Goal: Task Accomplishment & Management: Use online tool/utility

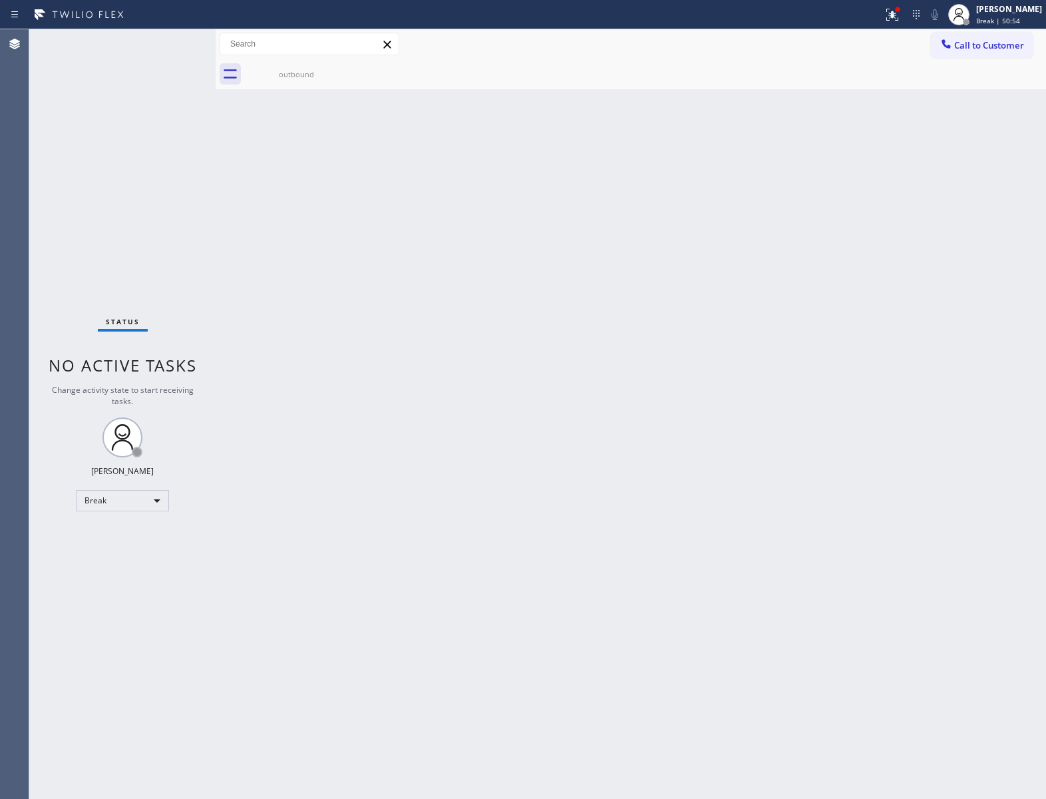
click at [219, 267] on div "Back to Dashboard Change Sender ID Customers Technicians Select a contact Outbo…" at bounding box center [631, 413] width 830 height 769
drag, startPoint x: 244, startPoint y: 198, endPoint x: 578, endPoint y: 142, distance: 339.3
click at [249, 192] on div "Back to Dashboard Change Sender ID Customers Technicians Select a contact Outbo…" at bounding box center [631, 413] width 830 height 769
click at [999, 17] on span "Break | 1h" at bounding box center [993, 20] width 34 height 9
click at [990, 60] on button "Offline" at bounding box center [979, 53] width 133 height 17
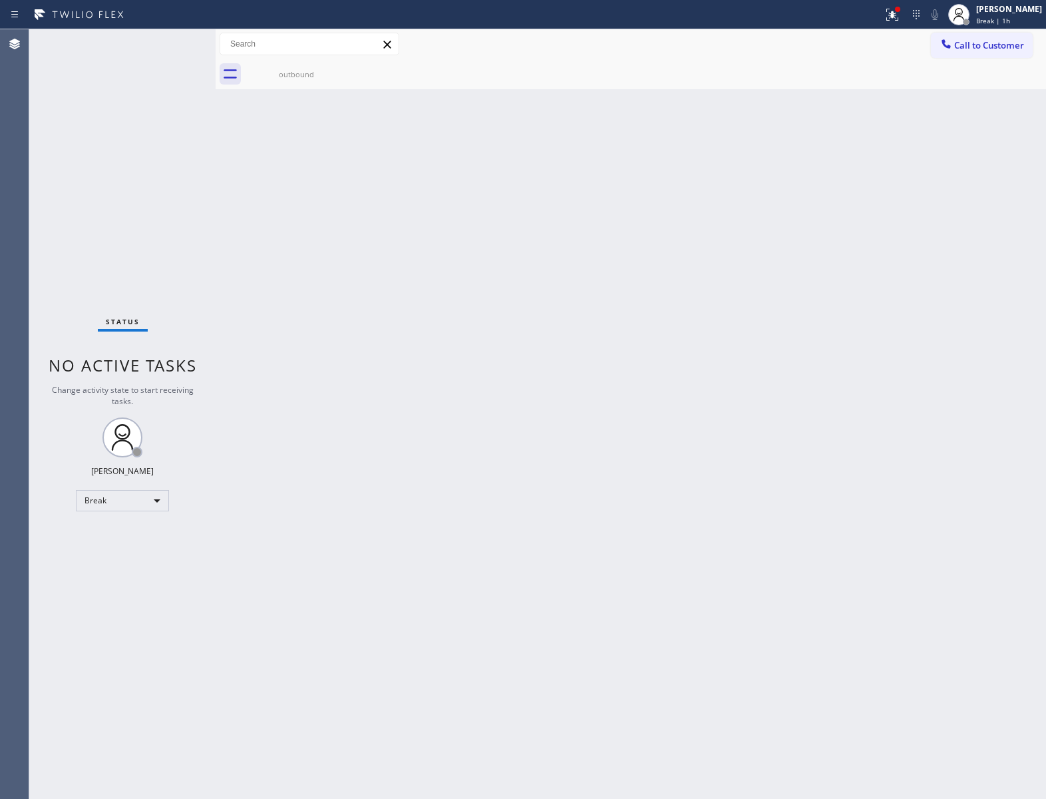
drag, startPoint x: 999, startPoint y: 12, endPoint x: 1003, endPoint y: 43, distance: 31.0
click at [999, 12] on div "[PERSON_NAME]" at bounding box center [1009, 8] width 66 height 11
drag, startPoint x: 975, startPoint y: 60, endPoint x: 964, endPoint y: 72, distance: 16.5
click at [964, 72] on ul "Set your status Offline Available Unavailable Break Log out" at bounding box center [979, 86] width 133 height 115
click at [964, 72] on button "Available" at bounding box center [979, 70] width 133 height 17
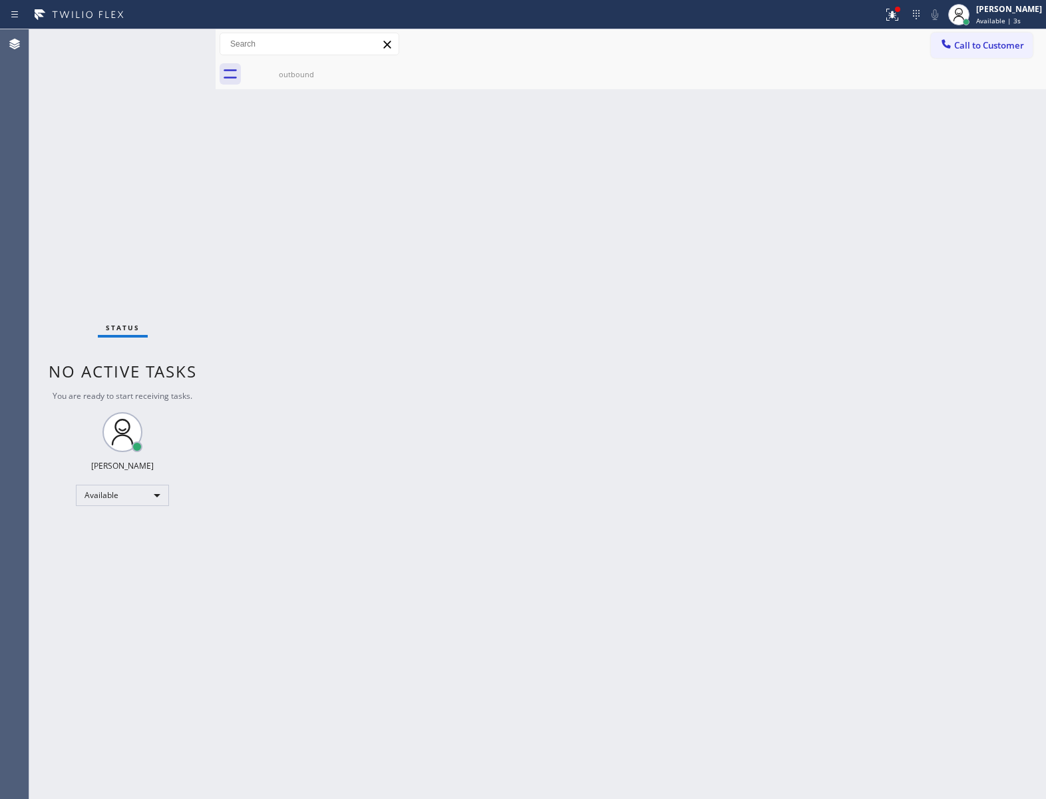
click at [94, 141] on div "Status No active tasks You are ready to start receiving tasks. [PERSON_NAME] Av…" at bounding box center [122, 413] width 186 height 769
click at [93, 258] on div "Status No active tasks You are ready to start receiving tasks. [PERSON_NAME] Av…" at bounding box center [122, 413] width 186 height 769
drag, startPoint x: 20, startPoint y: 234, endPoint x: 60, endPoint y: 137, distance: 105.0
click at [21, 232] on div "Agent Desktop" at bounding box center [14, 413] width 29 height 769
drag, startPoint x: 972, startPoint y: 43, endPoint x: 539, endPoint y: 241, distance: 475.5
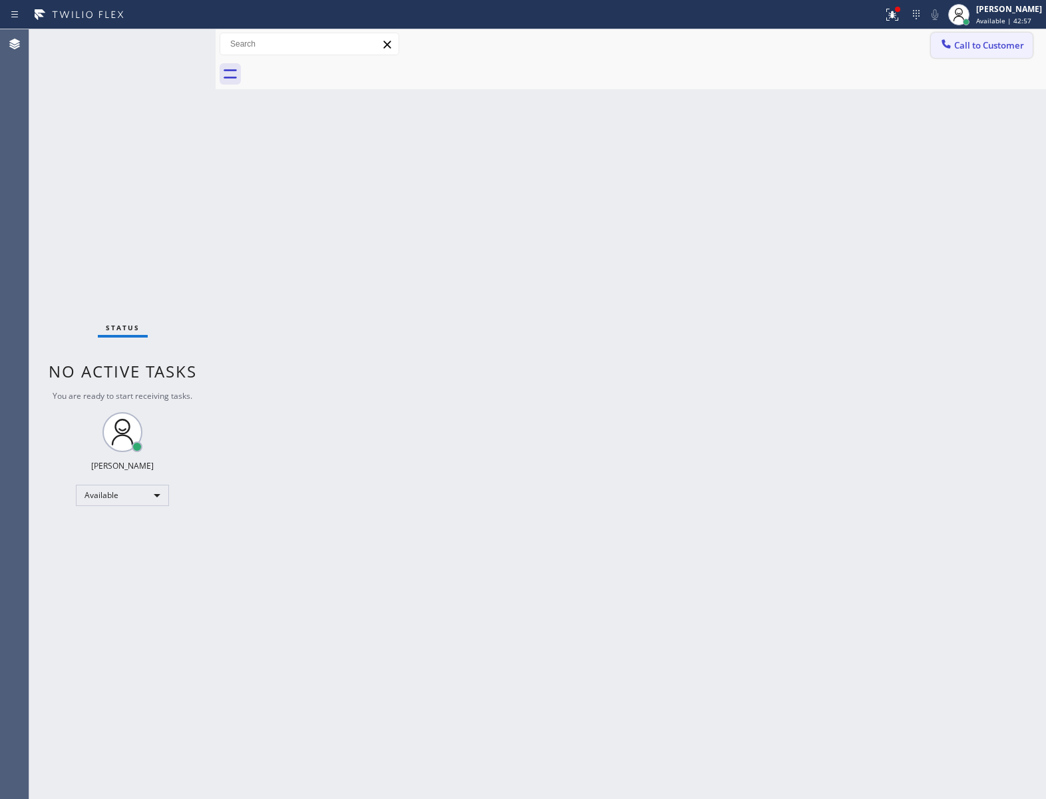
click at [970, 43] on span "Call to Customer" at bounding box center [989, 45] width 70 height 12
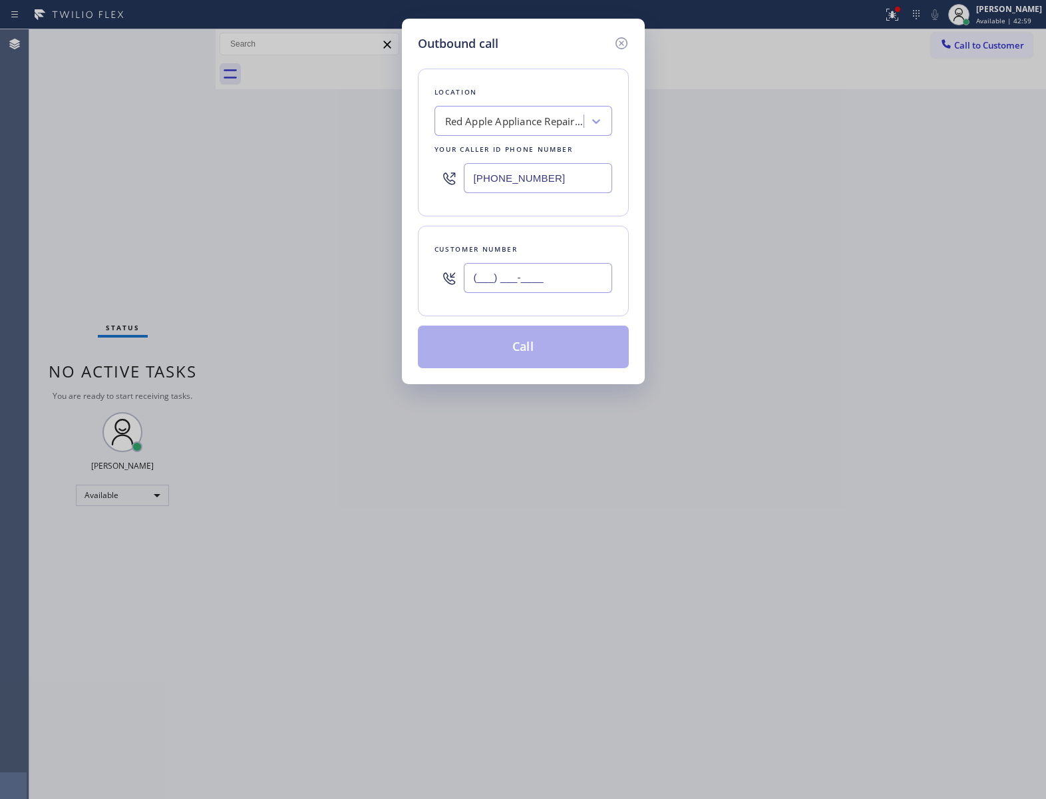
click at [548, 288] on input "(___) ___-____" at bounding box center [538, 278] width 148 height 30
paste input "714) 720-3115"
type input "[PHONE_NUMBER]"
click at [559, 170] on input "(203) 693-9269" at bounding box center [538, 178] width 148 height 30
paste input "949) 239-1524"
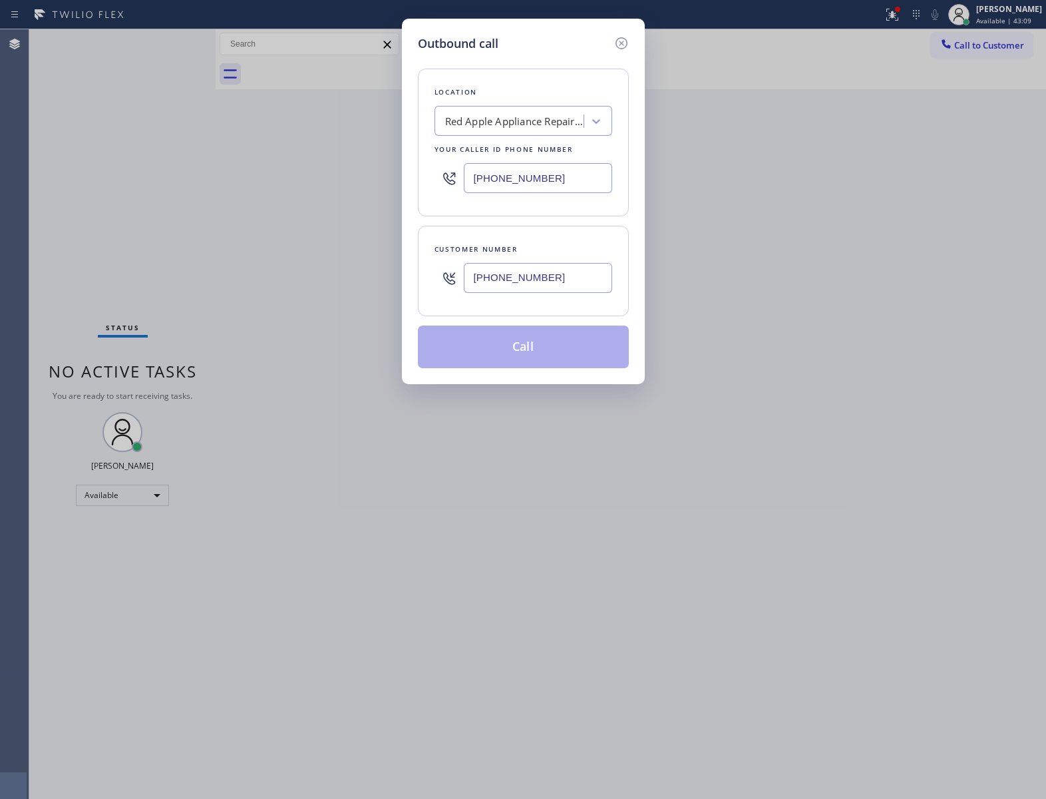
click at [536, 182] on input "[PHONE_NUMBER]" at bounding box center [538, 178] width 148 height 30
paste input "text"
type input "[PHONE_NUMBER]"
drag, startPoint x: 619, startPoint y: 35, endPoint x: 956, endPoint y: 25, distance: 337.5
click at [635, 35] on div "Outbound call Location Red Apple Appliance Repair Branford Your caller id phone…" at bounding box center [523, 201] width 243 height 365
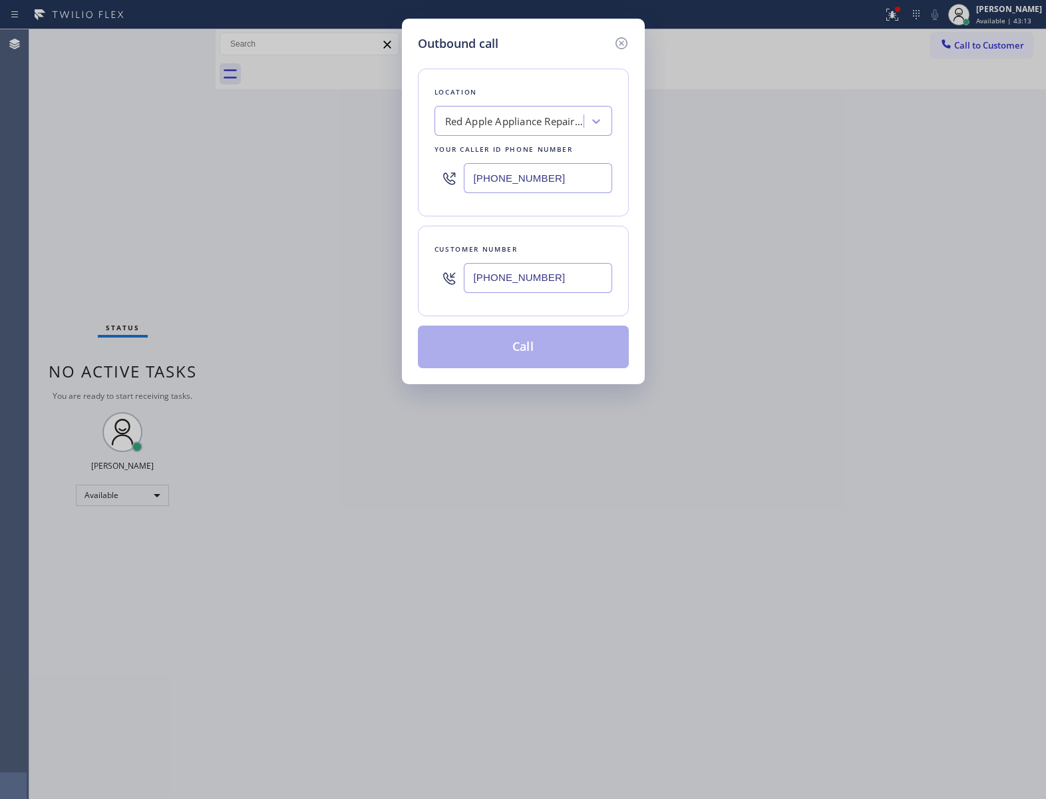
drag, startPoint x: 624, startPoint y: 41, endPoint x: 814, endPoint y: 24, distance: 191.1
click at [628, 41] on icon at bounding box center [622, 43] width 16 height 16
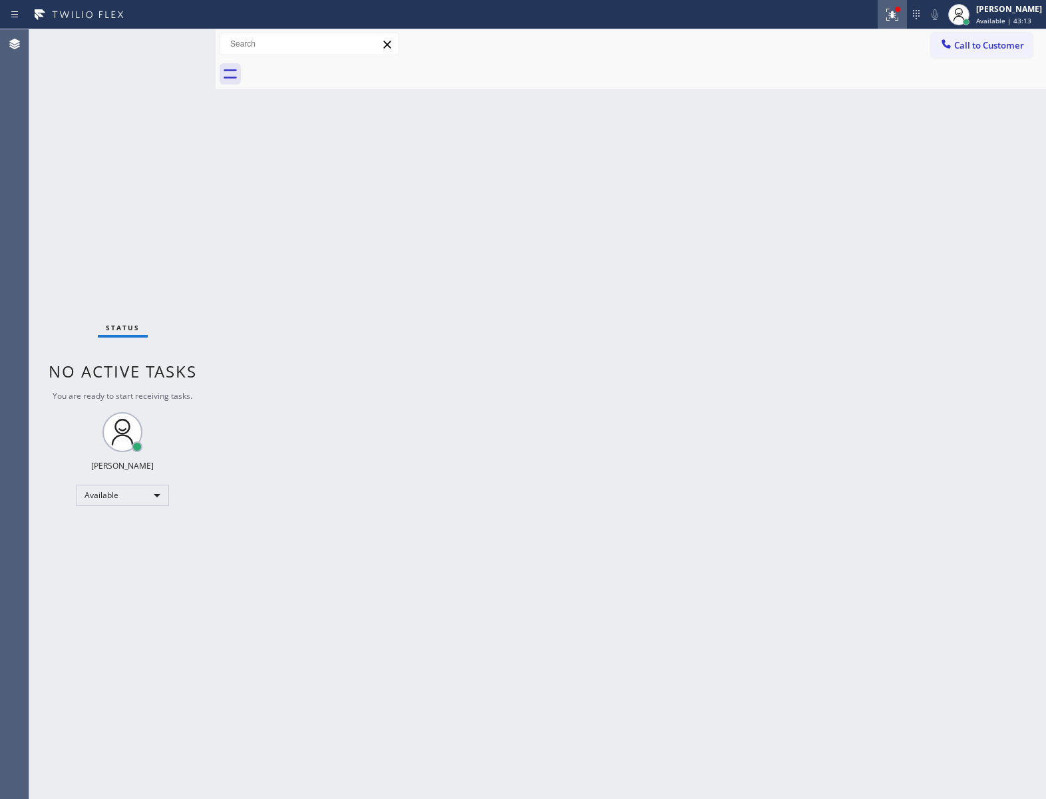
click at [878, 11] on div at bounding box center [892, 15] width 29 height 16
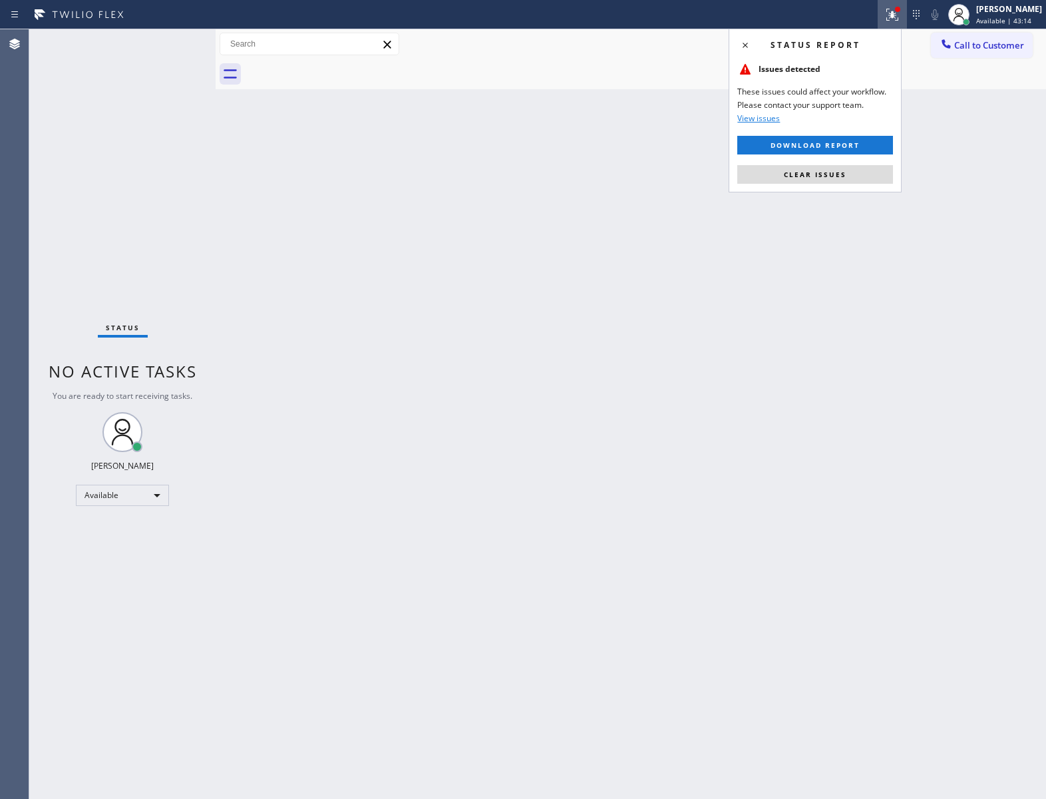
drag, startPoint x: 826, startPoint y: 174, endPoint x: 924, endPoint y: 70, distance: 143.1
click at [826, 176] on span "Clear issues" at bounding box center [815, 174] width 63 height 9
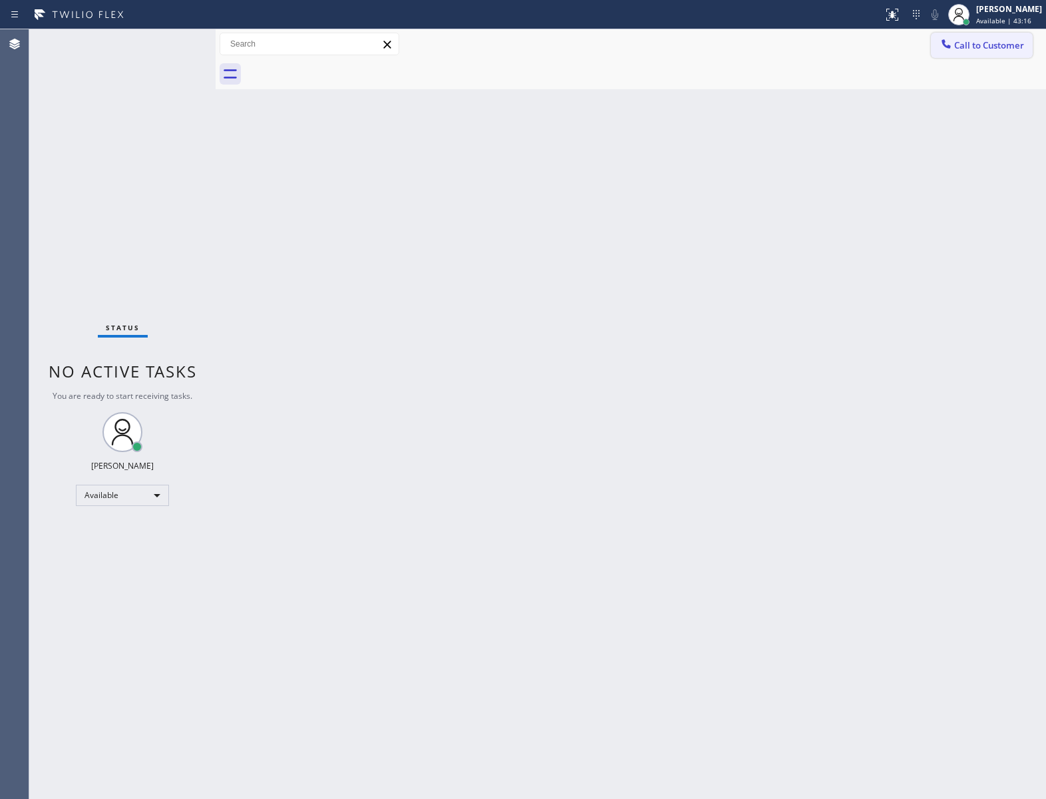
click at [957, 46] on span "Call to Customer" at bounding box center [989, 45] width 70 height 12
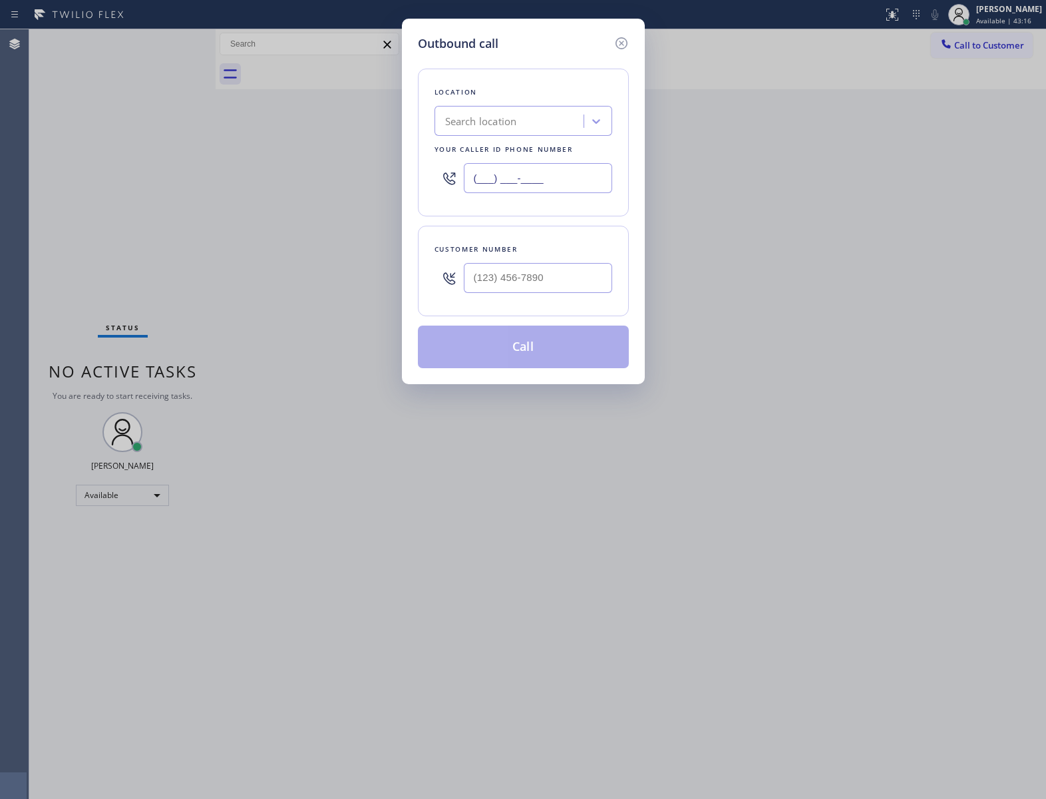
click at [576, 169] on input "(___) ___-____" at bounding box center [538, 178] width 148 height 30
paste input "949) 239-1524"
type input "[PHONE_NUMBER]"
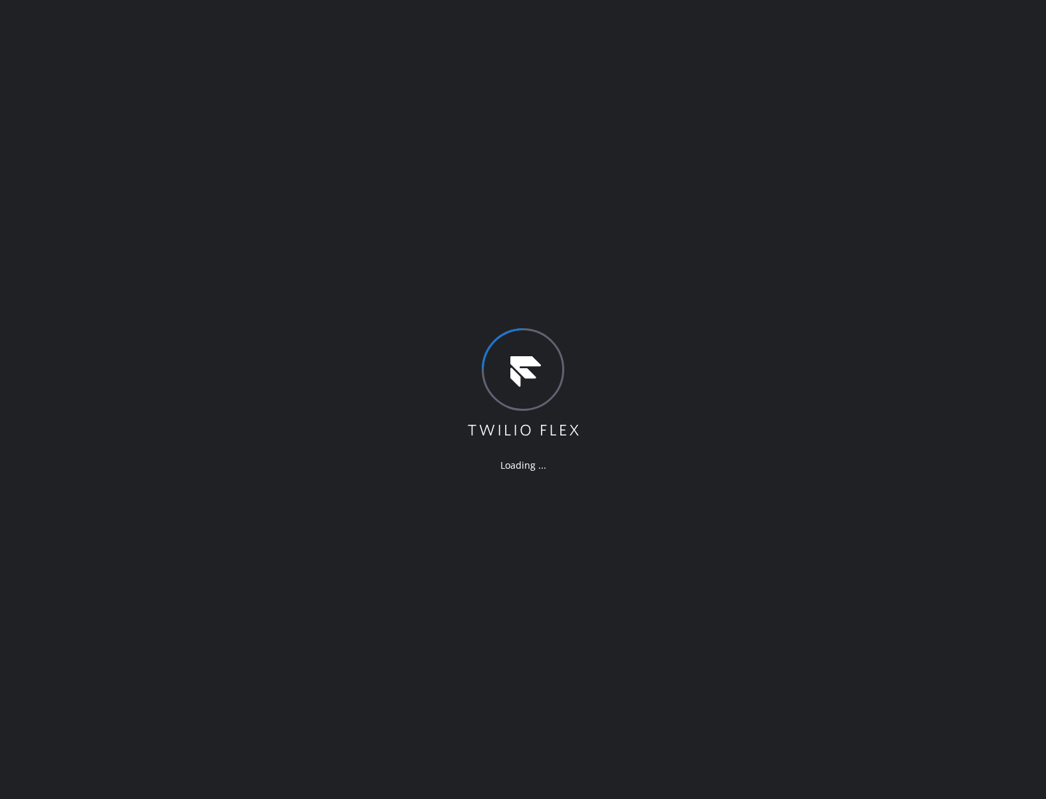
click at [124, 197] on div "Loading ..." at bounding box center [523, 399] width 1046 height 799
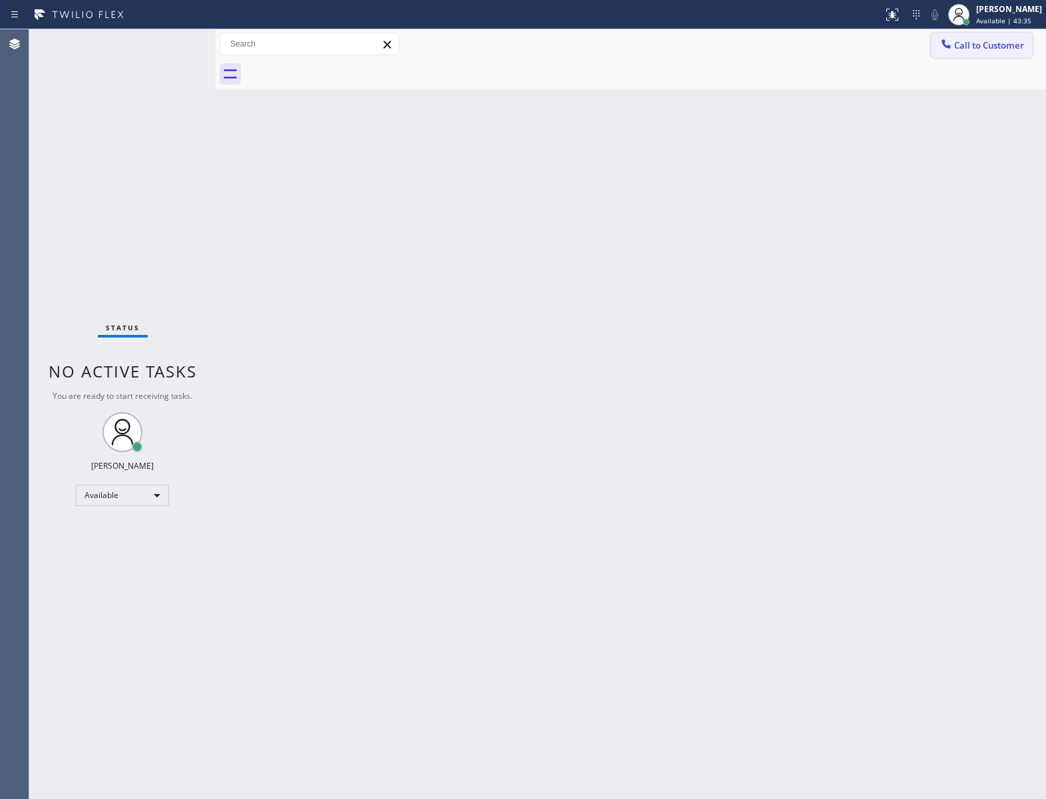
click at [1009, 37] on button "Call to Customer" at bounding box center [982, 45] width 102 height 25
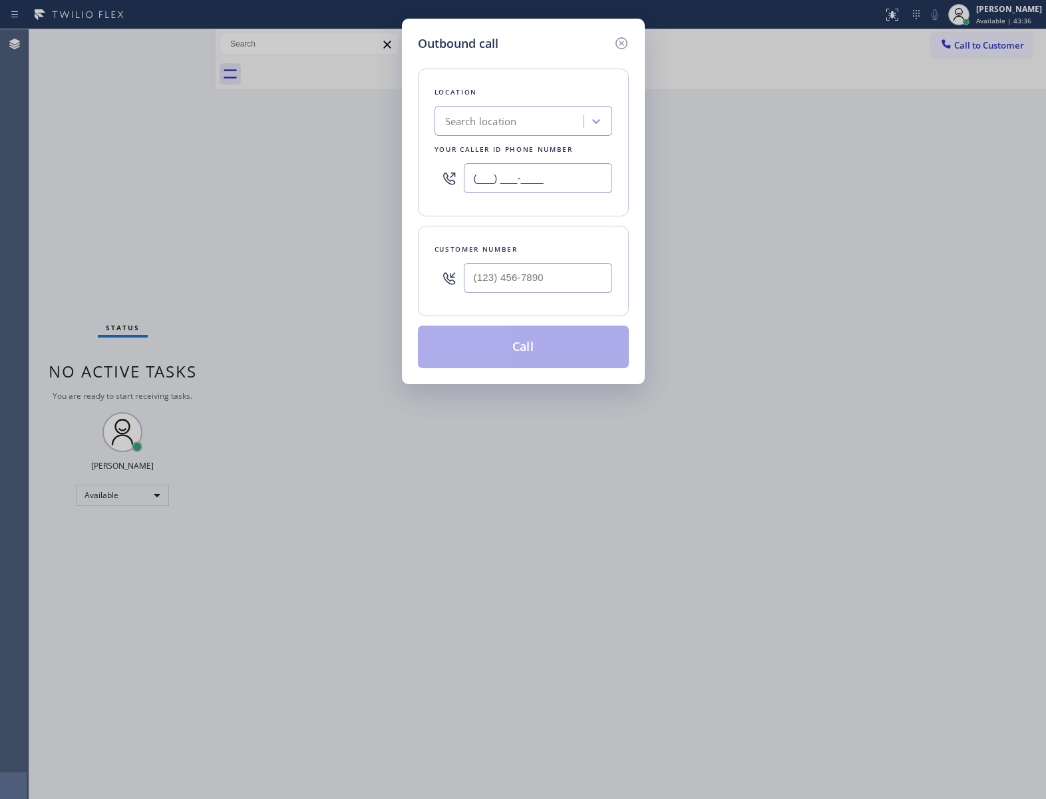
click at [524, 166] on input "(___) ___-____" at bounding box center [538, 178] width 148 height 30
paste input "949) 239-1524"
type input "[PHONE_NUMBER]"
click at [564, 286] on input "(___) ___-____" at bounding box center [538, 278] width 148 height 30
paste input "714) 720-3115"
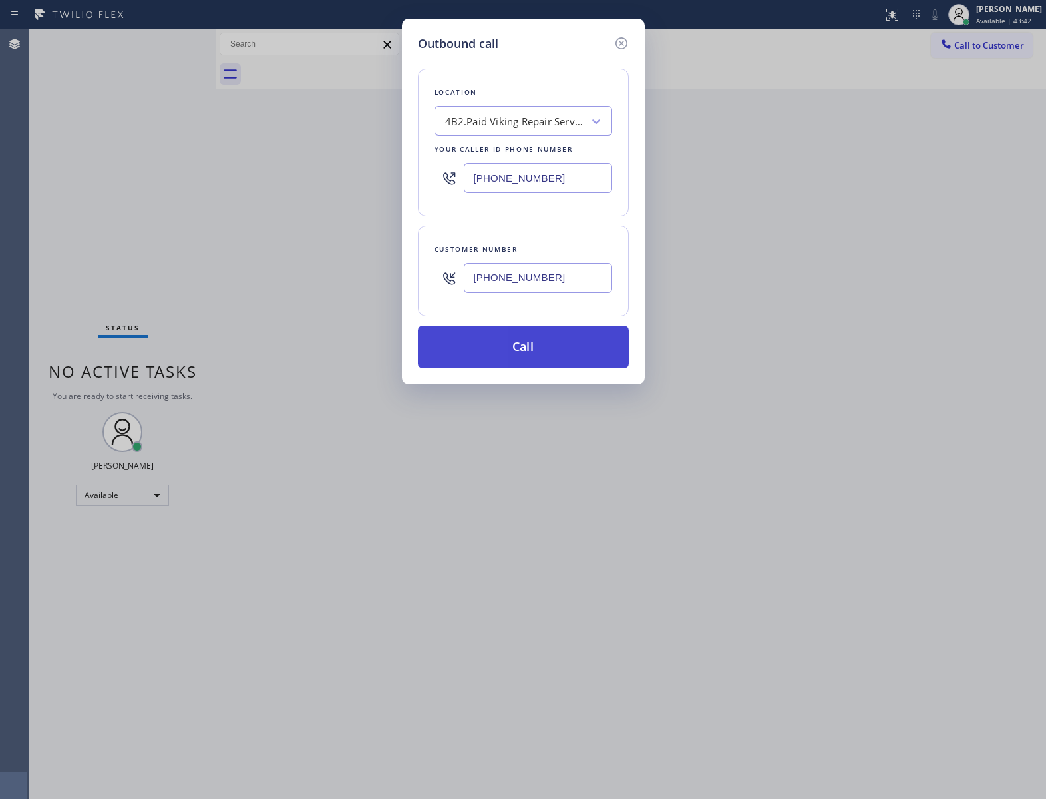
type input "[PHONE_NUMBER]"
click at [566, 359] on button "Call" at bounding box center [523, 346] width 211 height 43
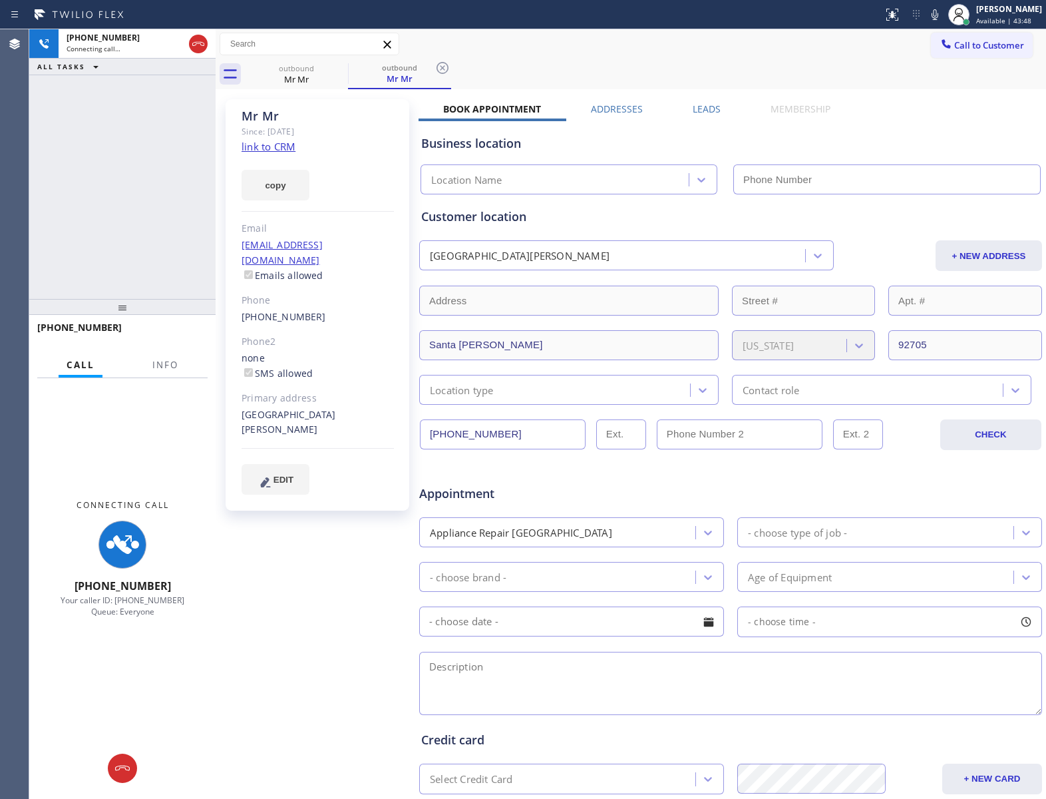
type input "[PHONE_NUMBER]"
click at [152, 229] on div "[PHONE_NUMBER] Connecting call… ALL TASKS ALL TASKS ACTIVE TASKS TASKS IN WRAP …" at bounding box center [122, 164] width 186 height 270
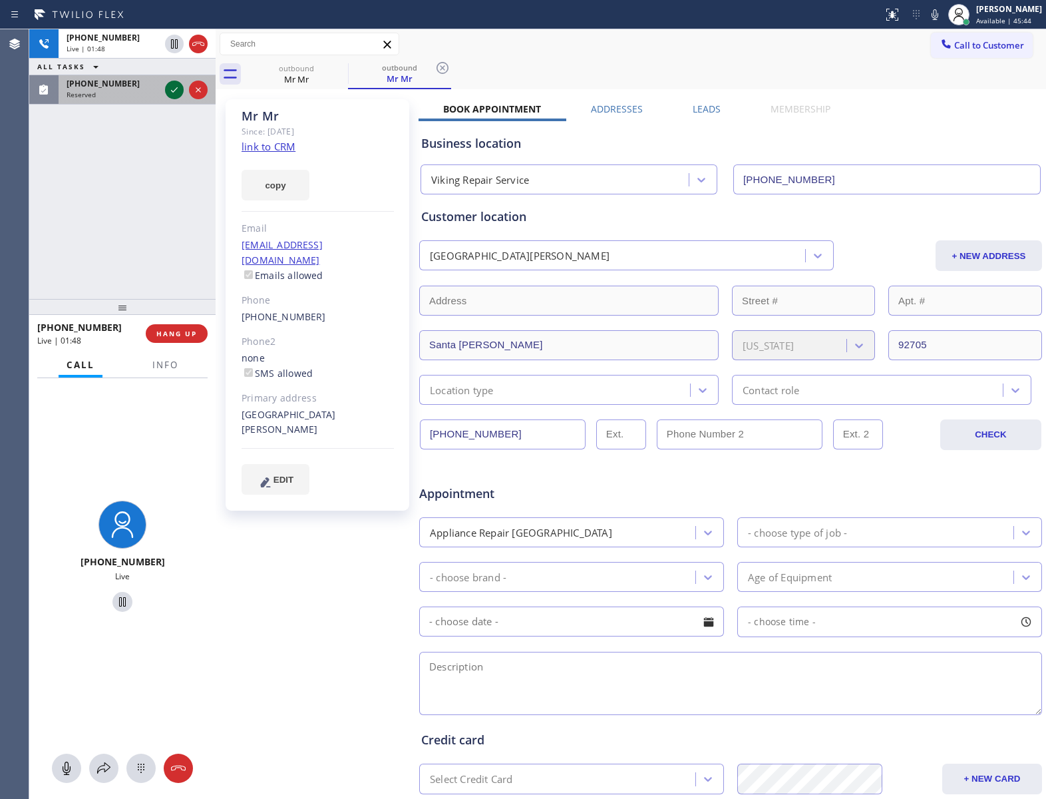
click at [174, 89] on icon at bounding box center [174, 90] width 16 height 16
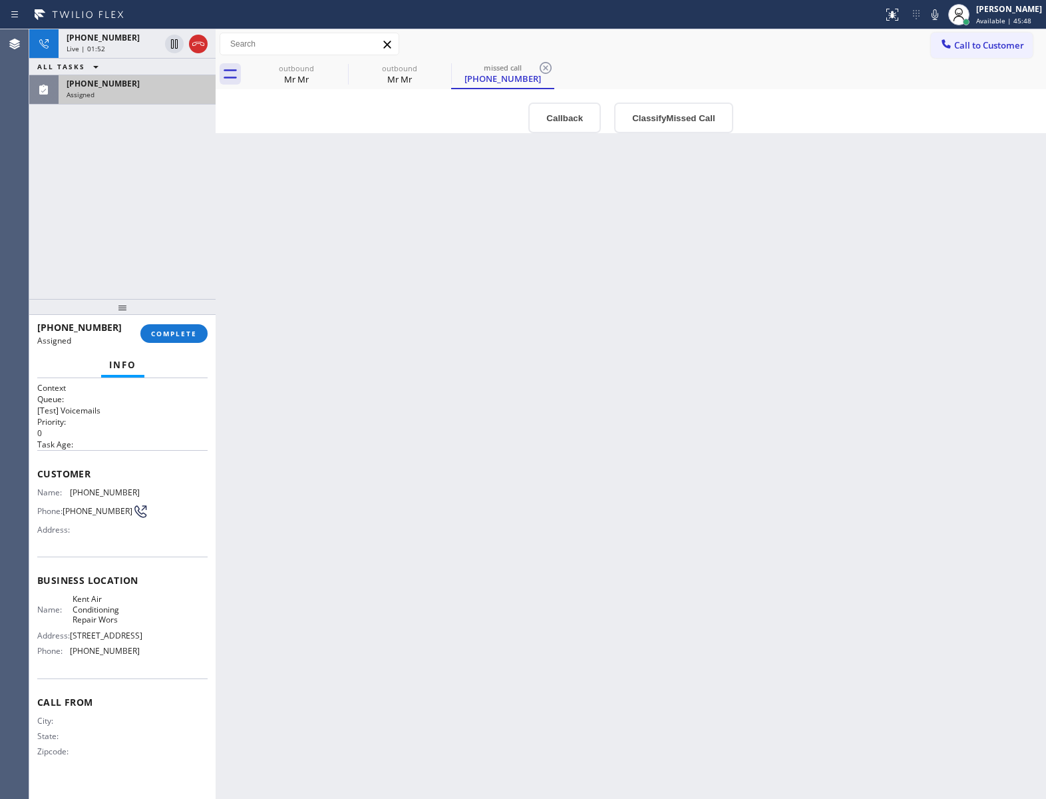
click at [110, 46] on div "Live | 01:52" at bounding box center [113, 48] width 93 height 9
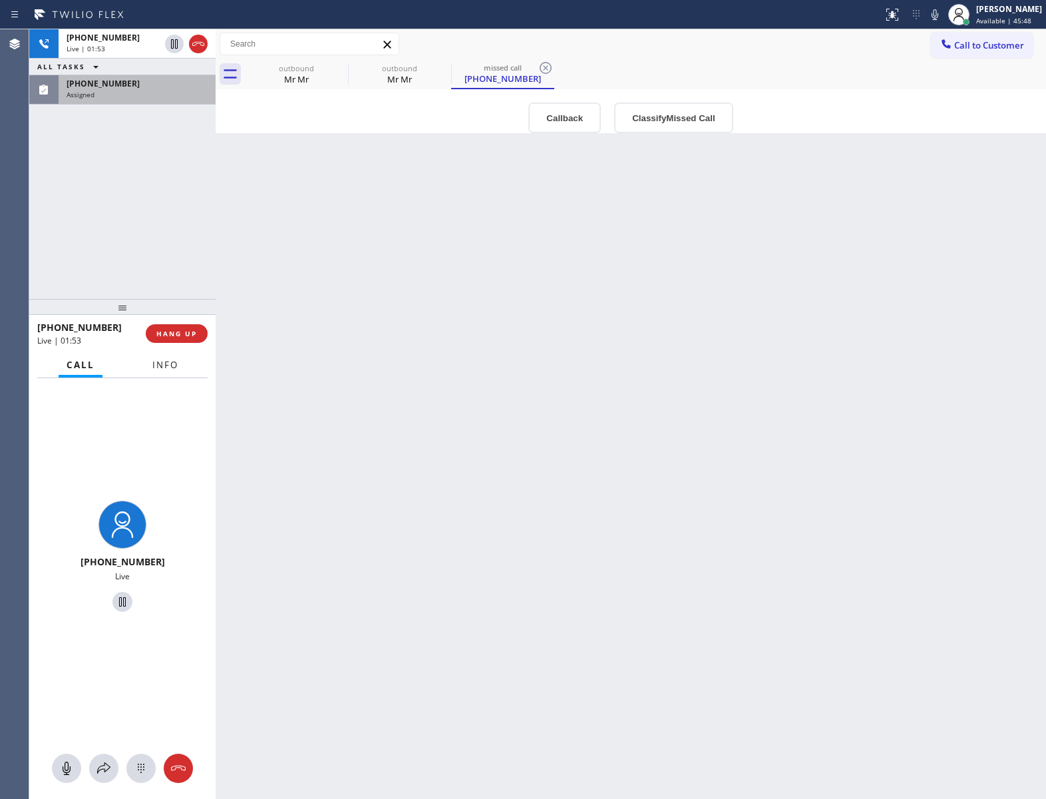
click at [158, 369] on span "Info" at bounding box center [165, 365] width 26 height 12
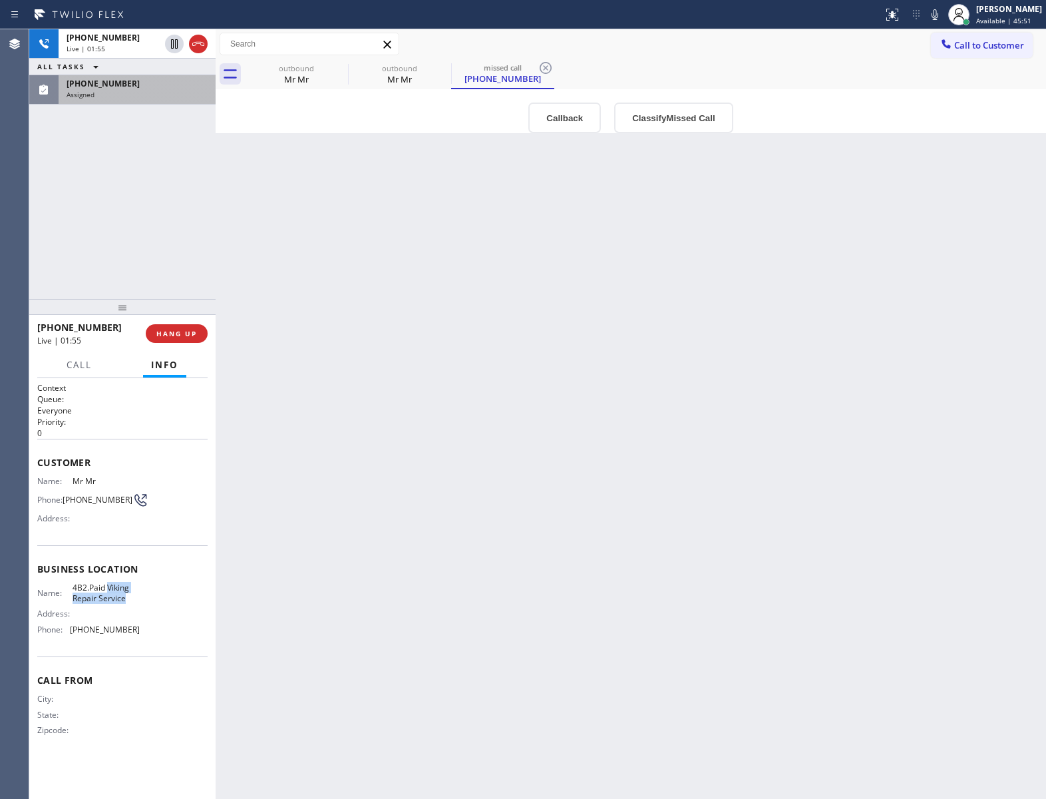
drag, startPoint x: 126, startPoint y: 605, endPoint x: 108, endPoint y: 587, distance: 25.9
click at [108, 587] on div "Name: 4B2.Paid Viking Repair Service Address: Phone: [PHONE_NUMBER]" at bounding box center [88, 610] width 102 height 57
copy span "Viking Repair Service"
click at [413, 536] on div "Back to Dashboard Change Sender ID Customers Technicians Select a contact Outbo…" at bounding box center [631, 413] width 830 height 769
click at [142, 229] on div "[PHONE_NUMBER] Live | 02:28 ALL TASKS ALL TASKS ACTIVE TASKS TASKS IN WRAP UP […" at bounding box center [122, 164] width 186 height 270
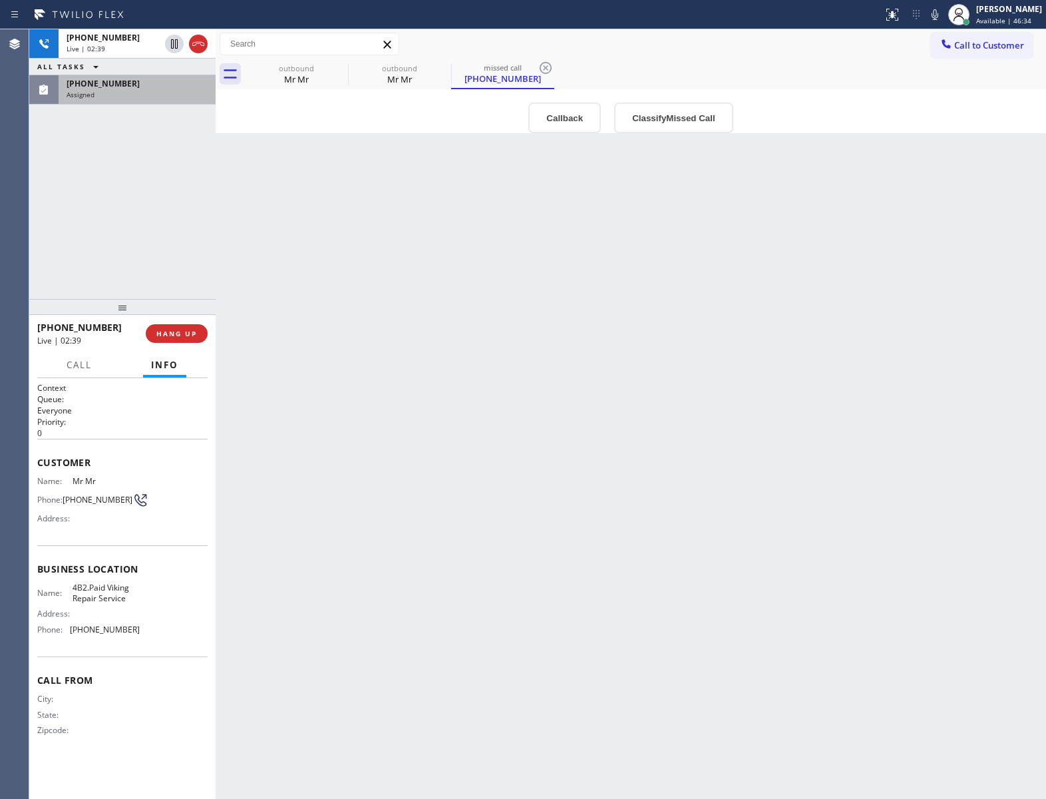
drag, startPoint x: 112, startPoint y: 148, endPoint x: 112, endPoint y: 138, distance: 9.3
click at [112, 148] on div "[PHONE_NUMBER] Live | 02:39 ALL TASKS ALL TASKS ACTIVE TASKS TASKS IN WRAP UP […" at bounding box center [122, 164] width 186 height 270
click at [92, 41] on span "[PHONE_NUMBER]" at bounding box center [103, 37] width 73 height 11
click at [339, 67] on icon at bounding box center [339, 68] width 16 height 16
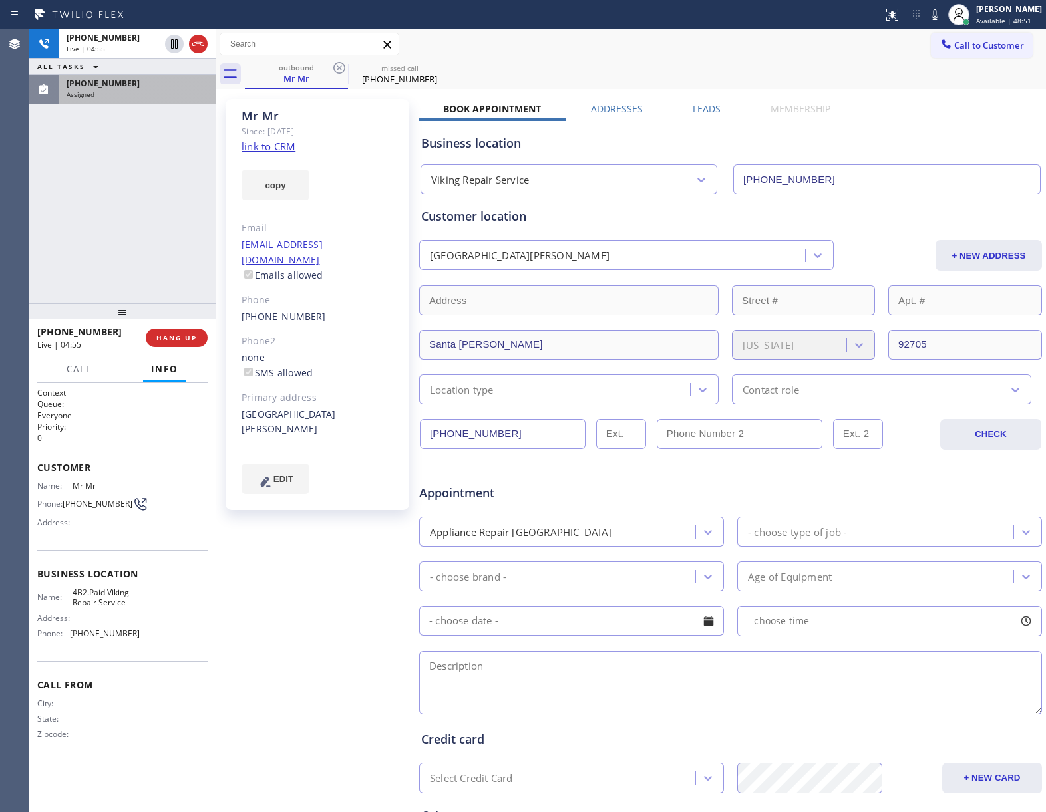
click at [110, 200] on div "[PHONE_NUMBER] Live | 04:55 ALL TASKS ALL TASKS ACTIVE TASKS TASKS IN WRAP UP […" at bounding box center [122, 166] width 186 height 274
drag, startPoint x: 197, startPoint y: 46, endPoint x: 1140, endPoint y: 741, distance: 1171.2
click at [1045, 741] on html "Status report No issues detected If you experience an issue, please download th…" at bounding box center [523, 406] width 1046 height 812
click at [113, 214] on div "[PHONE_NUMBER] Live | 05:06 ALL TASKS ALL TASKS ACTIVE TASKS TASKS IN WRAP UP […" at bounding box center [122, 166] width 186 height 274
click at [198, 49] on icon at bounding box center [198, 44] width 16 height 16
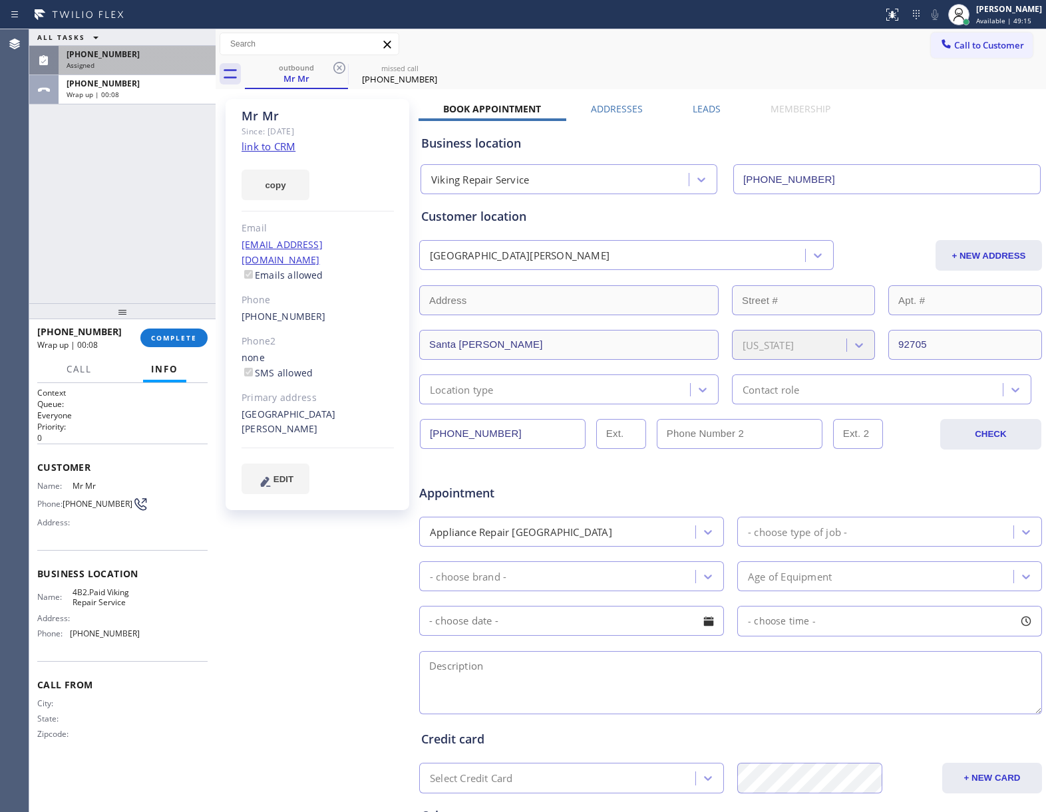
click at [85, 283] on div "ALL TASKS ALL TASKS ACTIVE TASKS TASKS IN WRAP UP [PHONE_NUMBER] Assigned [PHON…" at bounding box center [122, 166] width 186 height 274
drag, startPoint x: 117, startPoint y: 89, endPoint x: 160, endPoint y: 208, distance: 125.9
click at [115, 91] on div "Wrap up | 02:37" at bounding box center [137, 94] width 141 height 9
click at [187, 353] on div "[PHONE_NUMBER] Wrap up | 02:38 COMPLETE" at bounding box center [122, 338] width 170 height 35
click at [176, 347] on button "COMPLETE" at bounding box center [173, 338] width 67 height 19
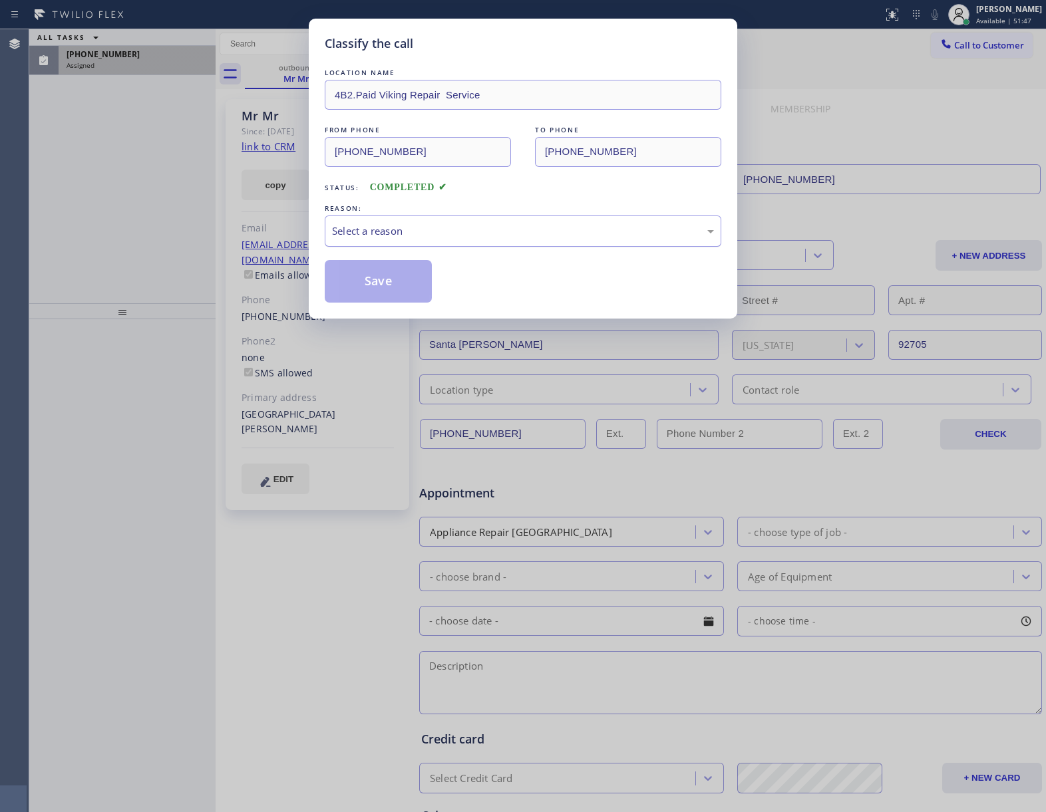
drag, startPoint x: 382, startPoint y: 219, endPoint x: 392, endPoint y: 240, distance: 23.5
click at [382, 220] on div "Select a reason" at bounding box center [523, 231] width 397 height 31
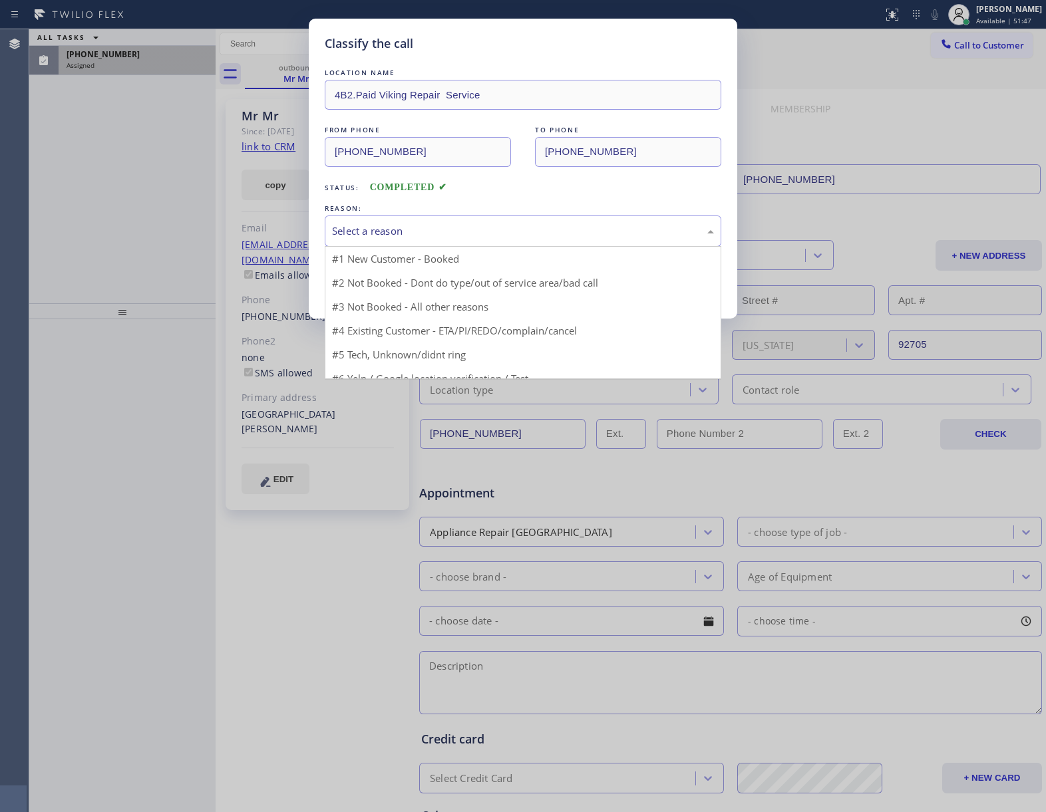
click at [397, 246] on div "#1 New Customer - Booked #2 Not Booked - Dont do type/out of service area/bad c…" at bounding box center [523, 312] width 397 height 133
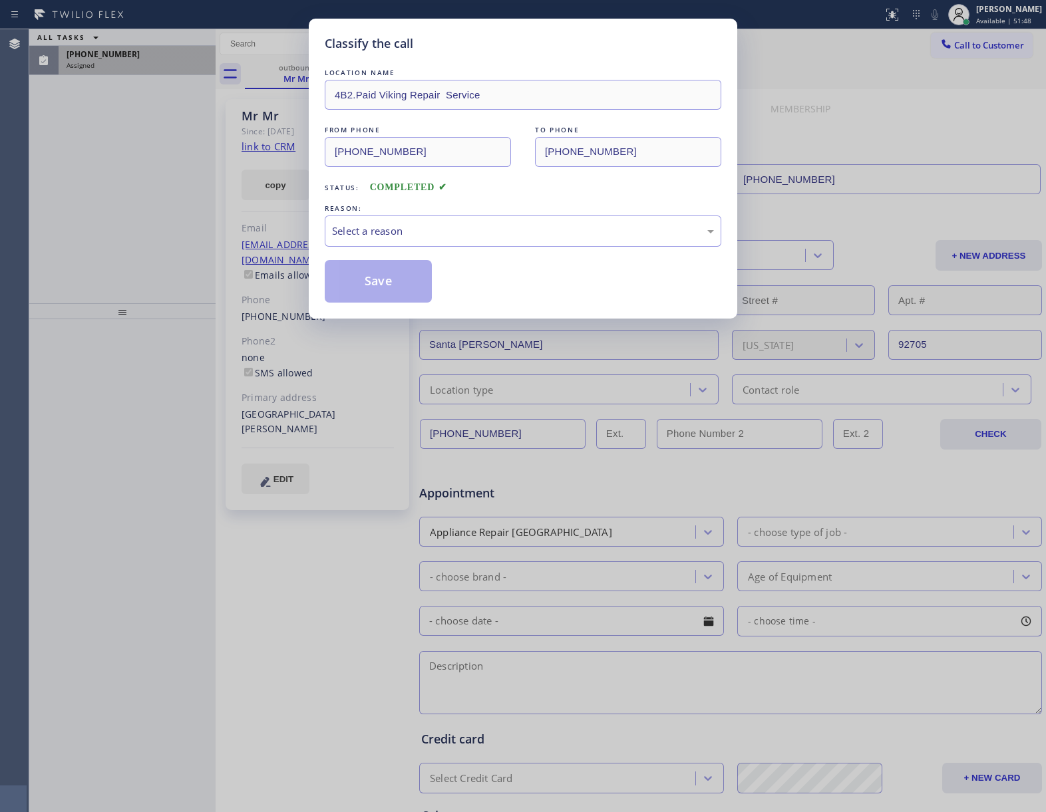
drag, startPoint x: 386, startPoint y: 234, endPoint x: 382, endPoint y: 264, distance: 30.2
click at [385, 236] on div "Select a reason" at bounding box center [523, 231] width 382 height 15
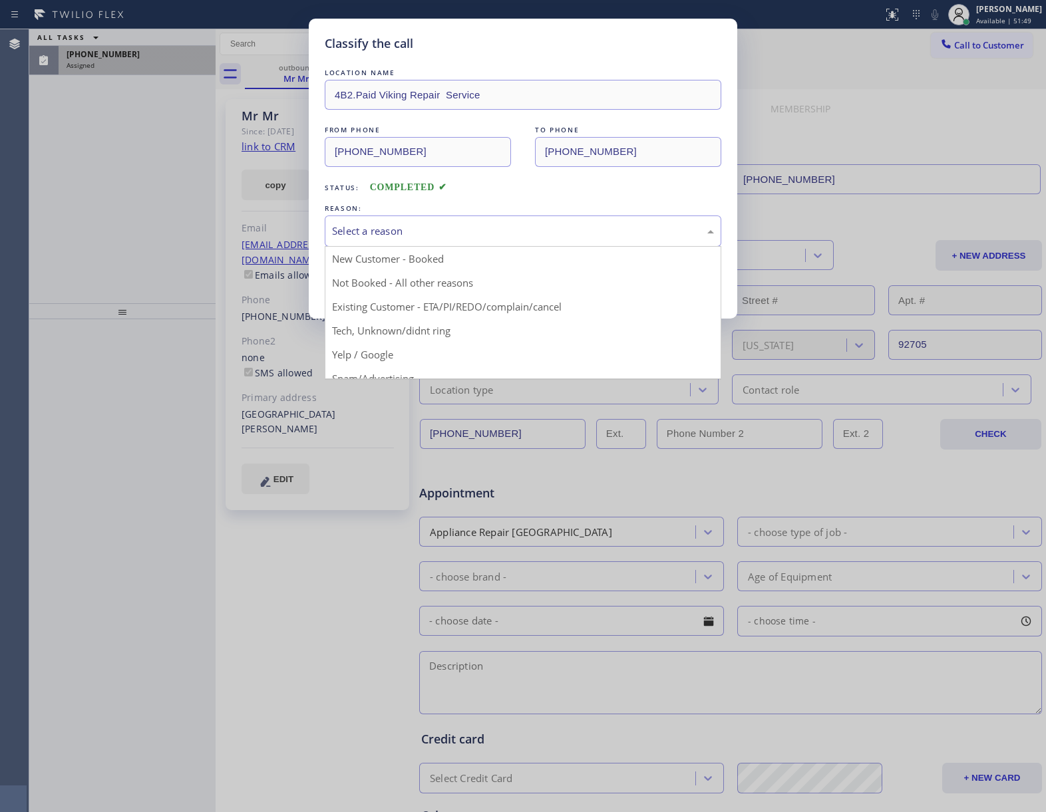
click at [377, 227] on div "Select a reason" at bounding box center [523, 231] width 382 height 15
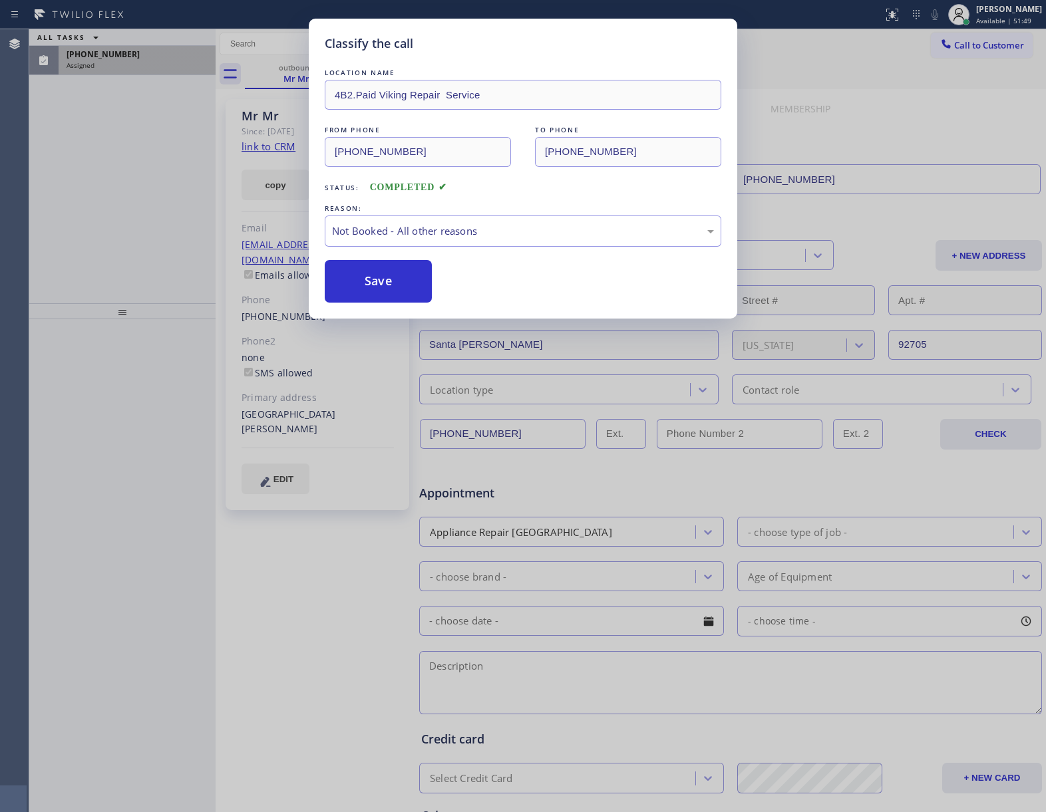
click at [373, 293] on button "Save" at bounding box center [378, 281] width 107 height 43
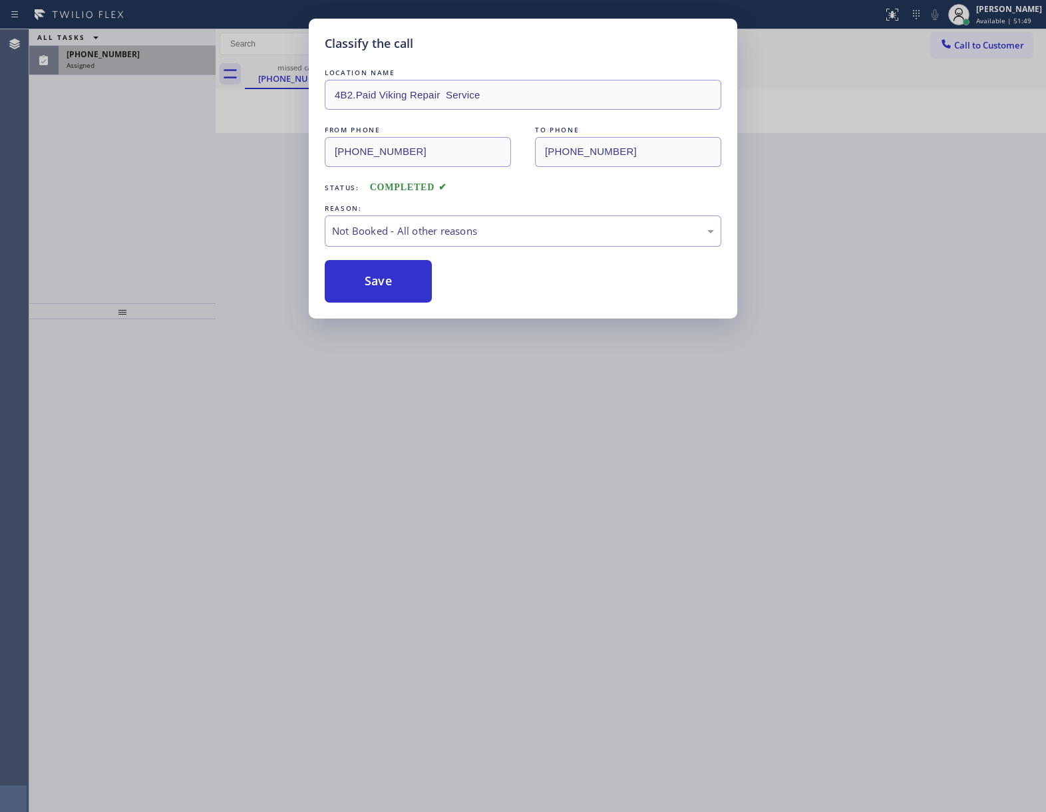
click at [373, 293] on button "Save" at bounding box center [378, 281] width 107 height 43
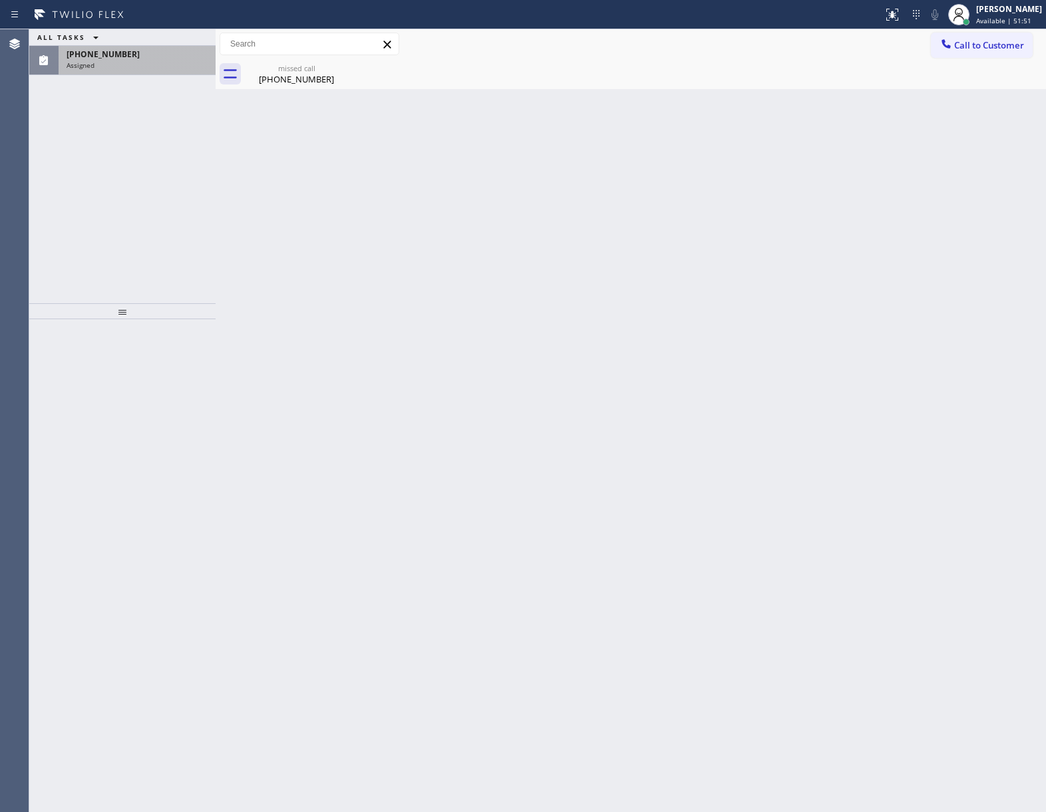
click at [85, 70] on div "[PHONE_NUMBER] Assigned" at bounding box center [135, 60] width 152 height 29
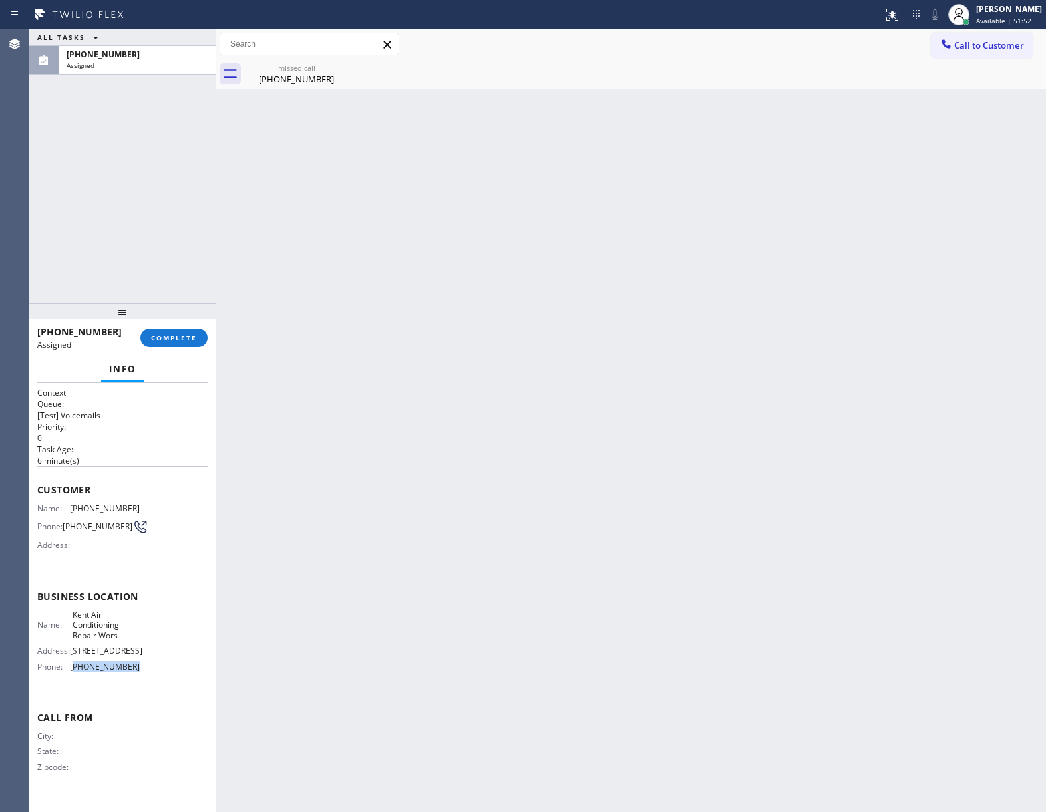
drag, startPoint x: 134, startPoint y: 701, endPoint x: 72, endPoint y: 701, distance: 61.9
click at [72, 677] on div "Name: Kent Air Conditioning Repair Wors Address: [STREET_ADDRESS] Phone: [PHONE…" at bounding box center [122, 643] width 170 height 67
copy span "760) 313-7845"
click at [957, 41] on span "Call to Customer" at bounding box center [989, 45] width 70 height 12
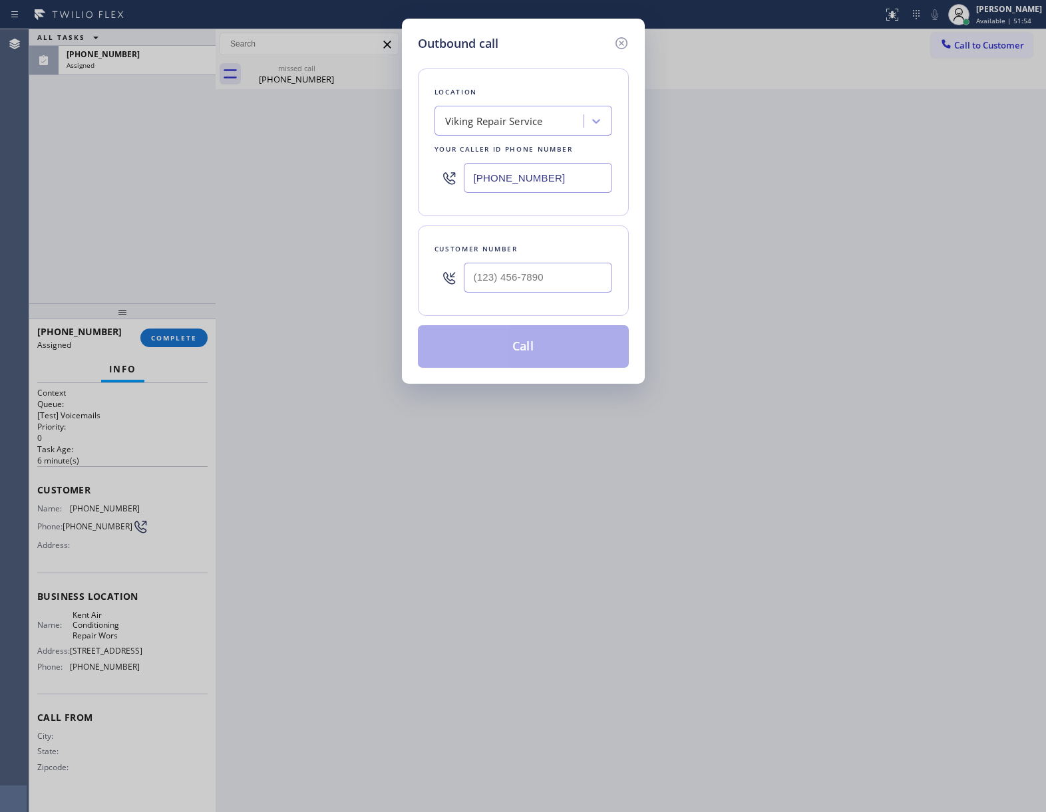
click at [509, 184] on input "[PHONE_NUMBER]" at bounding box center [538, 178] width 148 height 30
paste input "760) 313-7845"
type input "[PHONE_NUMBER]"
click at [616, 41] on icon at bounding box center [621, 43] width 12 height 12
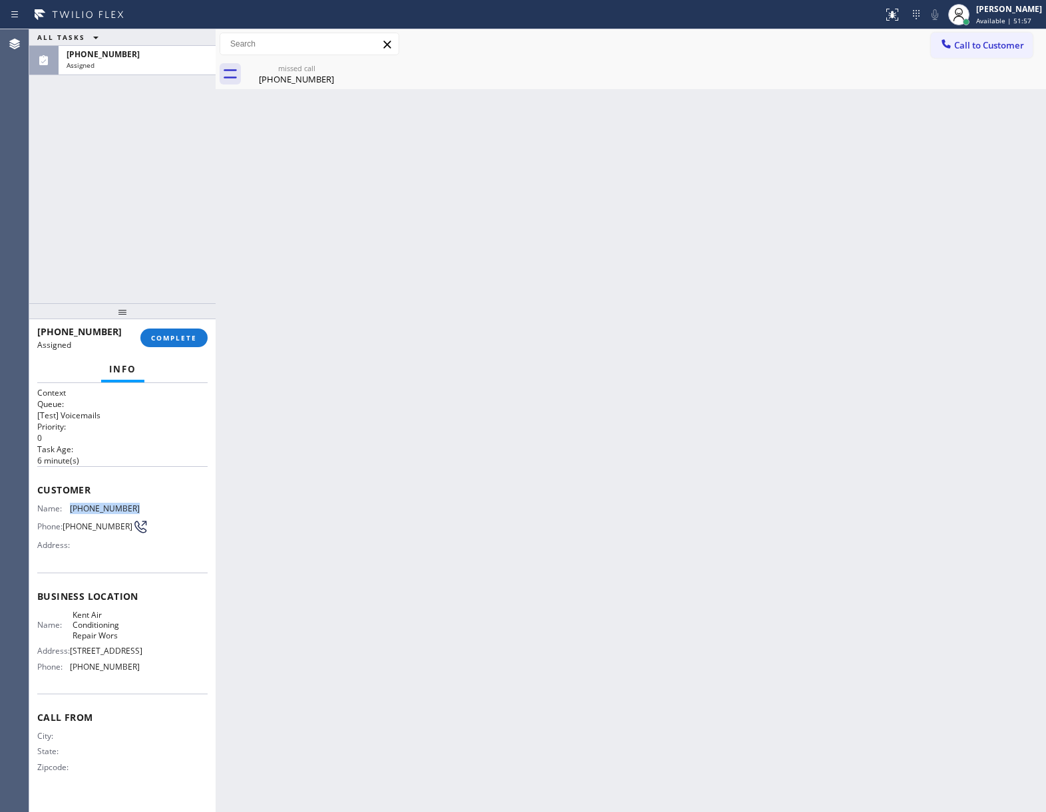
drag, startPoint x: 132, startPoint y: 511, endPoint x: 152, endPoint y: 402, distance: 110.9
click at [73, 506] on div "Name: [PHONE_NUMBER] Phone: [PHONE_NUMBER] Address:" at bounding box center [122, 530] width 170 height 53
copy span "760) 548-1976"
click at [168, 341] on span "COMPLETE" at bounding box center [174, 337] width 46 height 9
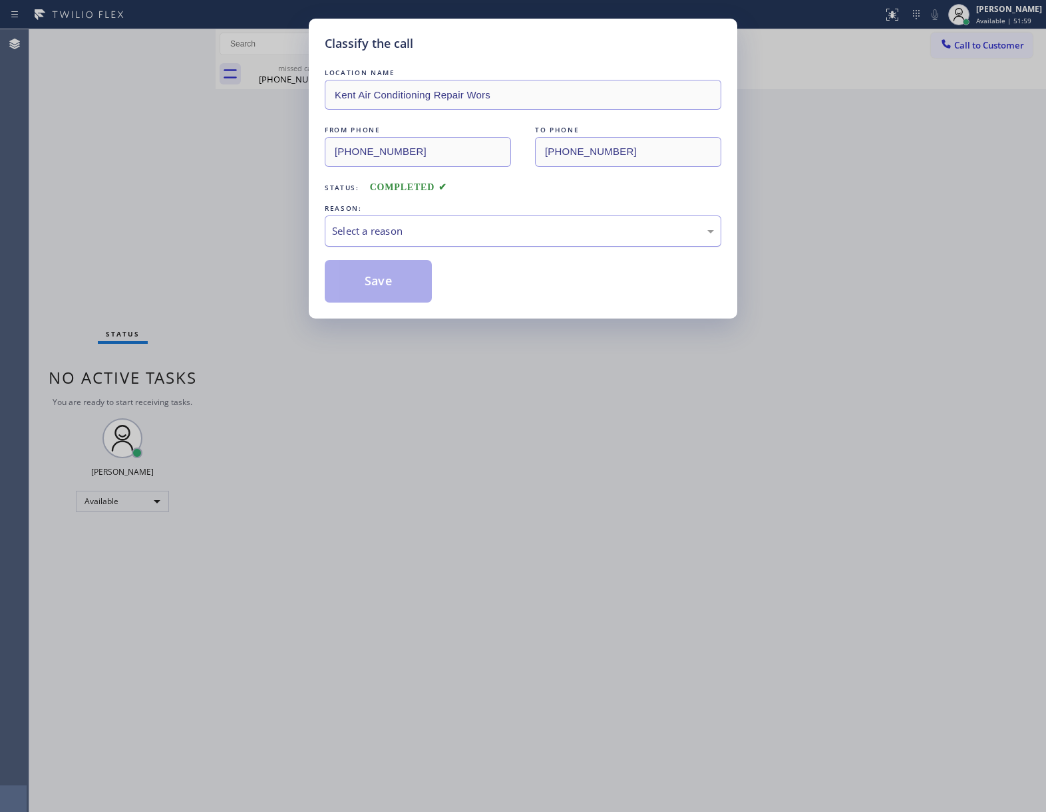
click at [426, 243] on div "Select a reason" at bounding box center [523, 231] width 397 height 31
click at [427, 293] on button "Save" at bounding box center [378, 281] width 107 height 43
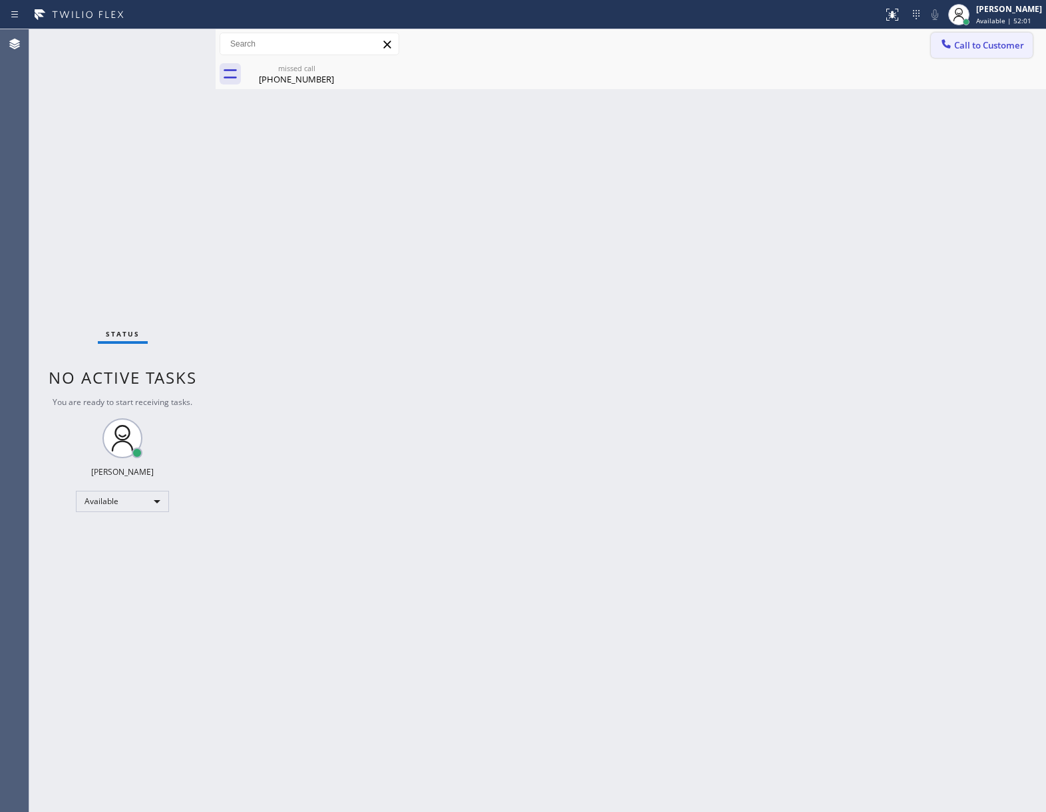
click at [990, 49] on span "Call to Customer" at bounding box center [989, 45] width 70 height 12
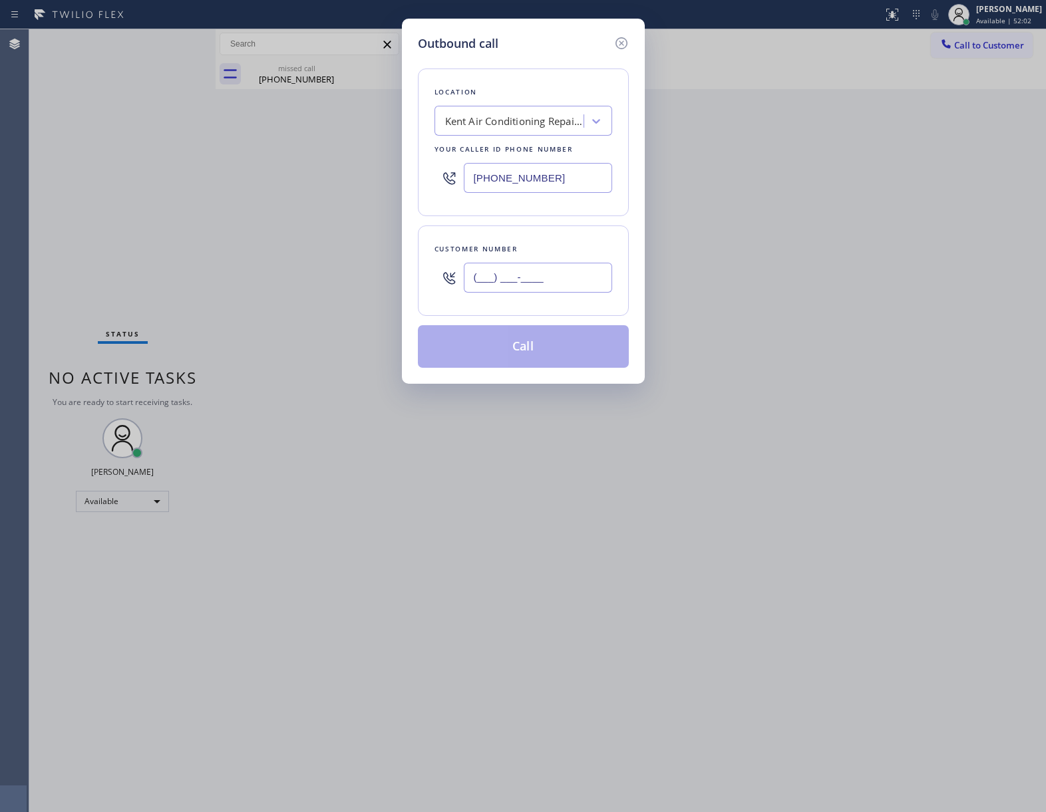
click at [516, 277] on input "(___) ___-____" at bounding box center [538, 278] width 148 height 30
paste input "760) 548-1976"
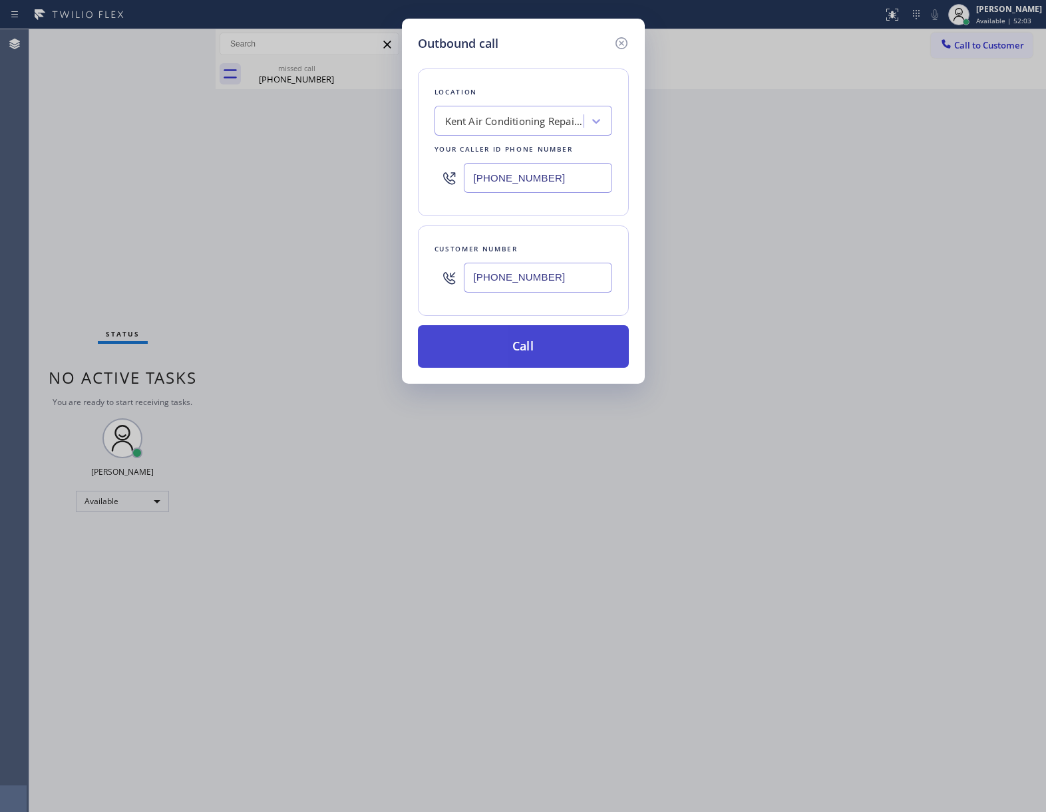
type input "[PHONE_NUMBER]"
click at [552, 349] on button "Call" at bounding box center [523, 346] width 211 height 43
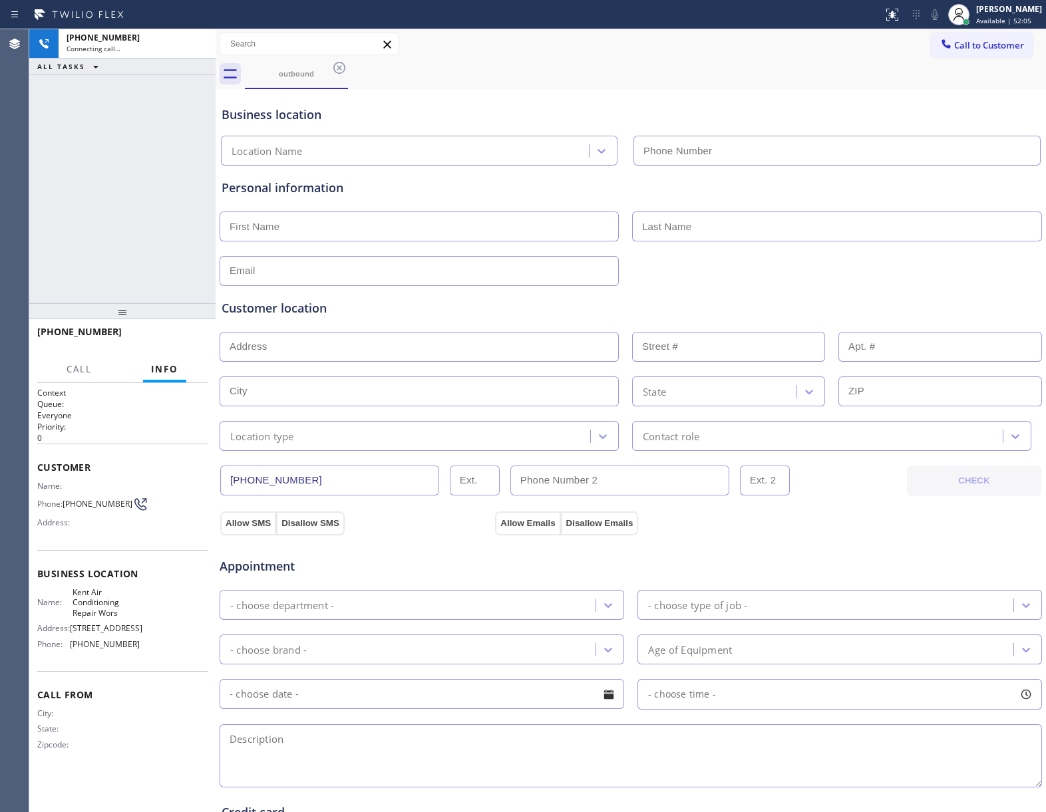
type input "[PHONE_NUMBER]"
click at [128, 197] on div "[PHONE_NUMBER] Connecting call… ALL TASKS ALL TASKS ACTIVE TASKS TASKS IN WRAP …" at bounding box center [122, 166] width 186 height 274
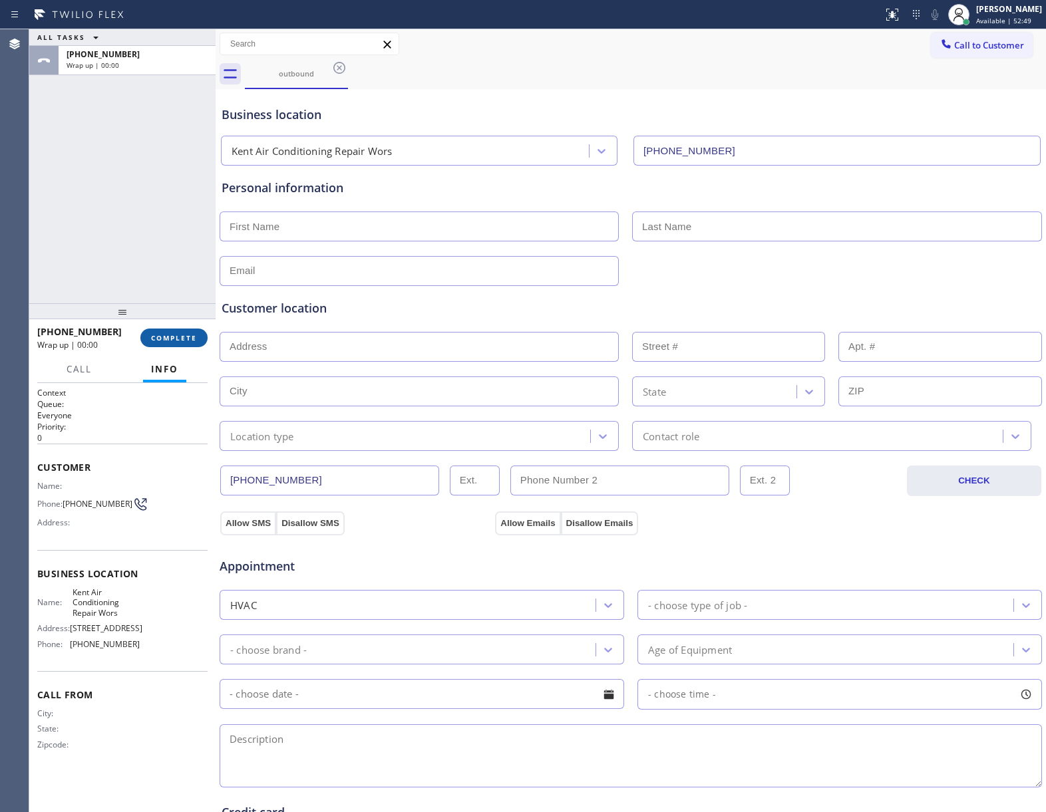
click at [169, 329] on button "COMPLETE" at bounding box center [173, 338] width 67 height 19
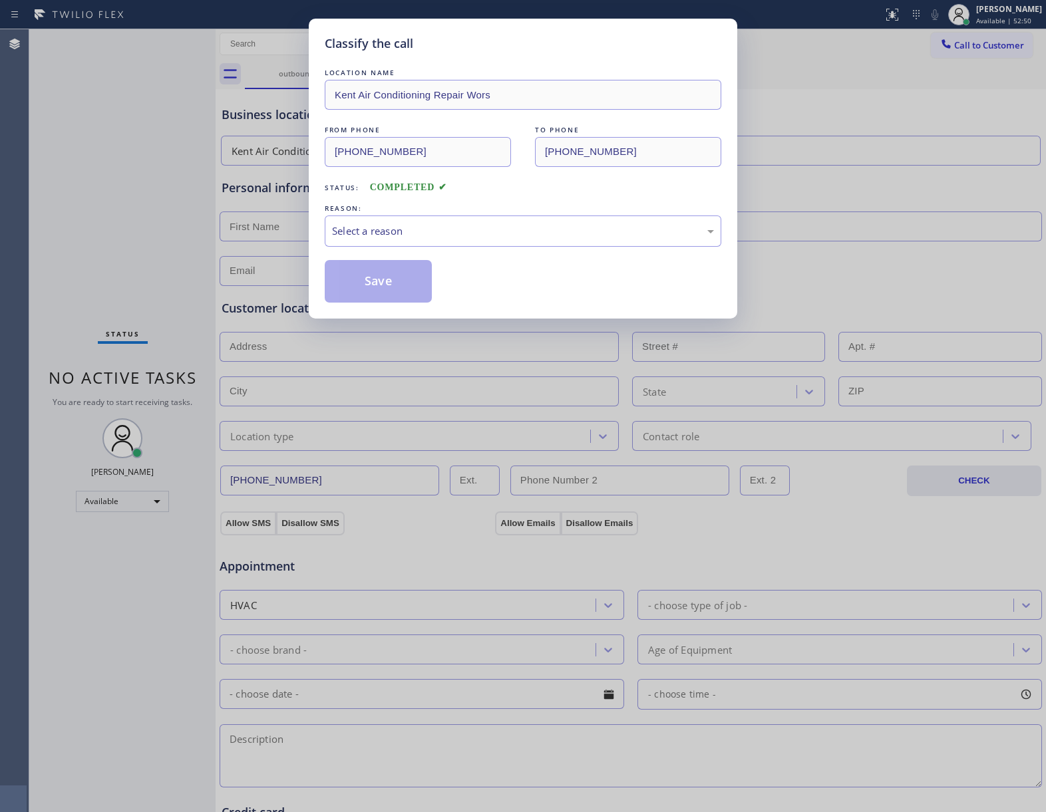
click at [443, 213] on div "REASON:" at bounding box center [523, 209] width 397 height 14
click at [438, 246] on div "Select a reason" at bounding box center [523, 231] width 397 height 31
click at [152, 218] on div "Classify the call LOCATION NAME Kent Air Conditioning Repair Wors FROM PHONE [P…" at bounding box center [523, 406] width 1046 height 812
click at [419, 270] on button "Save" at bounding box center [378, 281] width 107 height 43
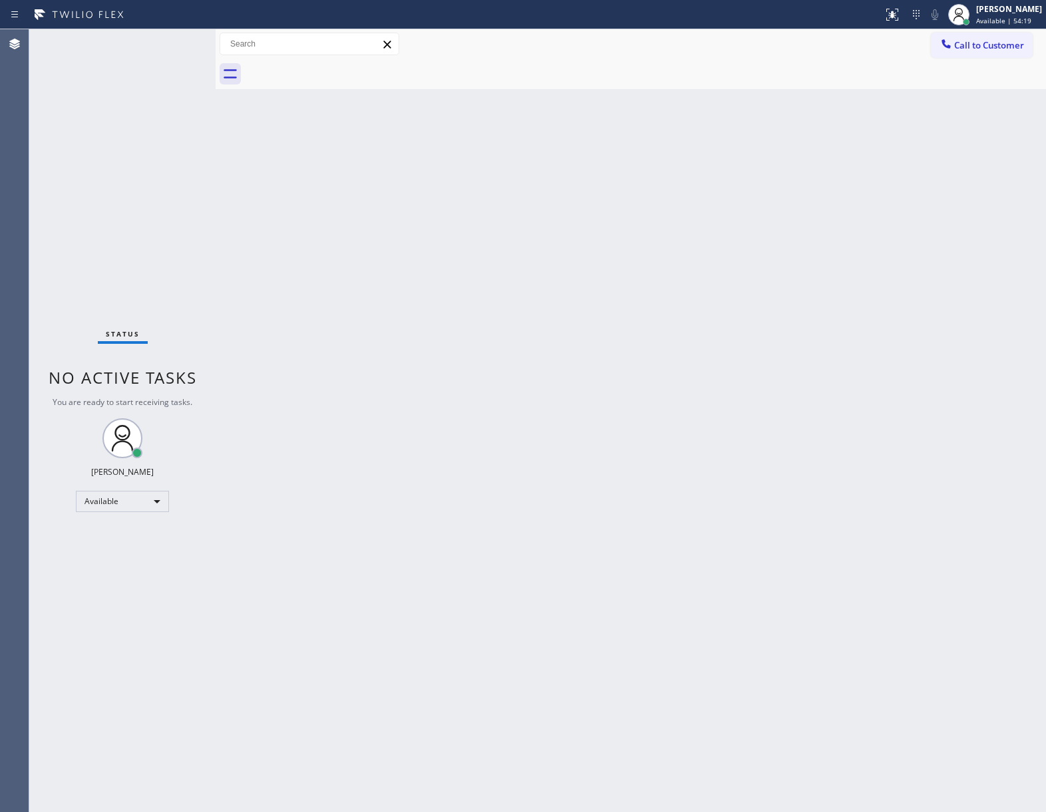
click at [156, 225] on div "Status No active tasks You are ready to start receiving tasks. [PERSON_NAME] Av…" at bounding box center [122, 420] width 186 height 783
click at [106, 285] on div "Status No active tasks You are ready to start receiving tasks. [PERSON_NAME] Av…" at bounding box center [122, 420] width 186 height 783
click at [958, 43] on span "Call to Customer" at bounding box center [989, 45] width 70 height 12
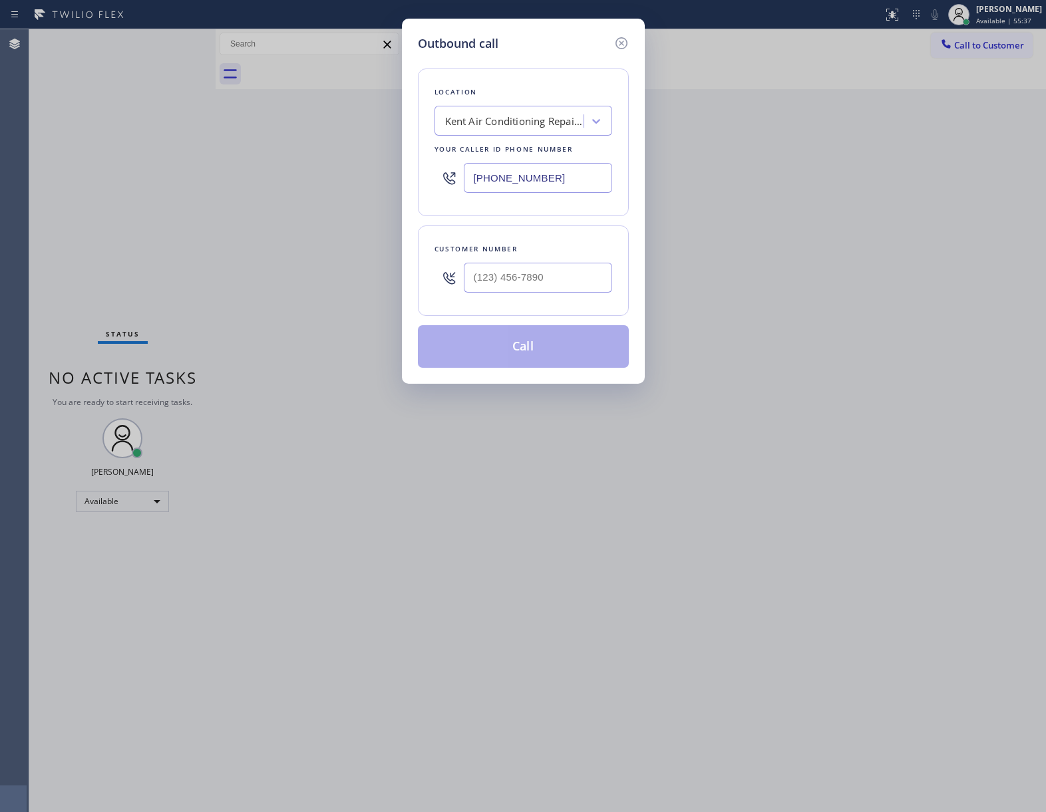
drag, startPoint x: 532, startPoint y: 295, endPoint x: 526, endPoint y: 189, distance: 106.7
click at [530, 293] on div at bounding box center [538, 277] width 148 height 43
click at [542, 267] on input "(___) ___-____" at bounding box center [538, 278] width 148 height 30
paste input "714) 720-3115"
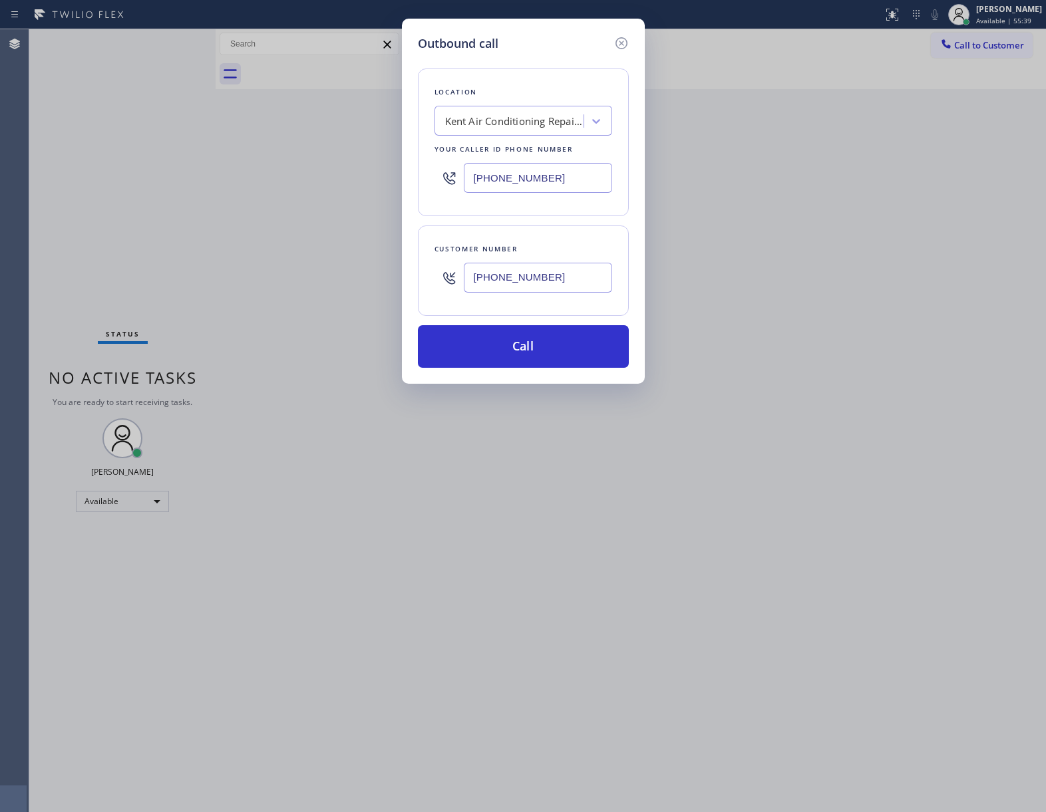
type input "[PHONE_NUMBER]"
click at [503, 124] on div "Kent Air Conditioning Repair Wors" at bounding box center [515, 121] width 140 height 15
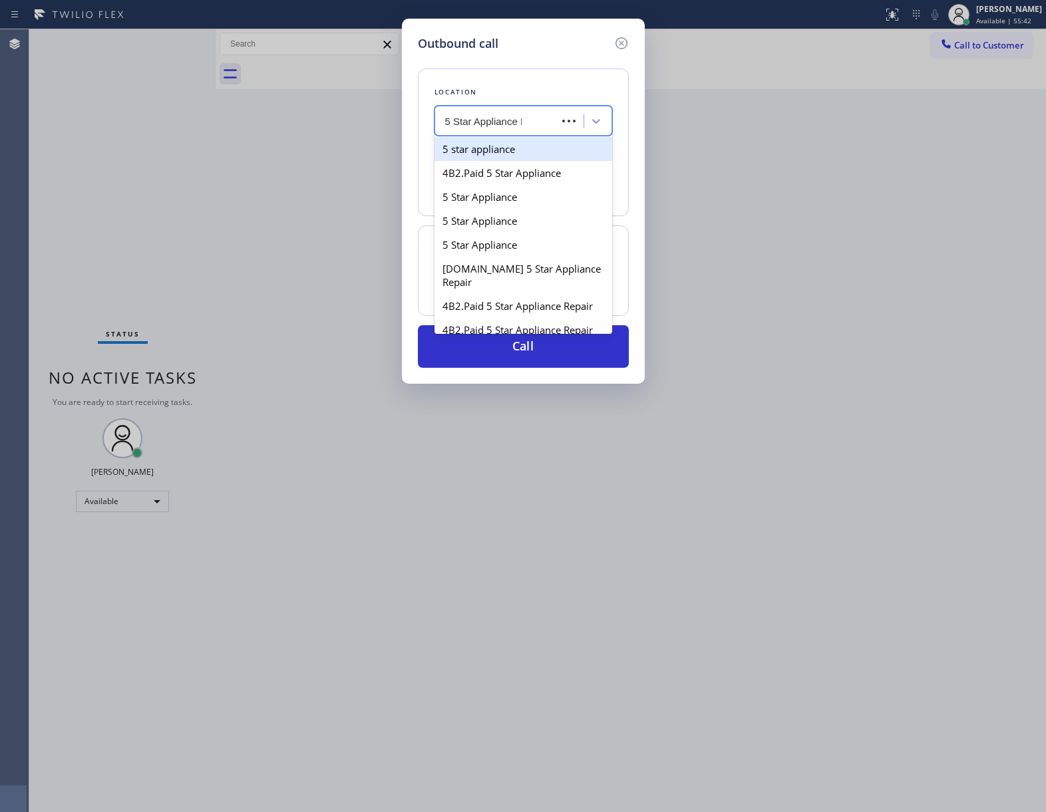
type input "5 Star Appliance Re"
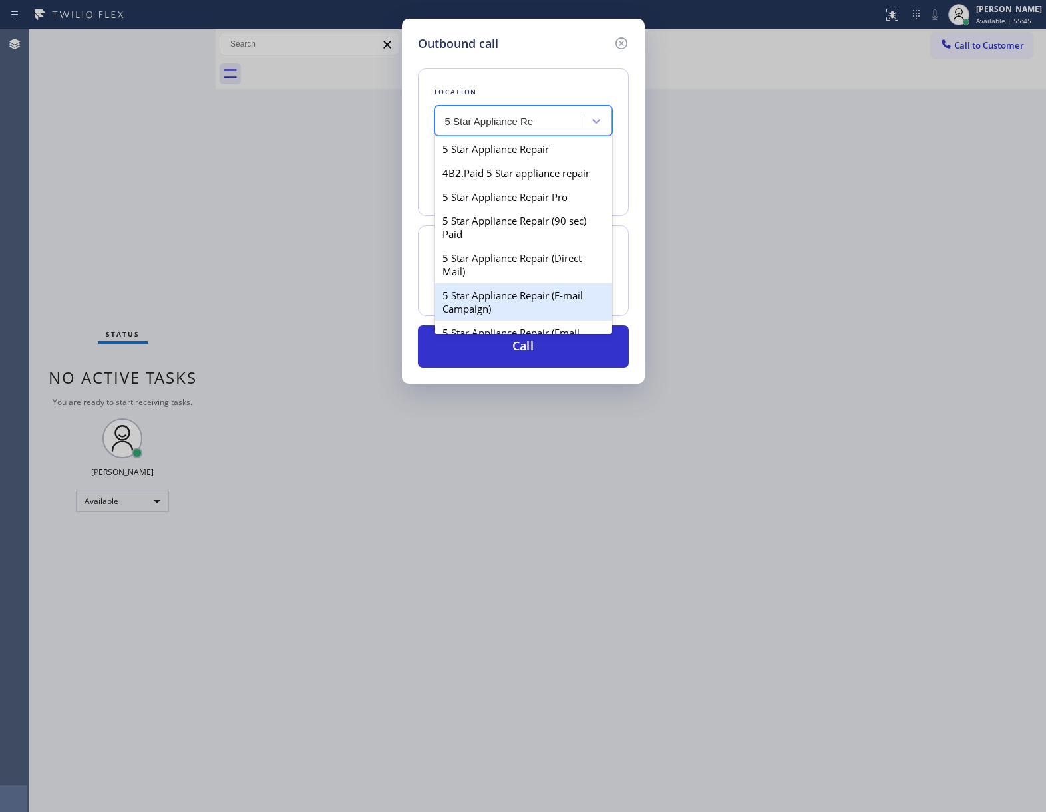
click at [512, 321] on div "5 Star Appliance Repair (E-mail Campaign)" at bounding box center [524, 301] width 178 height 37
type input "[PHONE_NUMBER]"
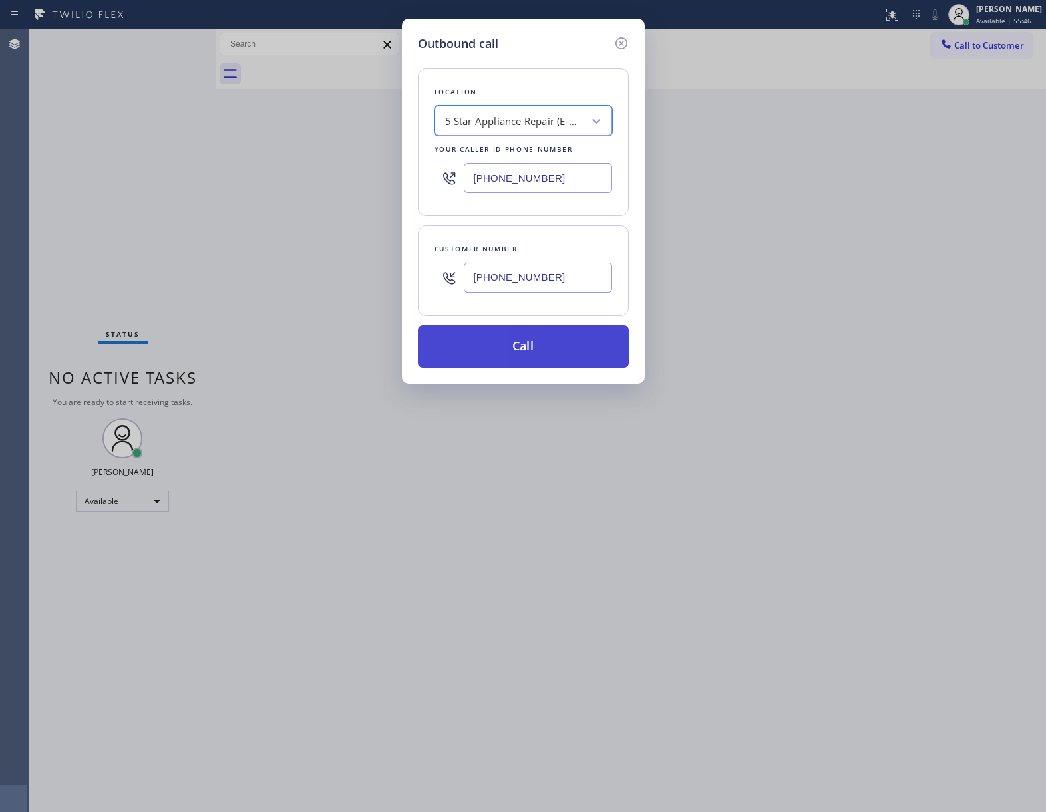
click at [522, 351] on button "Call" at bounding box center [523, 346] width 211 height 43
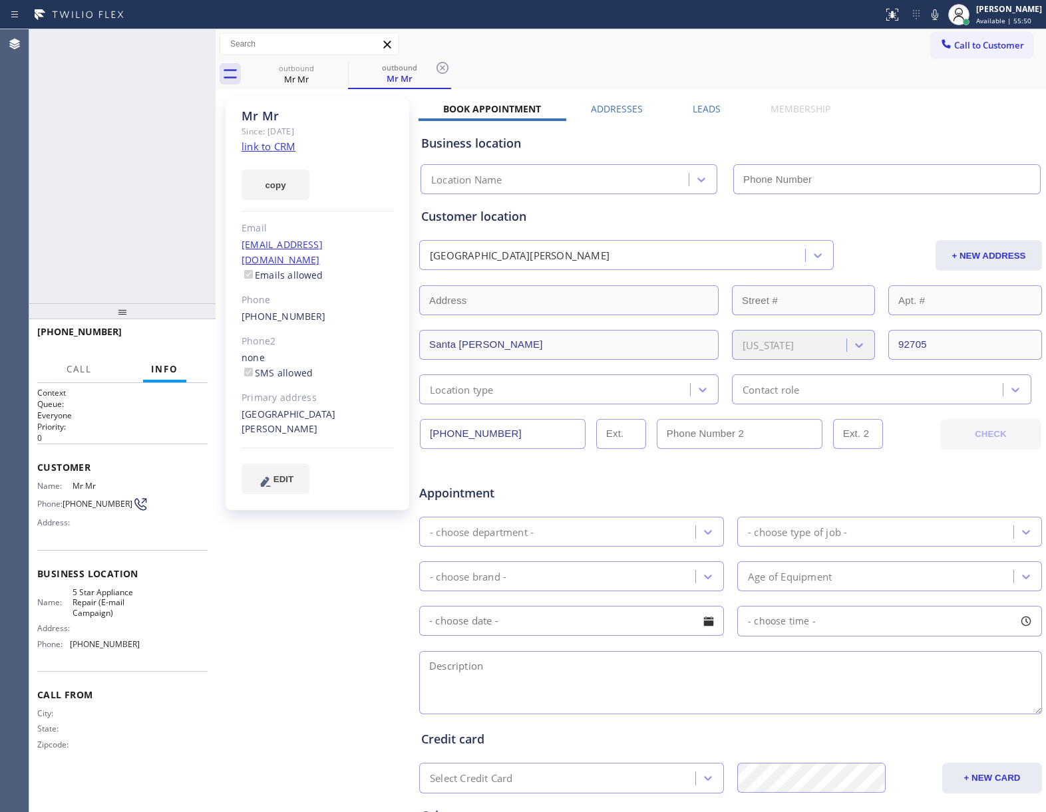
type input "[PHONE_NUMBER]"
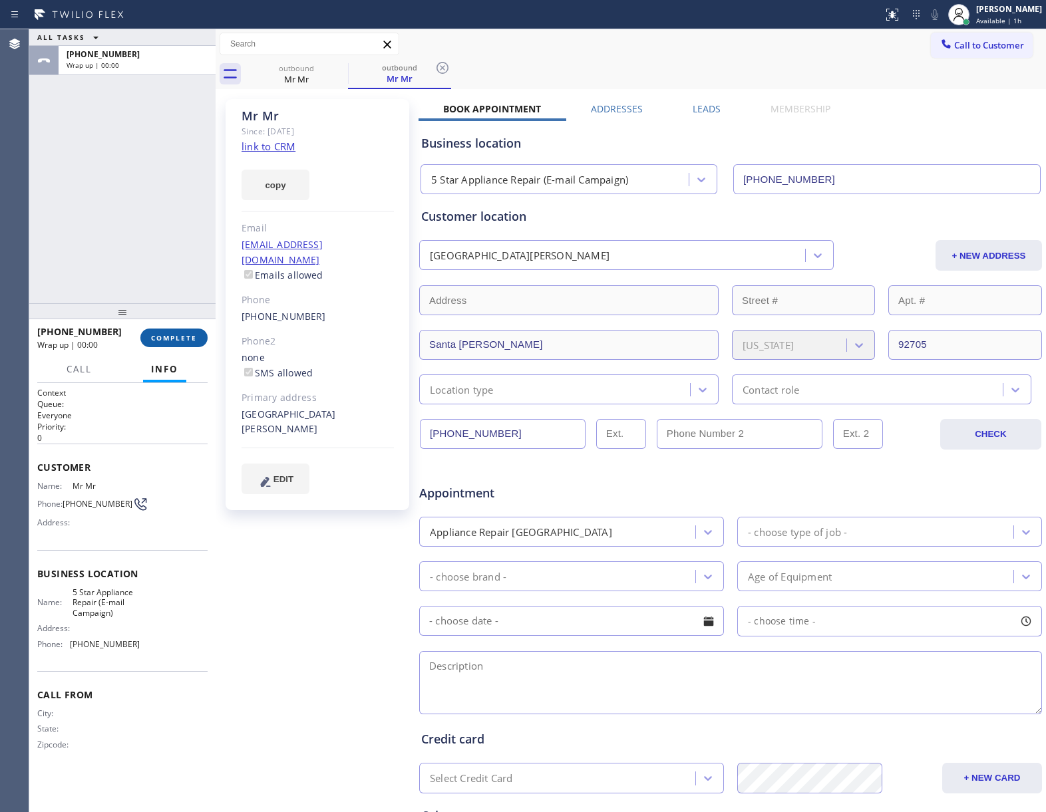
click at [176, 341] on span "COMPLETE" at bounding box center [174, 337] width 46 height 9
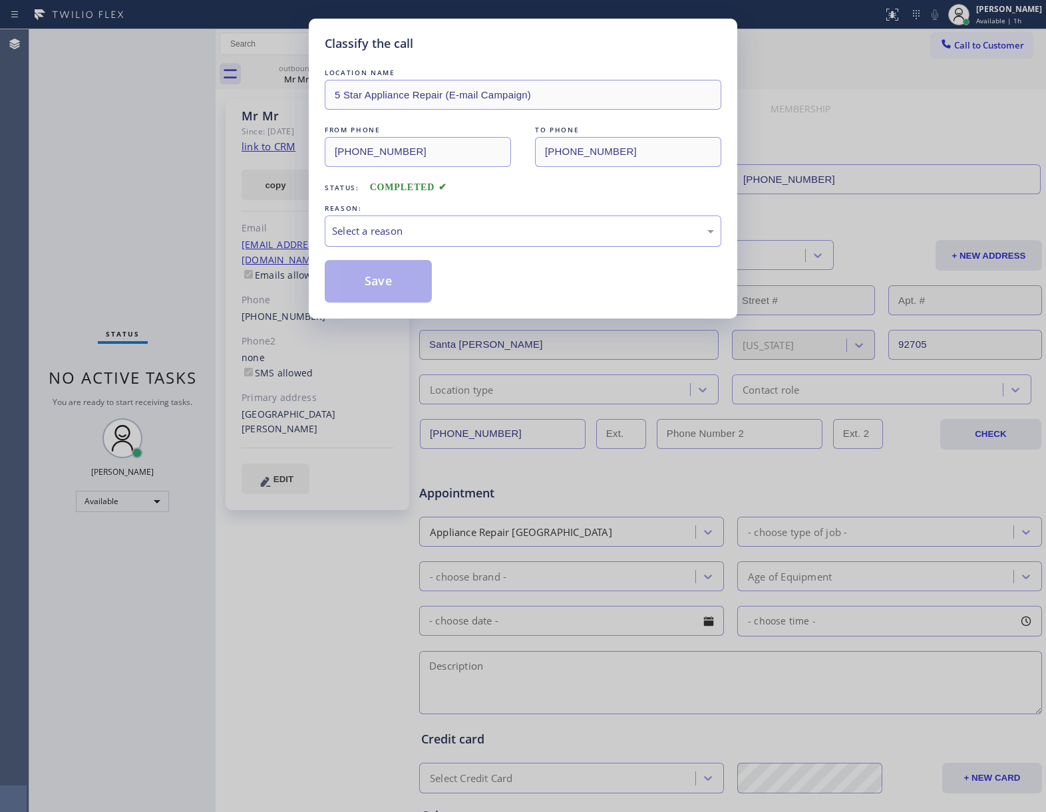
click at [407, 220] on div "Select a reason" at bounding box center [523, 231] width 397 height 31
drag, startPoint x: 397, startPoint y: 285, endPoint x: 603, endPoint y: 342, distance: 214.1
click at [391, 281] on button "Save" at bounding box center [378, 281] width 107 height 43
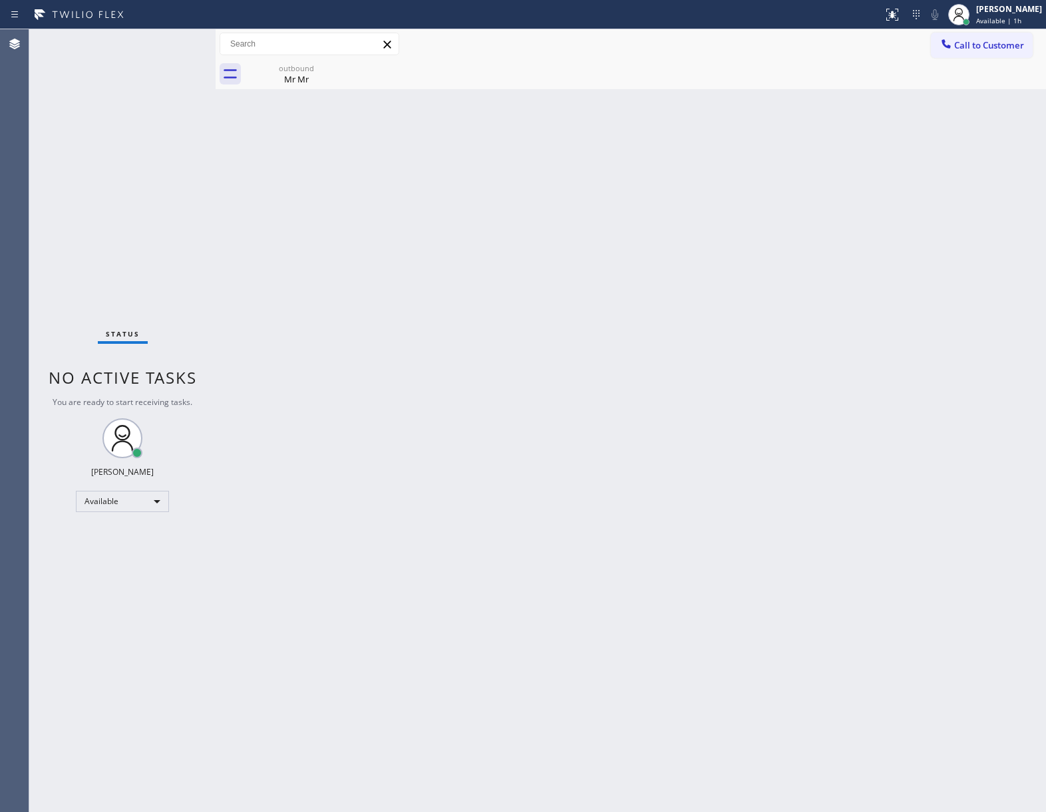
drag, startPoint x: 158, startPoint y: 305, endPoint x: 182, endPoint y: 331, distance: 34.9
click at [166, 314] on div "Status No active tasks You are ready to start receiving tasks. [PERSON_NAME] Av…" at bounding box center [122, 420] width 186 height 783
click at [733, 319] on div "Back to Dashboard Change Sender ID Customers Technicians Select a contact Outbo…" at bounding box center [631, 420] width 830 height 783
click at [285, 78] on div "Mr Mr" at bounding box center [296, 79] width 100 height 12
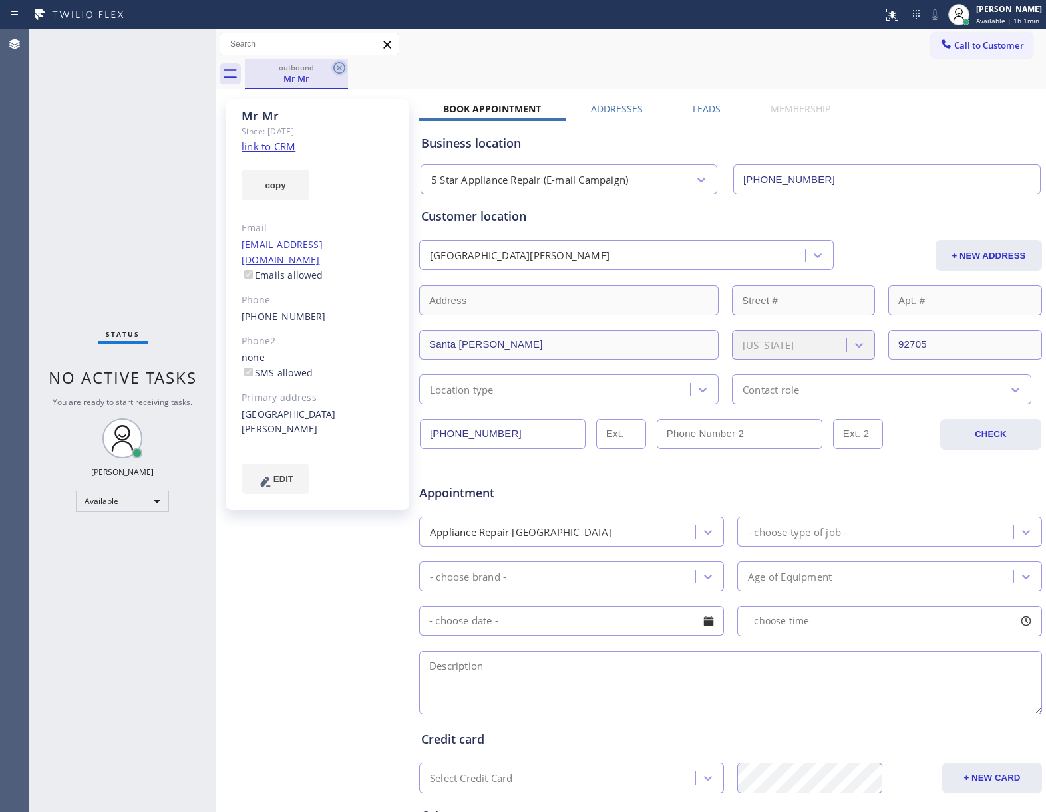
click at [337, 67] on icon at bounding box center [339, 68] width 16 height 16
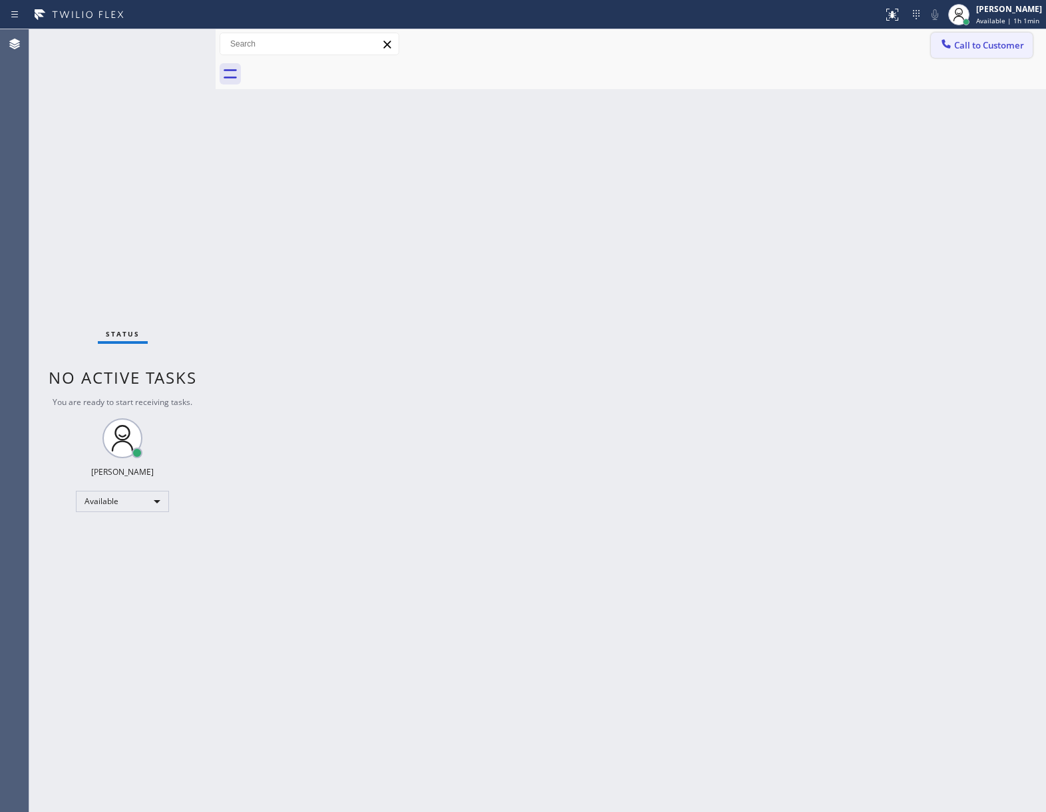
click at [994, 41] on span "Call to Customer" at bounding box center [989, 45] width 70 height 12
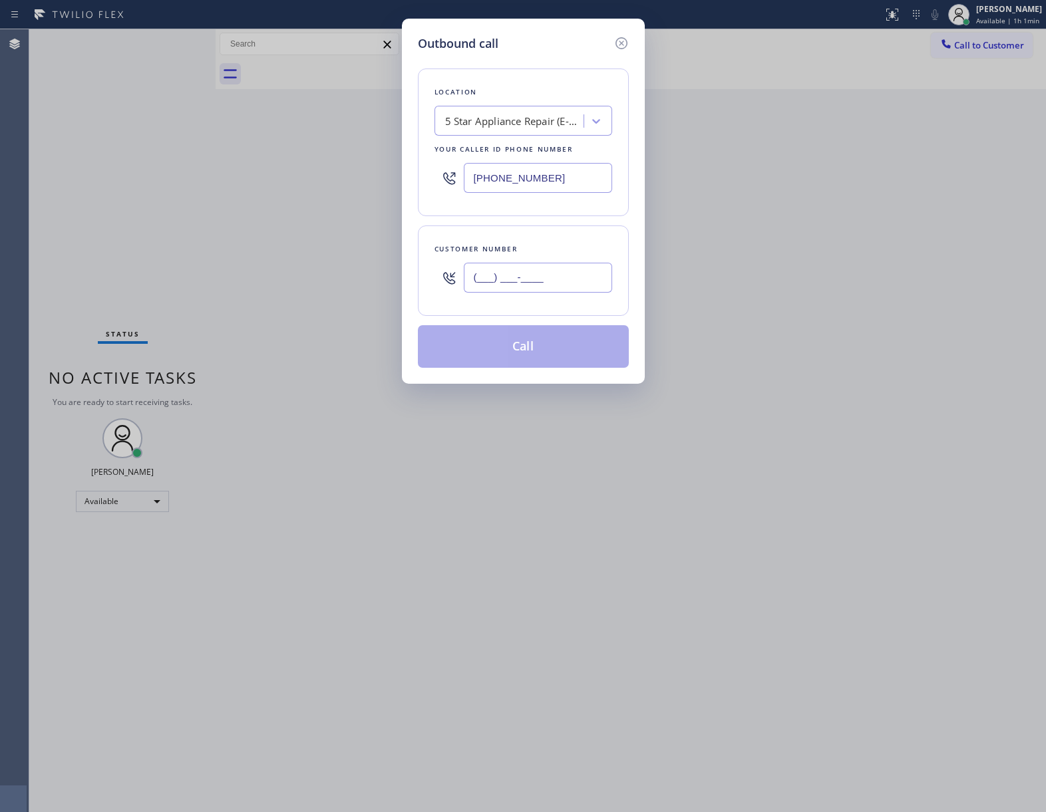
click at [535, 264] on input "(___) ___-____" at bounding box center [538, 278] width 148 height 30
paste input "363) 201-8087"
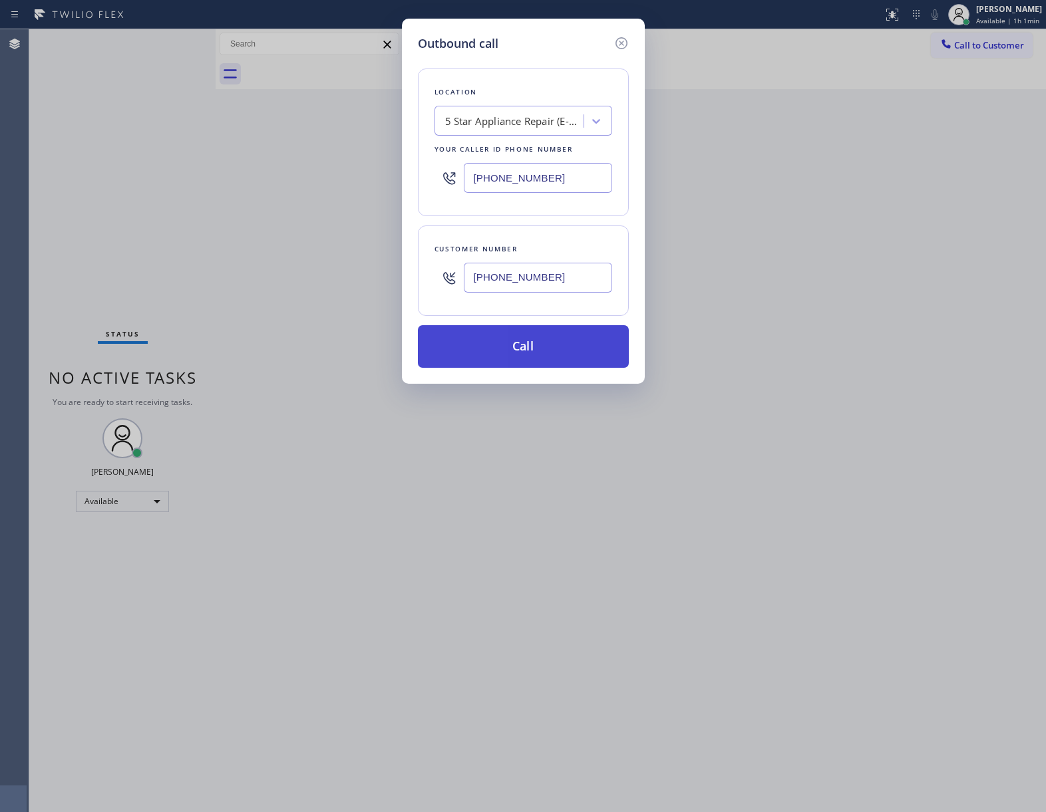
type input "[PHONE_NUMBER]"
click at [538, 347] on button "Call" at bounding box center [523, 346] width 211 height 43
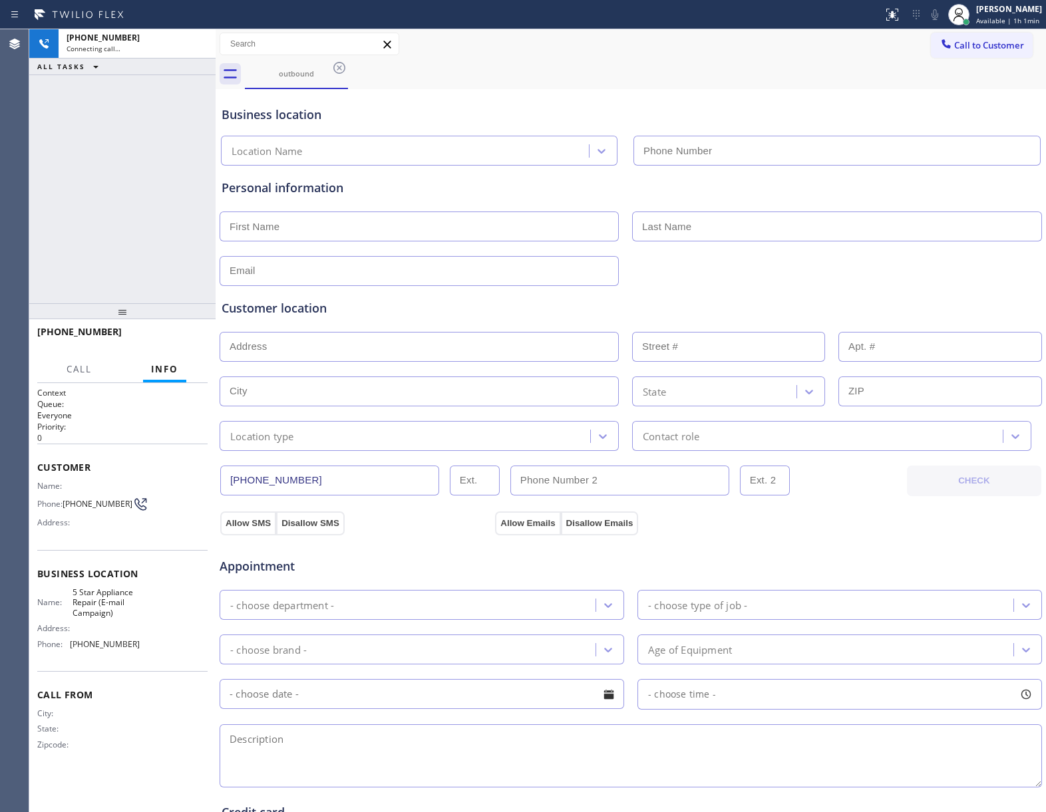
type input "[PHONE_NUMBER]"
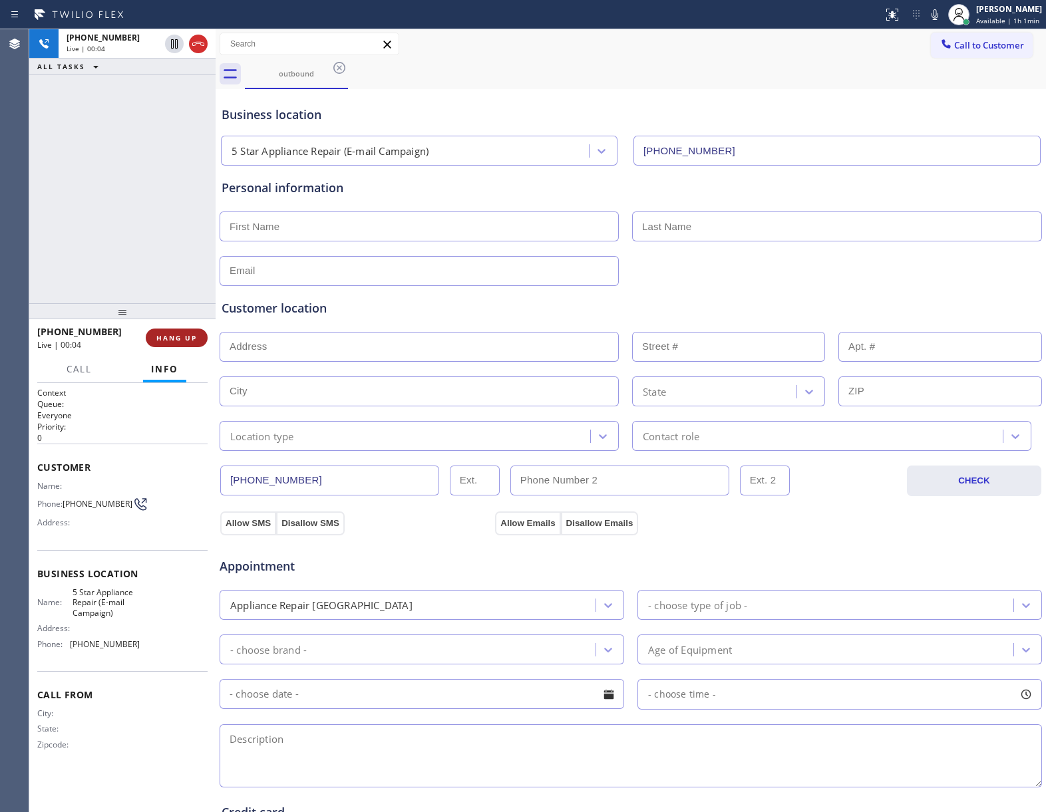
click at [188, 336] on span "HANG UP" at bounding box center [176, 337] width 41 height 9
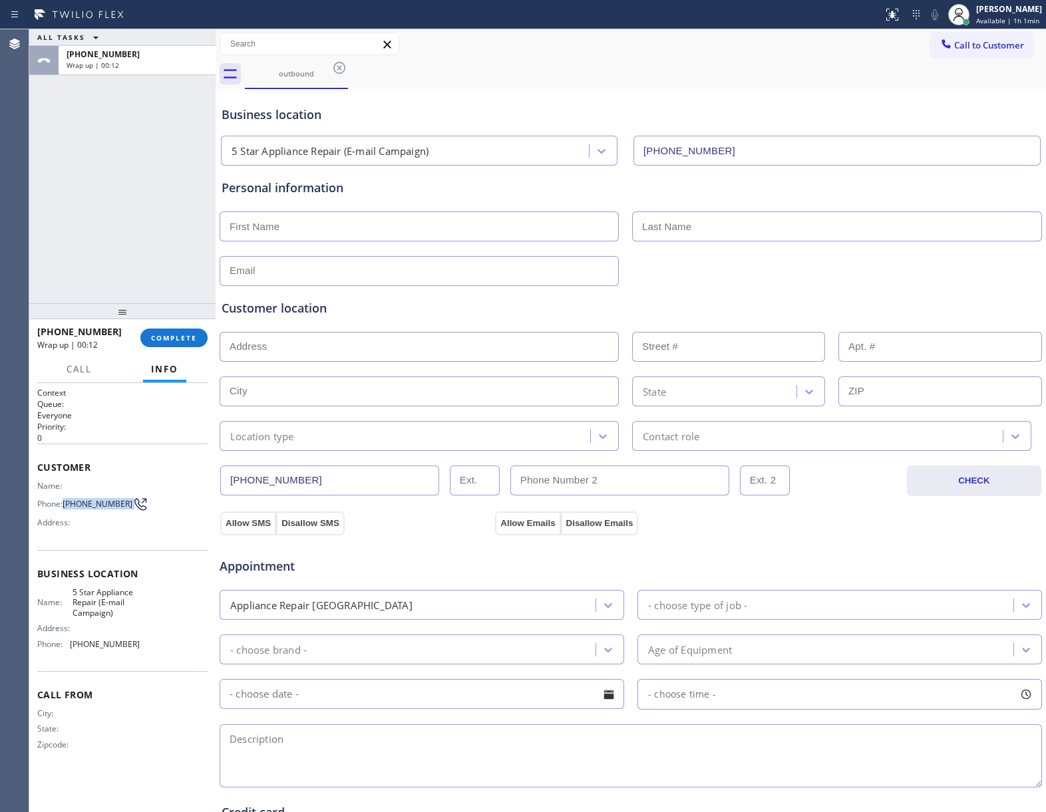
drag, startPoint x: 67, startPoint y: 506, endPoint x: 140, endPoint y: 488, distance: 74.7
click at [128, 511] on div "Phone: [PHONE_NUMBER]" at bounding box center [88, 504] width 102 height 16
click at [186, 337] on span "COMPLETE" at bounding box center [174, 337] width 46 height 9
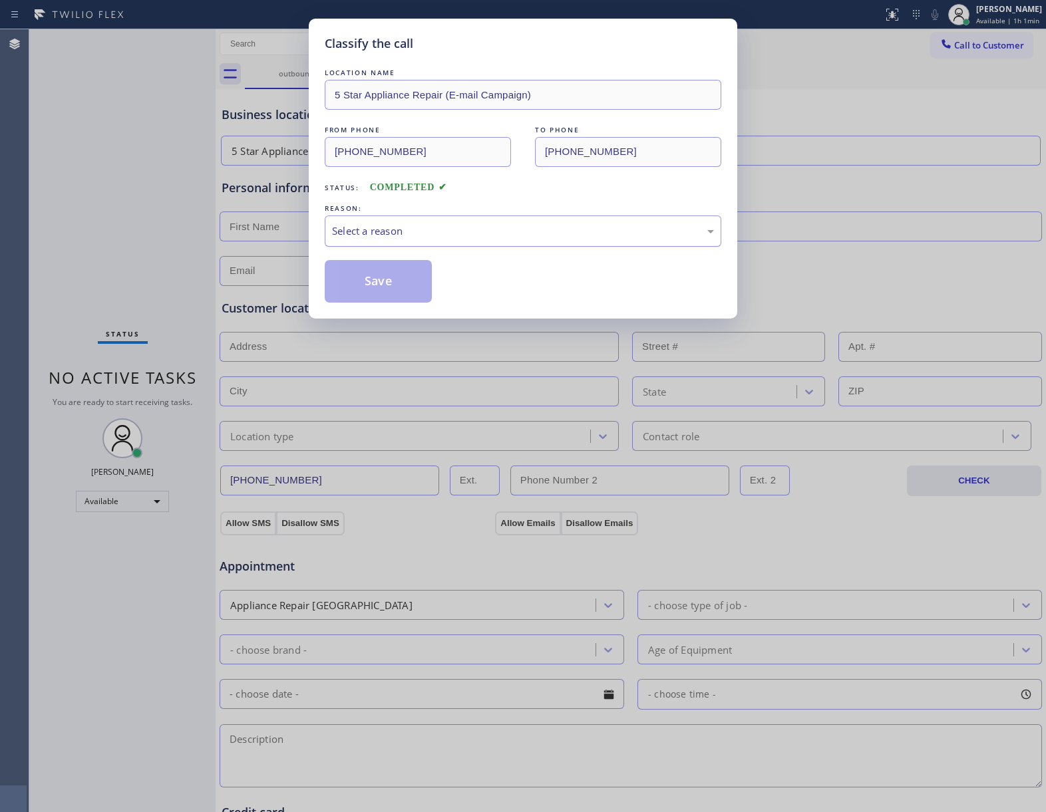
click at [433, 232] on div "Select a reason" at bounding box center [523, 231] width 382 height 15
click at [393, 288] on button "Save" at bounding box center [378, 281] width 107 height 43
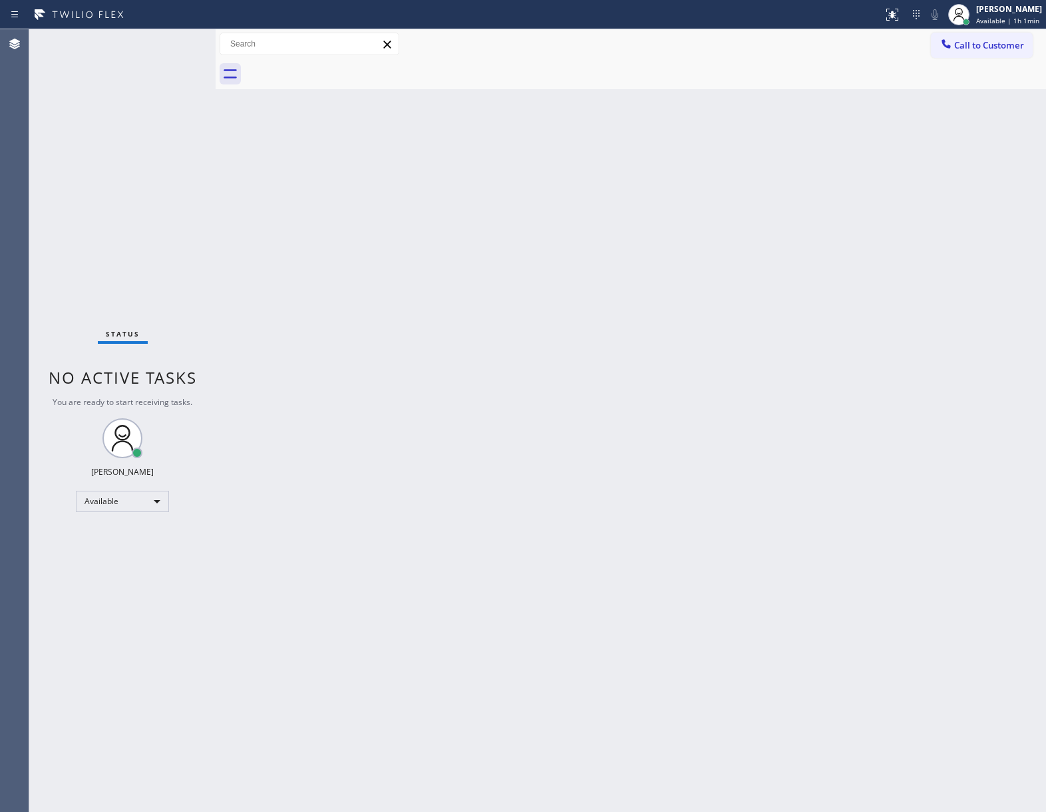
click at [998, 45] on span "Call to Customer" at bounding box center [989, 45] width 70 height 12
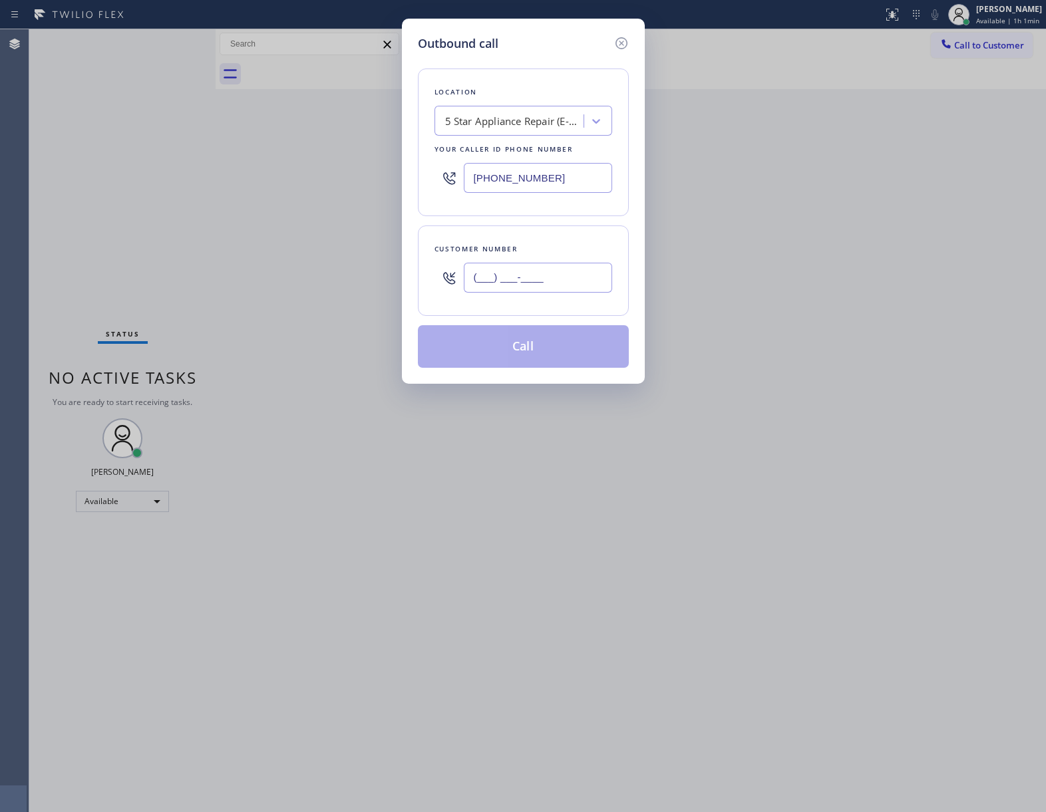
click at [559, 291] on input "(___) ___-____" at bounding box center [538, 278] width 148 height 30
paste input "363) 201-8087"
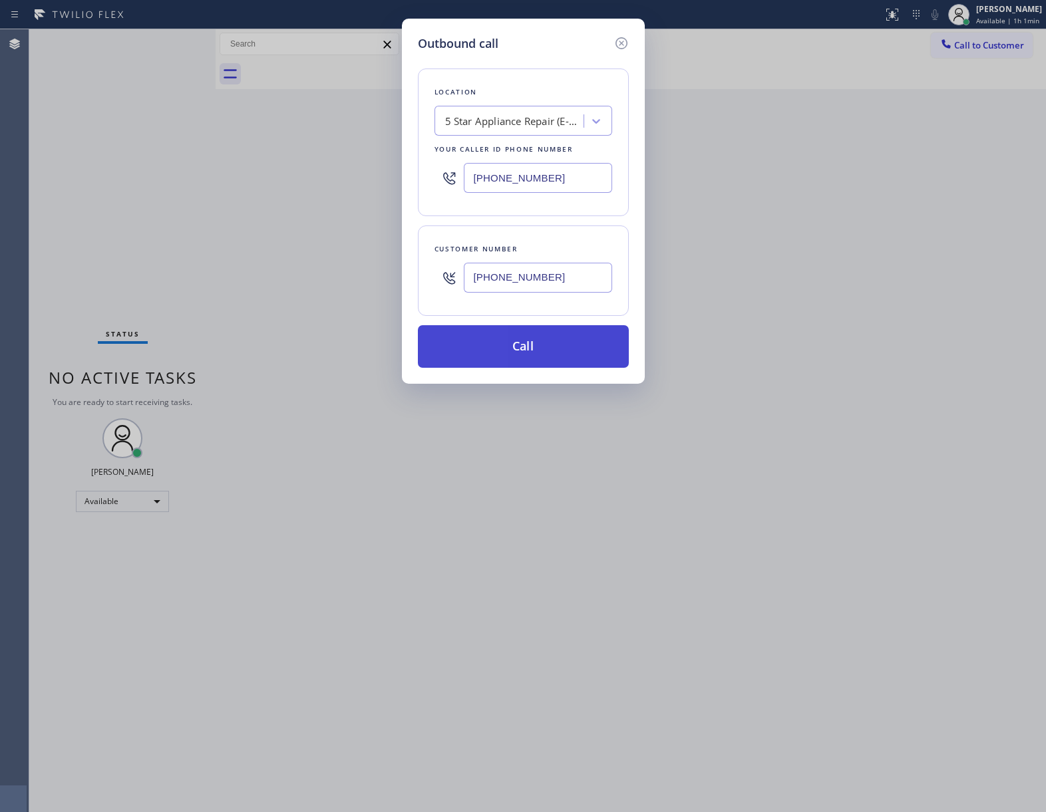
type input "[PHONE_NUMBER]"
click at [543, 352] on button "Call" at bounding box center [523, 346] width 211 height 43
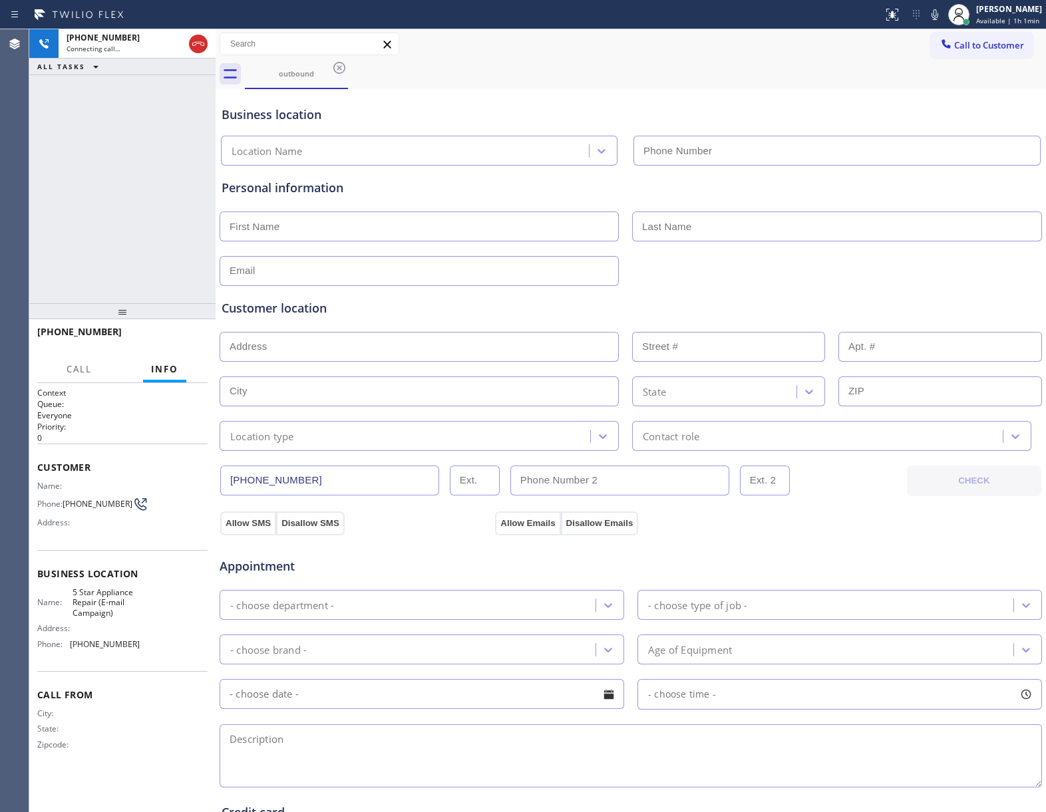
type input "[PHONE_NUMBER]"
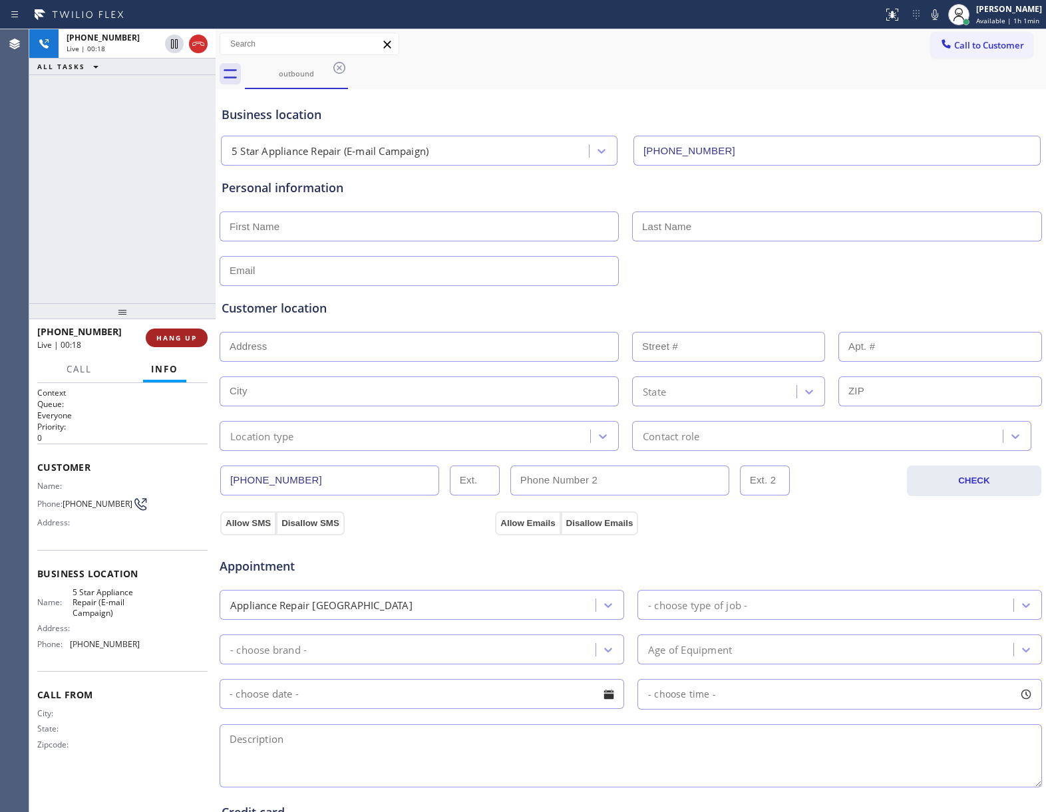
click at [169, 341] on span "HANG UP" at bounding box center [176, 337] width 41 height 9
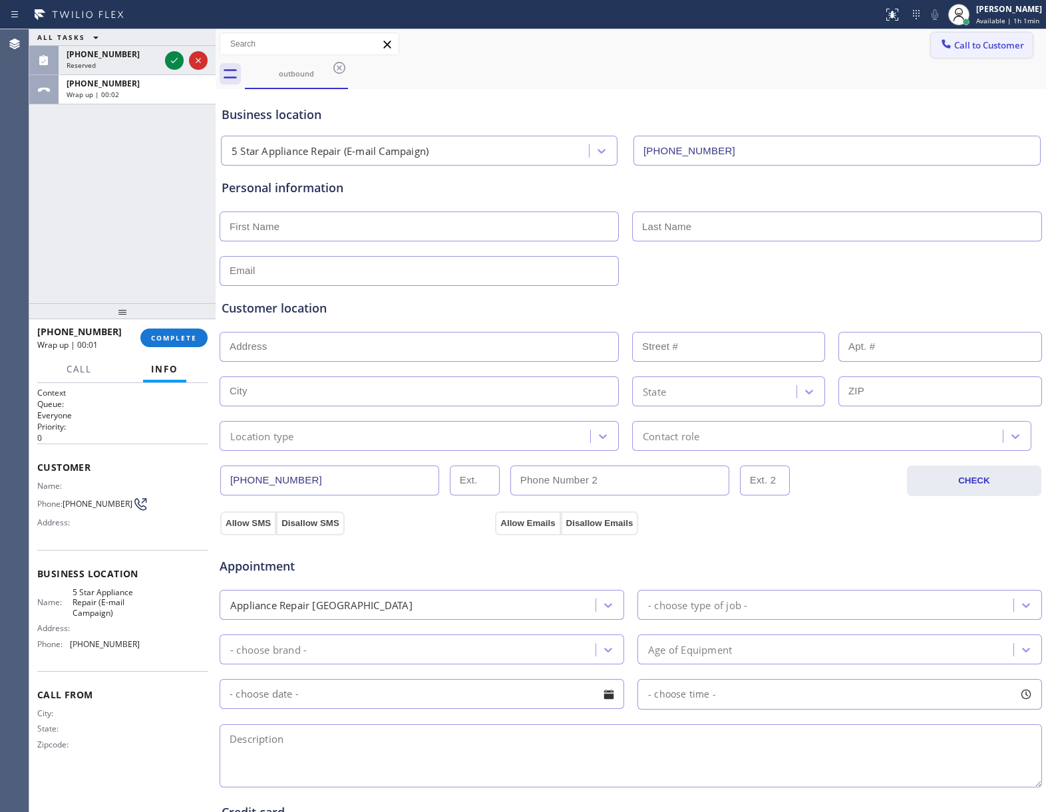
click at [983, 41] on span "Call to Customer" at bounding box center [989, 45] width 70 height 12
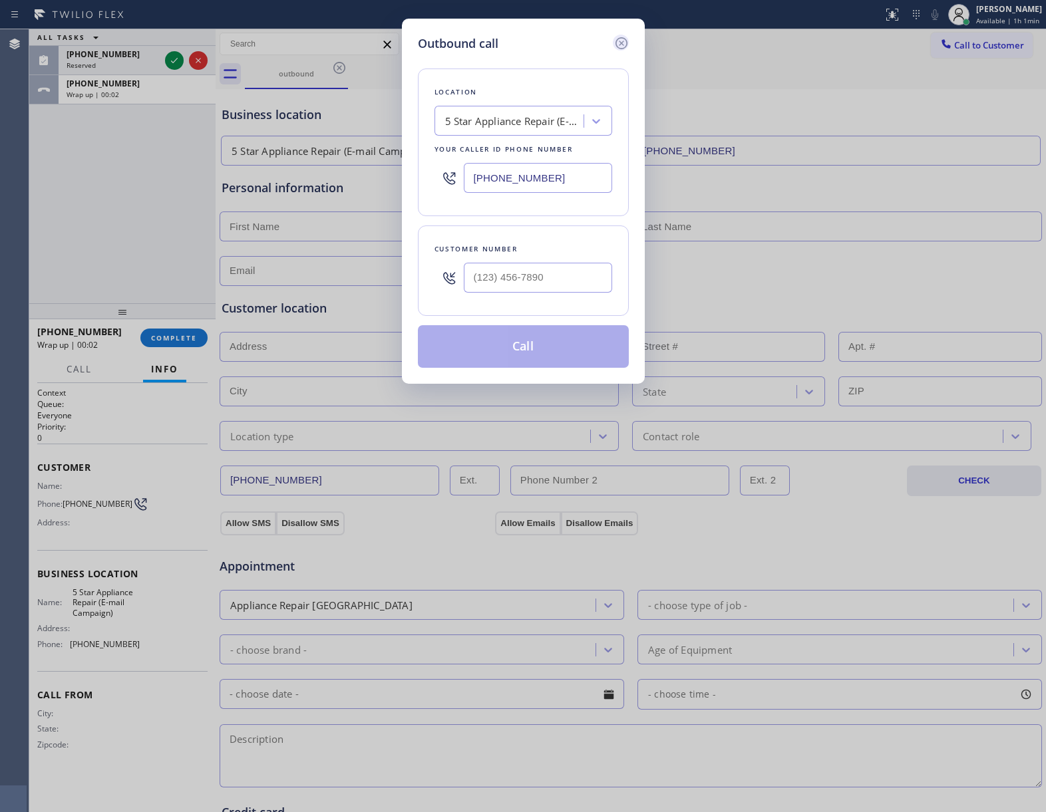
click at [616, 36] on icon at bounding box center [622, 43] width 16 height 16
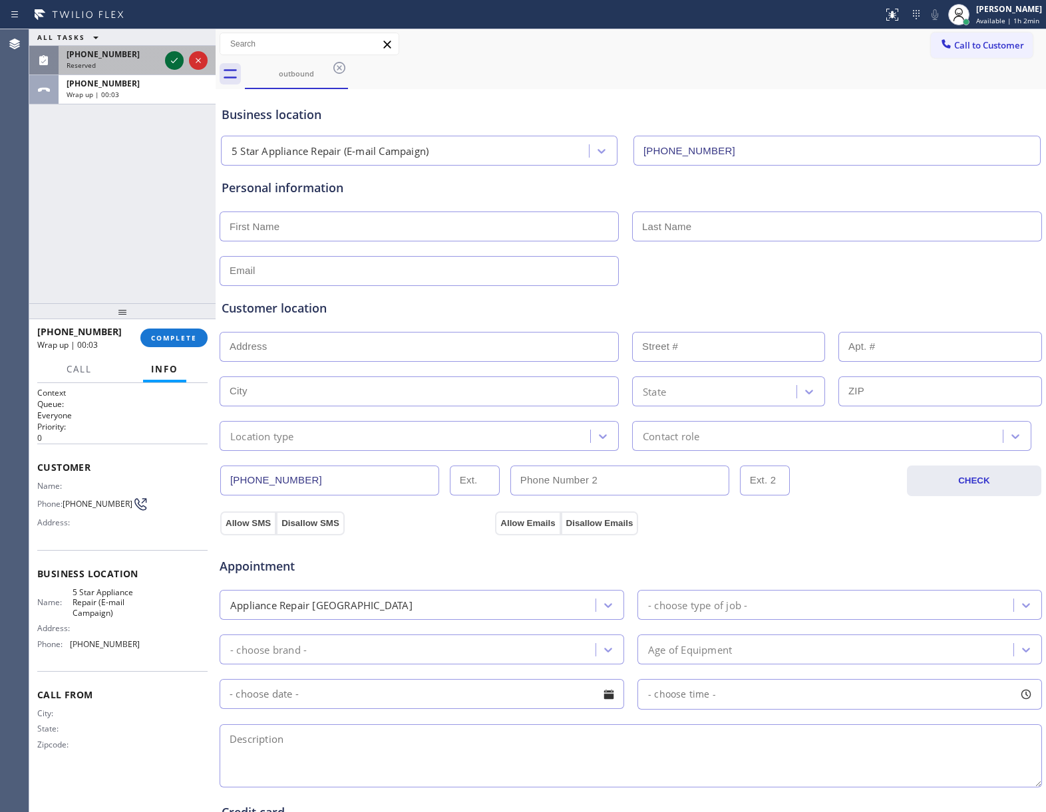
click at [172, 60] on icon at bounding box center [174, 61] width 16 height 16
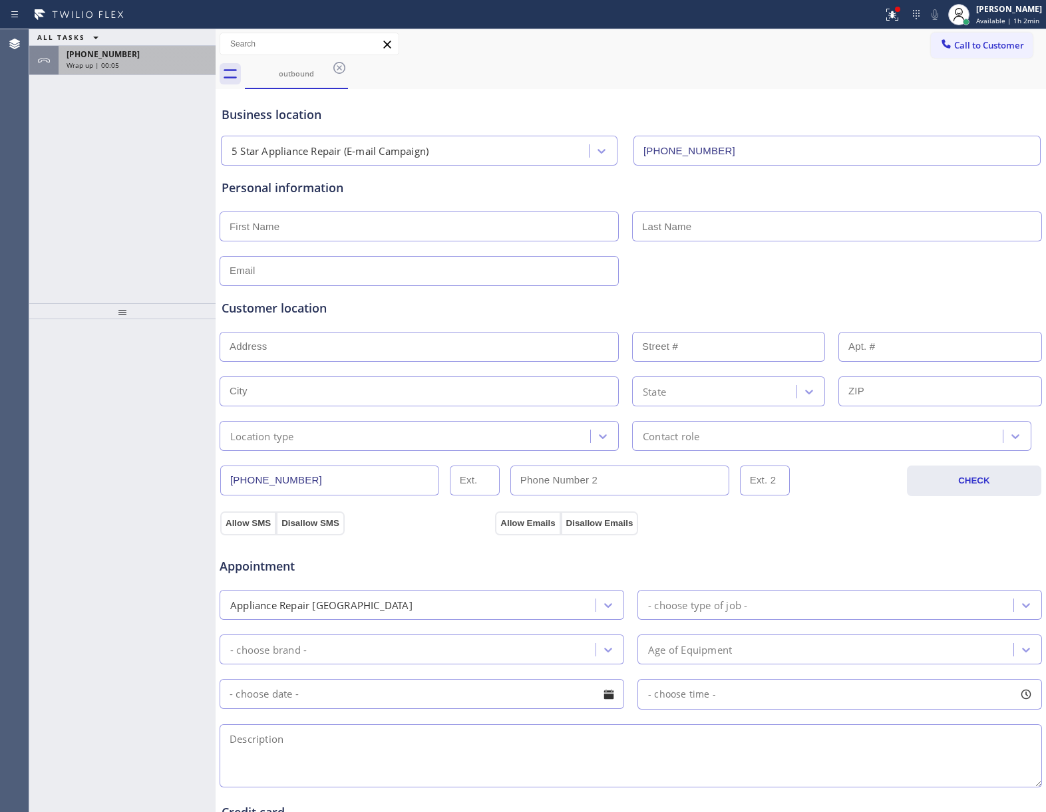
click at [98, 63] on span "Wrap up | 00:05" at bounding box center [93, 65] width 53 height 9
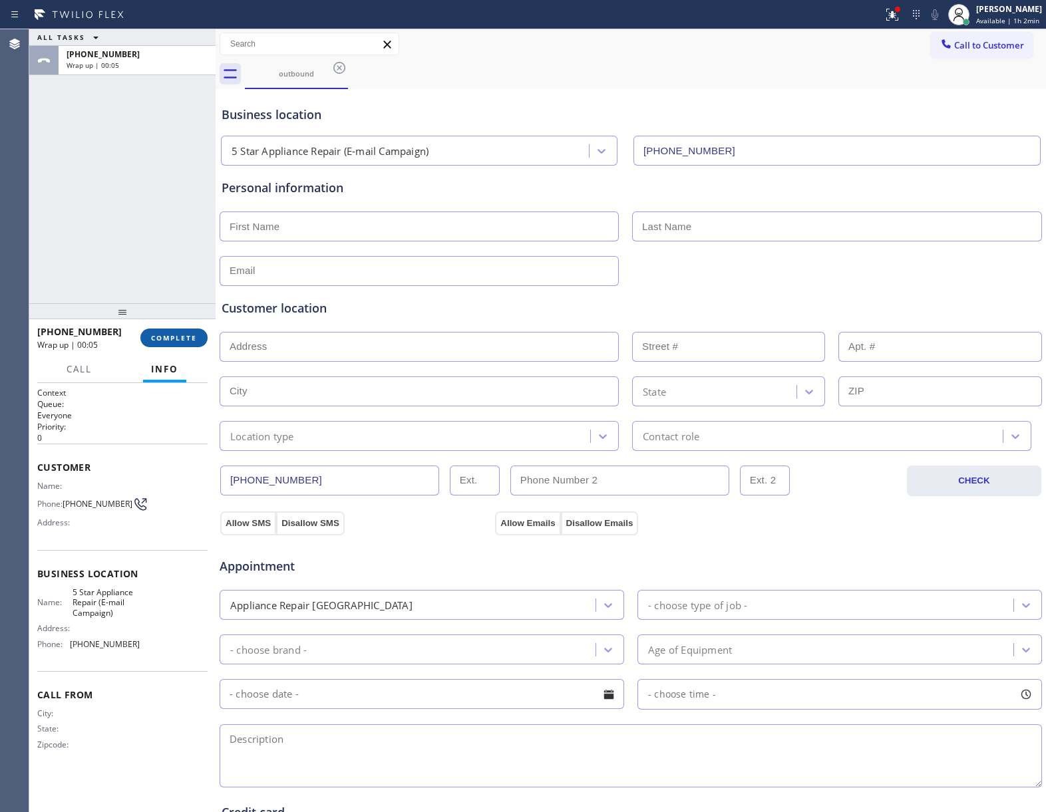
click at [176, 331] on button "COMPLETE" at bounding box center [173, 338] width 67 height 19
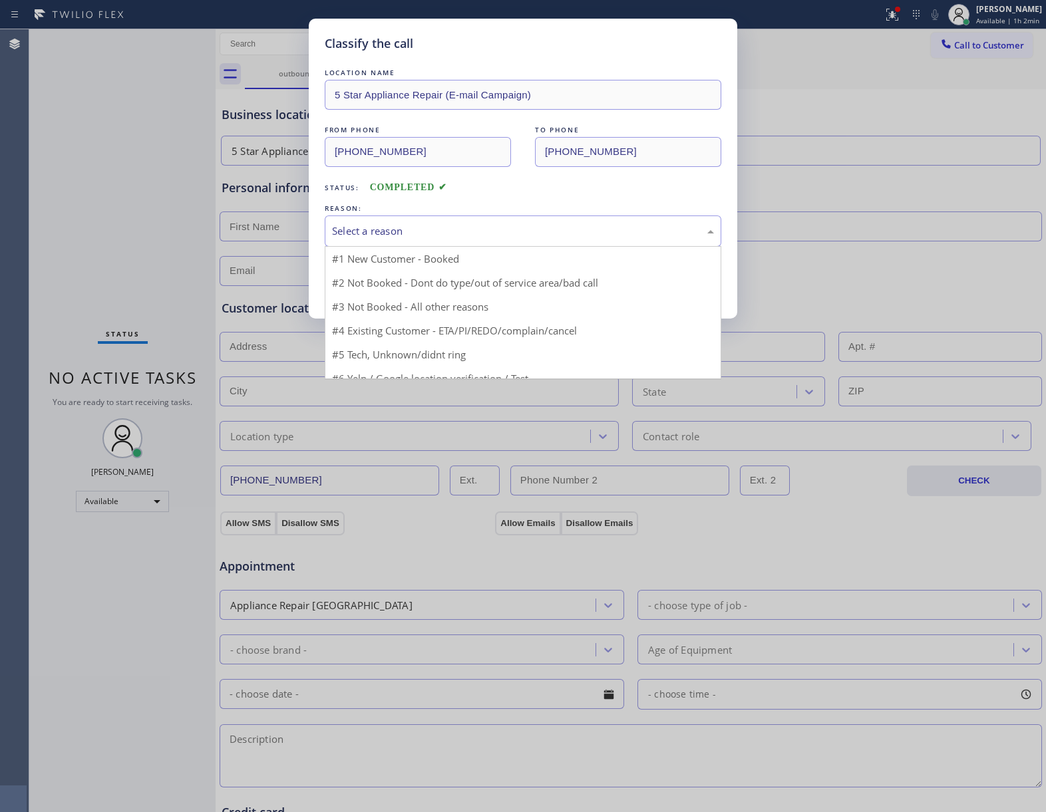
drag, startPoint x: 406, startPoint y: 228, endPoint x: 400, endPoint y: 278, distance: 50.9
click at [407, 230] on div "Select a reason" at bounding box center [523, 231] width 382 height 15
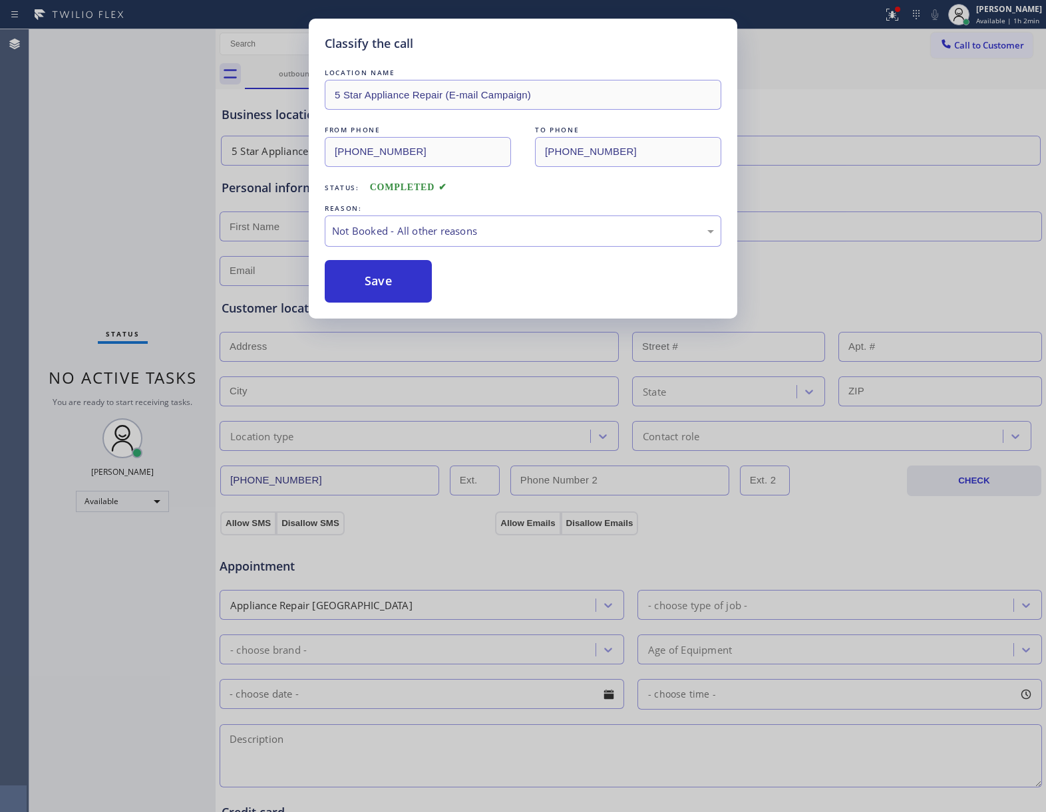
click at [375, 277] on button "Save" at bounding box center [378, 281] width 107 height 43
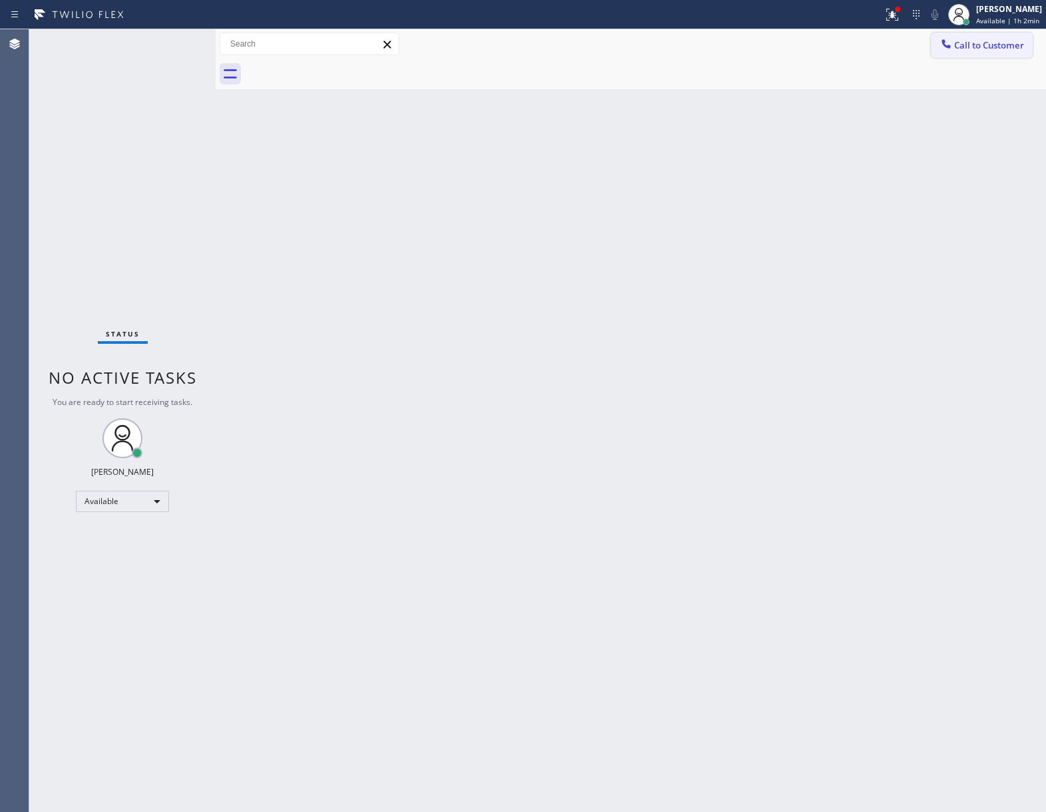
click at [999, 46] on span "Call to Customer" at bounding box center [989, 45] width 70 height 12
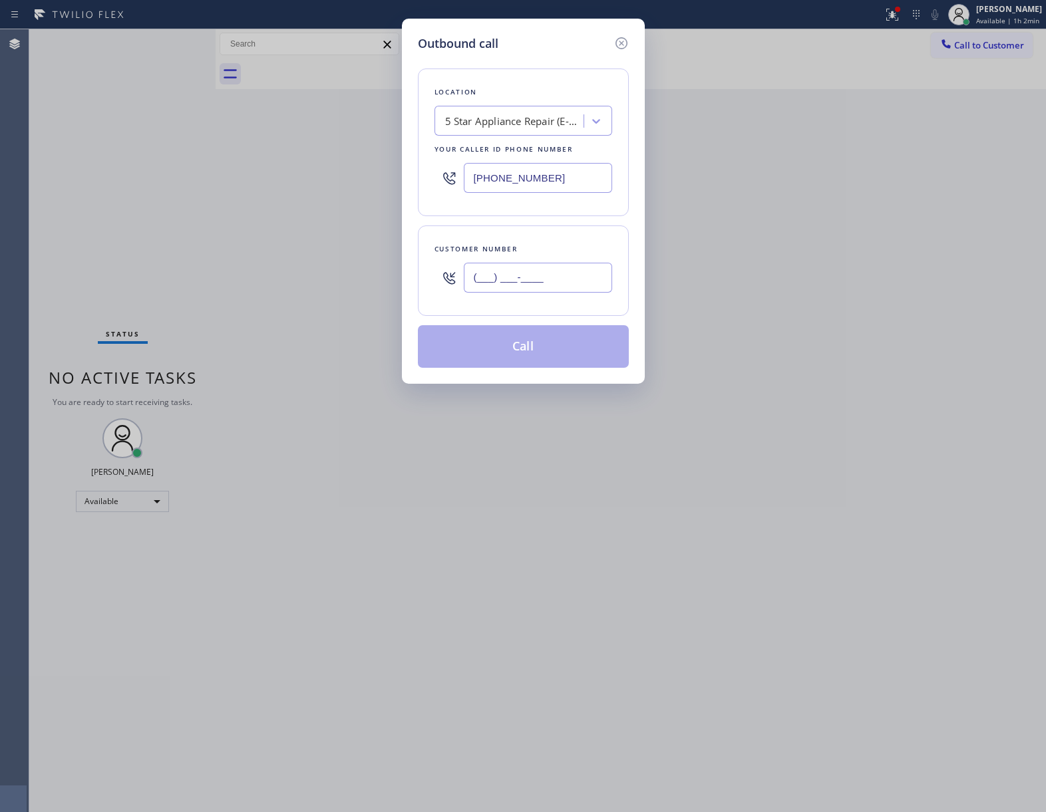
click at [498, 289] on input "(___) ___-____" at bounding box center [538, 278] width 148 height 30
paste input "363) 201-8087"
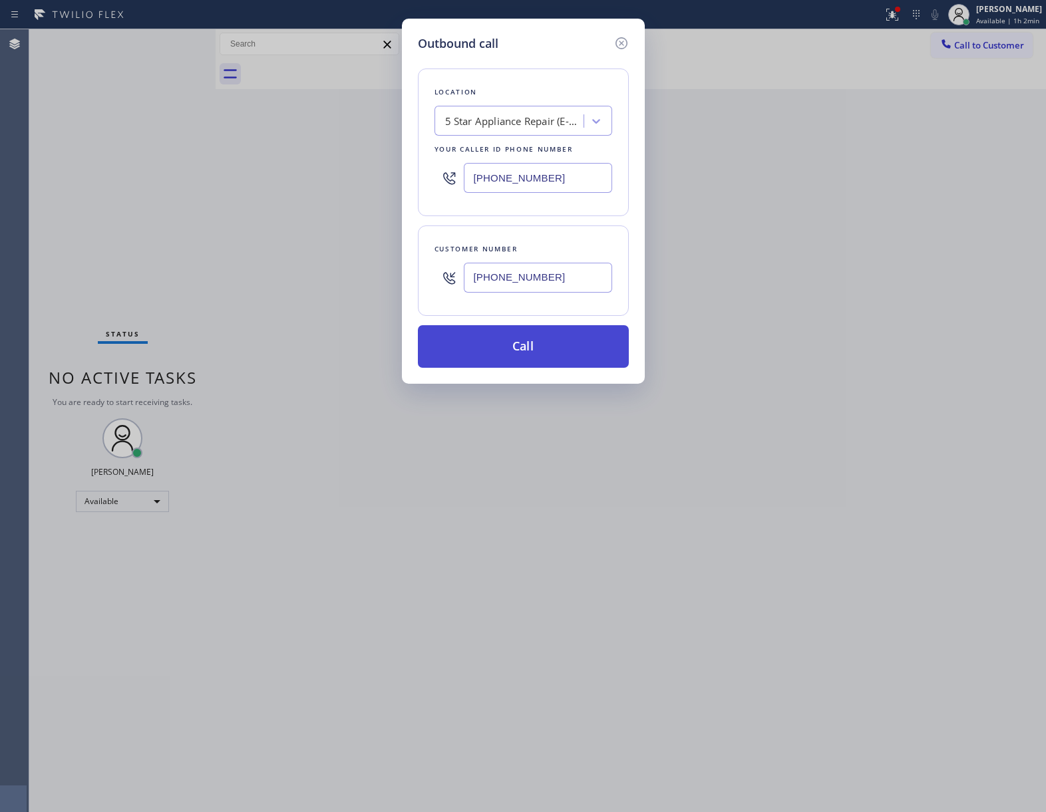
type input "[PHONE_NUMBER]"
click at [510, 347] on button "Call" at bounding box center [523, 346] width 211 height 43
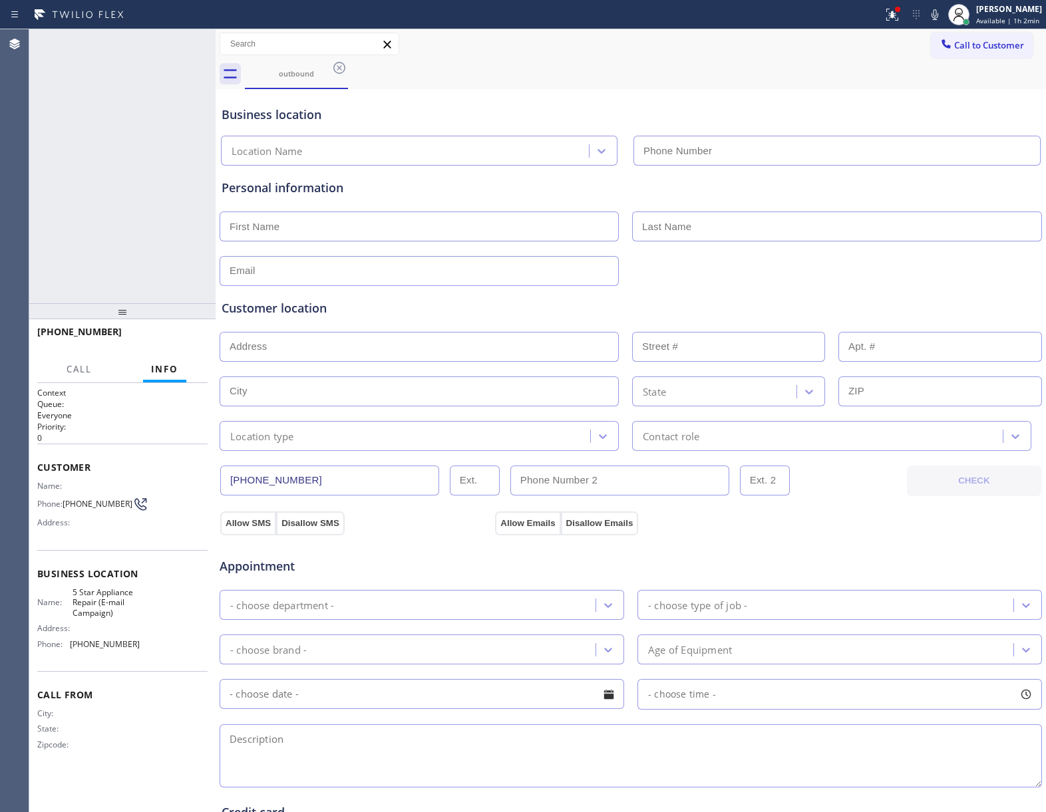
type input "[PHONE_NUMBER]"
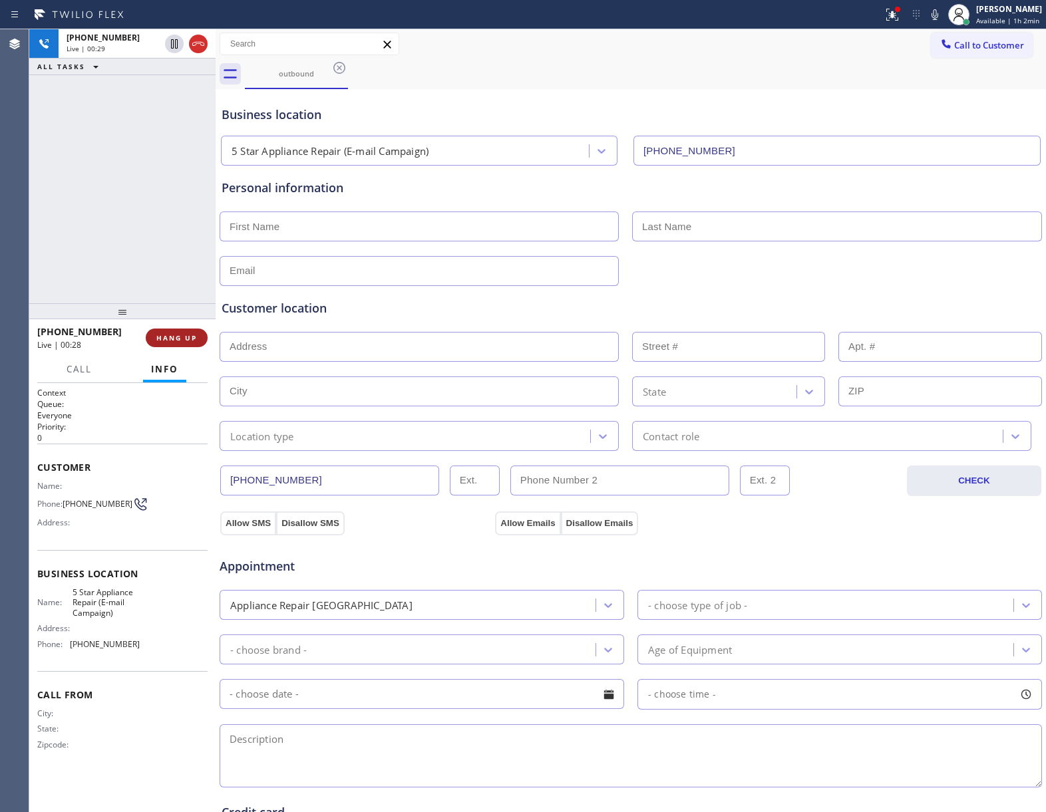
drag, startPoint x: 147, startPoint y: 331, endPoint x: 158, endPoint y: 339, distance: 13.3
click at [158, 339] on div "[PHONE_NUMBER] Live | 00:28 HANG UP" at bounding box center [122, 338] width 170 height 35
click at [162, 341] on span "HANG UP" at bounding box center [176, 337] width 41 height 9
click at [162, 341] on span "COMPLETE" at bounding box center [174, 337] width 46 height 9
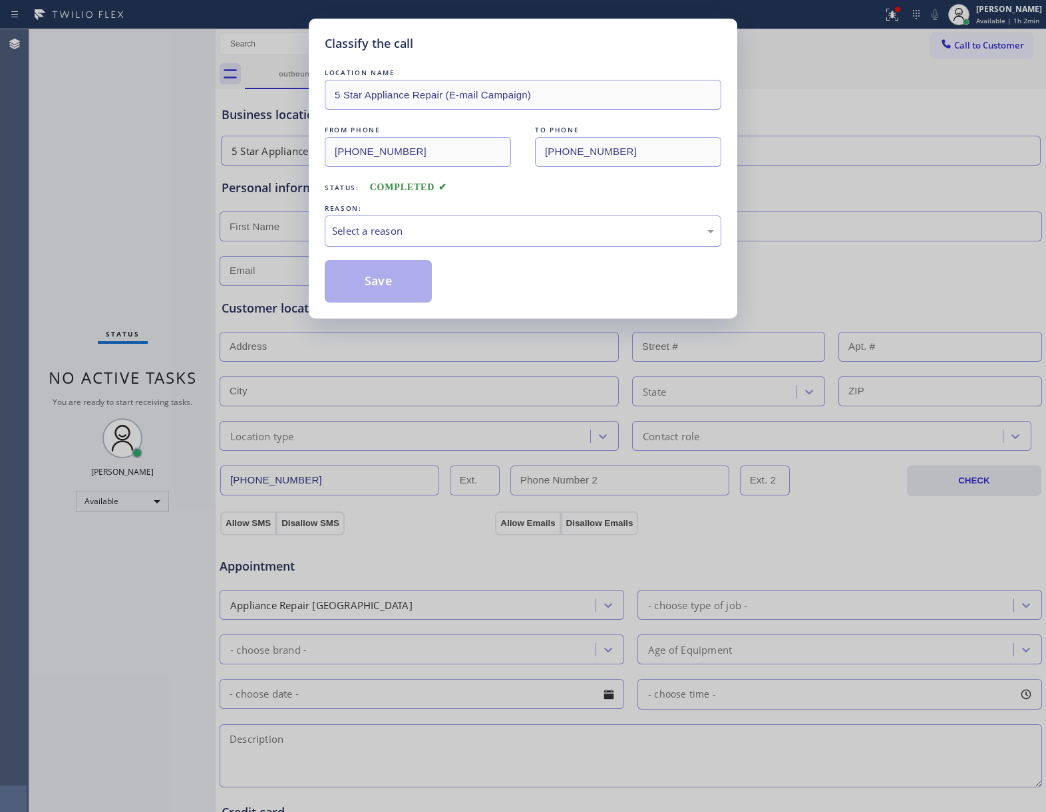
click at [395, 232] on div "Select a reason" at bounding box center [523, 231] width 382 height 15
click at [373, 289] on button "Save" at bounding box center [378, 281] width 107 height 43
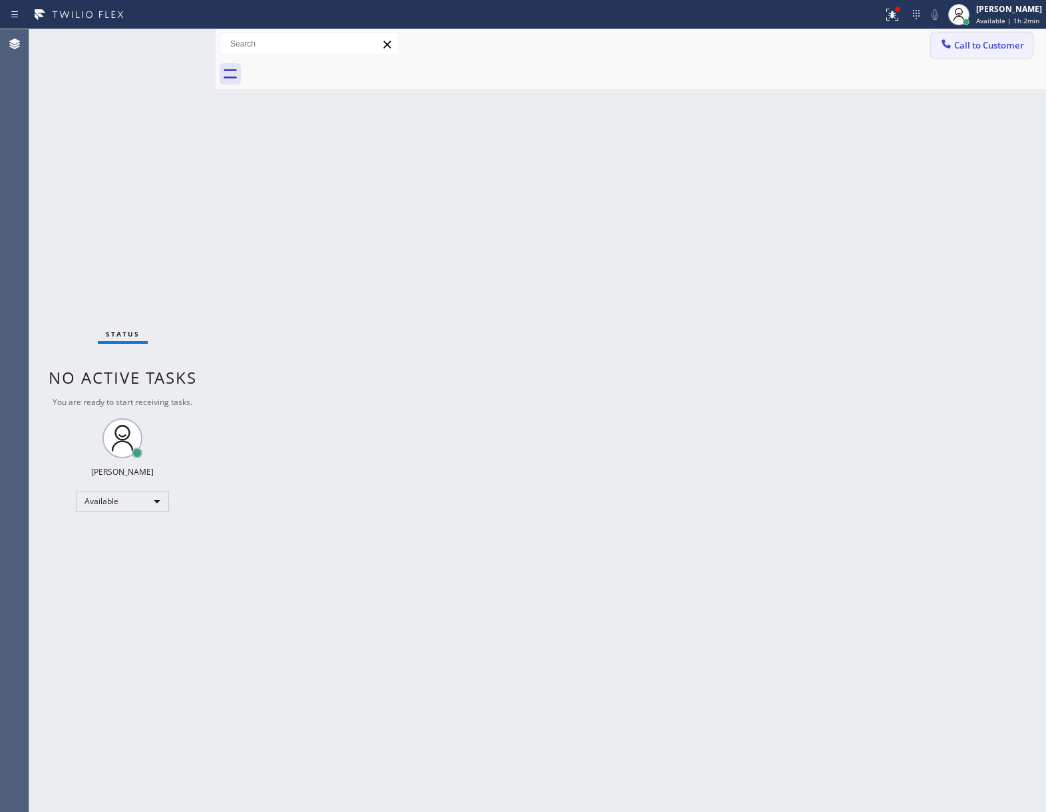
click at [1014, 51] on span "Call to Customer" at bounding box center [989, 45] width 70 height 12
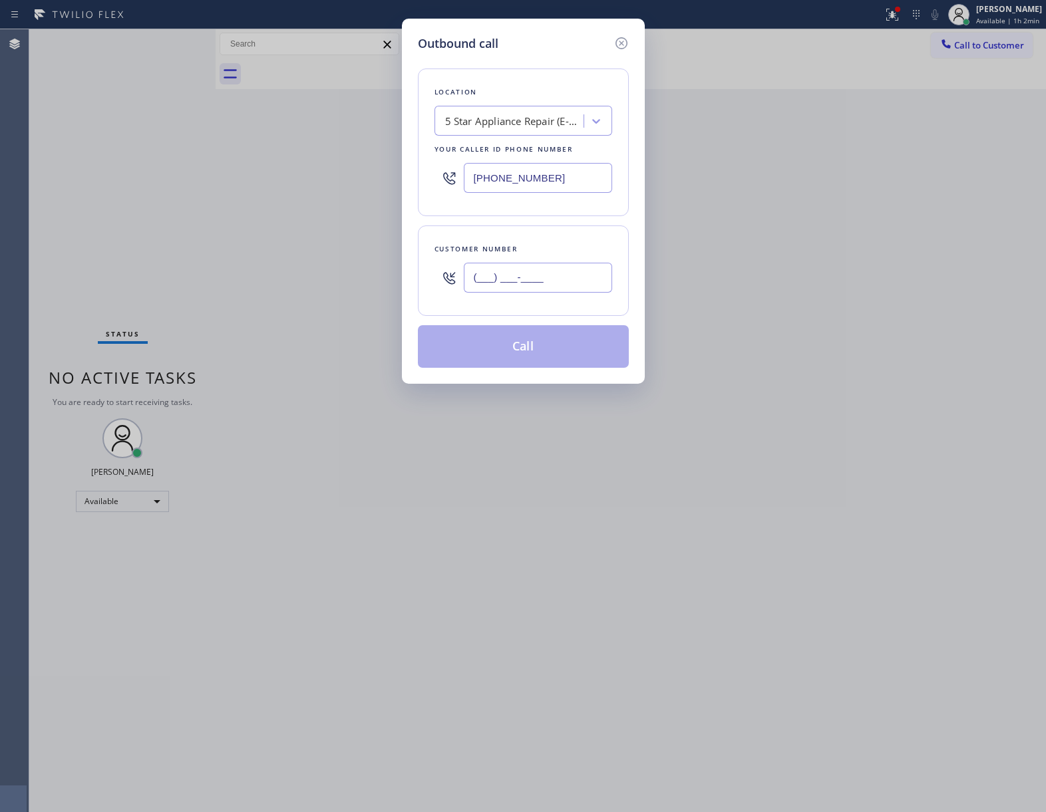
click at [568, 281] on input "(___) ___-____" at bounding box center [538, 278] width 148 height 30
paste input "363) 201-8087"
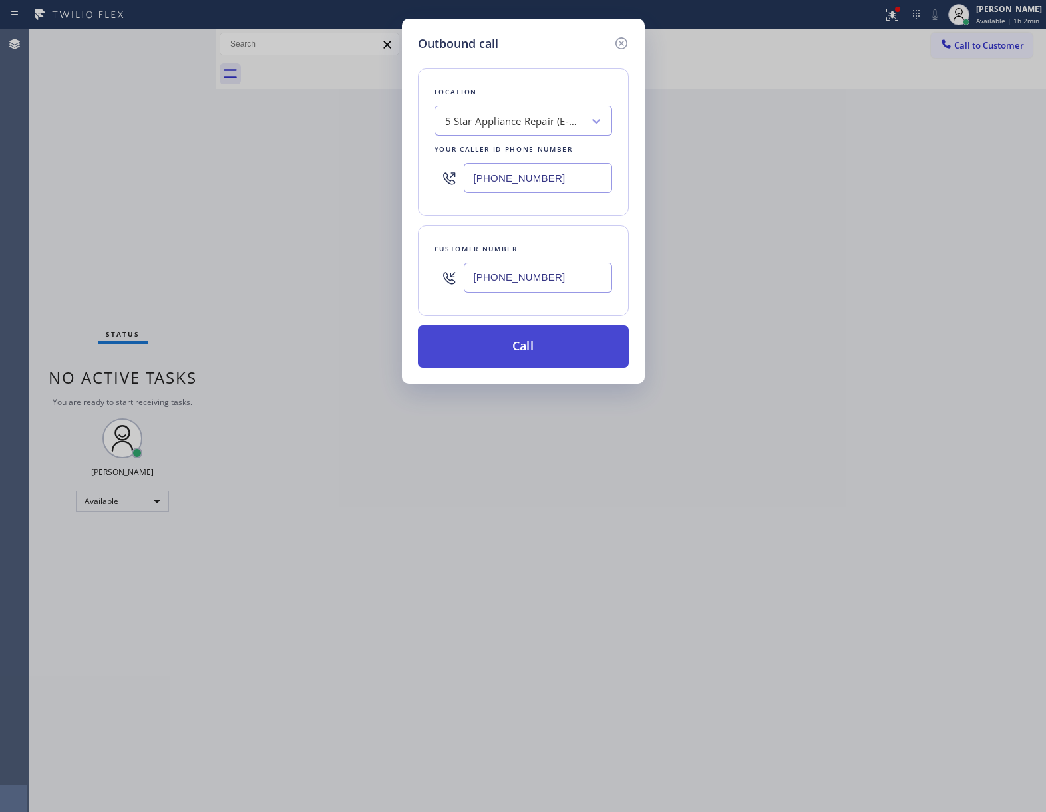
type input "[PHONE_NUMBER]"
click at [551, 349] on button "Call" at bounding box center [523, 346] width 211 height 43
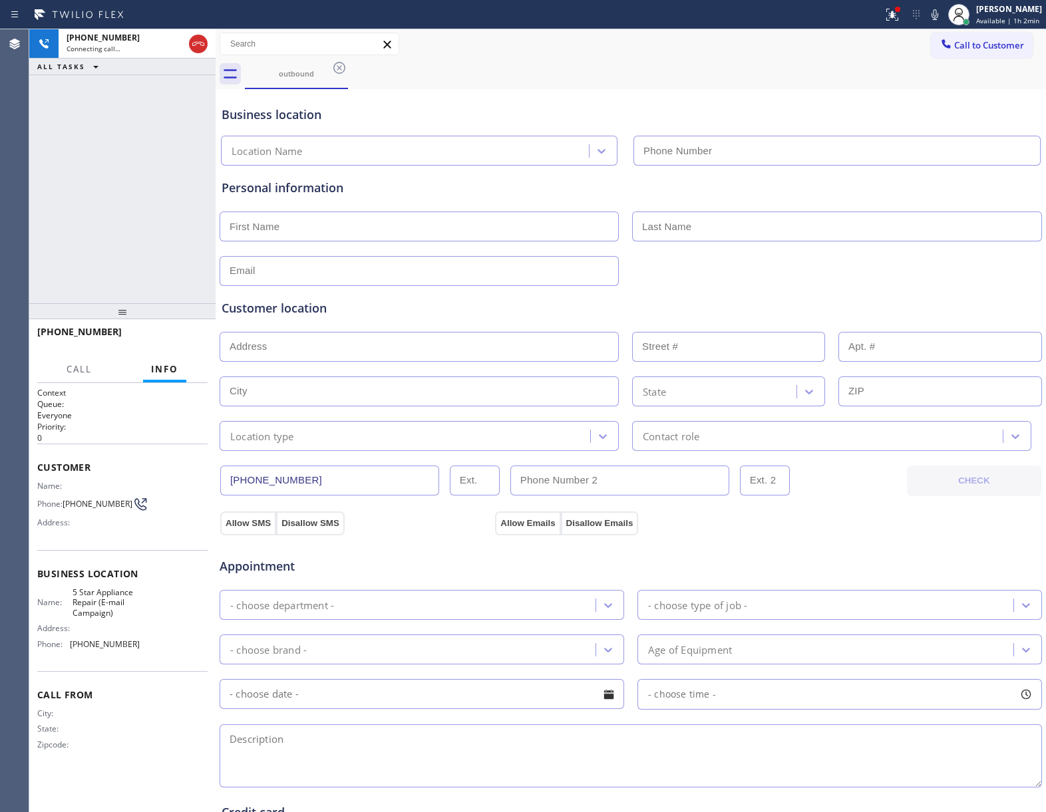
type input "[PHONE_NUMBER]"
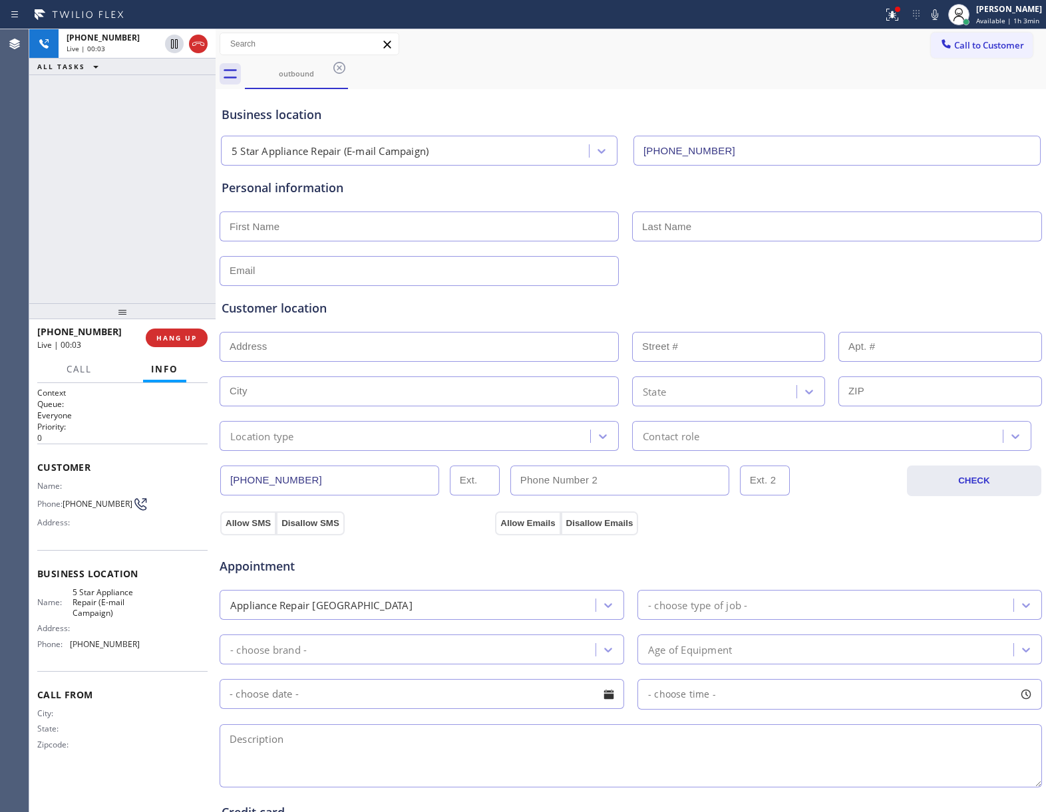
click at [62, 224] on div "[PHONE_NUMBER] Live | 00:03 ALL TASKS ALL TASKS ACTIVE TASKS TASKS IN WRAP UP" at bounding box center [122, 166] width 186 height 274
click at [192, 334] on span "HANG UP" at bounding box center [176, 337] width 41 height 9
click at [192, 334] on span "COMPLETE" at bounding box center [174, 337] width 46 height 9
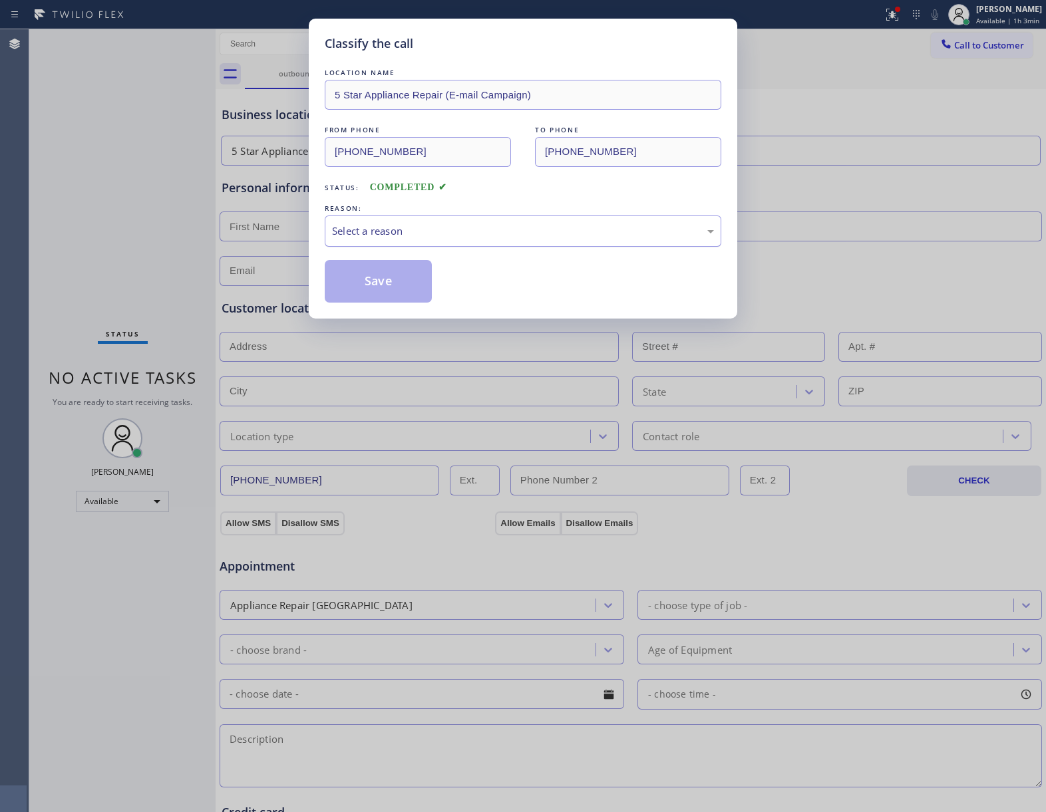
click at [439, 229] on div "Select a reason" at bounding box center [523, 231] width 382 height 15
click at [392, 282] on button "Save" at bounding box center [378, 281] width 107 height 43
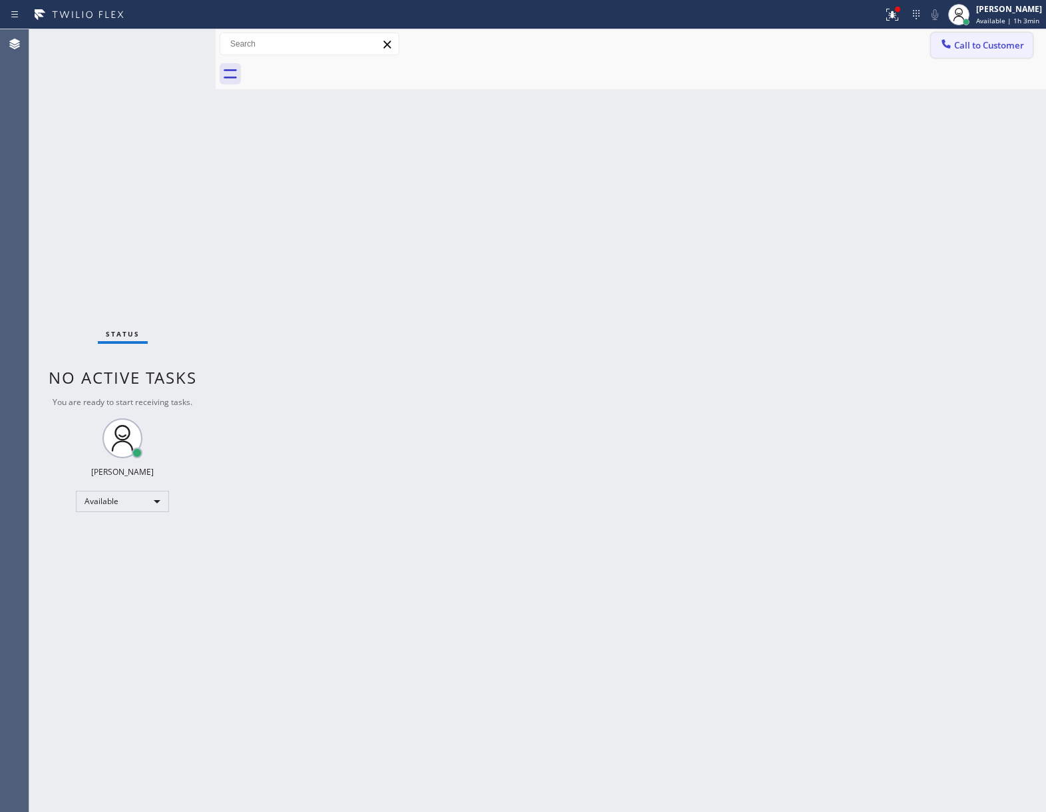
click at [968, 46] on span "Call to Customer" at bounding box center [989, 45] width 70 height 12
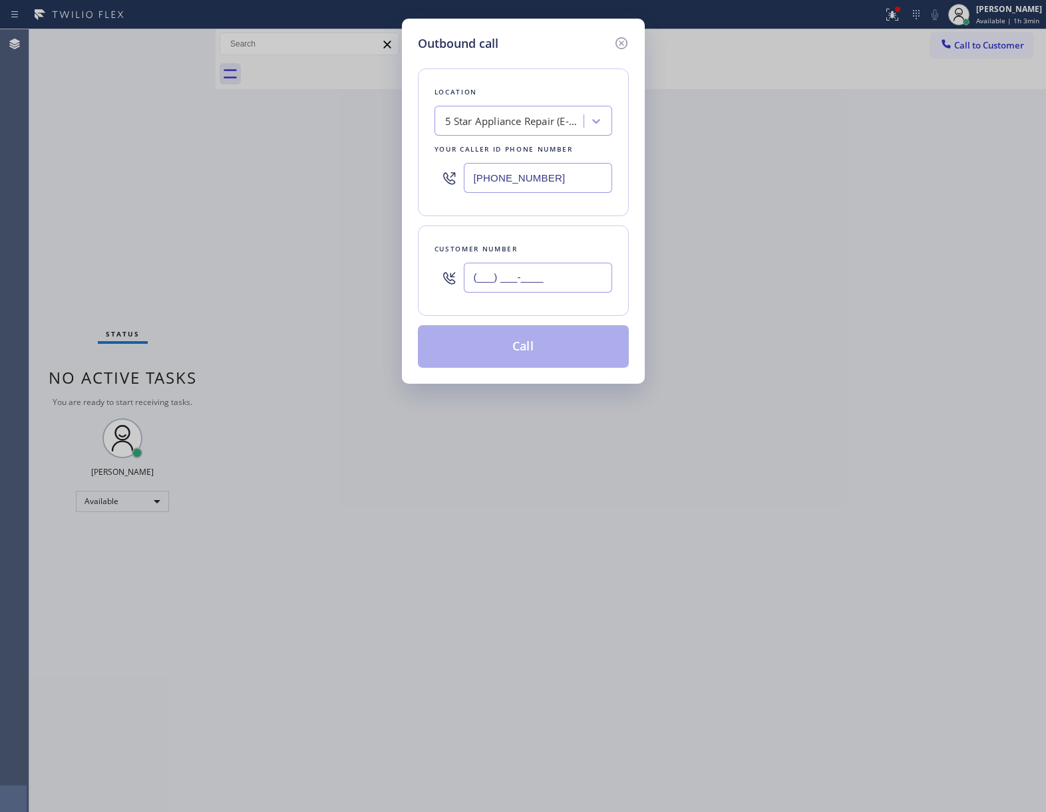
click at [552, 285] on input "(___) ___-____" at bounding box center [538, 278] width 148 height 30
paste input "363) 201-8087"
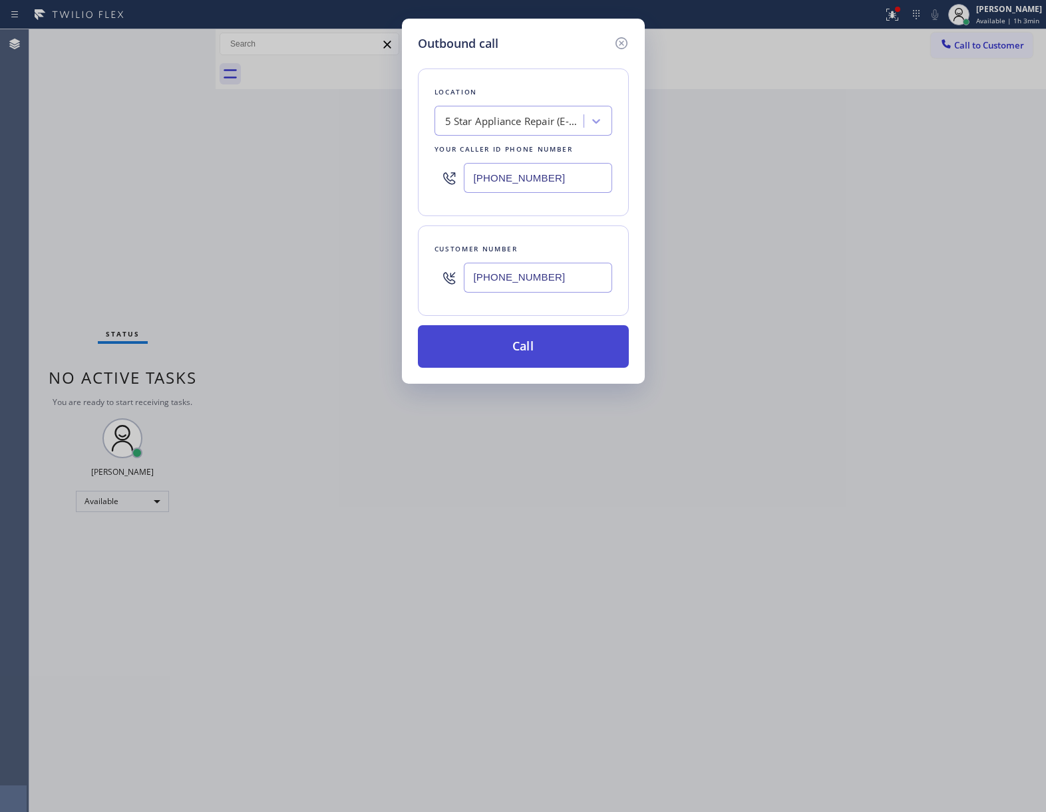
type input "[PHONE_NUMBER]"
click at [562, 349] on button "Call" at bounding box center [523, 346] width 211 height 43
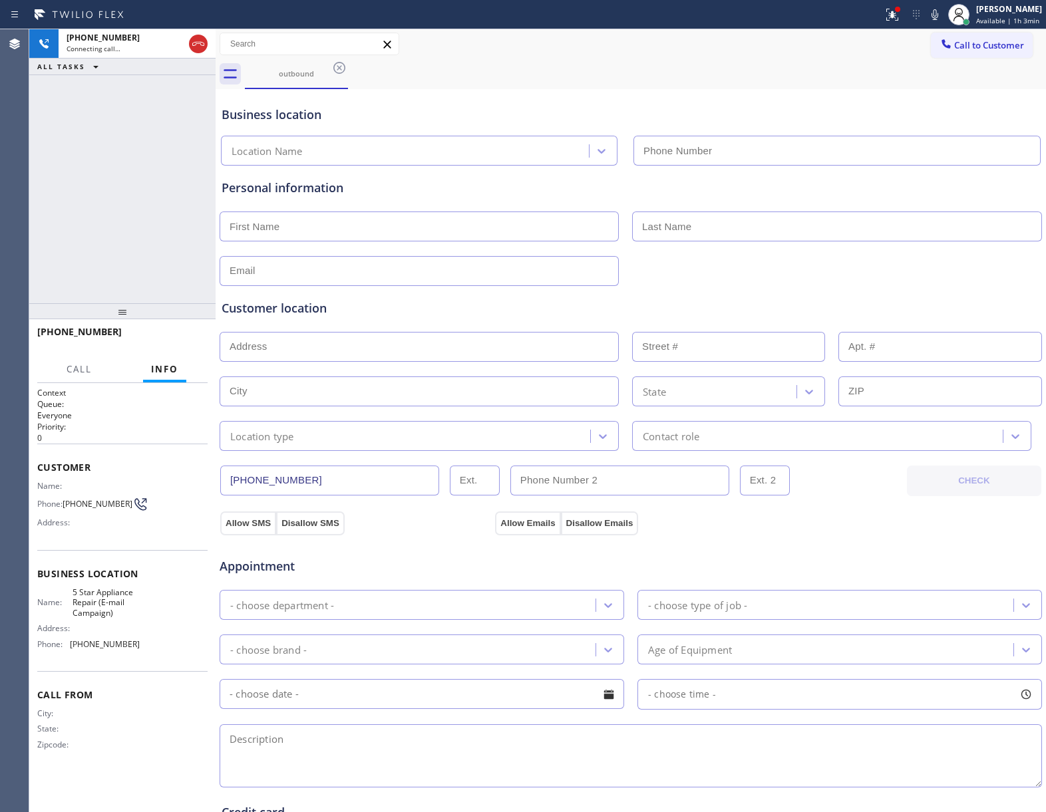
type input "[PHONE_NUMBER]"
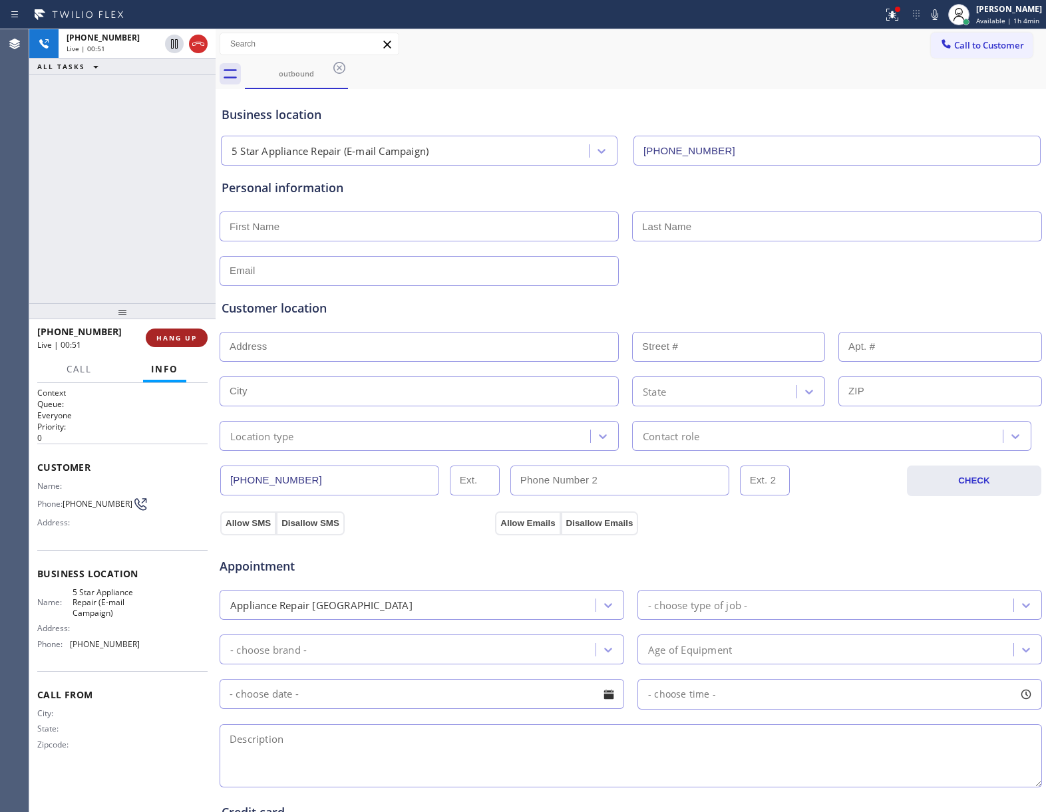
click at [176, 341] on span "HANG UP" at bounding box center [176, 337] width 41 height 9
click at [176, 341] on span "COMPLETE" at bounding box center [174, 337] width 46 height 9
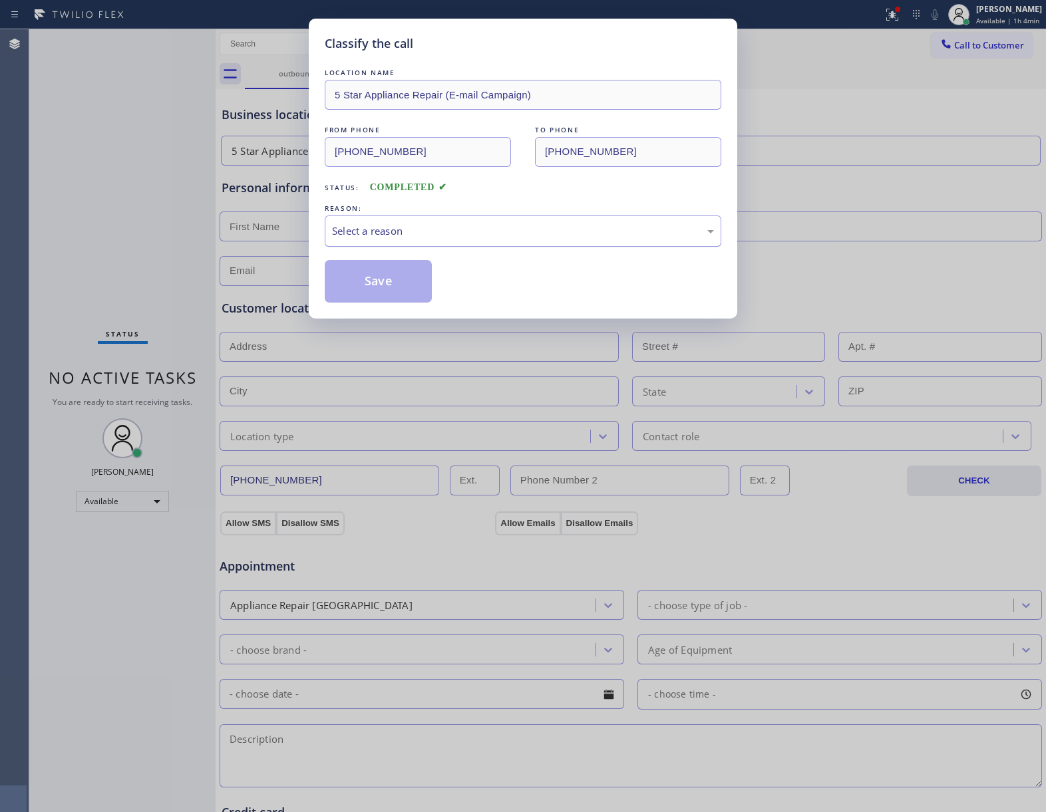
click at [413, 244] on div "Select a reason" at bounding box center [523, 231] width 397 height 31
click at [409, 281] on button "Save" at bounding box center [378, 281] width 107 height 43
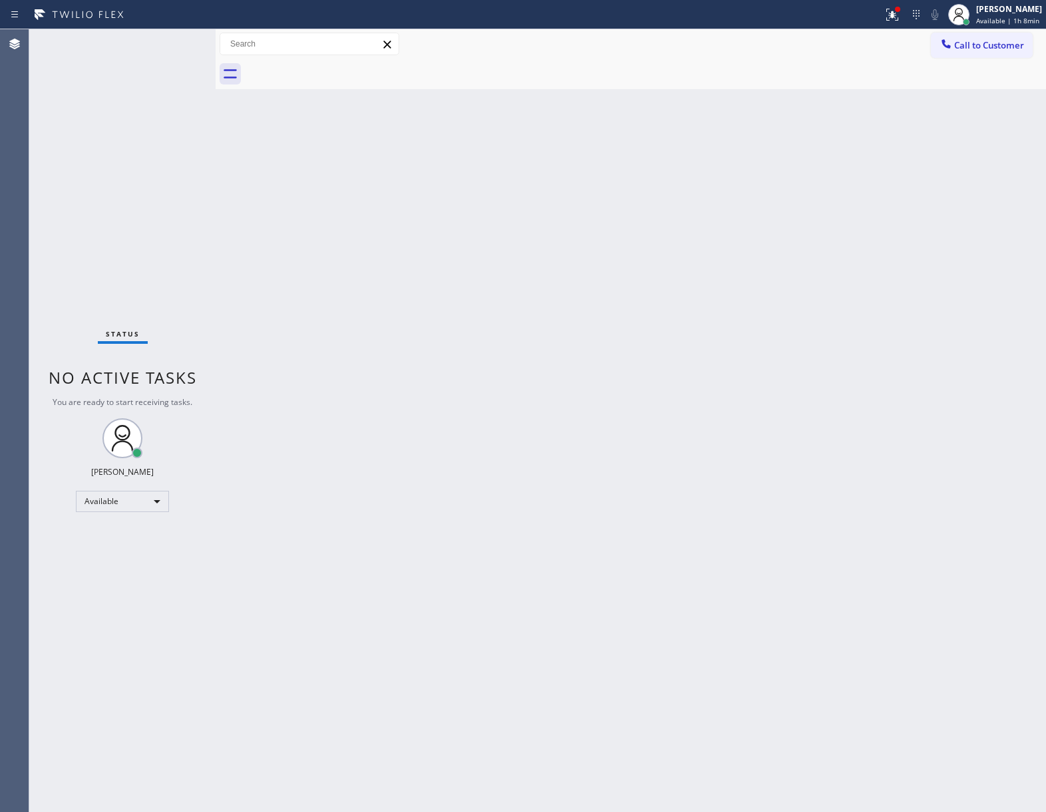
drag, startPoint x: 208, startPoint y: 427, endPoint x: 224, endPoint y: 409, distance: 24.0
click at [208, 427] on div "Status No active tasks You are ready to start receiving tasks. [PERSON_NAME] Av…" at bounding box center [122, 420] width 186 height 783
click at [1010, 51] on span "Call to Customer" at bounding box center [989, 45] width 70 height 12
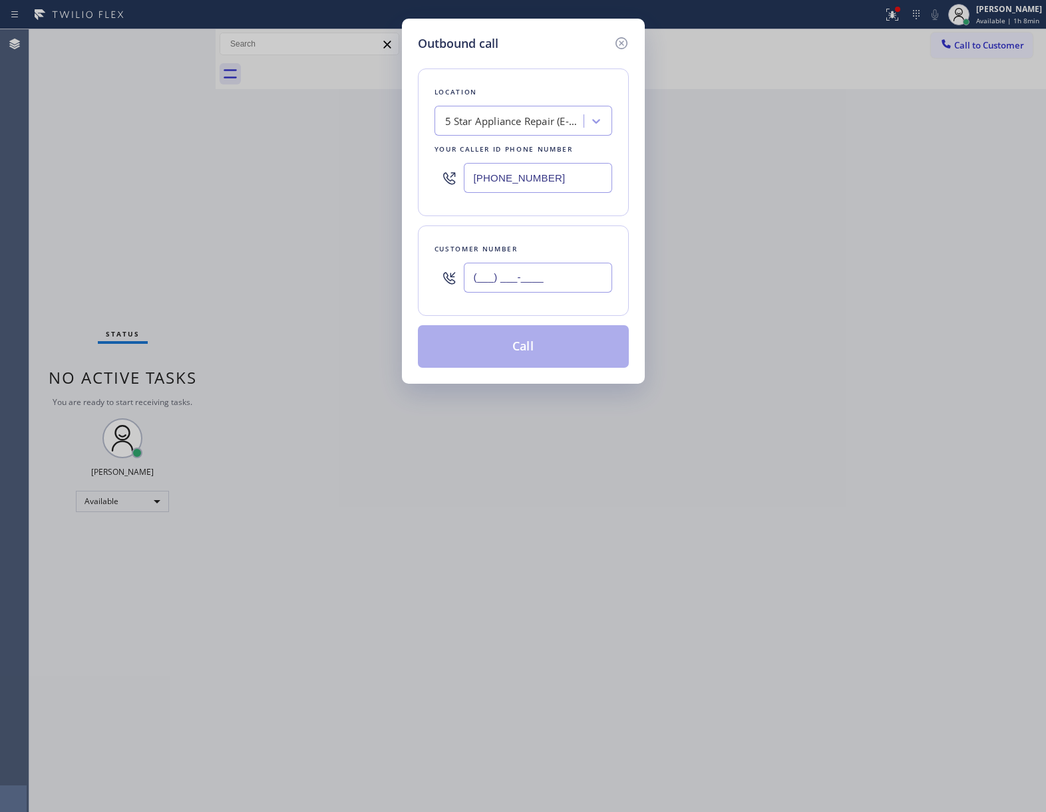
click at [560, 275] on input "(___) ___-____" at bounding box center [538, 278] width 148 height 30
paste input "323) 500-5597"
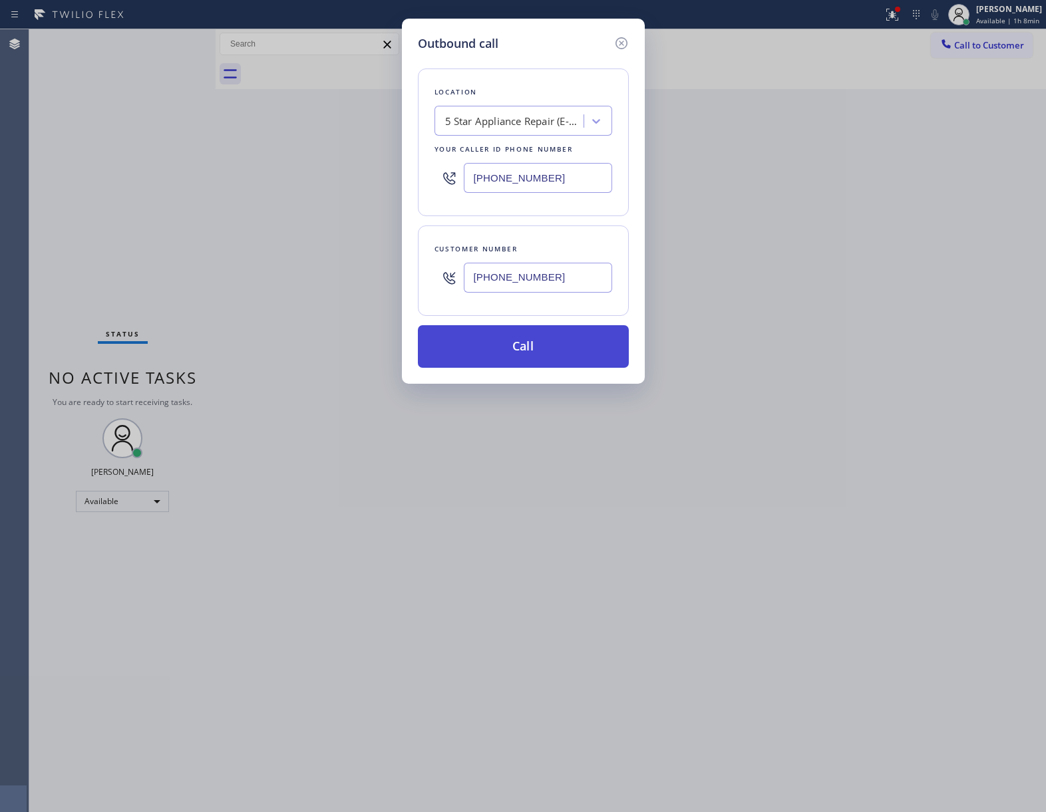
type input "[PHONE_NUMBER]"
click at [568, 344] on button "Call" at bounding box center [523, 346] width 211 height 43
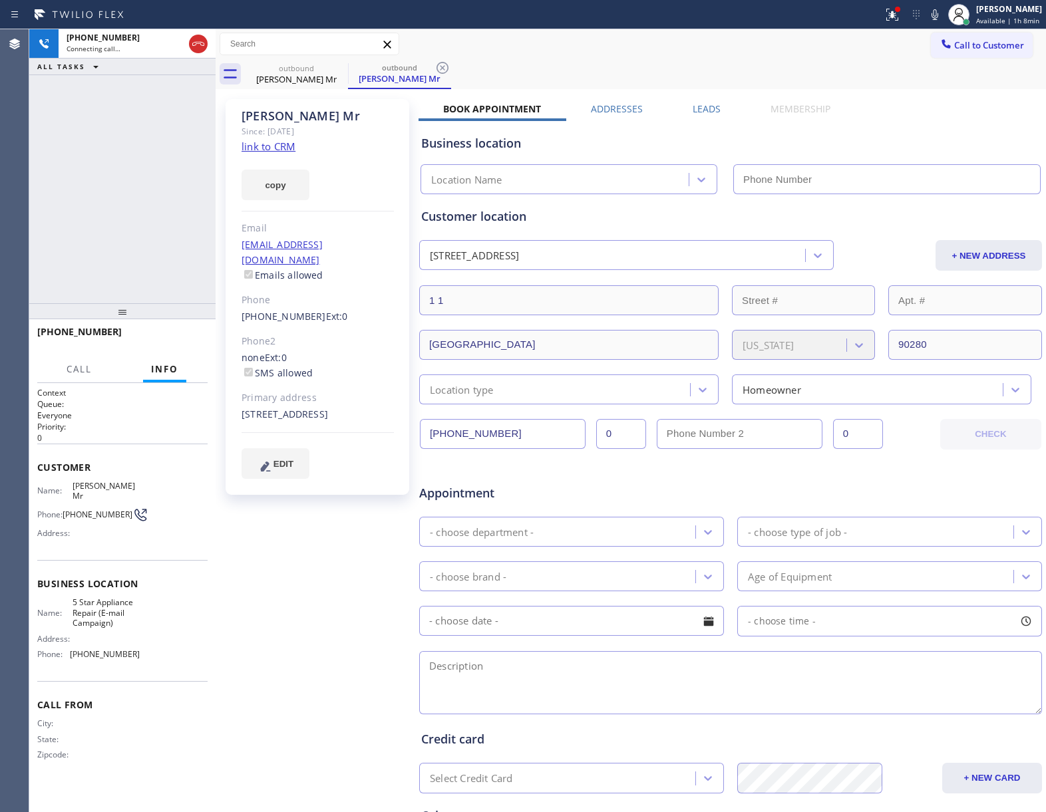
type input "[PHONE_NUMBER]"
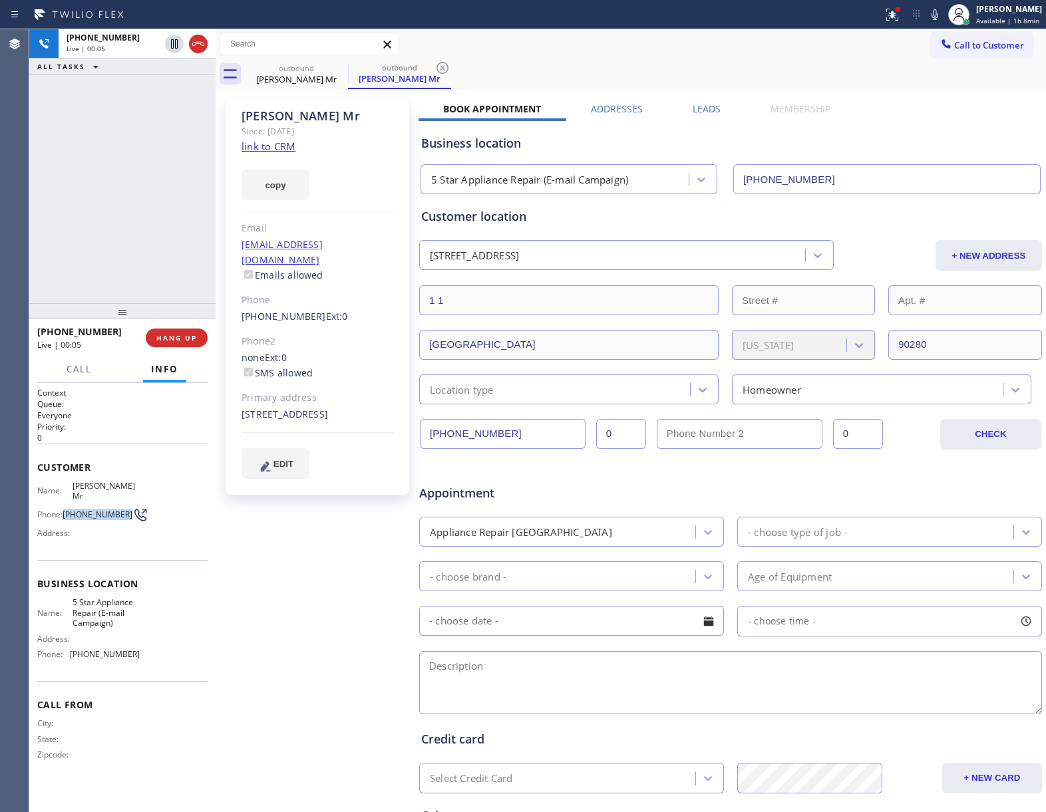
drag, startPoint x: 71, startPoint y: 504, endPoint x: 120, endPoint y: 509, distance: 50.1
click at [120, 510] on span "[PHONE_NUMBER]" at bounding box center [98, 515] width 70 height 10
copy span "[PHONE_NUMBER]"
click at [176, 337] on span "HANG UP" at bounding box center [176, 337] width 41 height 9
drag, startPoint x: 956, startPoint y: 43, endPoint x: 660, endPoint y: 205, distance: 337.4
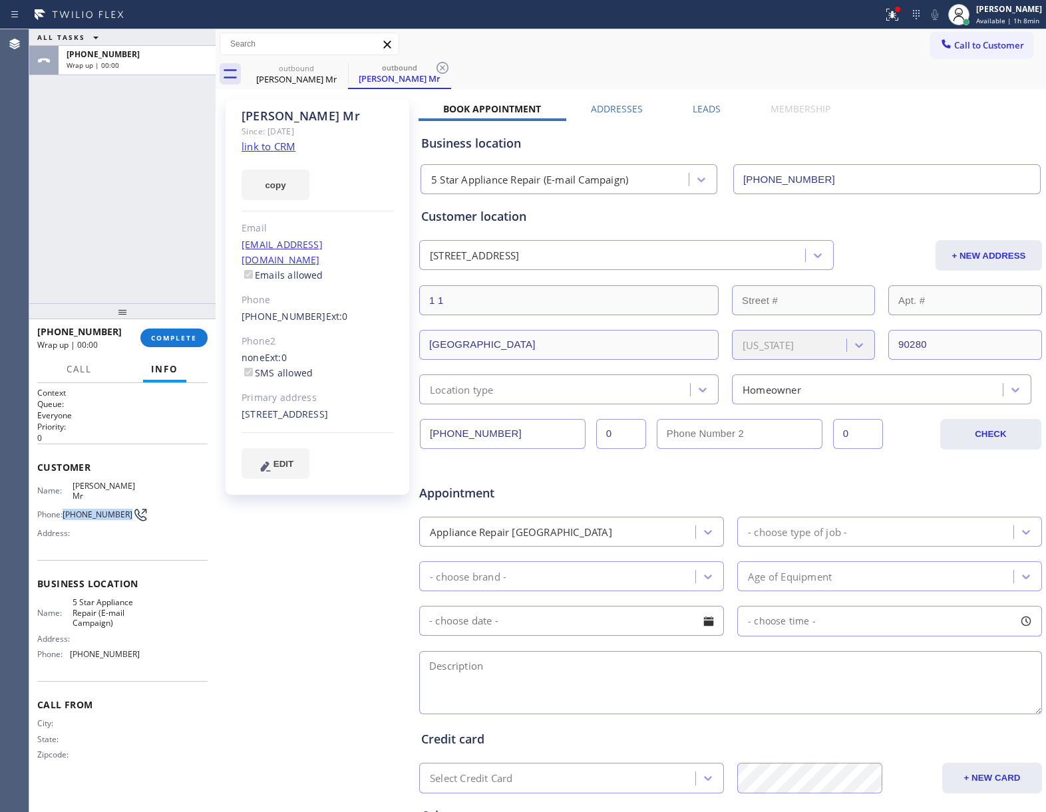
click at [956, 43] on span "Call to Customer" at bounding box center [989, 45] width 70 height 12
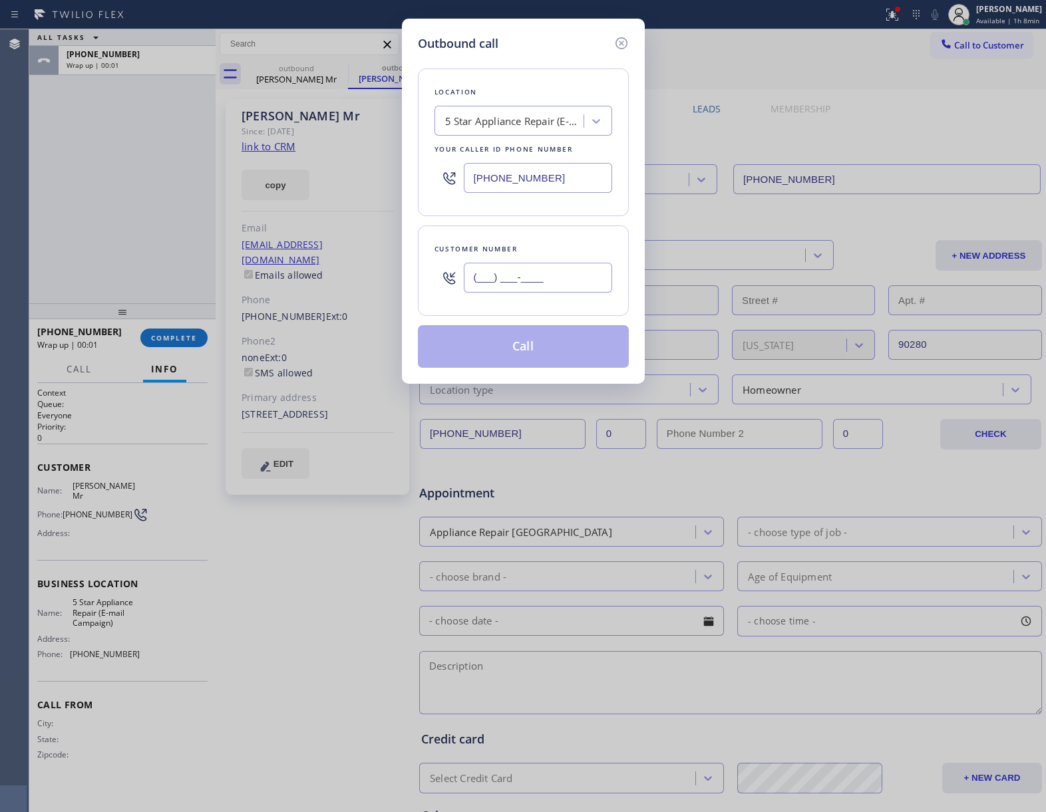
click at [502, 283] on input "(___) ___-____" at bounding box center [538, 278] width 148 height 30
paste input "323) 500-5597"
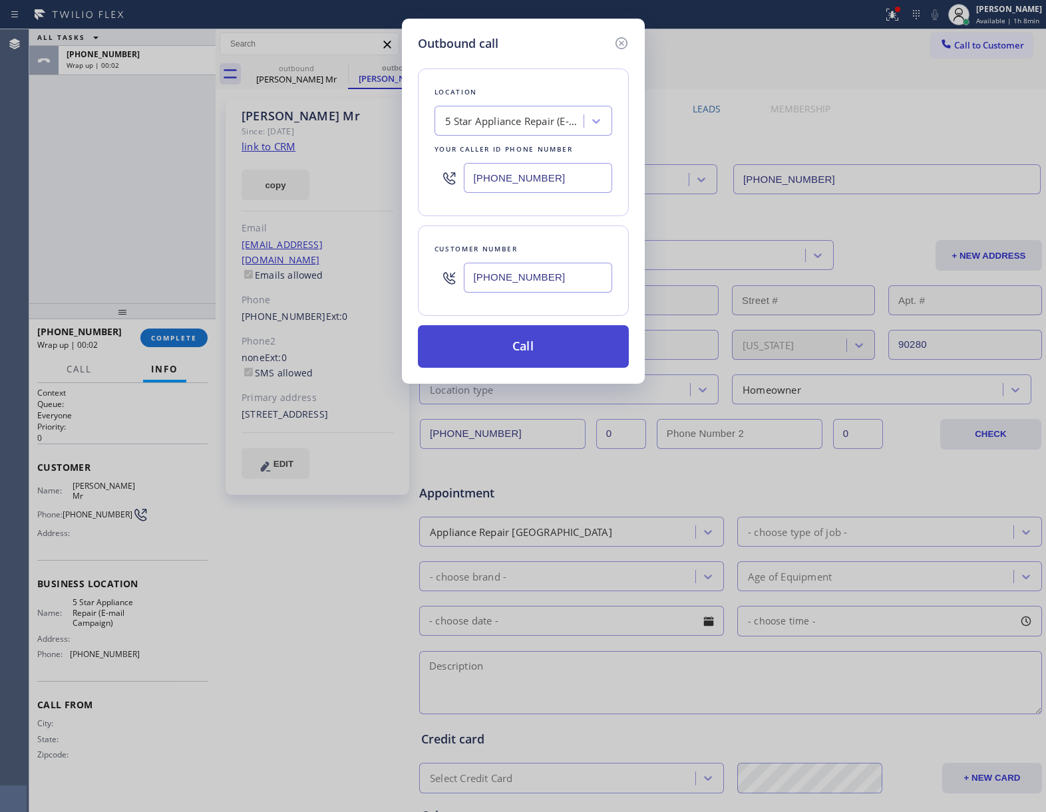
type input "[PHONE_NUMBER]"
click at [538, 355] on button "Call" at bounding box center [523, 346] width 211 height 43
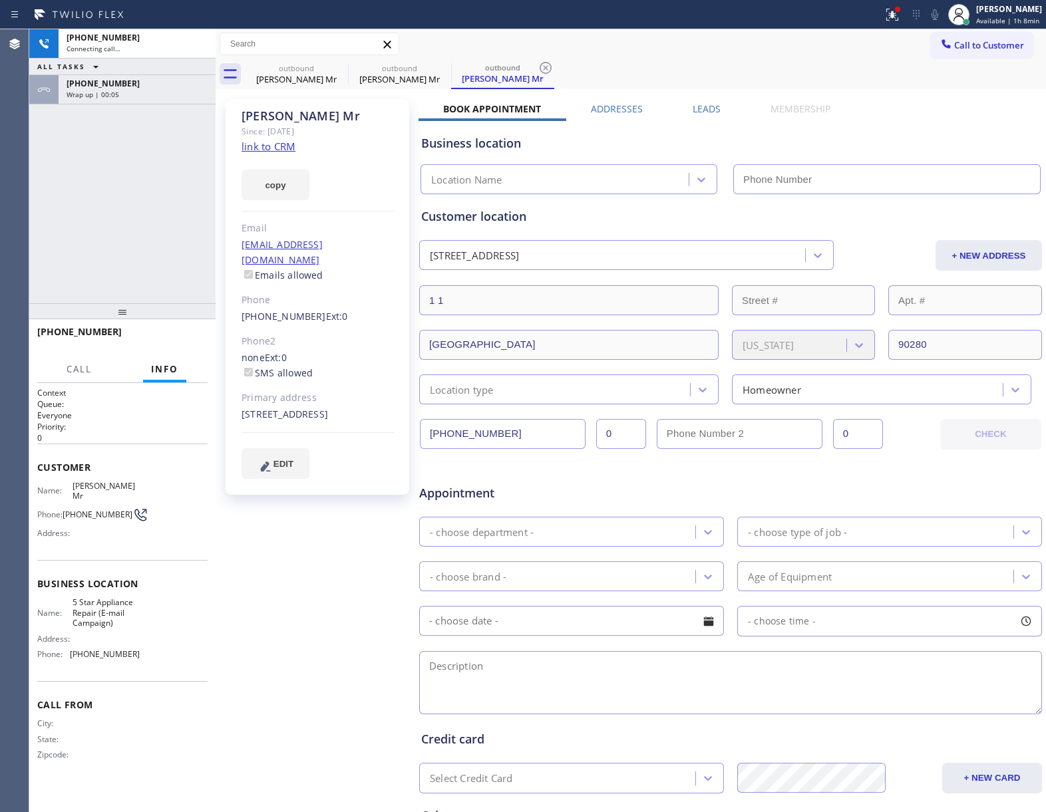
click at [128, 265] on div "[PHONE_NUMBER] Connecting call… ALL TASKS ALL TASKS ACTIVE TASKS TASKS IN WRAP …" at bounding box center [122, 166] width 186 height 274
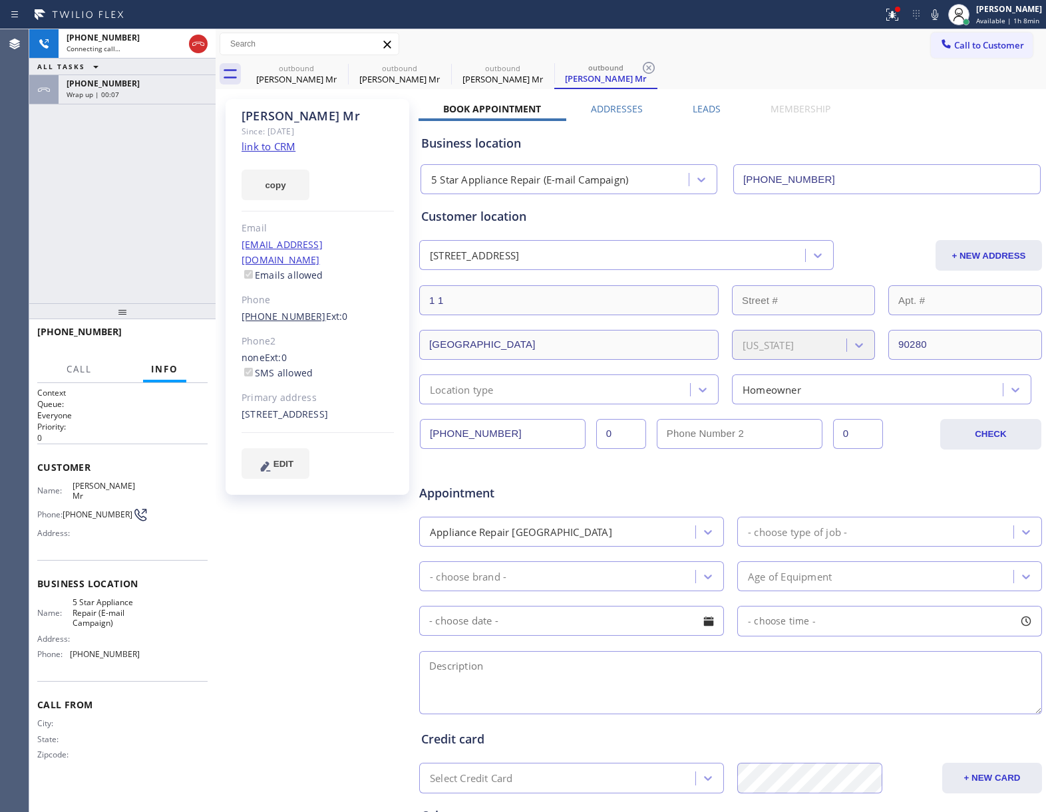
type input "[PHONE_NUMBER]"
copy link "[PHONE_NUMBER]"
drag, startPoint x: 238, startPoint y: 306, endPoint x: 307, endPoint y: 307, distance: 69.2
click at [307, 307] on div "[PERSON_NAME] Mr Since: [DATE] link to CRM copy Email [EMAIL_ADDRESS][DOMAIN_NA…" at bounding box center [318, 297] width 184 height 396
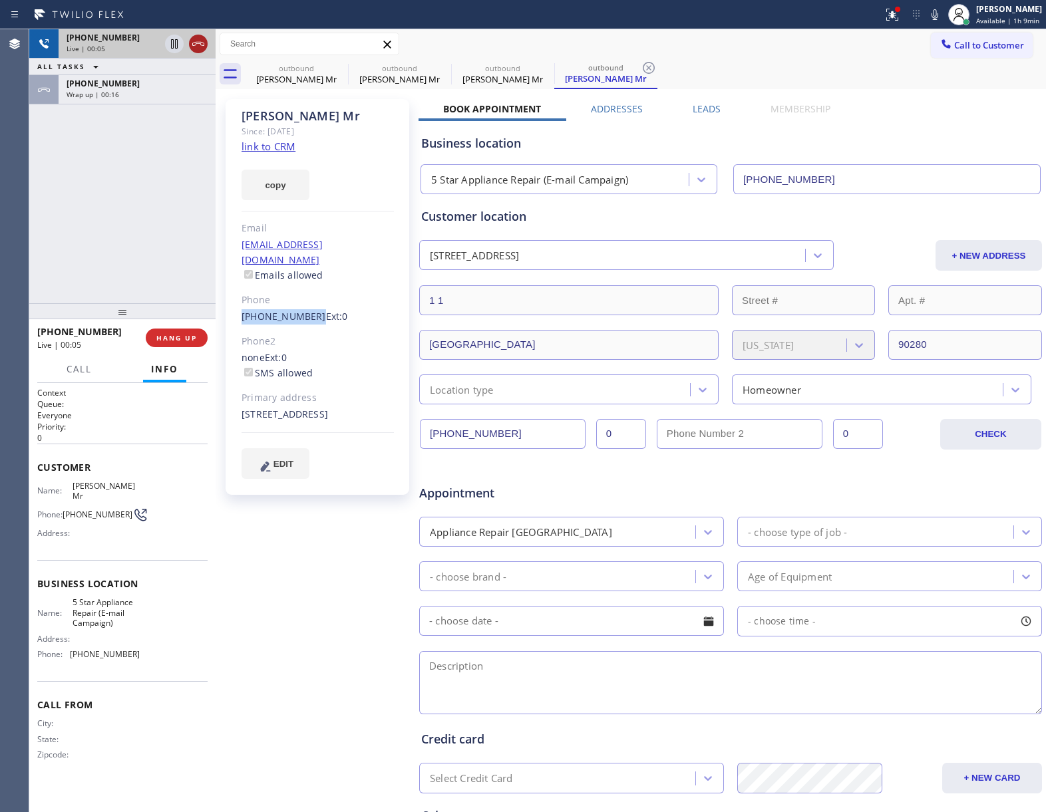
click at [202, 43] on icon at bounding box center [198, 44] width 16 height 16
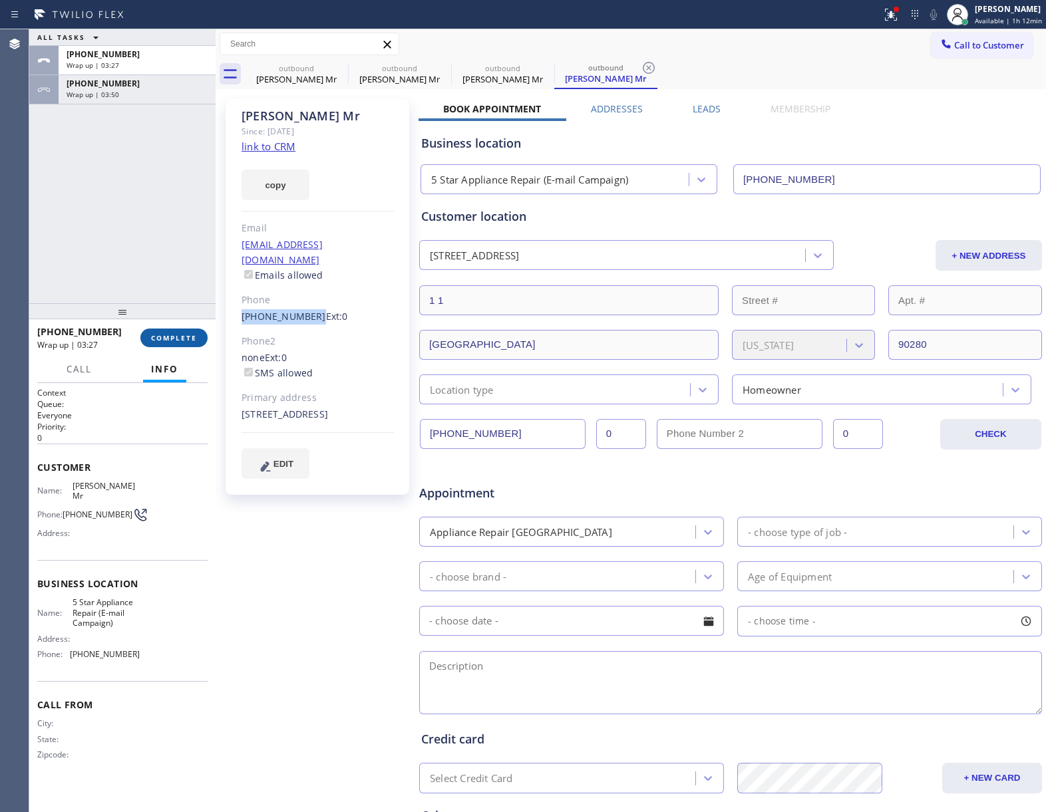
click at [160, 335] on span "COMPLETE" at bounding box center [174, 337] width 46 height 9
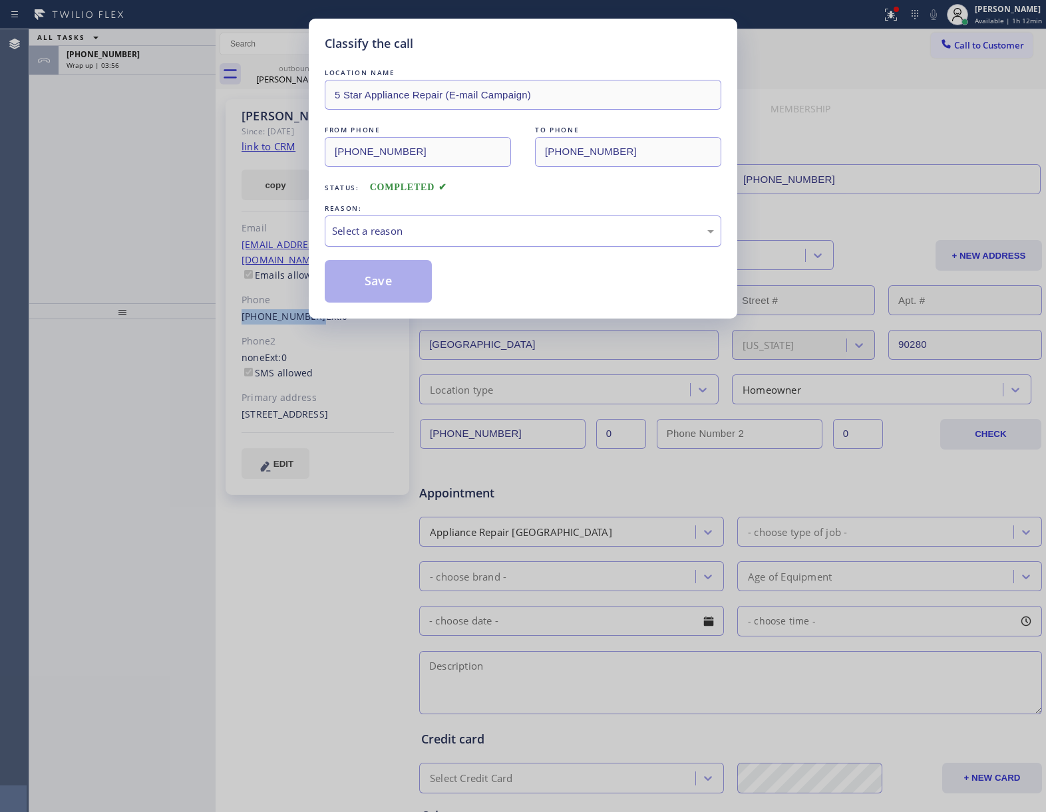
click at [400, 240] on div "Select a reason" at bounding box center [523, 231] width 397 height 31
click at [395, 286] on button "Save" at bounding box center [378, 281] width 107 height 43
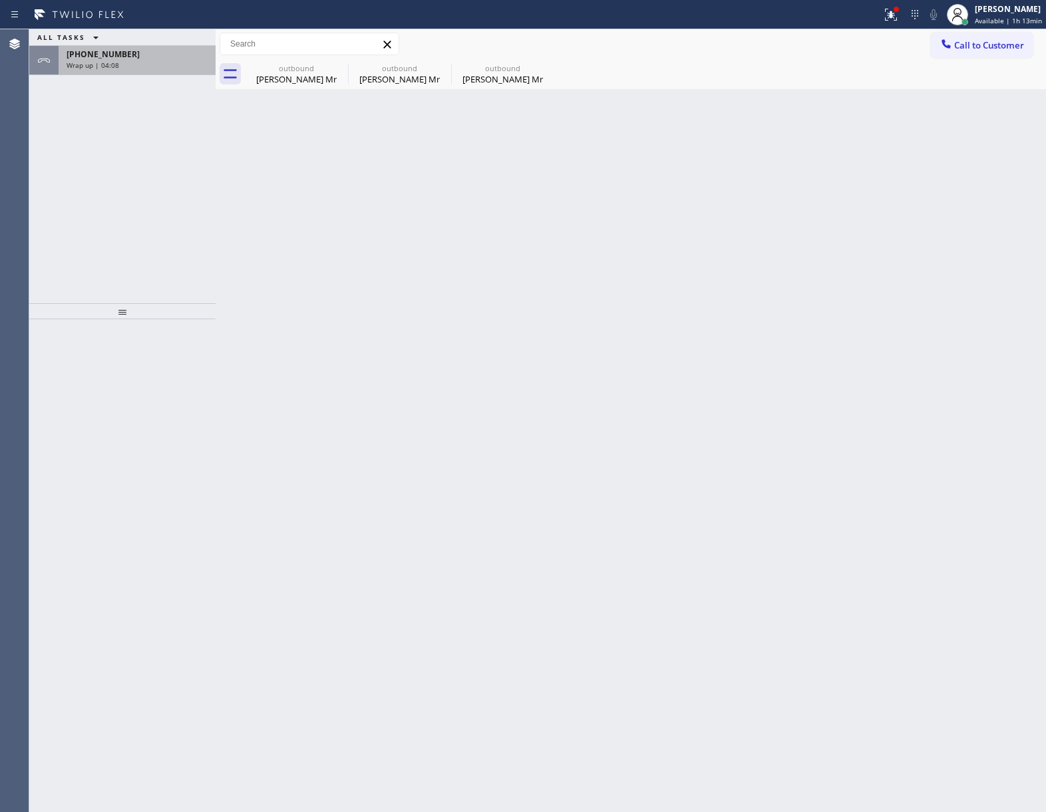
click at [158, 70] on div "[PHONE_NUMBER] Wrap up | 04:08" at bounding box center [135, 60] width 152 height 29
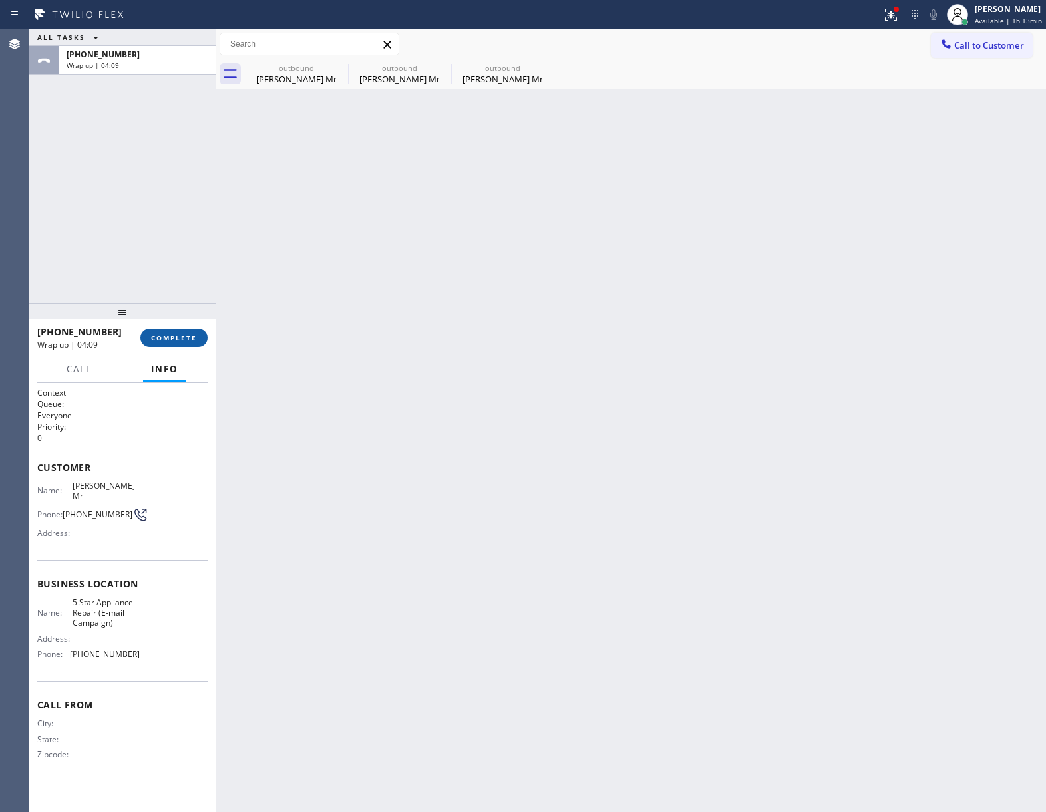
click at [189, 341] on span "COMPLETE" at bounding box center [174, 337] width 46 height 9
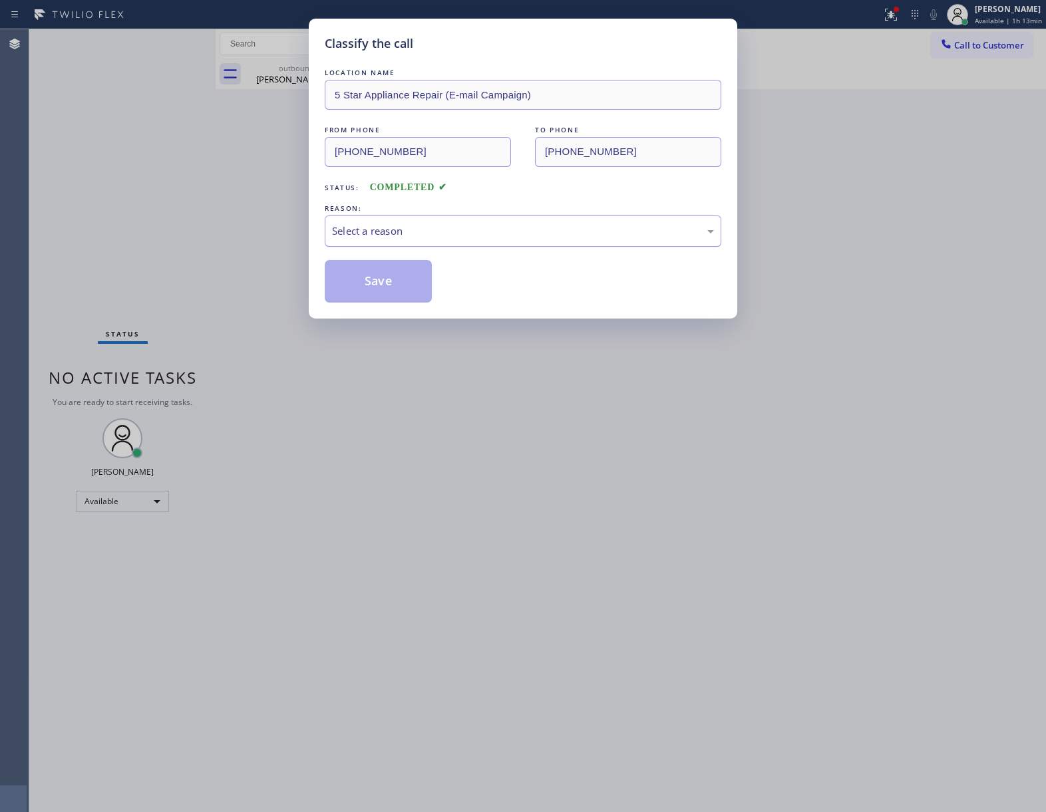
drag, startPoint x: 400, startPoint y: 254, endPoint x: 410, endPoint y: 237, distance: 20.0
click at [410, 238] on div "LOCATION NAME 5 Star Appliance Repair (E-mail Campaign) FROM PHONE [PHONE_NUMBE…" at bounding box center [523, 184] width 397 height 237
click at [410, 237] on div "Select a reason" at bounding box center [523, 231] width 382 height 15
click at [394, 282] on button "Save" at bounding box center [378, 281] width 107 height 43
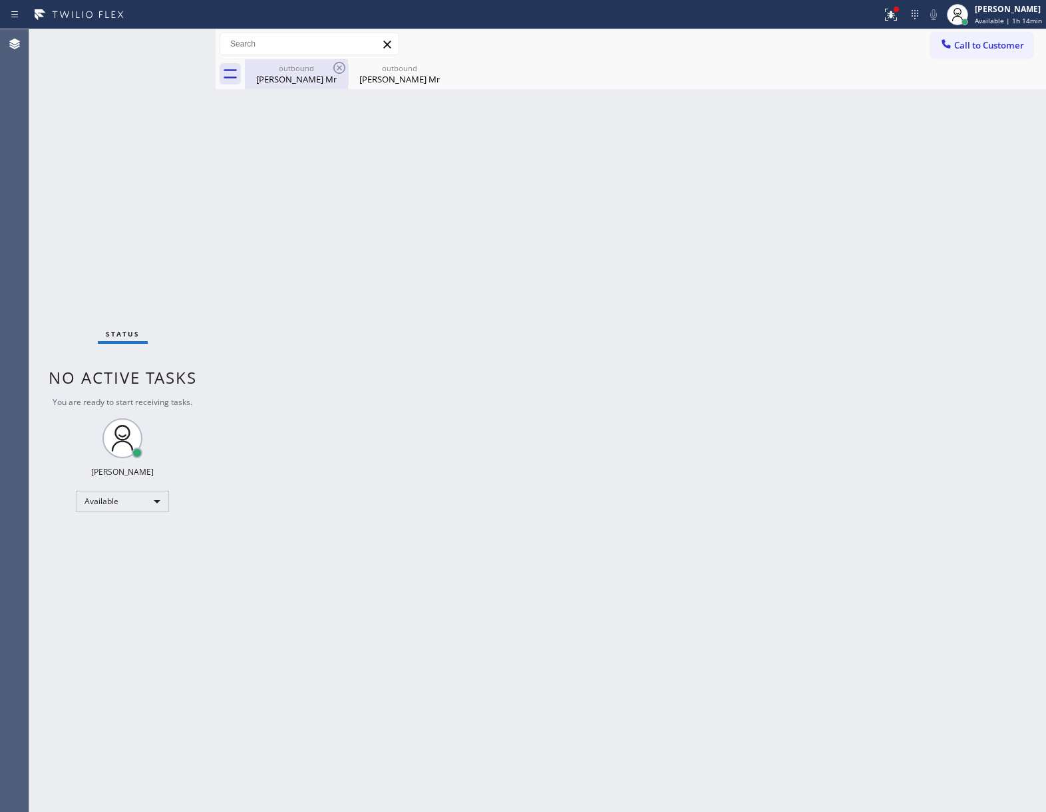
click at [327, 68] on div "outbound" at bounding box center [296, 68] width 100 height 10
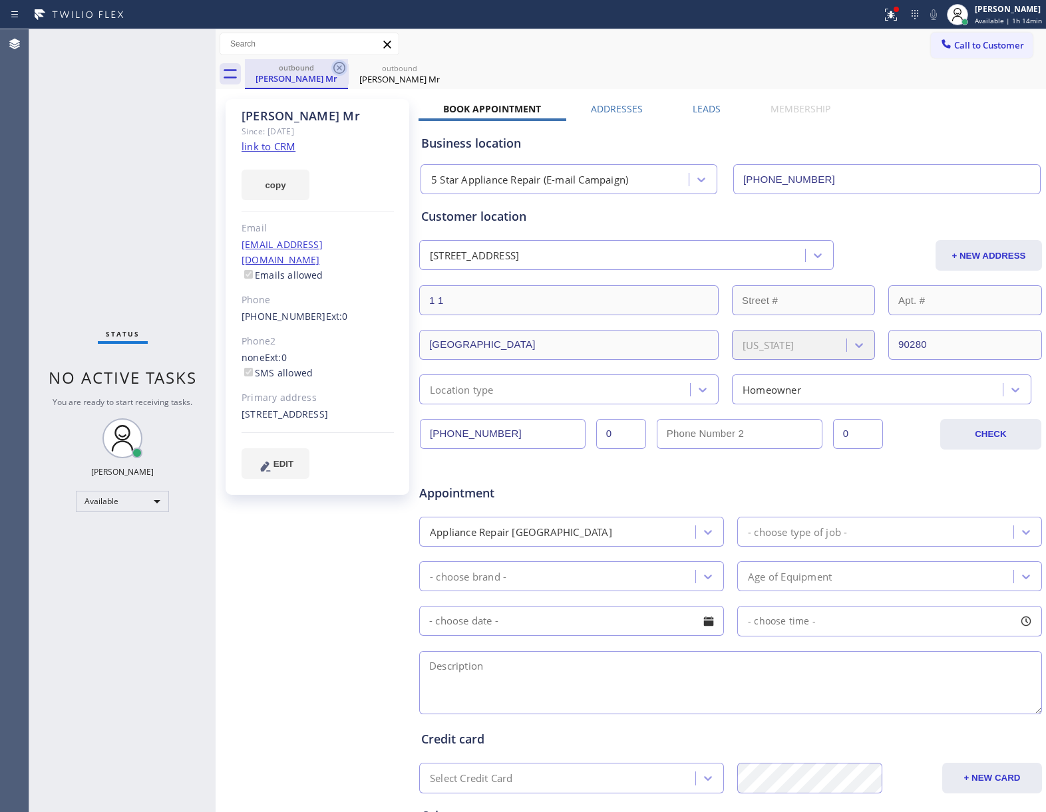
click at [336, 67] on icon at bounding box center [339, 68] width 16 height 16
click at [435, 67] on icon at bounding box center [443, 68] width 16 height 16
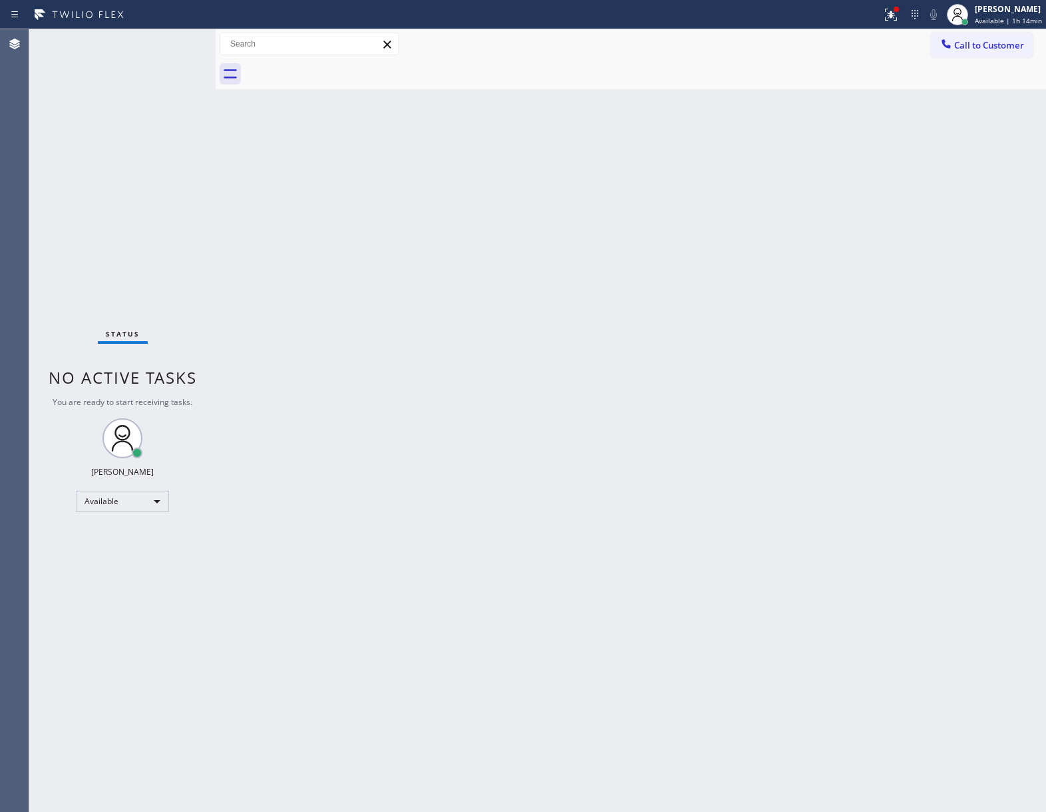
click at [336, 67] on div at bounding box center [645, 74] width 801 height 30
click at [108, 293] on div "Status No active tasks You are ready to start receiving tasks. [PERSON_NAME] Av…" at bounding box center [122, 420] width 186 height 783
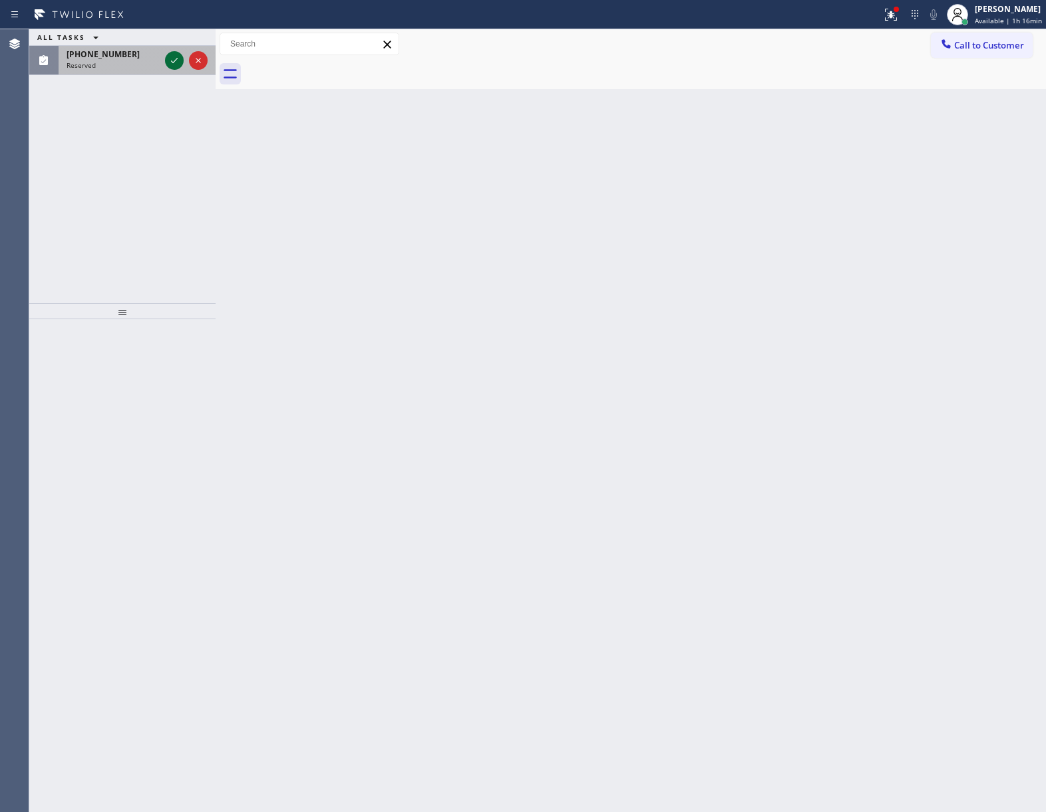
click at [171, 65] on icon at bounding box center [174, 61] width 16 height 16
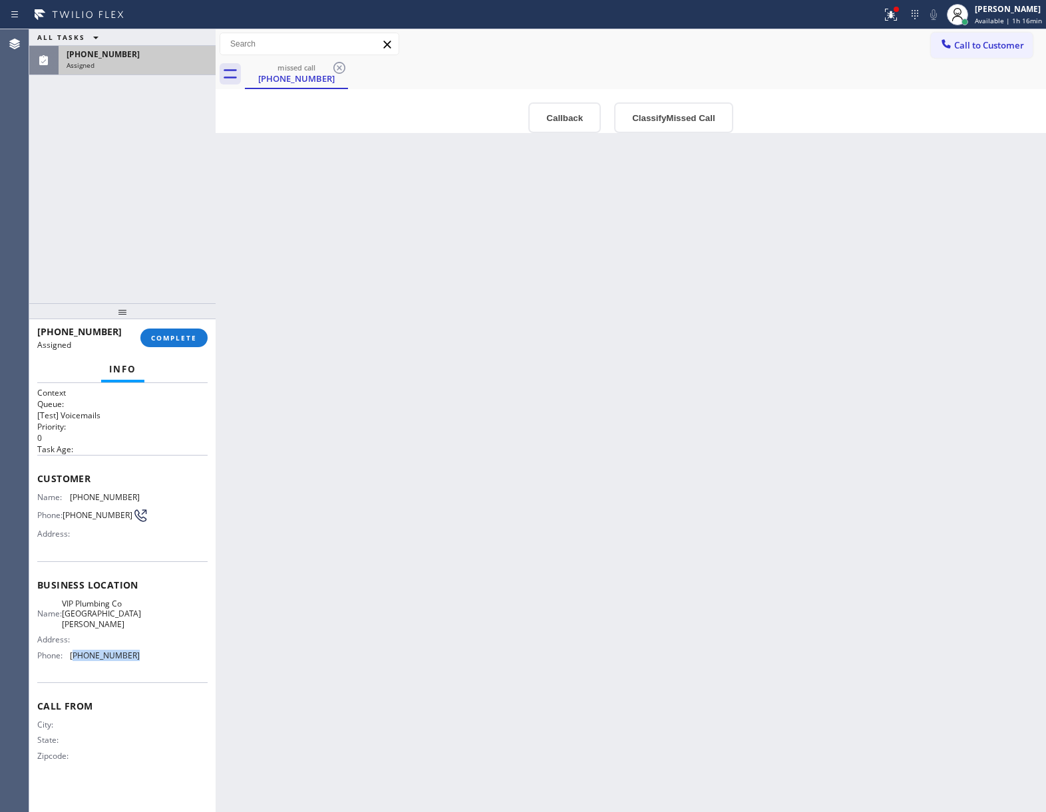
drag, startPoint x: 133, startPoint y: 648, endPoint x: 76, endPoint y: 653, distance: 57.4
click at [76, 653] on div "Name: VIP Plumbing Co Santa [PERSON_NAME] Address: Phone: [PHONE_NUMBER]" at bounding box center [88, 632] width 102 height 67
copy span "714) 559-3291"
click at [954, 49] on button "Call to Customer" at bounding box center [982, 45] width 102 height 25
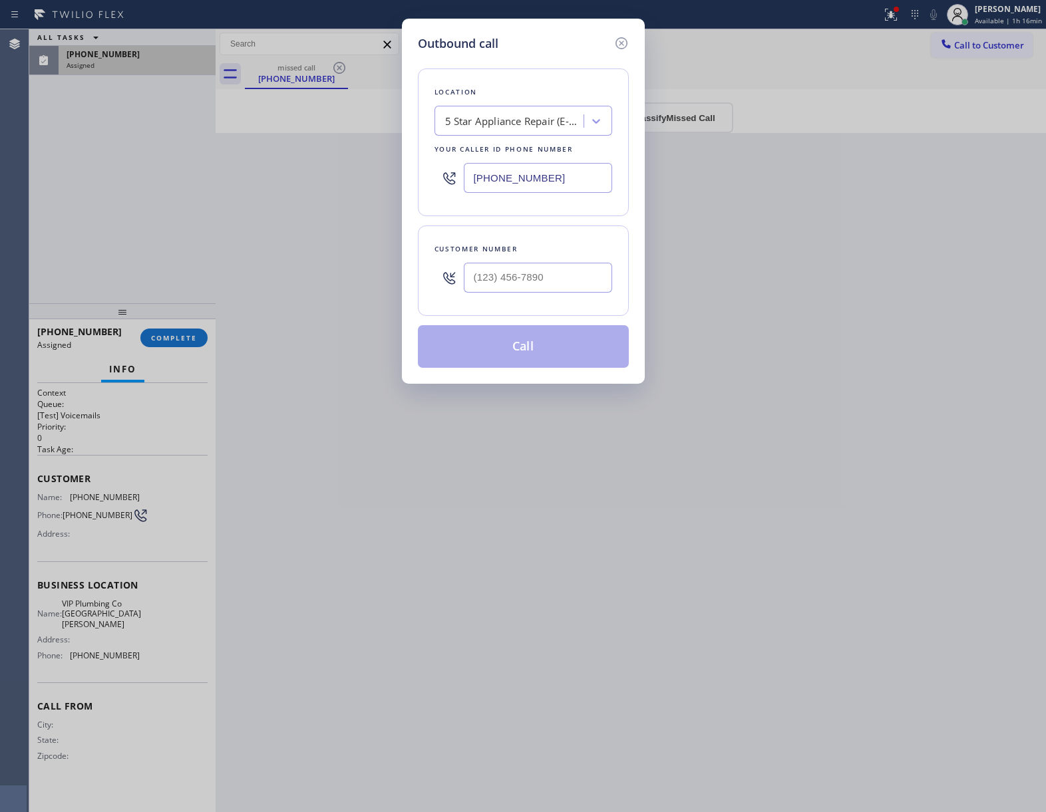
click at [598, 171] on input "[PHONE_NUMBER]" at bounding box center [538, 178] width 148 height 30
paste input "714) 559-3291"
type input "[PHONE_NUMBER]"
click at [618, 47] on icon at bounding box center [621, 43] width 12 height 12
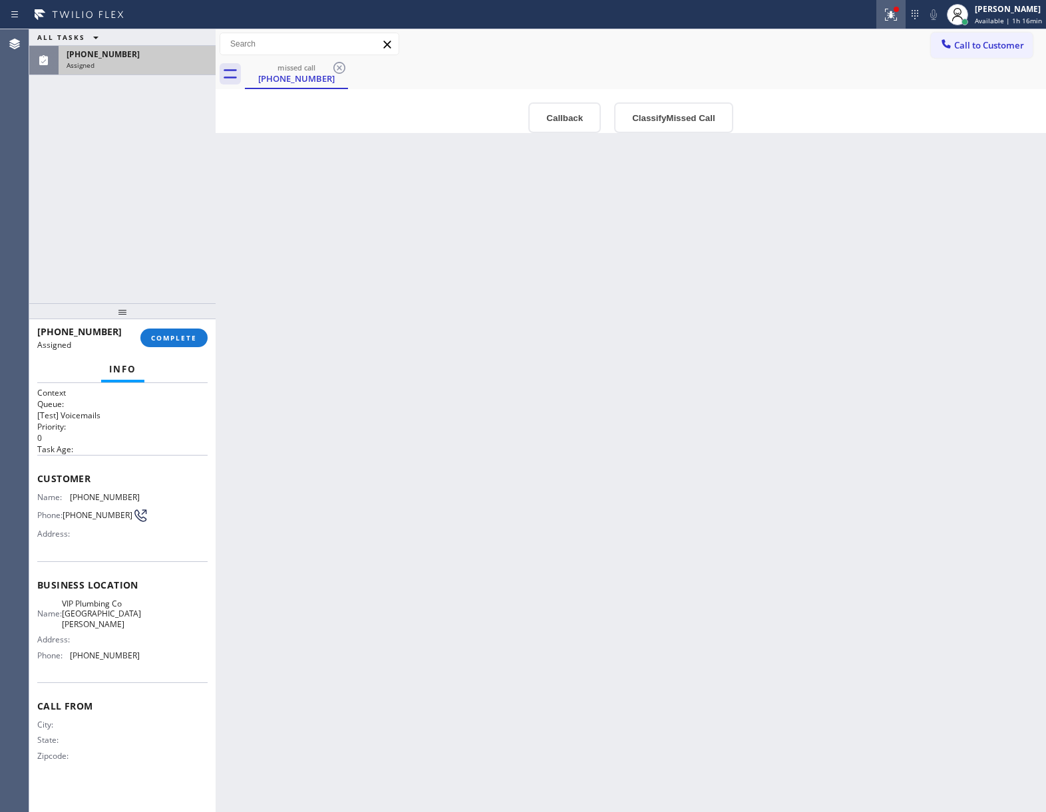
click at [884, 22] on button at bounding box center [890, 14] width 29 height 29
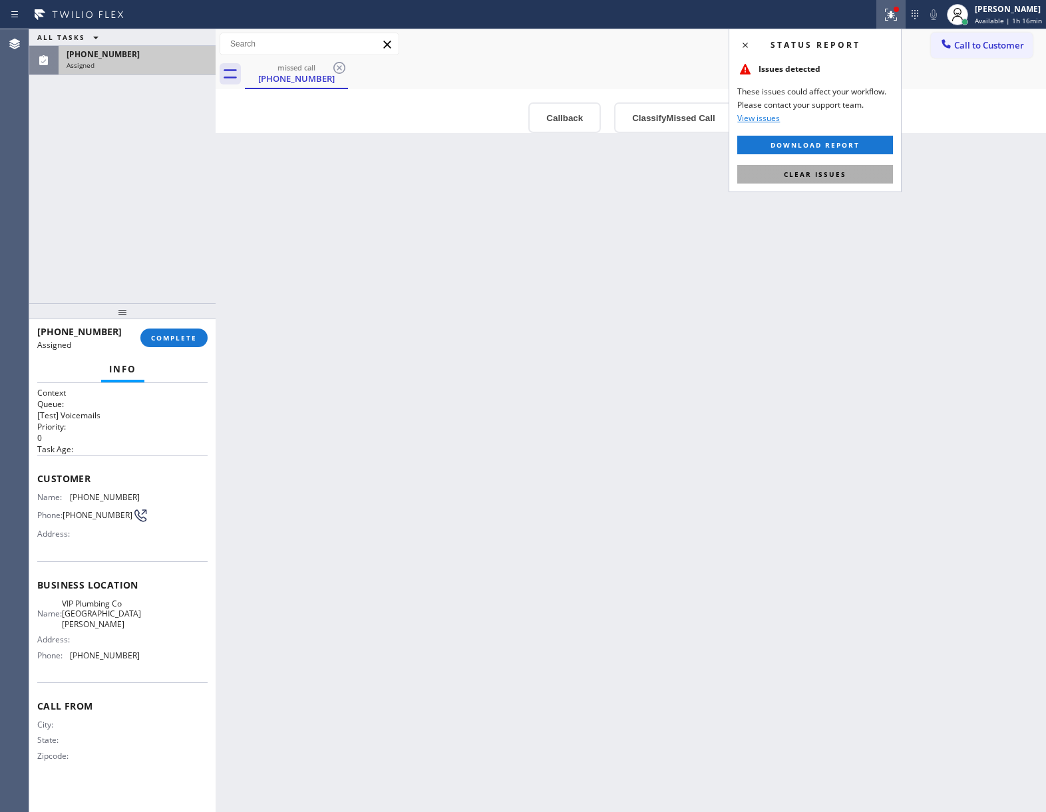
click at [849, 173] on button "Clear issues" at bounding box center [815, 174] width 156 height 19
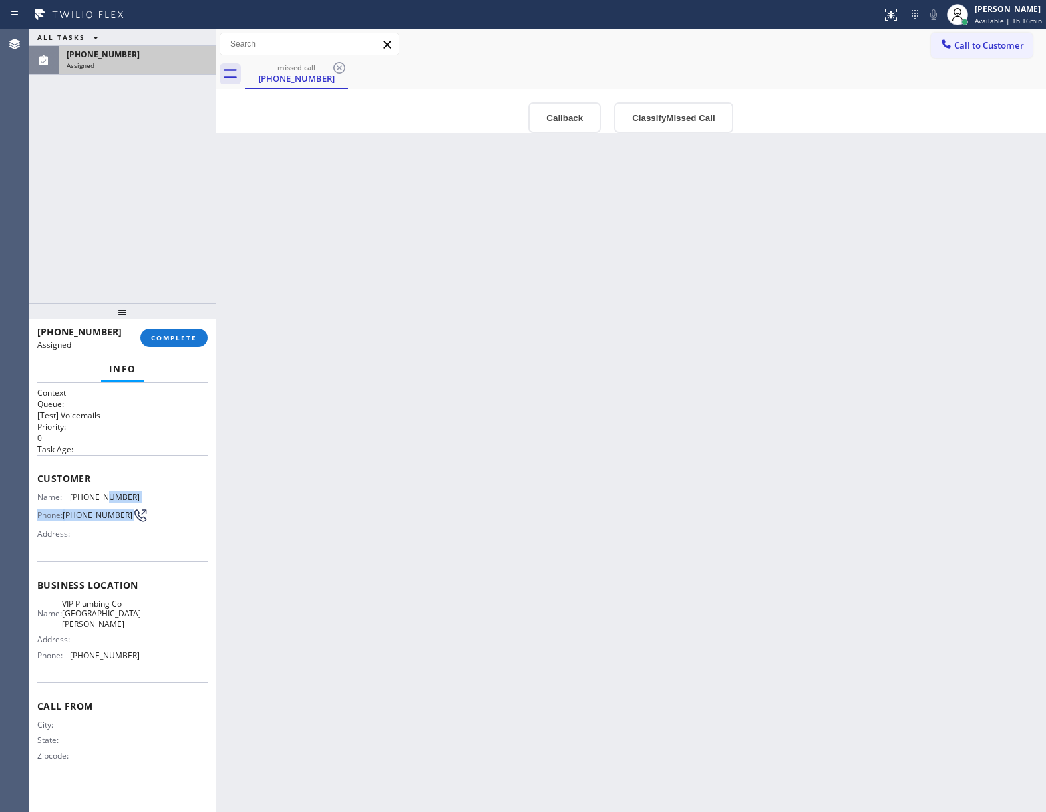
drag, startPoint x: 131, startPoint y: 506, endPoint x: 101, endPoint y: 502, distance: 30.3
click at [101, 502] on div "Name: [PHONE_NUMBER] Phone: [PHONE_NUMBER] Address:" at bounding box center [88, 518] width 102 height 53
click at [126, 499] on span "[PHONE_NUMBER]" at bounding box center [105, 497] width 70 height 10
drag, startPoint x: 136, startPoint y: 500, endPoint x: 76, endPoint y: 500, distance: 59.9
click at [76, 500] on span "[PHONE_NUMBER]" at bounding box center [105, 497] width 70 height 10
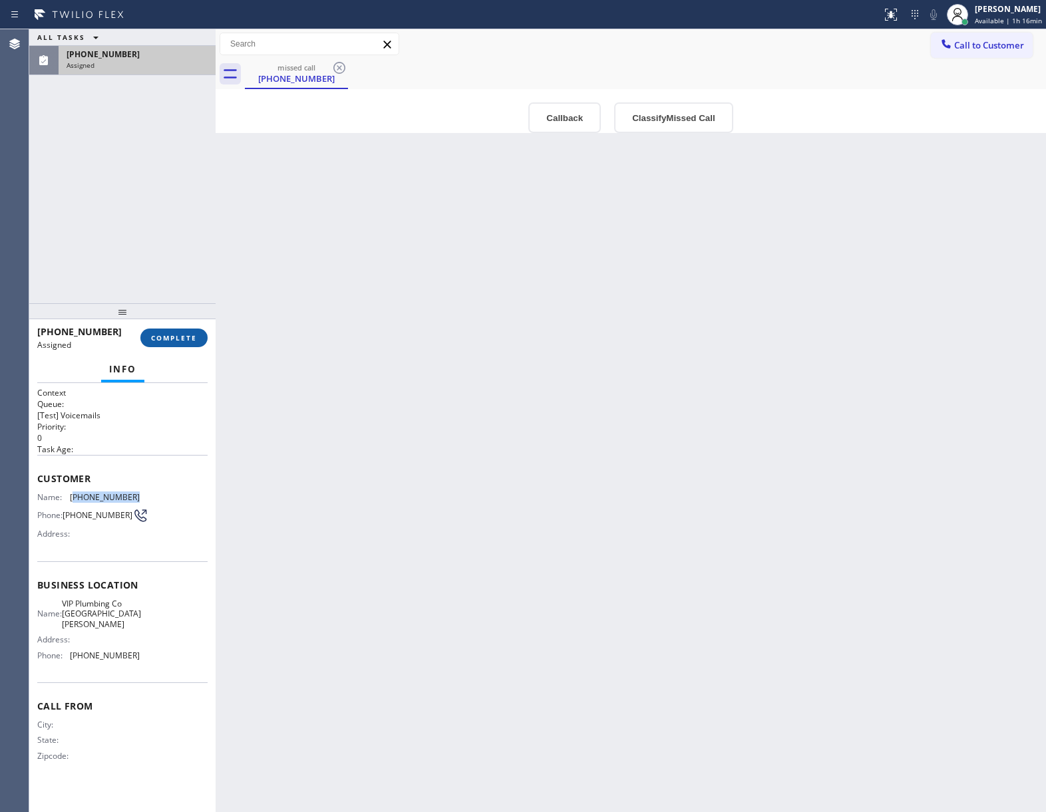
copy span "253) 295-5104"
click at [181, 337] on span "COMPLETE" at bounding box center [174, 337] width 46 height 9
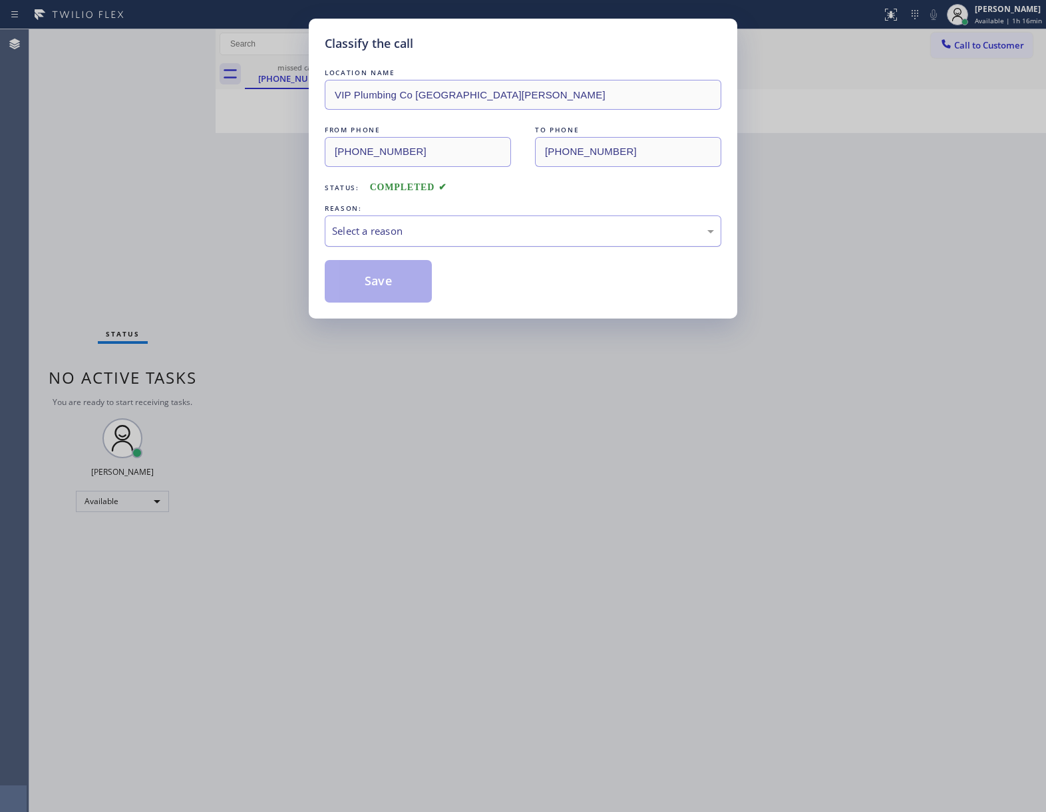
click at [393, 225] on div "Select a reason" at bounding box center [523, 231] width 397 height 31
click at [362, 289] on button "Save" at bounding box center [378, 281] width 107 height 43
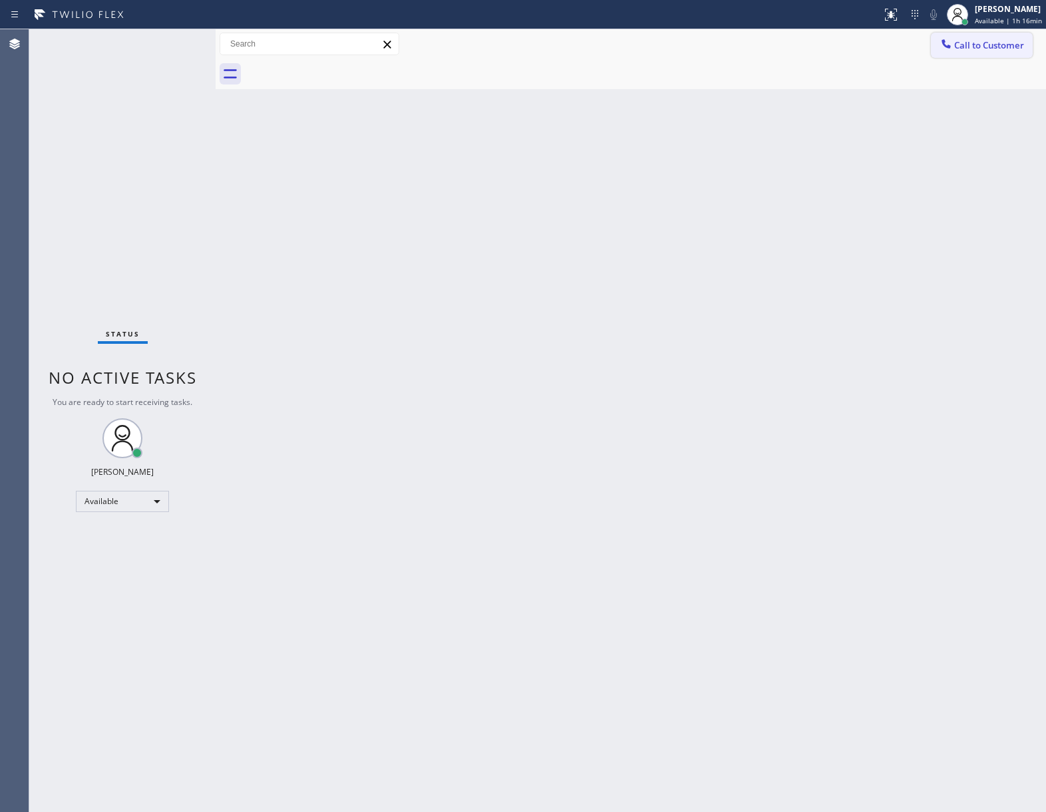
click at [970, 49] on span "Call to Customer" at bounding box center [989, 45] width 70 height 12
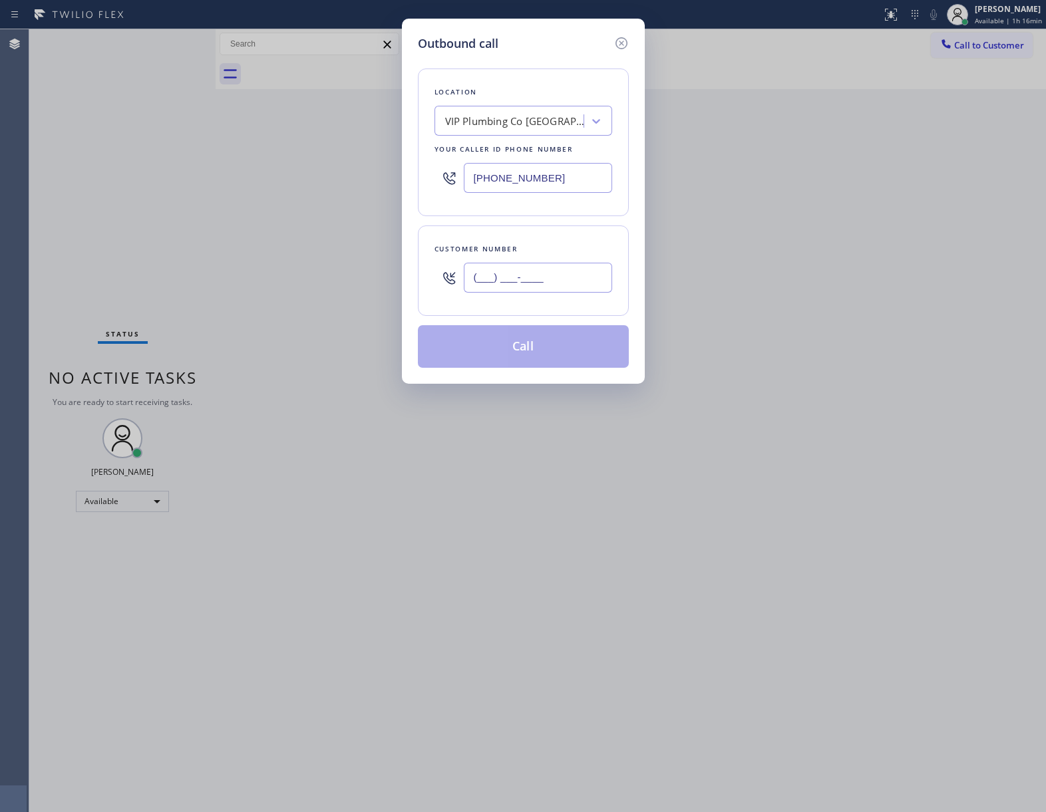
click at [548, 286] on input "(___) ___-____" at bounding box center [538, 278] width 148 height 30
paste input "253) 295-5104"
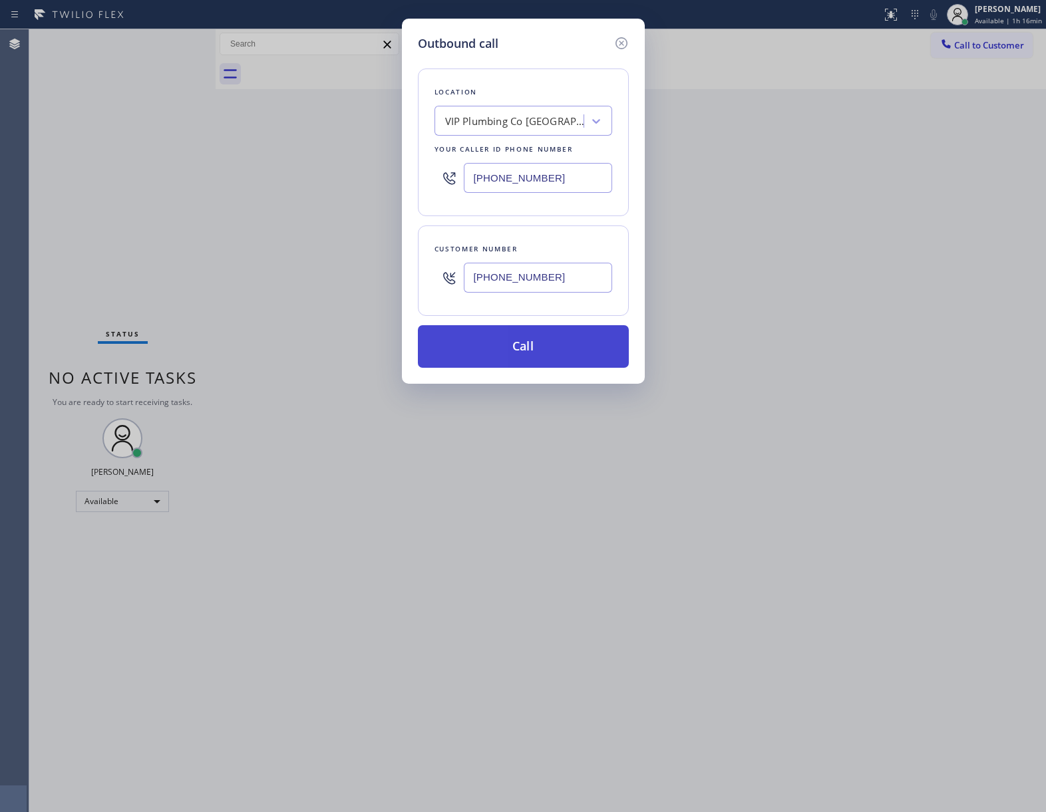
type input "[PHONE_NUMBER]"
click at [528, 347] on button "Call" at bounding box center [523, 346] width 211 height 43
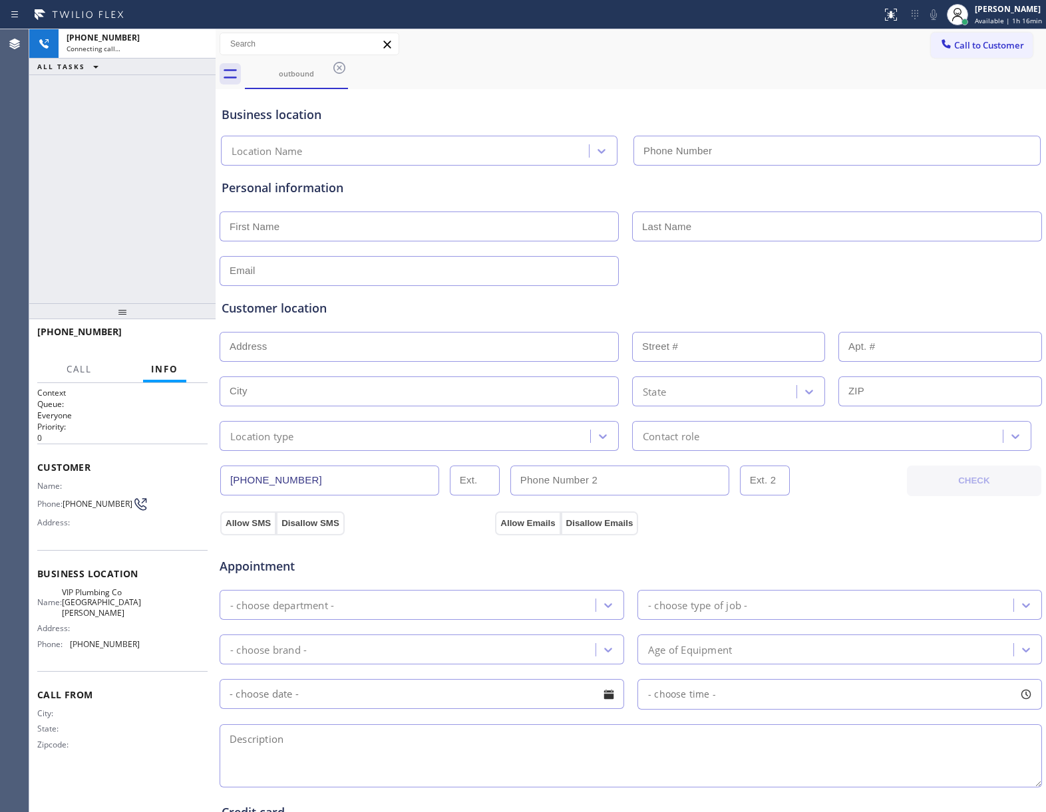
type input "[PHONE_NUMBER]"
click at [146, 192] on div "[PHONE_NUMBER] Connecting call… ALL TASKS ALL TASKS ACTIVE TASKS TASKS IN WRAP …" at bounding box center [122, 166] width 186 height 274
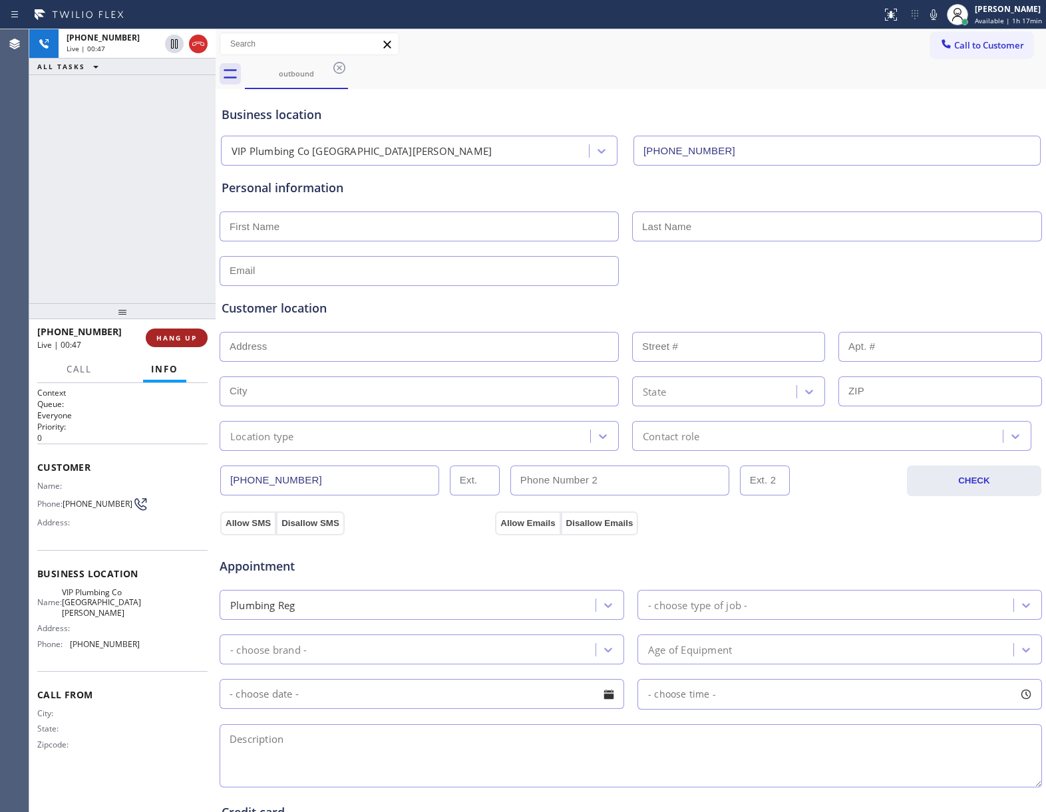
click at [186, 343] on button "HANG UP" at bounding box center [177, 338] width 62 height 19
click at [187, 342] on span "HANG UP" at bounding box center [176, 337] width 41 height 9
click at [200, 341] on button "COMPLETE" at bounding box center [173, 338] width 67 height 19
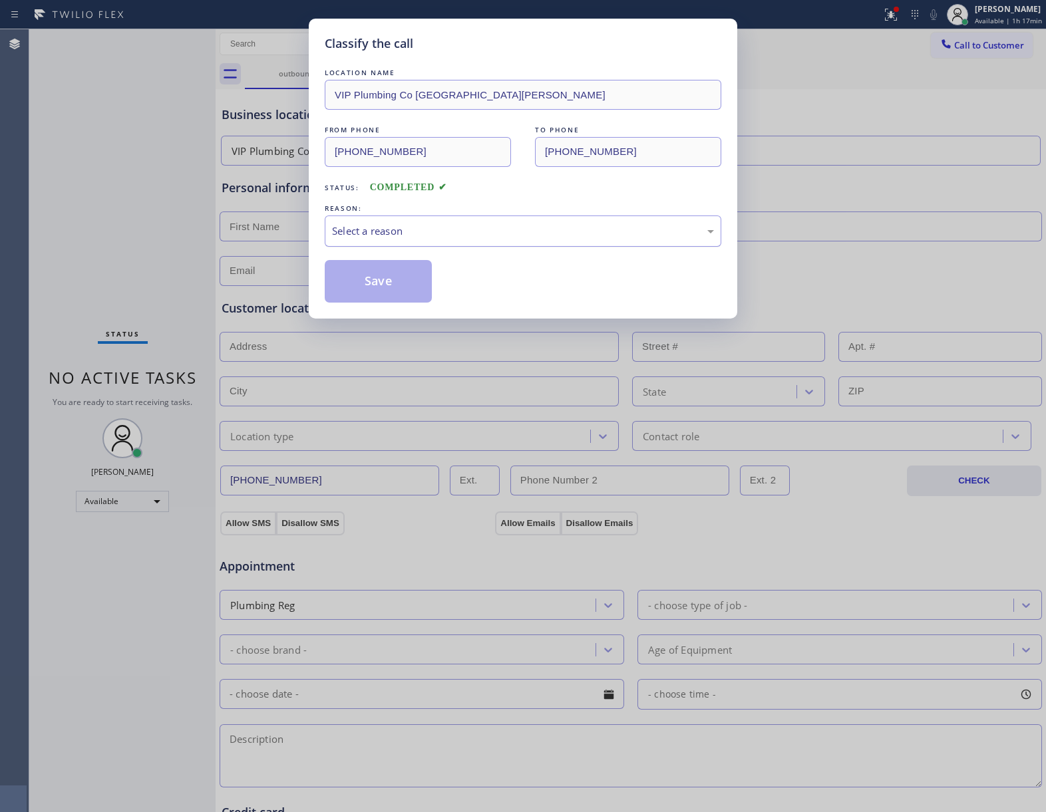
click at [405, 222] on div "Select a reason" at bounding box center [523, 231] width 397 height 31
click at [395, 289] on button "Save" at bounding box center [378, 281] width 107 height 43
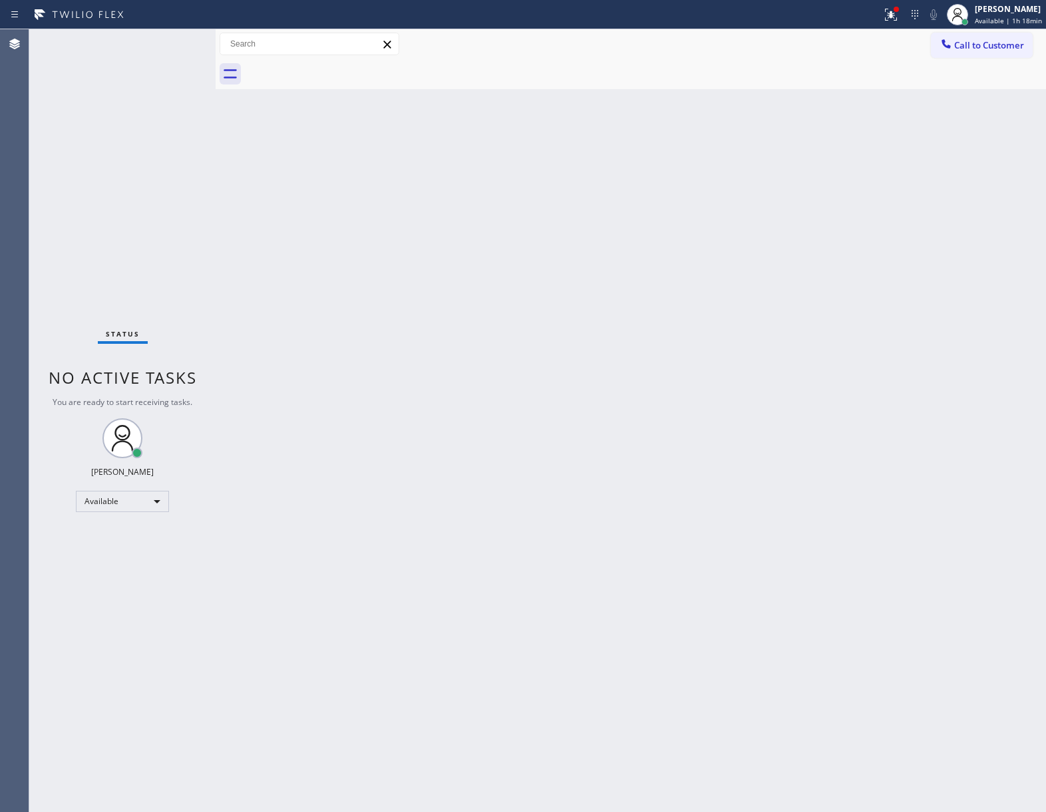
click at [1031, 711] on div "Back to Dashboard Change Sender ID Customers Technicians Select a contact Outbo…" at bounding box center [631, 420] width 830 height 783
click at [1039, 727] on div "Back to Dashboard Change Sender ID Customers Technicians Select a contact Outbo…" at bounding box center [631, 420] width 830 height 783
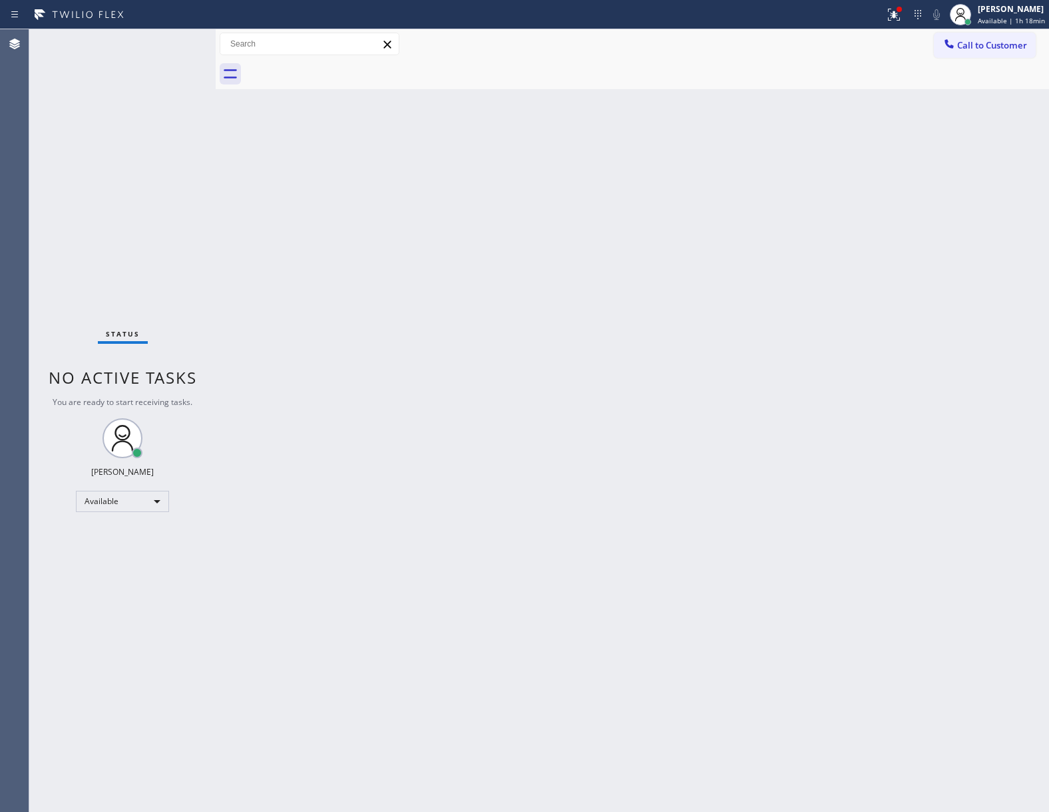
click at [37, 160] on div "Status No active tasks You are ready to start receiving tasks. [PERSON_NAME] Av…" at bounding box center [122, 420] width 186 height 783
click at [991, 53] on button "Call to Customer" at bounding box center [985, 45] width 102 height 25
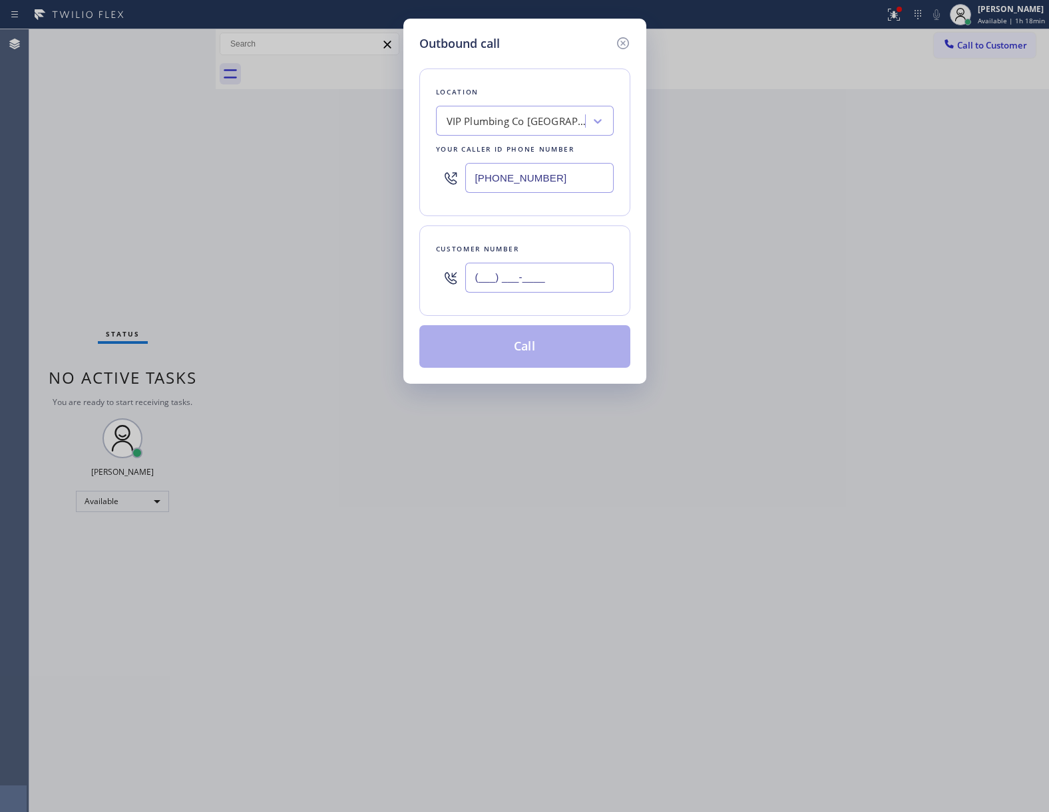
click at [536, 278] on input "(___) ___-____" at bounding box center [539, 278] width 148 height 30
paste input "text"
type input "(___) ___-____"
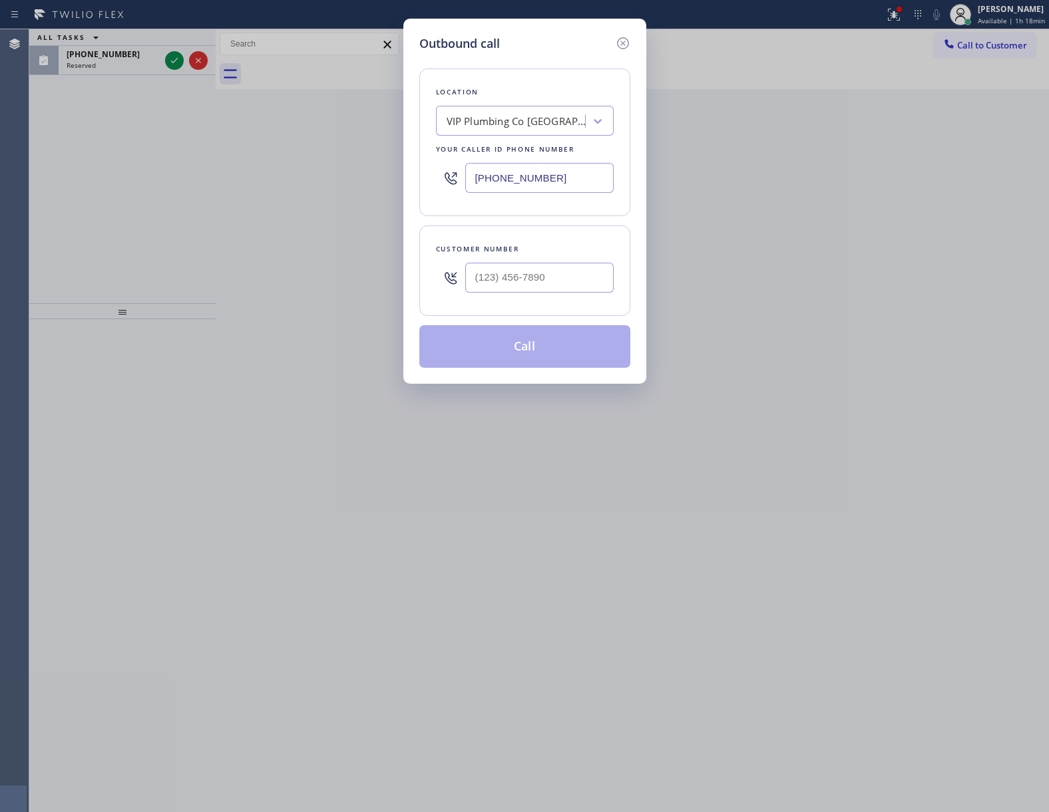
click at [220, 230] on div "Outbound call Location VIP Plumbing Co [GEOGRAPHIC_DATA][PERSON_NAME] Your call…" at bounding box center [524, 406] width 1049 height 812
type input "(___) ___-____"
click at [520, 277] on input "(___) ___-____" at bounding box center [539, 278] width 148 height 30
click at [619, 44] on icon at bounding box center [623, 43] width 16 height 16
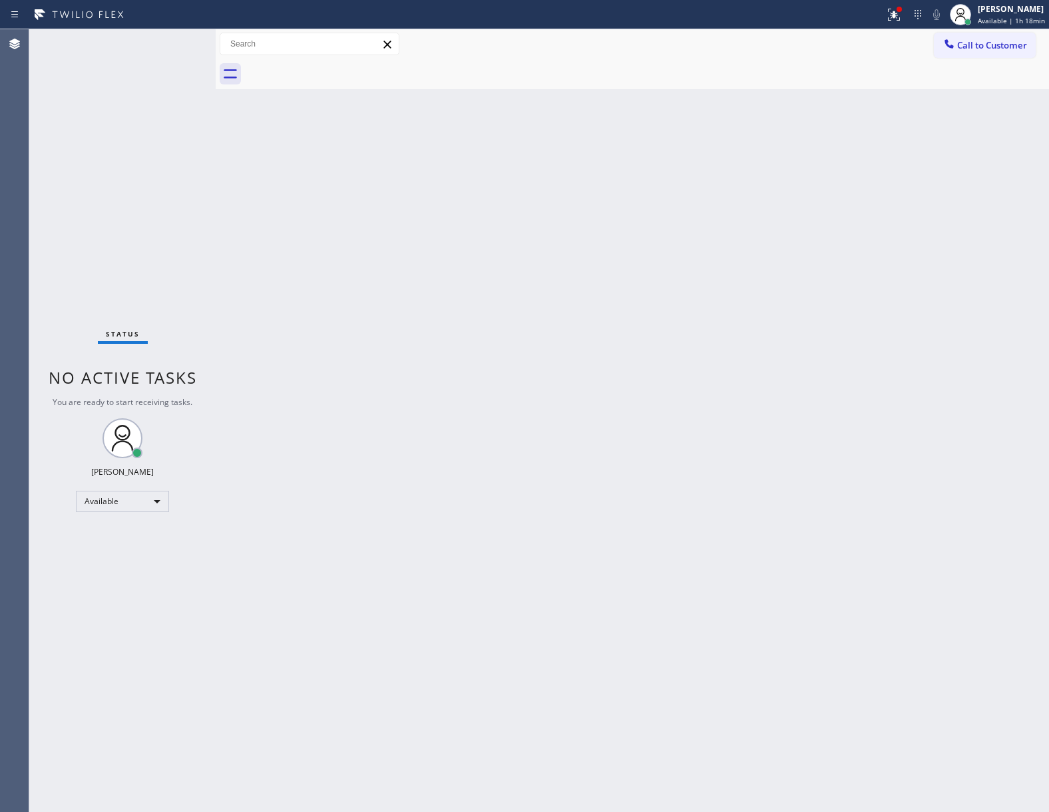
click at [186, 186] on div "Status No active tasks You are ready to start receiving tasks. [PERSON_NAME] Av…" at bounding box center [122, 420] width 186 height 783
click at [480, 488] on div "Back to Dashboard Change Sender ID Customers Technicians Select a contact Outbo…" at bounding box center [632, 420] width 833 height 783
drag, startPoint x: 472, startPoint y: 347, endPoint x: 478, endPoint y: 363, distance: 17.5
click at [463, 349] on div "Back to Dashboard Change Sender ID Customers Technicians Select a contact Outbo…" at bounding box center [632, 420] width 833 height 783
click at [145, 220] on div "Status No active tasks You are ready to start receiving tasks. [PERSON_NAME] Av…" at bounding box center [122, 420] width 186 height 783
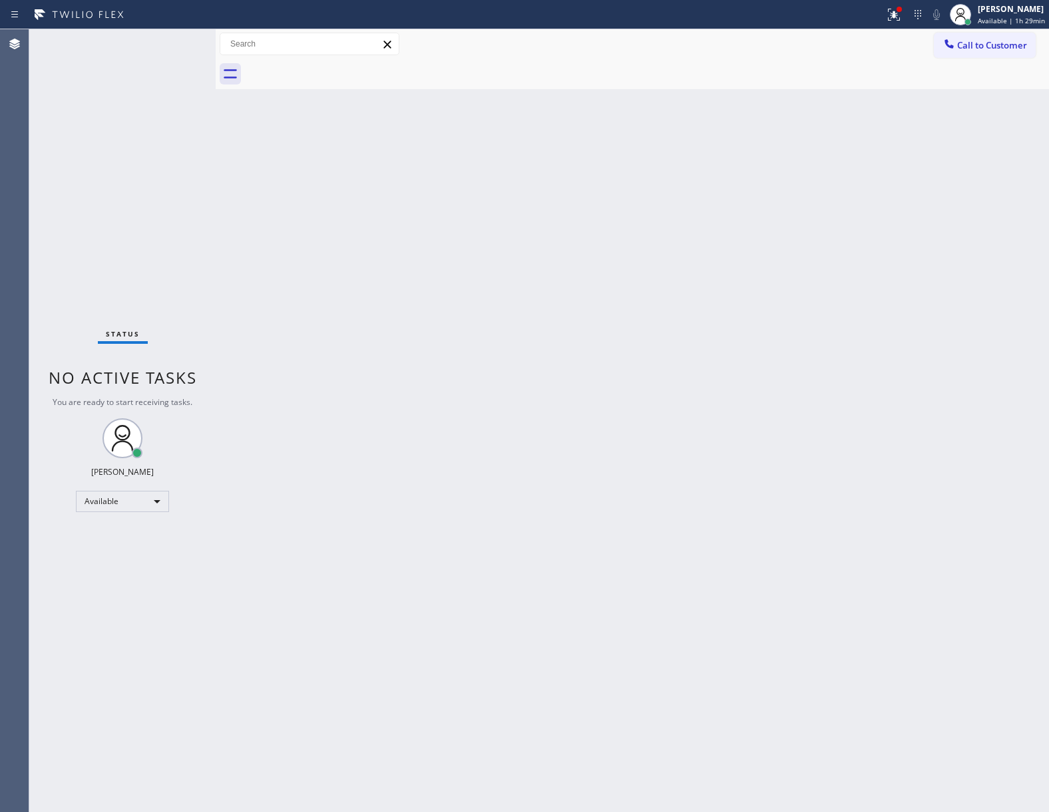
click at [109, 299] on div "Status No active tasks You are ready to start receiving tasks. [PERSON_NAME] Av…" at bounding box center [122, 420] width 186 height 783
drag, startPoint x: 132, startPoint y: 238, endPoint x: 604, endPoint y: 102, distance: 491.6
click at [136, 237] on div "Status No active tasks You are ready to start receiving tasks. [PERSON_NAME] Av…" at bounding box center [122, 420] width 186 height 783
click at [886, 13] on icon at bounding box center [894, 15] width 16 height 16
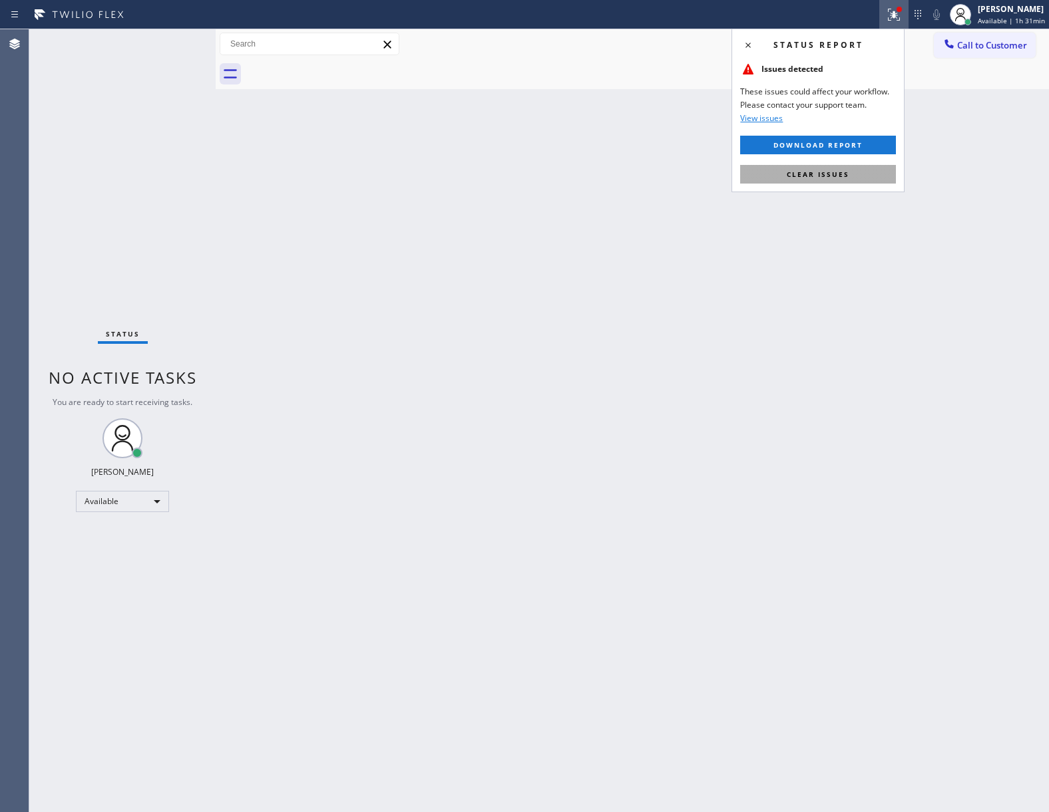
click at [824, 170] on span "Clear issues" at bounding box center [818, 174] width 63 height 9
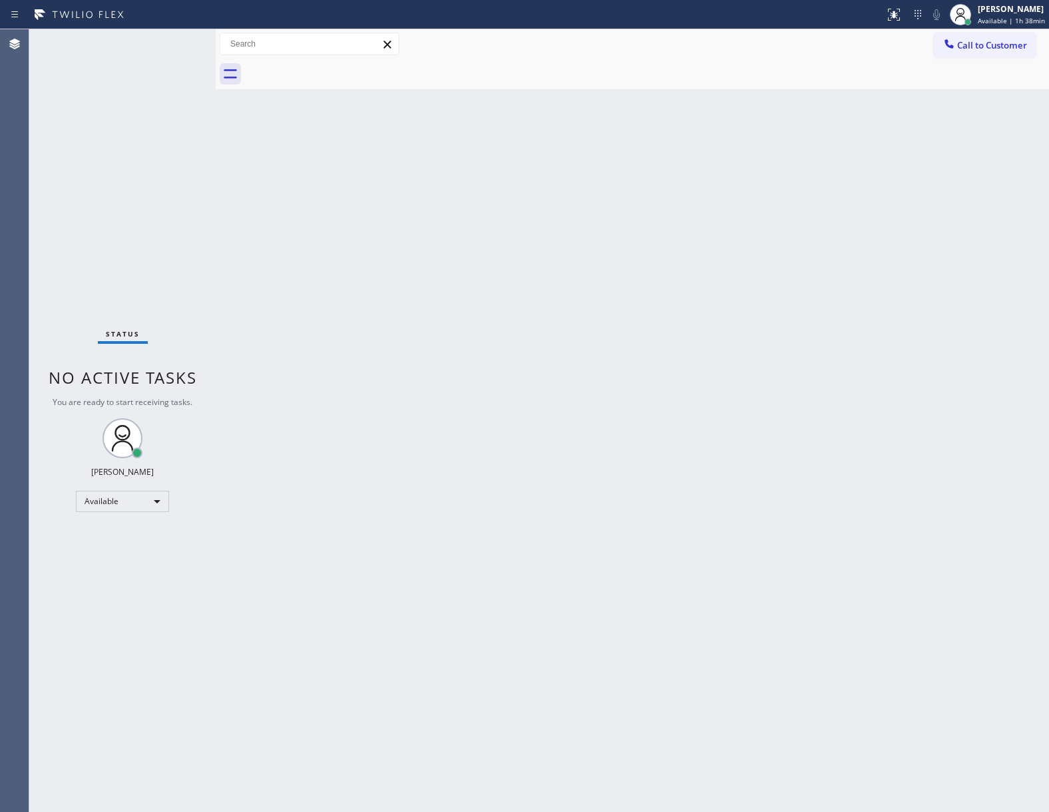
drag, startPoint x: 36, startPoint y: 209, endPoint x: 186, endPoint y: 67, distance: 207.1
click at [41, 206] on div "Status No active tasks You are ready to start receiving tasks. [PERSON_NAME] Av…" at bounding box center [122, 420] width 186 height 783
click at [525, 178] on div "Back to Dashboard Change Sender ID Customers Technicians Select a contact Outbo…" at bounding box center [632, 420] width 833 height 783
drag, startPoint x: 173, startPoint y: 262, endPoint x: 354, endPoint y: 217, distance: 186.4
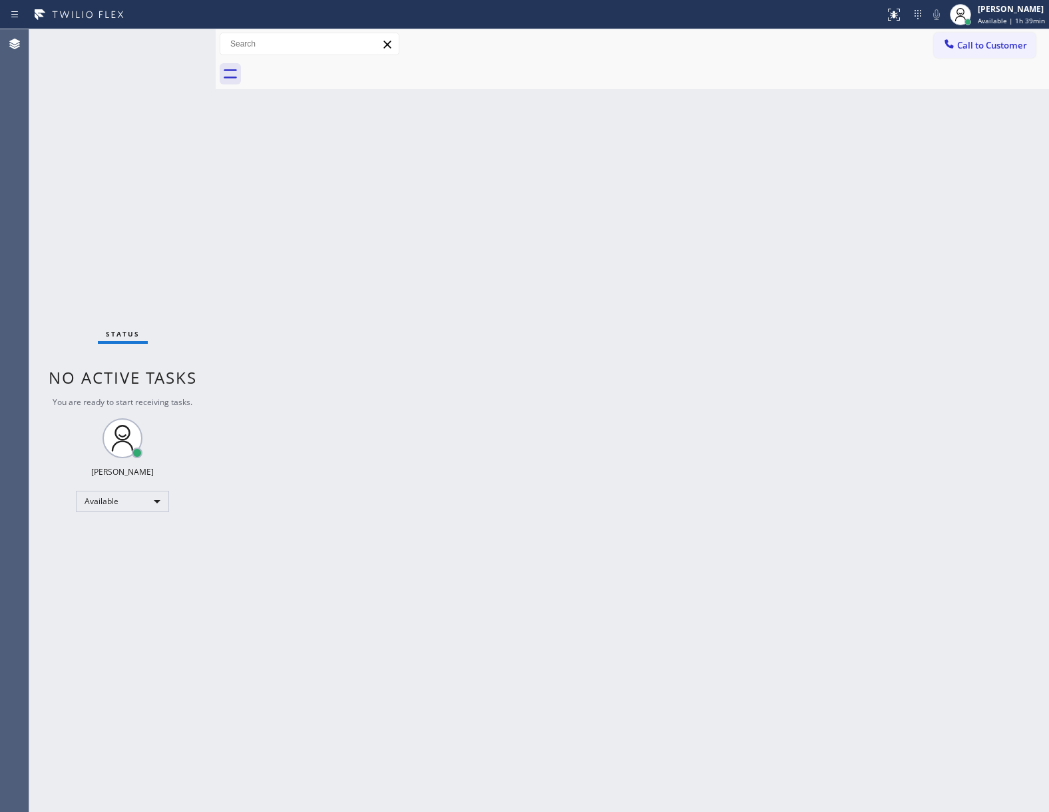
click at [173, 262] on div "Status No active tasks You are ready to start receiving tasks. [PERSON_NAME] Av…" at bounding box center [122, 420] width 186 height 783
click at [993, 43] on span "Call to Customer" at bounding box center [992, 45] width 70 height 12
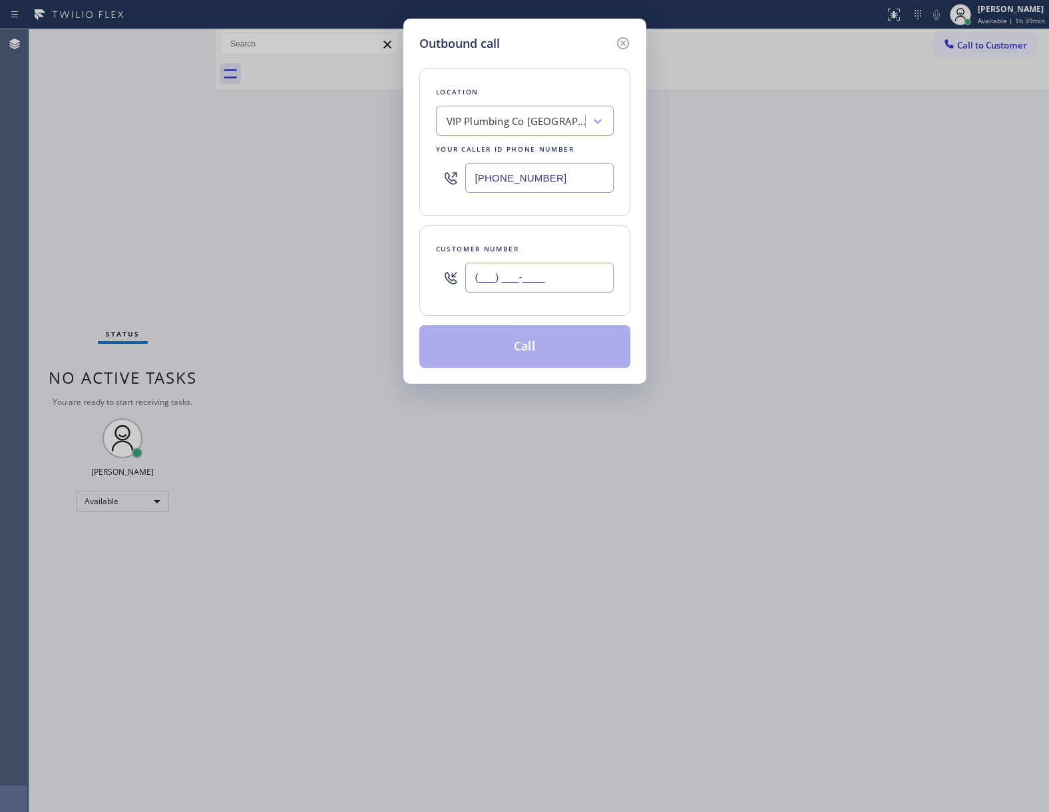
click at [541, 283] on input "(___) ___-____" at bounding box center [539, 278] width 148 height 30
paste input "363) 201-8087"
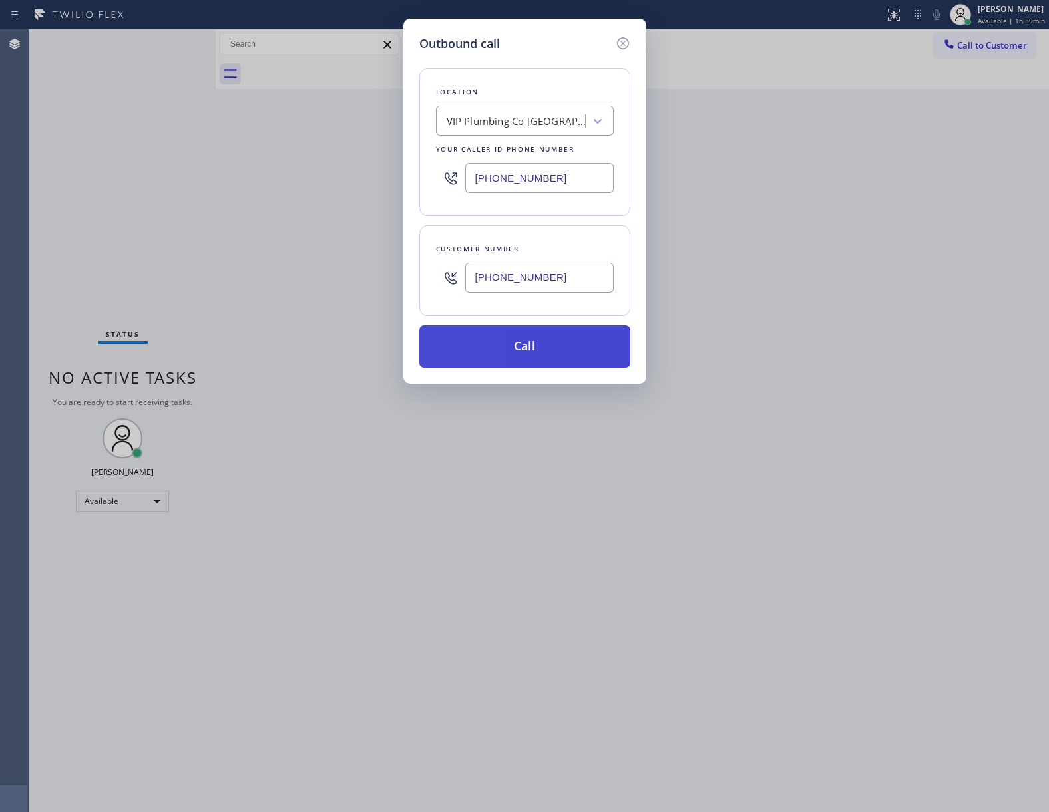
type input "[PHONE_NUMBER]"
click at [546, 349] on button "Call" at bounding box center [524, 346] width 211 height 43
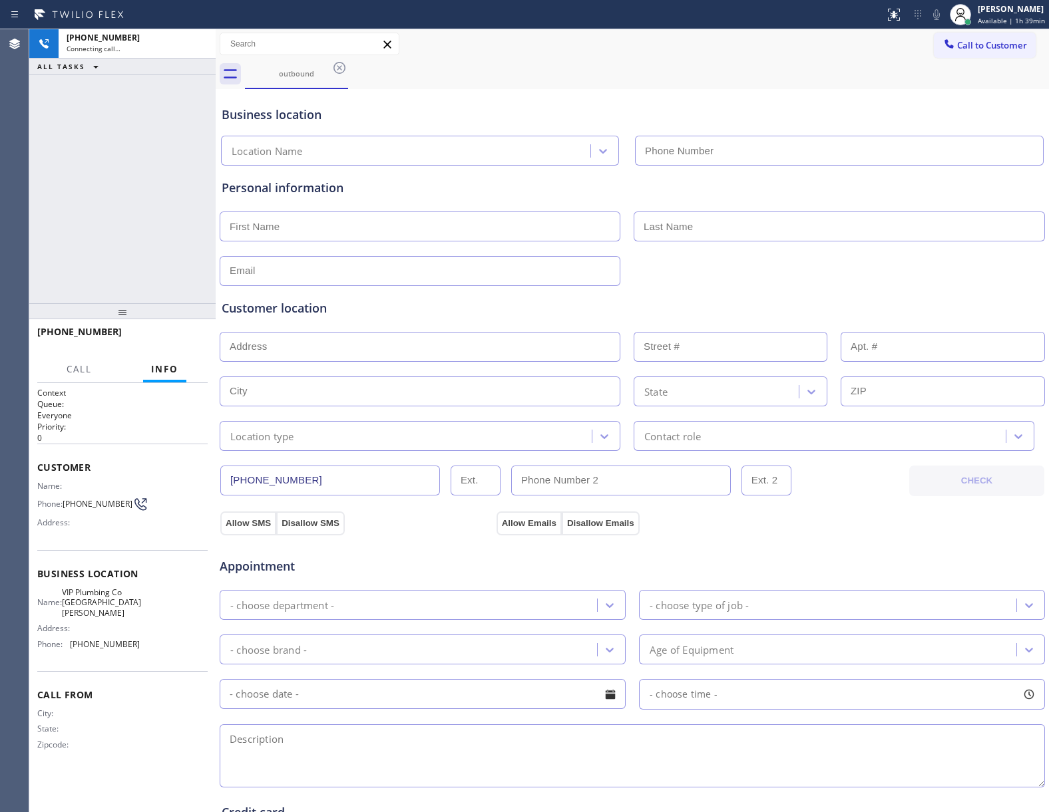
type input "[PHONE_NUMBER]"
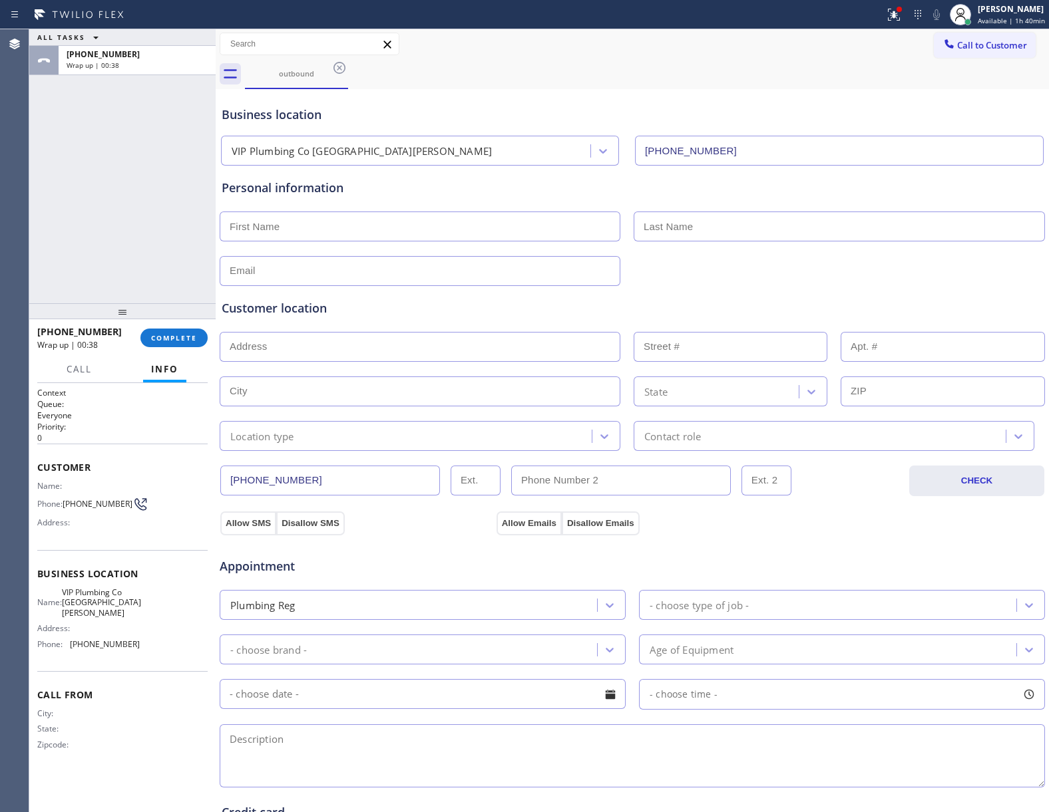
drag, startPoint x: 84, startPoint y: 232, endPoint x: 146, endPoint y: 208, distance: 67.0
click at [84, 232] on div "ALL TASKS ALL TASKS ACTIVE TASKS TASKS IN WRAP UP [PHONE_NUMBER] Wrap up | 00:38" at bounding box center [122, 166] width 186 height 274
click at [169, 64] on icon at bounding box center [174, 61] width 16 height 16
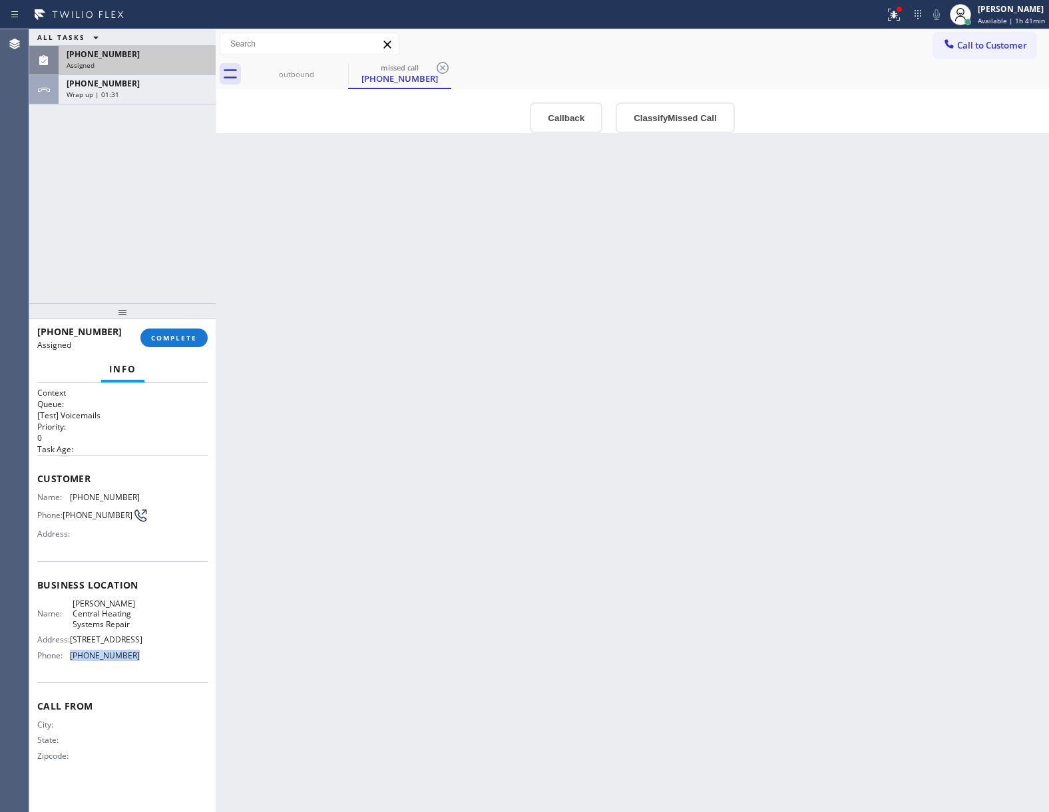
drag, startPoint x: 132, startPoint y: 656, endPoint x: 73, endPoint y: 660, distance: 58.7
click at [73, 660] on span "[PHONE_NUMBER]" at bounding box center [105, 656] width 70 height 10
copy span "[PHONE_NUMBER]"
drag, startPoint x: 962, startPoint y: 45, endPoint x: 647, endPoint y: 182, distance: 342.7
click at [960, 46] on span "Call to Customer" at bounding box center [992, 45] width 70 height 12
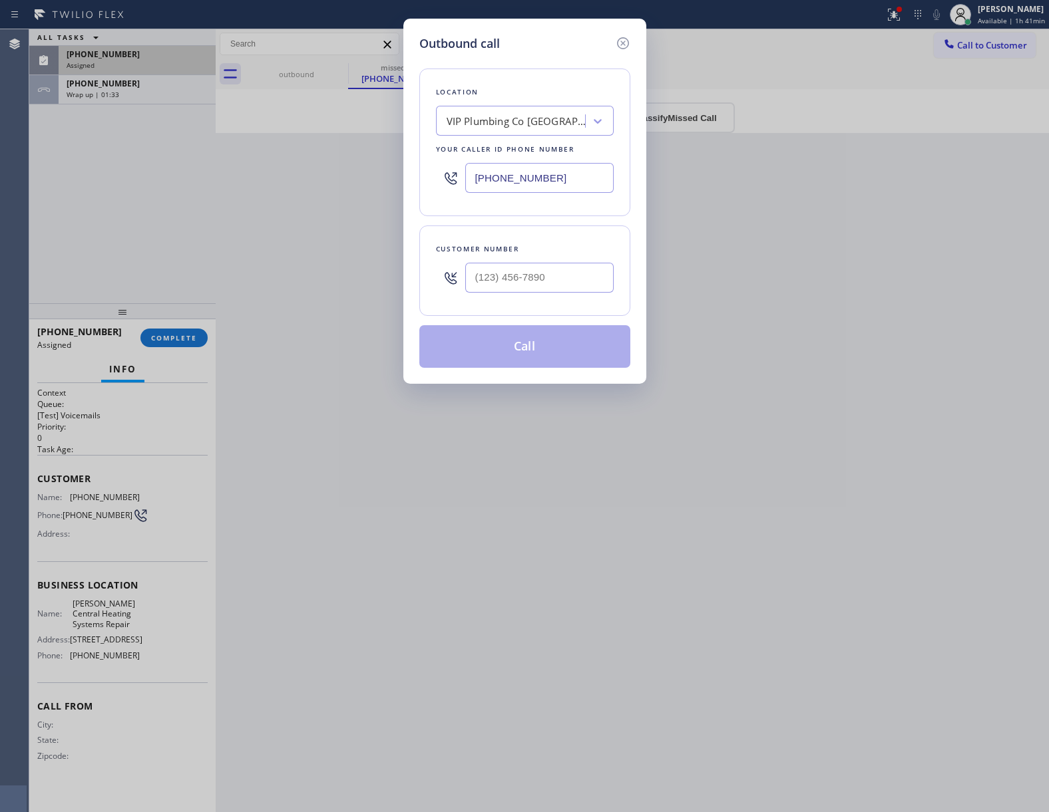
drag, startPoint x: 552, startPoint y: 193, endPoint x: 389, endPoint y: 275, distance: 182.7
click at [552, 194] on div "[PHONE_NUMBER]" at bounding box center [525, 177] width 178 height 43
paste input "305) 306-3426"
type input "[PHONE_NUMBER]"
click at [632, 41] on div "Outbound call Location [PERSON_NAME] Central Heating Systems Repair Your caller…" at bounding box center [524, 201] width 243 height 365
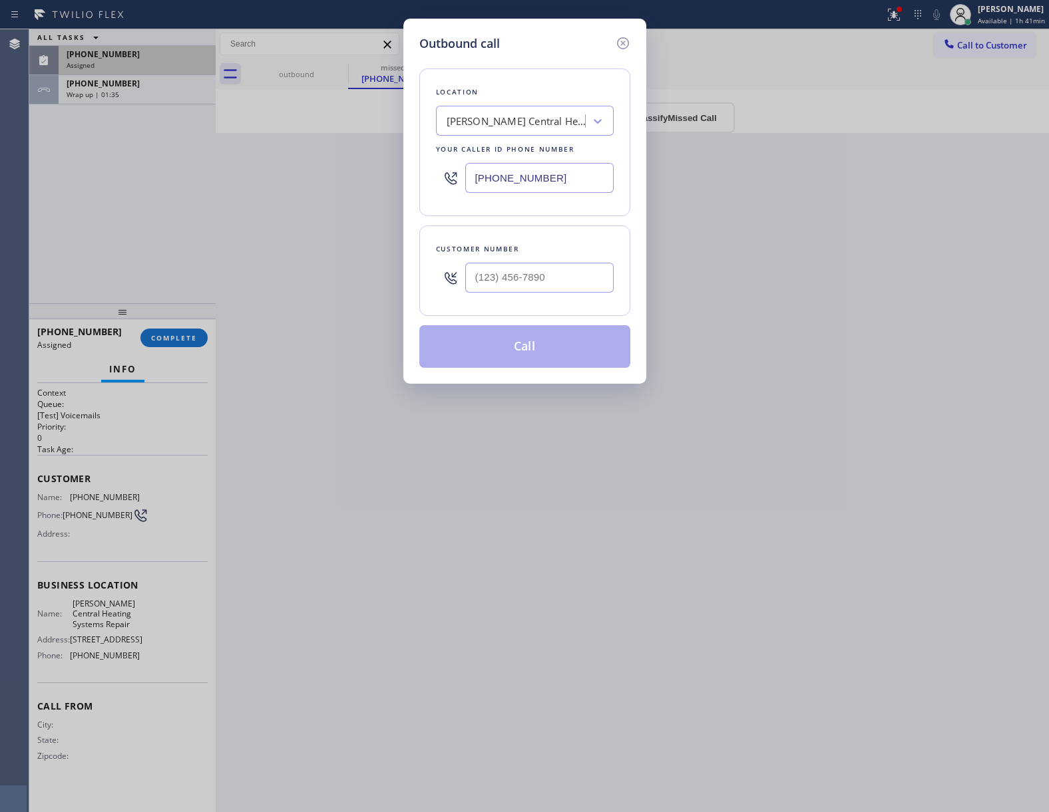
drag, startPoint x: 624, startPoint y: 37, endPoint x: 620, endPoint y: 51, distance: 13.9
click at [626, 37] on icon at bounding box center [623, 43] width 16 height 16
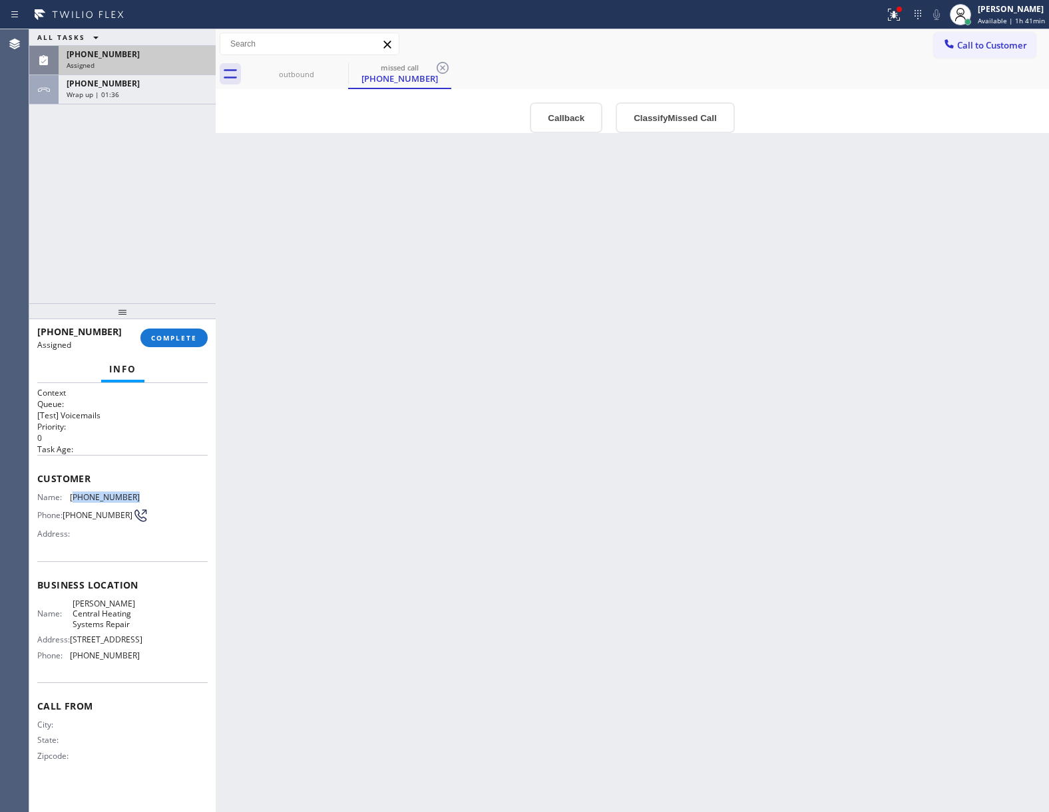
drag, startPoint x: 136, startPoint y: 494, endPoint x: 75, endPoint y: 500, distance: 61.6
click at [75, 500] on span "[PHONE_NUMBER]" at bounding box center [105, 497] width 70 height 10
copy span "954) 931-4809"
click at [188, 337] on span "COMPLETE" at bounding box center [174, 337] width 46 height 9
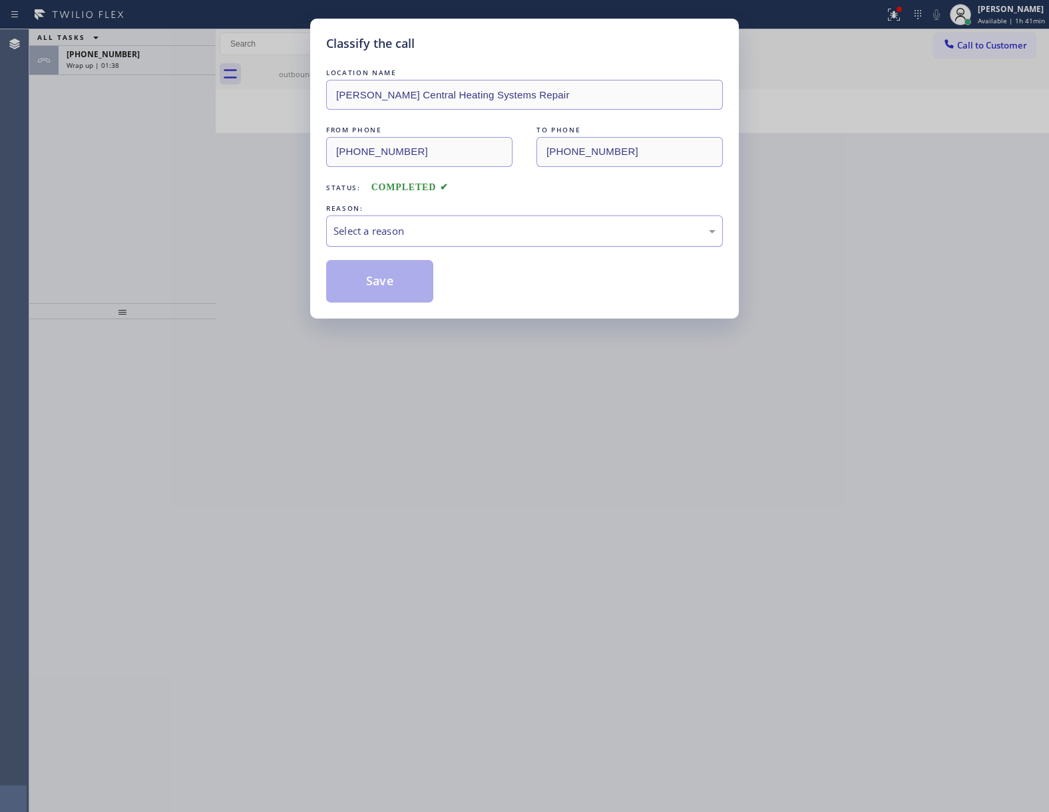
click at [445, 240] on div "Select a reason" at bounding box center [524, 231] width 397 height 31
click at [405, 283] on button "Save" at bounding box center [379, 281] width 107 height 43
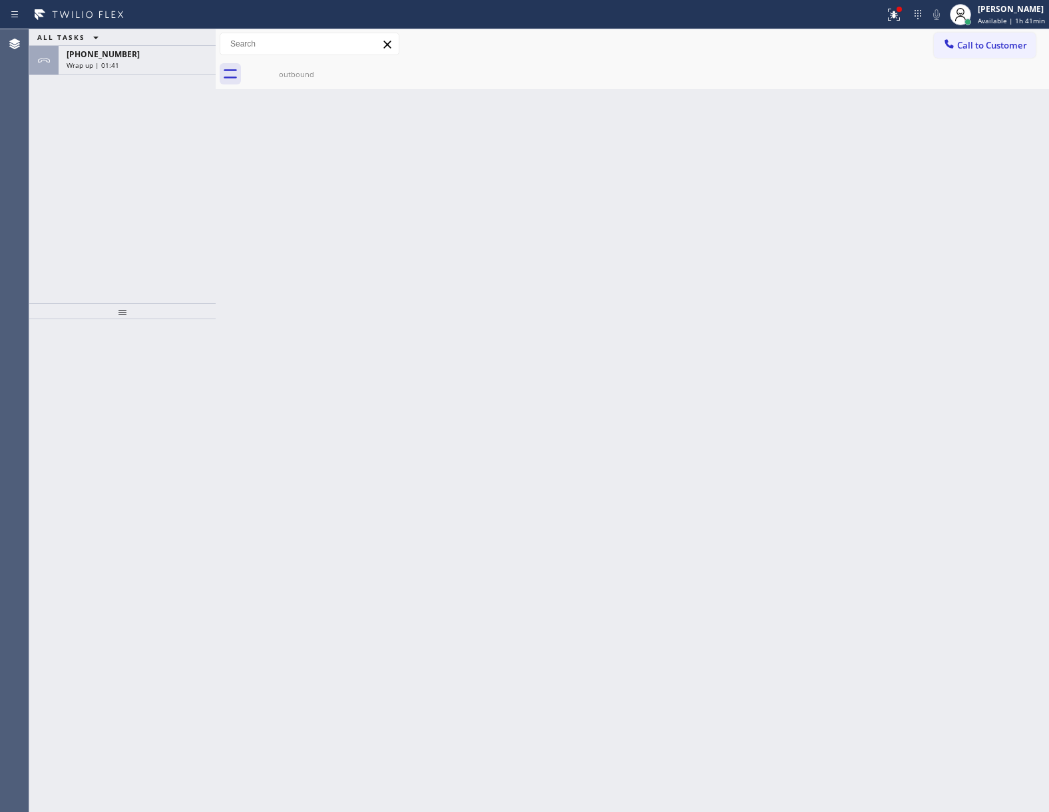
click at [136, 59] on div "[PHONE_NUMBER]" at bounding box center [137, 54] width 141 height 11
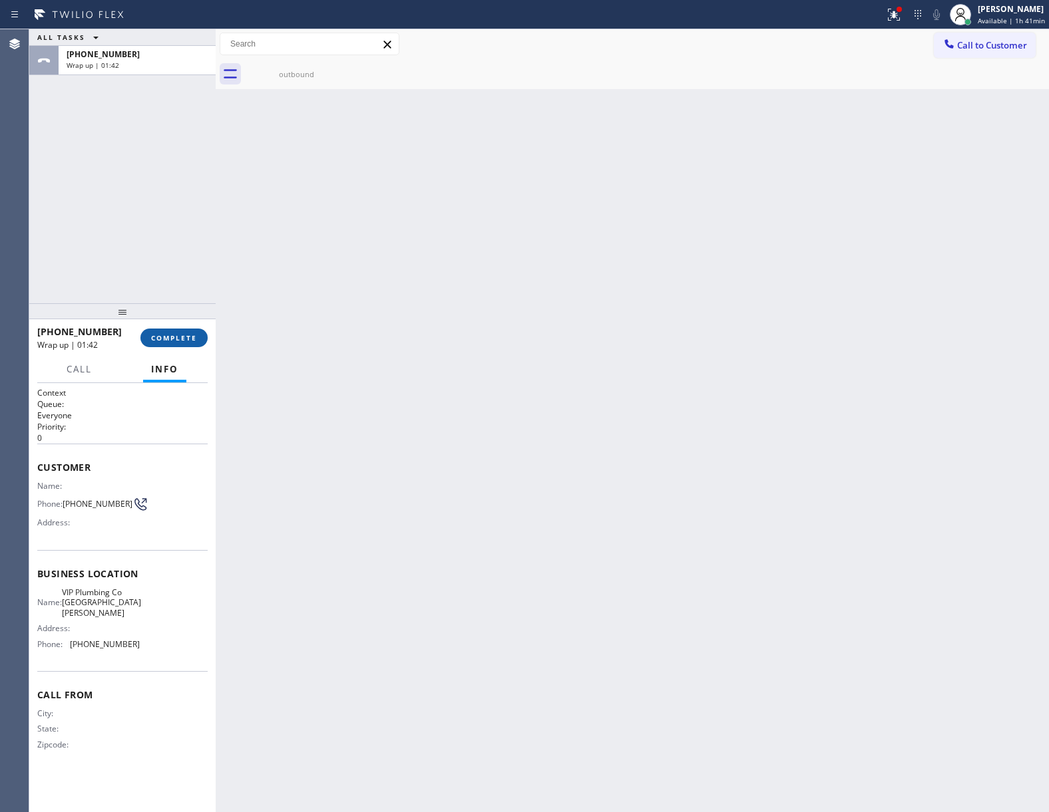
click at [169, 339] on span "COMPLETE" at bounding box center [174, 337] width 46 height 9
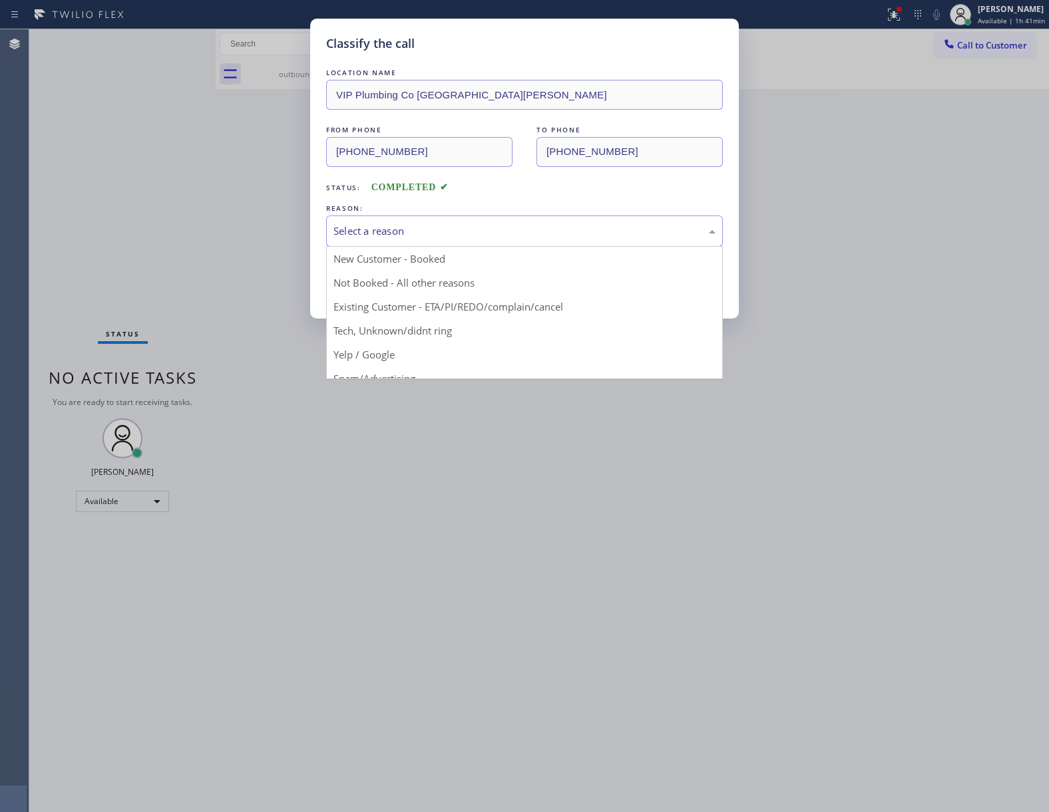
click at [352, 217] on div "Select a reason" at bounding box center [524, 231] width 397 height 31
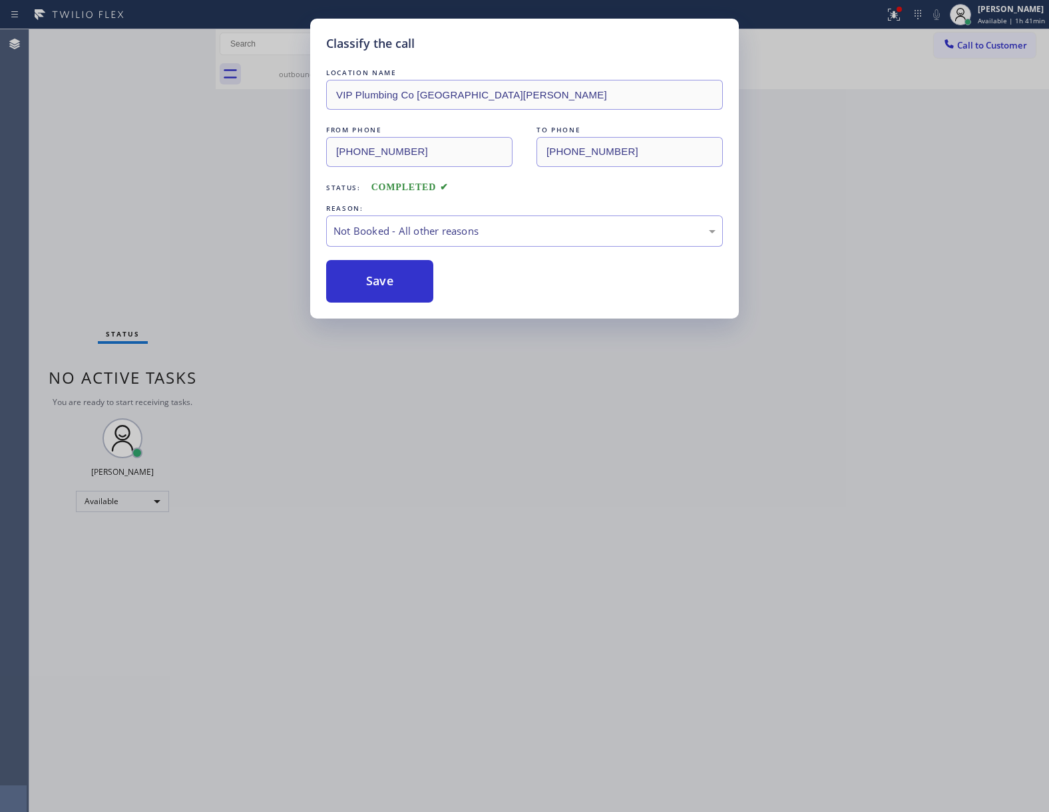
click at [393, 281] on button "Save" at bounding box center [379, 281] width 107 height 43
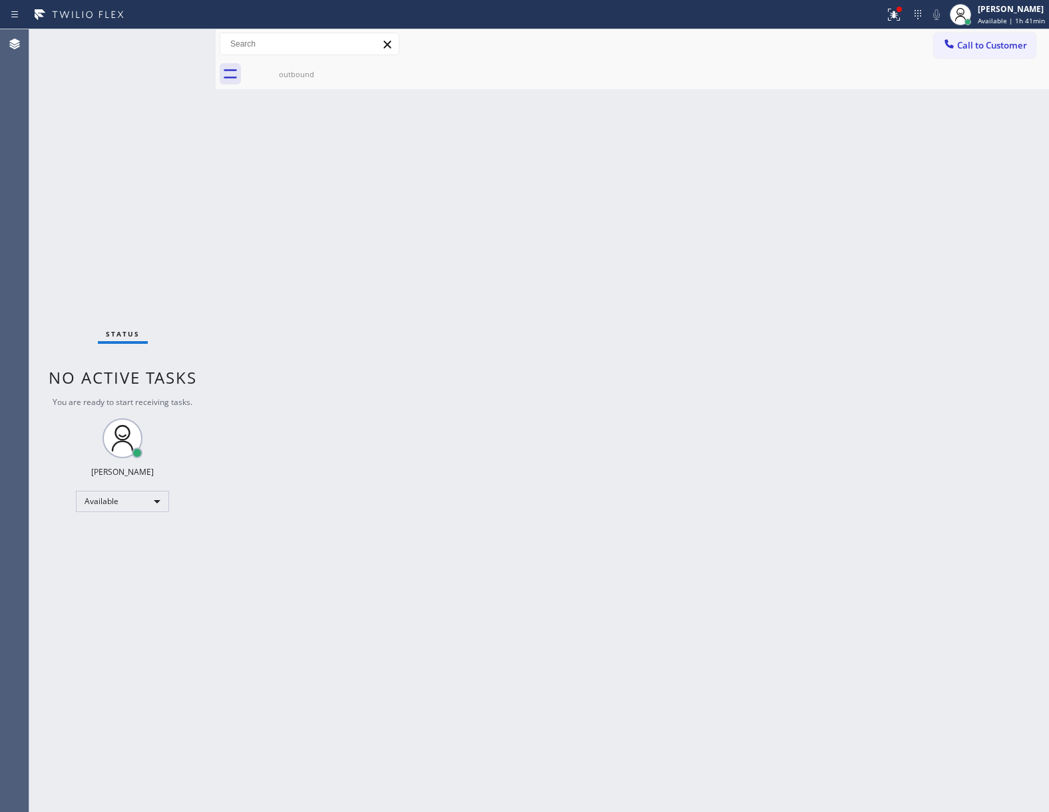
click at [1007, 51] on span "Call to Customer" at bounding box center [992, 45] width 70 height 12
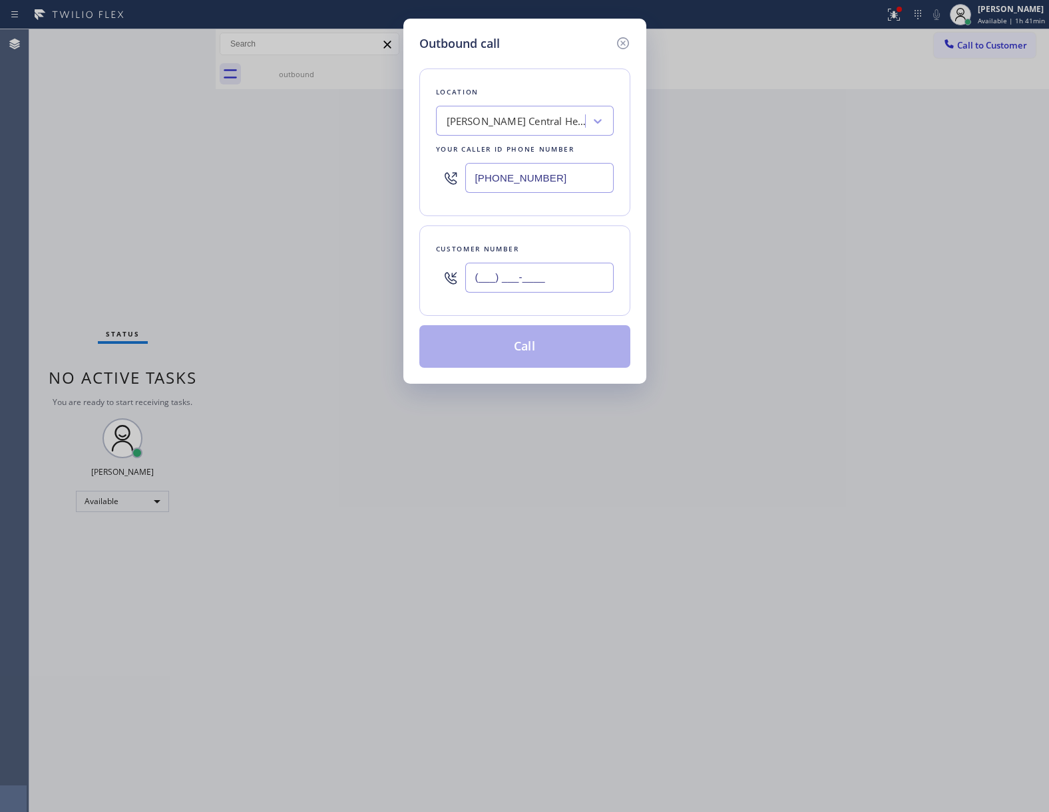
click at [539, 275] on input "(___) ___-____" at bounding box center [539, 278] width 148 height 30
paste input "954) 931-4809"
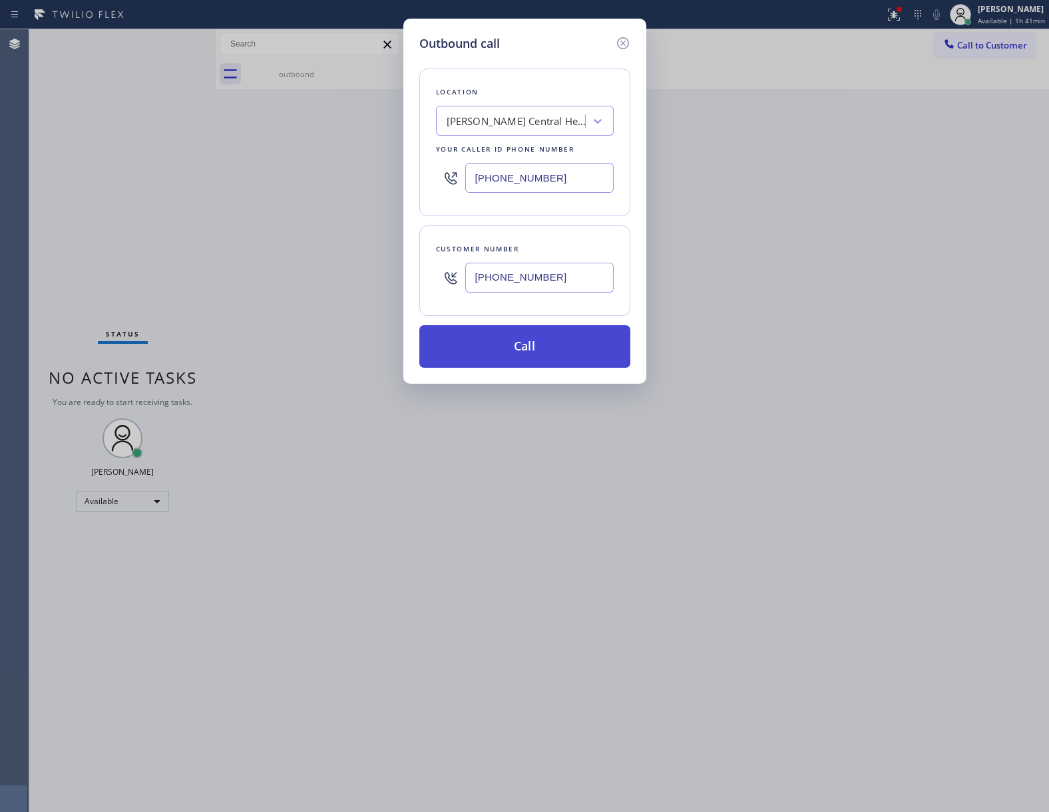
type input "[PHONE_NUMBER]"
click at [571, 355] on button "Call" at bounding box center [524, 346] width 211 height 43
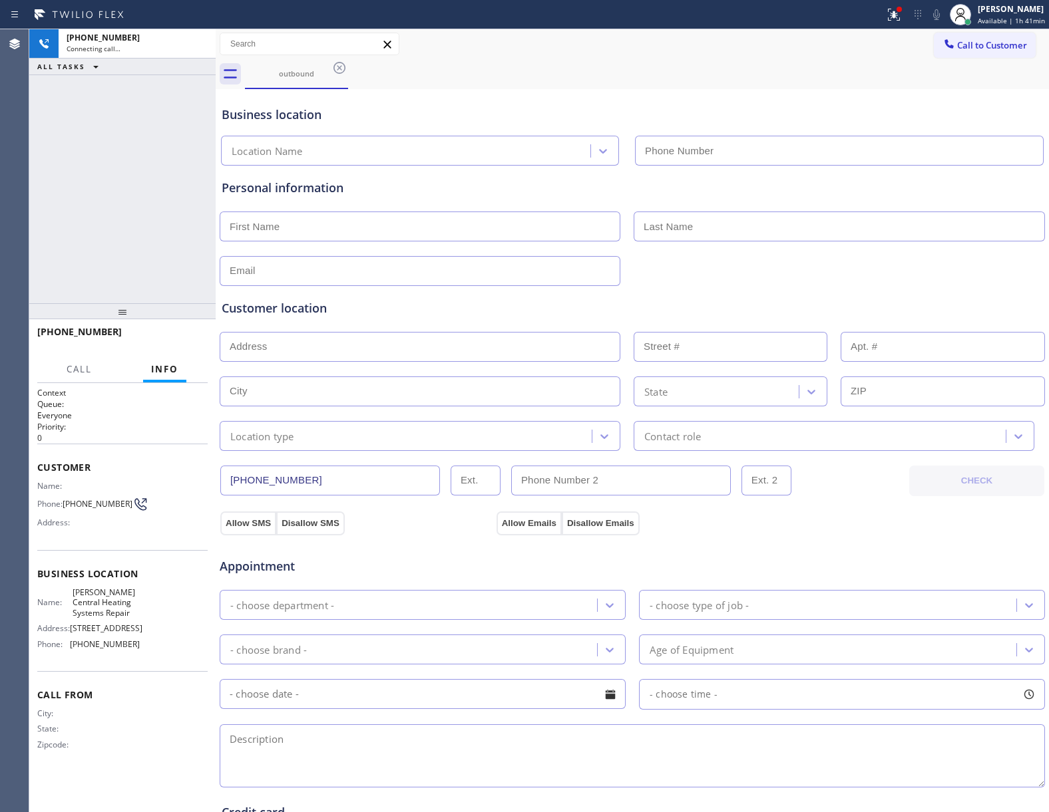
type input "[PHONE_NUMBER]"
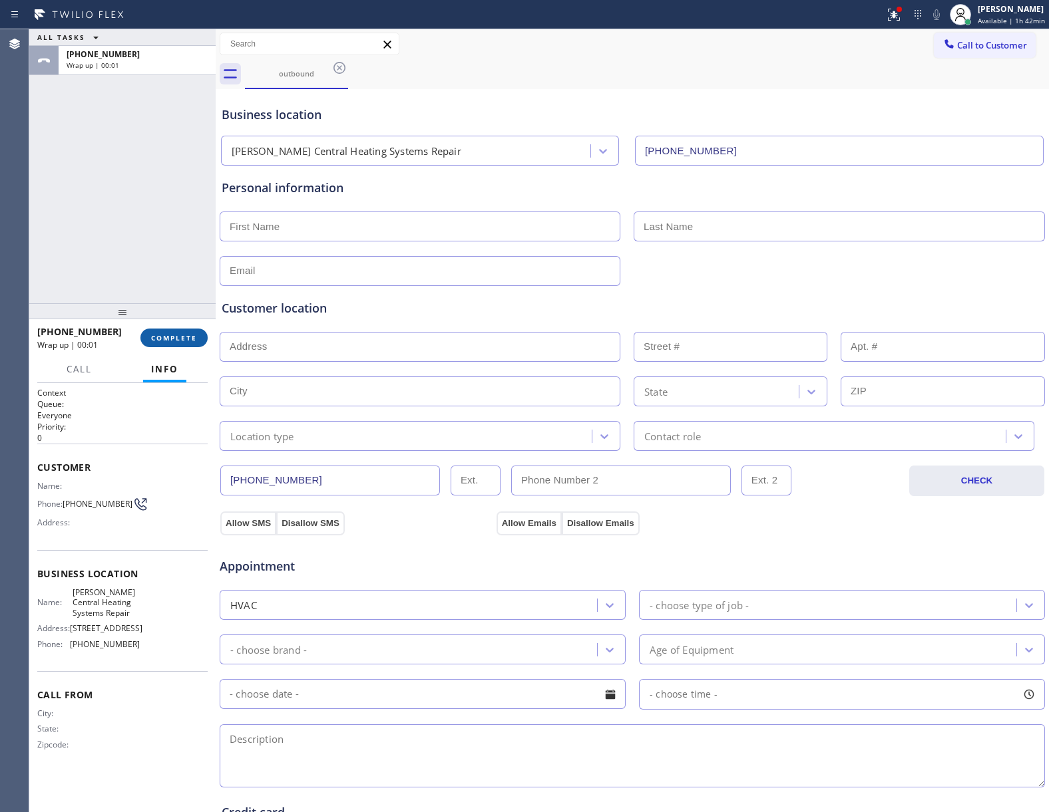
click at [160, 341] on span "COMPLETE" at bounding box center [174, 337] width 46 height 9
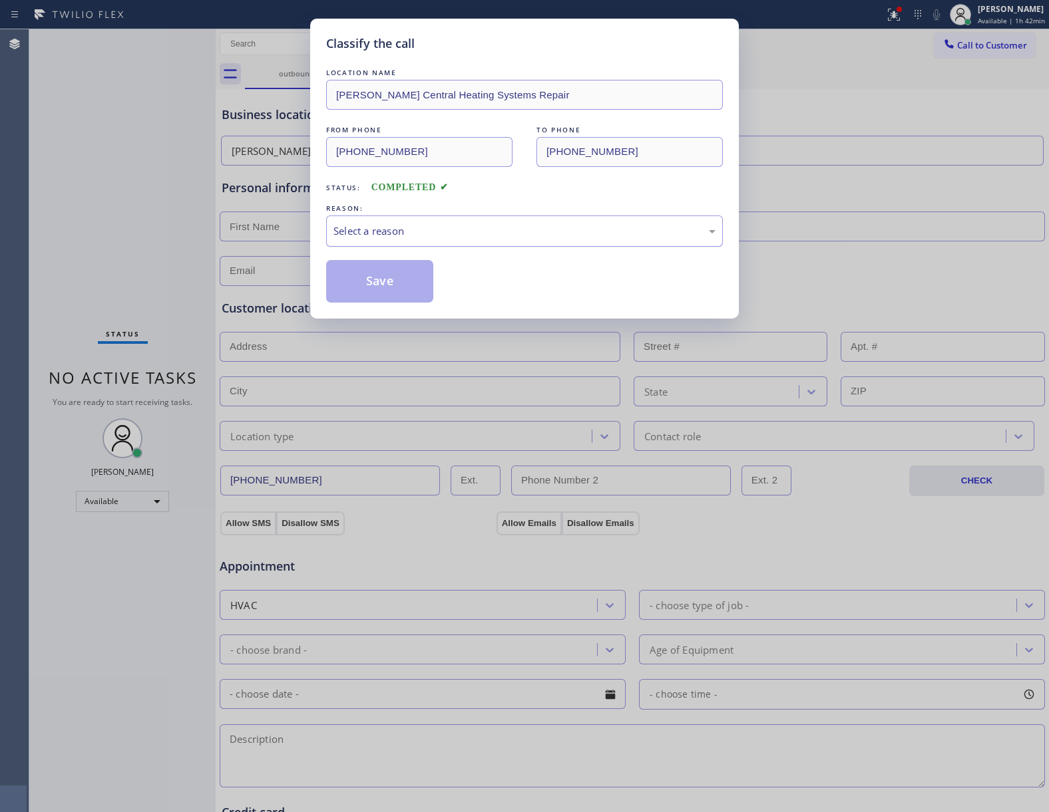
click at [401, 238] on div "Select a reason" at bounding box center [524, 231] width 382 height 15
click at [401, 290] on button "Save" at bounding box center [379, 281] width 107 height 43
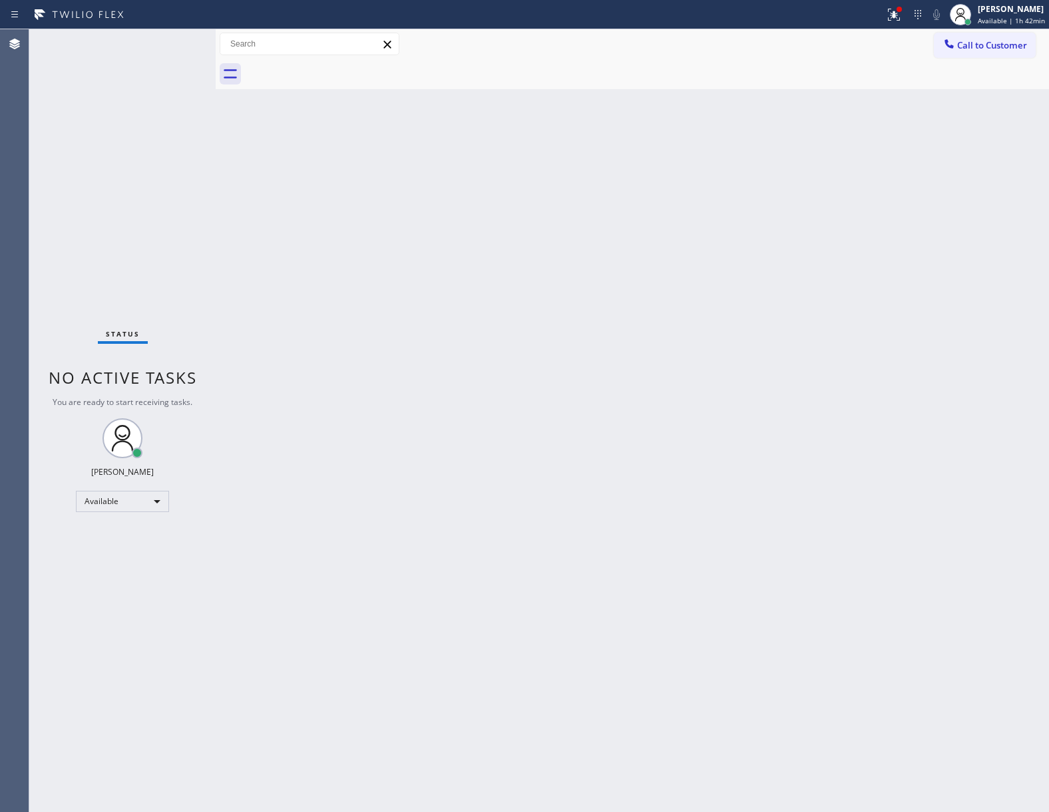
click at [148, 234] on div "Status No active tasks You are ready to start receiving tasks. [PERSON_NAME] Av…" at bounding box center [122, 420] width 186 height 783
click at [138, 756] on div "Status No active tasks You are ready to start receiving tasks. [PERSON_NAME] Av…" at bounding box center [122, 420] width 186 height 783
click at [170, 256] on div "Status No active tasks You are ready to start receiving tasks. [PERSON_NAME] Av…" at bounding box center [122, 420] width 186 height 783
click at [1002, 47] on span "Call to Customer" at bounding box center [992, 45] width 70 height 12
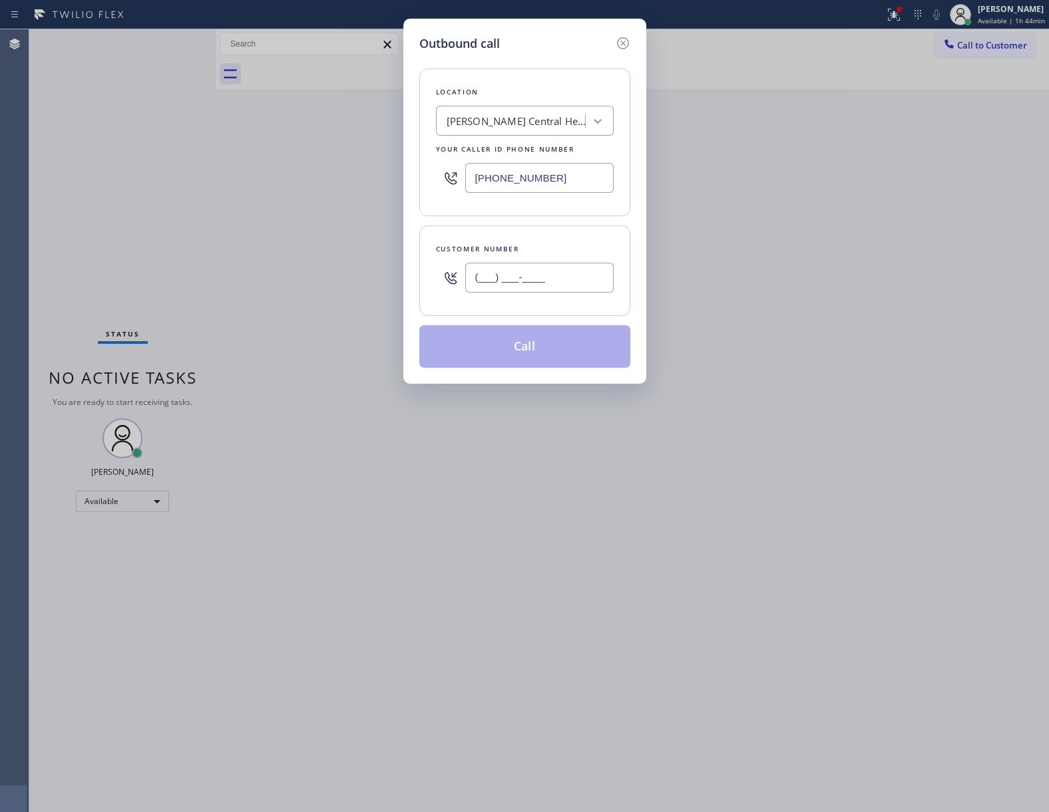
click at [556, 270] on input "(___) ___-____" at bounding box center [539, 278] width 148 height 30
click at [555, 270] on input "(___) ___-____" at bounding box center [539, 278] width 148 height 30
paste input "363) 201-8087"
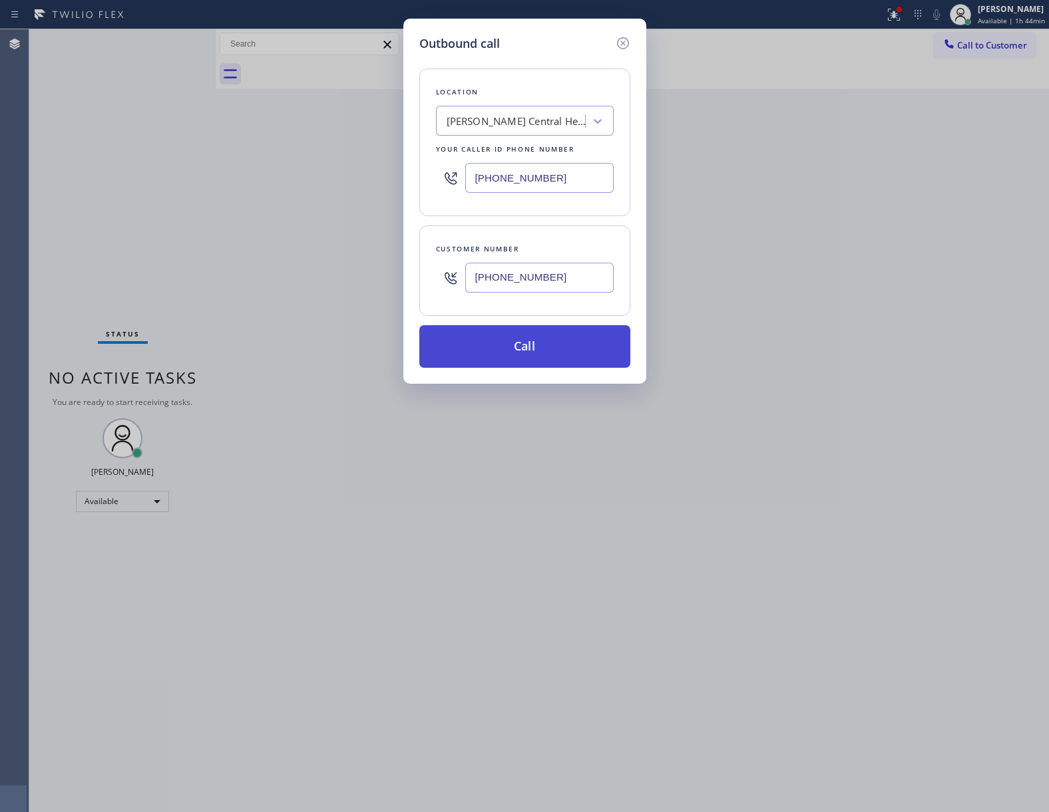
type input "[PHONE_NUMBER]"
click at [523, 344] on button "Call" at bounding box center [524, 346] width 211 height 43
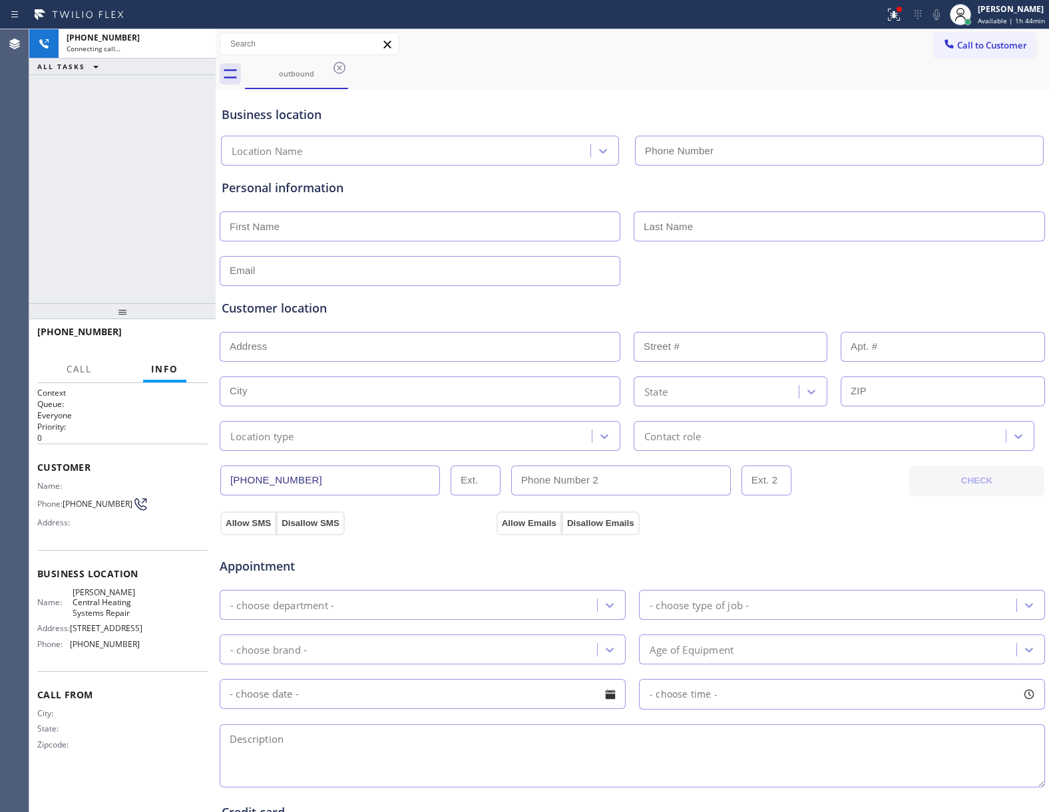
type input "[PHONE_NUMBER]"
click at [160, 142] on div "[PHONE_NUMBER] Connecting call… ALL TASKS ALL TASKS ACTIVE TASKS TASKS IN WRAP …" at bounding box center [122, 166] width 186 height 274
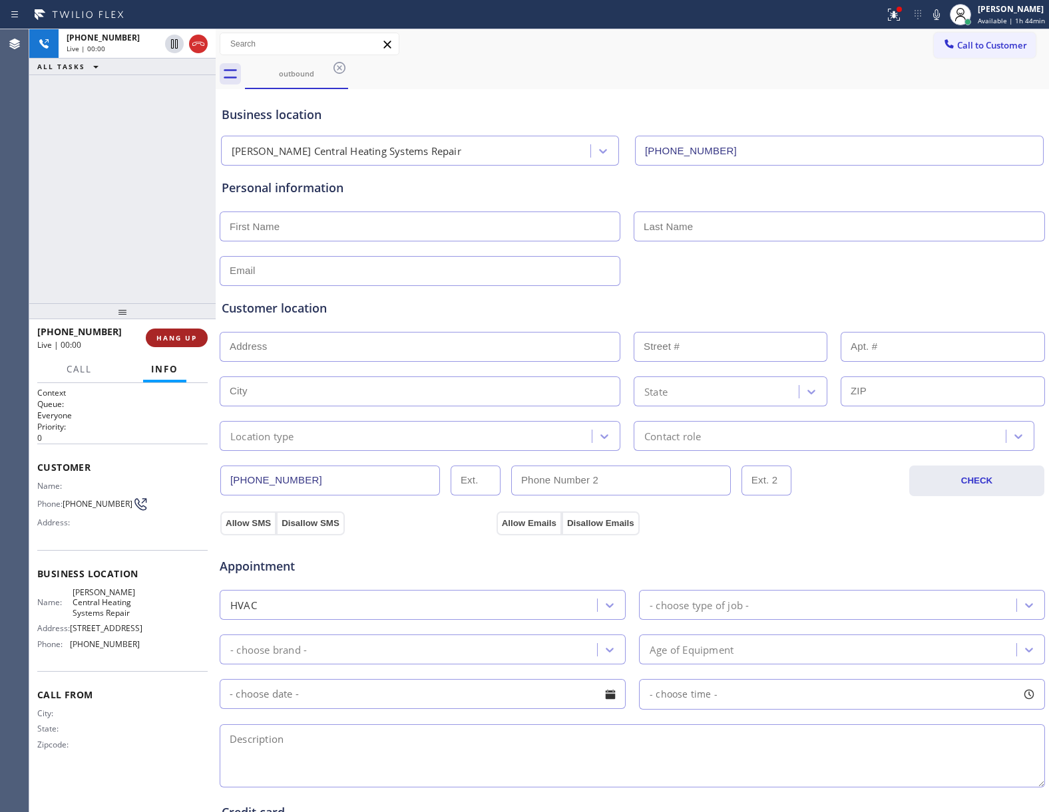
drag, startPoint x: 134, startPoint y: 230, endPoint x: 192, endPoint y: 329, distance: 114.8
click at [139, 238] on div "[PHONE_NUMBER] Live | 00:00 ALL TASKS ALL TASKS ACTIVE TASKS TASKS IN WRAP UP" at bounding box center [122, 166] width 186 height 274
click at [184, 345] on button "HANG UP" at bounding box center [177, 338] width 62 height 19
click at [1002, 30] on div "Call to Customer Outbound call Location [PERSON_NAME] Central Heating Systems R…" at bounding box center [632, 44] width 833 height 30
drag, startPoint x: 882, startPoint y: 89, endPoint x: 936, endPoint y: 75, distance: 55.7
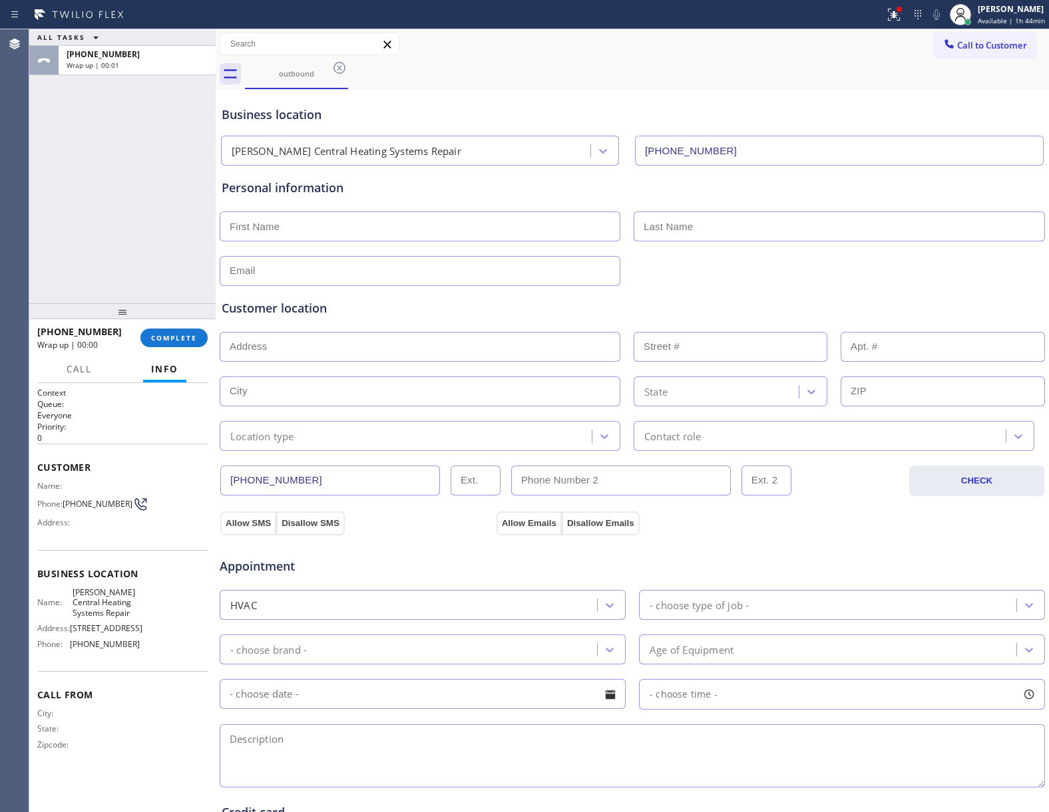
click at [884, 87] on div "Business location [PERSON_NAME] Central Heating Systems Repair [PHONE_NUMBER]" at bounding box center [632, 126] width 826 height 79
click at [958, 59] on div "outbound" at bounding box center [647, 74] width 804 height 30
click at [972, 54] on button "Call to Customer" at bounding box center [985, 45] width 102 height 25
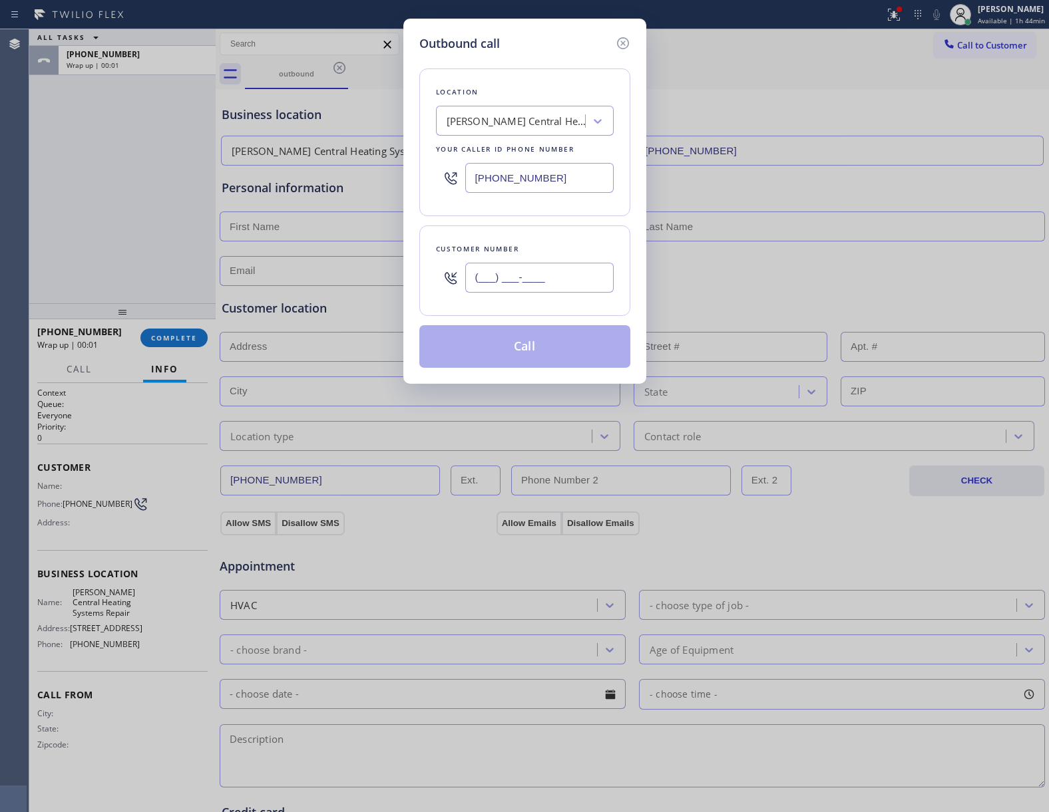
click at [482, 279] on input "(___) ___-____" at bounding box center [539, 278] width 148 height 30
paste input "363) 201-8087"
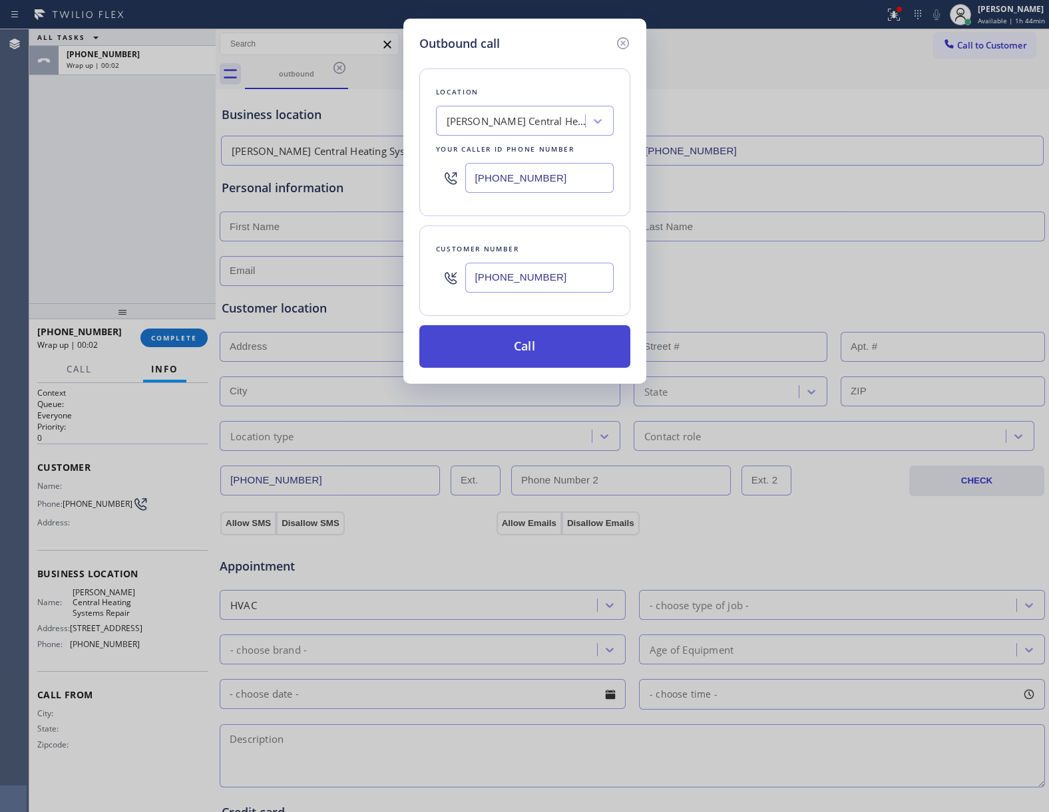
type input "[PHONE_NUMBER]"
click at [514, 355] on button "Call" at bounding box center [524, 346] width 211 height 43
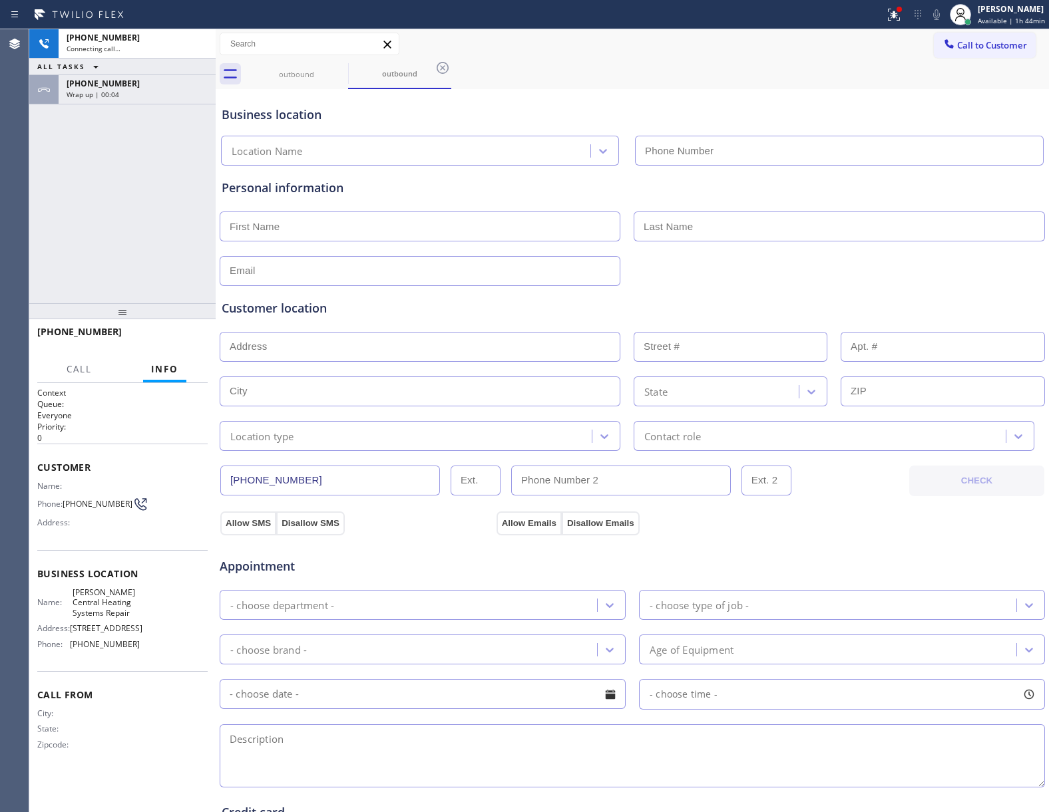
type input "[PHONE_NUMBER]"
drag, startPoint x: 128, startPoint y: 90, endPoint x: 208, endPoint y: 311, distance: 235.1
click at [128, 90] on div "Wrap up | 00:04" at bounding box center [137, 94] width 141 height 9
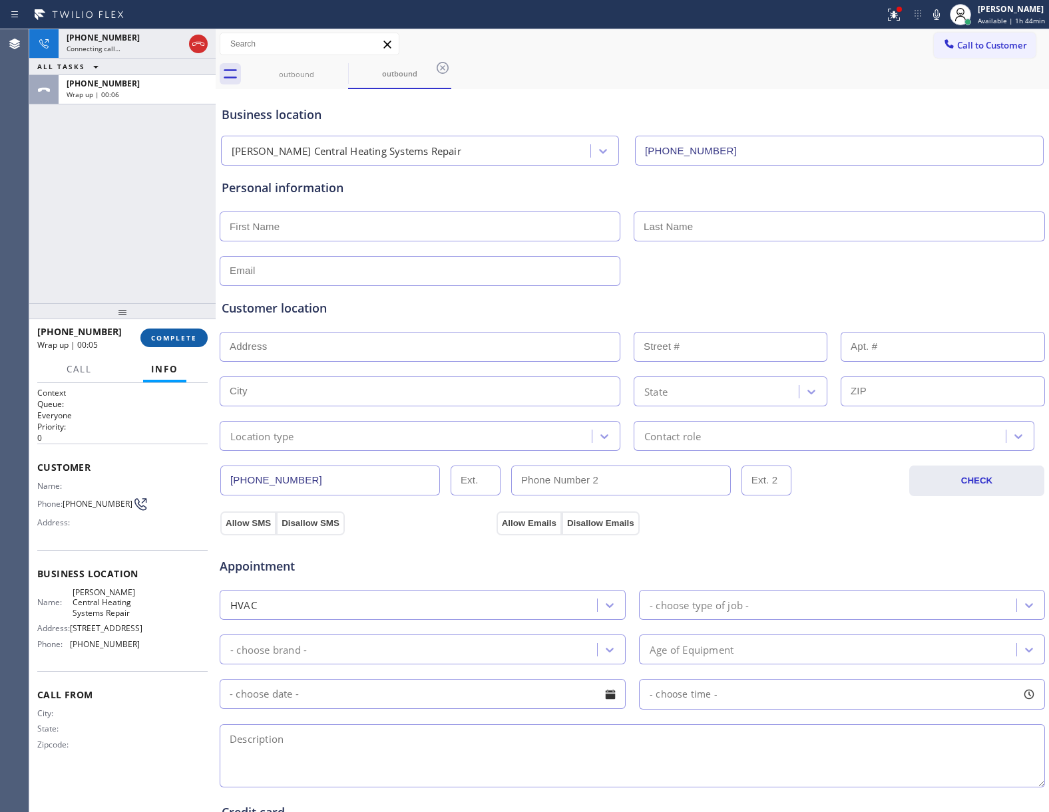
click at [181, 344] on button "COMPLETE" at bounding box center [173, 338] width 67 height 19
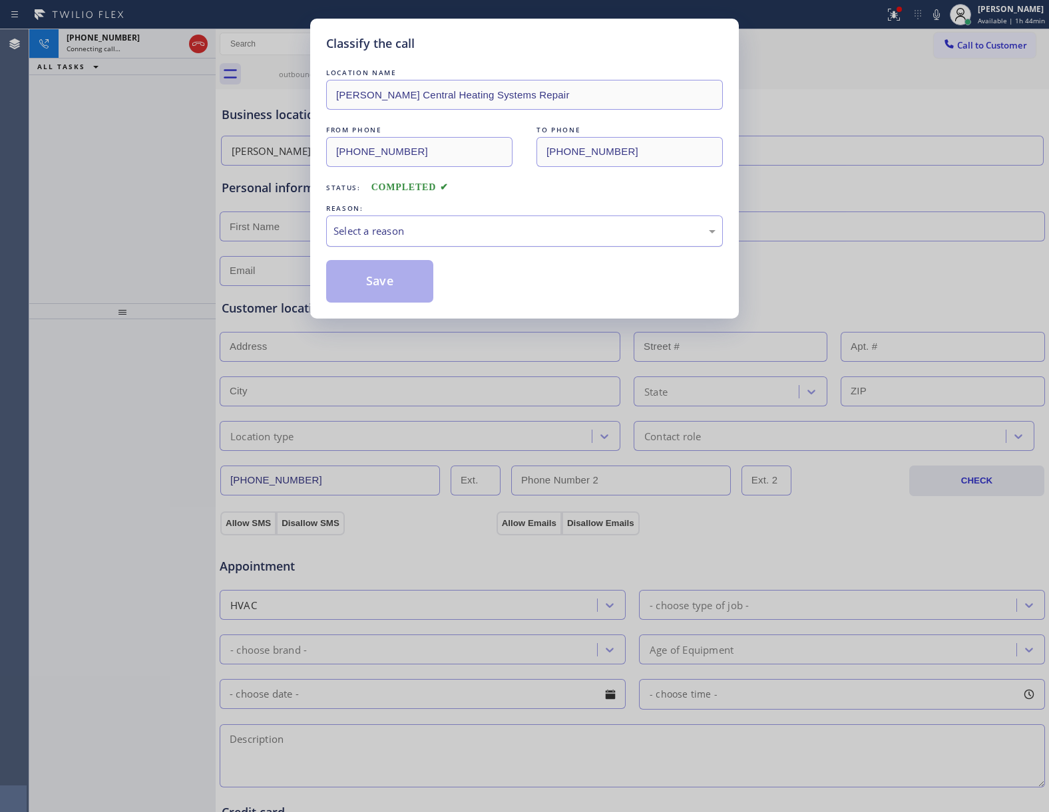
drag, startPoint x: 421, startPoint y: 232, endPoint x: 421, endPoint y: 241, distance: 8.7
click at [421, 233] on div "Select a reason" at bounding box center [524, 231] width 382 height 15
drag, startPoint x: 374, startPoint y: 285, endPoint x: 1026, endPoint y: 484, distance: 681.8
click at [384, 286] on button "Save" at bounding box center [379, 281] width 107 height 43
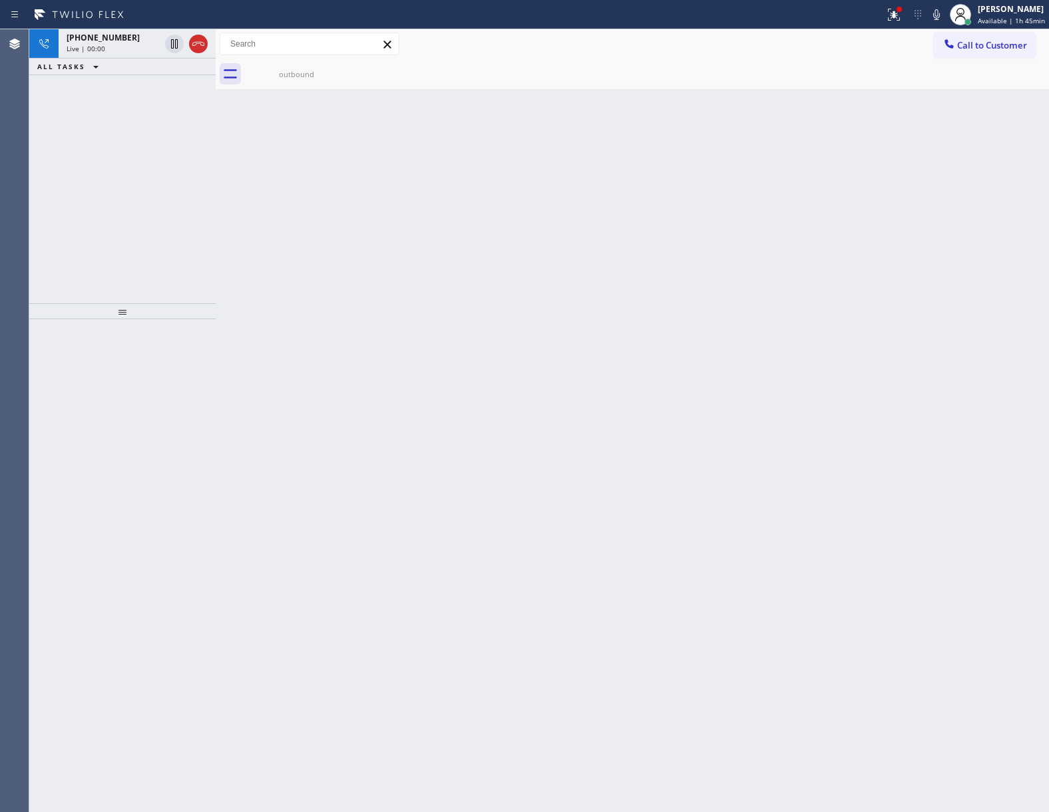
drag, startPoint x: 72, startPoint y: 246, endPoint x: 142, endPoint y: 169, distance: 103.6
click at [73, 243] on div "[PHONE_NUMBER] Live | 00:00 ALL TASKS ALL TASKS ACTIVE TASKS TASKS IN WRAP UP" at bounding box center [122, 166] width 186 height 274
click at [189, 43] on div at bounding box center [198, 44] width 19 height 16
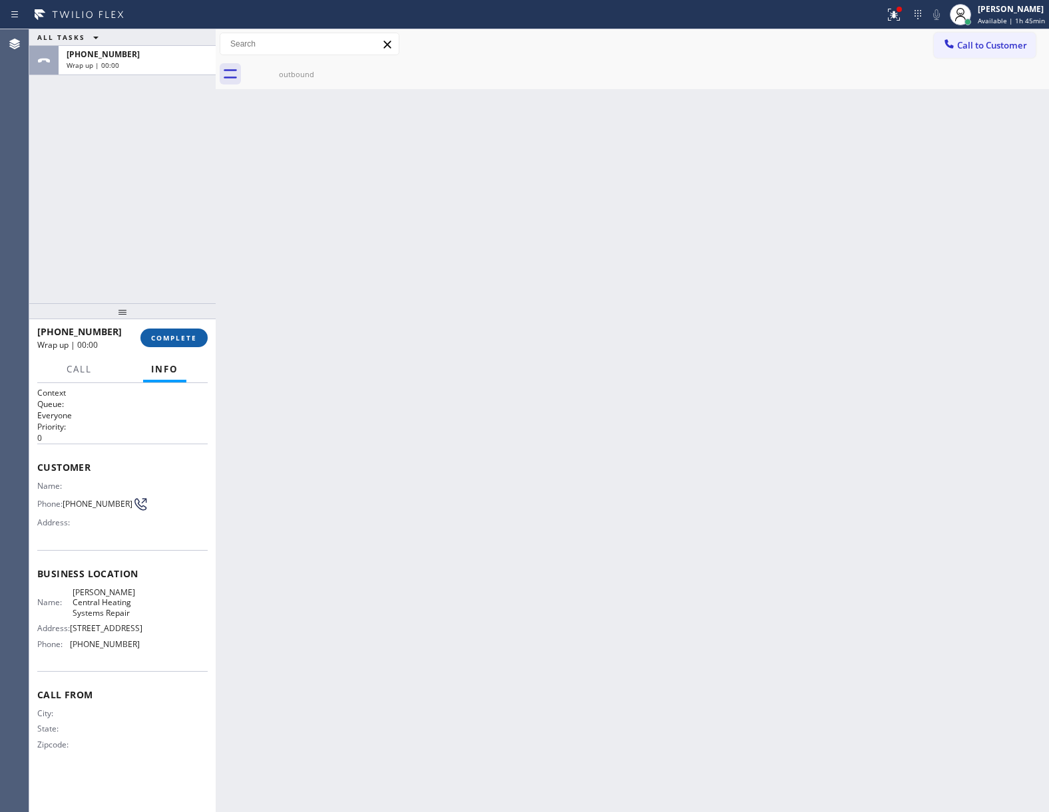
click at [184, 341] on span "COMPLETE" at bounding box center [174, 337] width 46 height 9
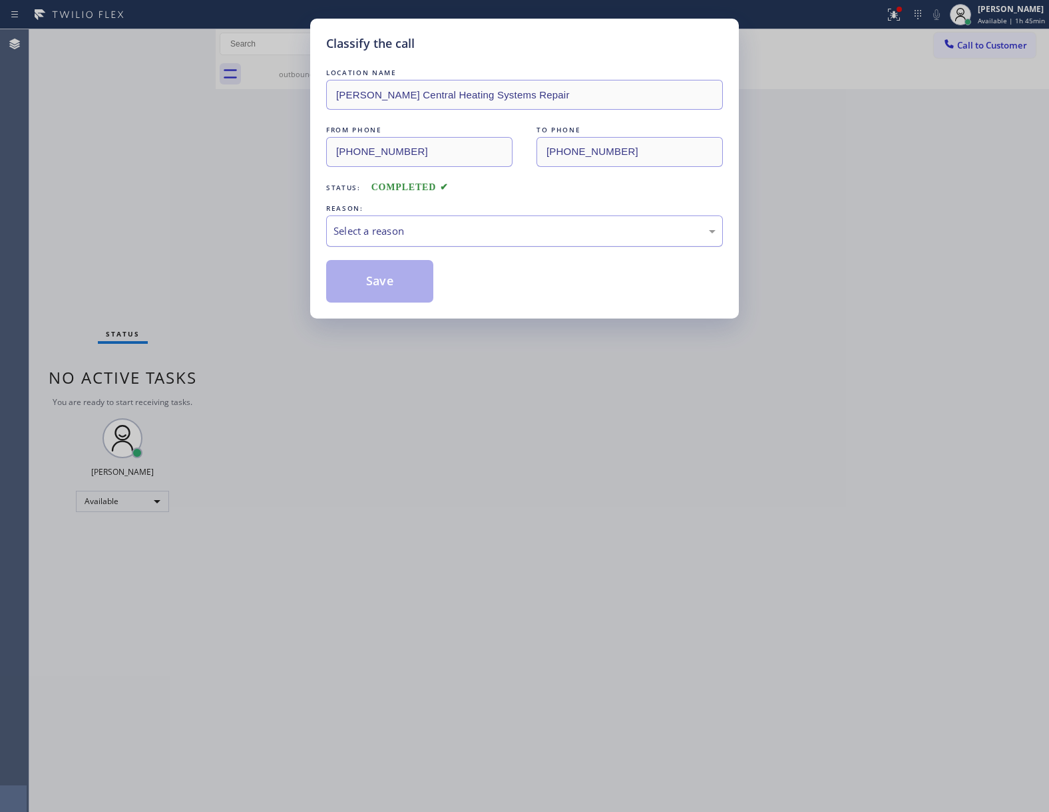
click at [400, 238] on div "Select a reason" at bounding box center [524, 231] width 382 height 15
click at [391, 282] on button "Save" at bounding box center [379, 281] width 107 height 43
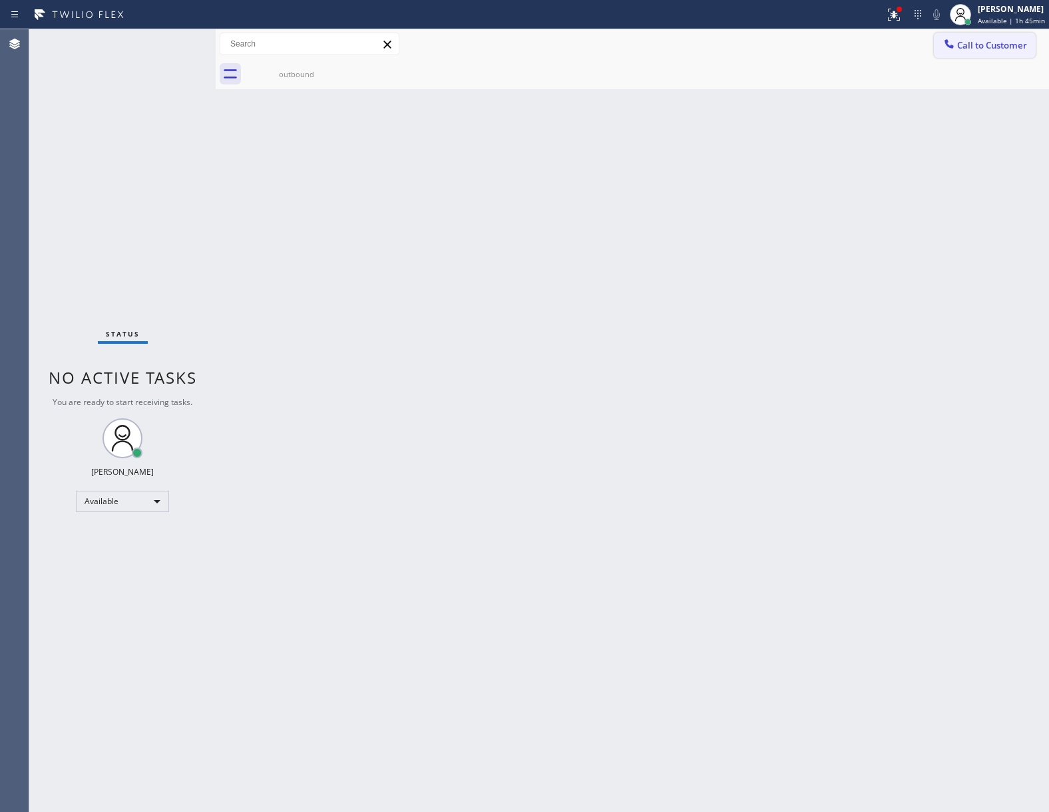
click at [1005, 54] on button "Call to Customer" at bounding box center [985, 45] width 102 height 25
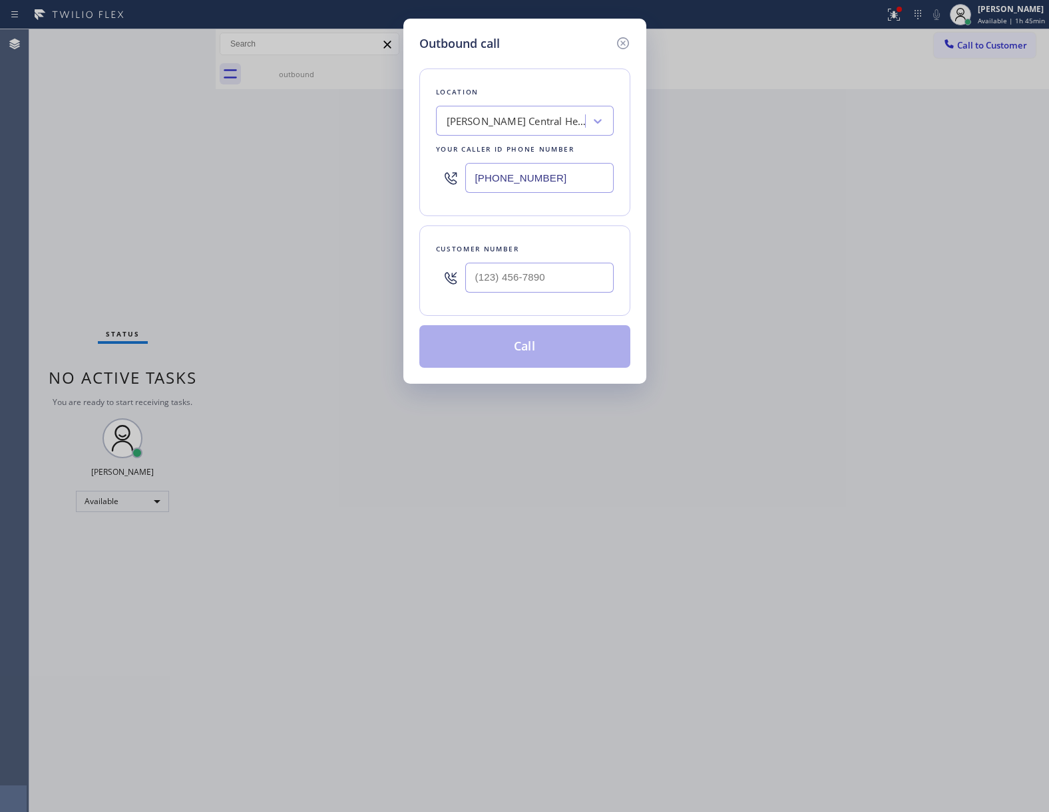
click at [888, 17] on div "Outbound call Location [PERSON_NAME] Central Heating Systems Repair Your caller…" at bounding box center [524, 406] width 1049 height 812
click at [624, 36] on icon at bounding box center [623, 43] width 16 height 16
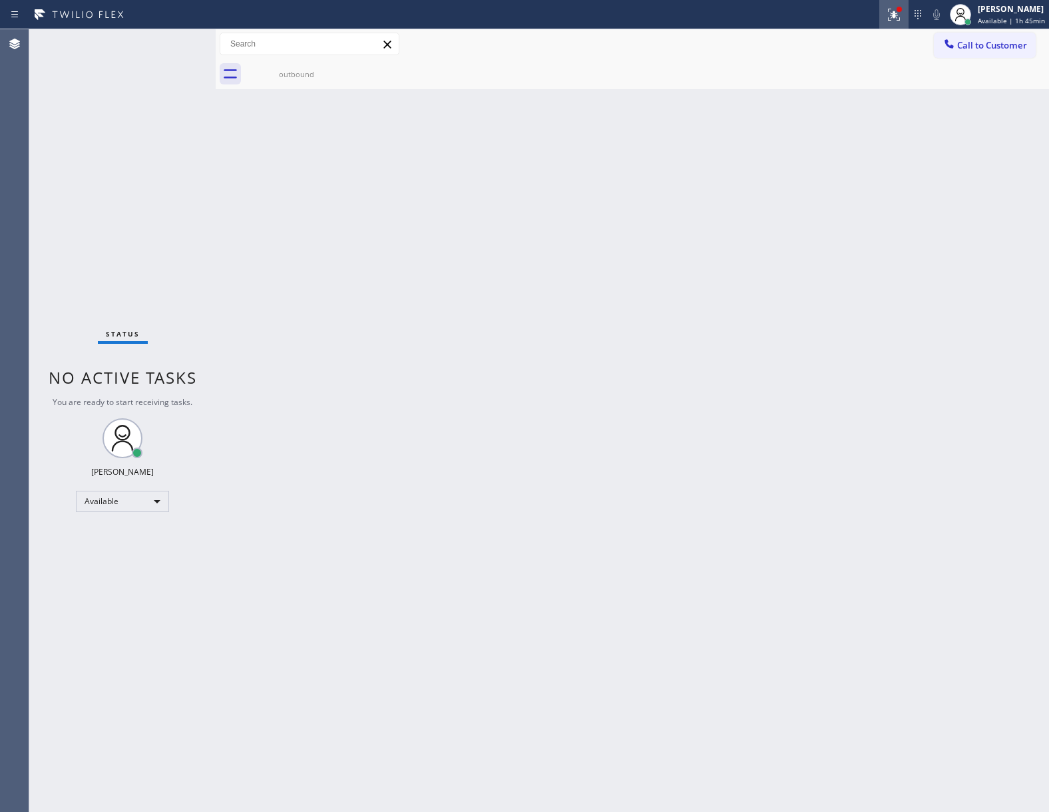
click at [886, 13] on icon at bounding box center [894, 15] width 16 height 16
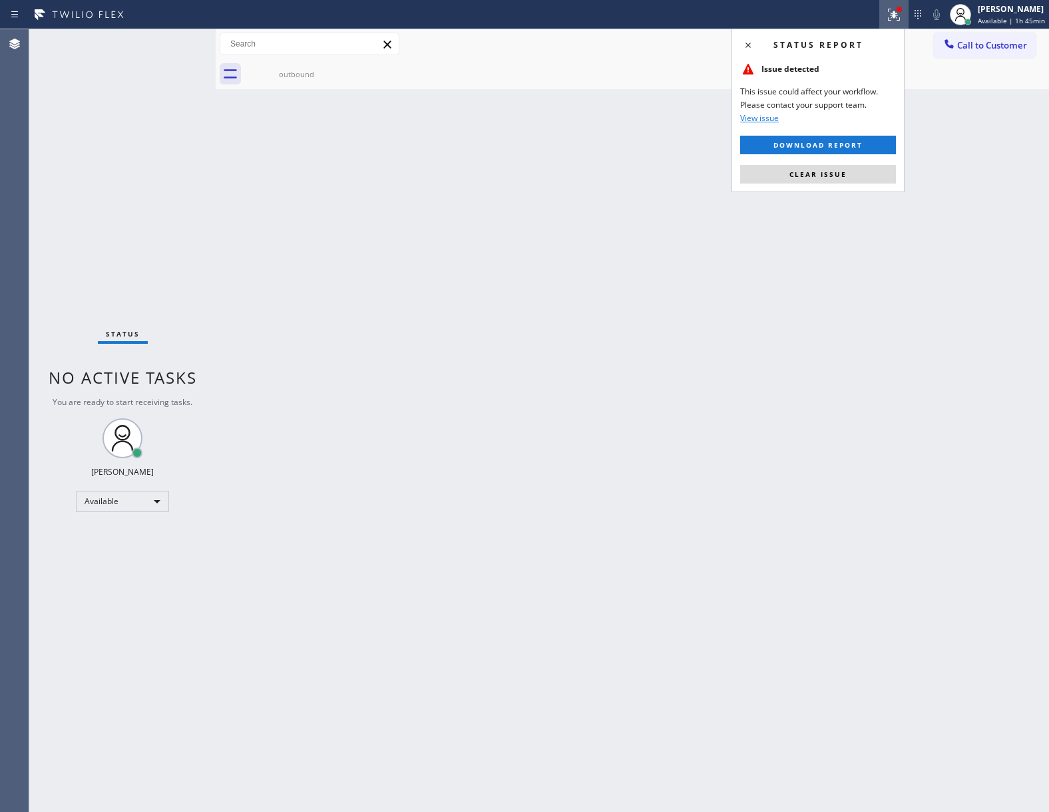
click at [837, 184] on div "Status report Issue detected This issue could affect your workflow. Please cont…" at bounding box center [817, 111] width 173 height 164
click at [834, 180] on button "Clear issue" at bounding box center [818, 174] width 156 height 19
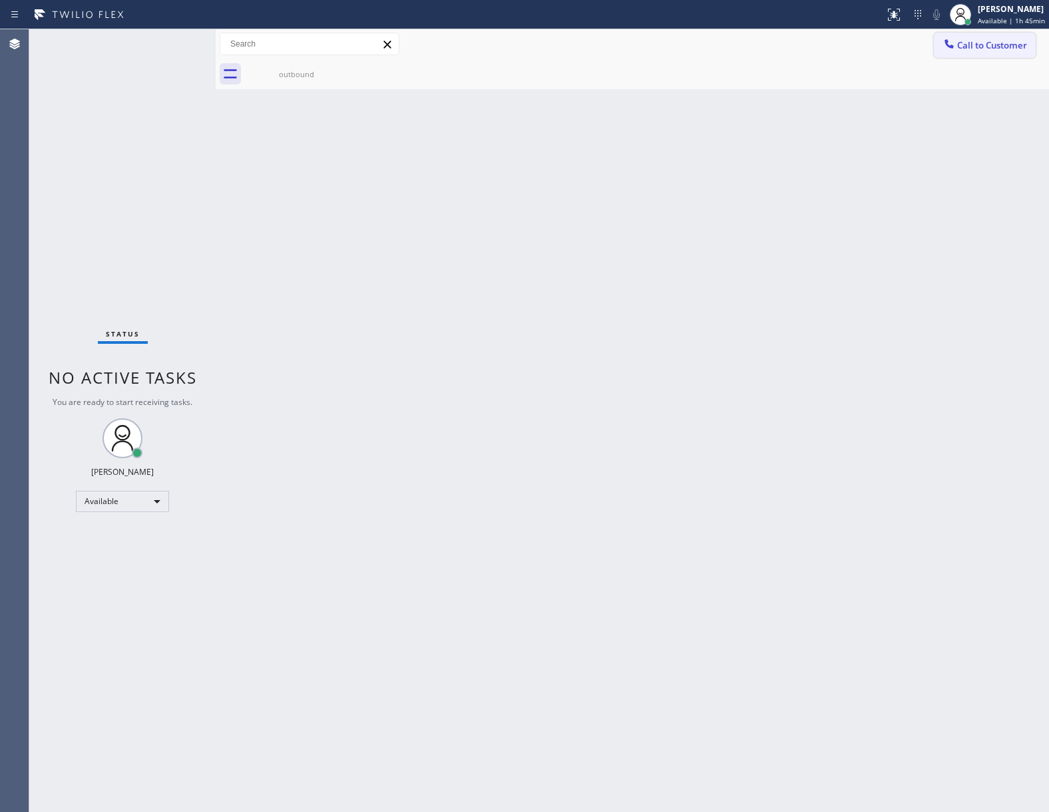
click at [1033, 46] on button "Call to Customer" at bounding box center [985, 45] width 102 height 25
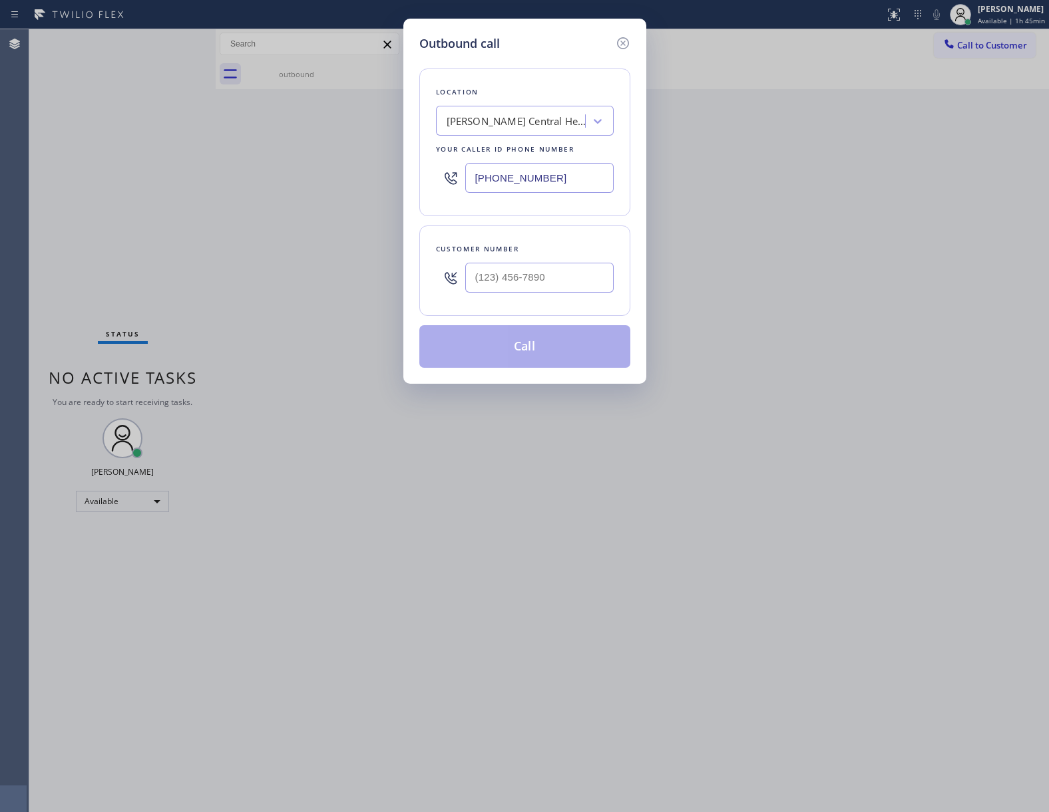
drag, startPoint x: 541, startPoint y: 299, endPoint x: 538, endPoint y: 290, distance: 9.3
click at [538, 293] on div at bounding box center [539, 277] width 148 height 43
click at [538, 286] on input "(___) ___-____" at bounding box center [539, 278] width 148 height 30
paste input "363) 201-8087"
type input "[PHONE_NUMBER]"
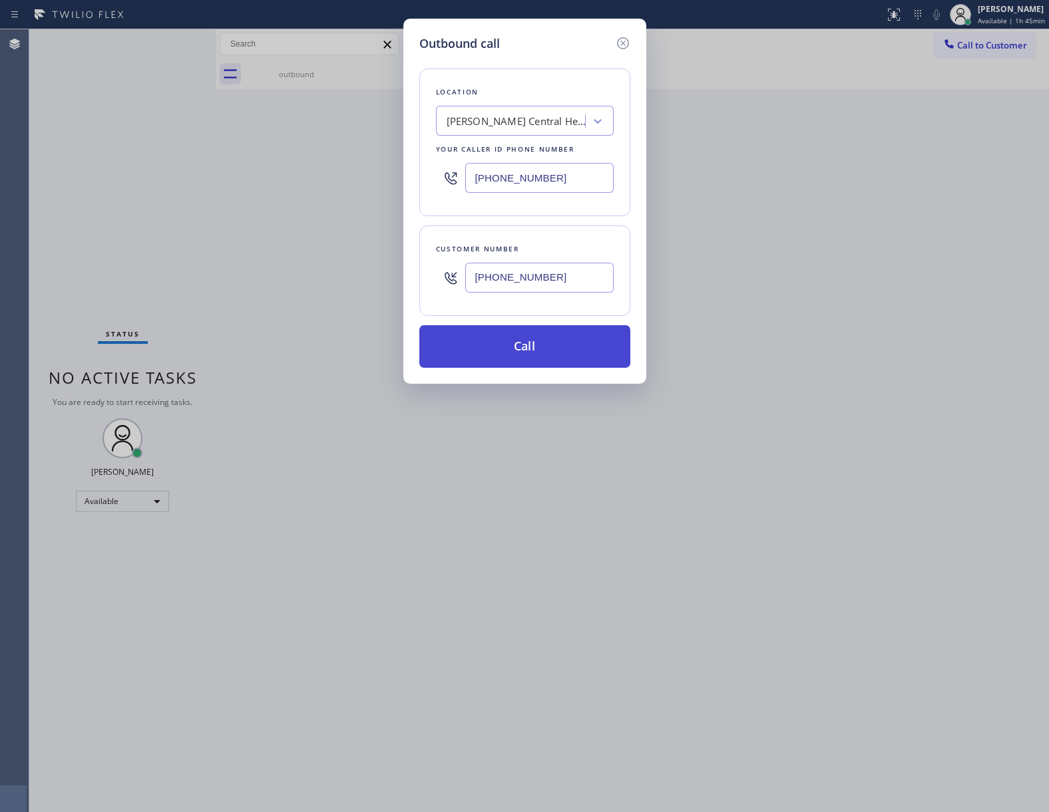
click at [549, 355] on button "Call" at bounding box center [524, 346] width 211 height 43
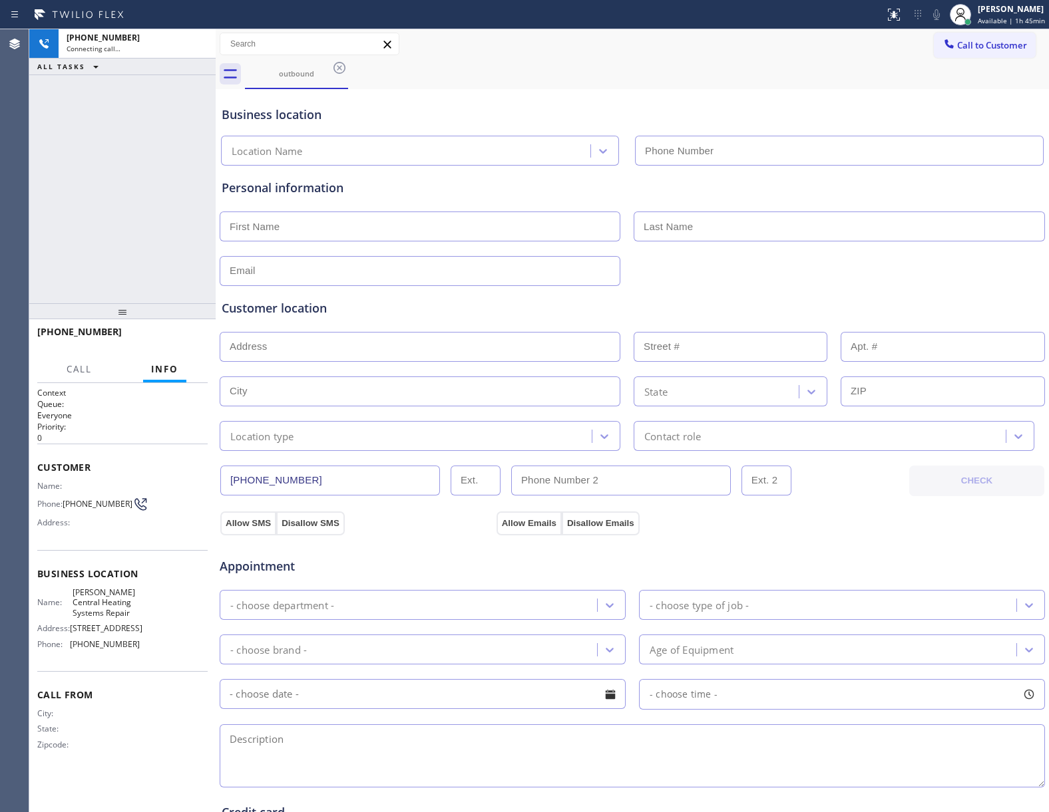
type input "[PHONE_NUMBER]"
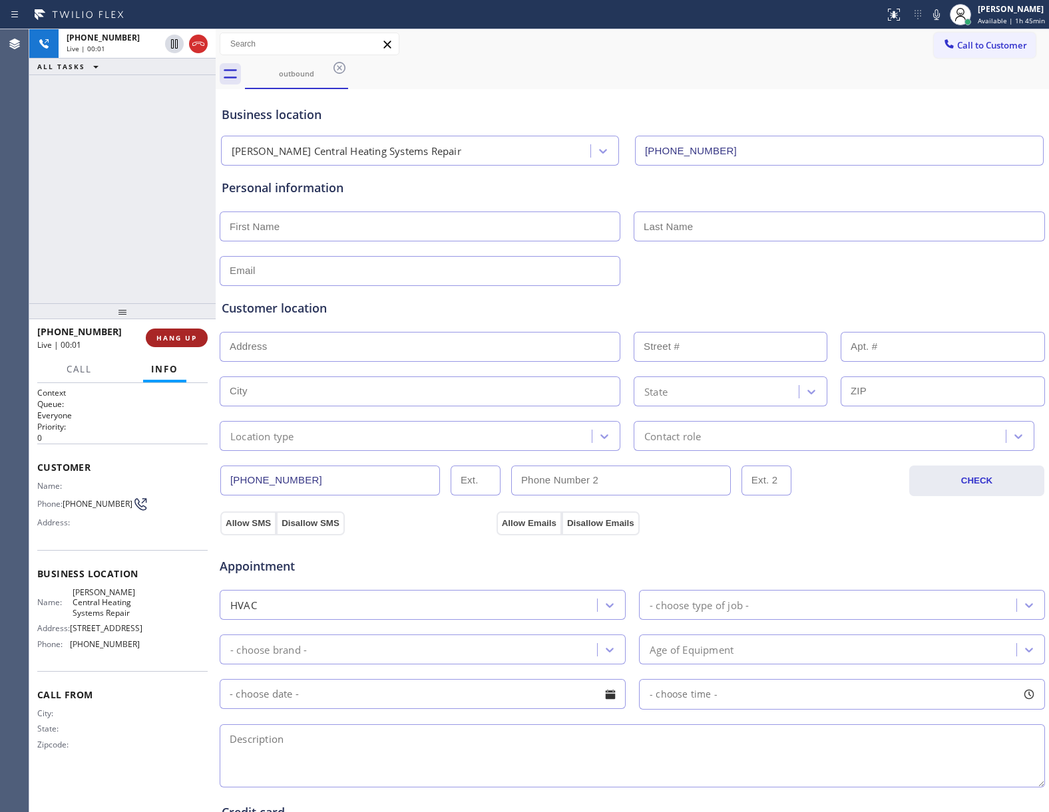
click at [148, 337] on button "HANG UP" at bounding box center [177, 338] width 62 height 19
drag, startPoint x: 985, startPoint y: 47, endPoint x: 903, endPoint y: 76, distance: 86.9
click at [978, 48] on span "Call to Customer" at bounding box center [992, 45] width 70 height 12
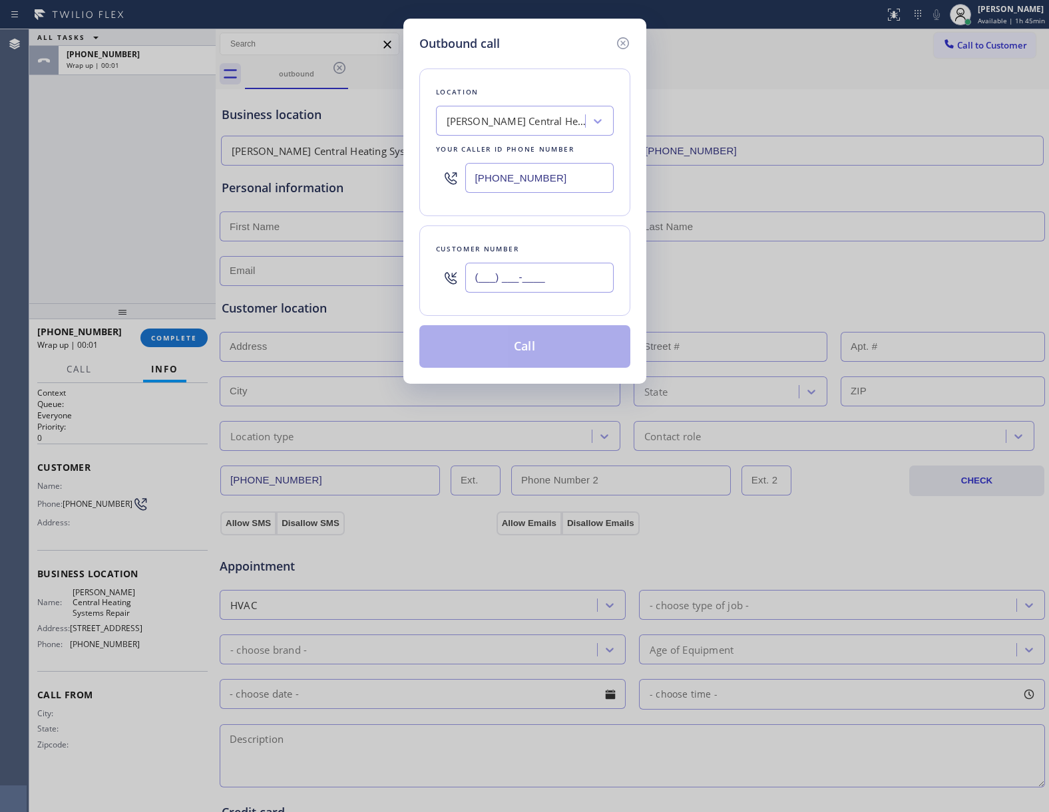
click at [526, 285] on input "(___) ___-____" at bounding box center [539, 278] width 148 height 30
paste input "363) 201-8087"
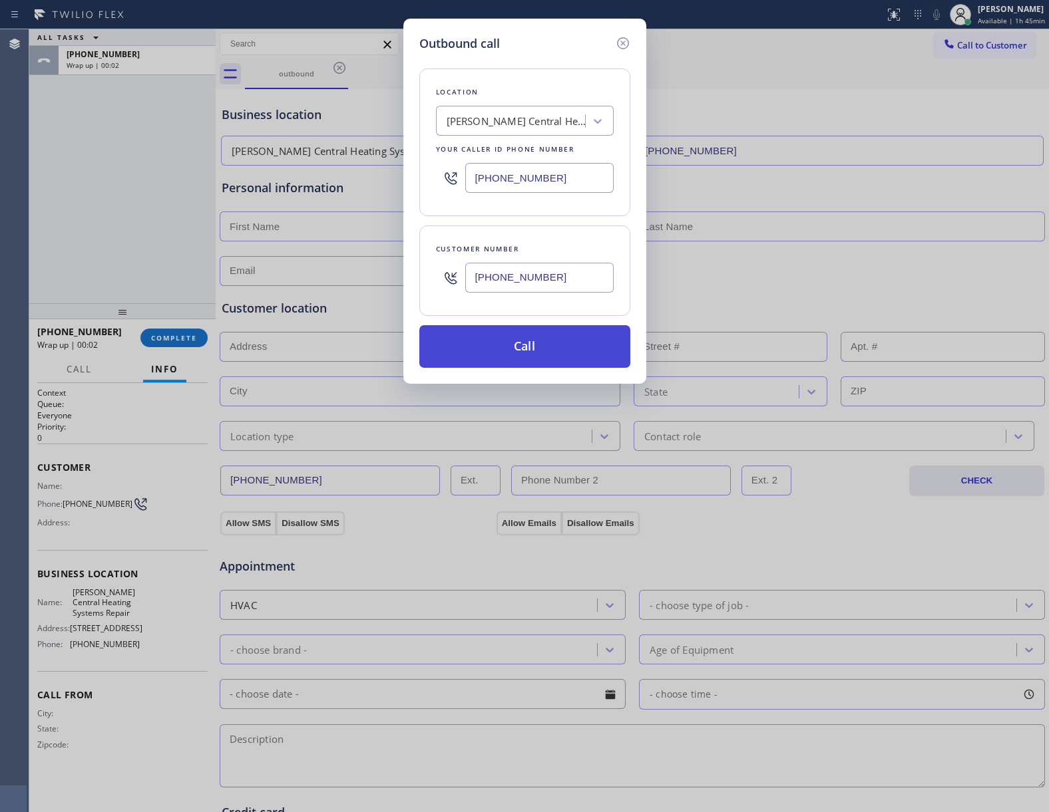
type input "[PHONE_NUMBER]"
click at [520, 341] on button "Call" at bounding box center [524, 346] width 211 height 43
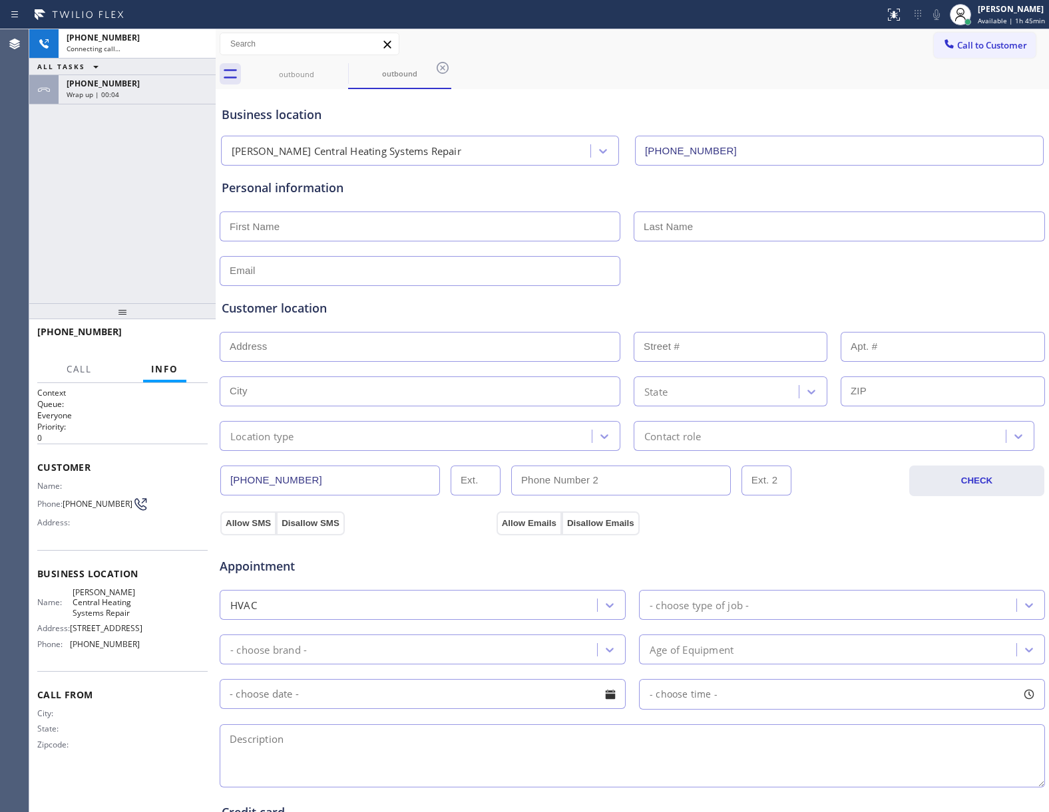
type input "[PHONE_NUMBER]"
click at [92, 89] on span "[PHONE_NUMBER]" at bounding box center [103, 83] width 73 height 11
click at [190, 343] on button "COMPLETE" at bounding box center [173, 338] width 67 height 19
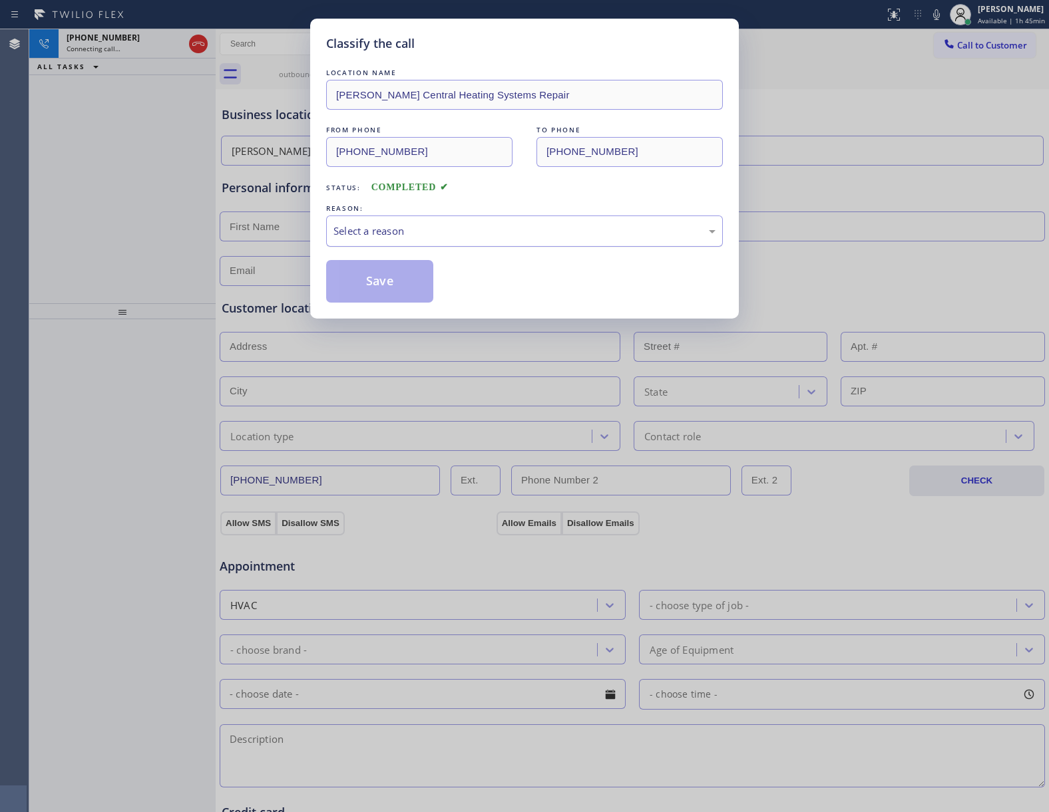
click at [422, 228] on div "Select a reason" at bounding box center [524, 231] width 382 height 15
click at [393, 291] on button "Save" at bounding box center [379, 281] width 107 height 43
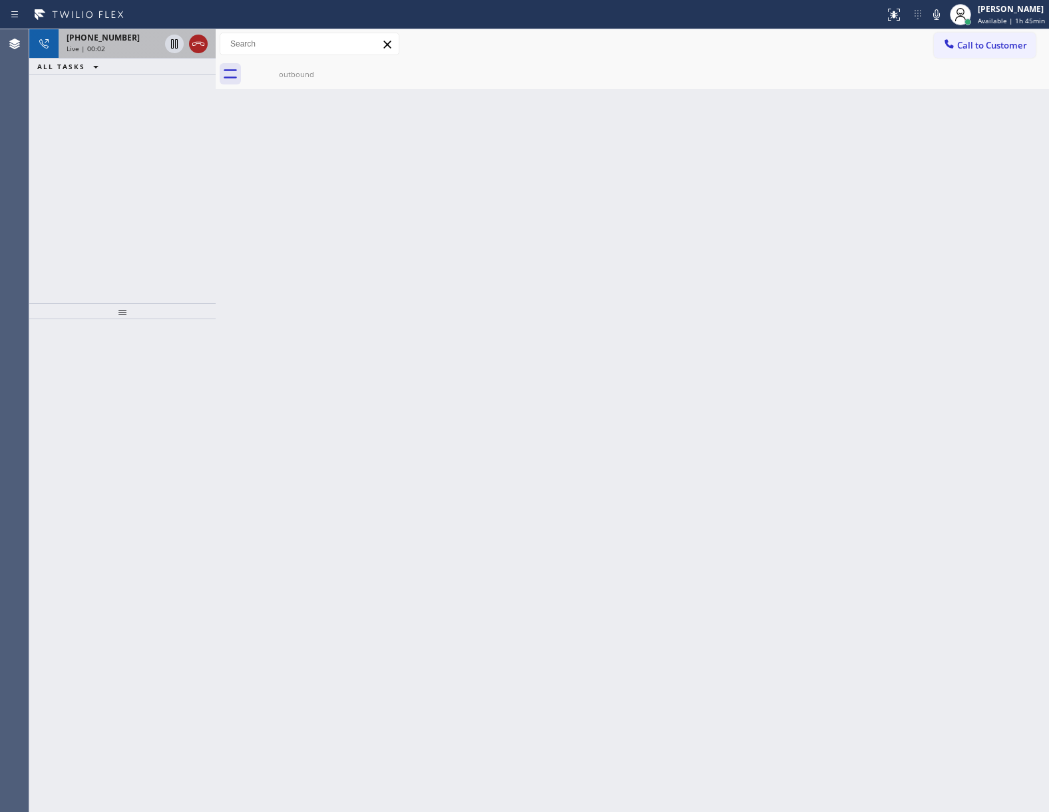
click at [196, 43] on icon at bounding box center [198, 44] width 12 height 4
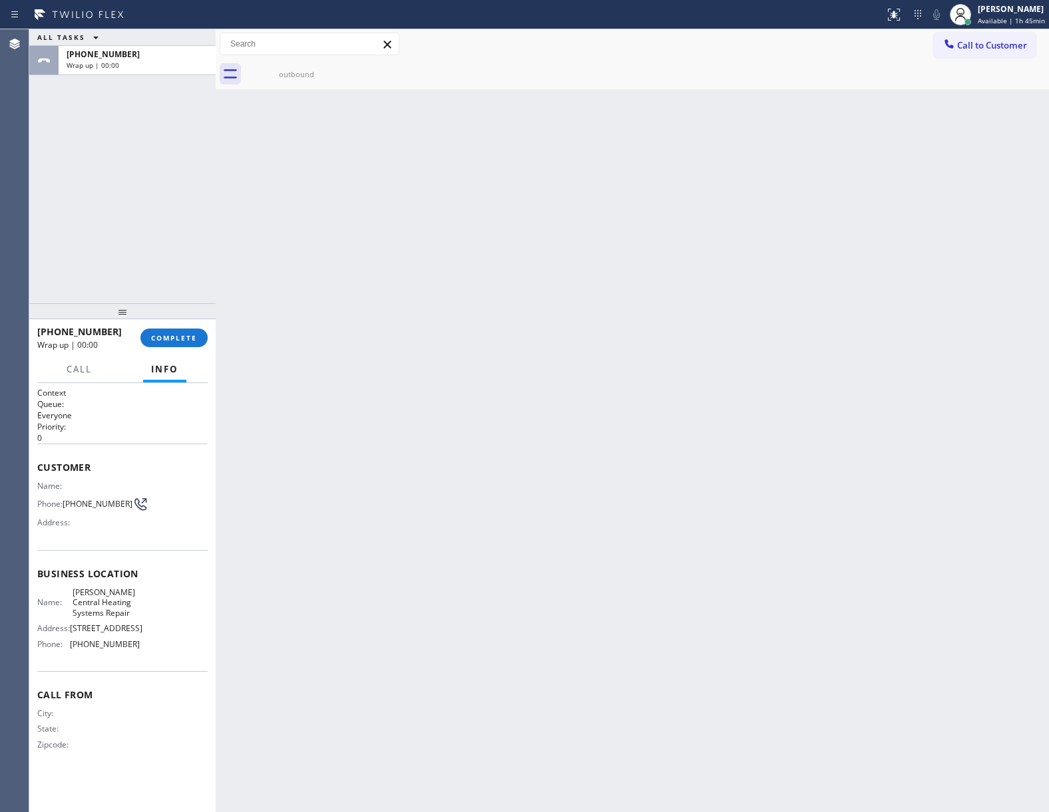
click at [1002, 46] on span "Call to Customer" at bounding box center [992, 45] width 70 height 12
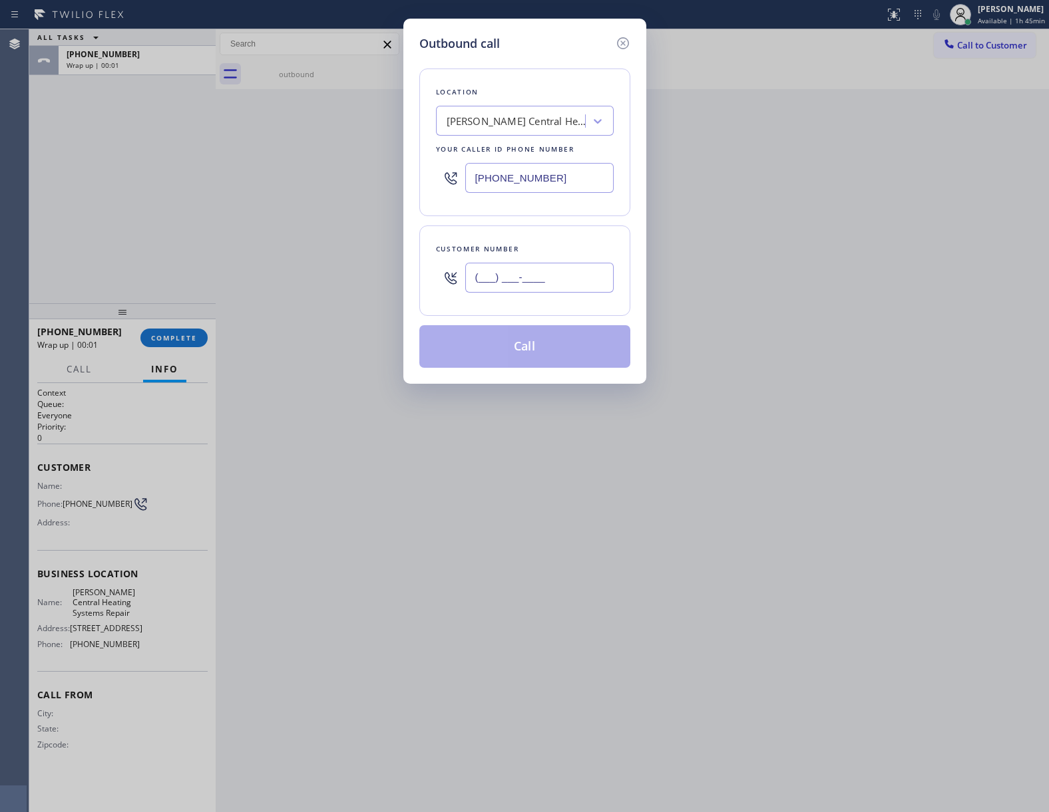
click at [492, 293] on input "(___) ___-____" at bounding box center [539, 278] width 148 height 30
paste input "363) 201-8087"
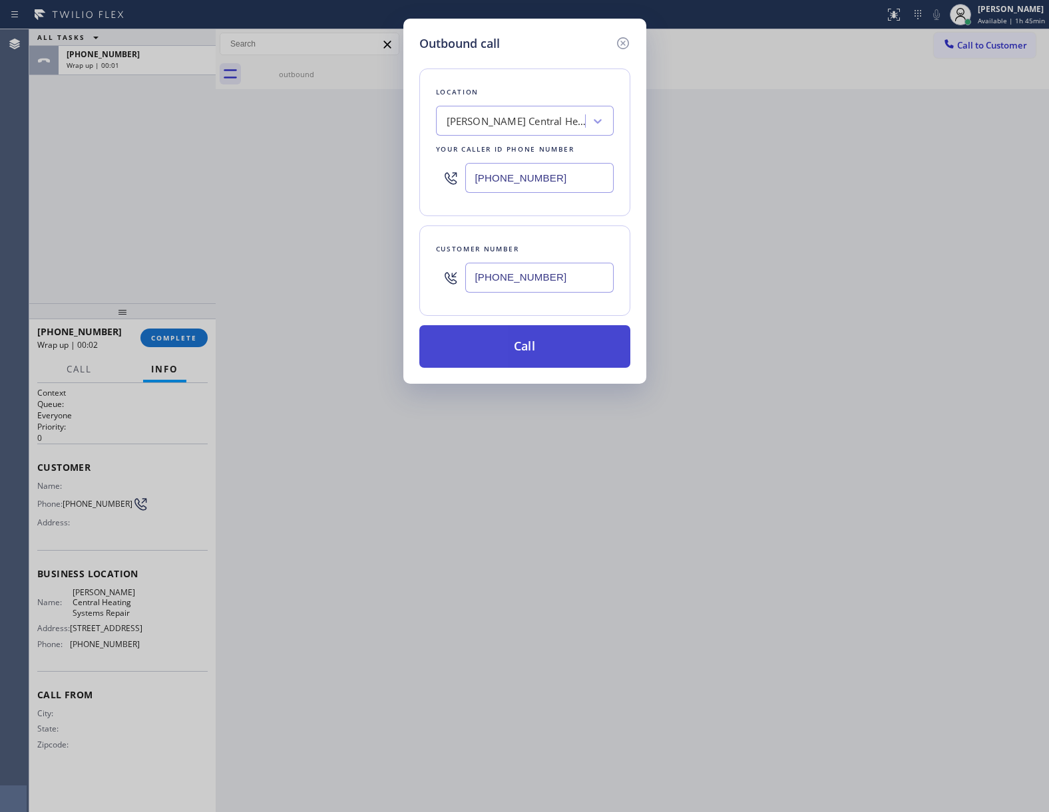
type input "[PHONE_NUMBER]"
click at [531, 355] on button "Call" at bounding box center [524, 346] width 211 height 43
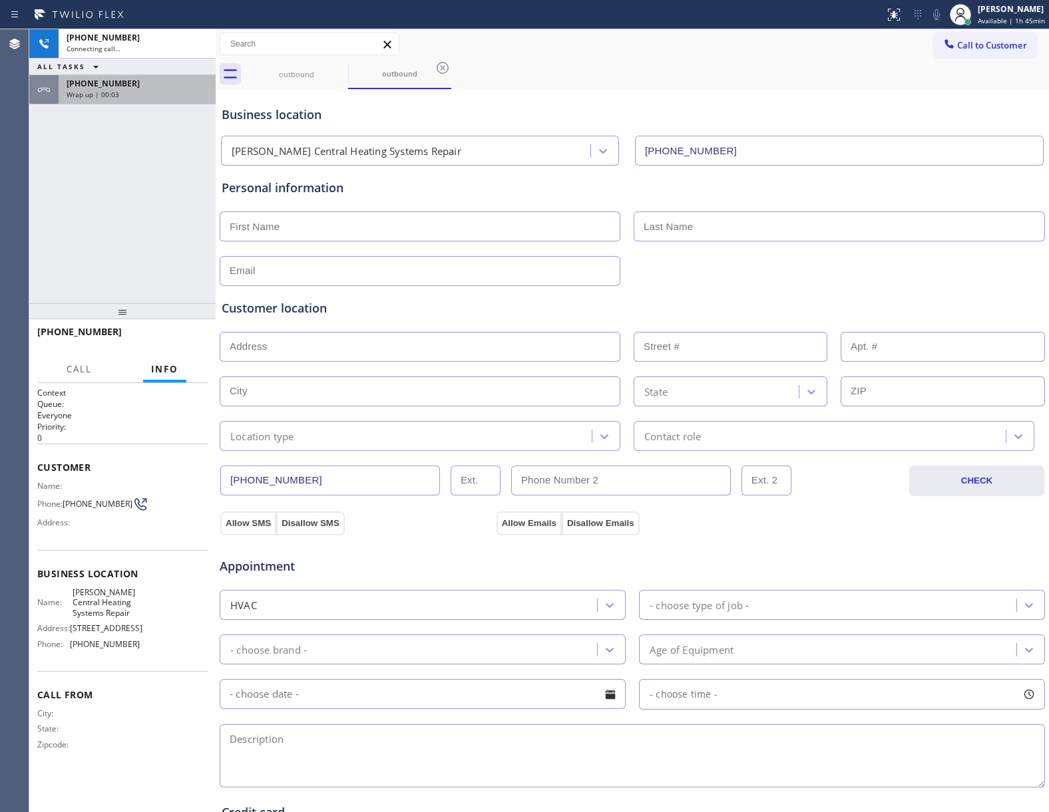
type input "[PHONE_NUMBER]"
click at [93, 94] on span "Wrap up | 00:03" at bounding box center [93, 94] width 53 height 9
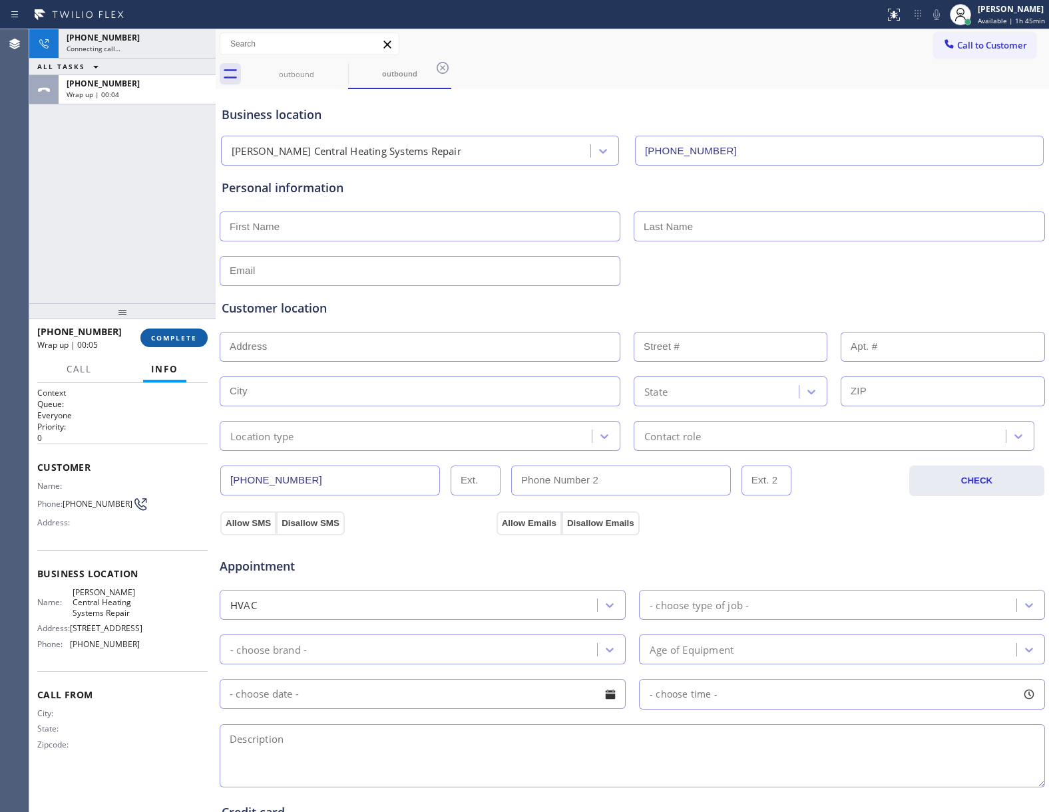
click at [179, 343] on button "COMPLETE" at bounding box center [173, 338] width 67 height 19
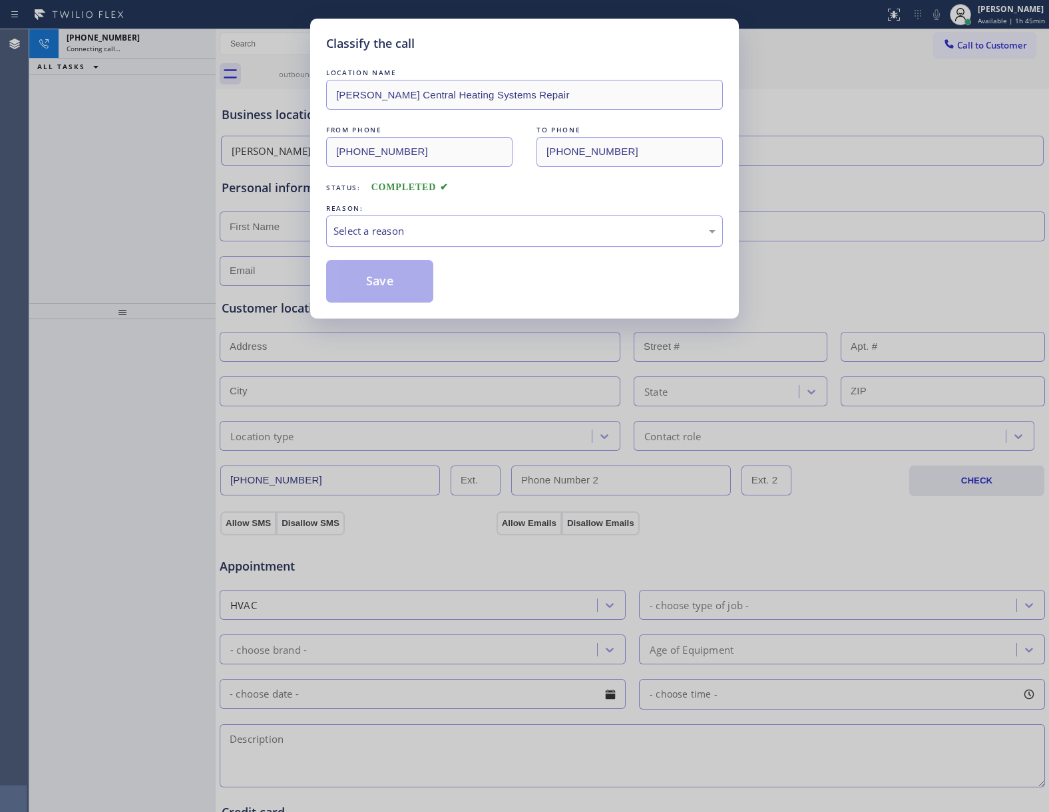
click at [437, 230] on div "Select a reason" at bounding box center [524, 231] width 382 height 15
click at [394, 277] on button "Save" at bounding box center [379, 281] width 107 height 43
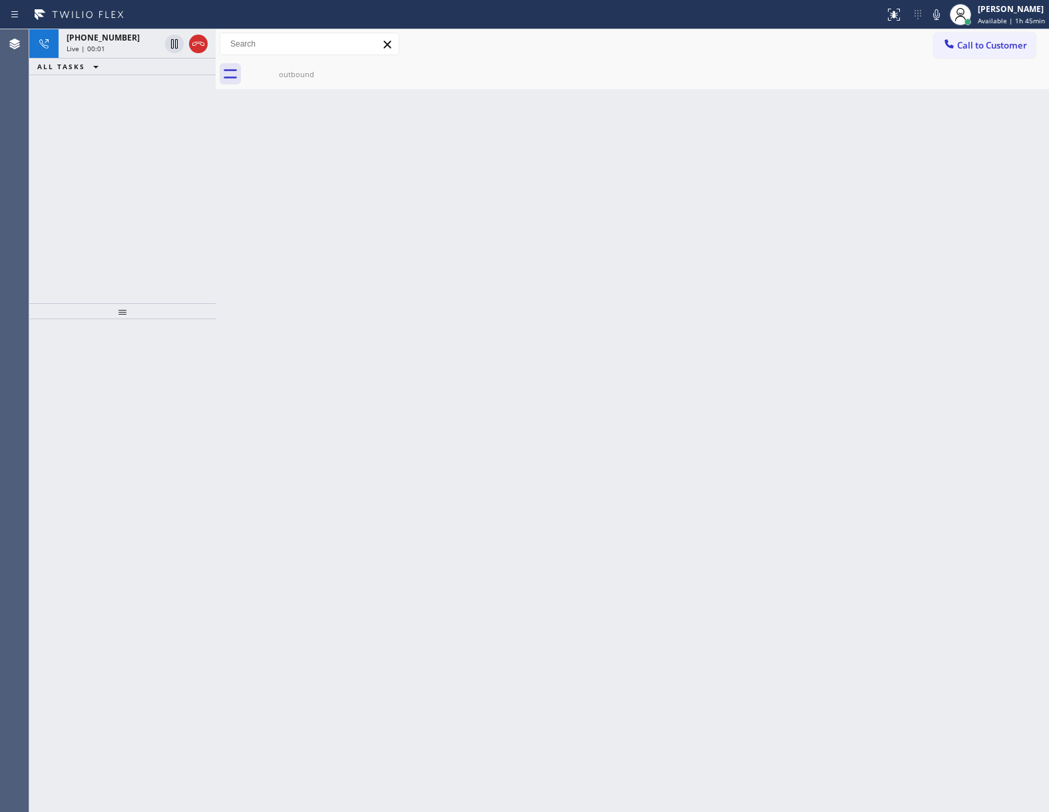
drag, startPoint x: 181, startPoint y: 106, endPoint x: 181, endPoint y: 61, distance: 45.2
click at [181, 100] on div "[PHONE_NUMBER] Live | 00:01 ALL TASKS ALL TASKS ACTIVE TASKS TASKS IN WRAP UP" at bounding box center [122, 166] width 186 height 274
click at [202, 48] on icon at bounding box center [198, 44] width 16 height 16
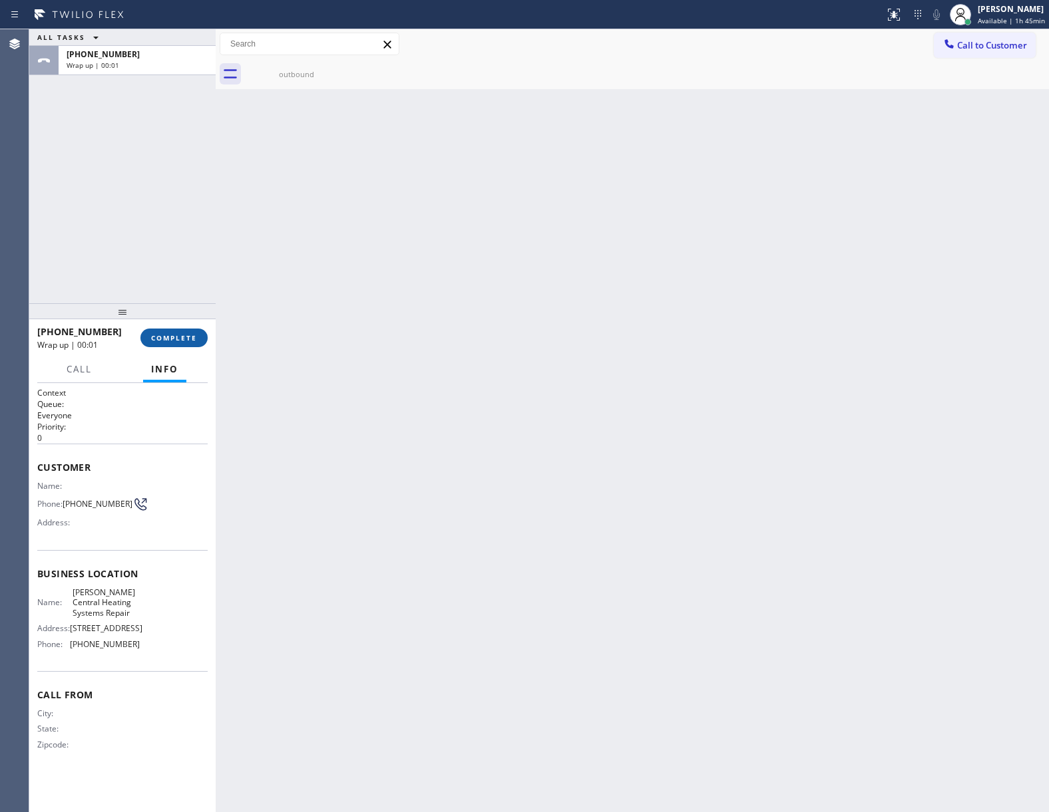
click at [150, 333] on button "COMPLETE" at bounding box center [173, 338] width 67 height 19
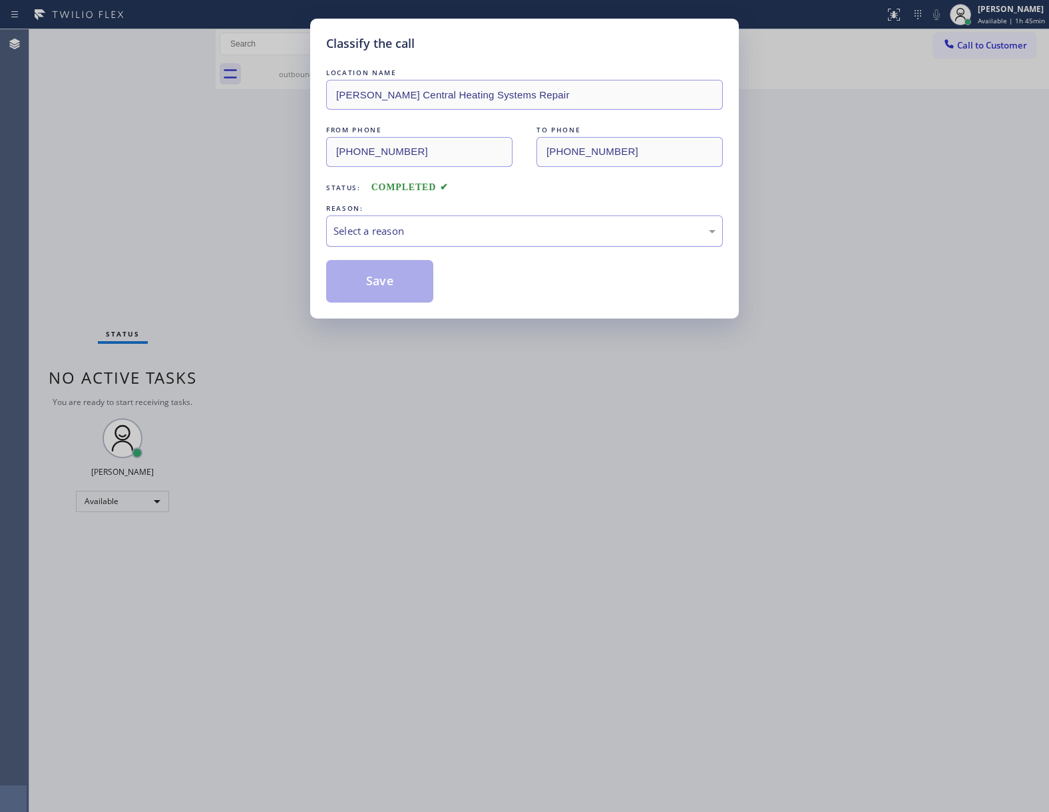
click at [415, 232] on div "Select a reason" at bounding box center [524, 231] width 382 height 15
click at [395, 283] on button "Save" at bounding box center [379, 281] width 107 height 43
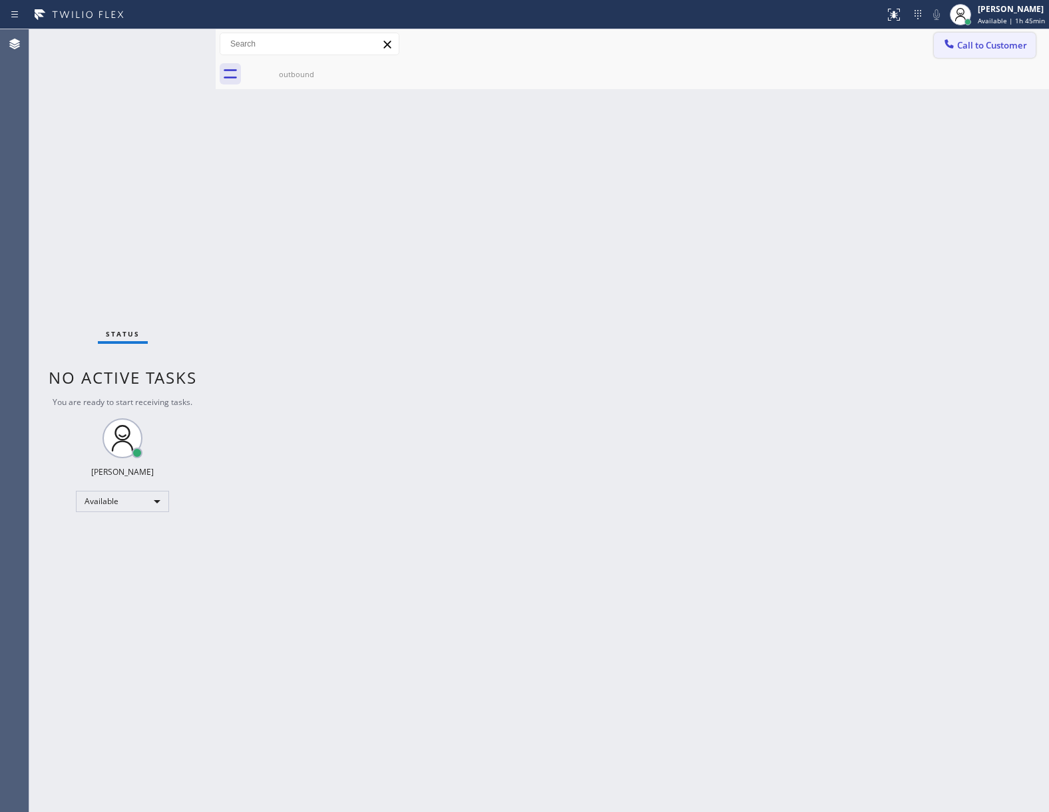
click at [1001, 41] on span "Call to Customer" at bounding box center [992, 45] width 70 height 12
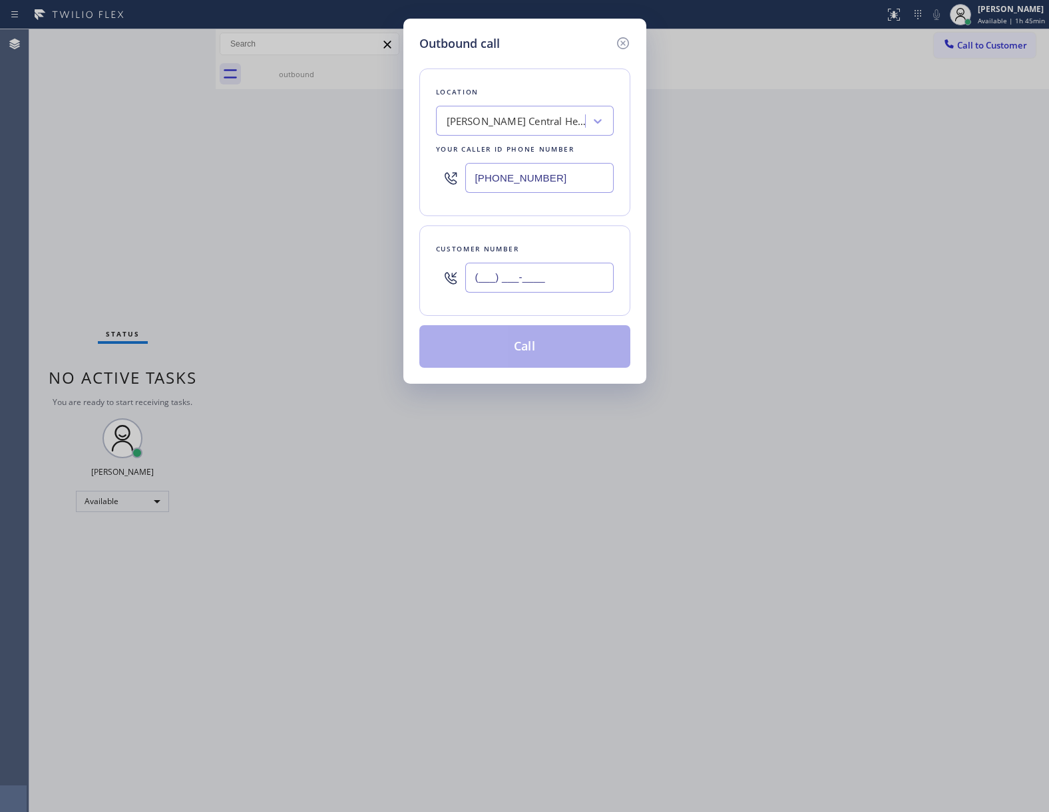
click at [522, 283] on input "(___) ___-____" at bounding box center [539, 278] width 148 height 30
paste input "363) 201-8087"
type input "[PHONE_NUMBER]"
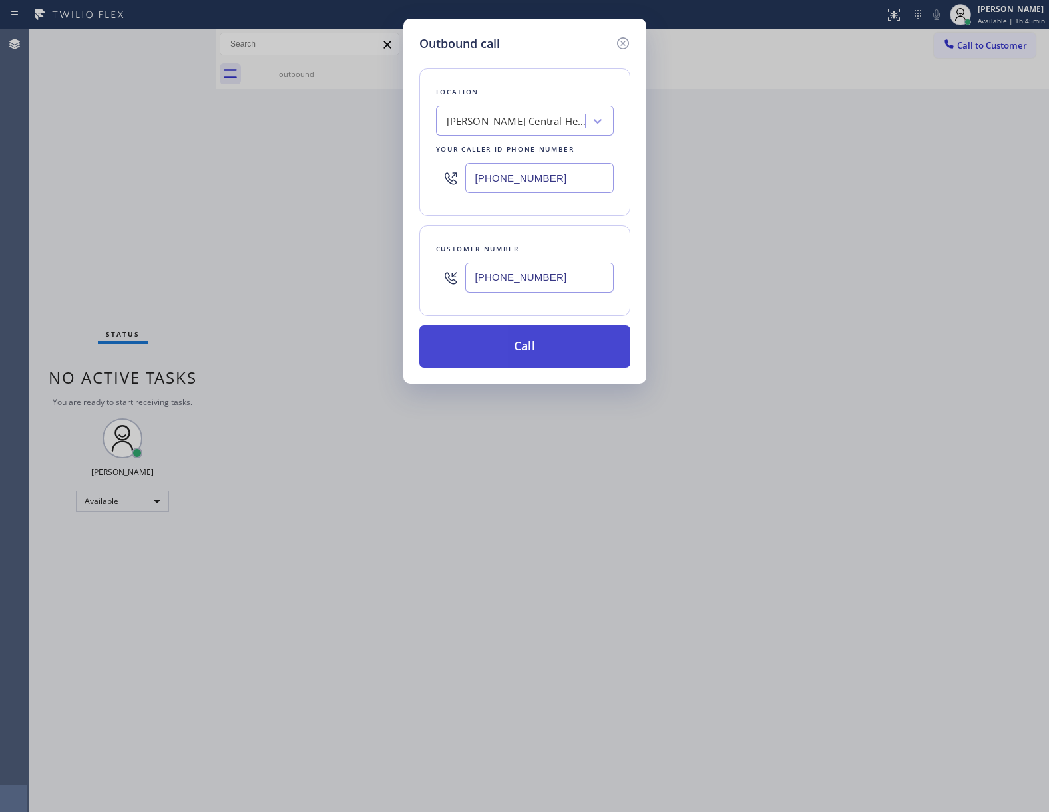
click at [570, 355] on button "Call" at bounding box center [524, 346] width 211 height 43
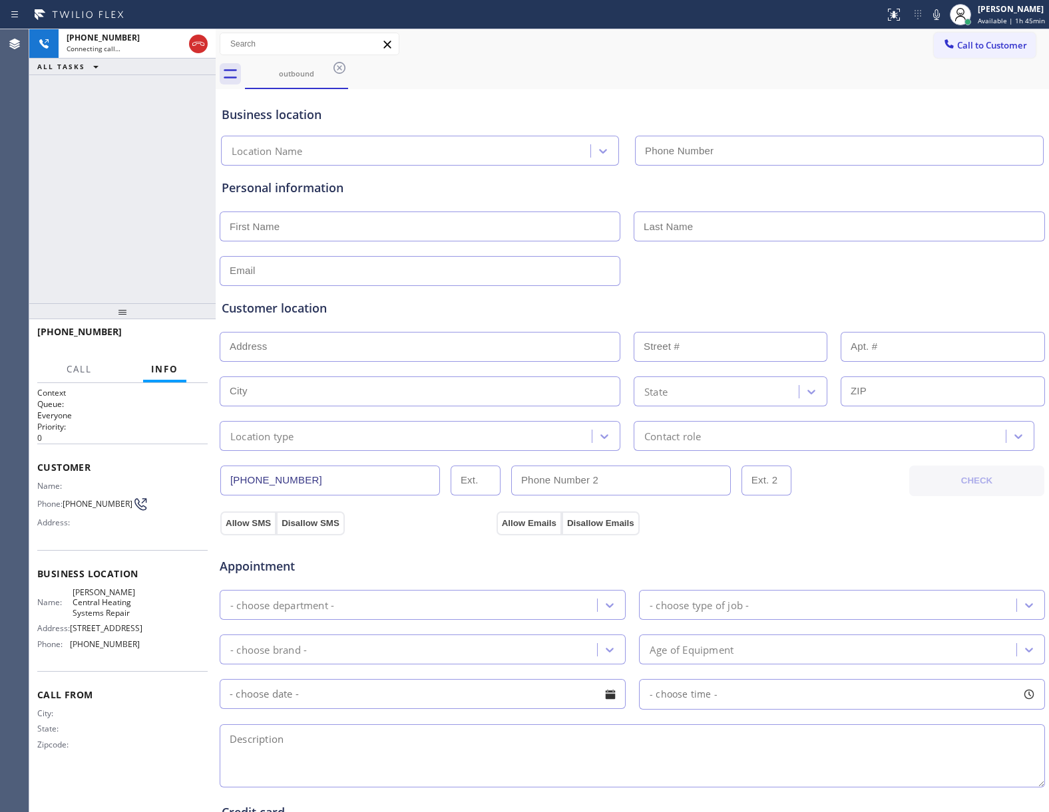
type input "[PHONE_NUMBER]"
click at [118, 228] on div "[PHONE_NUMBER] Connecting call… ALL TASKS ALL TASKS ACTIVE TASKS TASKS IN WRAP …" at bounding box center [122, 166] width 186 height 274
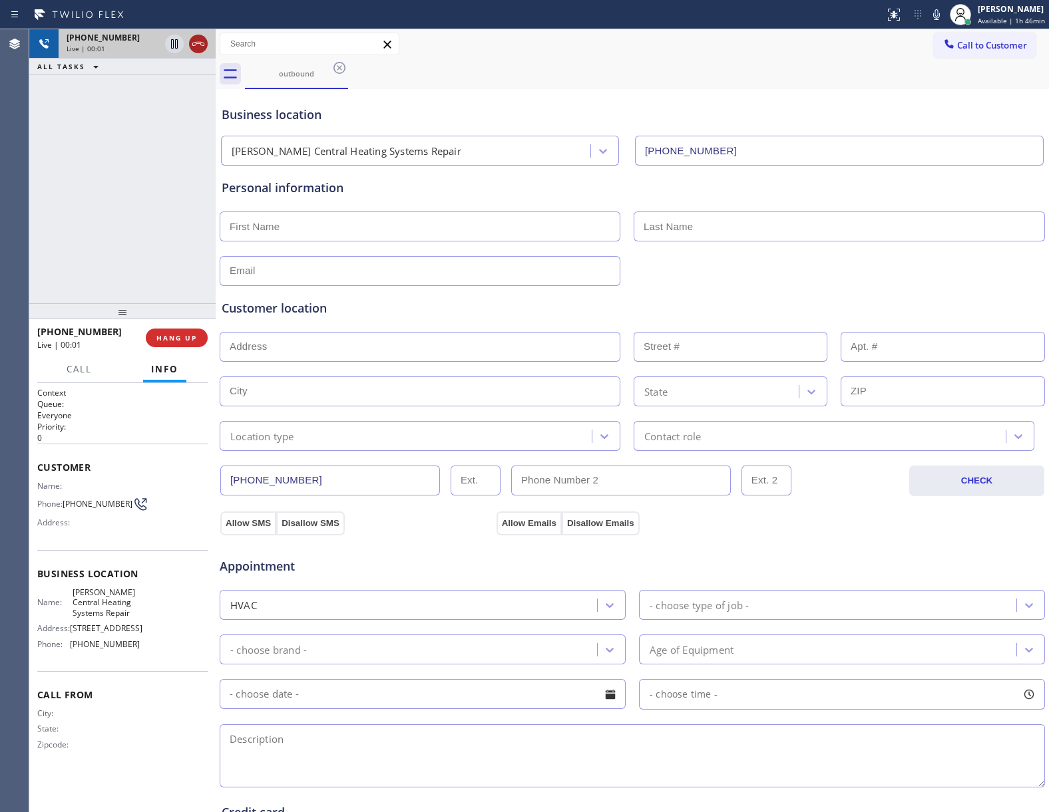
click at [201, 39] on icon at bounding box center [198, 44] width 16 height 16
click at [179, 346] on button "HANG UP" at bounding box center [177, 338] width 62 height 19
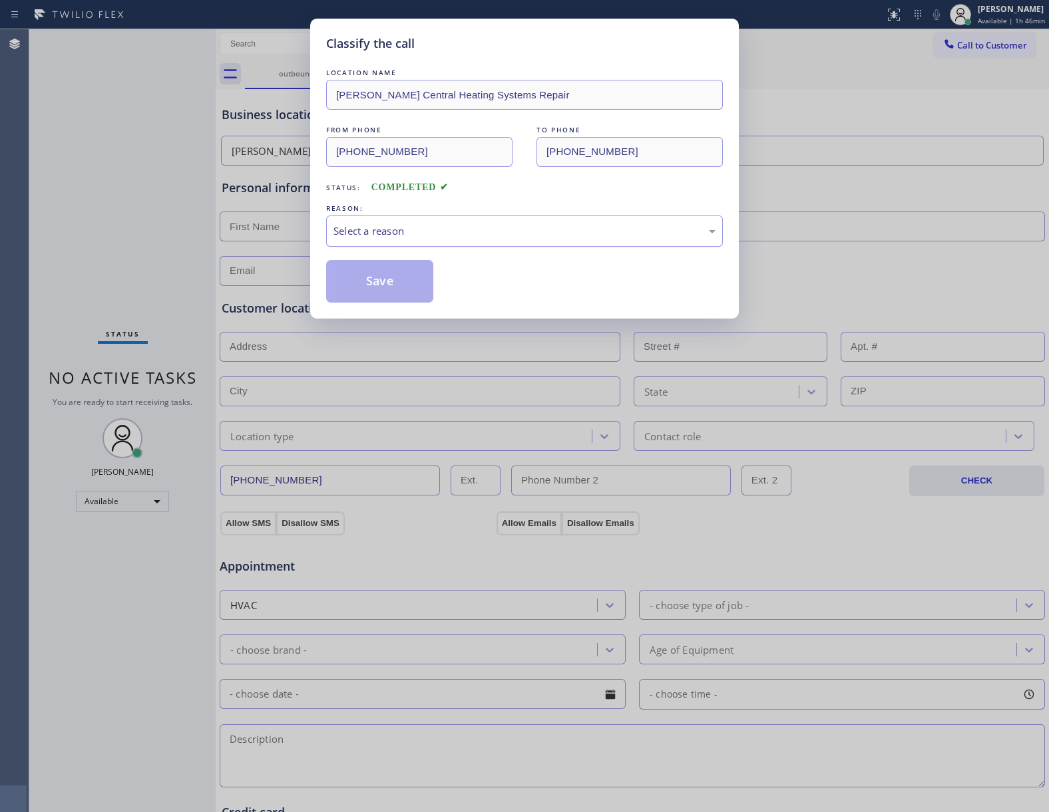
click at [441, 230] on div "Select a reason" at bounding box center [524, 231] width 382 height 15
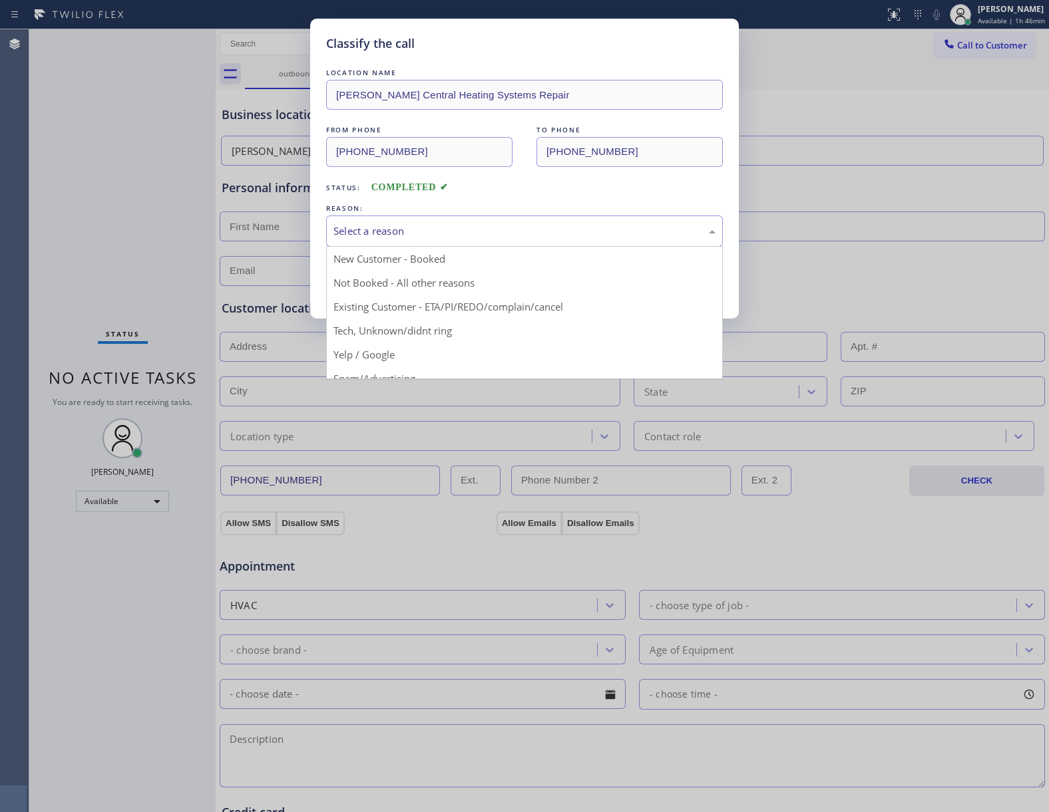
click at [400, 283] on button "Save" at bounding box center [379, 281] width 107 height 43
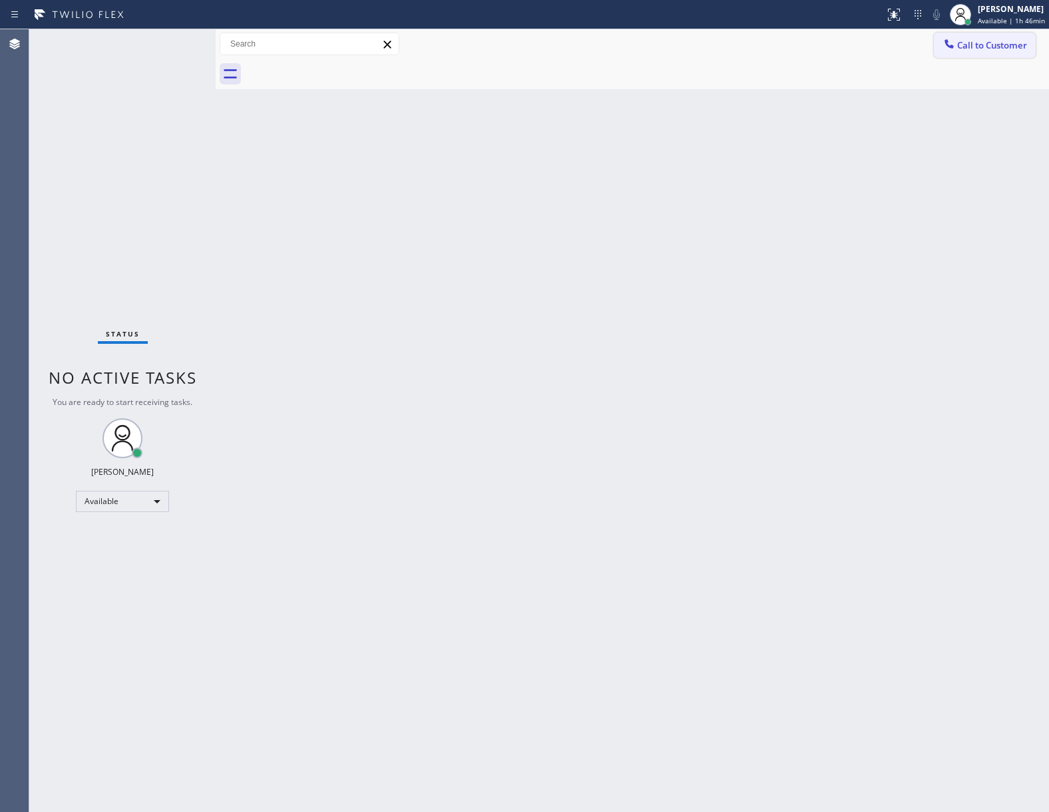
click at [968, 43] on span "Call to Customer" at bounding box center [992, 45] width 70 height 12
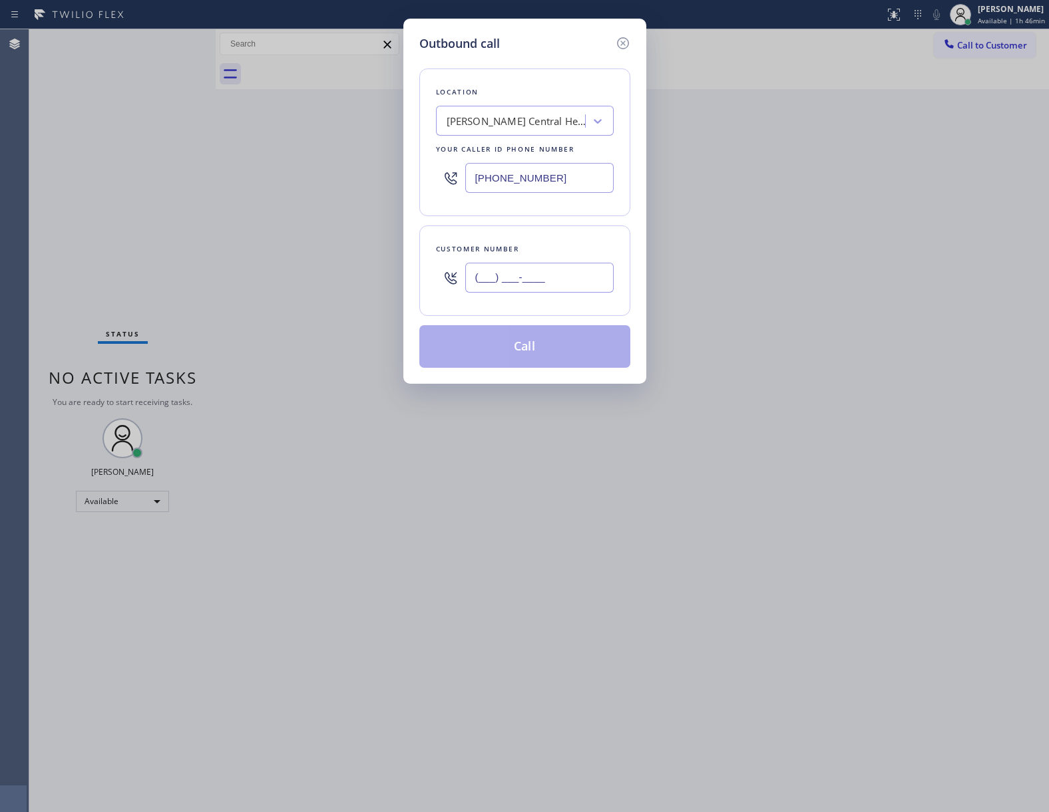
click at [536, 280] on input "(___) ___-____" at bounding box center [539, 278] width 148 height 30
paste input "363) 201-8087"
type input "[PHONE_NUMBER]"
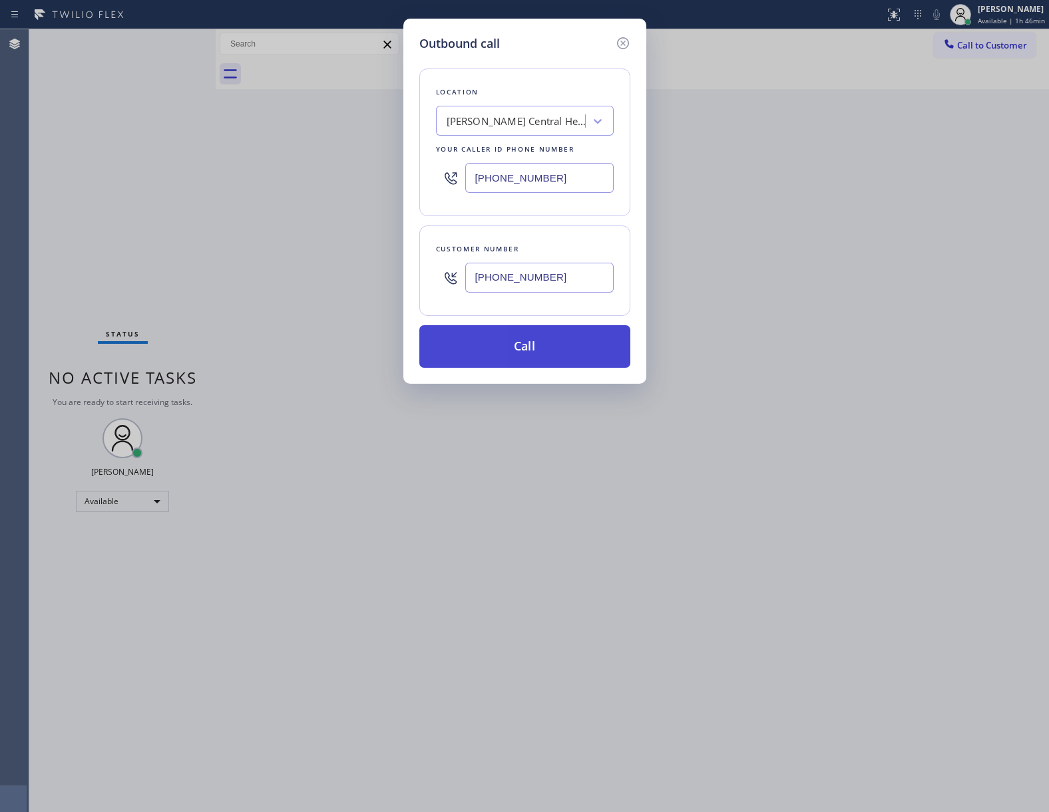
click at [570, 359] on button "Call" at bounding box center [524, 346] width 211 height 43
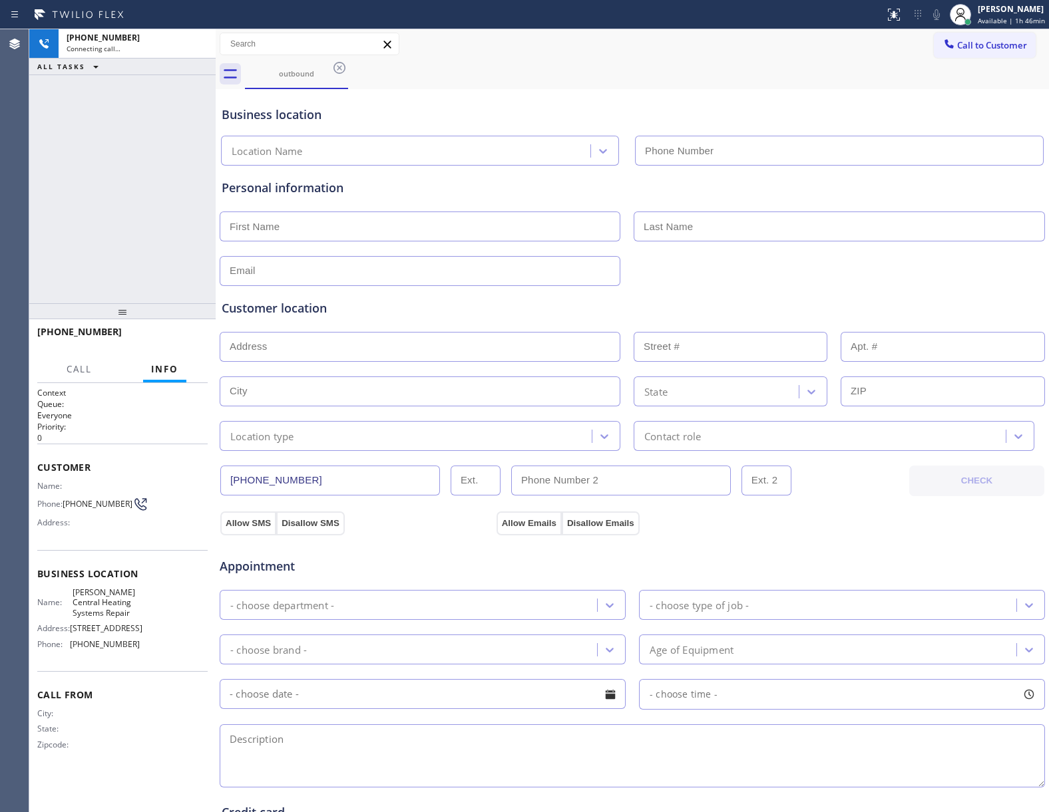
type input "[PHONE_NUMBER]"
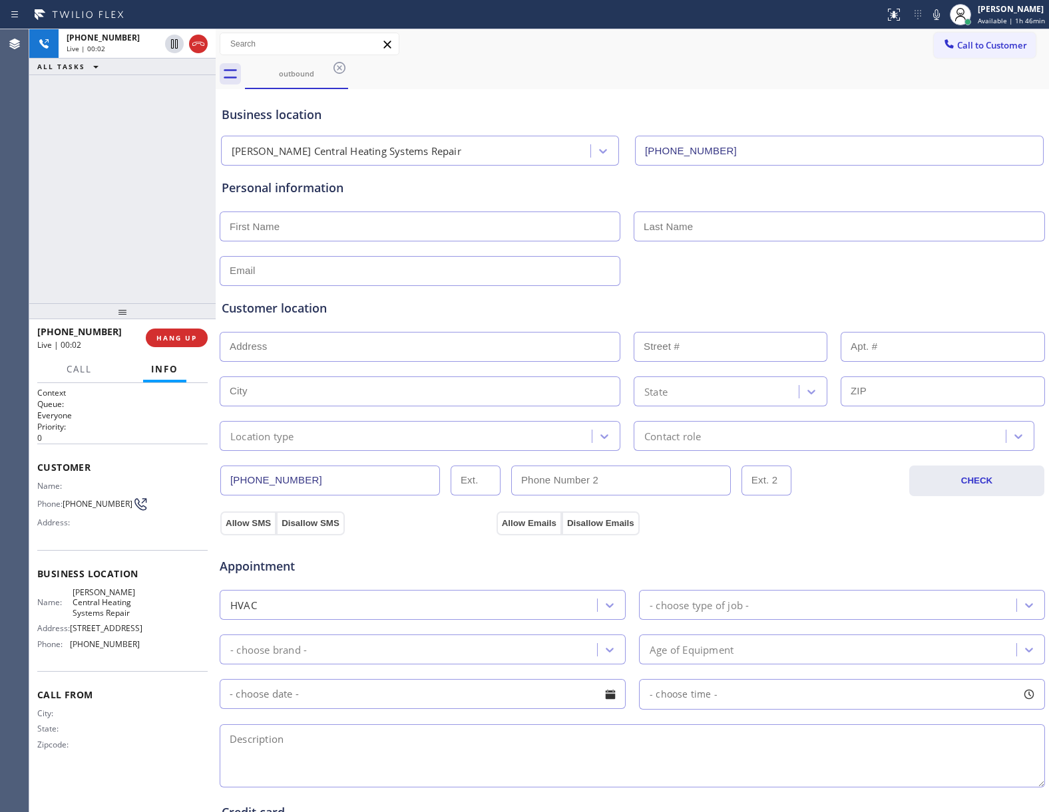
drag, startPoint x: 182, startPoint y: 236, endPoint x: 186, endPoint y: 254, distance: 19.1
click at [182, 236] on div "[PHONE_NUMBER] Live | 00:02 ALL TASKS ALL TASKS ACTIVE TASKS TASKS IN WRAP UP" at bounding box center [122, 166] width 186 height 274
click at [195, 341] on span "HANG UP" at bounding box center [176, 337] width 41 height 9
click at [193, 342] on span "HANG UP" at bounding box center [176, 337] width 41 height 9
click at [192, 342] on span "COMPLETE" at bounding box center [174, 337] width 46 height 9
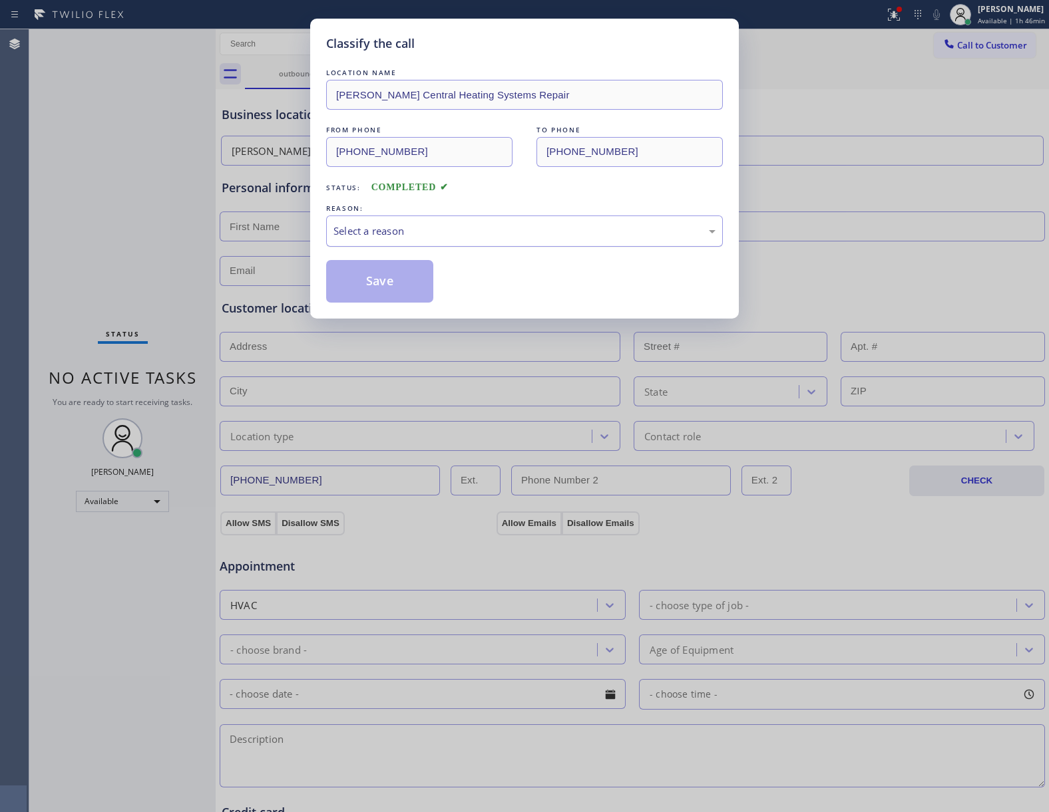
drag, startPoint x: 471, startPoint y: 235, endPoint x: 466, endPoint y: 246, distance: 11.9
click at [471, 236] on div "Select a reason" at bounding box center [524, 231] width 382 height 15
click at [392, 285] on button "Save" at bounding box center [379, 281] width 107 height 43
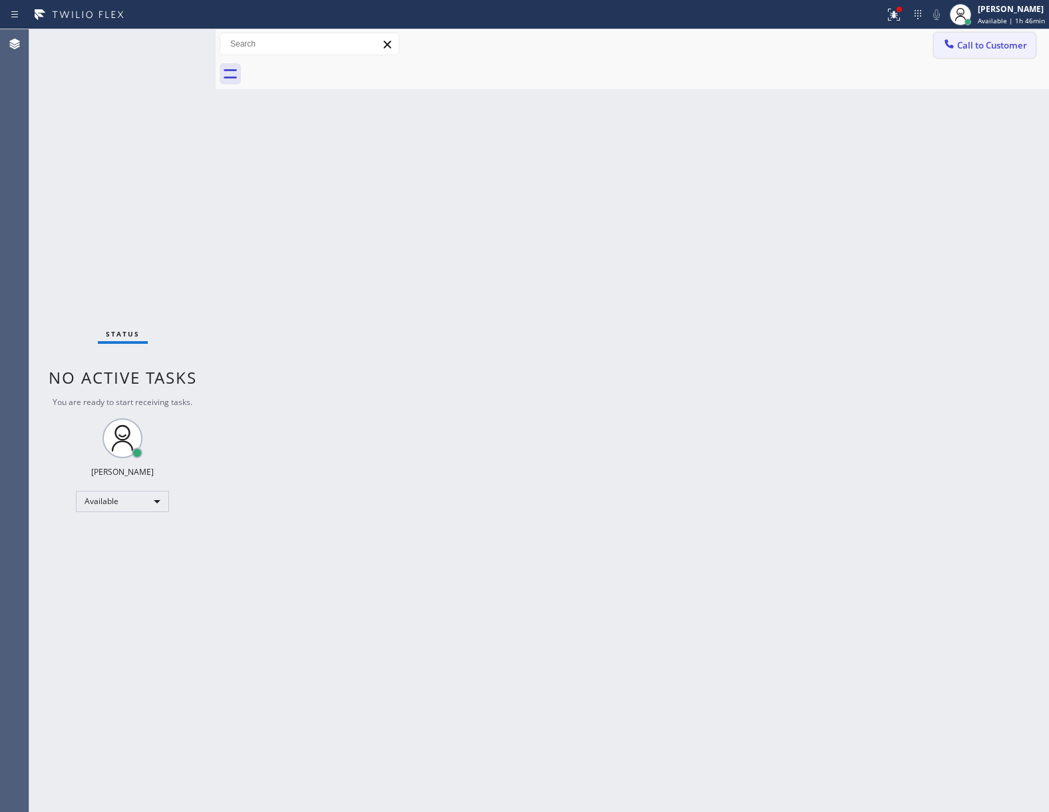
click at [975, 45] on span "Call to Customer" at bounding box center [992, 45] width 70 height 12
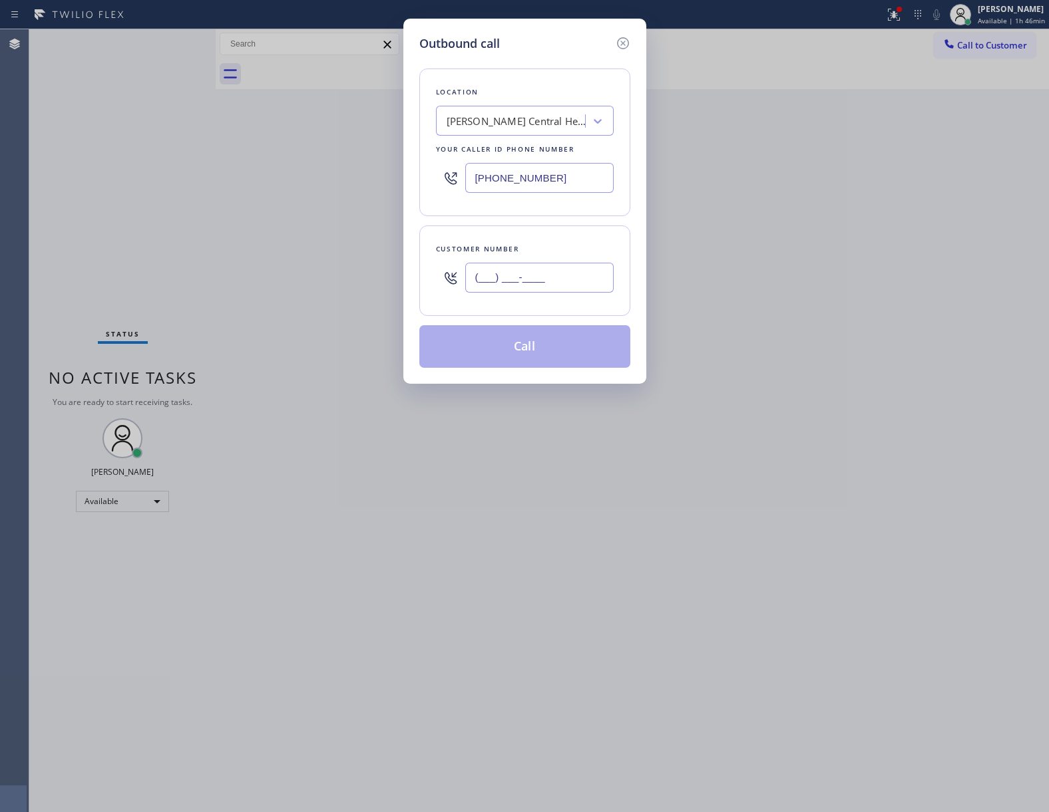
click at [507, 273] on input "(___) ___-____" at bounding box center [539, 278] width 148 height 30
paste input "363) 201-8087"
type input "[PHONE_NUMBER]"
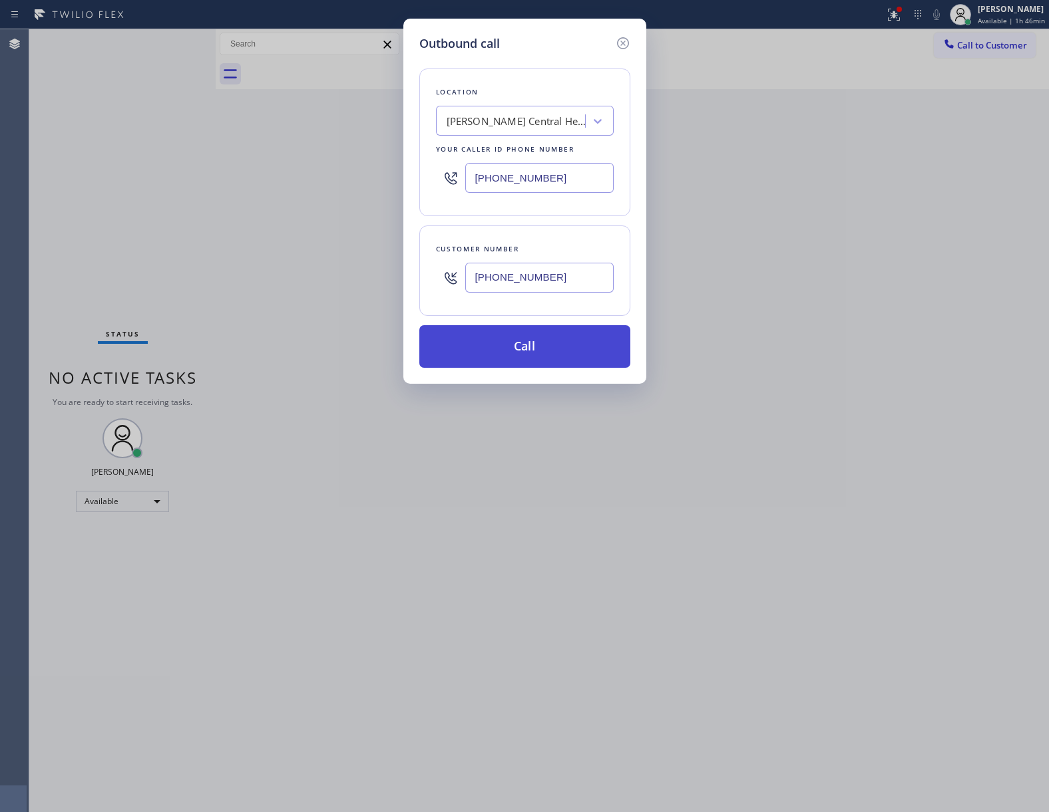
click at [544, 350] on button "Call" at bounding box center [524, 346] width 211 height 43
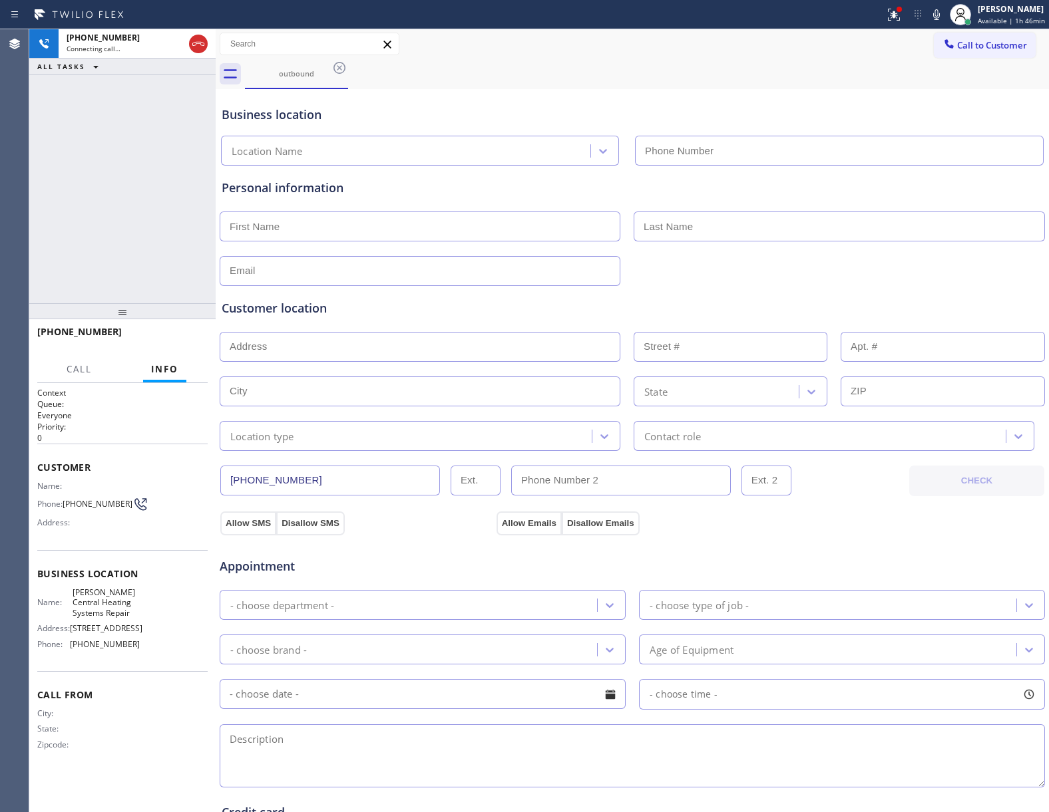
click at [892, 14] on icon at bounding box center [894, 15] width 16 height 16
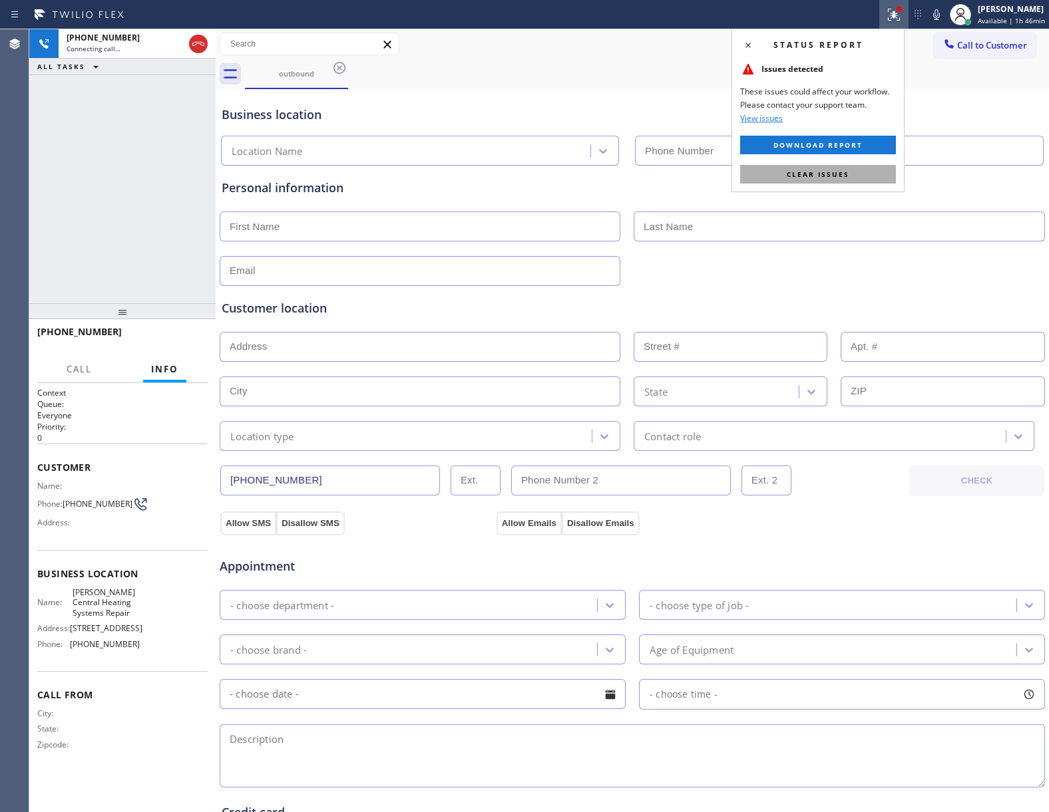
click at [860, 171] on button "Clear issues" at bounding box center [818, 174] width 156 height 19
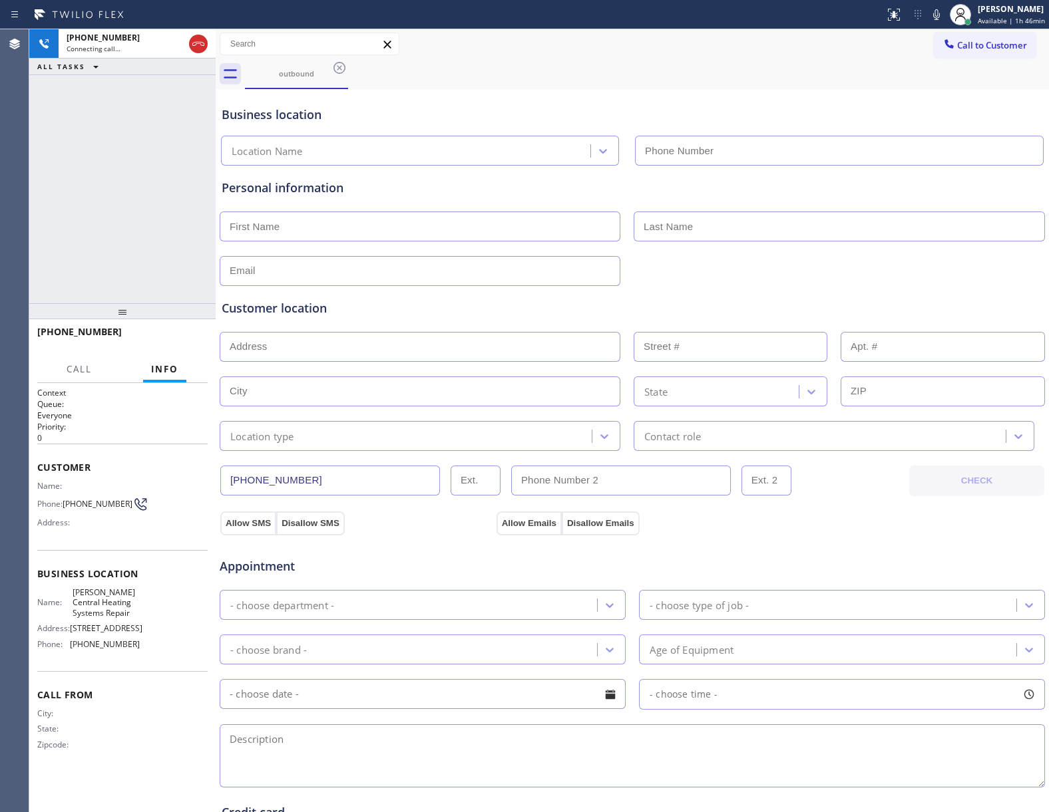
type input "[PHONE_NUMBER]"
drag, startPoint x: 44, startPoint y: 210, endPoint x: 99, endPoint y: 252, distance: 68.9
click at [51, 218] on div "[PHONE_NUMBER] Live | 00:01 ALL TASKS ALL TASKS ACTIVE TASKS TASKS IN WRAP UP" at bounding box center [122, 166] width 186 height 274
click at [186, 342] on span "HANG UP" at bounding box center [176, 337] width 41 height 9
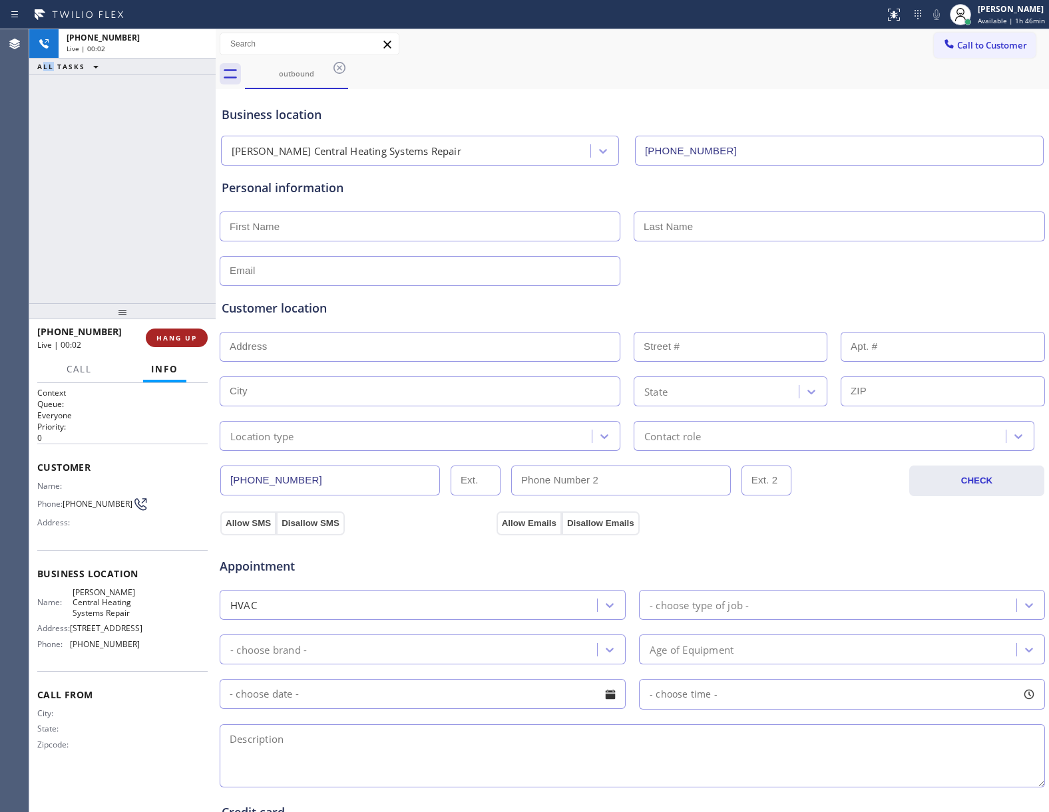
click at [186, 342] on span "HANG UP" at bounding box center [176, 337] width 41 height 9
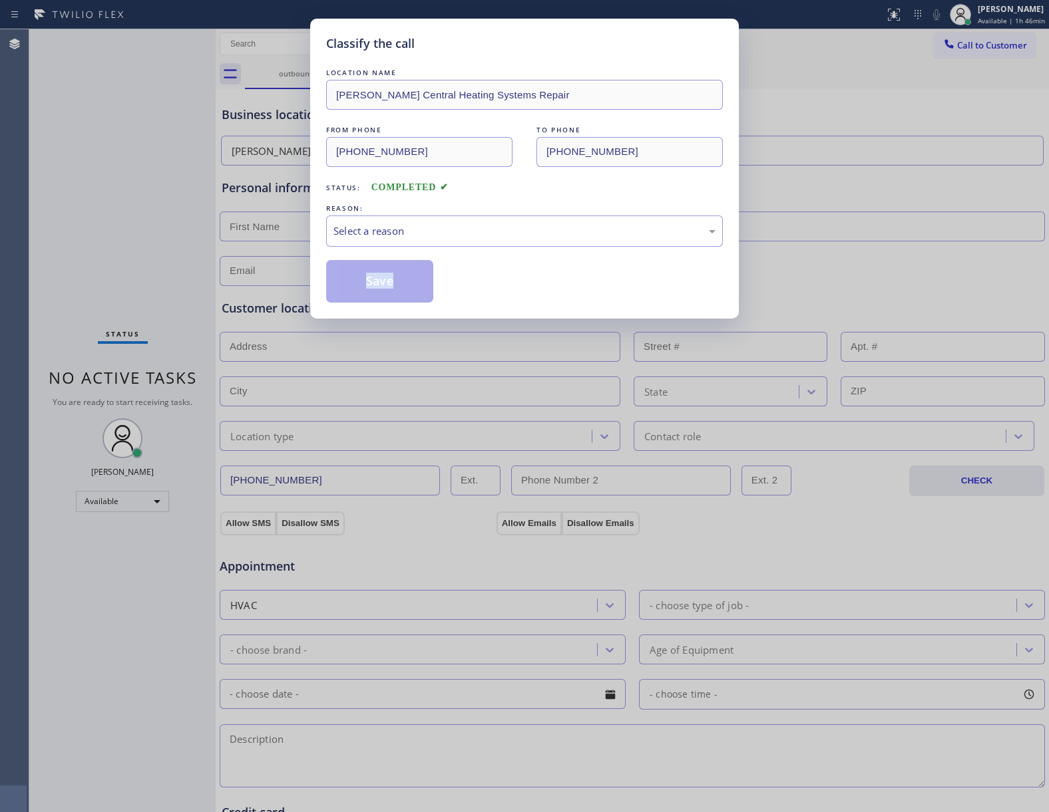
click at [186, 342] on div "Classify the call LOCATION NAME [PERSON_NAME] Central Heating Systems Repair FR…" at bounding box center [524, 406] width 1049 height 812
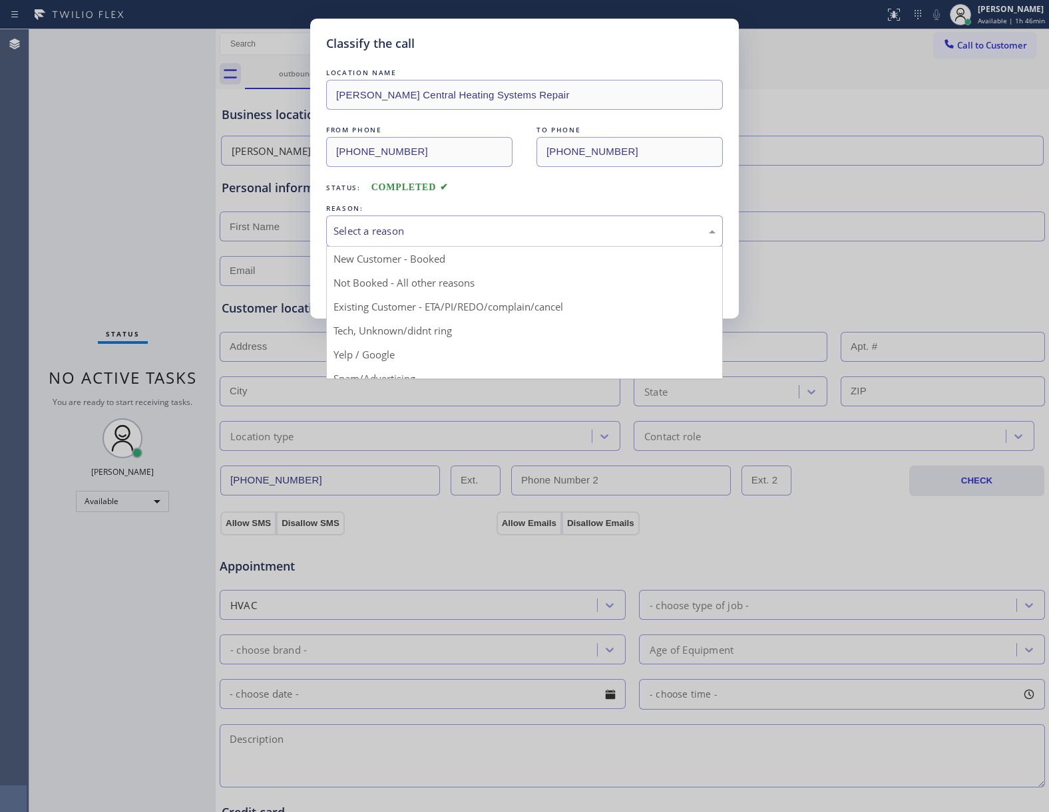
click at [401, 216] on div "Select a reason" at bounding box center [524, 231] width 397 height 31
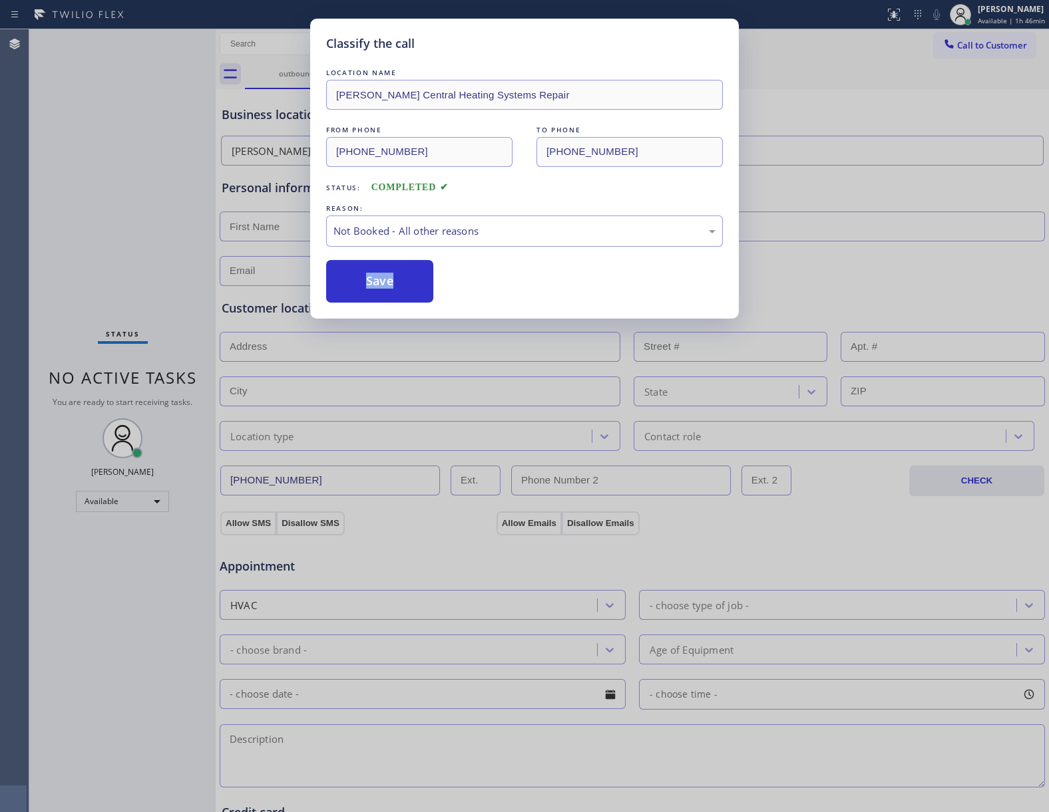
click at [381, 289] on button "Save" at bounding box center [379, 281] width 107 height 43
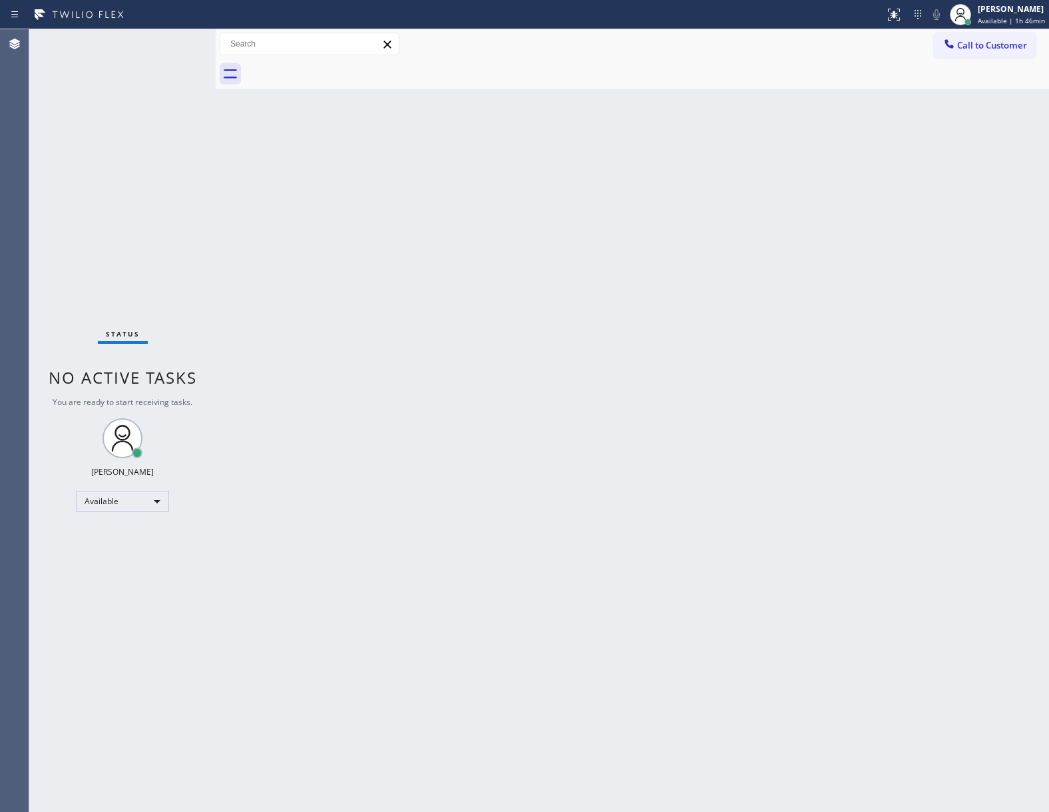
drag, startPoint x: 858, startPoint y: 273, endPoint x: 913, endPoint y: 213, distance: 81.0
click at [862, 270] on div "Back to Dashboard Change Sender ID Customers Technicians Select a contact Outbo…" at bounding box center [632, 420] width 833 height 783
click at [977, 33] on button "Call to Customer" at bounding box center [985, 45] width 102 height 25
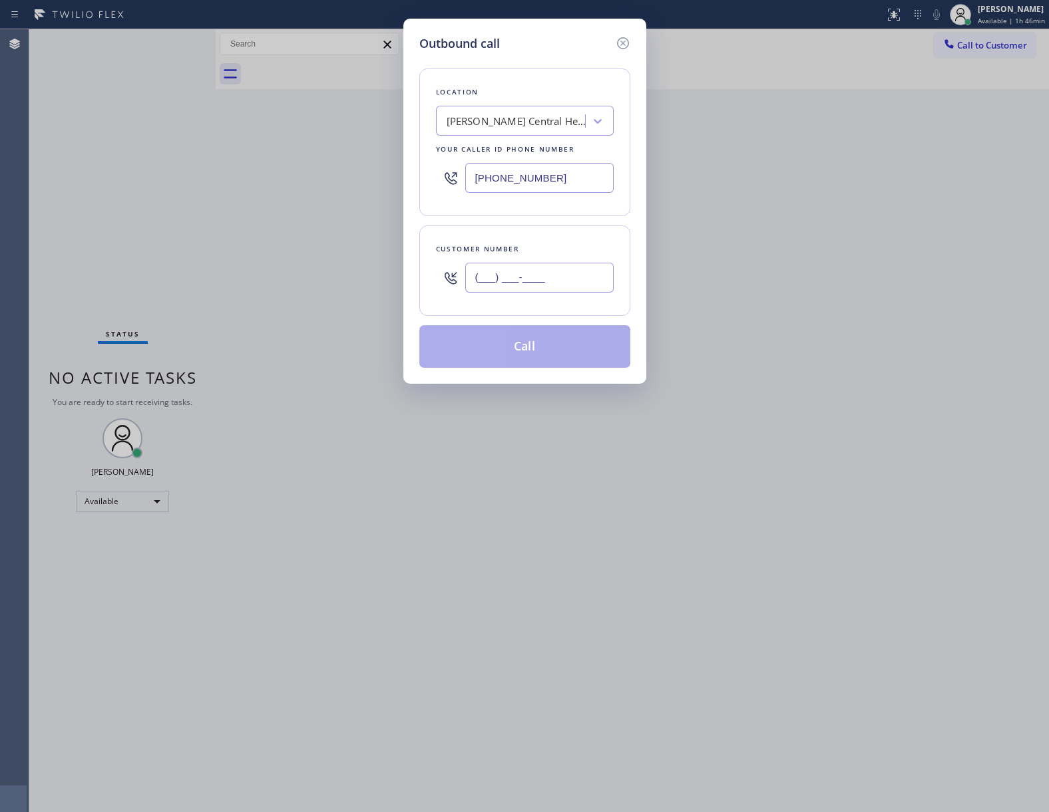
click at [558, 278] on input "(___) ___-____" at bounding box center [539, 278] width 148 height 30
paste input "363) 201-8087"
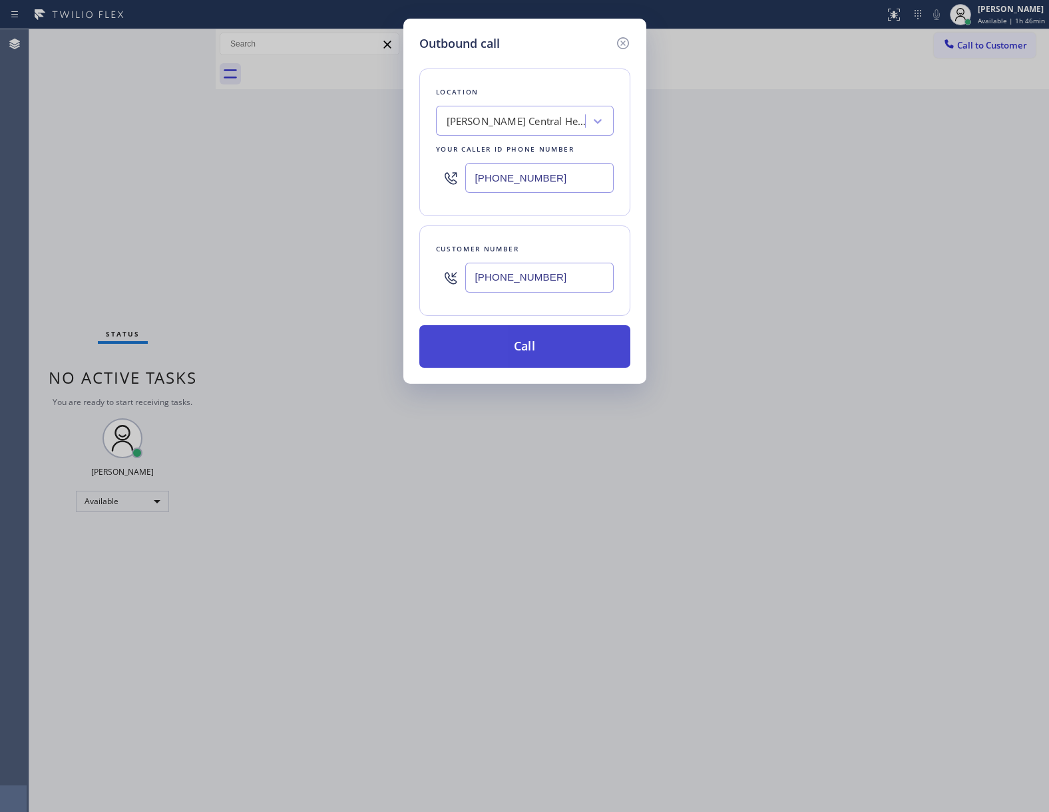
type input "[PHONE_NUMBER]"
click at [551, 362] on button "Call" at bounding box center [524, 346] width 211 height 43
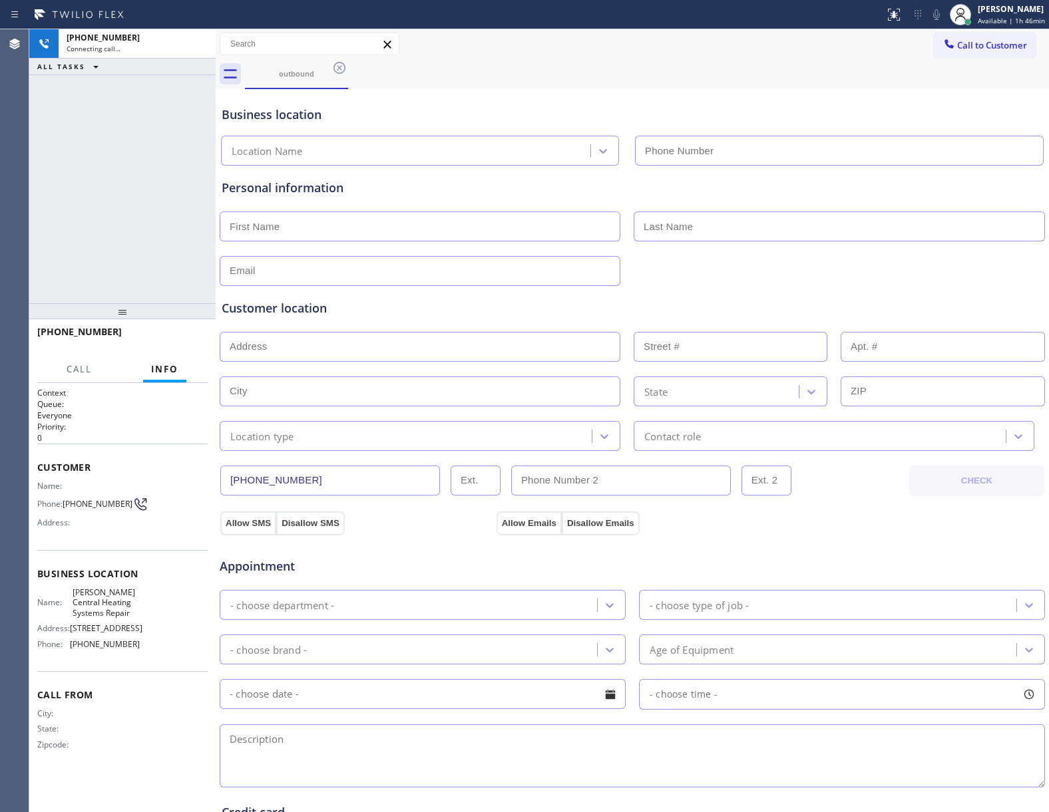
type input "[PHONE_NUMBER]"
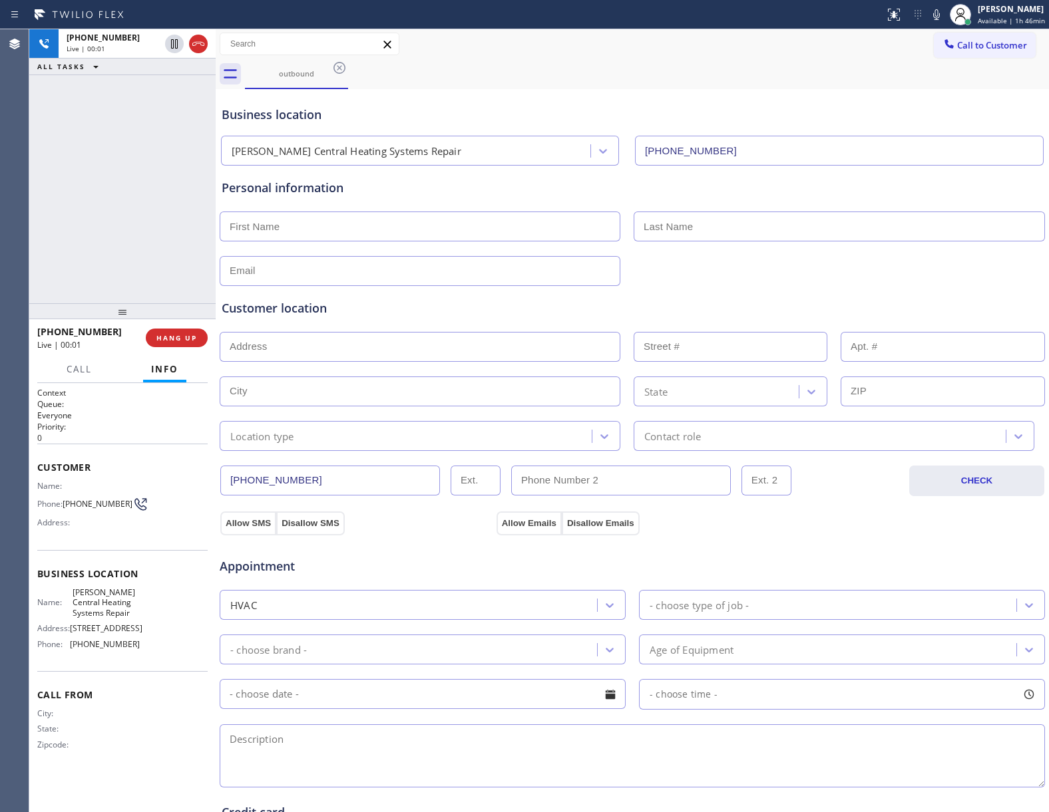
drag, startPoint x: 194, startPoint y: 40, endPoint x: 873, endPoint y: 86, distance: 680.3
click at [194, 40] on icon at bounding box center [198, 44] width 16 height 16
drag, startPoint x: 970, startPoint y: 46, endPoint x: 701, endPoint y: 144, distance: 286.9
click at [966, 48] on span "Call to Customer" at bounding box center [992, 45] width 70 height 12
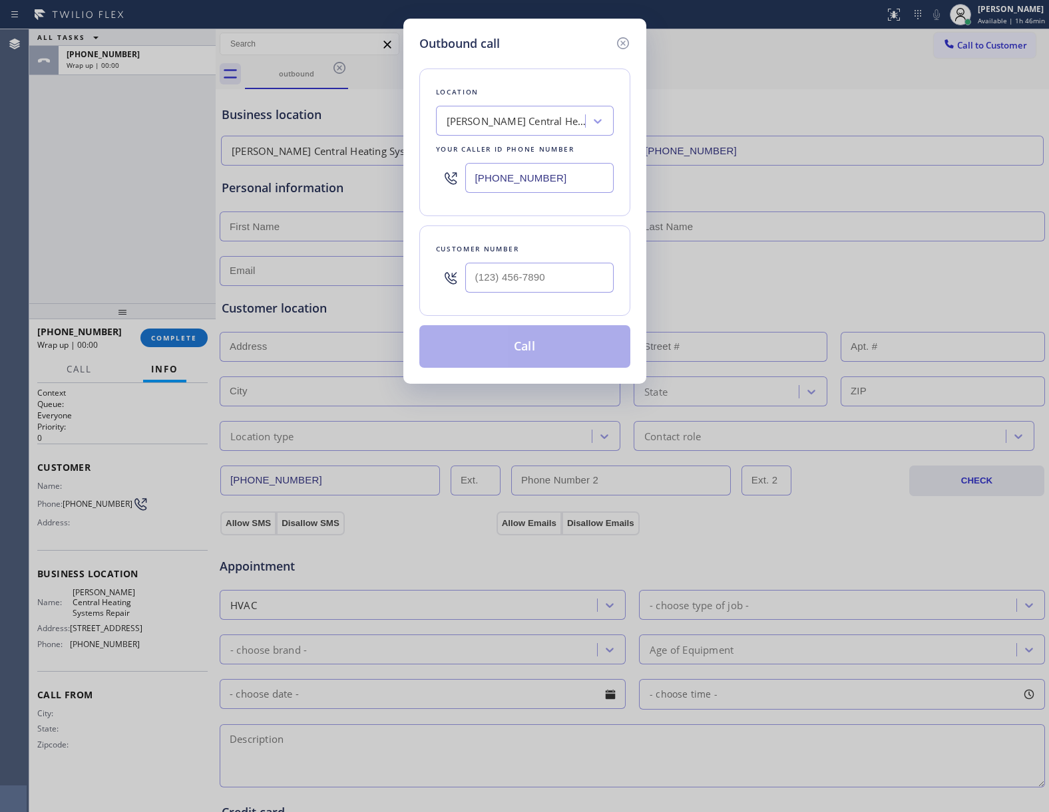
drag, startPoint x: 597, startPoint y: 158, endPoint x: 590, endPoint y: 172, distance: 15.2
click at [595, 160] on div "[PHONE_NUMBER]" at bounding box center [525, 177] width 178 height 43
click at [580, 182] on input "[PHONE_NUMBER]" at bounding box center [539, 178] width 148 height 30
paste input "708) 554-7898"
type input "[PHONE_NUMBER]"
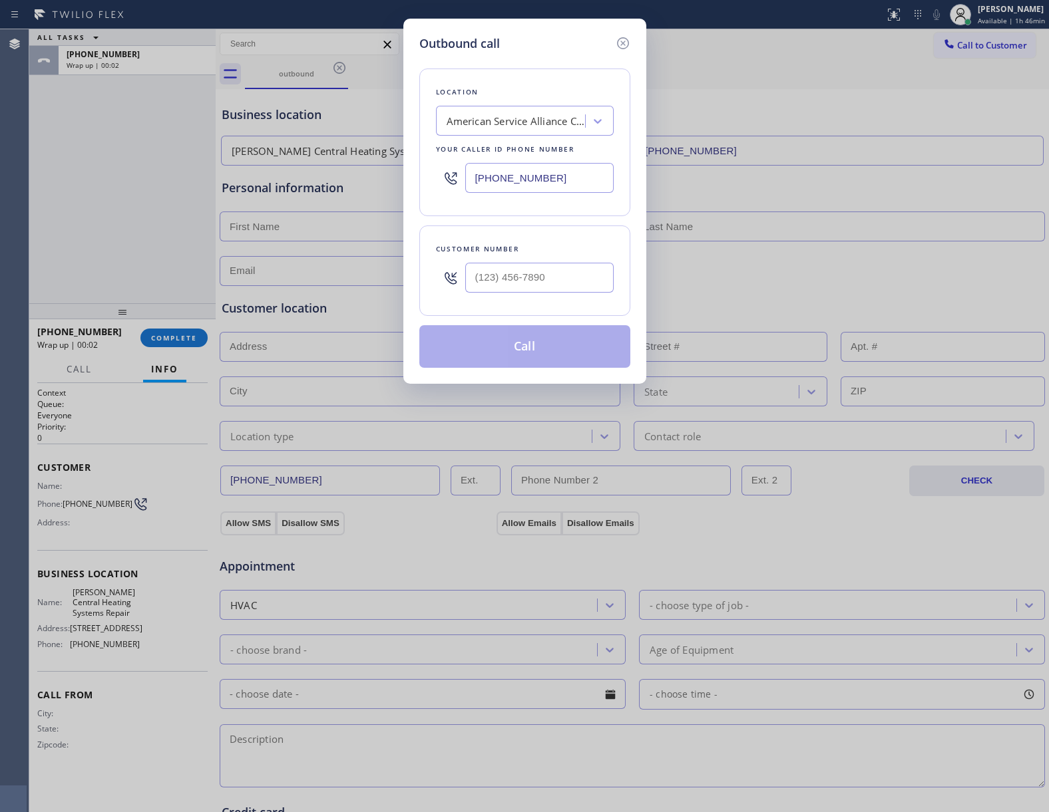
click at [576, 262] on div at bounding box center [539, 277] width 148 height 43
click at [583, 275] on input "(___) ___-____" at bounding box center [539, 278] width 148 height 30
paste input "510) 237-3396"
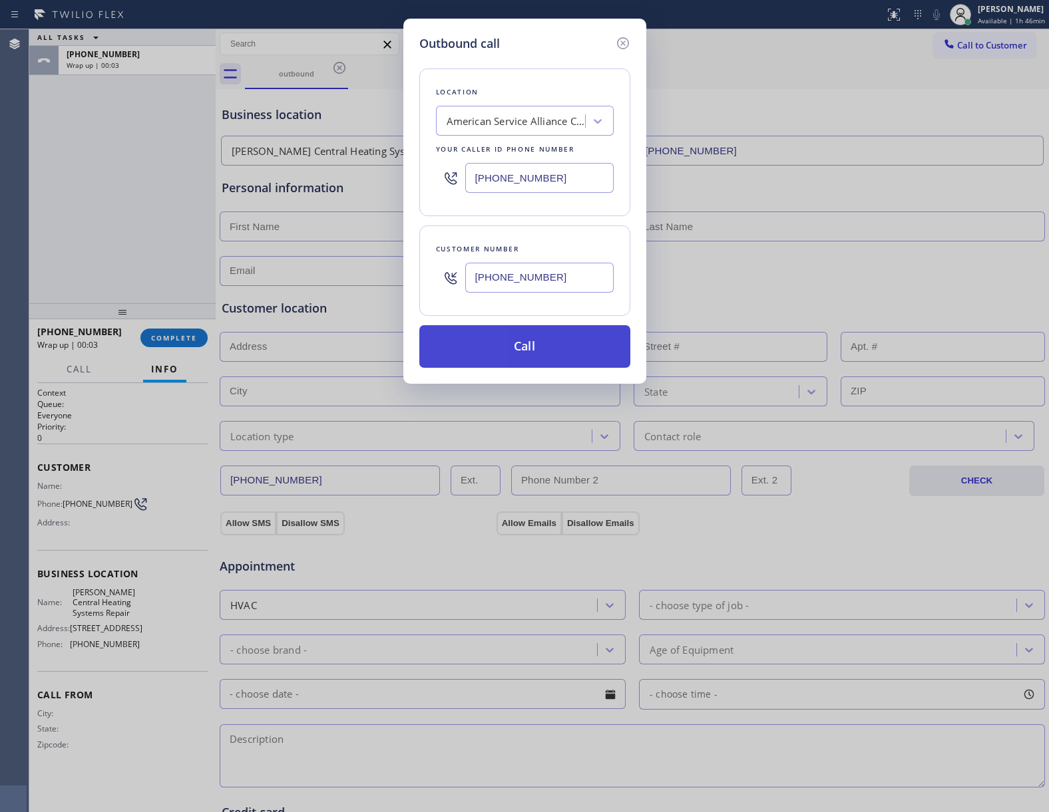
type input "[PHONE_NUMBER]"
click at [552, 347] on button "Call" at bounding box center [524, 346] width 211 height 43
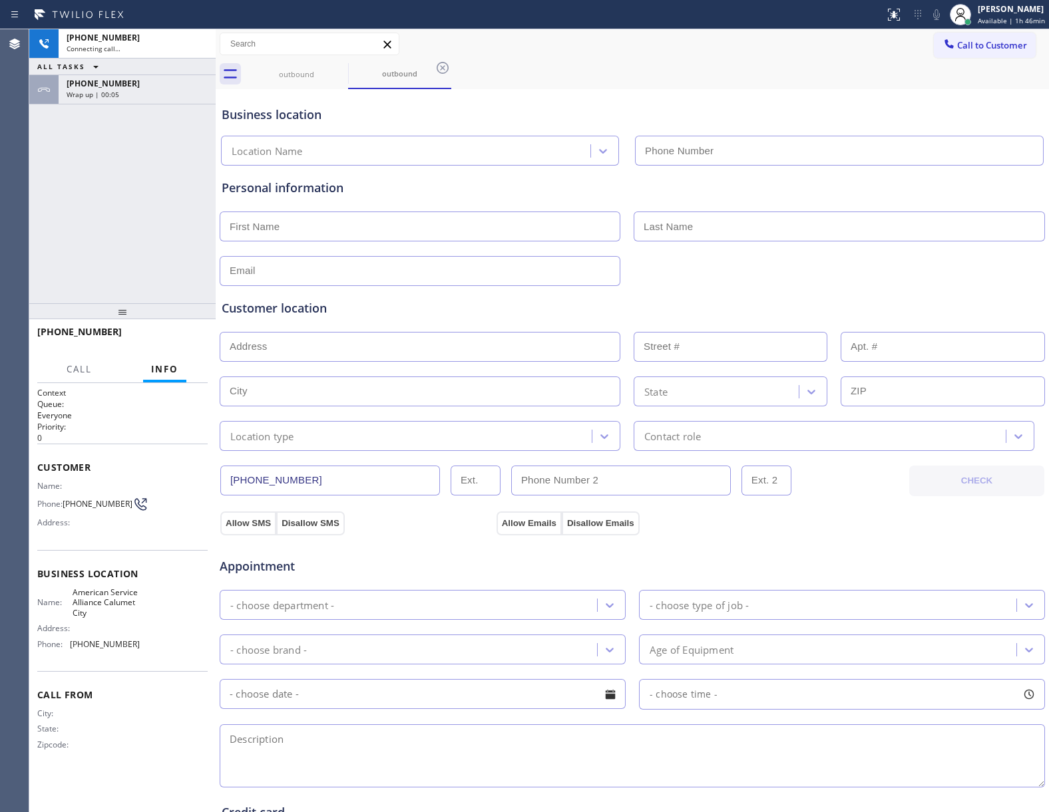
type input "[PHONE_NUMBER]"
drag, startPoint x: 115, startPoint y: 96, endPoint x: 156, endPoint y: 268, distance: 176.4
click at [115, 94] on span "Wrap up | 00:06" at bounding box center [93, 94] width 53 height 9
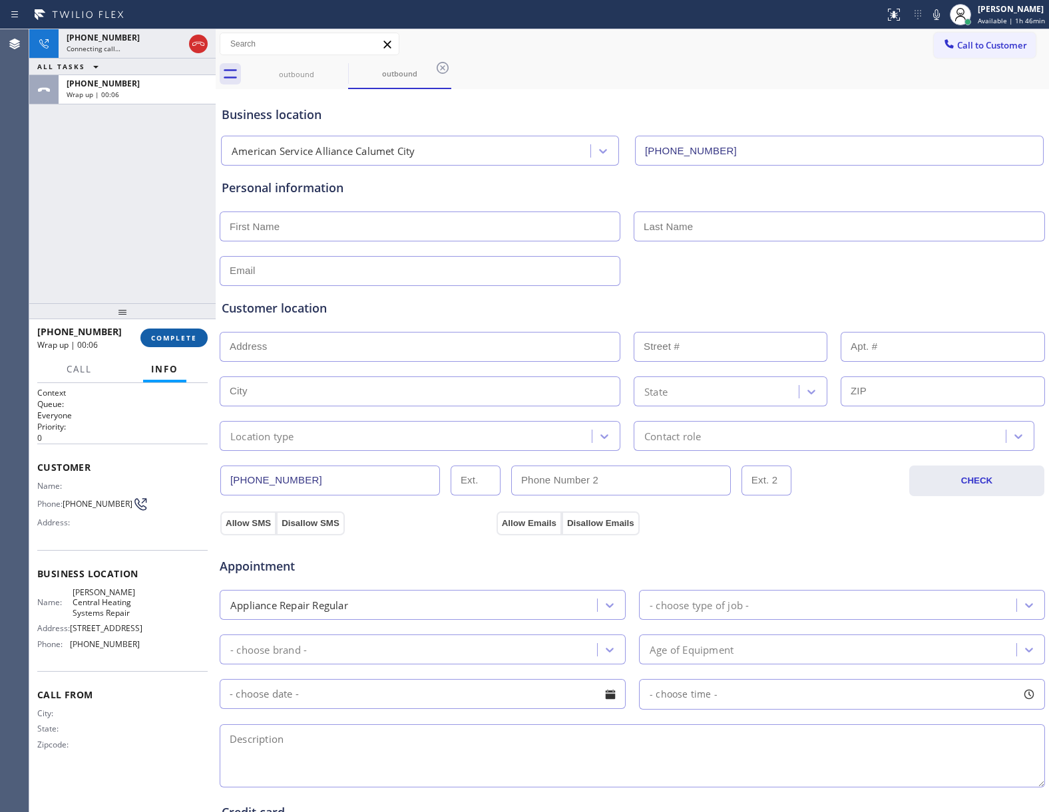
click at [169, 344] on button "COMPLETE" at bounding box center [173, 338] width 67 height 19
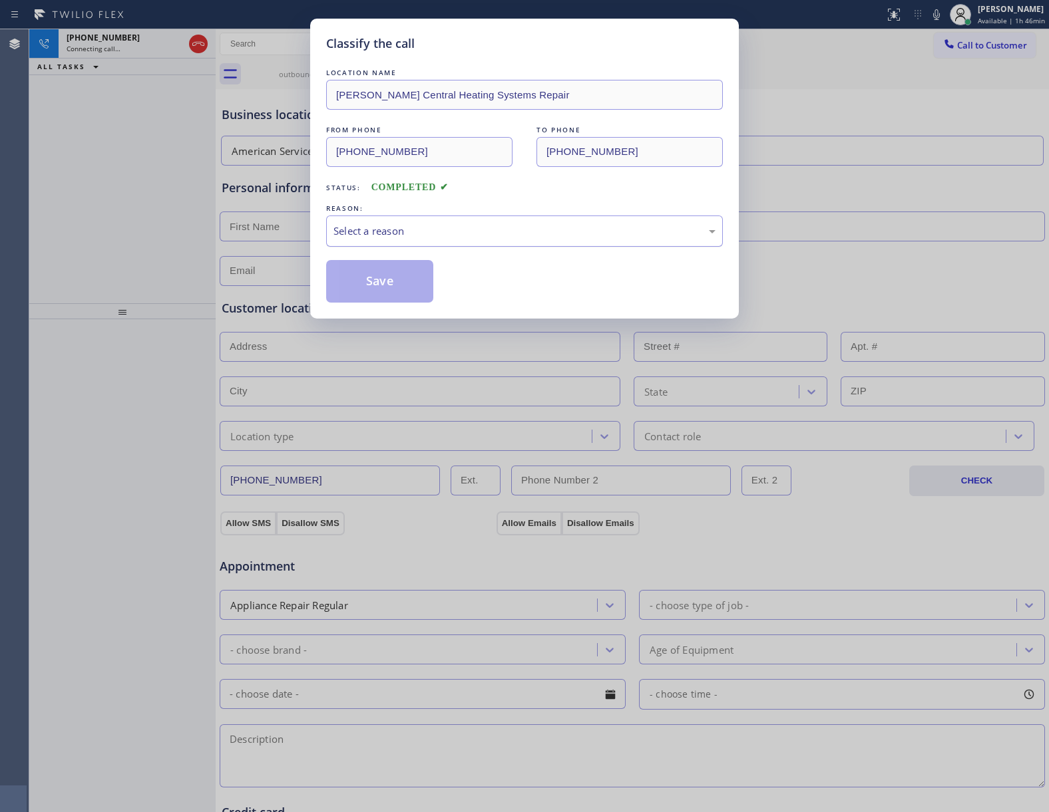
drag, startPoint x: 474, startPoint y: 232, endPoint x: 462, endPoint y: 243, distance: 16.5
click at [469, 237] on div "Select a reason" at bounding box center [524, 231] width 382 height 15
click at [401, 288] on button "Save" at bounding box center [379, 281] width 107 height 43
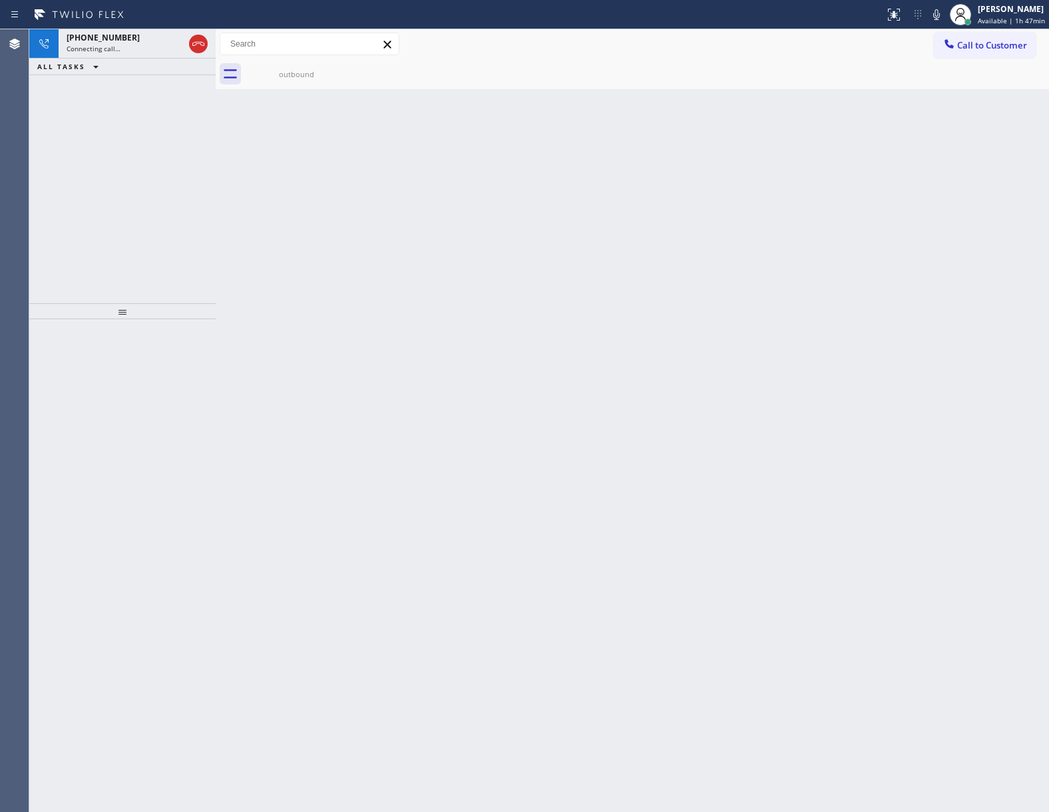
drag, startPoint x: 198, startPoint y: 41, endPoint x: 858, endPoint y: 71, distance: 660.8
click at [198, 42] on icon at bounding box center [198, 44] width 12 height 4
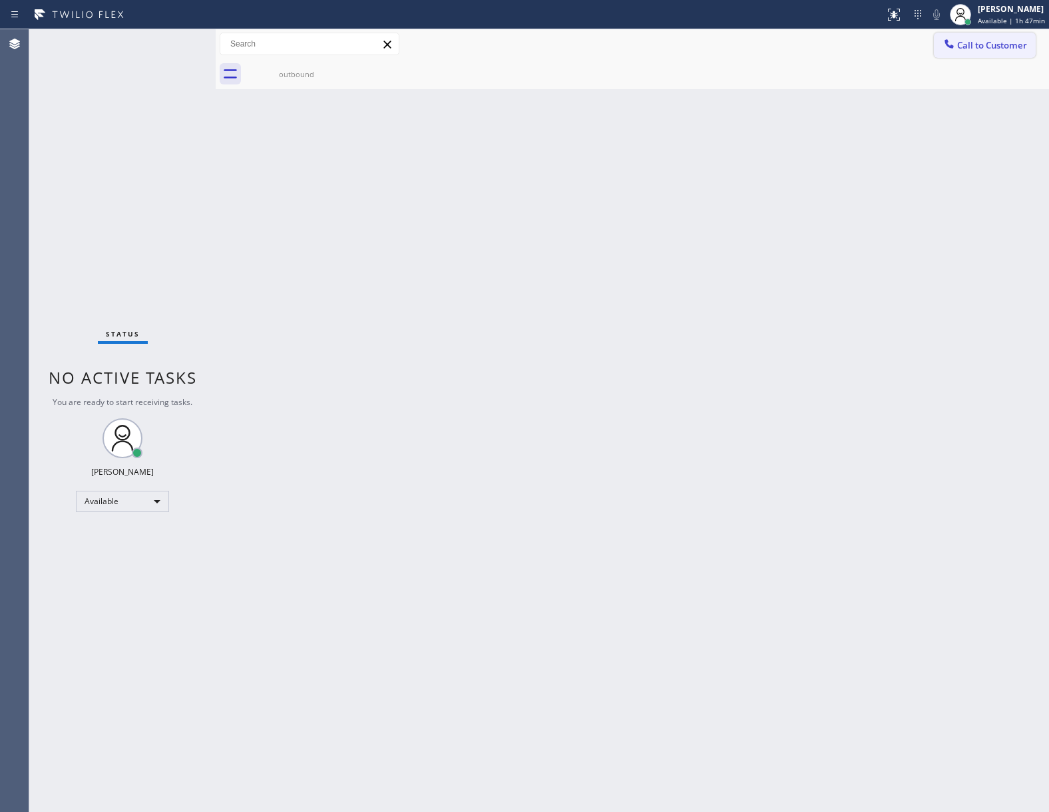
click at [1021, 36] on button "Call to Customer" at bounding box center [985, 45] width 102 height 25
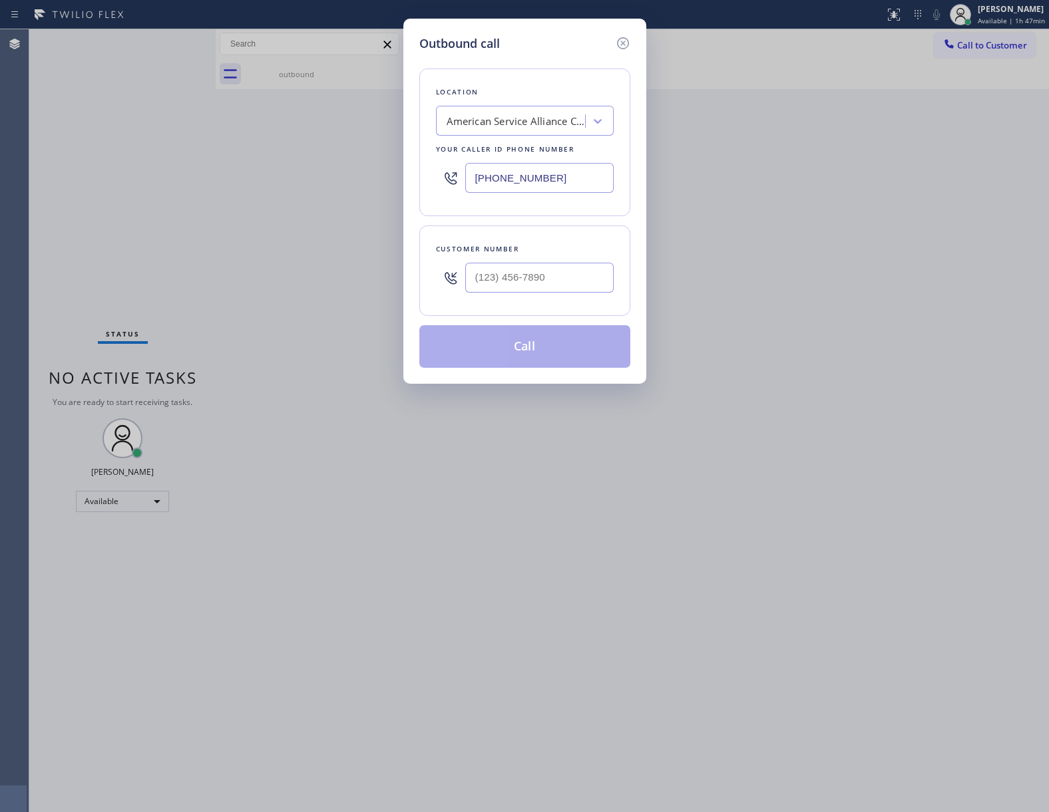
click at [519, 295] on div at bounding box center [539, 277] width 148 height 43
click at [519, 285] on input "(___) ___-____" at bounding box center [539, 278] width 148 height 30
paste input "510) 237-3396"
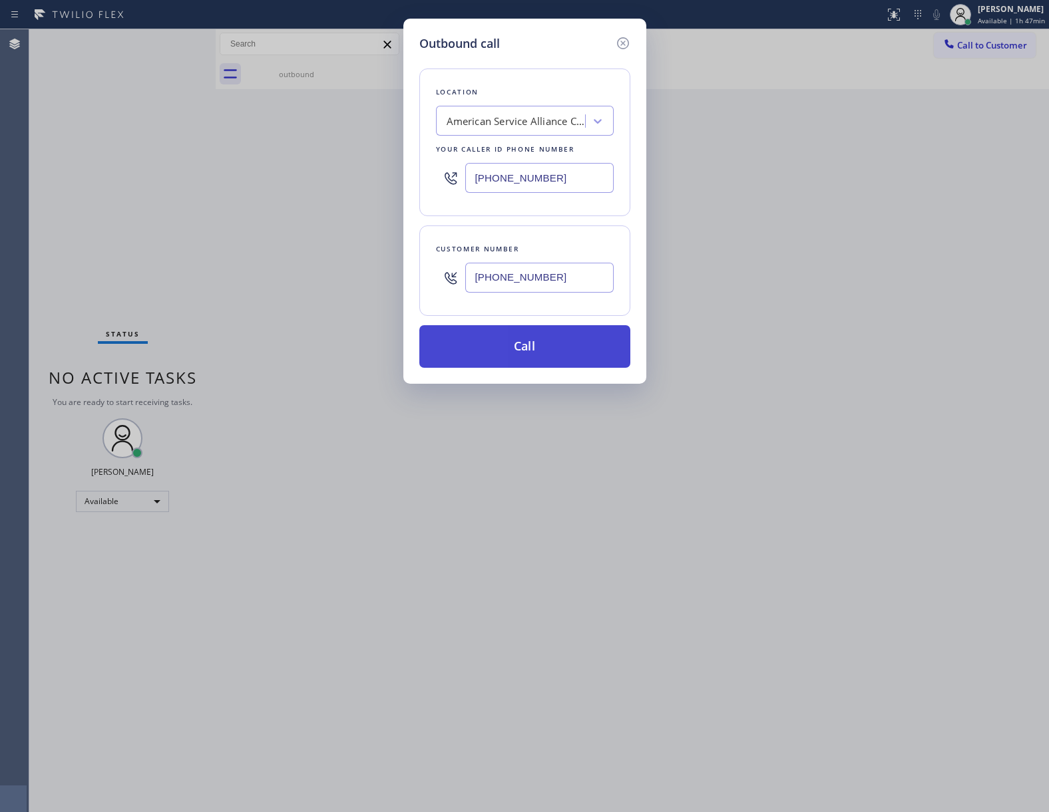
type input "[PHONE_NUMBER]"
click at [562, 355] on button "Call" at bounding box center [524, 346] width 211 height 43
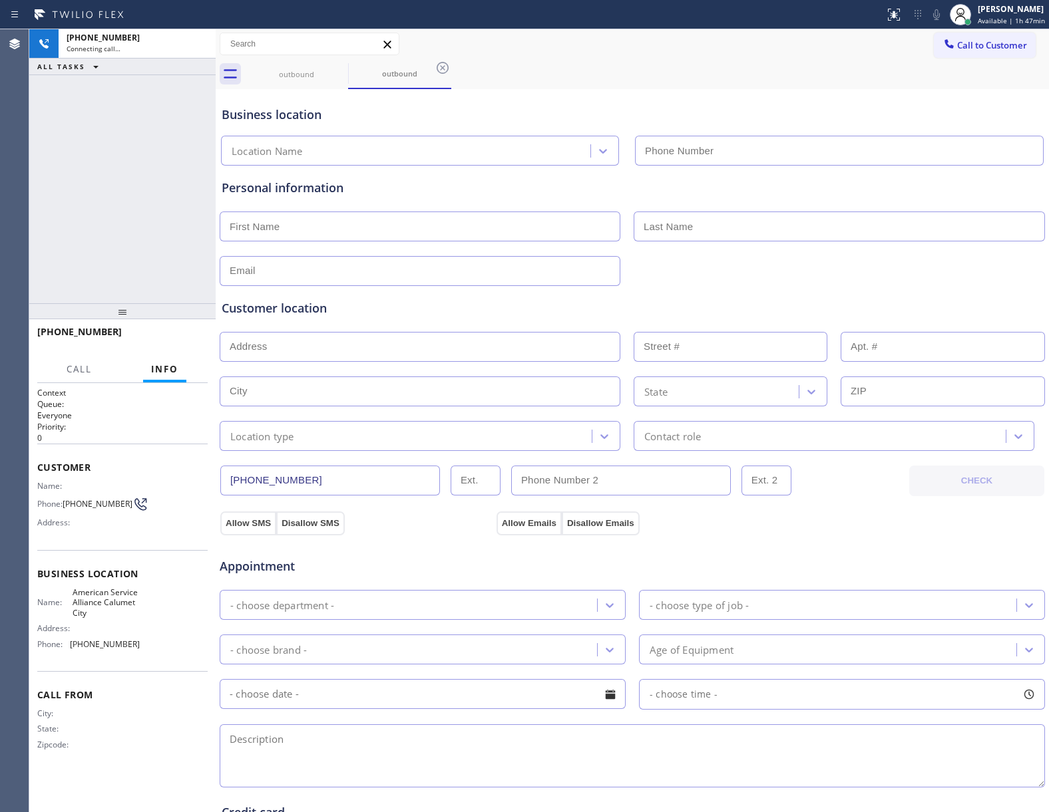
type input "[PHONE_NUMBER]"
drag, startPoint x: 139, startPoint y: 212, endPoint x: 161, endPoint y: 299, distance: 90.5
click at [147, 233] on div "[PHONE_NUMBER] Connecting call… ALL TASKS ALL TASKS ACTIVE TASKS TASKS IN WRAP …" at bounding box center [122, 166] width 186 height 274
drag, startPoint x: 67, startPoint y: 504, endPoint x: 121, endPoint y: 515, distance: 55.6
click at [121, 515] on div "Name: Phone: [PHONE_NUMBER] Address:" at bounding box center [88, 507] width 102 height 53
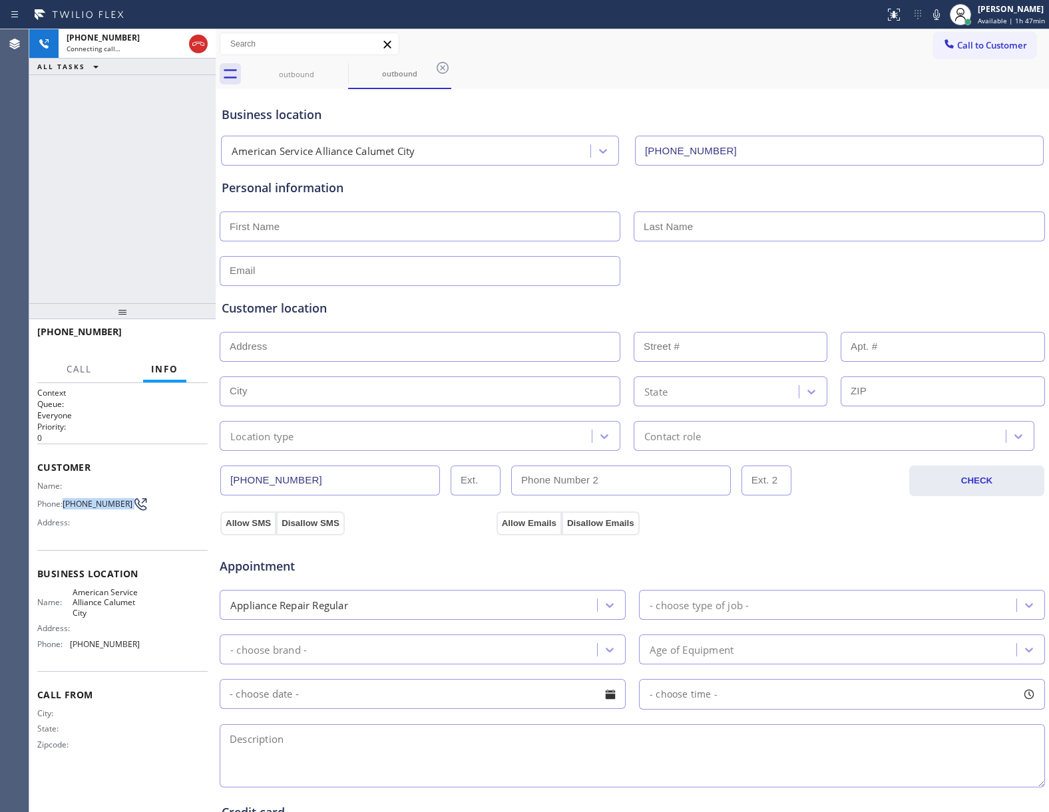
copy div "[PHONE_NUMBER]"
click at [203, 46] on icon at bounding box center [198, 44] width 16 height 16
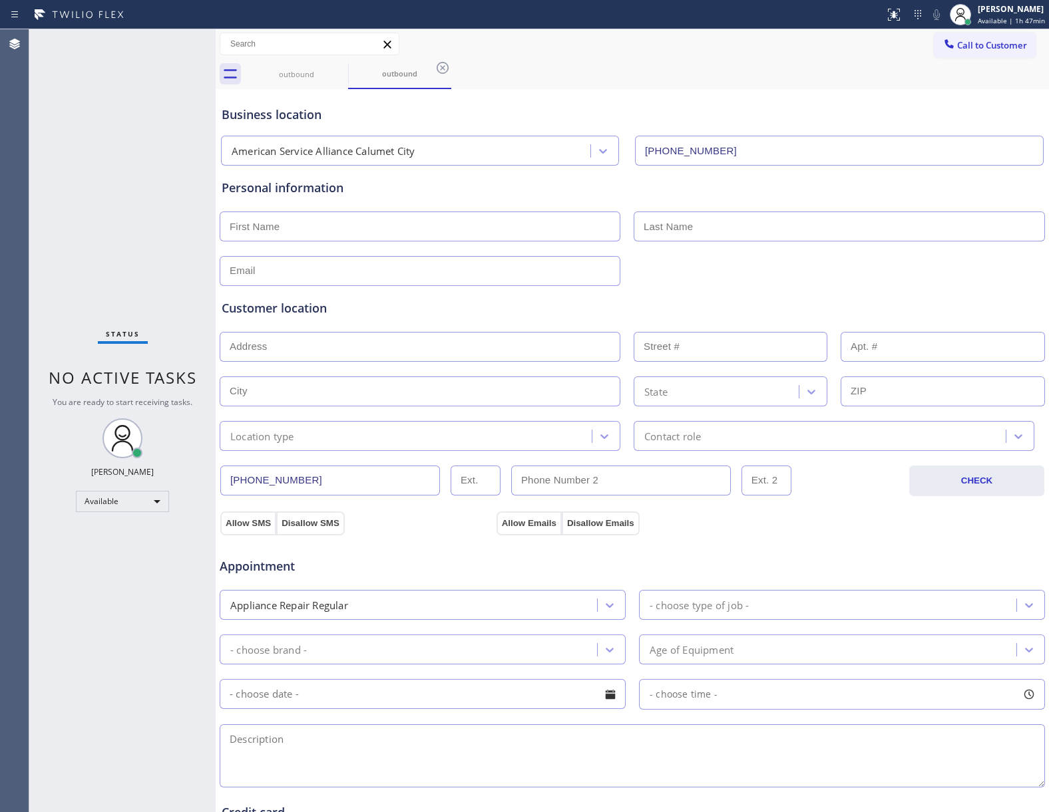
click at [88, 230] on div "Status No active tasks You are ready to start receiving tasks. [PERSON_NAME] Av…" at bounding box center [122, 420] width 186 height 783
click at [972, 49] on span "Call to Customer" at bounding box center [992, 45] width 70 height 12
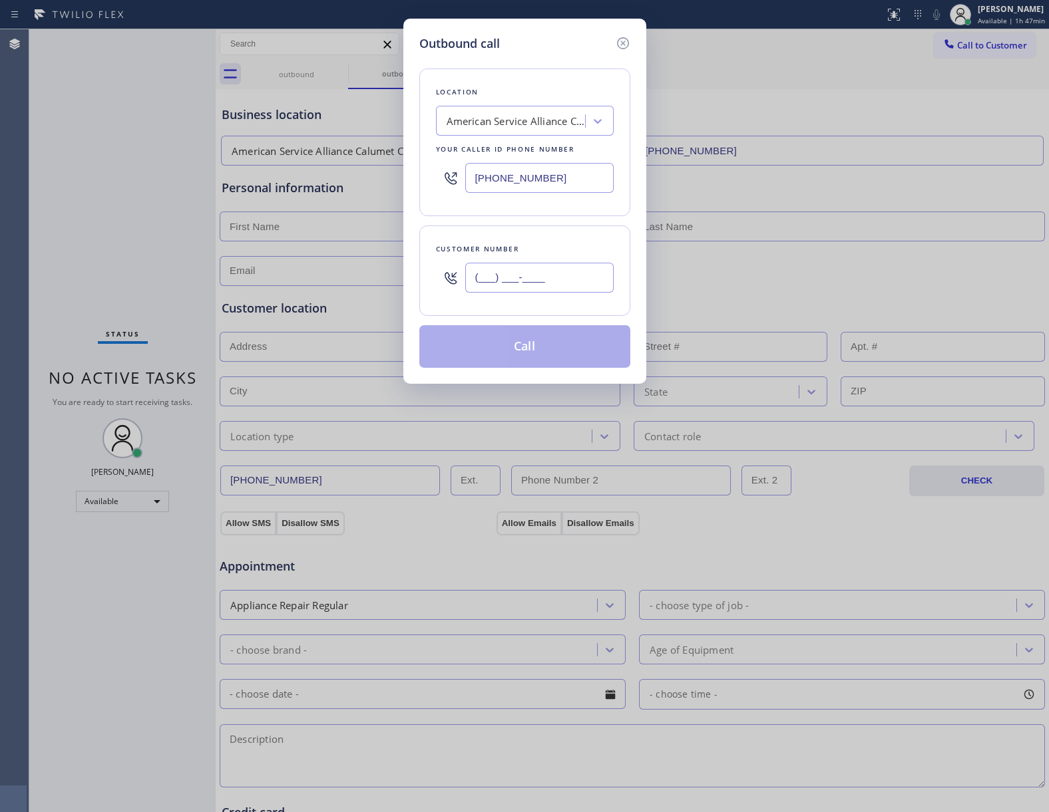
click at [566, 277] on input "(___) ___-____" at bounding box center [539, 278] width 148 height 30
paste input "469) 551-0306"
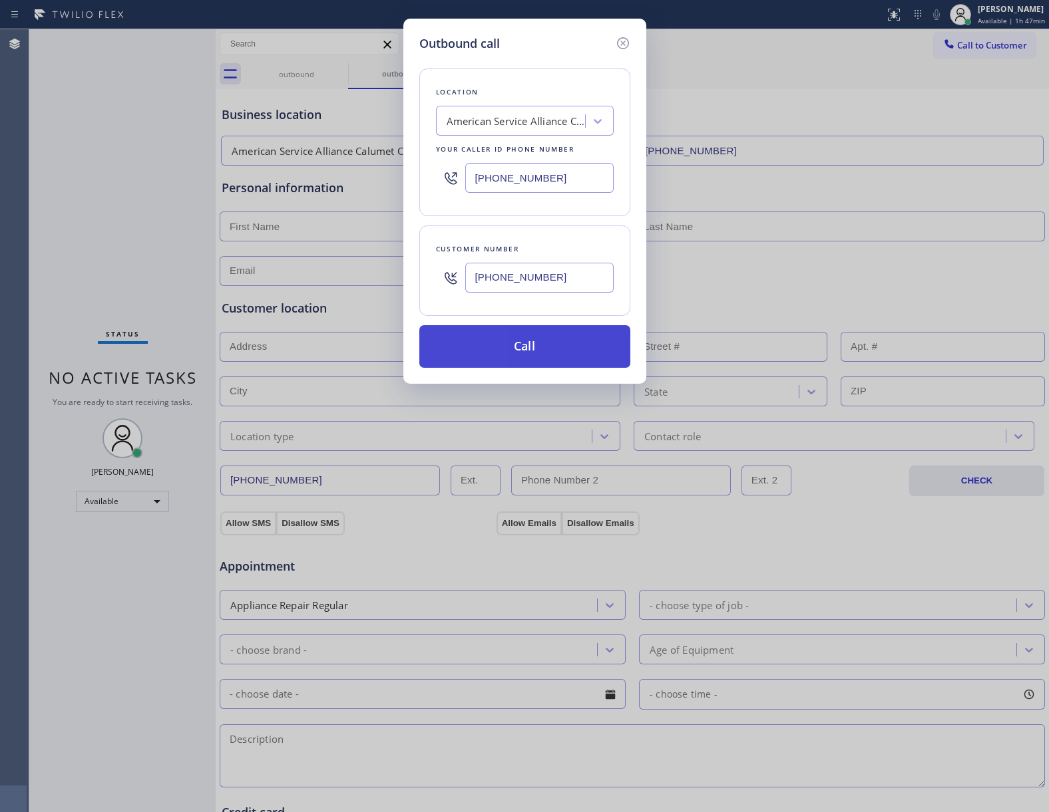
type input "[PHONE_NUMBER]"
click at [538, 346] on button "Call" at bounding box center [524, 346] width 211 height 43
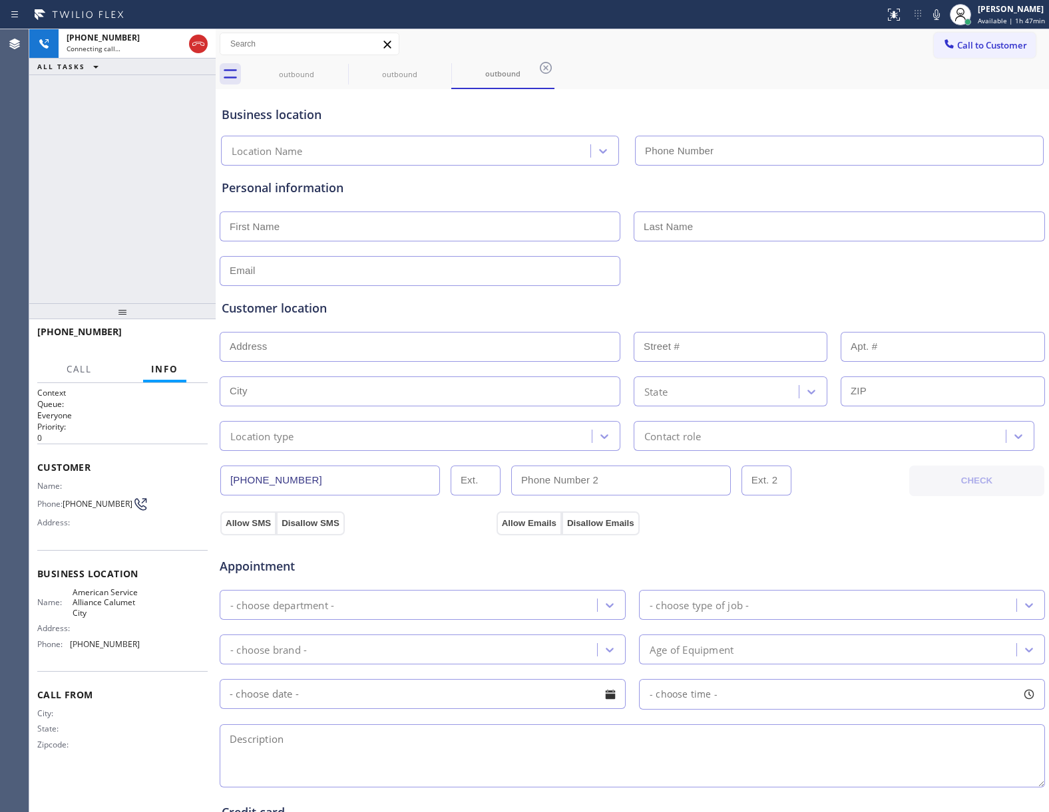
type input "[PHONE_NUMBER]"
click at [153, 355] on div "[PHONE_NUMBER] Live | 00:02 HANG UP" at bounding box center [122, 338] width 170 height 35
click at [153, 341] on button "HANG UP" at bounding box center [177, 338] width 62 height 19
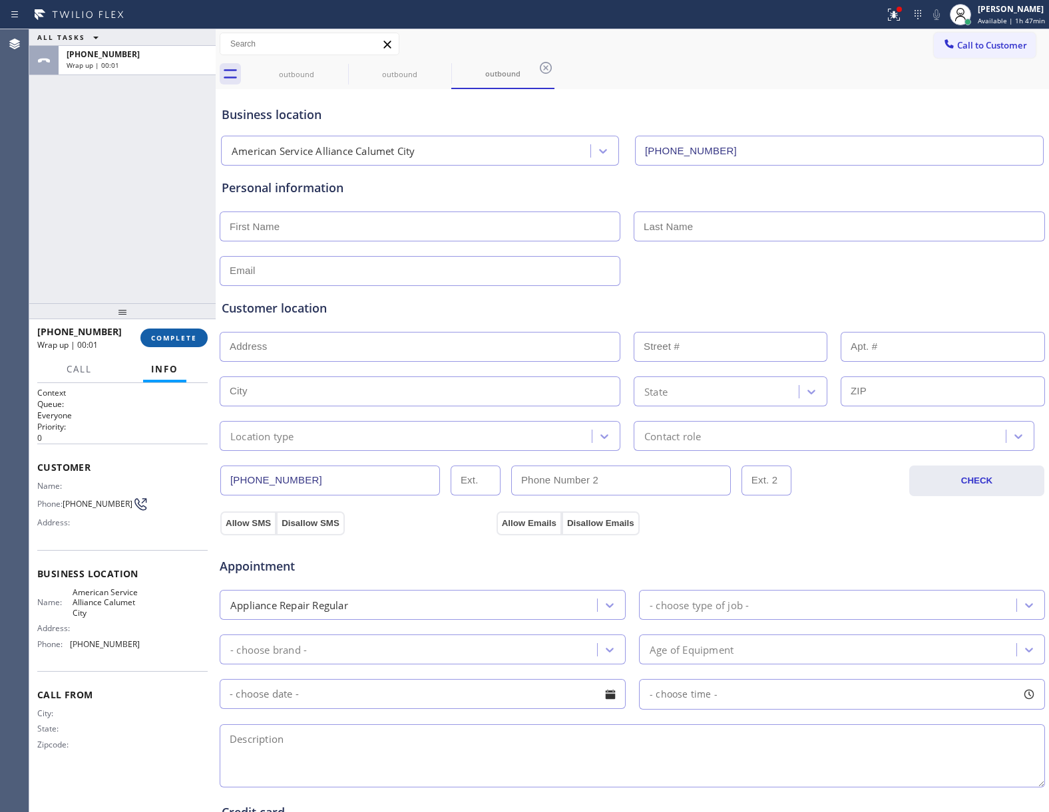
click at [153, 341] on span "COMPLETE" at bounding box center [174, 337] width 46 height 9
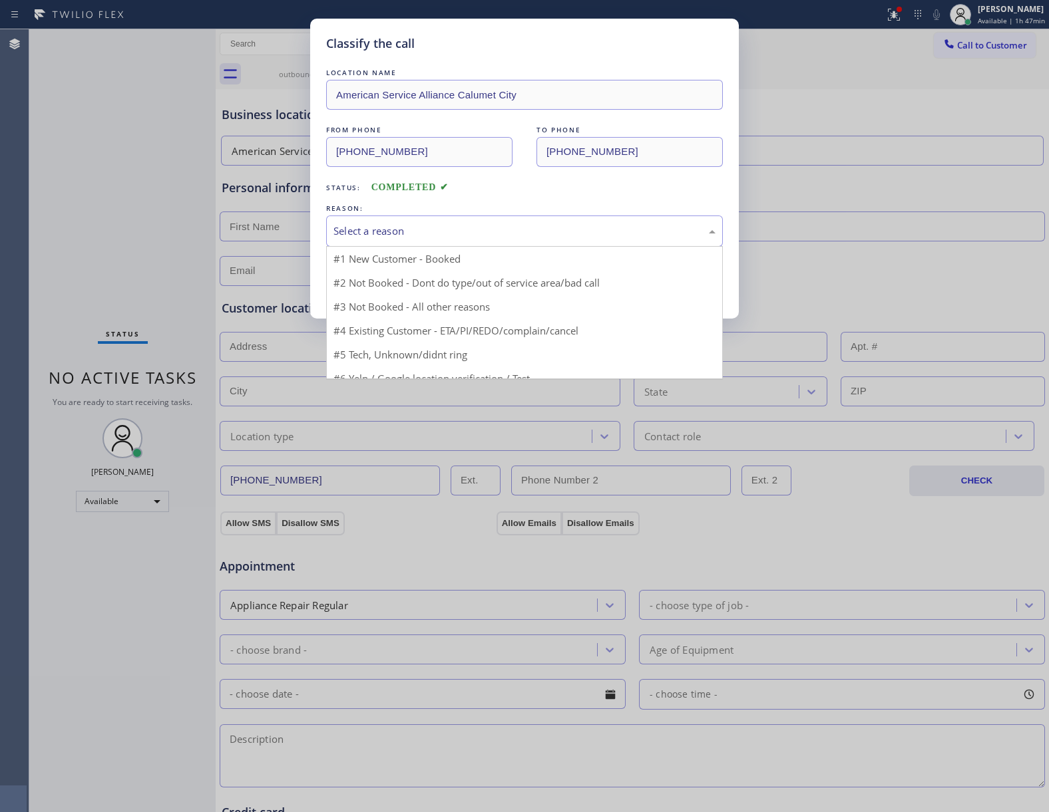
click at [408, 240] on div "Select a reason" at bounding box center [524, 231] width 397 height 31
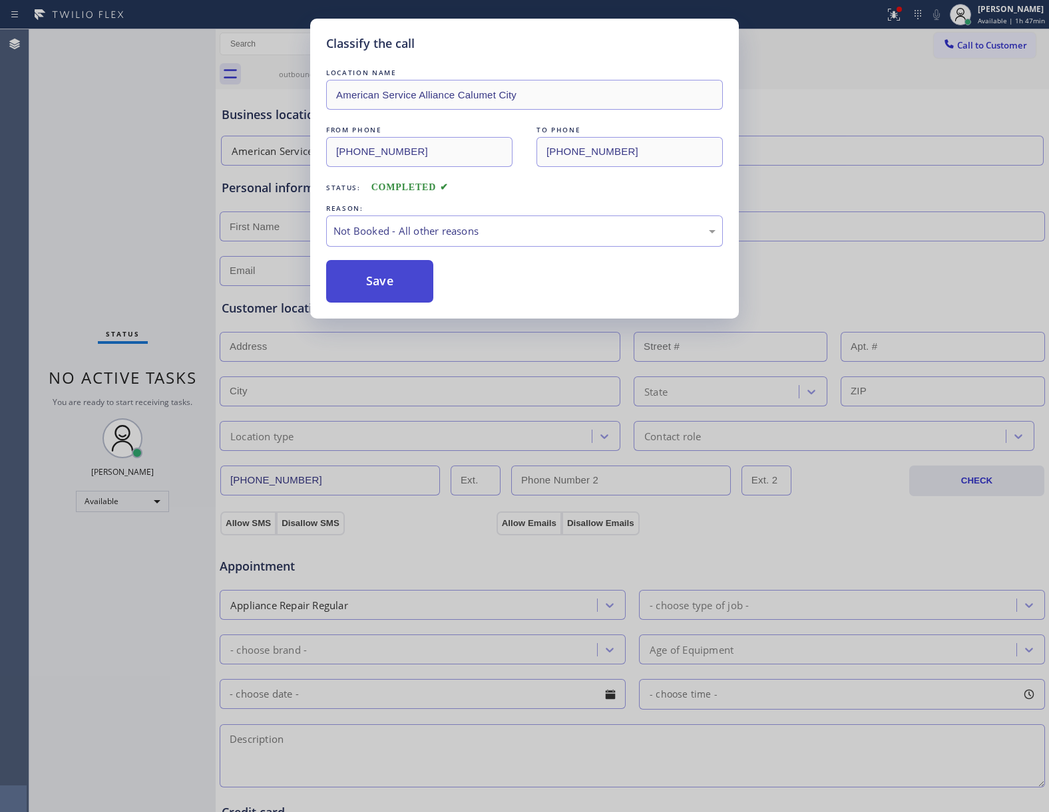
click at [416, 279] on button "Save" at bounding box center [379, 281] width 107 height 43
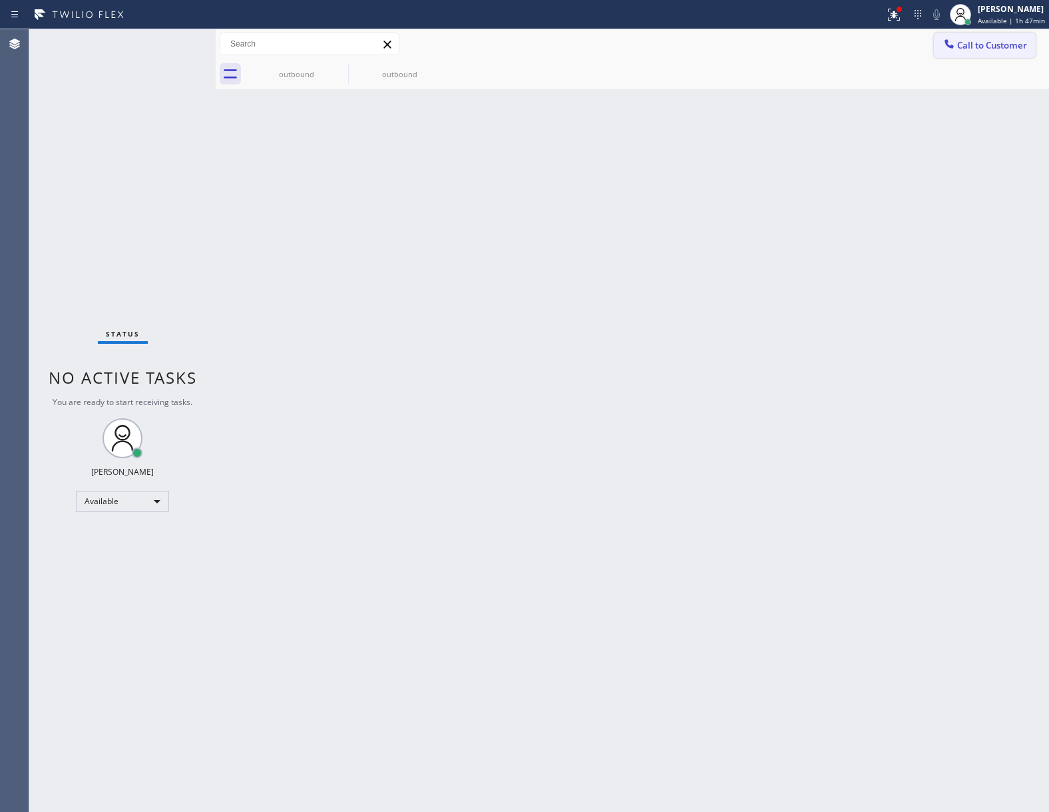
click at [960, 43] on span "Call to Customer" at bounding box center [992, 45] width 70 height 12
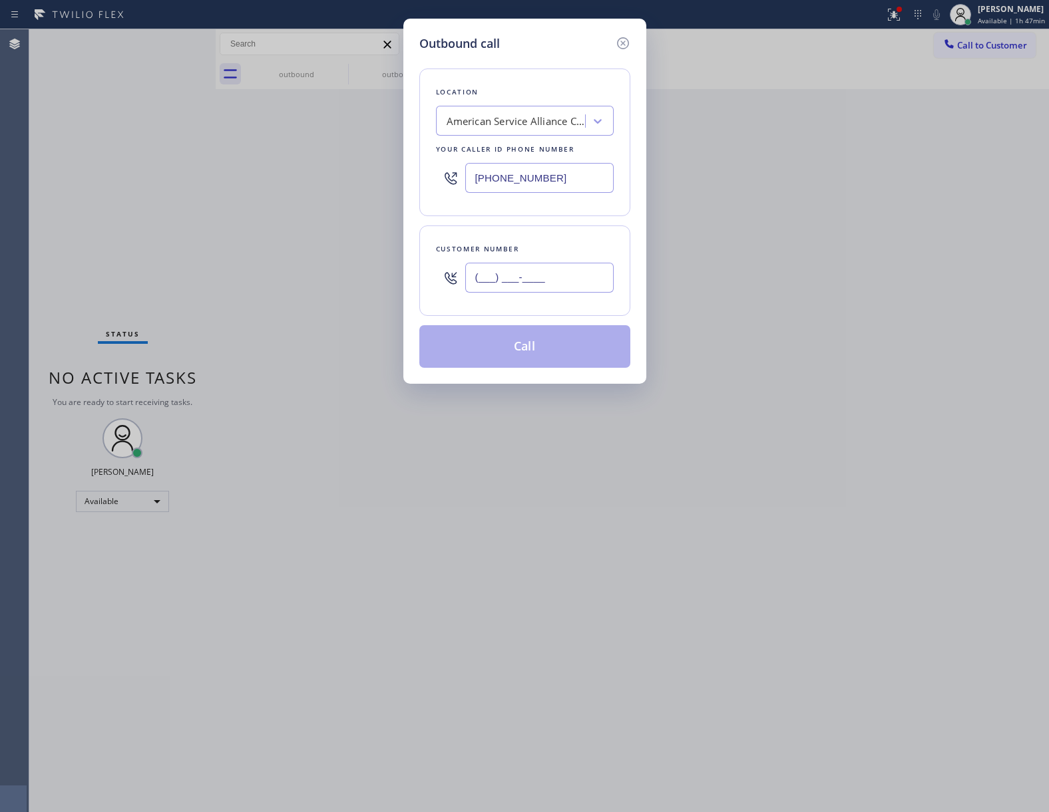
click at [520, 279] on input "(___) ___-____" at bounding box center [539, 278] width 148 height 30
paste input "469) 551-0306"
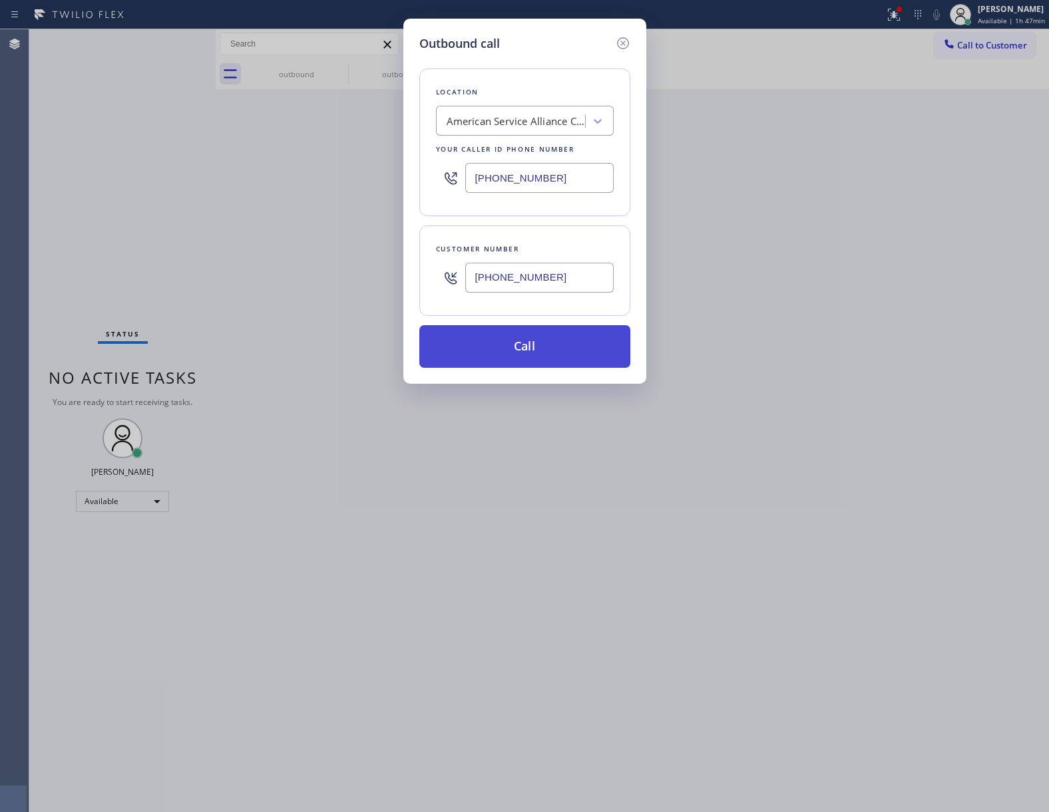
type input "[PHONE_NUMBER]"
drag, startPoint x: 523, startPoint y: 353, endPoint x: 520, endPoint y: 345, distance: 8.4
click at [520, 345] on button "Call" at bounding box center [524, 346] width 211 height 43
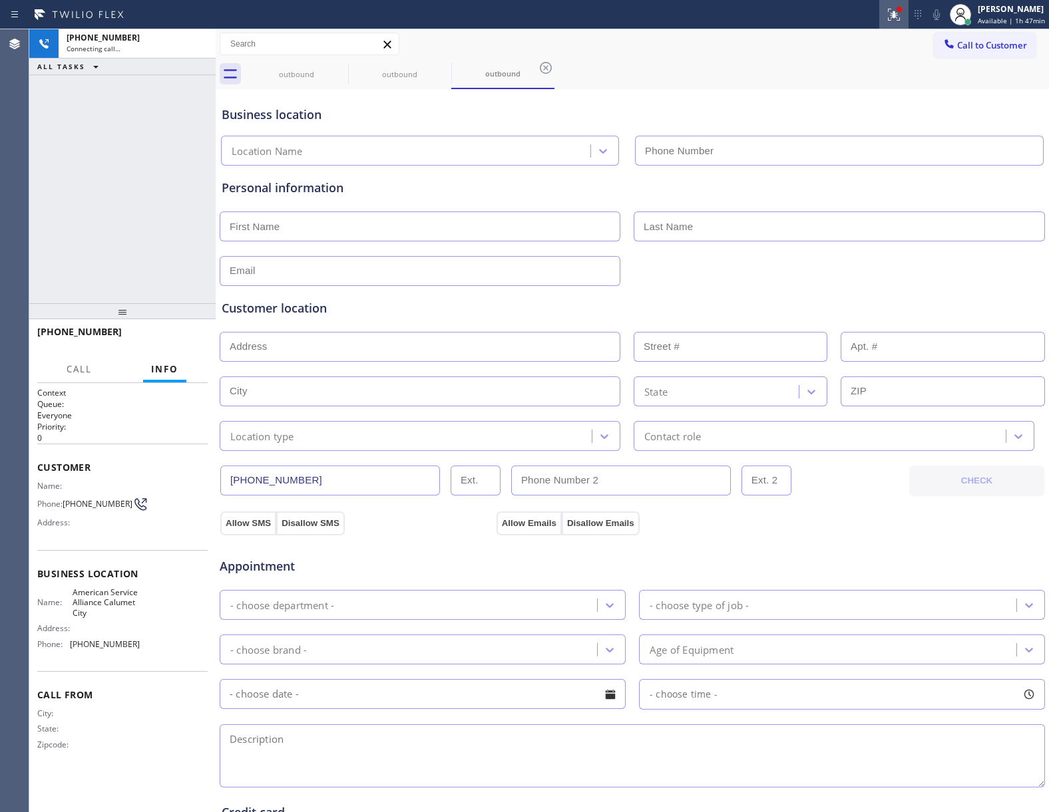
click at [886, 17] on icon at bounding box center [894, 15] width 16 height 16
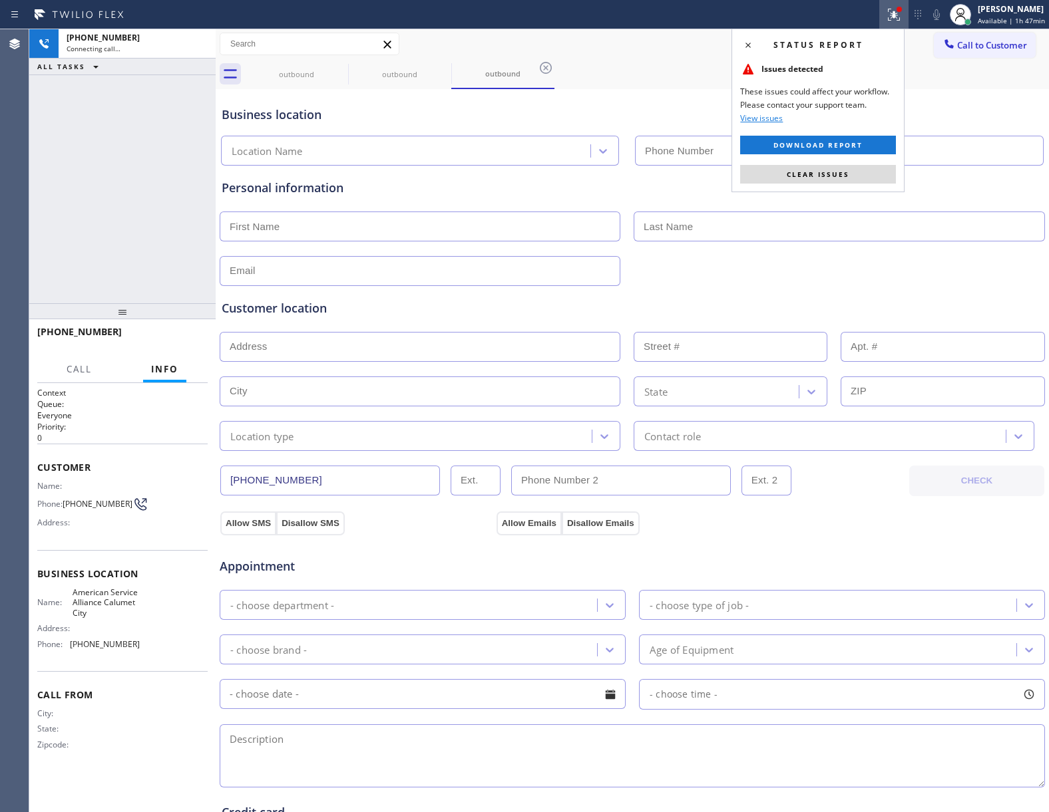
type input "[PHONE_NUMBER]"
click at [830, 168] on button "Clear issues" at bounding box center [818, 174] width 156 height 19
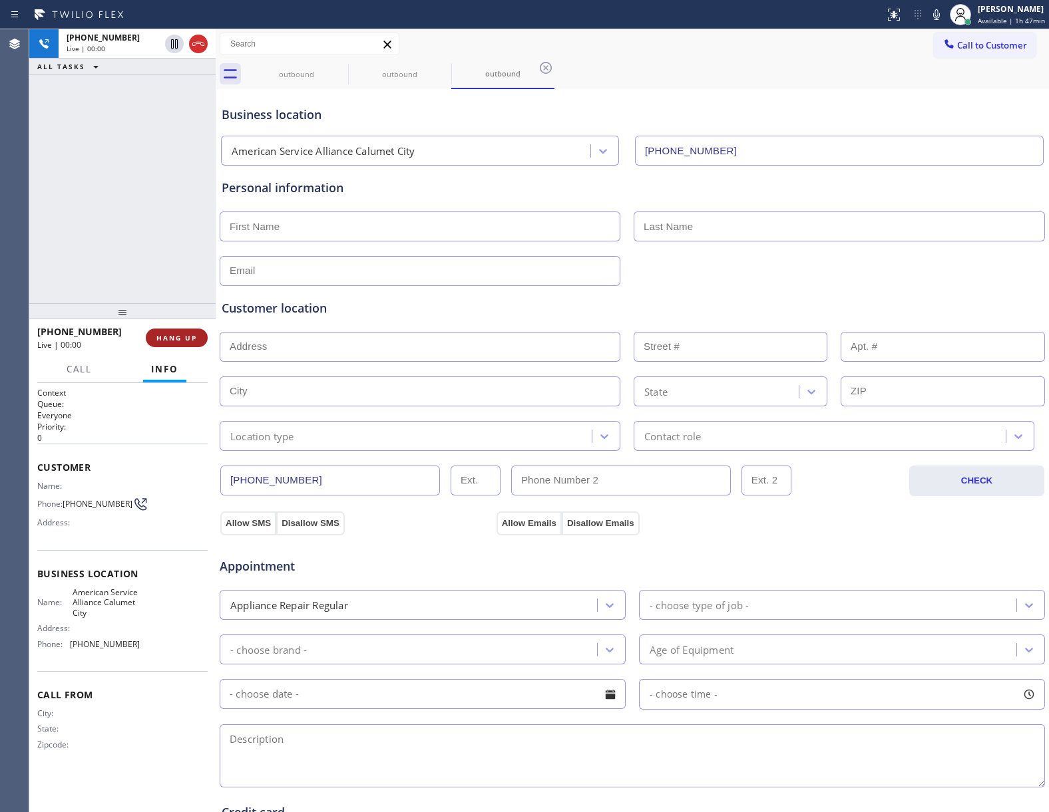
click at [184, 329] on button "HANG UP" at bounding box center [177, 338] width 62 height 19
click at [184, 329] on button "COMPLETE" at bounding box center [173, 338] width 67 height 19
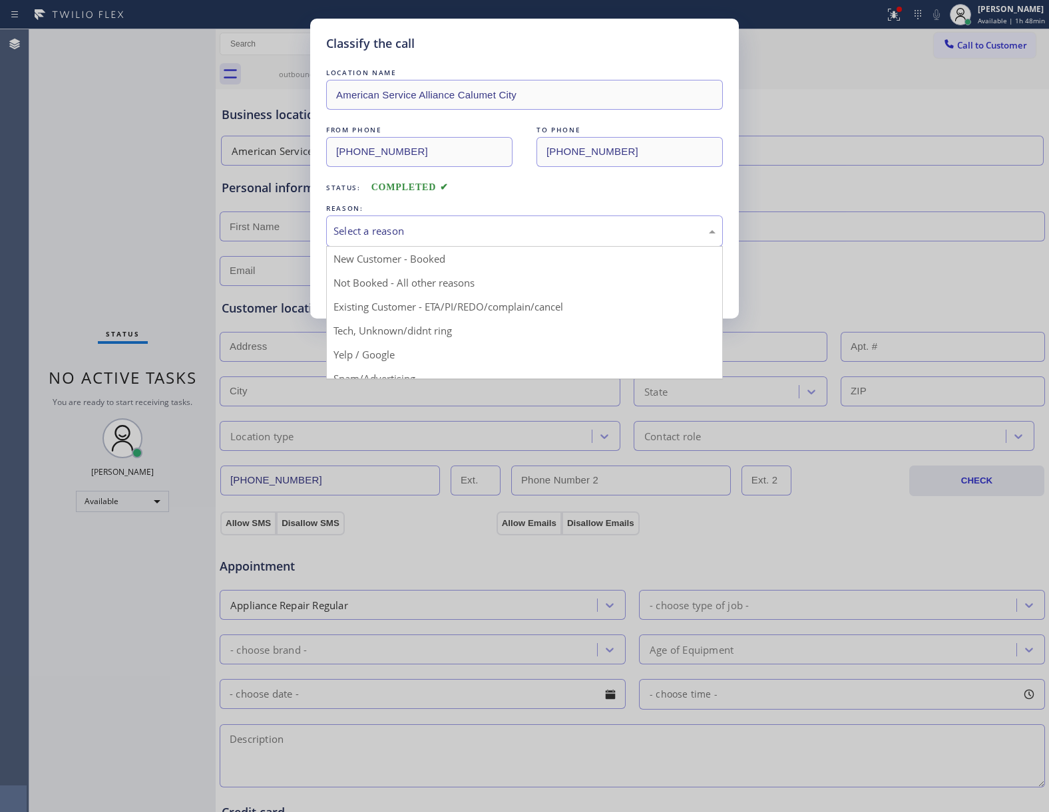
click at [430, 235] on div "Select a reason" at bounding box center [524, 231] width 382 height 15
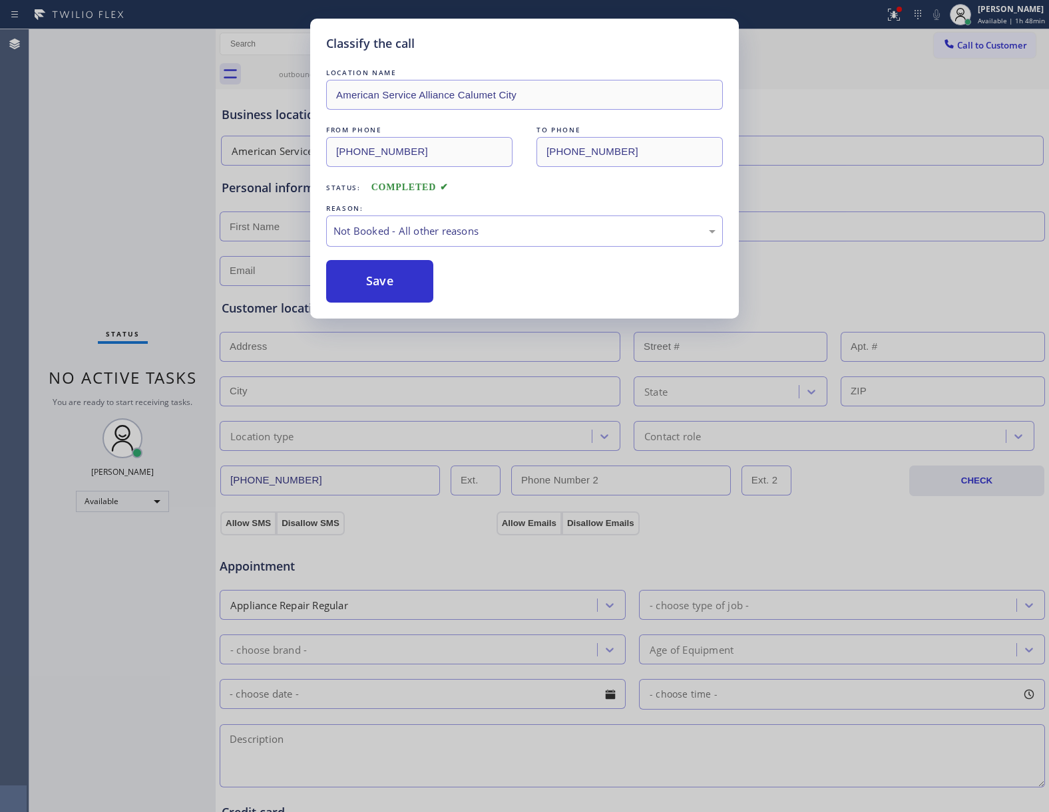
click at [410, 285] on button "Save" at bounding box center [379, 281] width 107 height 43
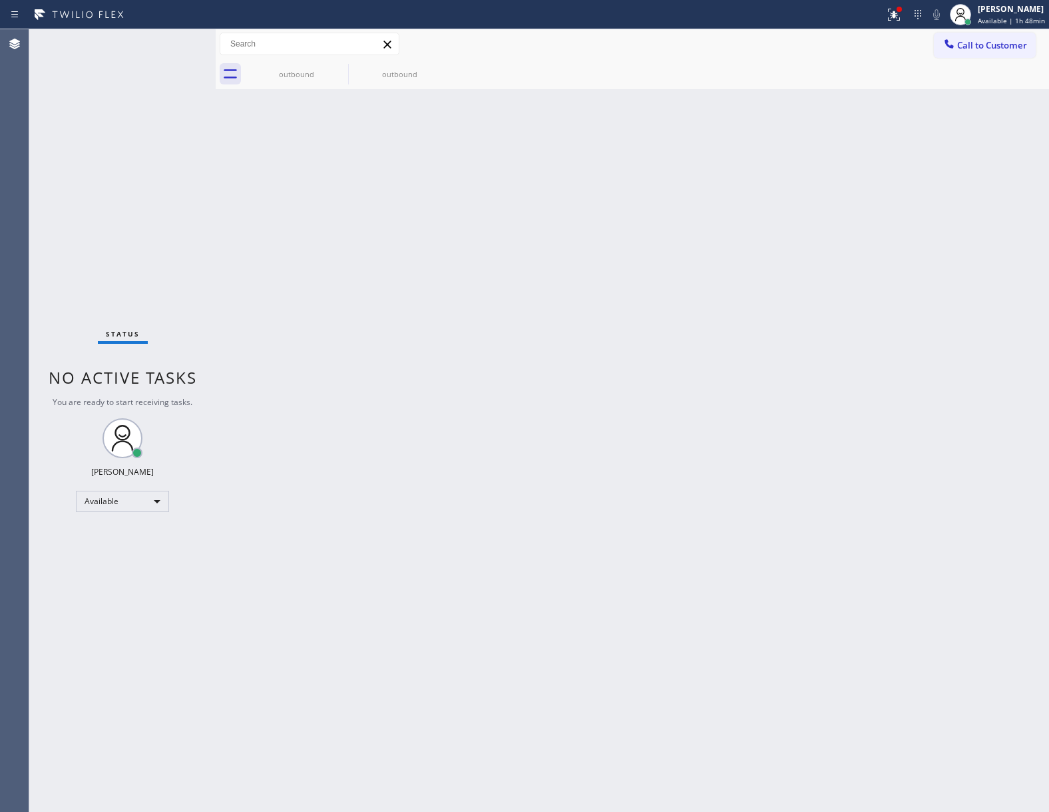
click at [957, 44] on span "Call to Customer" at bounding box center [992, 45] width 70 height 12
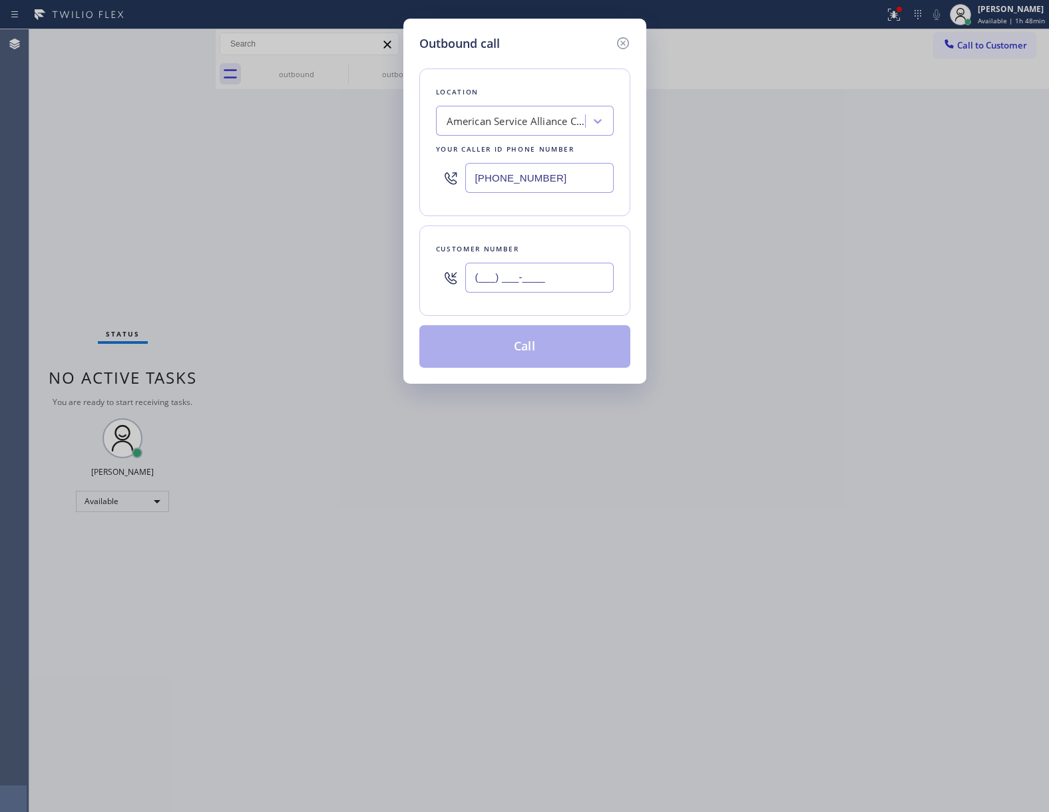
click at [518, 291] on input "(___) ___-____" at bounding box center [539, 278] width 148 height 30
paste input "469) 551-0306"
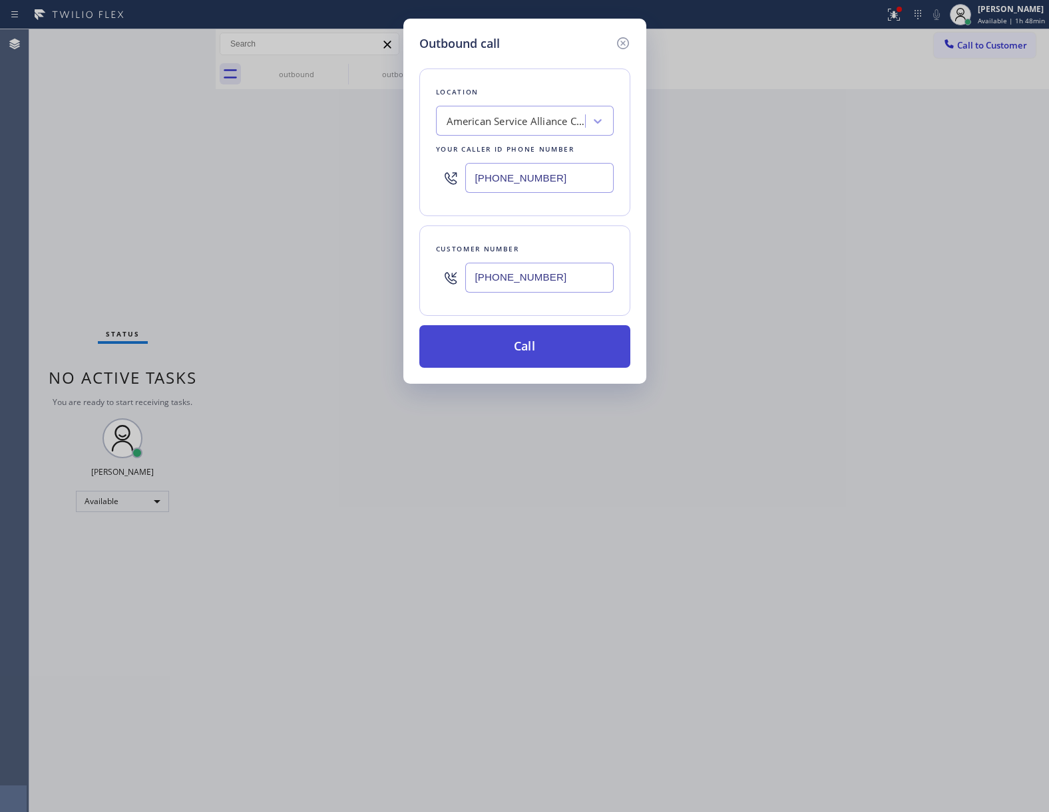
type input "[PHONE_NUMBER]"
click at [509, 343] on button "Call" at bounding box center [524, 346] width 211 height 43
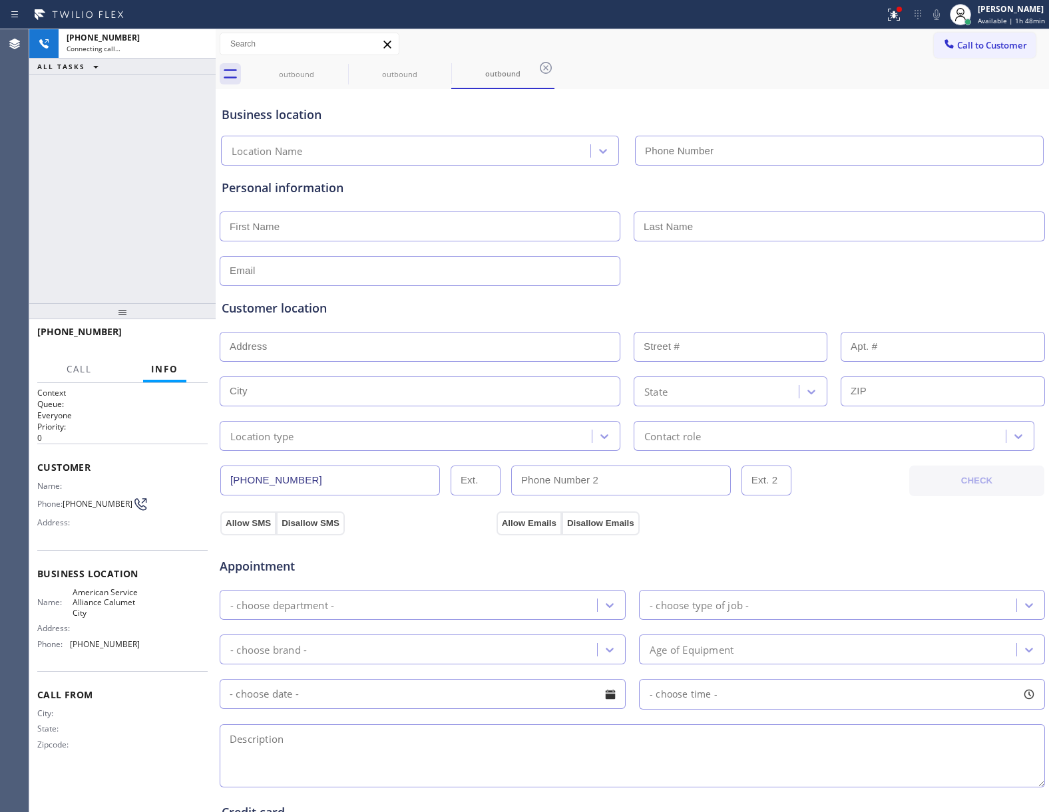
type input "[PHONE_NUMBER]"
click at [166, 335] on span "HANG UP" at bounding box center [176, 337] width 41 height 9
click at [166, 331] on button "HANG UP" at bounding box center [177, 338] width 62 height 19
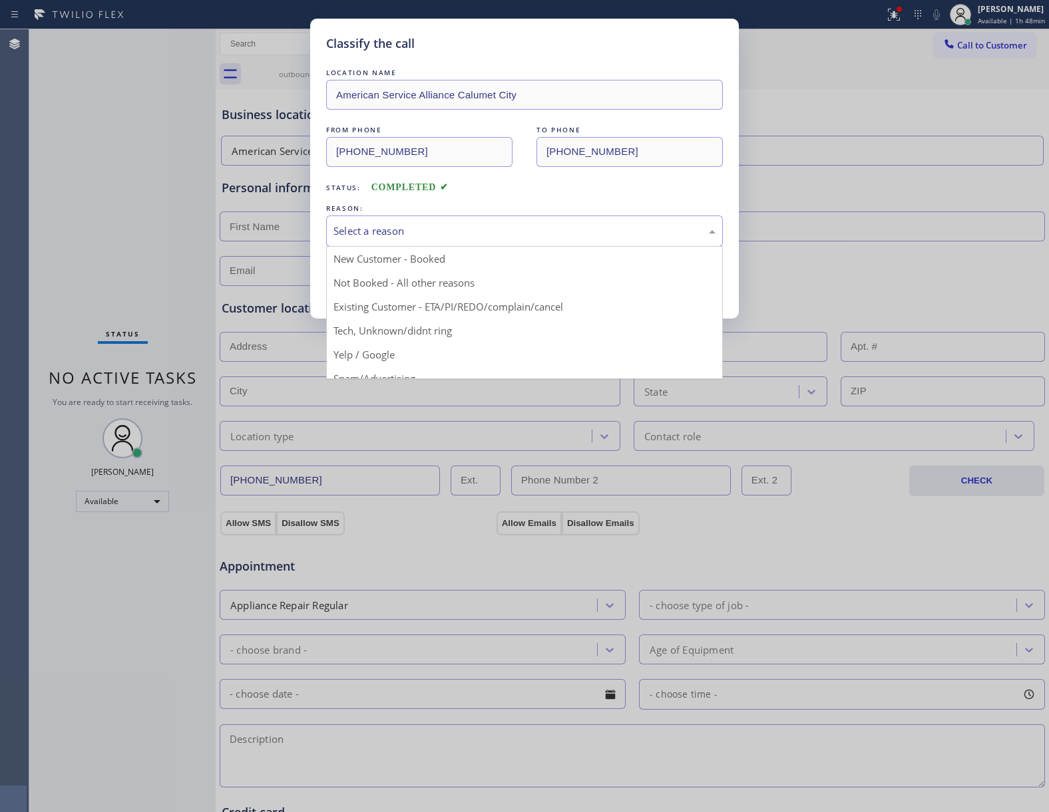
click at [533, 237] on div "Select a reason" at bounding box center [524, 231] width 382 height 15
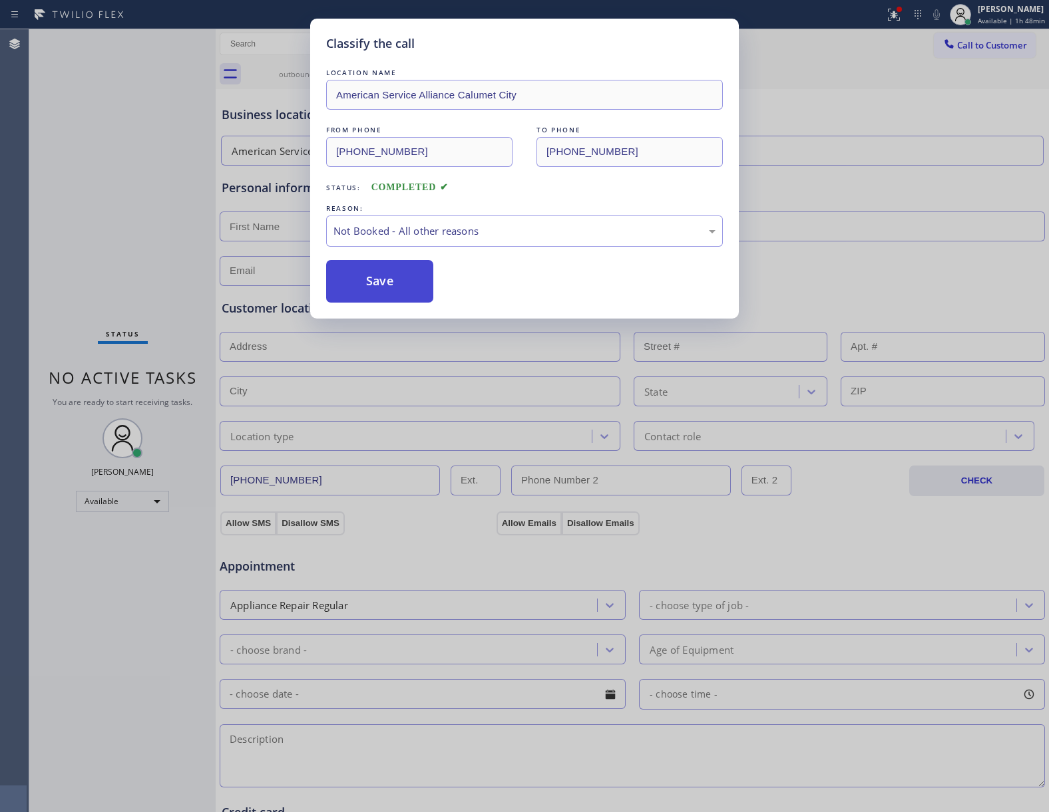
click at [415, 293] on button "Save" at bounding box center [379, 281] width 107 height 43
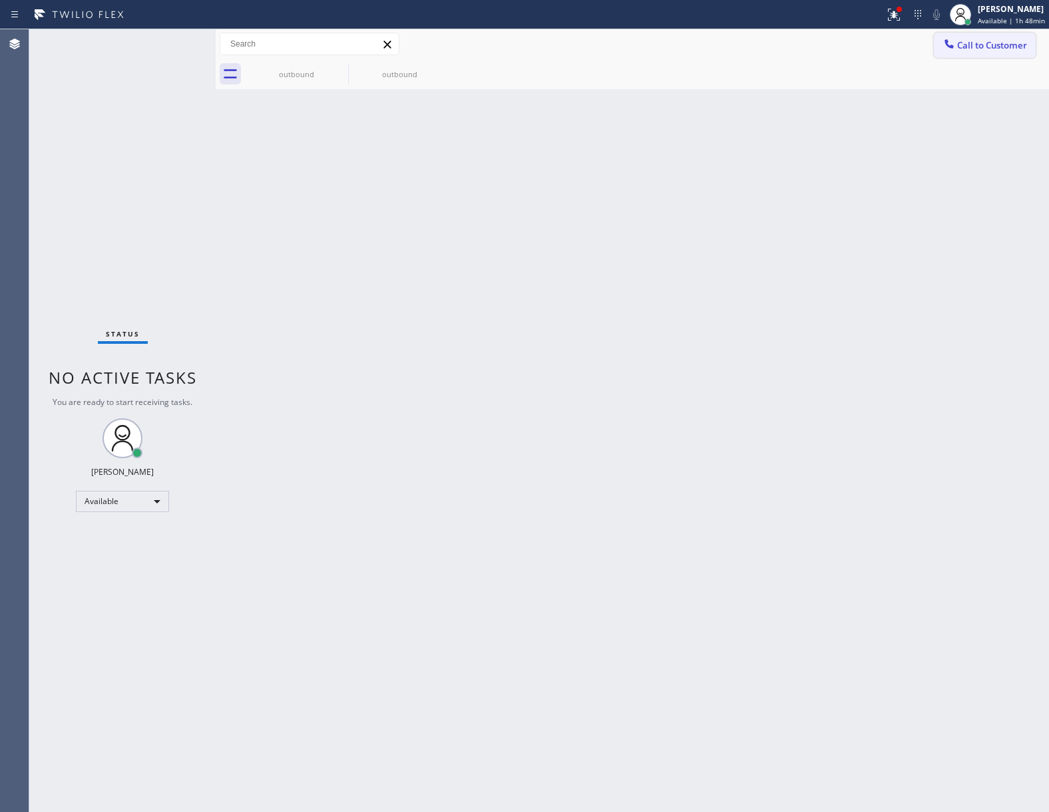
click at [986, 37] on button "Call to Customer" at bounding box center [985, 45] width 102 height 25
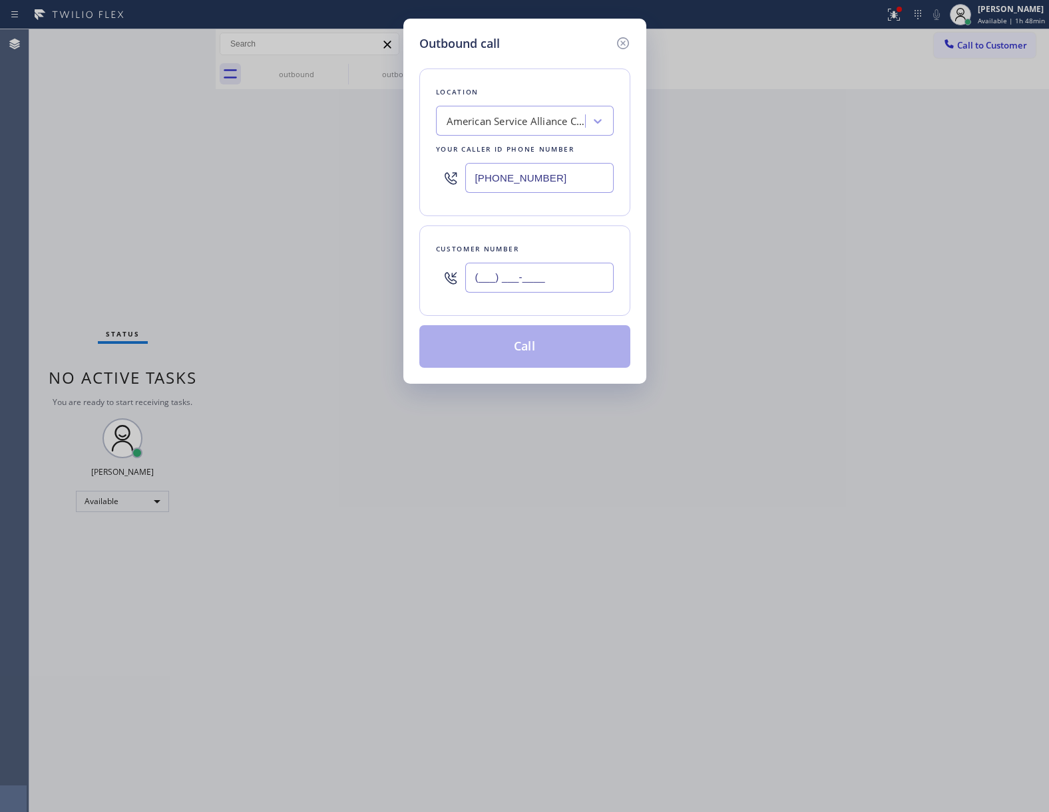
click at [516, 273] on input "(___) ___-____" at bounding box center [539, 278] width 148 height 30
paste input "469) 551-0306"
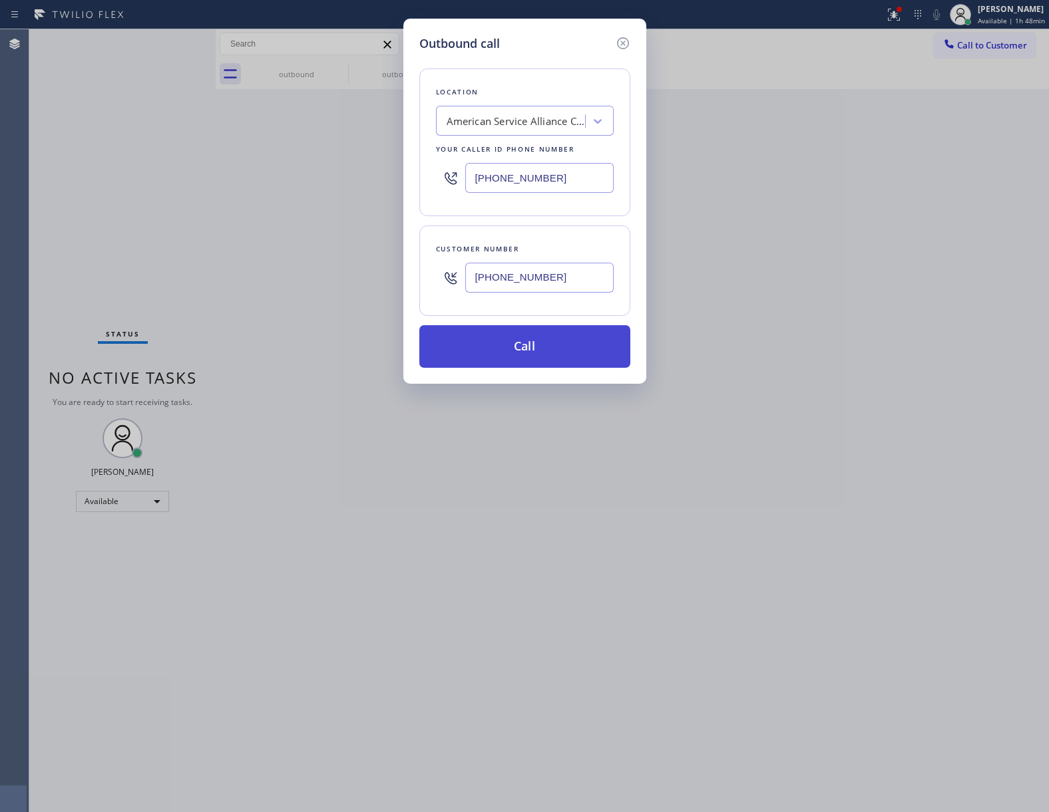
type input "[PHONE_NUMBER]"
click at [515, 337] on button "Call" at bounding box center [524, 346] width 211 height 43
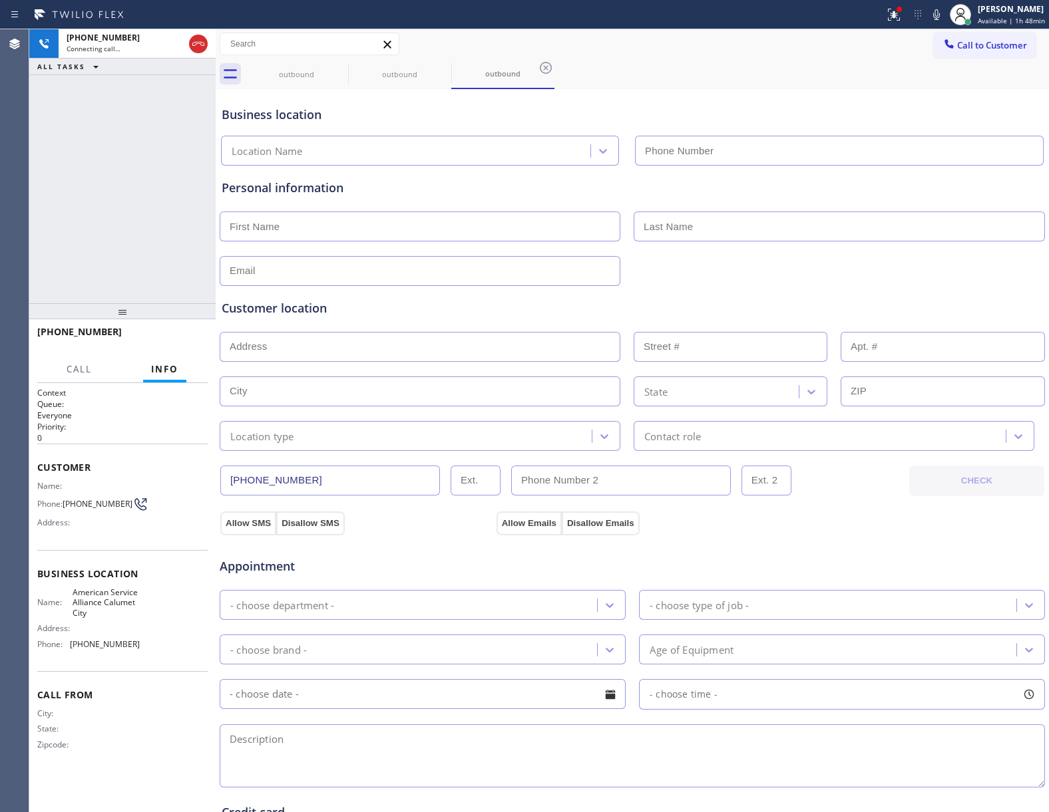
type input "[PHONE_NUMBER]"
click at [182, 335] on span "HANG UP" at bounding box center [176, 337] width 41 height 9
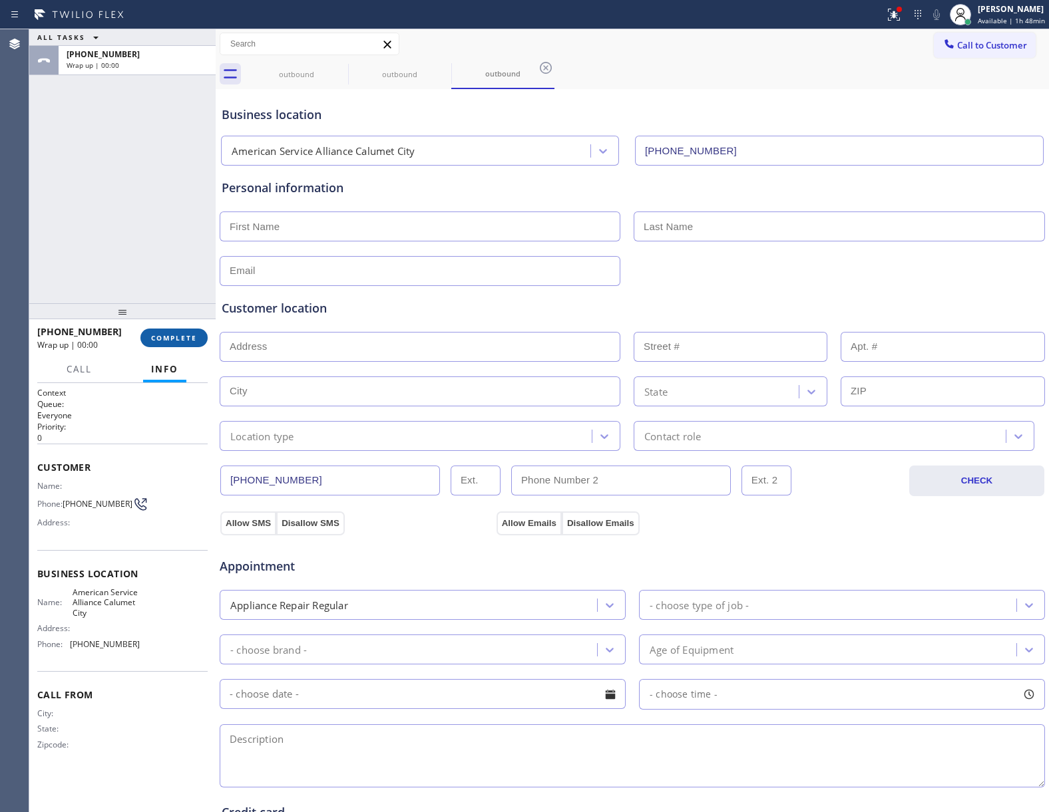
click at [182, 335] on span "COMPLETE" at bounding box center [174, 337] width 46 height 9
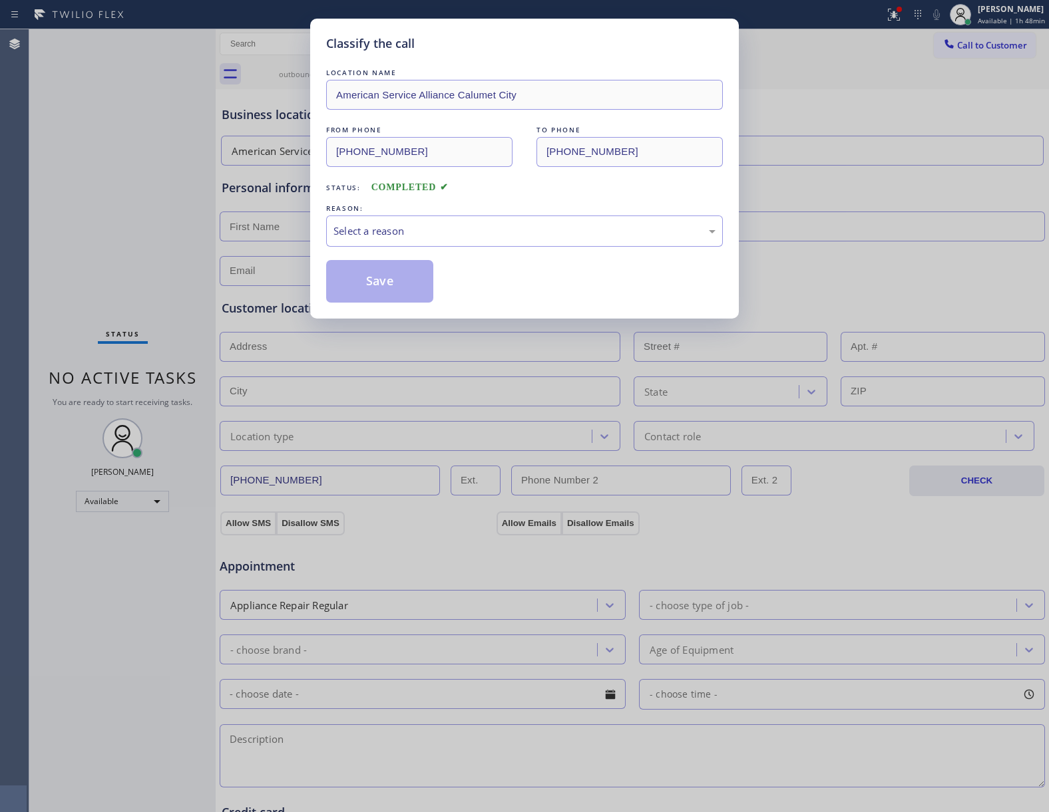
click at [494, 250] on div "LOCATION NAME American Service Alliance Calumet City FROM PHONE [PHONE_NUMBER] …" at bounding box center [524, 184] width 397 height 237
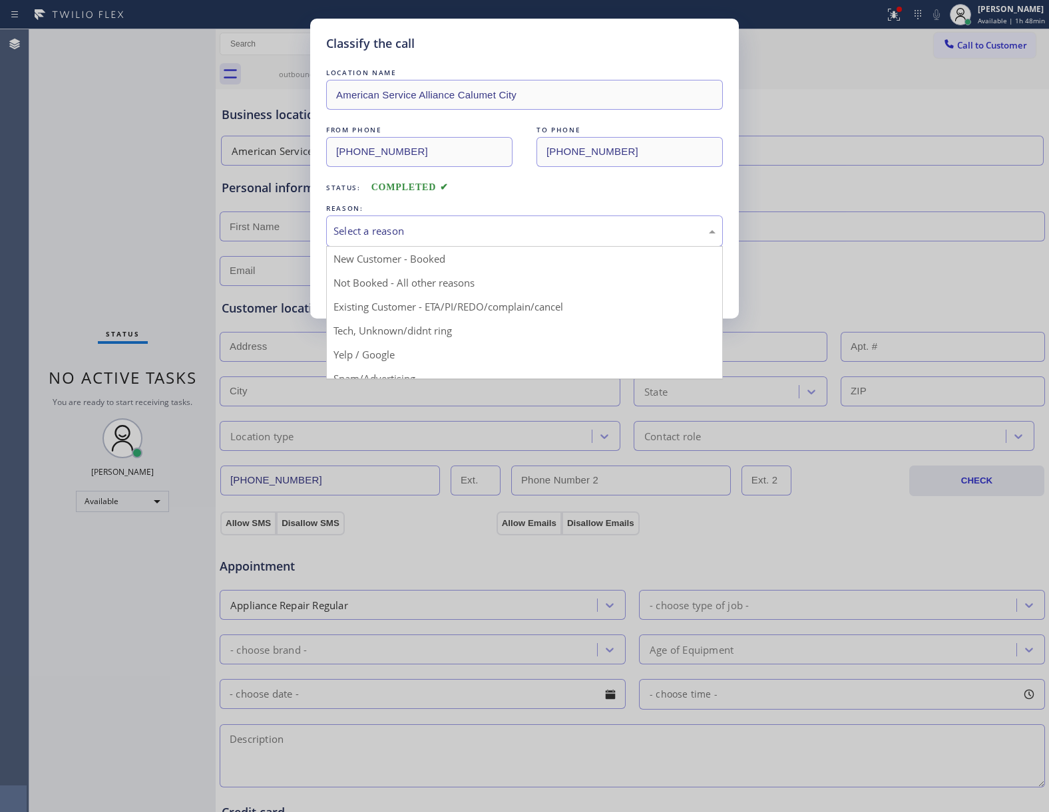
click at [447, 239] on div "Select a reason" at bounding box center [524, 231] width 382 height 15
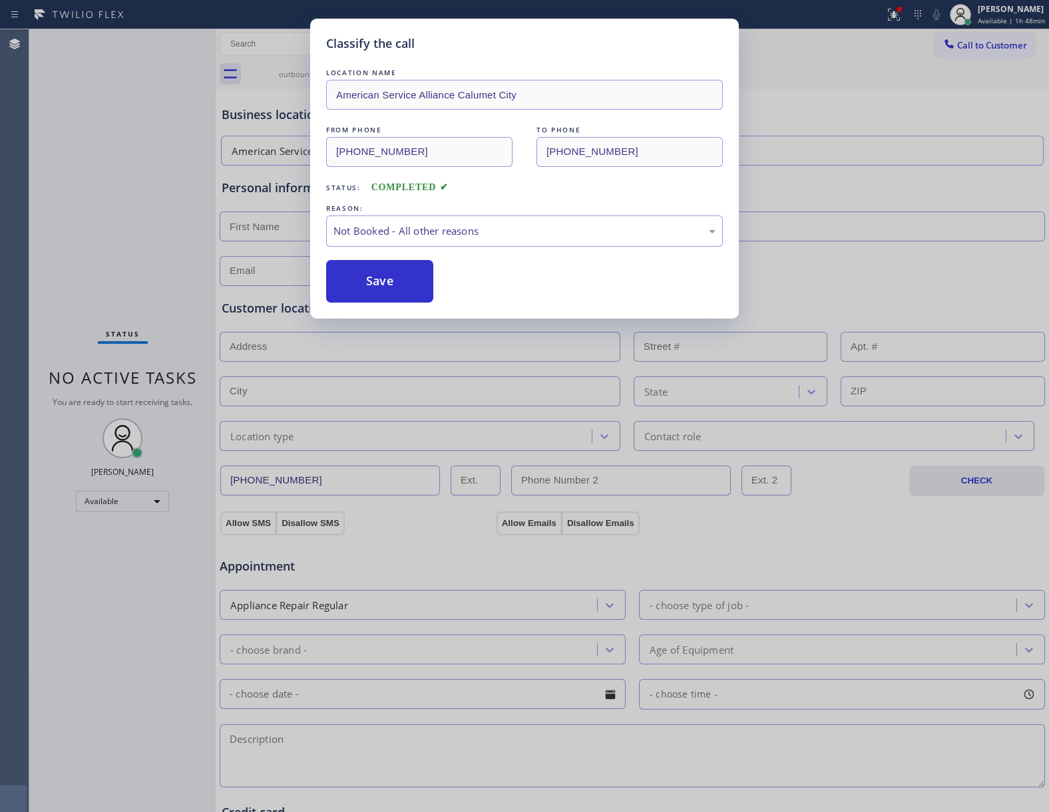
click at [427, 283] on button "Save" at bounding box center [379, 281] width 107 height 43
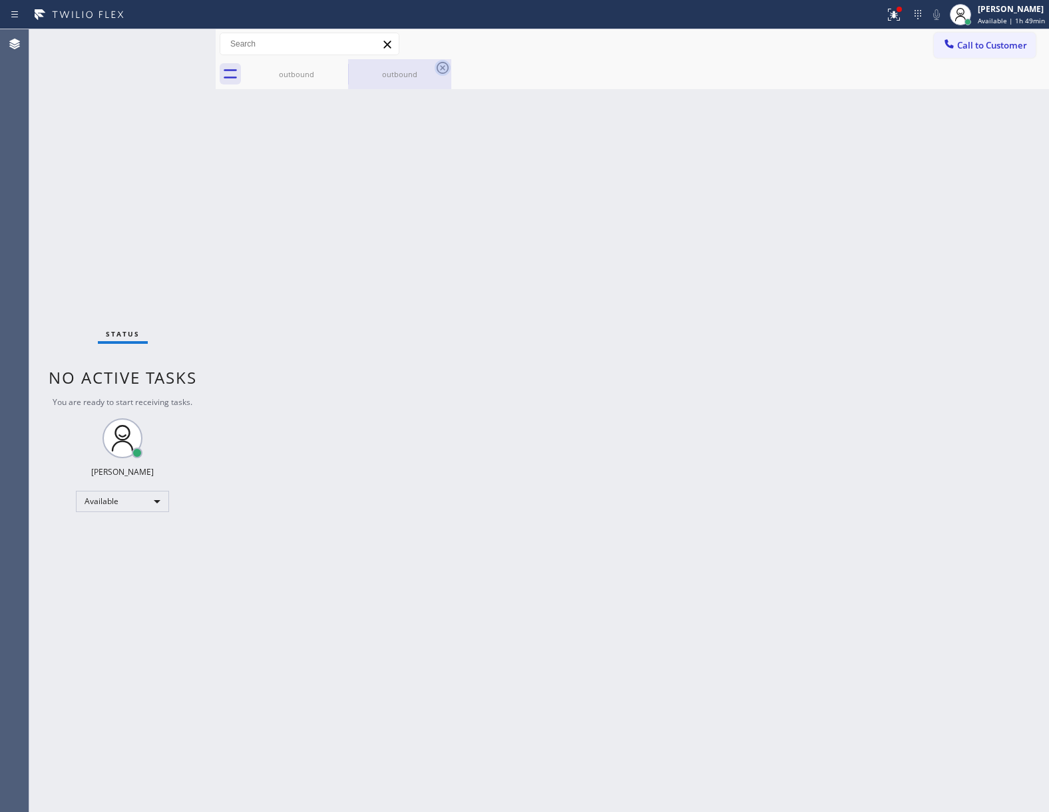
click at [0, 0] on icon at bounding box center [0, 0] width 0 height 0
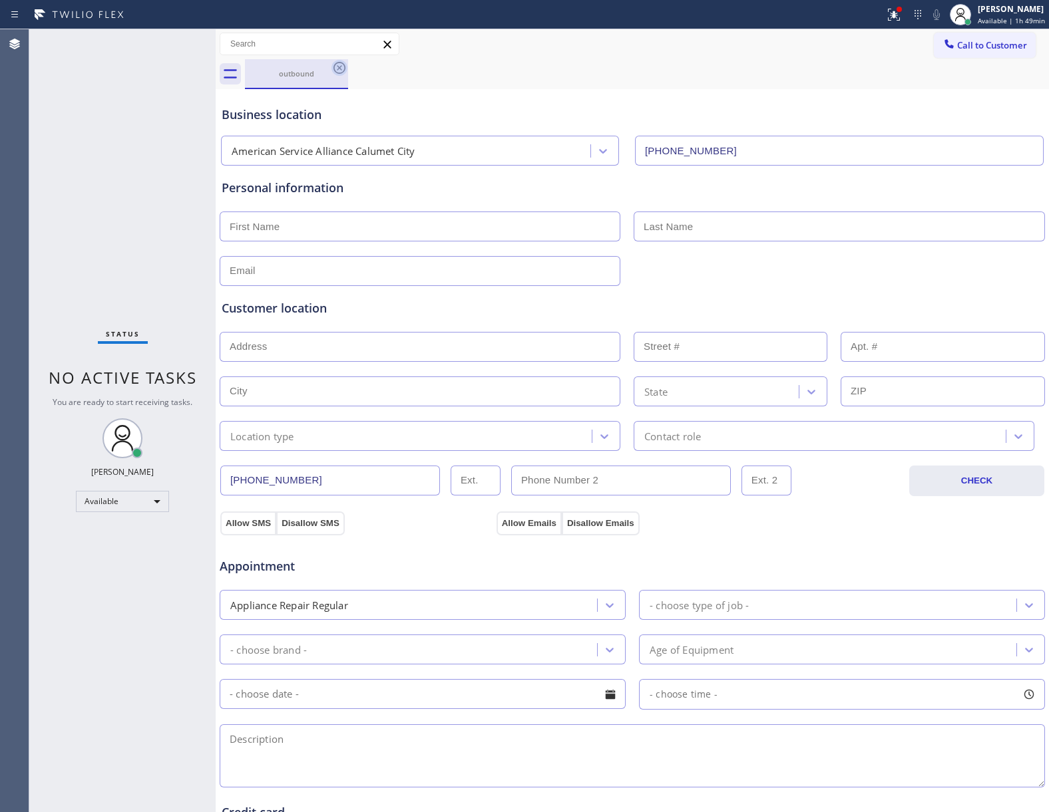
click at [339, 67] on icon at bounding box center [339, 68] width 16 height 16
click at [339, 67] on div "outbound" at bounding box center [647, 74] width 804 height 30
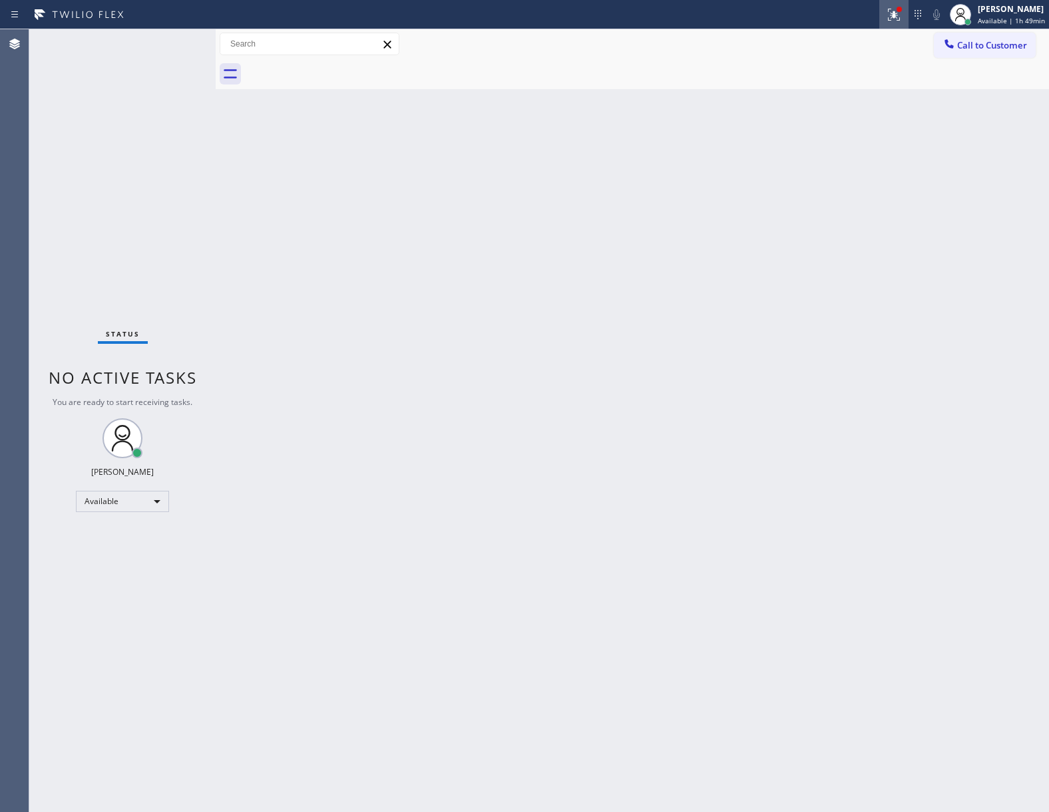
click at [881, 11] on div at bounding box center [893, 15] width 29 height 16
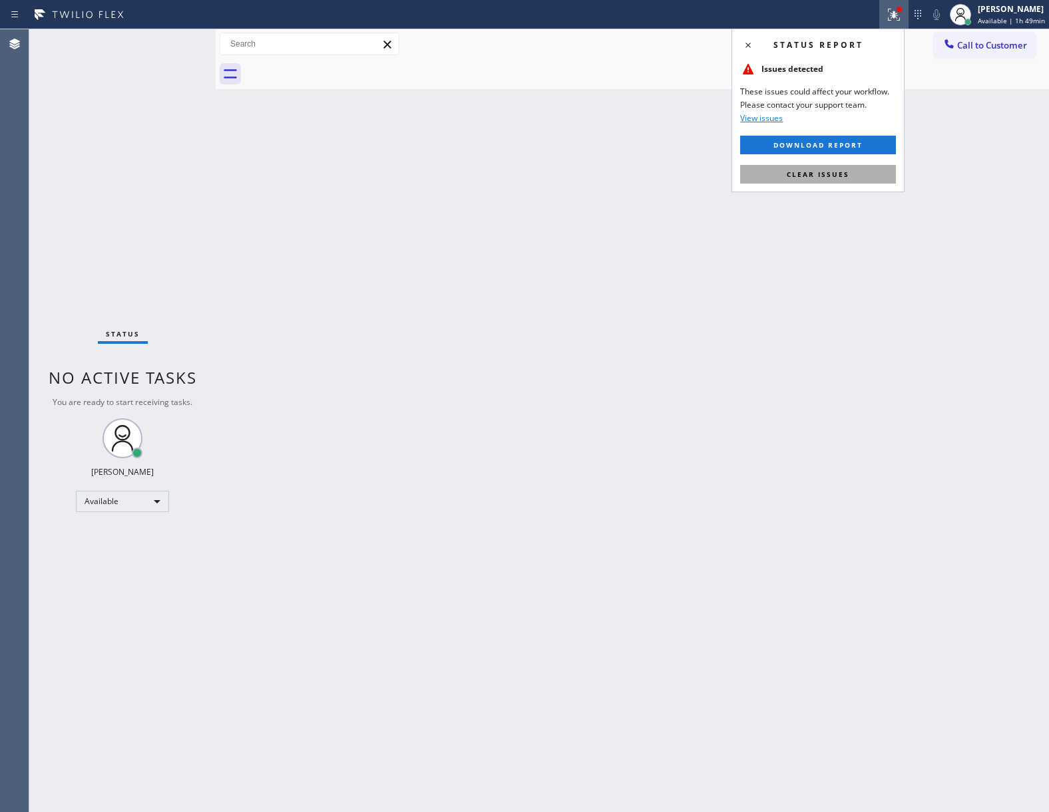
click at [828, 173] on span "Clear issues" at bounding box center [818, 174] width 63 height 9
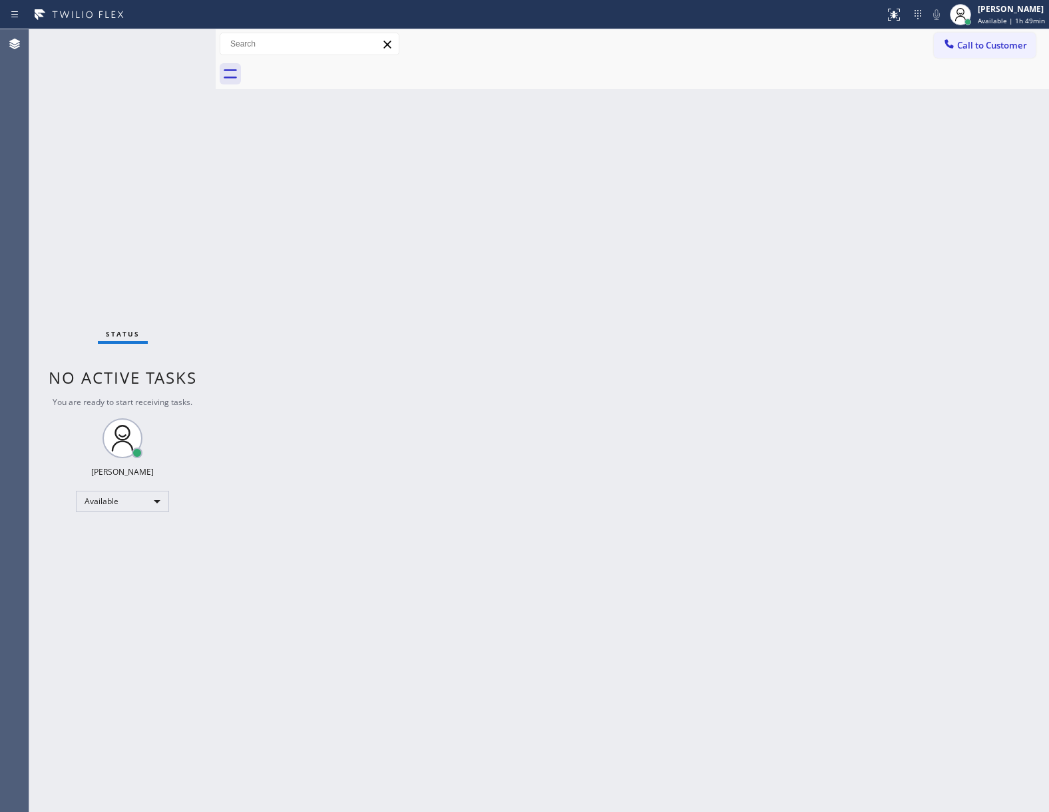
click at [905, 759] on div "Back to Dashboard Change Sender ID Customers Technicians Select a contact Outbo…" at bounding box center [632, 420] width 833 height 783
drag, startPoint x: 185, startPoint y: 257, endPoint x: 856, endPoint y: 93, distance: 690.4
click at [209, 252] on div "Status No active tasks You are ready to start receiving tasks. [PERSON_NAME] Av…" at bounding box center [122, 420] width 186 height 783
drag, startPoint x: 962, startPoint y: 25, endPoint x: 967, endPoint y: 31, distance: 7.5
click at [963, 25] on div at bounding box center [967, 21] width 9 height 9
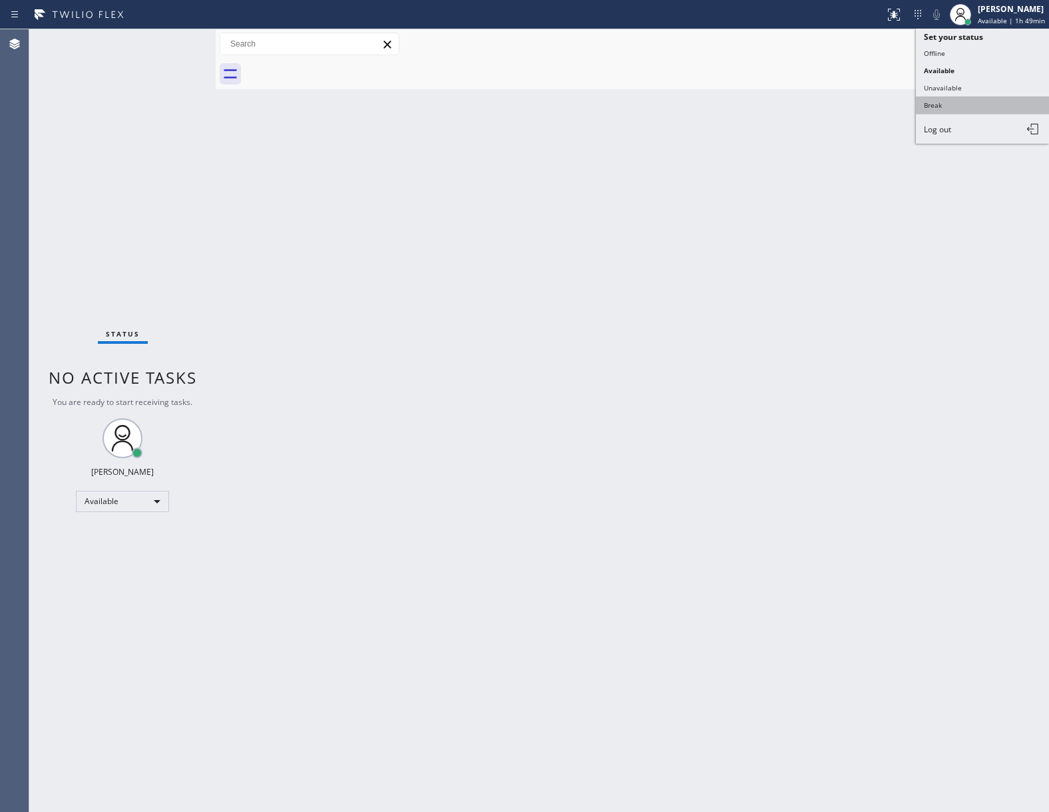
click at [962, 102] on button "Break" at bounding box center [982, 104] width 133 height 17
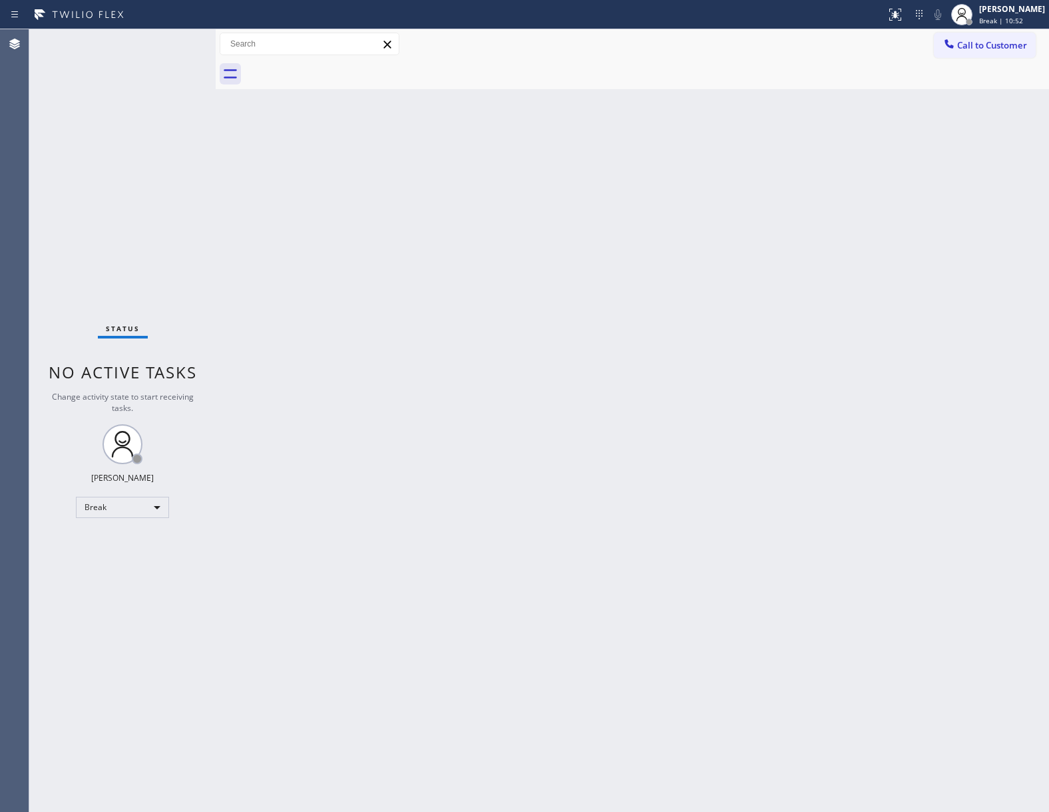
drag, startPoint x: 120, startPoint y: 248, endPoint x: 182, endPoint y: 222, distance: 67.1
click at [120, 246] on div "Status No active tasks Change activity state to start receiving tasks. [PERSON_…" at bounding box center [122, 420] width 186 height 783
drag, startPoint x: 222, startPoint y: 110, endPoint x: 671, endPoint y: 5, distance: 461.2
click at [294, 98] on div "Back to Dashboard Change Sender ID Customers Technicians Select a contact Outbo…" at bounding box center [632, 420] width 833 height 783
click at [991, 19] on span "Break | 14:13" at bounding box center [1001, 20] width 44 height 9
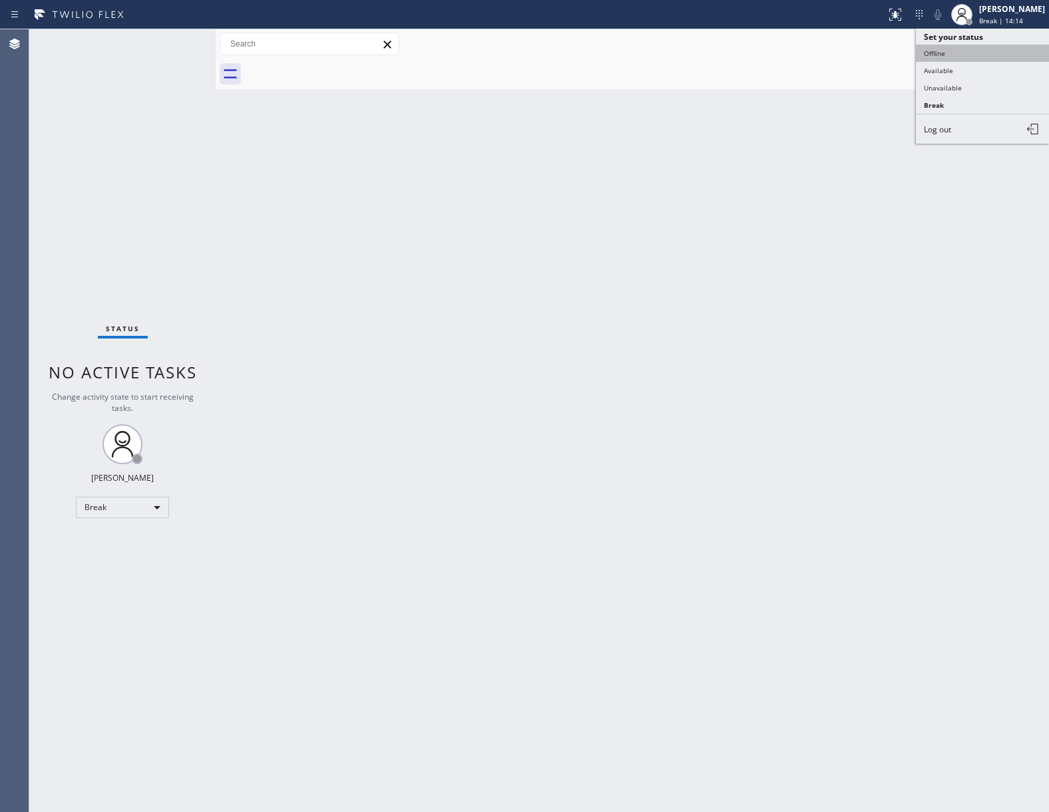
click at [938, 49] on button "Offline" at bounding box center [982, 53] width 133 height 17
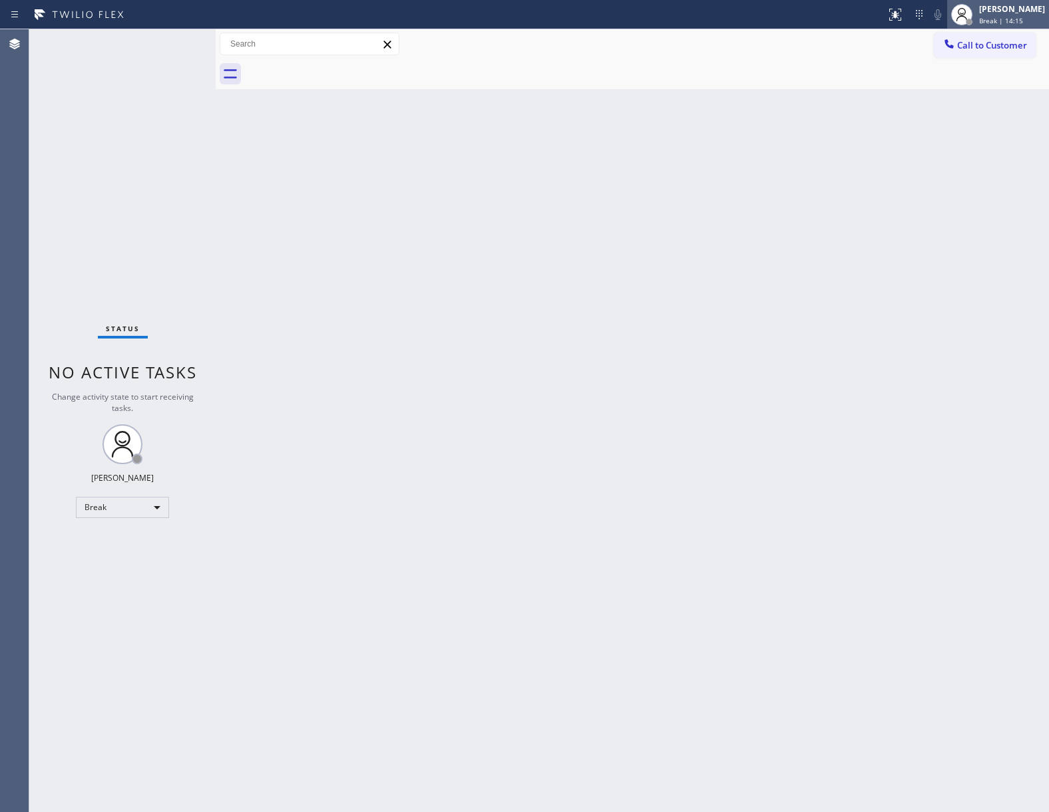
click at [988, 1] on div "[PERSON_NAME] Break | 14:15" at bounding box center [998, 14] width 102 height 29
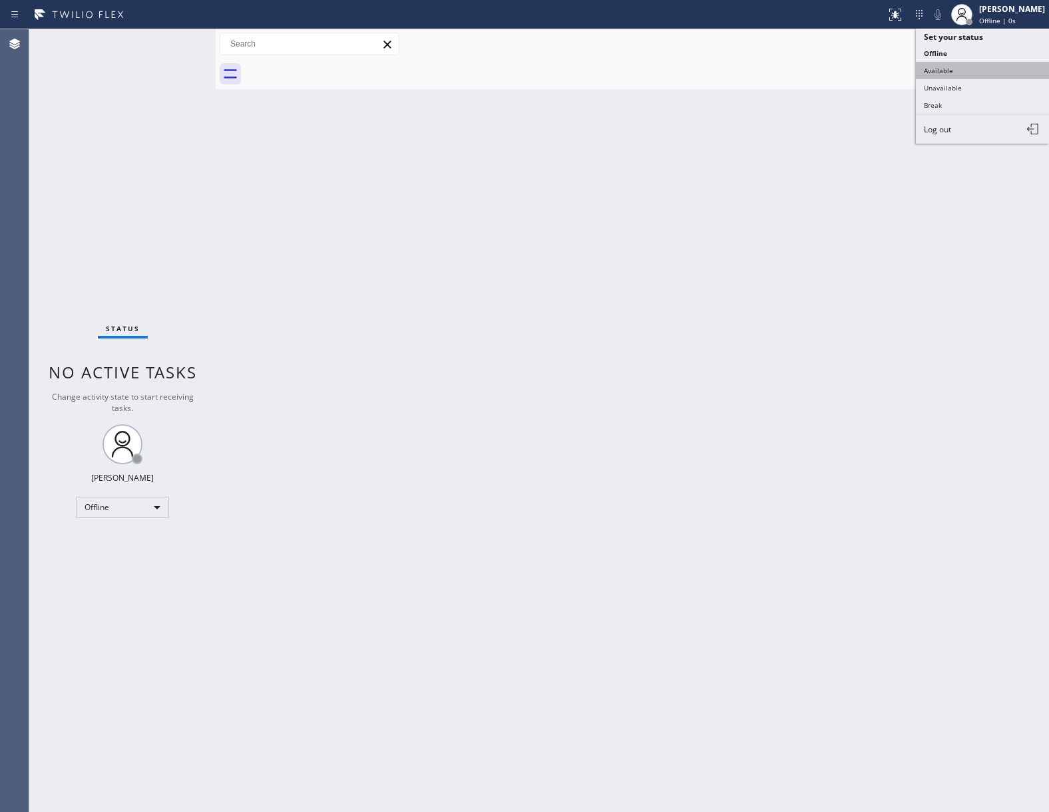
click at [983, 76] on button "Available" at bounding box center [982, 70] width 133 height 17
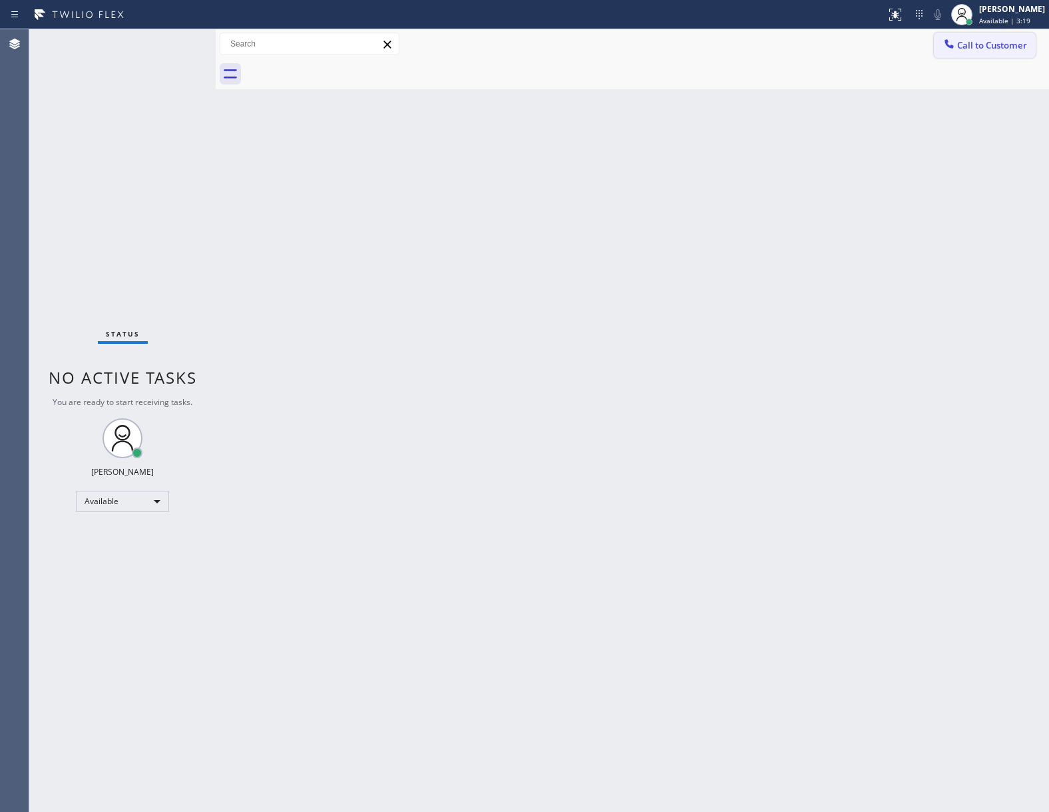
click at [991, 49] on span "Call to Customer" at bounding box center [992, 45] width 70 height 12
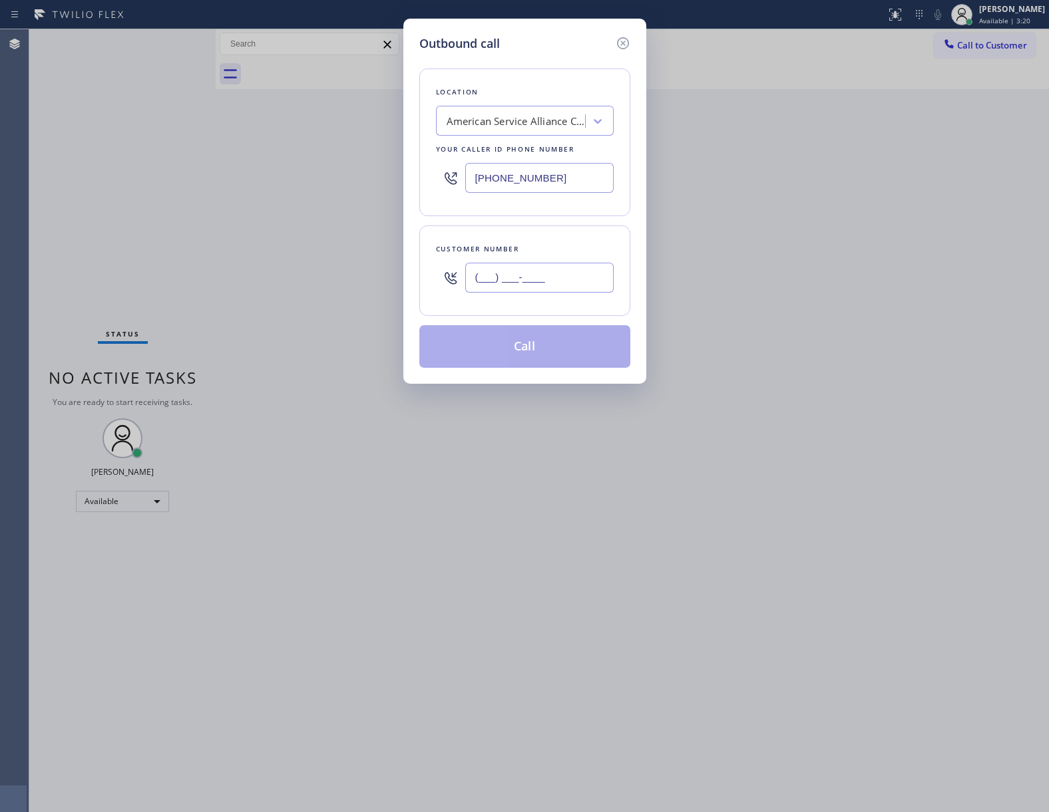
click at [488, 291] on input "(___) ___-____" at bounding box center [539, 278] width 148 height 30
paste input "949) 293-9239"
type input "[PHONE_NUMBER]"
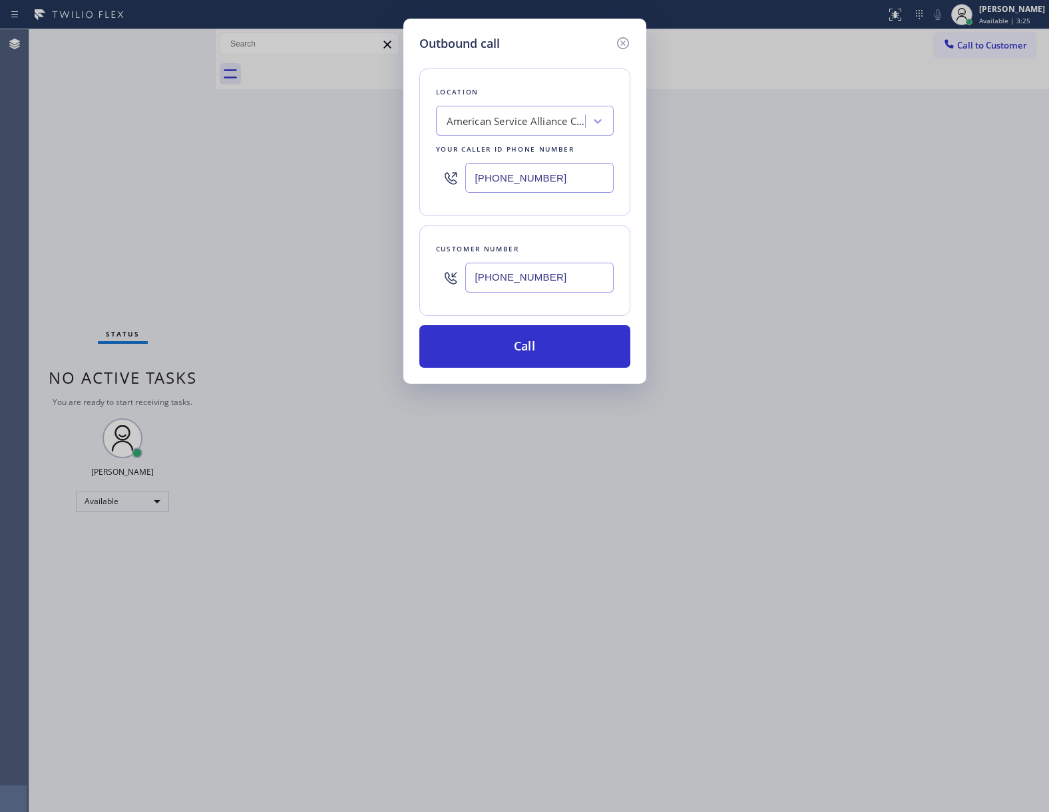
click at [559, 190] on input "[PHONE_NUMBER]" at bounding box center [539, 178] width 148 height 30
paste input "415) 949-3932"
type input "[PHONE_NUMBER]"
click at [575, 339] on button "Call" at bounding box center [524, 346] width 211 height 43
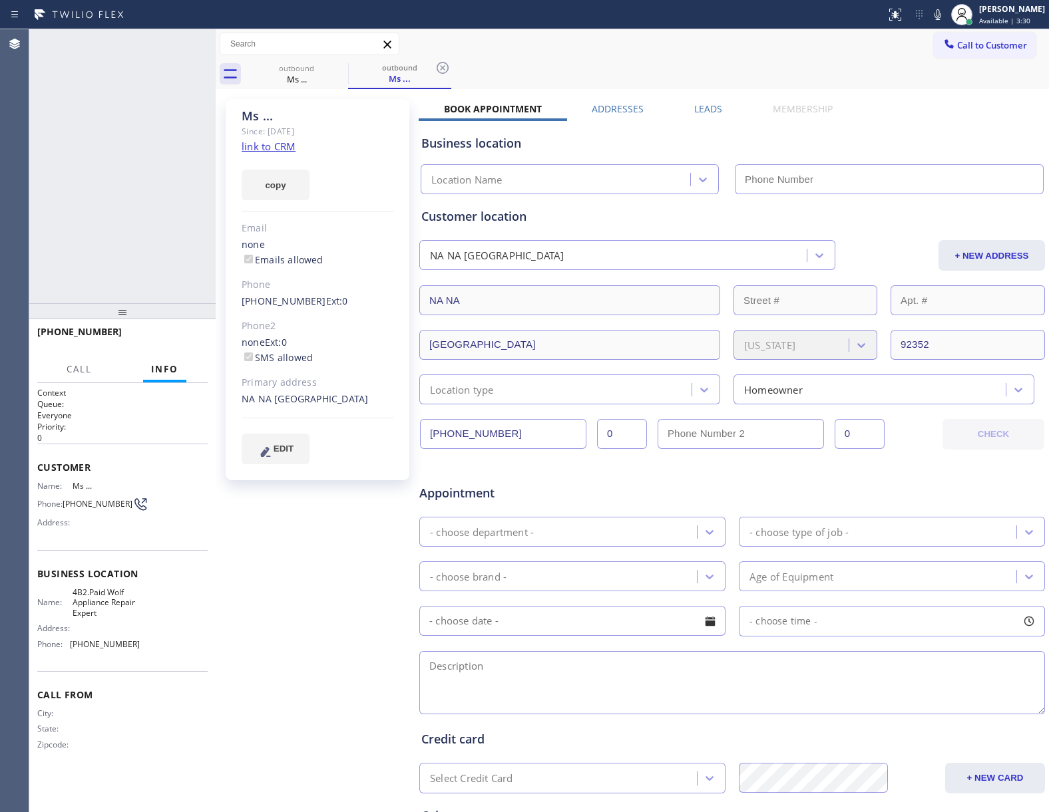
type input "[PHONE_NUMBER]"
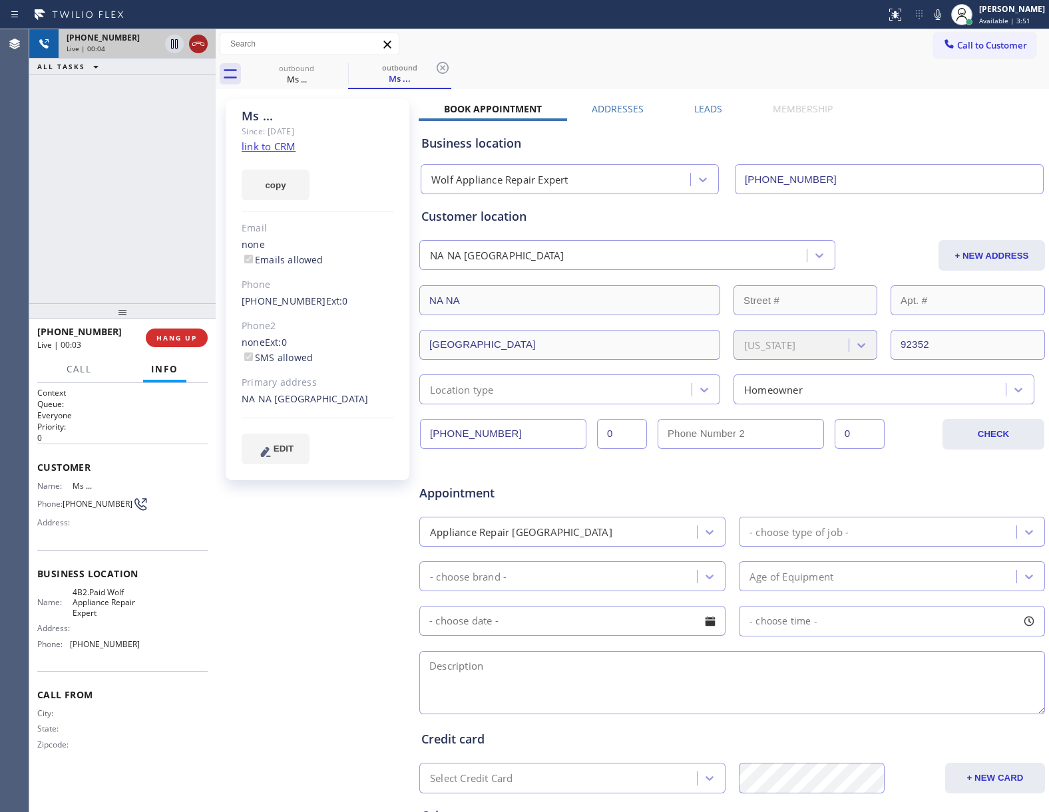
click at [203, 46] on icon at bounding box center [198, 44] width 16 height 16
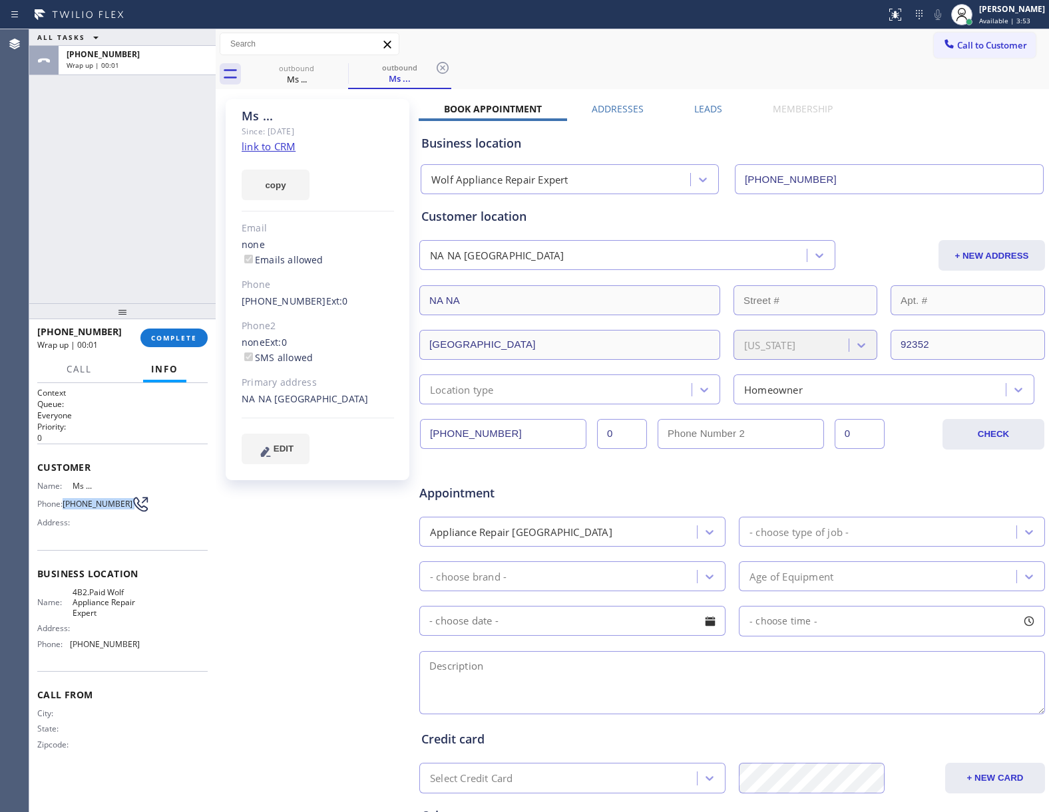
drag, startPoint x: 68, startPoint y: 506, endPoint x: 123, endPoint y: 508, distance: 55.3
click at [123, 508] on div "Phone: [PHONE_NUMBER]" at bounding box center [88, 504] width 102 height 16
click at [946, 47] on button "Call to Customer" at bounding box center [985, 45] width 102 height 25
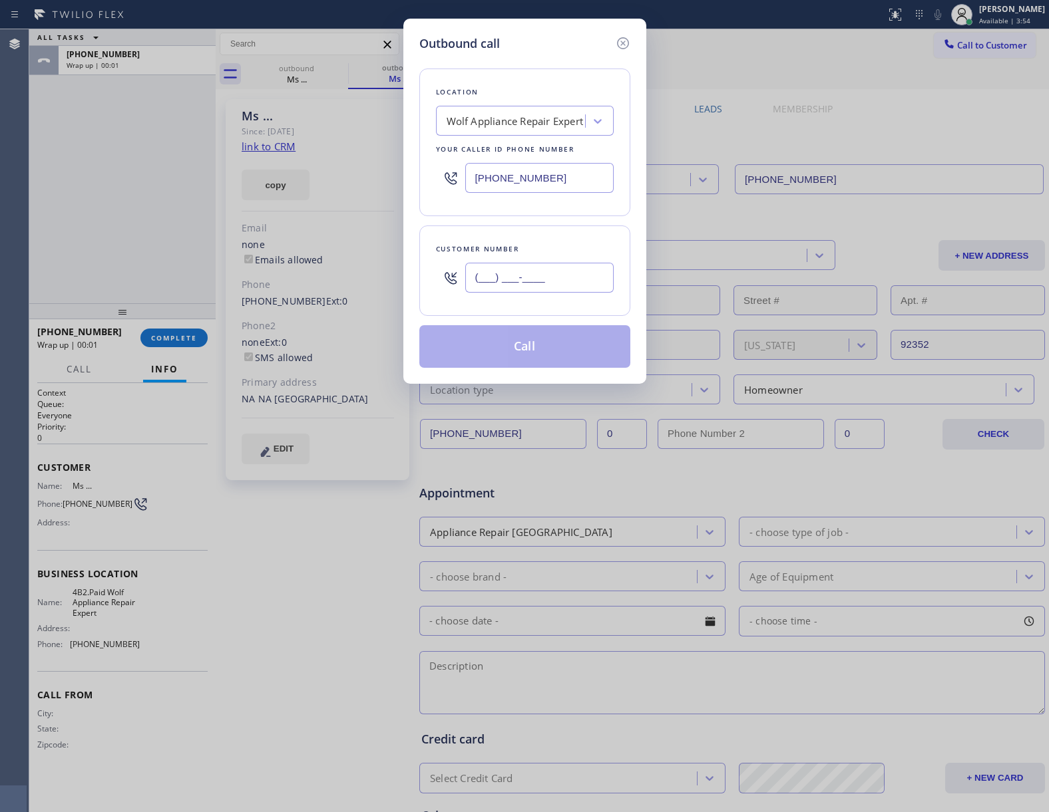
click at [560, 287] on input "(___) ___-____" at bounding box center [539, 278] width 148 height 30
paste input "949) 293-9239"
type input "[PHONE_NUMBER]"
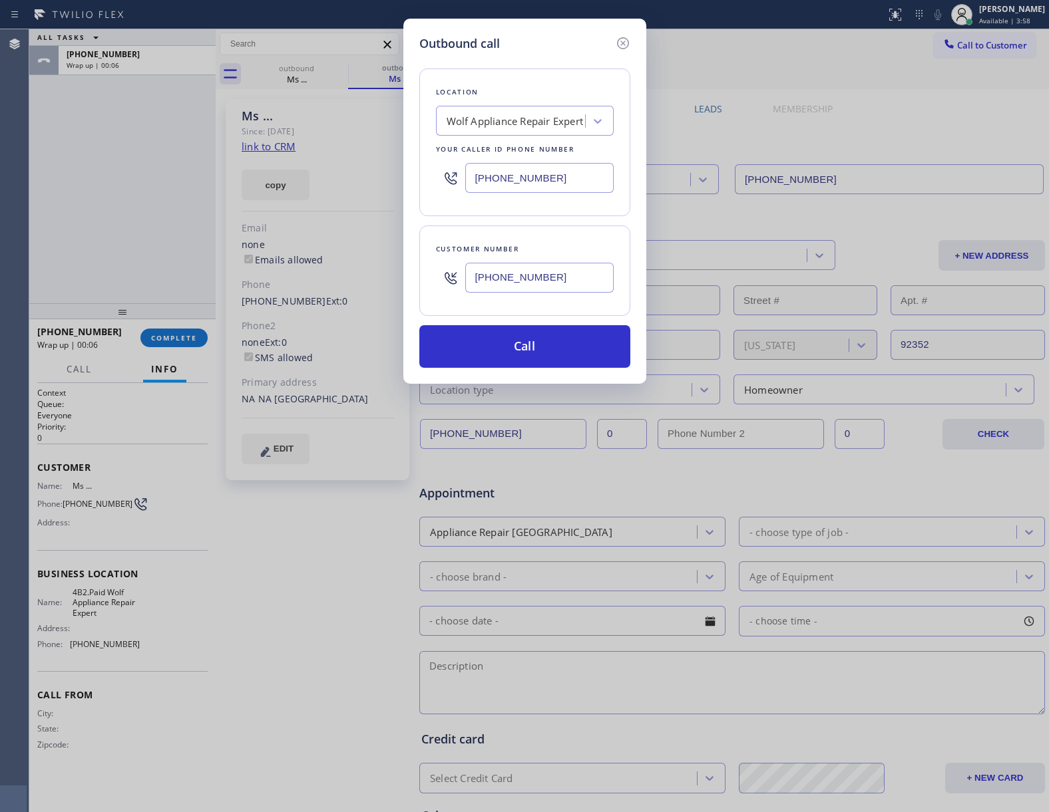
drag, startPoint x: 559, startPoint y: 342, endPoint x: 568, endPoint y: 317, distance: 26.1
click at [567, 323] on div "Location Wolf Appliance Repair Expert Your caller id phone number [PHONE_NUMBER…" at bounding box center [524, 210] width 211 height 315
click at [483, 338] on button "Call" at bounding box center [524, 346] width 211 height 43
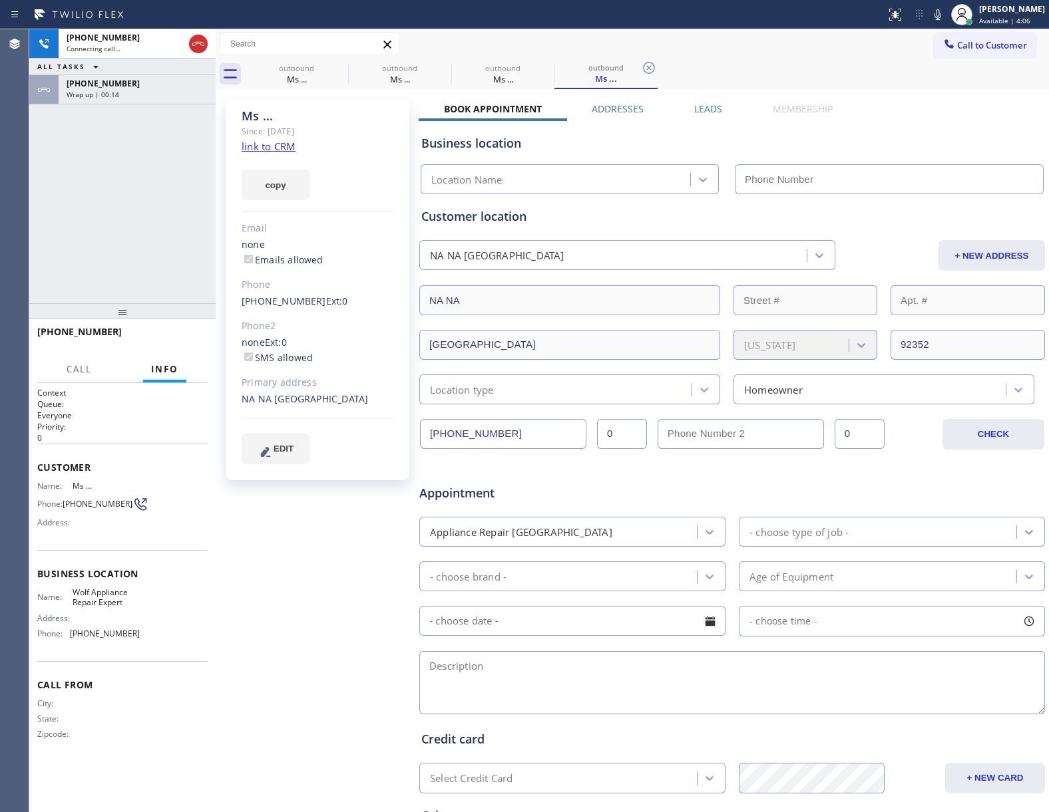
type input "[PHONE_NUMBER]"
click at [88, 214] on div "[PHONE_NUMBER] Live | 00:02 ALL TASKS ALL TASKS ACTIVE TASKS TASKS IN WRAP UP […" at bounding box center [122, 166] width 186 height 274
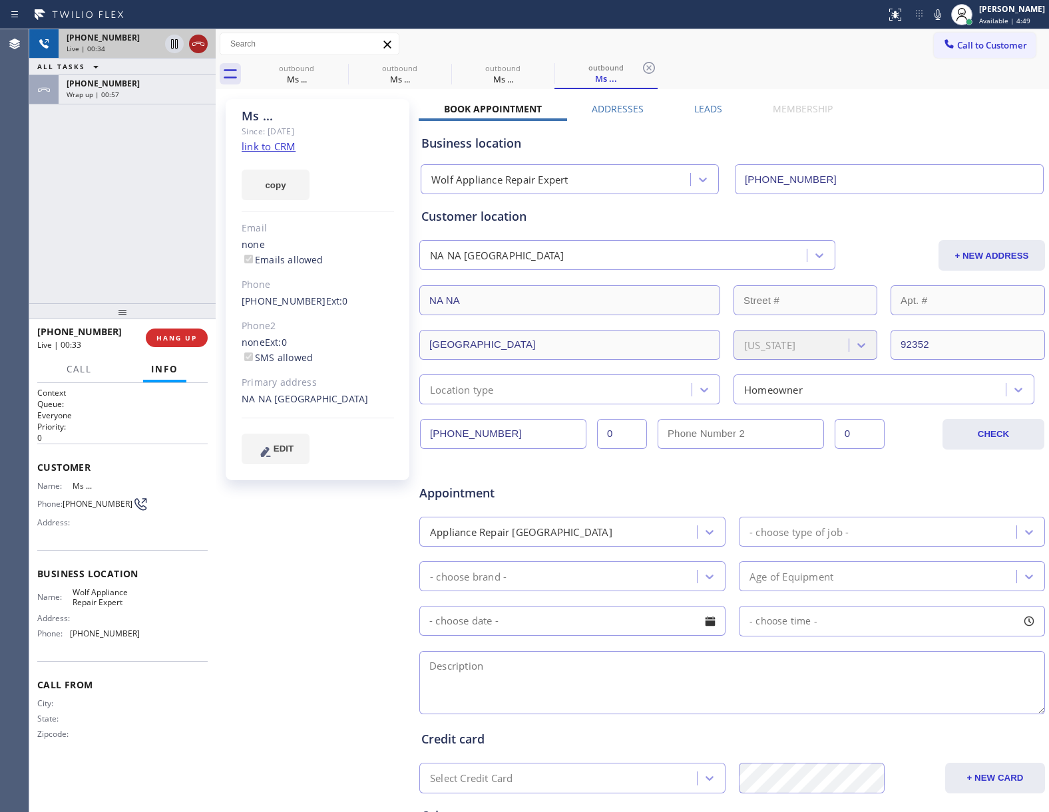
click at [195, 40] on icon at bounding box center [198, 44] width 16 height 16
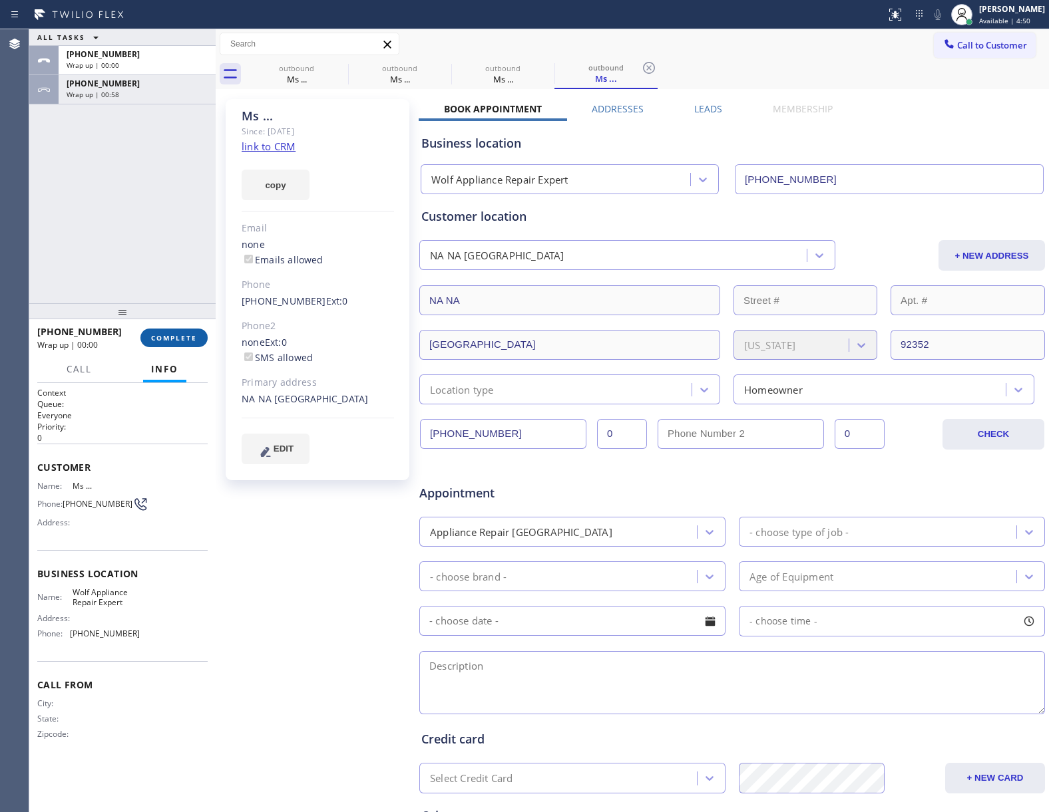
click at [177, 334] on span "COMPLETE" at bounding box center [174, 337] width 46 height 9
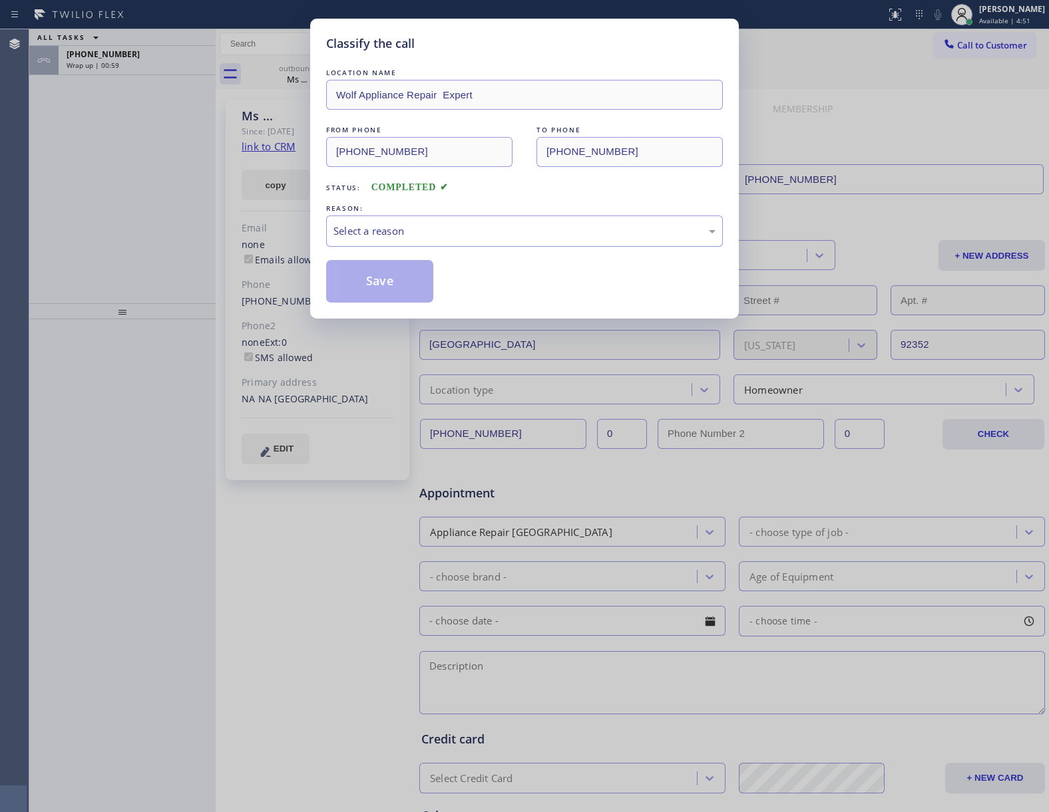
drag, startPoint x: 510, startPoint y: 213, endPoint x: 482, endPoint y: 235, distance: 35.0
click at [508, 218] on div "REASON: Select a reason" at bounding box center [524, 224] width 397 height 45
click at [474, 239] on div "Select a reason" at bounding box center [524, 231] width 382 height 15
click at [379, 293] on button "Save" at bounding box center [379, 281] width 107 height 43
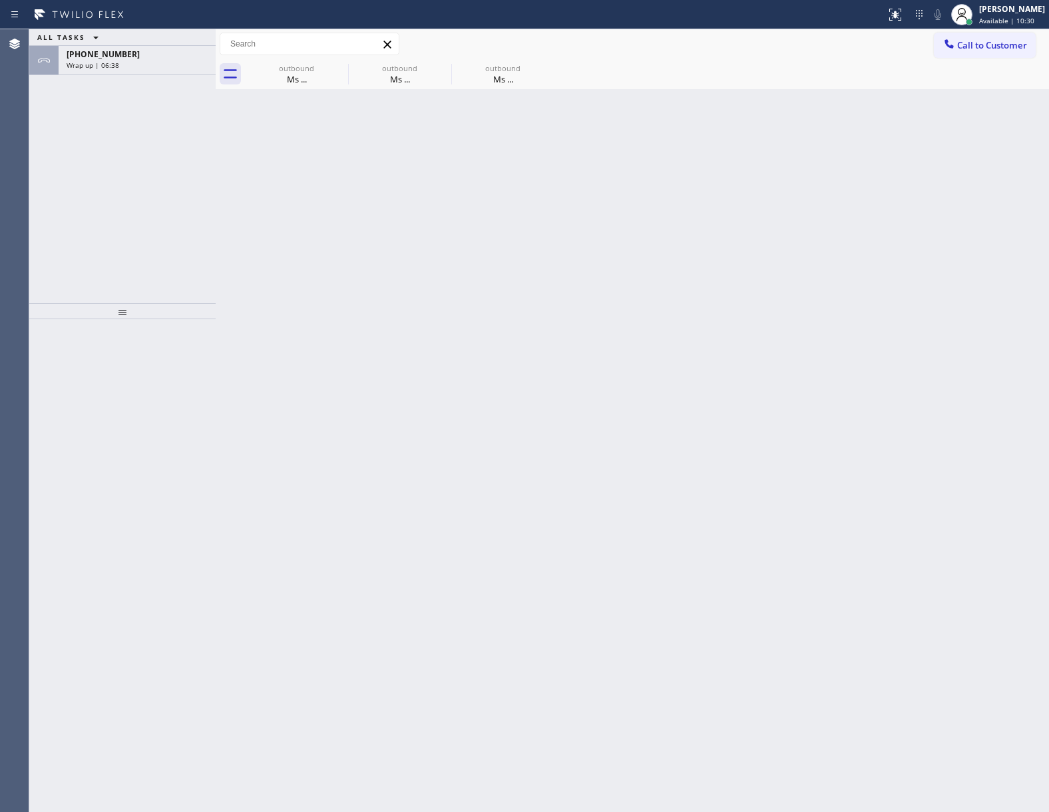
click at [163, 61] on div "Wrap up | 06:38" at bounding box center [137, 65] width 141 height 9
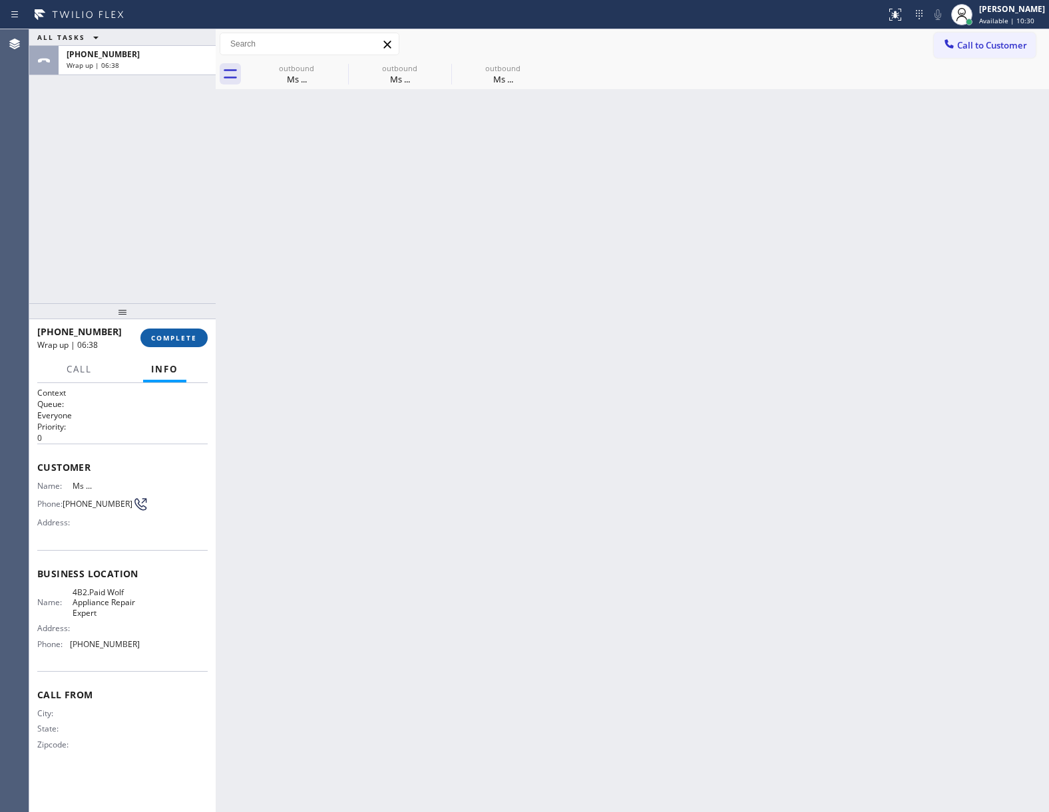
click at [174, 337] on span "COMPLETE" at bounding box center [174, 337] width 46 height 9
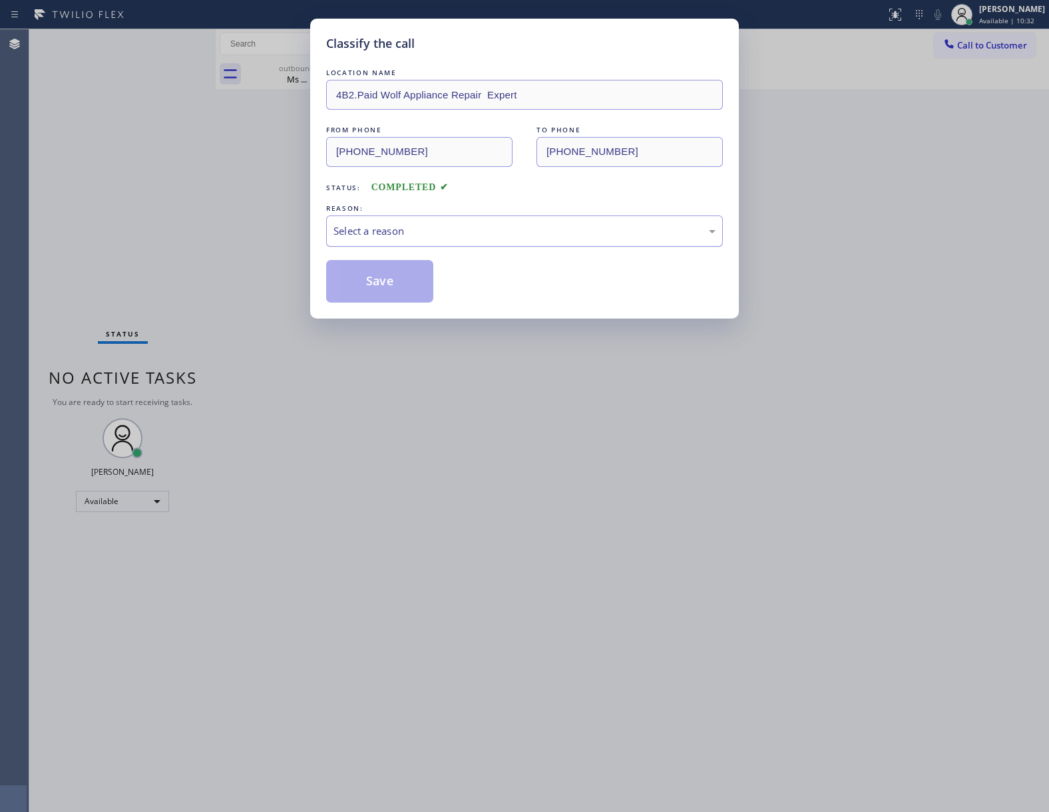
click at [385, 229] on div "Select a reason" at bounding box center [524, 231] width 382 height 15
click at [376, 277] on button "Save" at bounding box center [379, 281] width 107 height 43
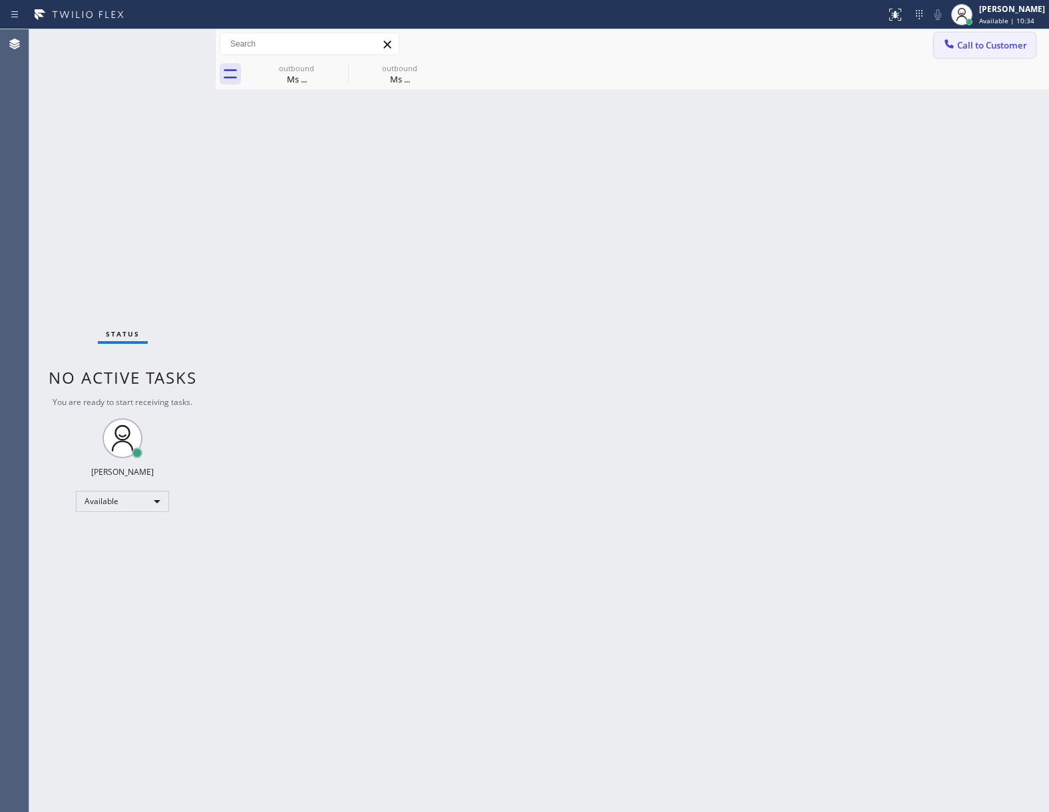
click at [986, 47] on span "Call to Customer" at bounding box center [992, 45] width 70 height 12
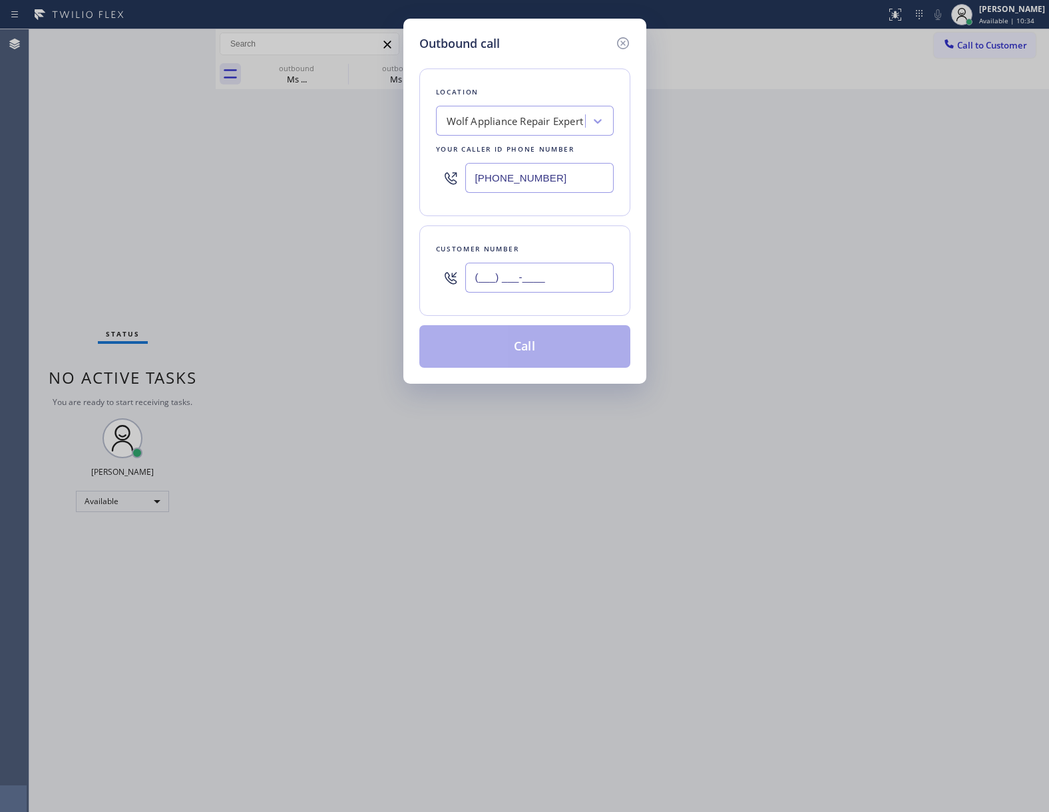
click at [533, 270] on input "(___) ___-____" at bounding box center [539, 278] width 148 height 30
paste input "512) 636-0099"
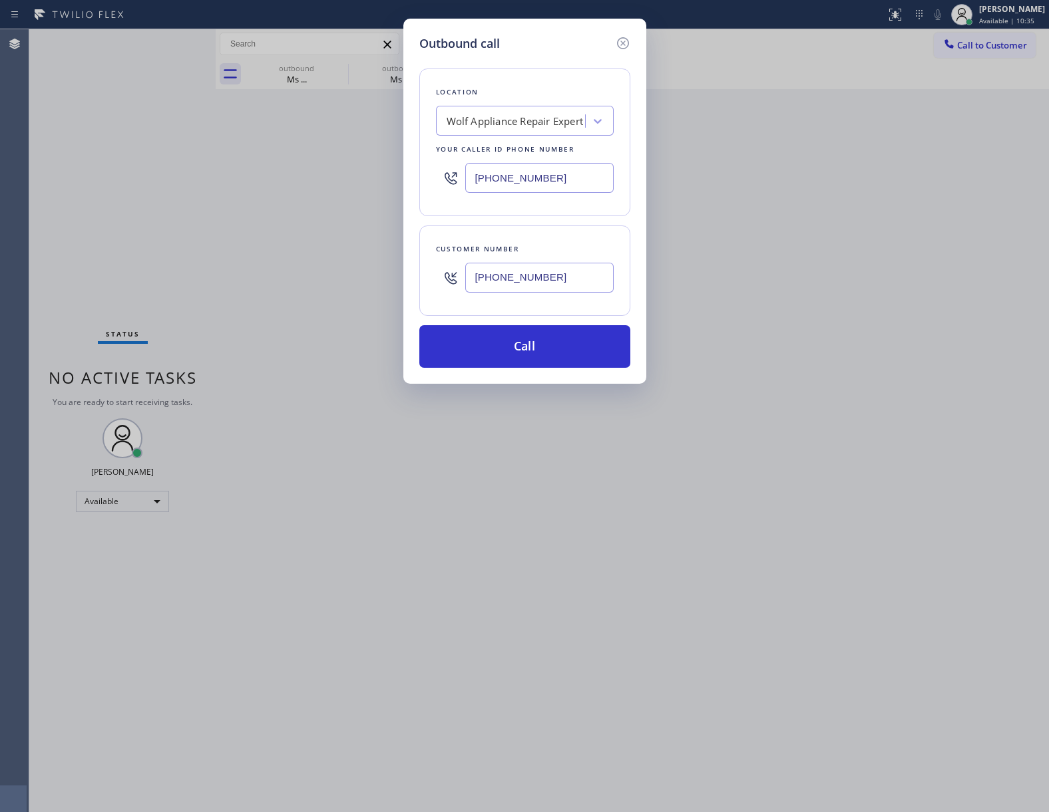
type input "[PHONE_NUMBER]"
click at [516, 122] on div "Wolf Appliance Repair Expert" at bounding box center [515, 121] width 137 height 15
type input "5 Star App"
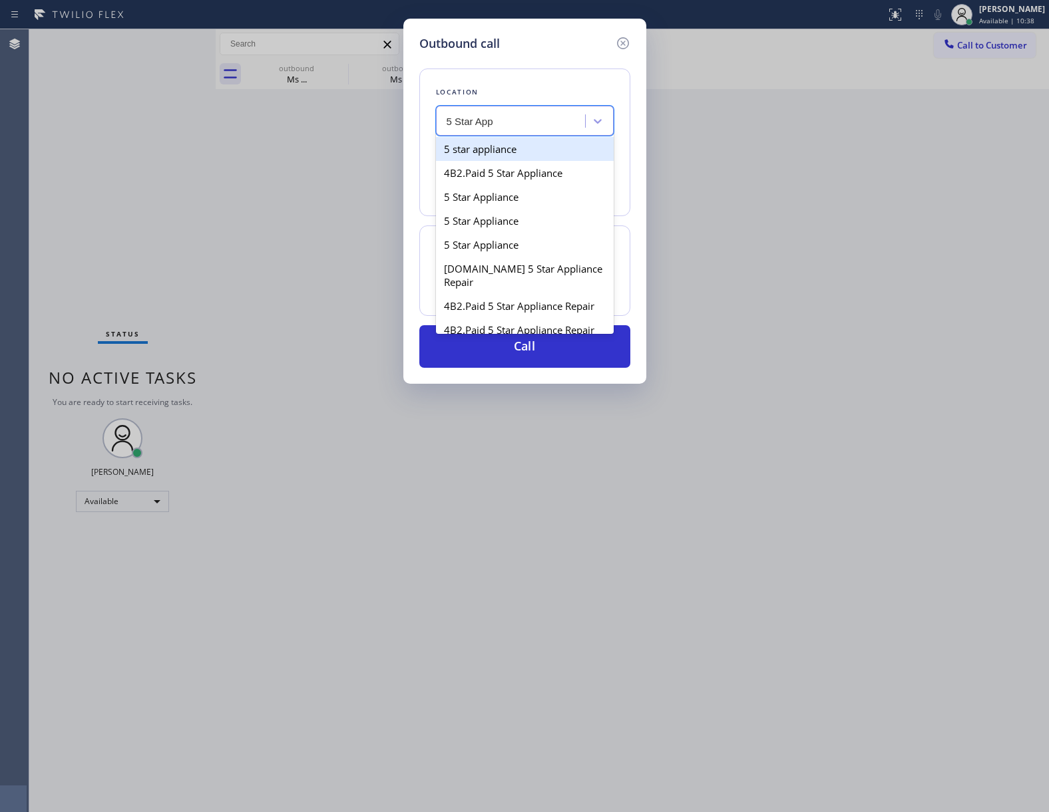
click at [508, 147] on div "5 star appliance" at bounding box center [525, 149] width 178 height 24
type input "[PHONE_NUMBER]"
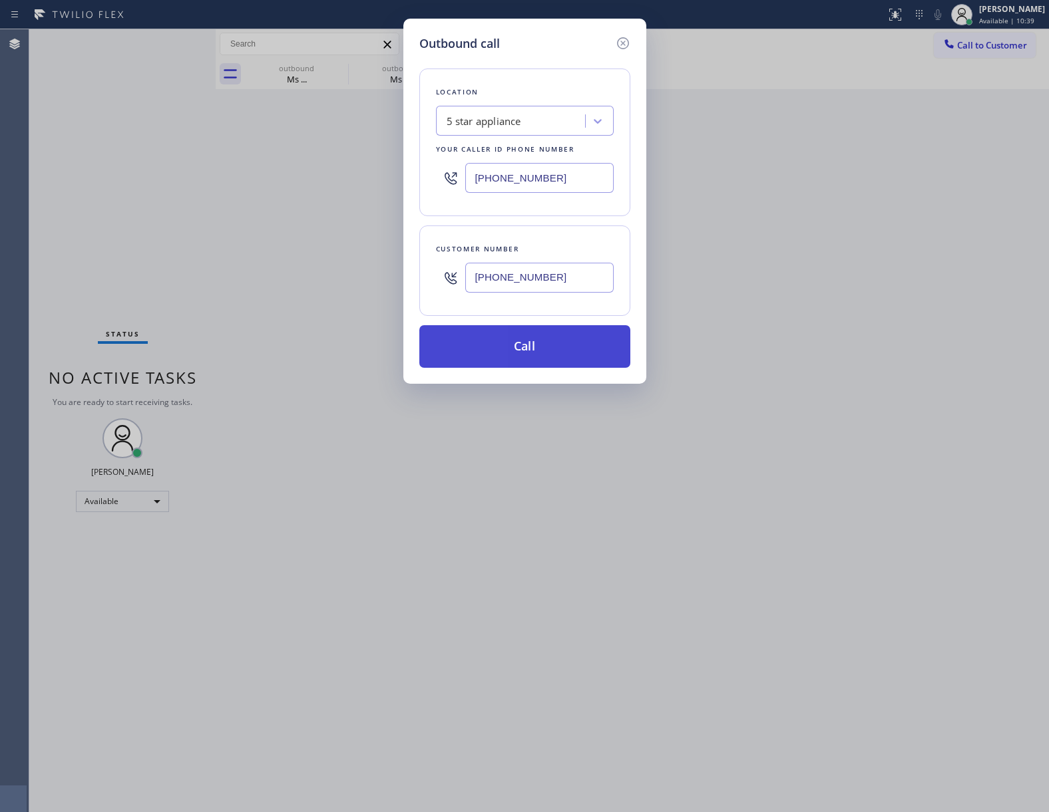
click at [525, 357] on button "Call" at bounding box center [524, 346] width 211 height 43
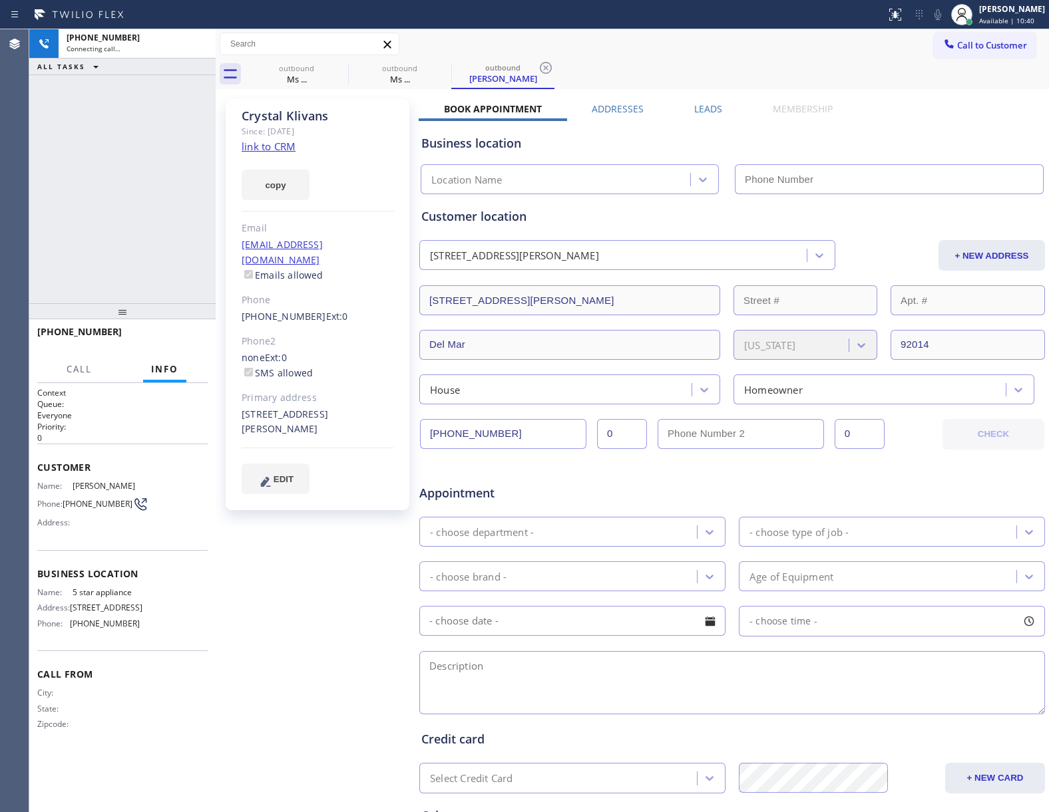
click at [62, 245] on div "[PHONE_NUMBER] Connecting call… ALL TASKS ALL TASKS ACTIVE TASKS TASKS IN WRAP …" at bounding box center [122, 166] width 186 height 274
click at [280, 145] on link "link to CRM" at bounding box center [269, 146] width 54 height 13
type input "[PHONE_NUMBER]"
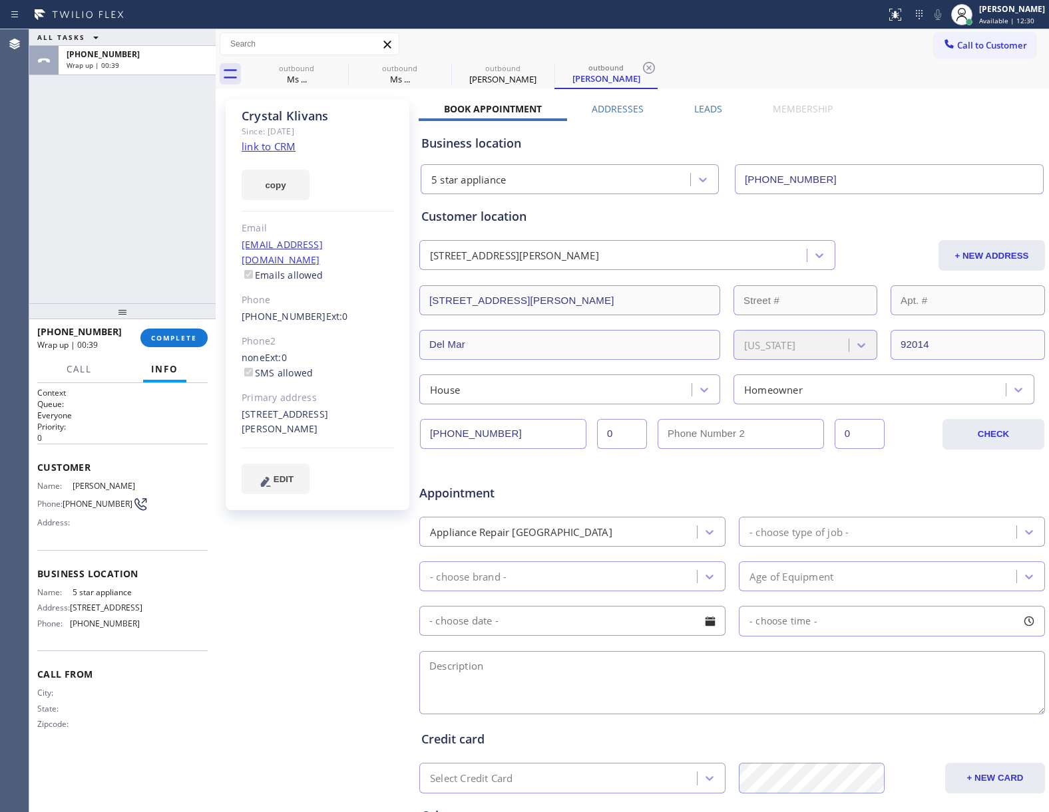
click at [200, 351] on div "[PHONE_NUMBER] Wrap up | 00:39 COMPLETE" at bounding box center [122, 338] width 170 height 35
click at [185, 333] on span "COMPLETE" at bounding box center [174, 337] width 46 height 9
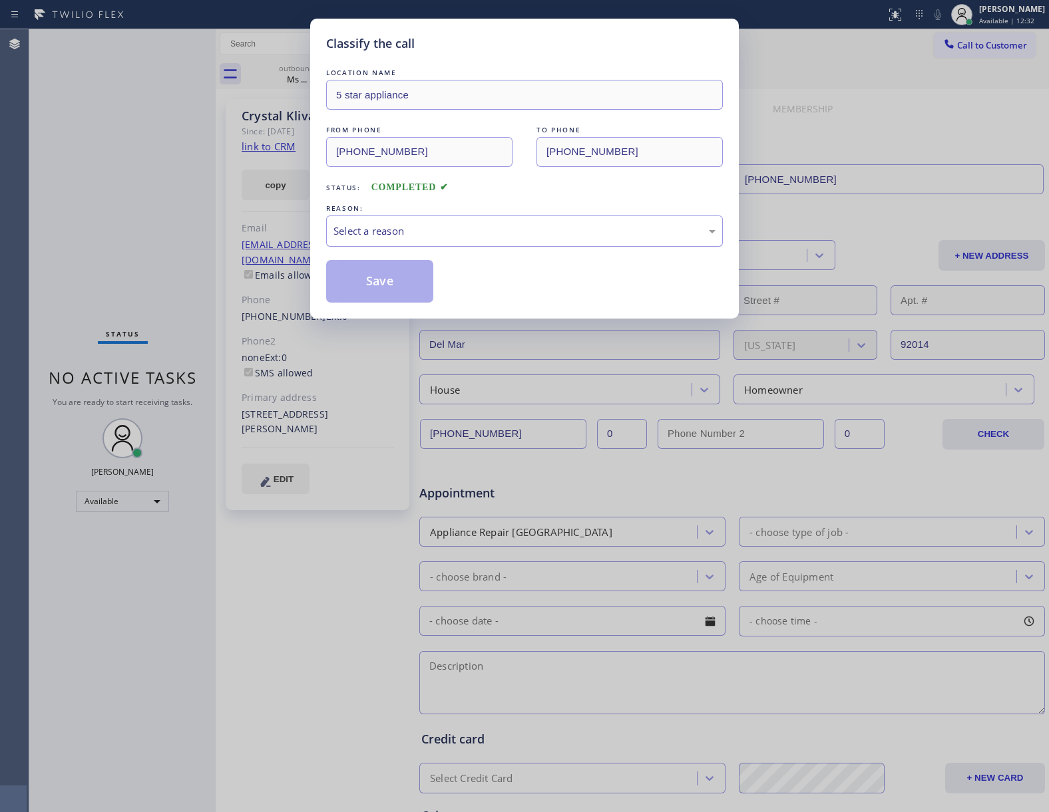
click at [488, 229] on div "Select a reason" at bounding box center [524, 231] width 382 height 15
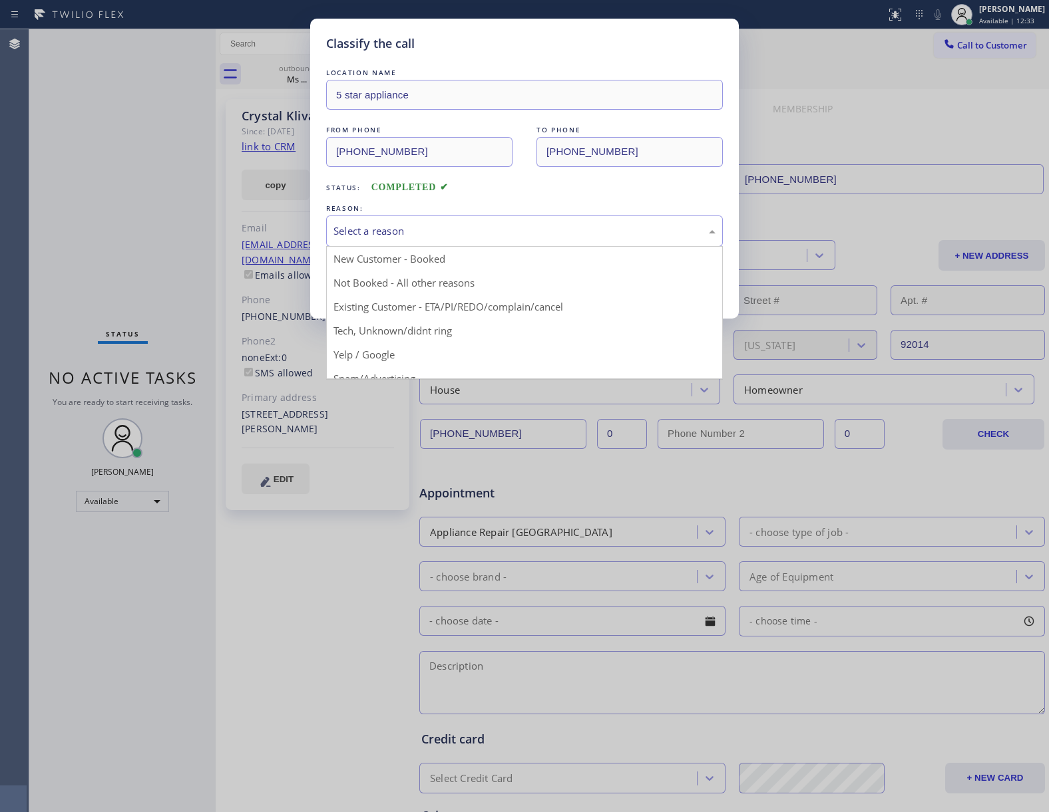
drag, startPoint x: 349, startPoint y: 286, endPoint x: 383, endPoint y: 306, distance: 39.4
click at [383, 306] on div "Classify the call LOCATION NAME 5 star appliance FROM PHONE [PHONE_NUMBER] TO P…" at bounding box center [524, 169] width 429 height 300
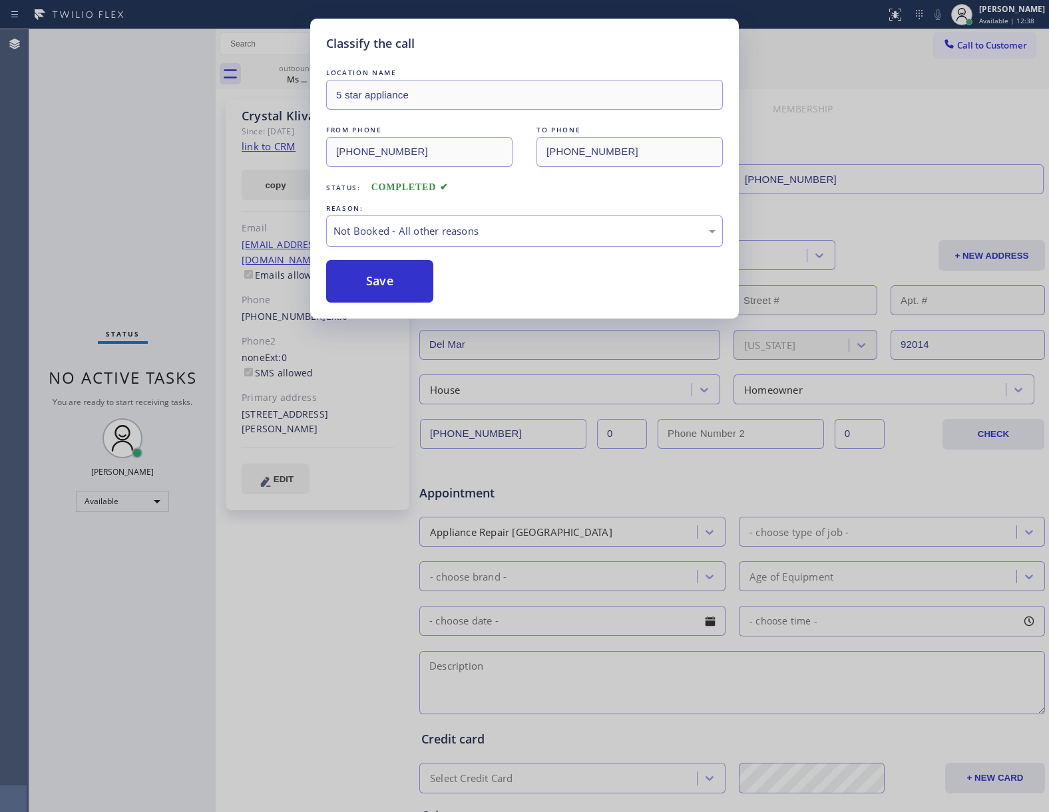
click at [28, 230] on div "Classify the call LOCATION NAME 5 star appliance FROM PHONE [PHONE_NUMBER] TO P…" at bounding box center [524, 406] width 1049 height 812
click at [378, 283] on button "Save" at bounding box center [379, 281] width 107 height 43
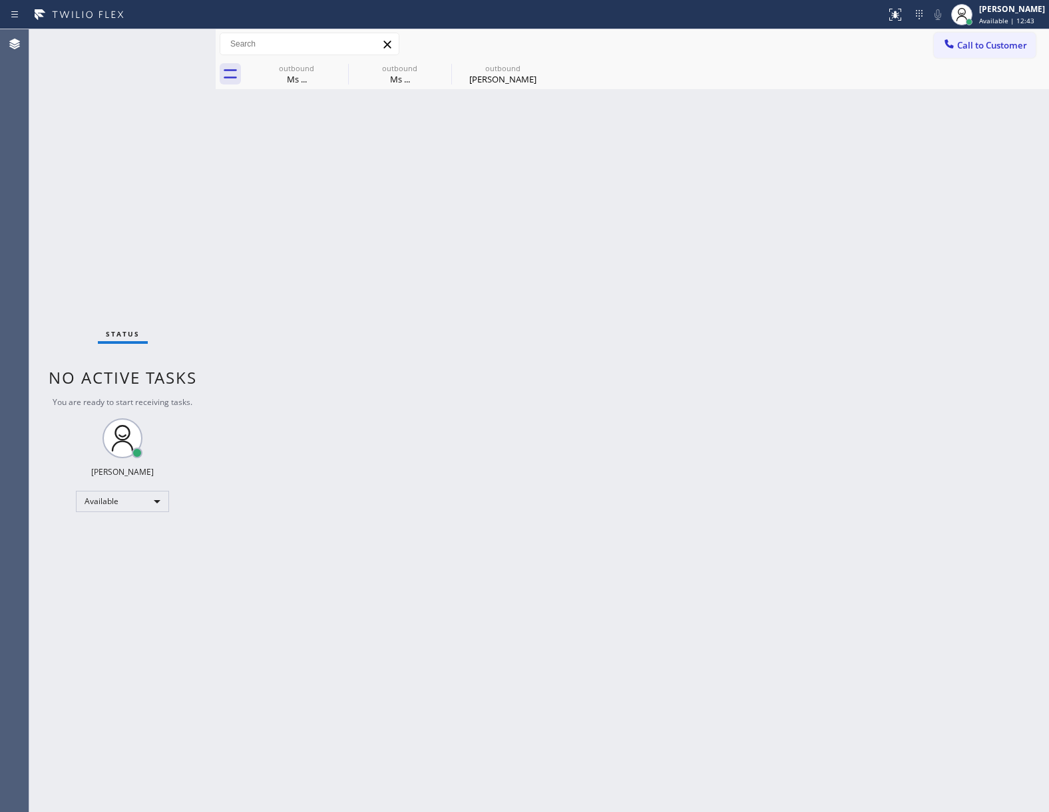
click at [964, 49] on span "Call to Customer" at bounding box center [992, 45] width 70 height 12
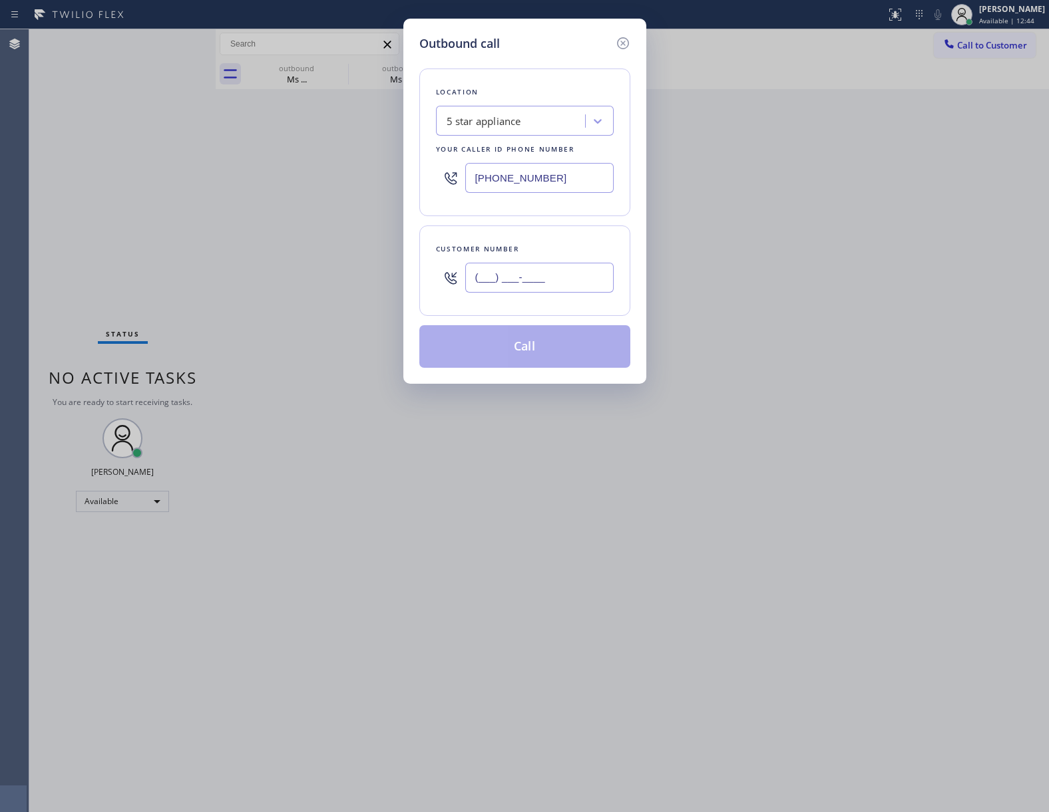
click at [546, 293] on input "(___) ___-____" at bounding box center [539, 278] width 148 height 30
paste input "469) 551-0306"
type input "[PHONE_NUMBER]"
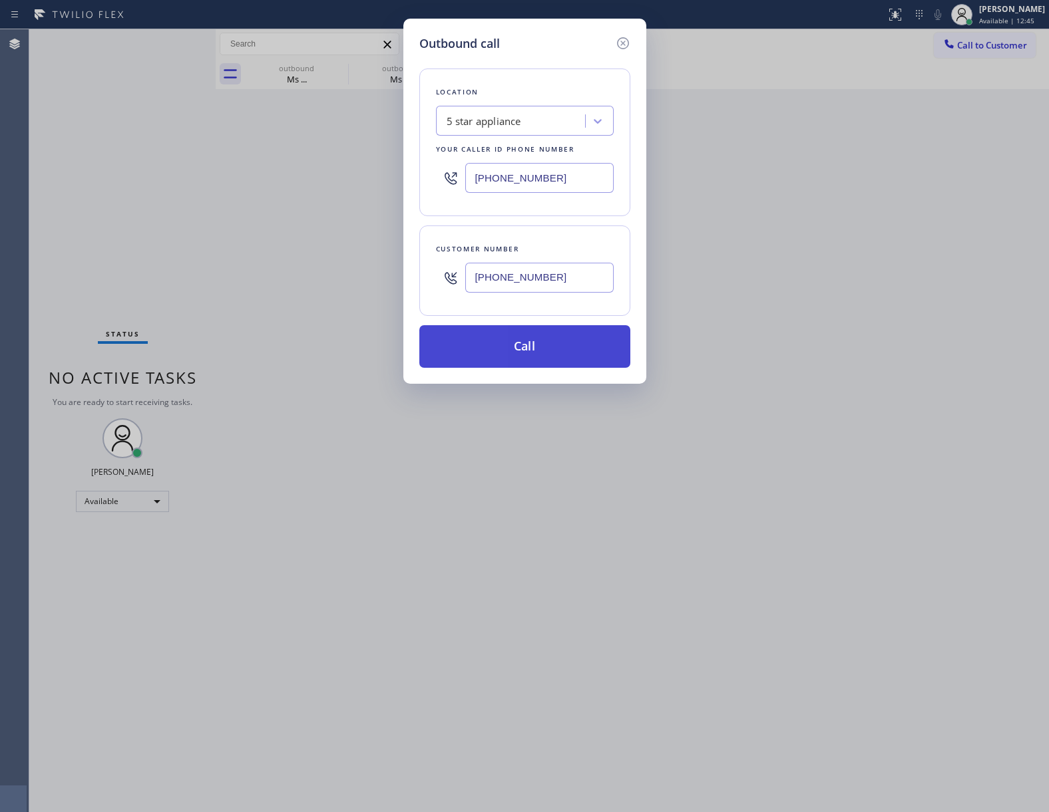
click at [522, 360] on button "Call" at bounding box center [524, 346] width 211 height 43
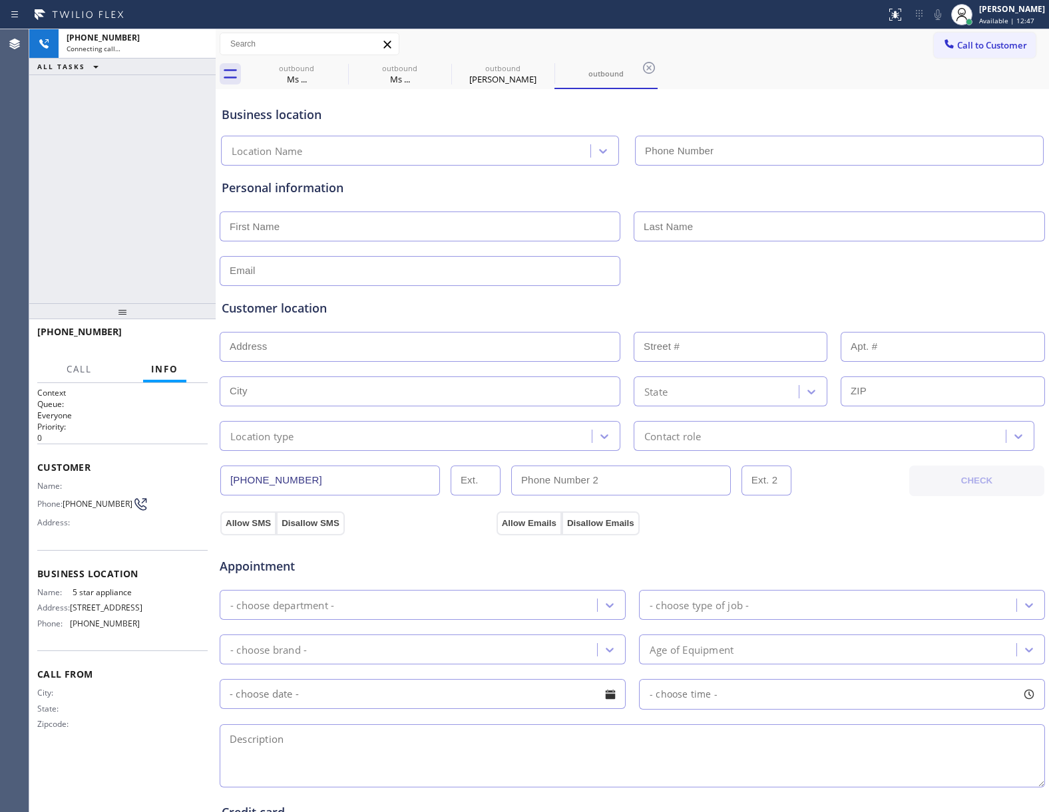
type input "[PHONE_NUMBER]"
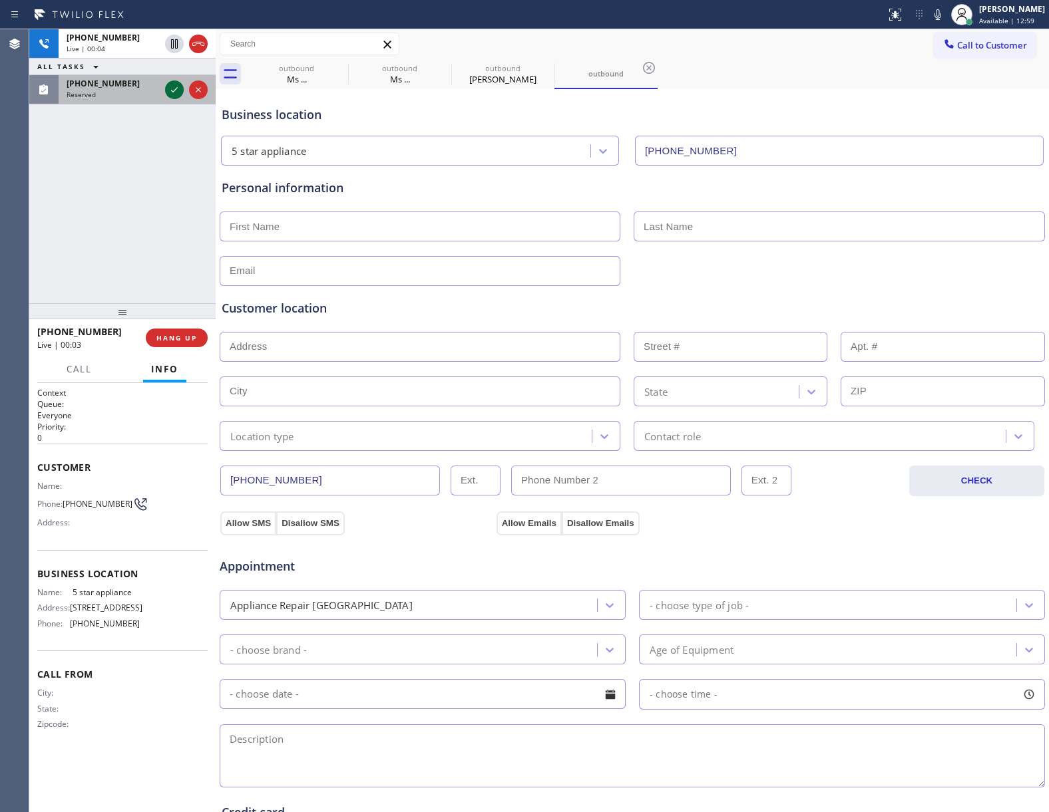
click at [176, 93] on icon at bounding box center [174, 90] width 16 height 16
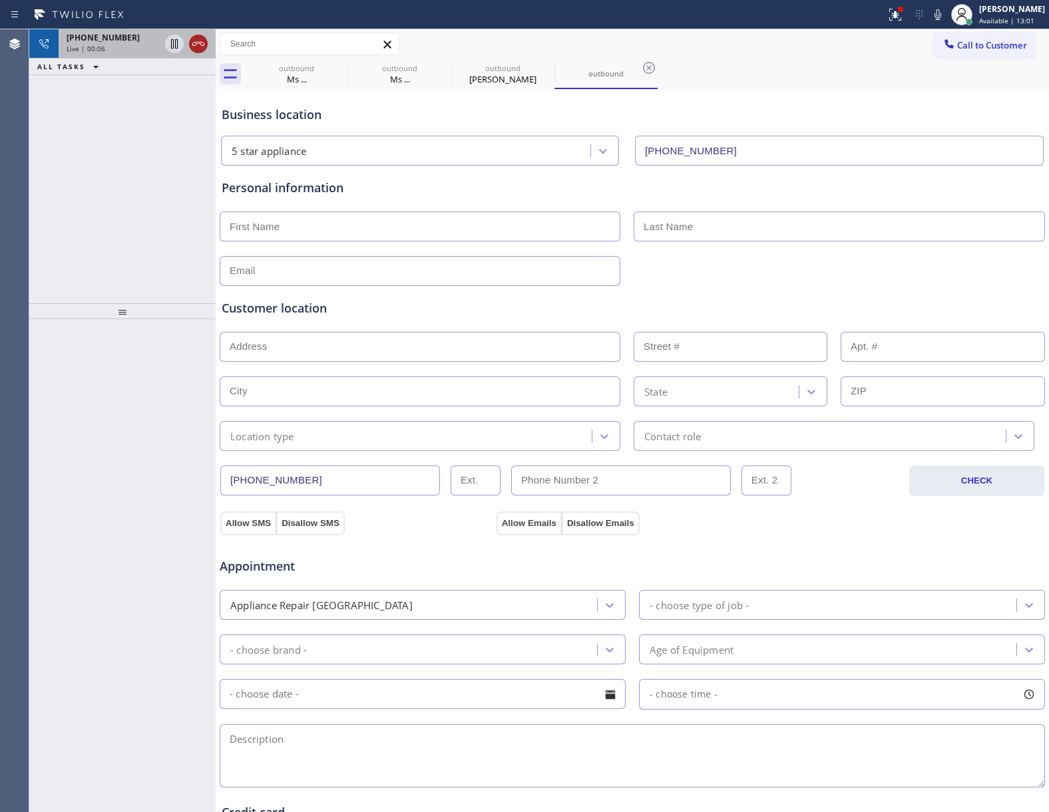
click at [202, 44] on icon at bounding box center [198, 44] width 16 height 16
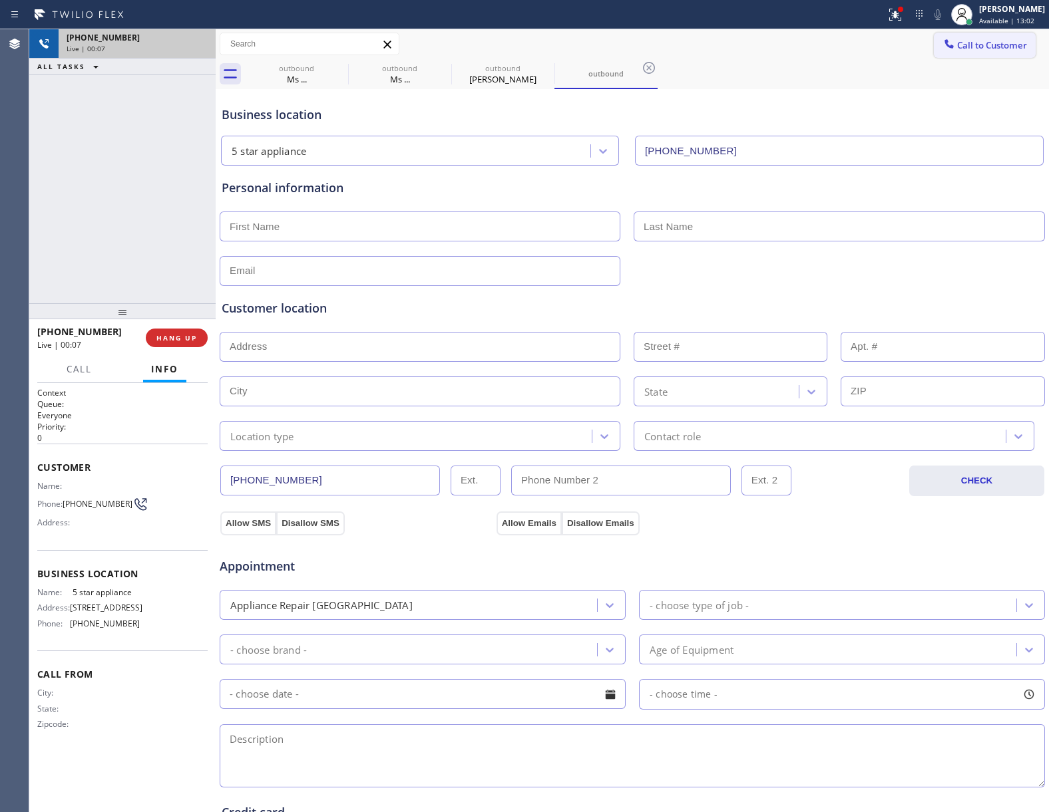
click at [976, 45] on span "Call to Customer" at bounding box center [992, 45] width 70 height 12
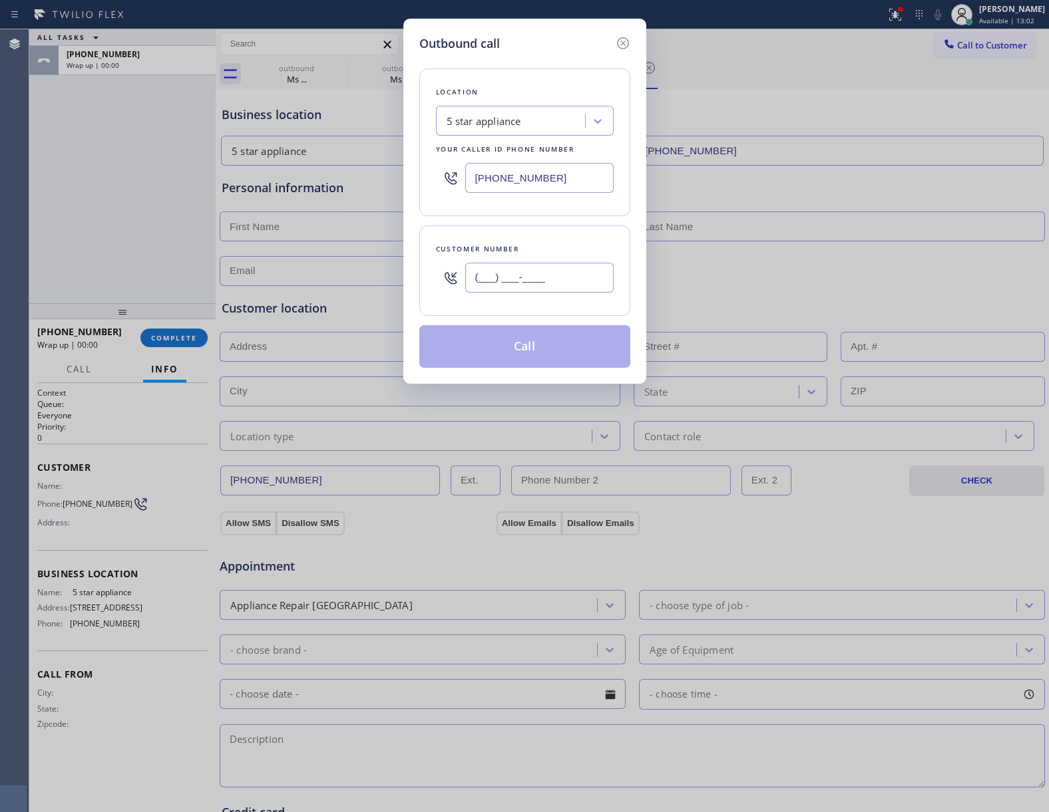
drag, startPoint x: 526, startPoint y: 271, endPoint x: 594, endPoint y: 331, distance: 90.6
click at [525, 272] on input "(___) ___-____" at bounding box center [539, 278] width 148 height 30
paste input "469) 551-0306"
type input "[PHONE_NUMBER]"
click at [550, 349] on button "Call" at bounding box center [524, 346] width 211 height 43
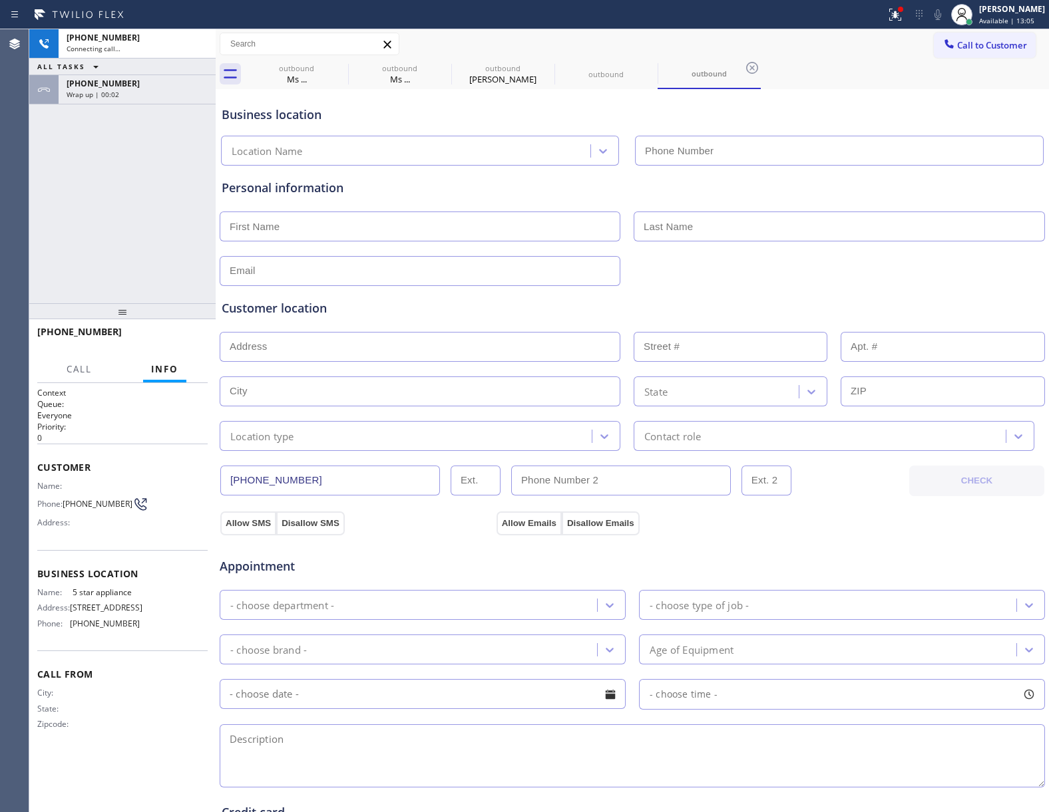
type input "[PHONE_NUMBER]"
drag, startPoint x: 67, startPoint y: 192, endPoint x: 178, endPoint y: 275, distance: 139.2
click at [100, 208] on div "[PHONE_NUMBER] Live | 00:01 ALL TASKS ALL TASKS ACTIVE TASKS TASKS IN WRAP UP […" at bounding box center [122, 166] width 186 height 274
click at [168, 347] on button "HANG UP" at bounding box center [177, 338] width 62 height 19
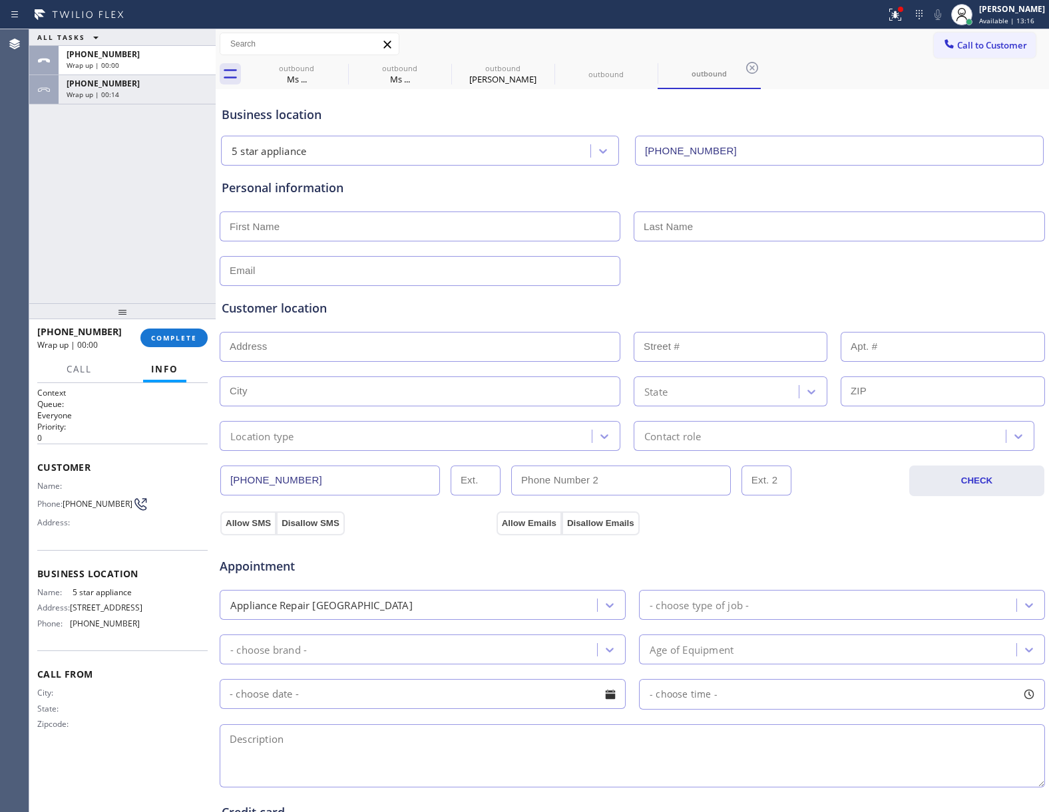
click at [980, 44] on span "Call to Customer" at bounding box center [992, 45] width 70 height 12
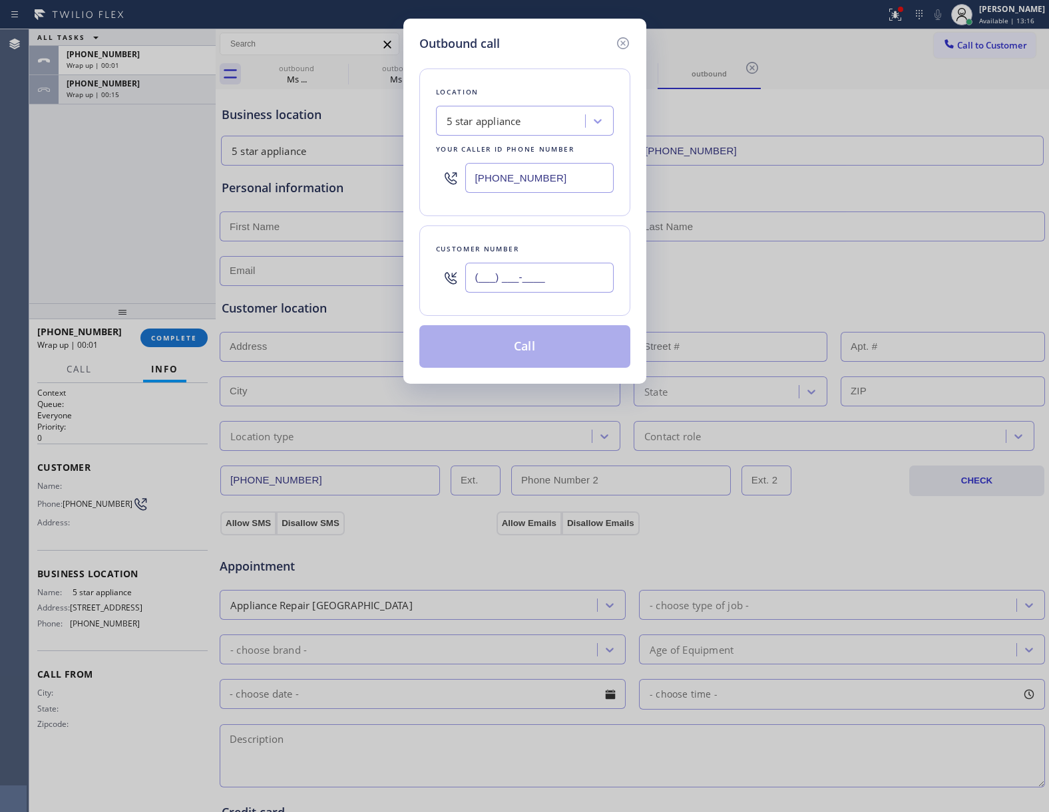
click at [567, 280] on input "(___) ___-____" at bounding box center [539, 278] width 148 height 30
paste input "469) 551-0306"
type input "[PHONE_NUMBER]"
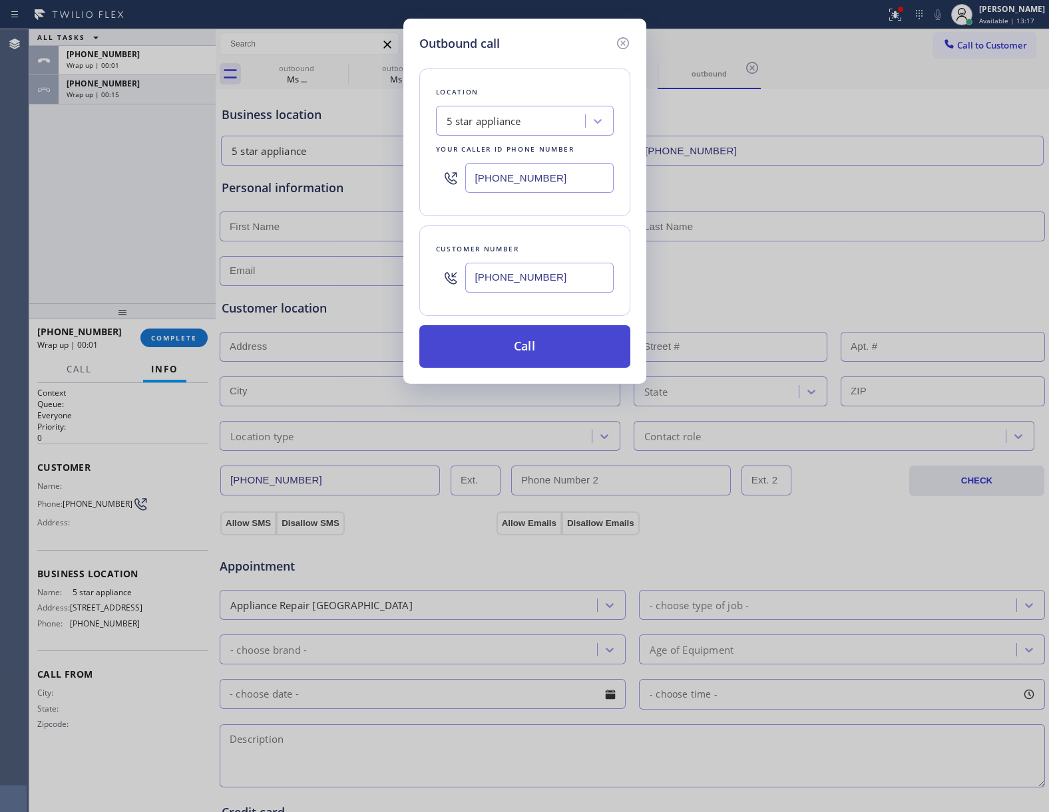
click at [531, 359] on button "Call" at bounding box center [524, 346] width 211 height 43
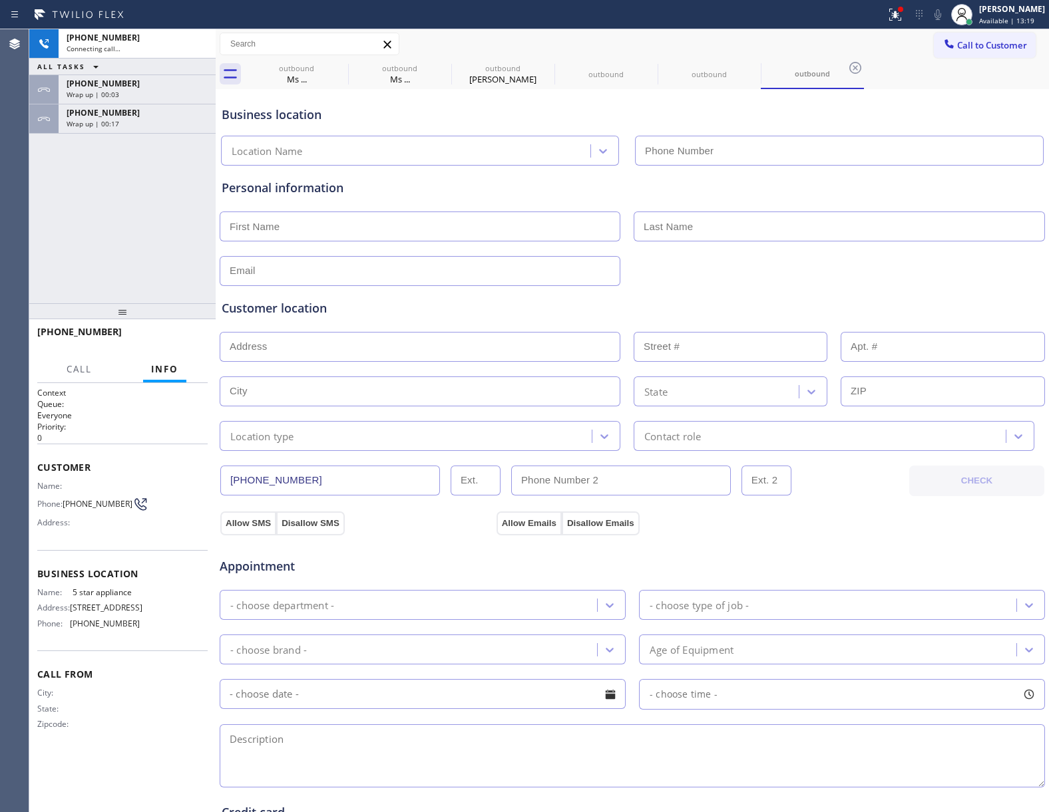
type input "[PHONE_NUMBER]"
click at [96, 265] on div "[PHONE_NUMBER] Connecting call… ALL TASKS ALL TASKS ACTIVE TASKS TASKS IN WRAP …" at bounding box center [122, 166] width 186 height 274
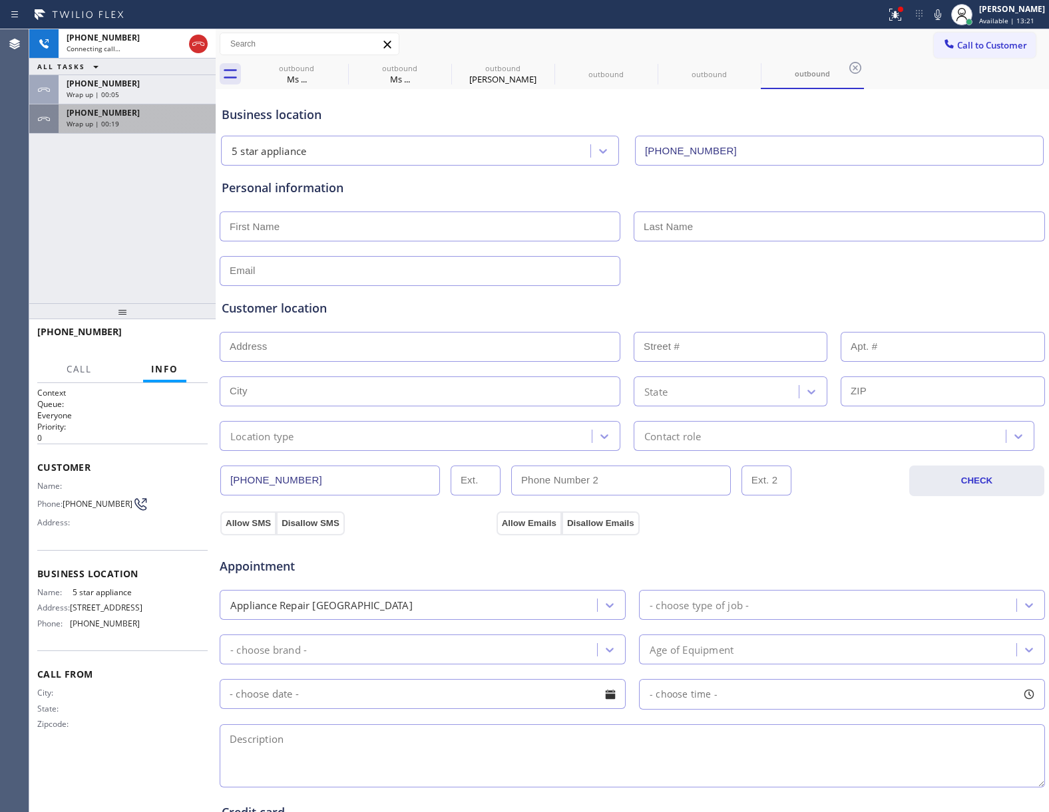
click at [124, 126] on div "Wrap up | 00:19" at bounding box center [137, 123] width 141 height 9
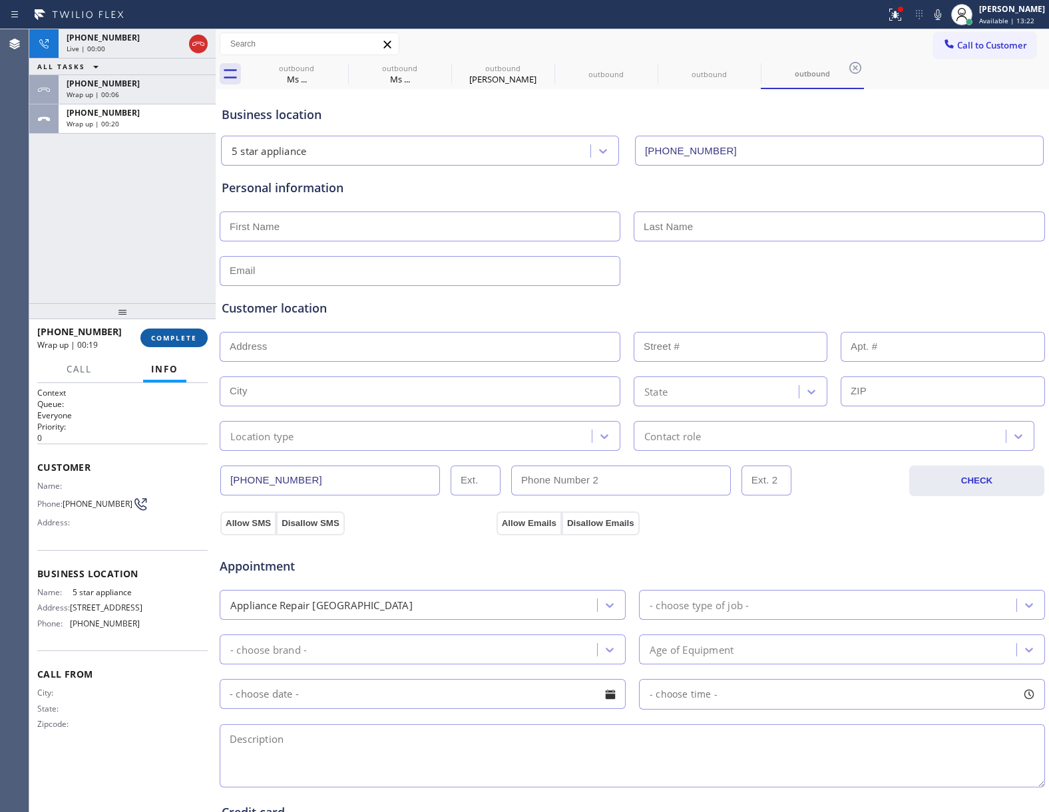
click at [174, 345] on button "COMPLETE" at bounding box center [173, 338] width 67 height 19
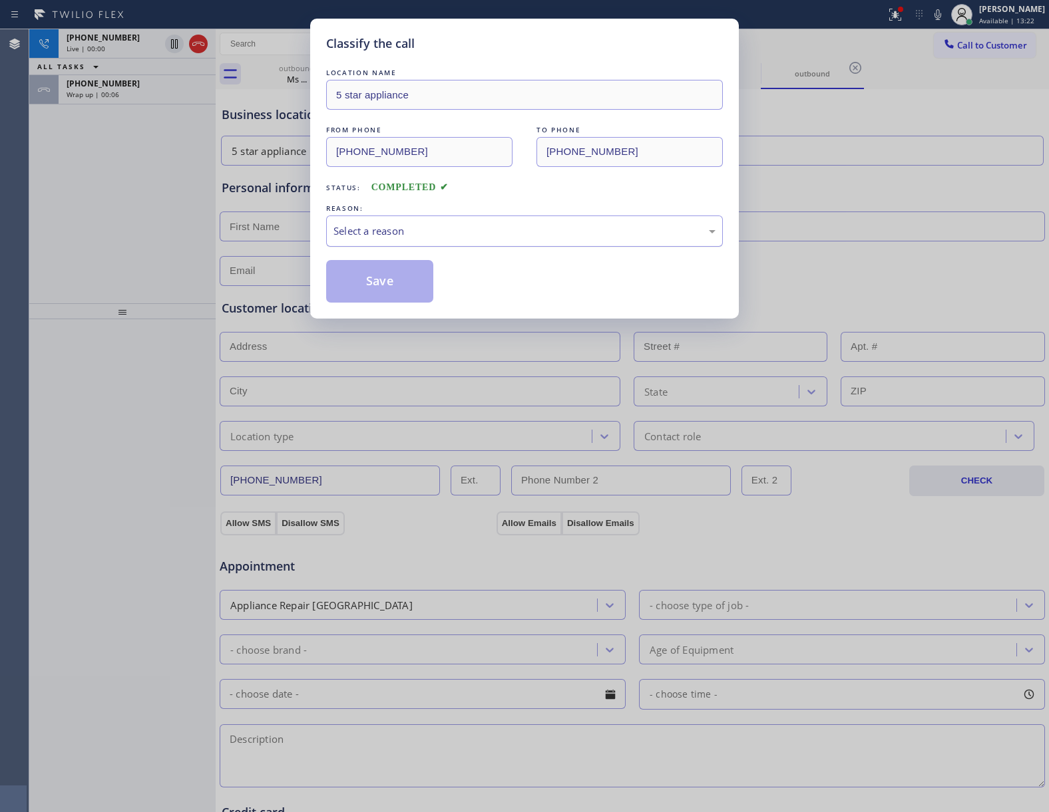
click at [358, 235] on div "Select a reason" at bounding box center [524, 231] width 382 height 15
click at [393, 275] on button "Save" at bounding box center [379, 281] width 107 height 43
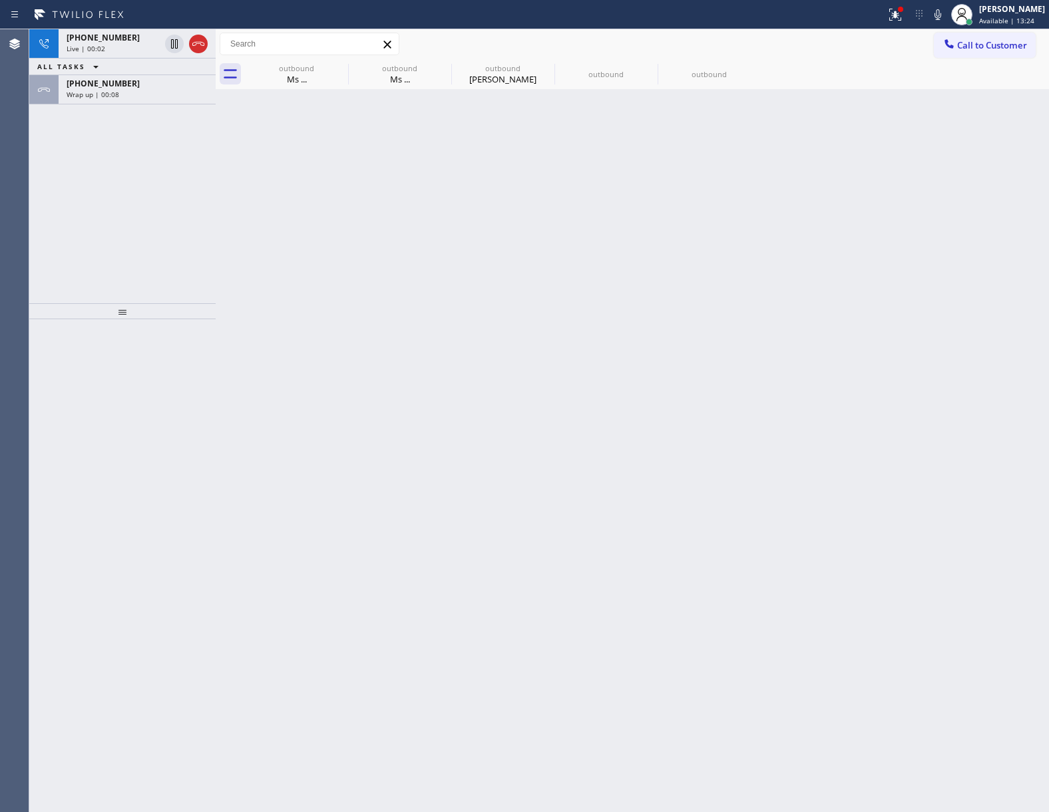
click at [198, 43] on icon at bounding box center [198, 44] width 16 height 16
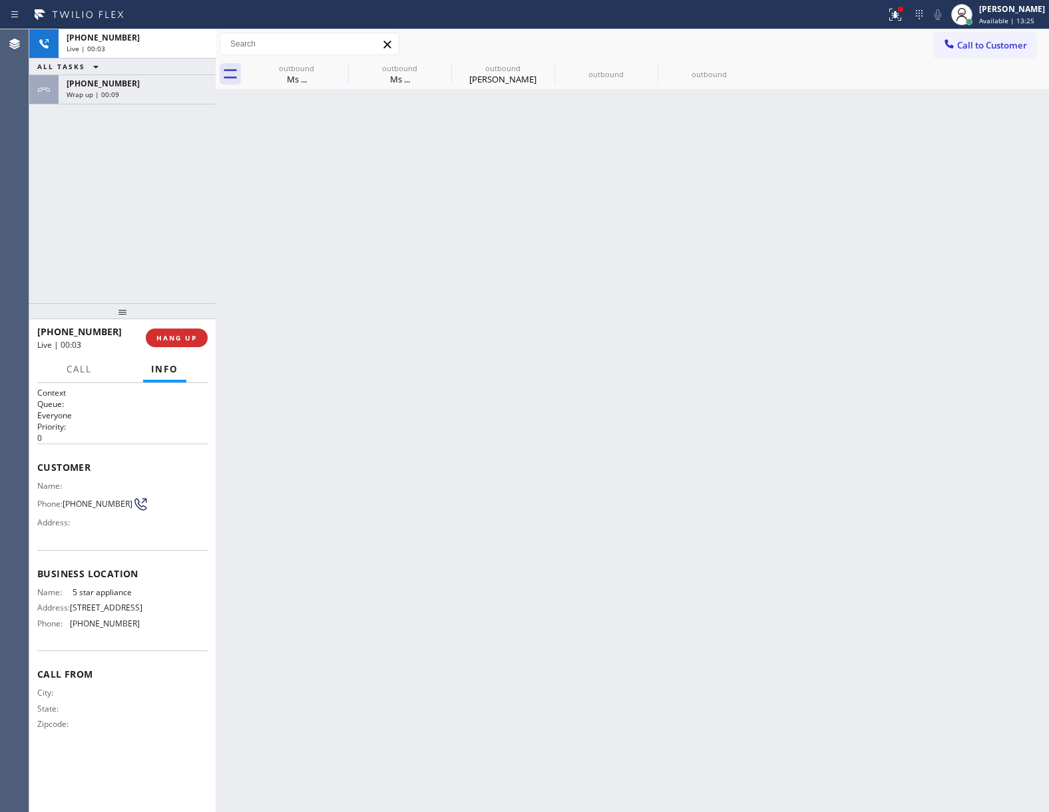
click at [1011, 47] on span "Call to Customer" at bounding box center [992, 45] width 70 height 12
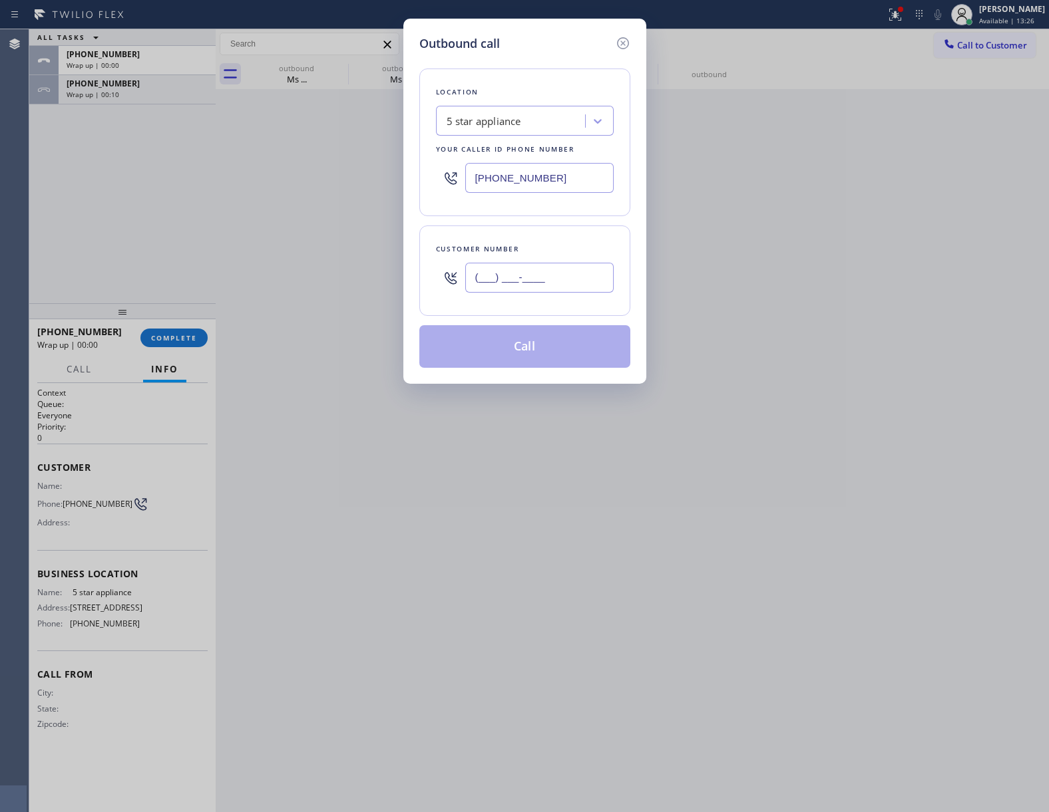
click at [560, 285] on input "(___) ___-____" at bounding box center [539, 278] width 148 height 30
paste input "469) 551-0306"
type input "[PHONE_NUMBER]"
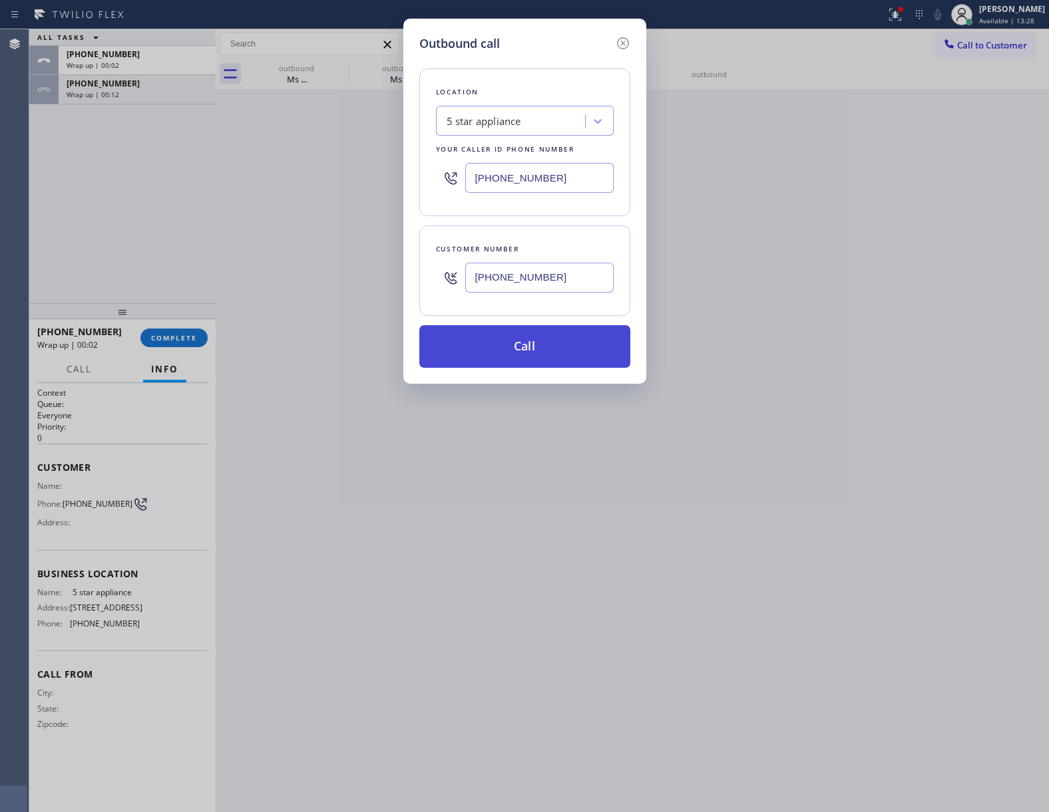
click at [541, 355] on button "Call" at bounding box center [524, 346] width 211 height 43
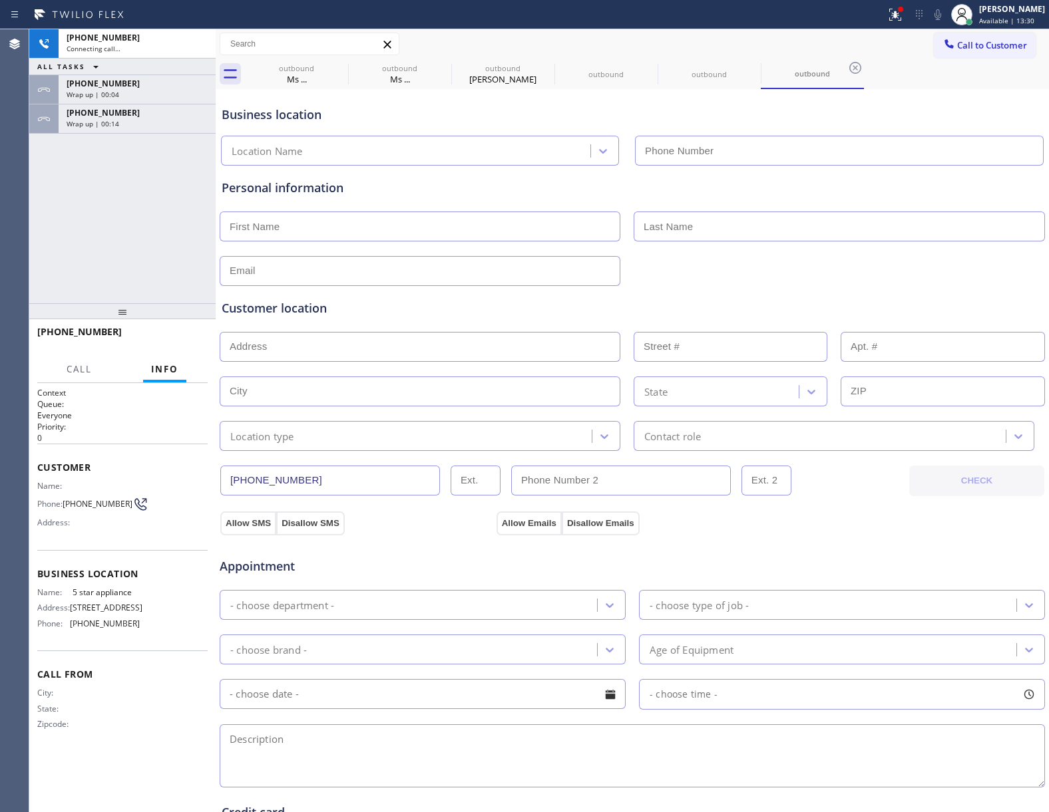
type input "[PHONE_NUMBER]"
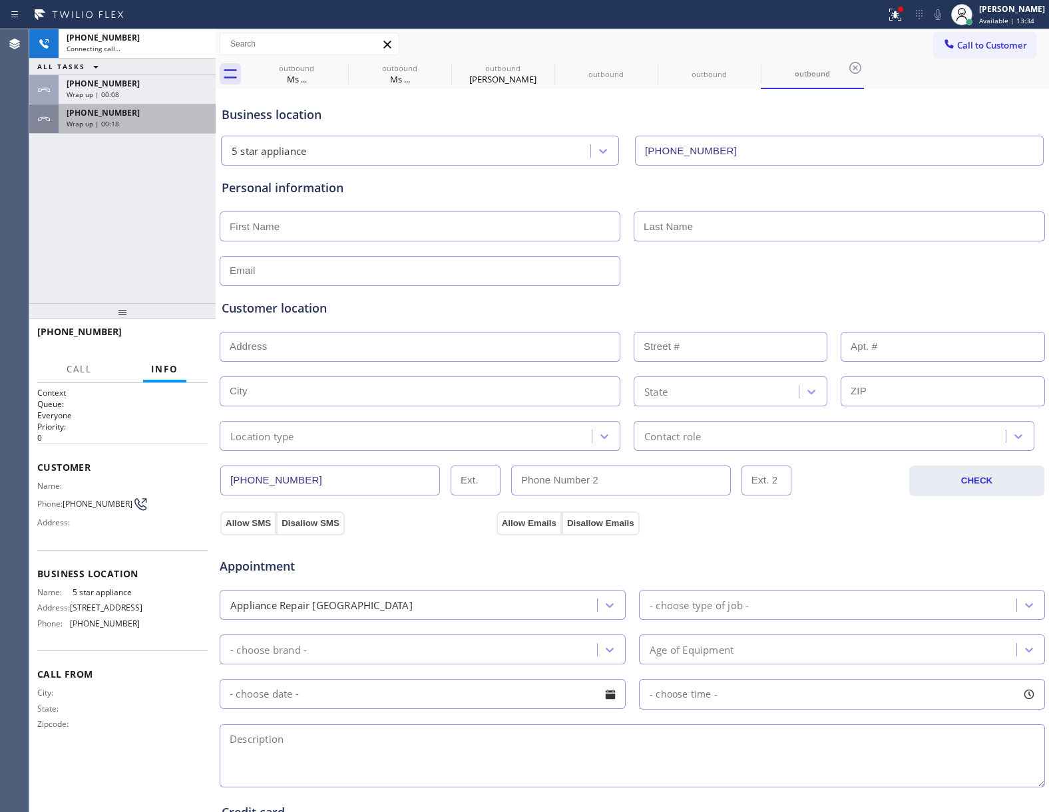
click at [129, 124] on div "Wrap up | 00:18" at bounding box center [137, 123] width 141 height 9
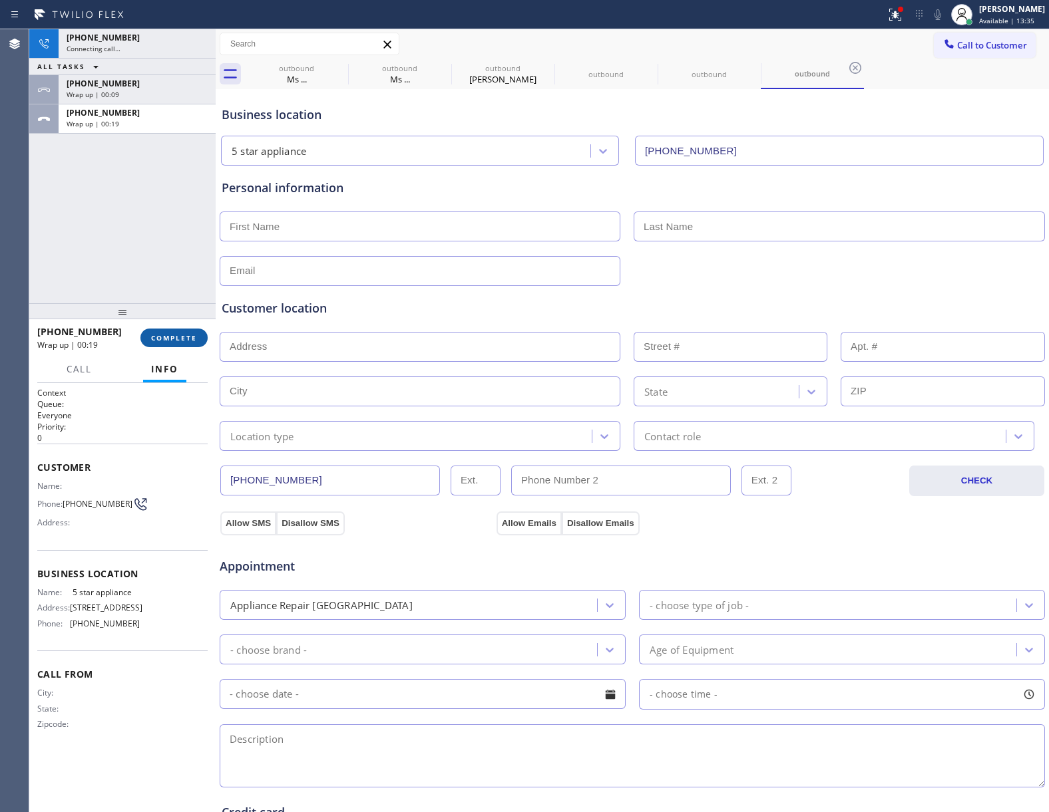
click at [196, 343] on button "COMPLETE" at bounding box center [173, 338] width 67 height 19
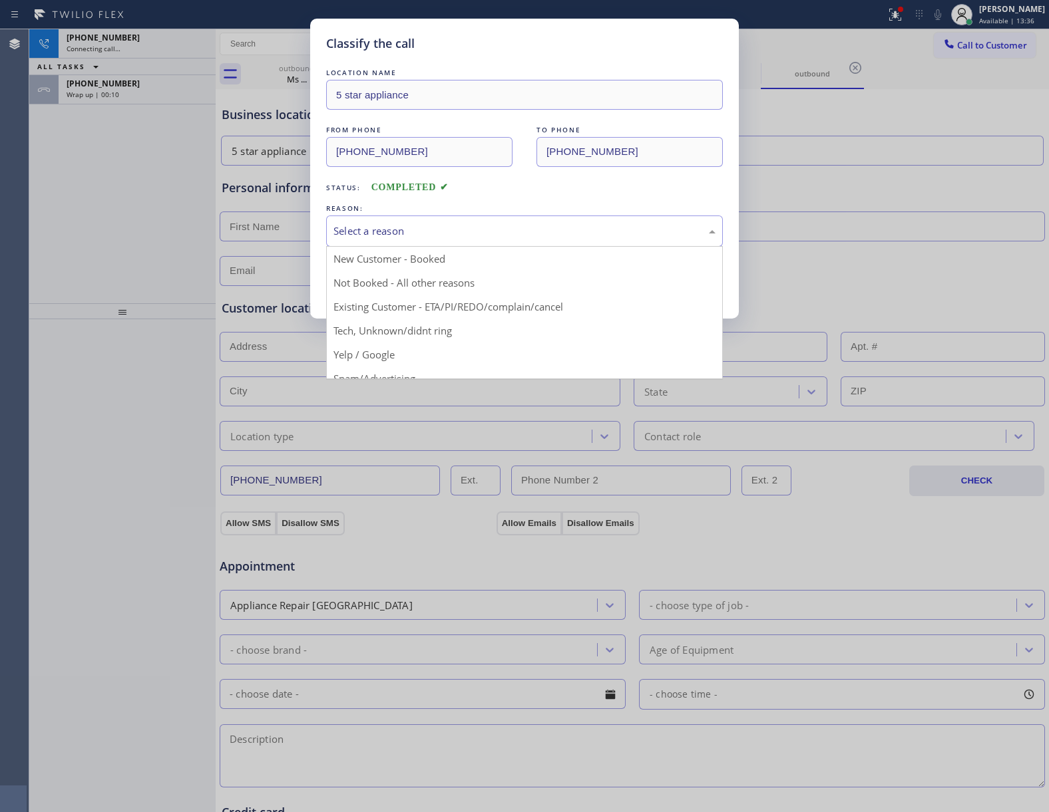
click at [382, 232] on div "Select a reason" at bounding box center [524, 231] width 382 height 15
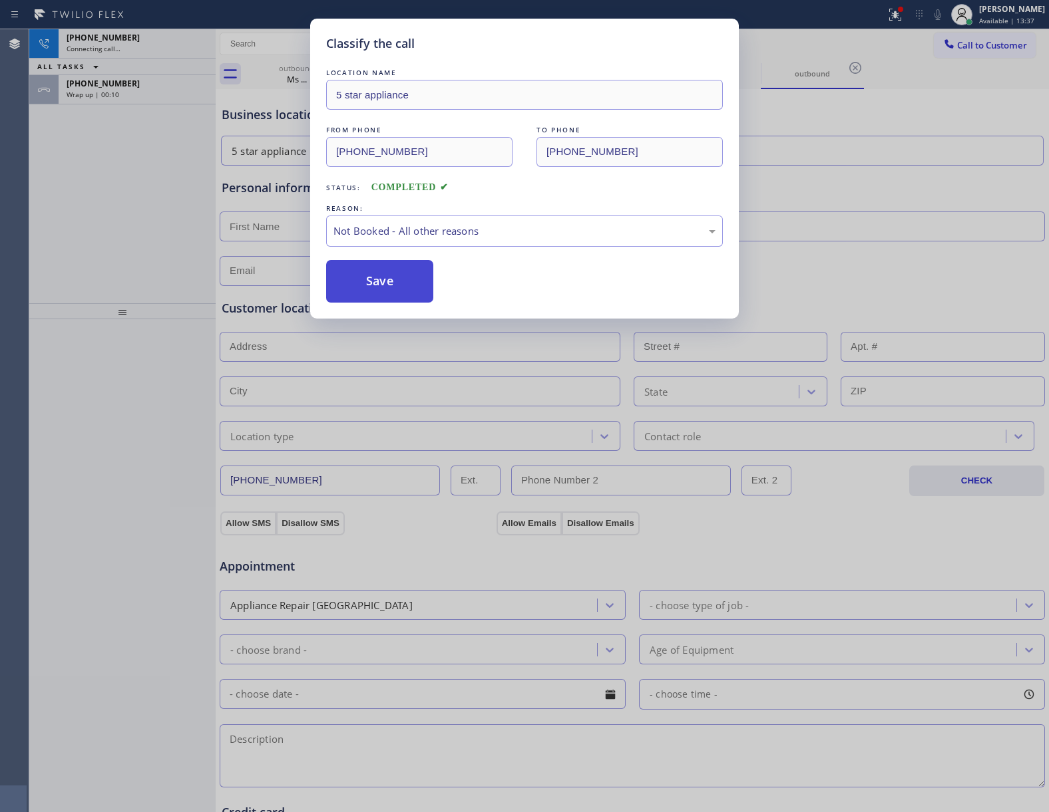
click at [401, 283] on button "Save" at bounding box center [379, 281] width 107 height 43
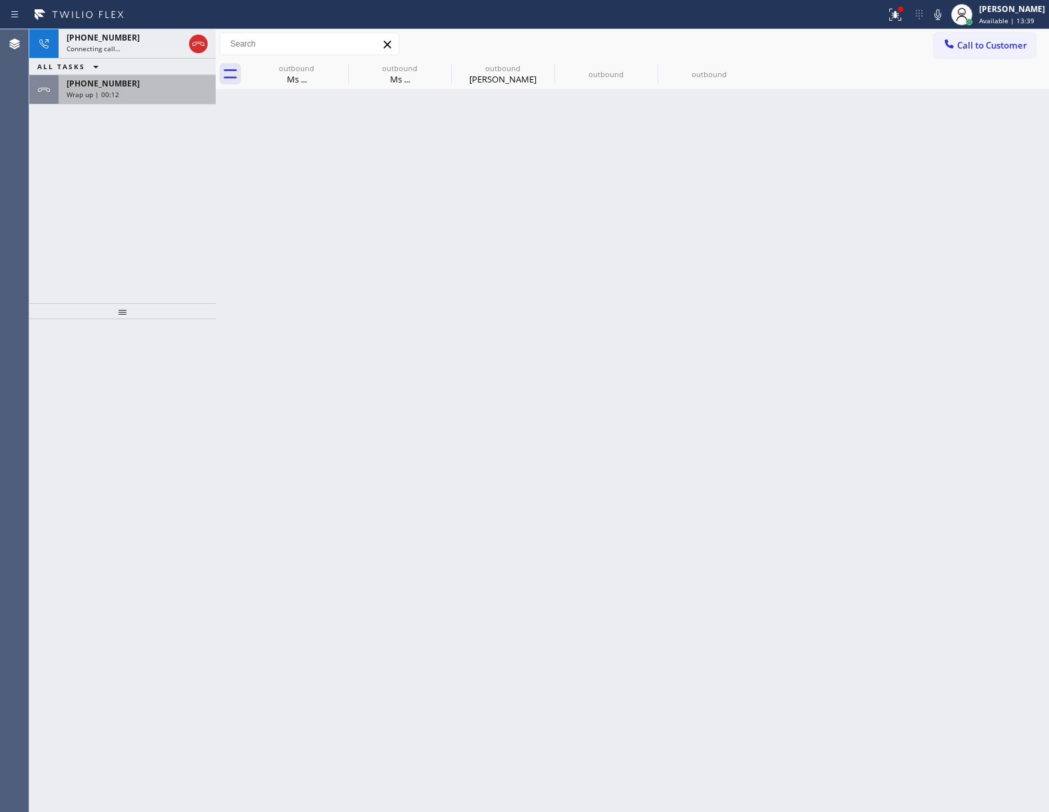
click at [62, 96] on div "[PHONE_NUMBER] Wrap up | 00:12" at bounding box center [135, 89] width 152 height 29
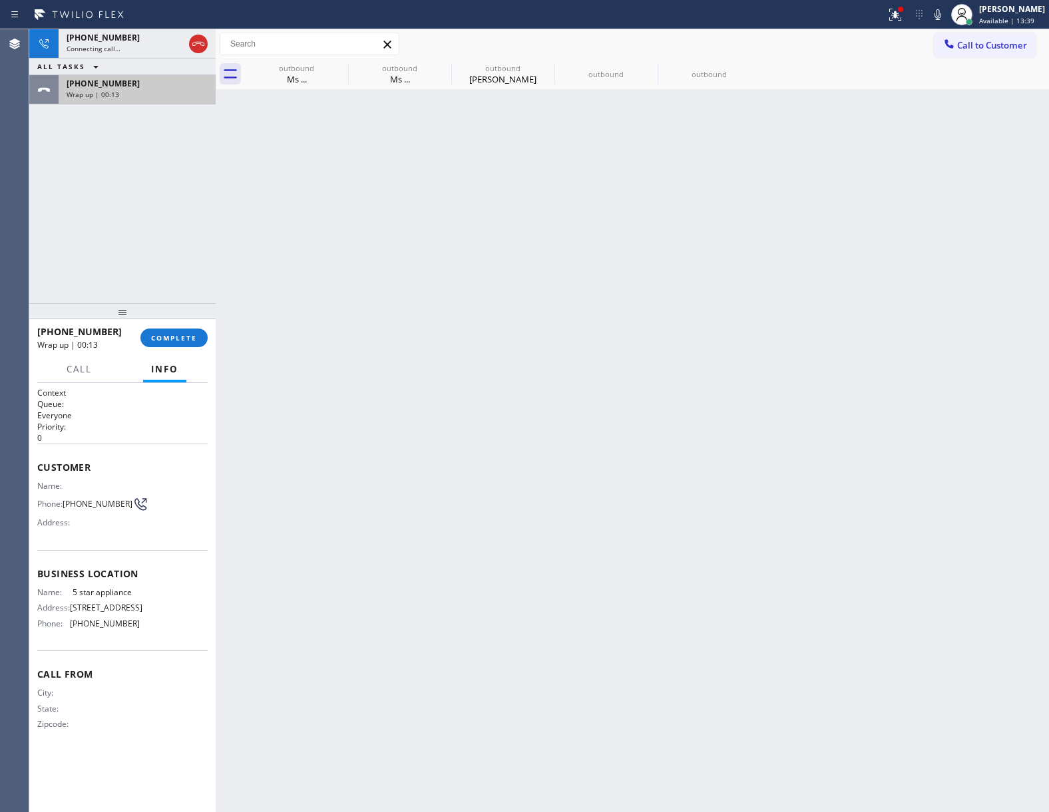
click at [62, 99] on div "[PHONE_NUMBER] Wrap up | 00:13" at bounding box center [135, 89] width 152 height 29
click at [182, 349] on div "[PHONE_NUMBER] Wrap up | 00:14 COMPLETE" at bounding box center [122, 338] width 170 height 35
click at [179, 341] on span "COMPLETE" at bounding box center [174, 337] width 46 height 9
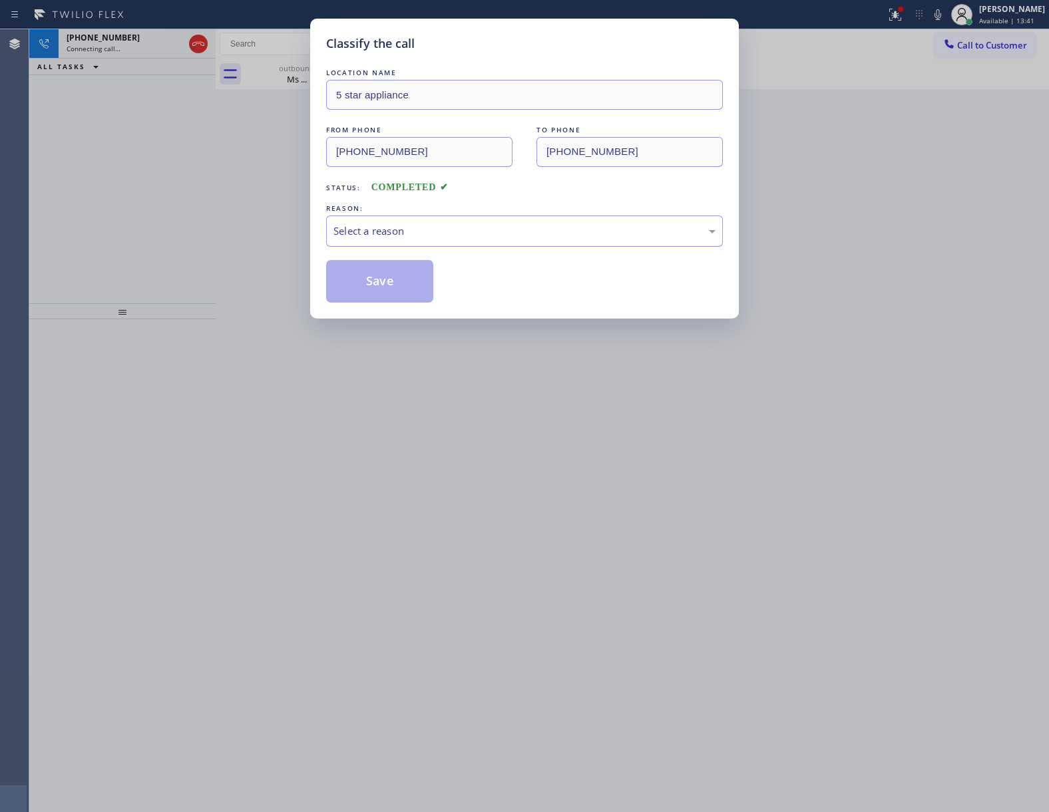
click at [445, 251] on div "LOCATION NAME 5 star appliance FROM PHONE [PHONE_NUMBER] TO PHONE [PHONE_NUMBER…" at bounding box center [524, 184] width 397 height 237
click at [421, 237] on div "Select a reason" at bounding box center [524, 231] width 382 height 15
click at [397, 289] on button "Save" at bounding box center [379, 281] width 107 height 43
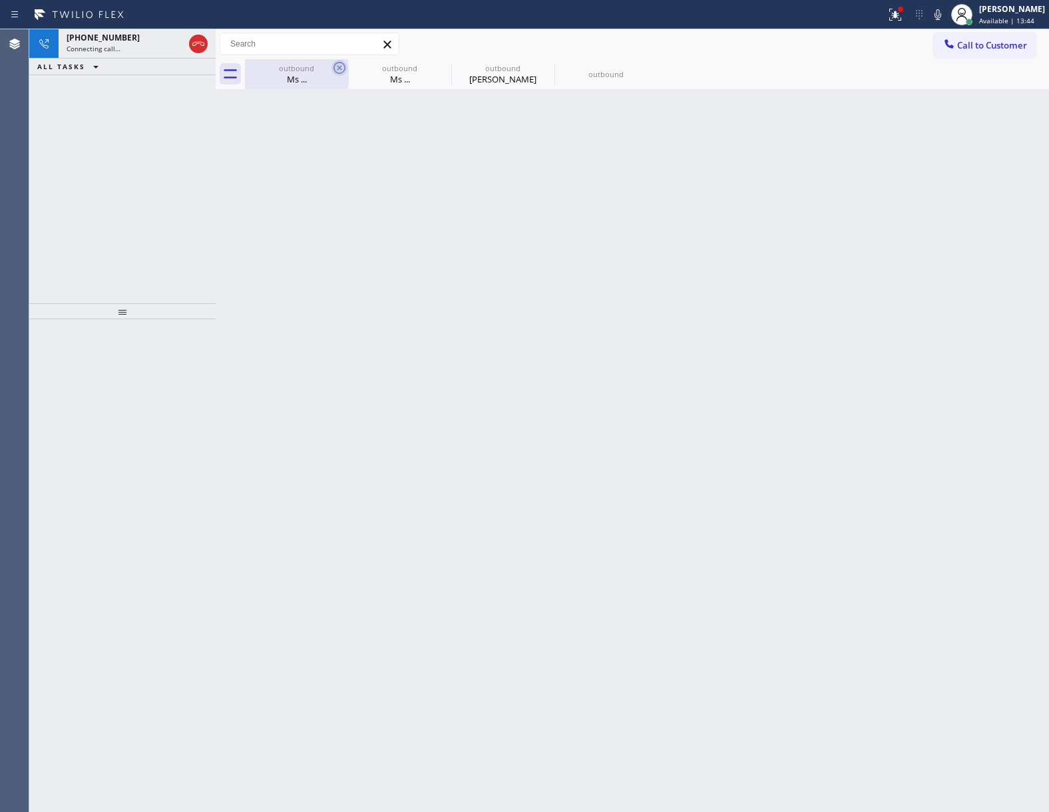
click at [341, 69] on icon at bounding box center [339, 68] width 12 height 12
click at [0, 0] on icon at bounding box center [0, 0] width 0 height 0
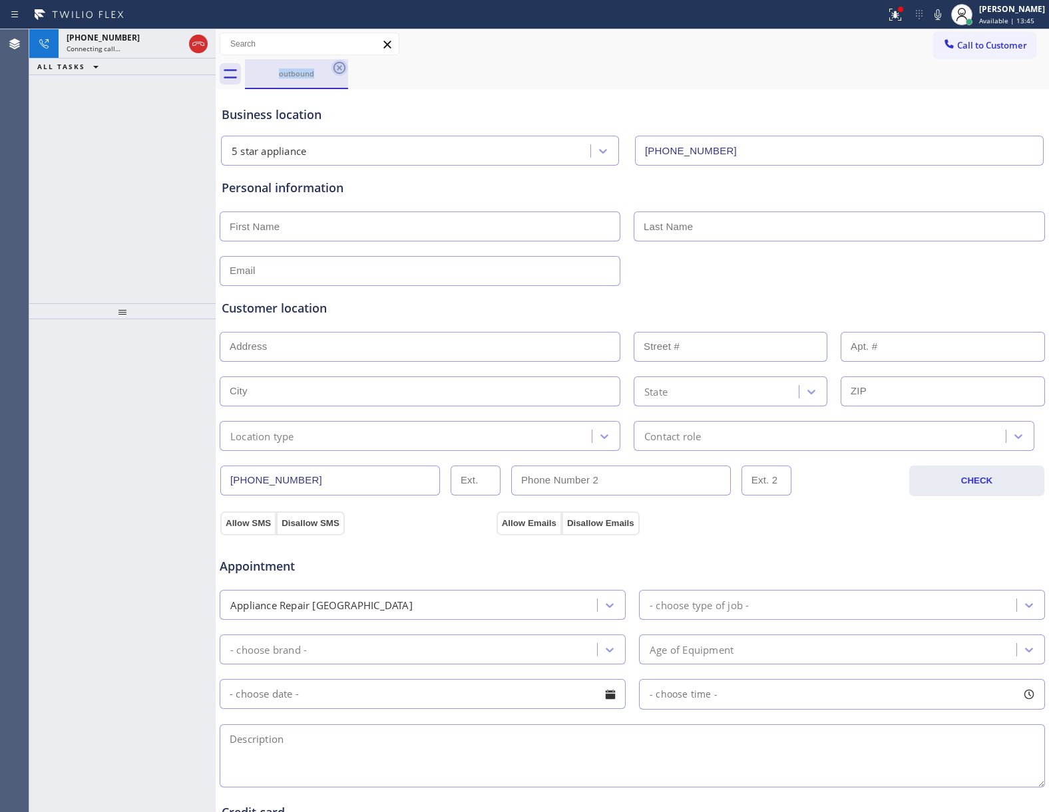
click at [339, 69] on icon at bounding box center [339, 68] width 16 height 16
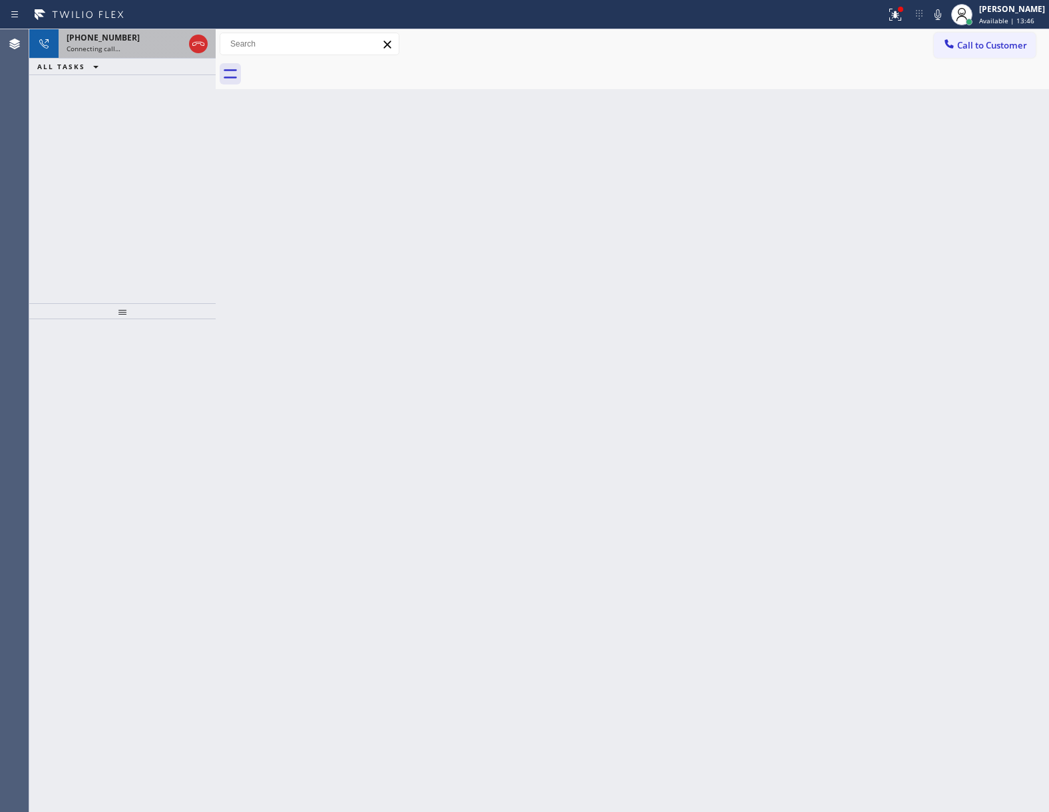
click at [110, 44] on span "Connecting call…" at bounding box center [94, 48] width 54 height 9
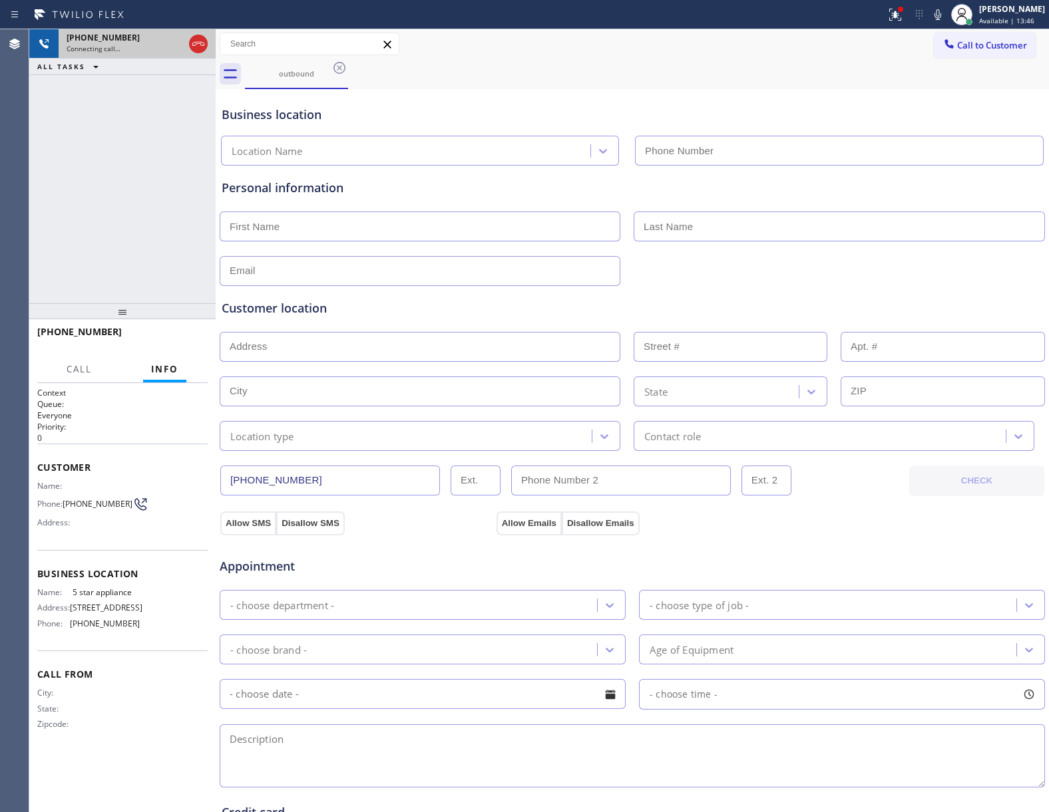
type input "[PHONE_NUMBER]"
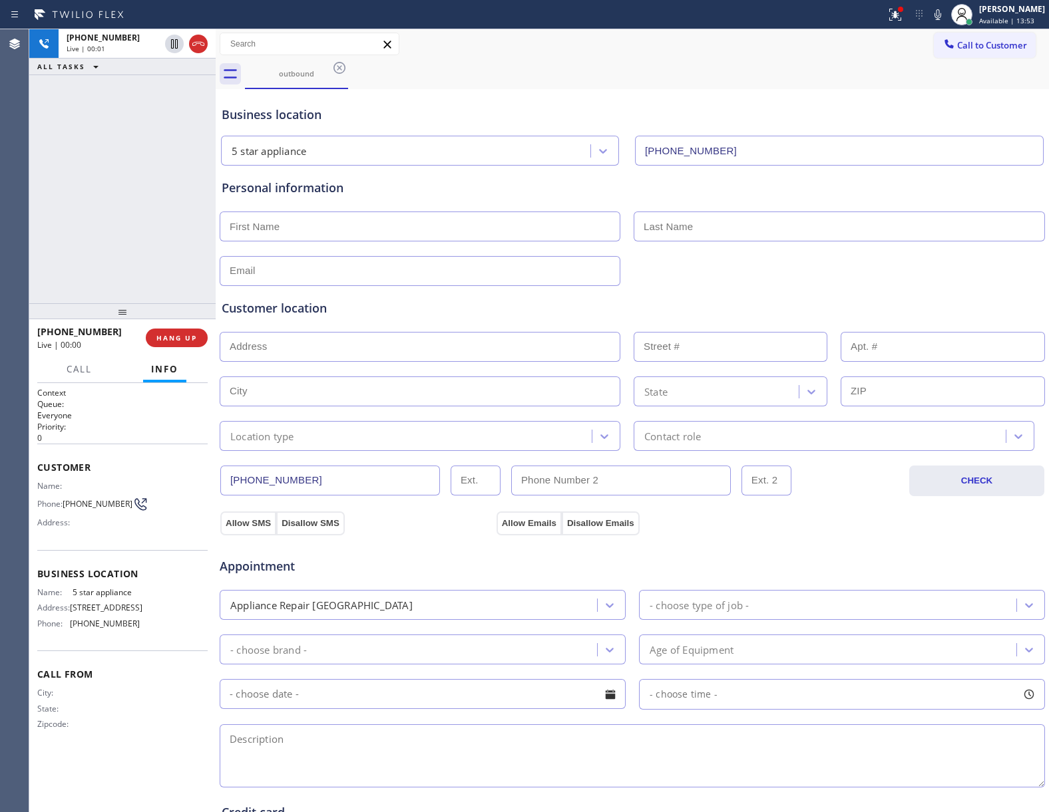
drag, startPoint x: 158, startPoint y: 193, endPoint x: 200, endPoint y: 112, distance: 91.1
click at [161, 184] on div "[PHONE_NUMBER] Live | 00:01 ALL TASKS ALL TASKS ACTIVE TASKS TASKS IN WRAP UP" at bounding box center [122, 166] width 186 height 274
click at [203, 47] on icon at bounding box center [198, 44] width 16 height 16
click at [978, 35] on button "Call to Customer" at bounding box center [985, 45] width 102 height 25
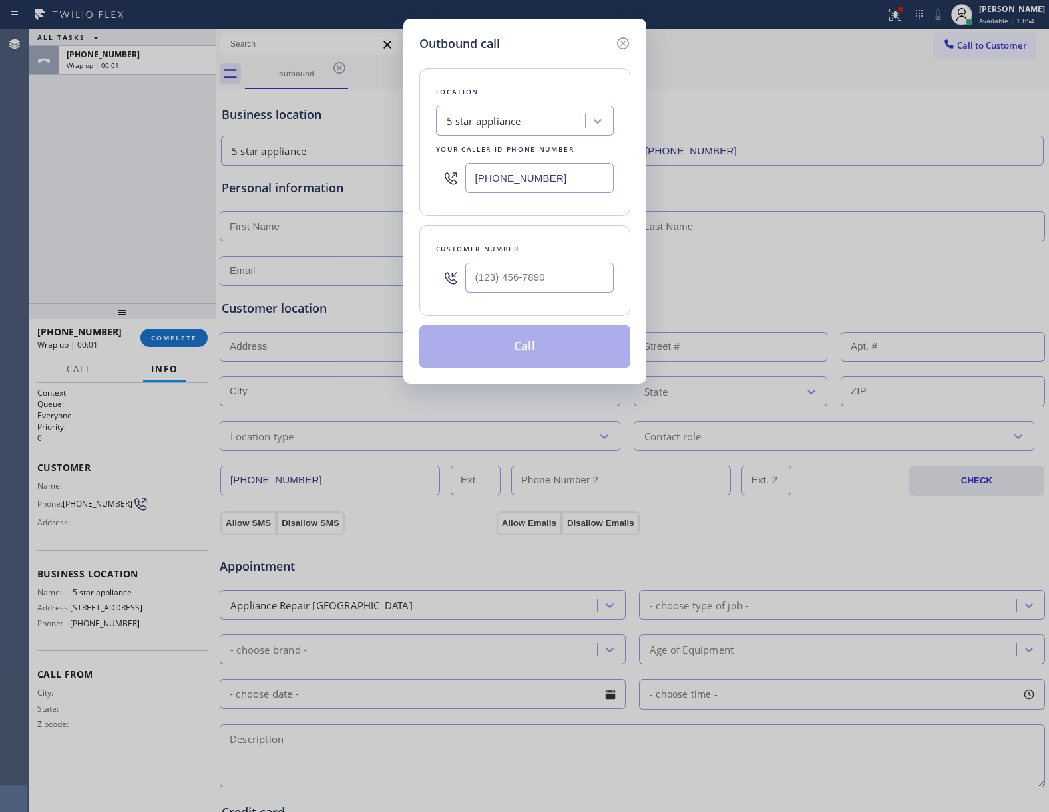
drag, startPoint x: 517, startPoint y: 261, endPoint x: 558, endPoint y: 293, distance: 52.1
click at [517, 261] on div at bounding box center [539, 277] width 148 height 43
click at [541, 285] on input "(___) ___-____" at bounding box center [539, 278] width 148 height 30
paste input "469) 551-0306"
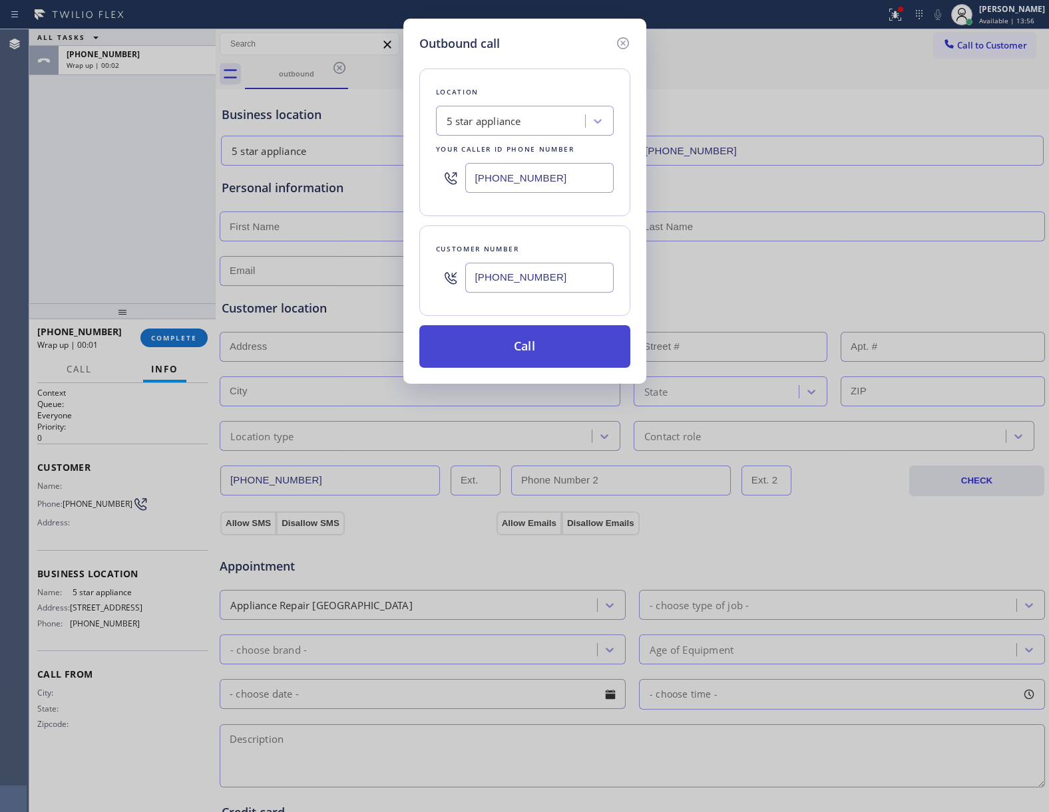
type input "[PHONE_NUMBER]"
click at [531, 350] on button "Call" at bounding box center [524, 346] width 211 height 43
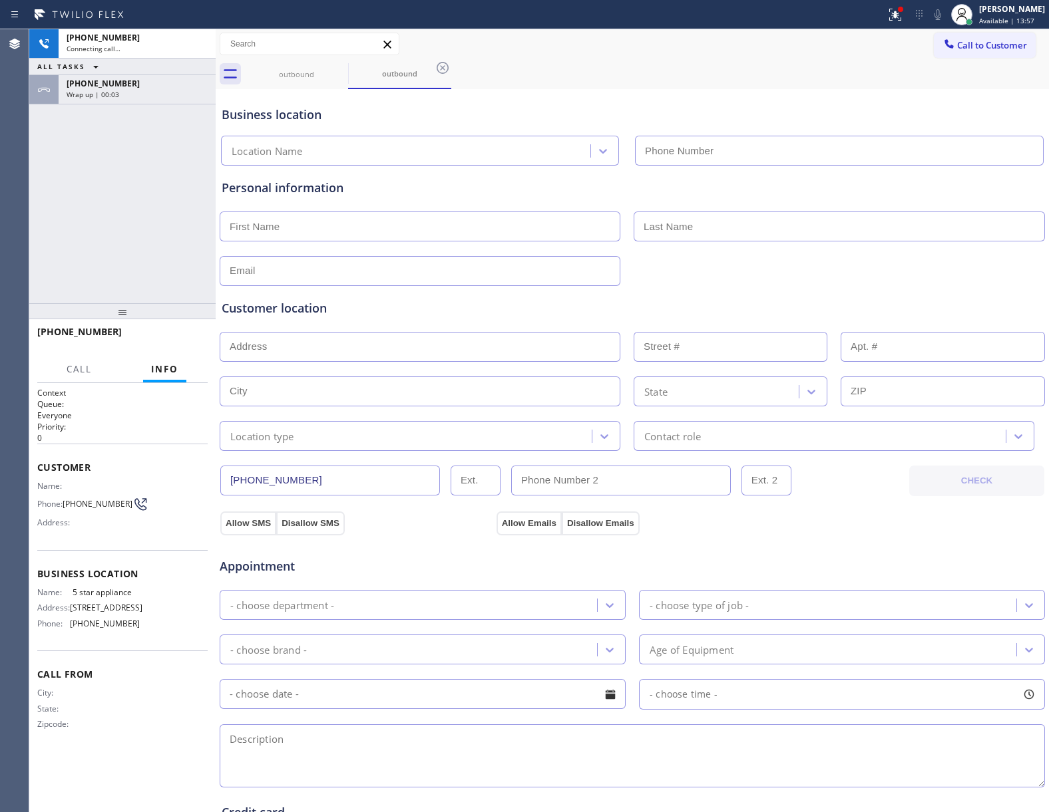
type input "[PHONE_NUMBER]"
click at [134, 194] on div "[PHONE_NUMBER] Live | 00:01 ALL TASKS ALL TASKS ACTIVE TASKS TASKS IN WRAP UP […" at bounding box center [122, 166] width 186 height 274
click at [142, 99] on div "[PHONE_NUMBER] Wrap up | 00:08" at bounding box center [135, 89] width 152 height 29
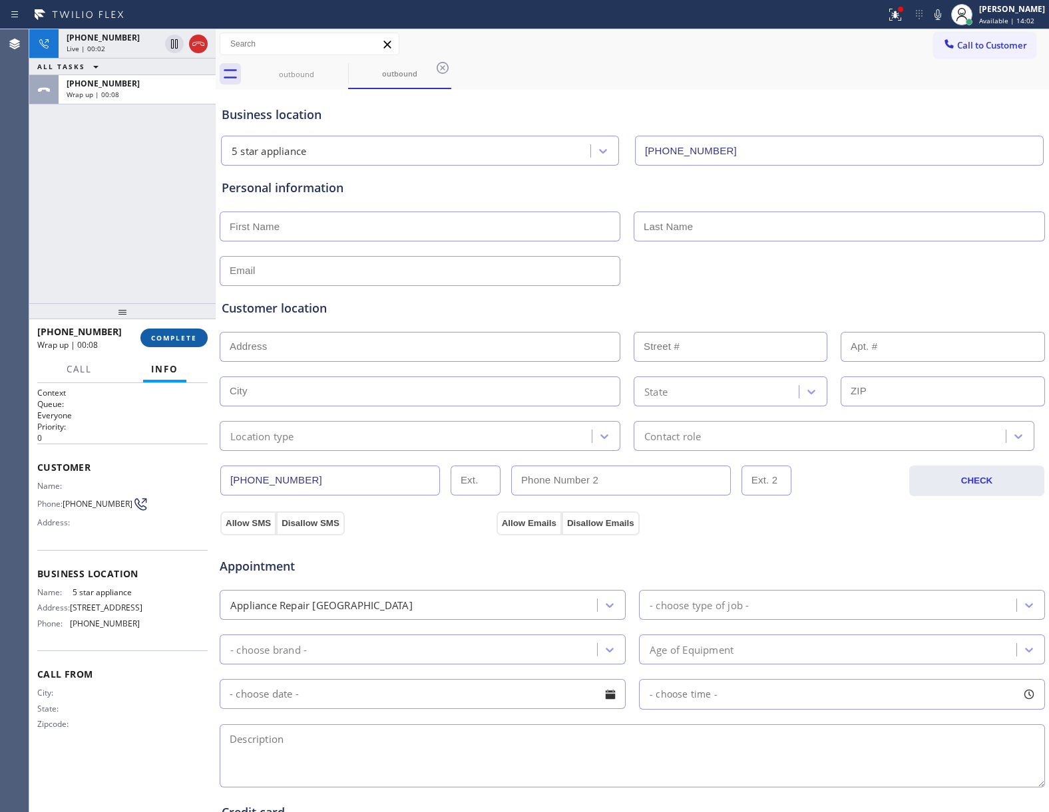
click at [192, 346] on button "COMPLETE" at bounding box center [173, 338] width 67 height 19
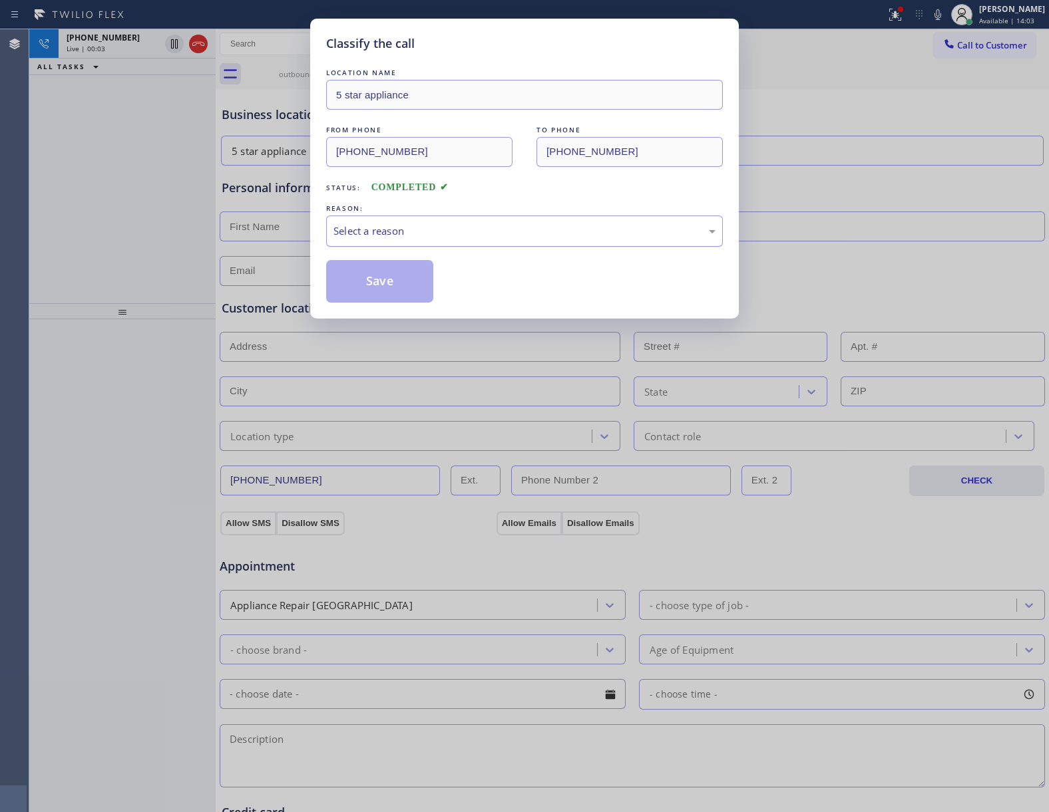
click at [442, 232] on div "Select a reason" at bounding box center [524, 231] width 382 height 15
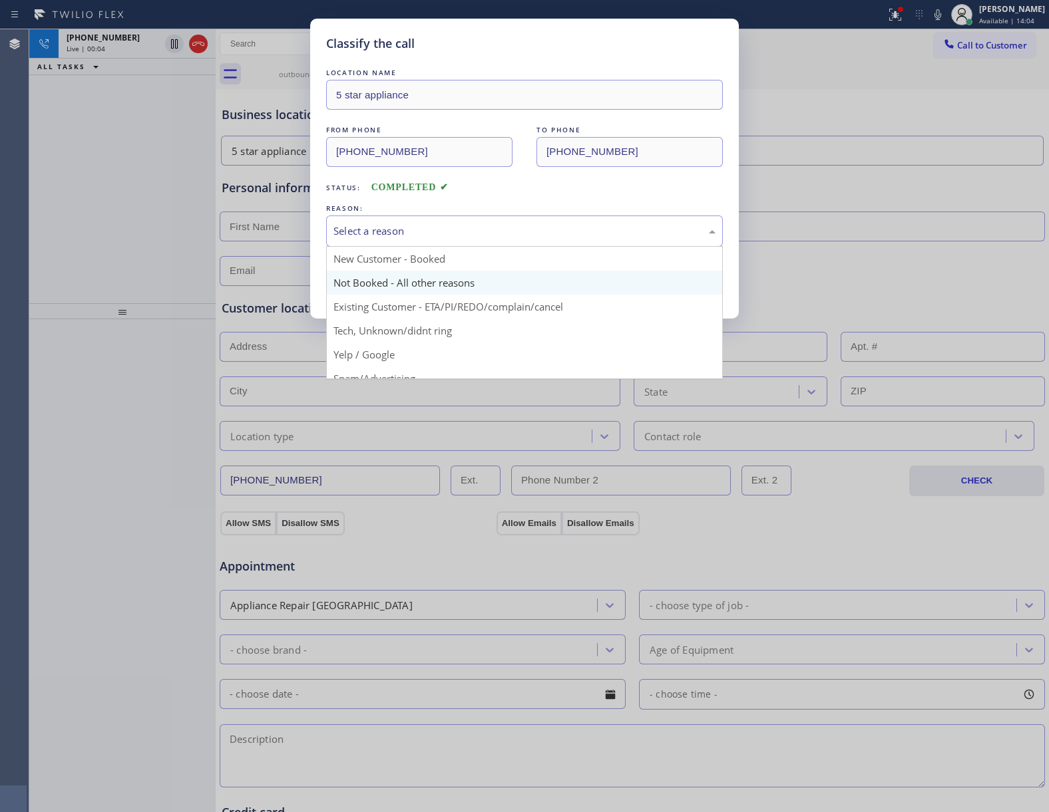
click at [398, 279] on button "Save" at bounding box center [379, 281] width 107 height 43
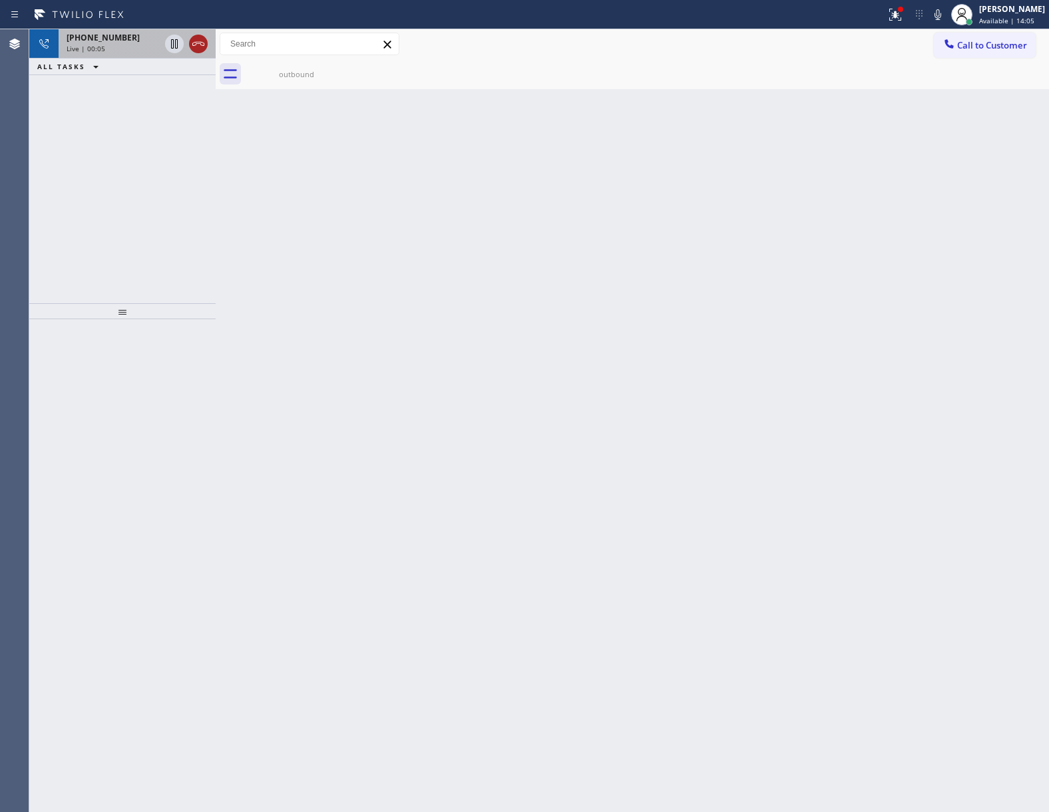
click at [193, 44] on icon at bounding box center [198, 44] width 16 height 16
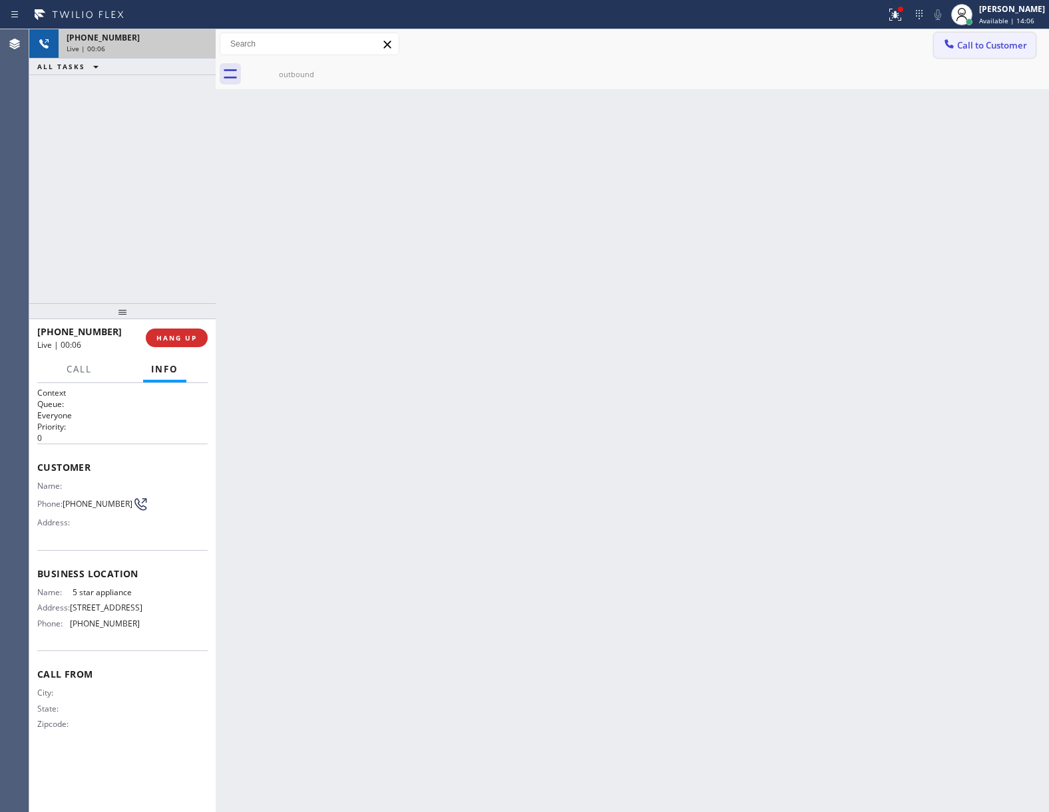
click at [973, 44] on span "Call to Customer" at bounding box center [992, 45] width 70 height 12
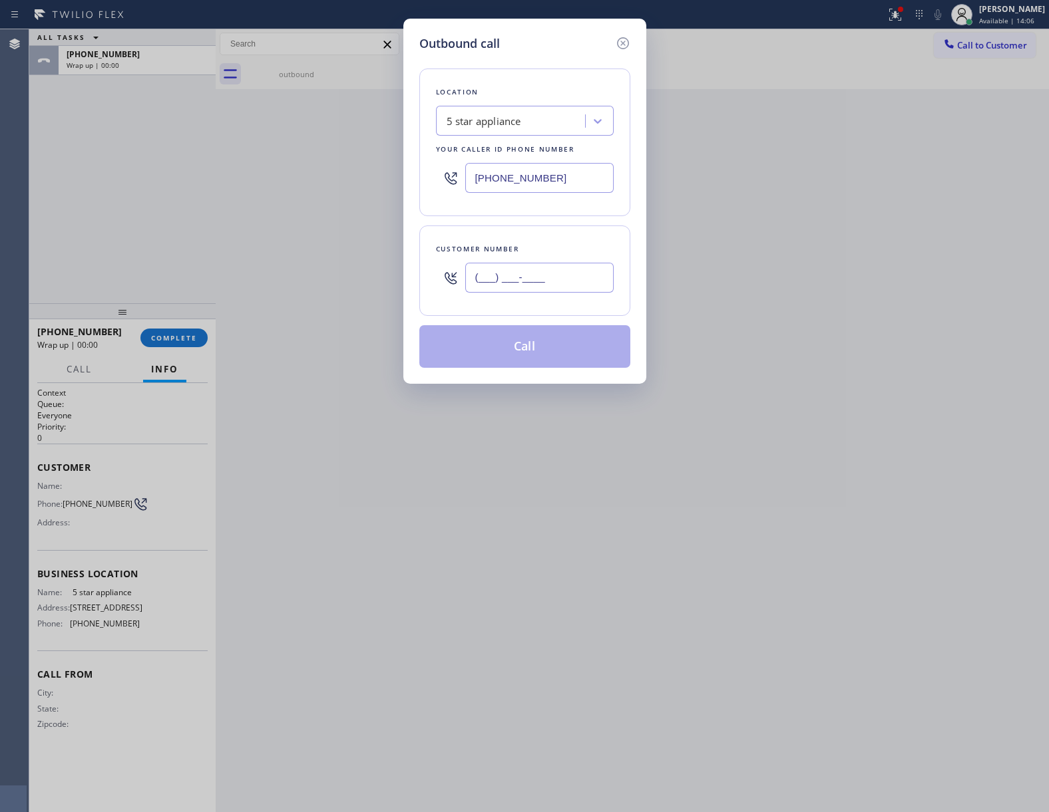
click at [507, 279] on input "(___) ___-____" at bounding box center [539, 278] width 148 height 30
paste input "469) 551-0306"
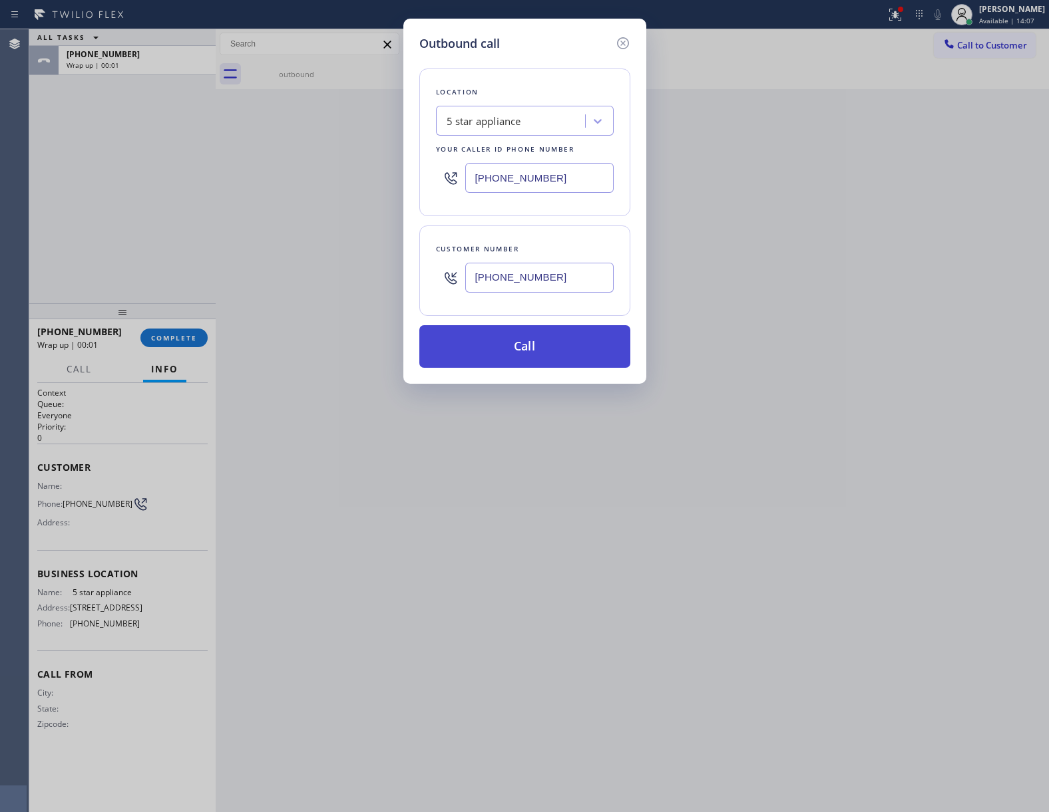
type input "[PHONE_NUMBER]"
click at [548, 350] on button "Call" at bounding box center [524, 346] width 211 height 43
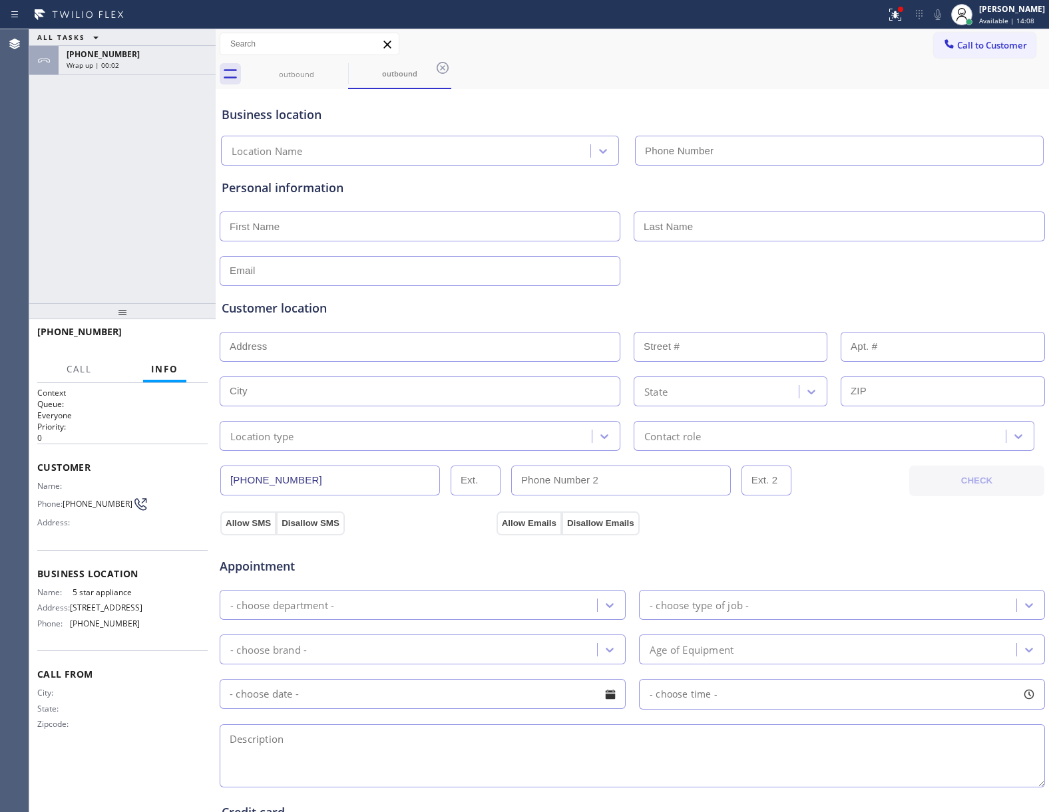
type input "[PHONE_NUMBER]"
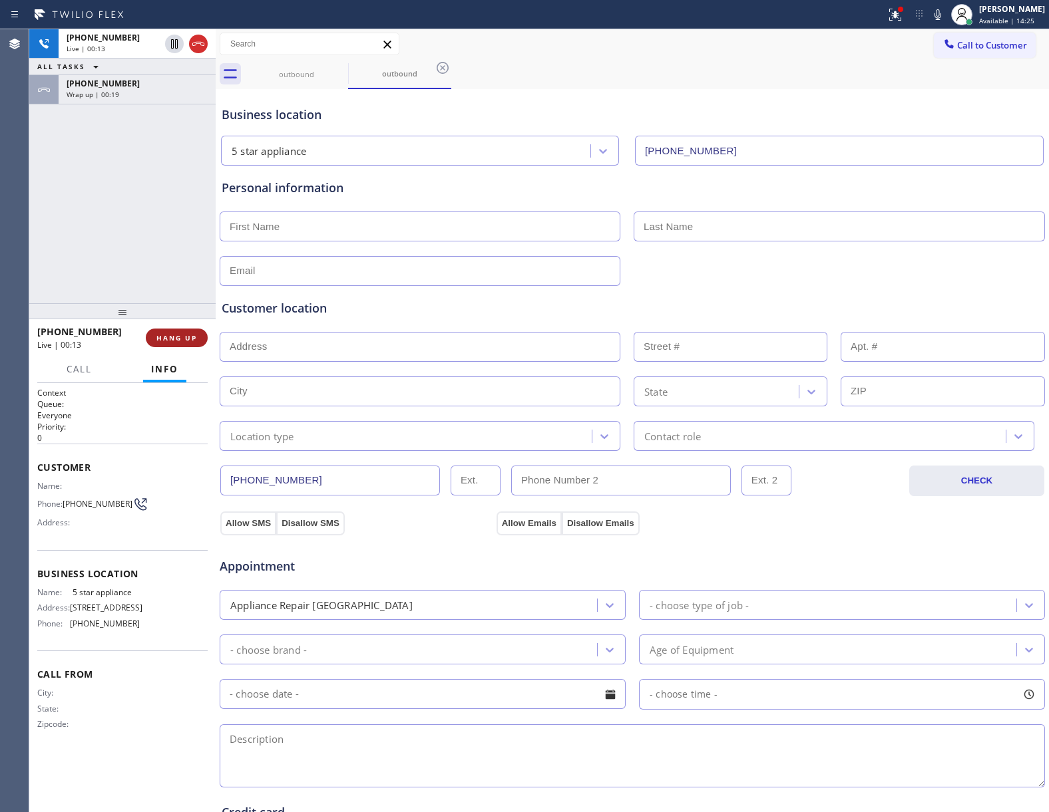
click at [163, 341] on span "HANG UP" at bounding box center [176, 337] width 41 height 9
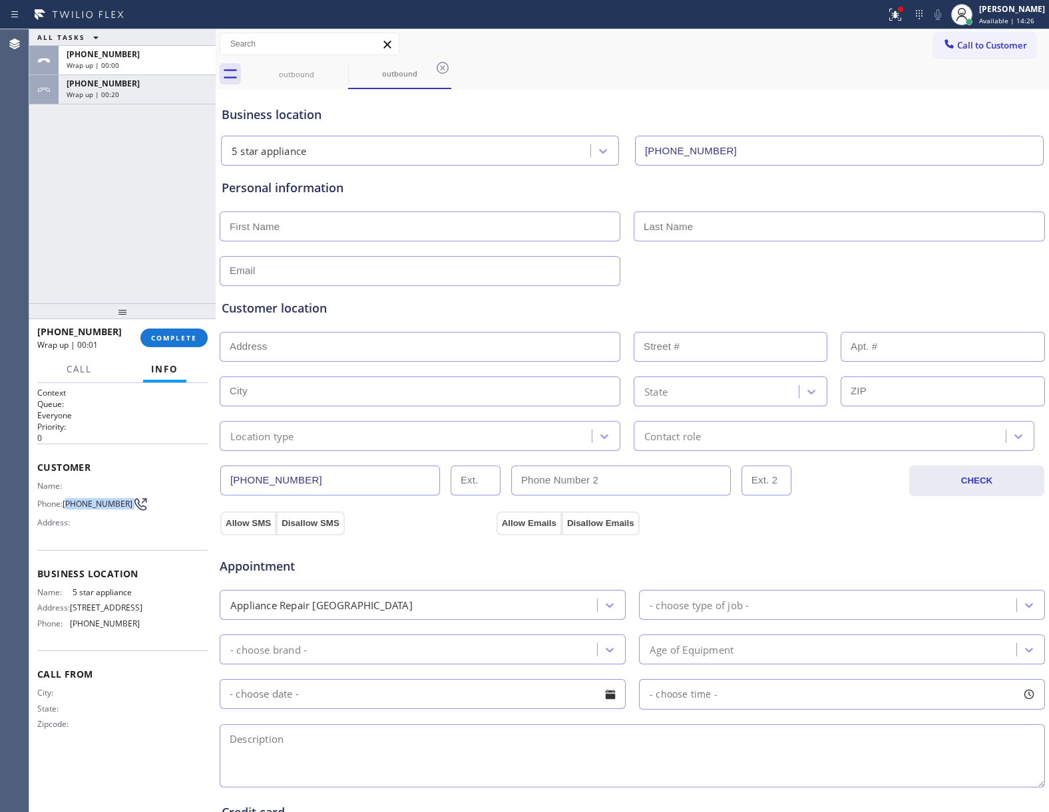
drag, startPoint x: 70, startPoint y: 504, endPoint x: 203, endPoint y: 378, distance: 183.1
click at [128, 503] on div "Phone: [PHONE_NUMBER]" at bounding box center [88, 504] width 102 height 16
click at [187, 329] on button "COMPLETE" at bounding box center [173, 338] width 67 height 19
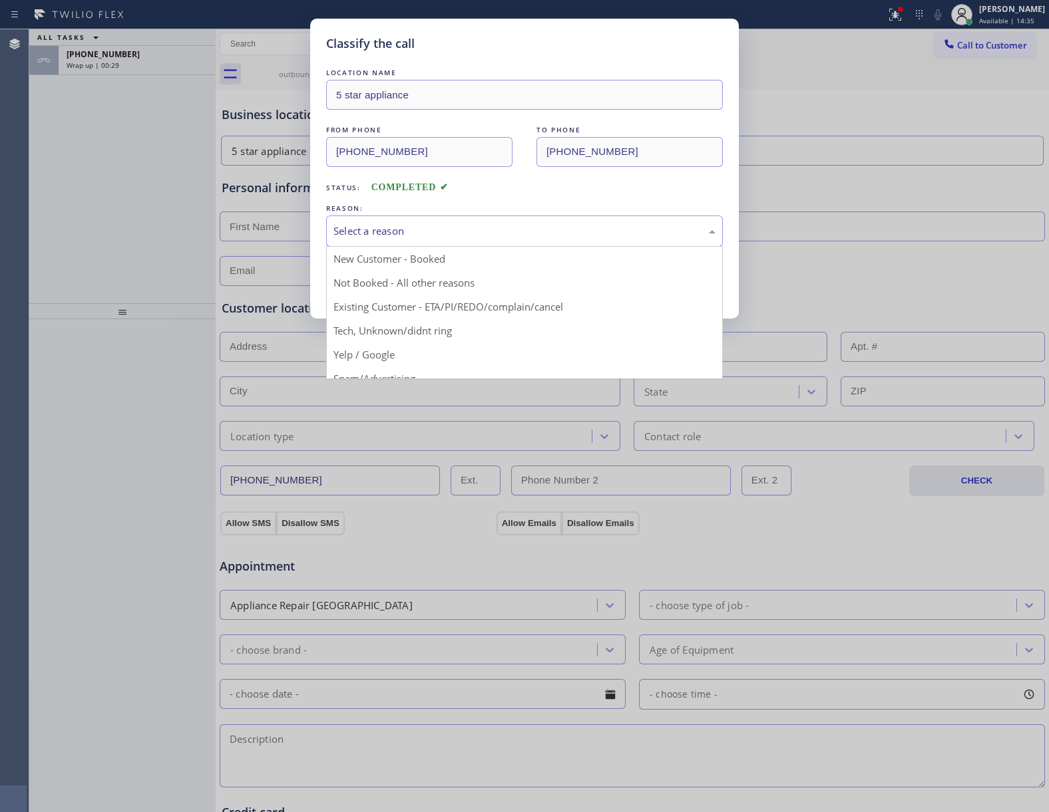
click at [426, 237] on div "Select a reason" at bounding box center [524, 231] width 382 height 15
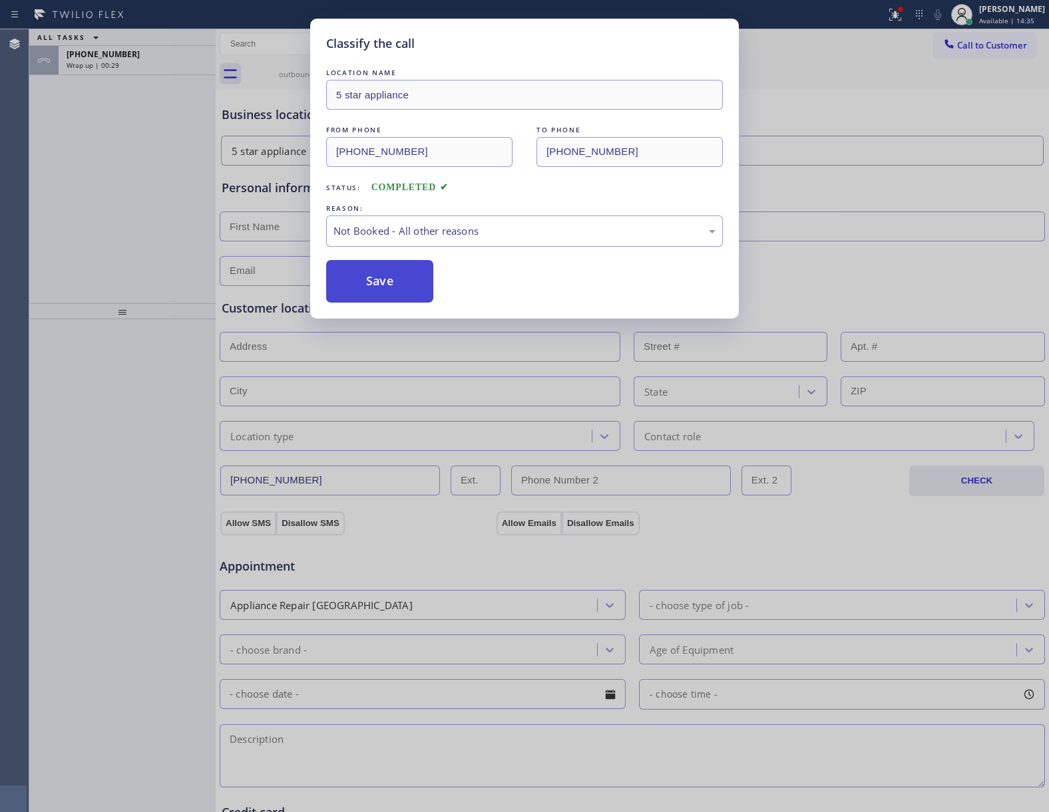
click at [403, 275] on button "Save" at bounding box center [379, 281] width 107 height 43
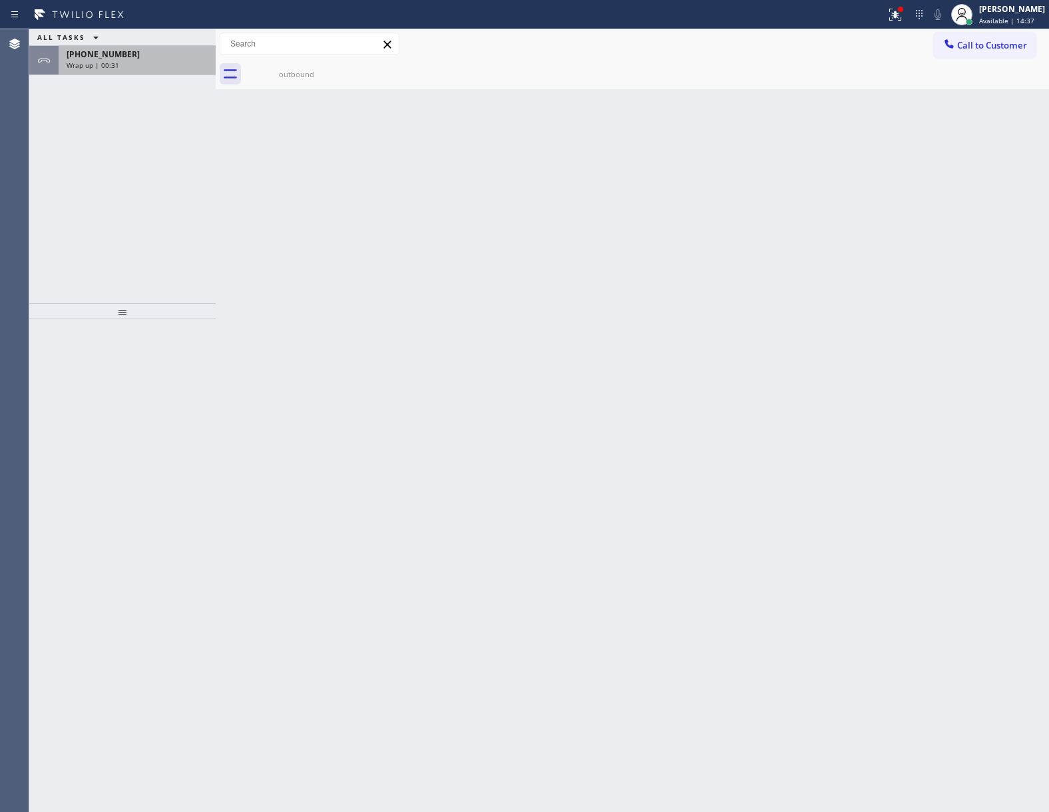
click at [102, 62] on span "Wrap up | 00:31" at bounding box center [93, 65] width 53 height 9
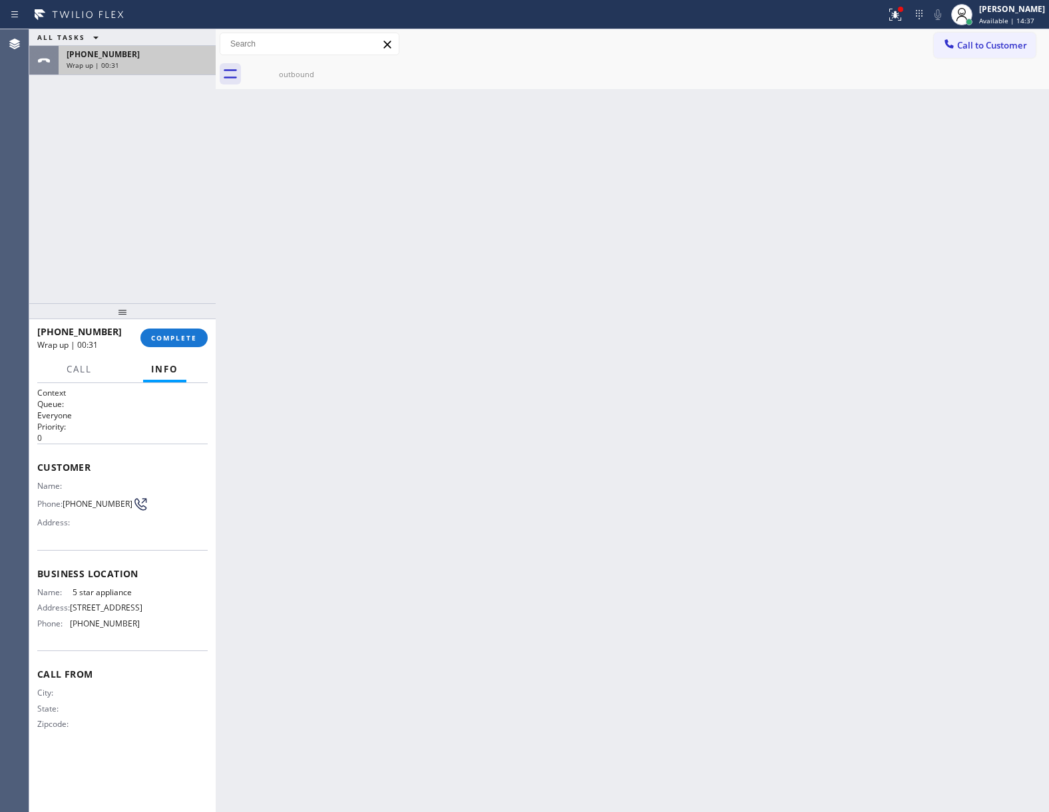
click at [102, 62] on span "Wrap up | 00:31" at bounding box center [93, 65] width 53 height 9
click at [173, 334] on span "COMPLETE" at bounding box center [174, 337] width 46 height 9
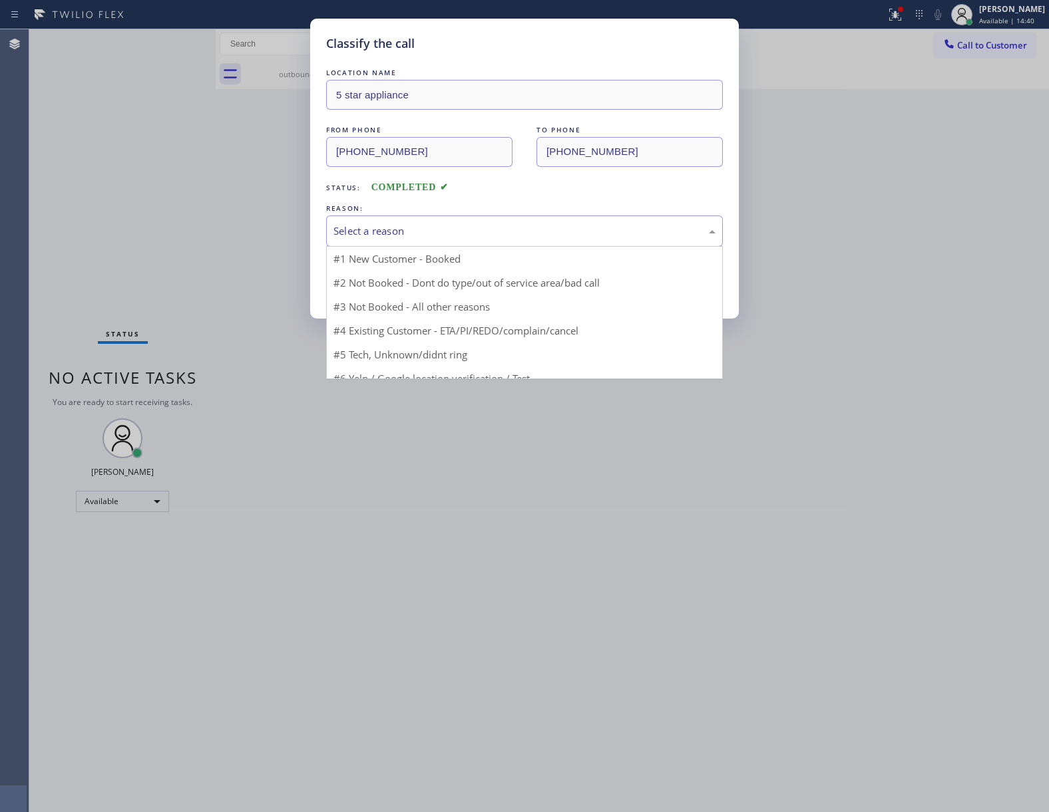
click at [433, 235] on div "Select a reason" at bounding box center [524, 231] width 382 height 15
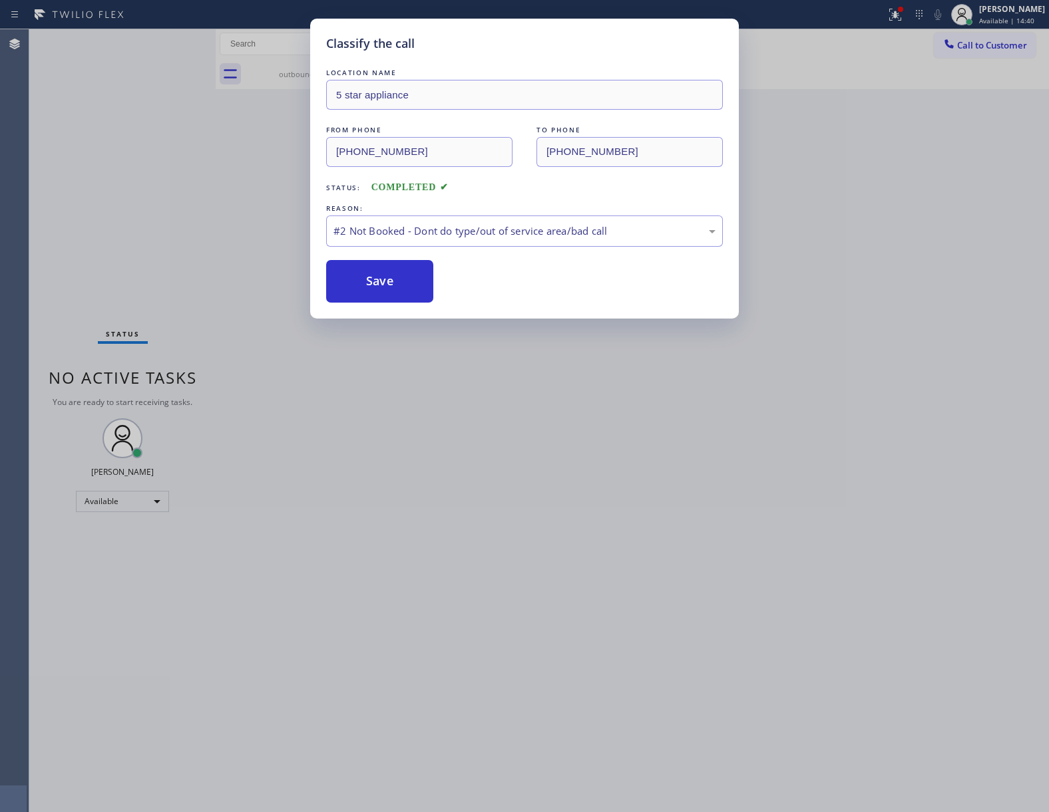
click at [400, 281] on button "Save" at bounding box center [379, 281] width 107 height 43
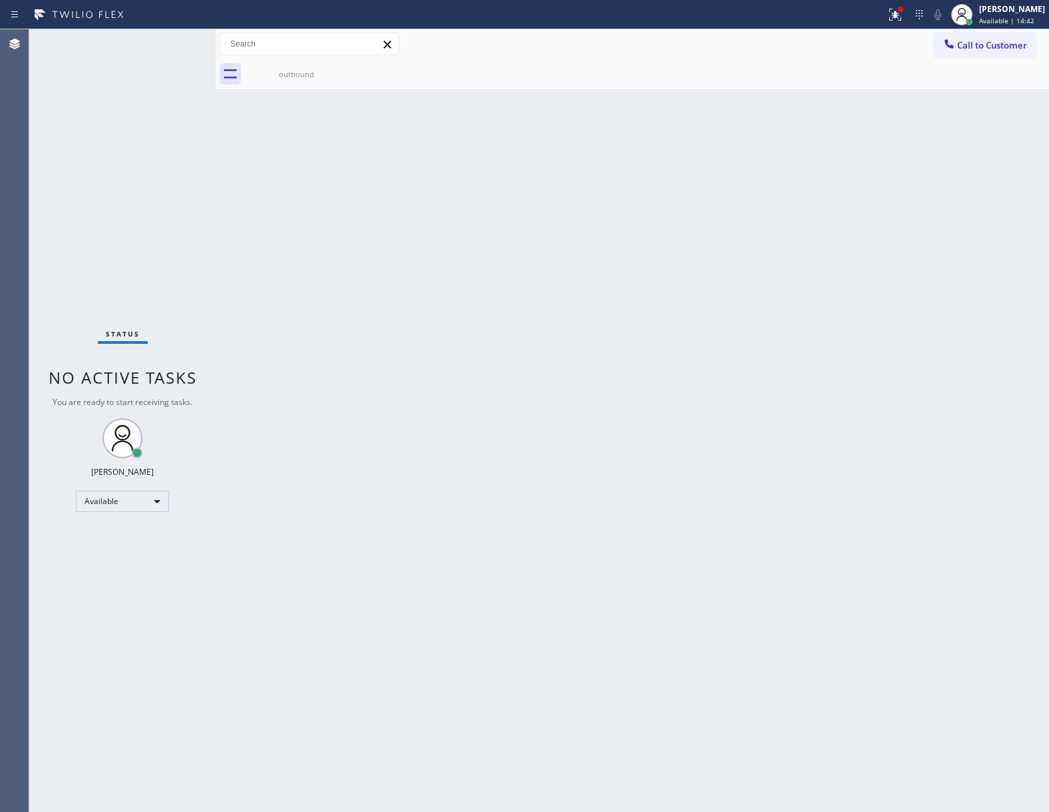
click at [461, 580] on div "Back to Dashboard Change Sender ID Customers Technicians Select a contact Outbo…" at bounding box center [632, 420] width 833 height 783
click at [558, 347] on div "Back to Dashboard Change Sender ID Customers Technicians Select a contact Outbo…" at bounding box center [632, 420] width 833 height 783
drag, startPoint x: 957, startPoint y: 45, endPoint x: 870, endPoint y: 107, distance: 106.4
click at [956, 45] on button "Call to Customer" at bounding box center [985, 45] width 102 height 25
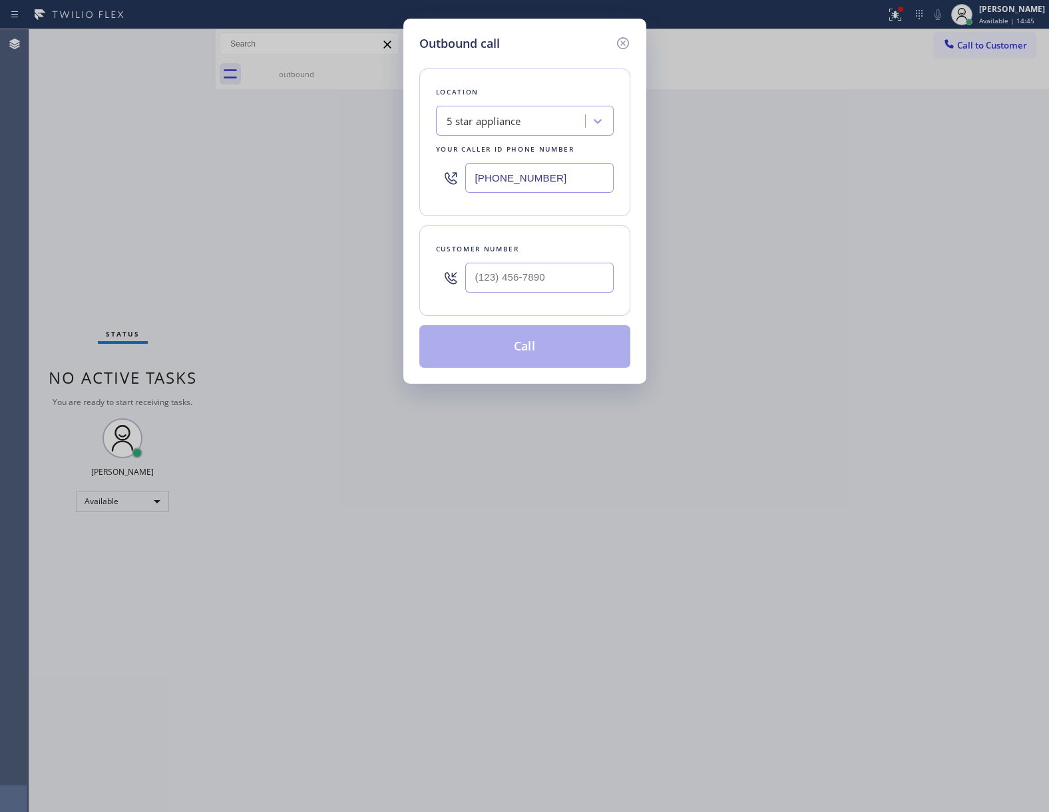
click at [582, 262] on div at bounding box center [539, 277] width 148 height 43
drag, startPoint x: 575, startPoint y: 280, endPoint x: 588, endPoint y: 296, distance: 20.8
click at [573, 280] on input "(___) ___-____" at bounding box center [539, 278] width 148 height 30
paste input "363) 201-8087"
type input "[PHONE_NUMBER]"
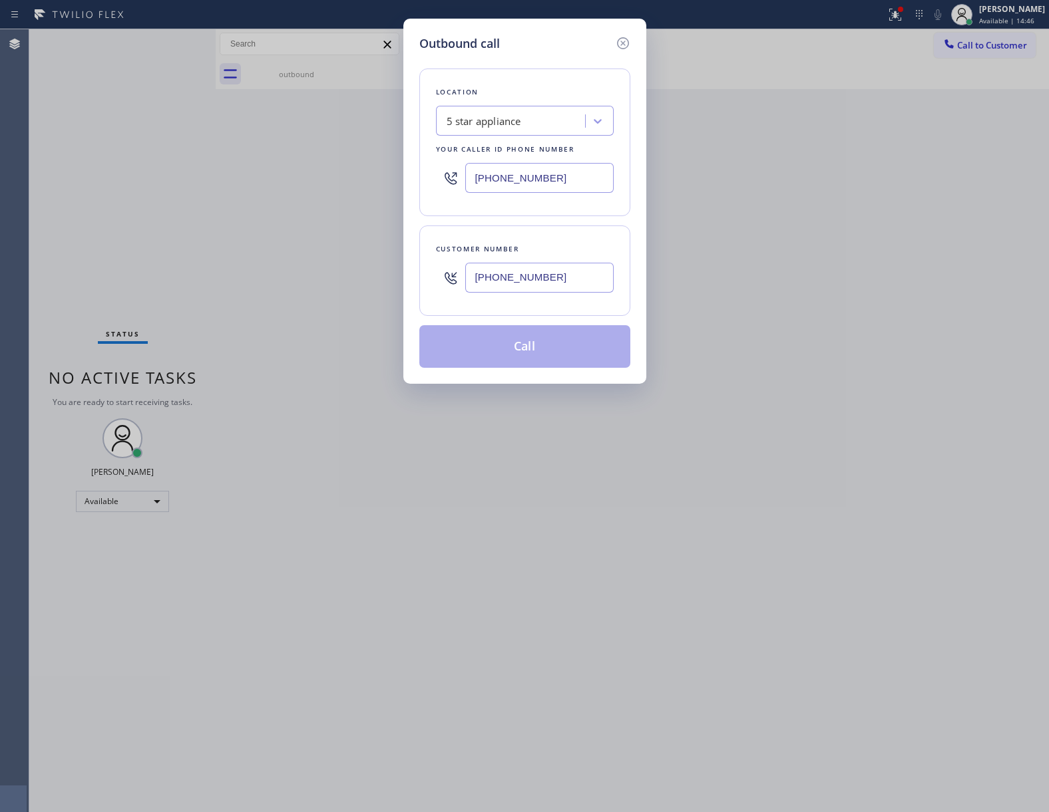
click at [546, 341] on button "Call" at bounding box center [524, 346] width 211 height 43
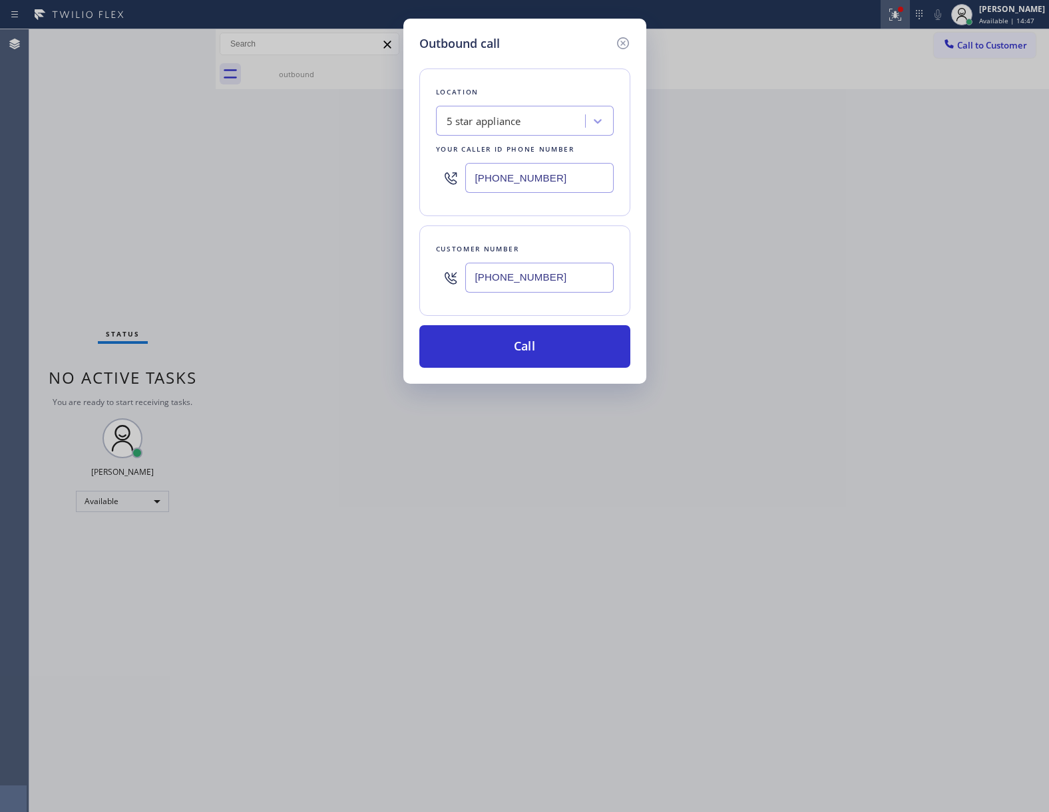
click at [887, 16] on icon at bounding box center [895, 15] width 16 height 16
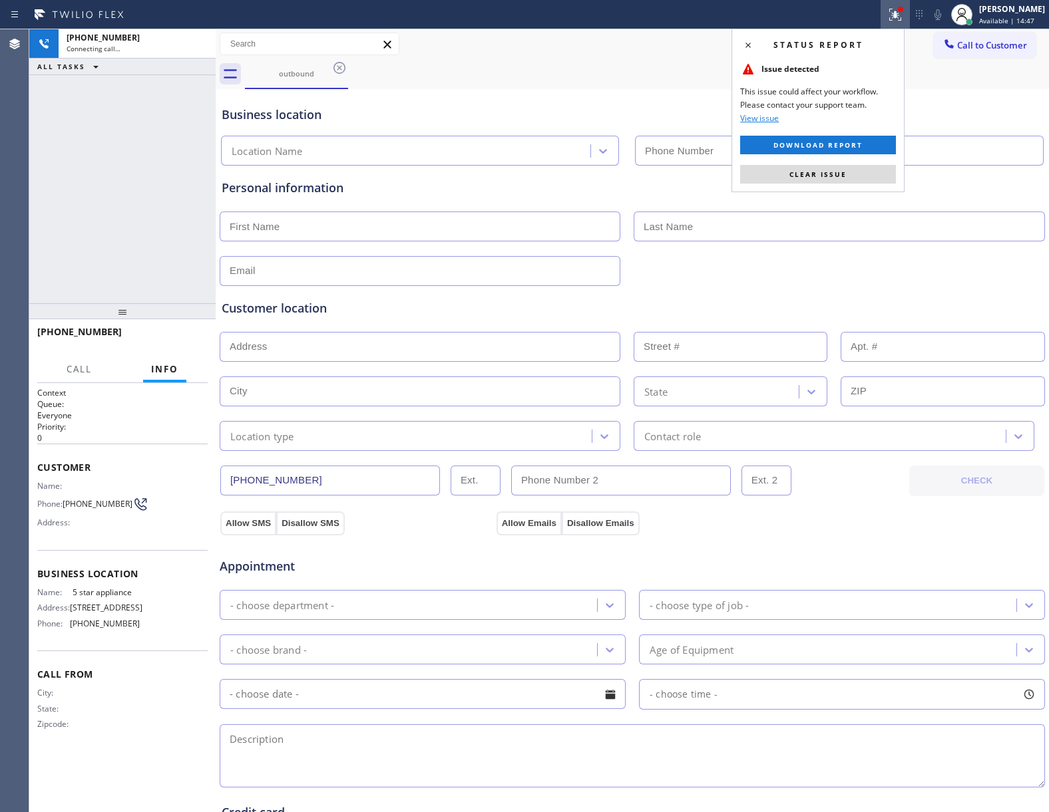
click at [887, 16] on icon at bounding box center [895, 15] width 16 height 16
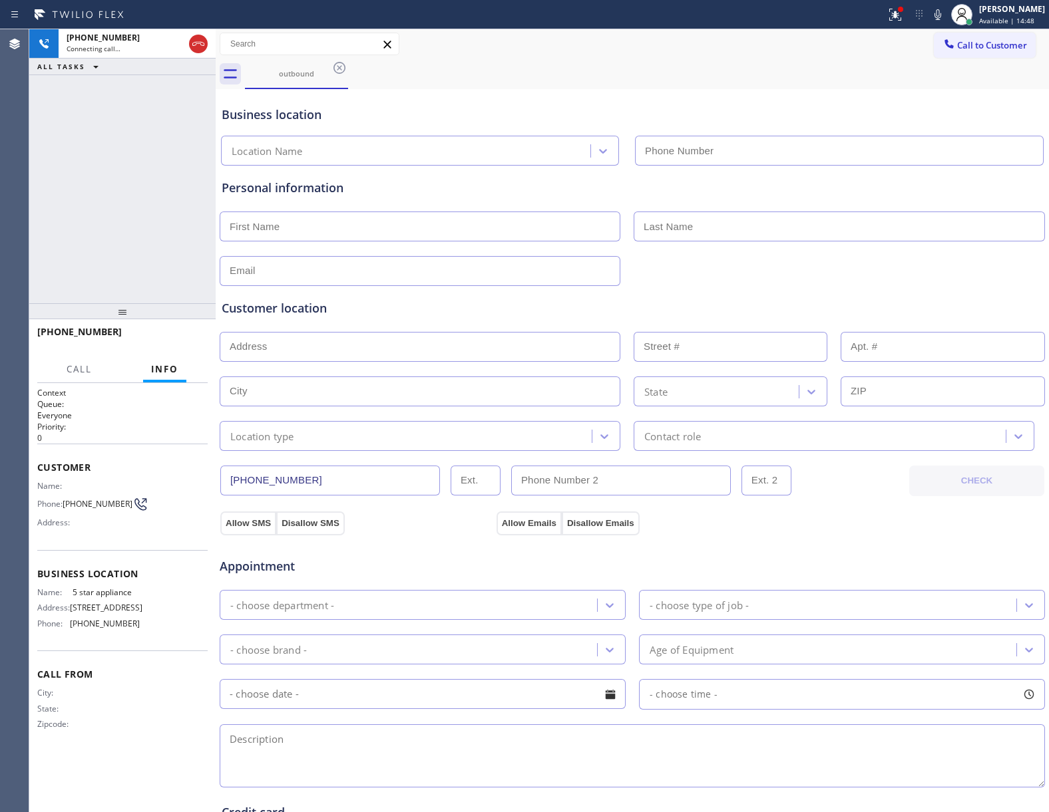
click at [889, 15] on icon at bounding box center [893, 13] width 8 height 9
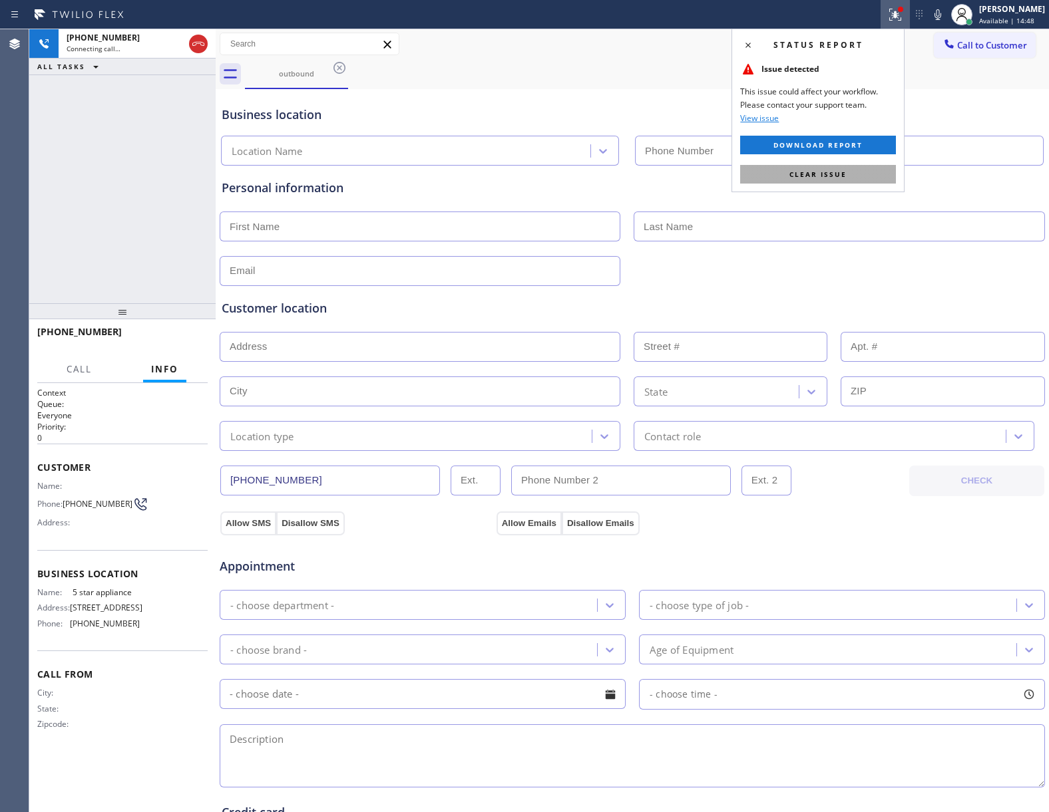
click at [805, 166] on button "Clear issue" at bounding box center [818, 174] width 156 height 19
type input "[PHONE_NUMBER]"
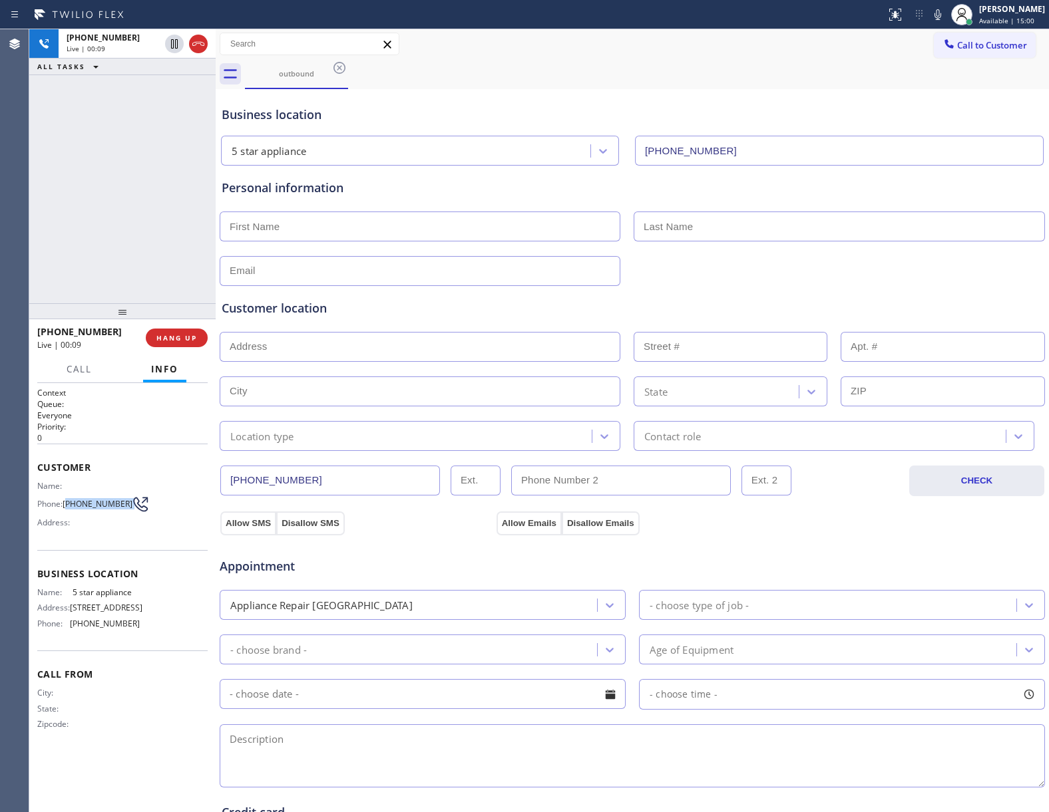
drag, startPoint x: 114, startPoint y: 507, endPoint x: 133, endPoint y: 503, distance: 19.1
click at [133, 503] on div "Phone: [PHONE_NUMBER]" at bounding box center [88, 504] width 102 height 16
drag, startPoint x: 134, startPoint y: 257, endPoint x: 196, endPoint y: 330, distance: 95.4
click at [156, 278] on div "[PHONE_NUMBER] Live | 00:09 ALL TASKS ALL TASKS ACTIVE TASKS TASKS IN WRAP UP" at bounding box center [122, 166] width 186 height 274
click at [196, 331] on button "HANG UP" at bounding box center [177, 338] width 62 height 19
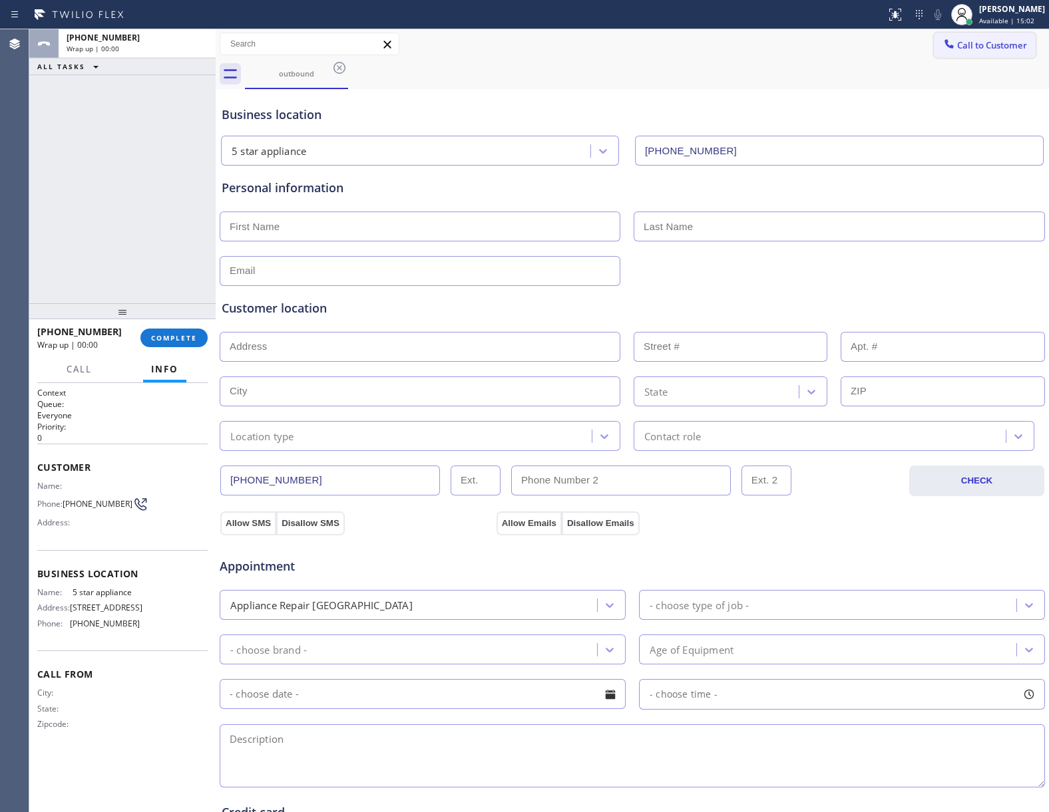
click at [970, 53] on button "Call to Customer" at bounding box center [985, 45] width 102 height 25
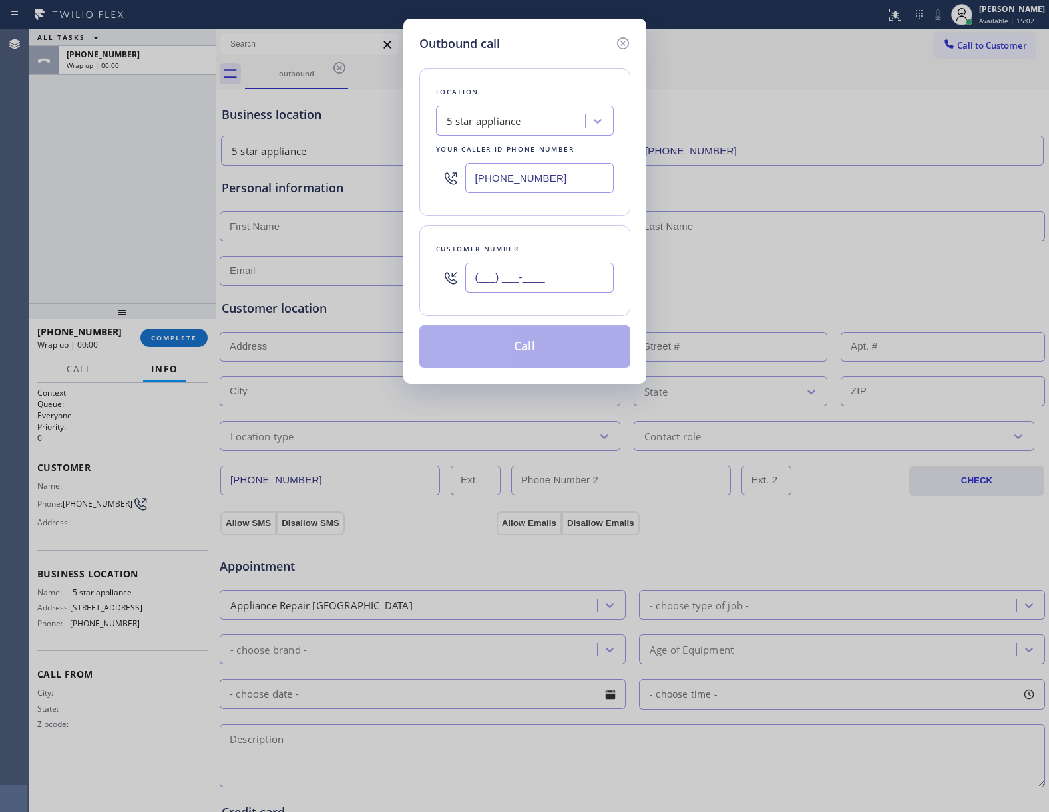
click at [480, 285] on input "(___) ___-____" at bounding box center [539, 278] width 148 height 30
paste input "363) 201-8087"
type input "[PHONE_NUMBER]"
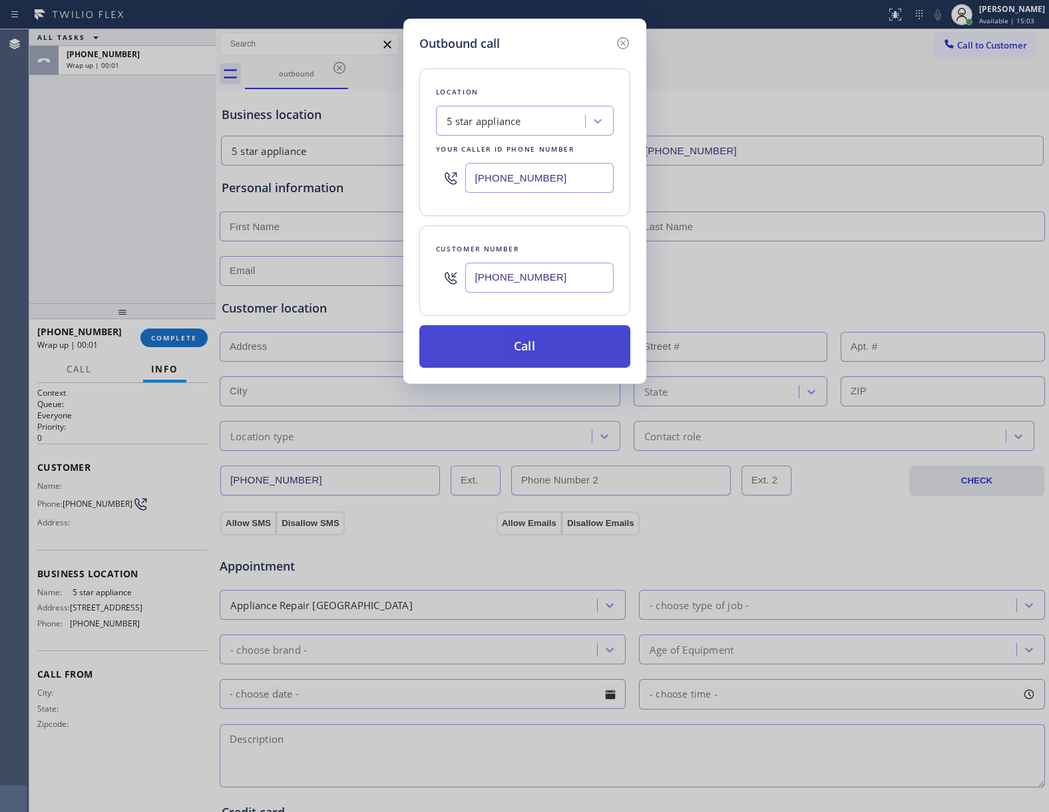
click at [538, 344] on button "Call" at bounding box center [524, 346] width 211 height 43
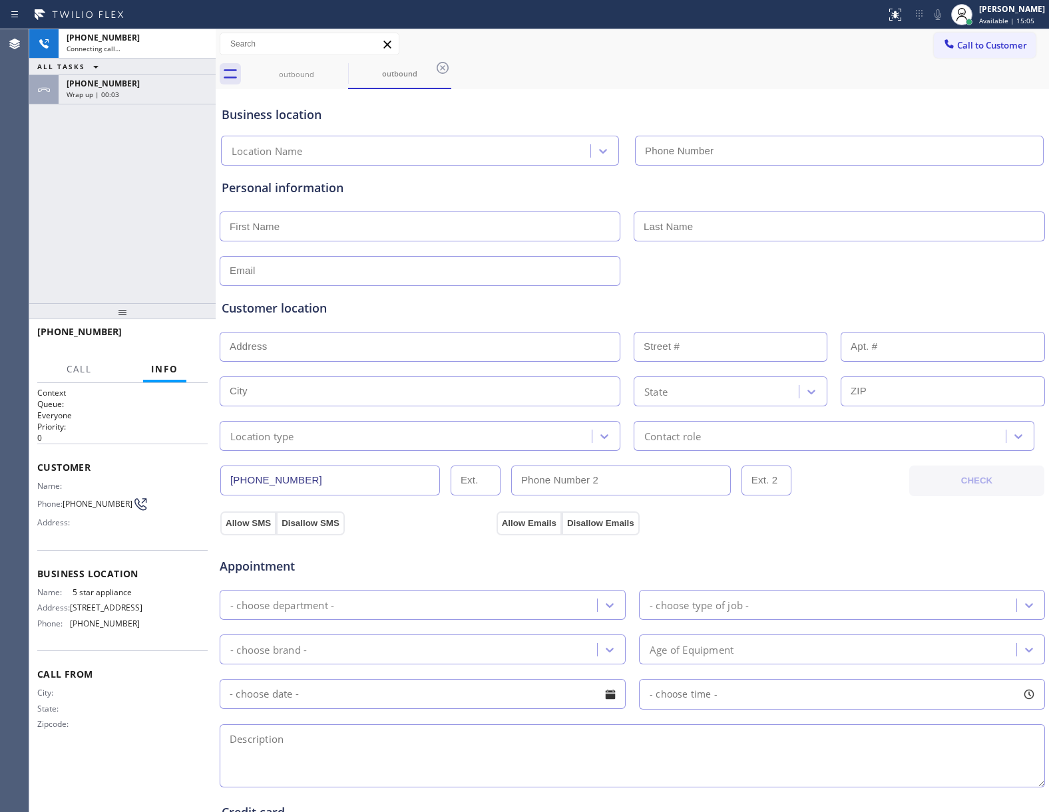
type input "[PHONE_NUMBER]"
click at [104, 220] on div "[PHONE_NUMBER] Live | 00:00 ALL TASKS ALL TASKS ACTIVE TASKS TASKS IN WRAP UP […" at bounding box center [122, 166] width 186 height 274
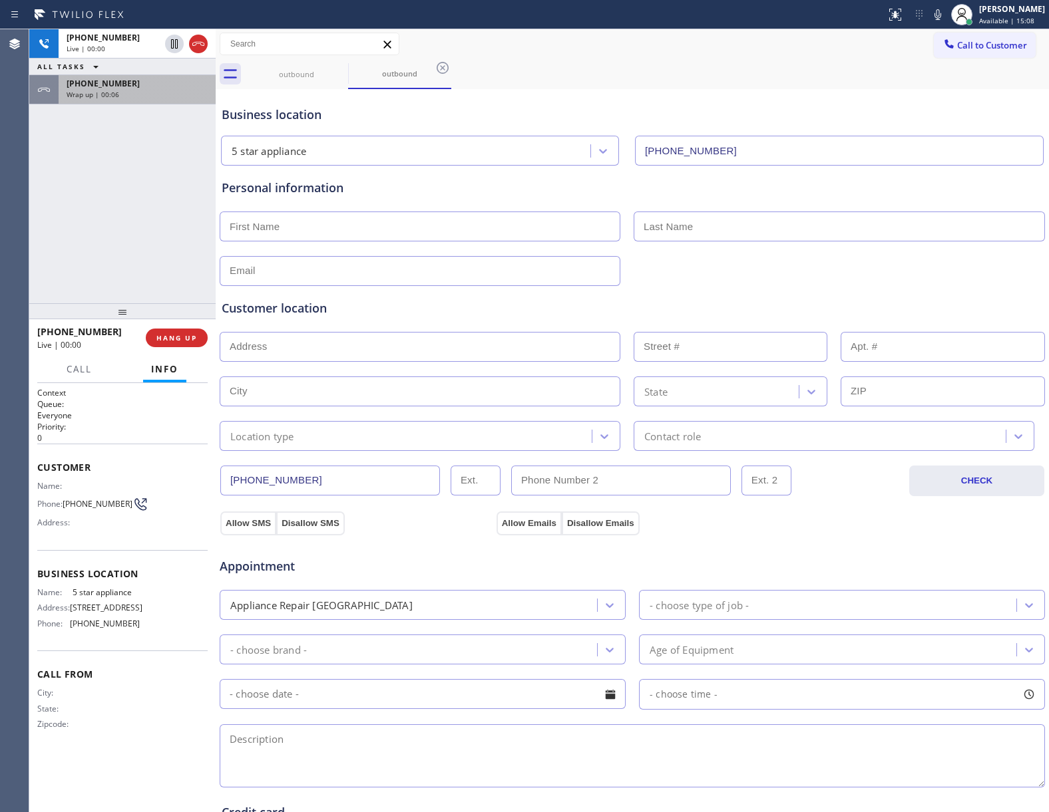
click at [123, 99] on div "[PHONE_NUMBER] Wrap up | 00:06" at bounding box center [135, 89] width 152 height 29
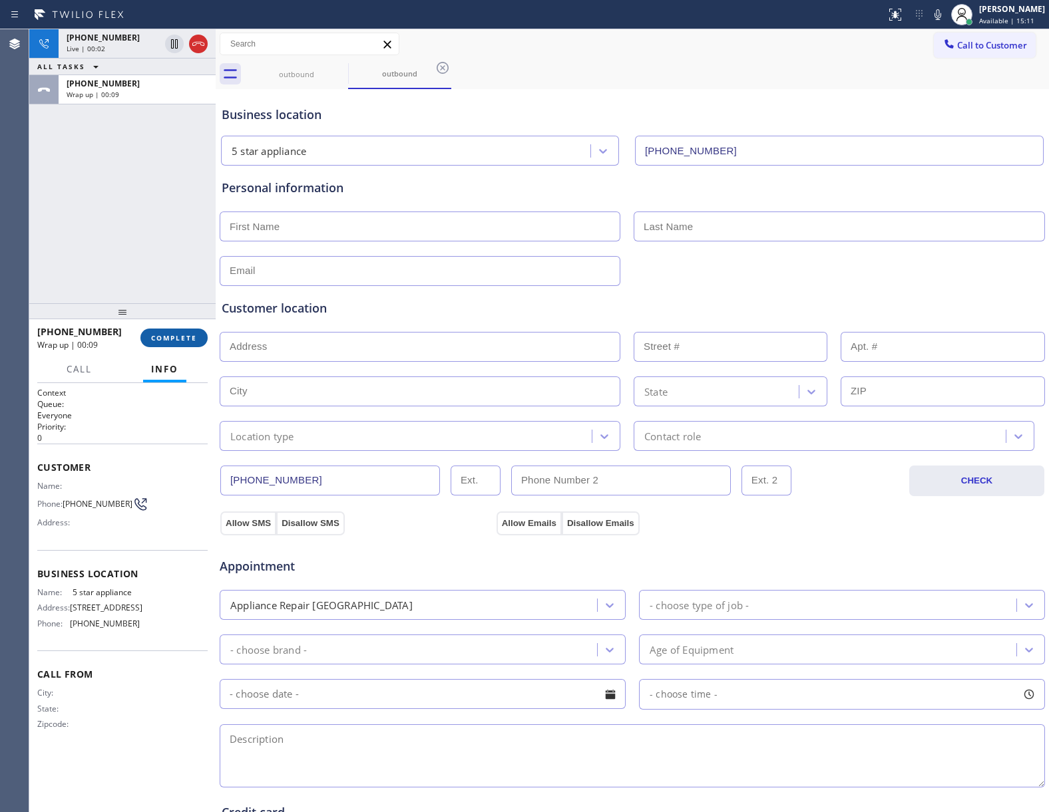
click at [168, 317] on div at bounding box center [122, 311] width 186 height 16
click at [169, 347] on button "COMPLETE" at bounding box center [173, 338] width 67 height 19
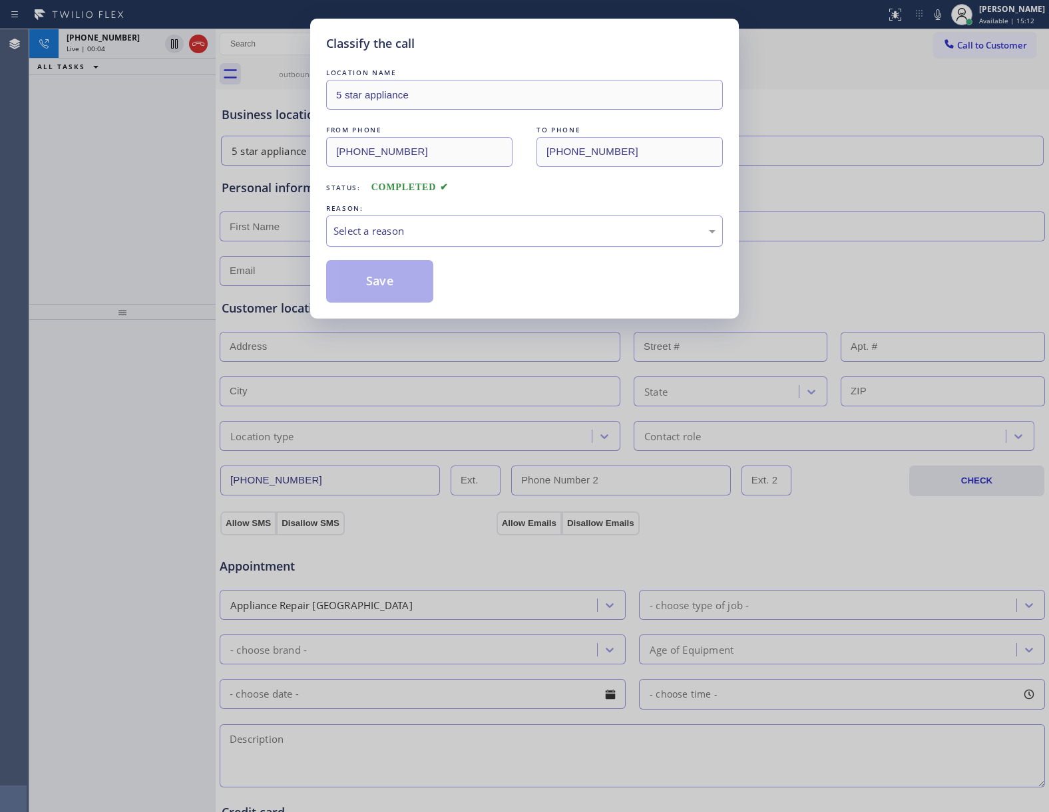
click at [430, 233] on div "Select a reason" at bounding box center [524, 231] width 382 height 15
click at [374, 280] on button "Save" at bounding box center [379, 281] width 107 height 43
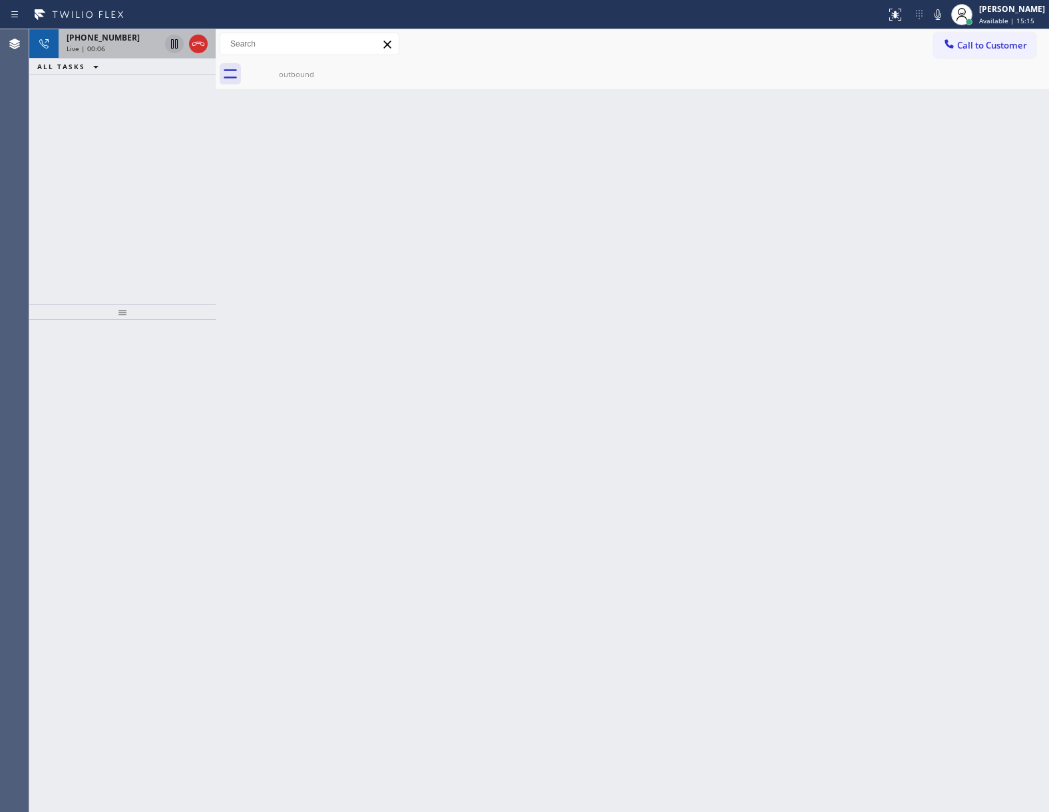
click at [177, 36] on icon at bounding box center [174, 44] width 16 height 16
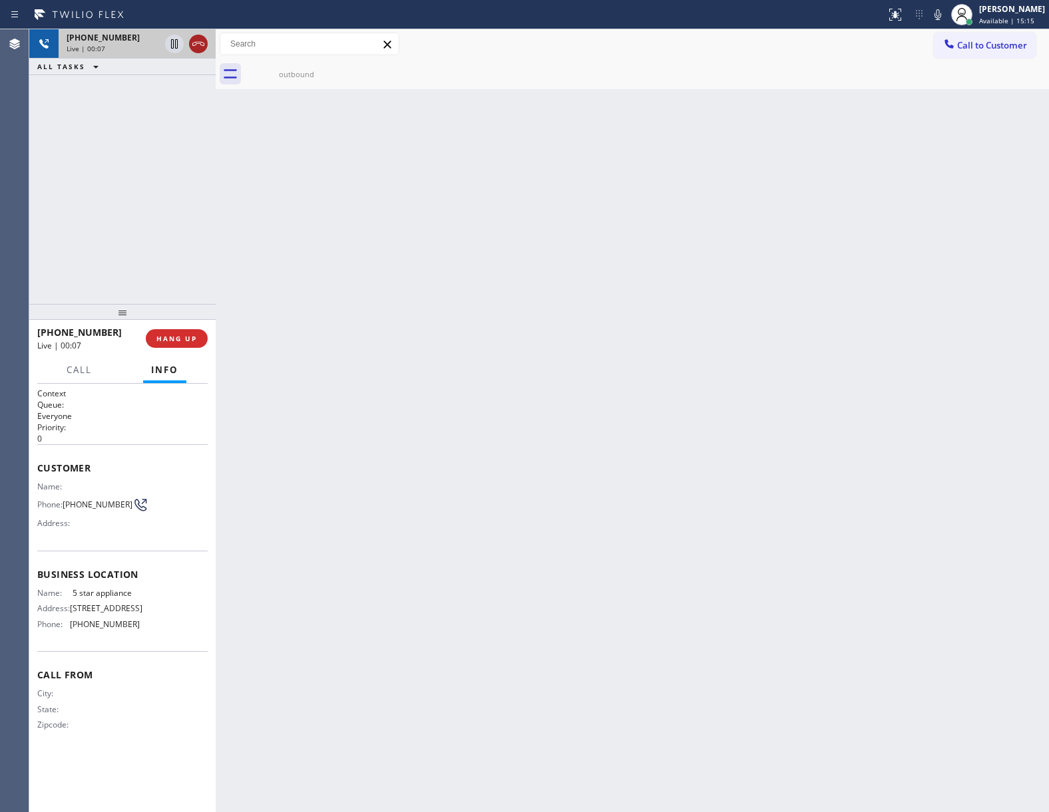
click at [195, 41] on icon at bounding box center [198, 44] width 16 height 16
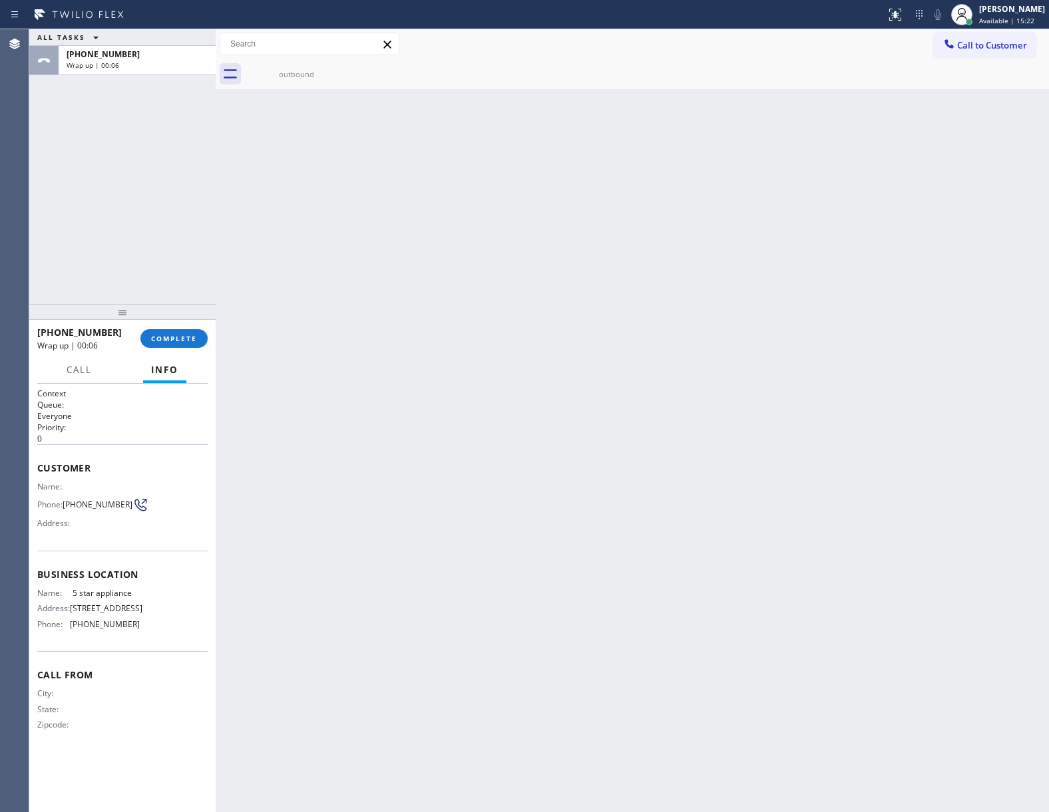
click at [63, 164] on div "ALL TASKS ALL TASKS ACTIVE TASKS TASKS IN WRAP UP [PHONE_NUMBER] Wrap up | 00:06" at bounding box center [122, 166] width 186 height 275
click at [984, 60] on div "outbound" at bounding box center [647, 74] width 804 height 30
click at [997, 40] on span "Call to Customer" at bounding box center [992, 45] width 70 height 12
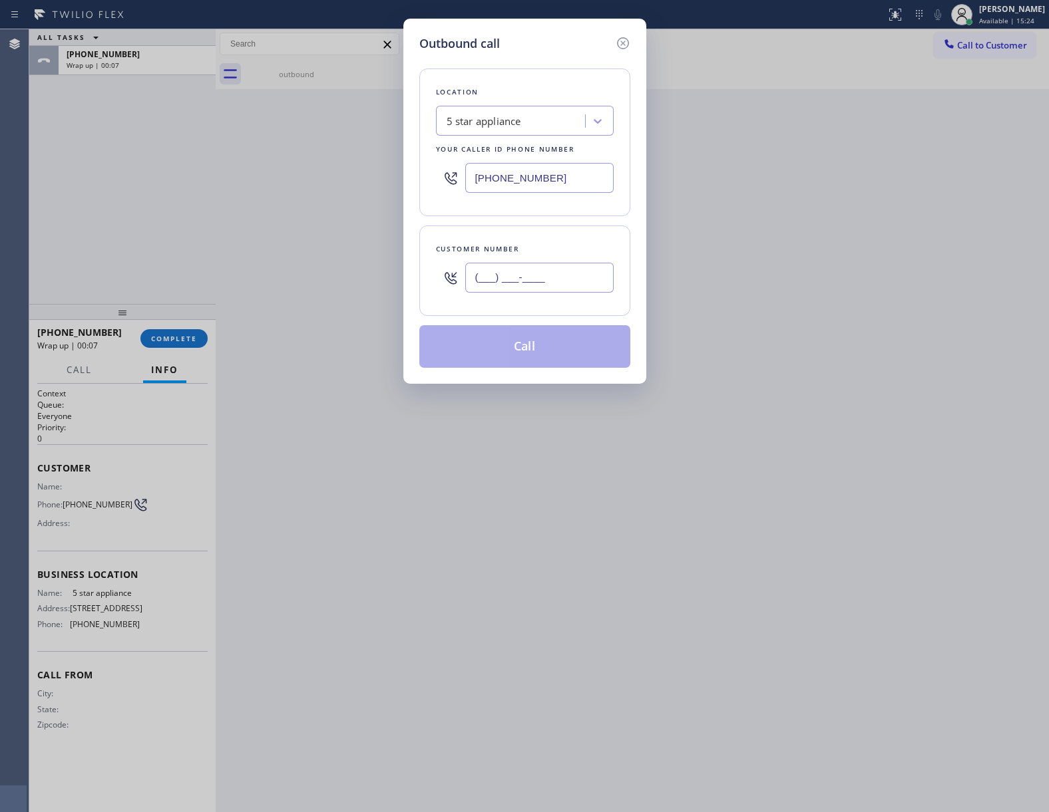
click at [522, 271] on input "(___) ___-____" at bounding box center [539, 278] width 148 height 30
paste input "363) 201-8087"
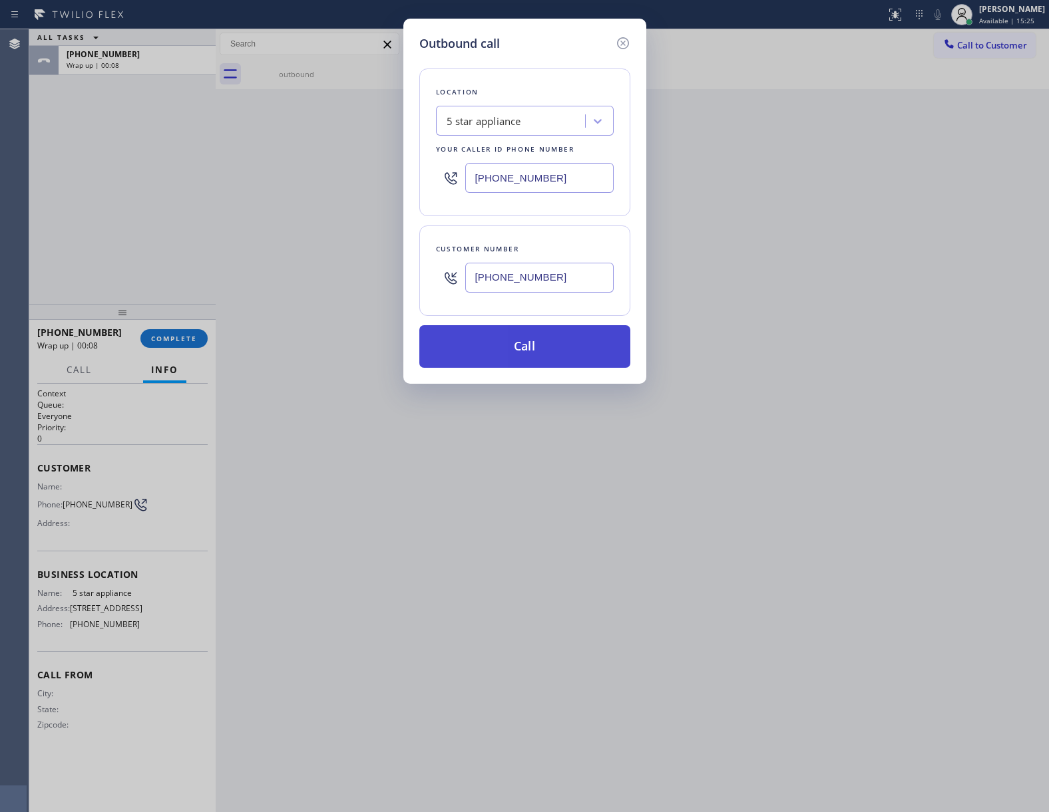
type input "[PHONE_NUMBER]"
click at [522, 341] on button "Call" at bounding box center [524, 346] width 211 height 43
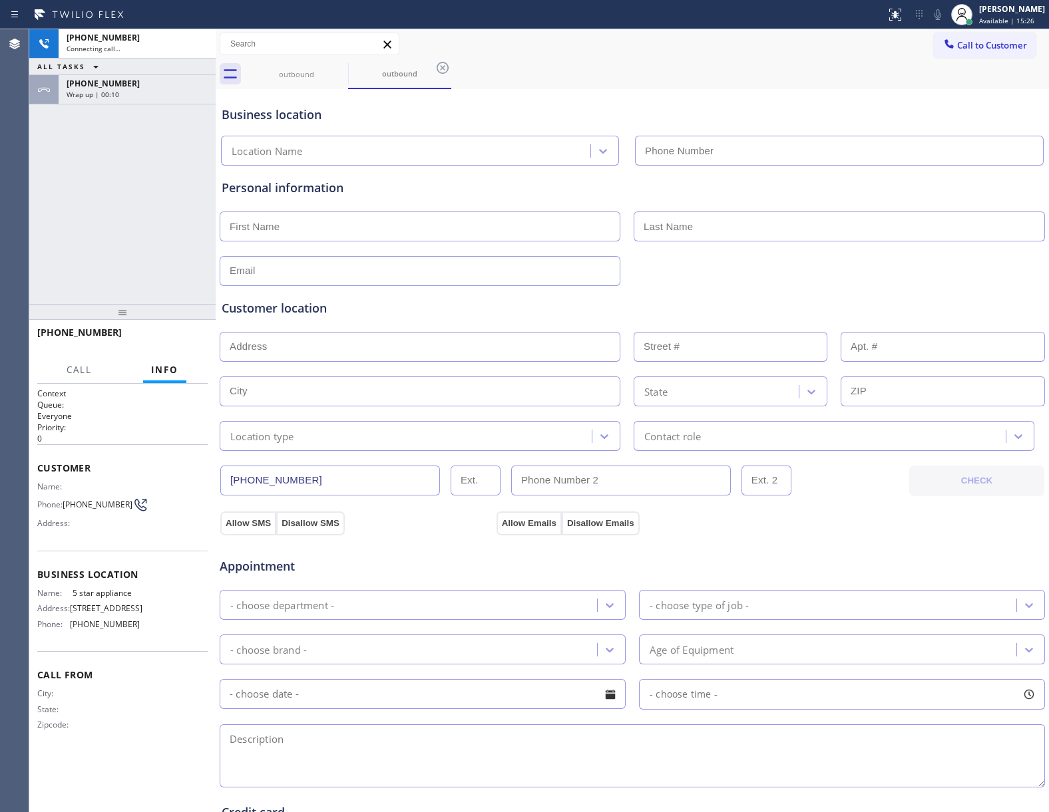
type input "[PHONE_NUMBER]"
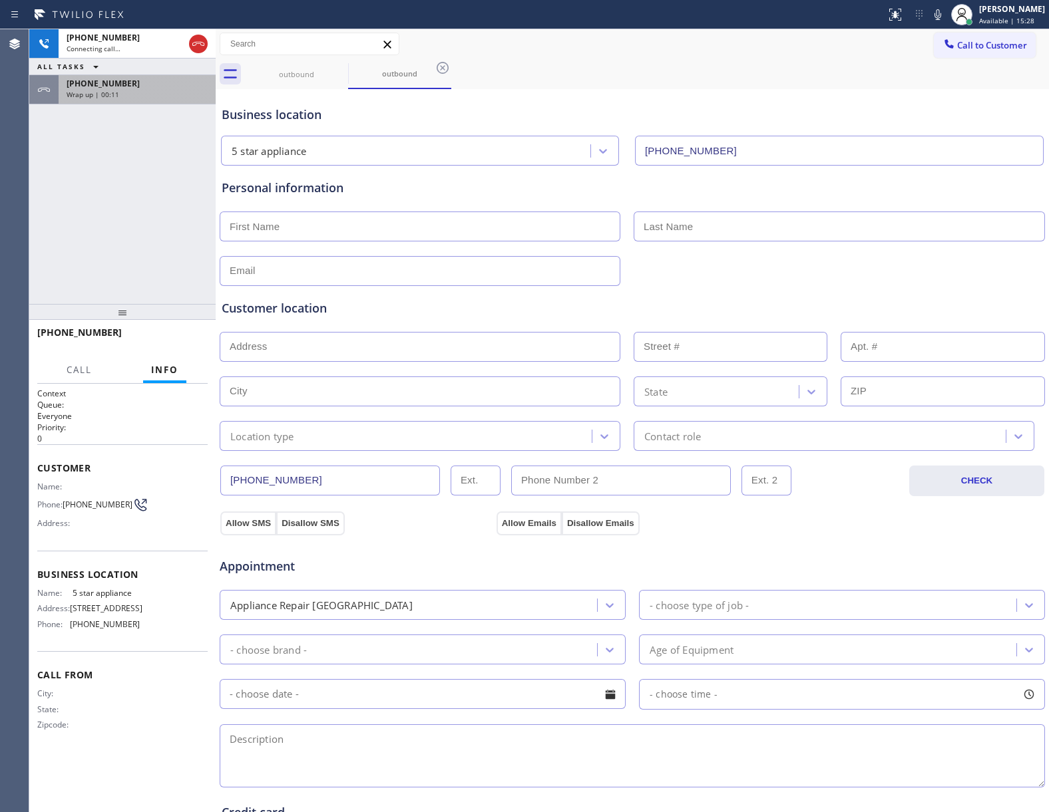
click at [89, 93] on span "Wrap up | 00:11" at bounding box center [93, 94] width 53 height 9
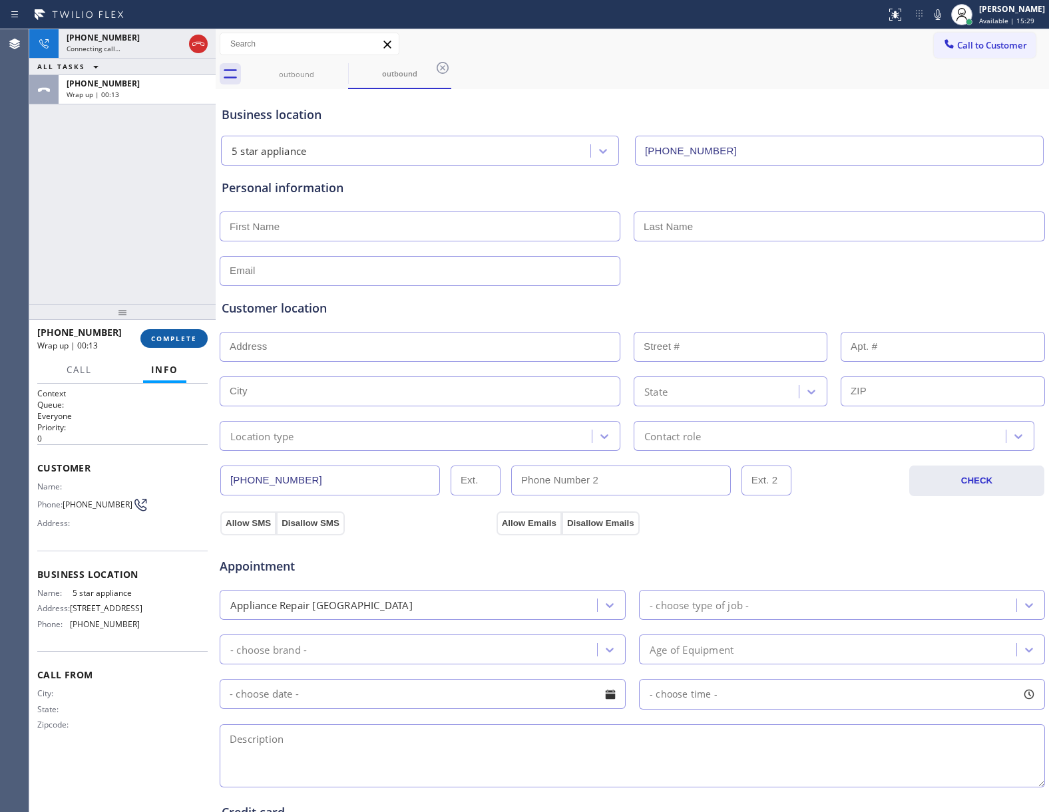
click at [168, 331] on button "COMPLETE" at bounding box center [173, 338] width 67 height 19
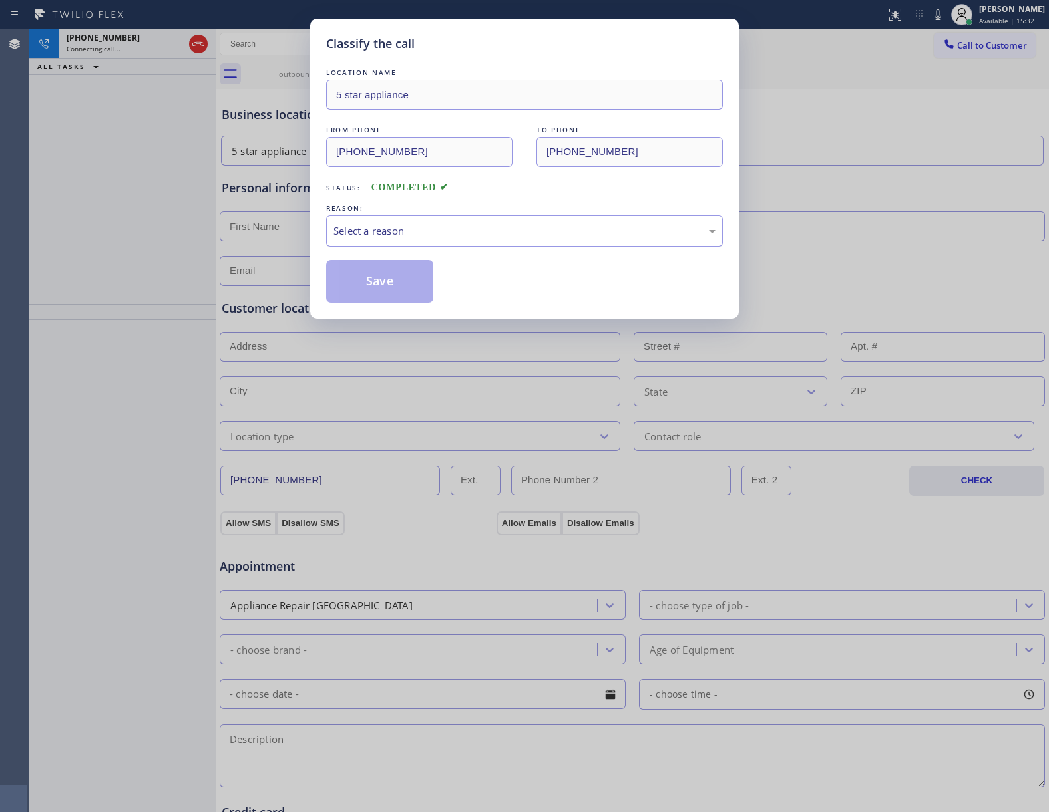
click at [451, 234] on div "Select a reason" at bounding box center [524, 231] width 382 height 15
click at [413, 285] on button "Save" at bounding box center [379, 281] width 107 height 43
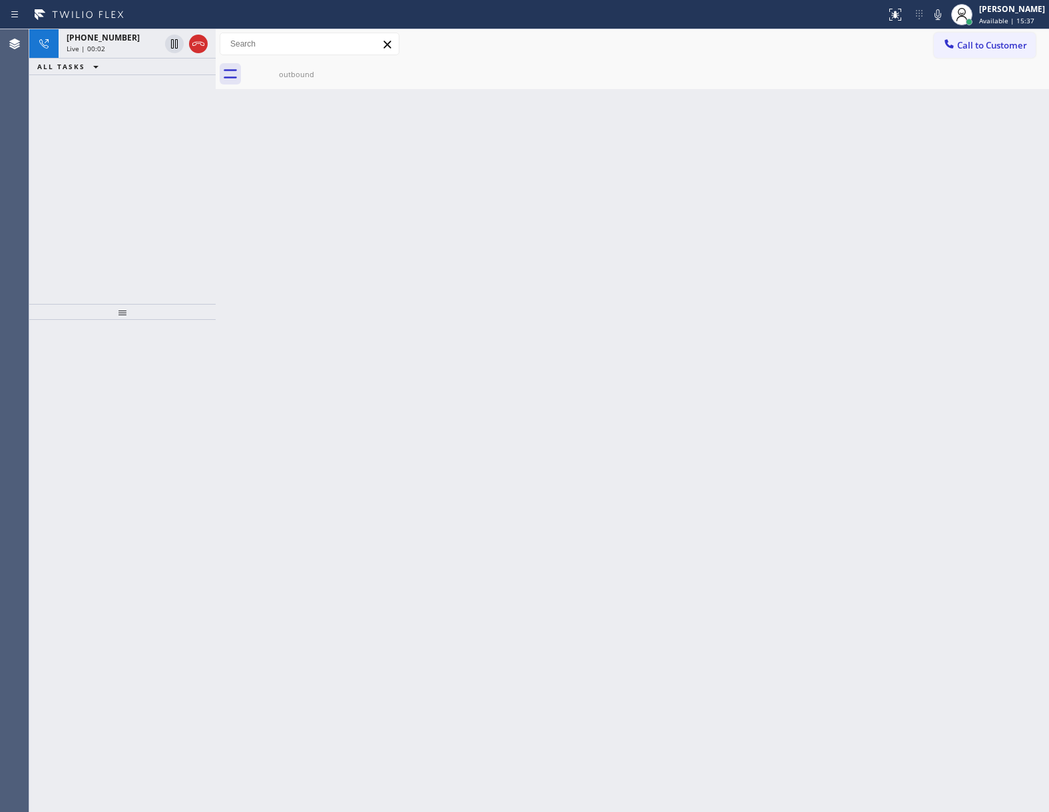
drag, startPoint x: 202, startPoint y: 46, endPoint x: 756, endPoint y: 52, distance: 553.7
click at [202, 46] on icon at bounding box center [198, 44] width 16 height 16
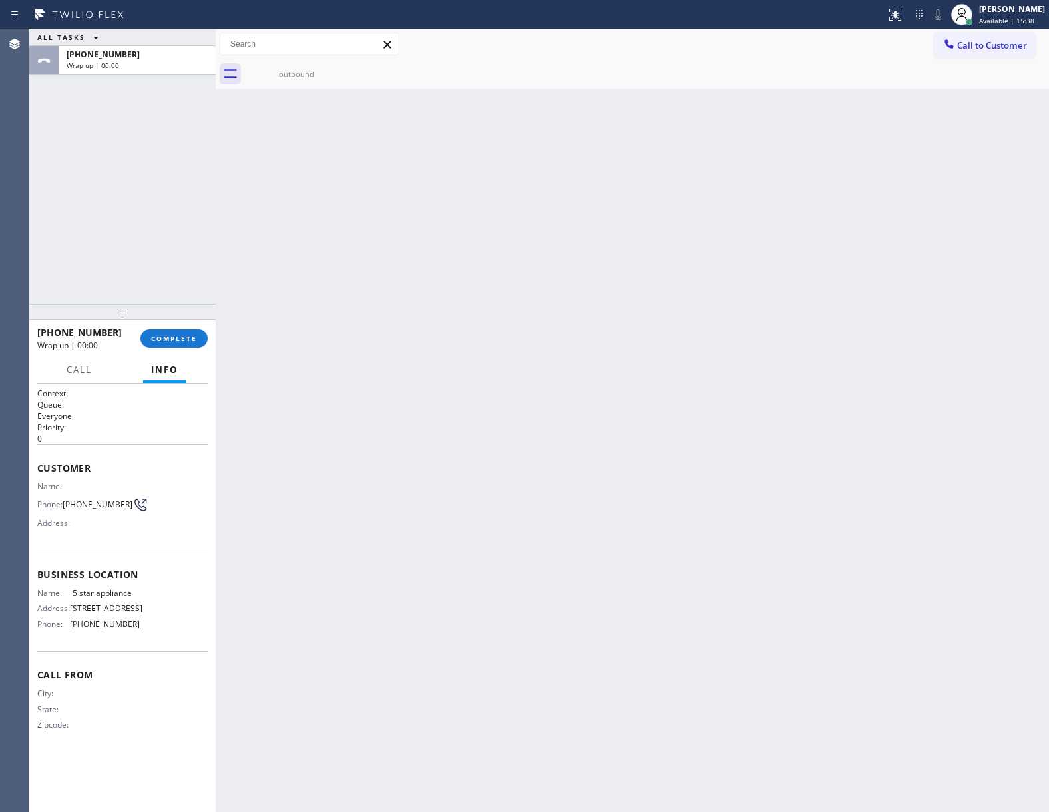
click at [935, 59] on div "outbound" at bounding box center [647, 74] width 804 height 30
click at [961, 46] on span "Call to Customer" at bounding box center [992, 45] width 70 height 12
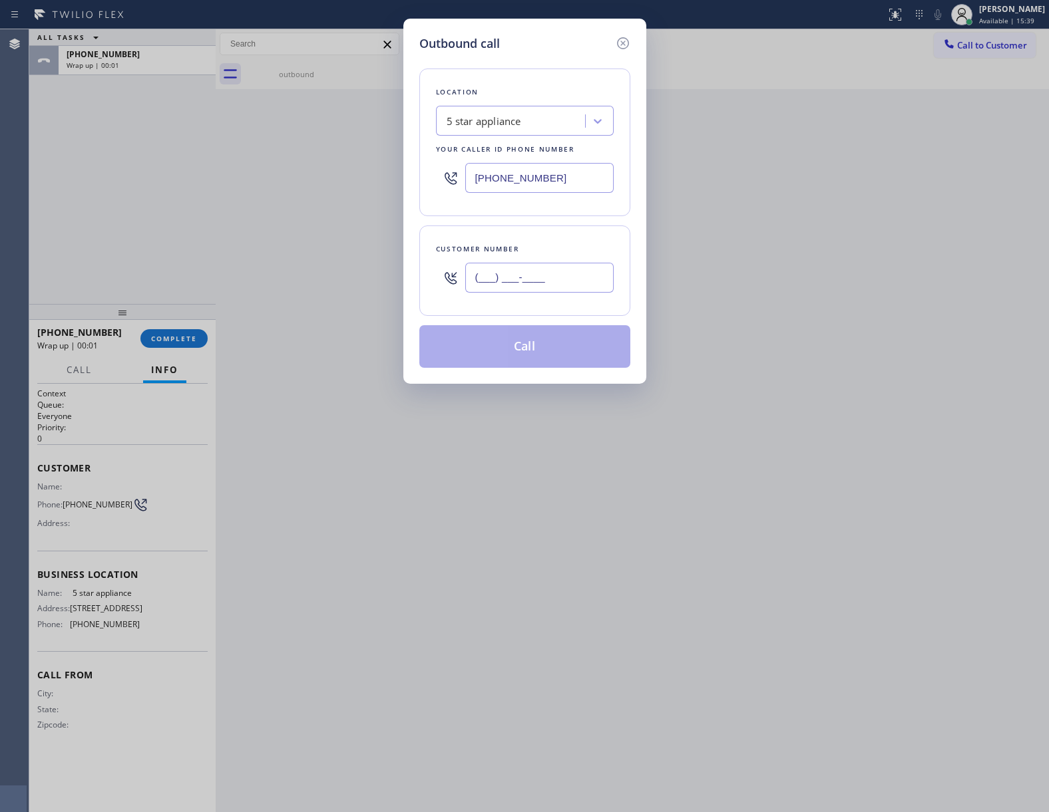
click at [508, 281] on input "(___) ___-____" at bounding box center [539, 278] width 148 height 30
paste input "363) 201-8087"
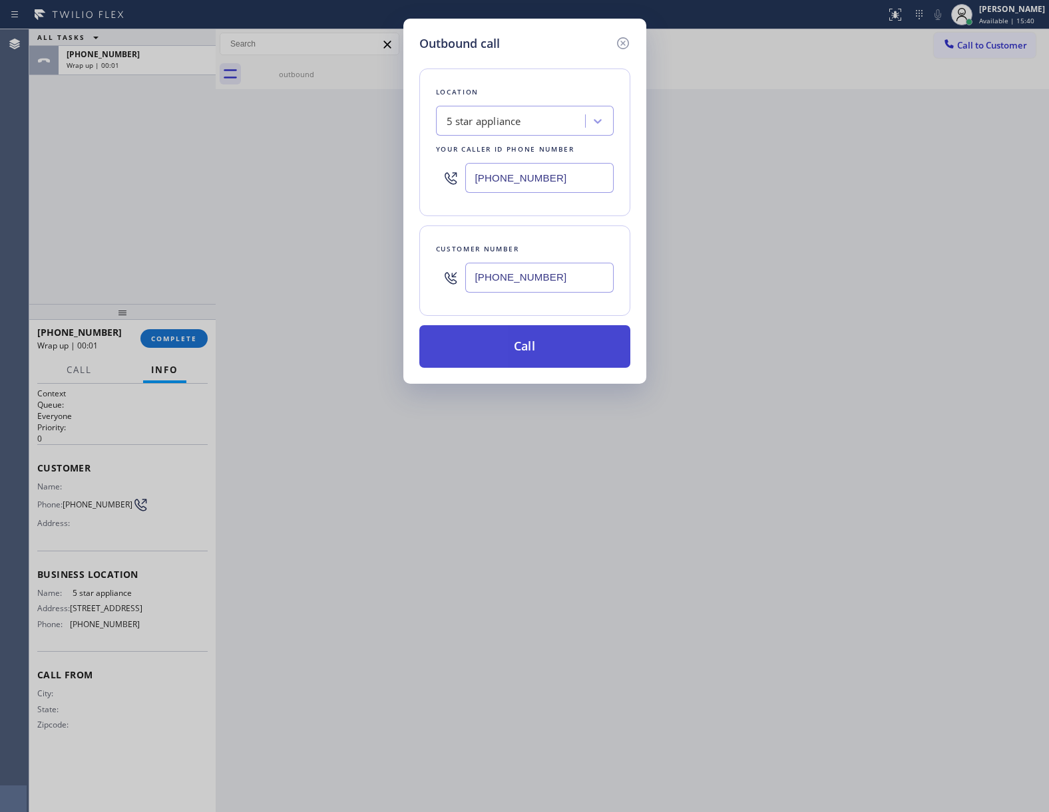
type input "[PHONE_NUMBER]"
click at [543, 337] on button "Call" at bounding box center [524, 346] width 211 height 43
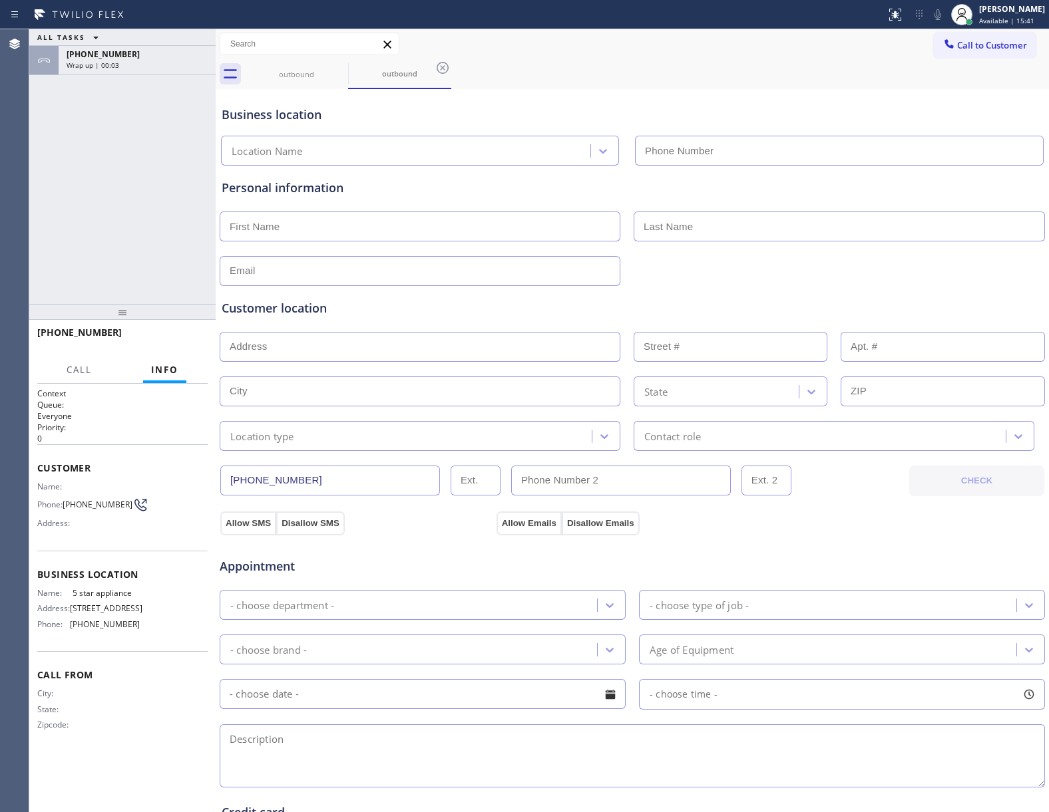
type input "[PHONE_NUMBER]"
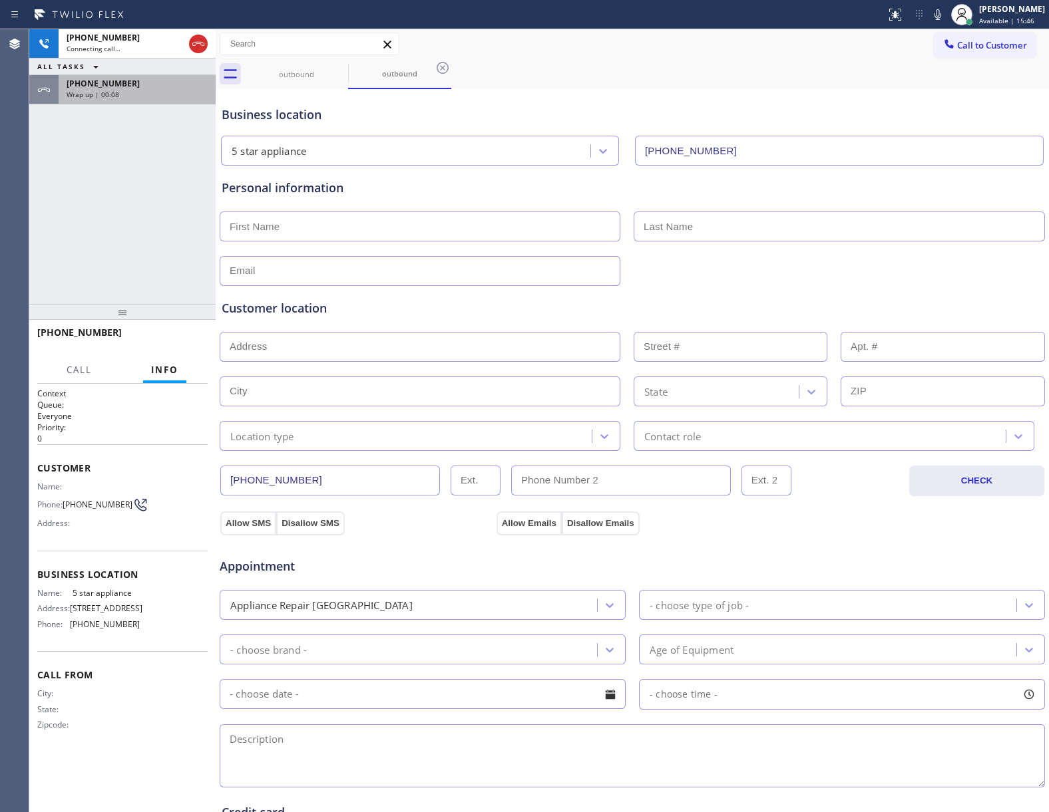
click at [156, 93] on div "Wrap up | 00:08" at bounding box center [137, 94] width 141 height 9
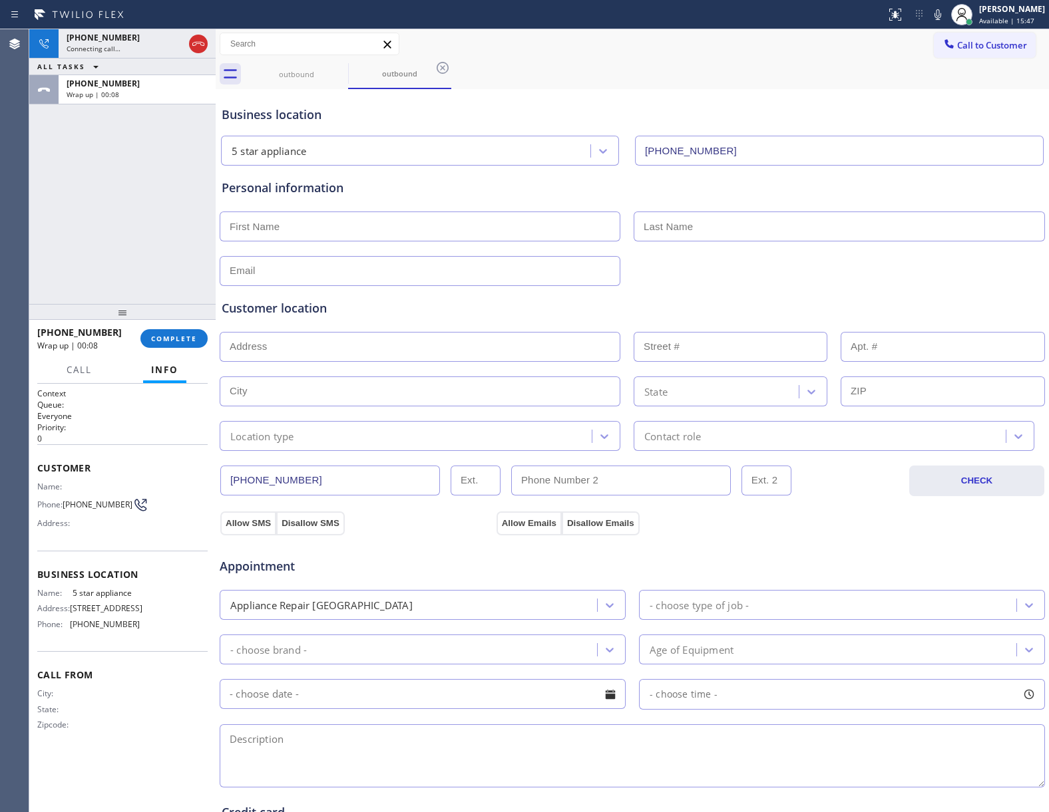
click at [176, 326] on div "[PHONE_NUMBER] Wrap up | 00:08 COMPLETE" at bounding box center [122, 338] width 170 height 35
click at [170, 338] on span "COMPLETE" at bounding box center [174, 338] width 46 height 9
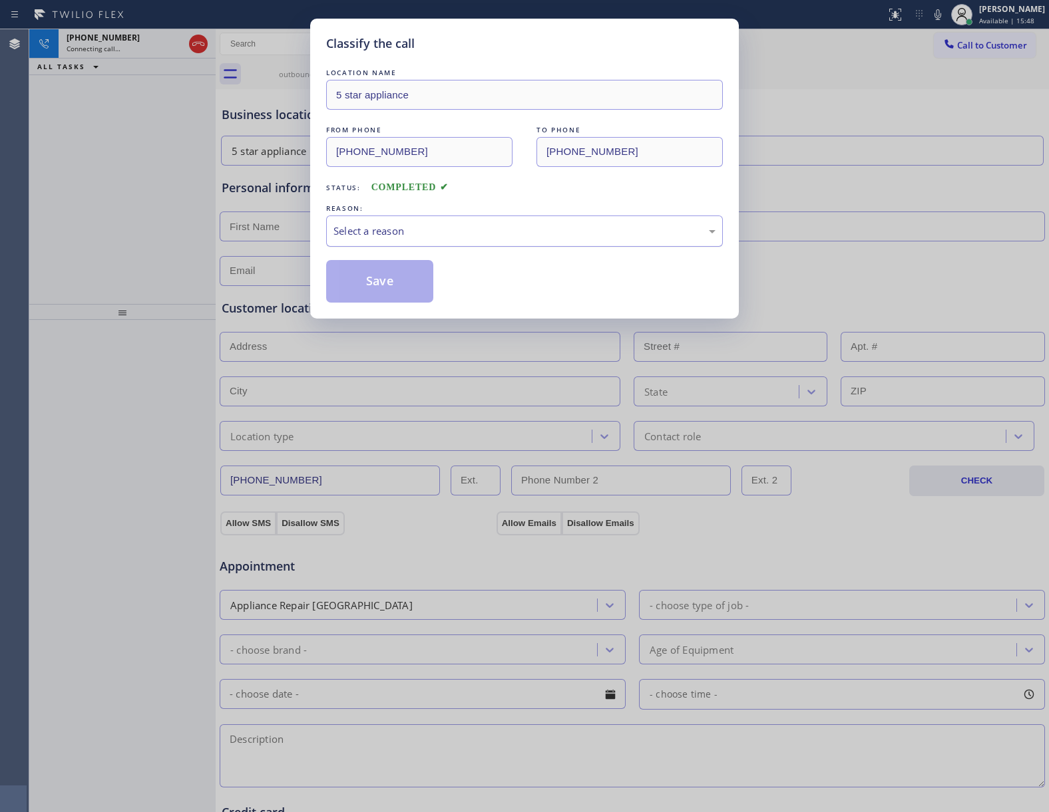
click at [385, 244] on div "Select a reason" at bounding box center [524, 231] width 397 height 31
click at [400, 287] on button "Save" at bounding box center [379, 281] width 107 height 43
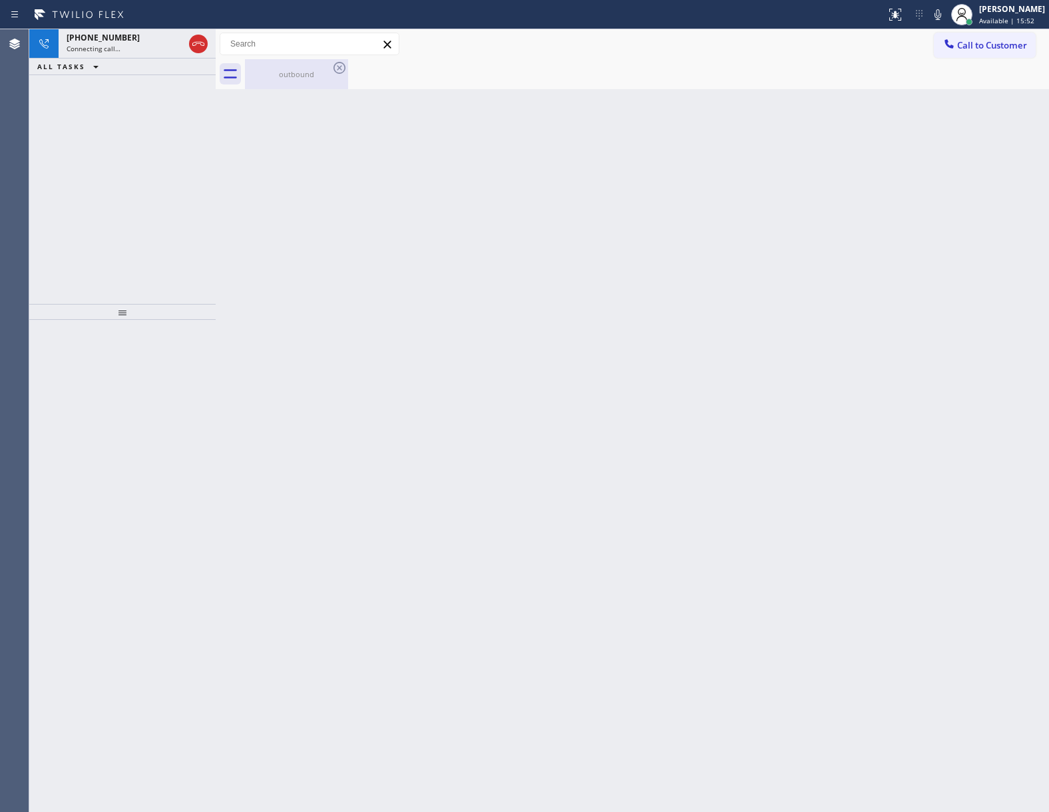
click at [294, 80] on div "outbound" at bounding box center [296, 74] width 100 height 30
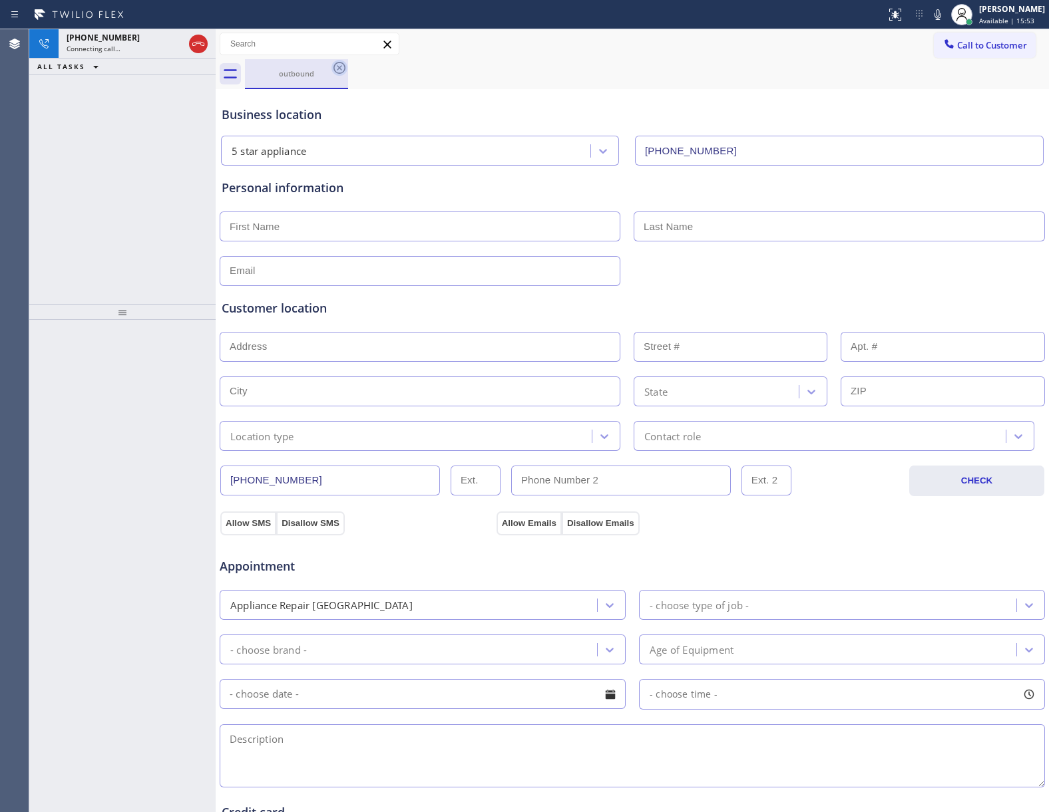
click at [336, 64] on icon at bounding box center [339, 68] width 12 height 12
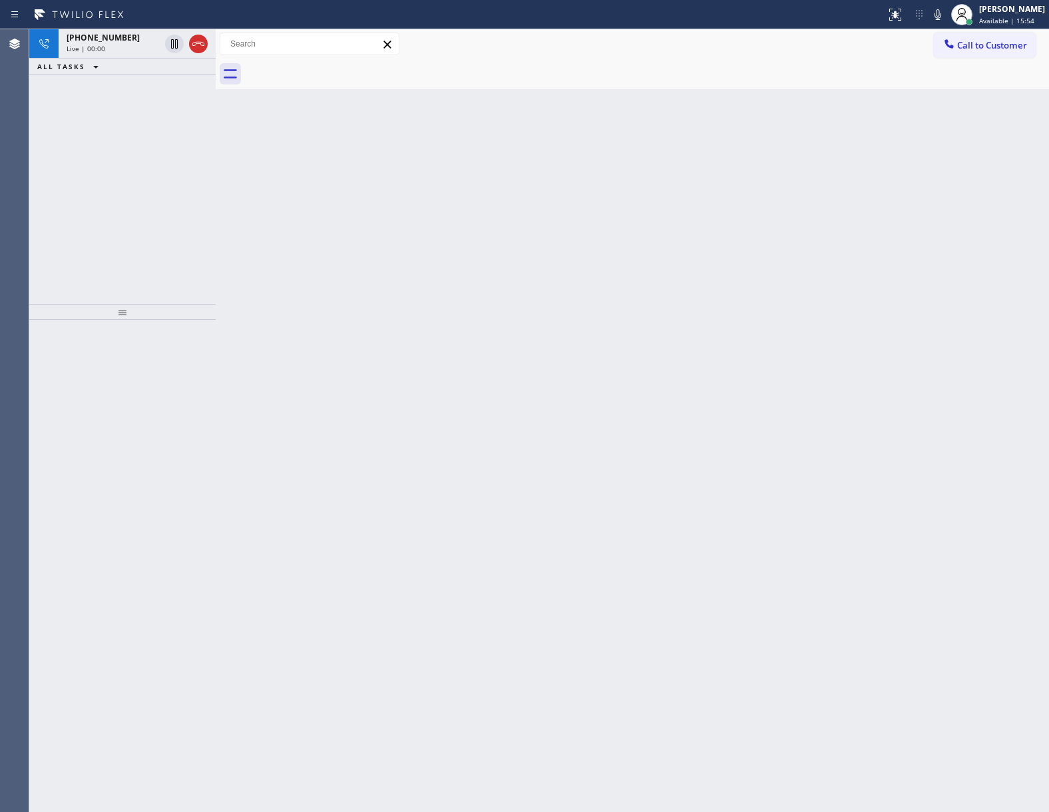
click at [110, 41] on span "[PHONE_NUMBER]" at bounding box center [103, 37] width 73 height 11
click at [198, 42] on icon at bounding box center [198, 44] width 12 height 4
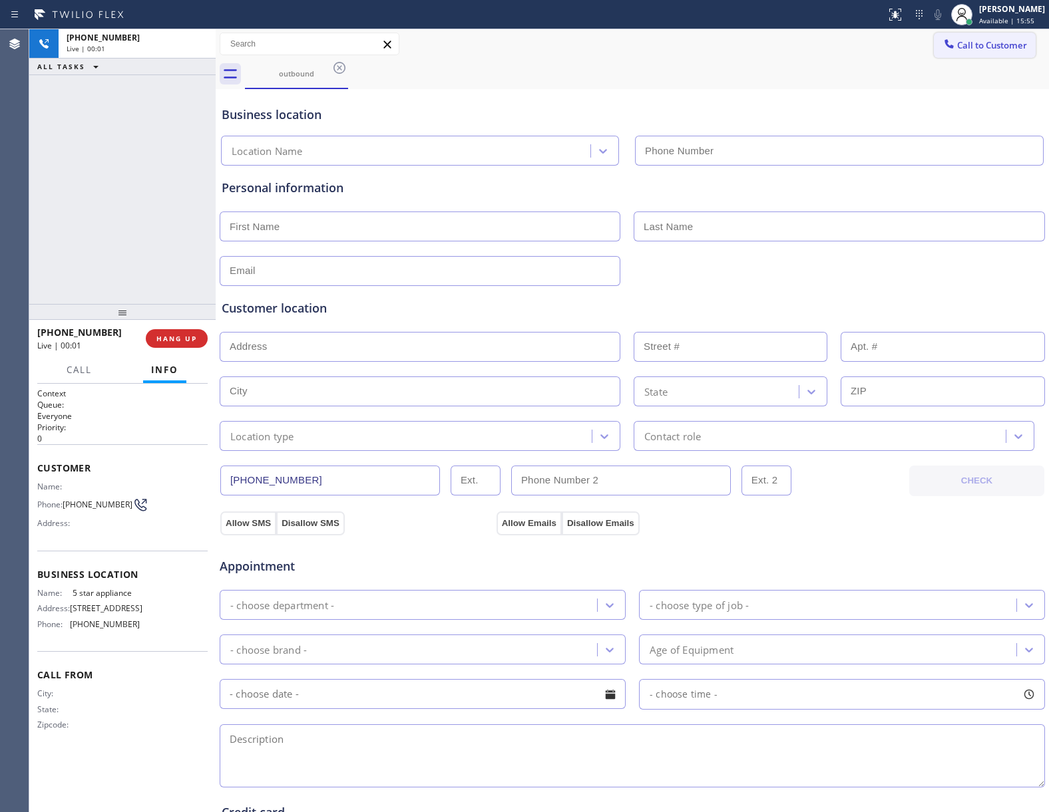
click at [961, 41] on span "Call to Customer" at bounding box center [992, 45] width 70 height 12
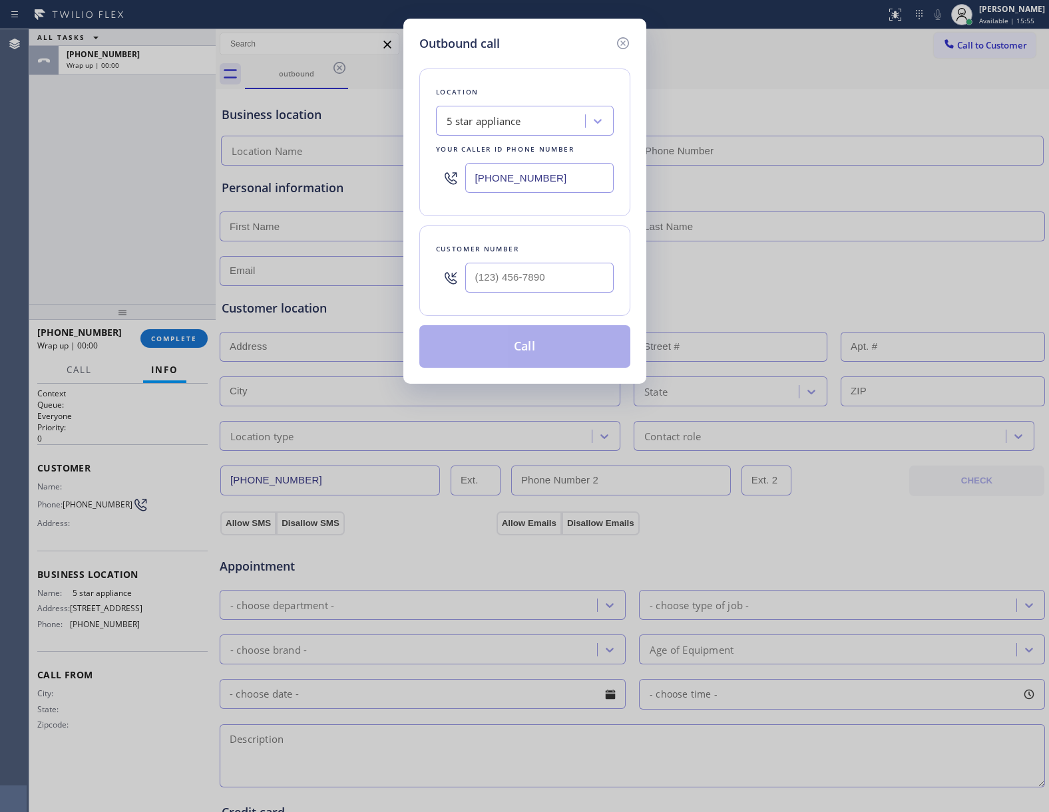
type input "[PHONE_NUMBER]"
click at [195, 206] on div "Outbound call Location 5 star appliance Your caller id phone number [PHONE_NUMB…" at bounding box center [524, 406] width 1049 height 812
click at [506, 271] on input "(___) ___-____" at bounding box center [539, 278] width 148 height 30
paste input "363) 201-8087"
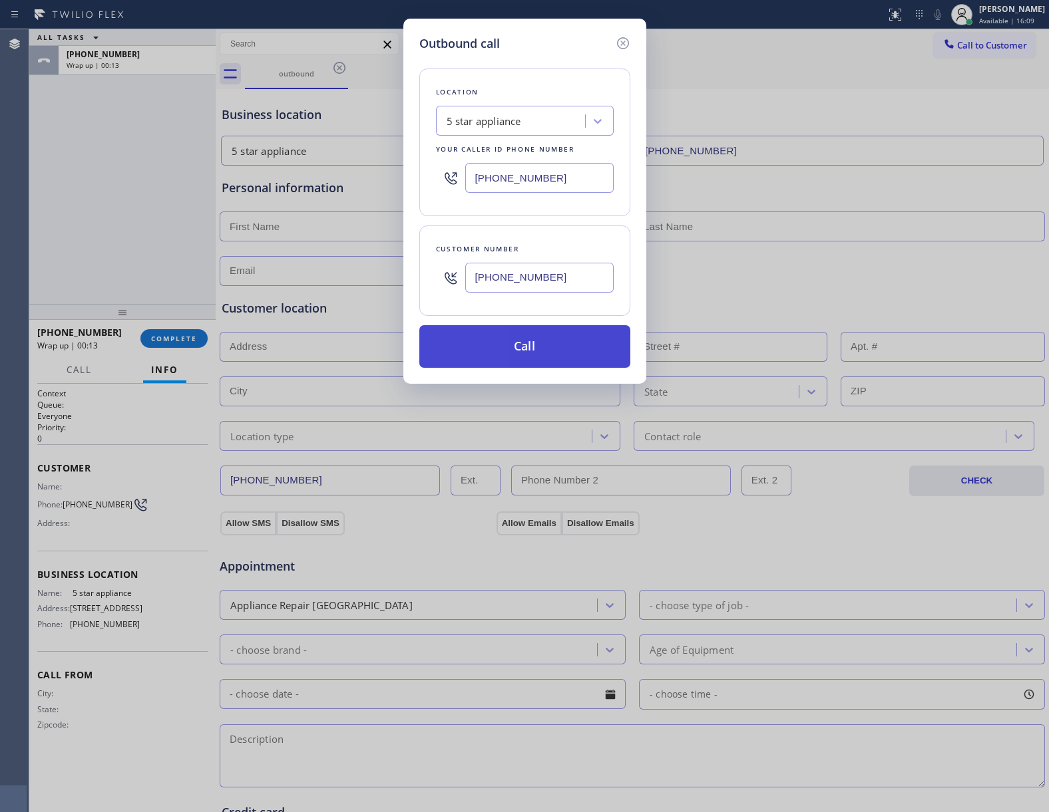
type input "[PHONE_NUMBER]"
click at [567, 353] on button "Call" at bounding box center [524, 346] width 211 height 43
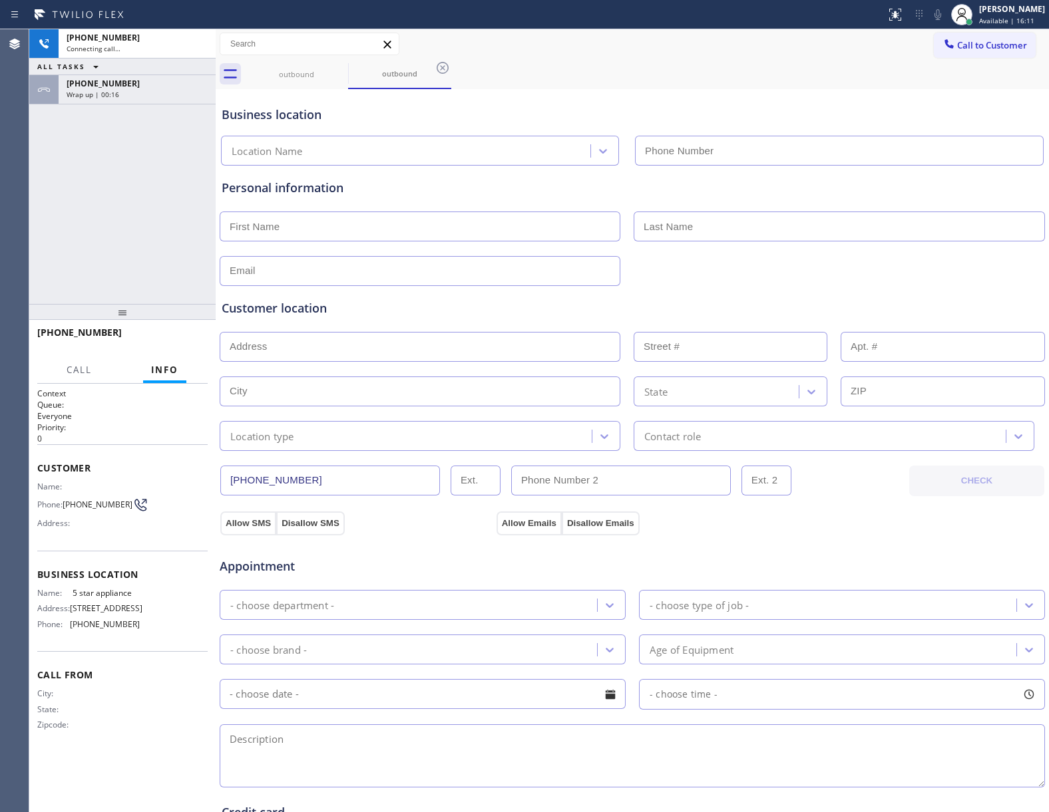
type input "[PHONE_NUMBER]"
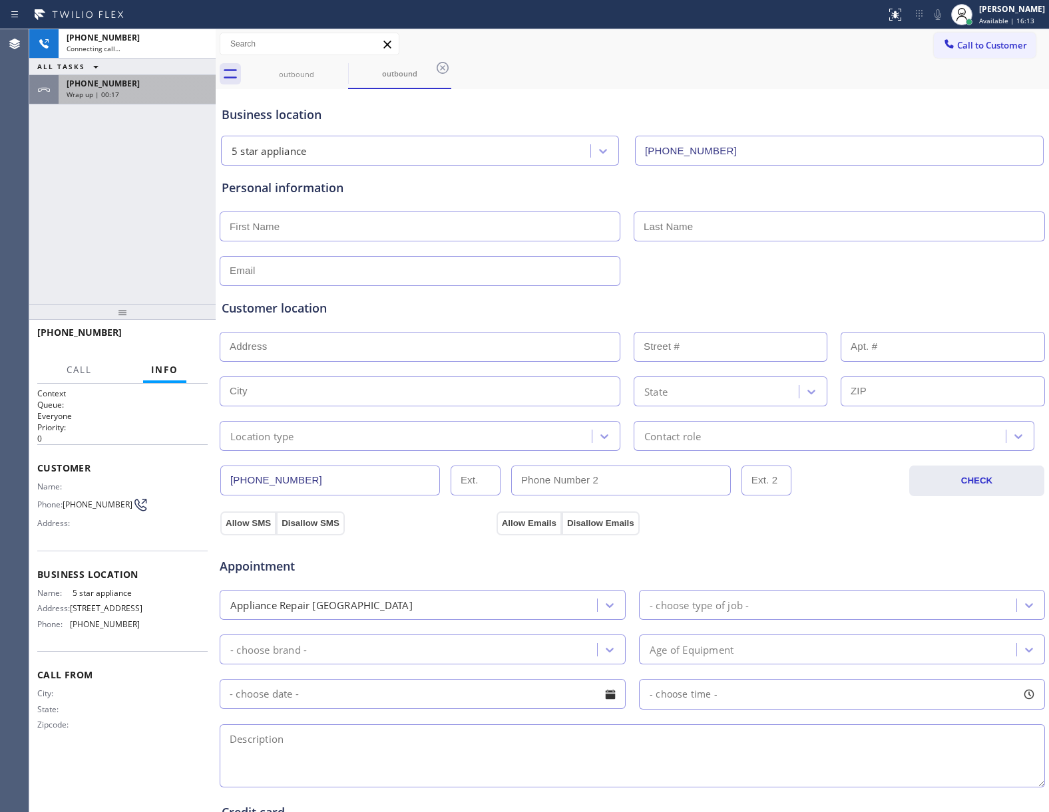
click at [128, 101] on div "[PHONE_NUMBER] Wrap up | 00:17" at bounding box center [135, 89] width 152 height 29
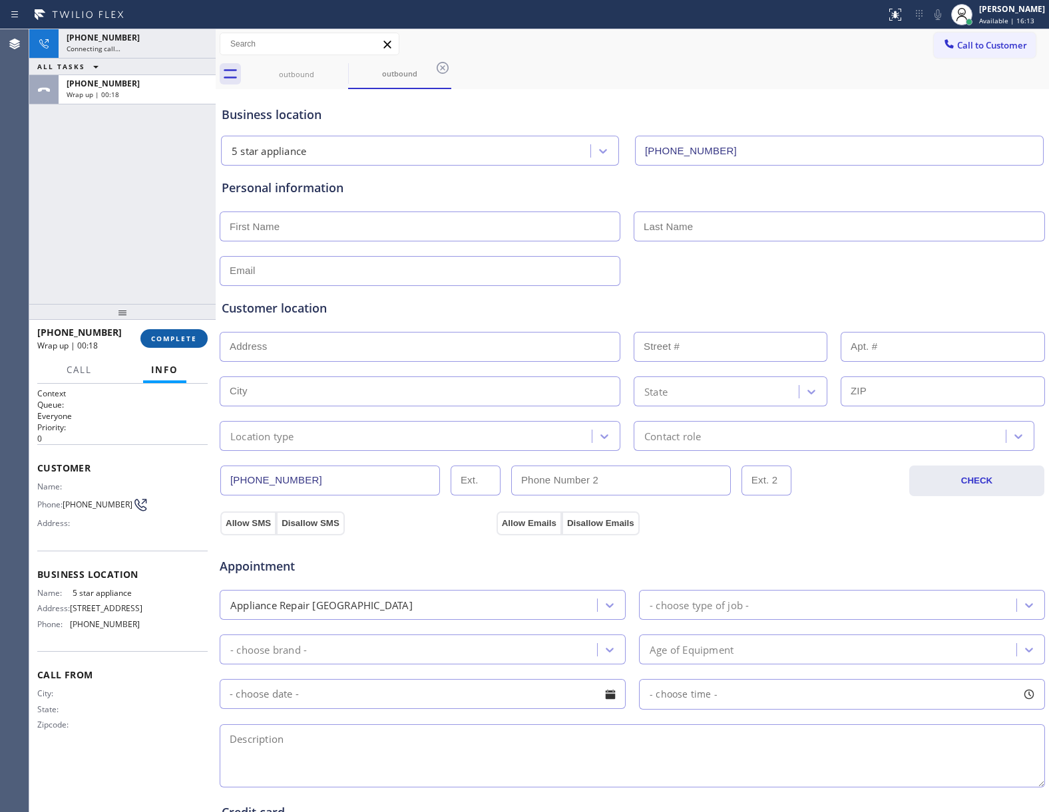
click at [192, 341] on span "COMPLETE" at bounding box center [174, 338] width 46 height 9
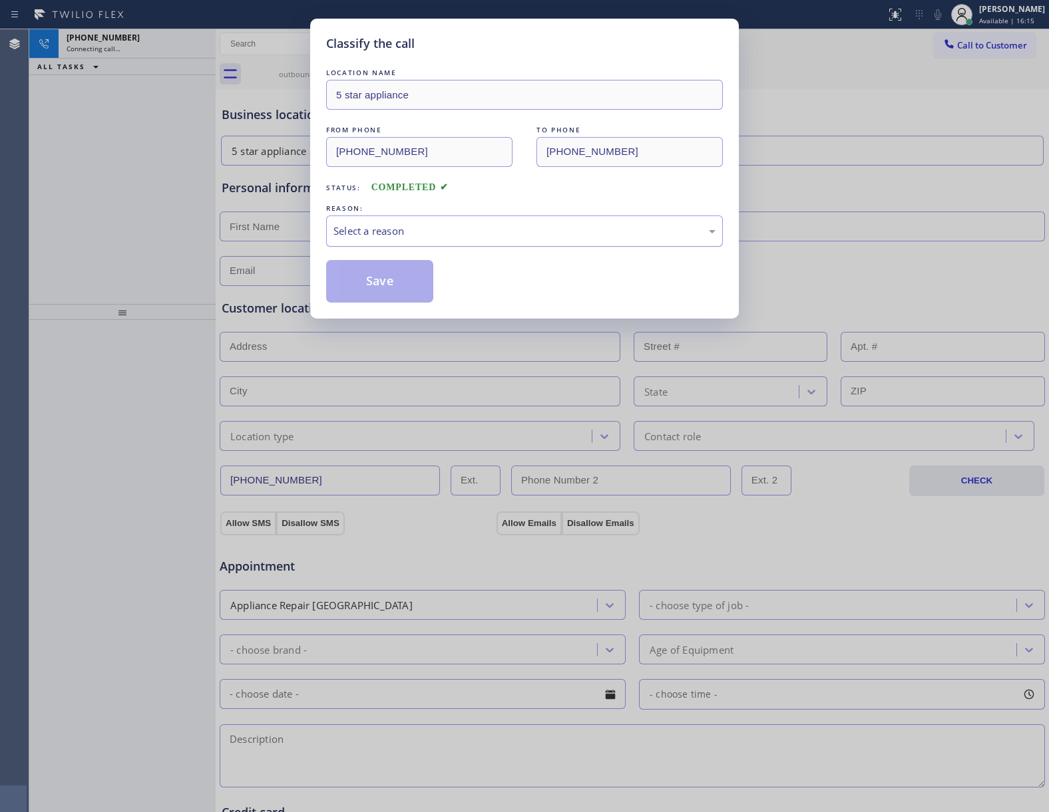
click at [375, 224] on div "Select a reason" at bounding box center [524, 231] width 382 height 15
click at [387, 290] on button "Save" at bounding box center [379, 281] width 107 height 43
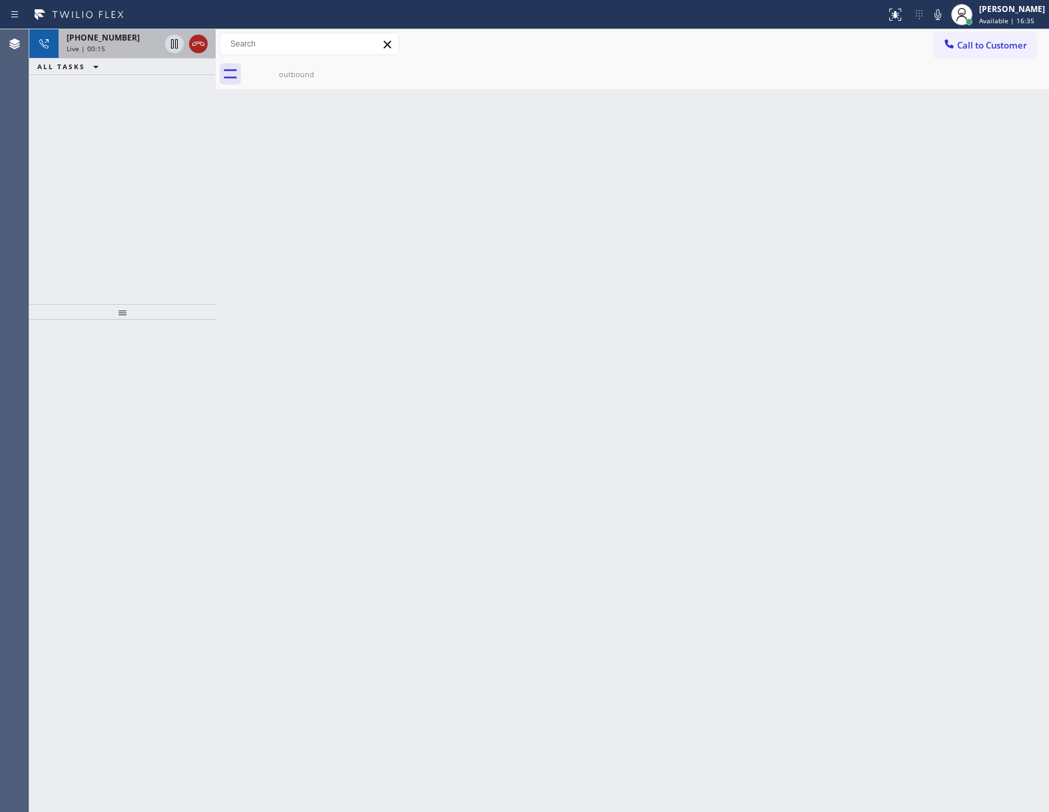
click at [200, 41] on icon at bounding box center [198, 44] width 16 height 16
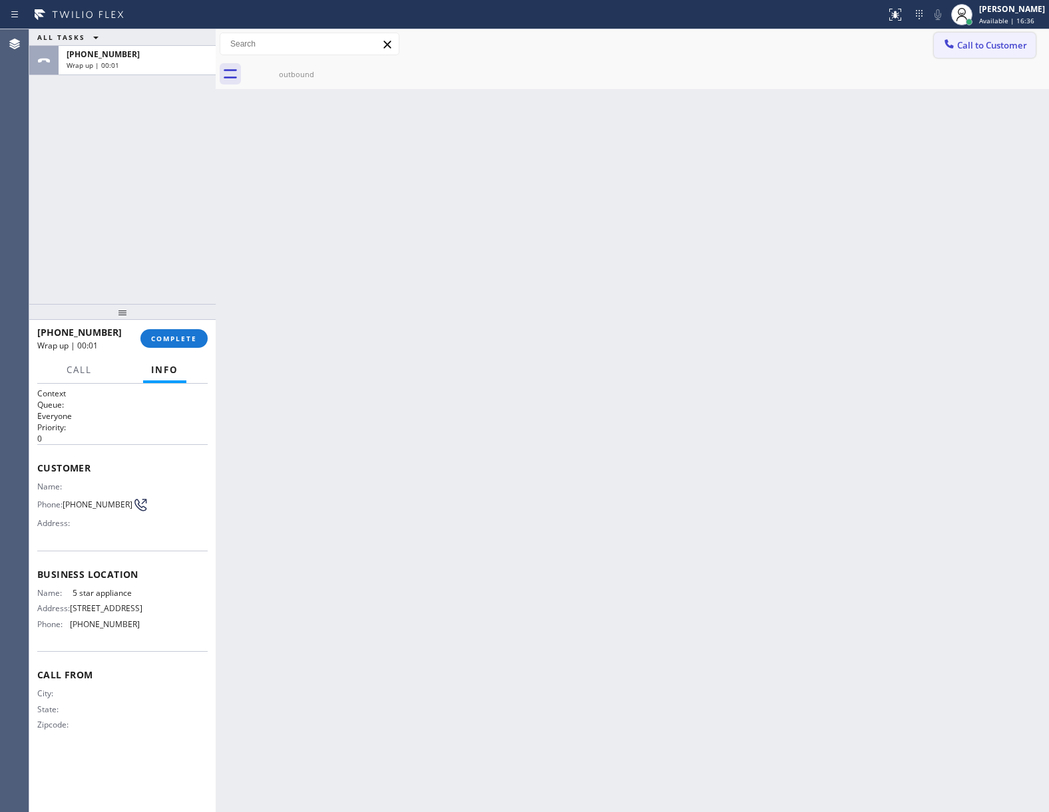
click at [970, 55] on button "Call to Customer" at bounding box center [985, 45] width 102 height 25
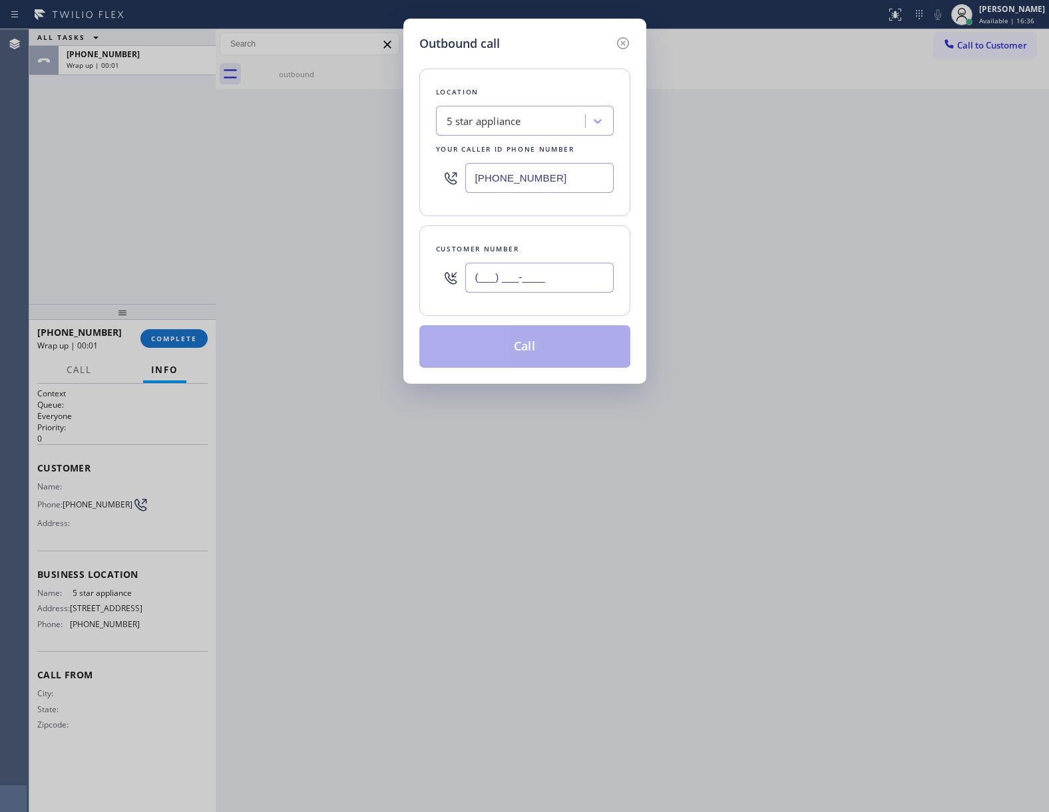
click at [559, 277] on input "(___) ___-____" at bounding box center [539, 278] width 148 height 30
paste input "815) 231-6151"
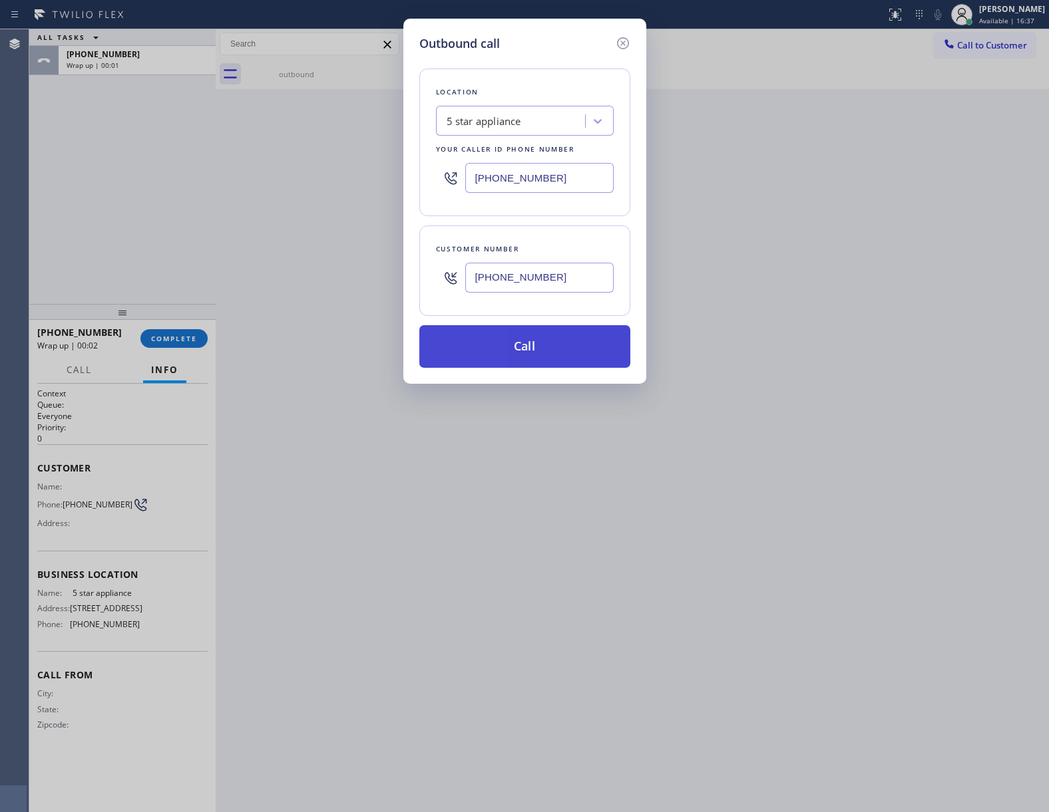
type input "[PHONE_NUMBER]"
click at [567, 350] on button "Call" at bounding box center [524, 346] width 211 height 43
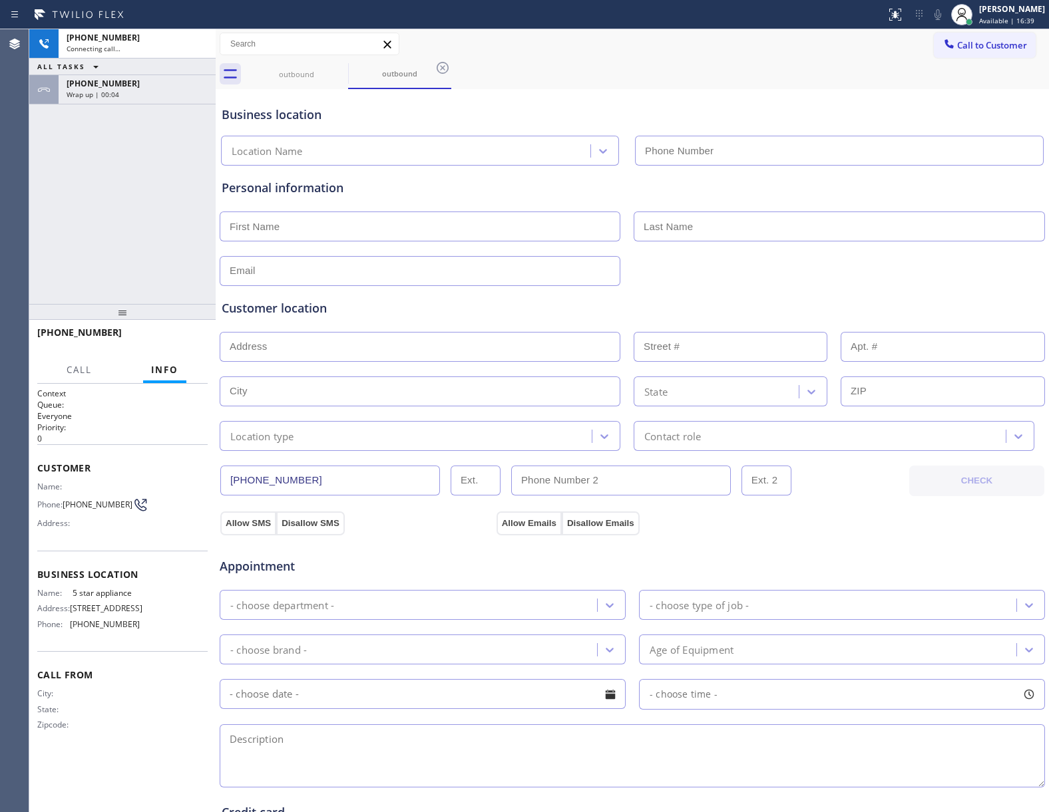
type input "[PHONE_NUMBER]"
click at [157, 212] on div "[PHONE_NUMBER] Connecting call… ALL TASKS ALL TASKS ACTIVE TASKS TASKS IN WRAP …" at bounding box center [122, 166] width 186 height 275
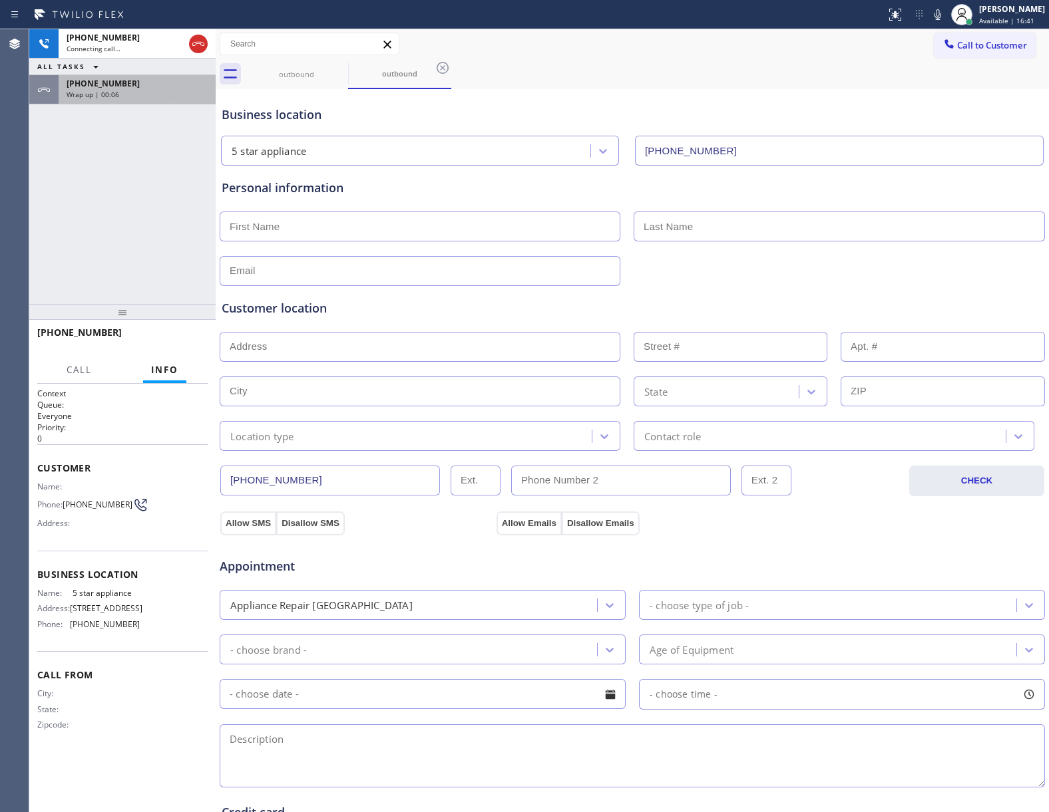
click at [139, 75] on div "[PHONE_NUMBER] Wrap up | 00:06" at bounding box center [135, 89] width 152 height 29
click at [139, 94] on div "Wrap up | 00:06" at bounding box center [137, 94] width 141 height 9
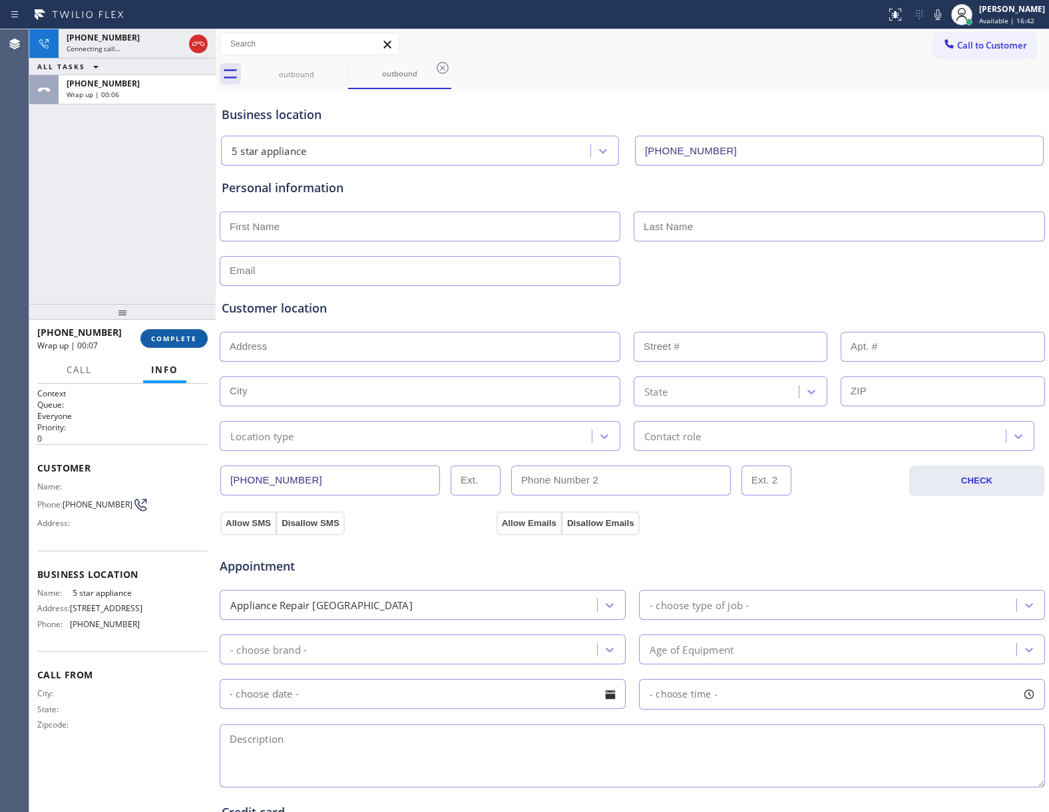
click at [184, 347] on button "COMPLETE" at bounding box center [173, 338] width 67 height 19
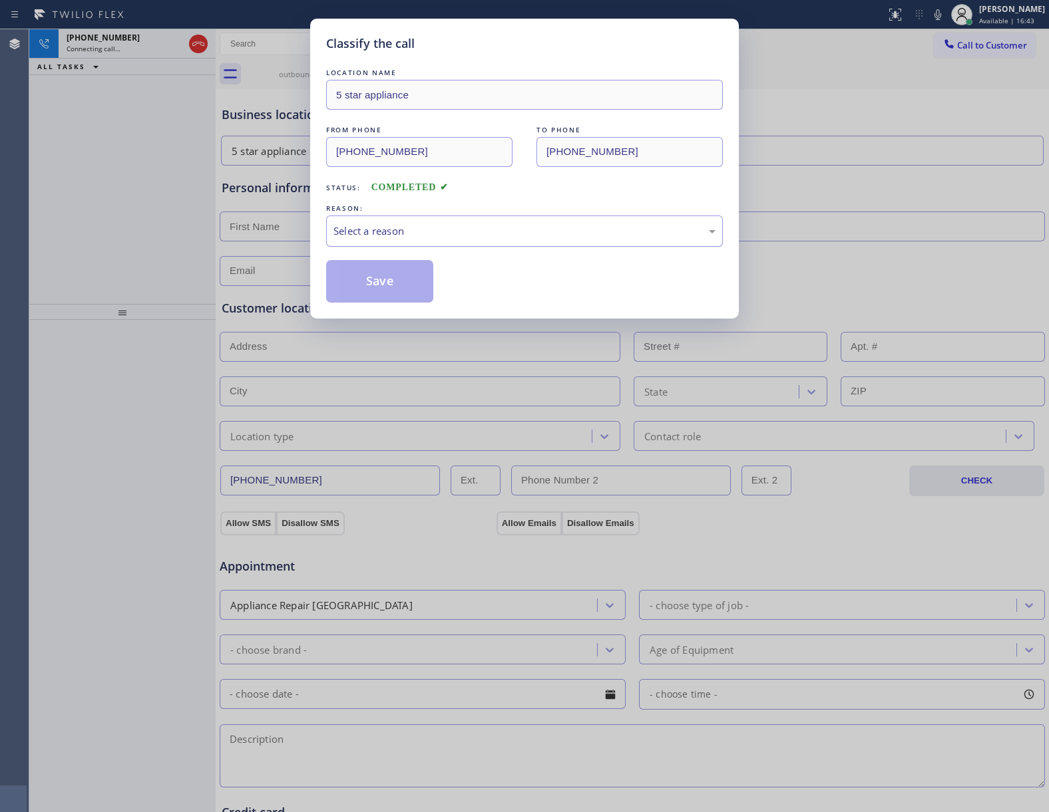
click at [423, 230] on div "Select a reason" at bounding box center [524, 231] width 382 height 15
click at [395, 287] on button "Save" at bounding box center [379, 281] width 107 height 43
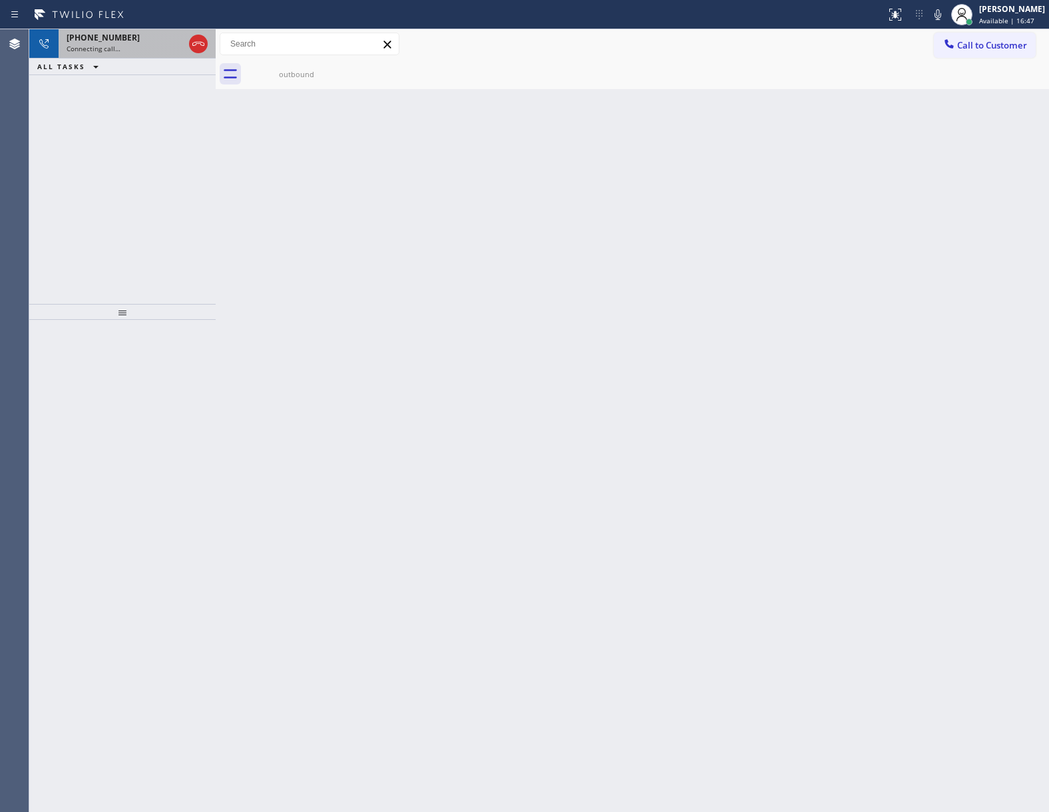
click at [126, 49] on div "Connecting call…" at bounding box center [125, 48] width 117 height 9
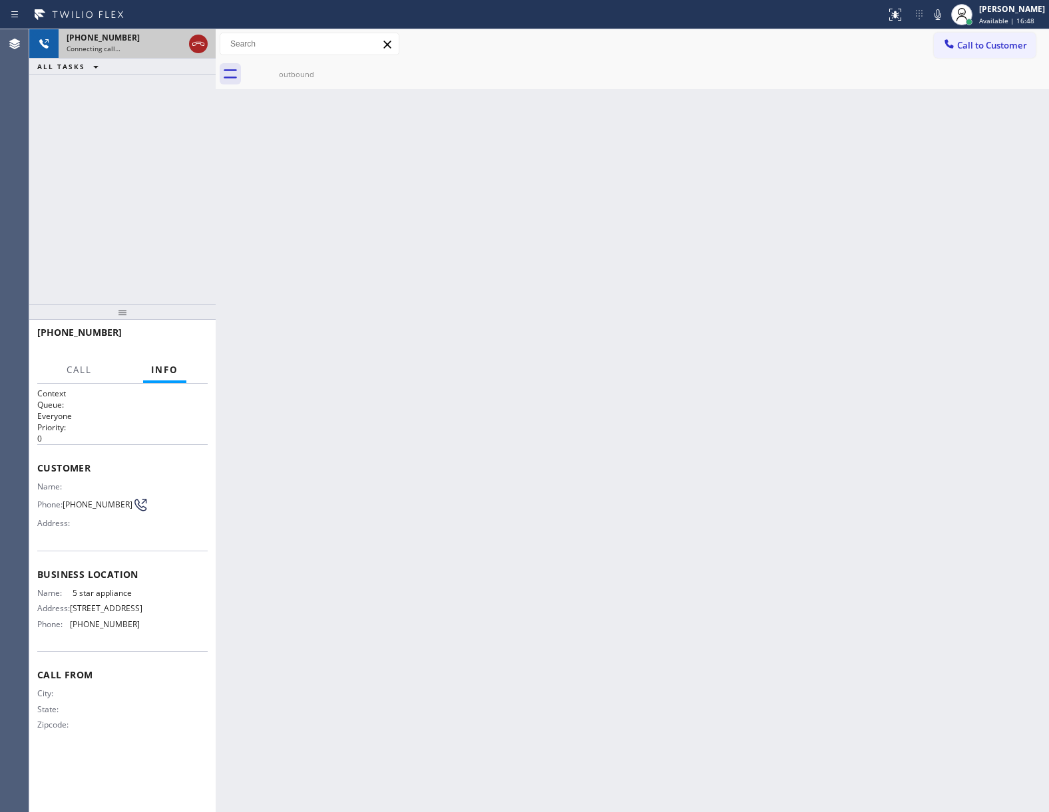
click at [196, 39] on icon at bounding box center [198, 44] width 16 height 16
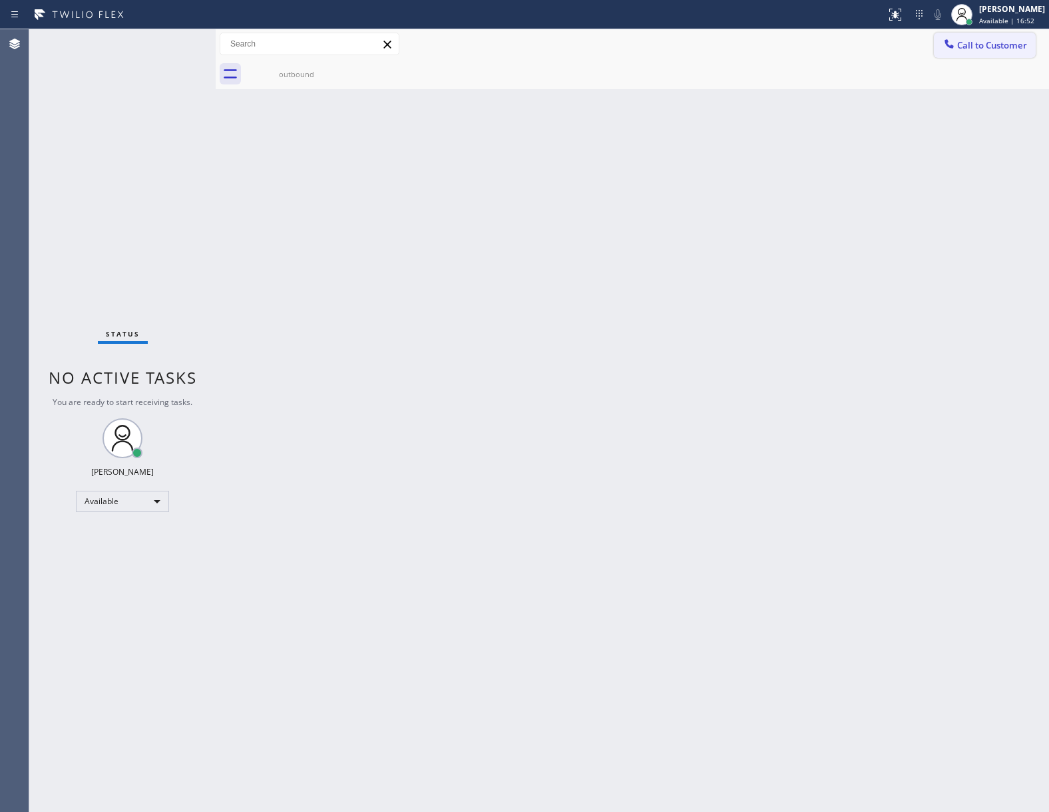
click at [1003, 38] on button "Call to Customer" at bounding box center [985, 45] width 102 height 25
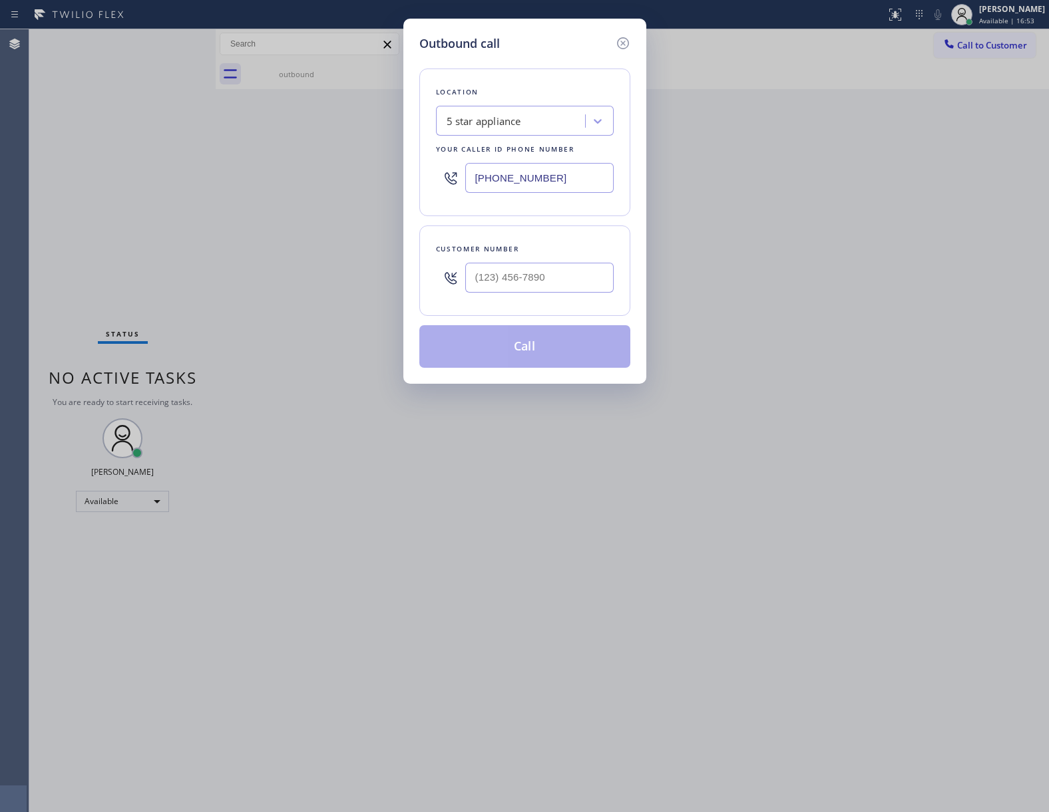
click at [511, 295] on div at bounding box center [539, 277] width 148 height 43
click at [527, 279] on input "(___) ___-____" at bounding box center [539, 278] width 148 height 30
paste input "469) 551-0306"
type input "[PHONE_NUMBER]"
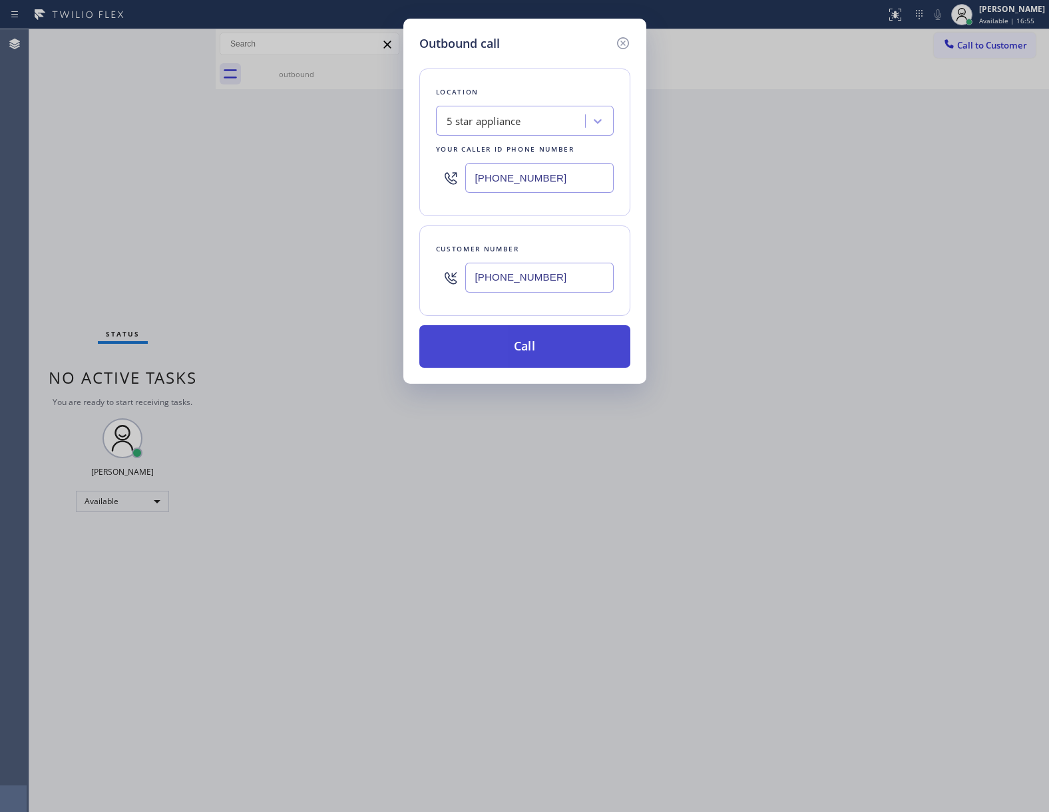
click at [565, 357] on button "Call" at bounding box center [524, 346] width 211 height 43
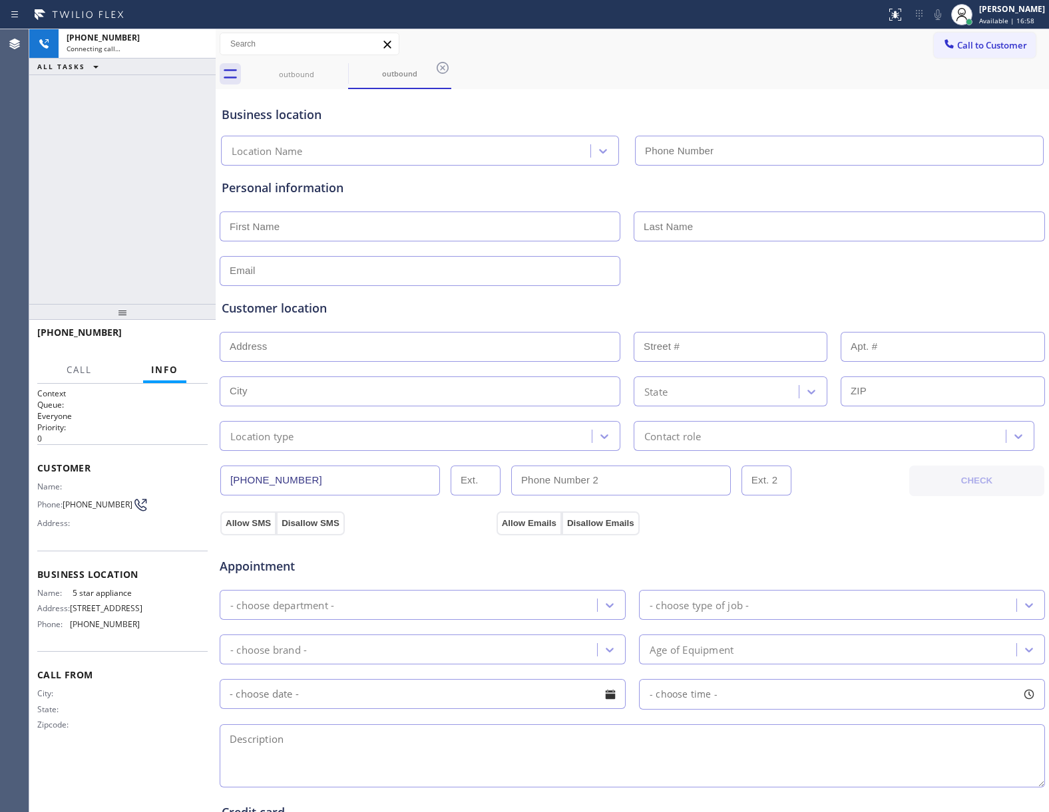
type input "[PHONE_NUMBER]"
click at [189, 262] on div "[PHONE_NUMBER] Live | 00:00 ALL TASKS ALL TASKS ACTIVE TASKS TASKS IN WRAP UP" at bounding box center [122, 166] width 186 height 275
click at [177, 338] on span "HANG UP" at bounding box center [176, 338] width 41 height 9
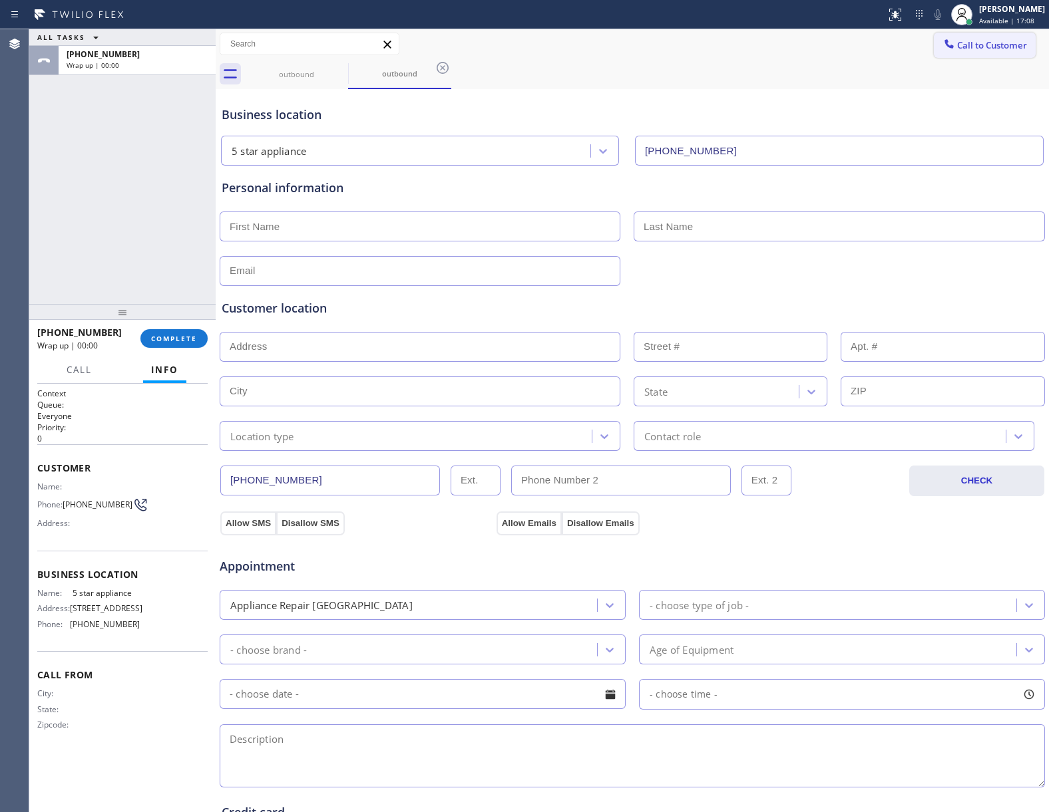
click at [967, 41] on span "Call to Customer" at bounding box center [992, 45] width 70 height 12
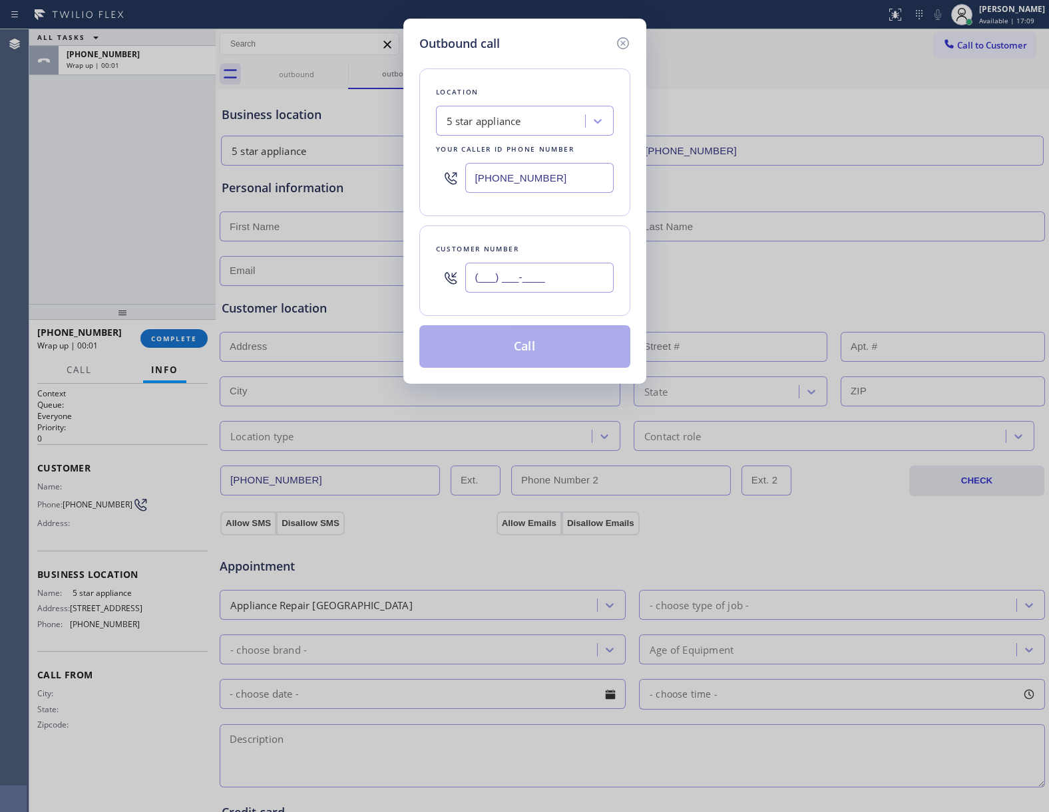
click at [515, 286] on input "(___) ___-____" at bounding box center [539, 278] width 148 height 30
paste input "469) 551-0306"
type input "[PHONE_NUMBER]"
click at [536, 351] on button "Call" at bounding box center [524, 346] width 211 height 43
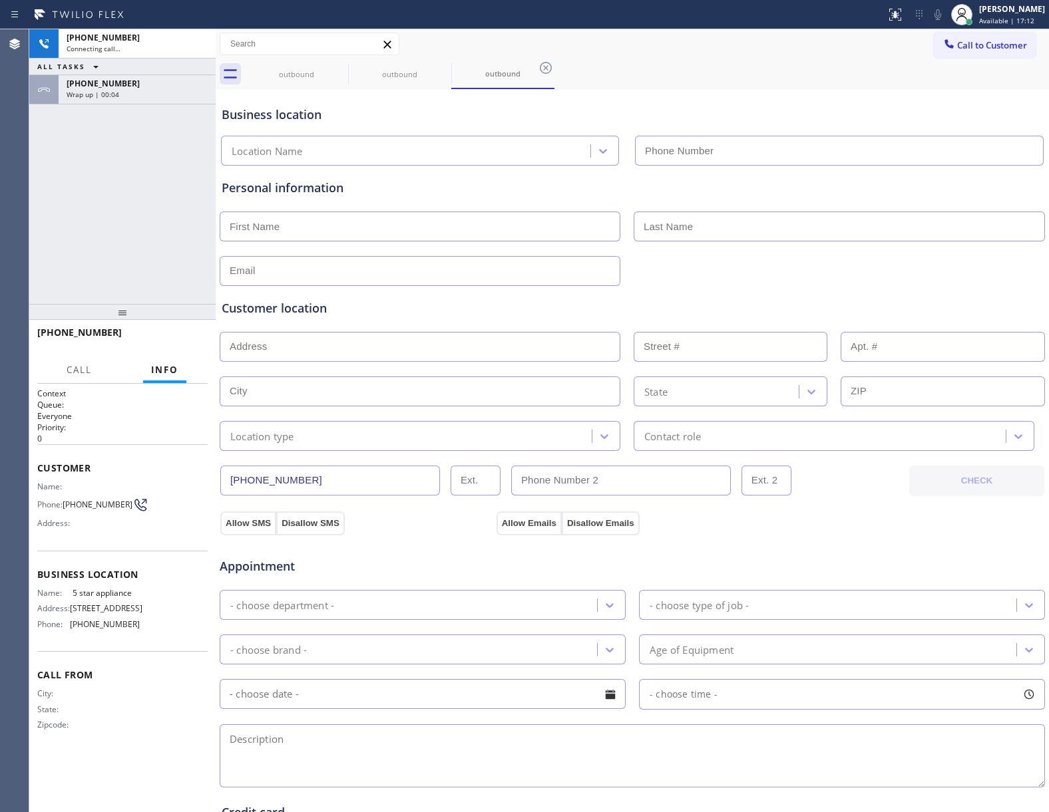
type input "[PHONE_NUMBER]"
click at [216, 347] on div at bounding box center [216, 420] width 0 height 783
click at [198, 342] on button "HANG UP" at bounding box center [177, 338] width 62 height 19
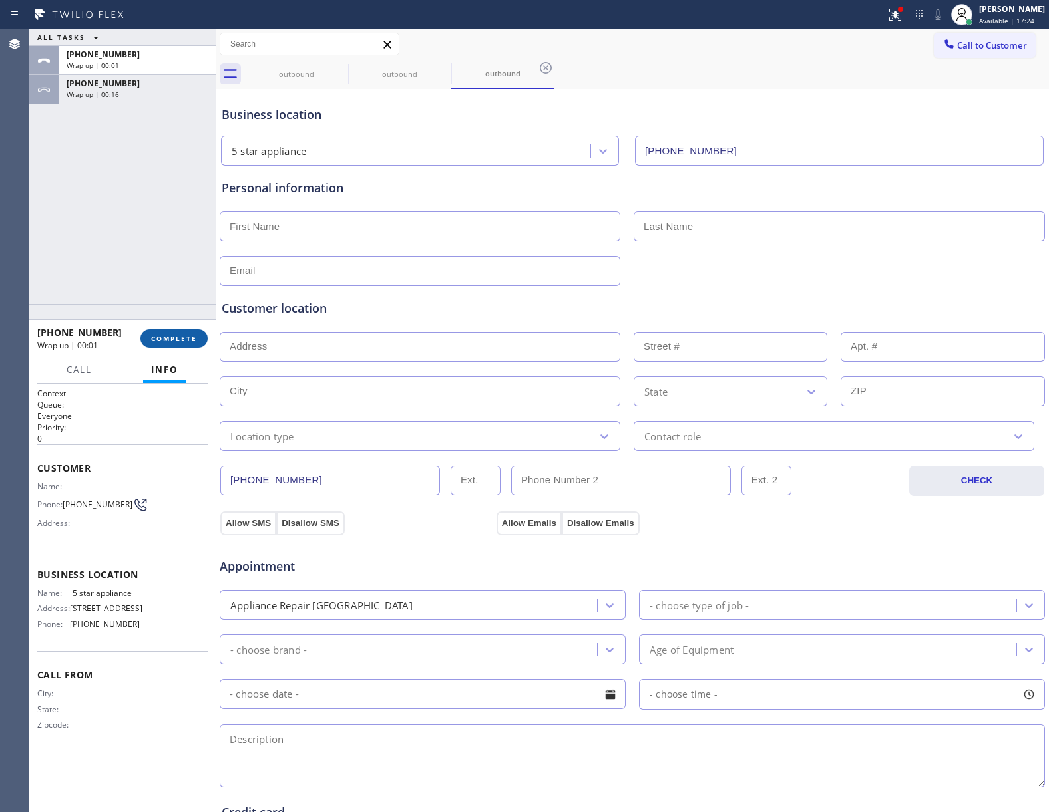
click at [198, 342] on button "COMPLETE" at bounding box center [173, 338] width 67 height 19
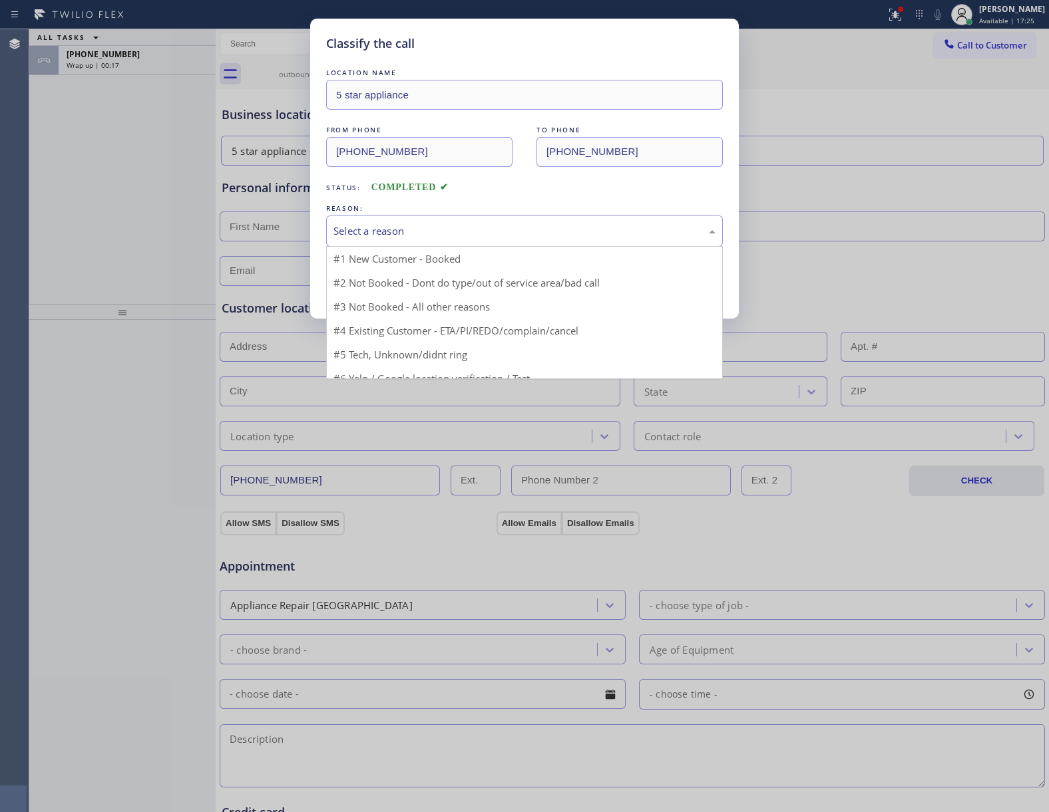
click at [460, 243] on div "Select a reason" at bounding box center [524, 231] width 397 height 31
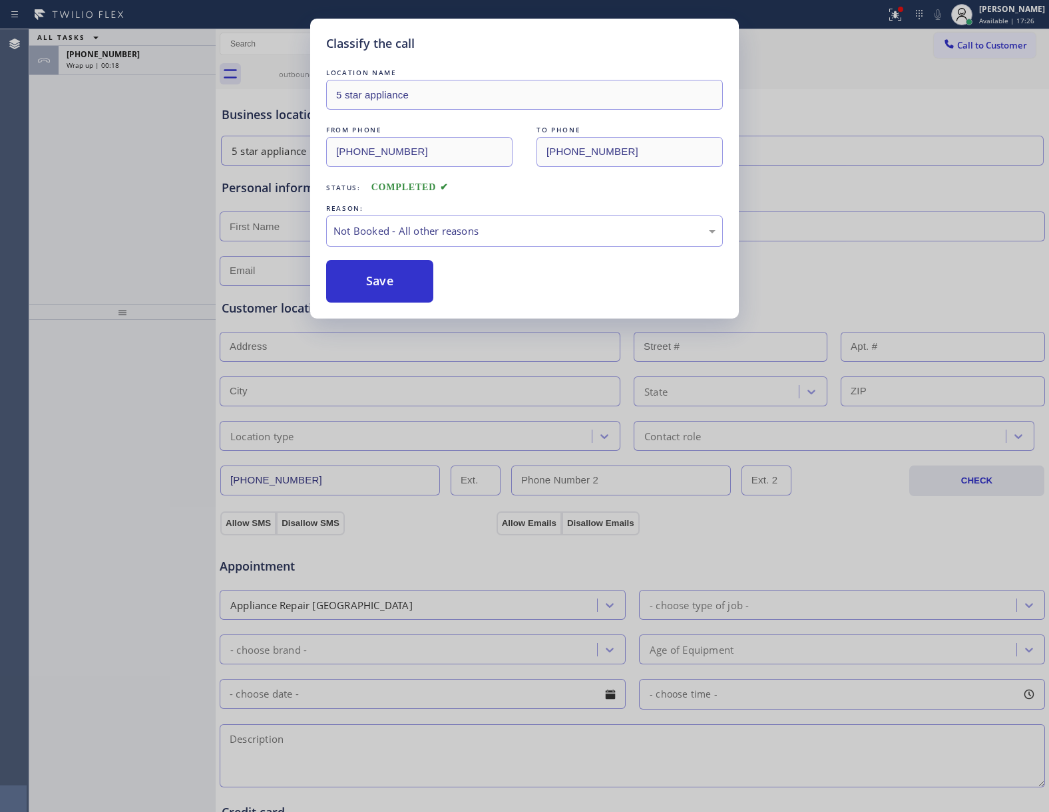
click at [403, 277] on button "Save" at bounding box center [379, 281] width 107 height 43
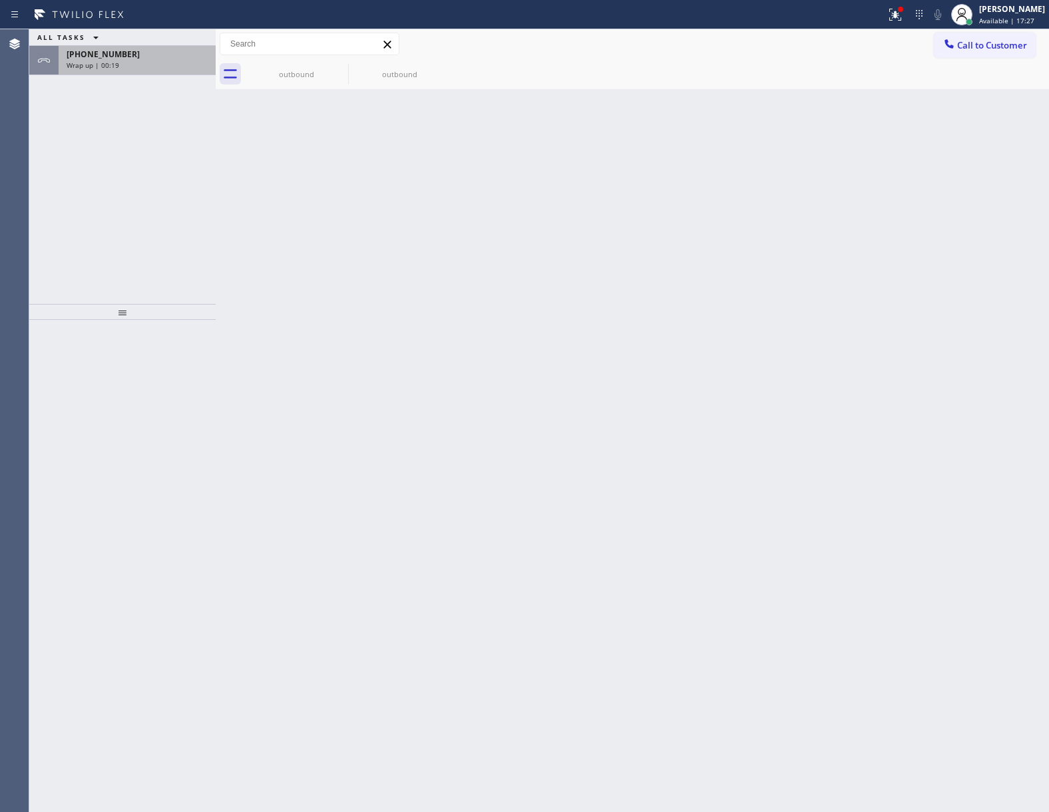
click at [132, 68] on div "Wrap up | 00:19" at bounding box center [137, 65] width 141 height 9
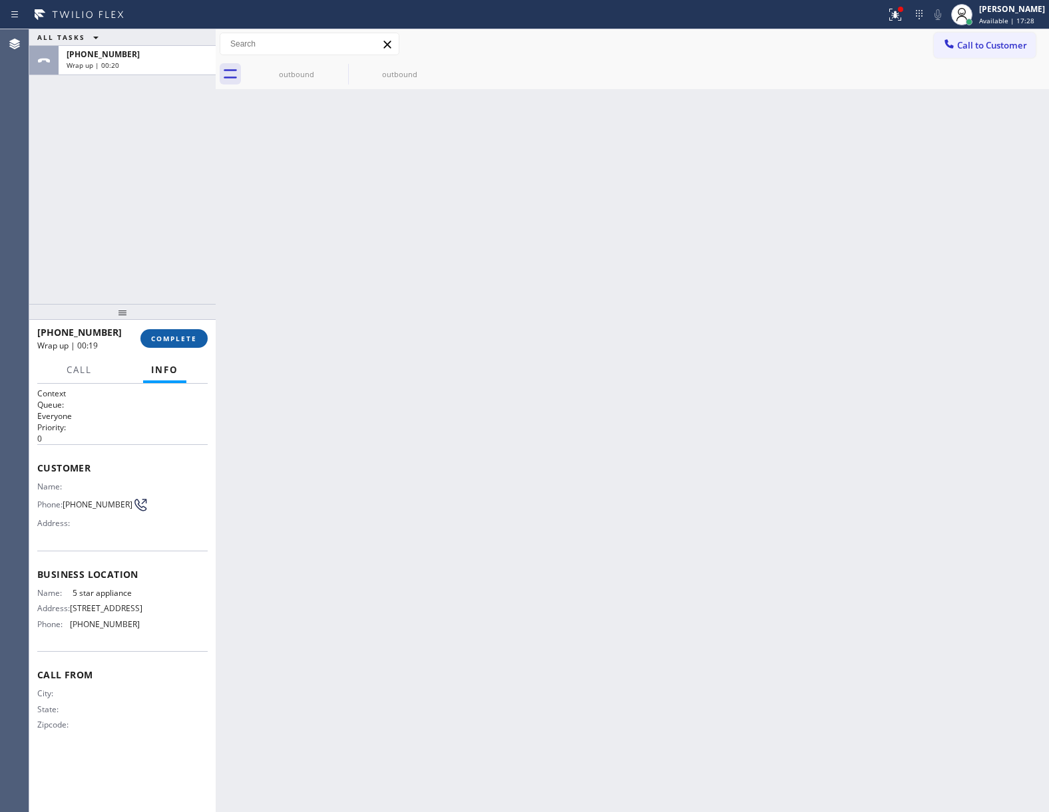
click at [166, 330] on button "COMPLETE" at bounding box center [173, 338] width 67 height 19
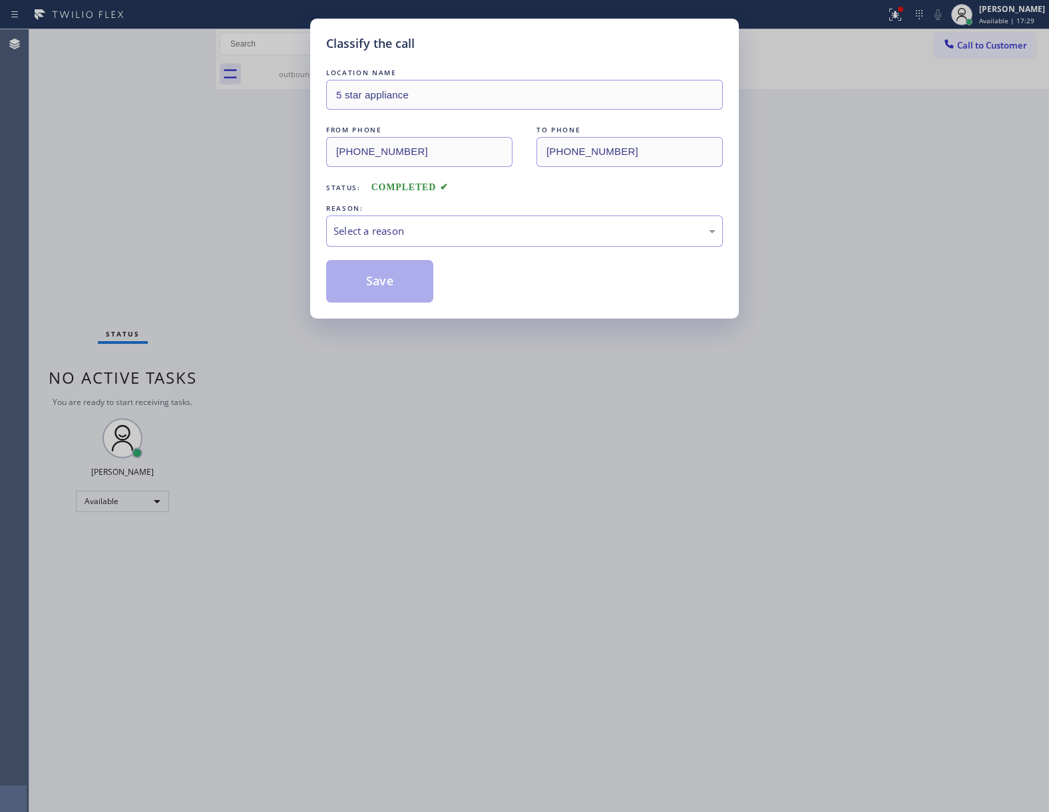
click at [399, 214] on div "REASON:" at bounding box center [524, 209] width 397 height 14
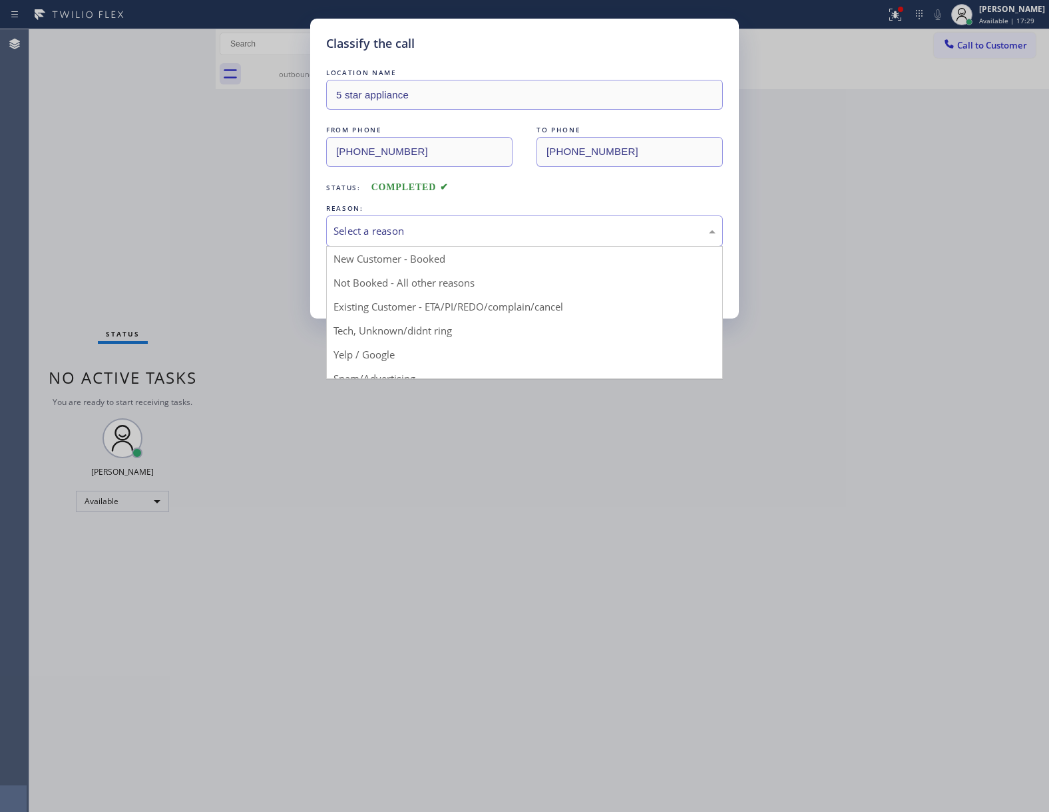
click at [402, 230] on div "Select a reason" at bounding box center [524, 231] width 382 height 15
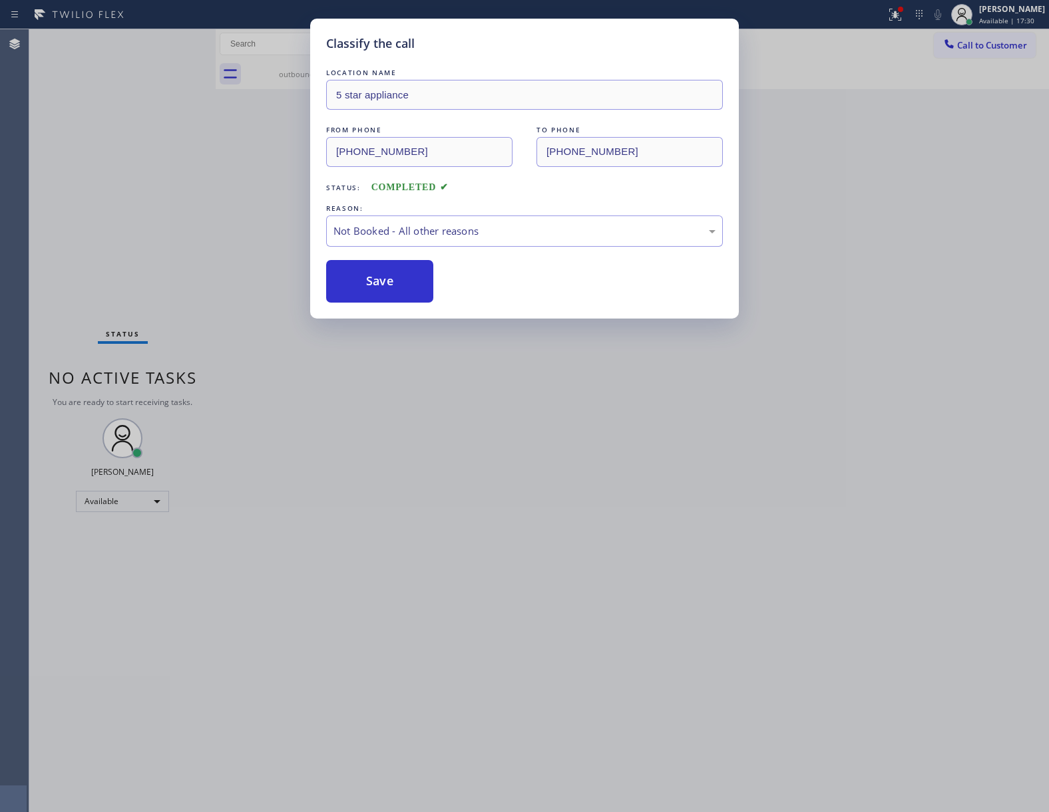
click at [359, 285] on button "Save" at bounding box center [379, 281] width 107 height 43
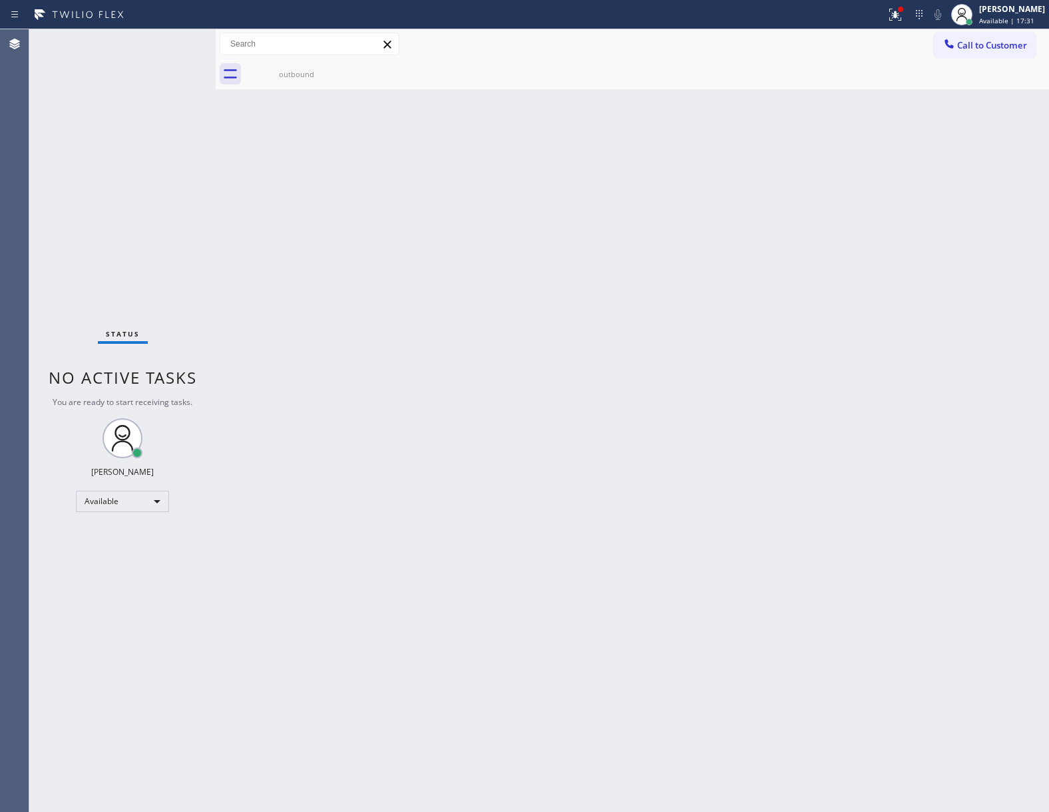
click at [1001, 41] on span "Call to Customer" at bounding box center [992, 45] width 70 height 12
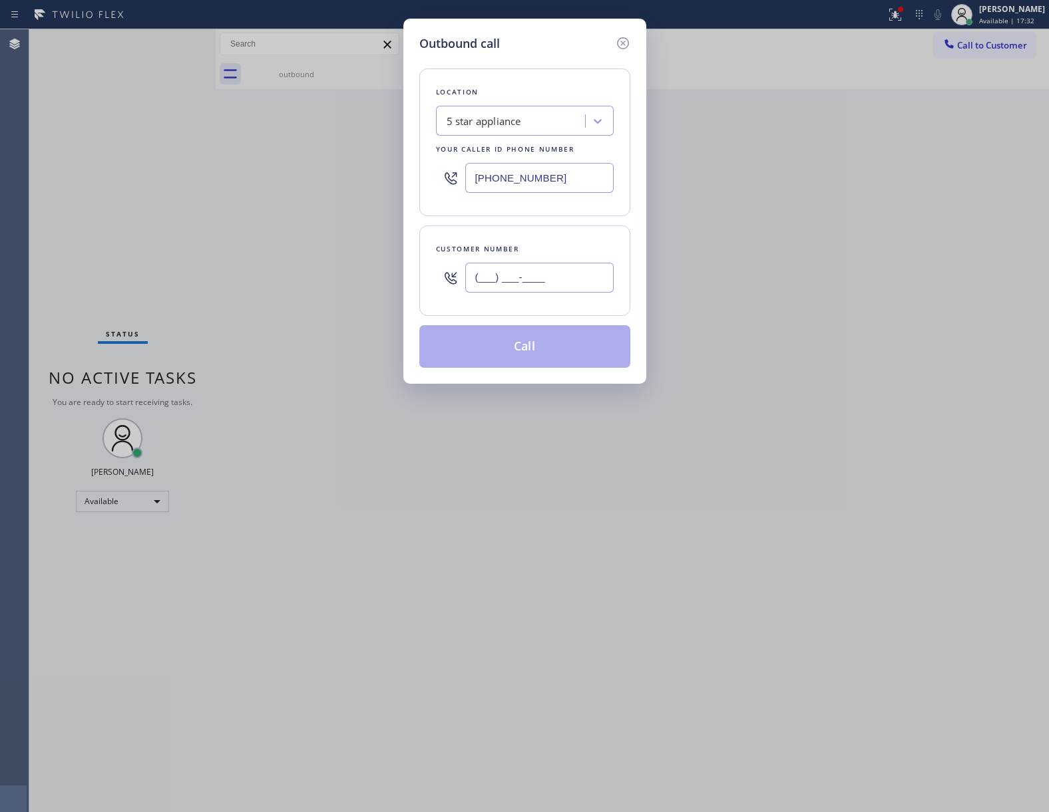
click at [480, 283] on input "(___) ___-____" at bounding box center [539, 278] width 148 height 30
paste input "469) 551-0306"
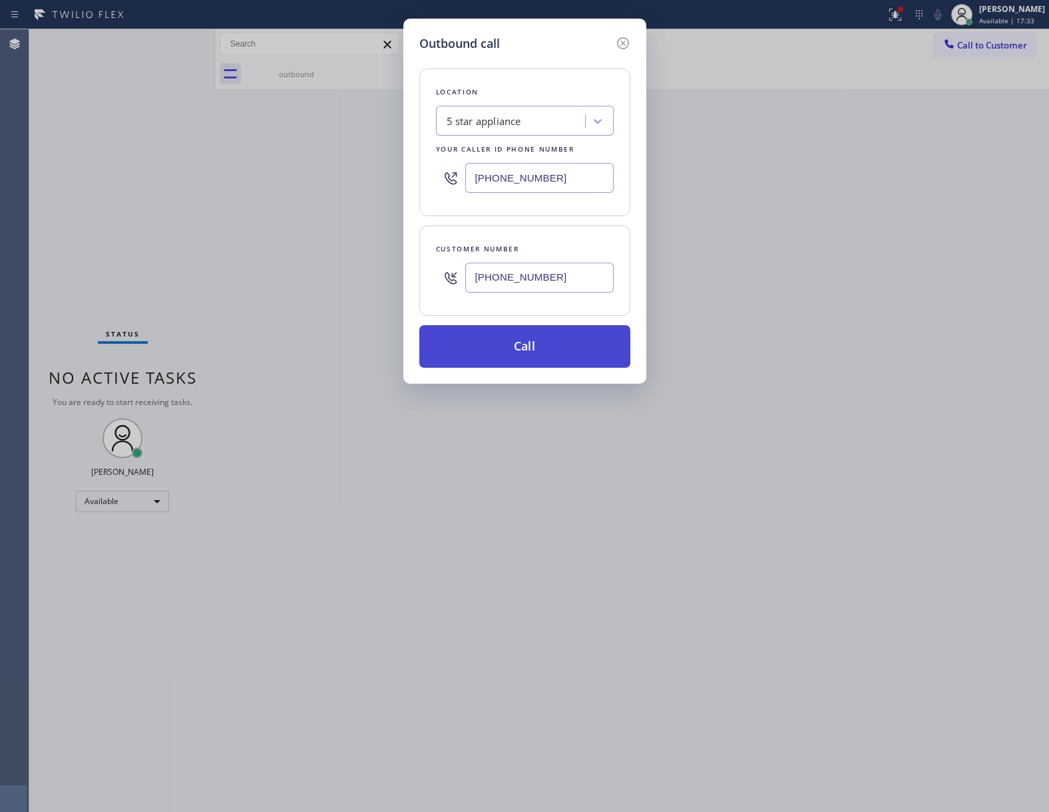
type input "[PHONE_NUMBER]"
click at [548, 349] on button "Call" at bounding box center [524, 346] width 211 height 43
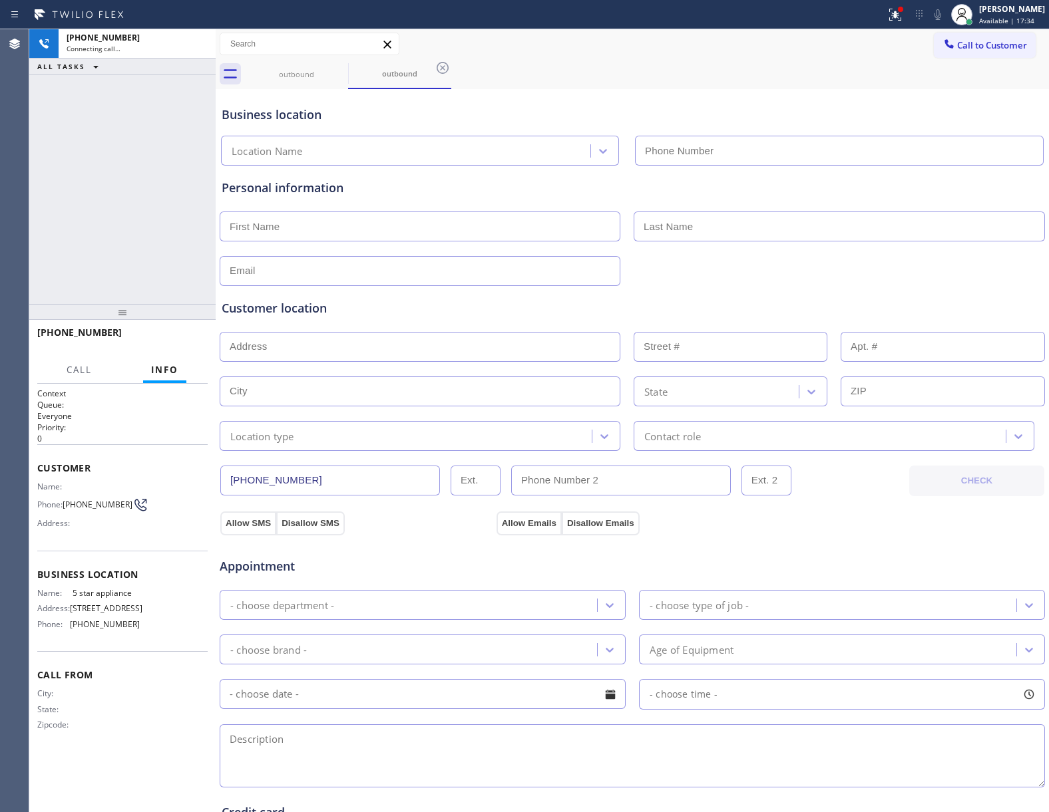
type input "[PHONE_NUMBER]"
click at [91, 228] on div "[PHONE_NUMBER] Connecting call… ALL TASKS ALL TASKS ACTIVE TASKS TASKS IN WRAP …" at bounding box center [122, 166] width 186 height 275
click at [341, 62] on icon at bounding box center [339, 68] width 16 height 16
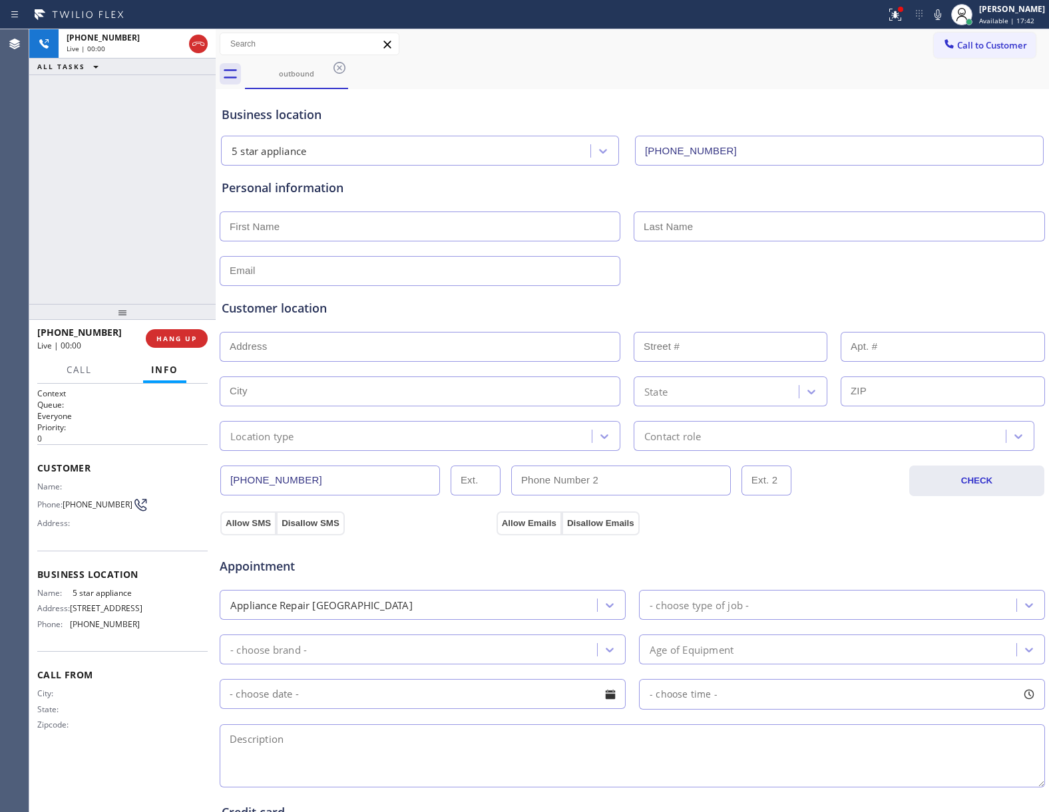
click at [341, 62] on icon at bounding box center [339, 68] width 16 height 16
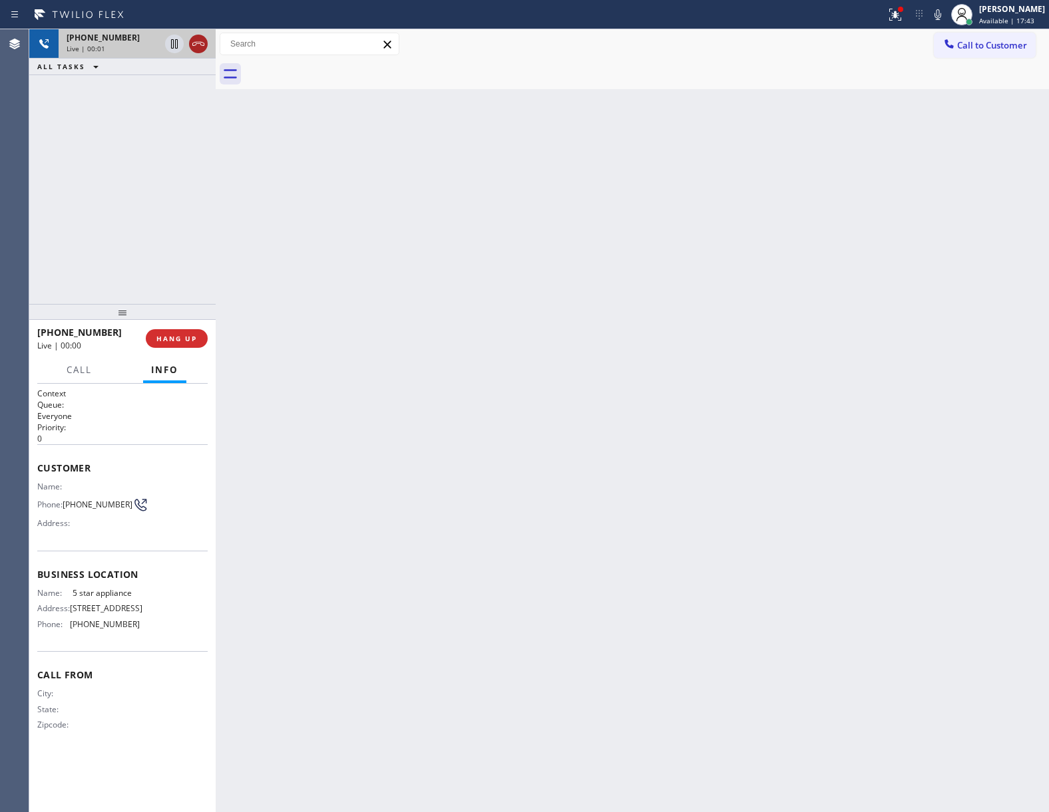
click at [197, 41] on icon at bounding box center [198, 44] width 16 height 16
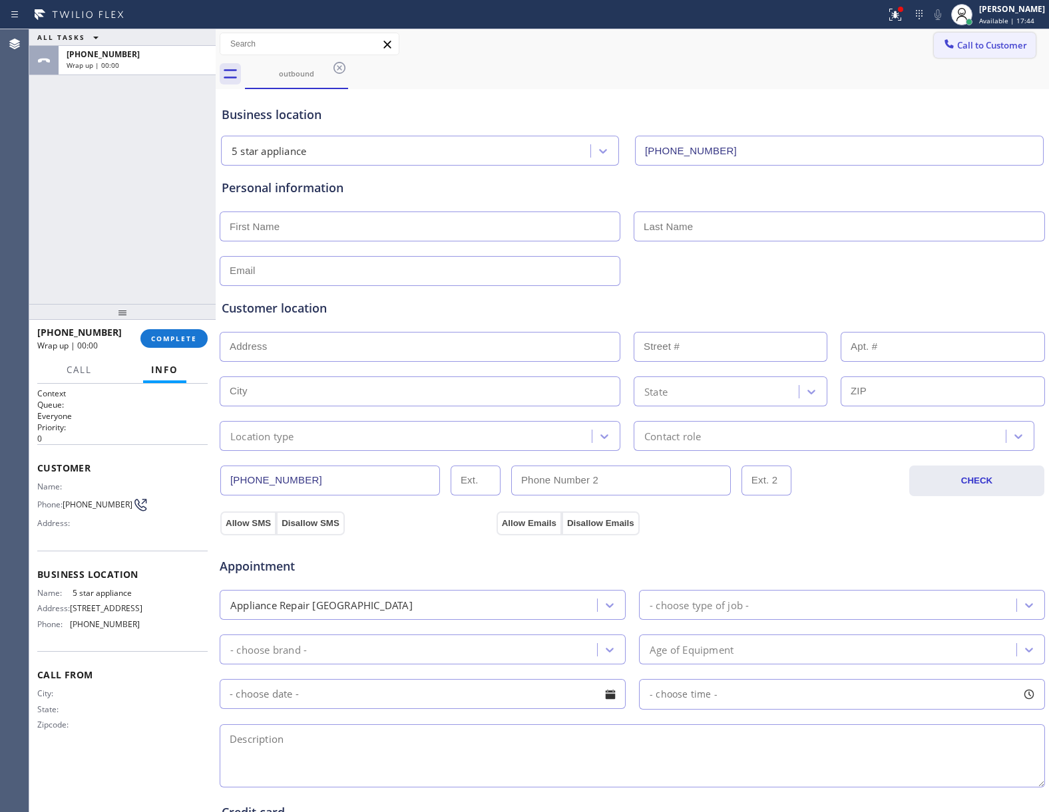
click at [954, 51] on button "Call to Customer" at bounding box center [985, 45] width 102 height 25
type input "[PHONE_NUMBER]"
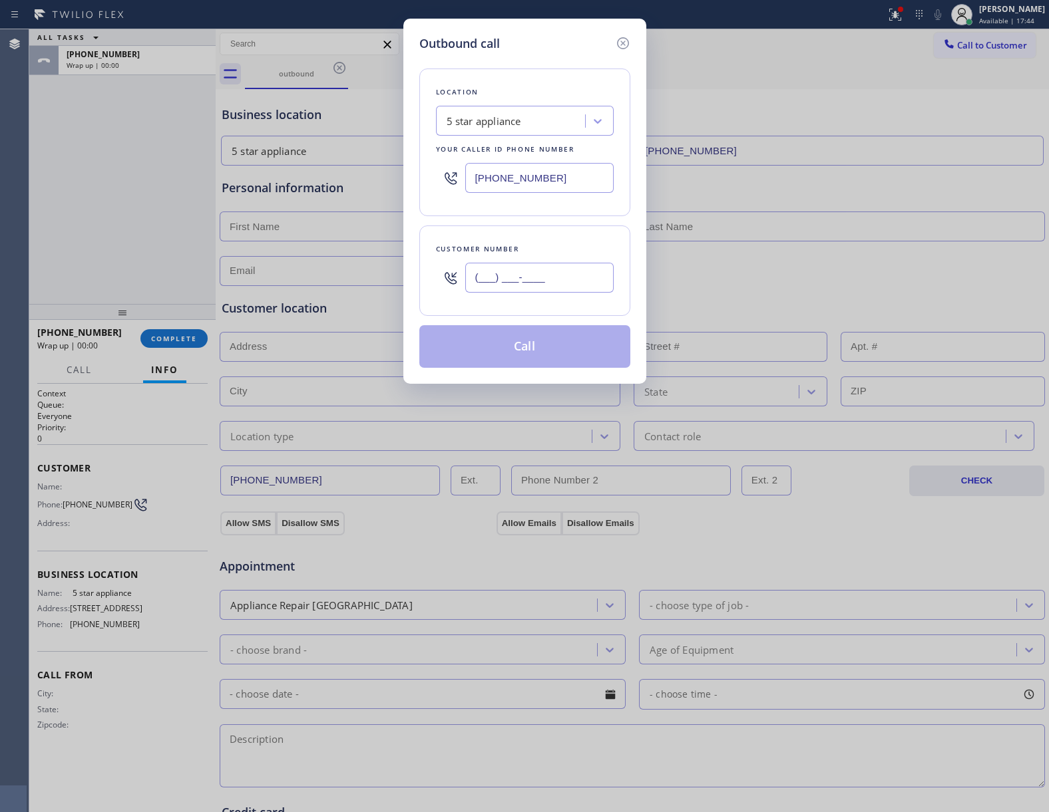
click at [541, 283] on input "(___) ___-____" at bounding box center [539, 278] width 148 height 30
paste input "469) 551-0306"
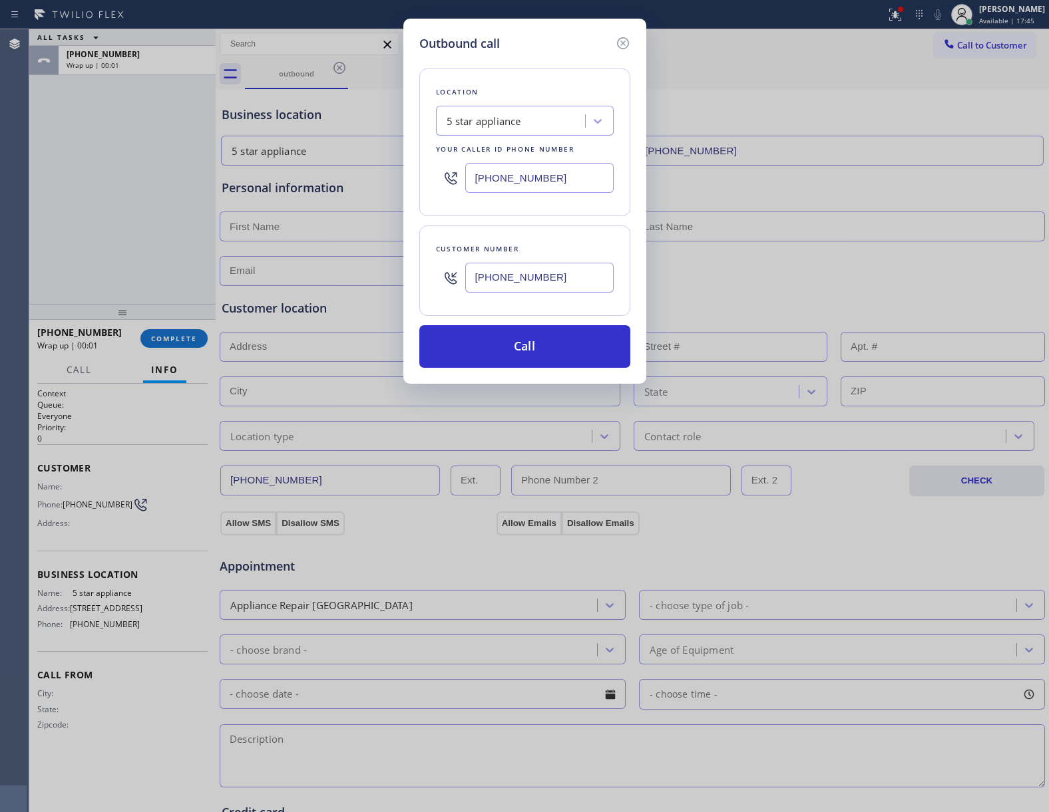
type input "[PHONE_NUMBER]"
click at [522, 376] on div "Outbound call Location 5 star appliance Your caller id phone number [PHONE_NUMB…" at bounding box center [524, 201] width 243 height 365
click at [514, 351] on button "Call" at bounding box center [524, 346] width 211 height 43
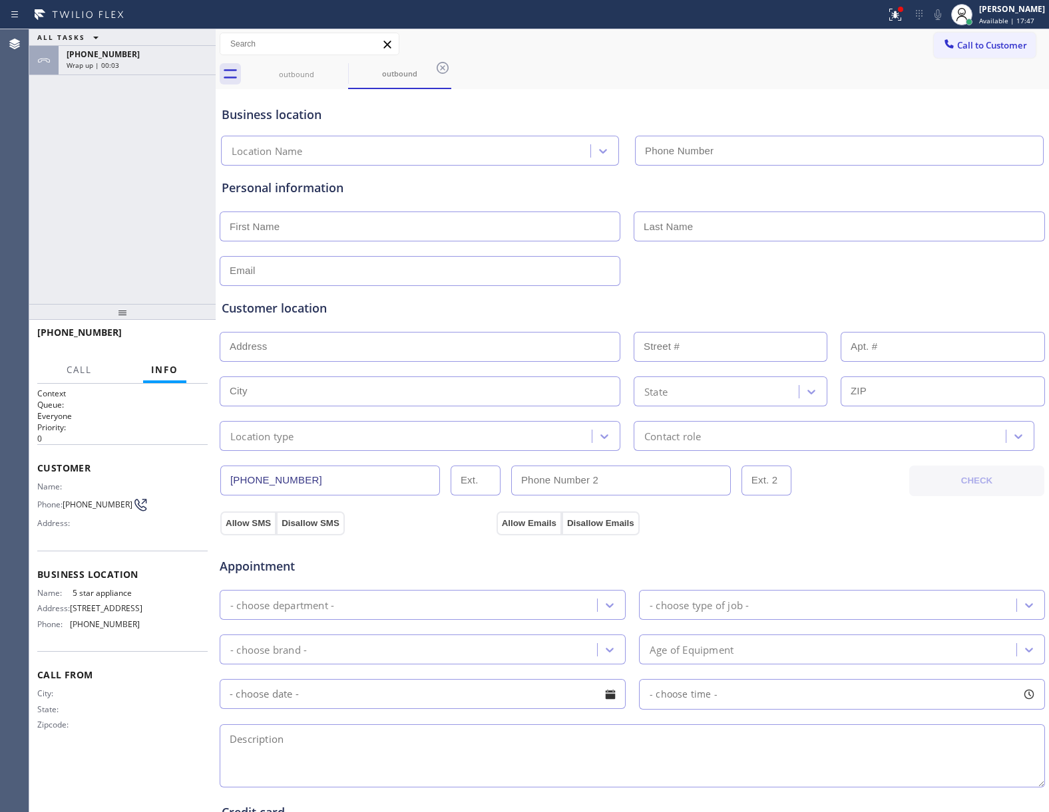
type input "[PHONE_NUMBER]"
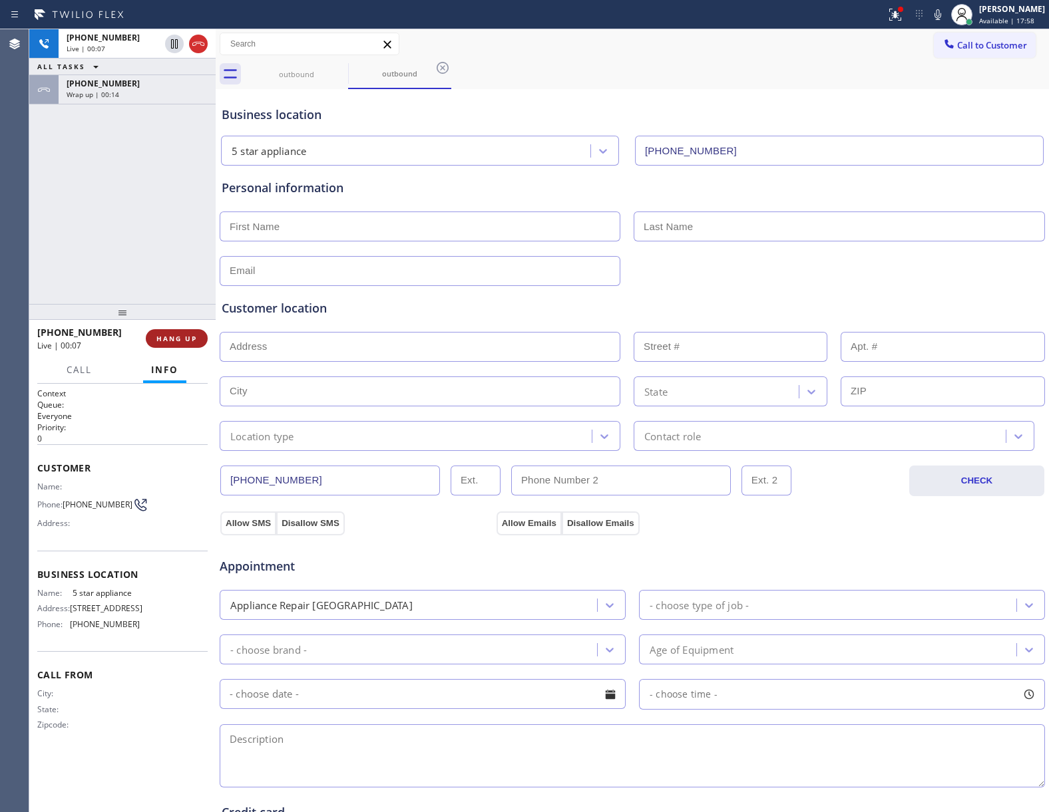
click at [174, 336] on span "HANG UP" at bounding box center [176, 338] width 41 height 9
click at [978, 41] on span "Call to Customer" at bounding box center [992, 45] width 70 height 12
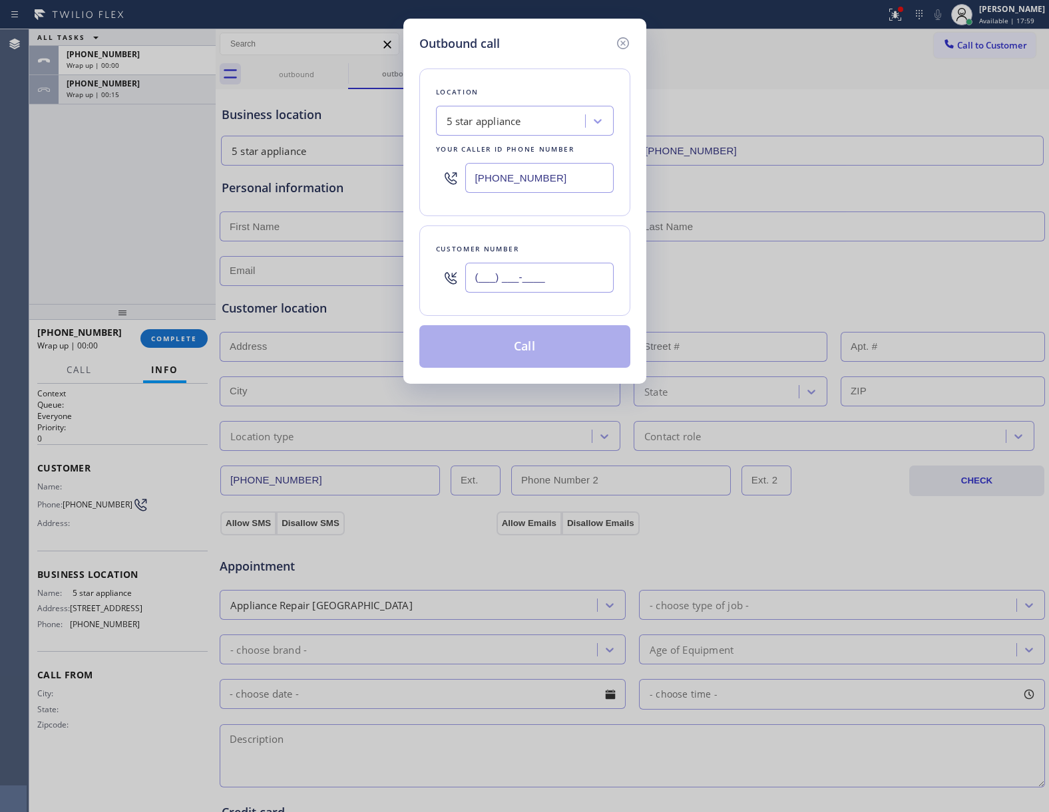
click at [532, 286] on input "(___) ___-____" at bounding box center [539, 278] width 148 height 30
paste input "469) 551-0306"
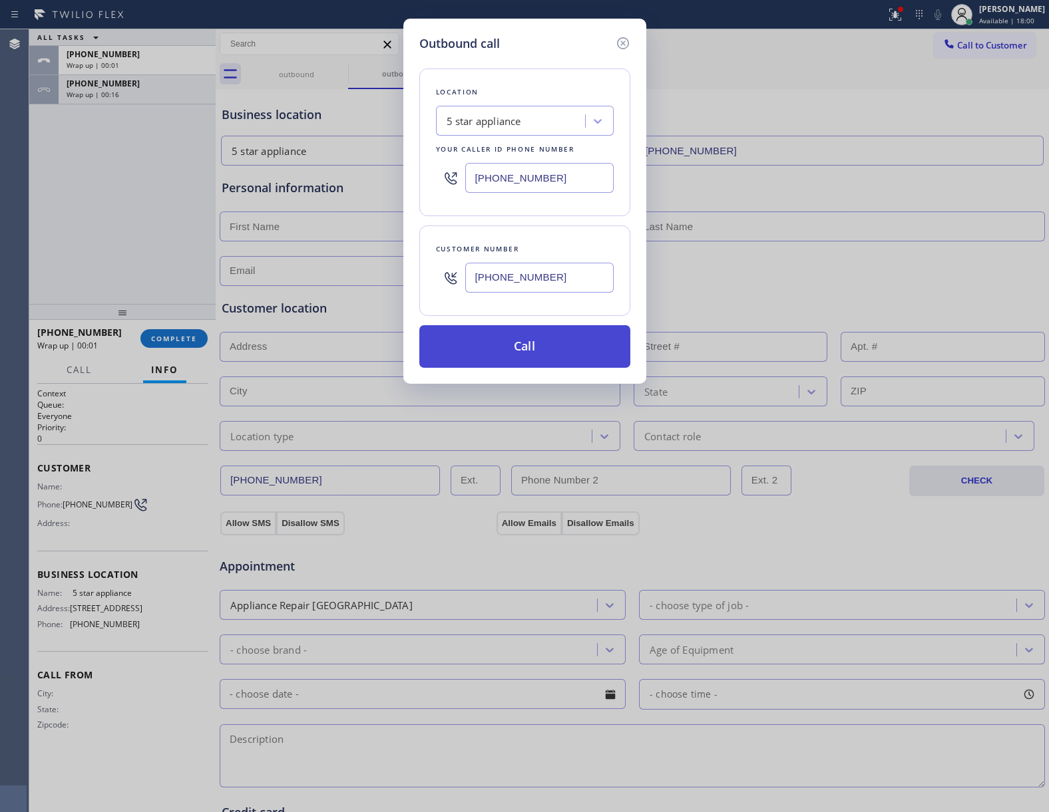
type input "[PHONE_NUMBER]"
click at [525, 341] on button "Call" at bounding box center [524, 346] width 211 height 43
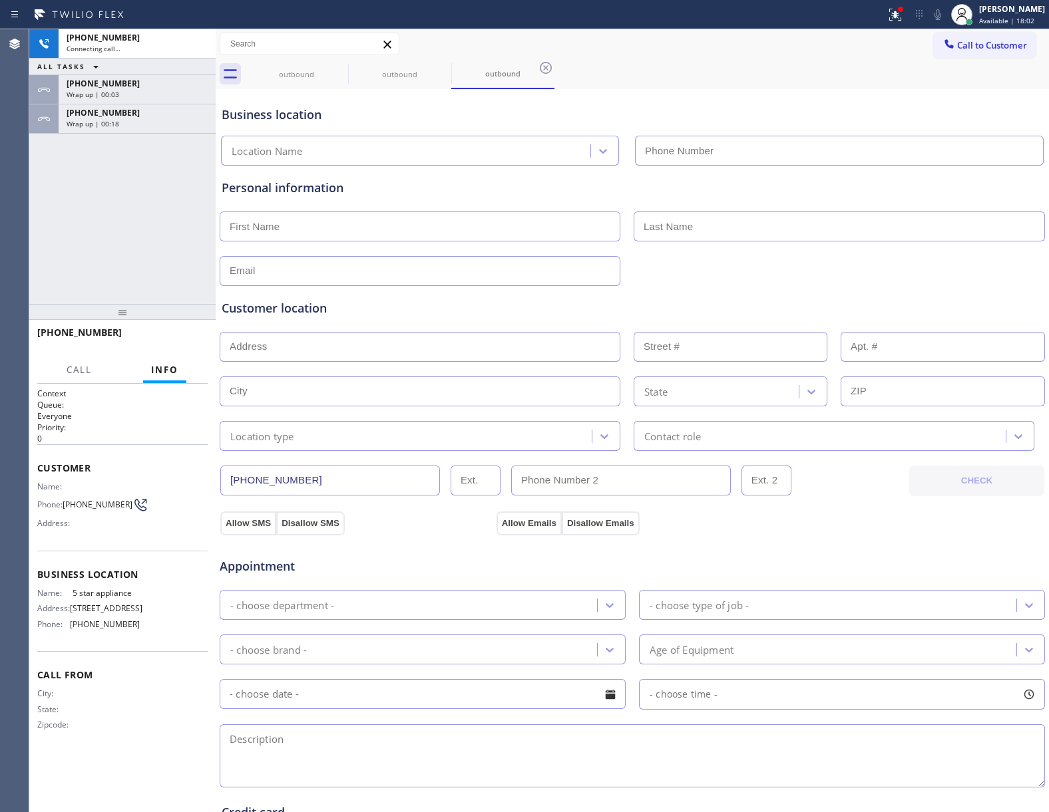
type input "[PHONE_NUMBER]"
click at [169, 342] on span "HANG UP" at bounding box center [176, 338] width 41 height 9
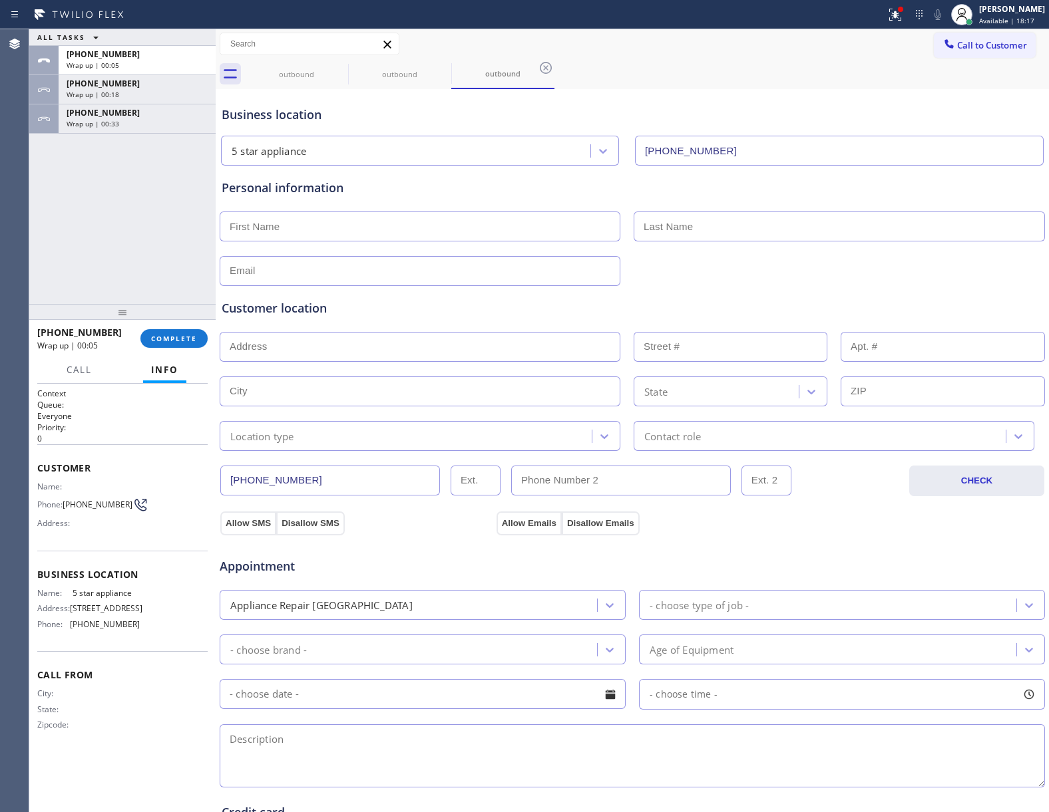
click at [112, 227] on div "ALL TASKS ALL TASKS ACTIVE TASKS TASKS IN WRAP UP [PHONE_NUMBER] Wrap up | 00:0…" at bounding box center [122, 166] width 186 height 275
click at [168, 344] on button "COMPLETE" at bounding box center [173, 338] width 67 height 19
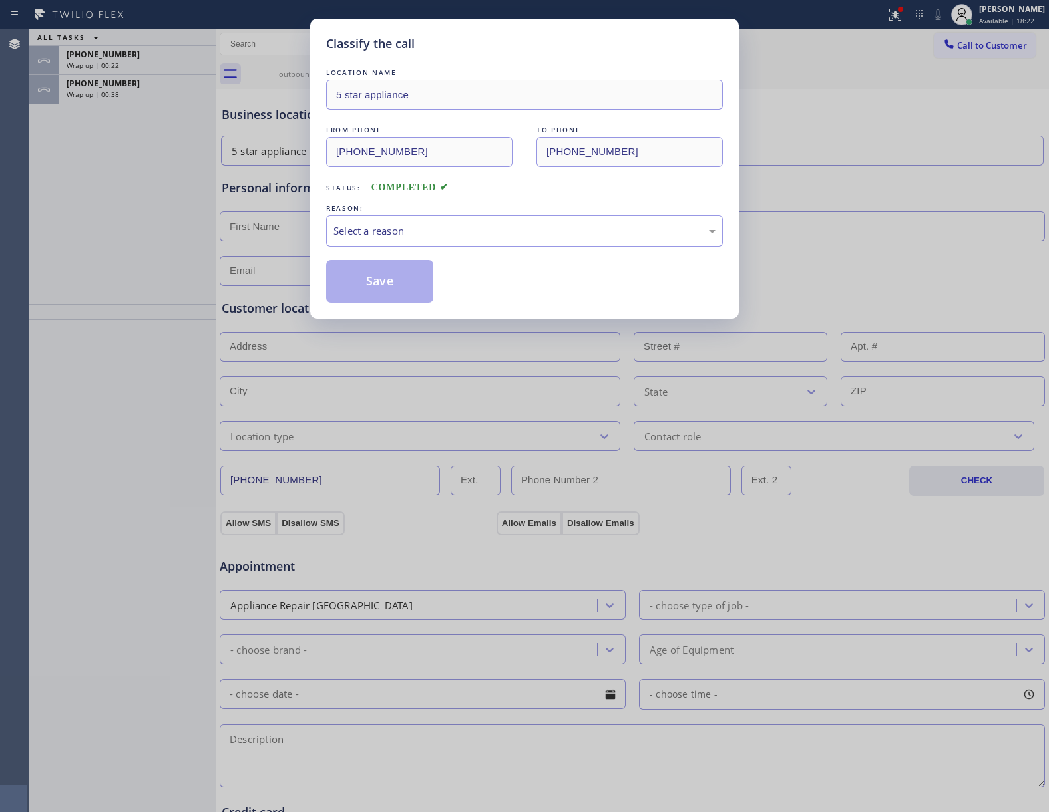
drag, startPoint x: 112, startPoint y: 155, endPoint x: 130, endPoint y: 94, distance: 63.4
click at [112, 150] on div "Classify the call LOCATION NAME 5 star appliance FROM PHONE [PHONE_NUMBER] TO P…" at bounding box center [524, 406] width 1049 height 812
click at [432, 222] on div "Select a reason" at bounding box center [524, 231] width 397 height 31
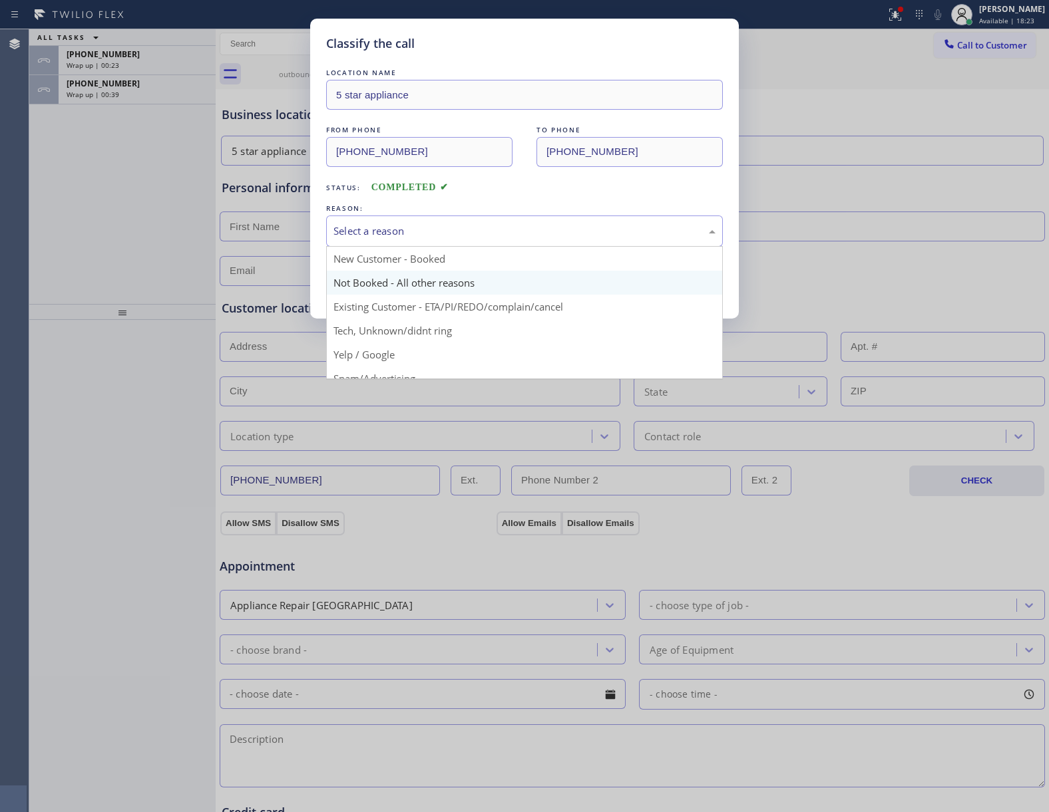
click at [390, 294] on button "Save" at bounding box center [379, 281] width 107 height 43
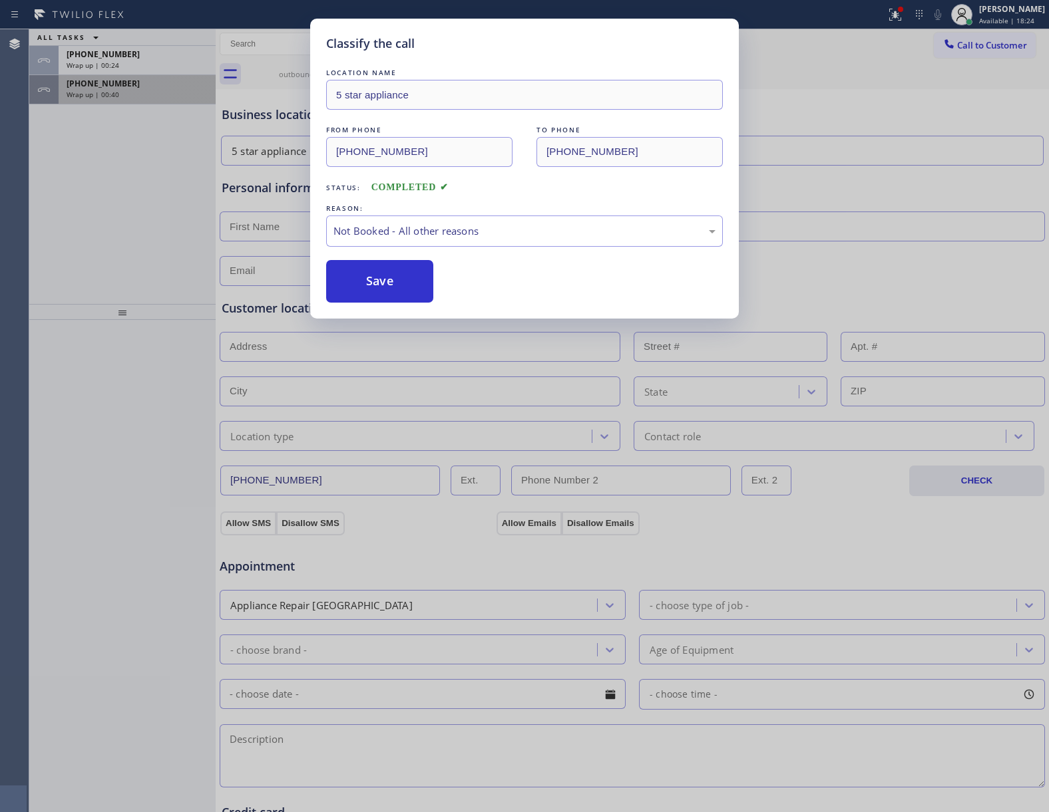
click at [105, 93] on span "Wrap up | 00:40" at bounding box center [93, 94] width 53 height 9
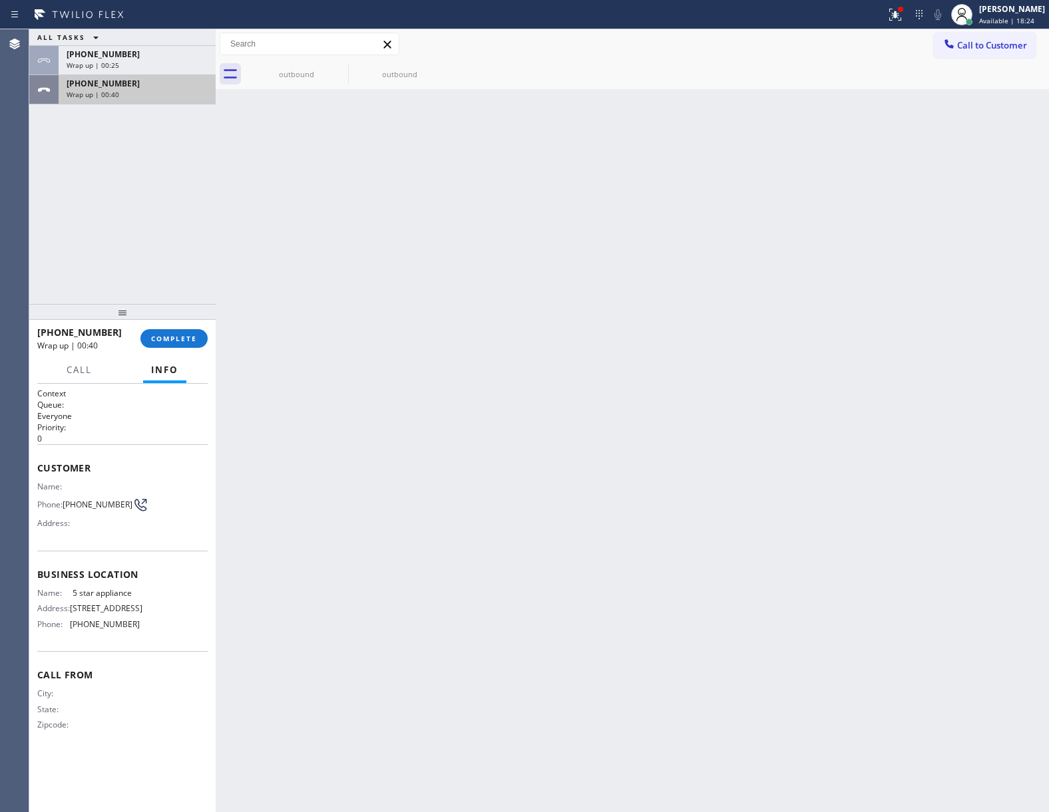
click at [106, 93] on span "Wrap up | 00:40" at bounding box center [93, 94] width 53 height 9
click at [147, 330] on div "[PHONE_NUMBER] Wrap up | 00:40 COMPLETE" at bounding box center [122, 338] width 170 height 35
click at [152, 334] on span "COMPLETE" at bounding box center [174, 338] width 46 height 9
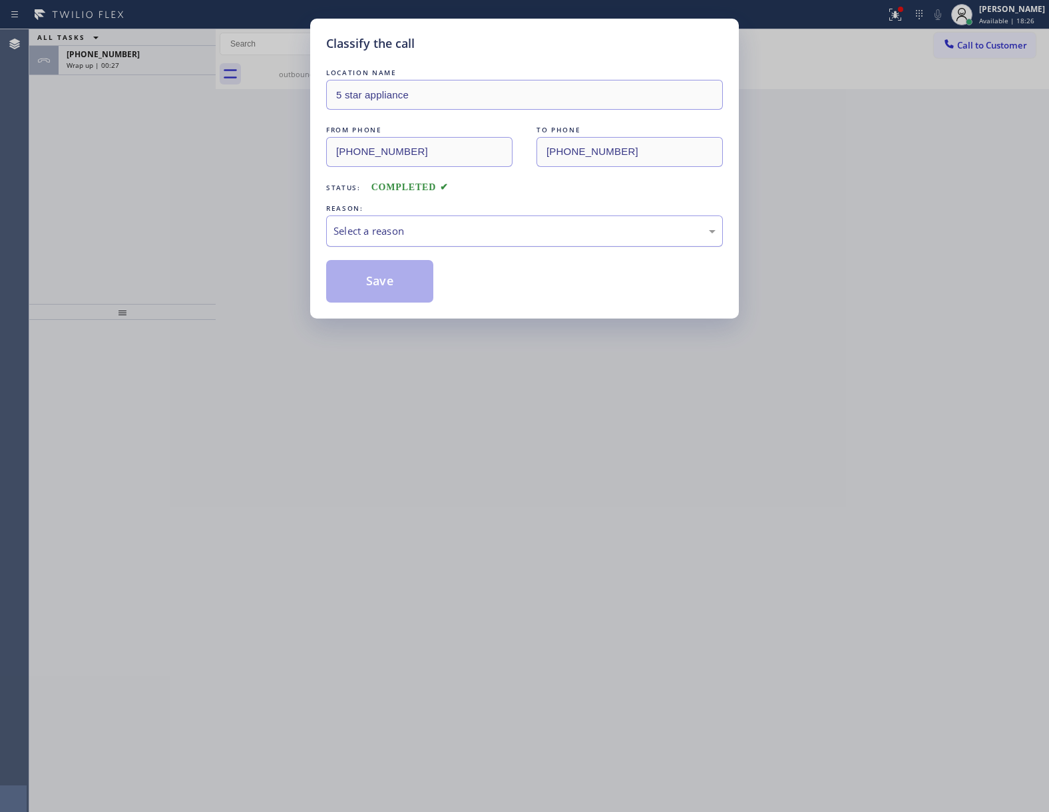
click at [454, 222] on div "Select a reason" at bounding box center [524, 231] width 397 height 31
click at [390, 282] on button "Save" at bounding box center [379, 281] width 107 height 43
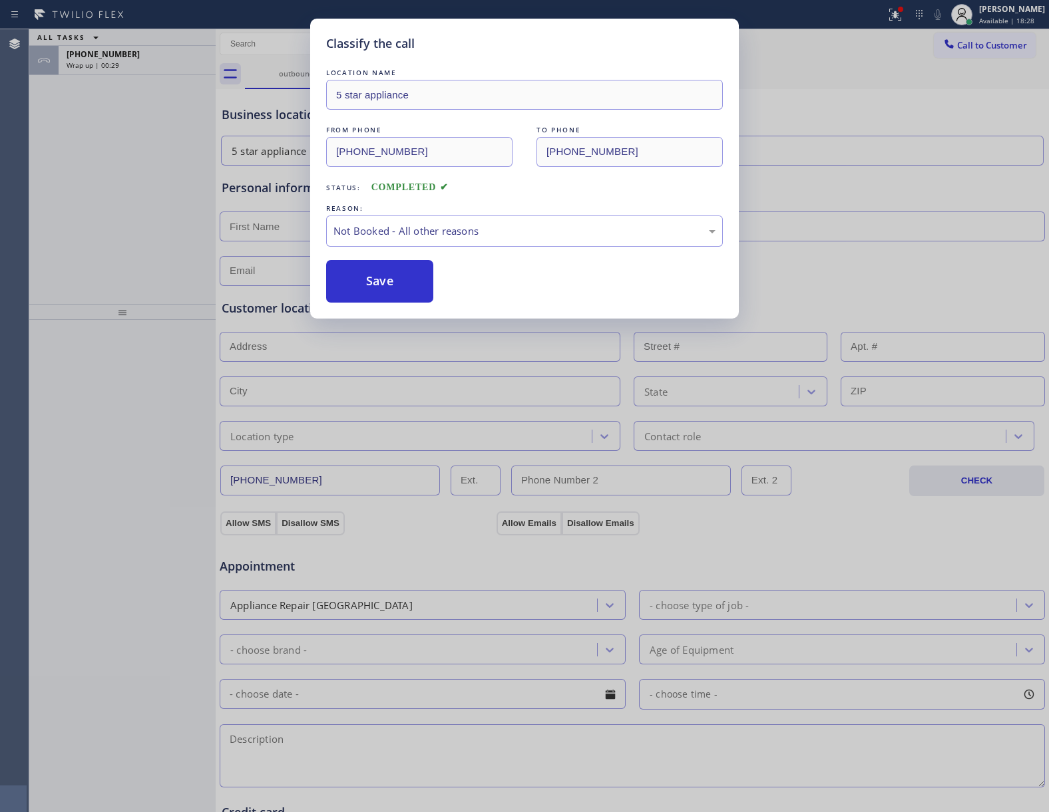
click at [131, 67] on div "Classify the call LOCATION NAME 4B2.Paid Viking Repair Service FROM PHONE [PHON…" at bounding box center [538, 420] width 1019 height 783
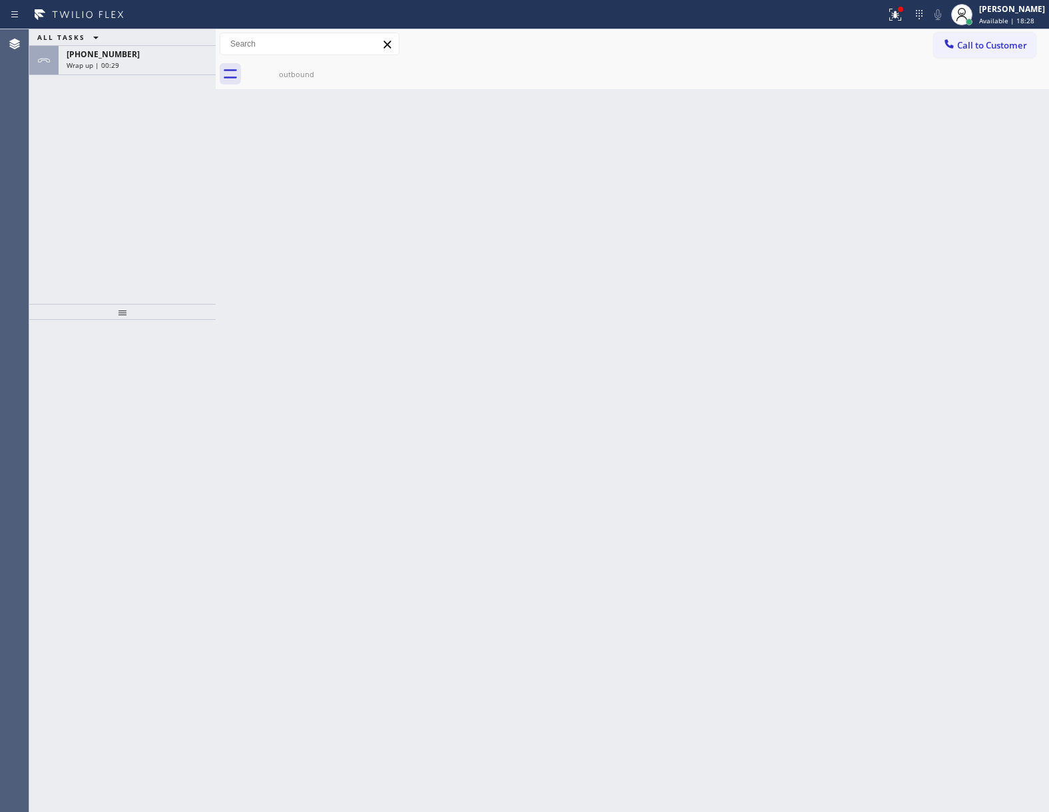
click at [131, 67] on div "Wrap up | 00:29" at bounding box center [137, 65] width 141 height 9
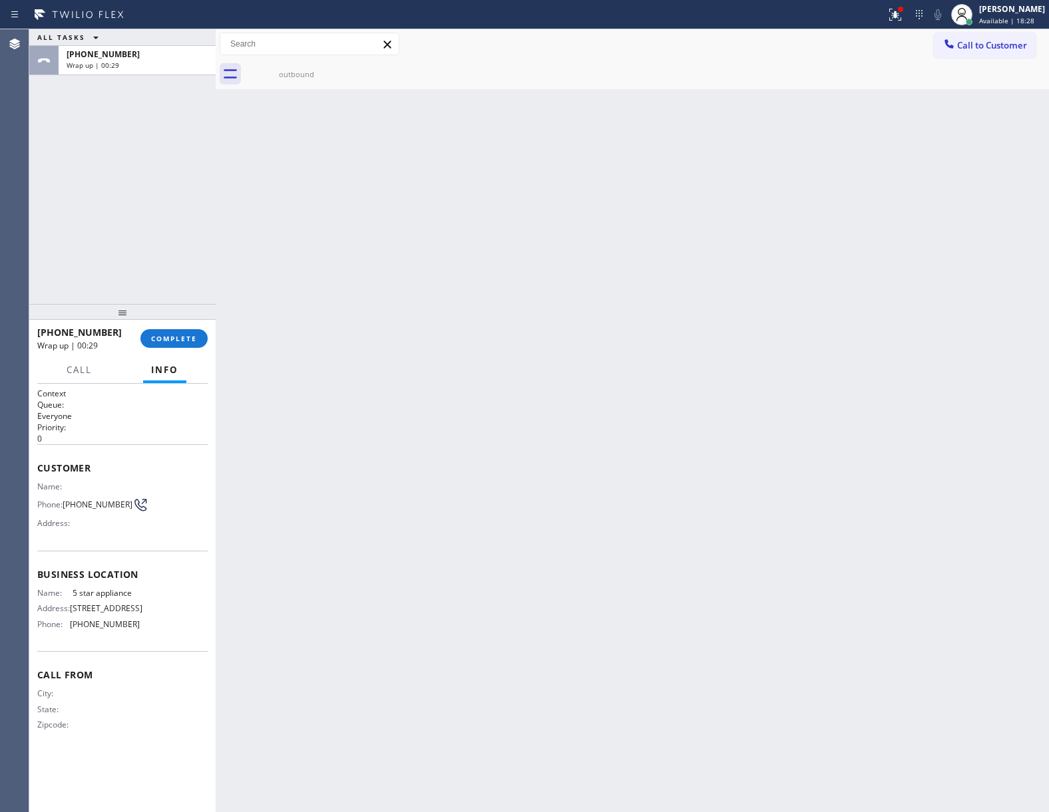
click at [131, 67] on div "Wrap up | 00:29" at bounding box center [137, 65] width 141 height 9
drag, startPoint x: 128, startPoint y: 338, endPoint x: 142, endPoint y: 343, distance: 14.3
click at [129, 338] on div "[PHONE_NUMBER]" at bounding box center [84, 332] width 94 height 13
click at [155, 338] on button "COMPLETE" at bounding box center [173, 338] width 67 height 19
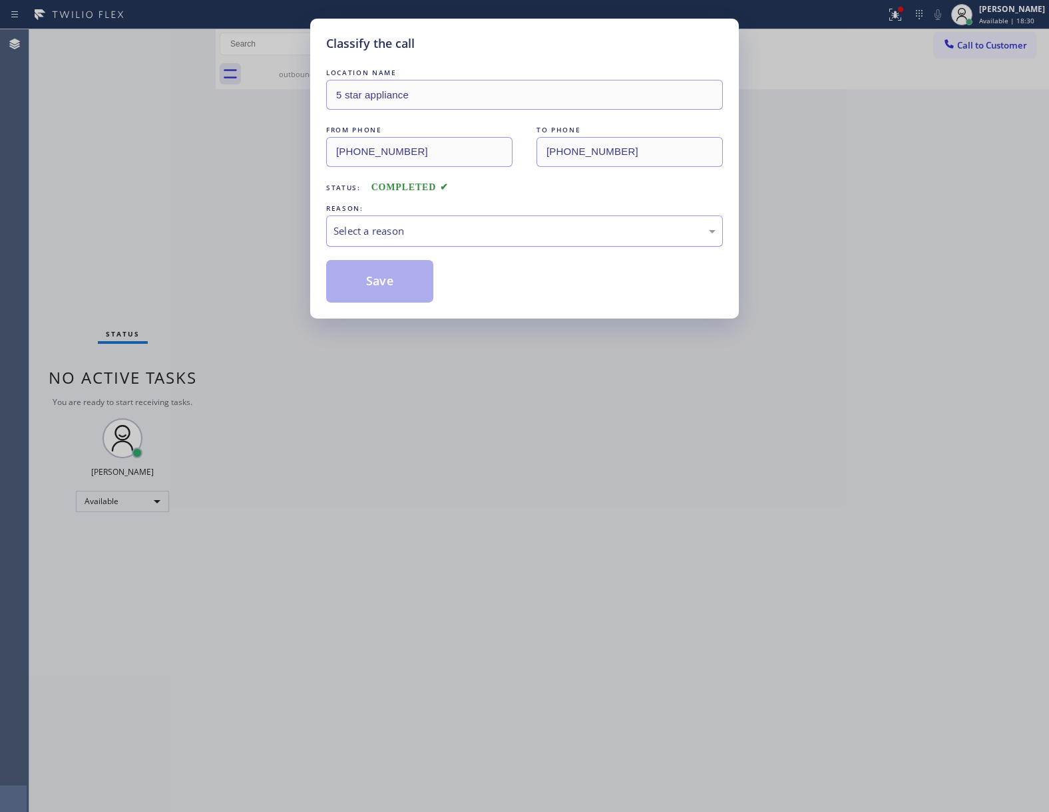
click at [395, 222] on div "Select a reason" at bounding box center [524, 231] width 397 height 31
click at [395, 287] on button "Save" at bounding box center [379, 281] width 107 height 43
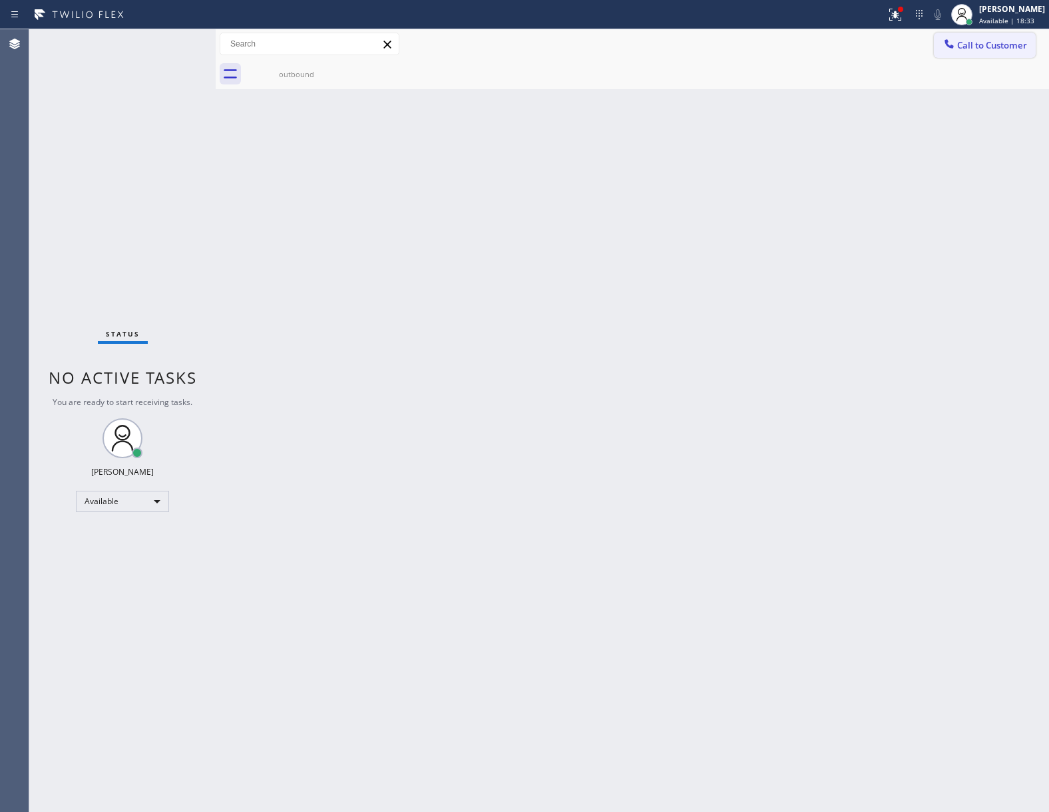
click at [1001, 48] on span "Call to Customer" at bounding box center [992, 45] width 70 height 12
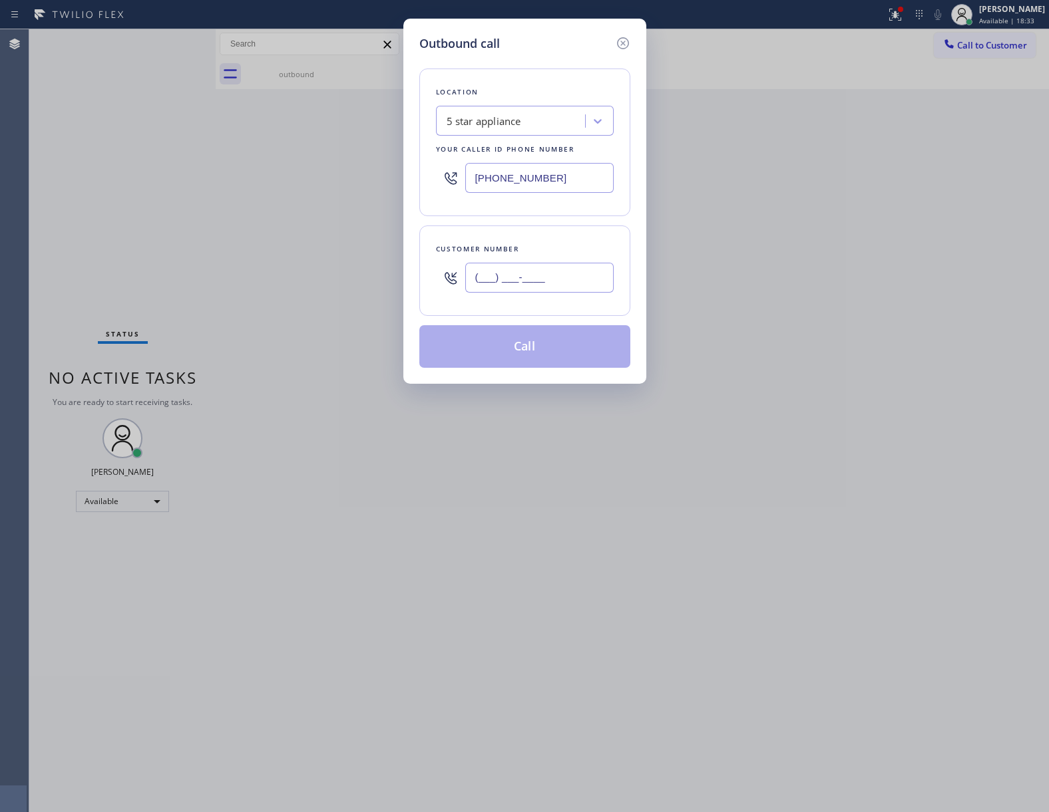
click at [543, 288] on input "(___) ___-____" at bounding box center [539, 278] width 148 height 30
paste input "469) 551-0306"
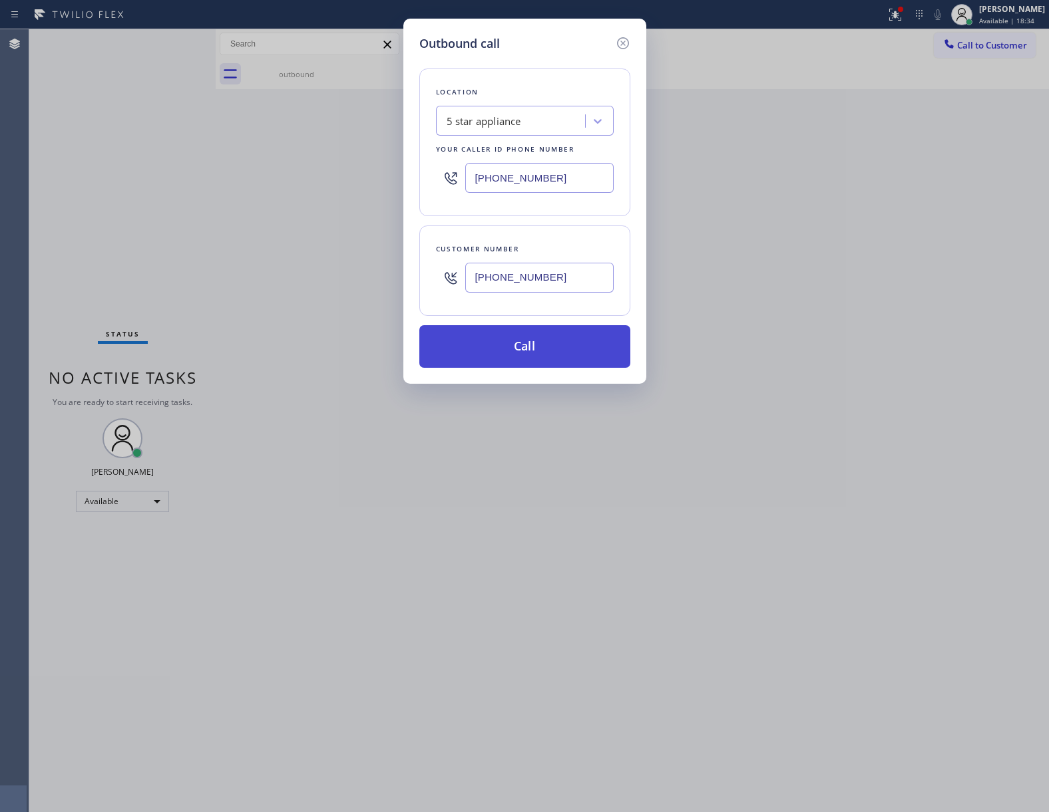
type input "[PHONE_NUMBER]"
click at [548, 355] on button "Call" at bounding box center [524, 346] width 211 height 43
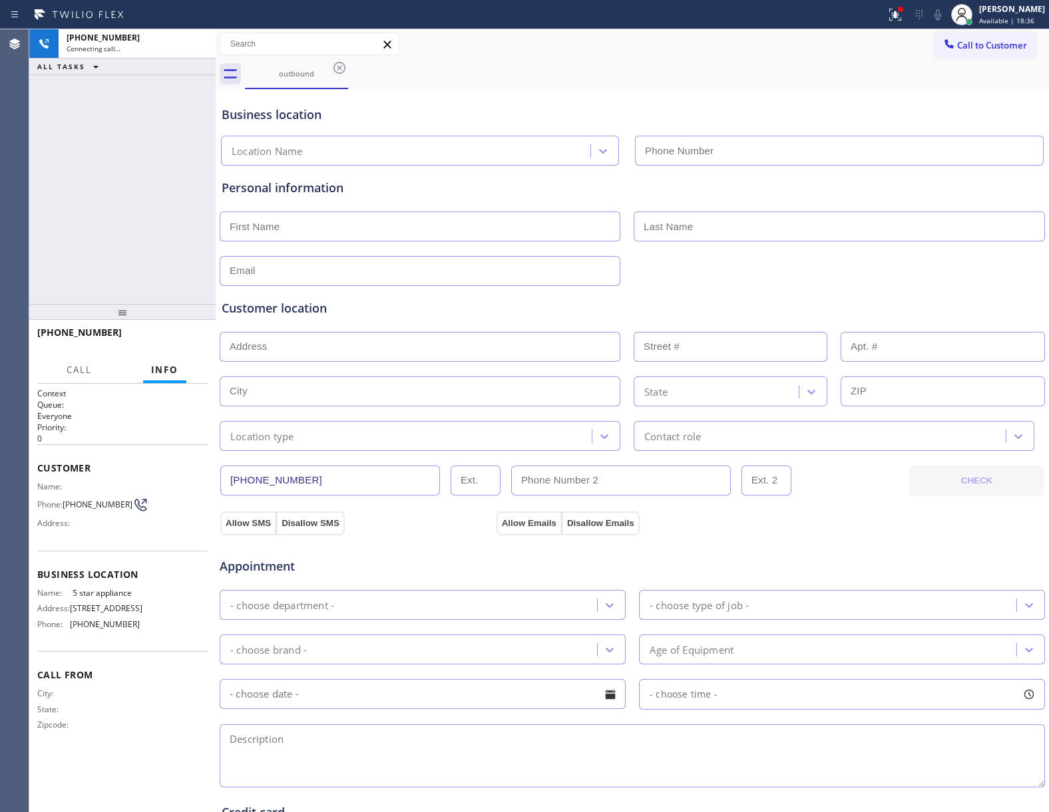
type input "[PHONE_NUMBER]"
click at [158, 339] on span "HANG UP" at bounding box center [176, 338] width 41 height 9
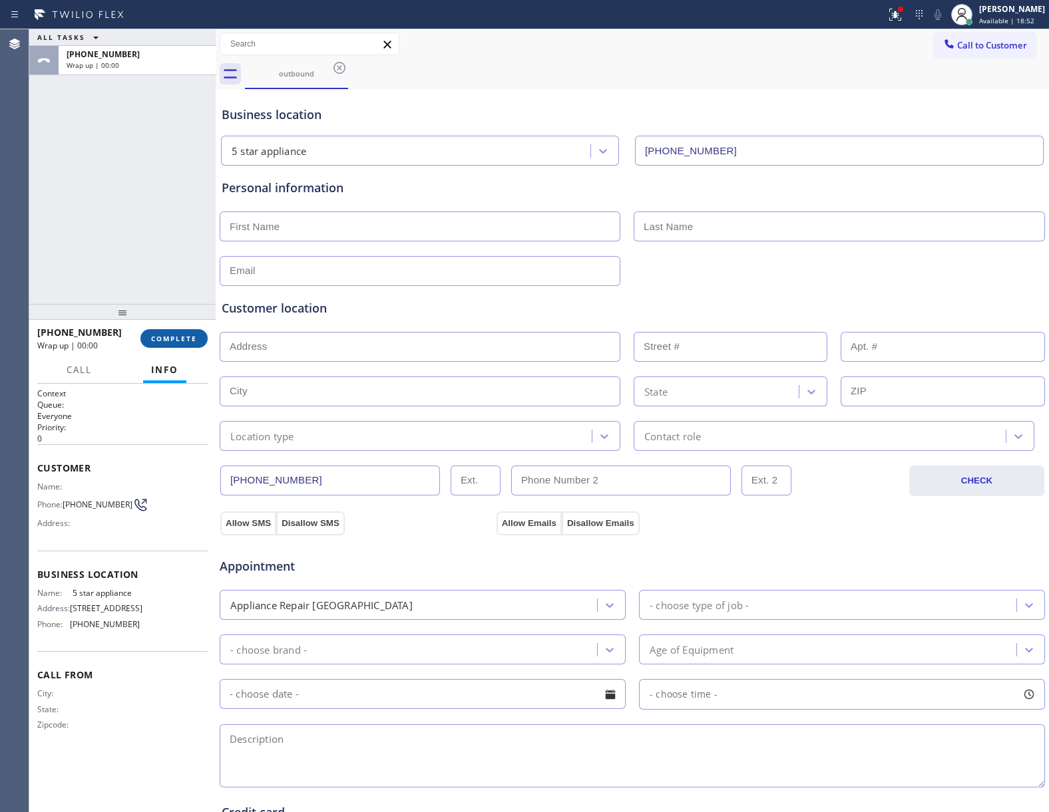
click at [158, 339] on span "COMPLETE" at bounding box center [174, 338] width 46 height 9
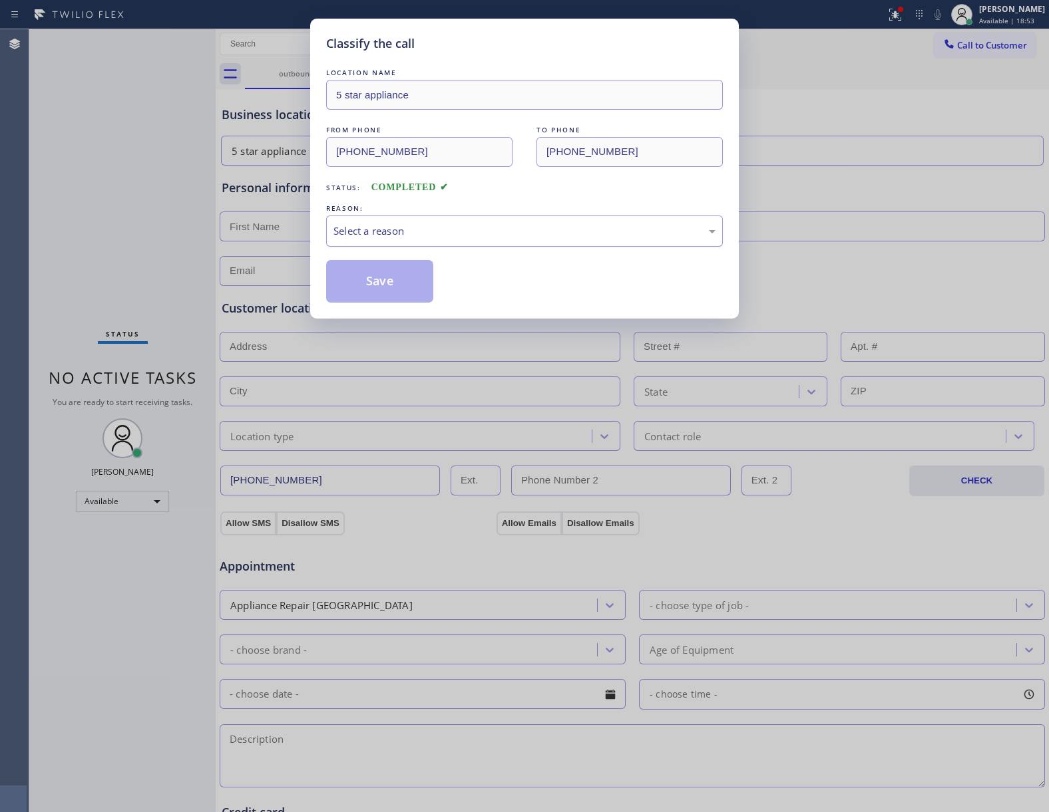
click at [409, 233] on div "Select a reason" at bounding box center [524, 231] width 382 height 15
click at [395, 283] on button "Save" at bounding box center [379, 281] width 107 height 43
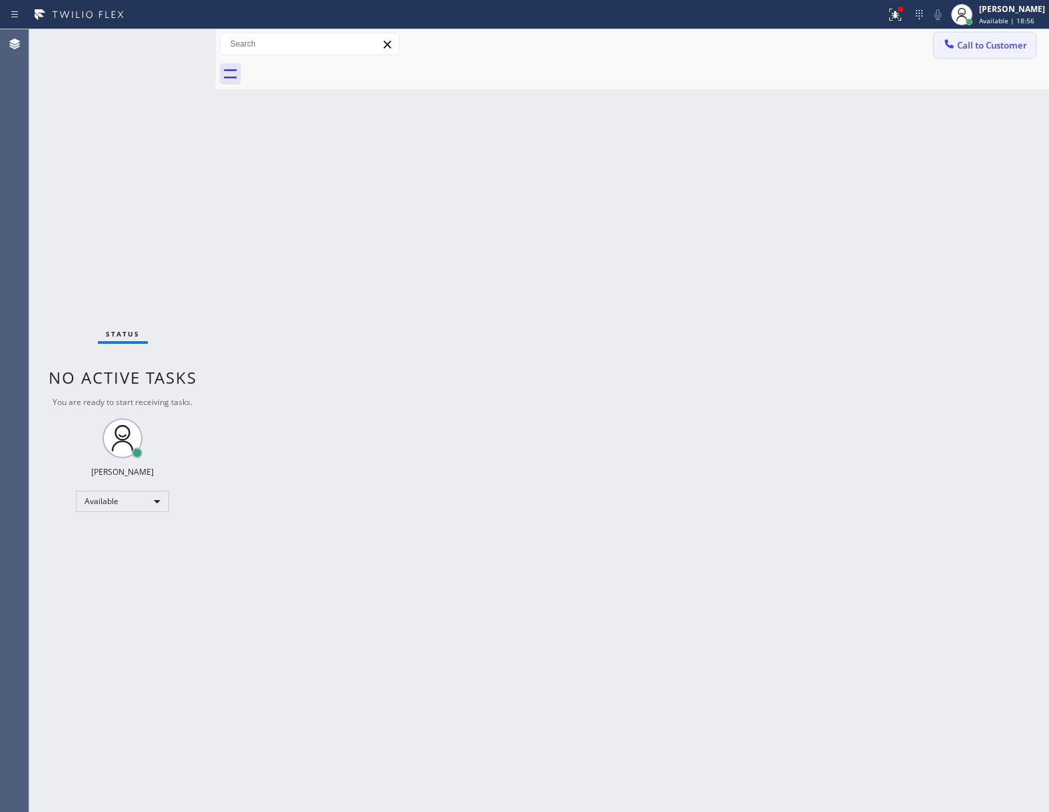
click at [962, 49] on span "Call to Customer" at bounding box center [992, 45] width 70 height 12
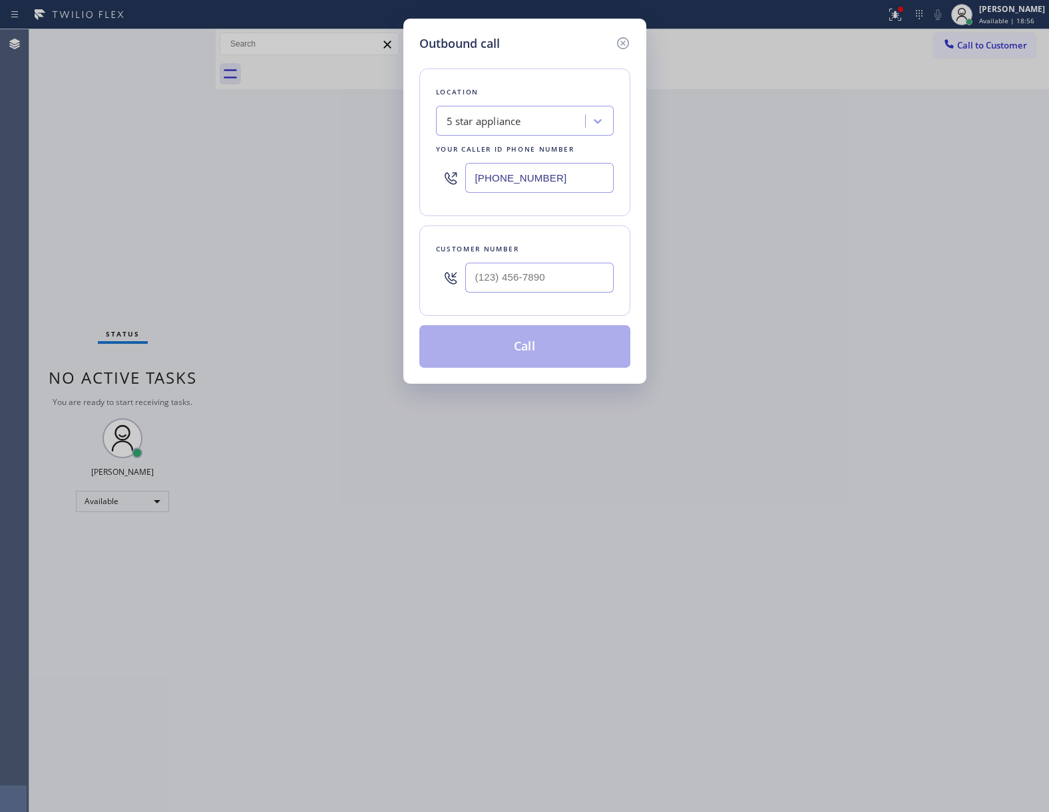
click at [574, 257] on div at bounding box center [539, 277] width 148 height 43
click at [566, 271] on input "(___) ___-____" at bounding box center [539, 278] width 148 height 30
paste input "469) 551-0306"
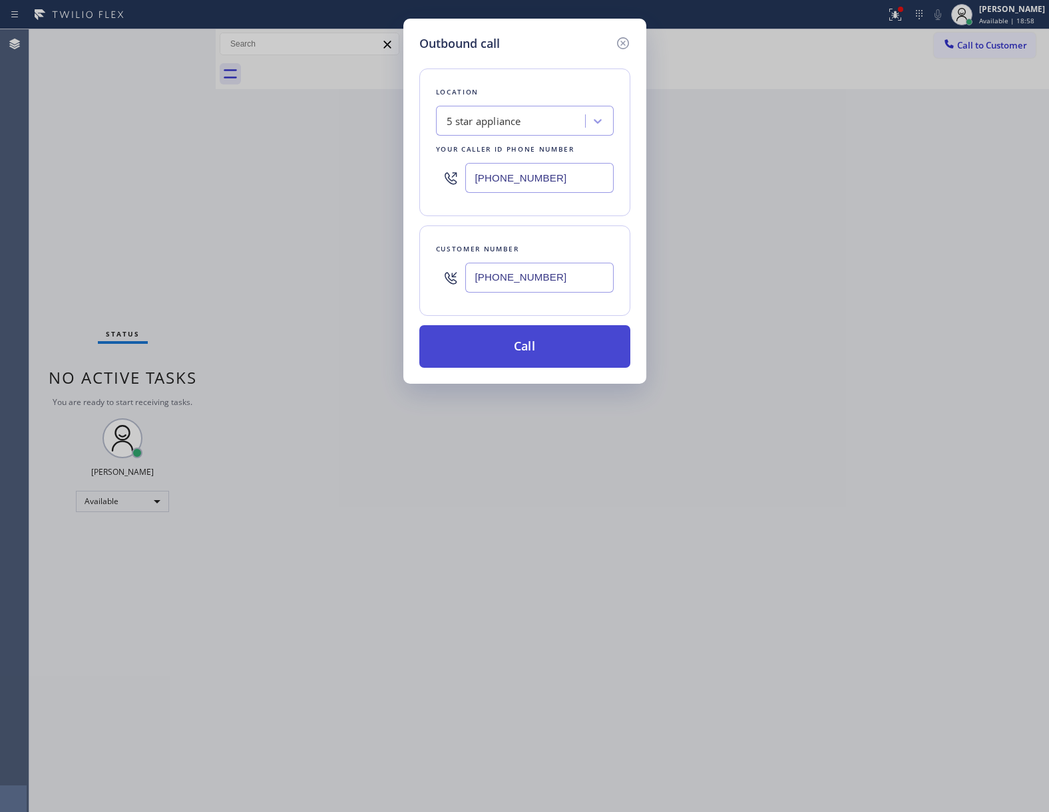
type input "[PHONE_NUMBER]"
click at [581, 350] on button "Call" at bounding box center [524, 346] width 211 height 43
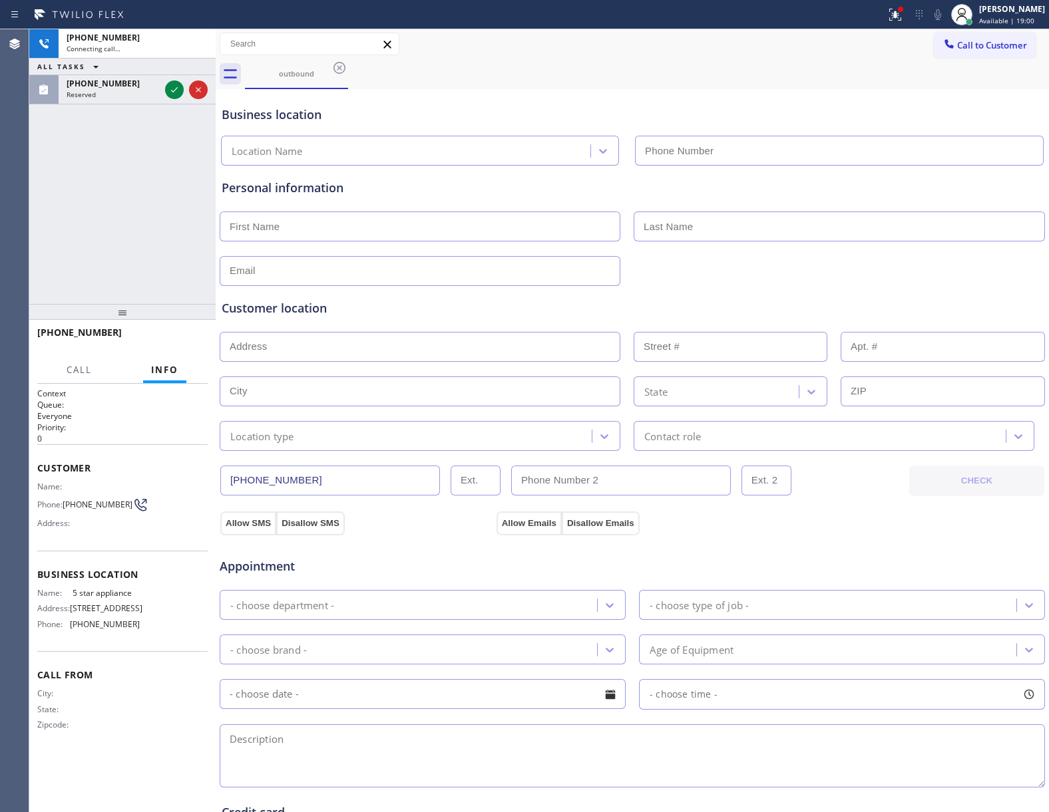
type input "[PHONE_NUMBER]"
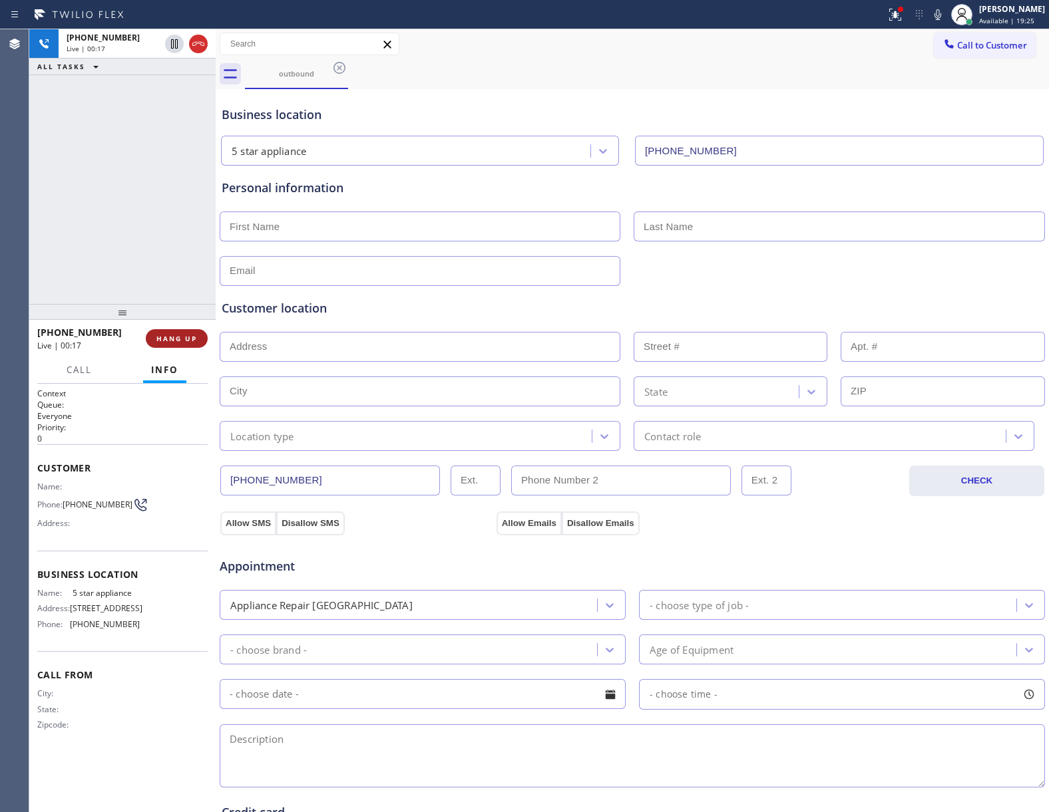
click at [182, 342] on span "HANG UP" at bounding box center [176, 338] width 41 height 9
click at [182, 342] on span "COMPLETE" at bounding box center [174, 338] width 46 height 9
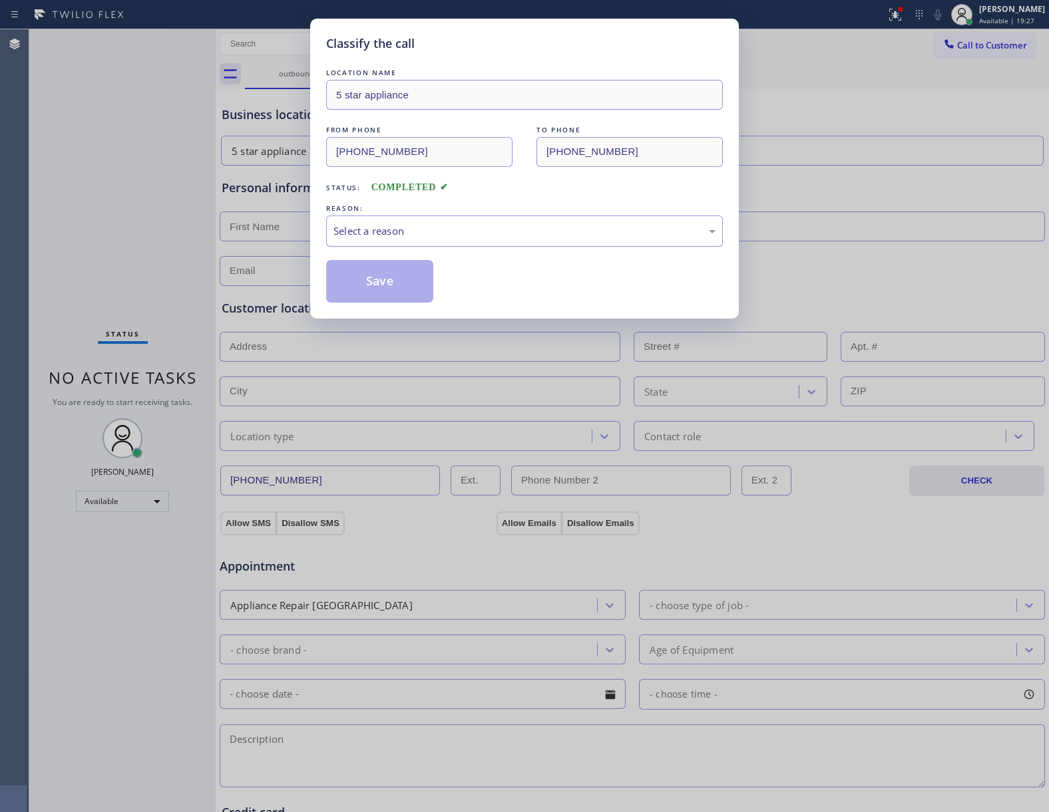
click at [399, 232] on div "Select a reason" at bounding box center [524, 231] width 382 height 15
click at [379, 283] on button "Save" at bounding box center [379, 281] width 107 height 43
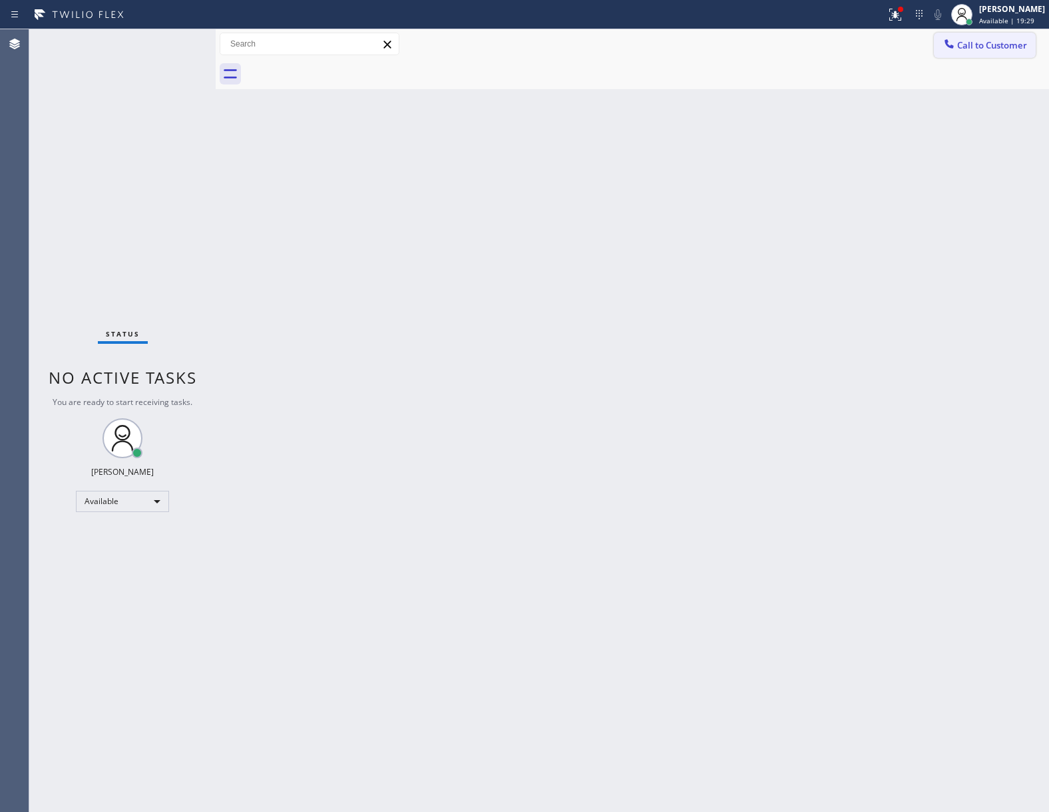
click at [974, 49] on span "Call to Customer" at bounding box center [992, 45] width 70 height 12
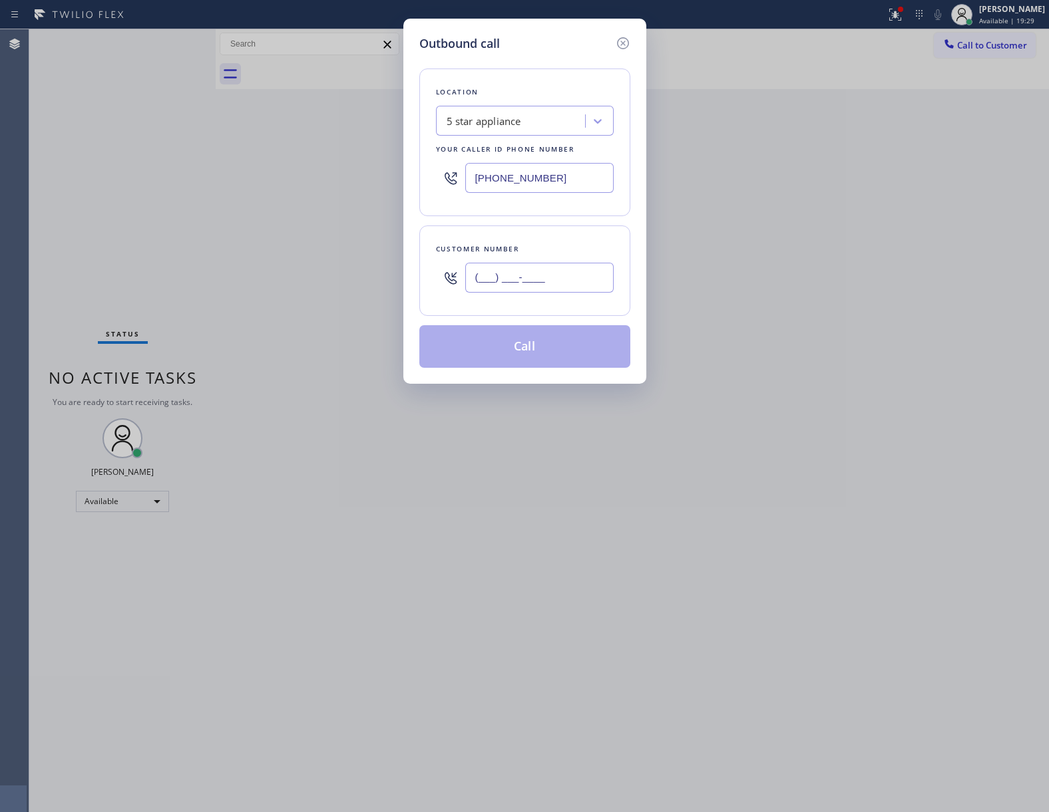
click at [551, 275] on input "(___) ___-____" at bounding box center [539, 278] width 148 height 30
paste input "469) 551-0306"
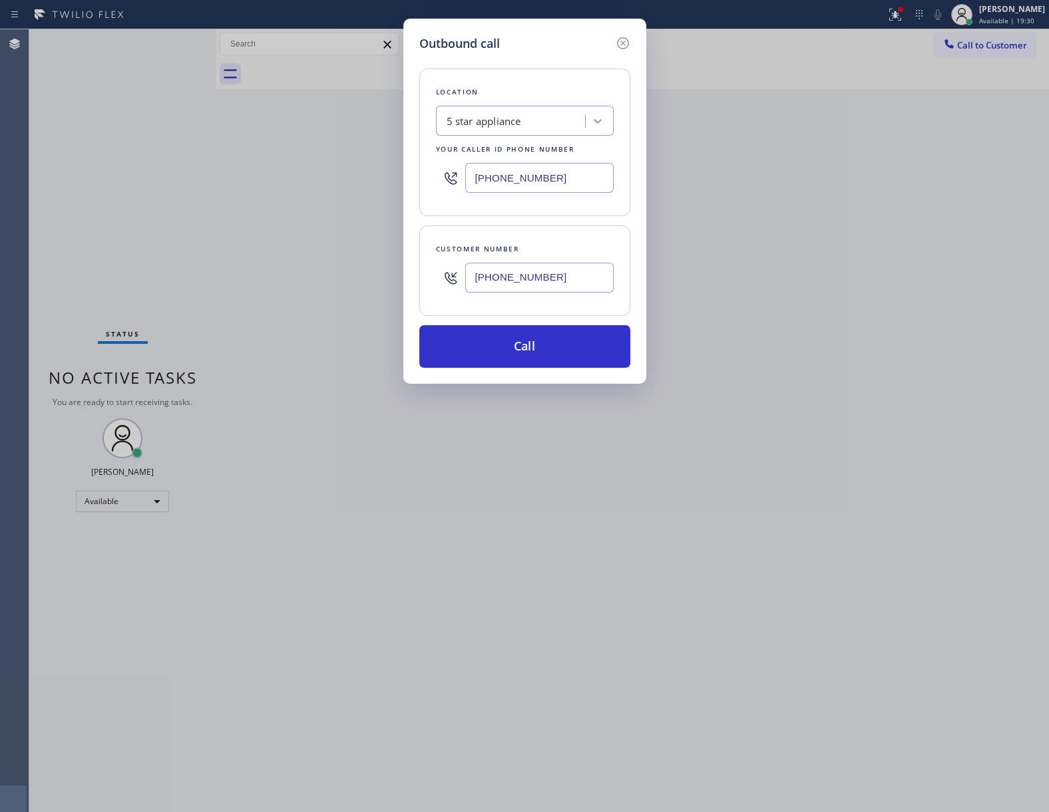
type input "[PHONE_NUMBER]"
click at [528, 326] on div "Location 5 star appliance Your caller id phone number [PHONE_NUMBER] Customer n…" at bounding box center [524, 210] width 211 height 315
click at [525, 342] on button "Call" at bounding box center [524, 346] width 211 height 43
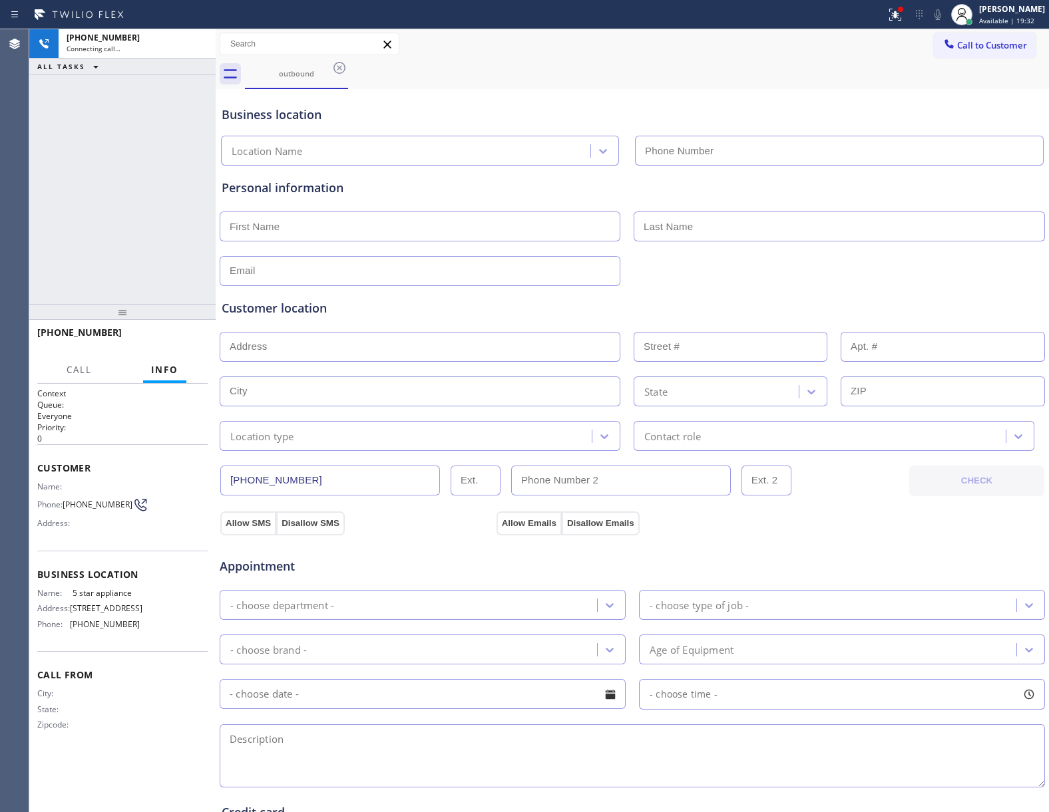
type input "[PHONE_NUMBER]"
click at [169, 331] on button "HANG UP" at bounding box center [177, 338] width 62 height 19
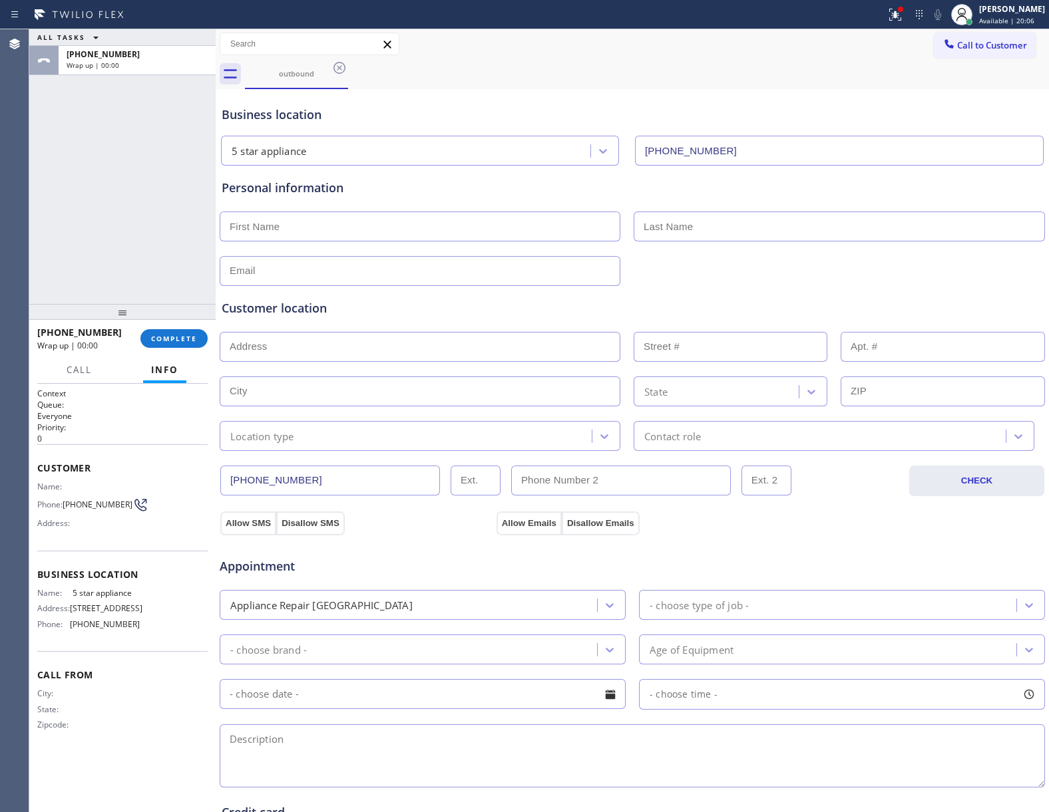
click at [977, 48] on span "Call to Customer" at bounding box center [992, 45] width 70 height 12
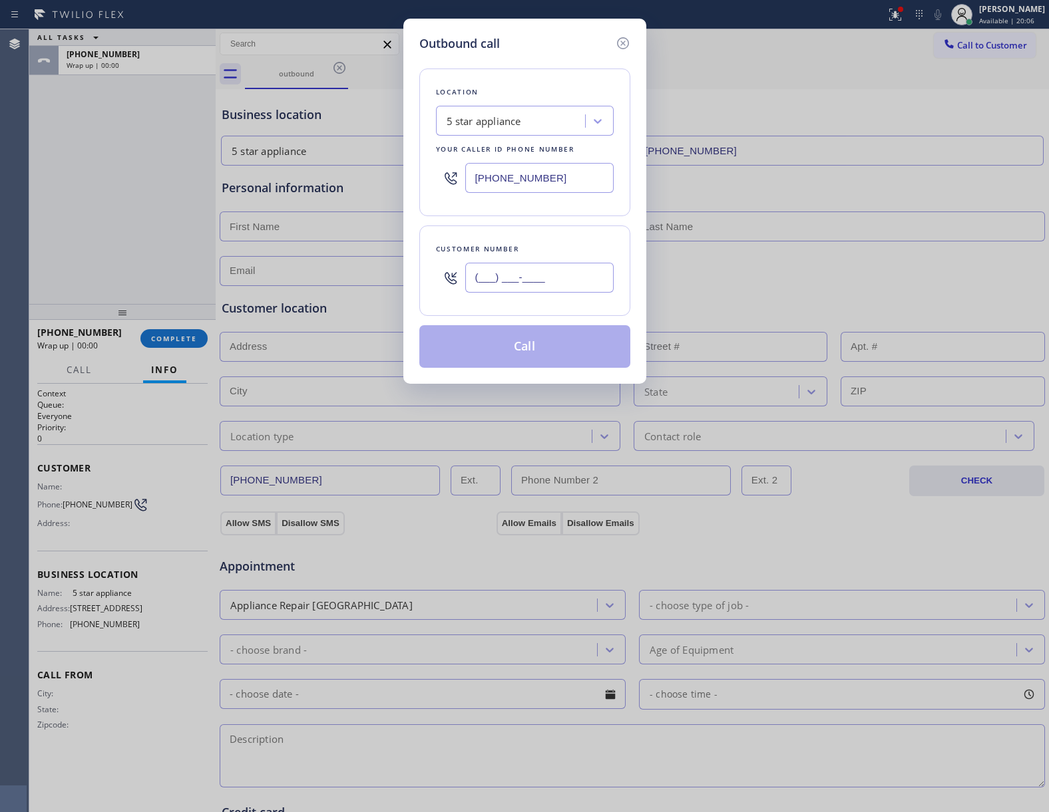
click at [548, 283] on input "(___) ___-____" at bounding box center [539, 278] width 148 height 30
paste input "469) 551-0306"
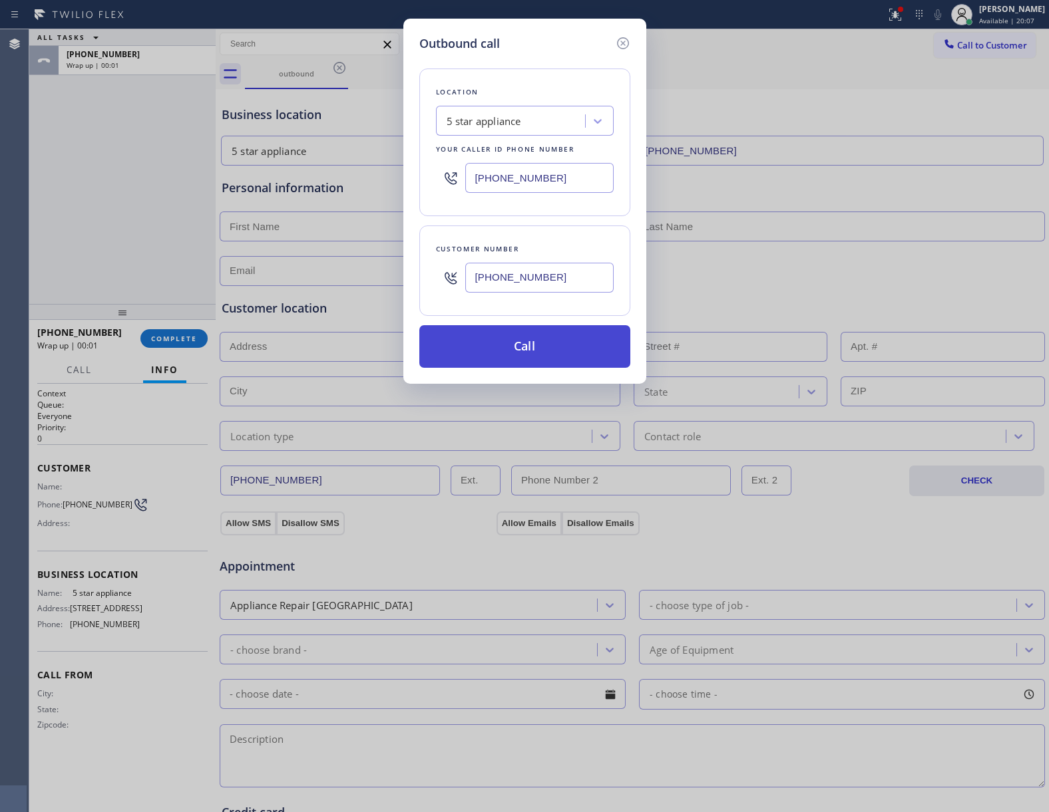
type input "[PHONE_NUMBER]"
click at [543, 351] on button "Call" at bounding box center [524, 346] width 211 height 43
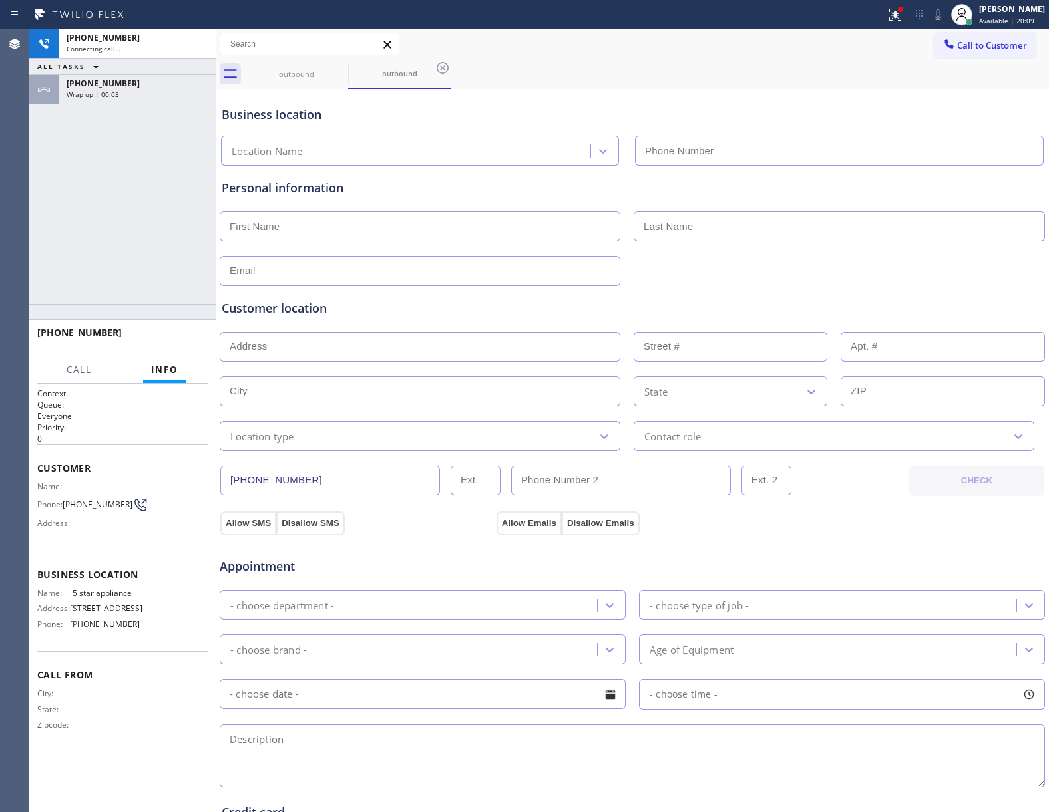
type input "[PHONE_NUMBER]"
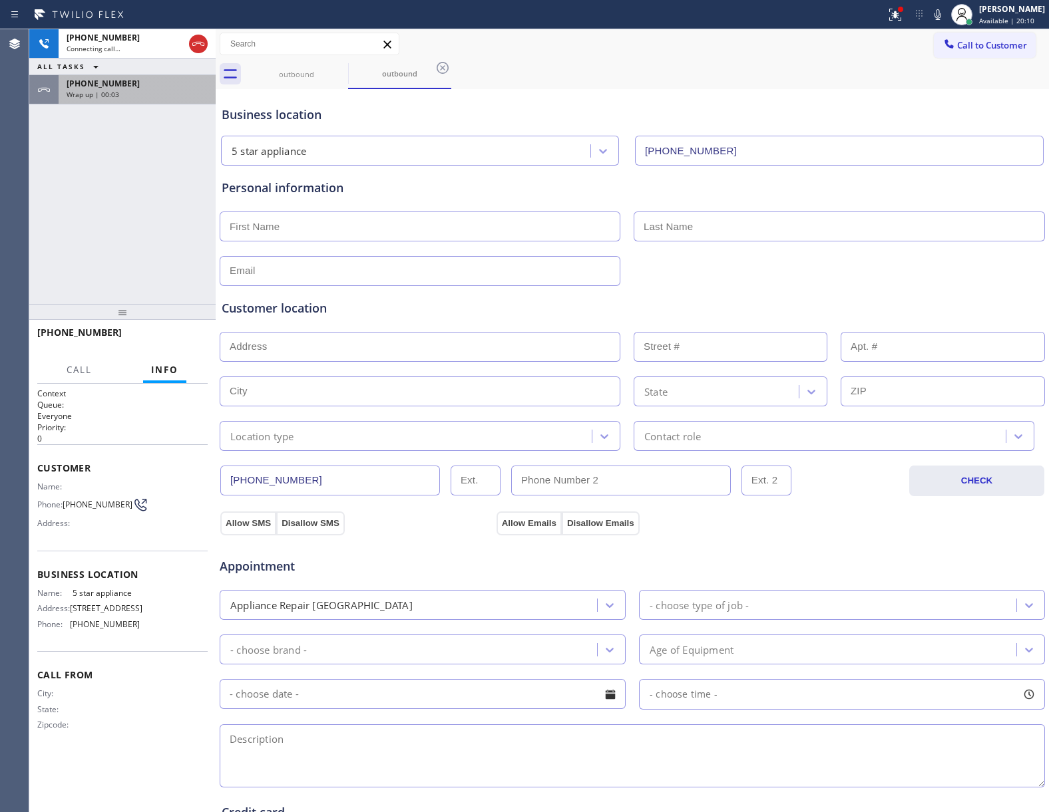
click at [94, 104] on div "[PHONE_NUMBER] Connecting call… ALL TASKS ALL TASKS ACTIVE TASKS TASKS IN WRAP …" at bounding box center [122, 166] width 186 height 275
click at [98, 91] on span "Wrap up | 00:04" at bounding box center [93, 94] width 53 height 9
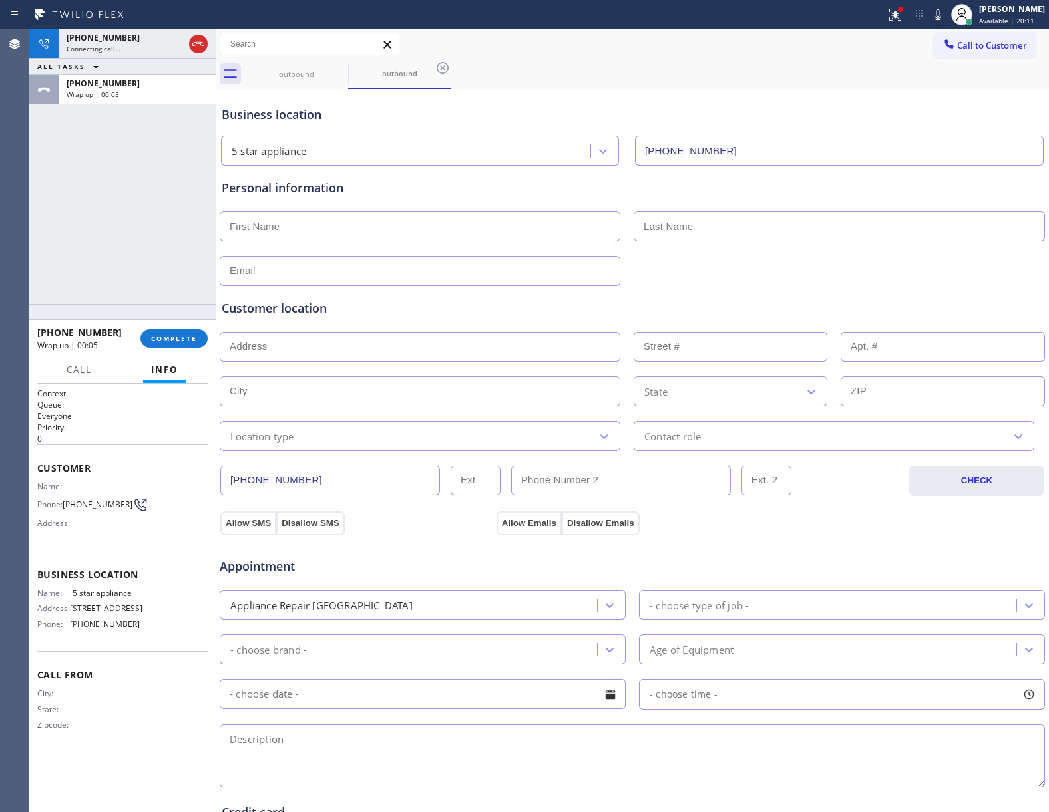
click at [168, 349] on div "[PHONE_NUMBER] Wrap up | 00:05 COMPLETE" at bounding box center [122, 338] width 170 height 35
click at [168, 341] on span "COMPLETE" at bounding box center [174, 338] width 46 height 9
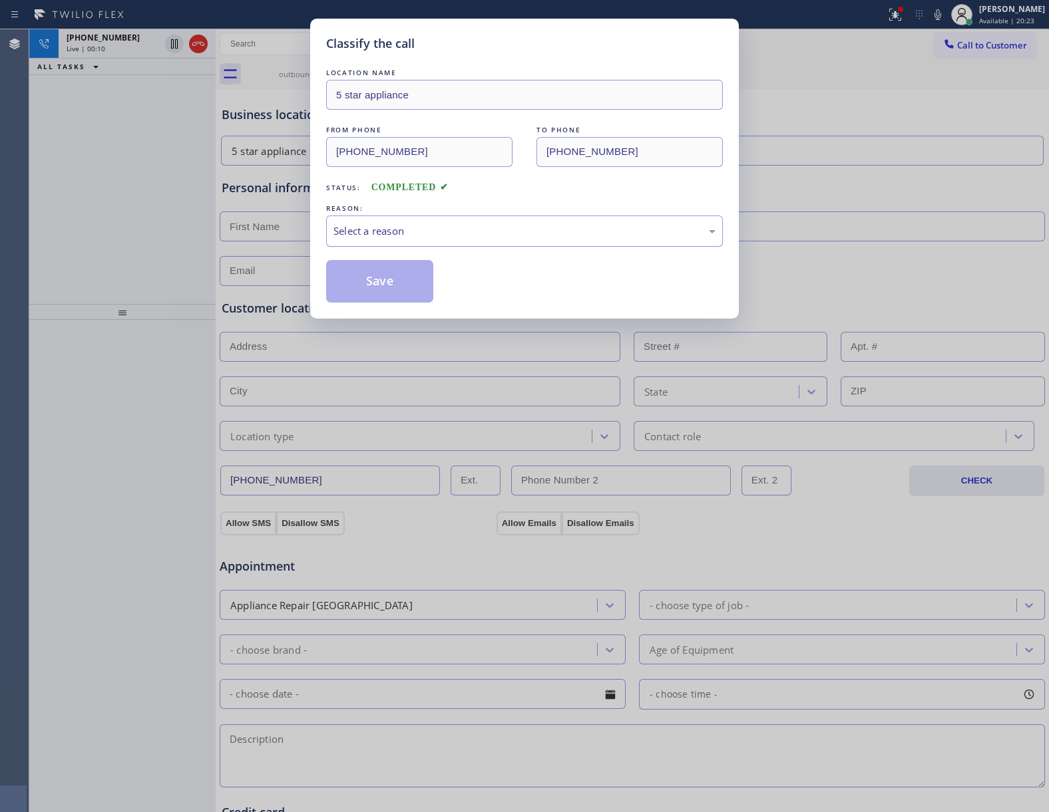
click at [427, 230] on div "Select a reason" at bounding box center [524, 231] width 382 height 15
click at [395, 286] on button "Save" at bounding box center [379, 281] width 107 height 43
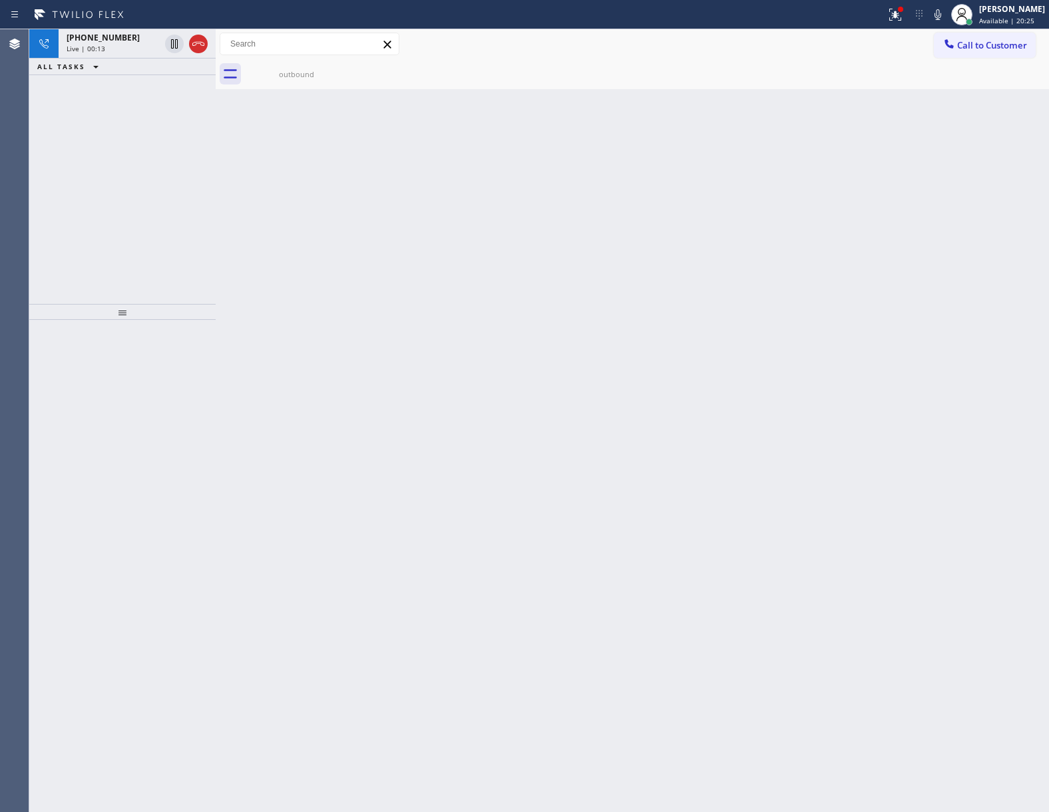
click at [203, 41] on icon at bounding box center [198, 44] width 16 height 16
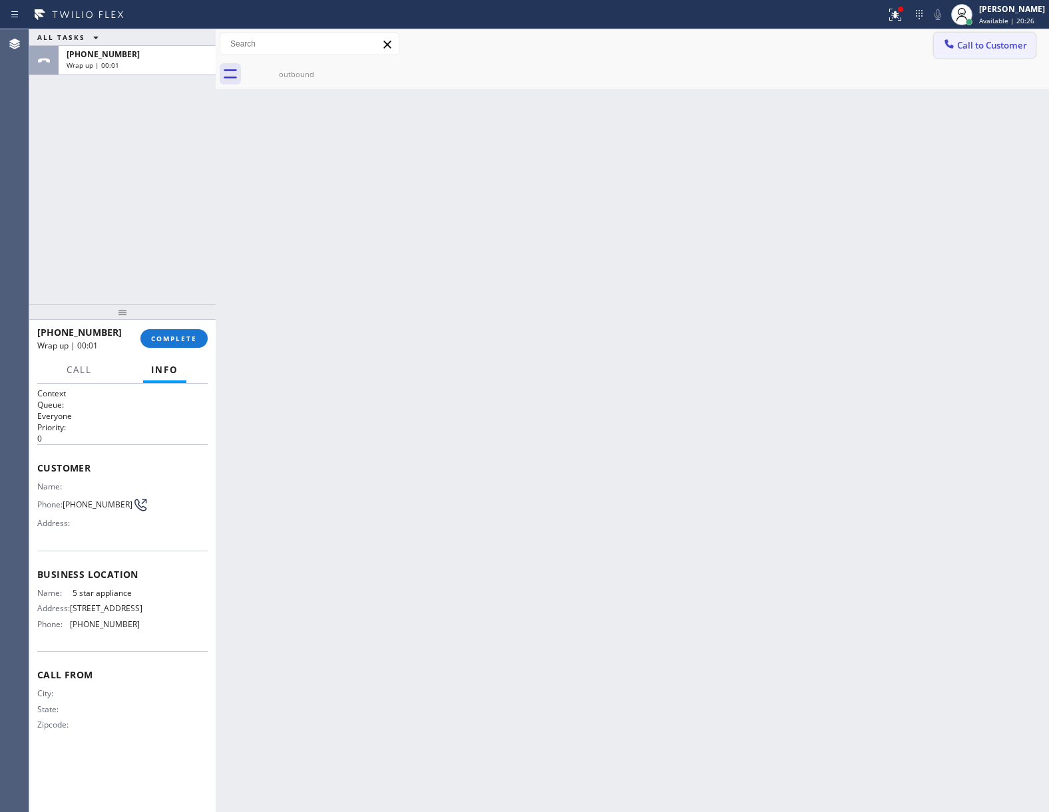
click at [950, 48] on icon at bounding box center [948, 43] width 9 height 9
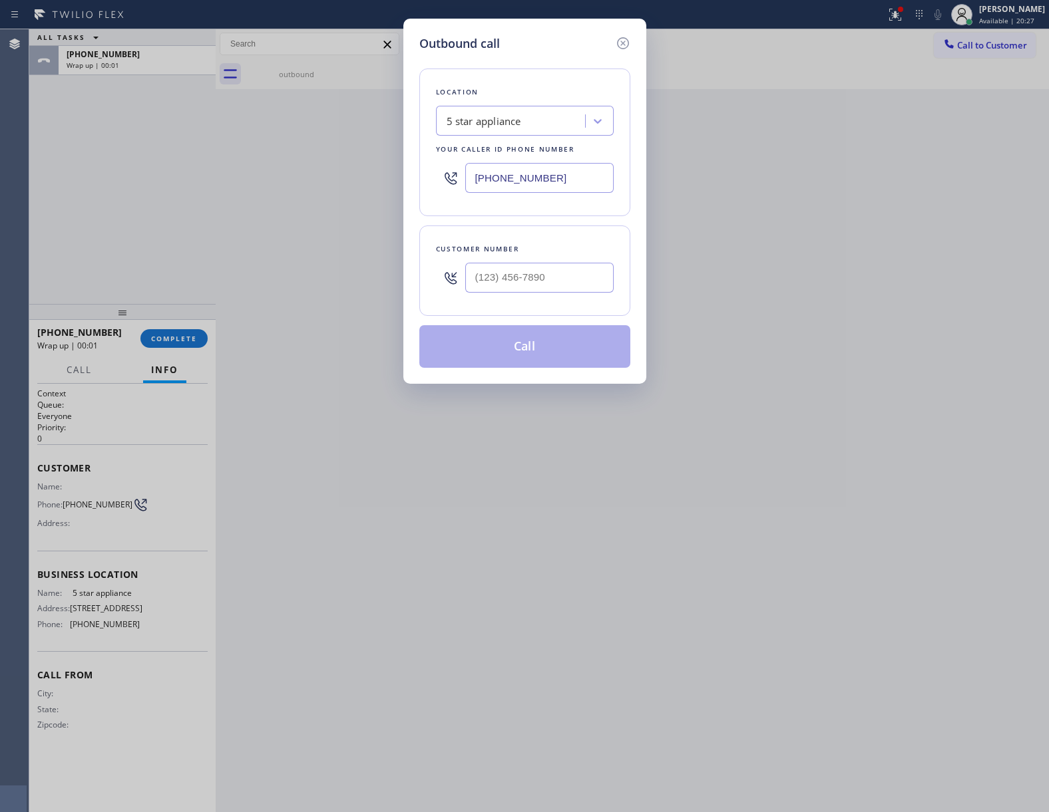
click at [517, 296] on div at bounding box center [539, 277] width 148 height 43
click at [525, 285] on input "(___) ___-____" at bounding box center [539, 278] width 148 height 30
paste input "469) 551-0306"
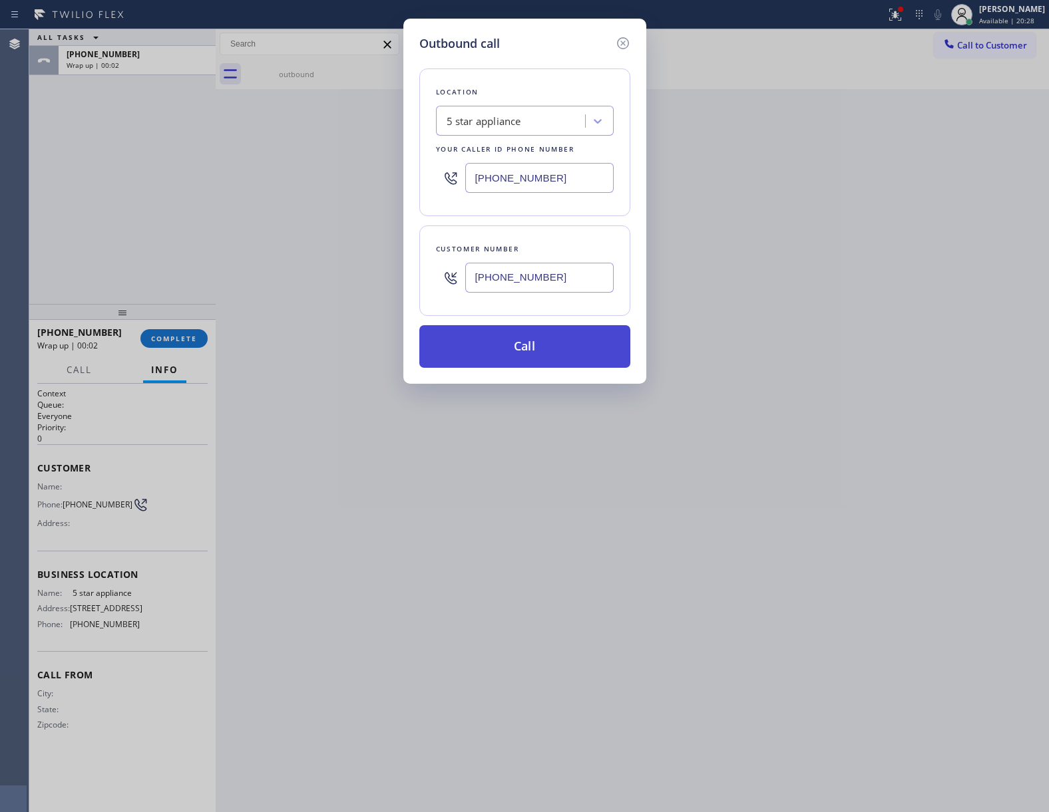
type input "[PHONE_NUMBER]"
click at [547, 346] on button "Call" at bounding box center [524, 346] width 211 height 43
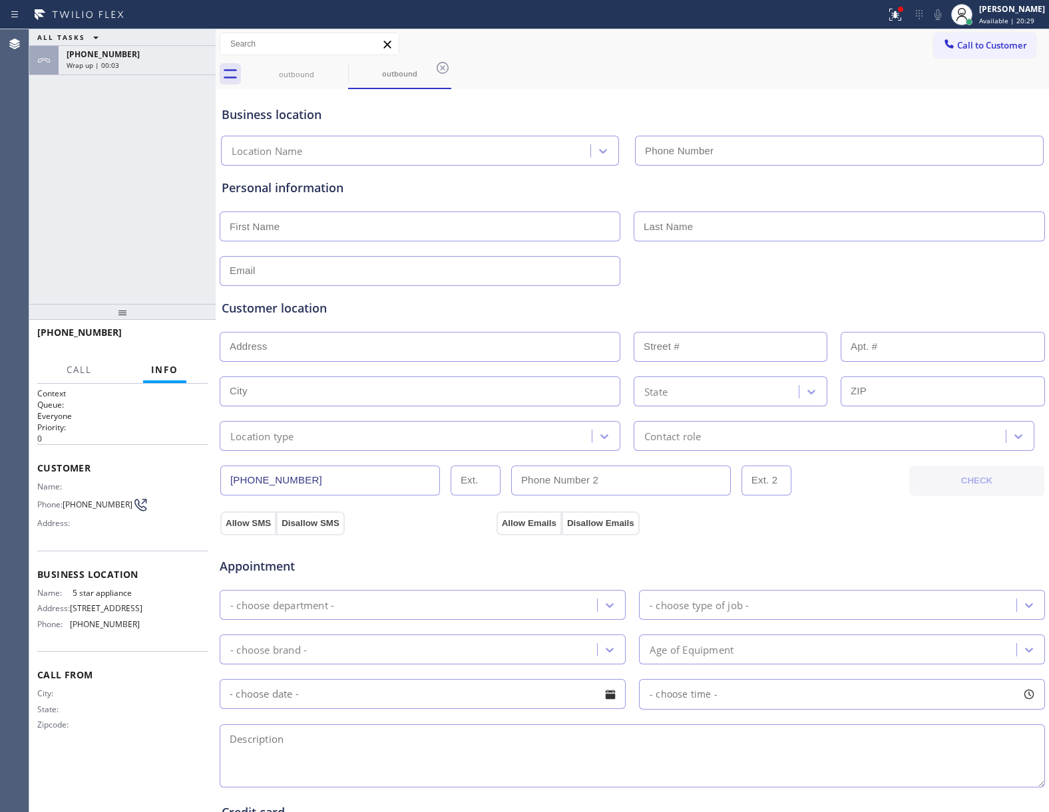
type input "[PHONE_NUMBER]"
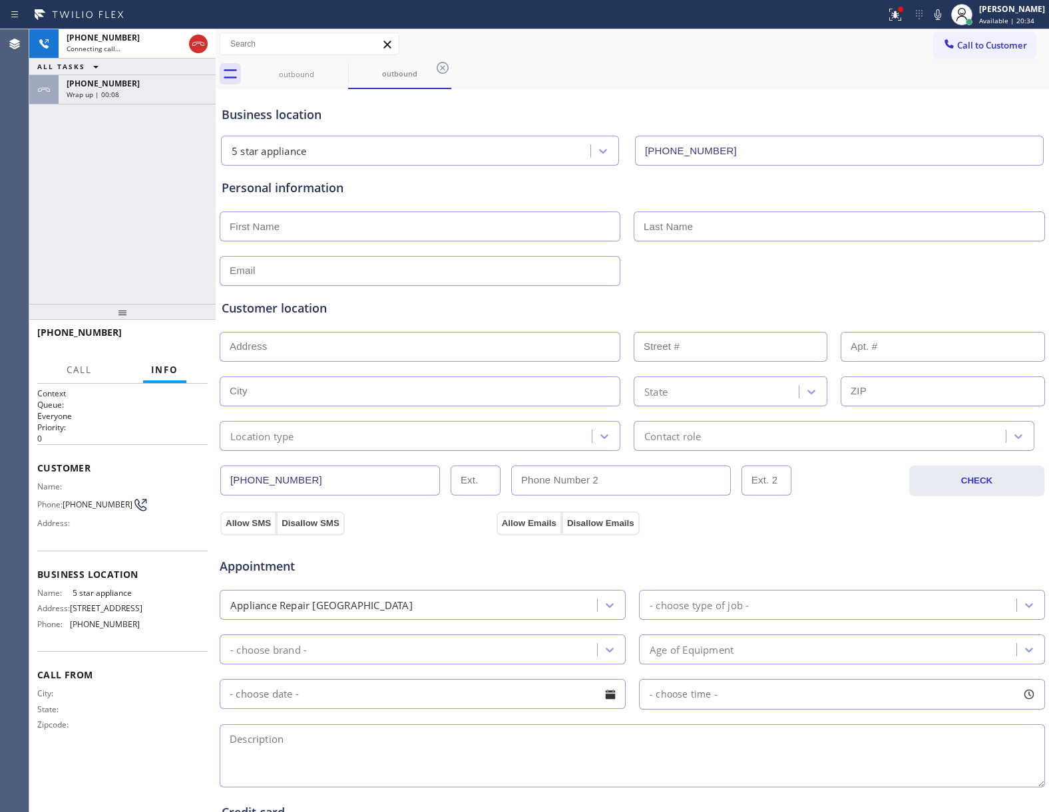
click at [112, 90] on span "Wrap up | 00:08" at bounding box center [93, 94] width 53 height 9
click at [174, 341] on span "COMPLETE" at bounding box center [174, 338] width 46 height 9
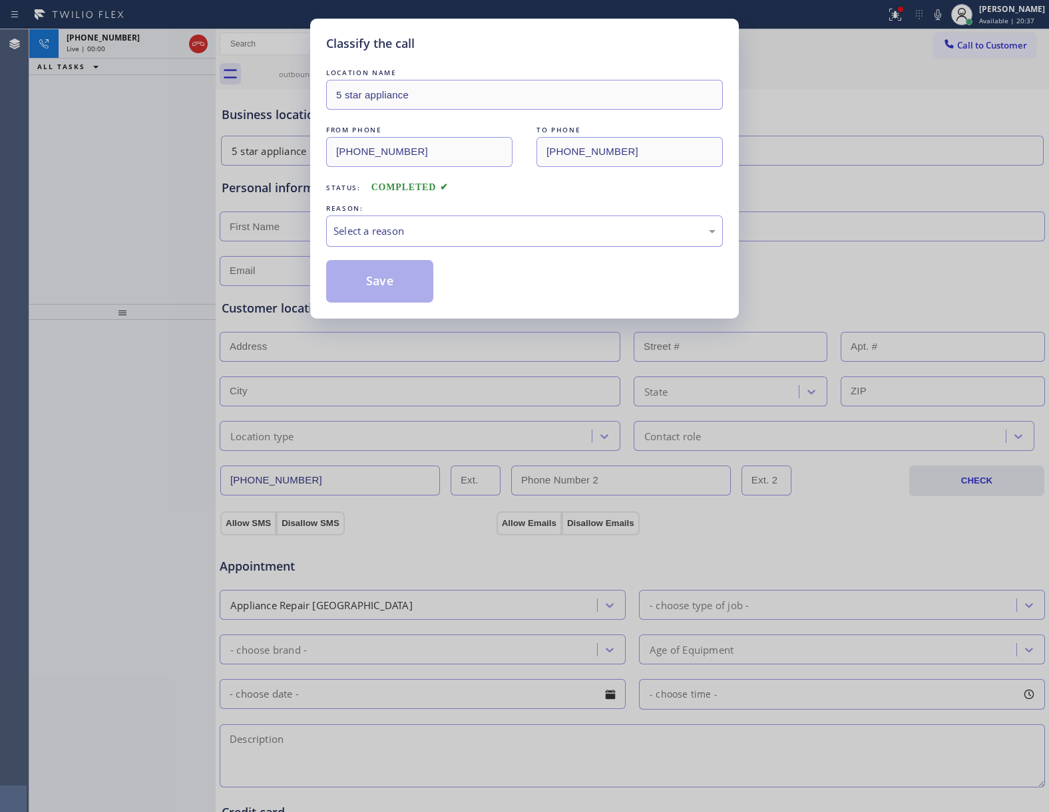
click at [403, 229] on div "Select a reason" at bounding box center [524, 231] width 382 height 15
drag, startPoint x: 387, startPoint y: 287, endPoint x: 206, endPoint y: 57, distance: 292.9
click at [387, 287] on button "Save" at bounding box center [379, 281] width 107 height 43
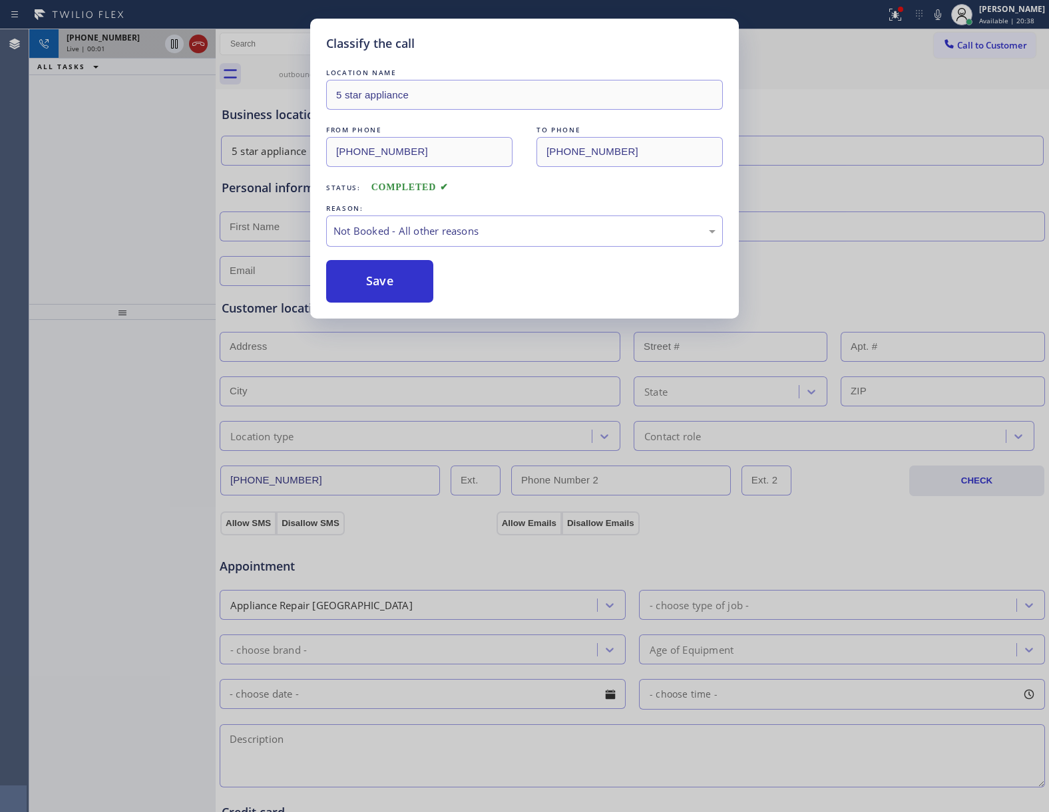
click at [200, 44] on icon at bounding box center [198, 44] width 12 height 4
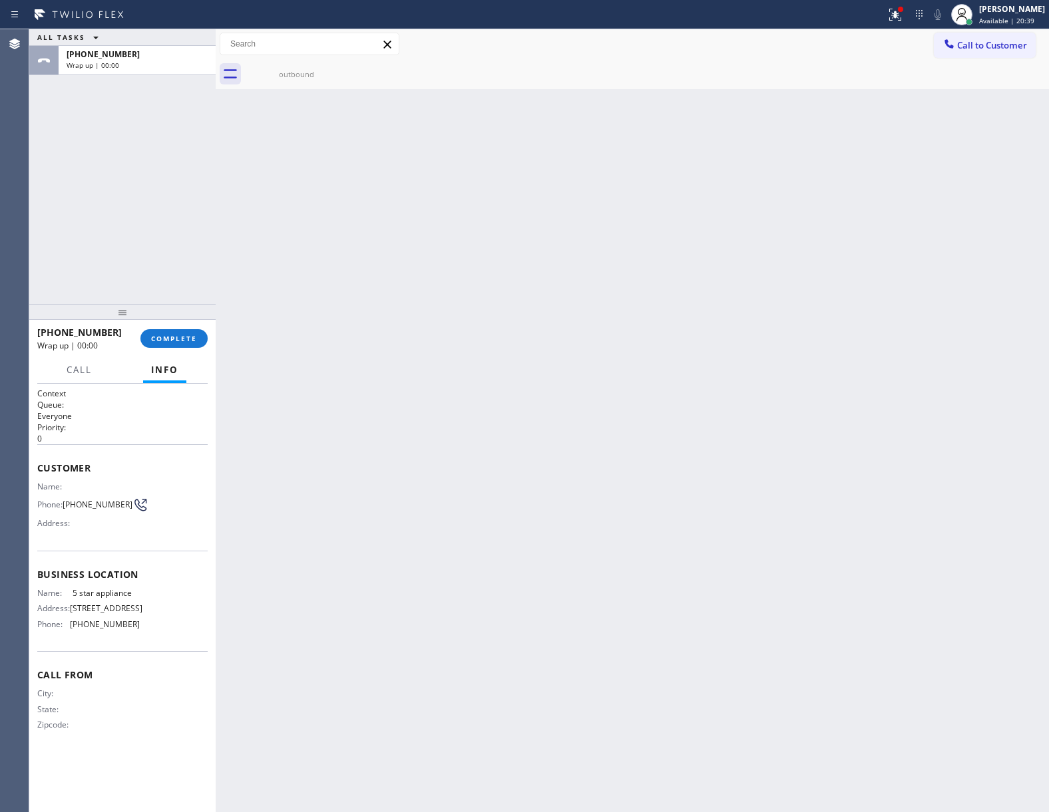
click at [172, 349] on div "[PHONE_NUMBER] Wrap up | 00:00 COMPLETE" at bounding box center [122, 338] width 170 height 35
click at [169, 345] on button "COMPLETE" at bounding box center [173, 338] width 67 height 19
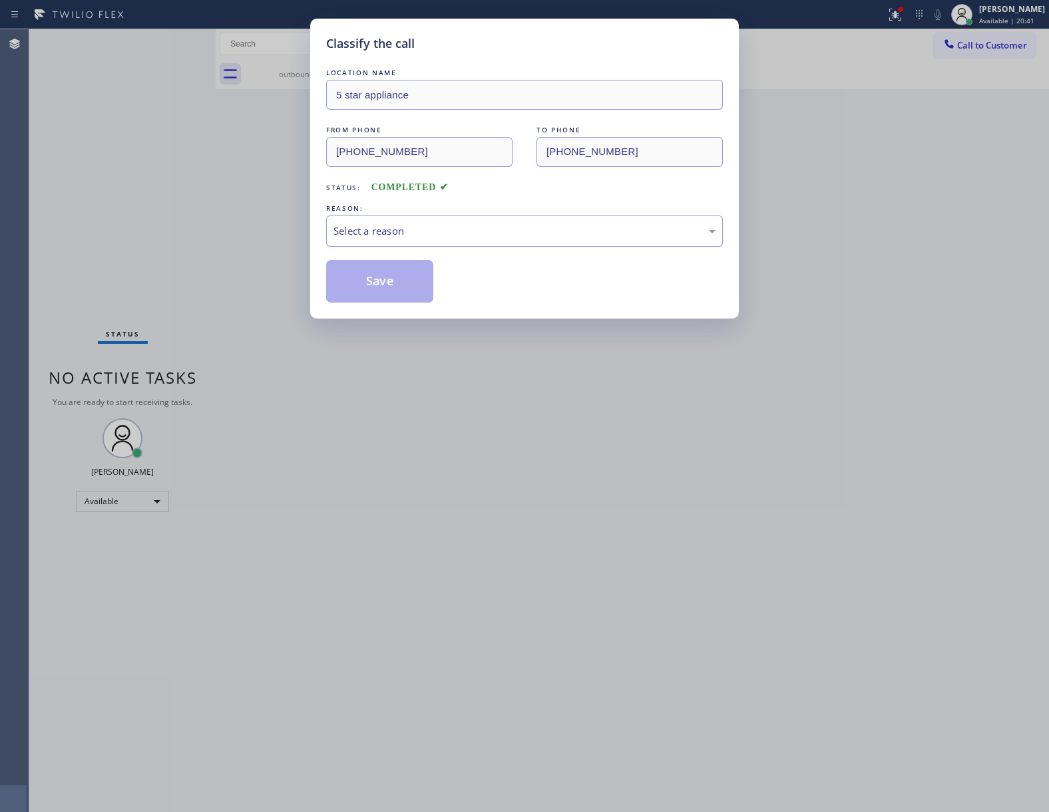
click at [366, 233] on div "Select a reason" at bounding box center [524, 231] width 382 height 15
drag, startPoint x: 385, startPoint y: 288, endPoint x: 719, endPoint y: 218, distance: 341.9
click at [383, 289] on button "Save" at bounding box center [379, 281] width 107 height 43
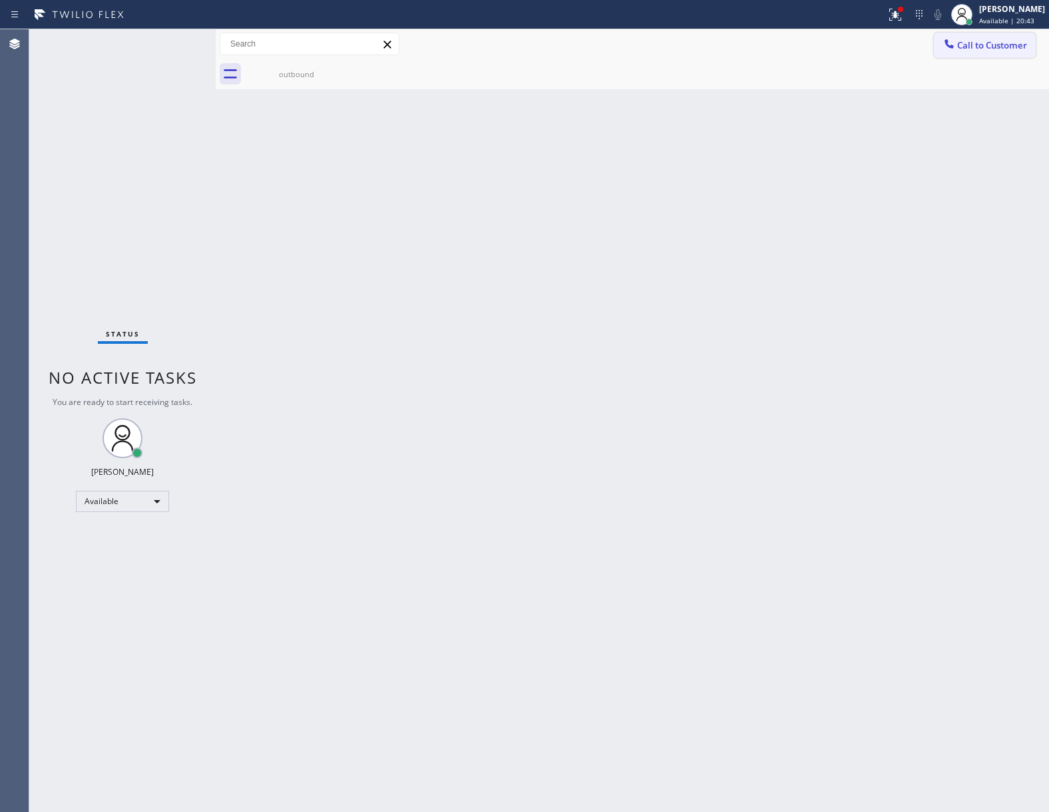
click at [1006, 41] on span "Call to Customer" at bounding box center [992, 45] width 70 height 12
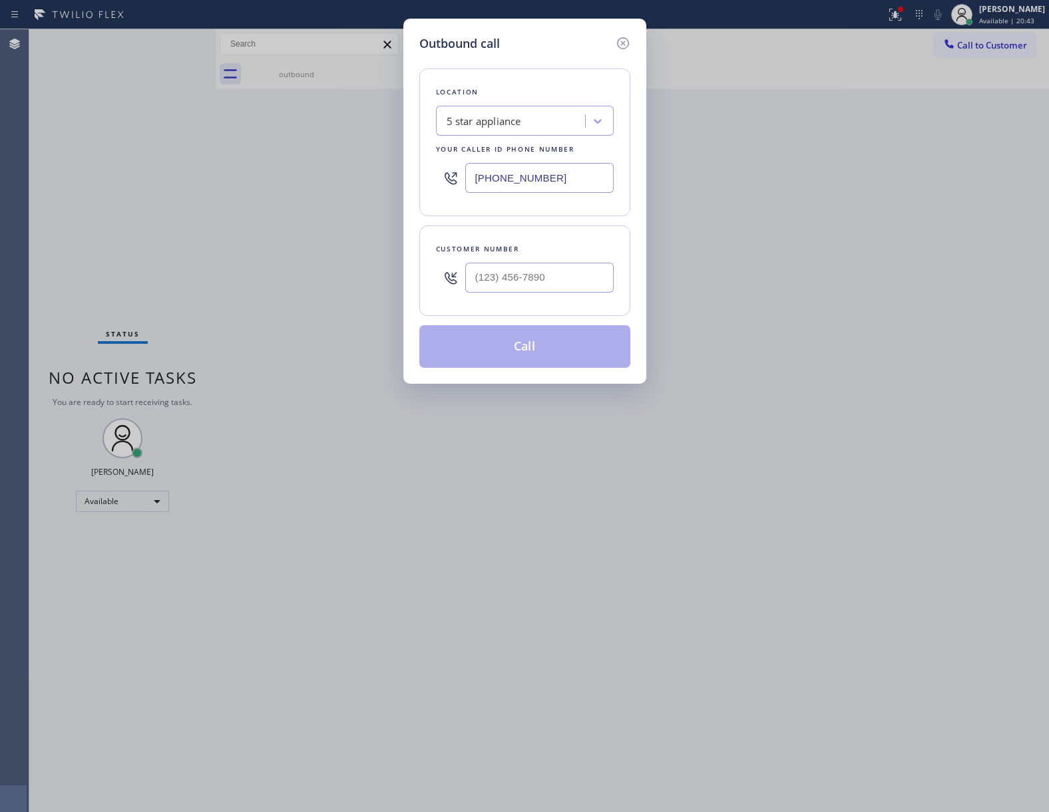
click at [515, 296] on div at bounding box center [539, 277] width 148 height 43
click at [524, 285] on input "(___) ___-____" at bounding box center [539, 278] width 148 height 30
paste input "469) 551-0306"
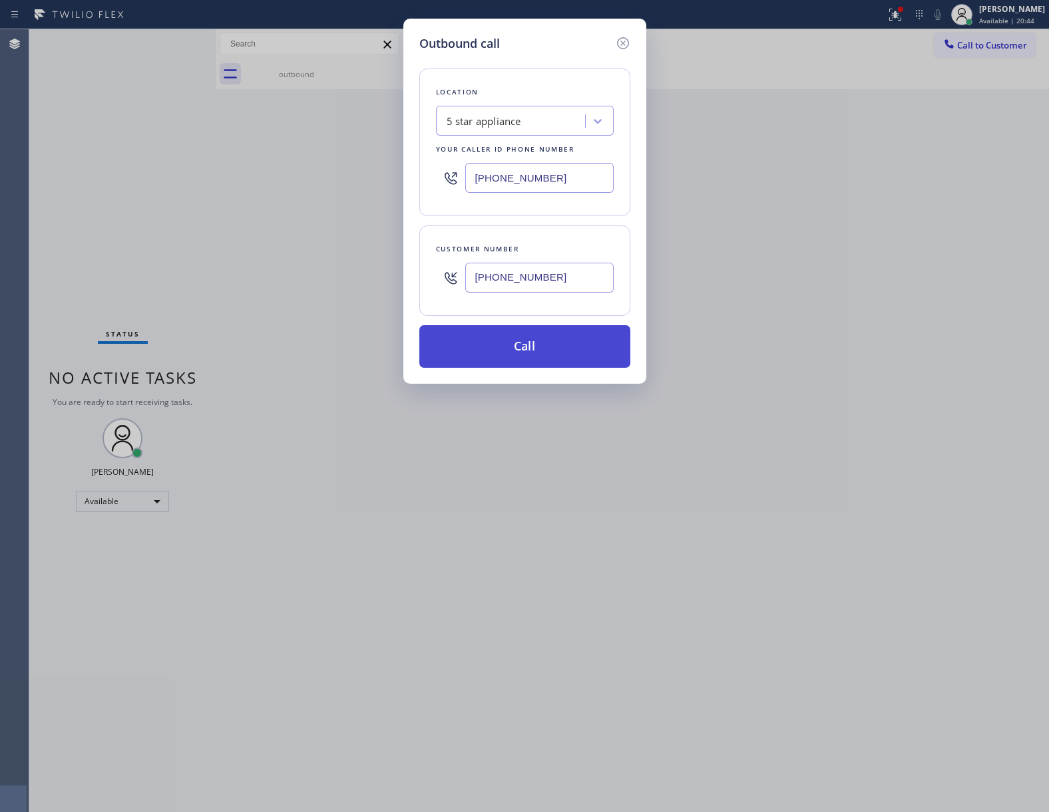
type input "[PHONE_NUMBER]"
click at [546, 349] on button "Call" at bounding box center [524, 346] width 211 height 43
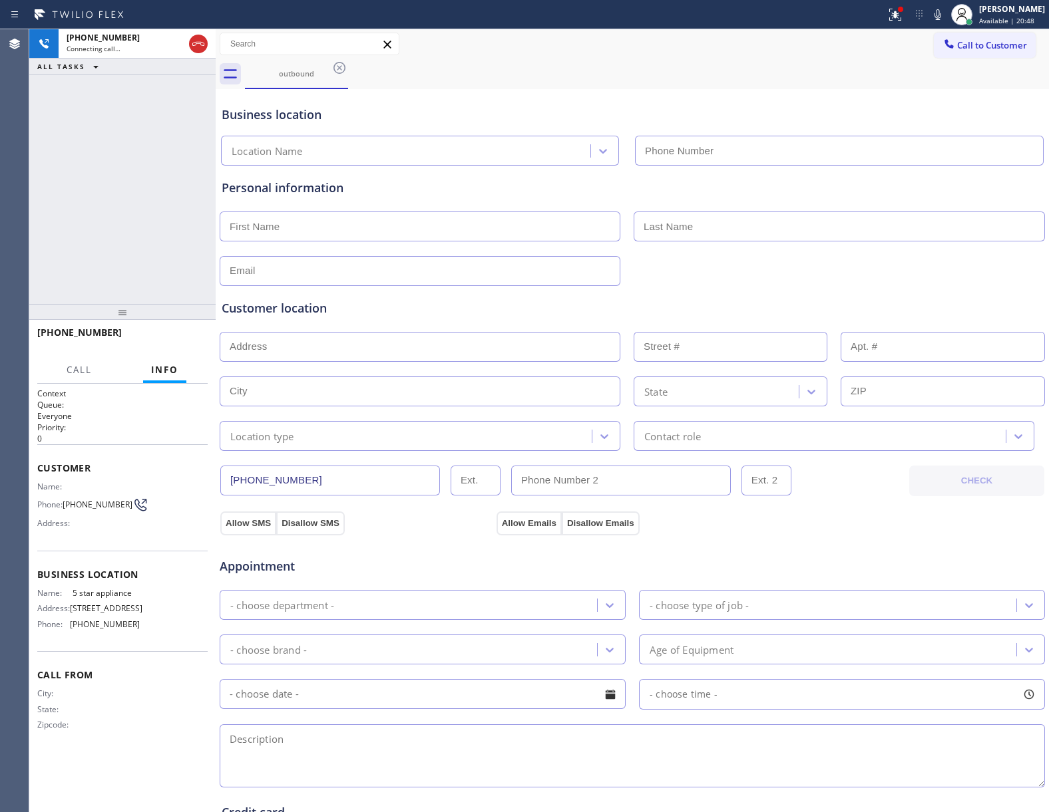
type input "[PHONE_NUMBER]"
click at [172, 342] on span "HANG UP" at bounding box center [176, 338] width 41 height 9
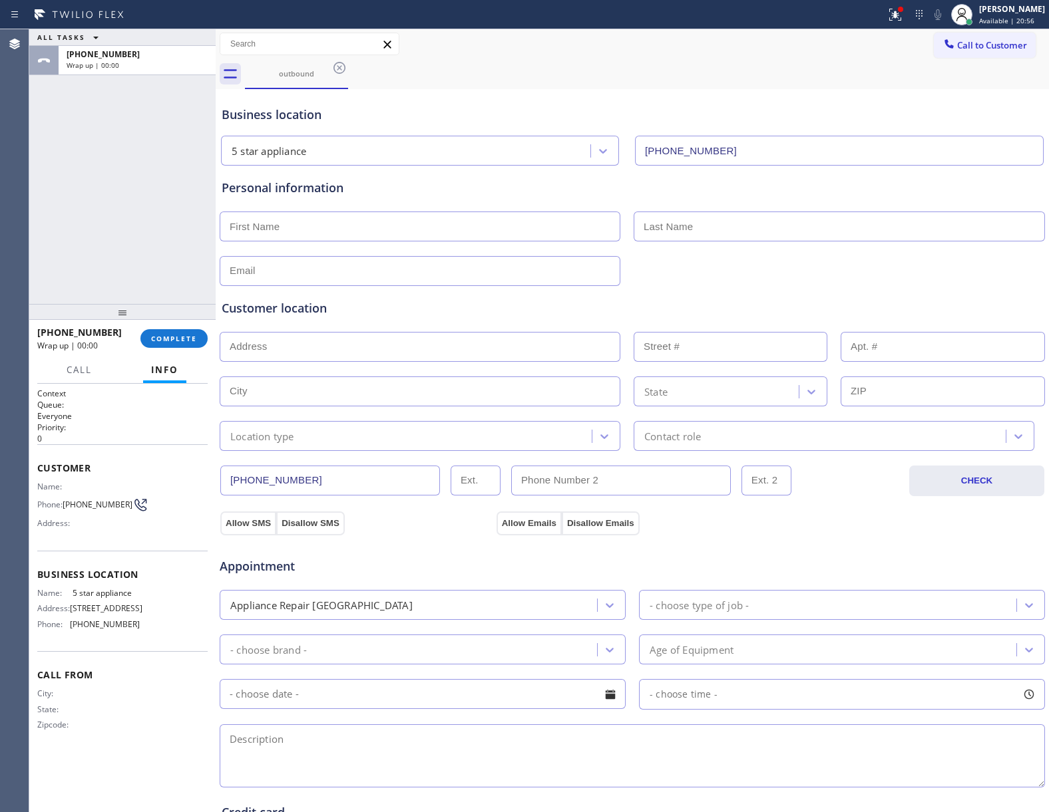
click at [958, 48] on span "Call to Customer" at bounding box center [992, 45] width 70 height 12
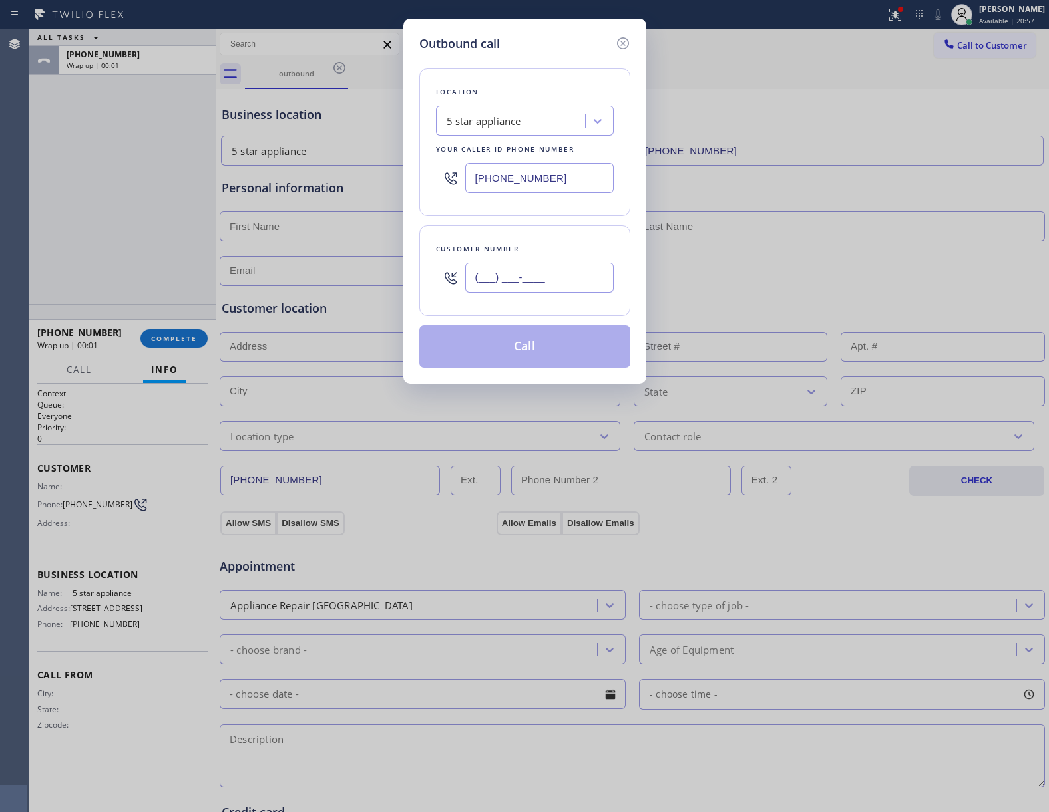
click at [578, 282] on input "(___) ___-____" at bounding box center [539, 278] width 148 height 30
paste input "469) 551-0306"
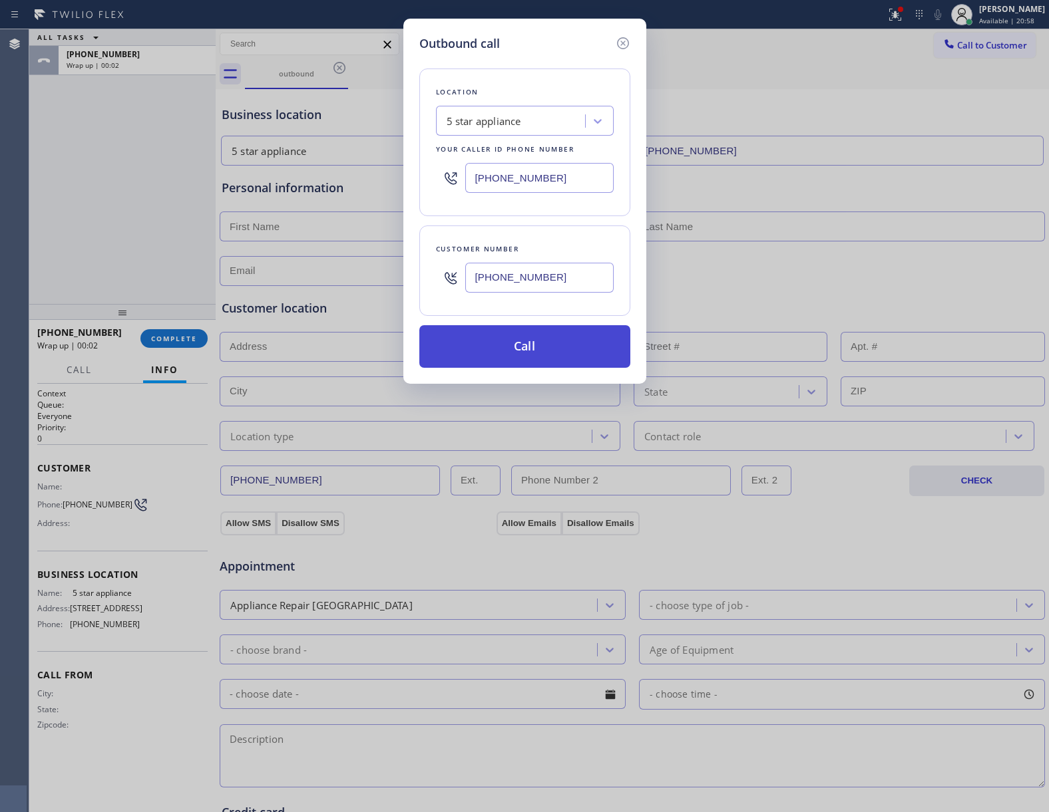
type input "[PHONE_NUMBER]"
click at [559, 358] on button "Call" at bounding box center [524, 346] width 211 height 43
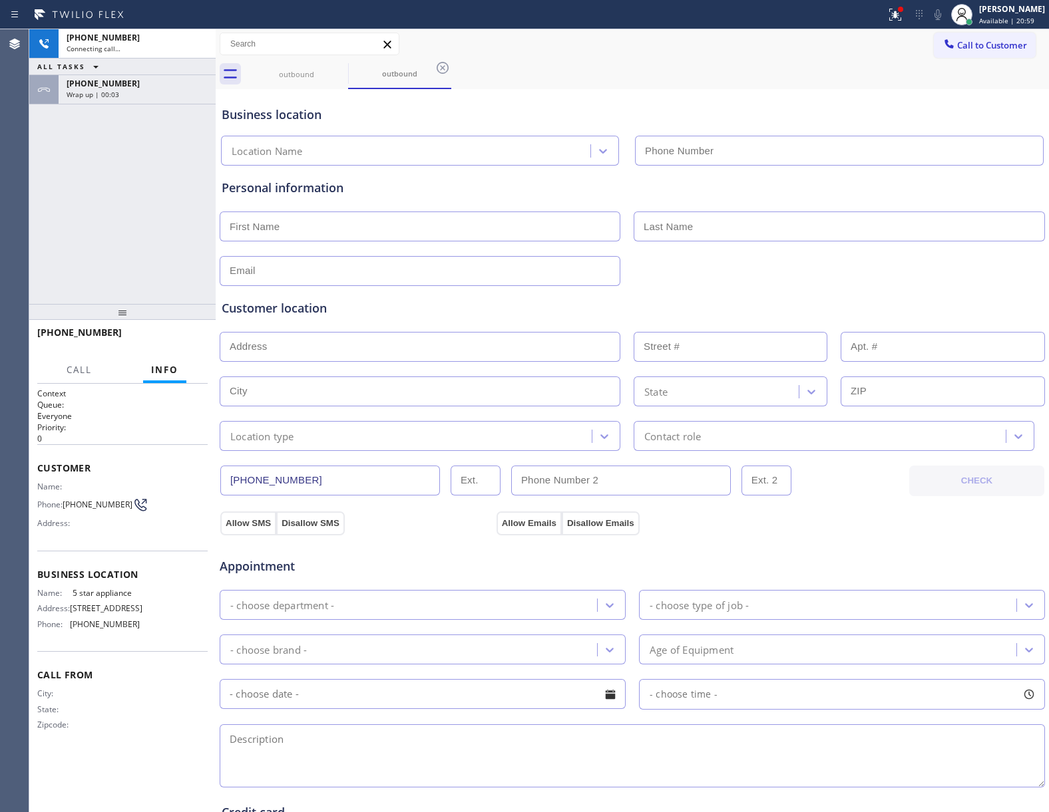
type input "[PHONE_NUMBER]"
click at [190, 342] on span "HANG UP" at bounding box center [176, 338] width 41 height 9
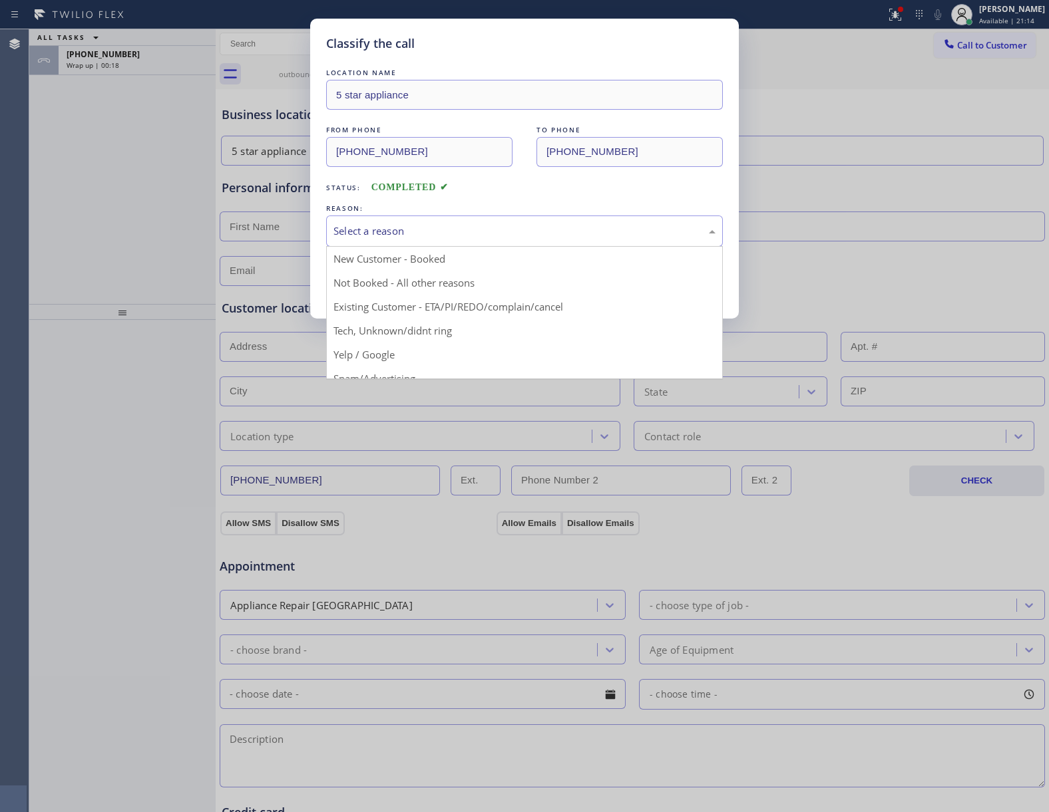
click at [421, 238] on div "Select a reason" at bounding box center [524, 231] width 382 height 15
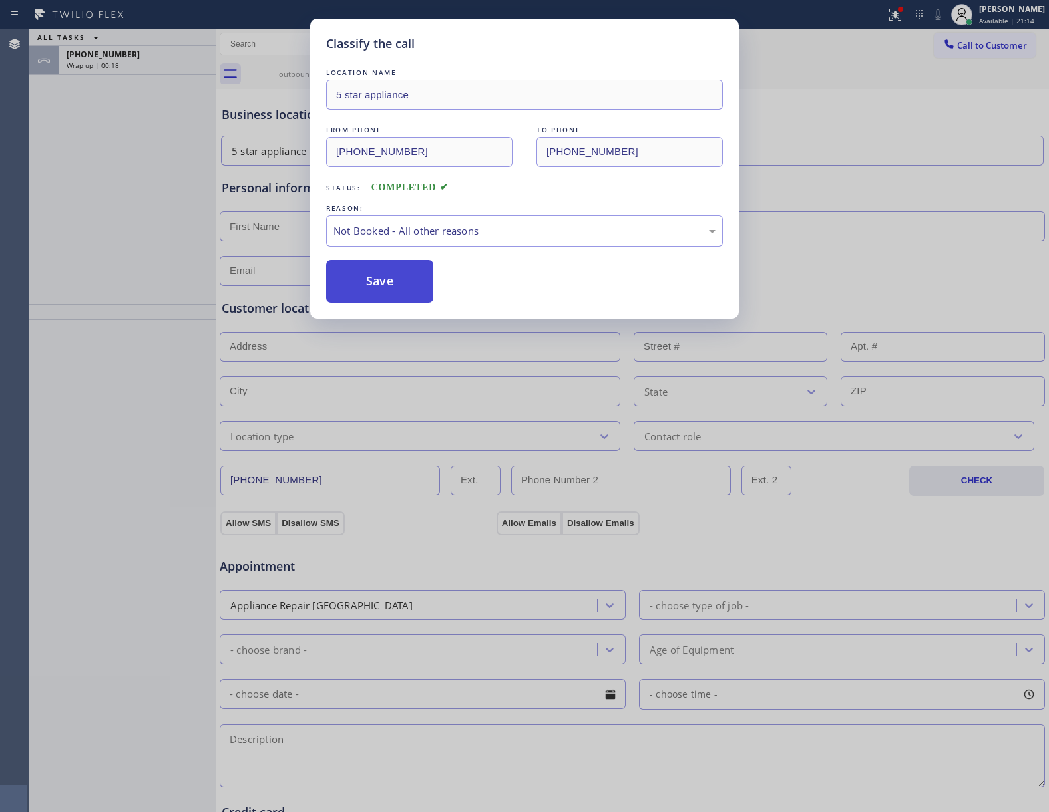
click at [387, 275] on button "Save" at bounding box center [379, 281] width 107 height 43
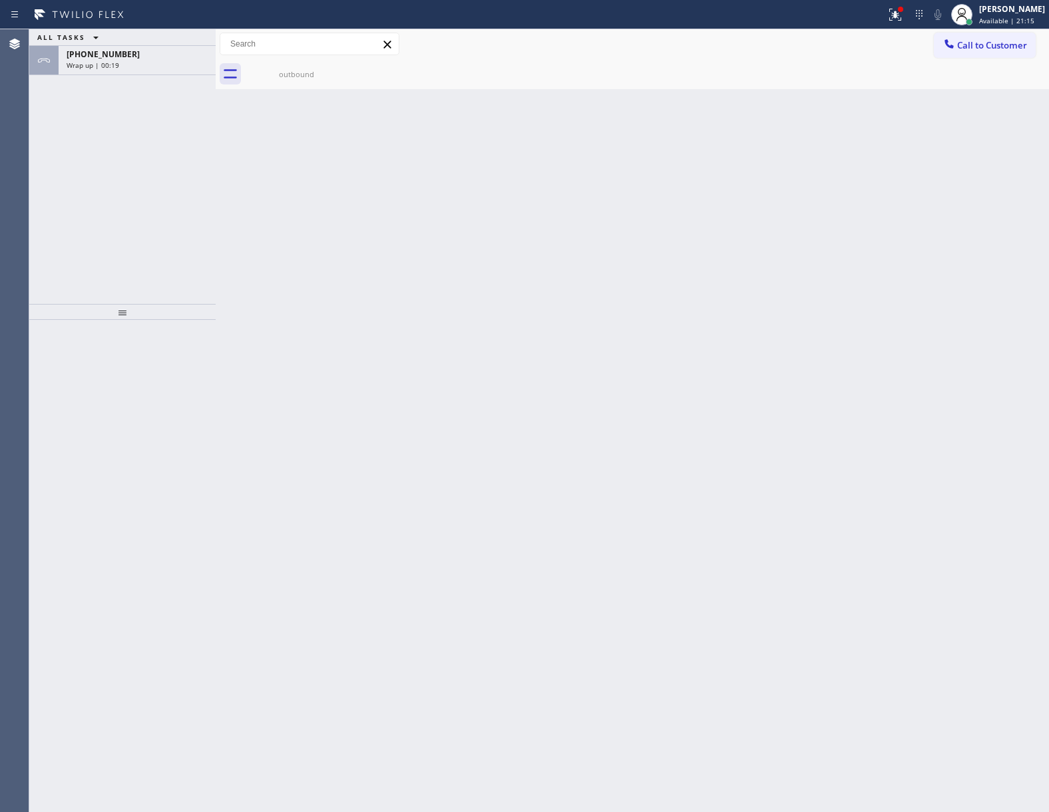
click at [150, 72] on div "[PHONE_NUMBER] Wrap up | 00:19" at bounding box center [135, 60] width 152 height 29
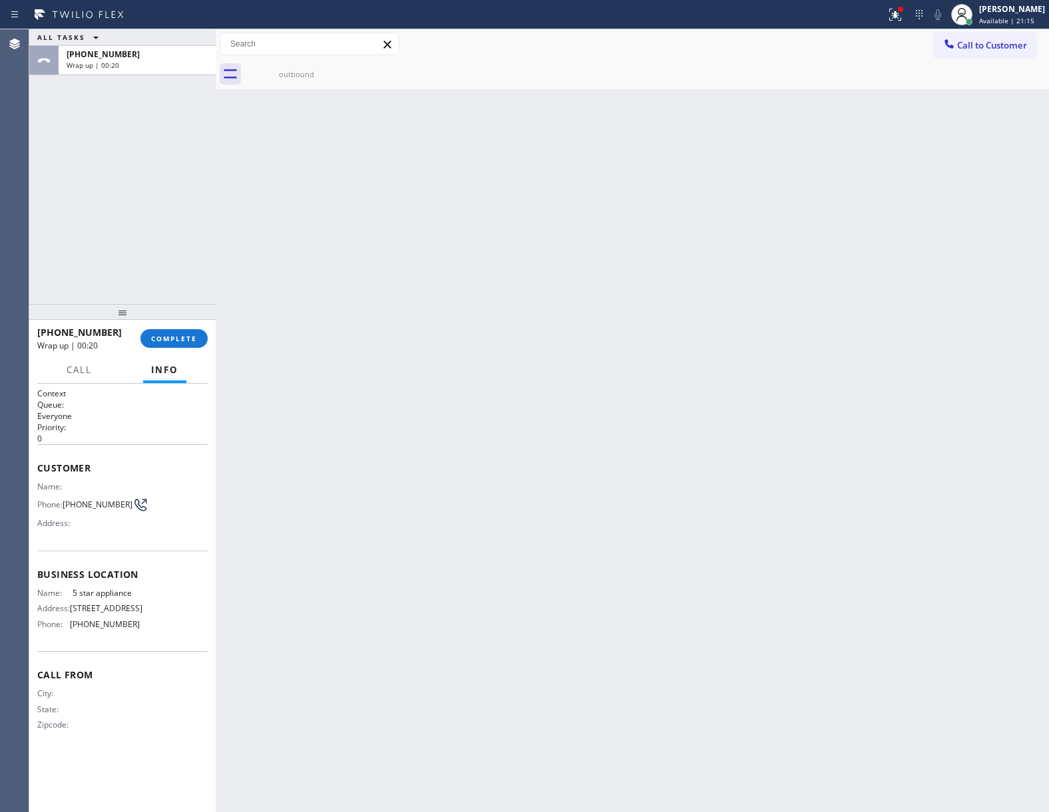
click at [150, 72] on div "[PHONE_NUMBER] Wrap up | 00:20" at bounding box center [135, 60] width 152 height 29
click at [150, 72] on div "[PHONE_NUMBER] Wrap up | 00:21" at bounding box center [135, 60] width 152 height 29
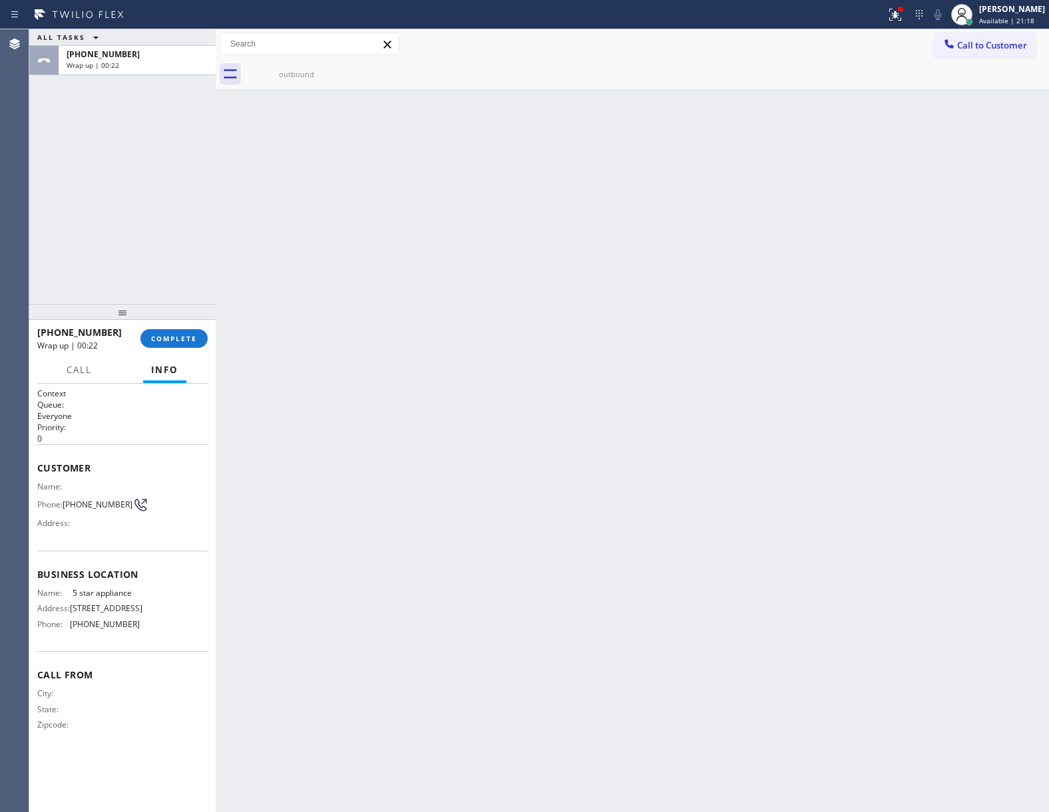
click at [177, 325] on div "[PHONE_NUMBER] Wrap up | 00:22 COMPLETE" at bounding box center [122, 338] width 170 height 35
click at [161, 341] on span "COMPLETE" at bounding box center [174, 338] width 46 height 9
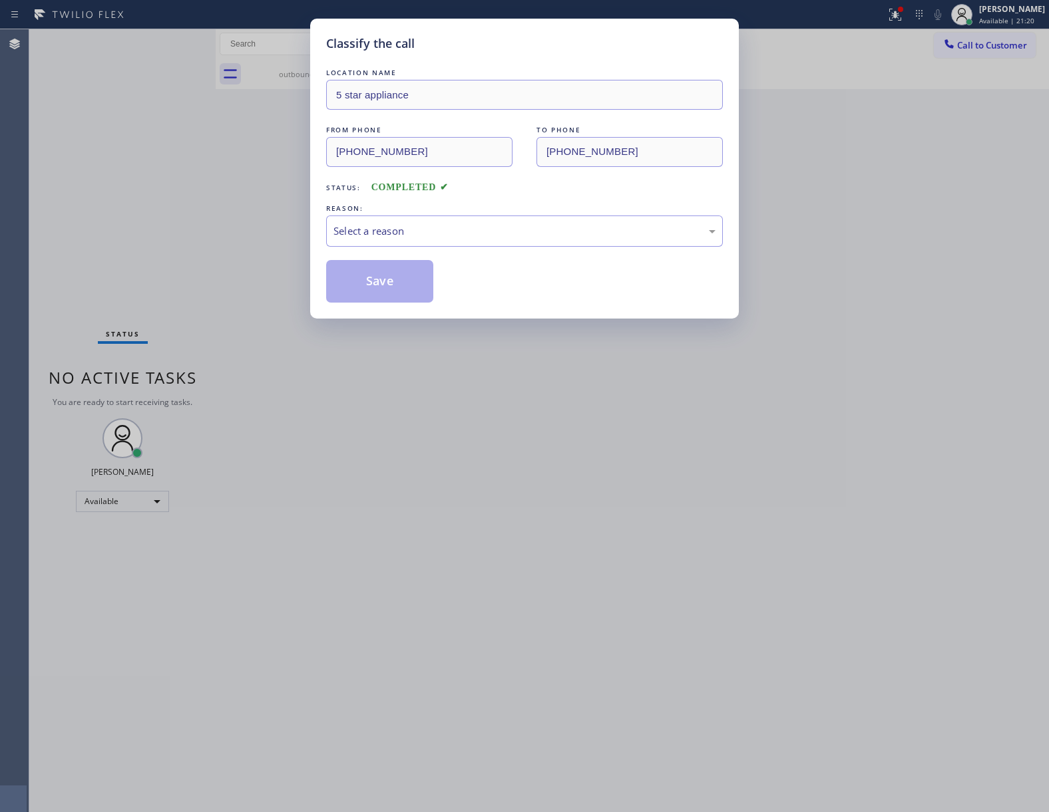
click at [427, 251] on div "LOCATION NAME 5 star appliance FROM PHONE [PHONE_NUMBER] TO PHONE [PHONE_NUMBER…" at bounding box center [524, 184] width 397 height 237
click at [409, 238] on div "Select a reason" at bounding box center [524, 231] width 382 height 15
click at [387, 280] on button "Save" at bounding box center [379, 281] width 107 height 43
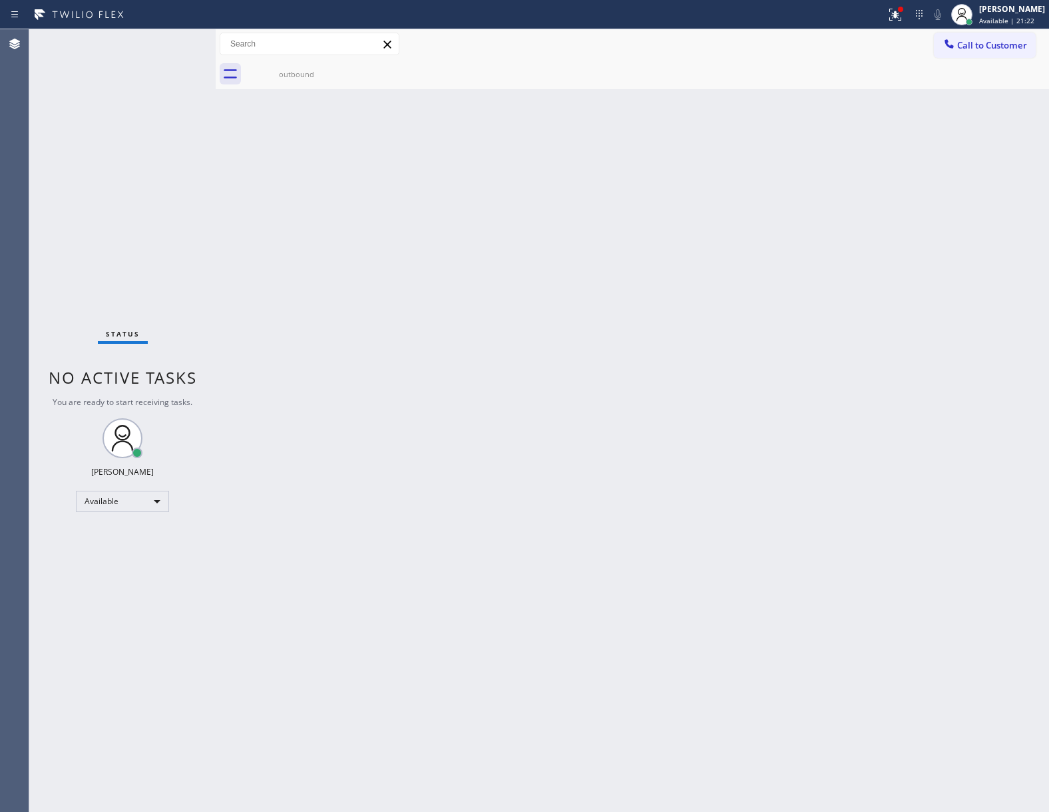
click at [190, 200] on div "Status No active tasks You are ready to start receiving tasks. [PERSON_NAME] Av…" at bounding box center [122, 420] width 186 height 783
click at [1010, 39] on span "Call to Customer" at bounding box center [992, 45] width 70 height 12
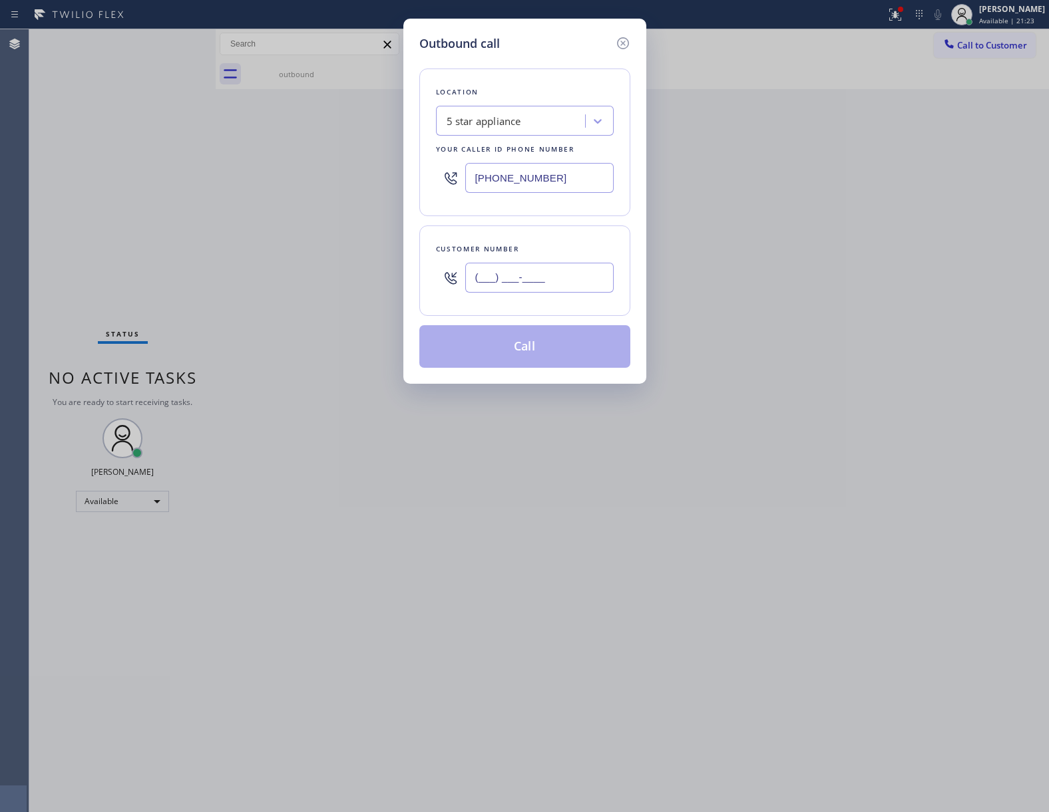
click at [570, 270] on input "(___) ___-____" at bounding box center [539, 278] width 148 height 30
paste input "469) 551-0306"
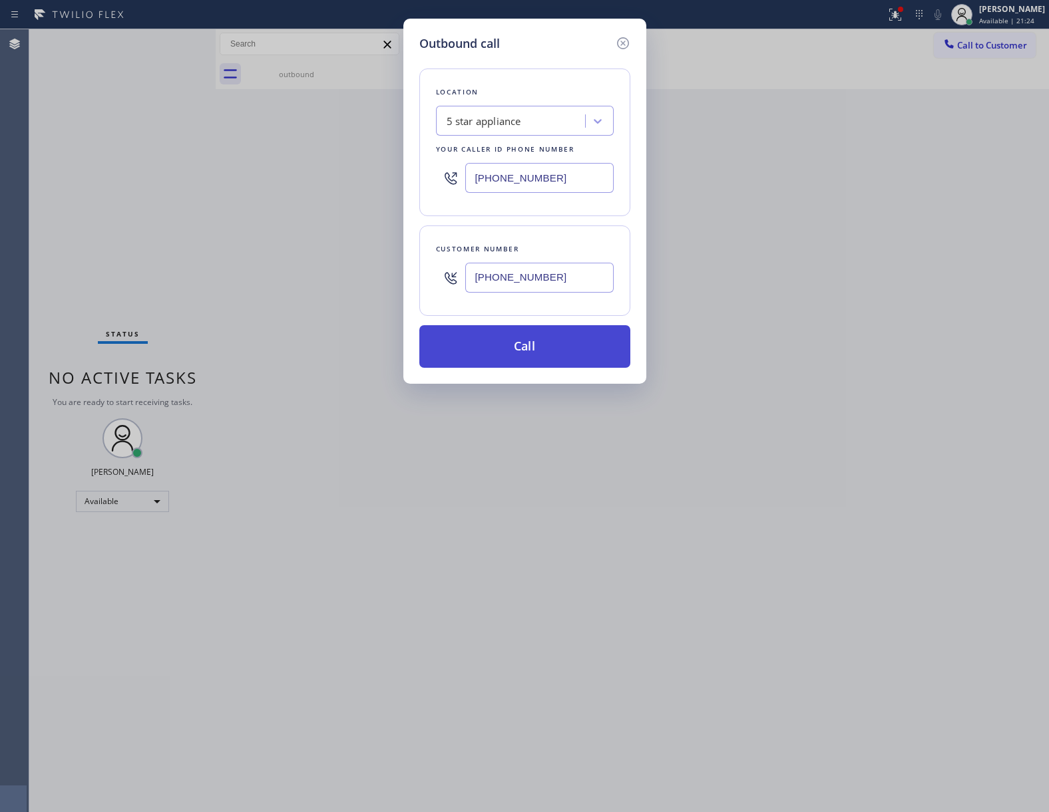
type input "[PHONE_NUMBER]"
click at [558, 352] on button "Call" at bounding box center [524, 346] width 211 height 43
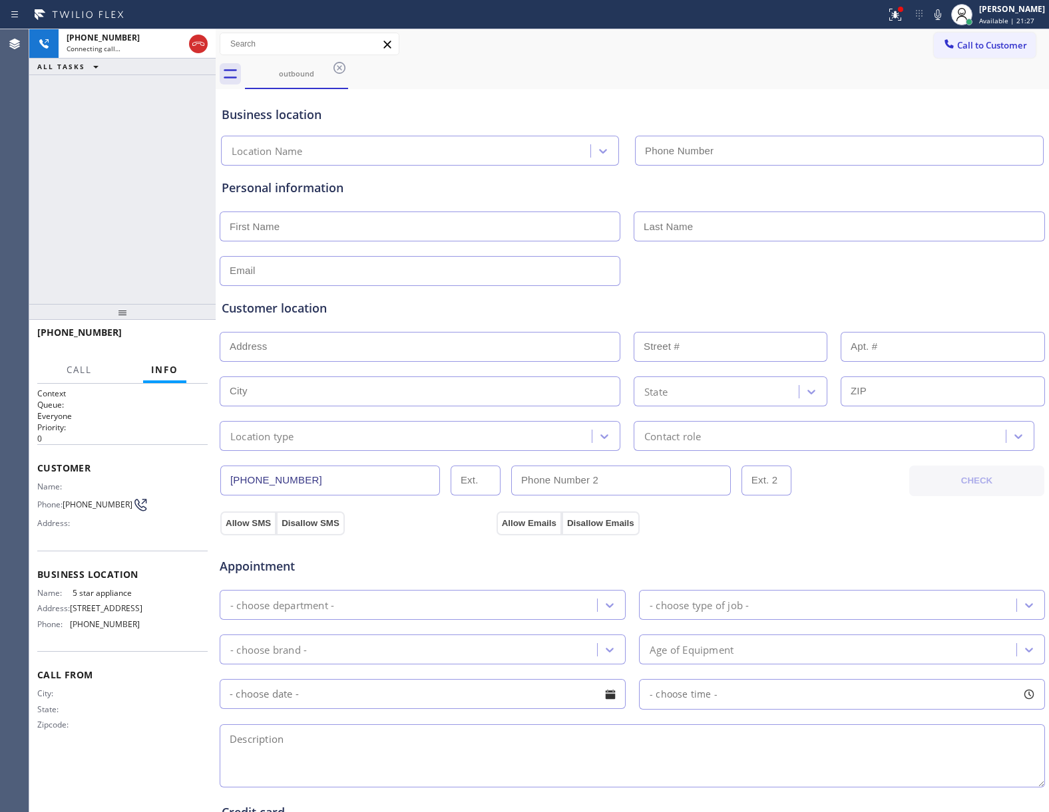
type input "[PHONE_NUMBER]"
click at [172, 338] on span "HANG UP" at bounding box center [176, 338] width 41 height 9
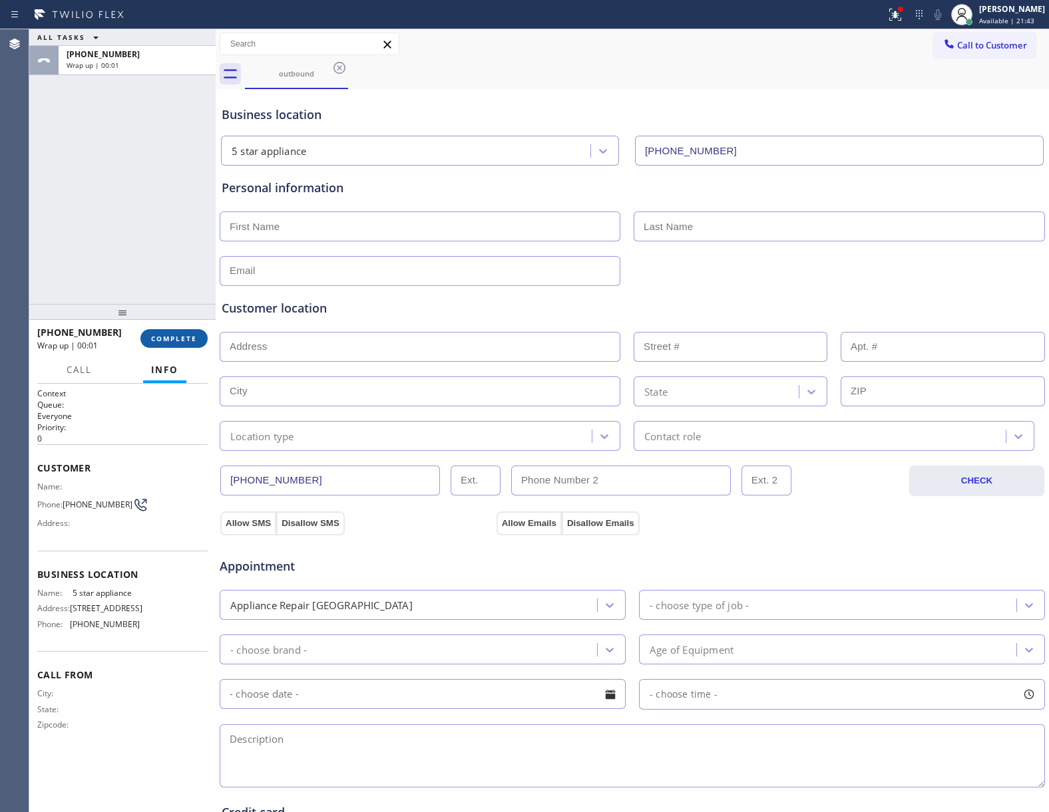
click at [172, 338] on span "COMPLETE" at bounding box center [174, 338] width 46 height 9
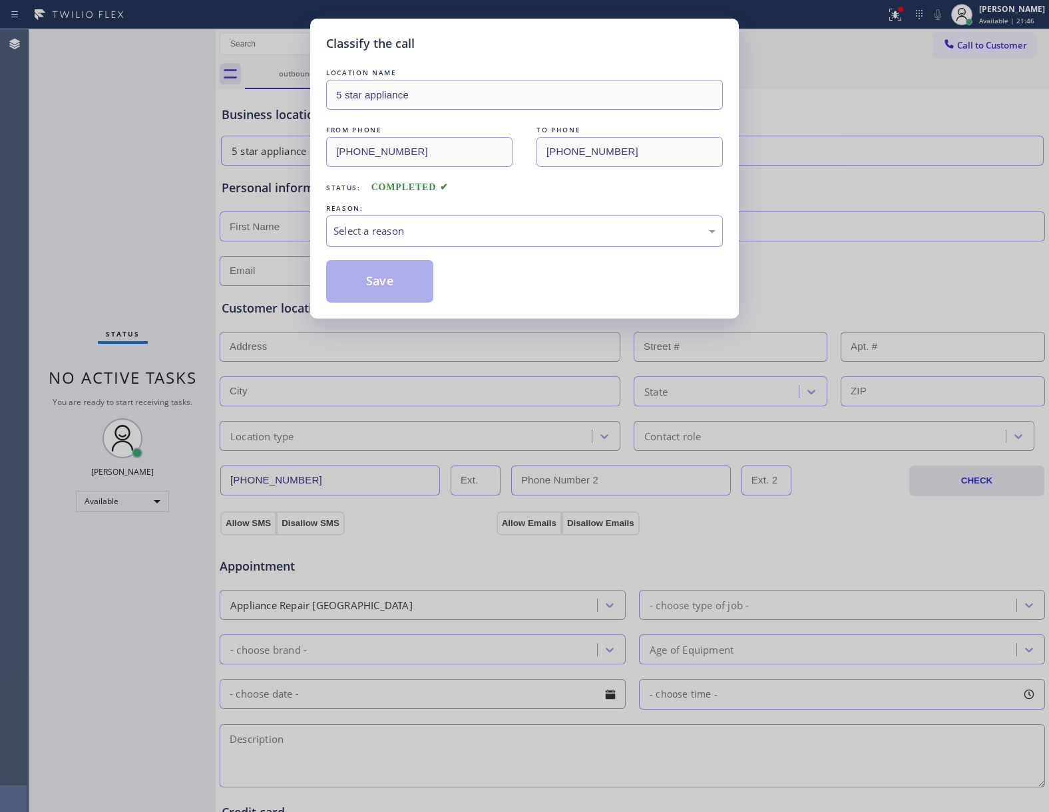
click at [433, 229] on div "Select a reason" at bounding box center [524, 231] width 382 height 15
click at [386, 283] on button "Save" at bounding box center [379, 281] width 107 height 43
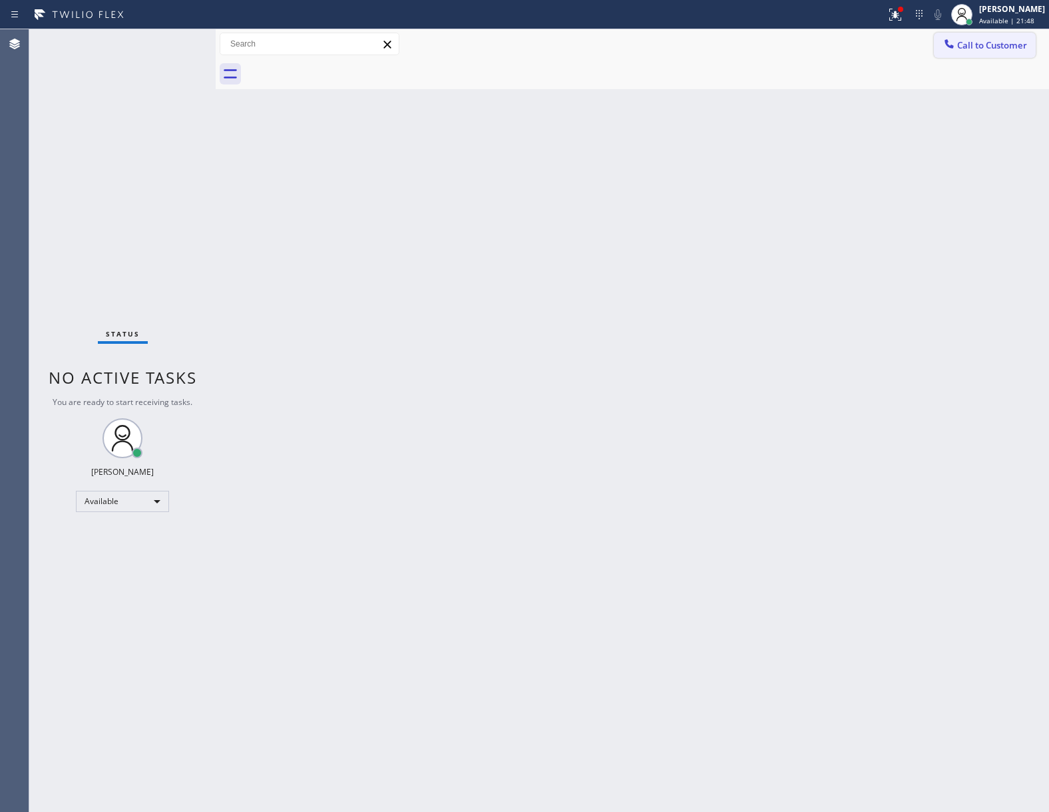
click at [977, 47] on span "Call to Customer" at bounding box center [992, 45] width 70 height 12
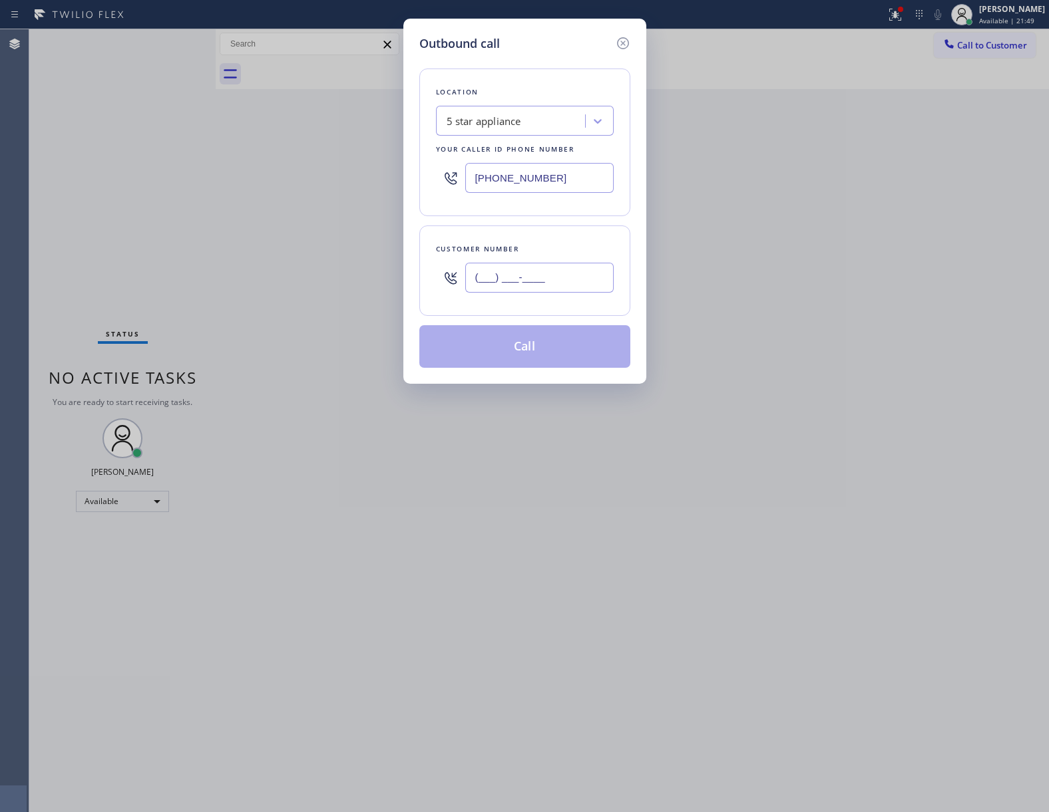
click at [520, 275] on input "(___) ___-____" at bounding box center [539, 278] width 148 height 30
paste input "469) 551-0306"
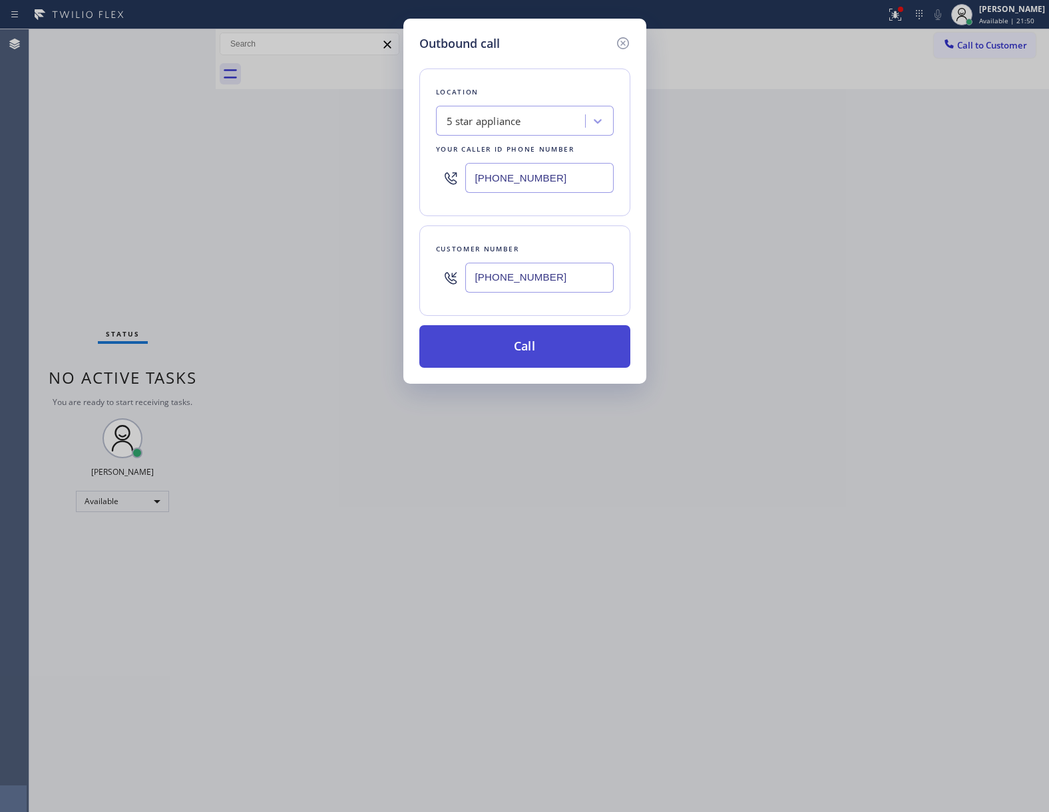
type input "[PHONE_NUMBER]"
click at [534, 347] on button "Call" at bounding box center [524, 346] width 211 height 43
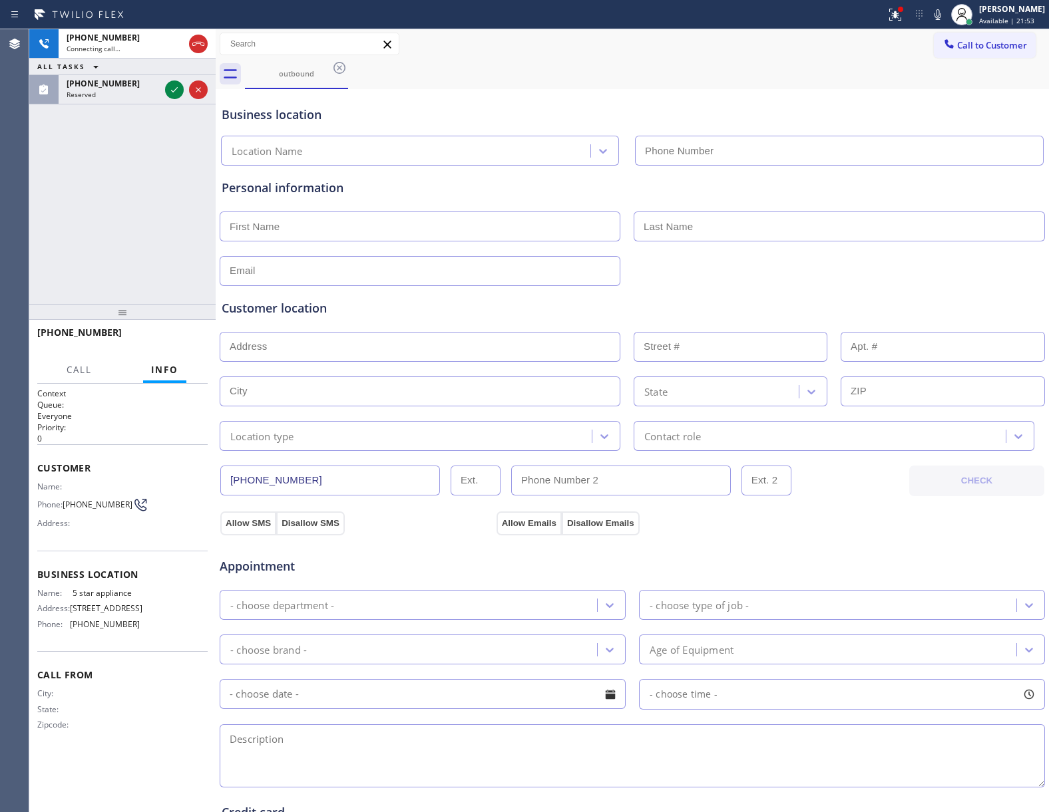
type input "[PHONE_NUMBER]"
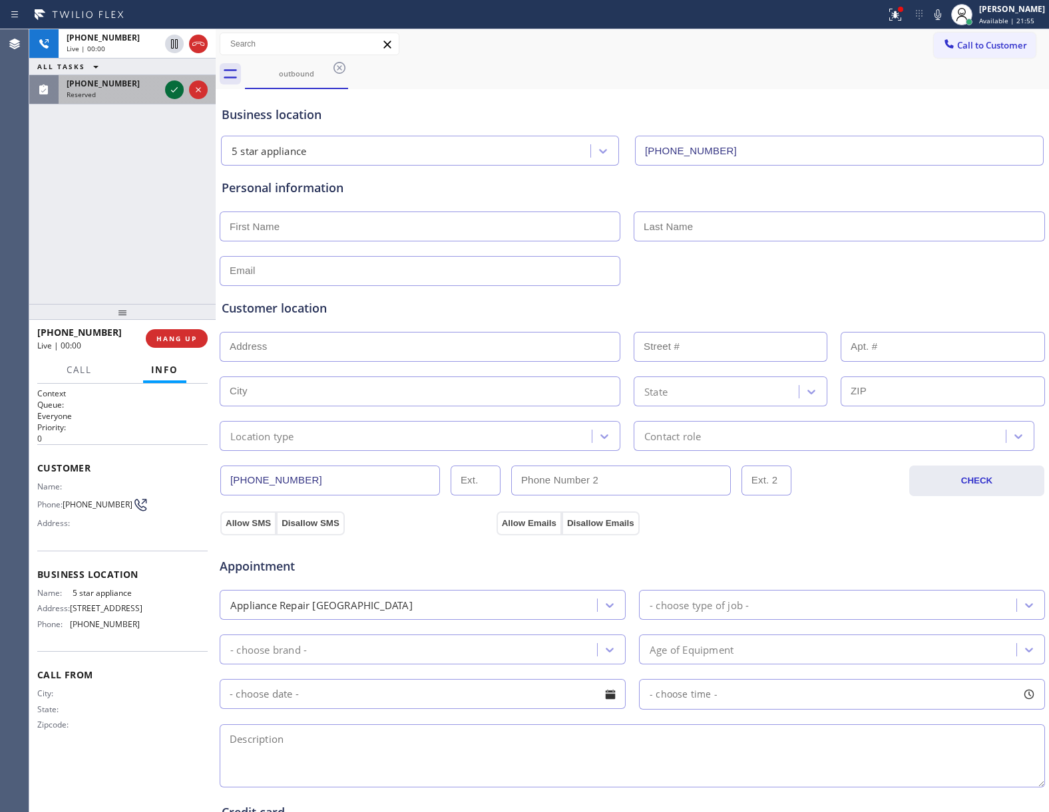
click at [173, 94] on icon at bounding box center [174, 90] width 16 height 16
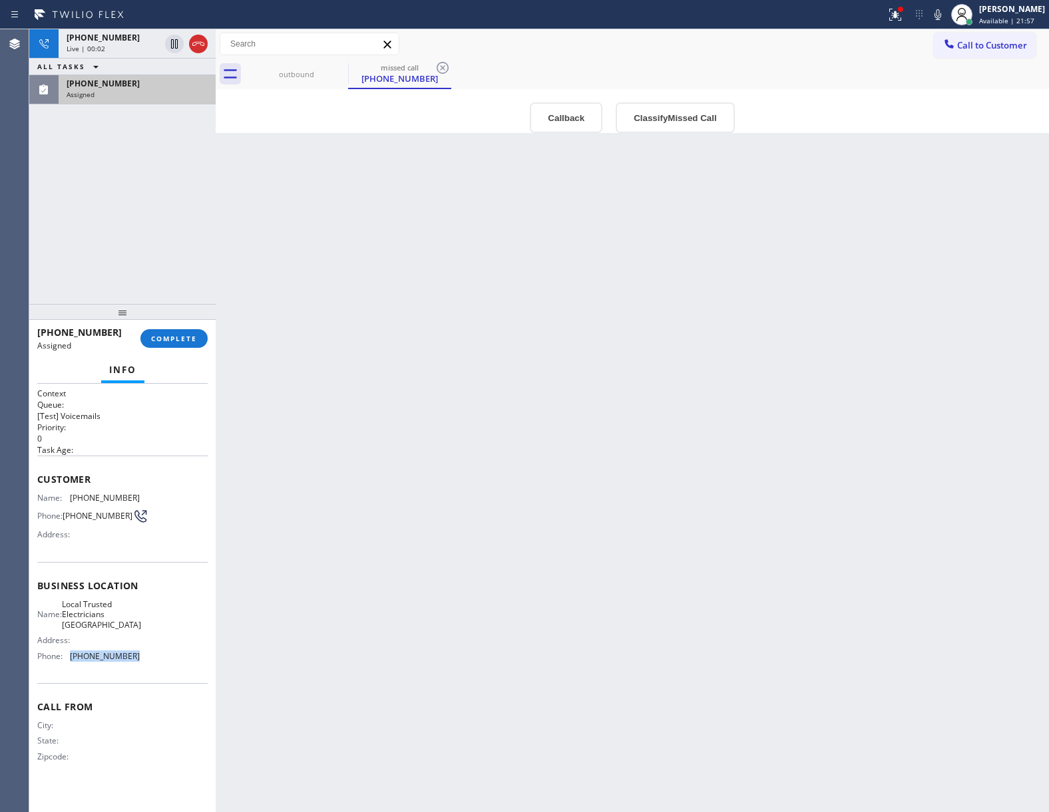
drag, startPoint x: 149, startPoint y: 663, endPoint x: 73, endPoint y: 660, distance: 75.9
click at [73, 660] on div "Name: Local Trusted Electricians [GEOGRAPHIC_DATA] Address: Phone: [PHONE_NUMBE…" at bounding box center [122, 633] width 170 height 67
click at [186, 338] on span "COMPLETE" at bounding box center [174, 338] width 46 height 9
click at [958, 41] on span "Call to Customer" at bounding box center [992, 45] width 70 height 12
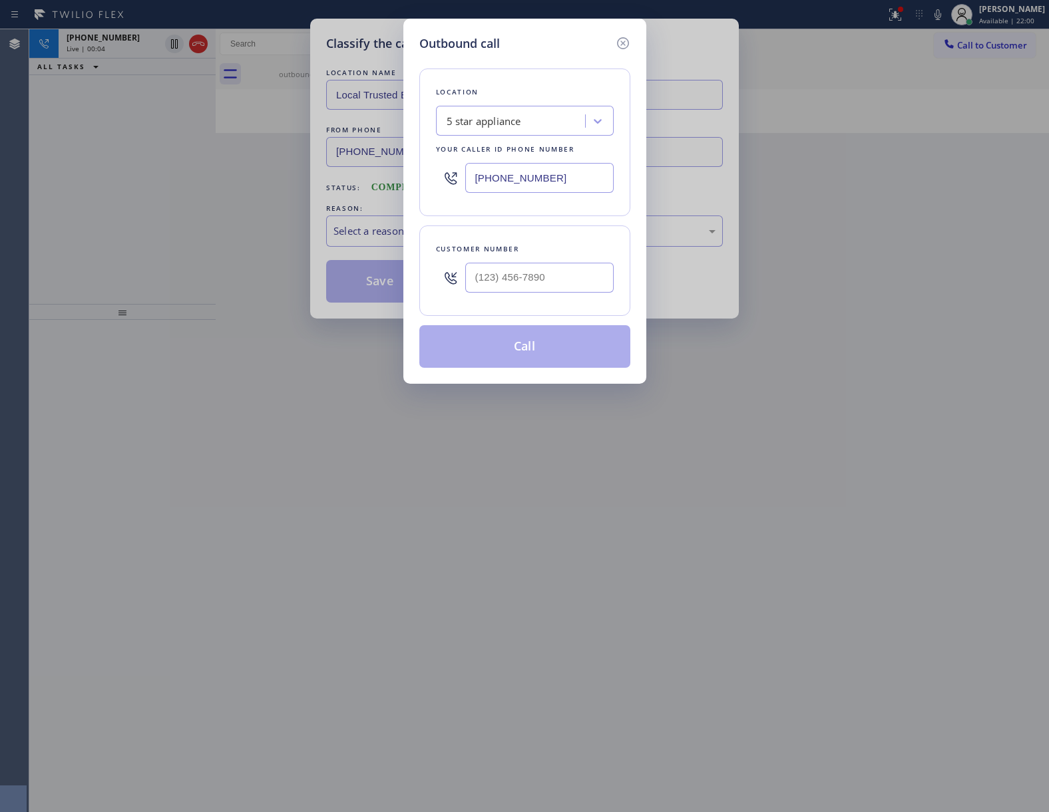
click at [538, 168] on input "[PHONE_NUMBER]" at bounding box center [539, 178] width 148 height 30
paste input "562) 276-2419"
type input "[PHONE_NUMBER]"
type input "(___) ___-____"
click at [576, 280] on input "(___) ___-____" at bounding box center [539, 278] width 148 height 30
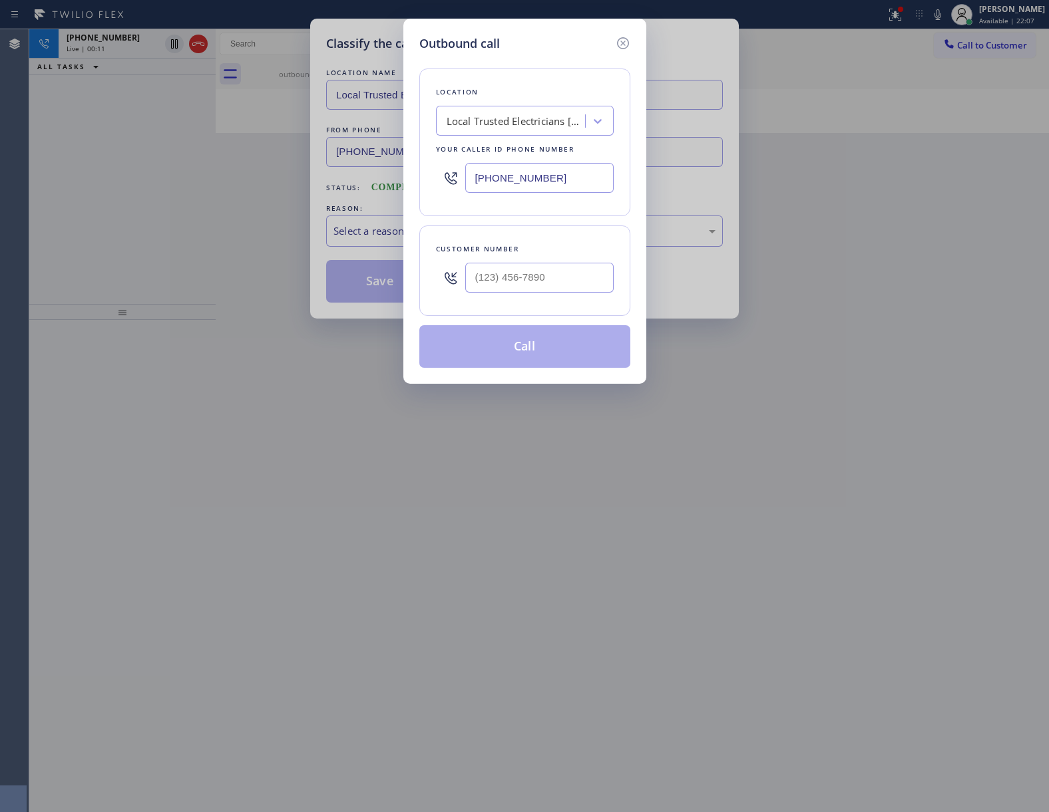
click at [623, 37] on icon at bounding box center [623, 43] width 16 height 16
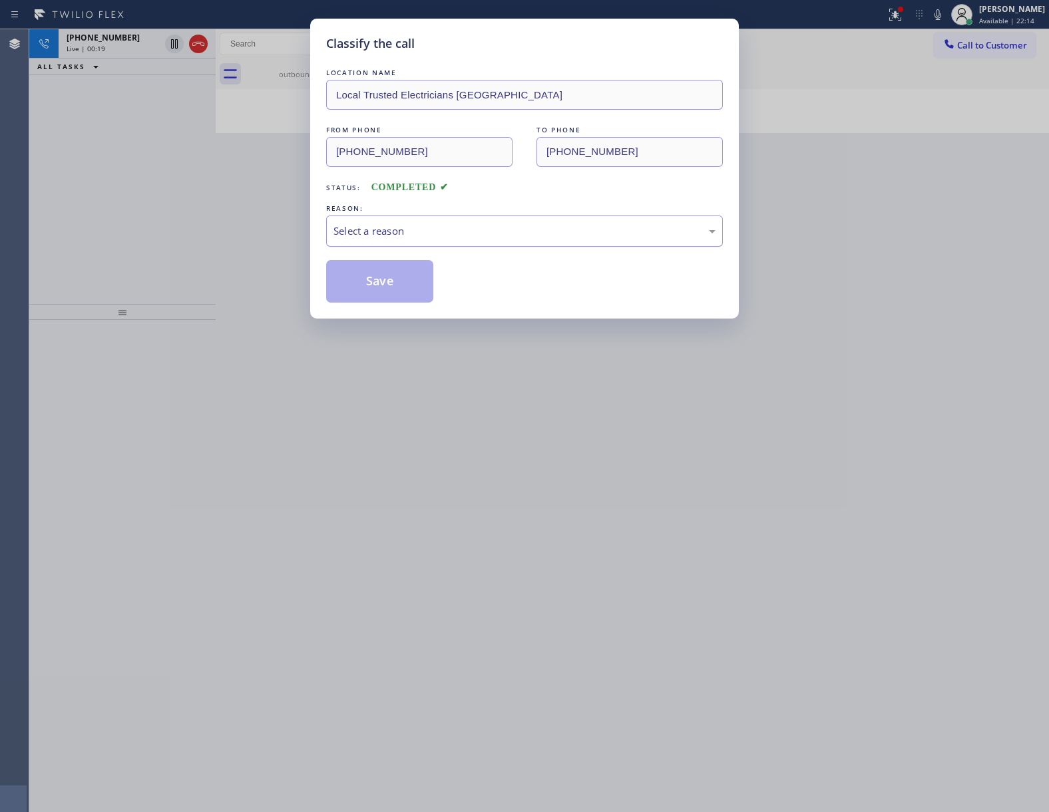
click at [382, 236] on div "Select a reason" at bounding box center [524, 231] width 382 height 15
click at [386, 289] on button "Save" at bounding box center [379, 281] width 107 height 43
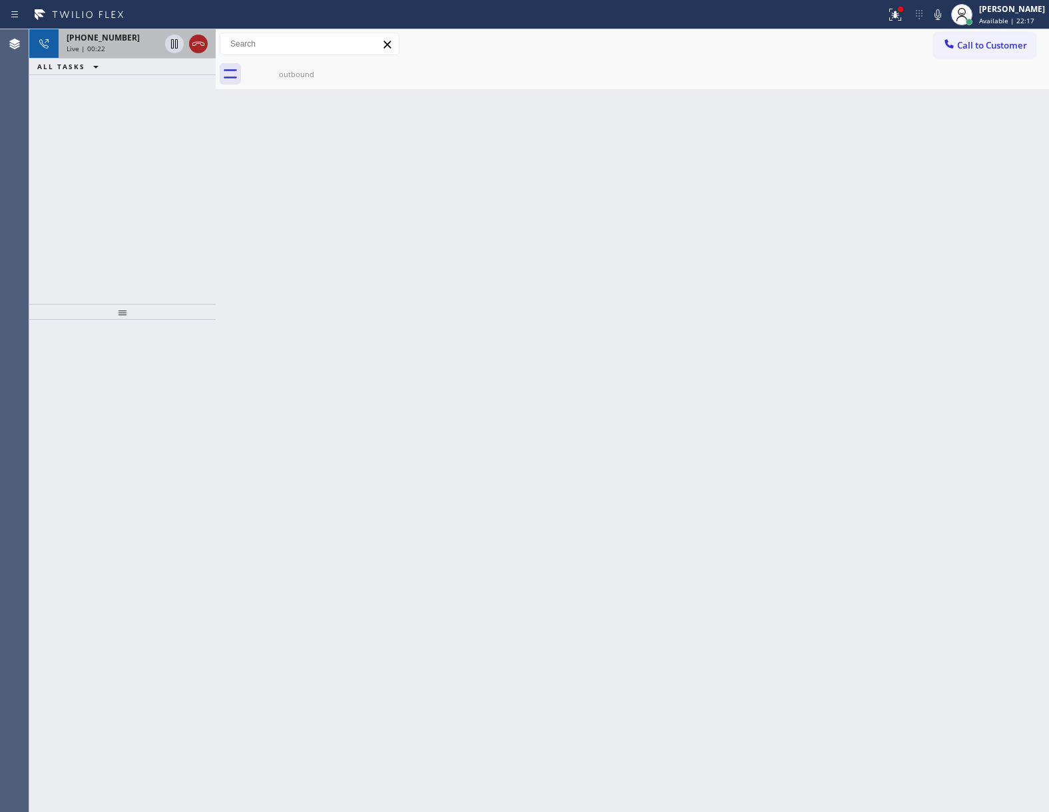
click at [200, 47] on icon at bounding box center [198, 44] width 16 height 16
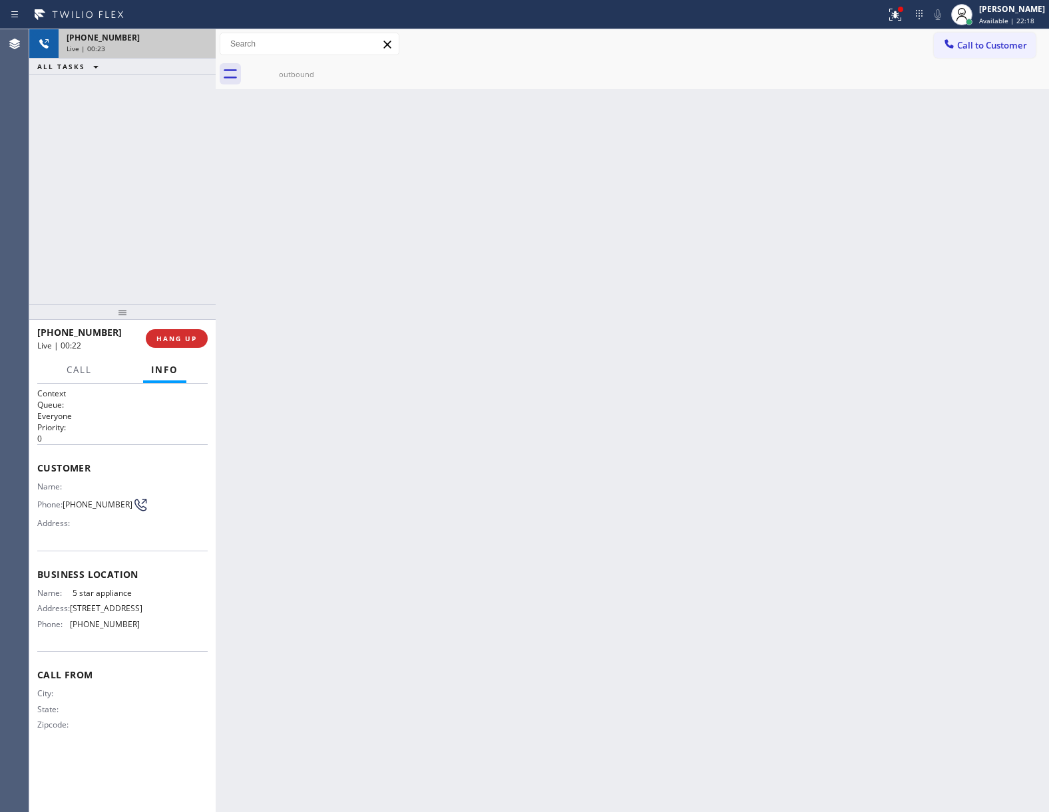
click at [972, 51] on button "Call to Customer" at bounding box center [985, 45] width 102 height 25
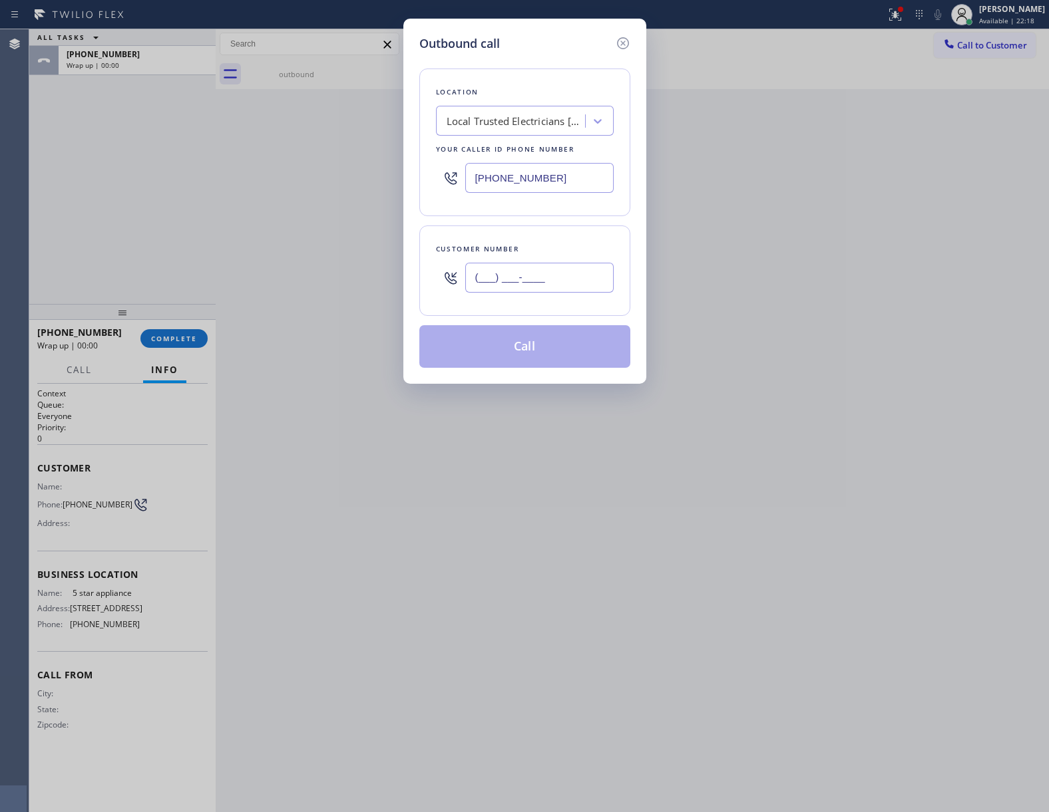
drag, startPoint x: 568, startPoint y: 275, endPoint x: 1030, endPoint y: 186, distance: 470.3
click at [568, 277] on input "(___) ___-____" at bounding box center [539, 278] width 148 height 30
paste input "631) 701-8281"
type input "[PHONE_NUMBER]"
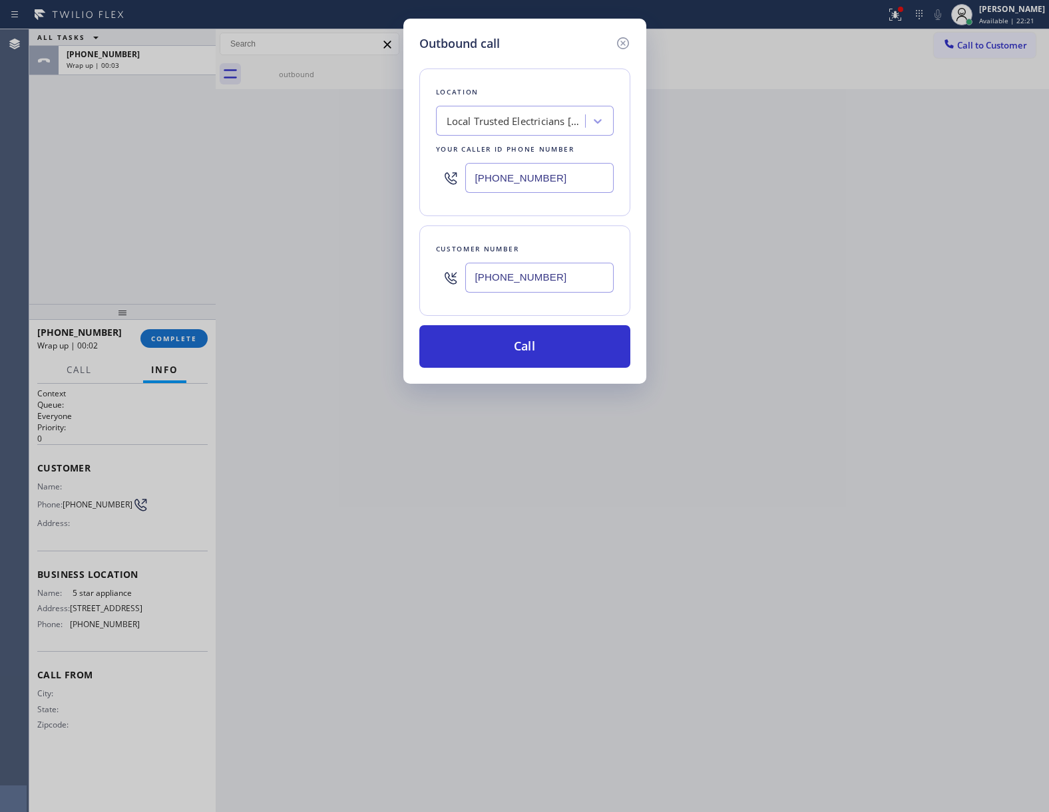
click at [495, 189] on input "[PHONE_NUMBER]" at bounding box center [539, 178] width 148 height 30
paste input "text"
type input "[PHONE_NUMBER]"
click at [539, 353] on button "Call" at bounding box center [524, 346] width 211 height 43
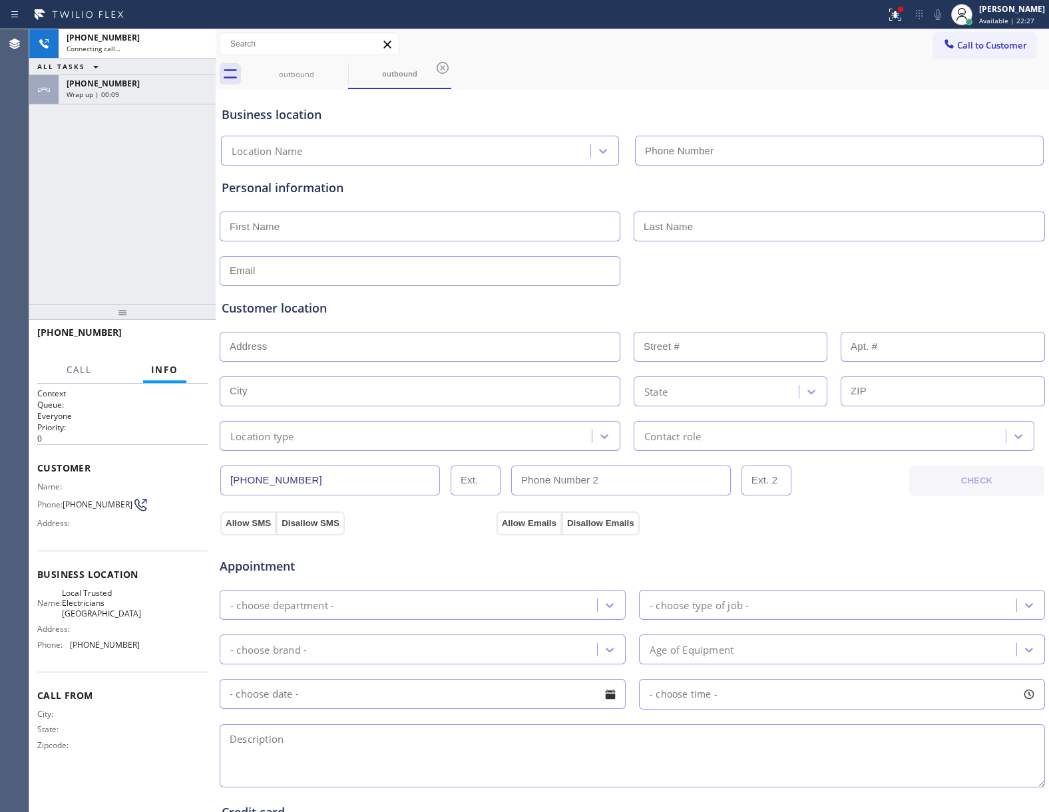
type input "[PHONE_NUMBER]"
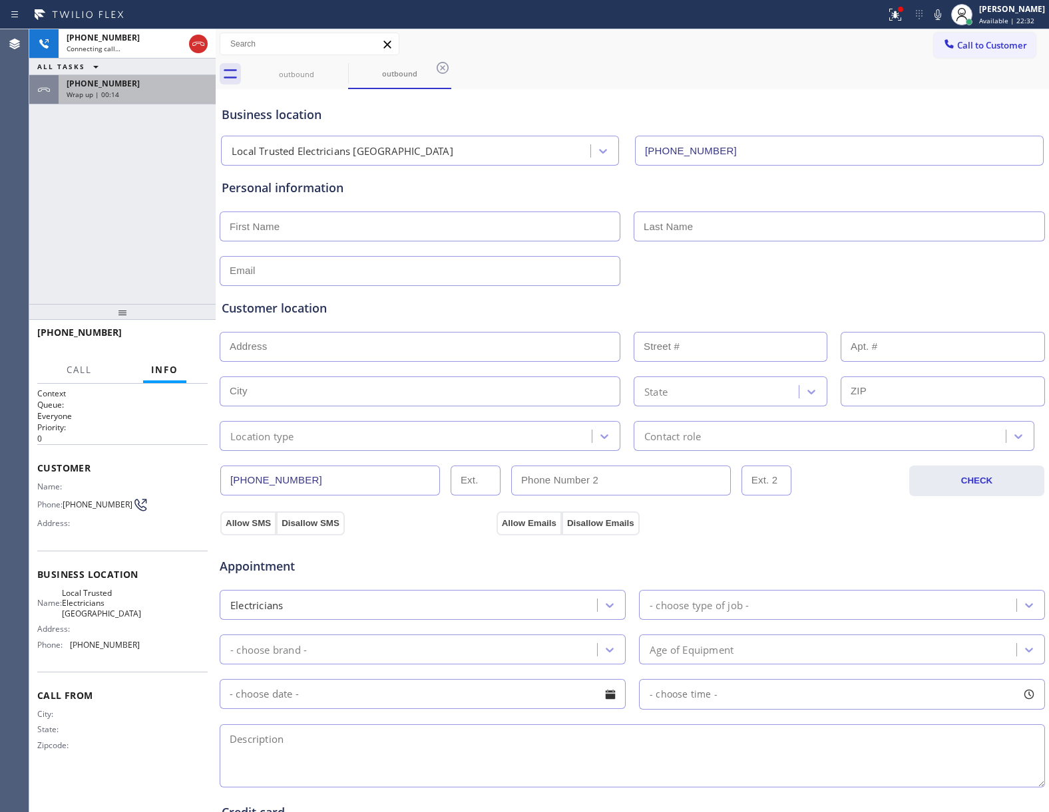
click at [144, 94] on div "Wrap up | 00:14" at bounding box center [137, 94] width 141 height 9
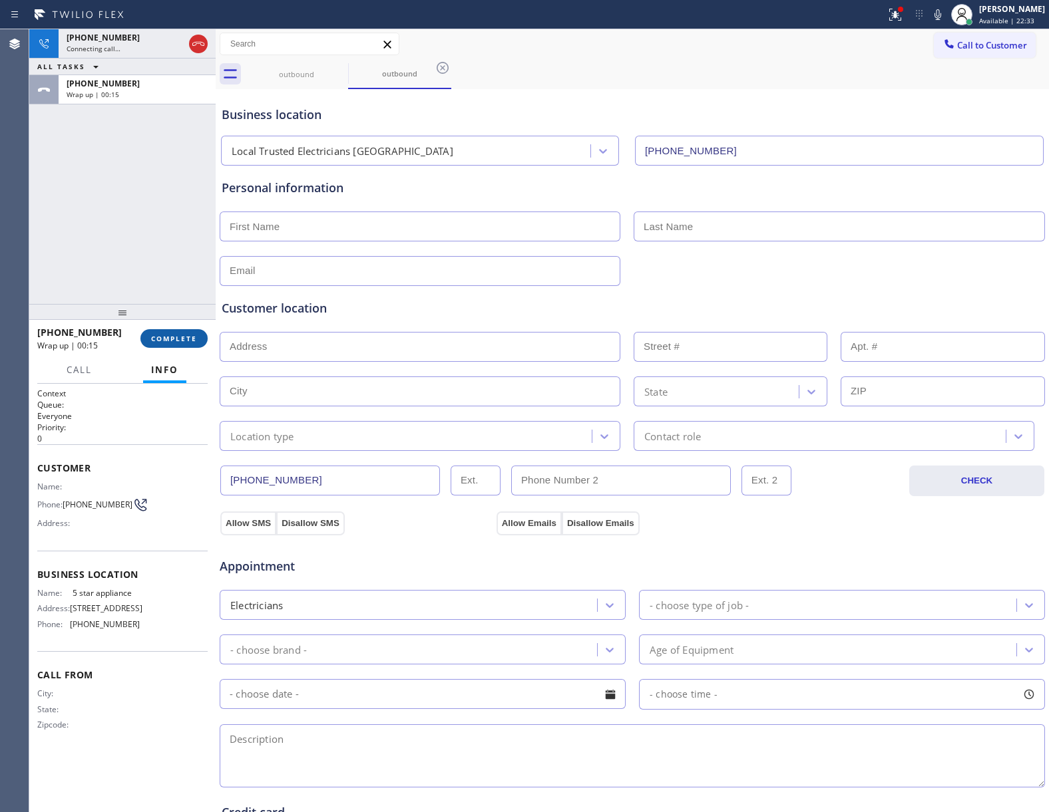
click at [169, 345] on button "COMPLETE" at bounding box center [173, 338] width 67 height 19
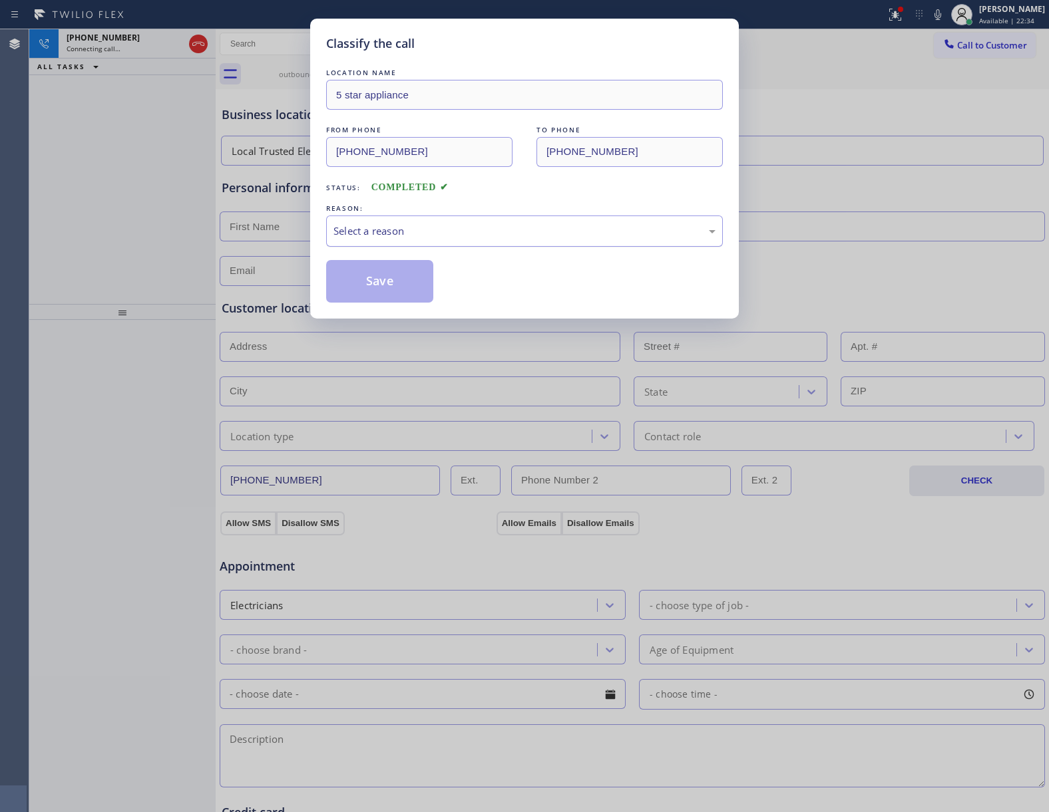
click at [386, 224] on div "Select a reason" at bounding box center [524, 231] width 382 height 15
click at [386, 283] on button "Save" at bounding box center [379, 281] width 107 height 43
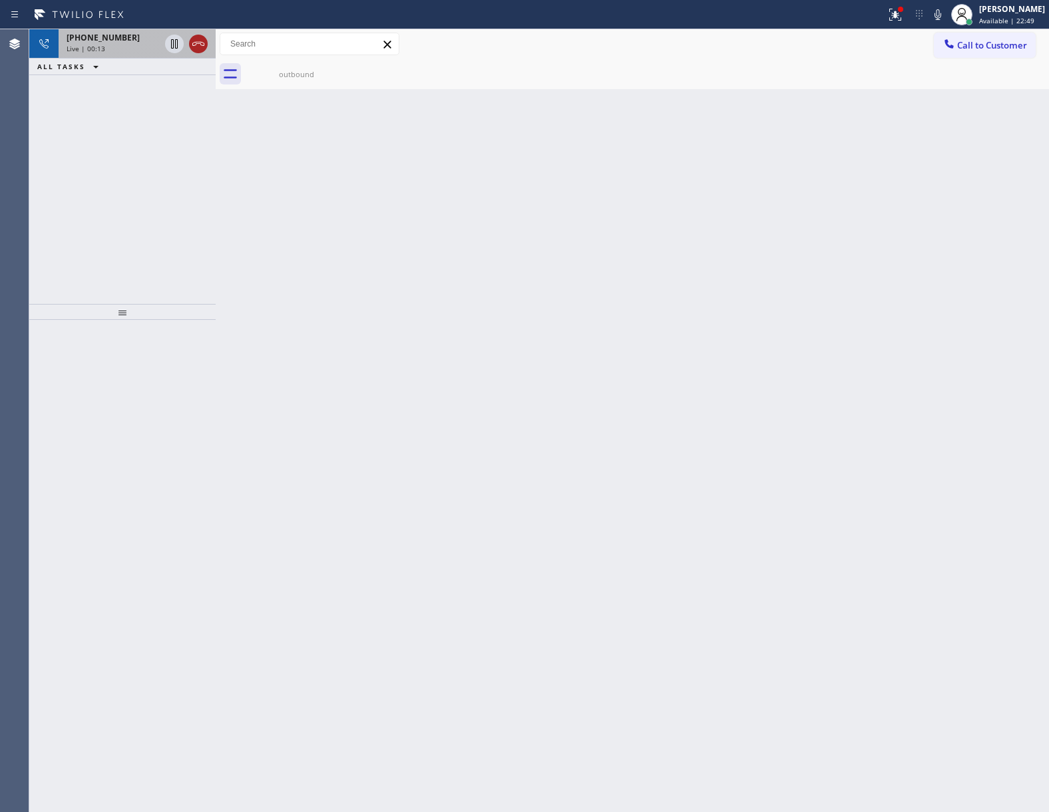
click at [200, 43] on icon at bounding box center [198, 44] width 12 height 4
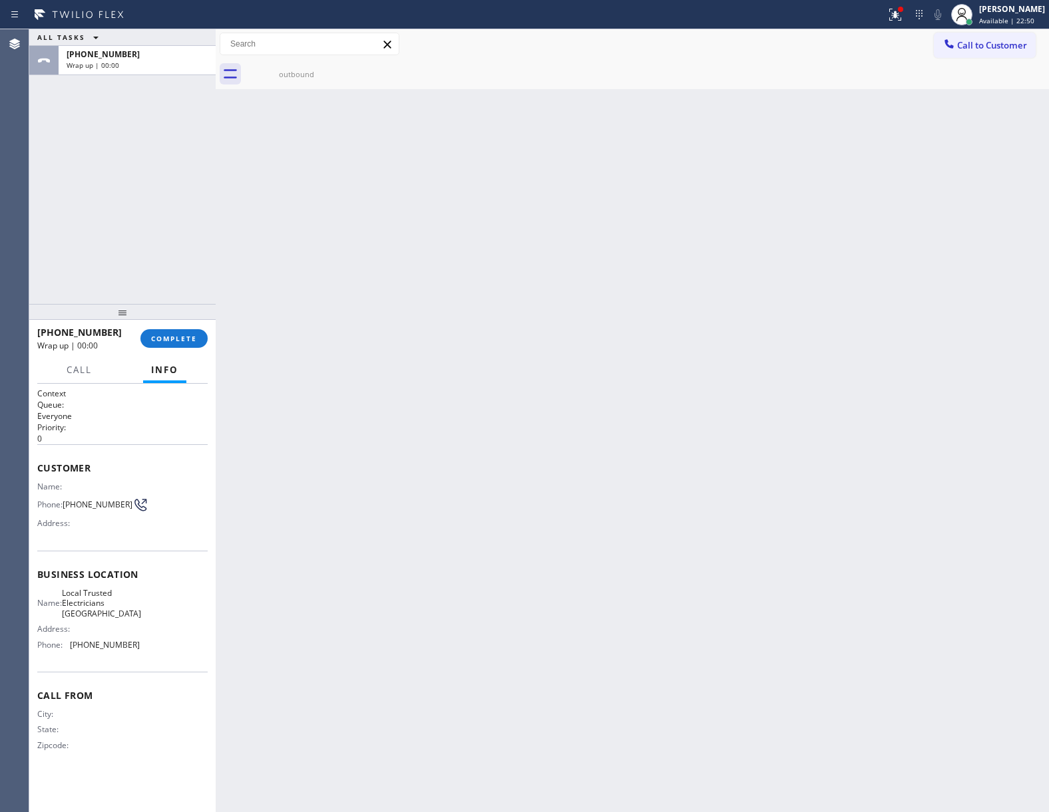
click at [186, 349] on div "[PHONE_NUMBER] Wrap up | 00:00 COMPLETE" at bounding box center [122, 338] width 170 height 35
click at [184, 339] on span "COMPLETE" at bounding box center [174, 338] width 46 height 9
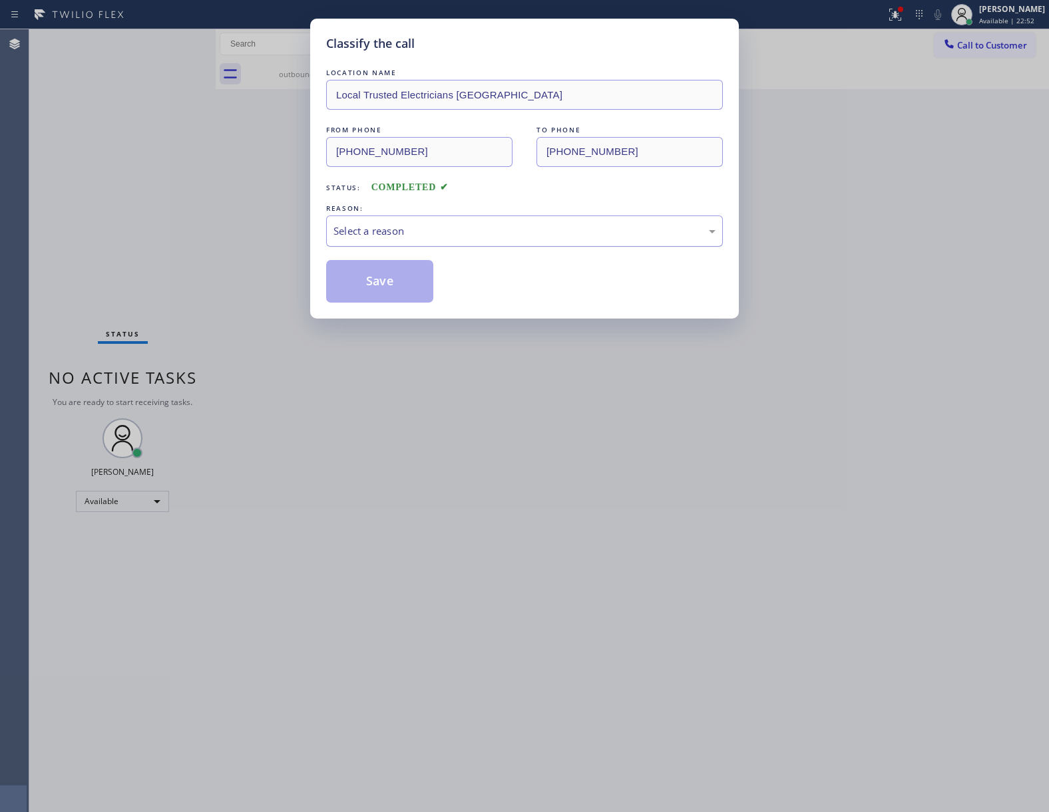
drag, startPoint x: 375, startPoint y: 214, endPoint x: 383, endPoint y: 224, distance: 12.8
click at [383, 224] on div "REASON: Select a reason" at bounding box center [524, 224] width 397 height 45
click at [393, 240] on div "Select a reason" at bounding box center [524, 231] width 397 height 31
click at [366, 290] on button "Save" at bounding box center [379, 281] width 107 height 43
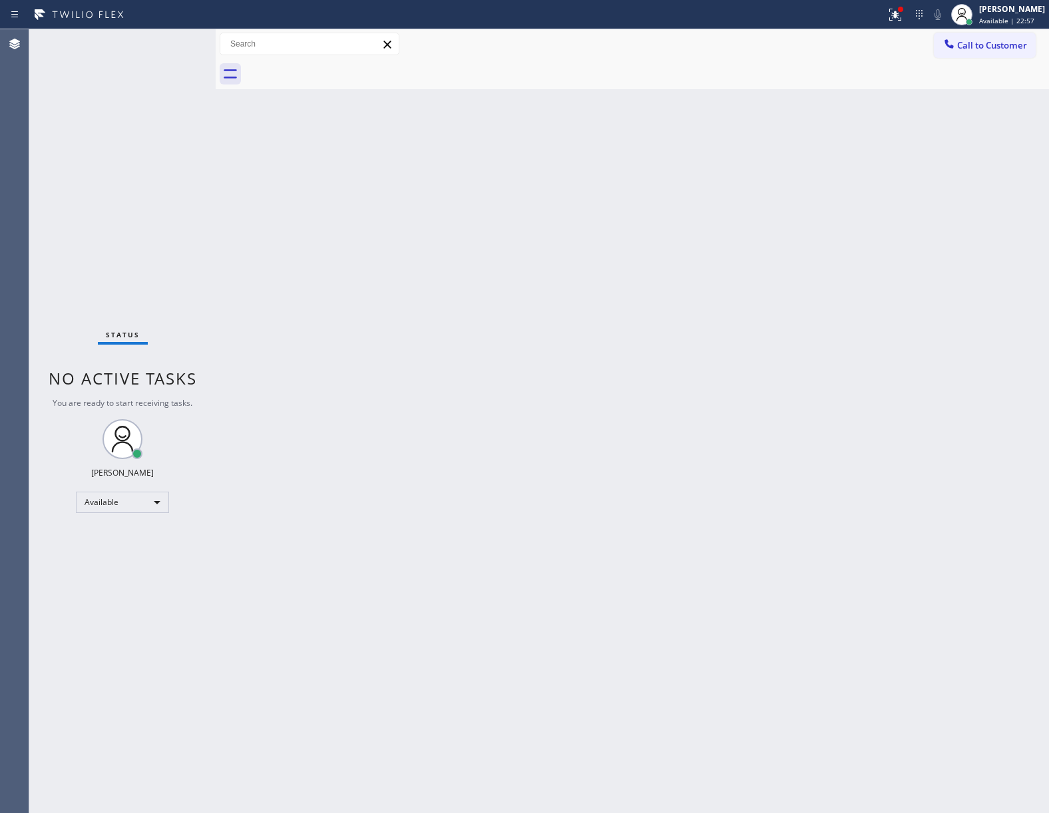
drag, startPoint x: 723, startPoint y: 268, endPoint x: 749, endPoint y: 248, distance: 32.7
click at [735, 256] on div "Back to Dashboard Change Sender ID Customers Technicians Select a contact Outbo…" at bounding box center [632, 421] width 833 height 784
click at [1014, 54] on button "Call to Customer" at bounding box center [985, 45] width 102 height 25
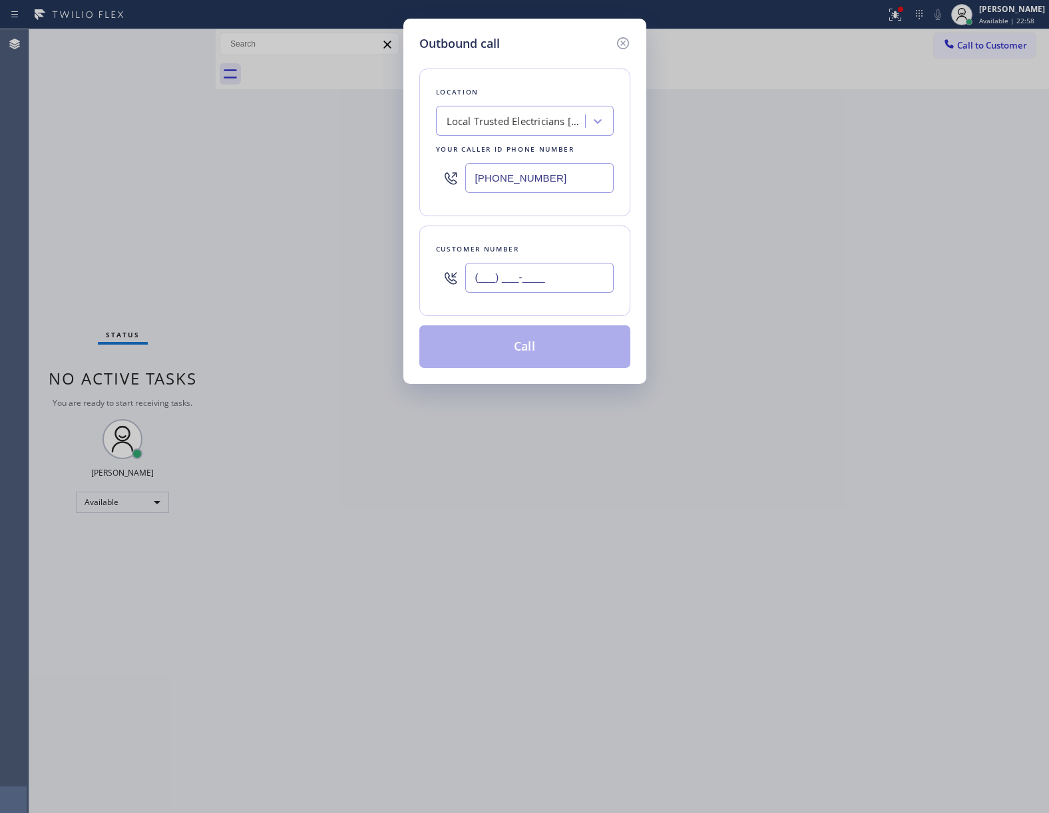
click at [562, 277] on input "(___) ___-____" at bounding box center [539, 278] width 148 height 30
paste input "363) 201-8087"
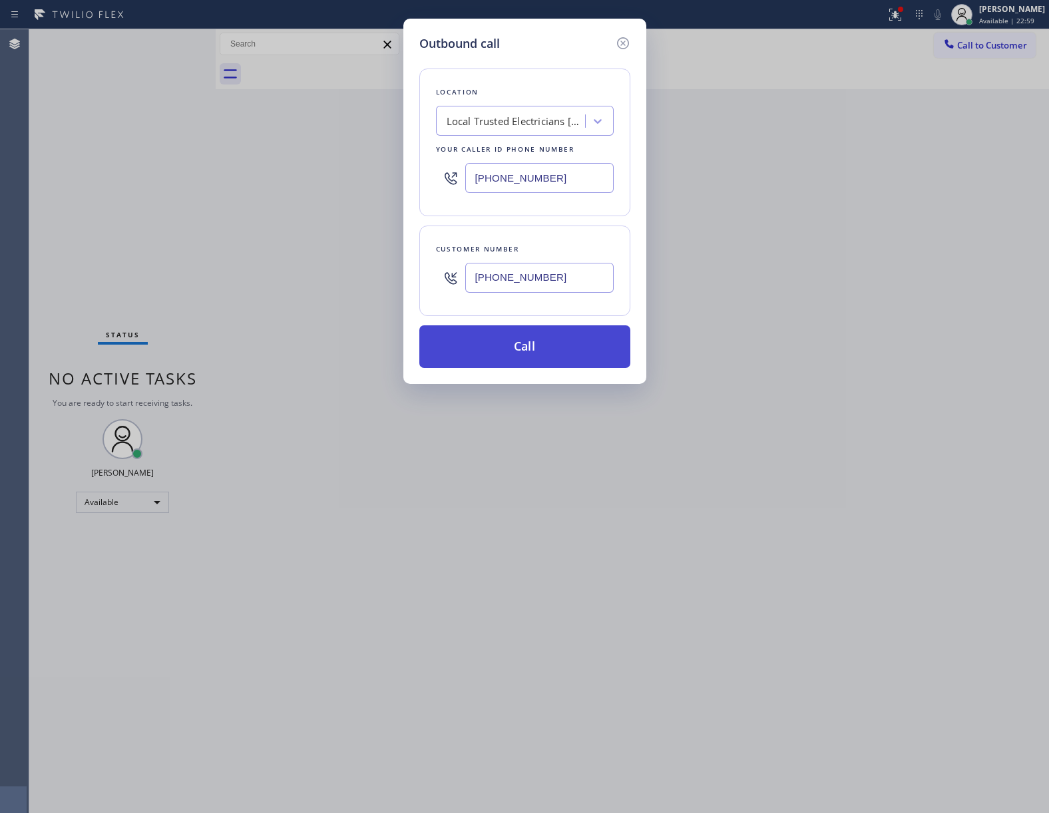
type input "[PHONE_NUMBER]"
click at [531, 344] on button "Call" at bounding box center [524, 346] width 211 height 43
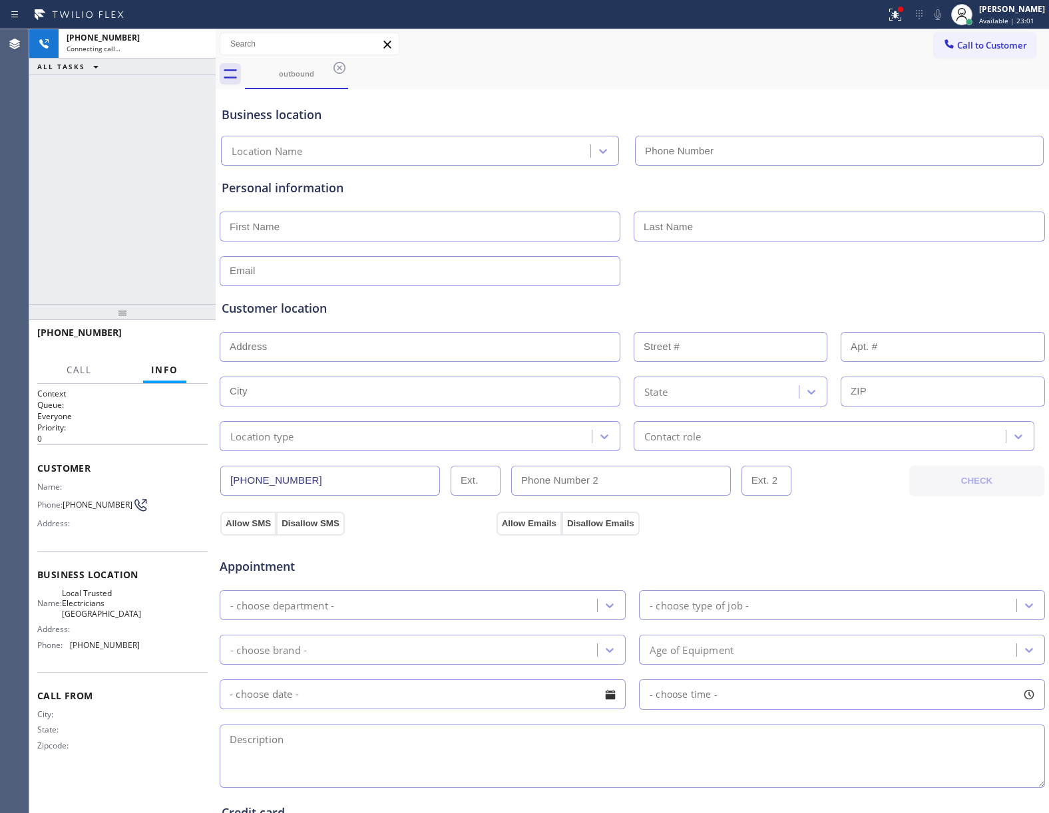
type input "[PHONE_NUMBER]"
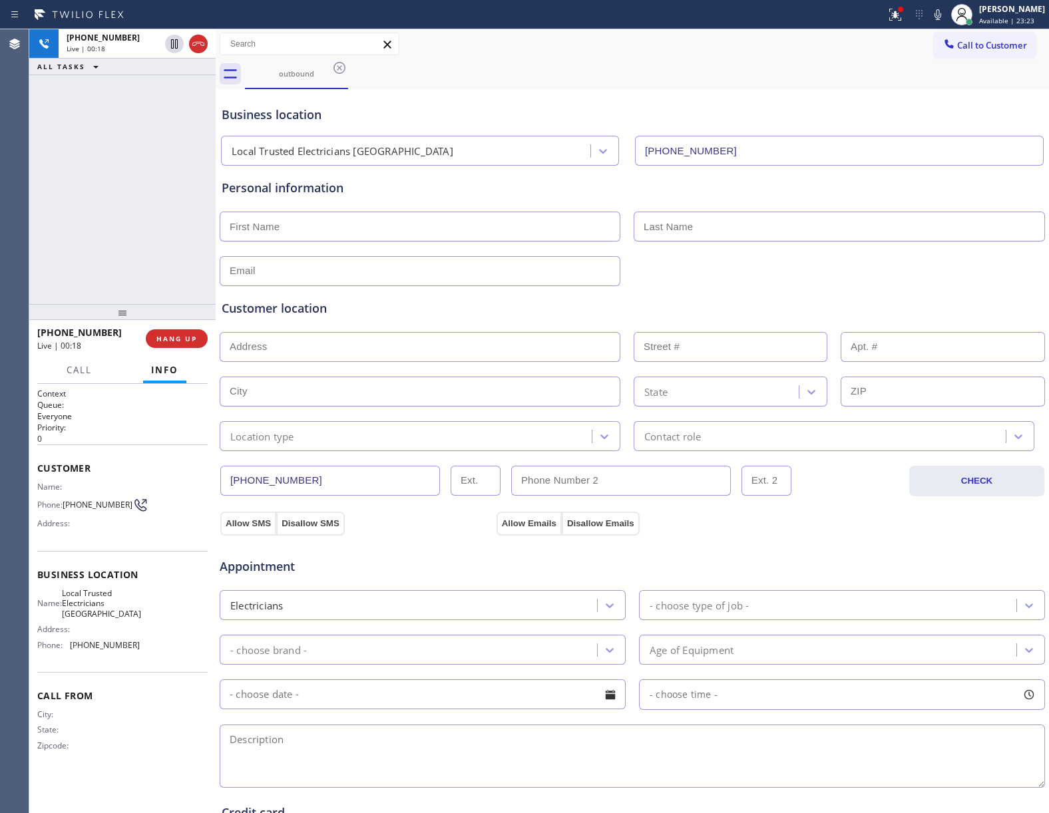
click at [181, 325] on div "[PHONE_NUMBER] Live | 00:18 HANG UP" at bounding box center [122, 338] width 170 height 35
click at [180, 339] on span "HANG UP" at bounding box center [176, 338] width 41 height 9
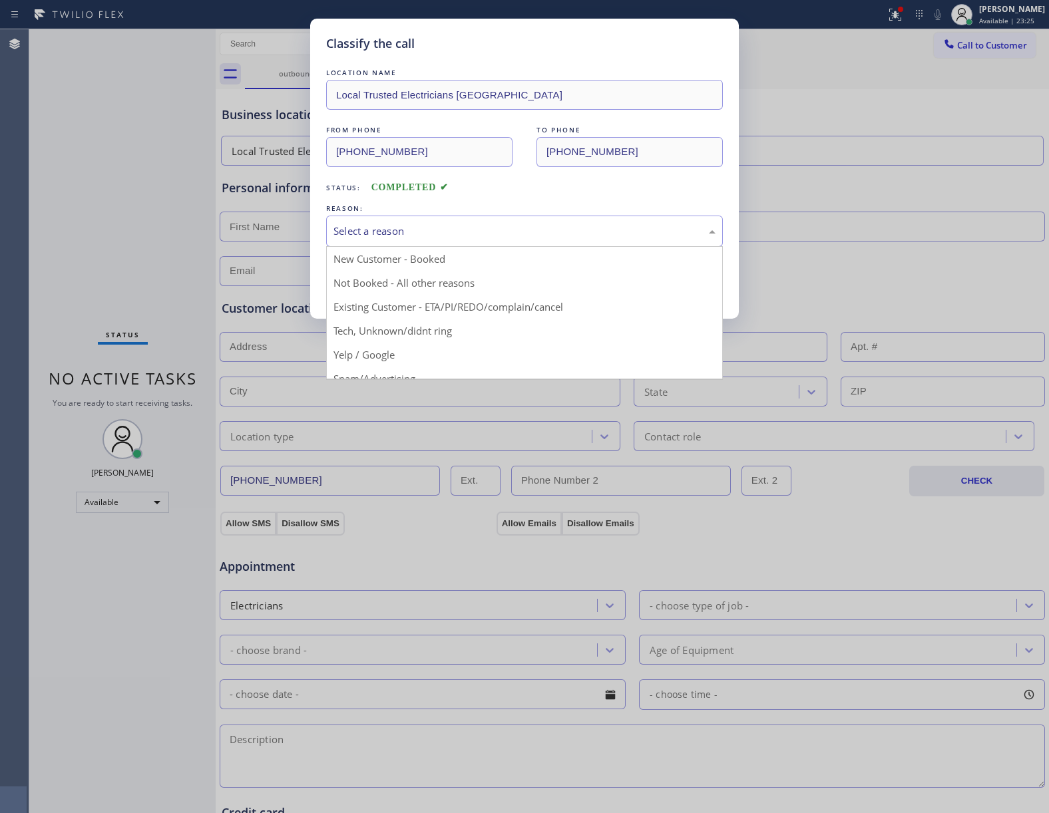
click at [393, 222] on div "Select a reason" at bounding box center [524, 231] width 397 height 31
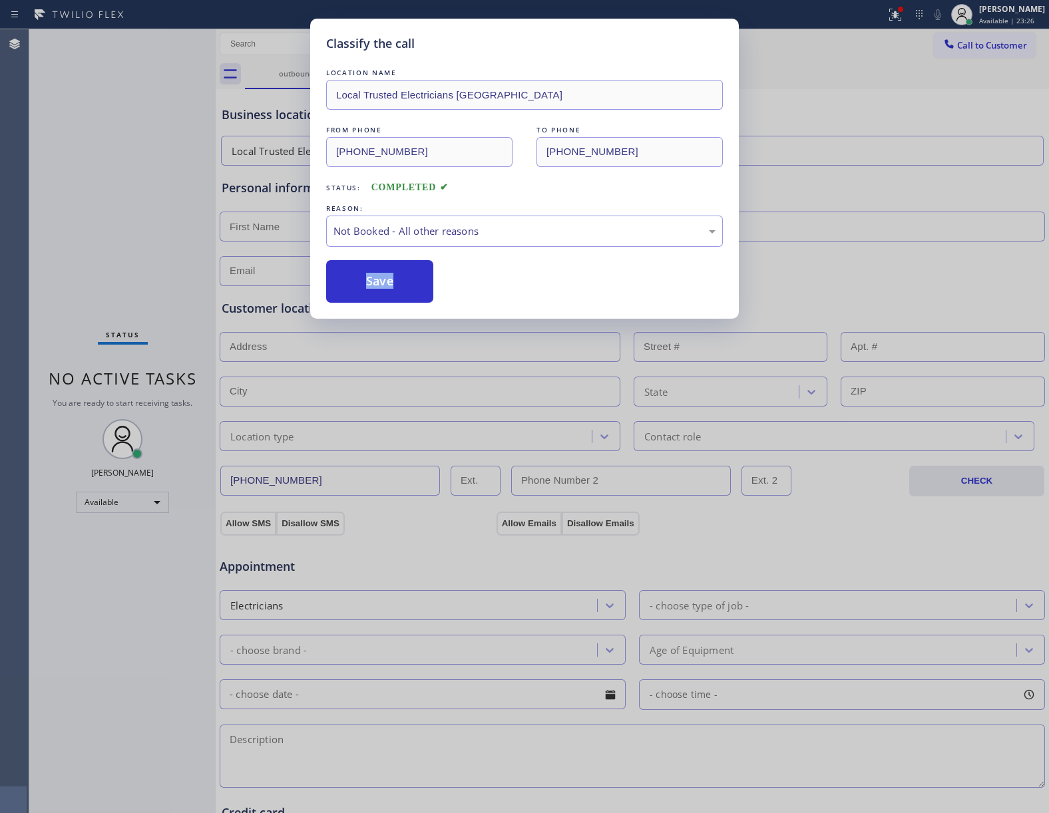
click at [374, 275] on button "Save" at bounding box center [379, 281] width 107 height 43
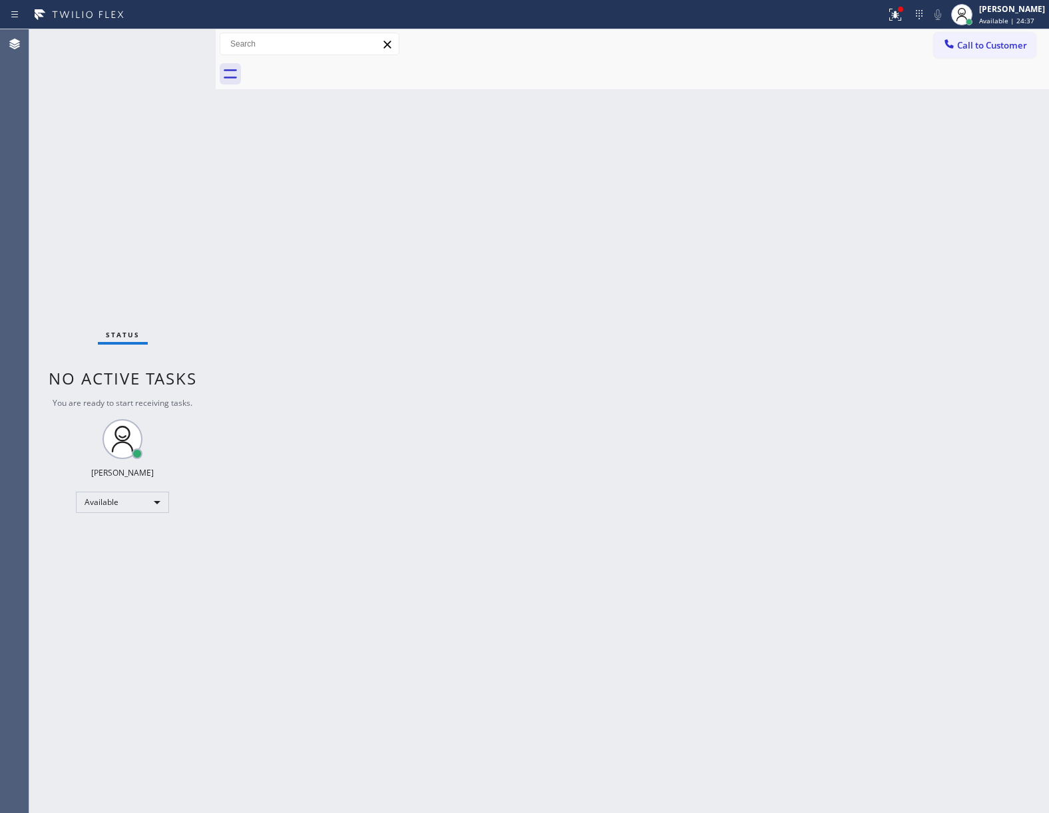
click at [226, 357] on div "Back to Dashboard Change Sender ID Customers Technicians Select a contact Outbo…" at bounding box center [632, 421] width 833 height 784
drag, startPoint x: 498, startPoint y: 325, endPoint x: 773, endPoint y: 209, distance: 299.1
click at [520, 318] on div "Back to Dashboard Change Sender ID Customers Technicians Select a contact Outbo…" at bounding box center [632, 421] width 833 height 784
click at [973, 35] on button "Call to Customer" at bounding box center [985, 45] width 102 height 25
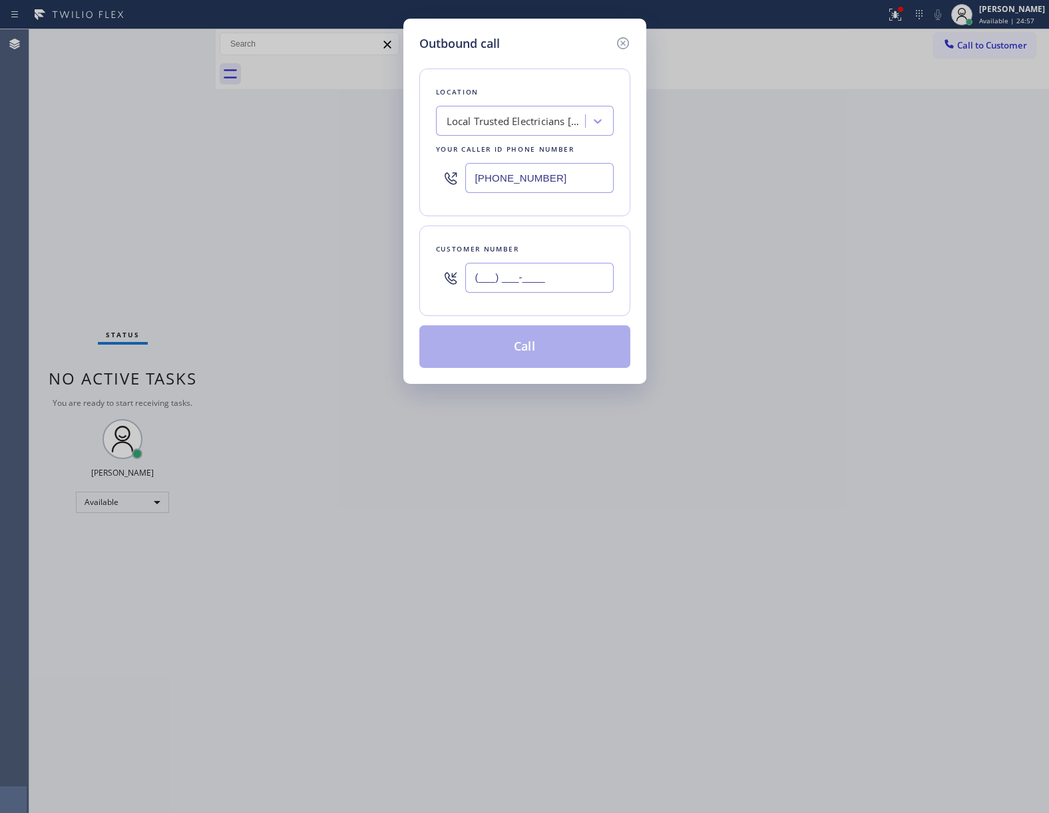
click at [488, 282] on input "(___) ___-____" at bounding box center [539, 278] width 148 height 30
paste input "363) 201-8087"
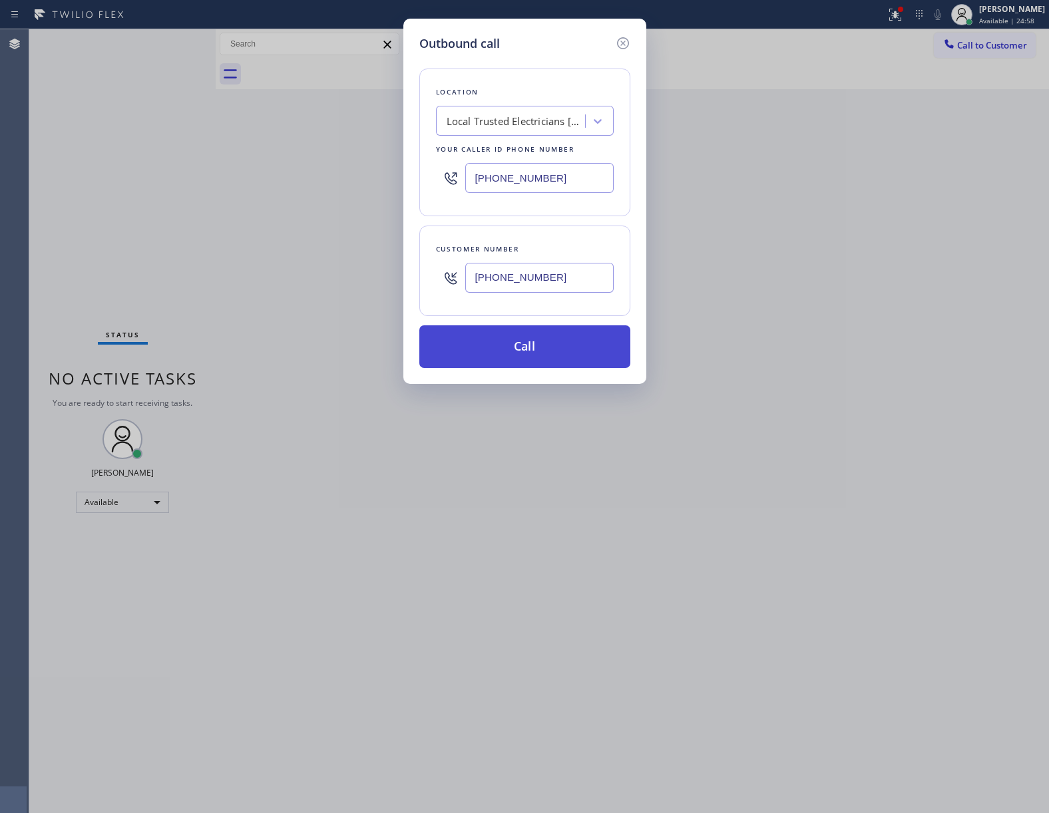
type input "[PHONE_NUMBER]"
click at [547, 357] on button "Call" at bounding box center [524, 346] width 211 height 43
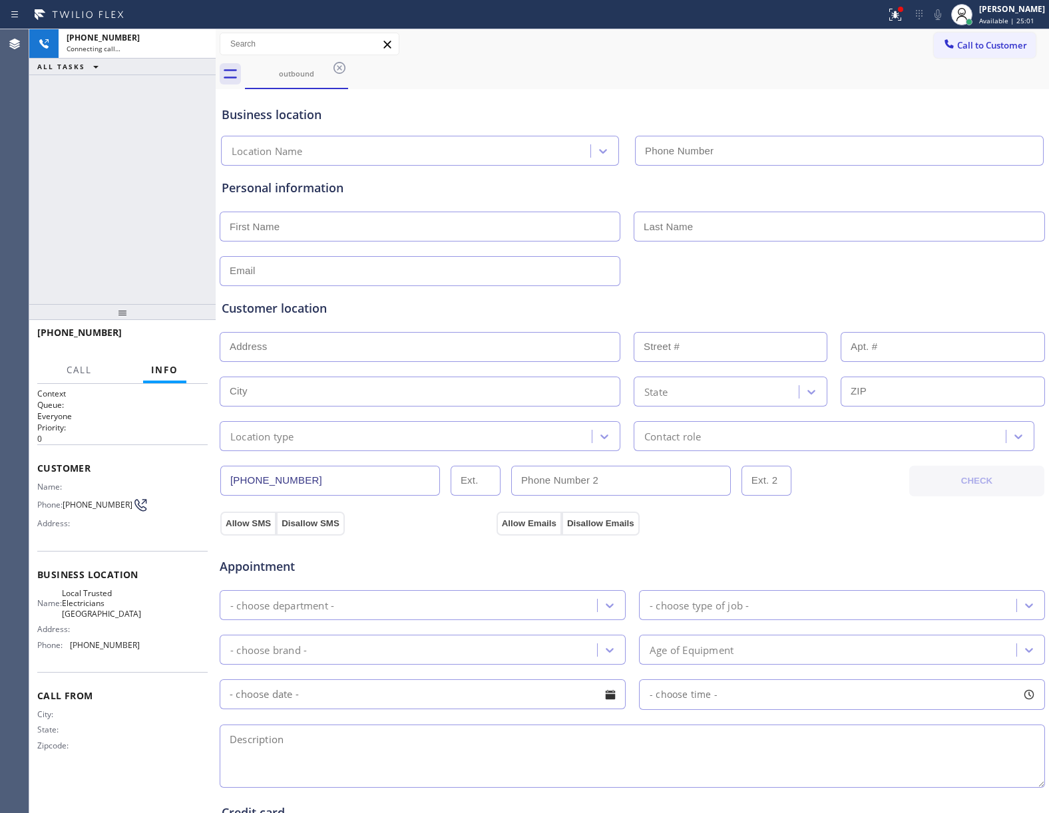
type input "[PHONE_NUMBER]"
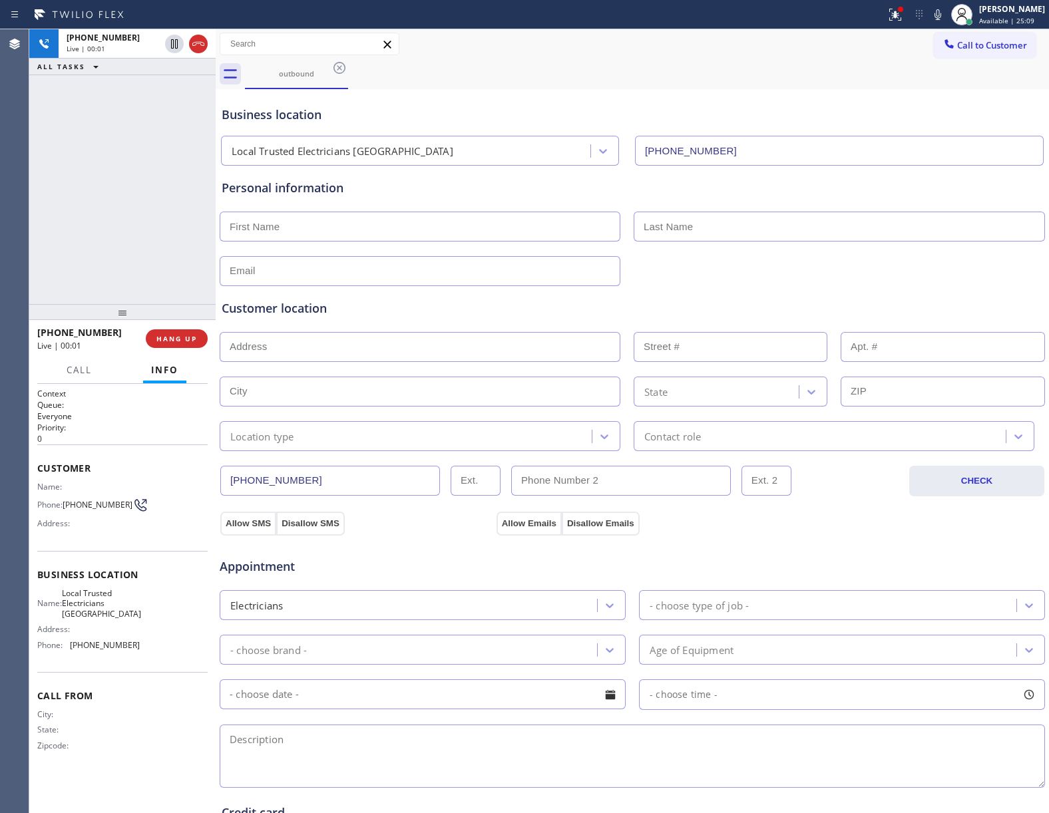
click at [87, 184] on div "[PHONE_NUMBER] Live | 00:01 ALL TASKS ALL TASKS ACTIVE TASKS TASKS IN WRAP UP" at bounding box center [122, 166] width 186 height 275
click at [194, 336] on span "HANG UP" at bounding box center [176, 338] width 41 height 9
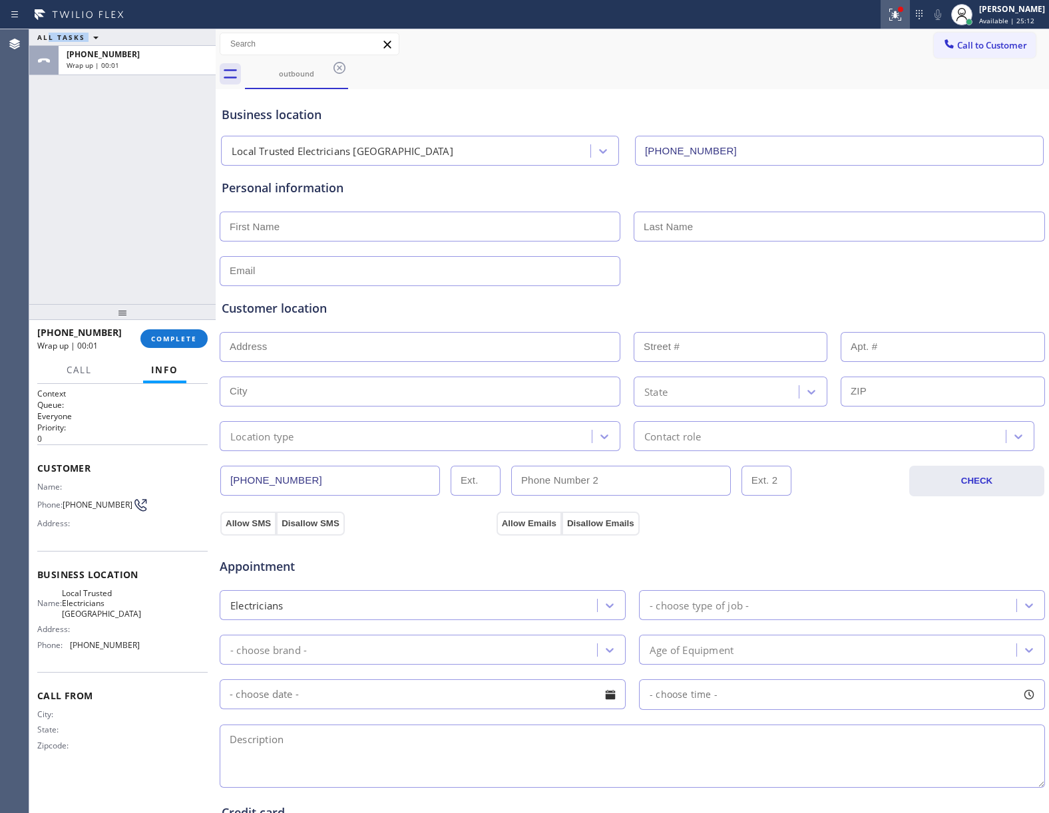
click at [891, 11] on icon at bounding box center [895, 13] width 8 height 5
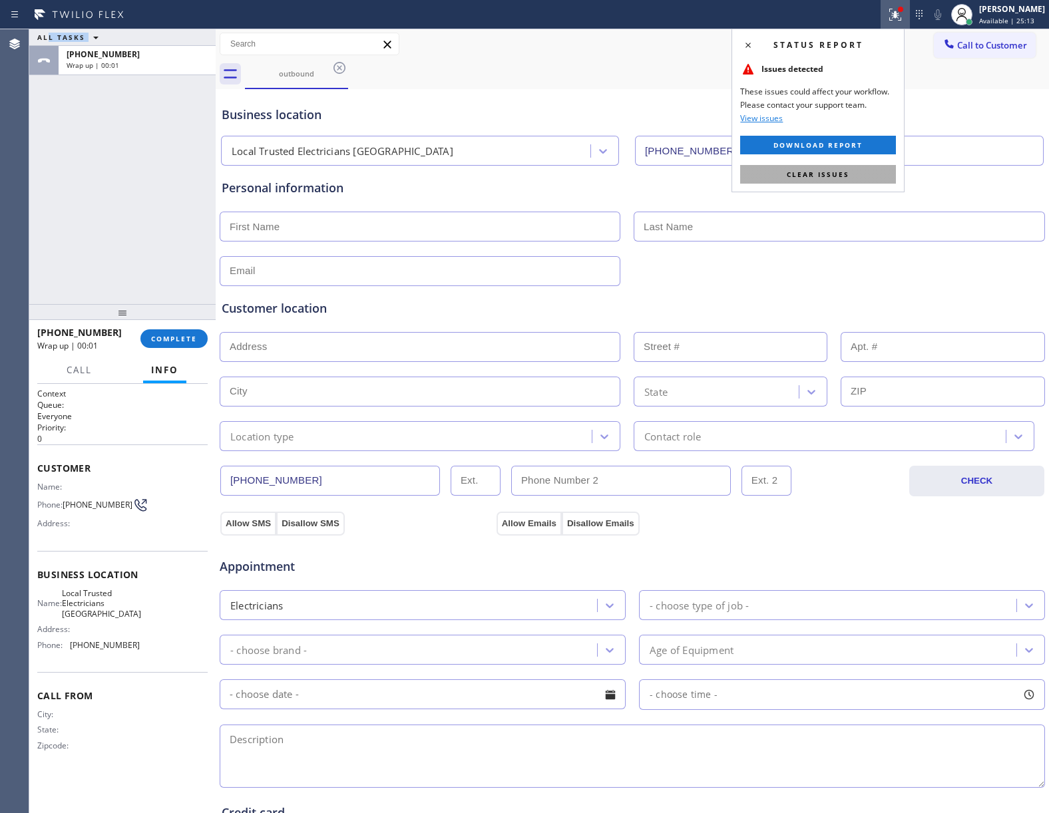
click at [820, 174] on span "Clear issues" at bounding box center [818, 174] width 63 height 9
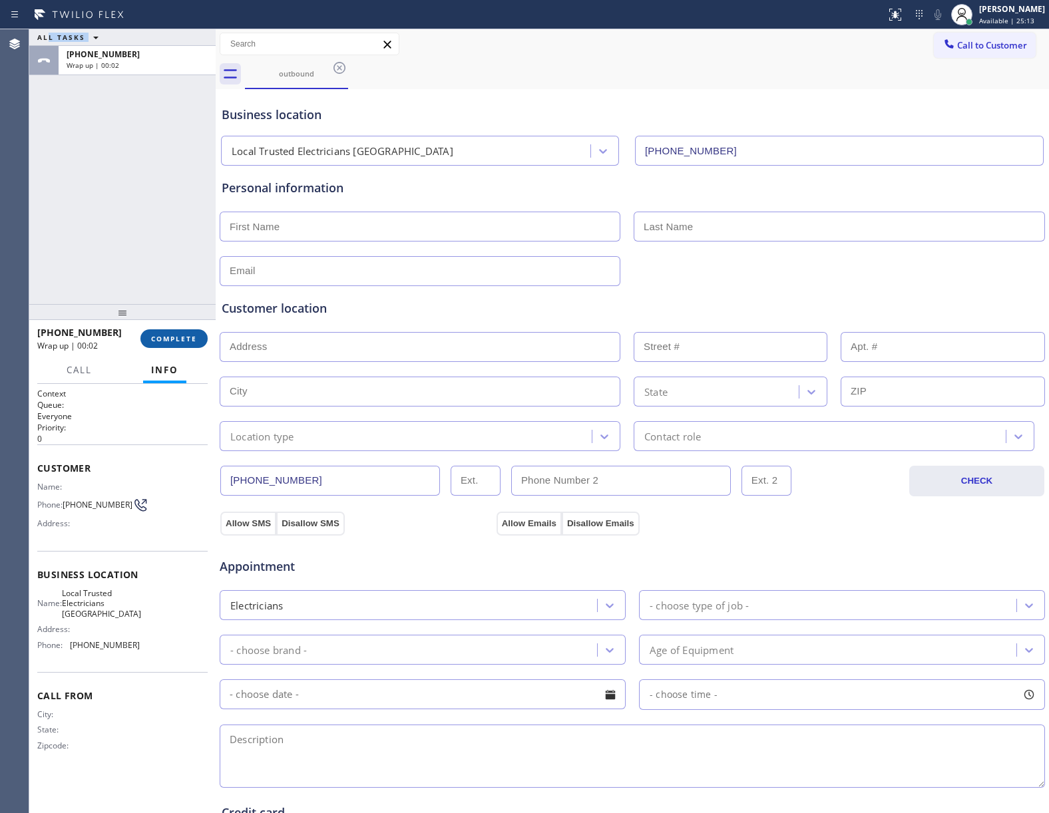
click at [165, 343] on button "COMPLETE" at bounding box center [173, 338] width 67 height 19
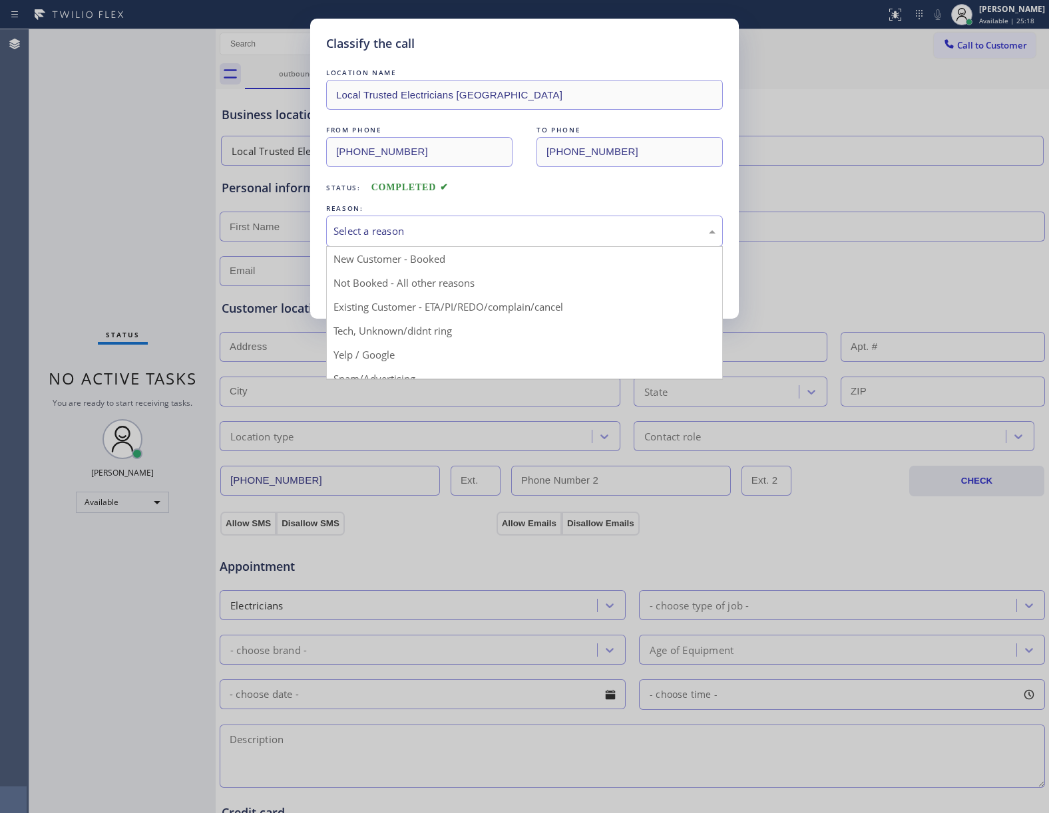
click at [433, 230] on div "Select a reason" at bounding box center [524, 231] width 382 height 15
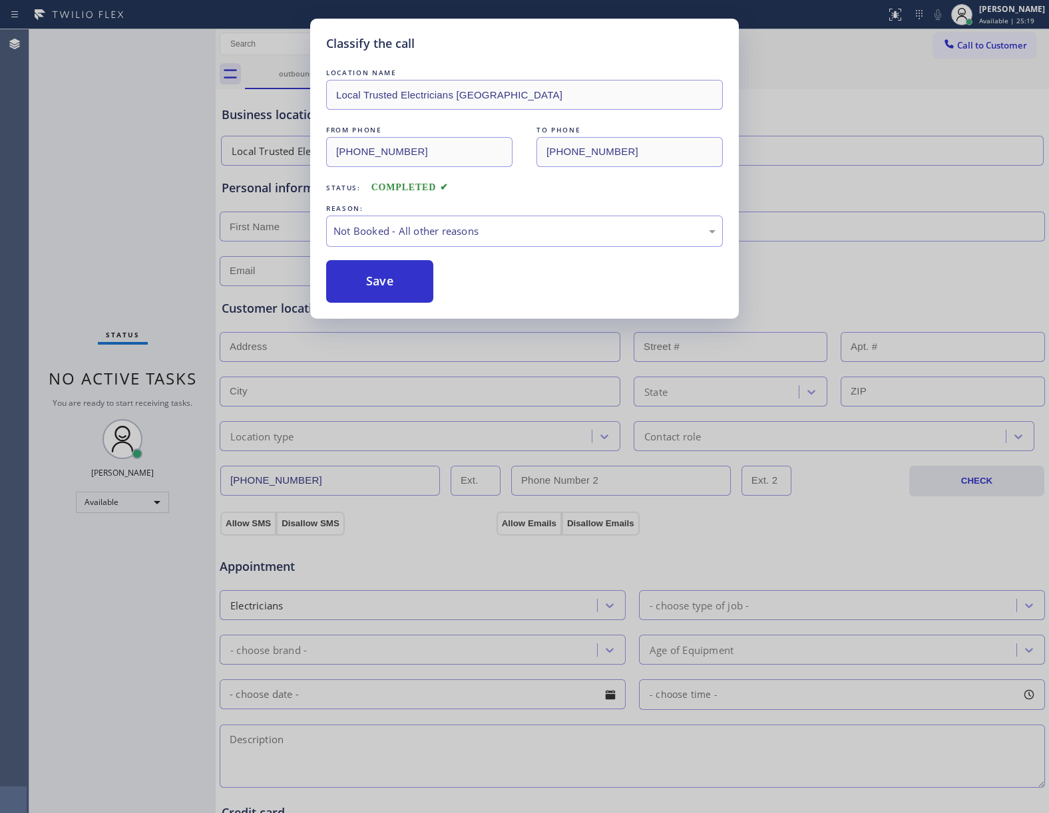
click at [386, 287] on button "Save" at bounding box center [379, 281] width 107 height 43
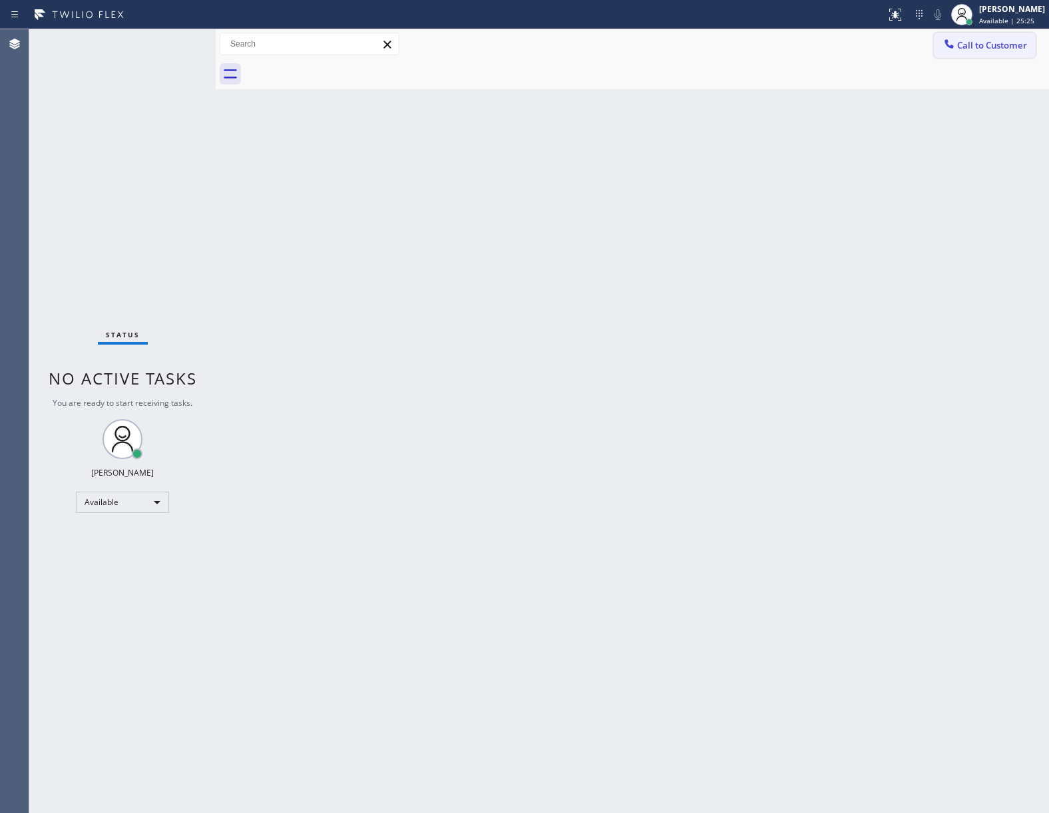
click at [978, 38] on button "Call to Customer" at bounding box center [985, 45] width 102 height 25
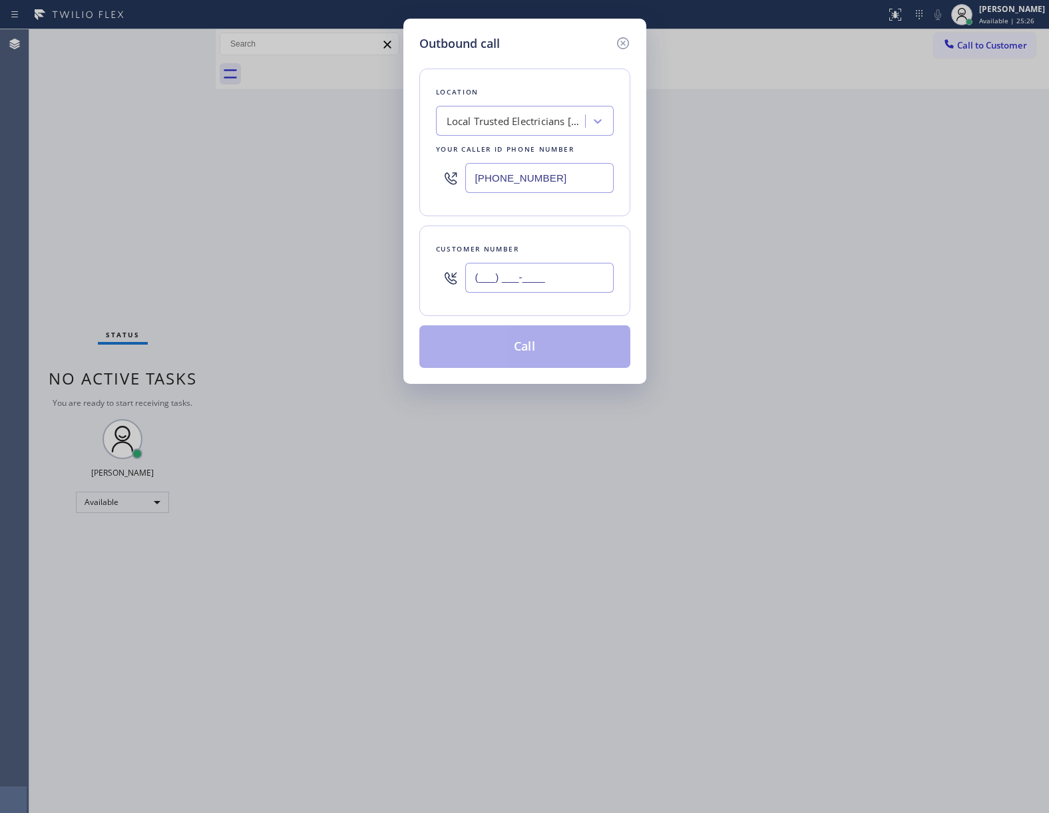
click at [526, 290] on input "(___) ___-____" at bounding box center [539, 278] width 148 height 30
paste input "363) 201-8087"
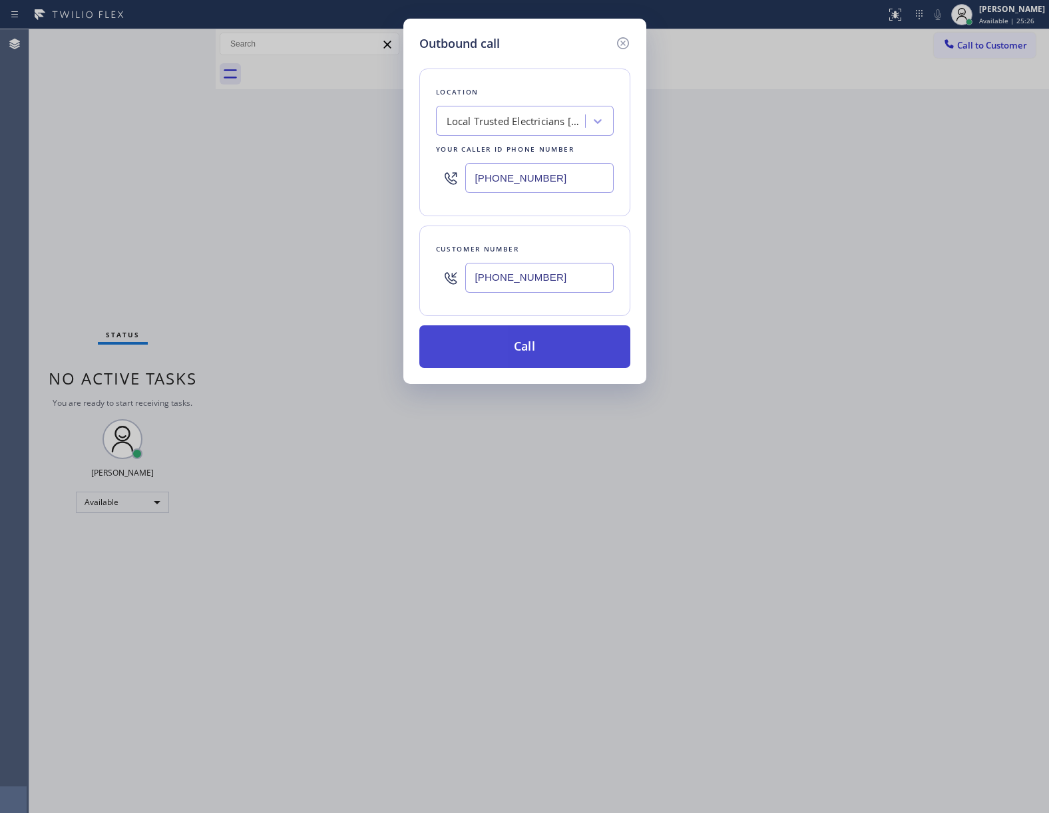
type input "[PHONE_NUMBER]"
drag, startPoint x: 547, startPoint y: 358, endPoint x: 1047, endPoint y: 592, distance: 551.6
click at [552, 358] on button "Call" at bounding box center [524, 346] width 211 height 43
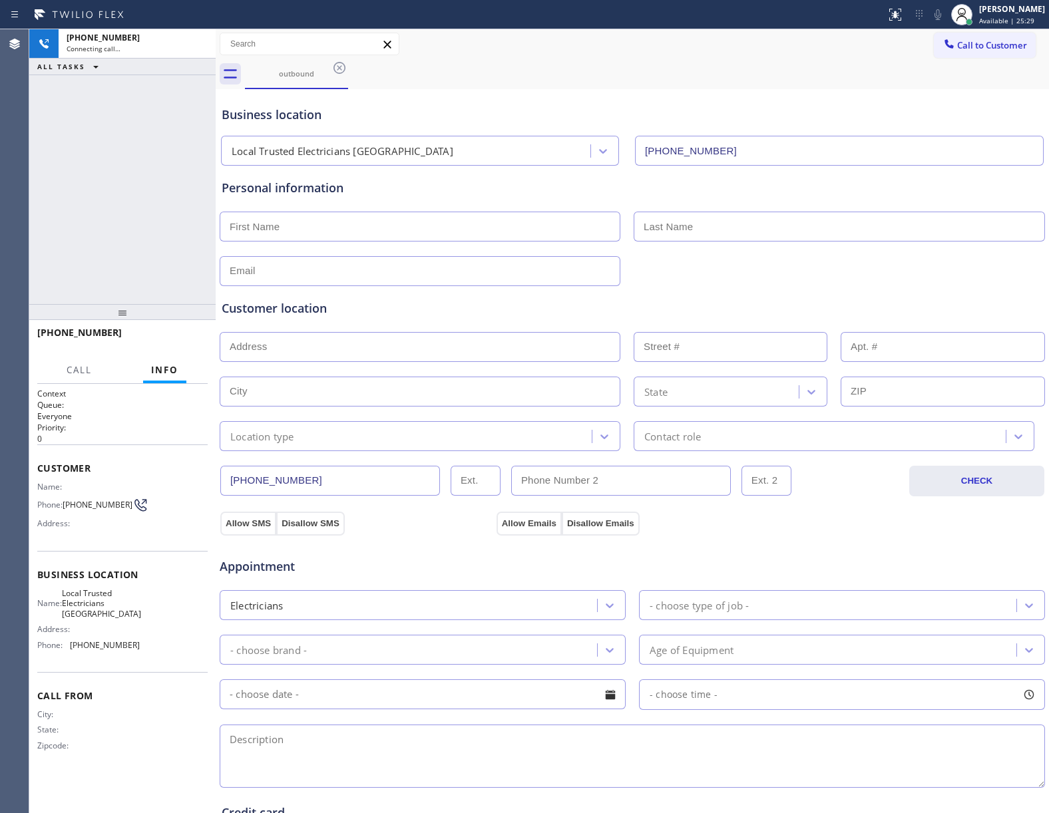
type input "[PHONE_NUMBER]"
click at [201, 43] on icon at bounding box center [198, 44] width 16 height 16
click at [179, 347] on button "COMPLETE" at bounding box center [173, 338] width 67 height 19
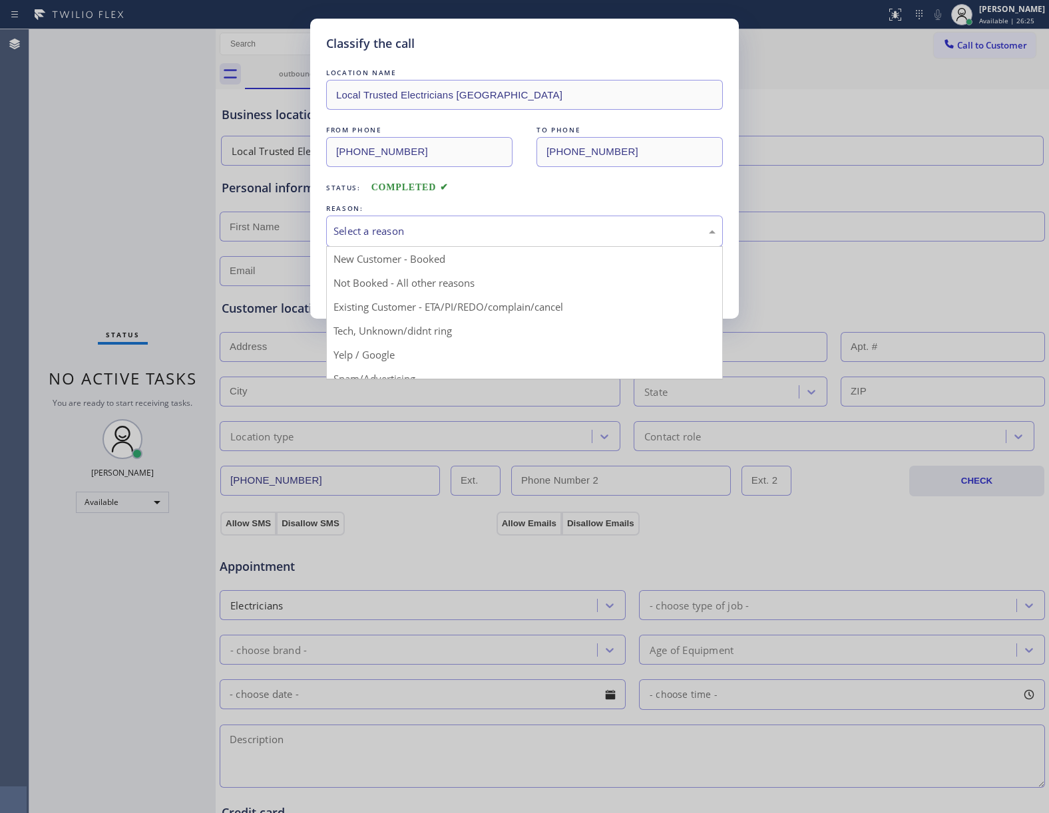
drag, startPoint x: 430, startPoint y: 229, endPoint x: 411, endPoint y: 275, distance: 49.8
click at [430, 230] on div "Select a reason" at bounding box center [524, 231] width 382 height 15
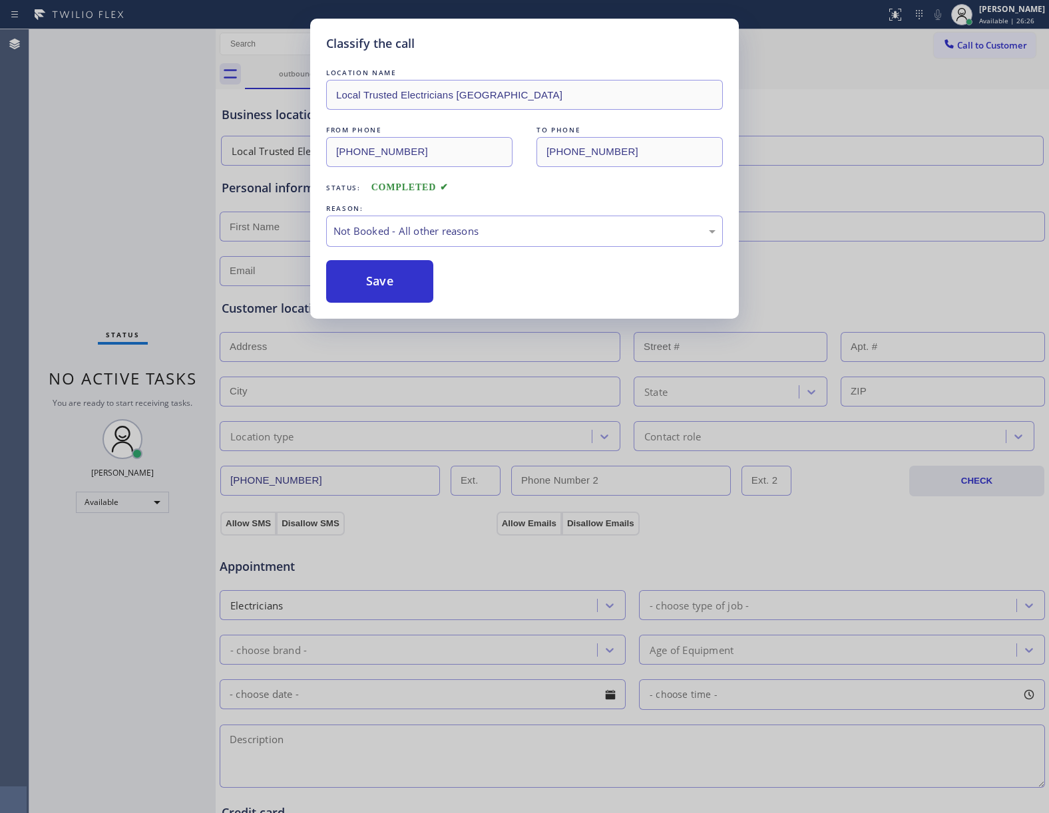
click at [369, 285] on button "Save" at bounding box center [379, 281] width 107 height 43
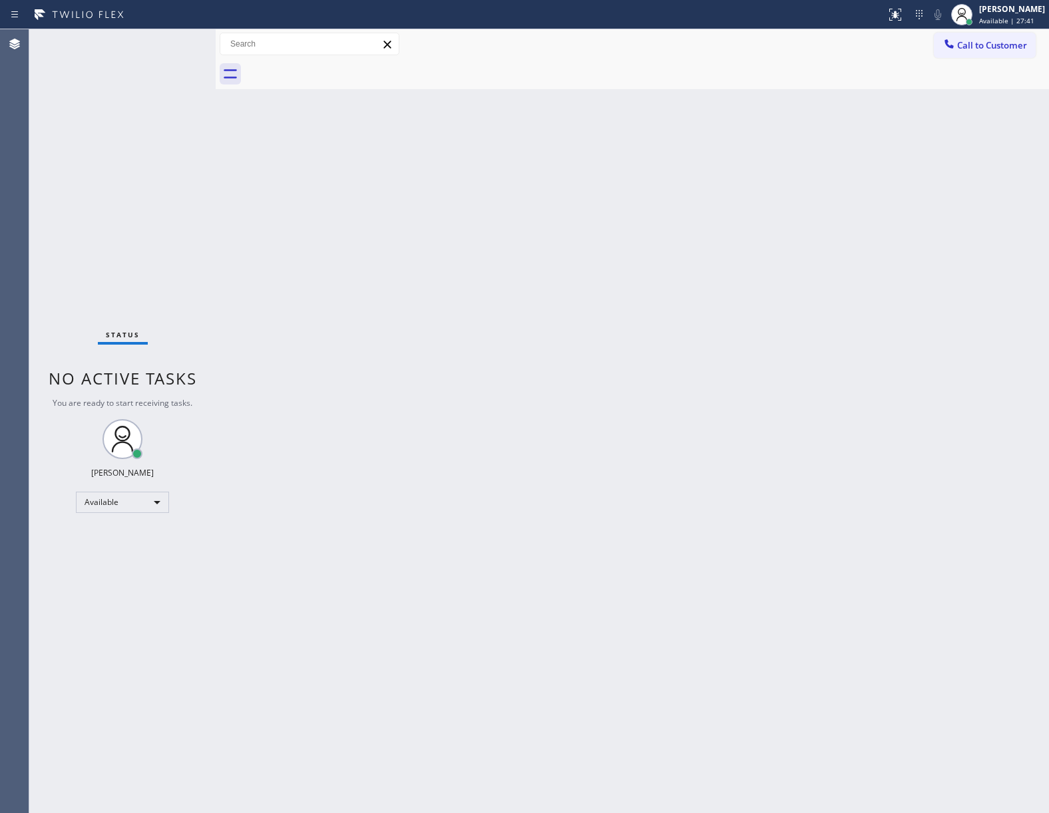
click at [171, 150] on div "Status No active tasks You are ready to start receiving tasks. [PERSON_NAME] Av…" at bounding box center [122, 421] width 186 height 784
click at [871, 240] on div "Back to Dashboard Change Sender ID Customers Technicians Select a contact Outbo…" at bounding box center [632, 421] width 833 height 784
click at [986, 46] on span "Call to Customer" at bounding box center [992, 45] width 70 height 12
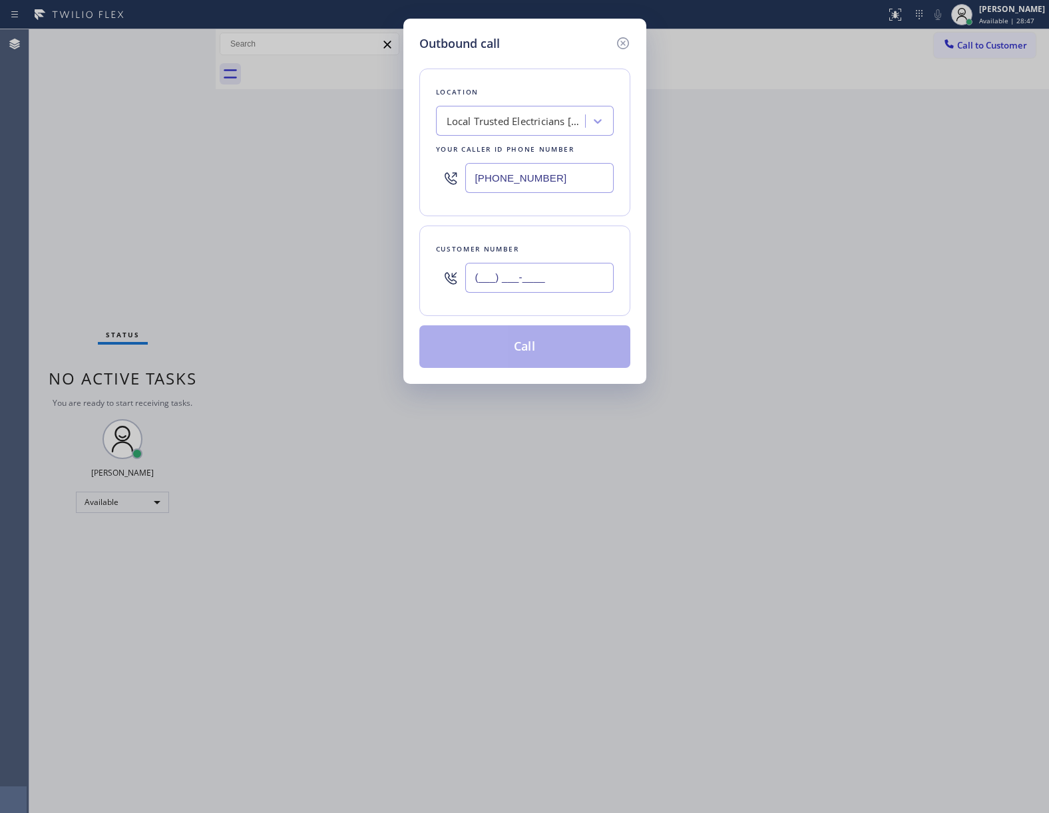
click at [595, 275] on input "(___) ___-____" at bounding box center [539, 278] width 148 height 30
paste input "510) 237-3396"
type input "[PHONE_NUMBER]"
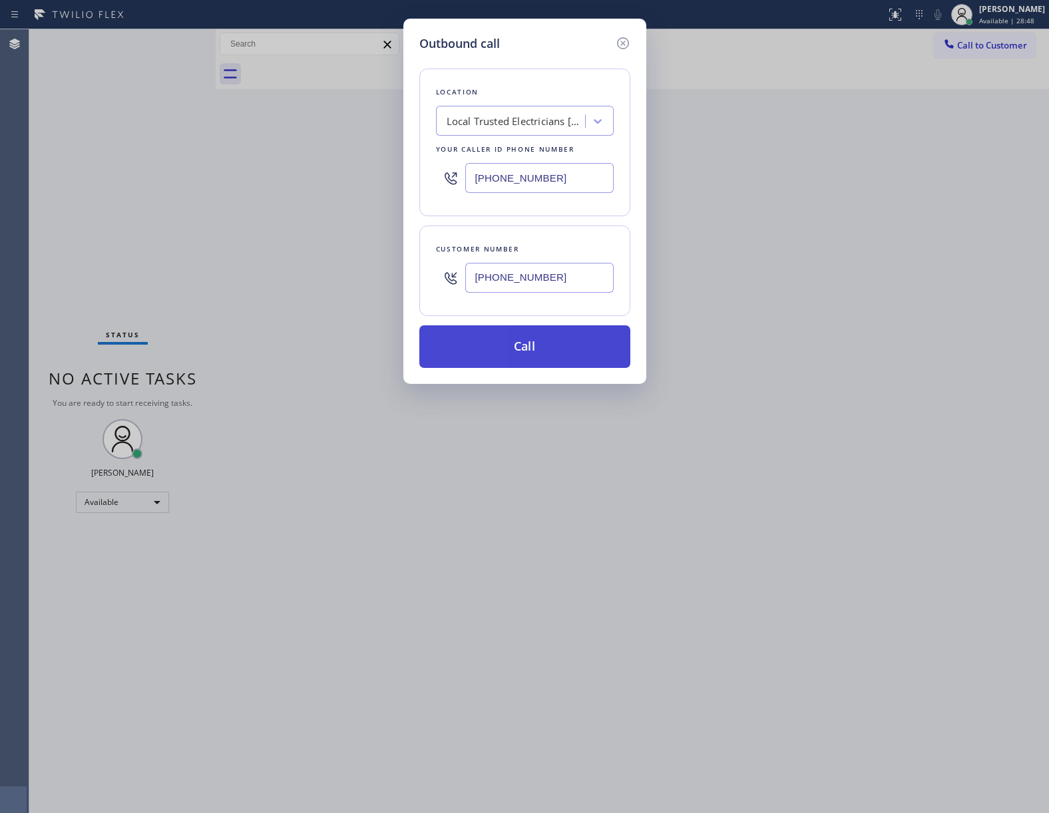
click at [536, 350] on button "Call" at bounding box center [524, 346] width 211 height 43
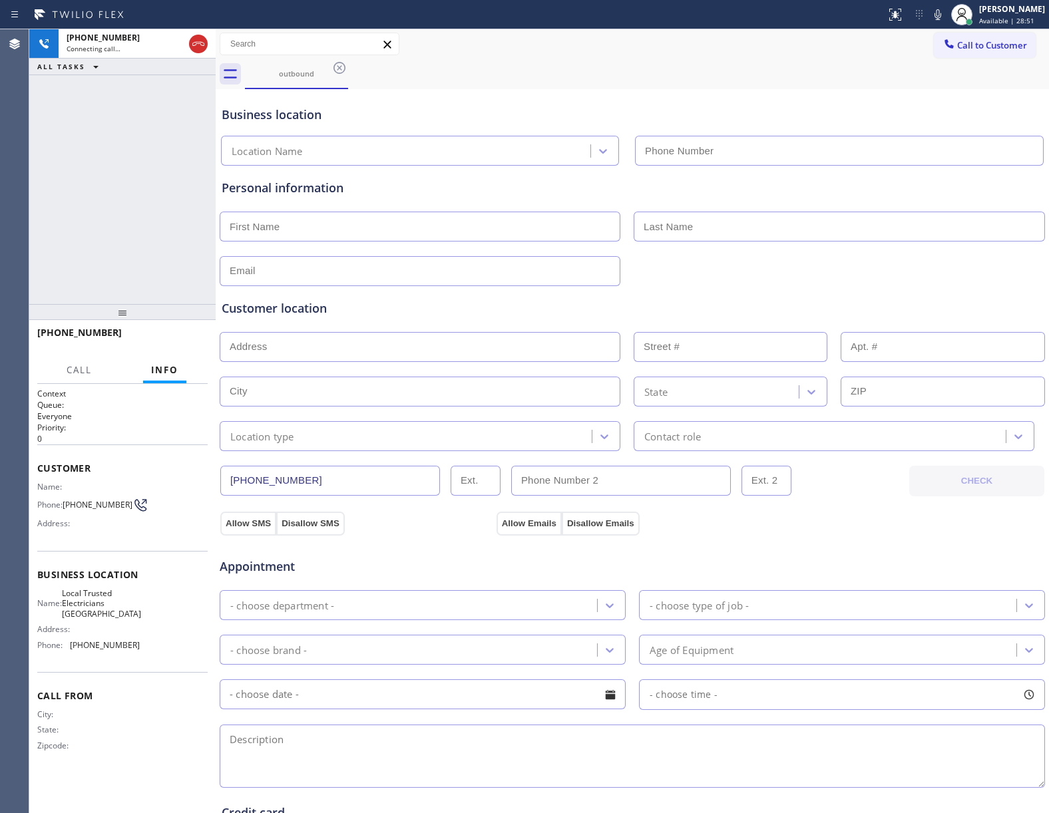
type input "[PHONE_NUMBER]"
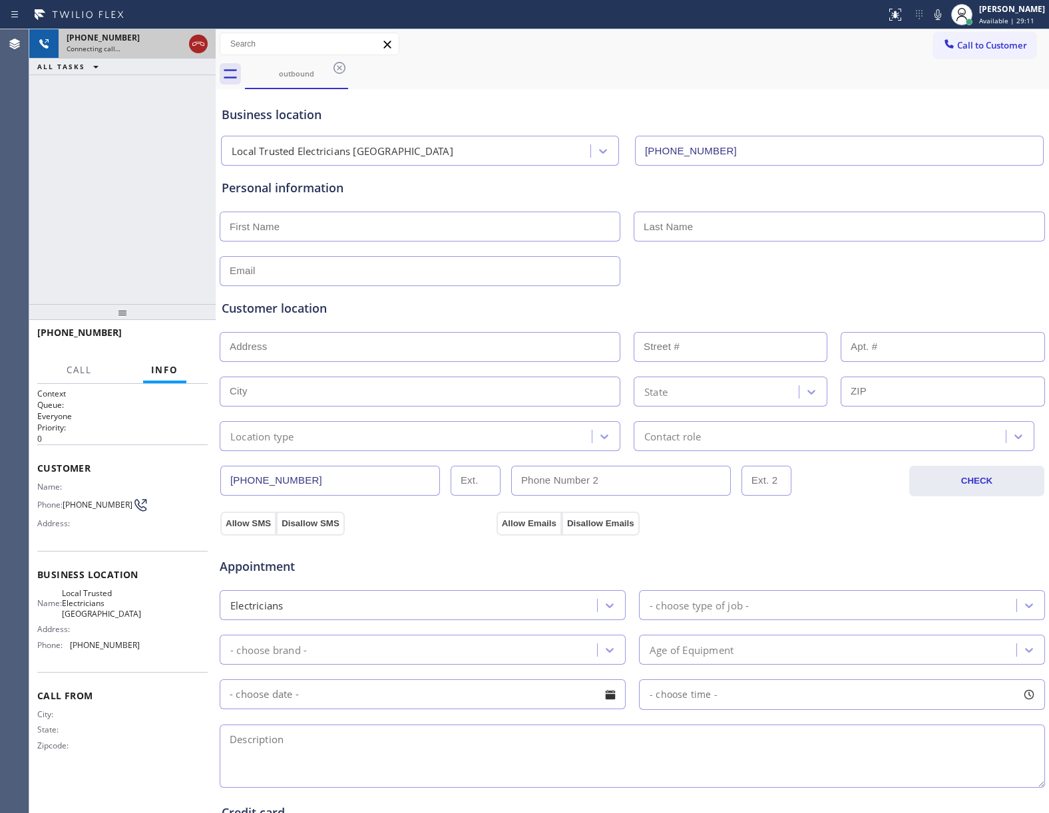
click at [194, 48] on icon at bounding box center [198, 44] width 16 height 16
click at [969, 52] on button "Call to Customer" at bounding box center [985, 45] width 102 height 25
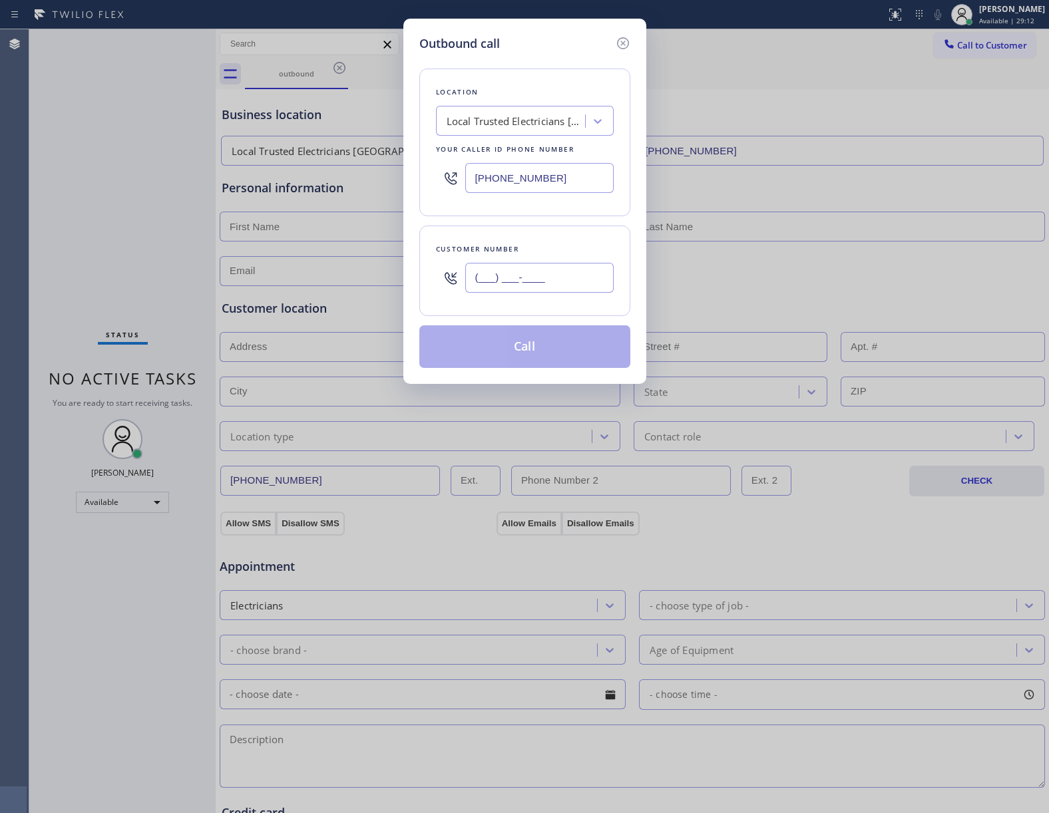
click at [575, 286] on input "(___) ___-____" at bounding box center [539, 278] width 148 height 30
paste input "510) 237-3396"
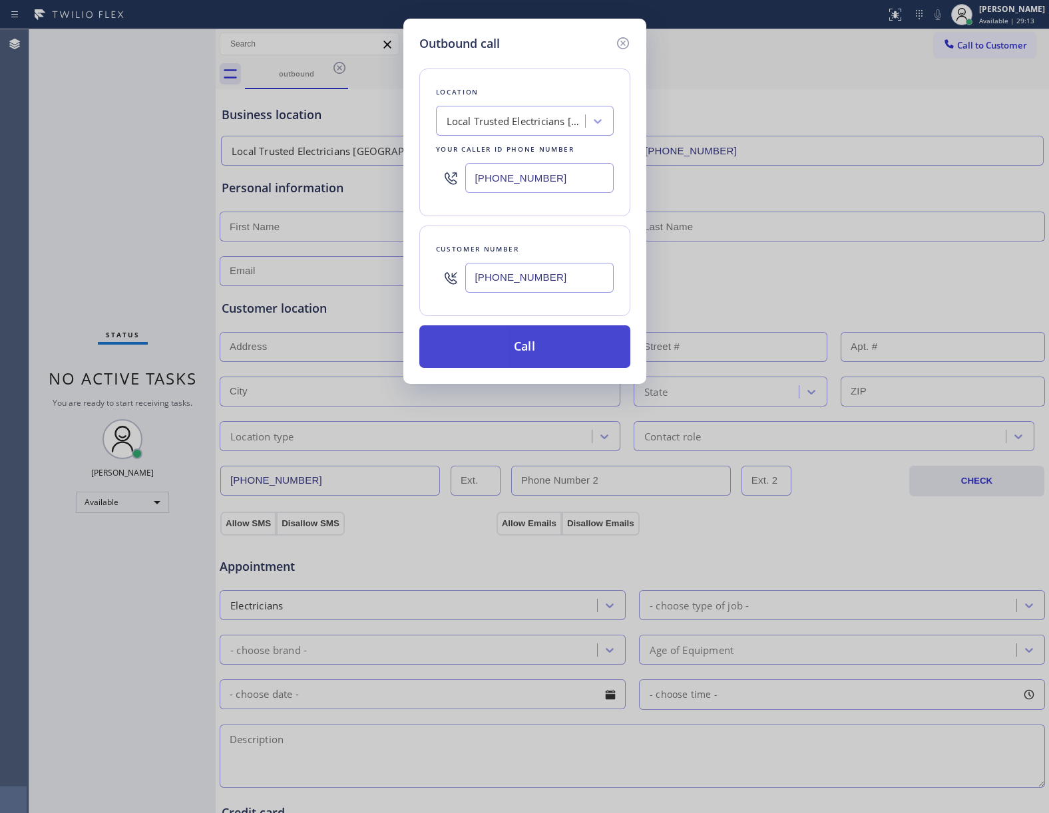
type input "[PHONE_NUMBER]"
click at [564, 355] on button "Call" at bounding box center [524, 346] width 211 height 43
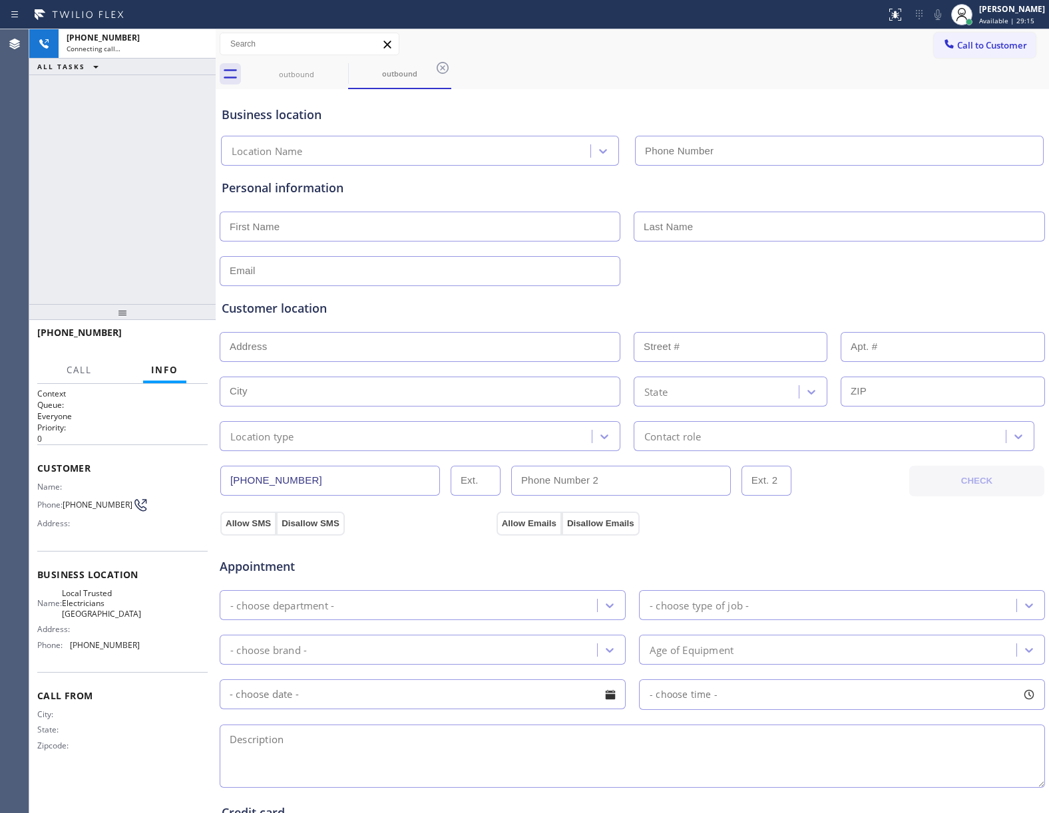
type input "[PHONE_NUMBER]"
click at [200, 47] on icon at bounding box center [198, 44] width 16 height 16
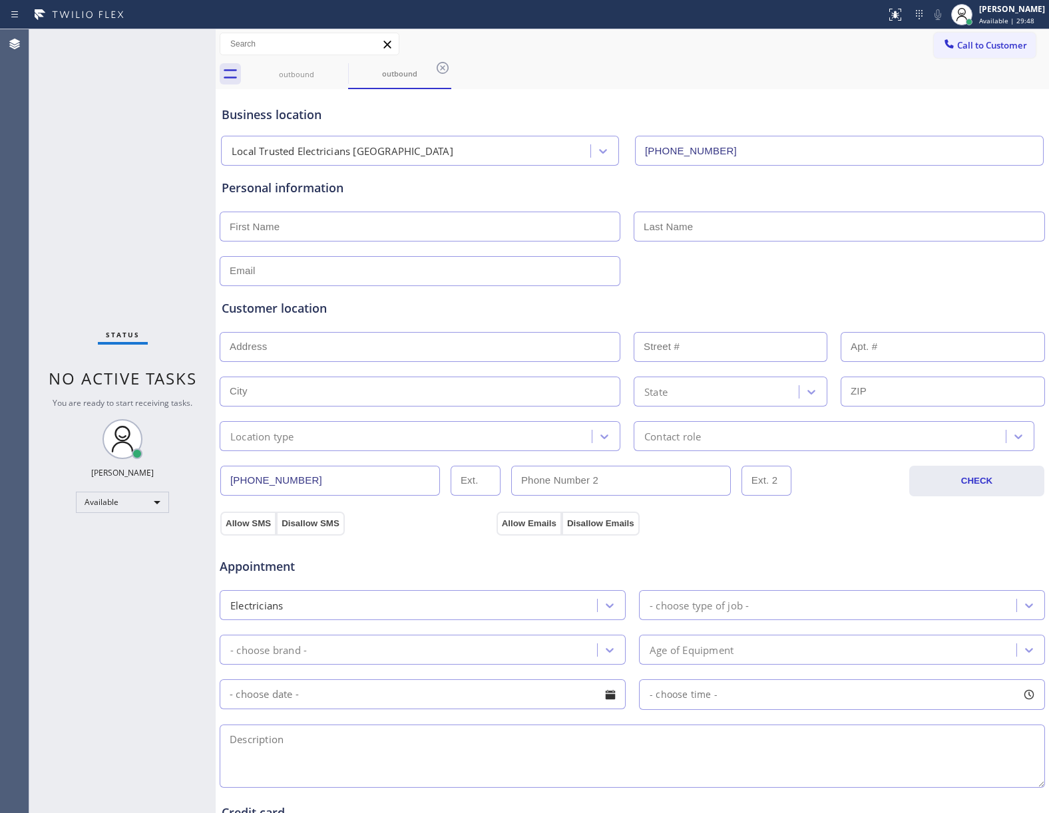
click at [140, 246] on div "Status No active tasks You are ready to start receiving tasks. [PERSON_NAME] Av…" at bounding box center [122, 421] width 186 height 784
click at [957, 40] on span "Call to Customer" at bounding box center [992, 45] width 70 height 12
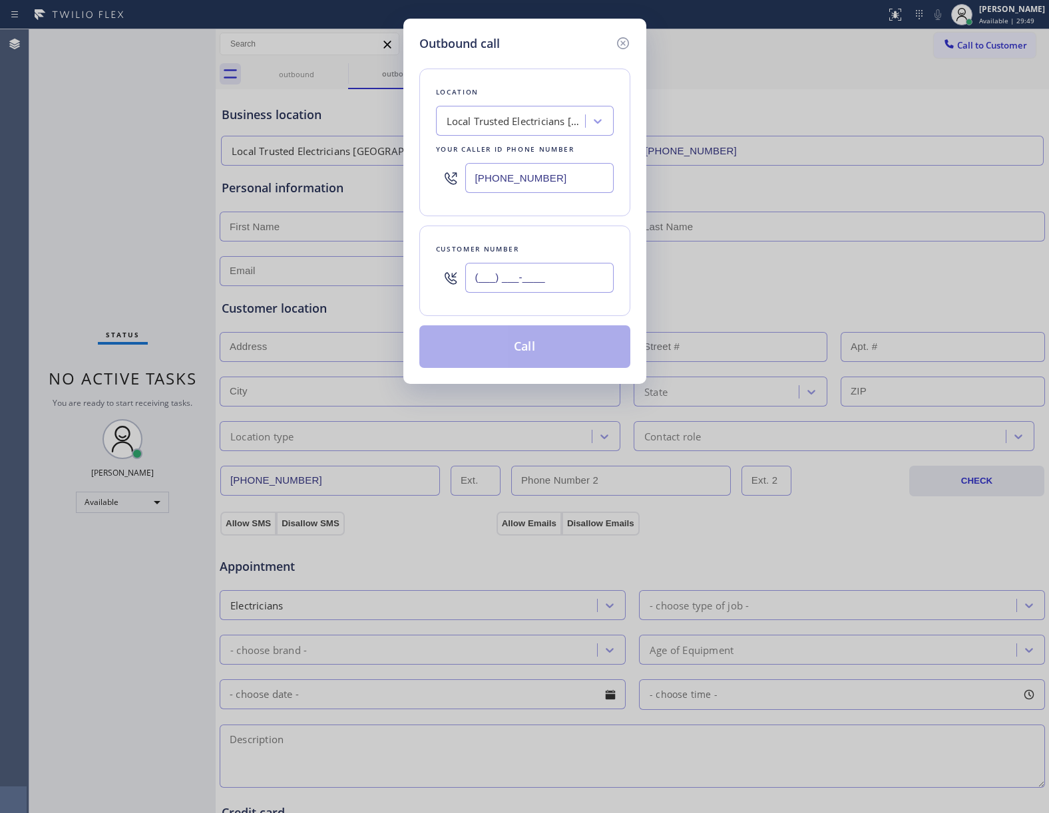
drag, startPoint x: 560, startPoint y: 277, endPoint x: 567, endPoint y: 285, distance: 11.3
click at [559, 277] on input "(___) ___-____" at bounding box center [539, 278] width 148 height 30
paste input "469) 551-0306"
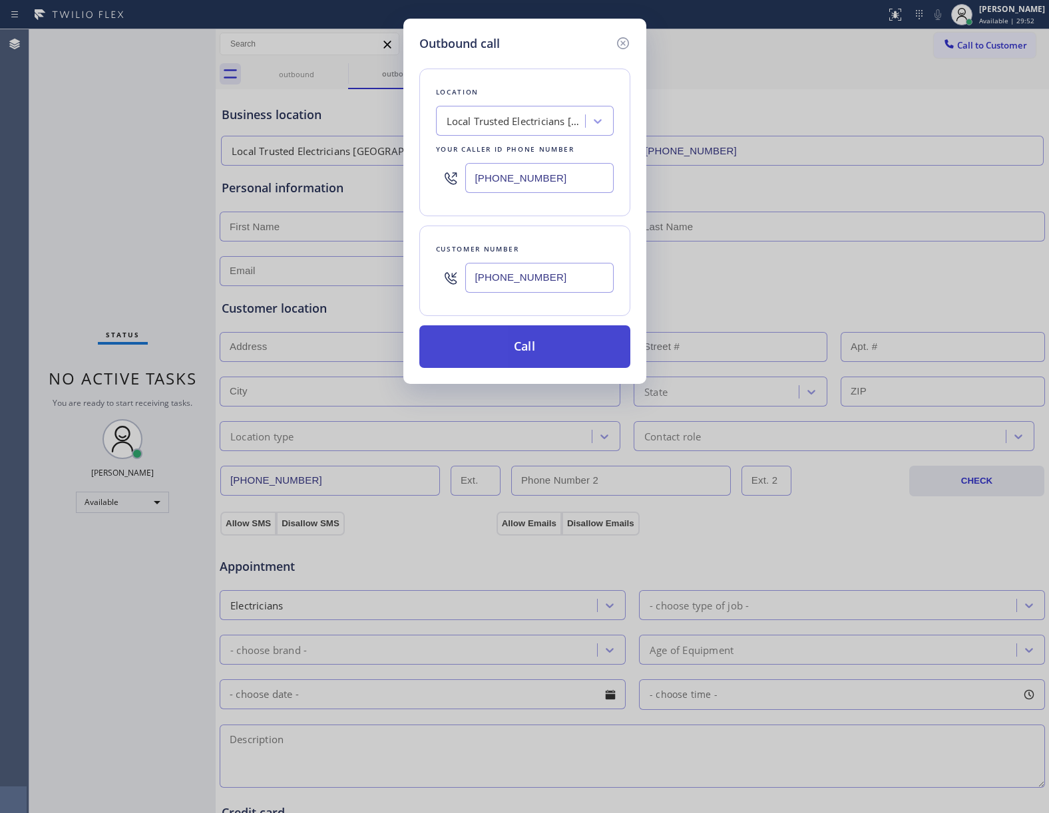
type input "[PHONE_NUMBER]"
click at [514, 341] on button "Call" at bounding box center [524, 346] width 211 height 43
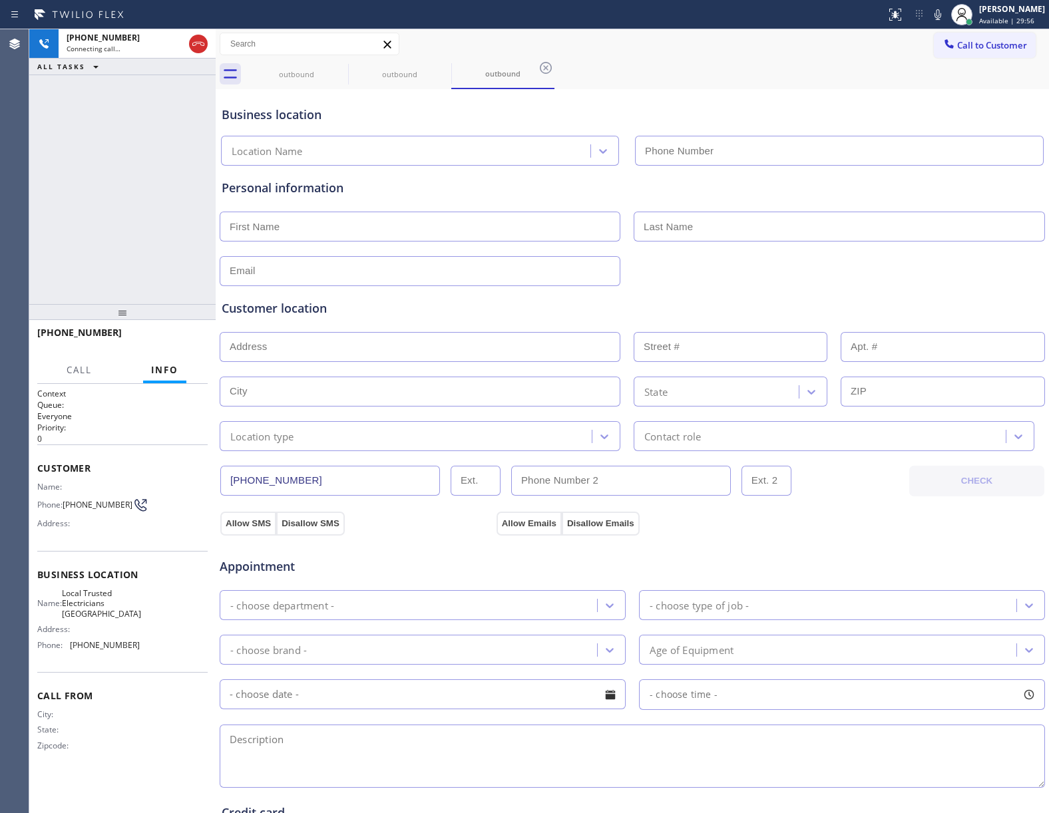
type input "[PHONE_NUMBER]"
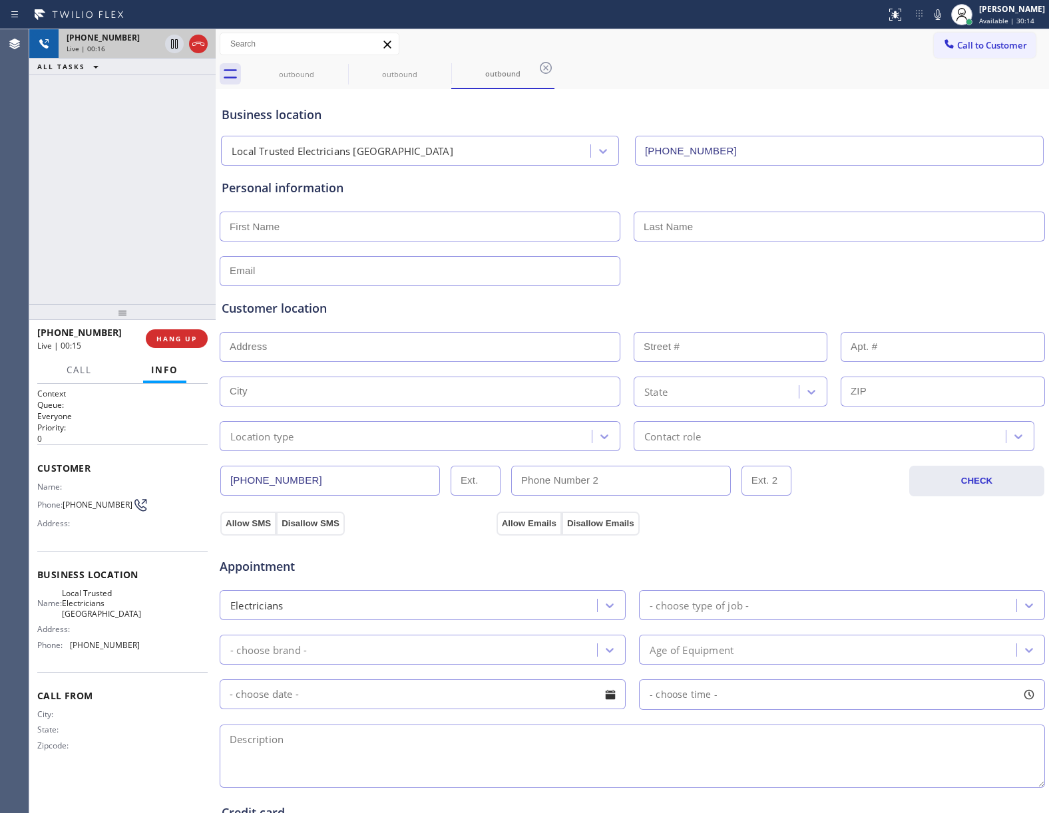
click at [204, 43] on icon at bounding box center [198, 44] width 16 height 16
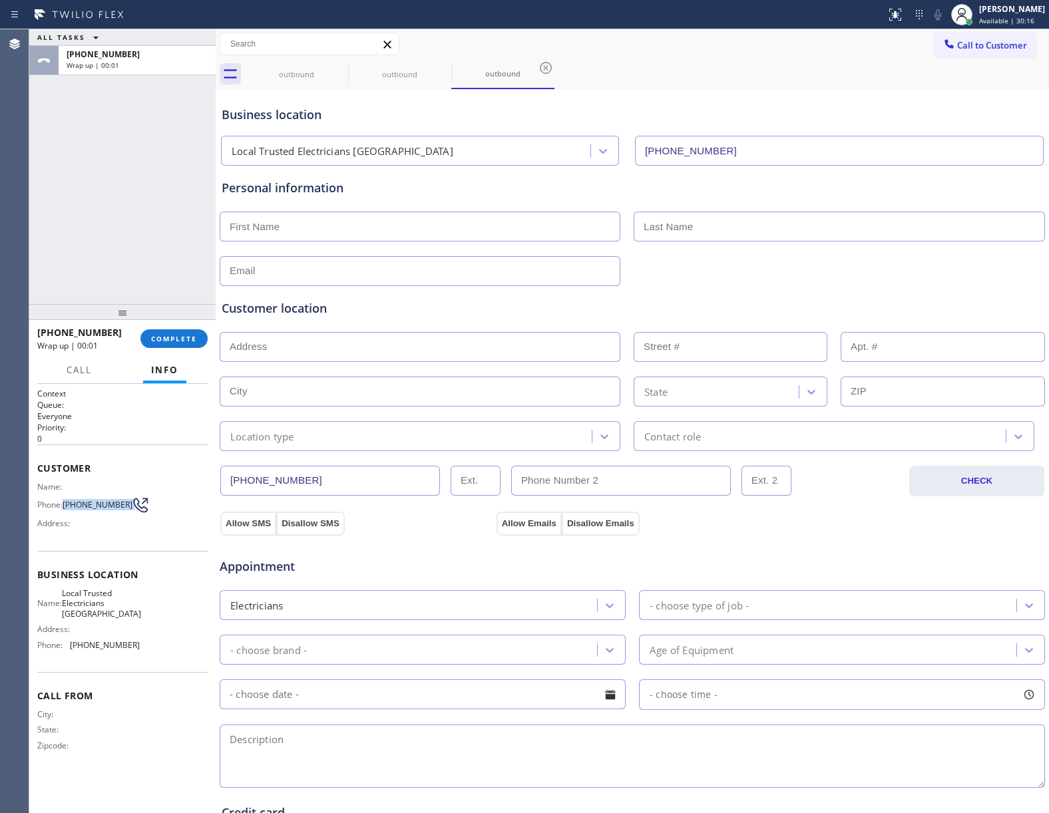
drag, startPoint x: 68, startPoint y: 504, endPoint x: 124, endPoint y: 508, distance: 56.0
click at [124, 508] on div "Phone: [PHONE_NUMBER]" at bounding box center [88, 505] width 102 height 16
click at [174, 341] on span "COMPLETE" at bounding box center [174, 338] width 46 height 9
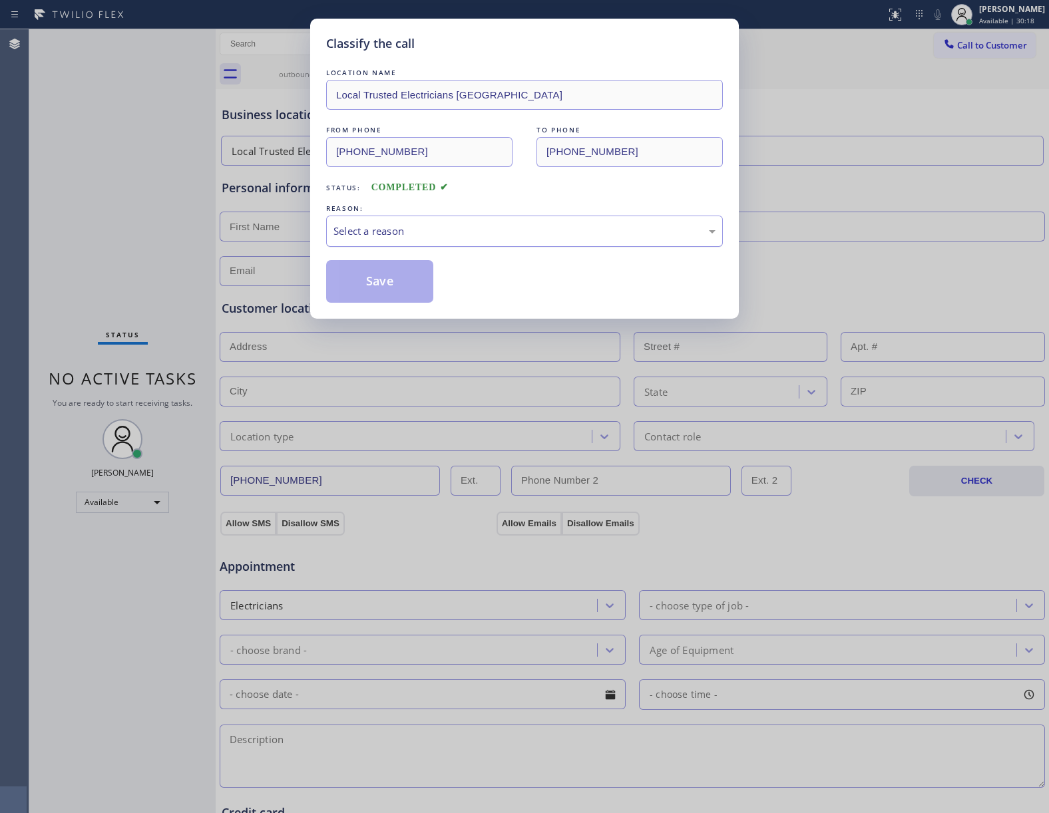
click at [368, 229] on div "Select a reason" at bounding box center [524, 231] width 382 height 15
click at [371, 277] on button "Save" at bounding box center [379, 281] width 107 height 43
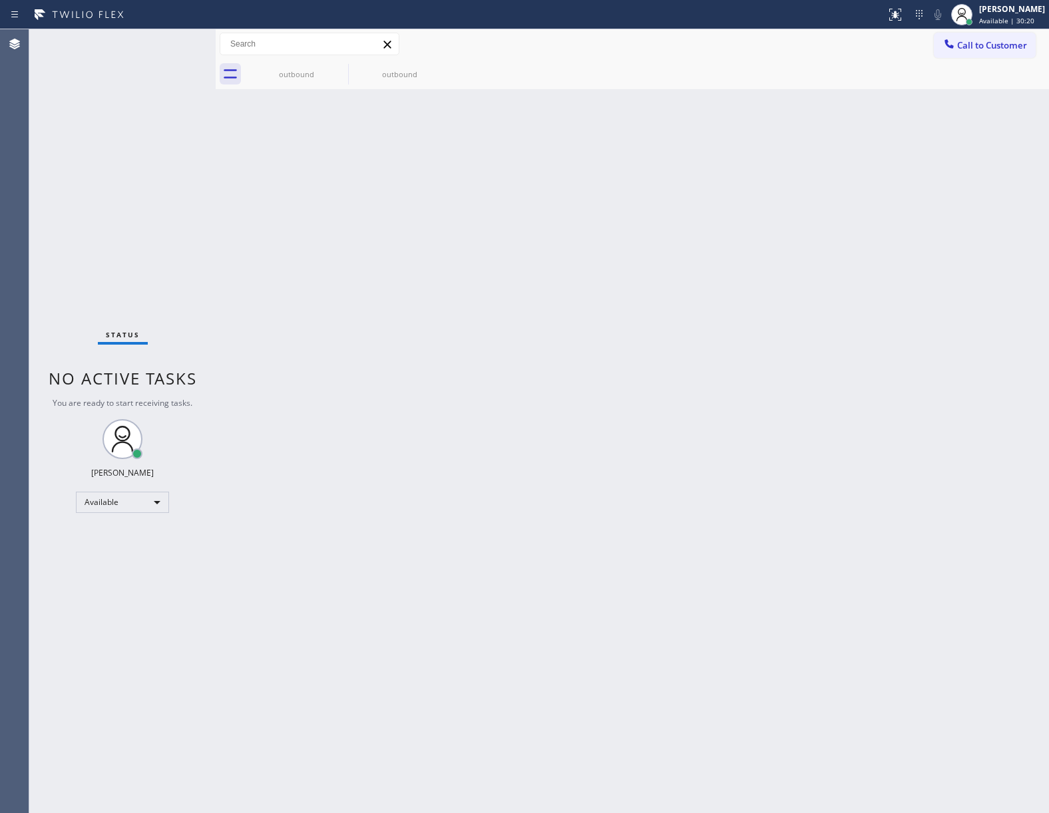
click at [980, 48] on span "Call to Customer" at bounding box center [992, 45] width 70 height 12
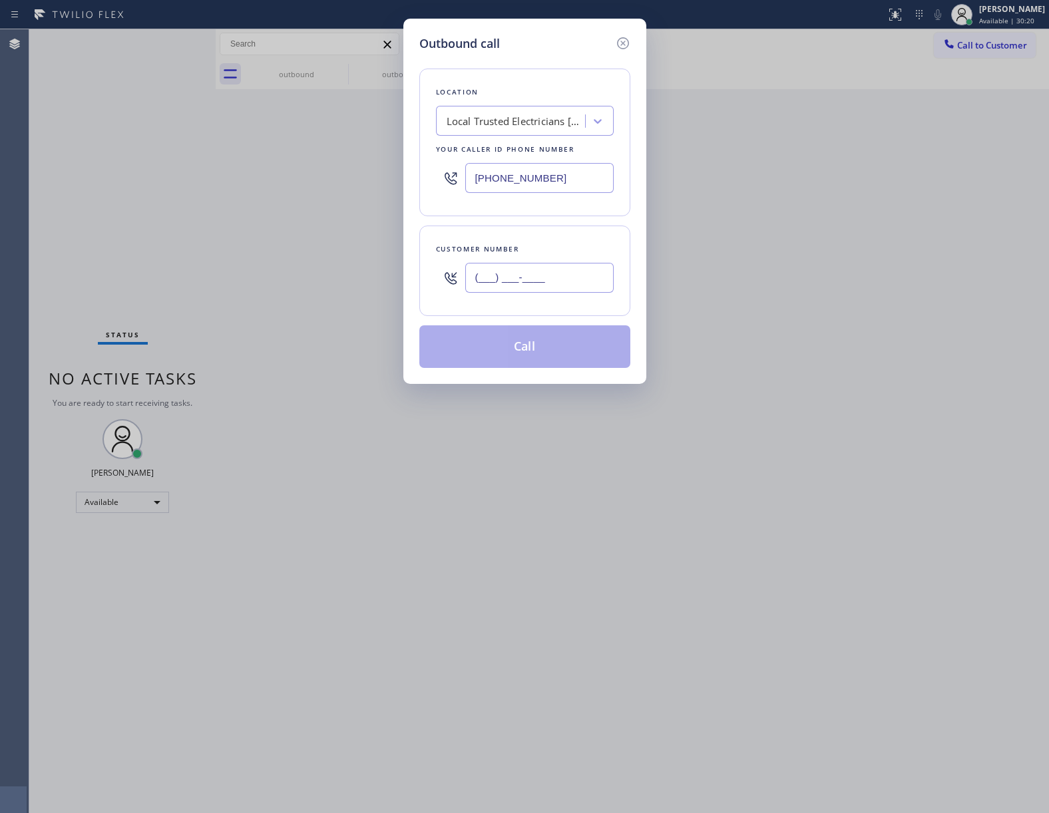
click at [544, 291] on input "(___) ___-____" at bounding box center [539, 278] width 148 height 30
paste input "469) 551-0306"
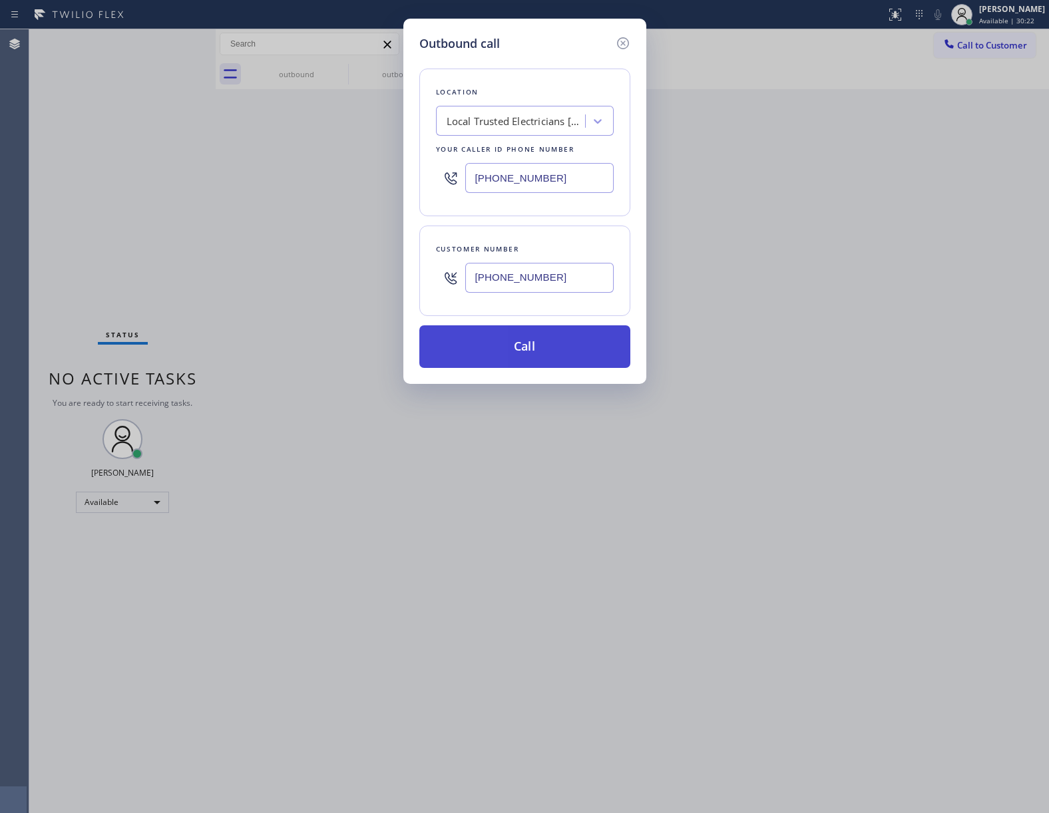
type input "[PHONE_NUMBER]"
click at [556, 329] on button "Call" at bounding box center [524, 346] width 211 height 43
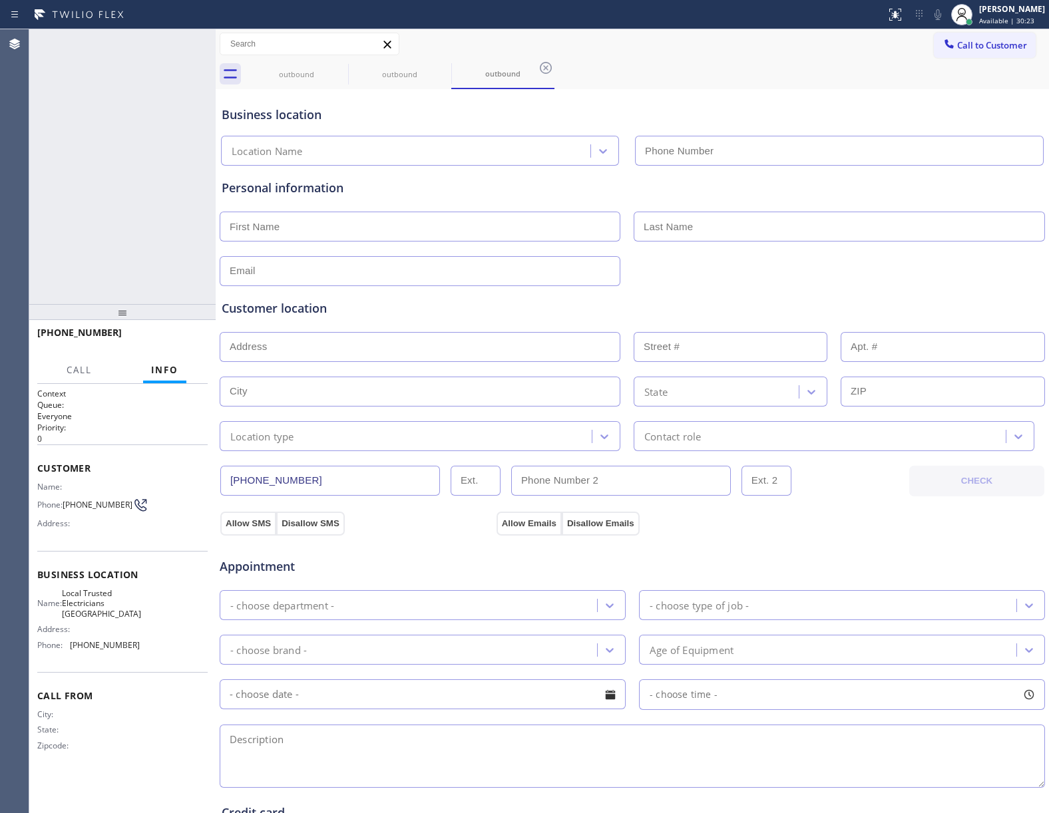
type input "[PHONE_NUMBER]"
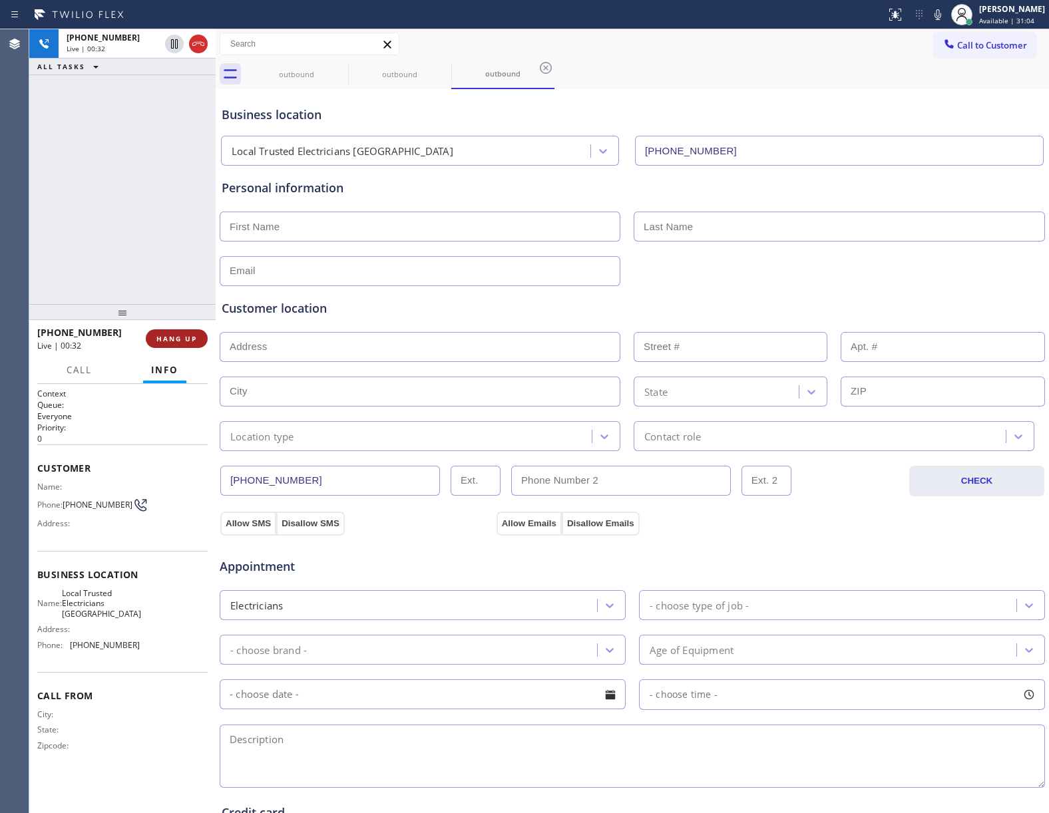
click at [187, 337] on span "HANG UP" at bounding box center [176, 338] width 41 height 9
drag, startPoint x: 160, startPoint y: 338, endPoint x: 168, endPoint y: 351, distance: 15.2
click at [161, 342] on span "COMPLETE" at bounding box center [174, 338] width 46 height 9
click at [176, 362] on button "Info" at bounding box center [164, 370] width 43 height 26
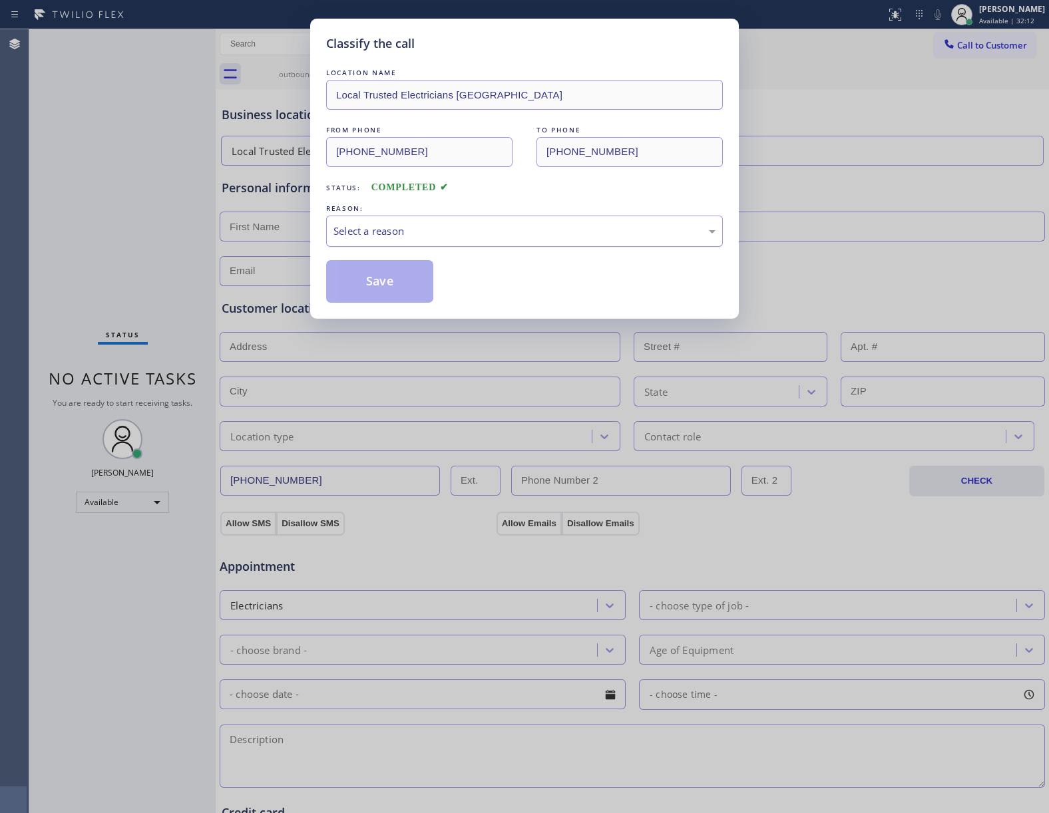
click at [421, 240] on div "Select a reason" at bounding box center [524, 231] width 397 height 31
click at [379, 288] on button "Save" at bounding box center [379, 281] width 107 height 43
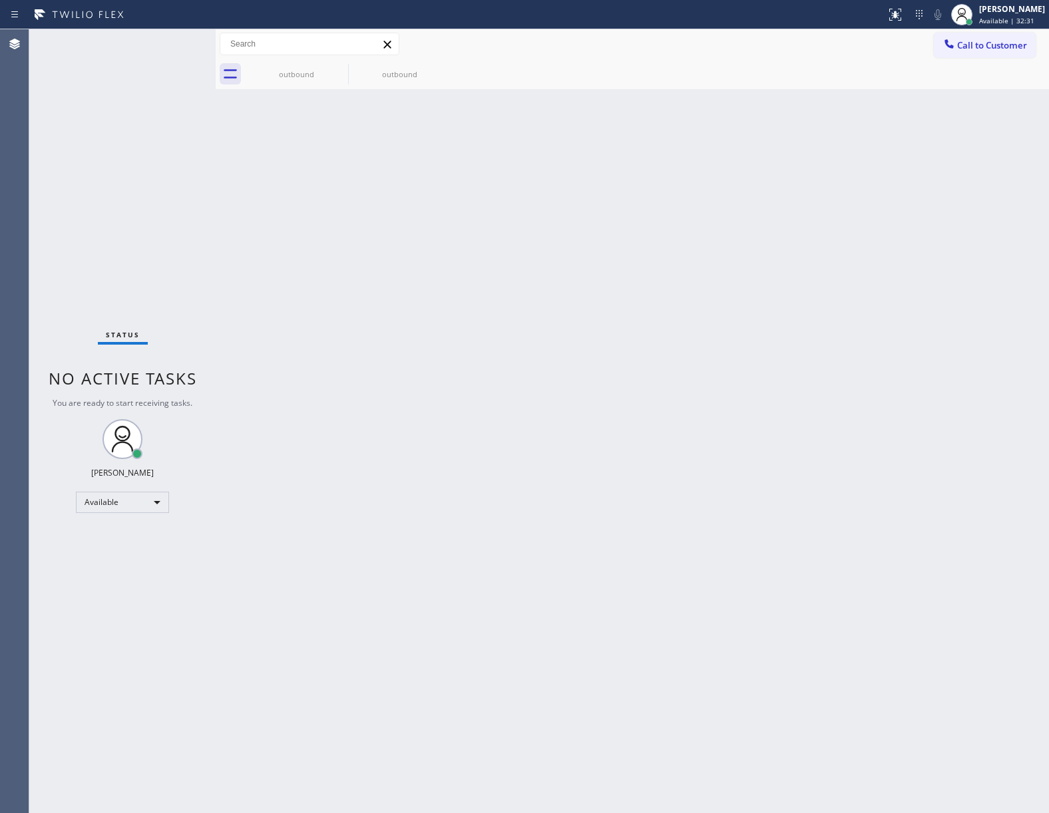
drag, startPoint x: 202, startPoint y: 174, endPoint x: 895, endPoint y: 155, distance: 693.0
click at [224, 174] on div "Status No active tasks You are ready to start receiving tasks. [PERSON_NAME] Av…" at bounding box center [538, 421] width 1019 height 784
click at [980, 36] on button "Call to Customer" at bounding box center [985, 45] width 102 height 25
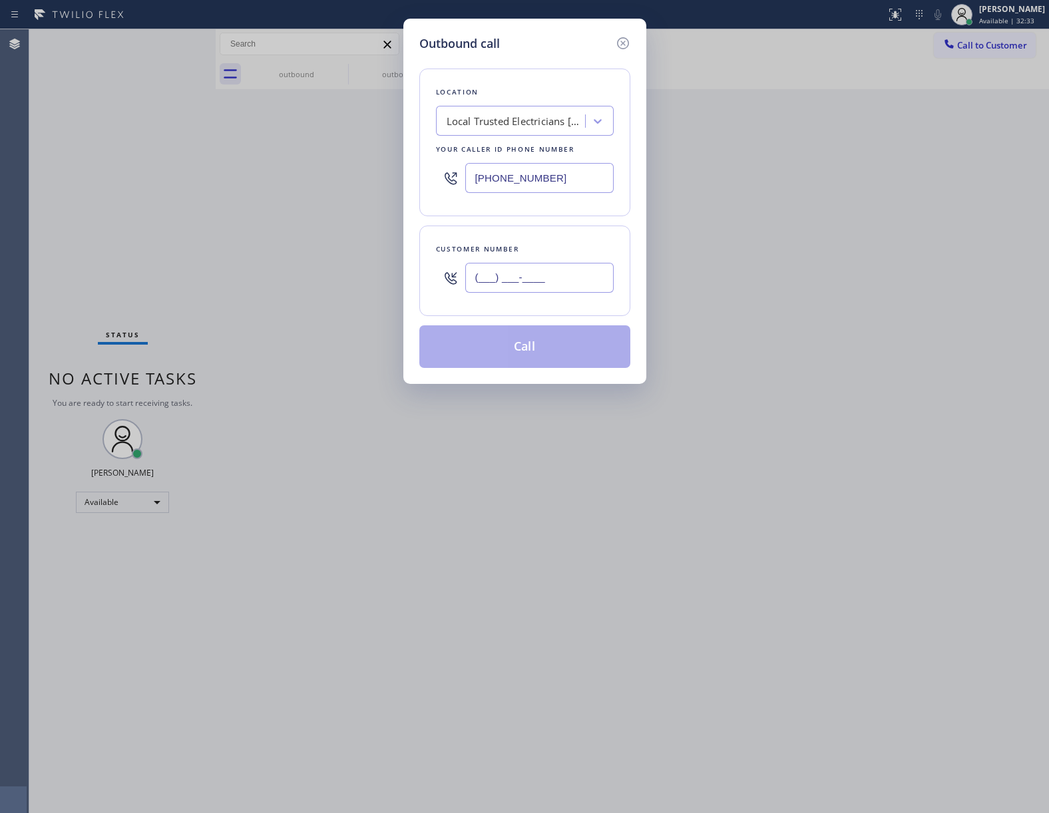
click at [496, 289] on input "(___) ___-____" at bounding box center [539, 278] width 148 height 30
paste input "323) 420-7764"
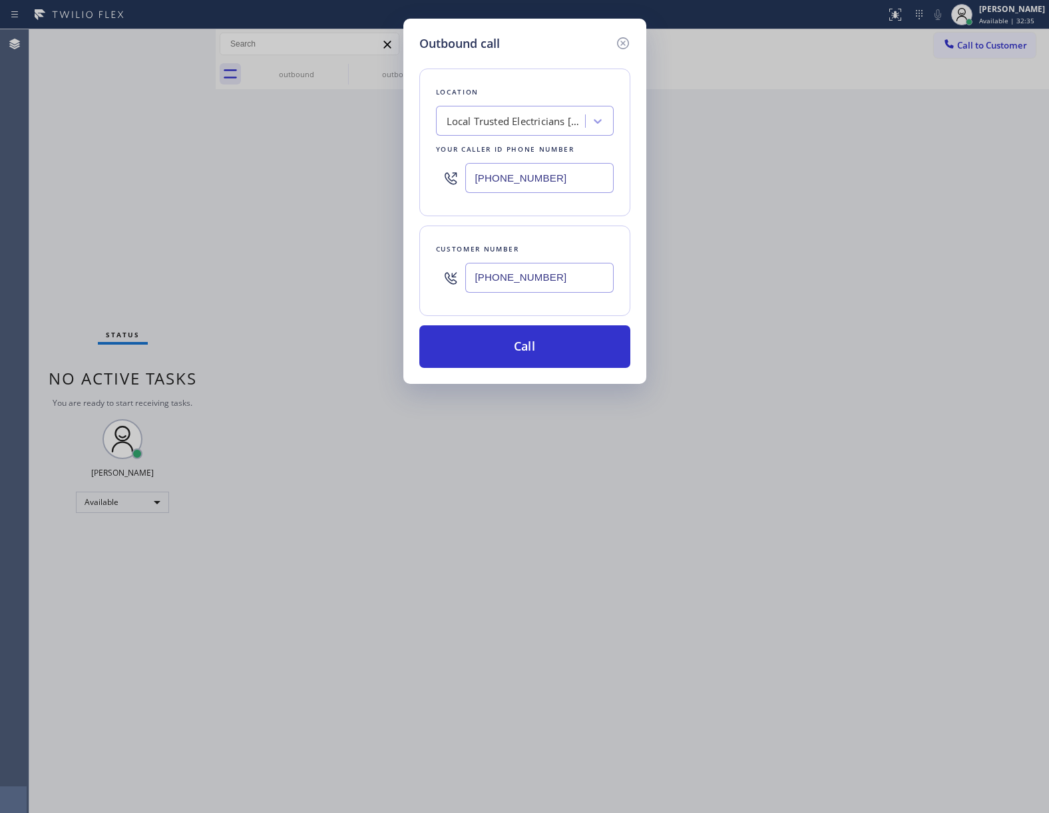
type input "[PHONE_NUMBER]"
drag, startPoint x: 219, startPoint y: 204, endPoint x: 515, endPoint y: 194, distance: 296.3
click at [240, 204] on div "Outbound call Location Local Trusted Electricians [GEOGRAPHIC_DATA] Your caller…" at bounding box center [524, 406] width 1049 height 813
click at [496, 116] on div "Local Trusted Electricians [GEOGRAPHIC_DATA]" at bounding box center [517, 121] width 140 height 15
paste input "Eagle Rock Prestige HVAC"
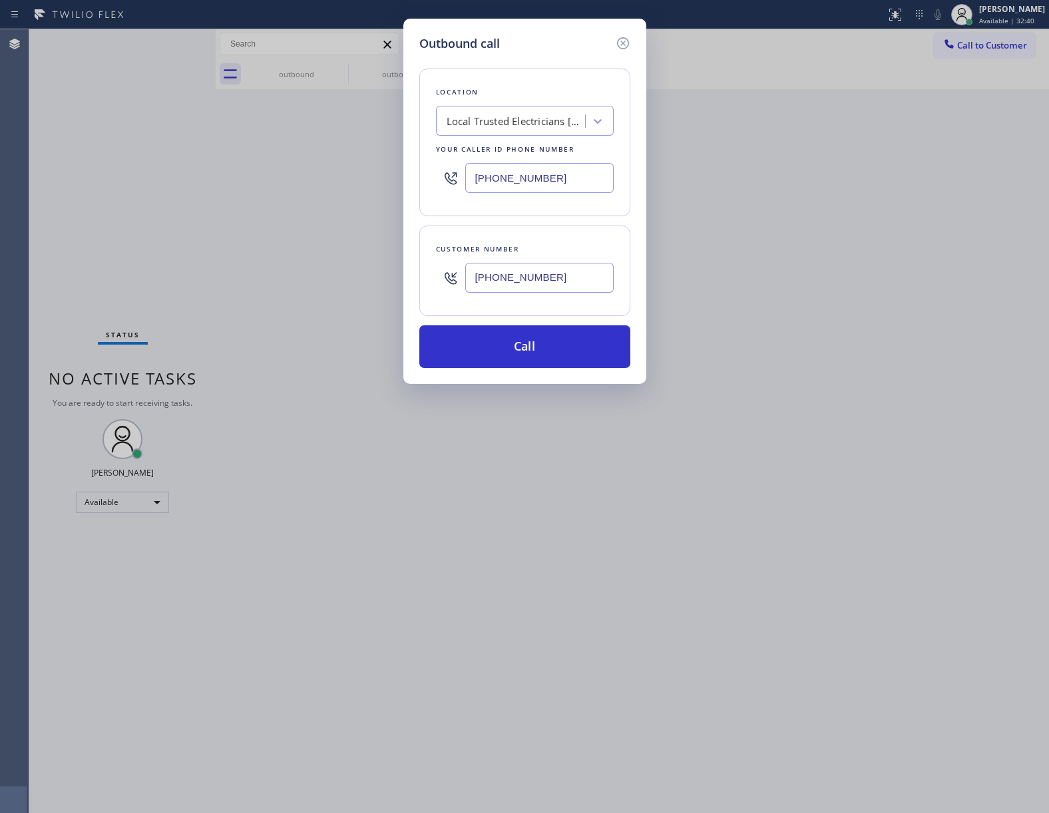
type input "Eagle Rock Prestige HVAC"
click at [507, 152] on div "Eagle Rock Prestige HVAC" at bounding box center [525, 149] width 178 height 24
type input "[PHONE_NUMBER]"
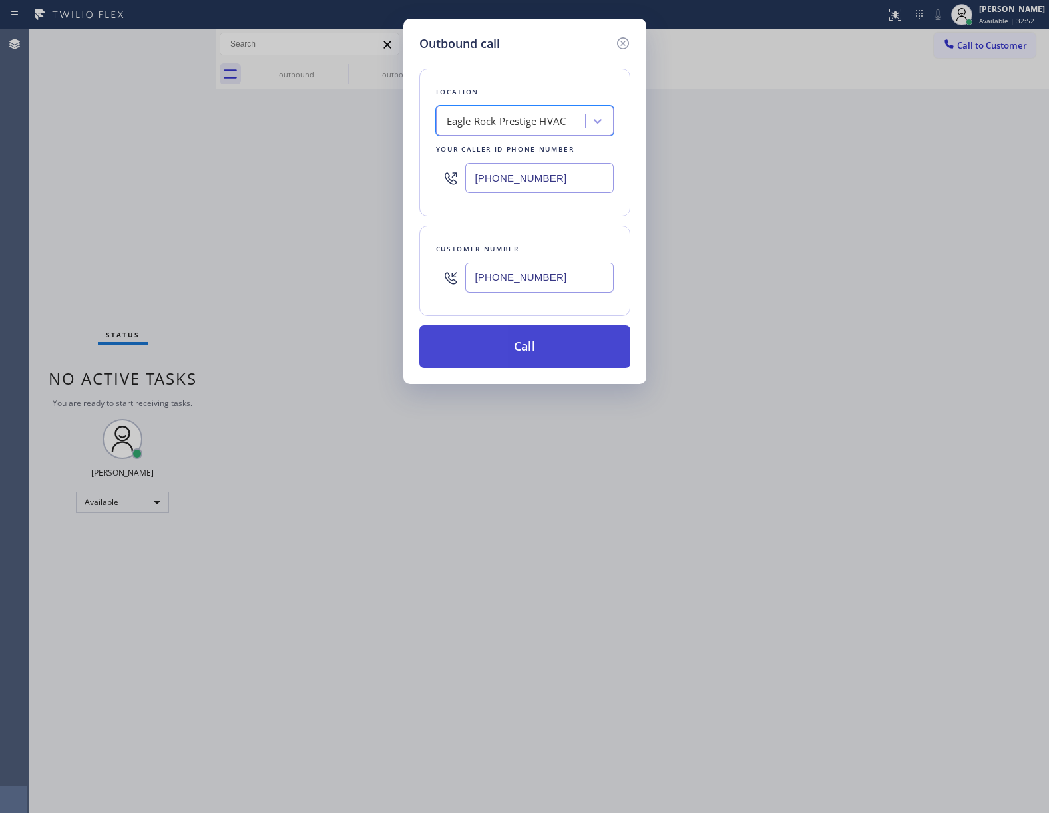
click at [549, 347] on button "Call" at bounding box center [524, 346] width 211 height 43
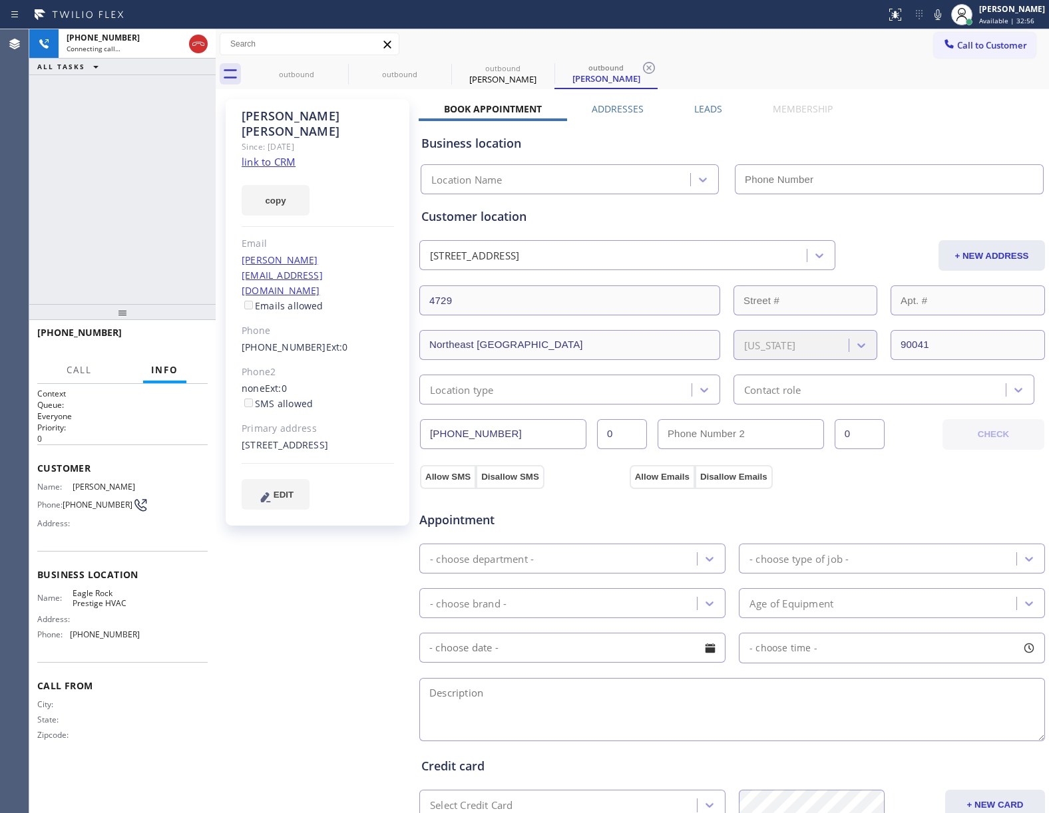
click at [273, 155] on link "link to CRM" at bounding box center [269, 161] width 54 height 13
type input "[PHONE_NUMBER]"
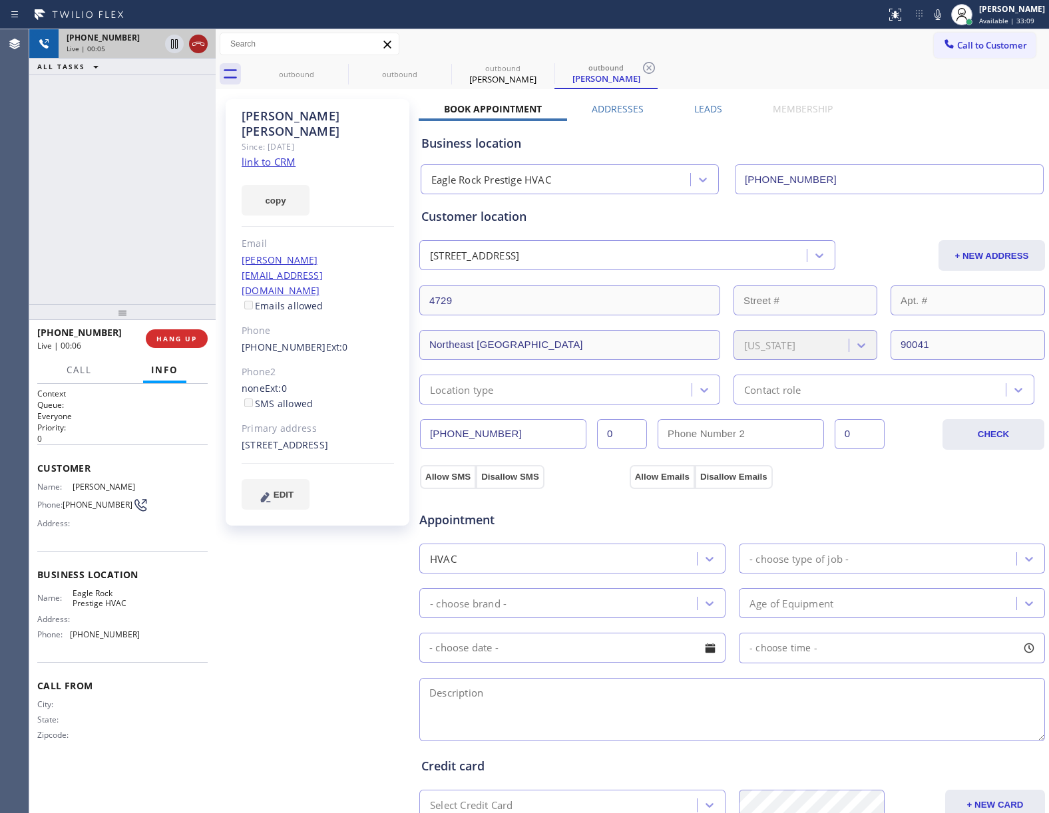
click at [200, 44] on icon at bounding box center [198, 44] width 16 height 16
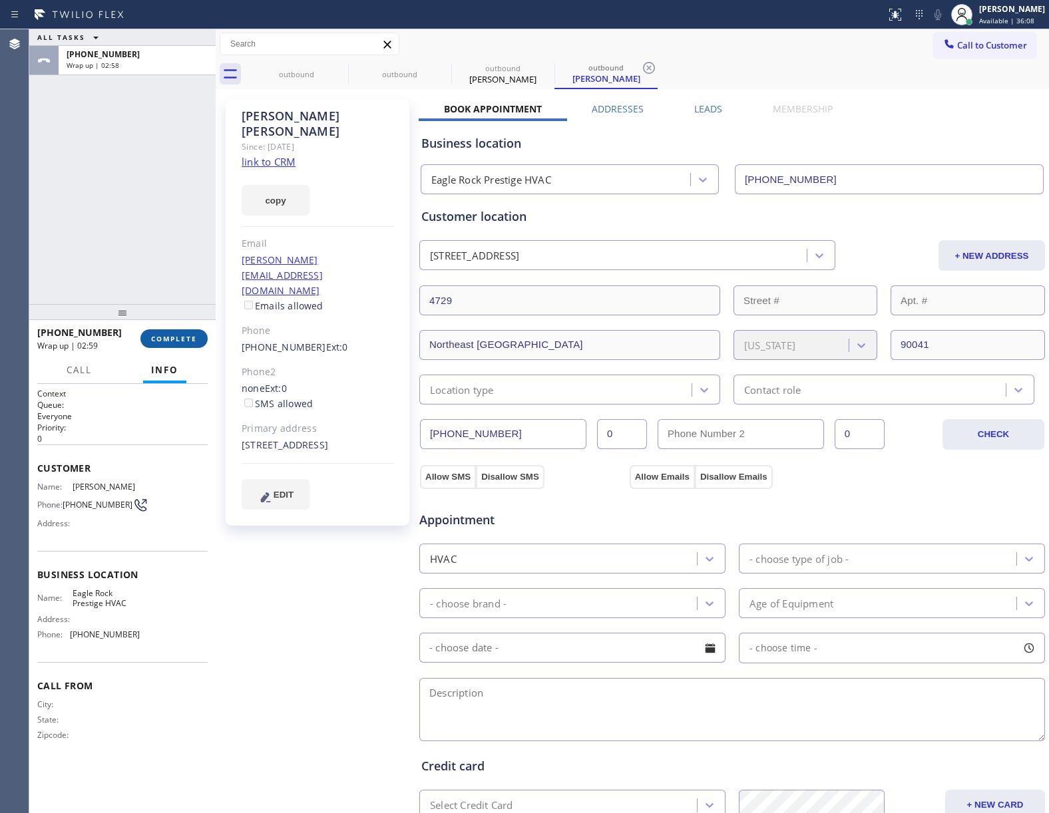
click at [181, 339] on span "COMPLETE" at bounding box center [174, 338] width 46 height 9
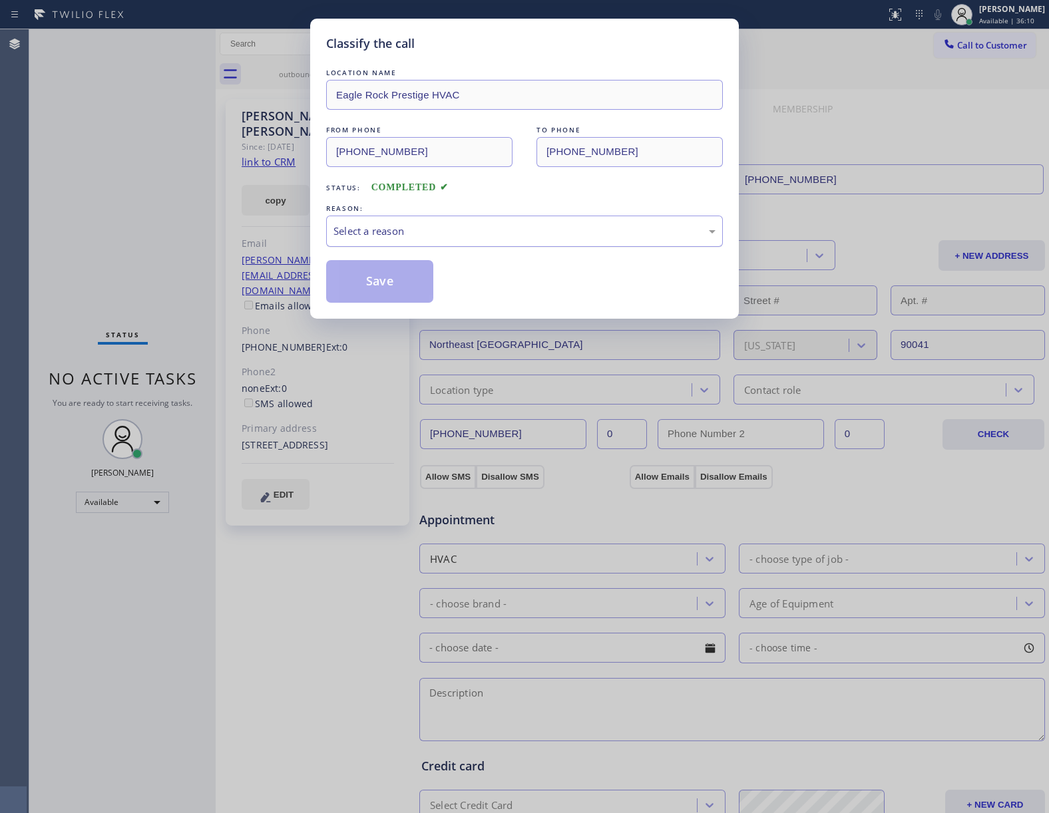
click at [423, 234] on div "Select a reason" at bounding box center [524, 231] width 382 height 15
click at [379, 283] on button "Save" at bounding box center [379, 281] width 107 height 43
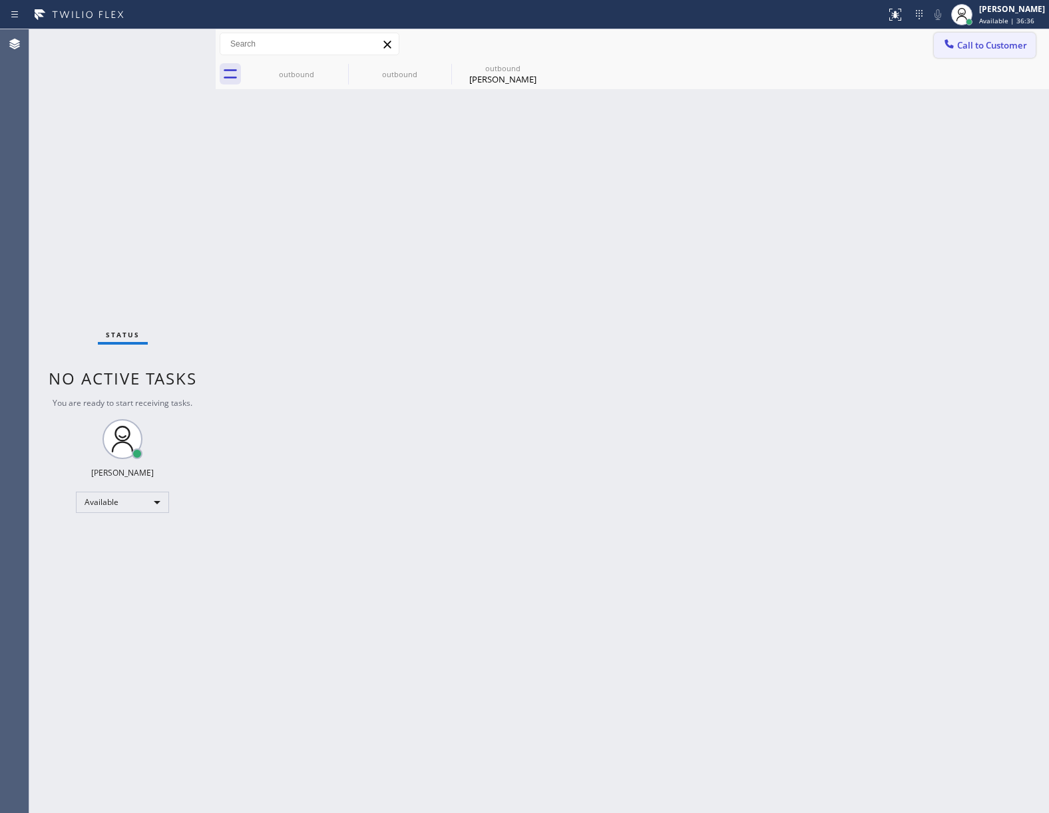
click at [978, 33] on button "Call to Customer" at bounding box center [985, 45] width 102 height 25
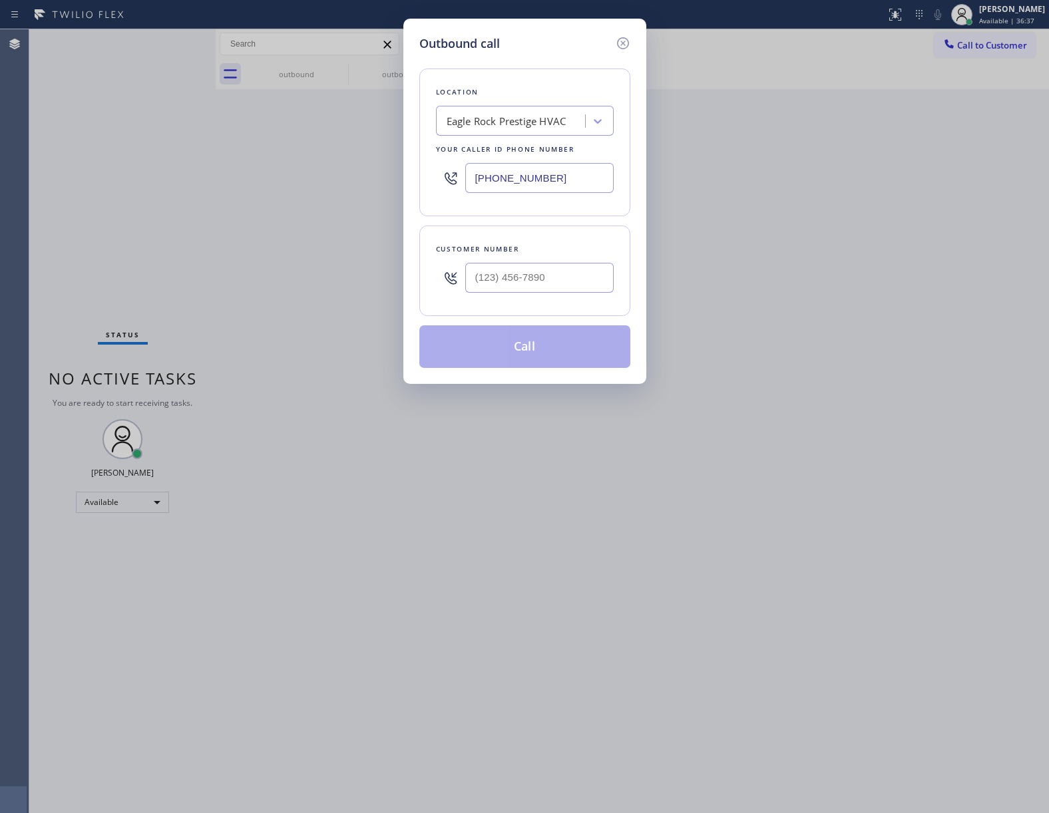
click at [544, 265] on div at bounding box center [539, 277] width 148 height 43
click at [538, 285] on input "(___) ___-____" at bounding box center [539, 278] width 148 height 30
paste input "323) 420-7764"
type input "[PHONE_NUMBER]"
click at [504, 137] on div "Location [GEOGRAPHIC_DATA] Prestige HVAC Your caller id phone number [PHONE_NUM…" at bounding box center [524, 143] width 211 height 148
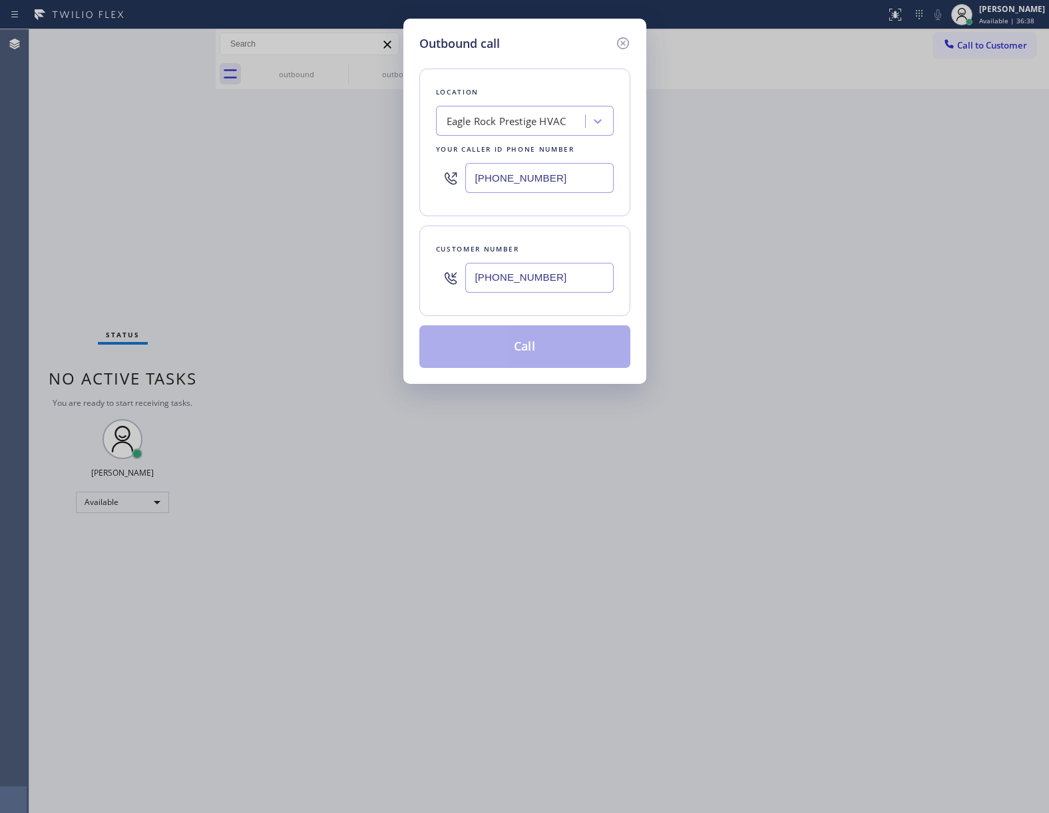
click at [507, 125] on div "Eagle Rock Prestige HVAC" at bounding box center [507, 121] width 120 height 15
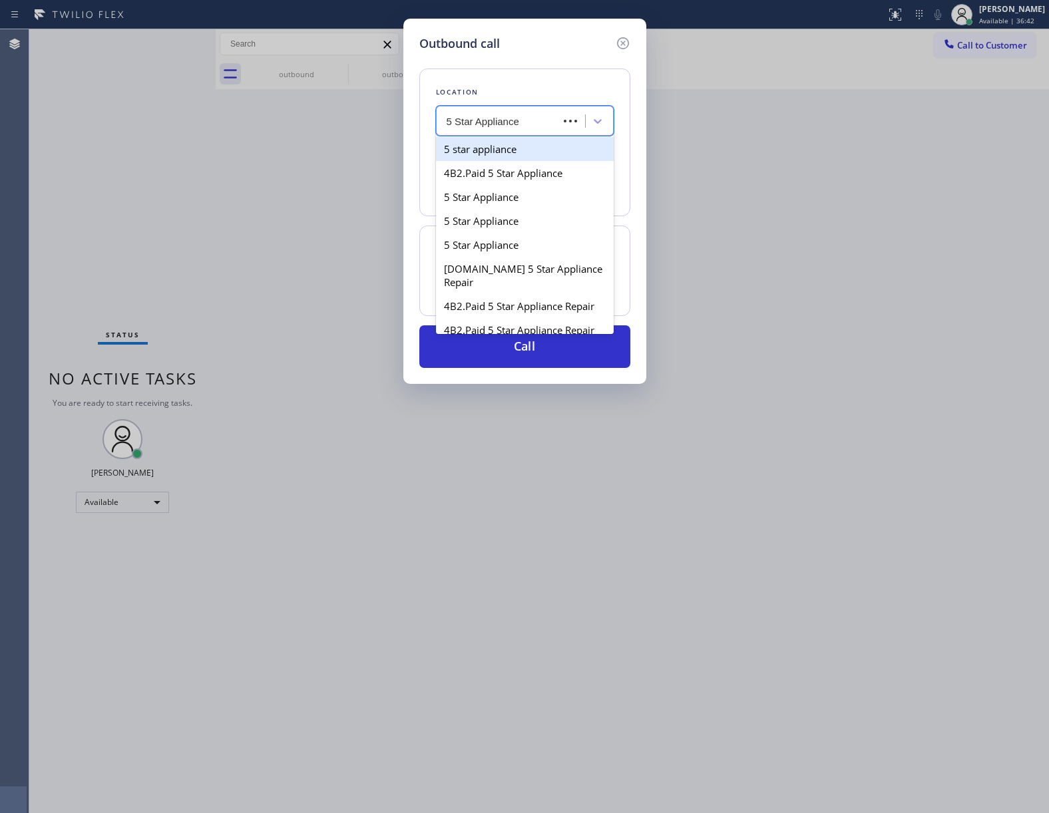
type input "5 Star Appliance Re"
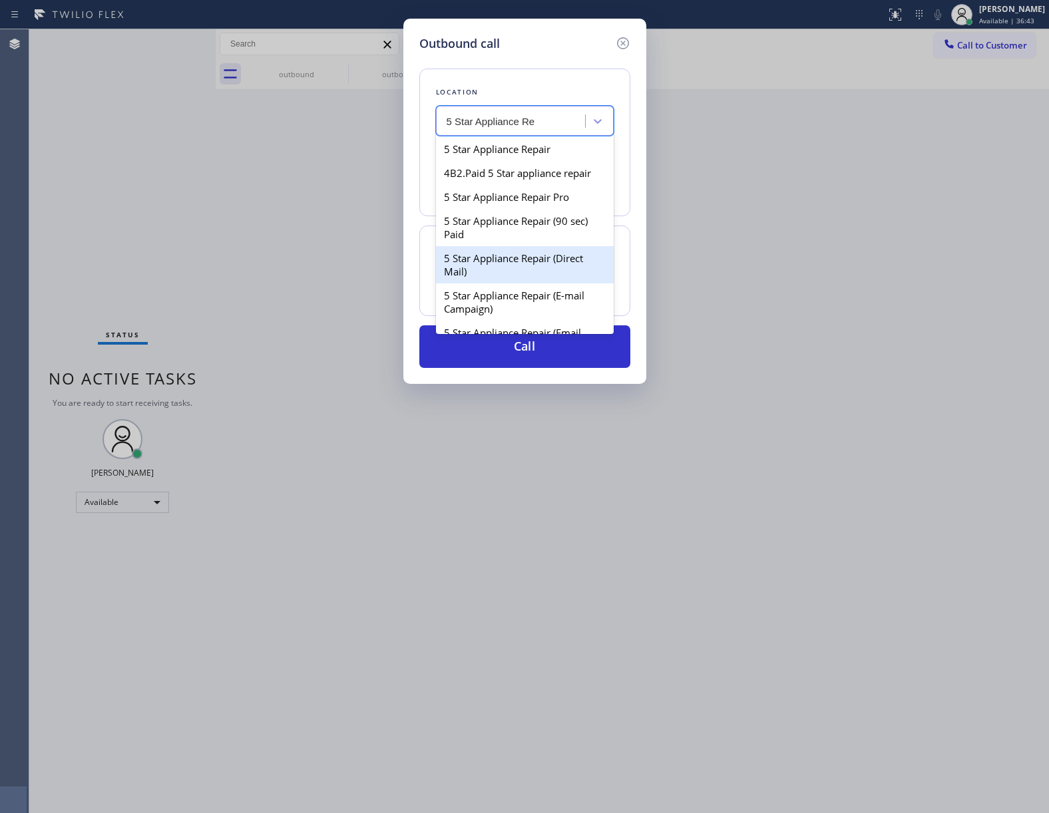
click at [544, 313] on div "5 Star Appliance Repair (E-mail Campaign)" at bounding box center [525, 301] width 178 height 37
type input "[PHONE_NUMBER]"
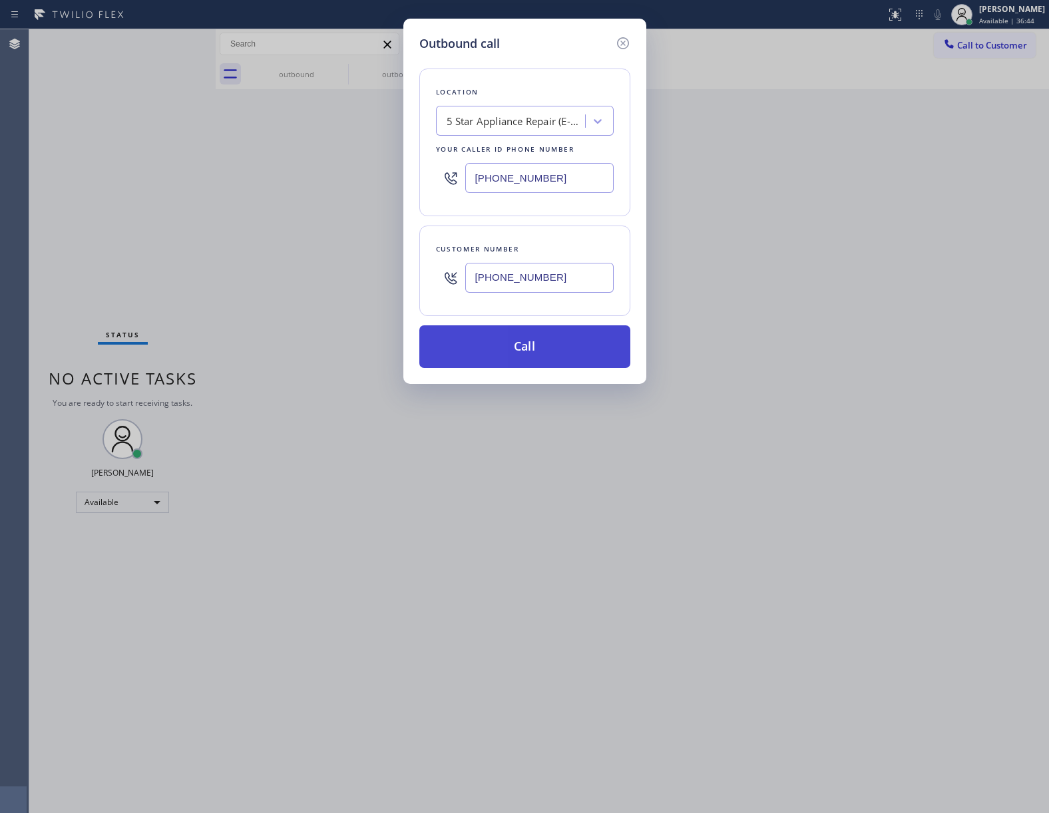
click at [520, 354] on button "Call" at bounding box center [524, 346] width 211 height 43
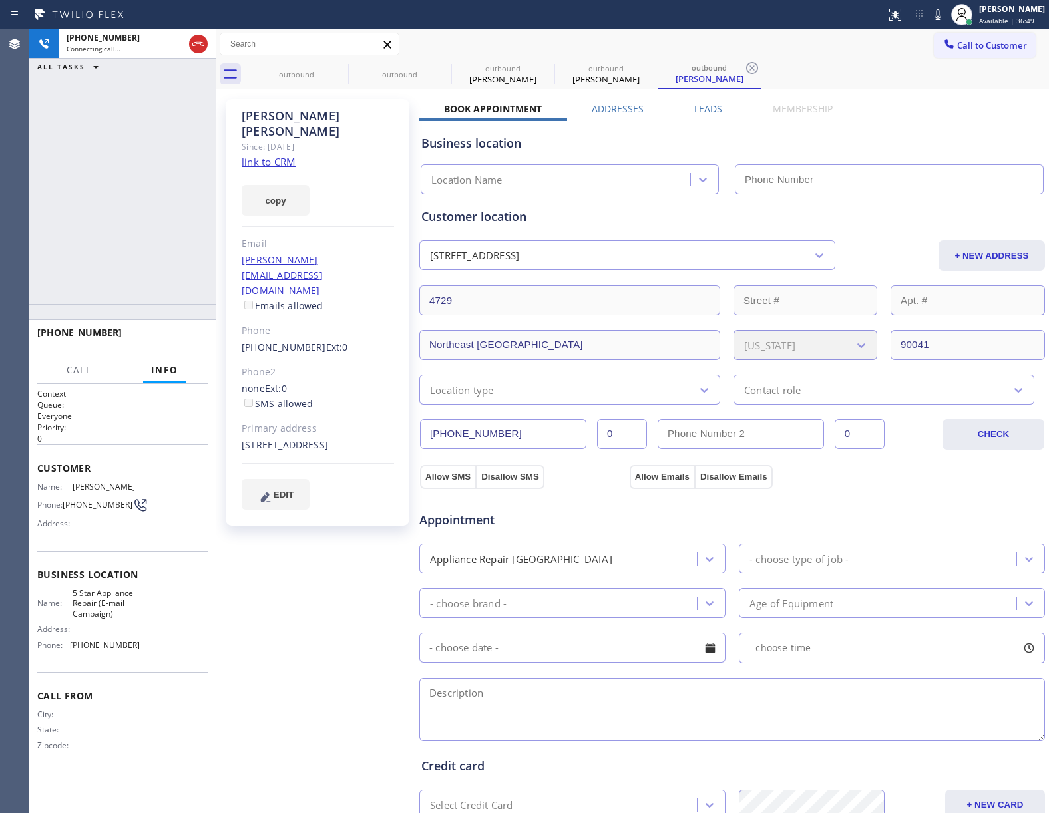
type input "[PHONE_NUMBER]"
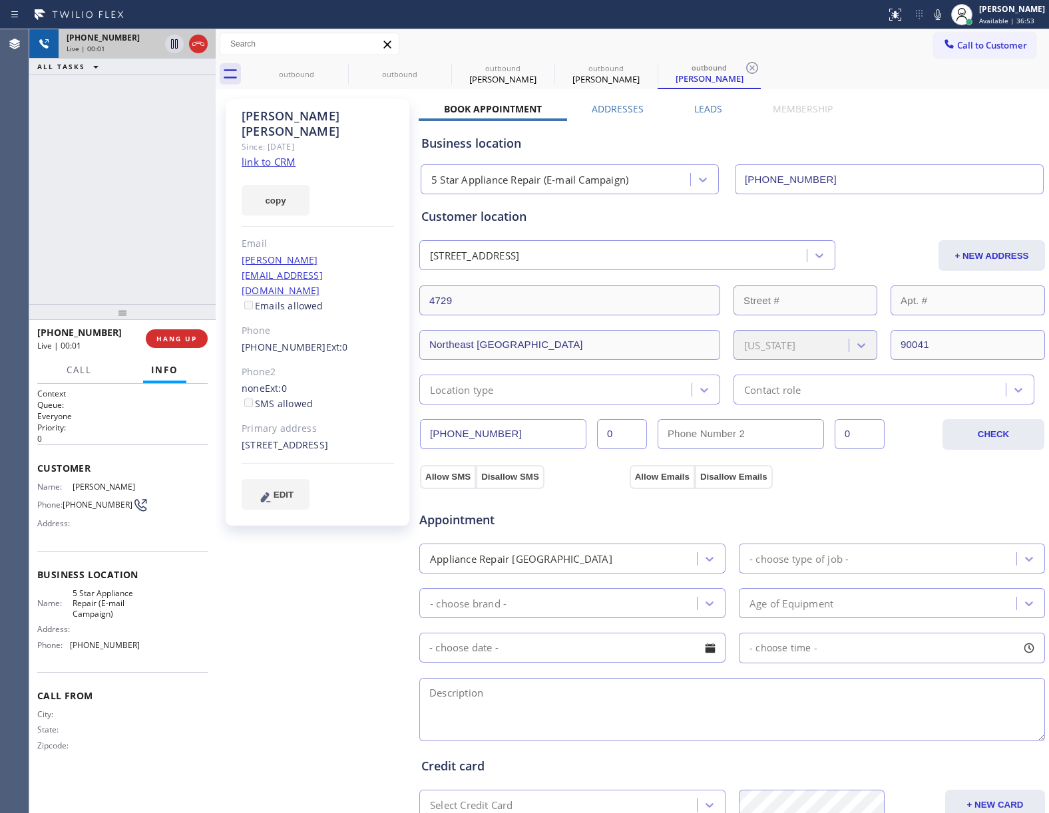
click at [197, 40] on icon at bounding box center [198, 44] width 16 height 16
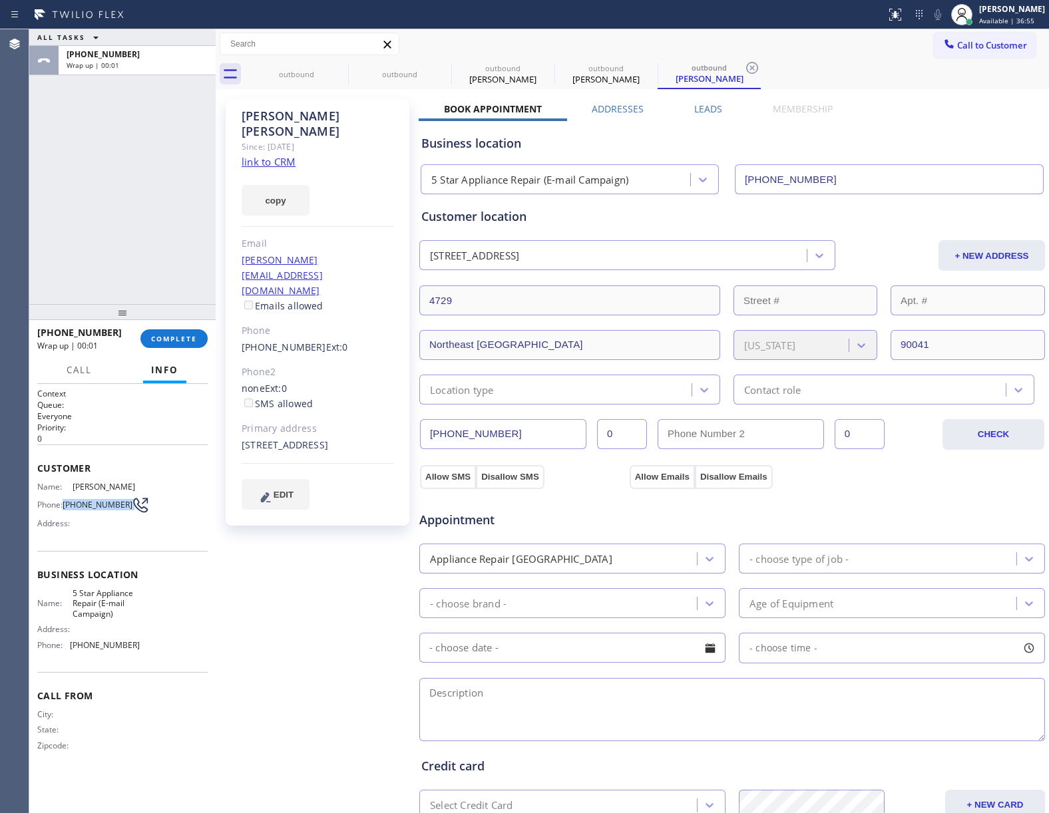
drag, startPoint x: 67, startPoint y: 509, endPoint x: 126, endPoint y: 507, distance: 58.6
click at [126, 507] on div "Phone: [PHONE_NUMBER]" at bounding box center [88, 505] width 102 height 16
click at [976, 38] on button "Call to Customer" at bounding box center [985, 45] width 102 height 25
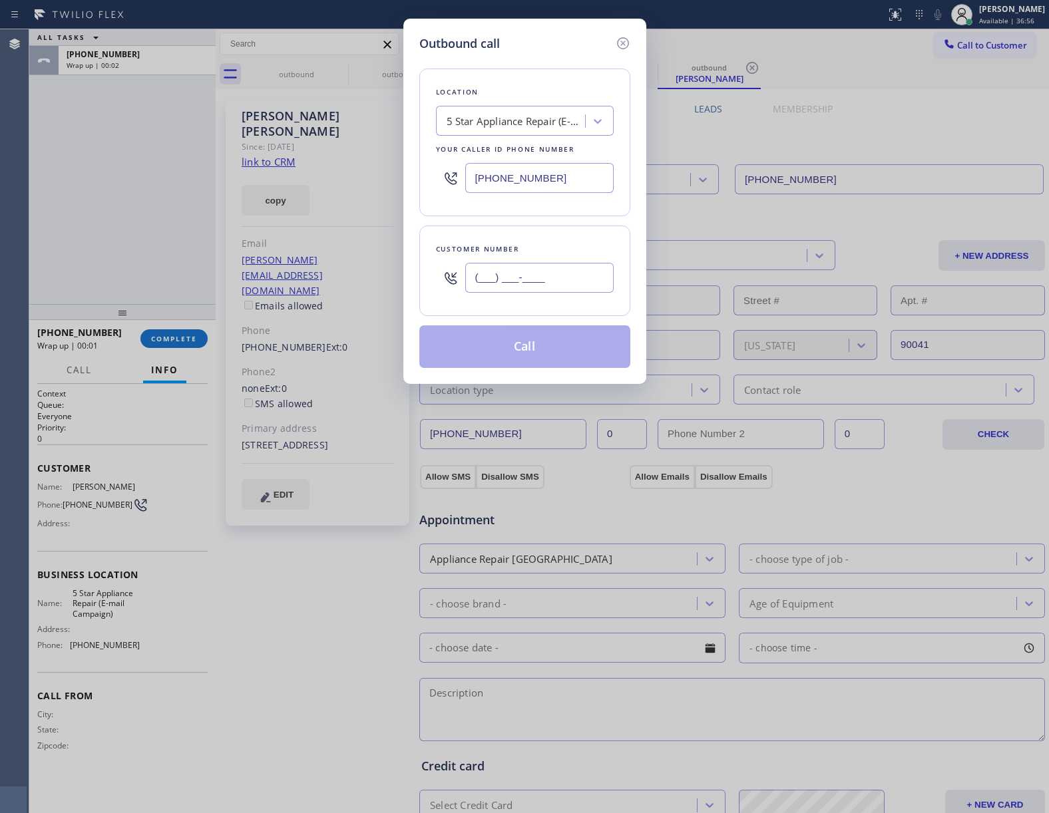
click at [526, 287] on input "(___) ___-____" at bounding box center [539, 278] width 148 height 30
paste input "323) 420-7764"
type input "[PHONE_NUMBER]"
click at [514, 193] on input "[PHONE_NUMBER]" at bounding box center [539, 178] width 148 height 30
paste input "18) 732-8552"
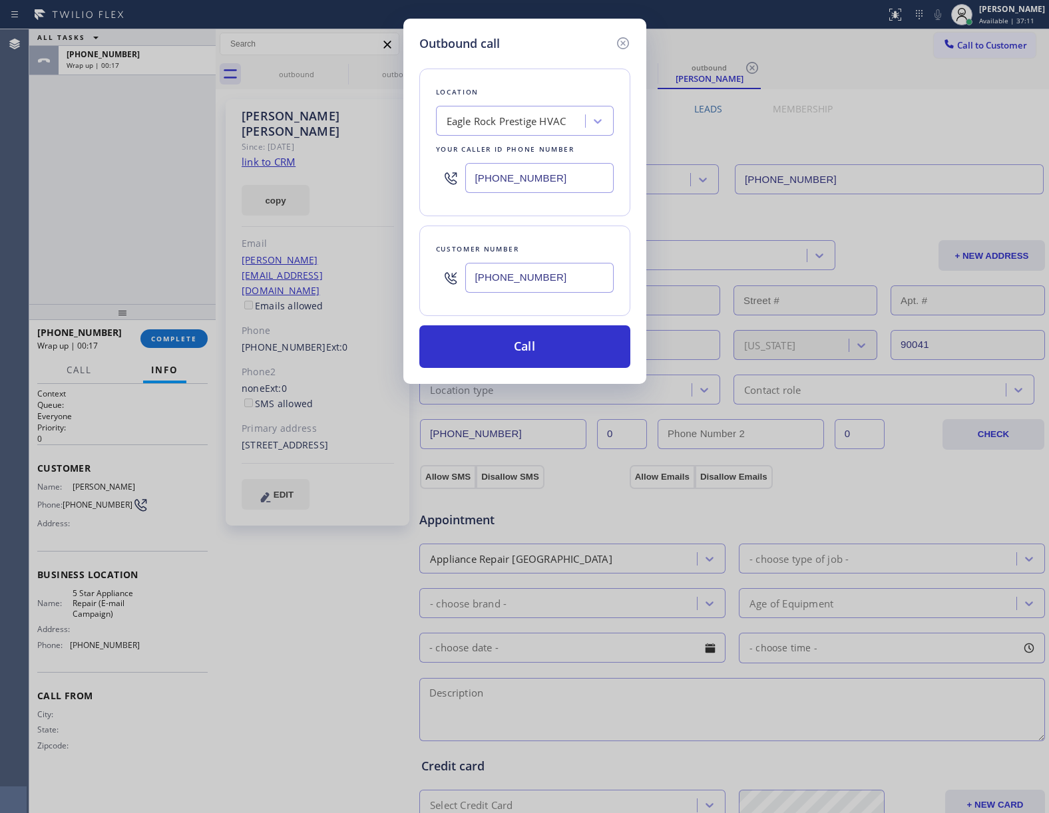
click at [565, 186] on input "[PHONE_NUMBER]" at bounding box center [539, 178] width 148 height 30
paste input "text"
type input "[PHONE_NUMBER]"
click at [547, 343] on button "Call" at bounding box center [524, 346] width 211 height 43
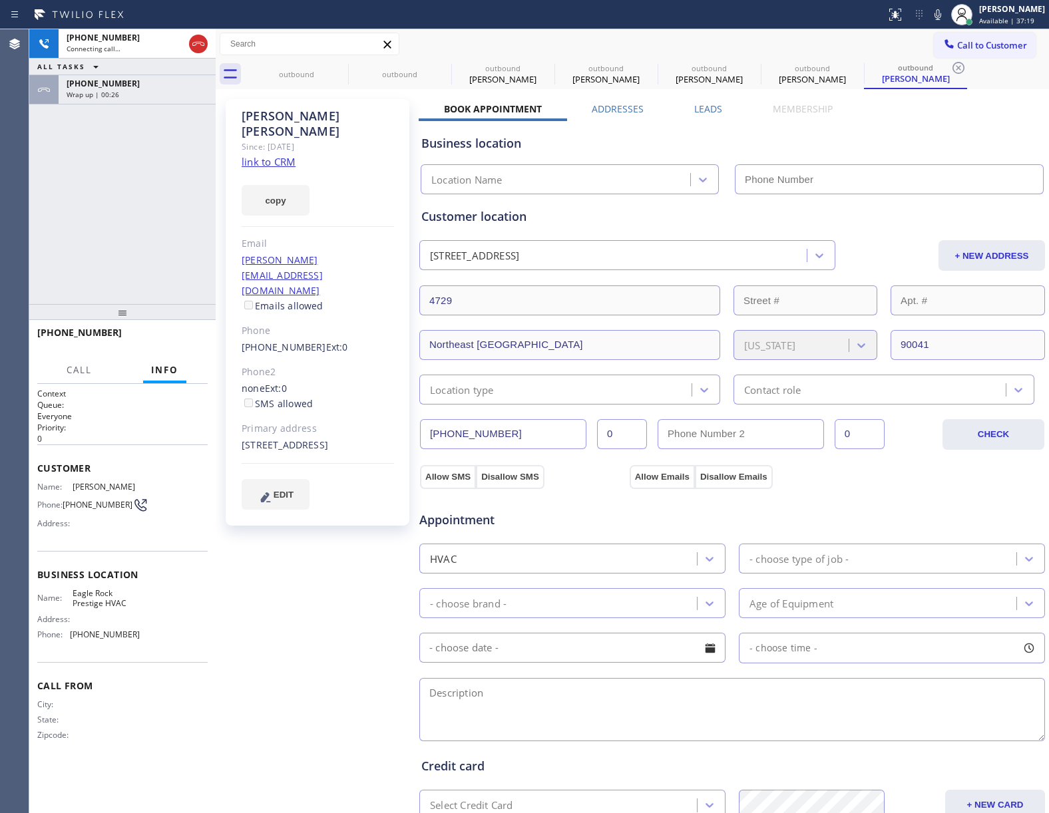
type input "[PHONE_NUMBER]"
click at [117, 198] on div "[PHONE_NUMBER] Live | 00:16 ALL TASKS ALL TASKS ACTIVE TASKS TASKS IN WRAP UP […" at bounding box center [122, 166] width 186 height 275
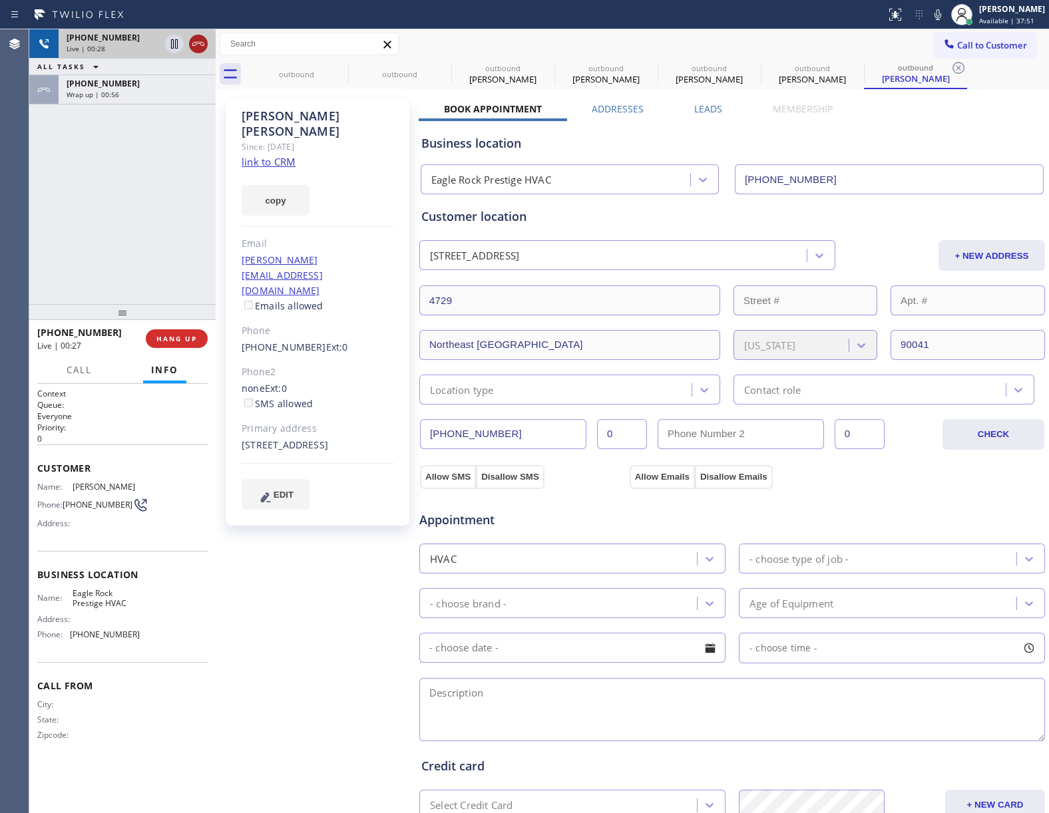
click at [203, 45] on icon at bounding box center [198, 44] width 16 height 16
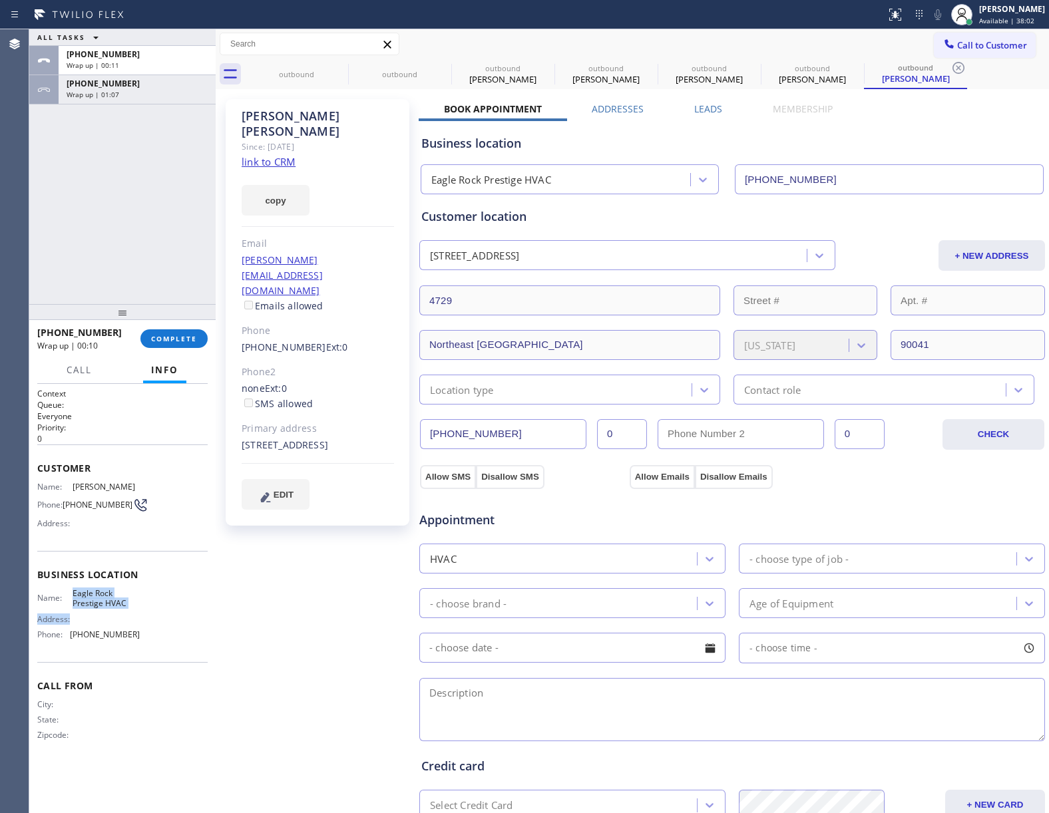
drag, startPoint x: 71, startPoint y: 590, endPoint x: 235, endPoint y: 435, distance: 226.0
click at [126, 611] on div "Name: Eagle Rock Prestige HVAC Address: Phone: [PHONE_NUMBER]" at bounding box center [88, 616] width 102 height 57
click at [124, 602] on span "Eagle Rock Prestige HVAC" at bounding box center [106, 598] width 67 height 21
click at [192, 347] on button "COMPLETE" at bounding box center [173, 338] width 67 height 19
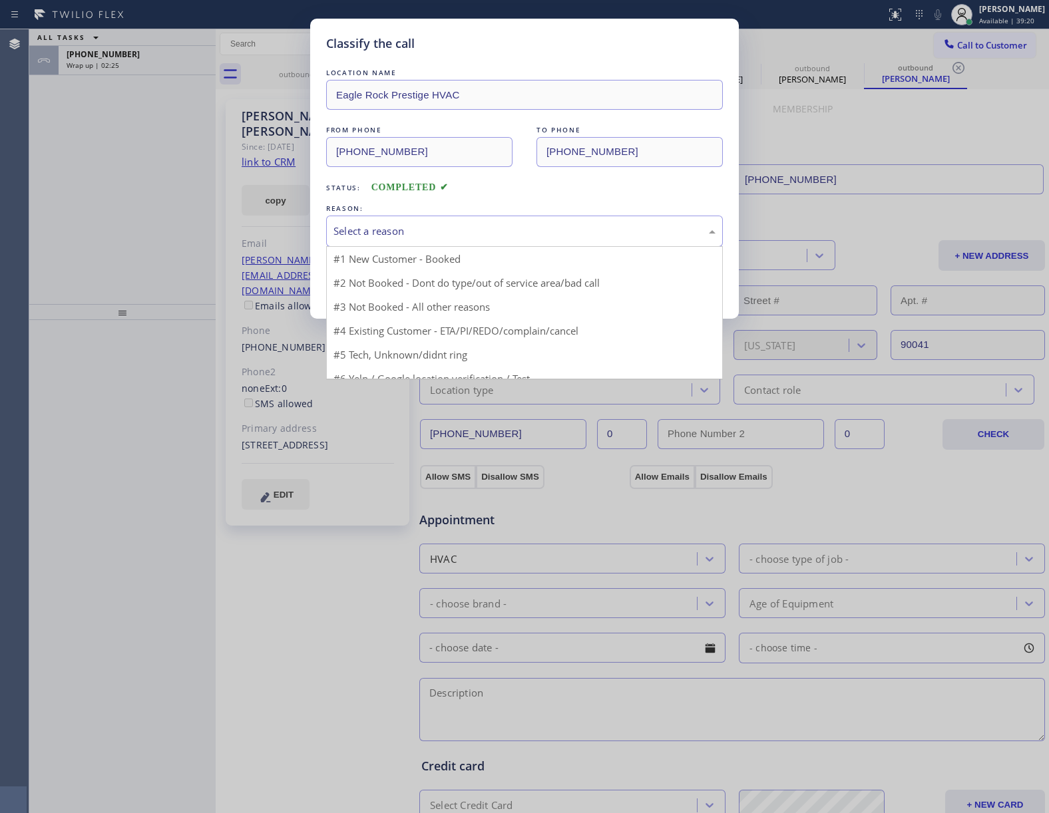
click at [374, 238] on div "Select a reason" at bounding box center [524, 231] width 382 height 15
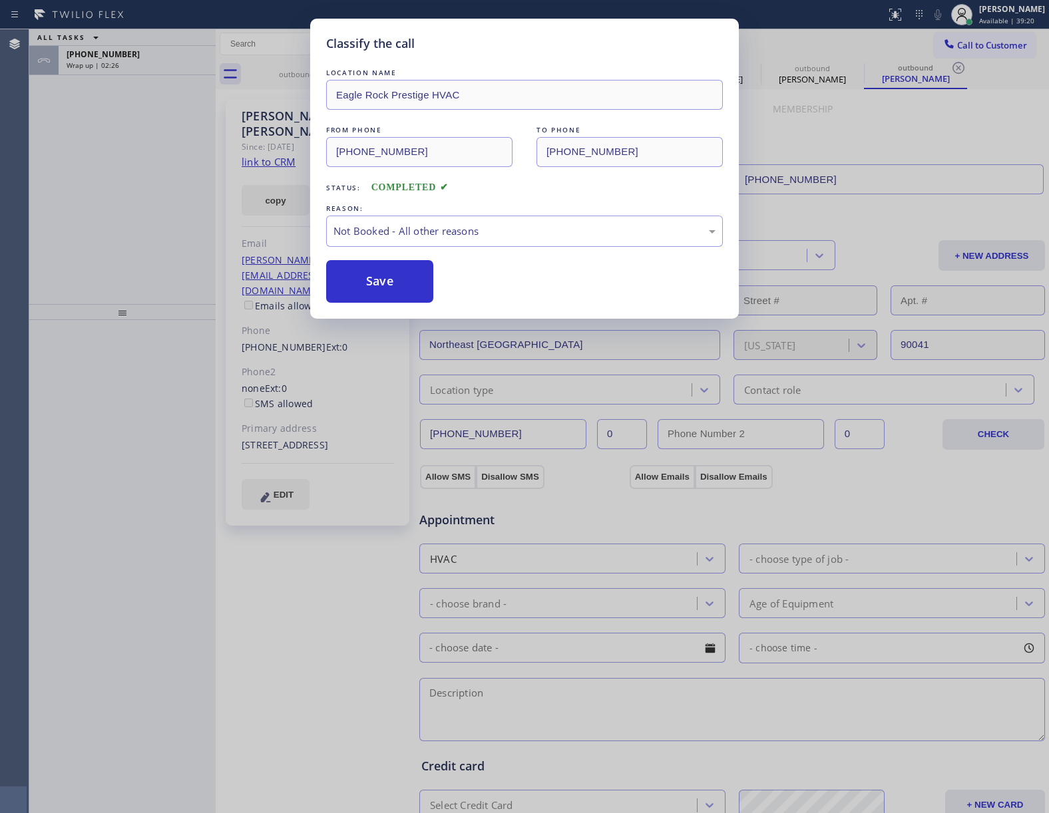
click at [378, 287] on button "Save" at bounding box center [379, 281] width 107 height 43
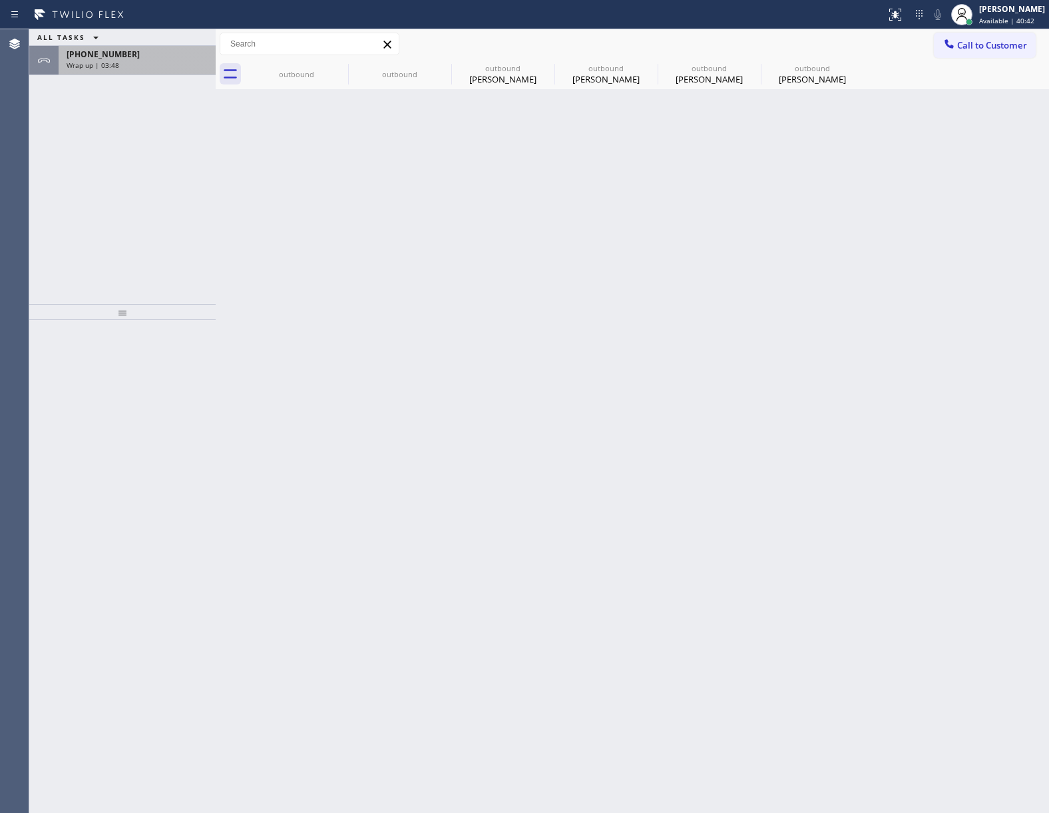
click at [115, 65] on span "Wrap up | 03:48" at bounding box center [93, 65] width 53 height 9
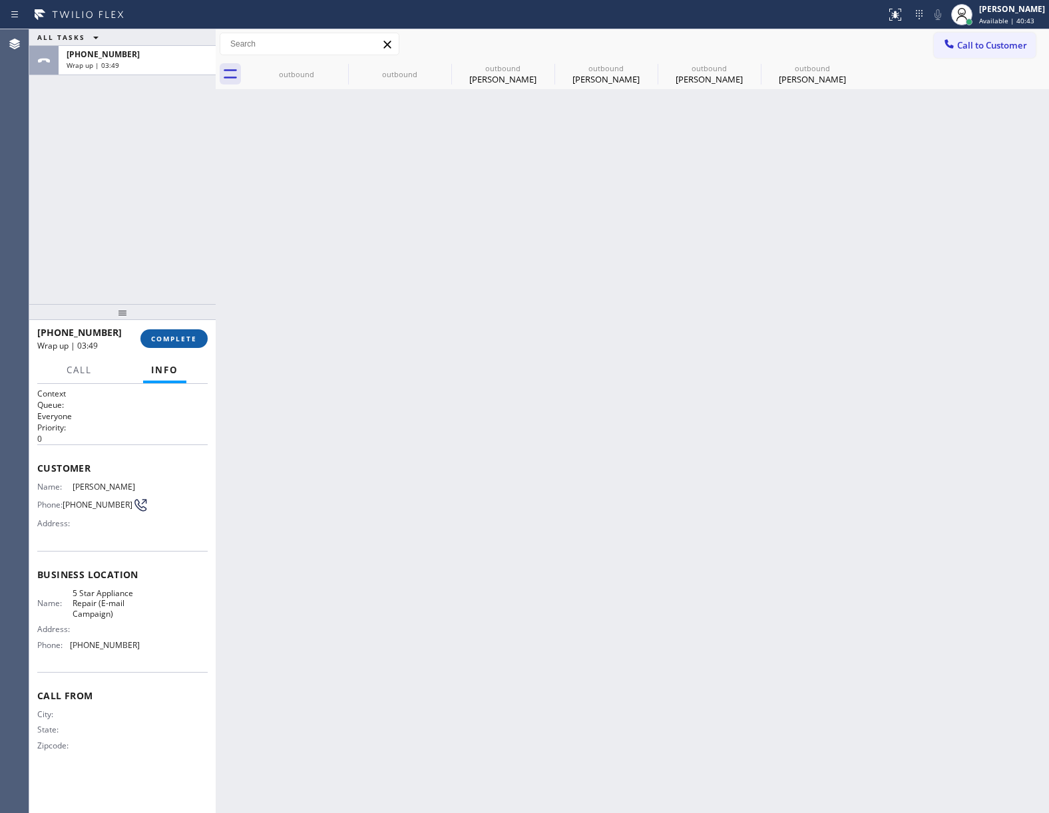
click at [181, 345] on button "COMPLETE" at bounding box center [173, 338] width 67 height 19
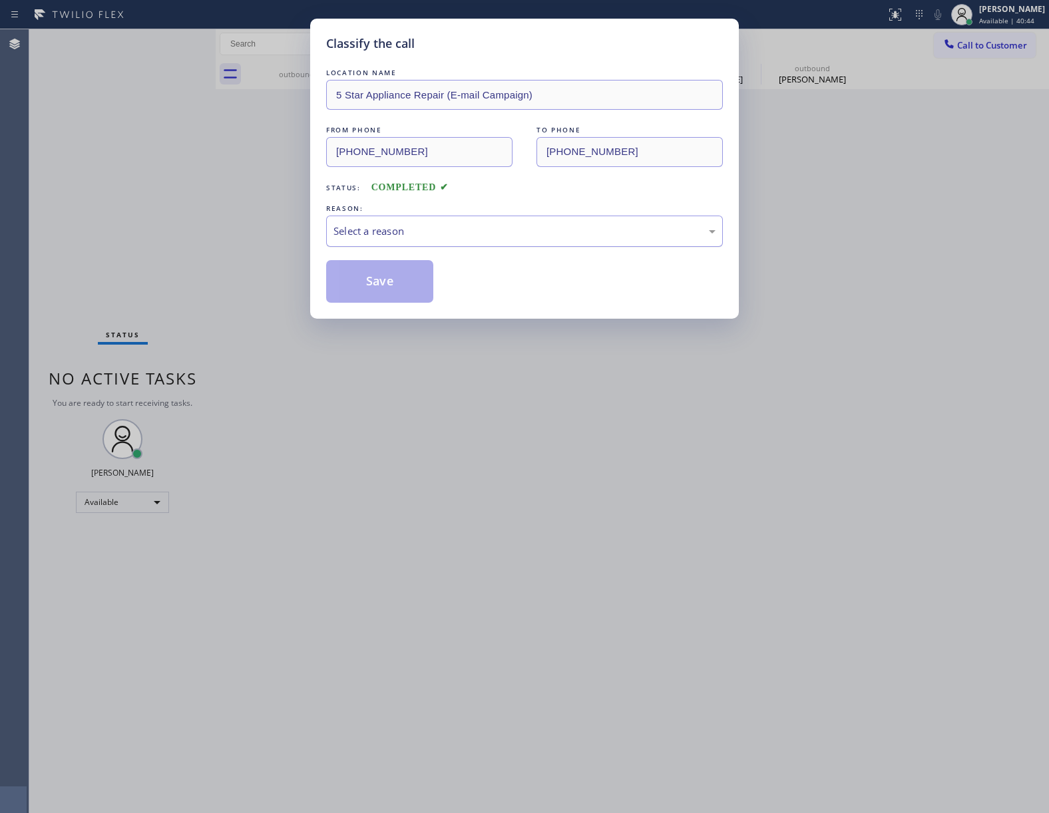
click at [371, 233] on div "Select a reason" at bounding box center [524, 231] width 382 height 15
drag, startPoint x: 387, startPoint y: 281, endPoint x: 1047, endPoint y: 735, distance: 801.4
click at [390, 282] on button "Save" at bounding box center [379, 281] width 107 height 43
type input "[PHONE_NUMBER]"
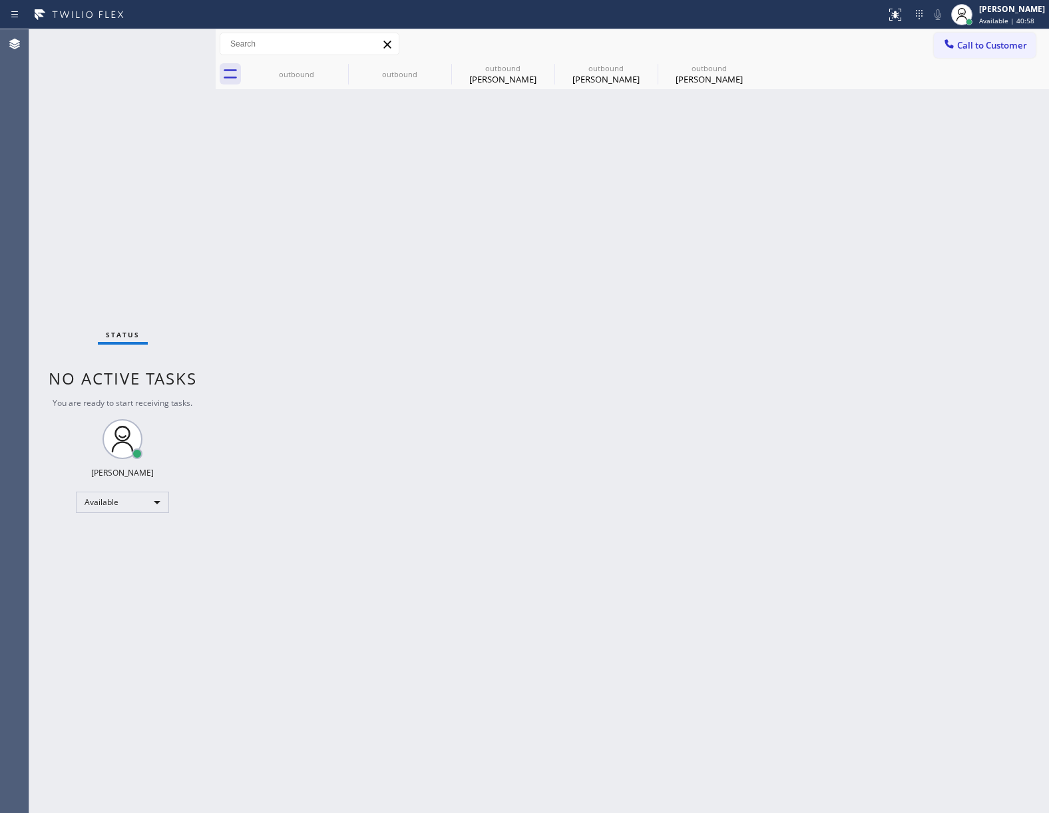
click at [120, 330] on span "Status" at bounding box center [123, 334] width 34 height 9
drag, startPoint x: 1025, startPoint y: 52, endPoint x: 994, endPoint y: 59, distance: 31.3
click at [1023, 52] on button "Call to Customer" at bounding box center [985, 45] width 102 height 25
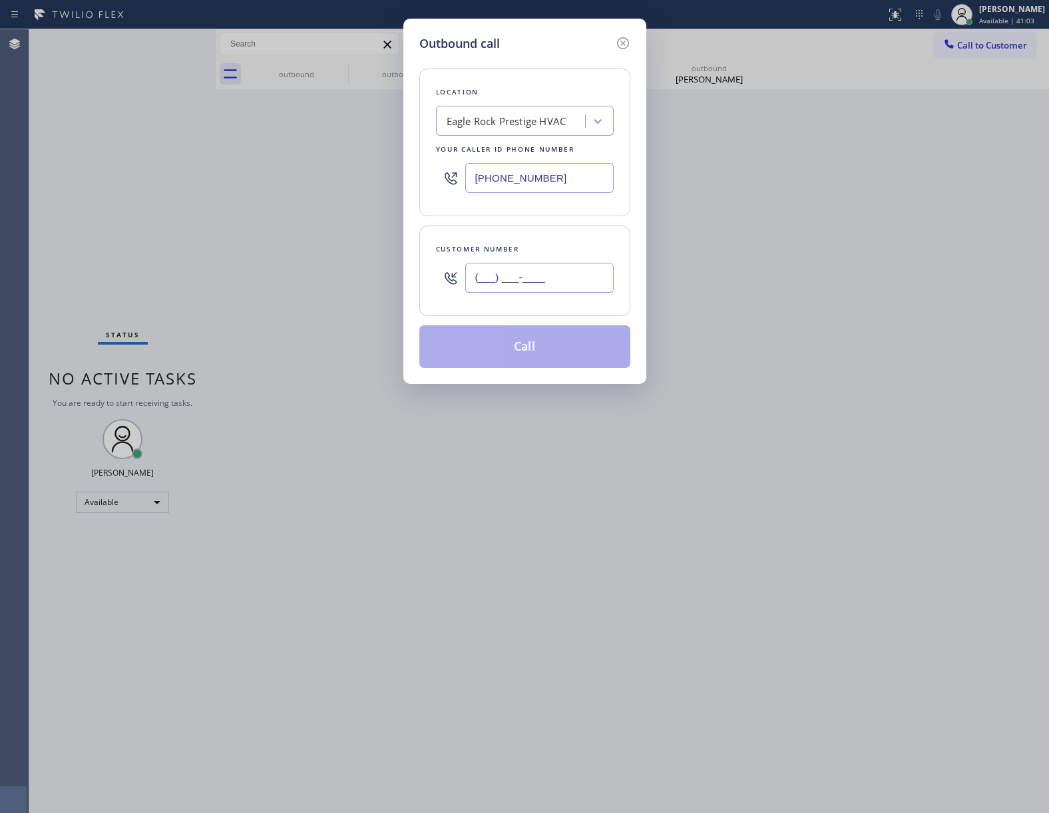
click at [502, 280] on input "(___) ___-____" at bounding box center [539, 278] width 148 height 30
paste input "323) 420-7764"
type input "[PHONE_NUMBER]"
click at [496, 128] on div "Eagle Rock Prestige HVAC" at bounding box center [512, 121] width 145 height 23
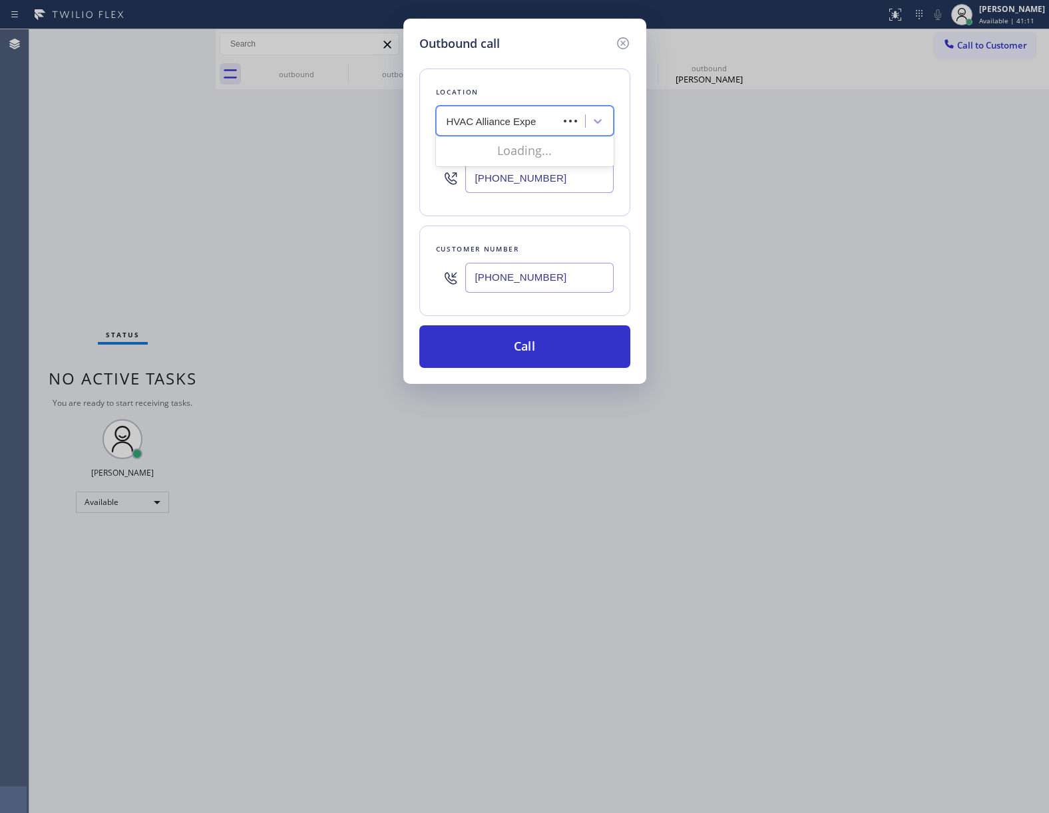
type input "HVAC Alliance Exper"
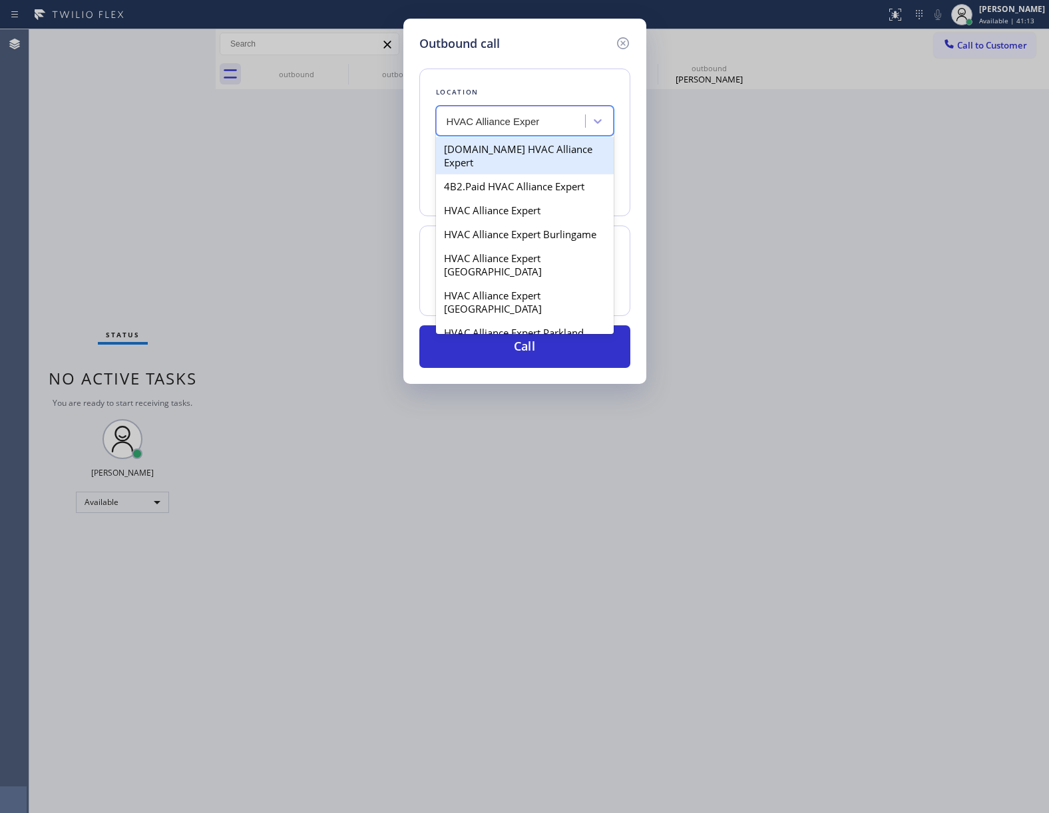
click at [504, 153] on div "[DOMAIN_NAME] HVAC Alliance Expert" at bounding box center [525, 155] width 178 height 37
type input "[PHONE_NUMBER]"
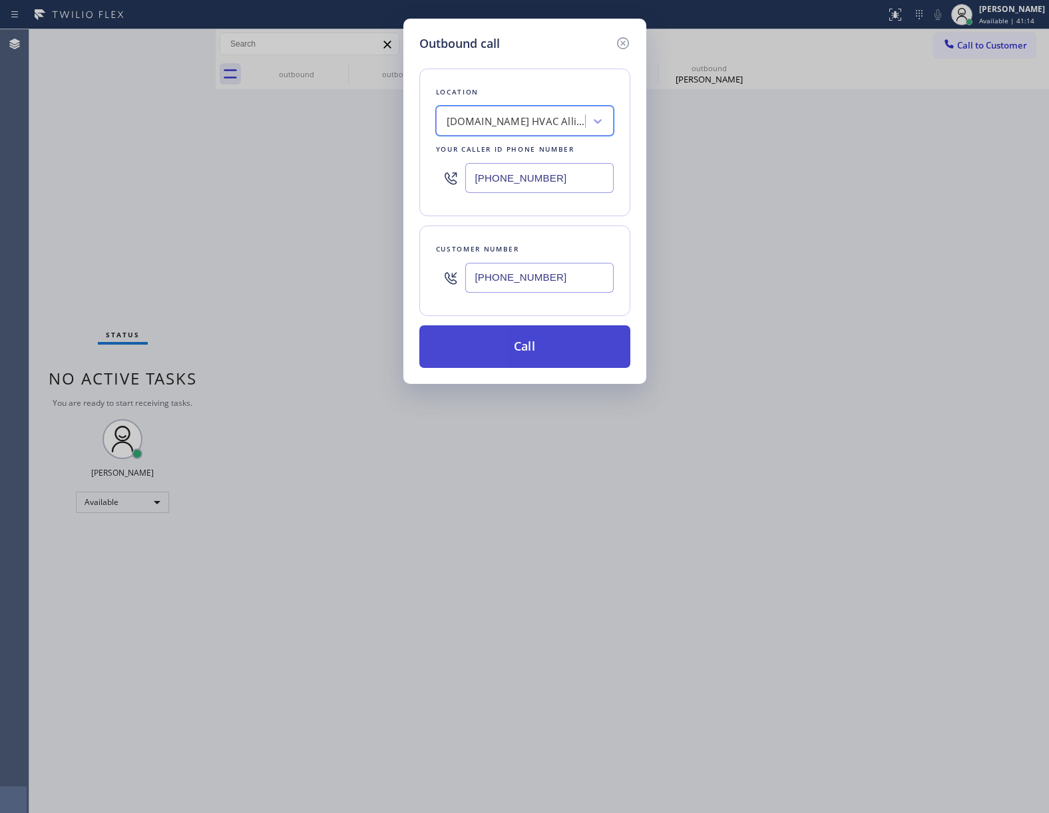
click at [562, 355] on button "Call" at bounding box center [524, 346] width 211 height 43
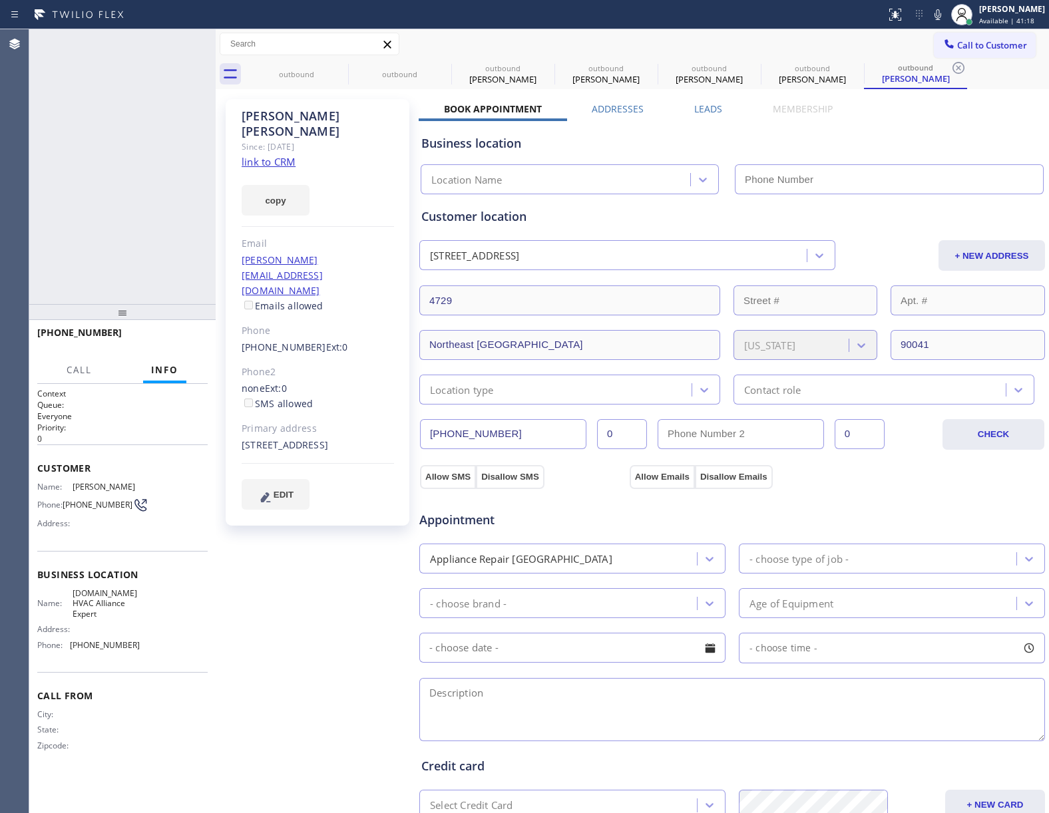
type input "[PHONE_NUMBER]"
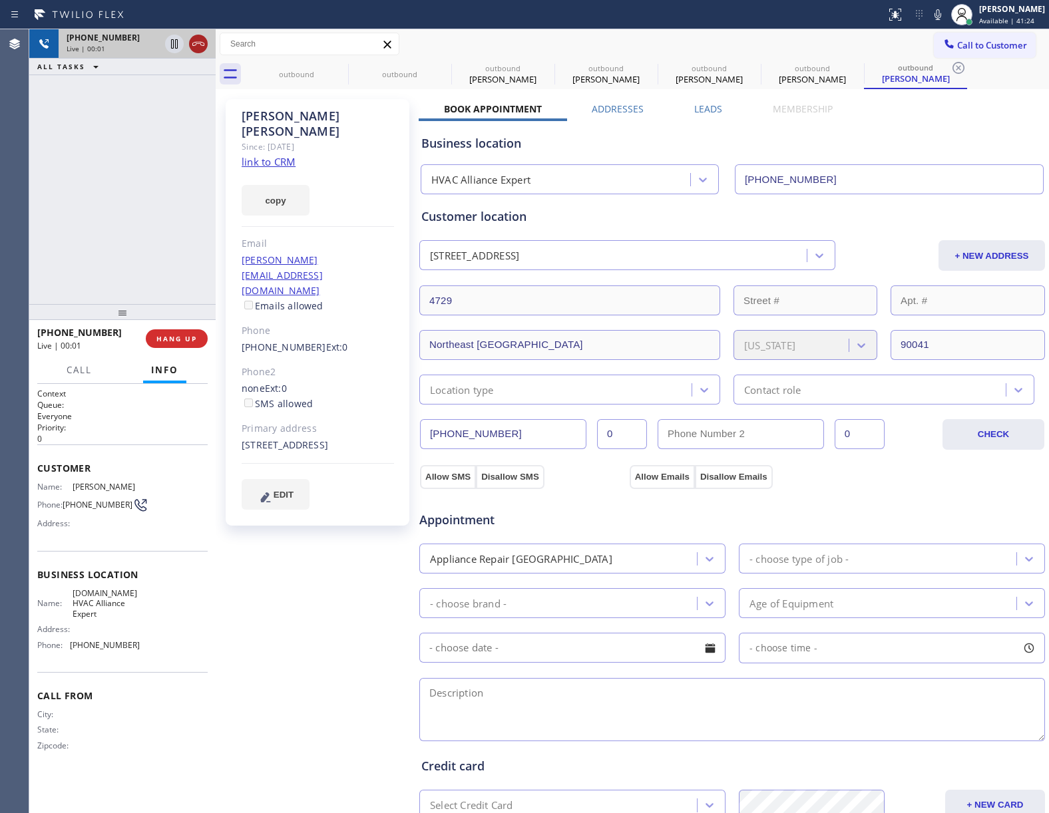
click at [190, 37] on icon at bounding box center [198, 44] width 16 height 16
click at [168, 334] on span "HANG UP" at bounding box center [176, 338] width 41 height 9
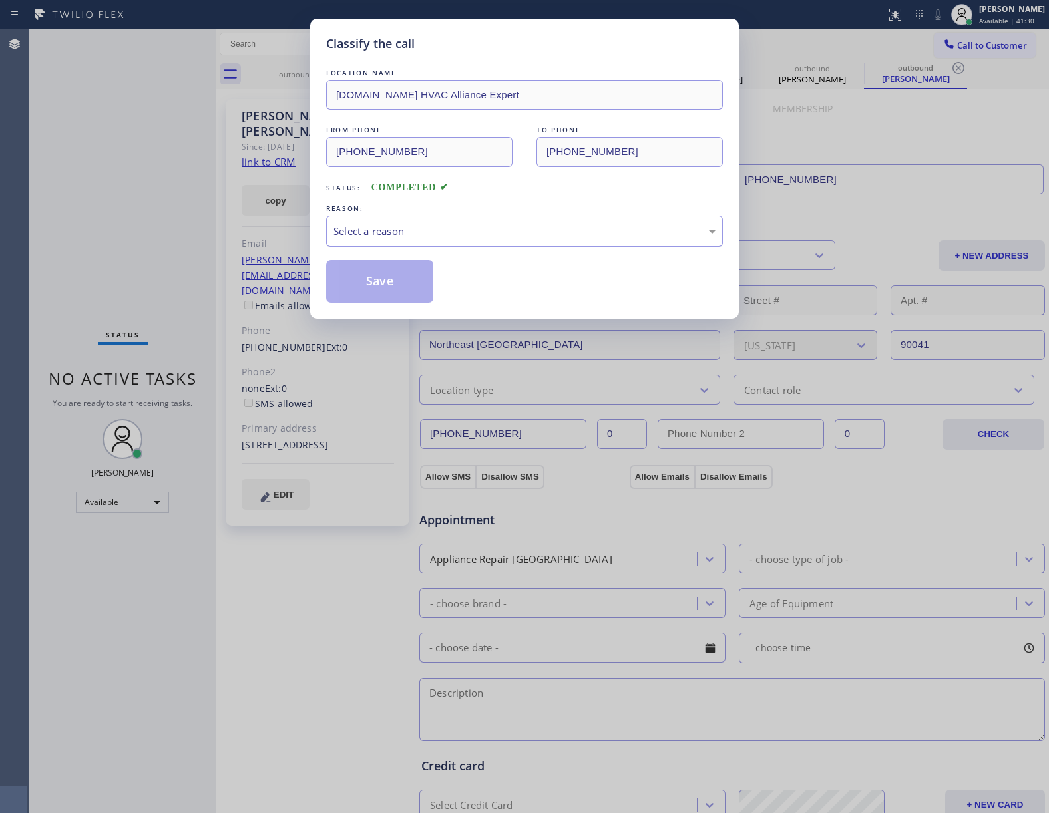
click at [466, 245] on div "Select a reason" at bounding box center [524, 231] width 397 height 31
click at [416, 281] on button "Save" at bounding box center [379, 281] width 107 height 43
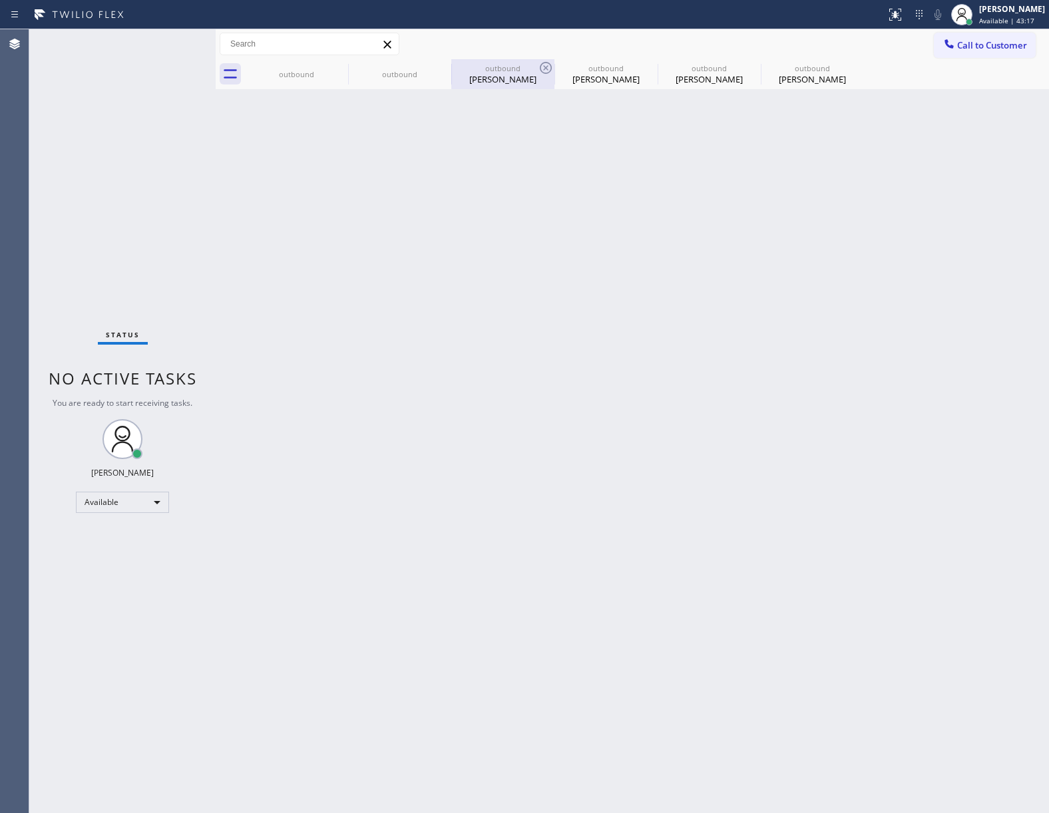
click at [482, 73] on div "[PERSON_NAME]" at bounding box center [502, 79] width 100 height 12
type input "[PHONE_NUMBER]"
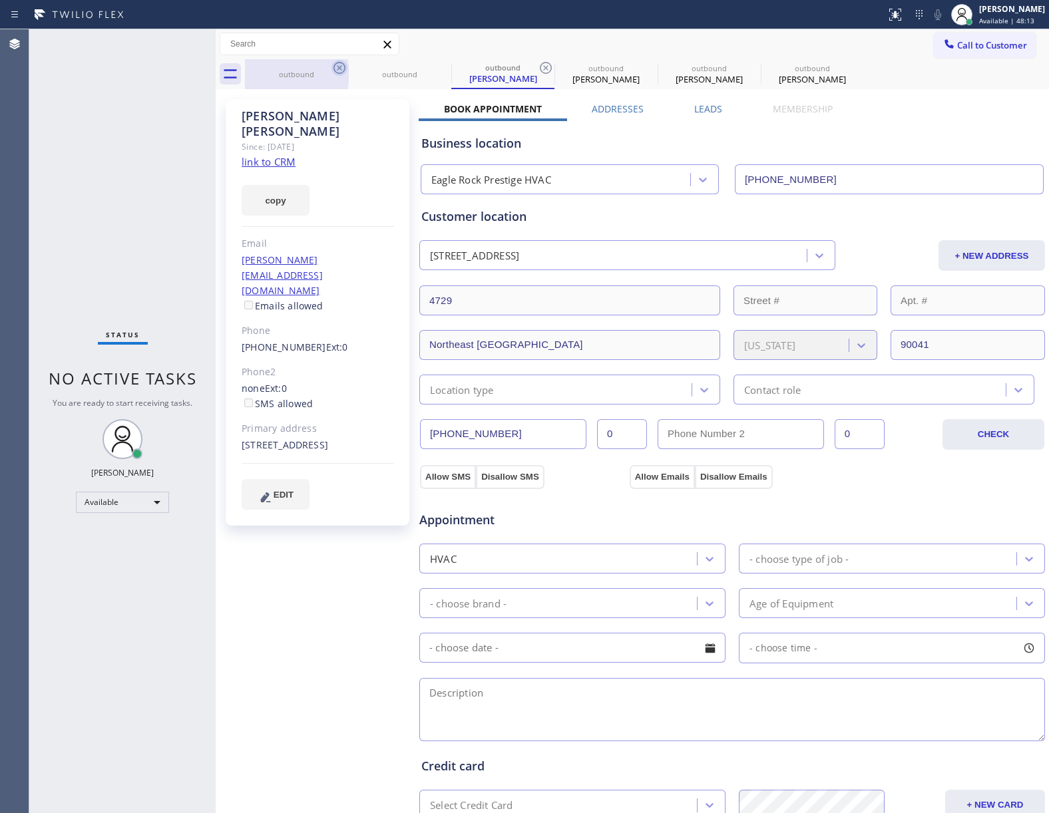
click at [339, 61] on icon at bounding box center [339, 68] width 16 height 16
click at [0, 0] on icon at bounding box center [0, 0] width 0 height 0
click at [538, 61] on icon at bounding box center [546, 68] width 16 height 16
click at [0, 0] on icon at bounding box center [0, 0] width 0 height 0
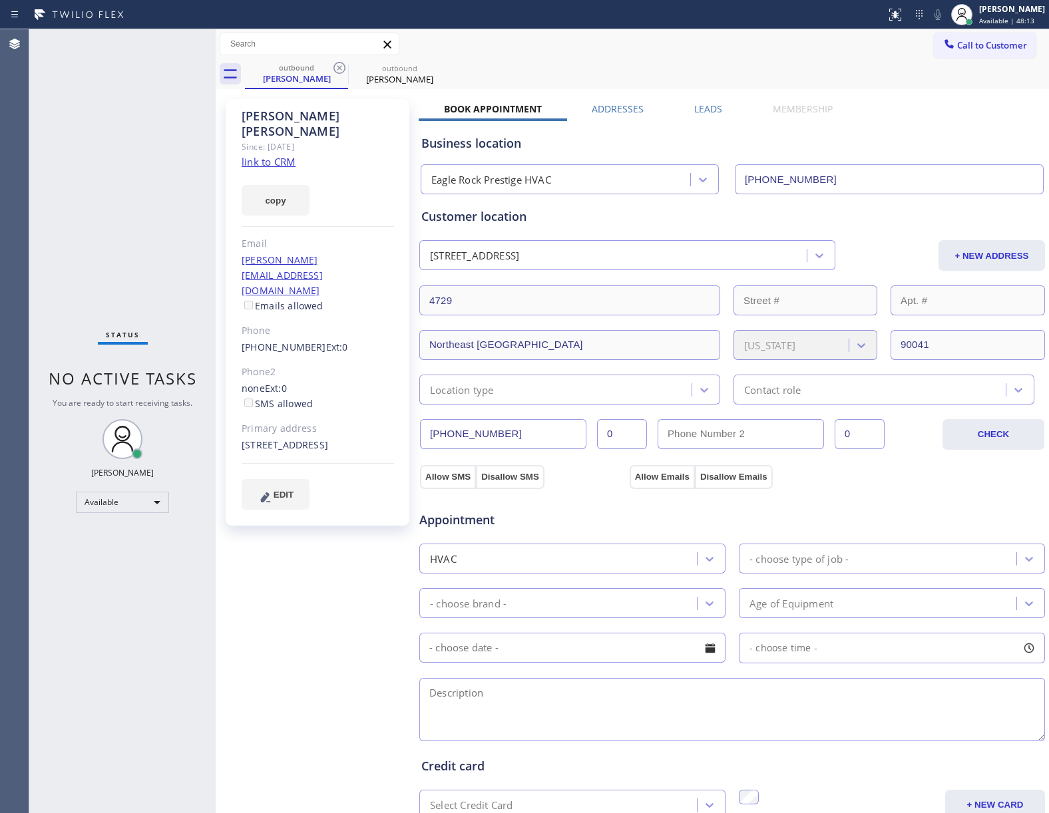
click at [339, 61] on icon at bounding box center [339, 68] width 16 height 16
click at [0, 0] on icon at bounding box center [0, 0] width 0 height 0
click at [339, 61] on div "outbound [PERSON_NAME] outbound [PERSON_NAME]" at bounding box center [647, 74] width 804 height 30
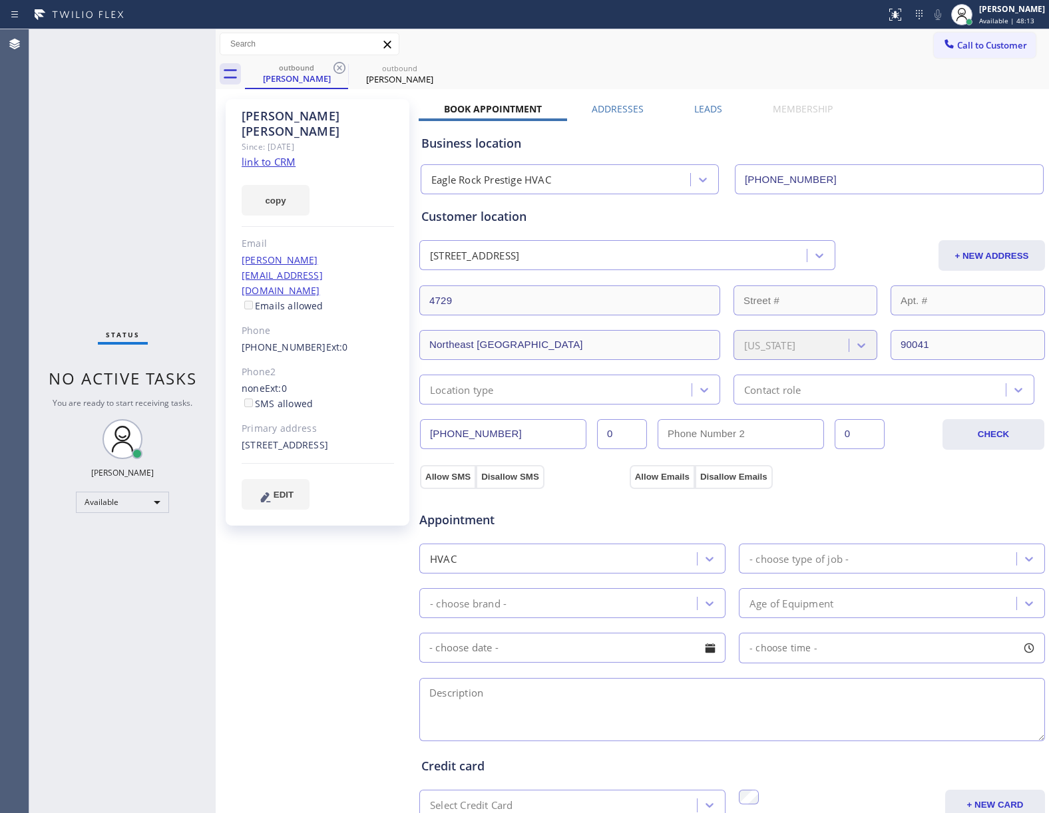
click at [337, 73] on div "outbound [PERSON_NAME] outbound [PERSON_NAME]" at bounding box center [647, 74] width 804 height 30
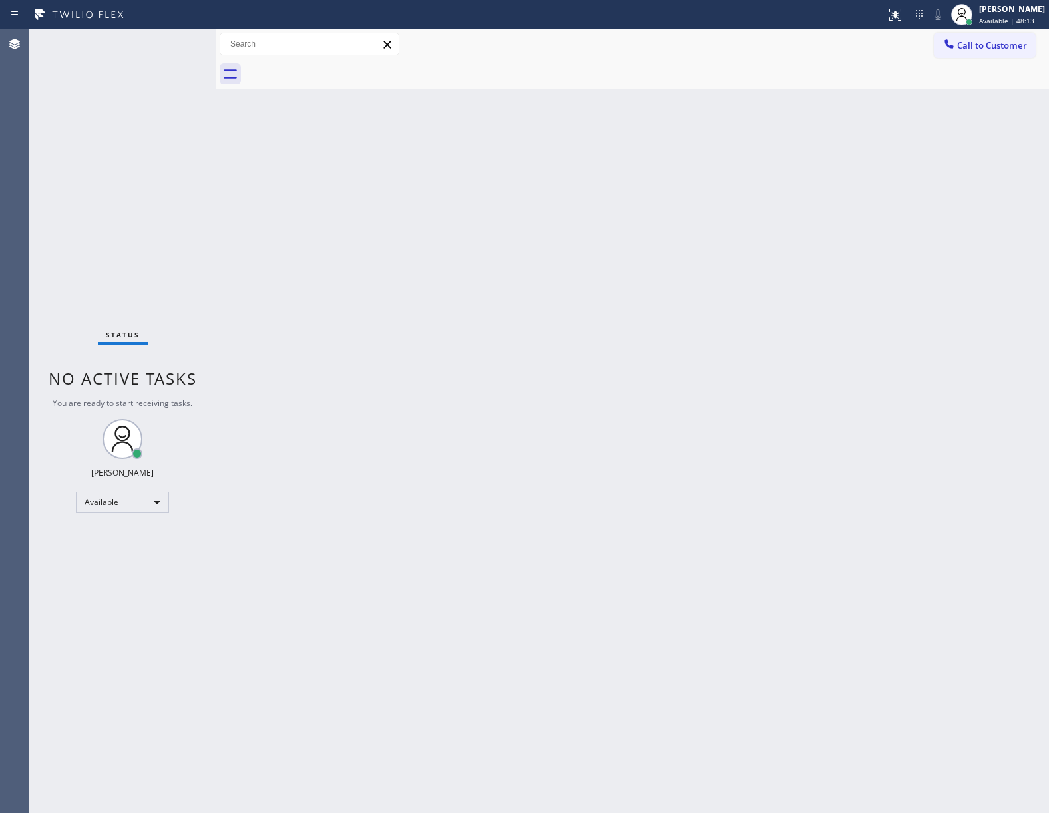
click at [337, 73] on div at bounding box center [647, 74] width 804 height 30
click at [1045, 32] on div "Call to Customer Outbound call Location HVAC Alliance Expert Your caller id pho…" at bounding box center [632, 44] width 833 height 30
click at [1007, 51] on span "Call to Customer" at bounding box center [992, 45] width 70 height 12
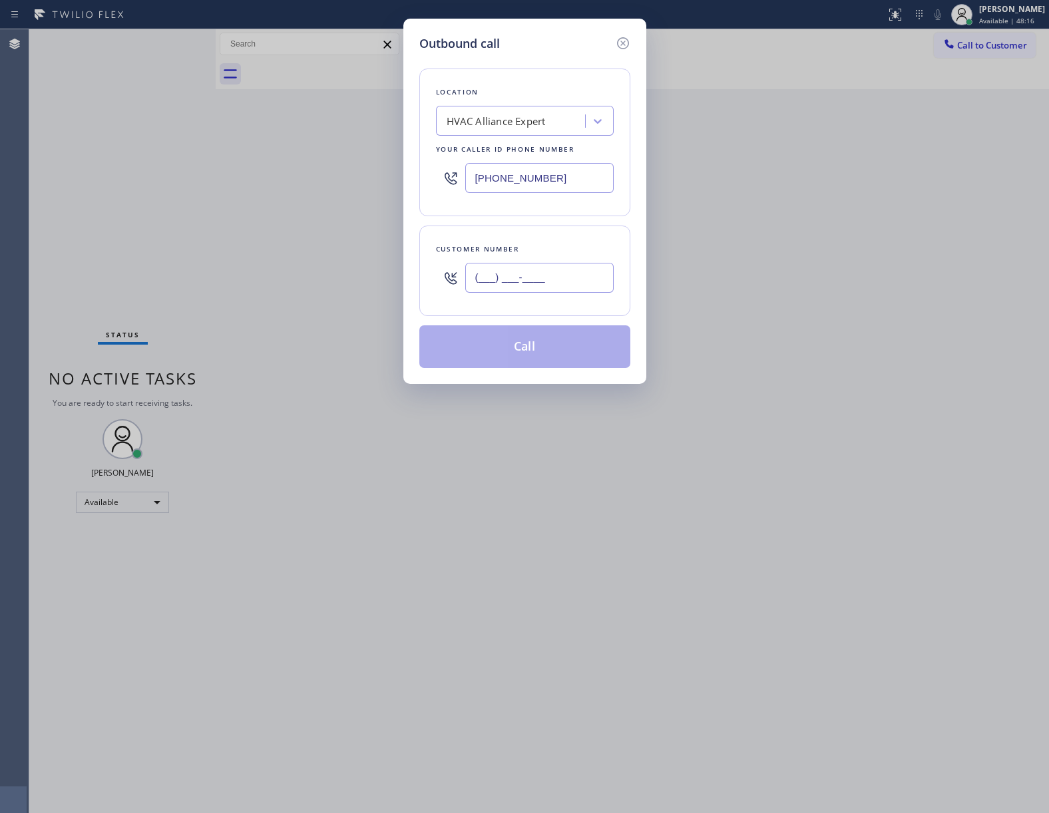
click at [565, 285] on input "(___) ___-____" at bounding box center [539, 278] width 148 height 30
paste input "363) 201-8087"
type input "[PHONE_NUMBER]"
click at [552, 339] on button "Call" at bounding box center [524, 346] width 211 height 43
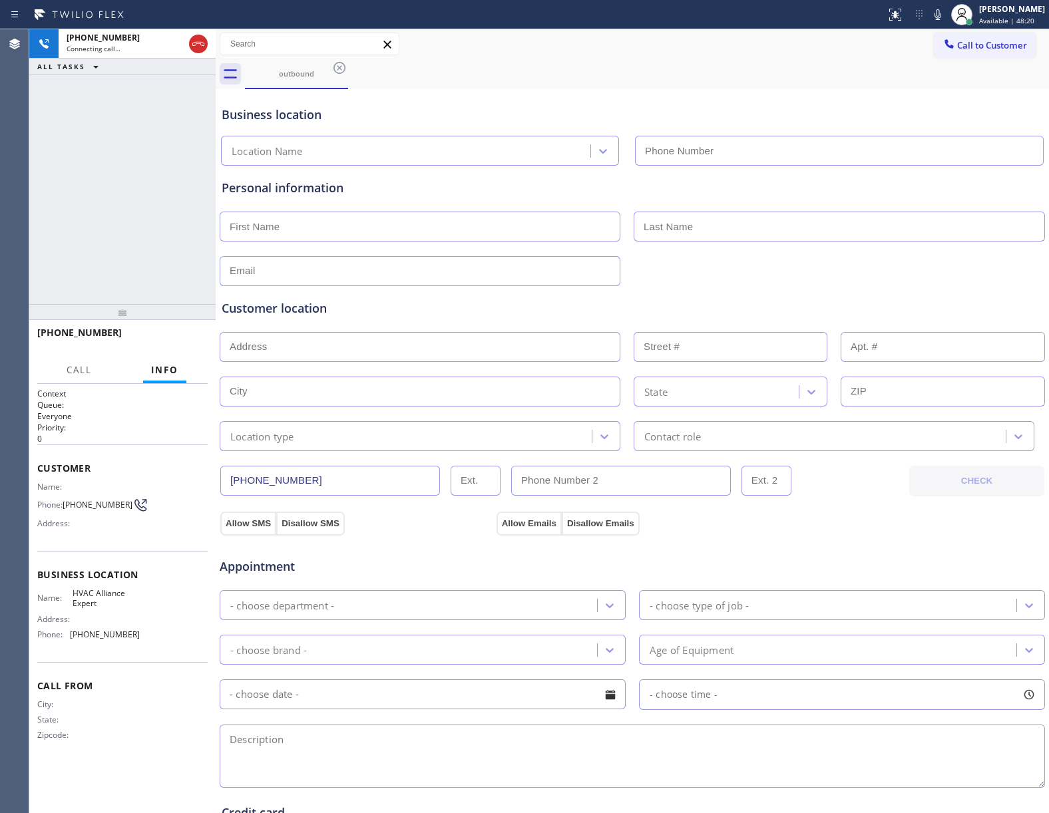
type input "[PHONE_NUMBER]"
click at [163, 160] on div "[PHONE_NUMBER] Live | 00:01 ALL TASKS ALL TASKS ACTIVE TASKS TASKS IN WRAP UP" at bounding box center [122, 166] width 186 height 275
click at [195, 336] on span "HANG UP" at bounding box center [176, 338] width 41 height 9
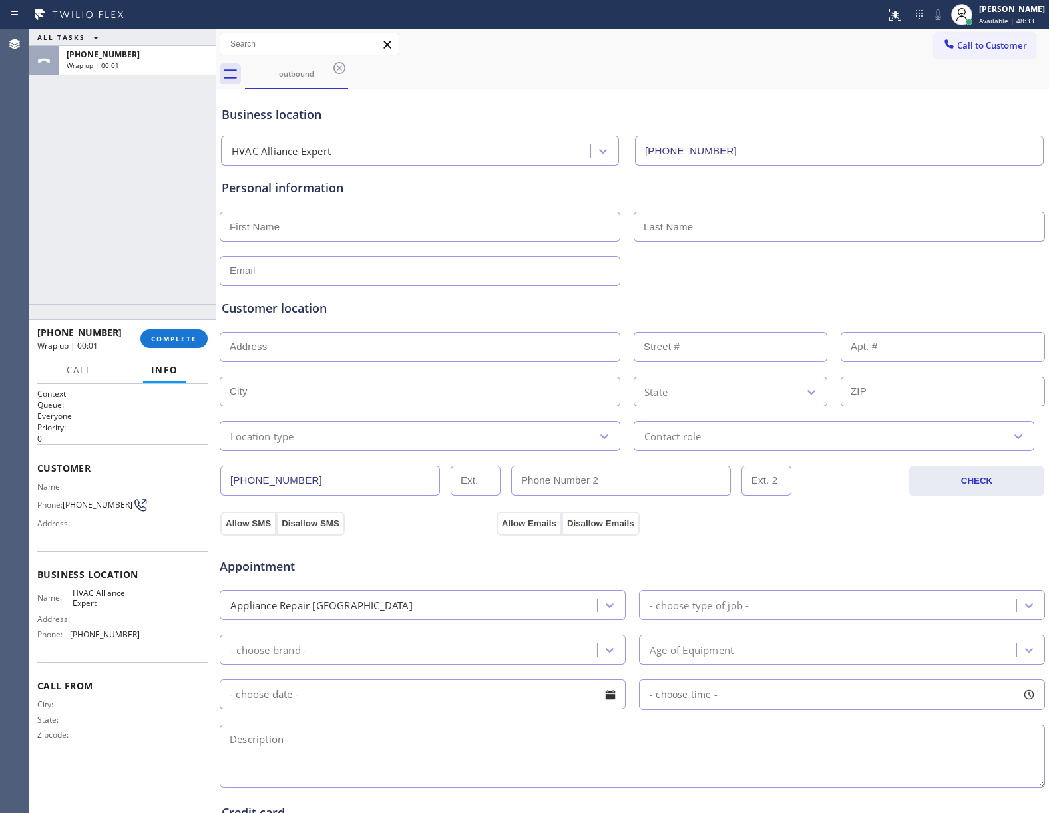
drag, startPoint x: 989, startPoint y: 43, endPoint x: 637, endPoint y: 200, distance: 384.8
click at [986, 48] on span "Call to Customer" at bounding box center [992, 45] width 70 height 12
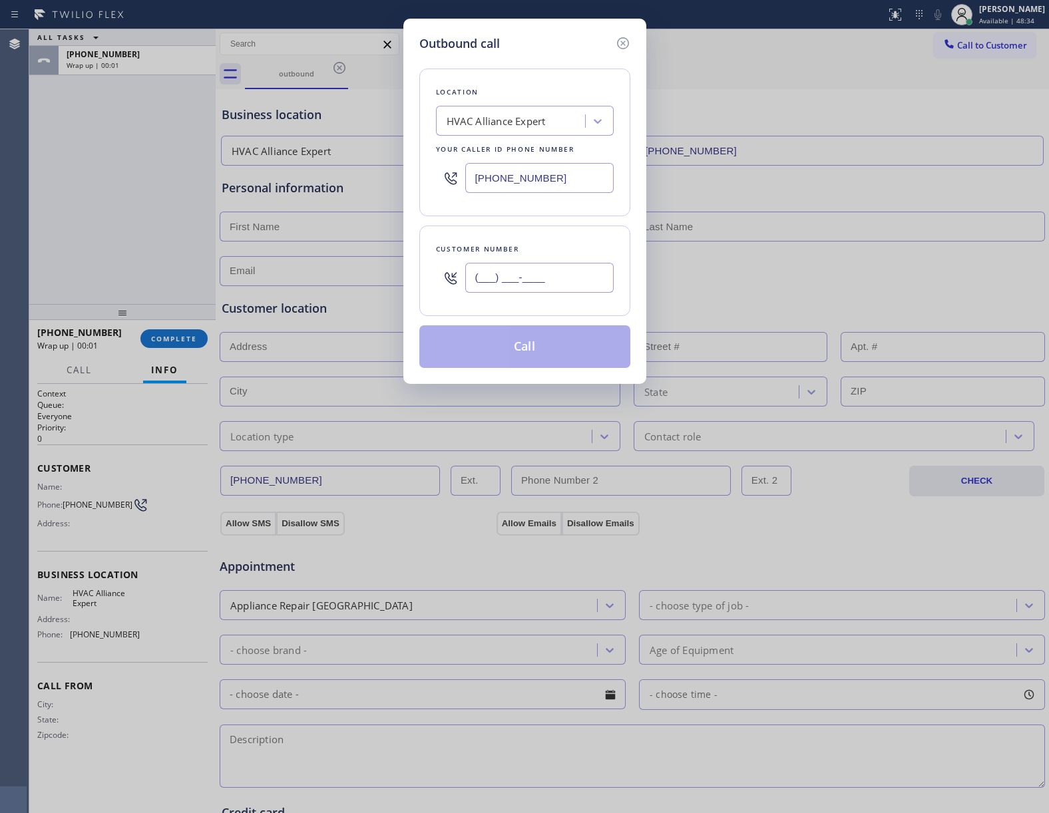
click at [567, 282] on input "(___) ___-____" at bounding box center [539, 278] width 148 height 30
paste input "363) 201-8087"
type input "[PHONE_NUMBER]"
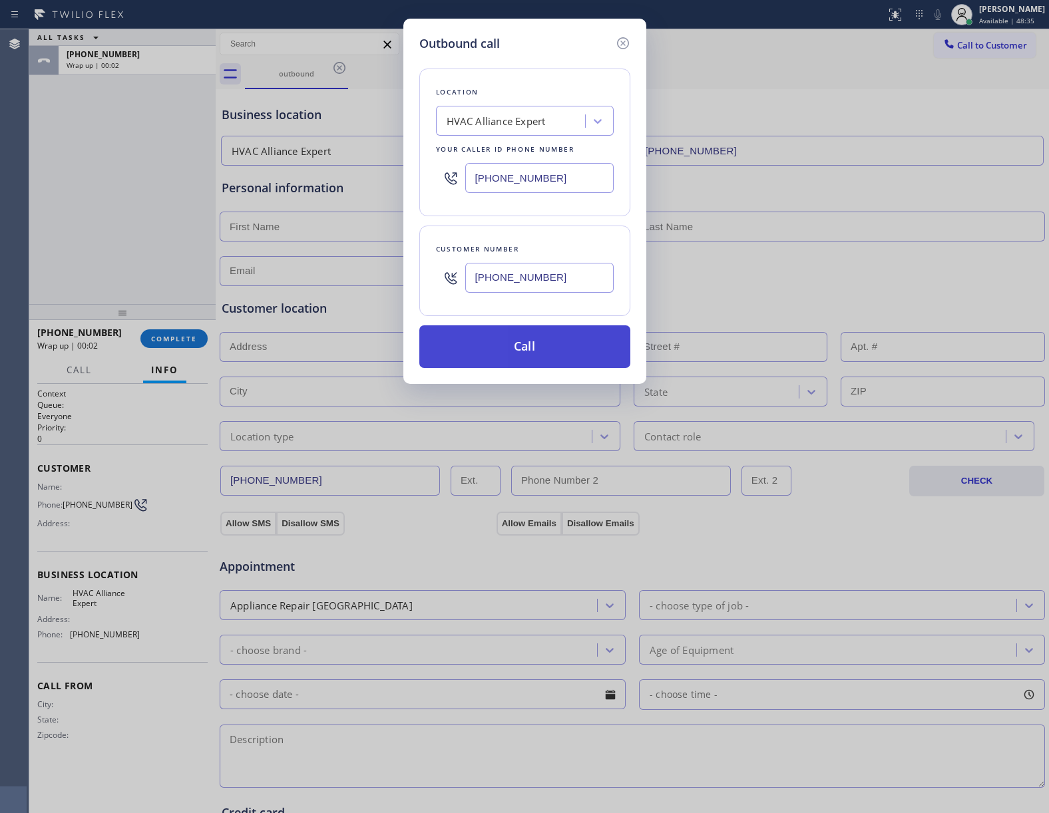
click at [532, 351] on button "Call" at bounding box center [524, 346] width 211 height 43
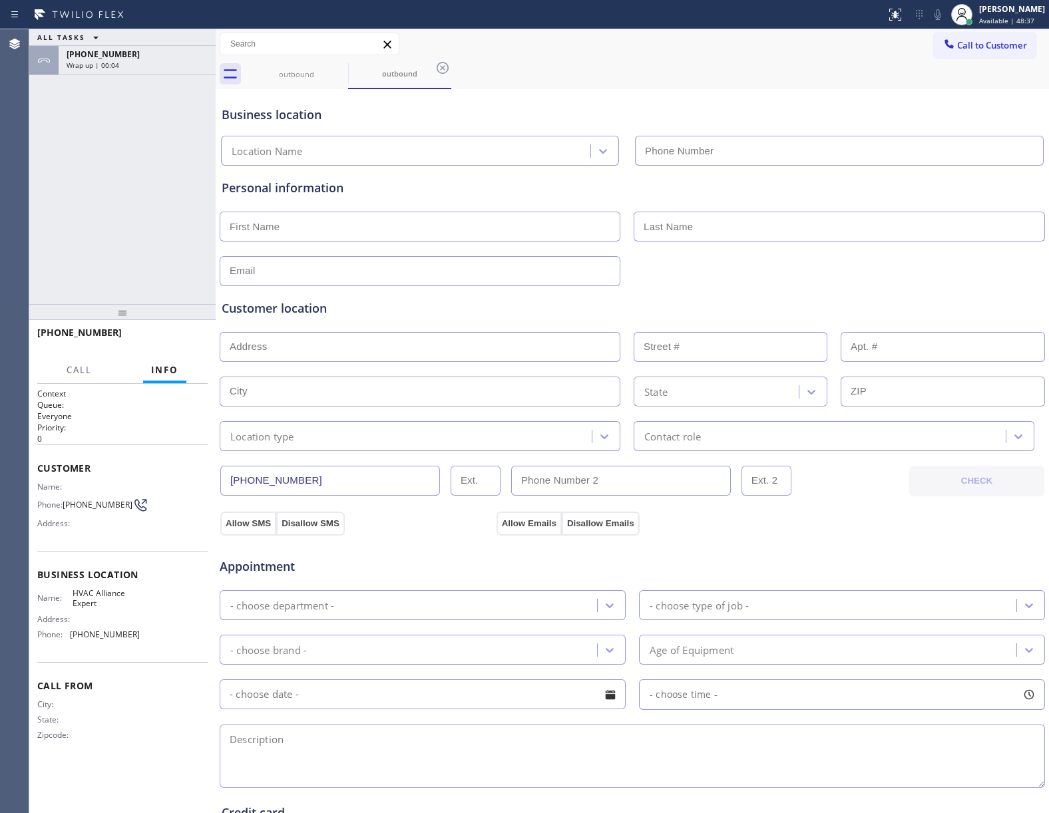
type input "[PHONE_NUMBER]"
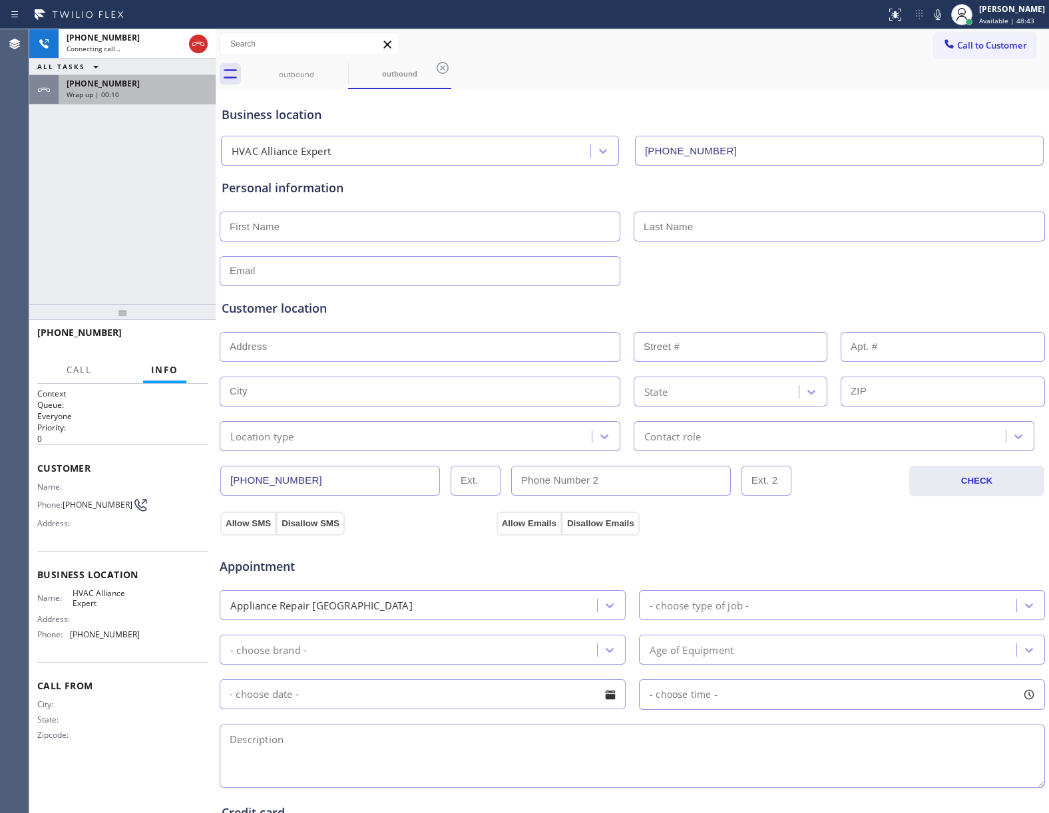
click at [128, 101] on div "[PHONE_NUMBER] Wrap up | 00:10" at bounding box center [135, 89] width 152 height 29
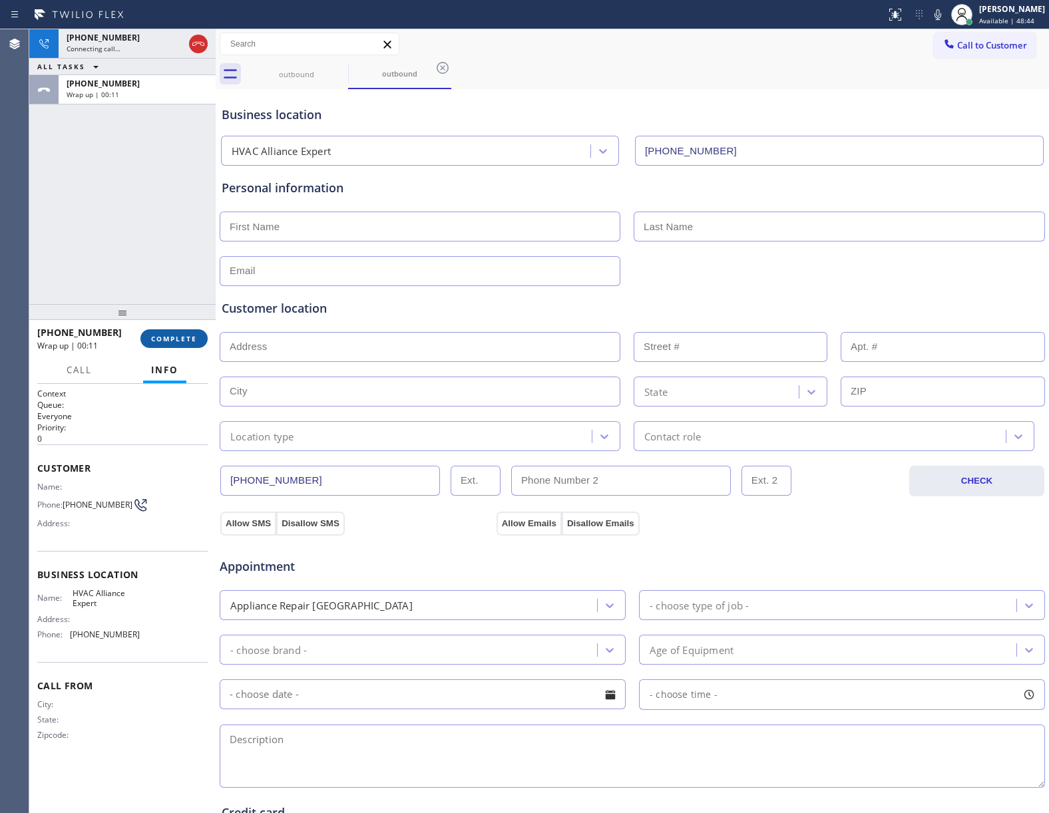
click at [176, 341] on span "COMPLETE" at bounding box center [174, 338] width 46 height 9
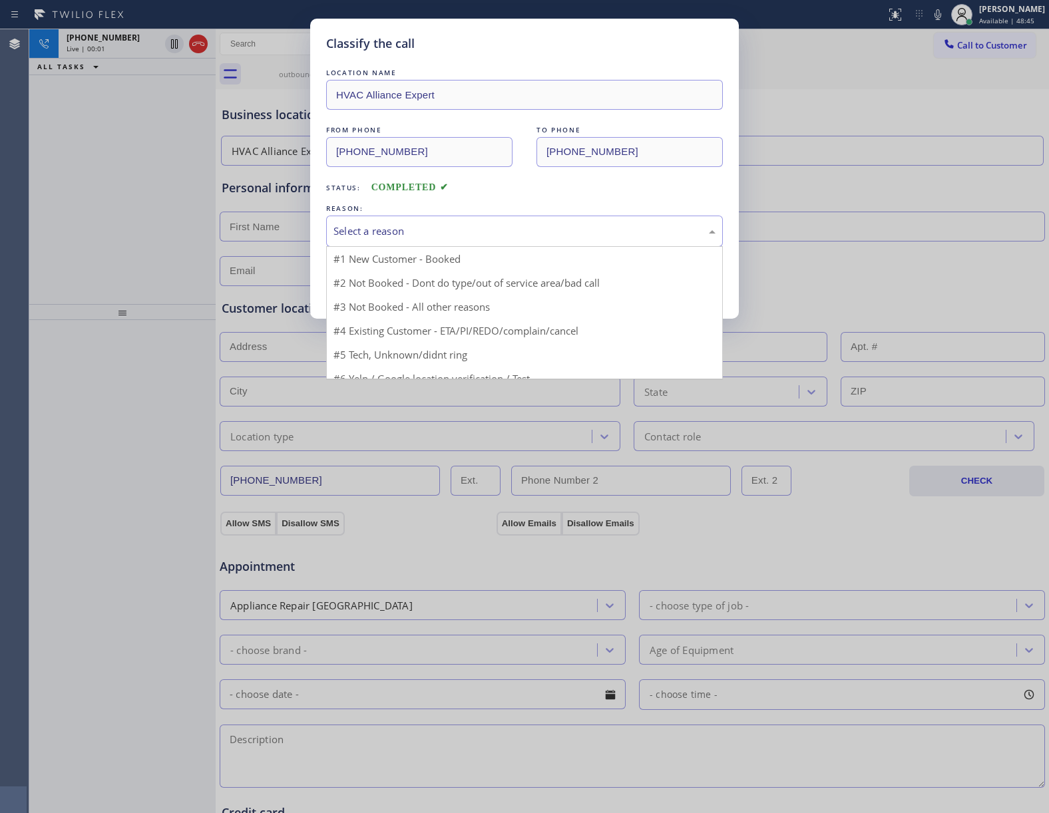
click at [499, 234] on div "Select a reason" at bounding box center [524, 231] width 382 height 15
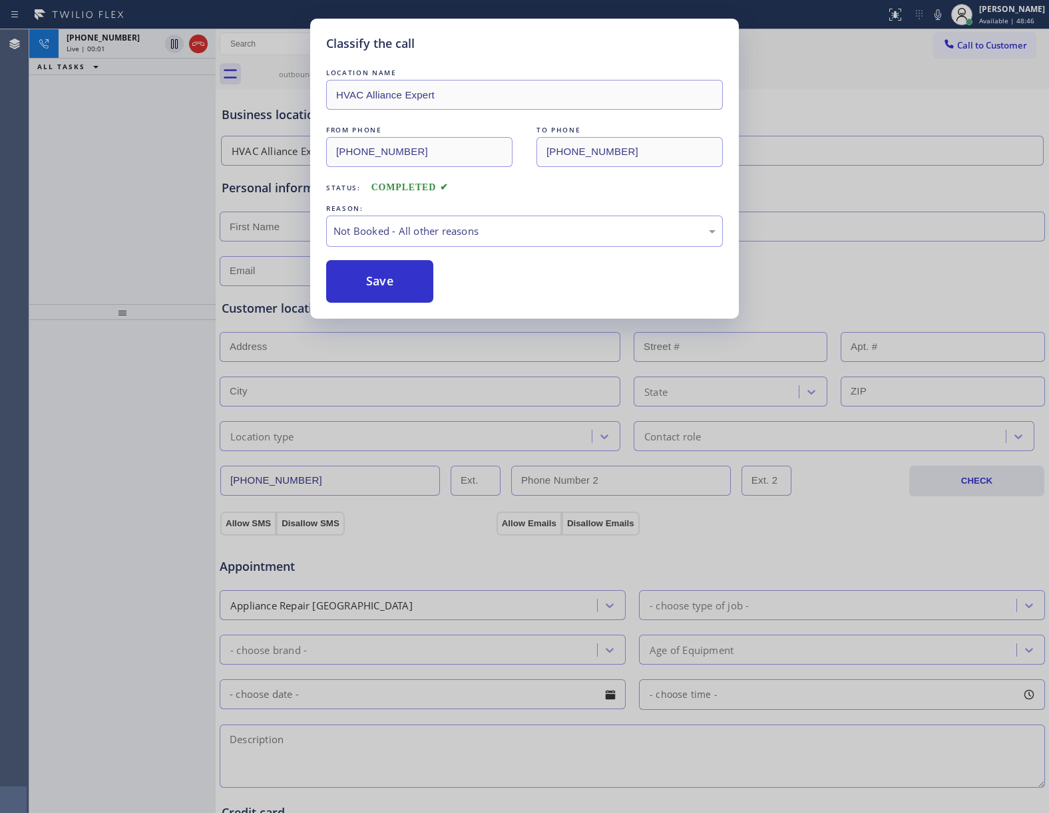
click at [417, 293] on button "Save" at bounding box center [379, 281] width 107 height 43
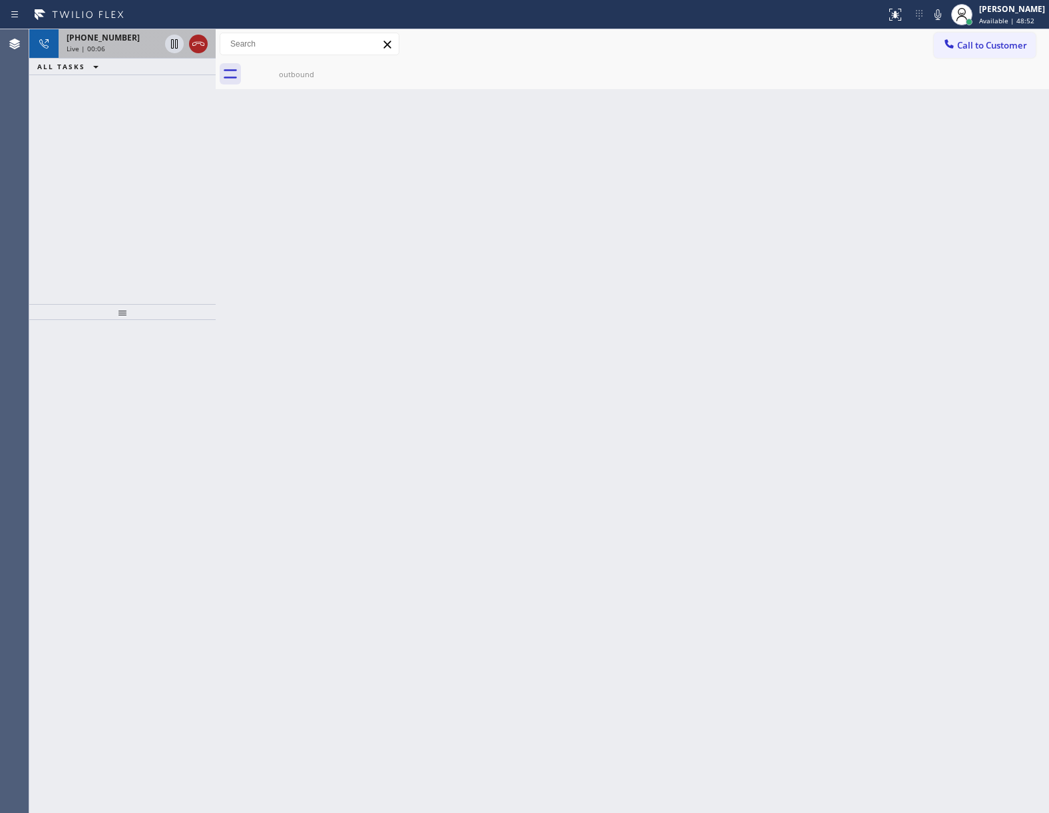
click at [196, 41] on icon at bounding box center [198, 44] width 16 height 16
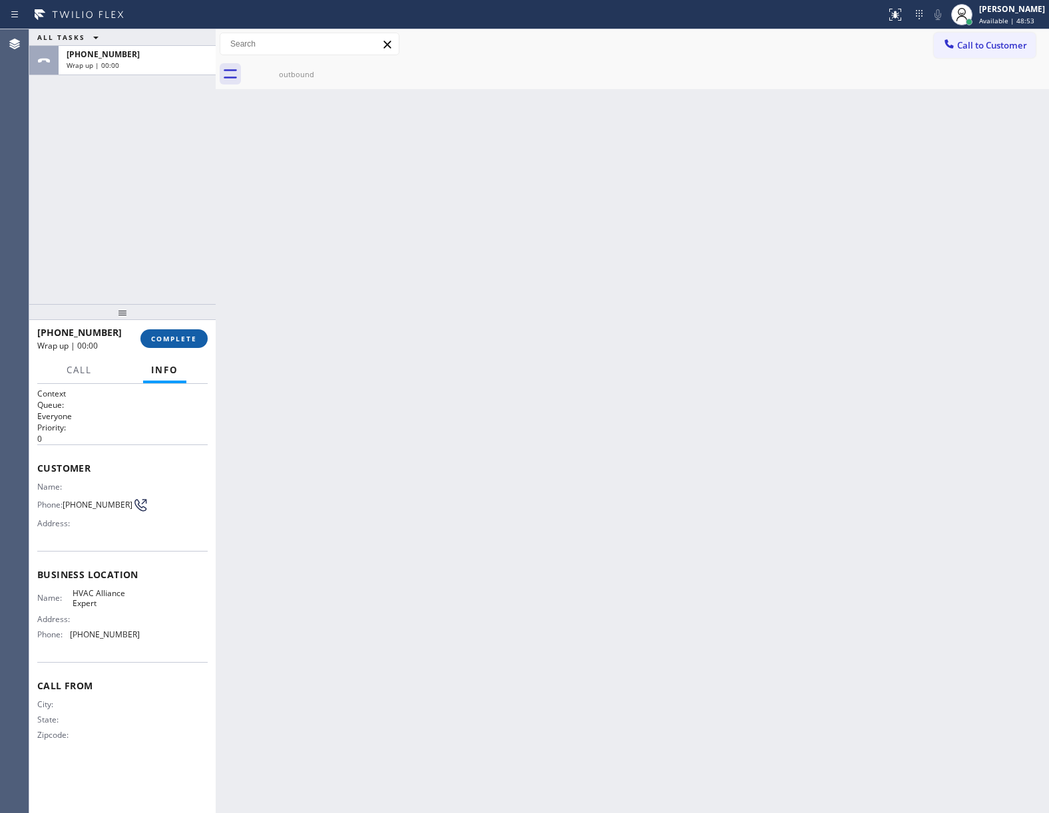
click at [190, 329] on button "COMPLETE" at bounding box center [173, 338] width 67 height 19
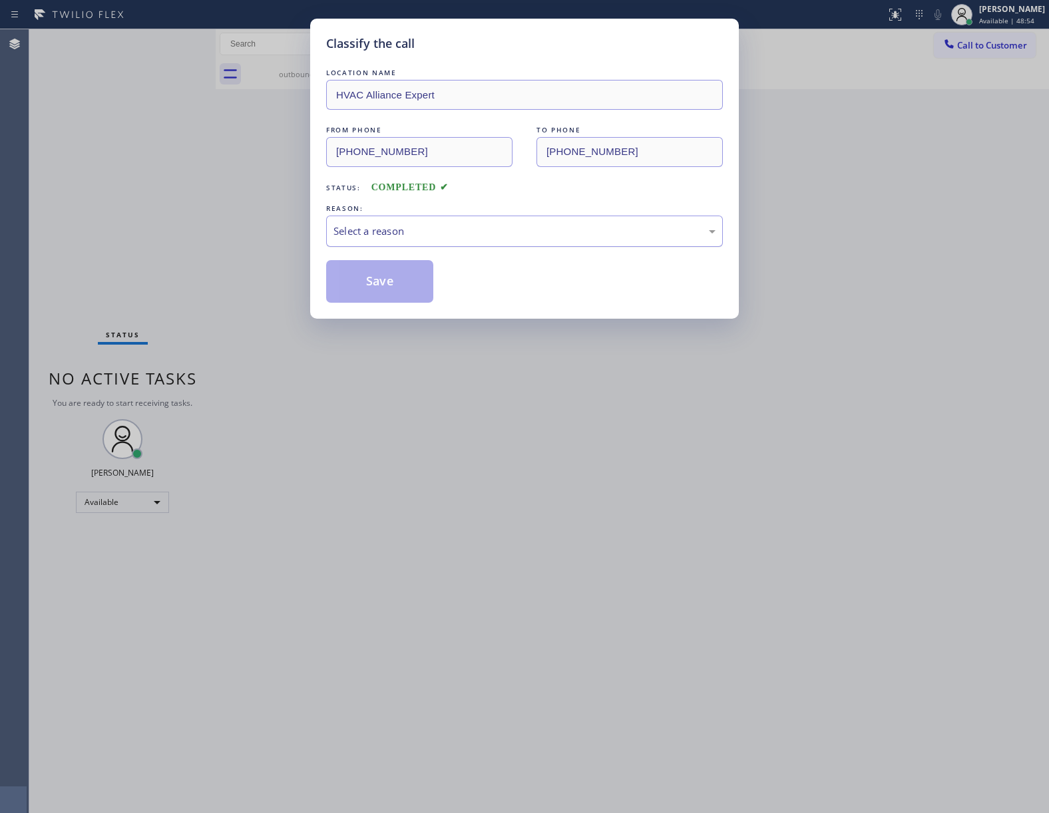
click at [439, 243] on div "Select a reason" at bounding box center [524, 231] width 397 height 31
click at [405, 283] on button "Save" at bounding box center [379, 281] width 107 height 43
click at [1005, 53] on div "Classify the call LOCATION NAME HVAC Alliance Expert FROM PHONE [PHONE_NUMBER] …" at bounding box center [524, 406] width 1049 height 813
click at [564, 241] on div "Back to Dashboard Change Sender ID Customers Technicians Select a contact Outbo…" at bounding box center [632, 421] width 833 height 784
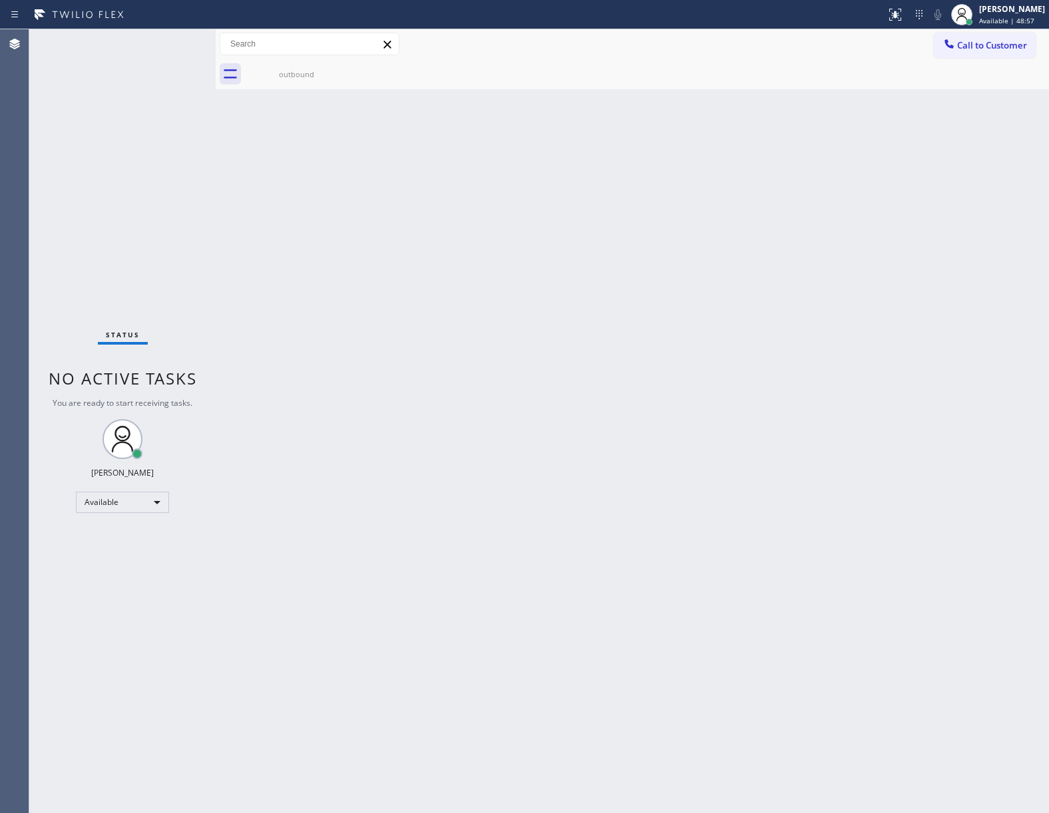
click at [998, 40] on span "Call to Customer" at bounding box center [992, 45] width 70 height 12
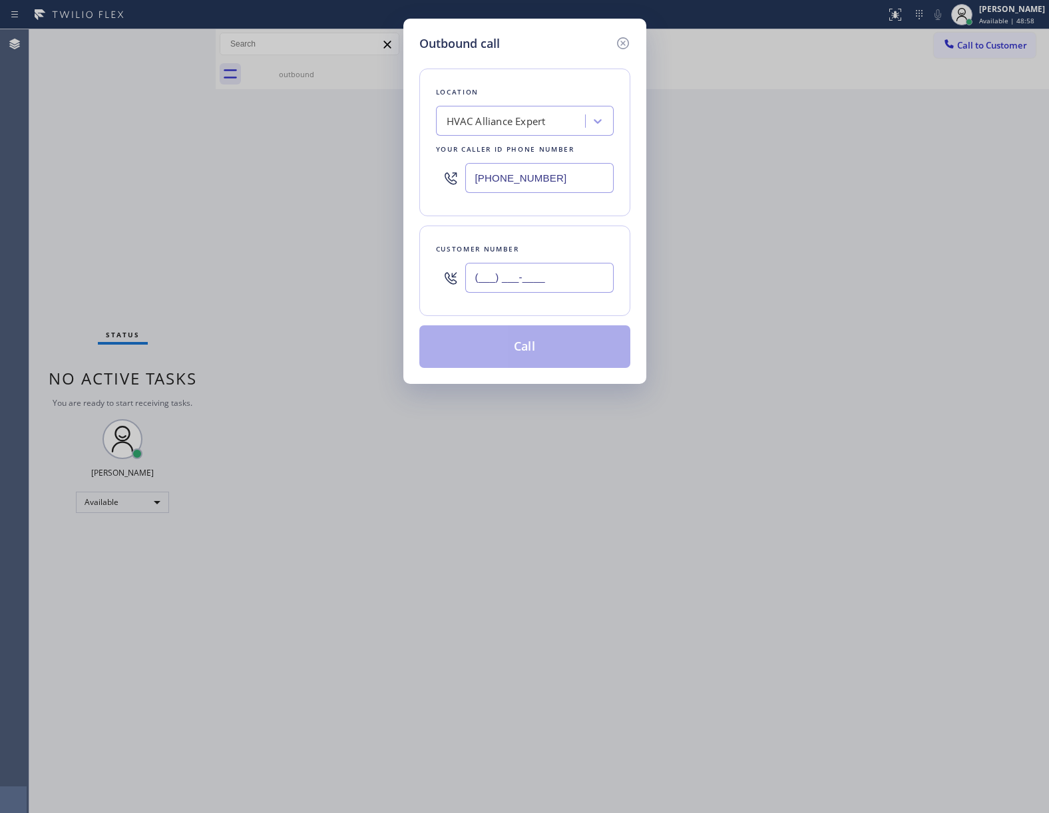
click at [541, 274] on input "(___) ___-____" at bounding box center [539, 278] width 148 height 30
paste input "363) 201-8087"
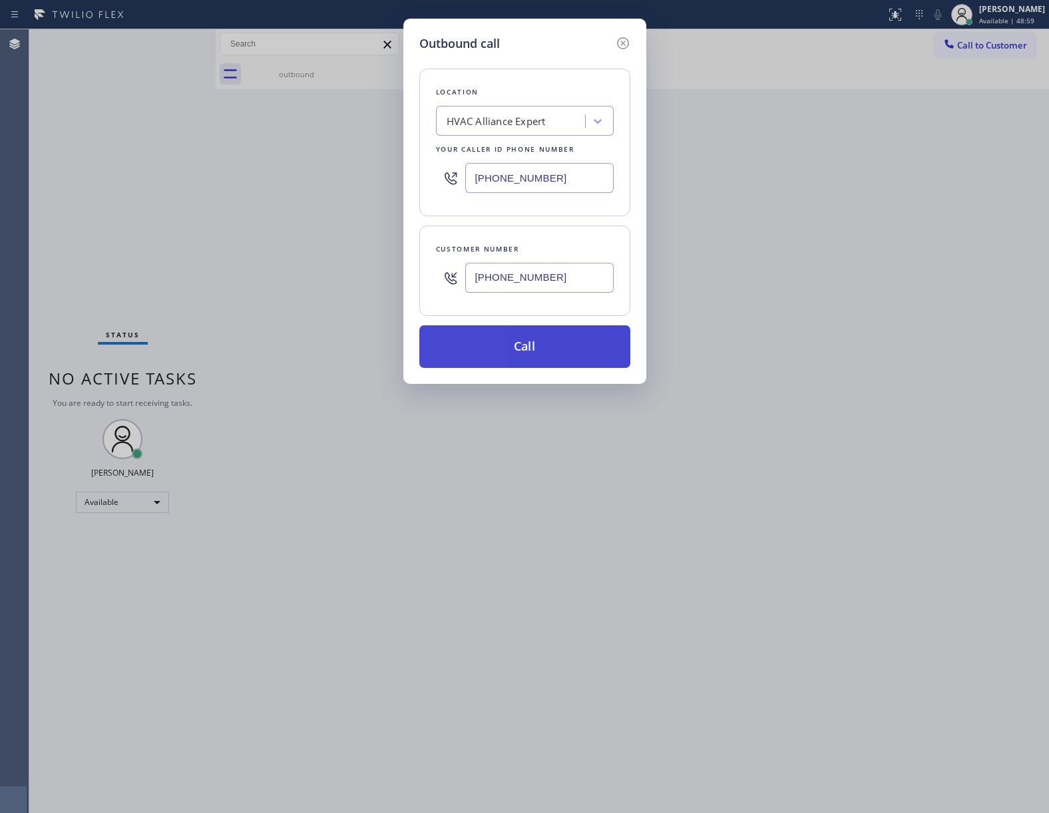
type input "[PHONE_NUMBER]"
click at [550, 345] on button "Call" at bounding box center [524, 346] width 211 height 43
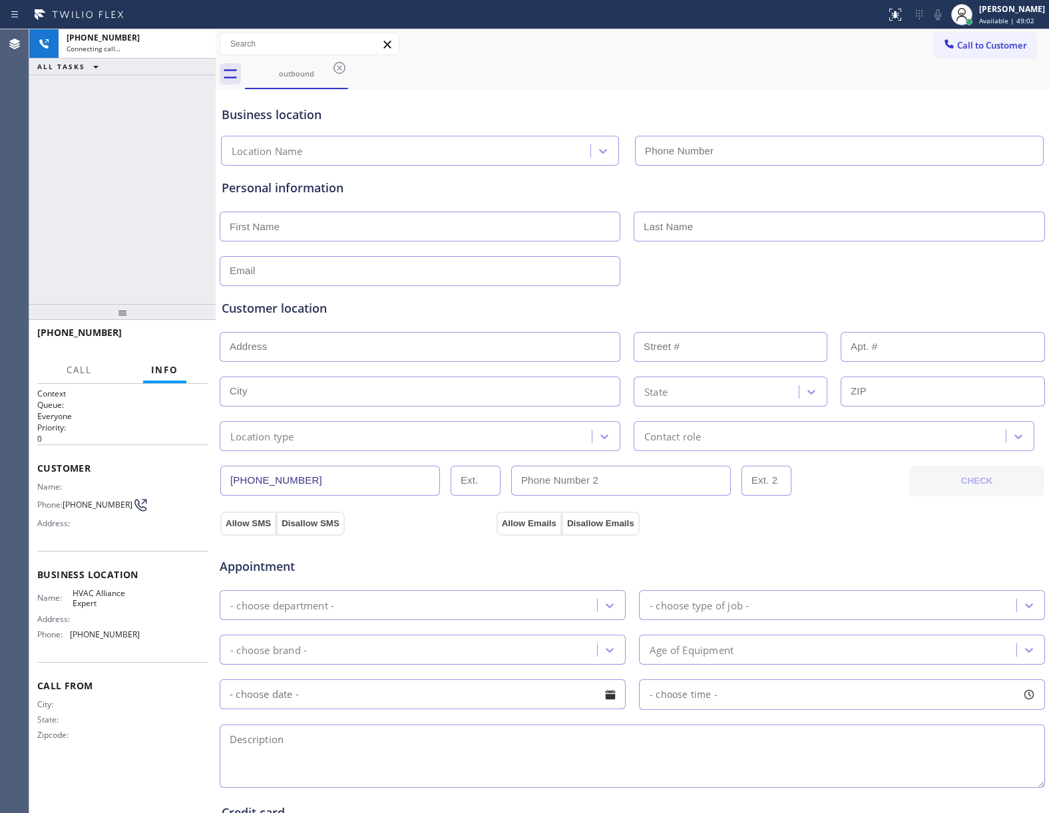
type input "[PHONE_NUMBER]"
click at [169, 331] on button "HANG UP" at bounding box center [177, 338] width 62 height 19
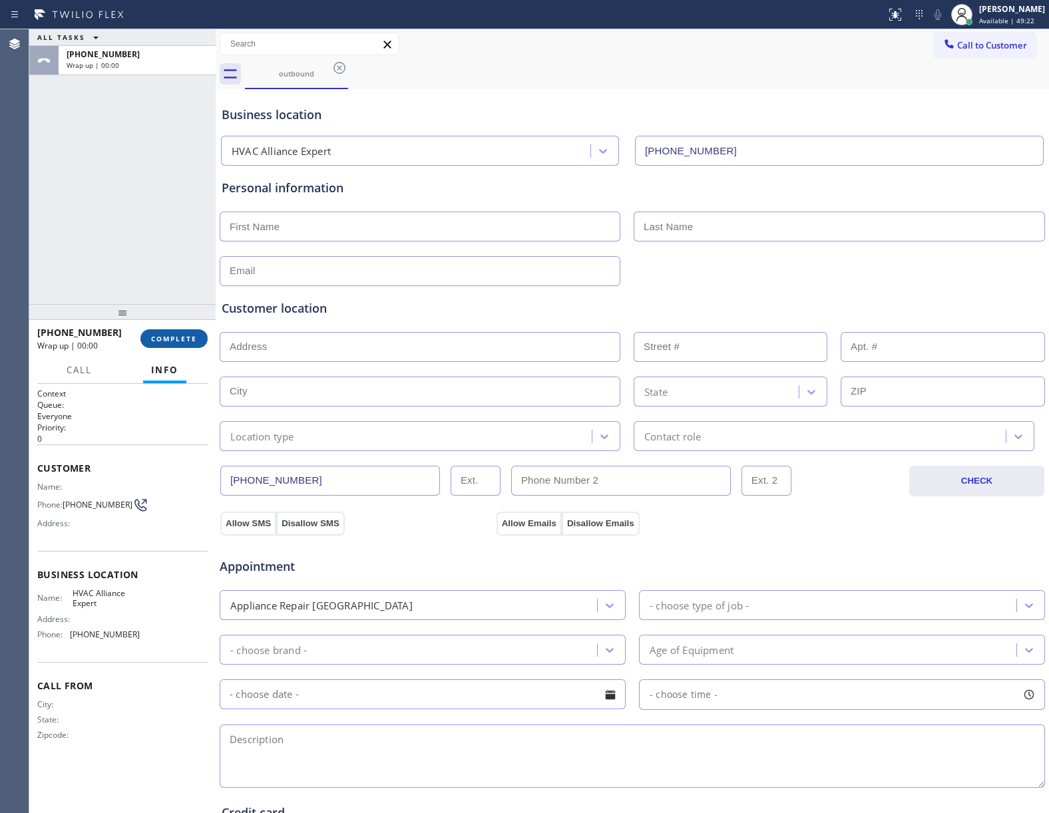
click at [169, 331] on button "COMPLETE" at bounding box center [173, 338] width 67 height 19
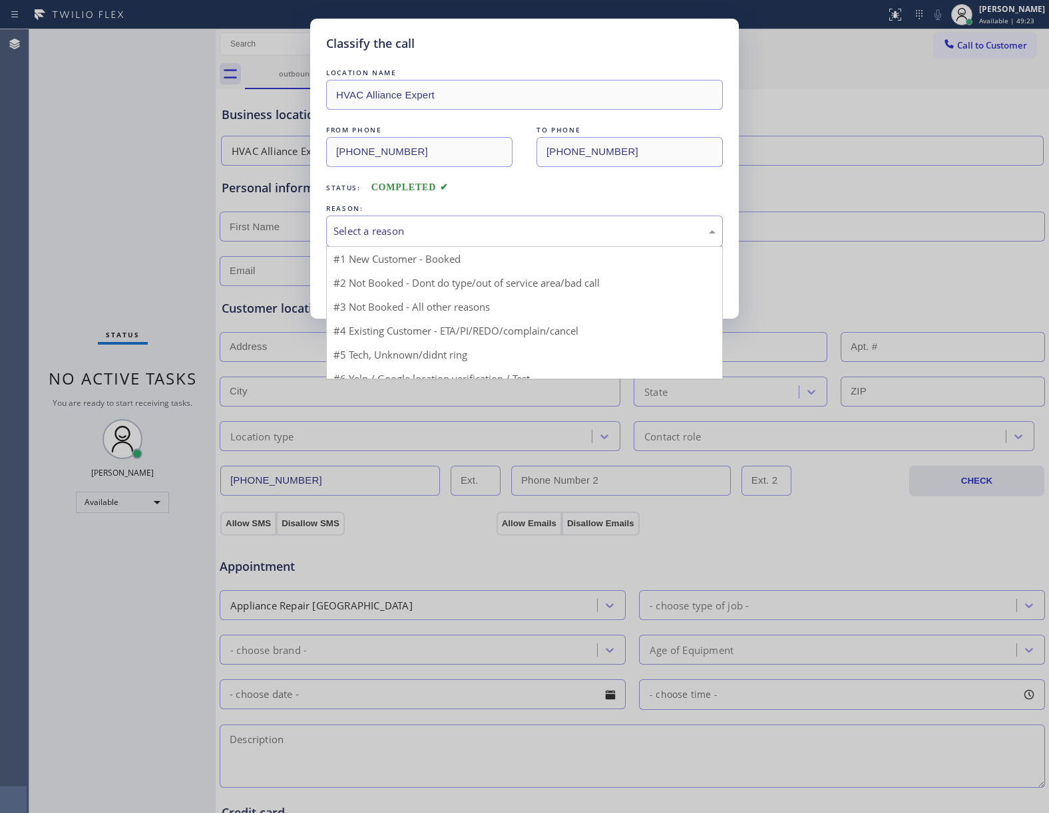
click at [419, 236] on div "Select a reason" at bounding box center [524, 231] width 382 height 15
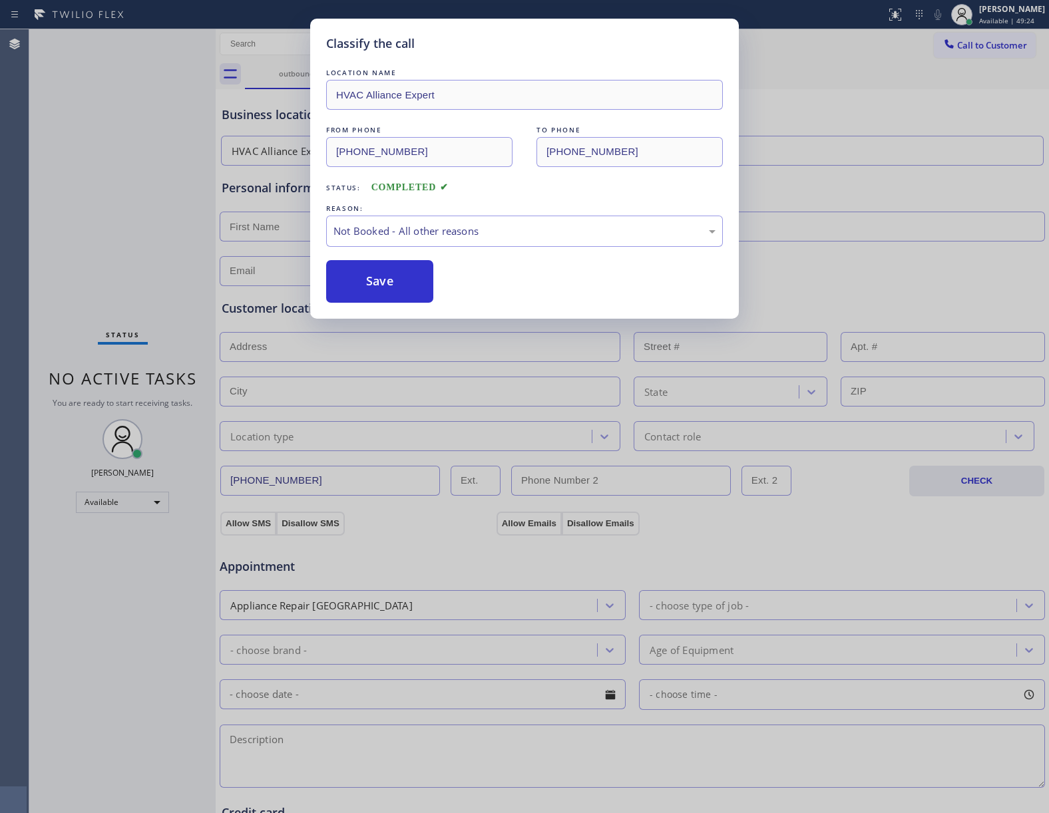
click at [409, 285] on button "Save" at bounding box center [379, 281] width 107 height 43
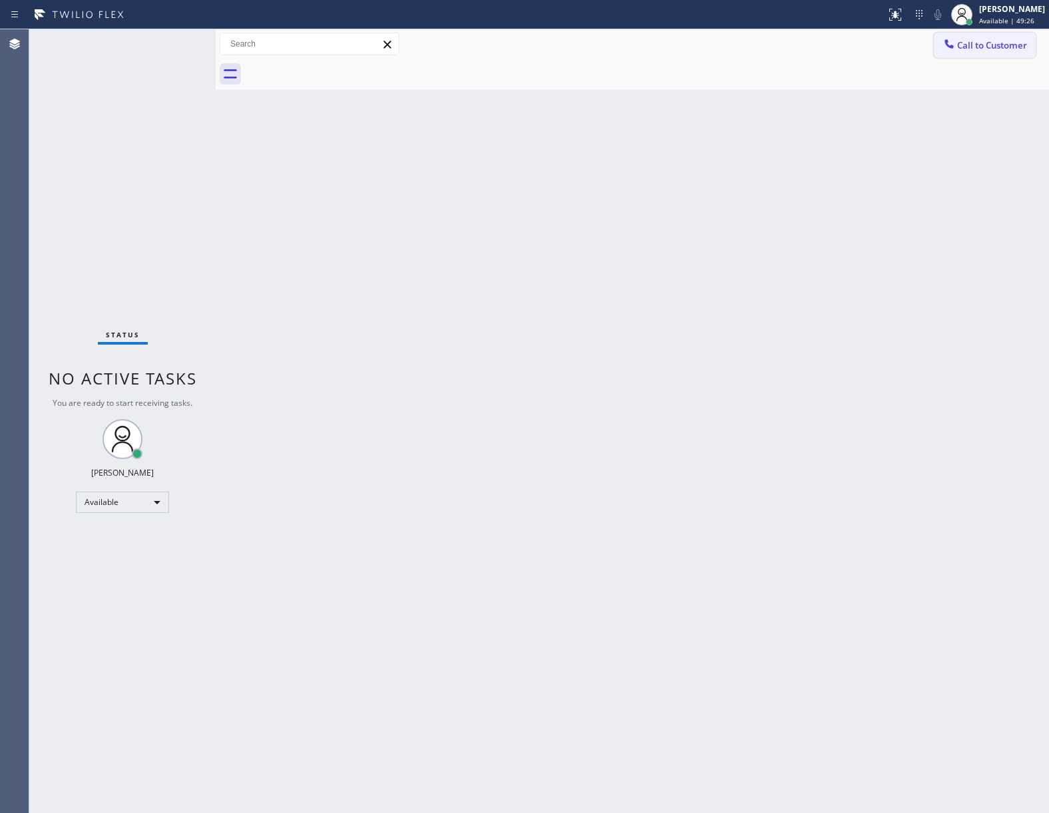
click at [965, 48] on span "Call to Customer" at bounding box center [992, 45] width 70 height 12
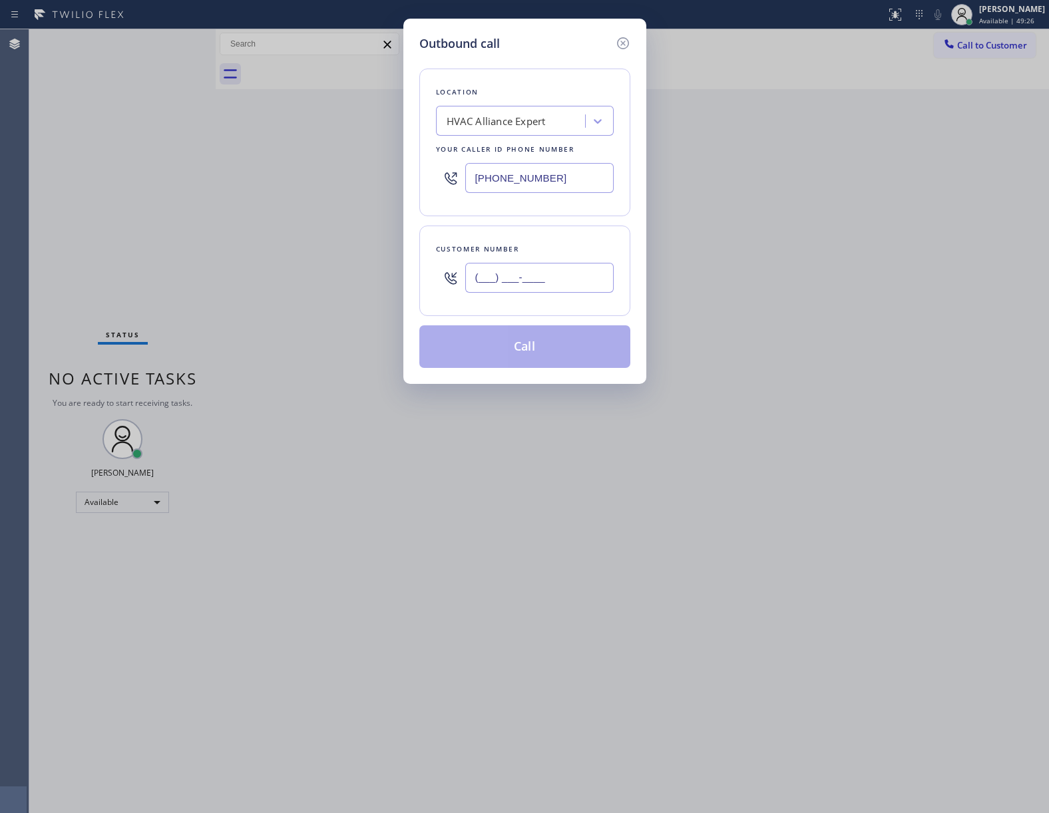
click at [567, 287] on input "(___) ___-____" at bounding box center [539, 278] width 148 height 30
paste input "363) 201-8087"
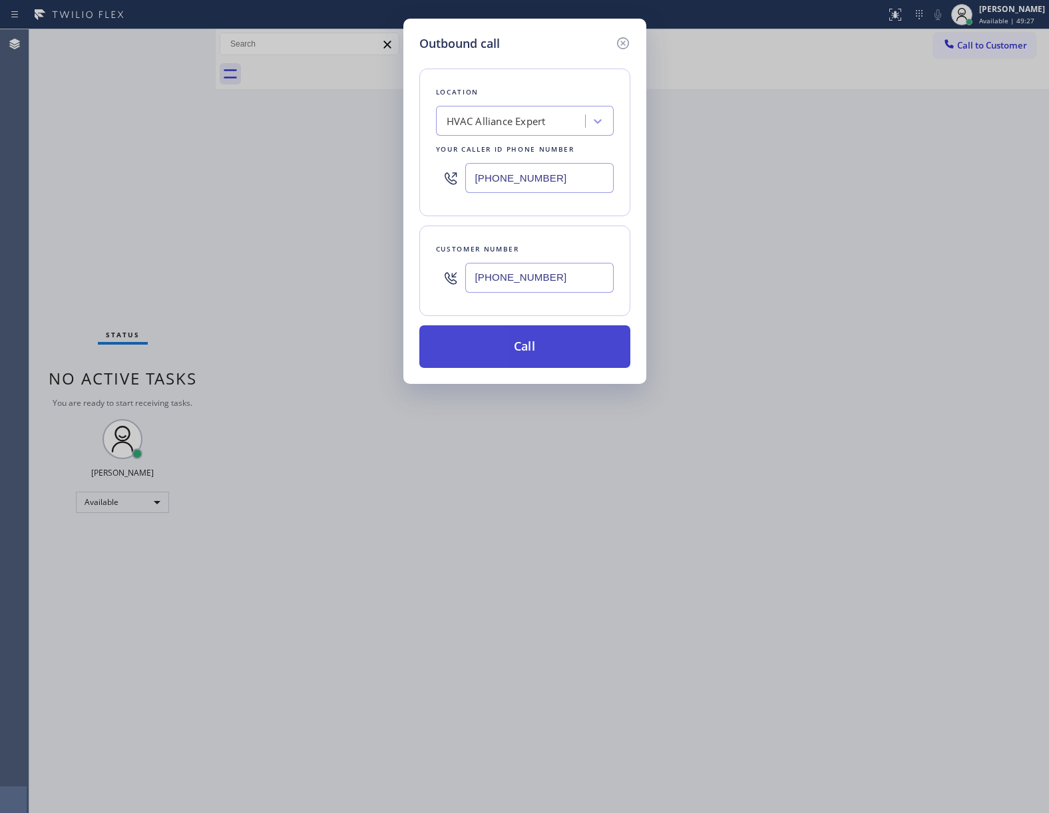
type input "[PHONE_NUMBER]"
click at [560, 353] on button "Call" at bounding box center [524, 346] width 211 height 43
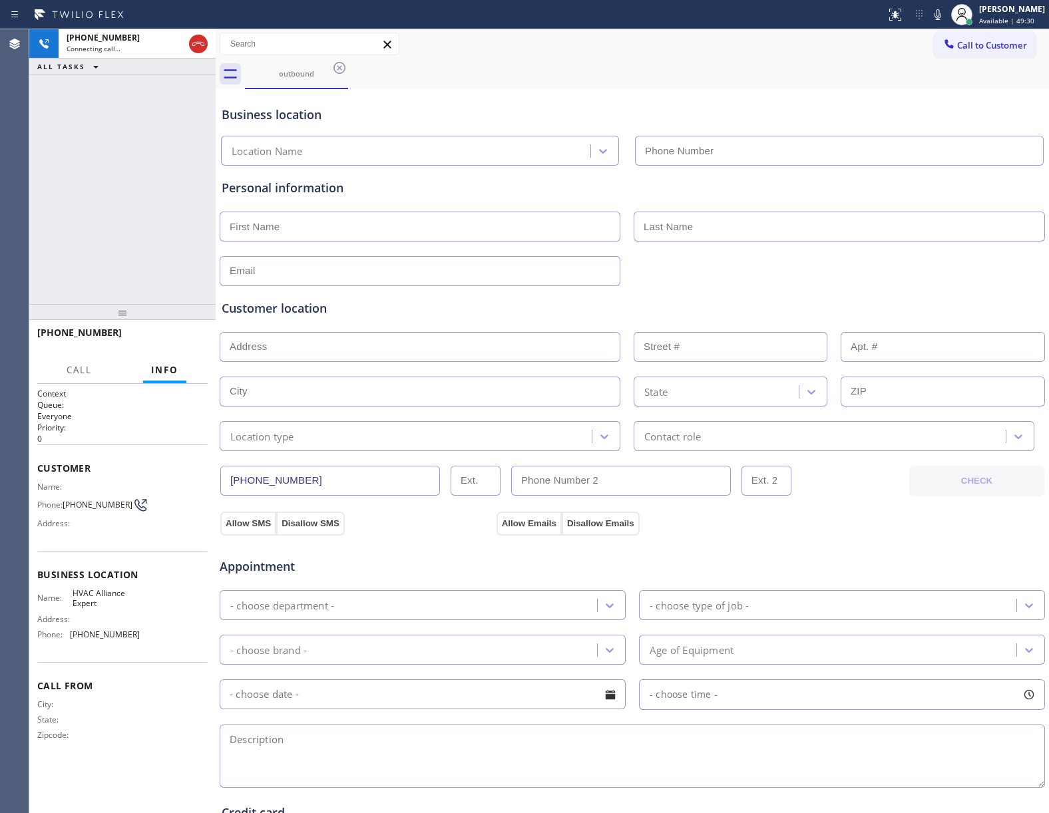
type input "[PHONE_NUMBER]"
click at [182, 337] on span "HANG UP" at bounding box center [176, 338] width 41 height 9
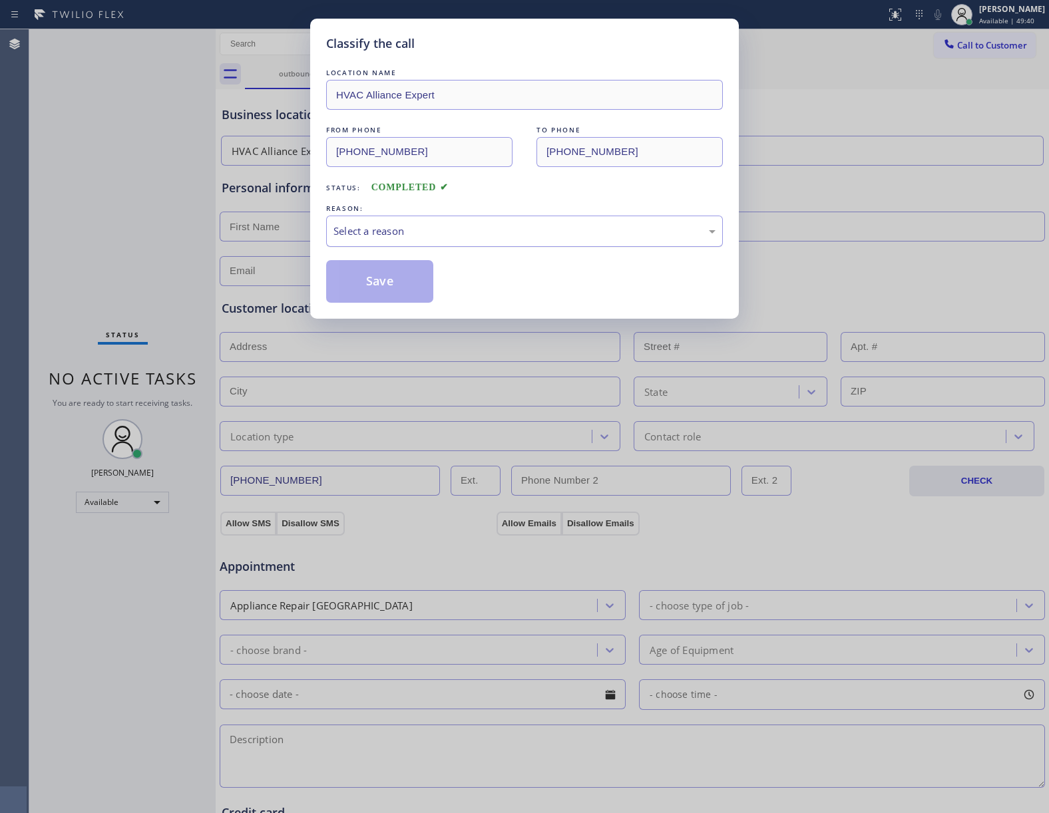
click at [414, 232] on div "Select a reason" at bounding box center [524, 231] width 382 height 15
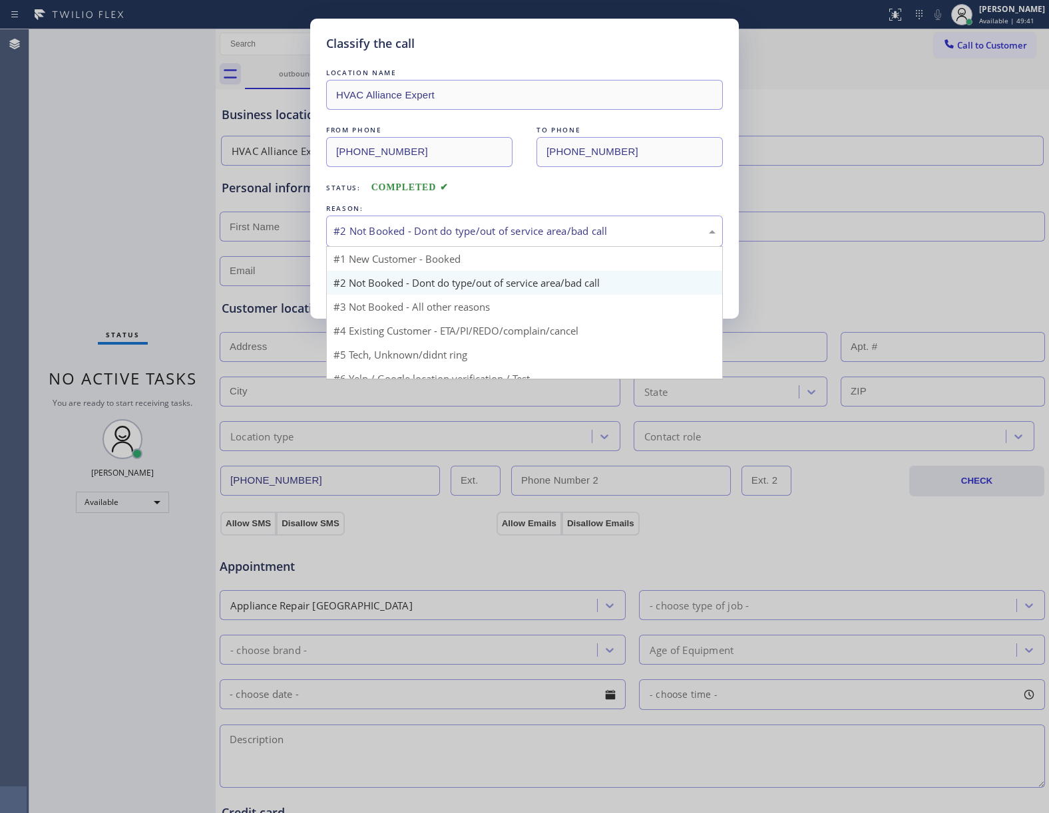
click at [403, 230] on div "#2 Not Booked - Dont do type/out of service area/bad call" at bounding box center [524, 231] width 382 height 15
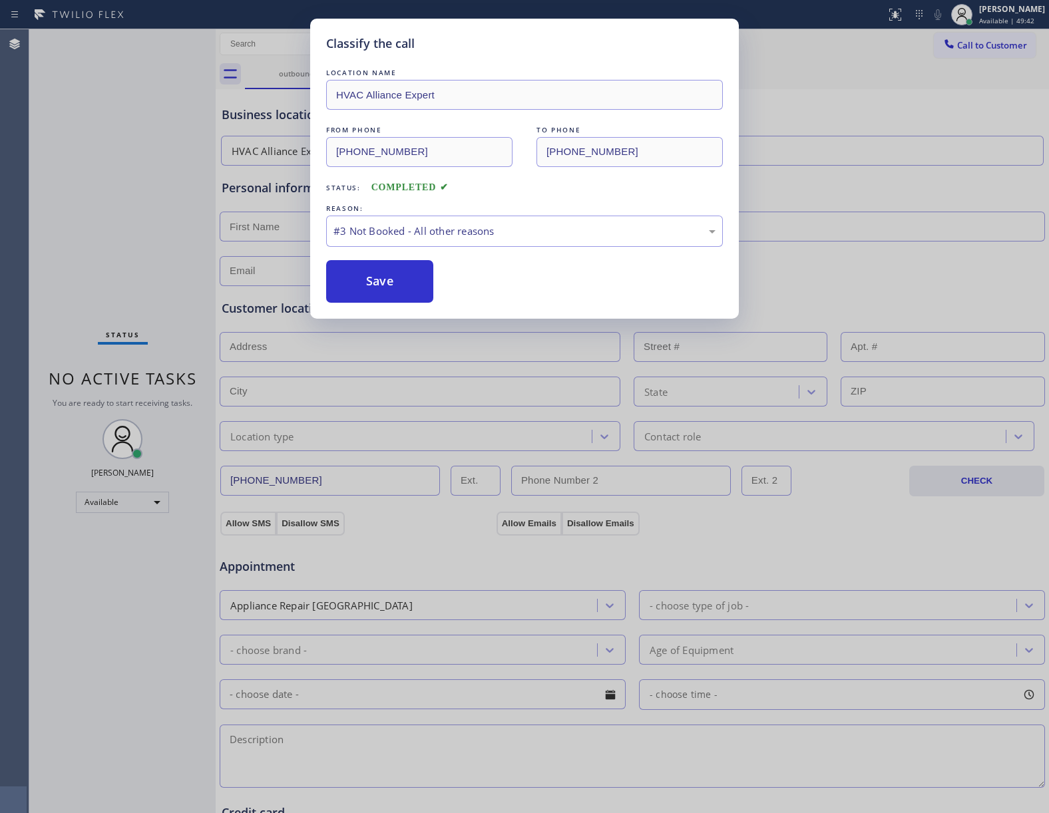
click at [367, 309] on div "Classify the call LOCATION NAME HVAC Alliance Expert FROM PHONE [PHONE_NUMBER] …" at bounding box center [524, 169] width 429 height 300
click at [373, 277] on button "Save" at bounding box center [379, 281] width 107 height 43
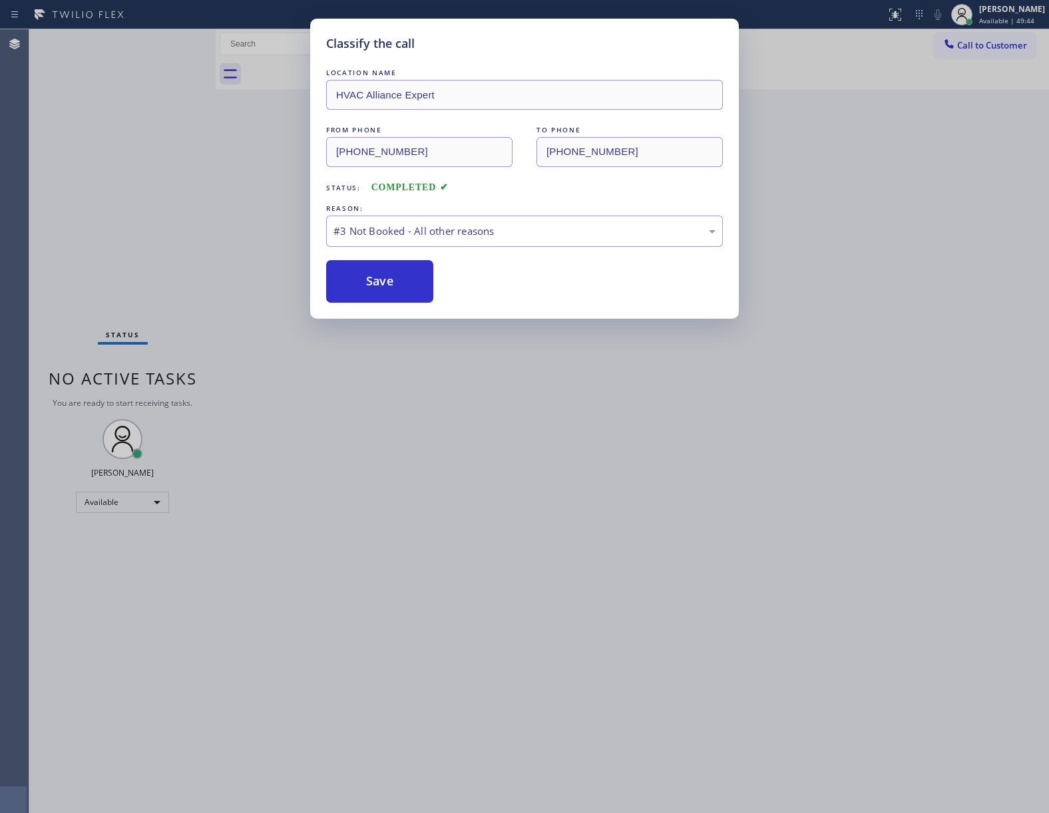
click at [1010, 45] on div "Classify the call LOCATION NAME HVAC Alliance Expert FROM PHONE [PHONE_NUMBER] …" at bounding box center [524, 406] width 1049 height 813
click at [410, 282] on button "Save" at bounding box center [379, 281] width 107 height 43
click at [320, 294] on div "Classify the call LOCATION NAME HVAC Alliance Expert FROM PHONE [PHONE_NUMBER] …" at bounding box center [524, 169] width 429 height 300
click at [374, 277] on button "Save" at bounding box center [379, 281] width 107 height 43
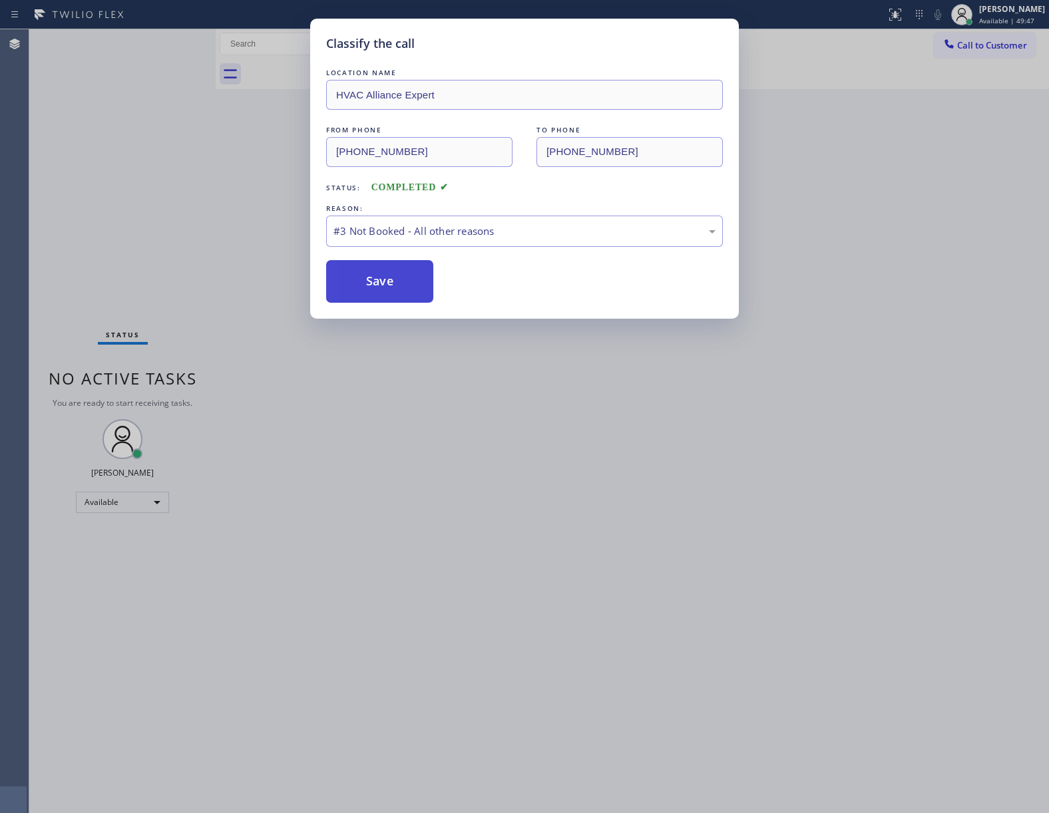
click at [374, 277] on button "Save" at bounding box center [379, 281] width 107 height 43
click at [368, 282] on button "Save" at bounding box center [379, 281] width 107 height 43
click at [377, 283] on button "Save" at bounding box center [379, 281] width 107 height 43
click at [377, 285] on button "Save" at bounding box center [379, 281] width 107 height 43
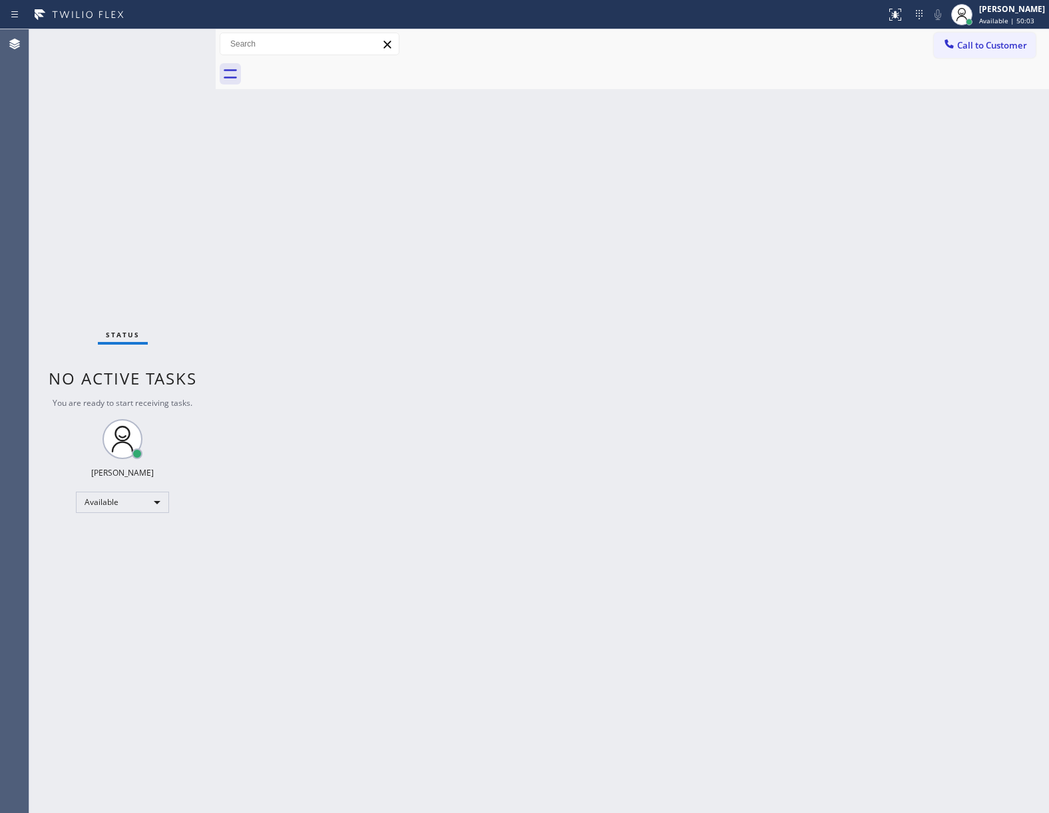
click at [739, 230] on div "Back to Dashboard Change Sender ID Customers Technicians Select a contact Outbo…" at bounding box center [632, 421] width 833 height 784
click at [957, 47] on span "Call to Customer" at bounding box center [992, 45] width 70 height 12
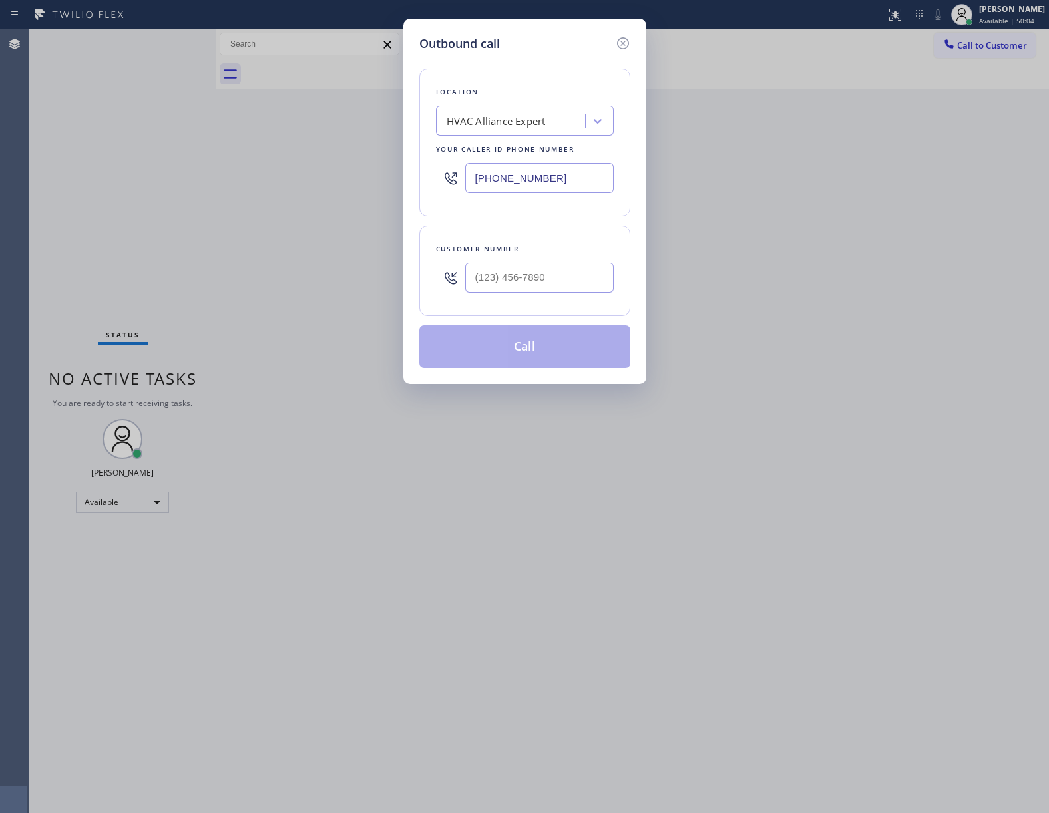
click at [534, 262] on div at bounding box center [539, 277] width 148 height 43
click at [552, 279] on input "(___) ___-____" at bounding box center [539, 278] width 148 height 30
paste input "363) 201-8087"
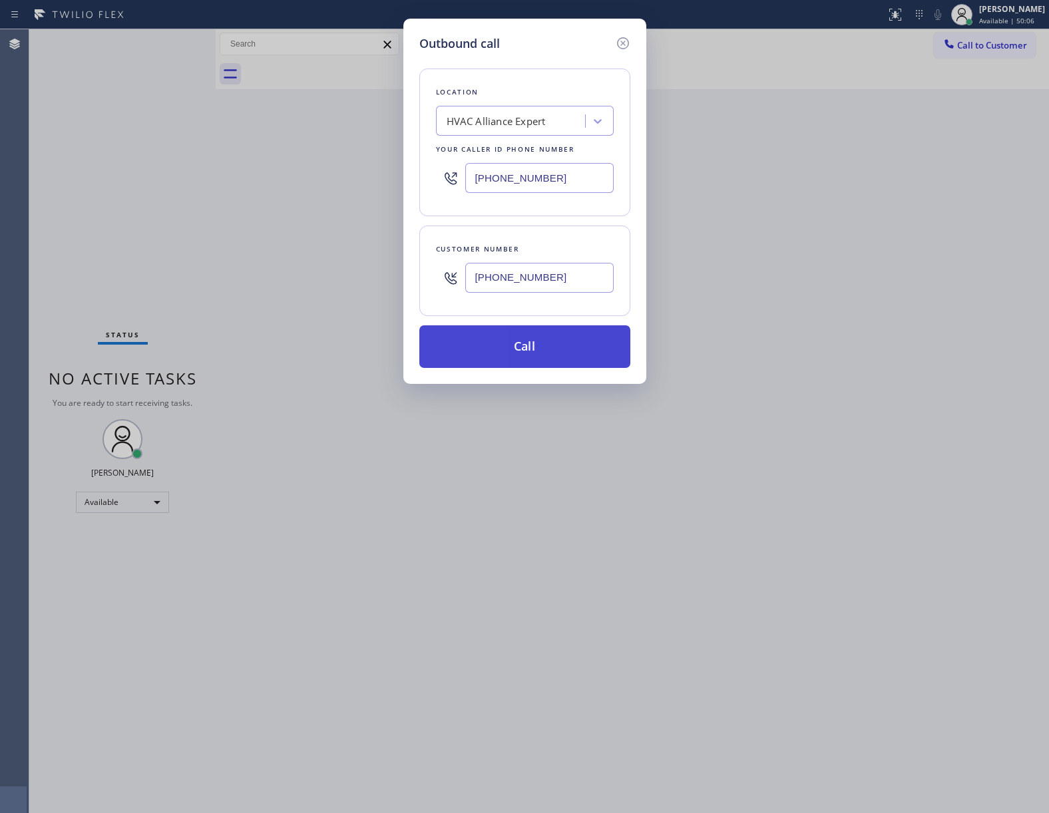
type input "[PHONE_NUMBER]"
click at [568, 357] on button "Call" at bounding box center [524, 346] width 211 height 43
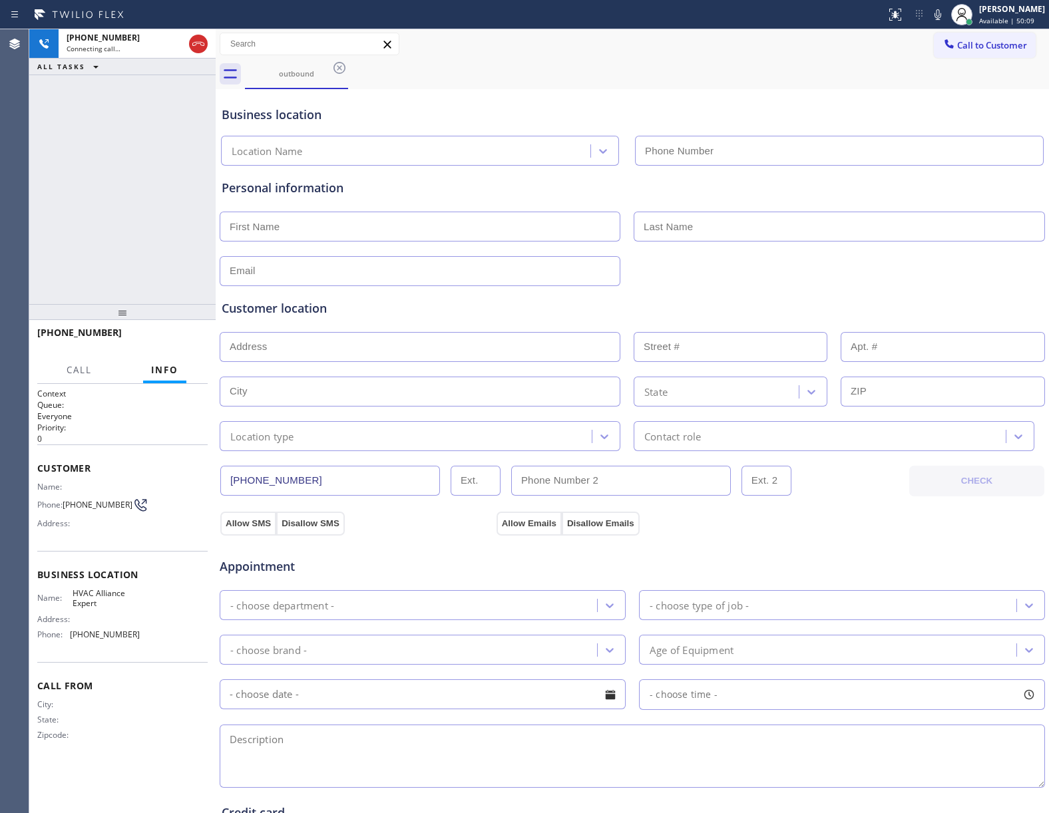
type input "[PHONE_NUMBER]"
click at [177, 339] on span "HANG UP" at bounding box center [176, 338] width 41 height 9
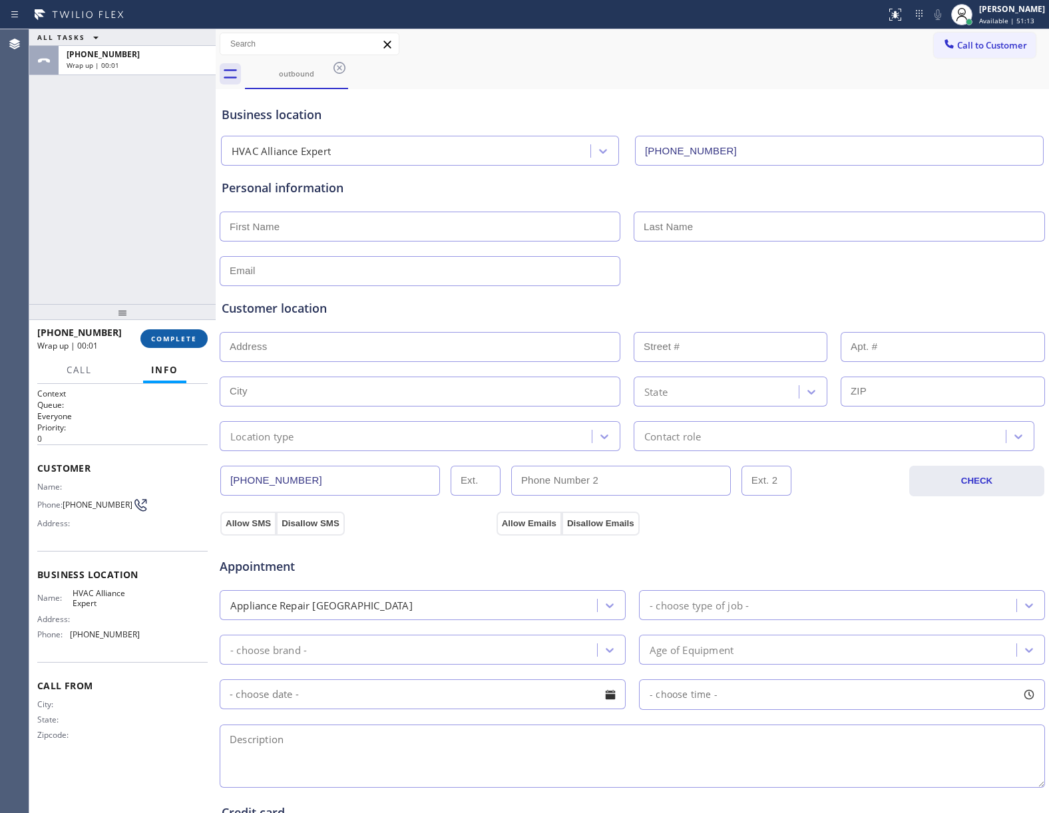
click at [173, 338] on span "COMPLETE" at bounding box center [174, 338] width 46 height 9
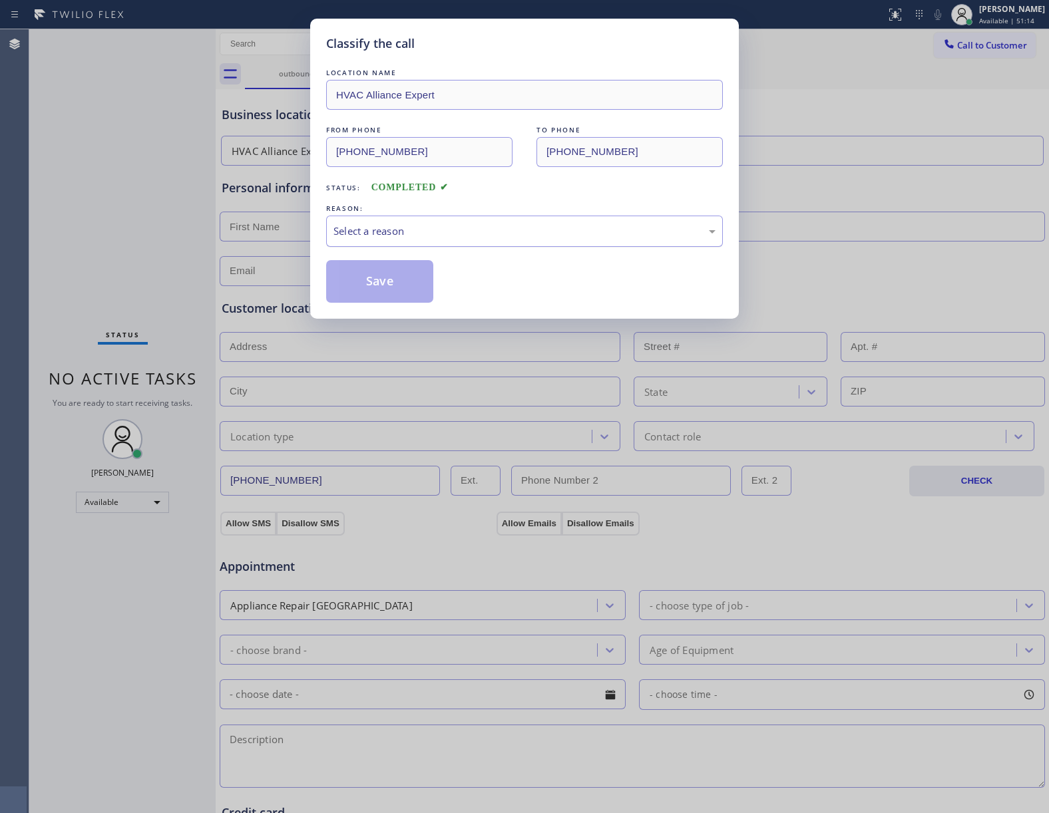
click at [429, 234] on div "Select a reason" at bounding box center [524, 231] width 382 height 15
drag, startPoint x: 393, startPoint y: 281, endPoint x: 275, endPoint y: 810, distance: 542.5
click at [392, 283] on button "Save" at bounding box center [379, 281] width 107 height 43
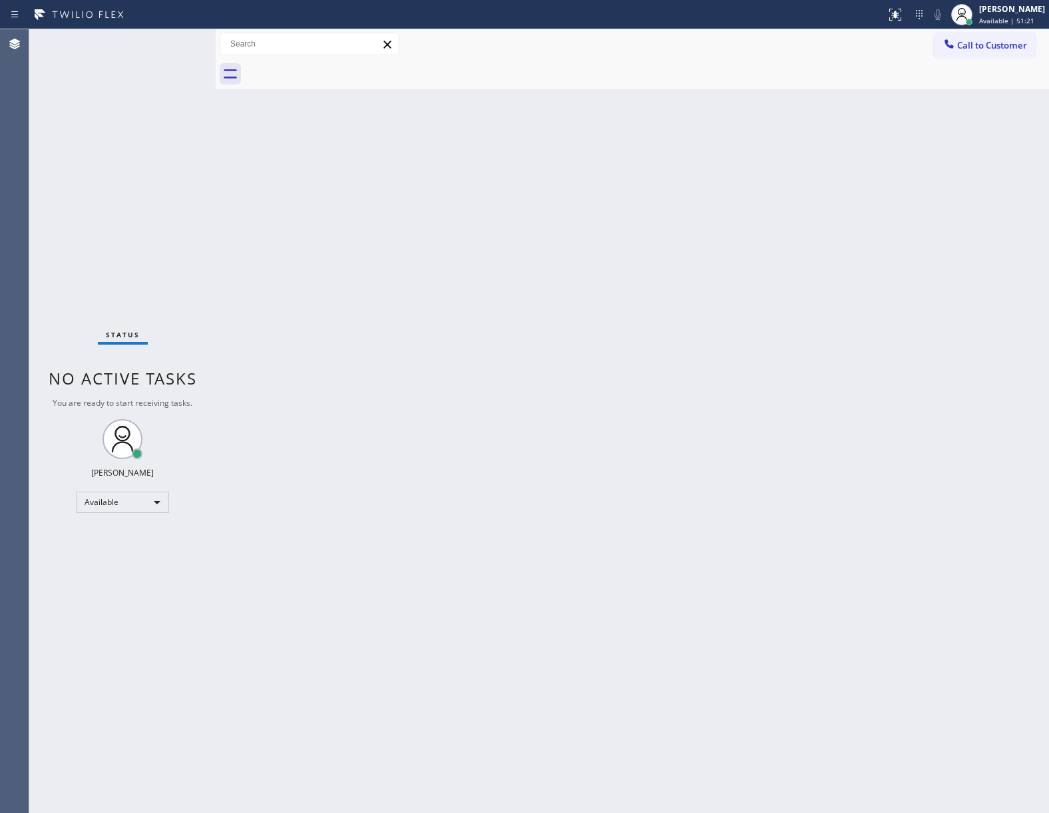
click at [693, 315] on div "Back to Dashboard Change Sender ID Customers Technicians Select a contact Outbo…" at bounding box center [632, 421] width 833 height 784
click at [1013, 44] on span "Call to Customer" at bounding box center [992, 45] width 70 height 12
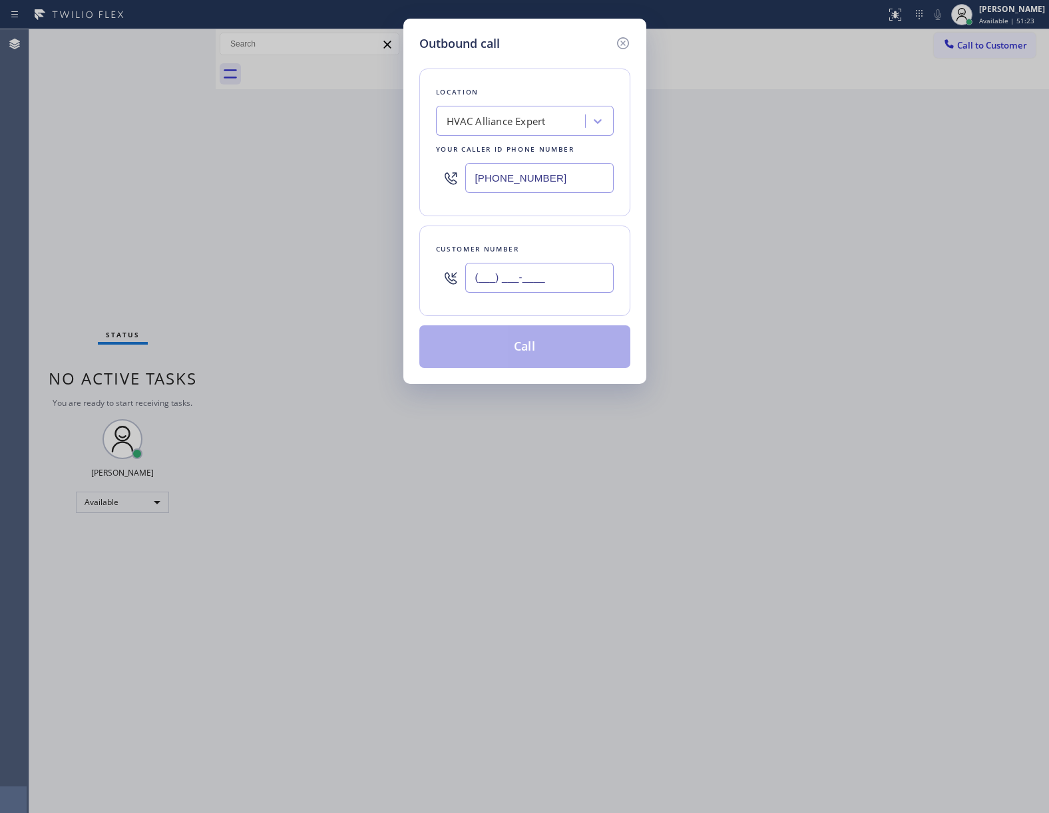
click at [541, 278] on input "(___) ___-____" at bounding box center [539, 278] width 148 height 30
paste input "469) 551-0306"
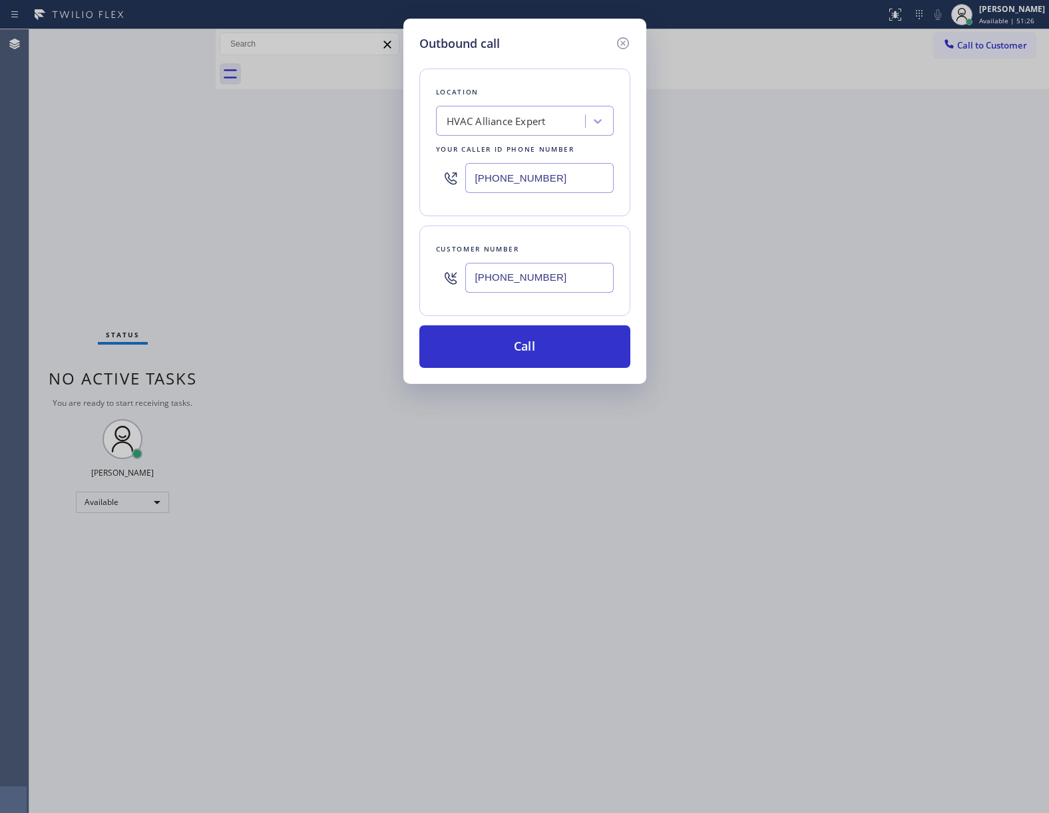
type input "[PHONE_NUMBER]"
click at [475, 133] on div "HVAC Alliance Expert" at bounding box center [512, 121] width 145 height 23
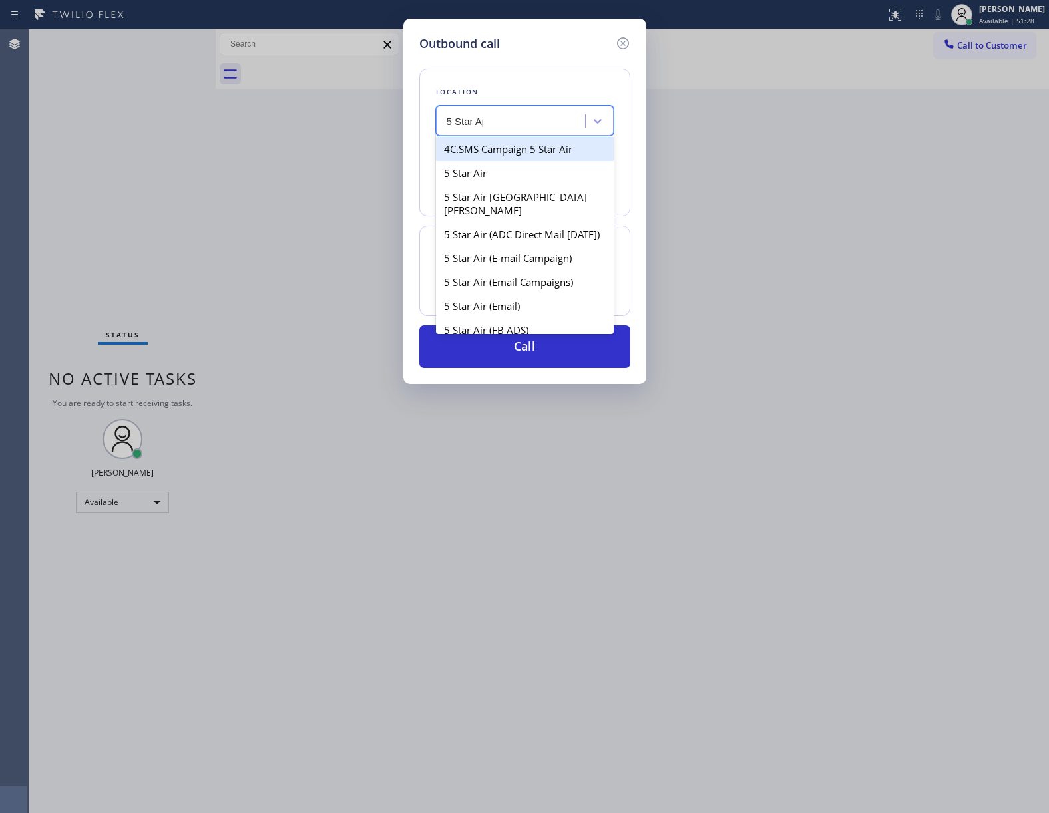
type input "5 Star App"
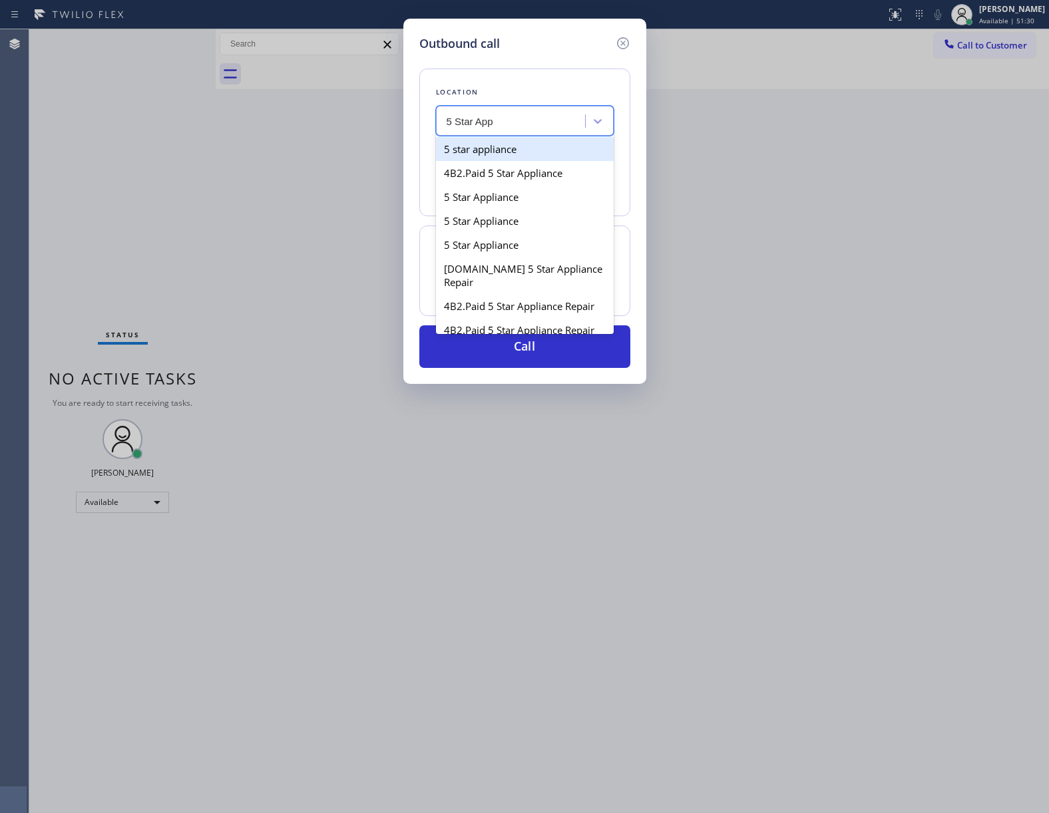
click at [506, 150] on div "5 star appliance" at bounding box center [525, 149] width 178 height 24
type input "[PHONE_NUMBER]"
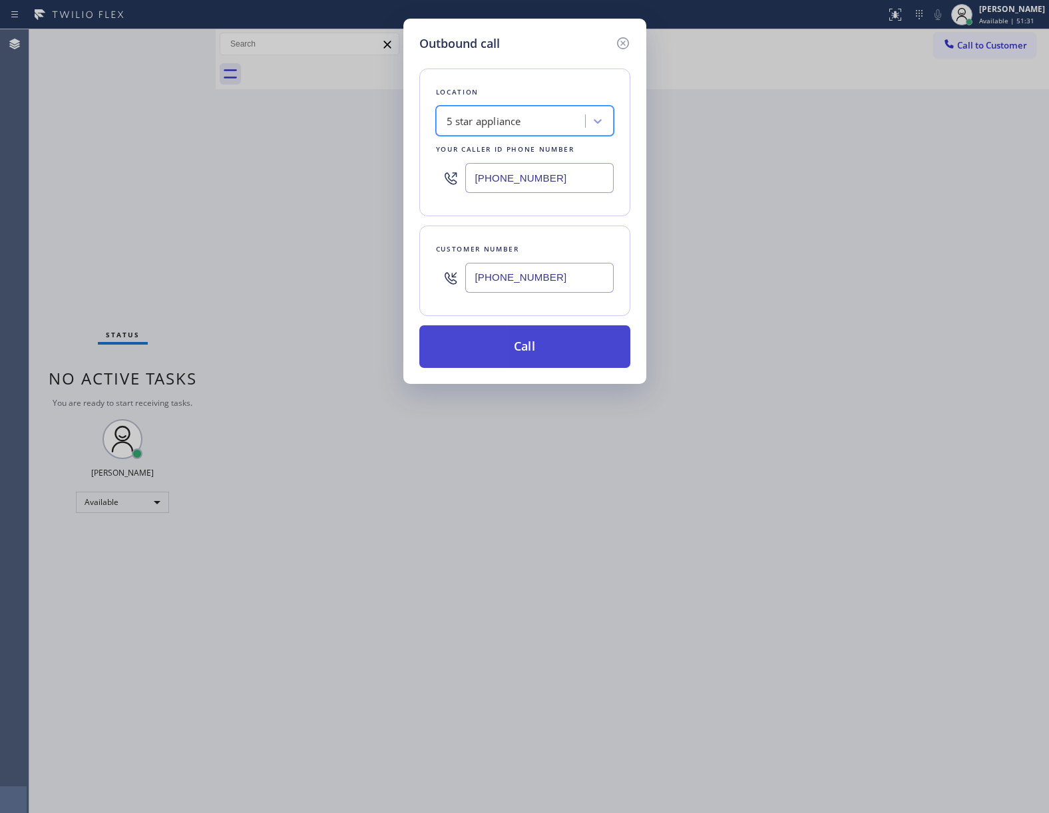
click at [560, 333] on button "Call" at bounding box center [524, 346] width 211 height 43
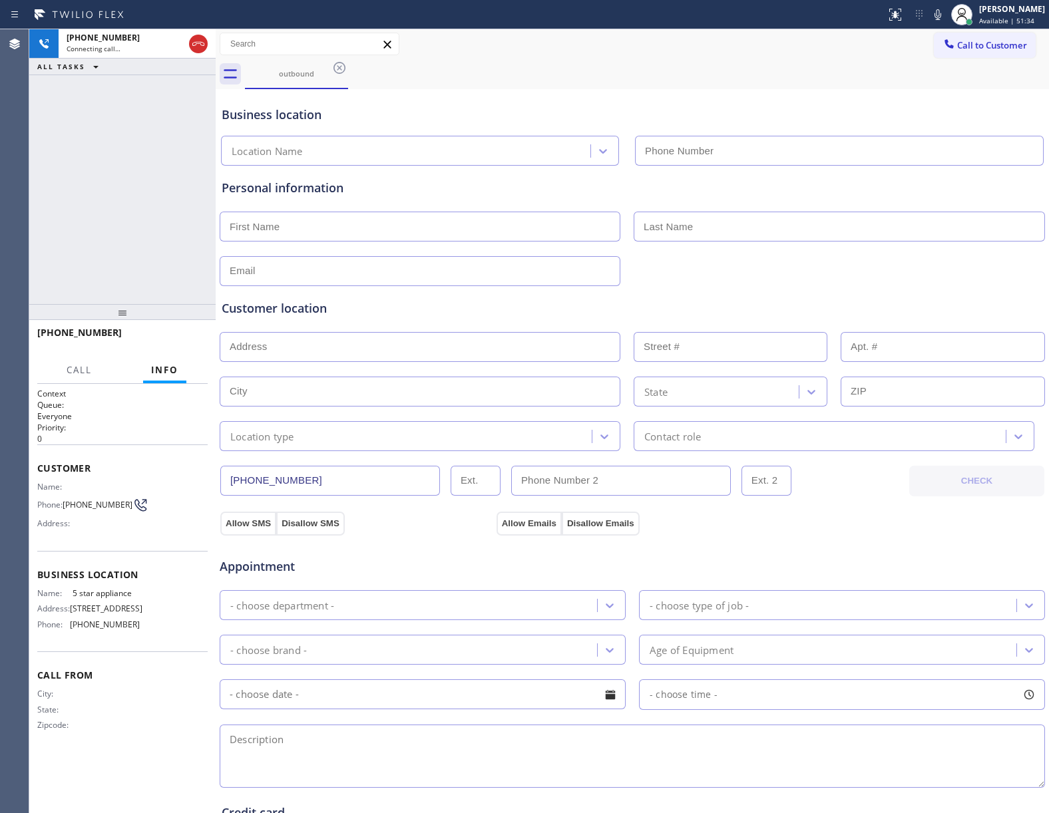
type input "[PHONE_NUMBER]"
click at [157, 203] on div "[PHONE_NUMBER] Connecting call… ALL TASKS ALL TASKS ACTIVE TASKS TASKS IN WRAP …" at bounding box center [122, 166] width 186 height 275
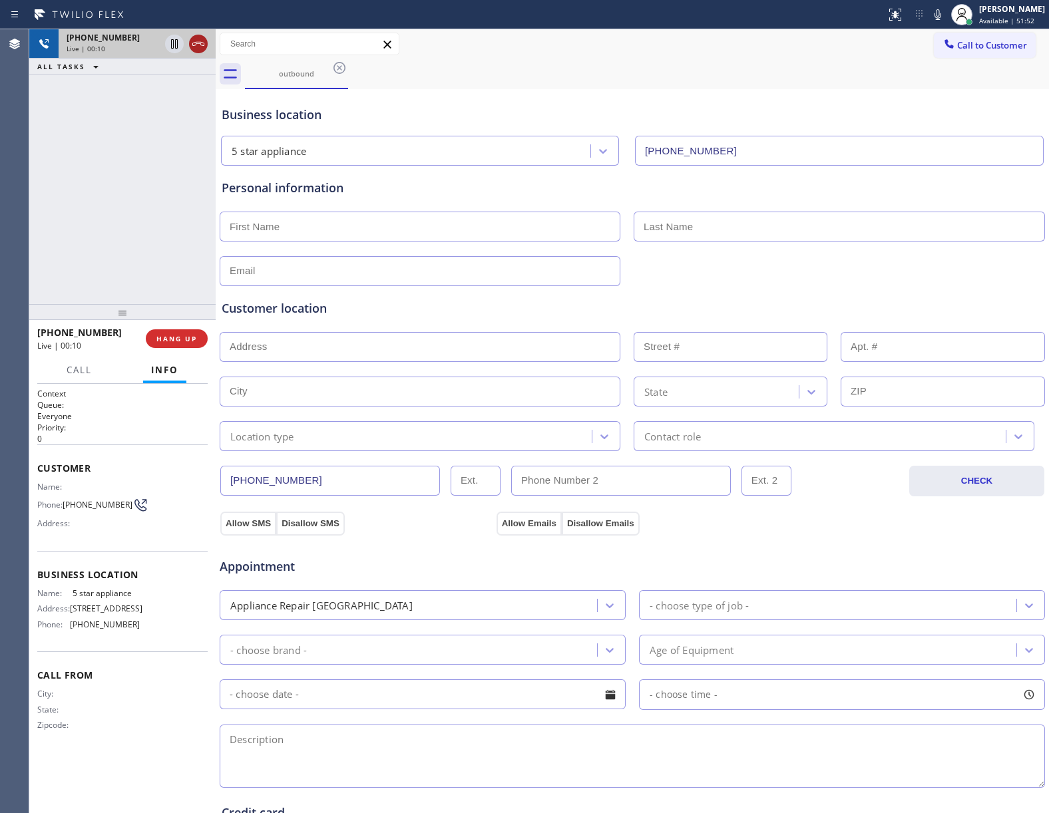
click at [200, 48] on icon at bounding box center [198, 44] width 16 height 16
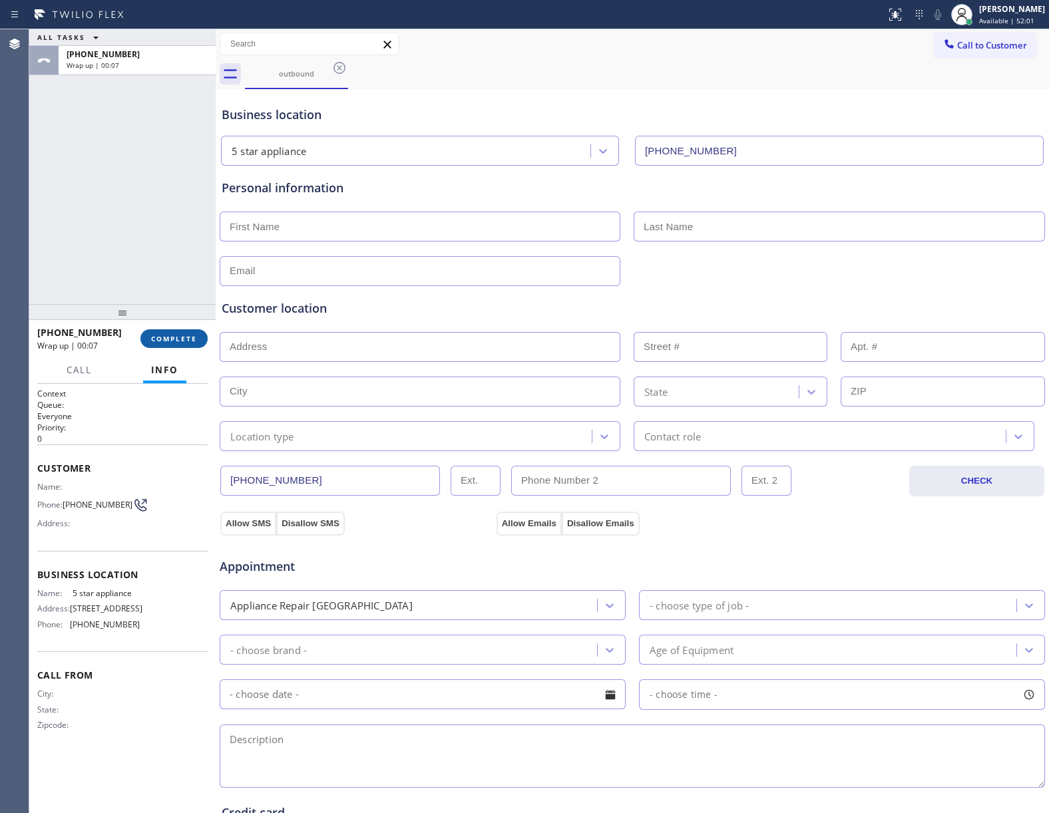
click at [174, 335] on span "COMPLETE" at bounding box center [174, 338] width 46 height 9
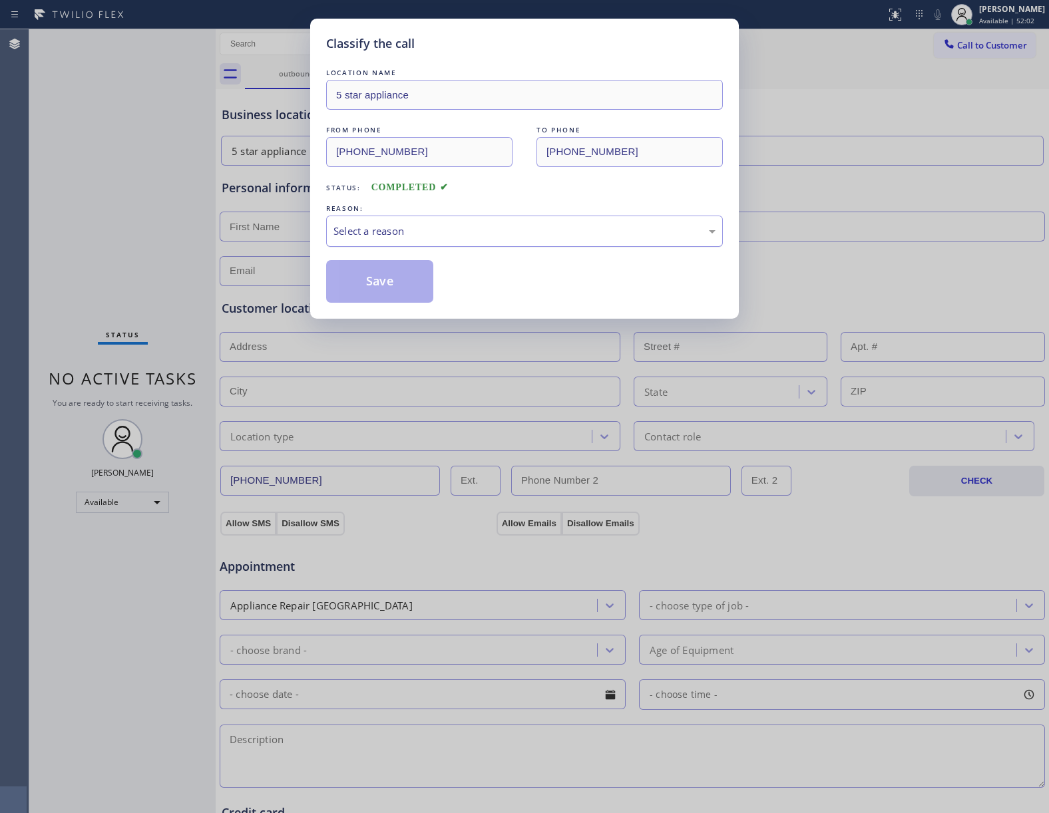
click at [429, 222] on div "Select a reason" at bounding box center [524, 231] width 397 height 31
click at [392, 279] on button "Save" at bounding box center [379, 281] width 107 height 43
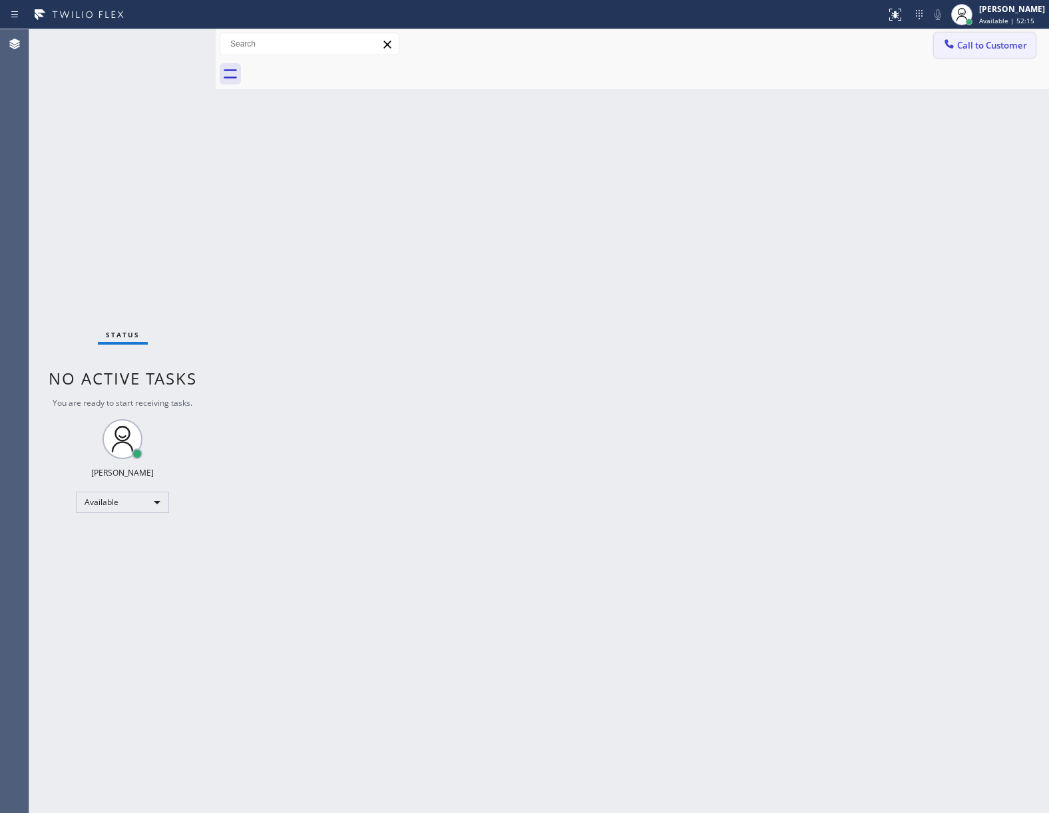
click at [999, 41] on span "Call to Customer" at bounding box center [992, 45] width 70 height 12
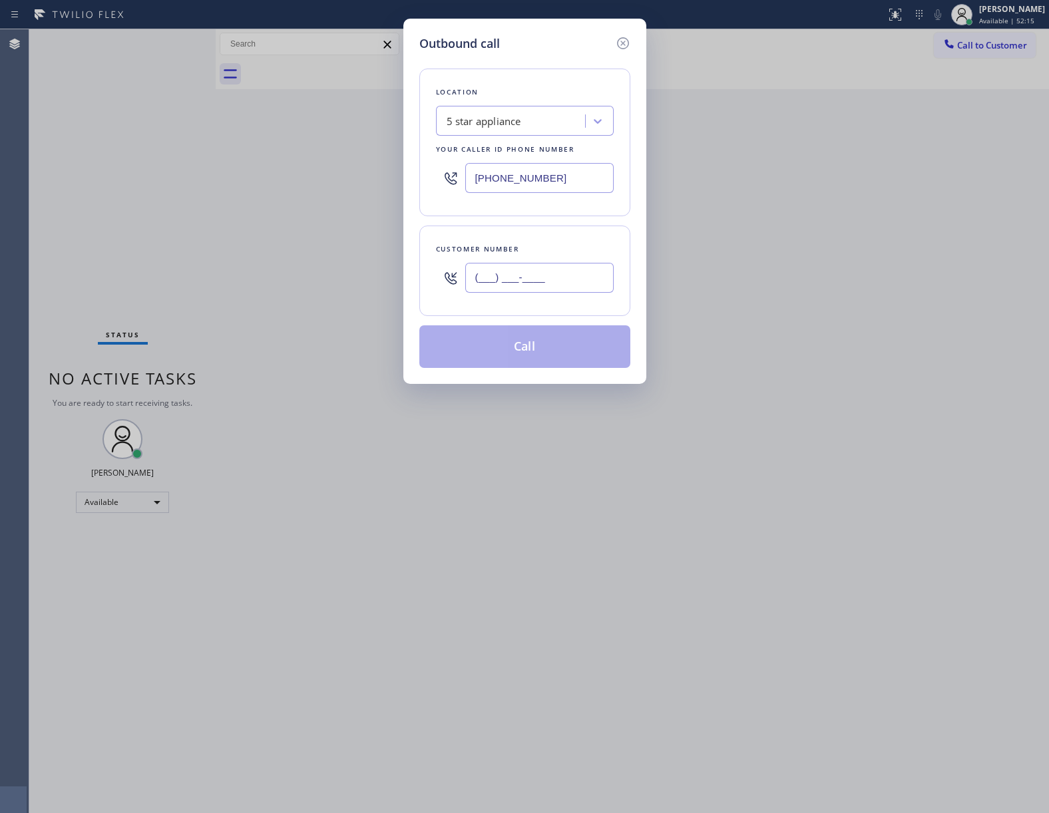
click at [580, 275] on input "(___) ___-____" at bounding box center [539, 278] width 148 height 30
paste input "text"
paste input "363) 201-8087"
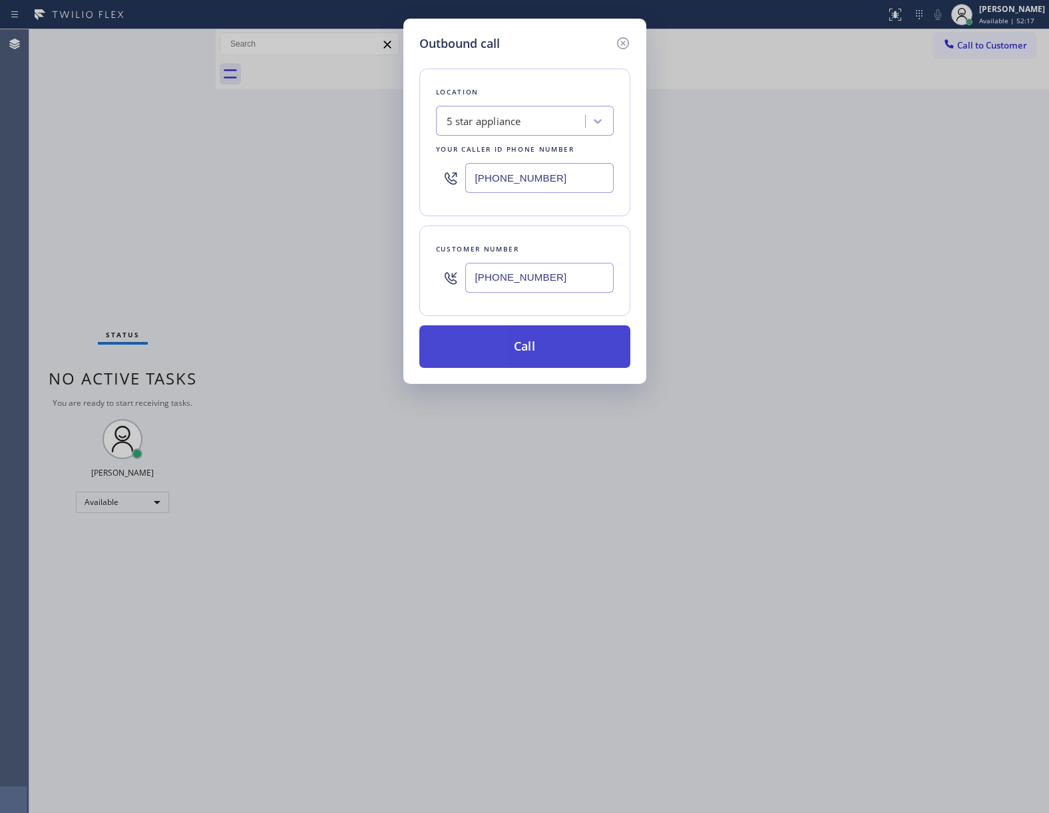
type input "[PHONE_NUMBER]"
click at [538, 351] on button "Call" at bounding box center [524, 346] width 211 height 43
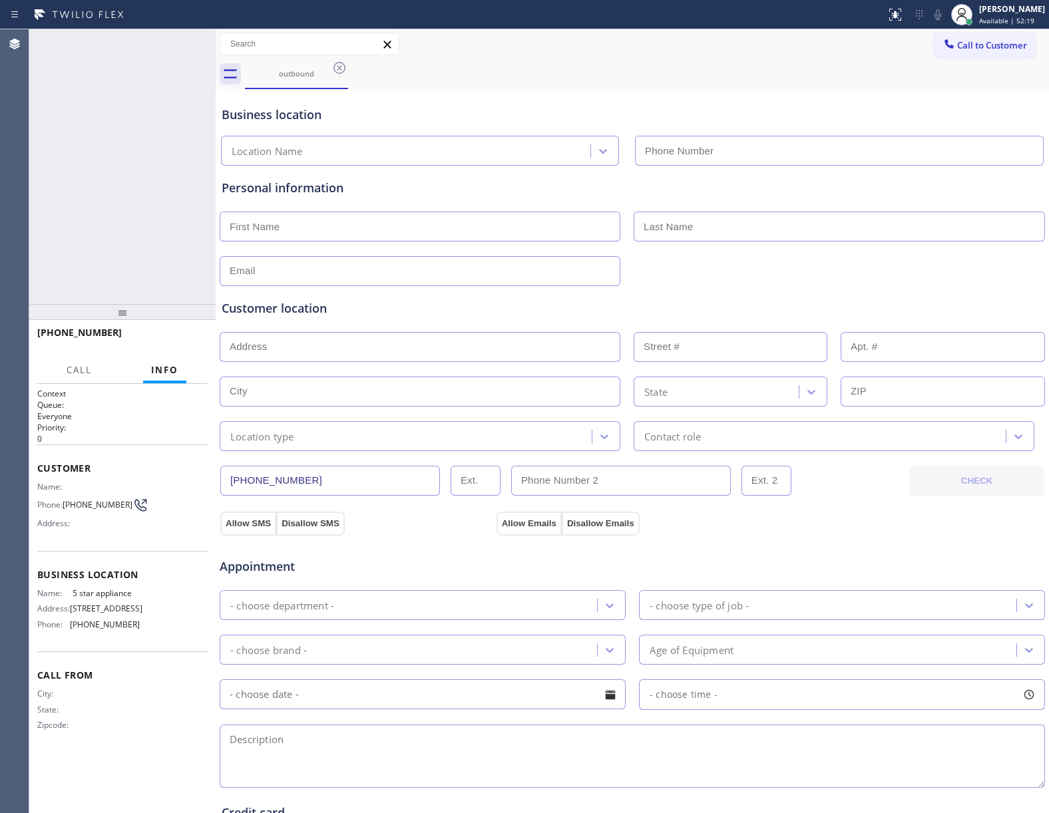
type input "[PHONE_NUMBER]"
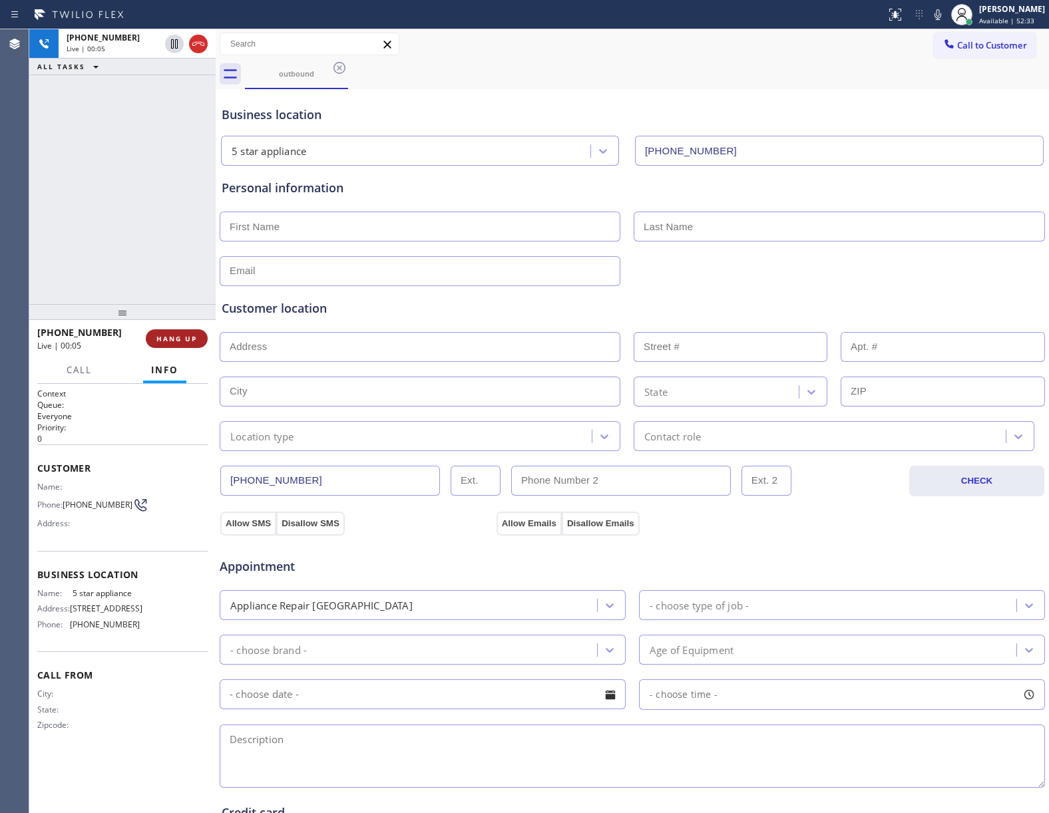
click at [161, 341] on span "HANG UP" at bounding box center [176, 338] width 41 height 9
drag, startPoint x: 157, startPoint y: 140, endPoint x: 176, endPoint y: 265, distance: 126.5
click at [160, 152] on div "ALL TASKS ALL TASKS ACTIVE TASKS TASKS IN WRAP UP [PHONE_NUMBER] Wrap up | 00:01" at bounding box center [122, 166] width 186 height 275
click at [179, 337] on span "COMPLETE" at bounding box center [174, 338] width 46 height 9
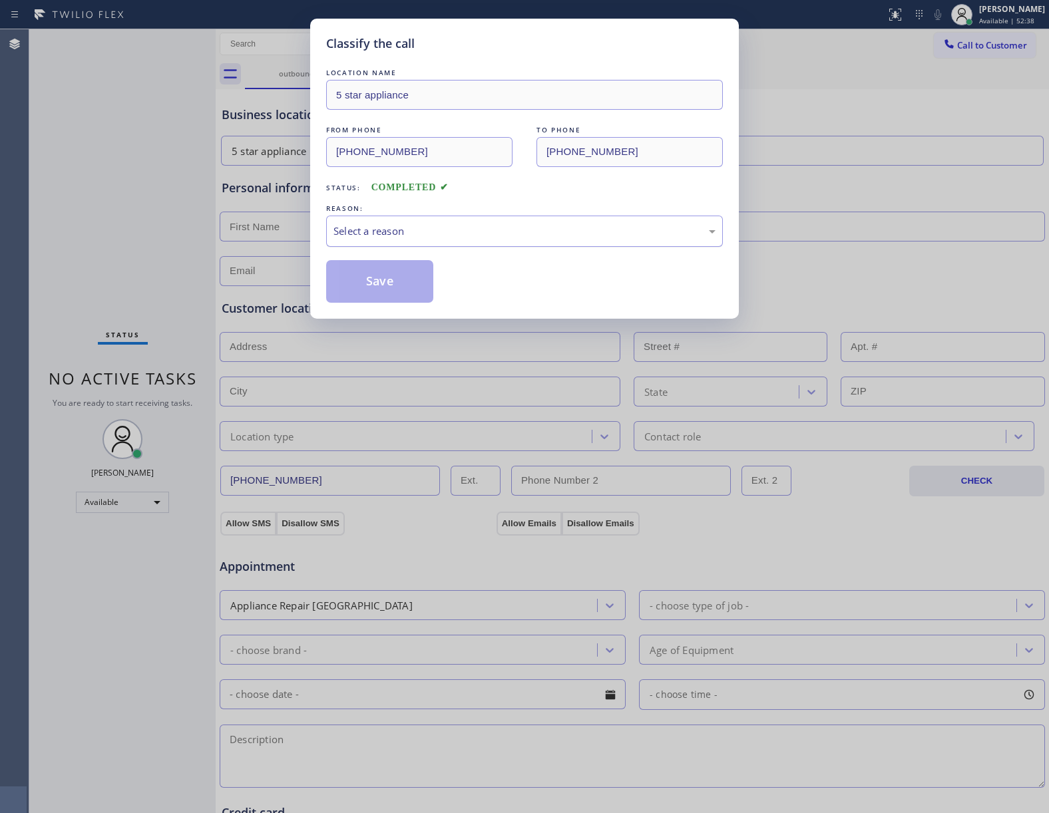
click at [415, 245] on div "Select a reason" at bounding box center [524, 231] width 397 height 31
click at [385, 285] on button "Save" at bounding box center [379, 281] width 107 height 43
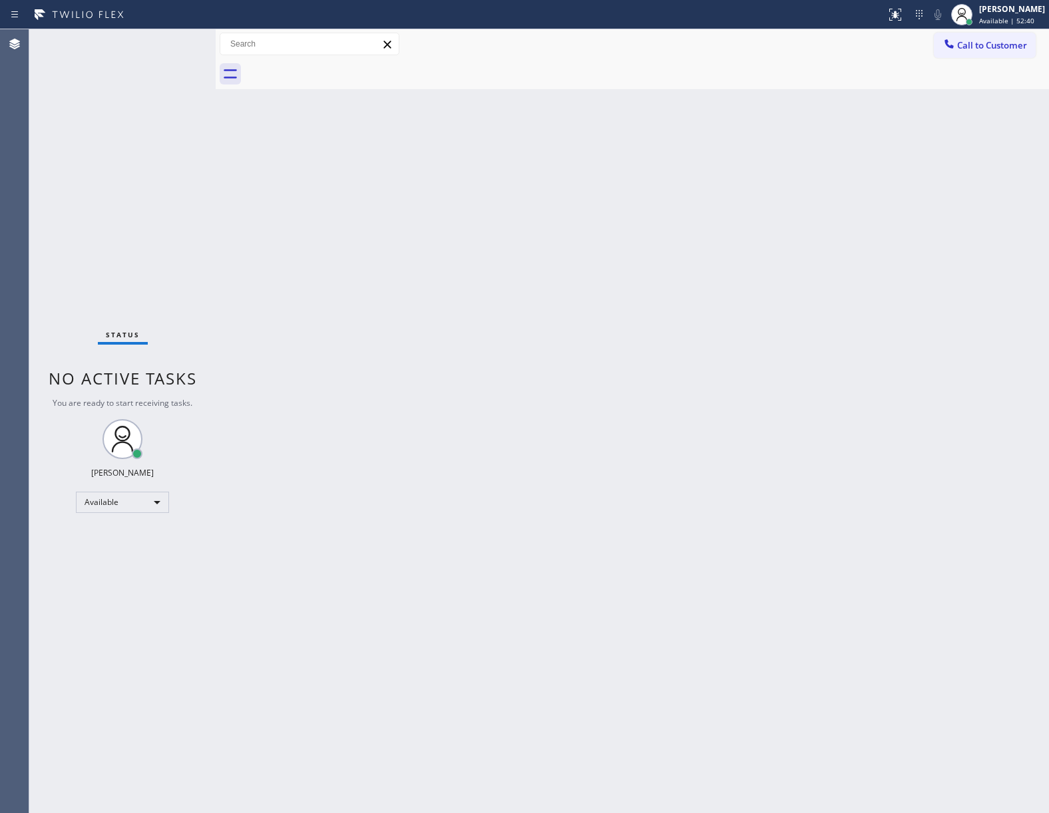
click at [999, 41] on span "Call to Customer" at bounding box center [992, 45] width 70 height 12
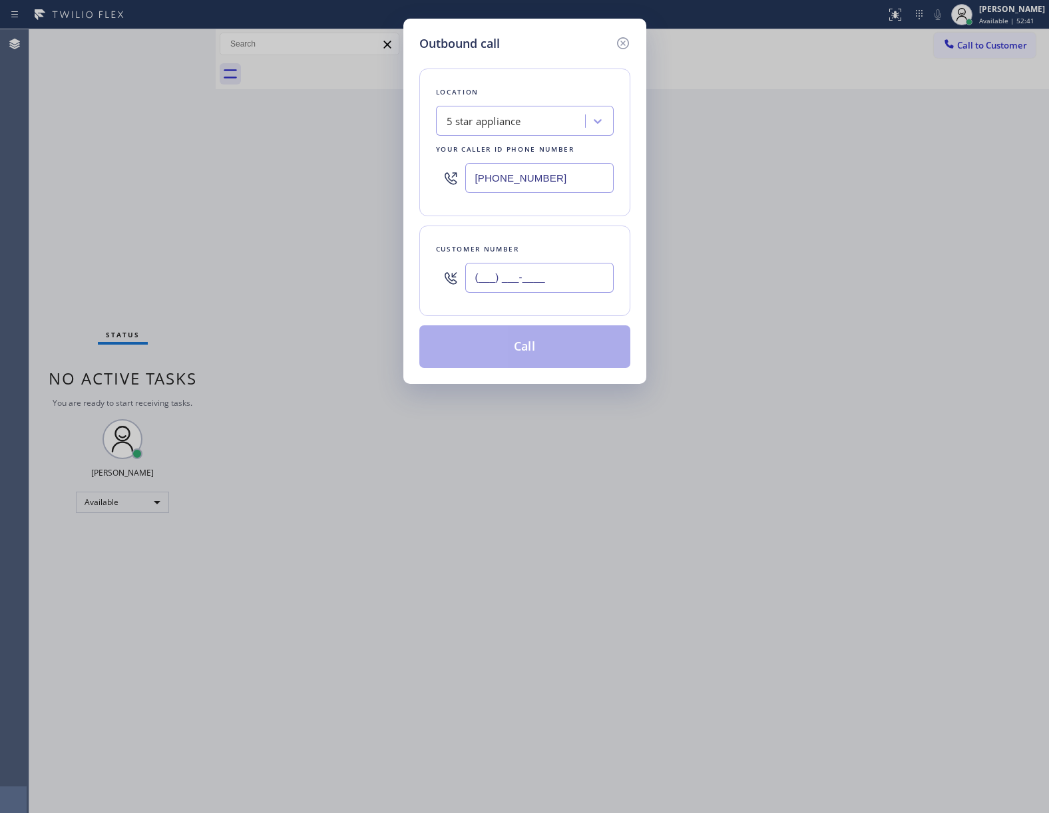
click at [566, 285] on input "(___) ___-____" at bounding box center [539, 278] width 148 height 30
paste input "469) 551-0306"
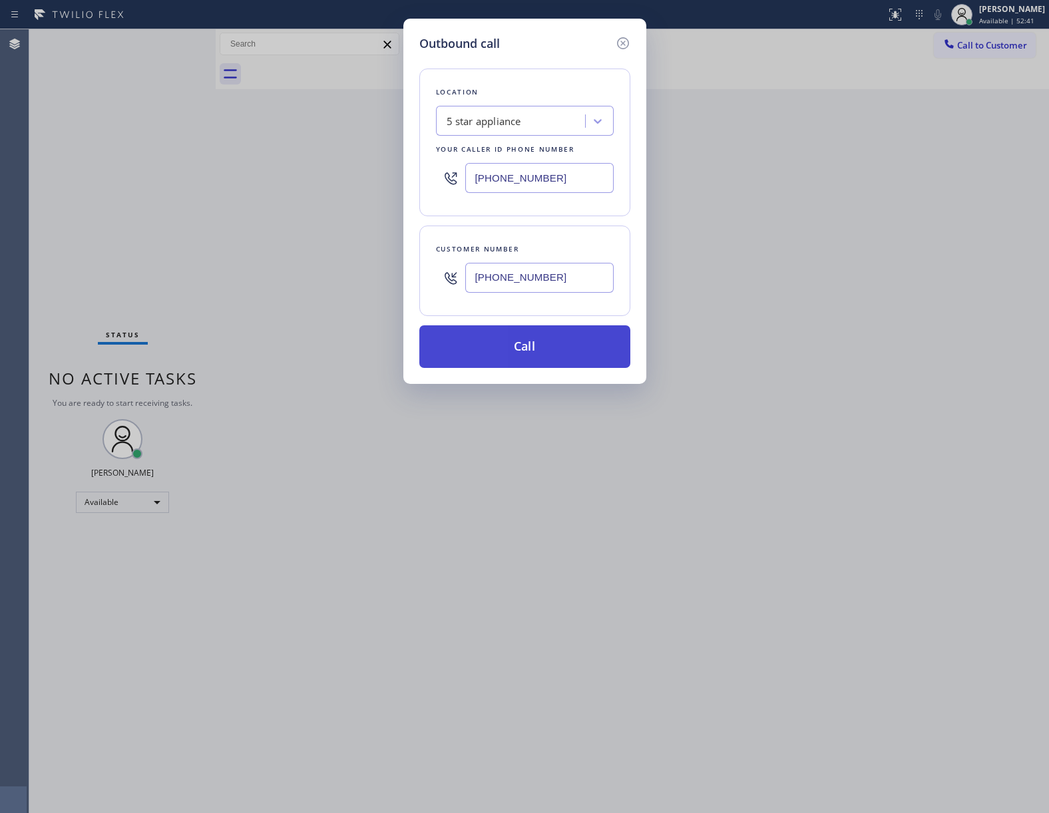
type input "[PHONE_NUMBER]"
click at [540, 353] on button "Call" at bounding box center [524, 346] width 211 height 43
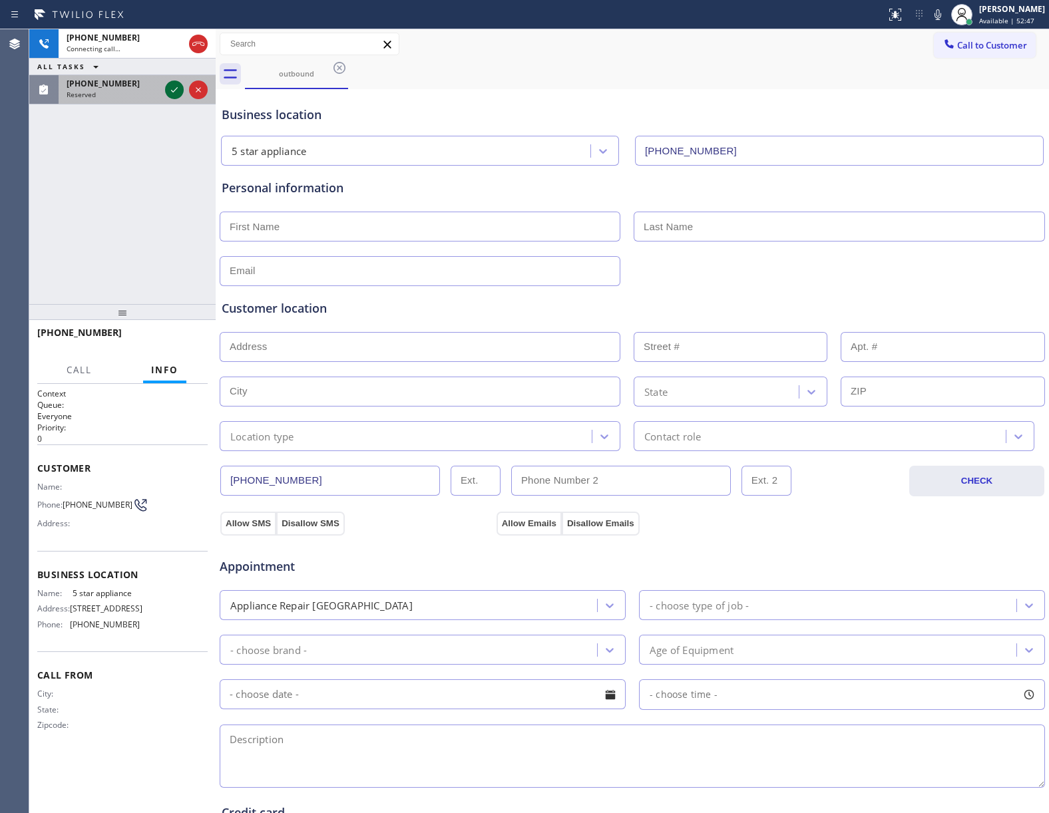
click at [174, 90] on icon at bounding box center [174, 90] width 16 height 16
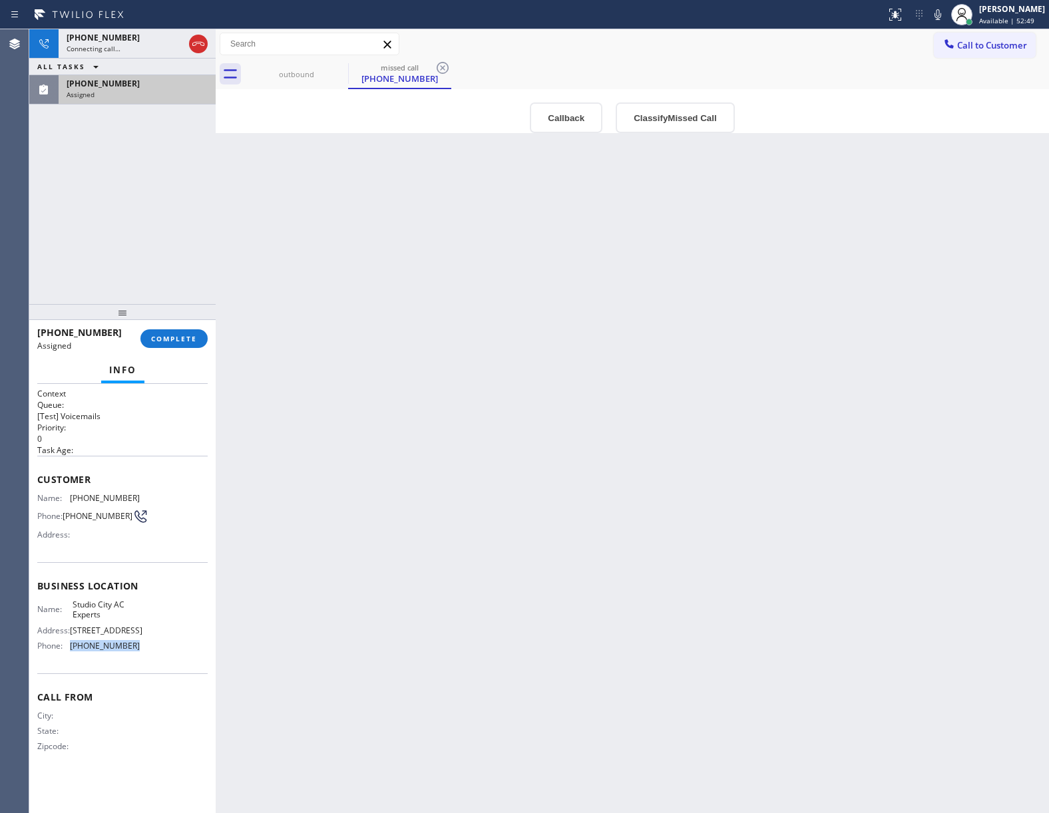
drag, startPoint x: 152, startPoint y: 661, endPoint x: 67, endPoint y: 661, distance: 85.8
click at [67, 657] on div "Name: Studio City AC Experts Address: [STREET_ADDRESS] Phone: [PHONE_NUMBER]" at bounding box center [122, 628] width 170 height 57
click at [982, 57] on button "Call to Customer" at bounding box center [985, 45] width 102 height 25
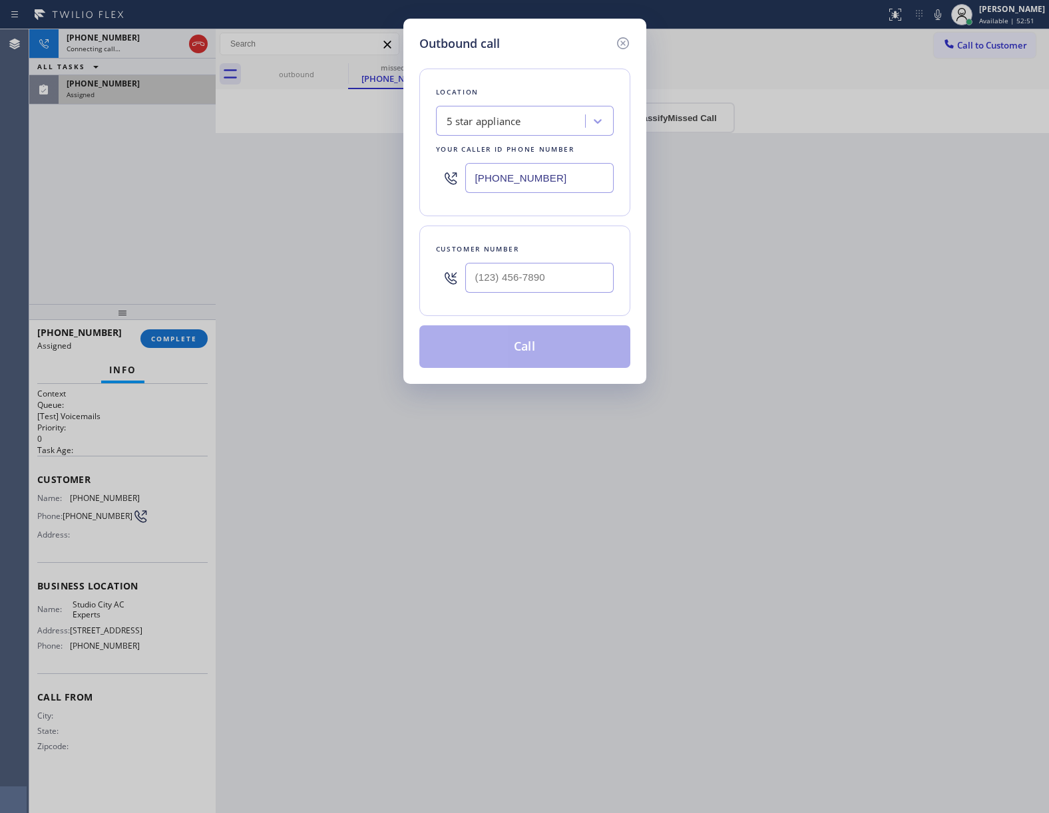
click at [586, 174] on input "[PHONE_NUMBER]" at bounding box center [539, 178] width 148 height 30
paste input "818) 643-379"
click at [621, 35] on icon at bounding box center [623, 43] width 16 height 16
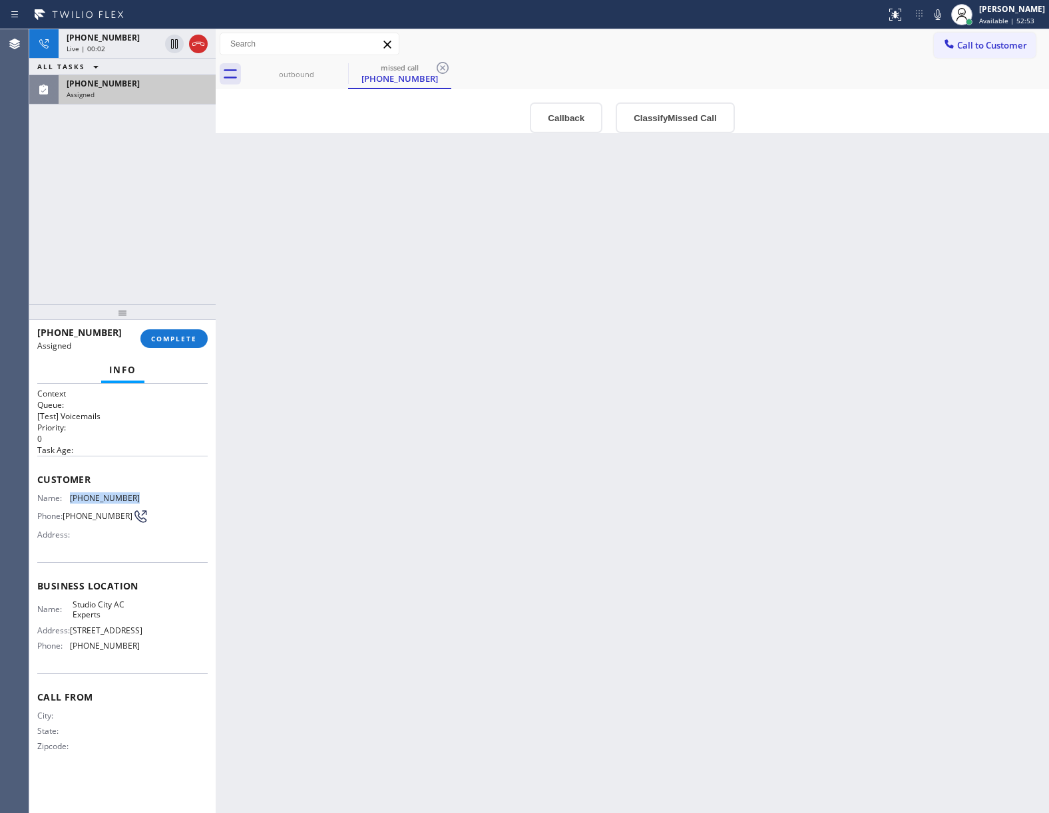
drag, startPoint x: 142, startPoint y: 496, endPoint x: 70, endPoint y: 498, distance: 71.9
click at [70, 498] on div "Name: [PHONE_NUMBER] Phone: [PHONE_NUMBER] Address:" at bounding box center [122, 519] width 170 height 53
click at [198, 47] on icon at bounding box center [198, 44] width 16 height 16
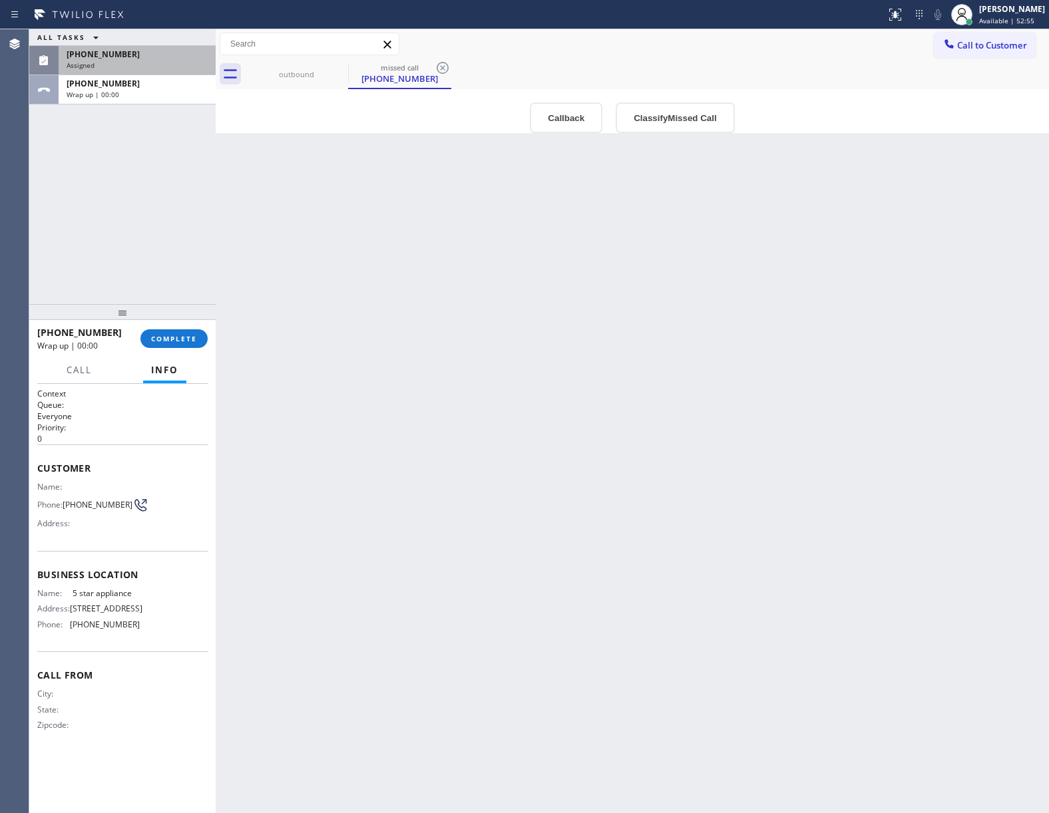
drag, startPoint x: 991, startPoint y: 47, endPoint x: 874, endPoint y: 94, distance: 127.2
click at [991, 47] on span "Call to Customer" at bounding box center [992, 45] width 70 height 12
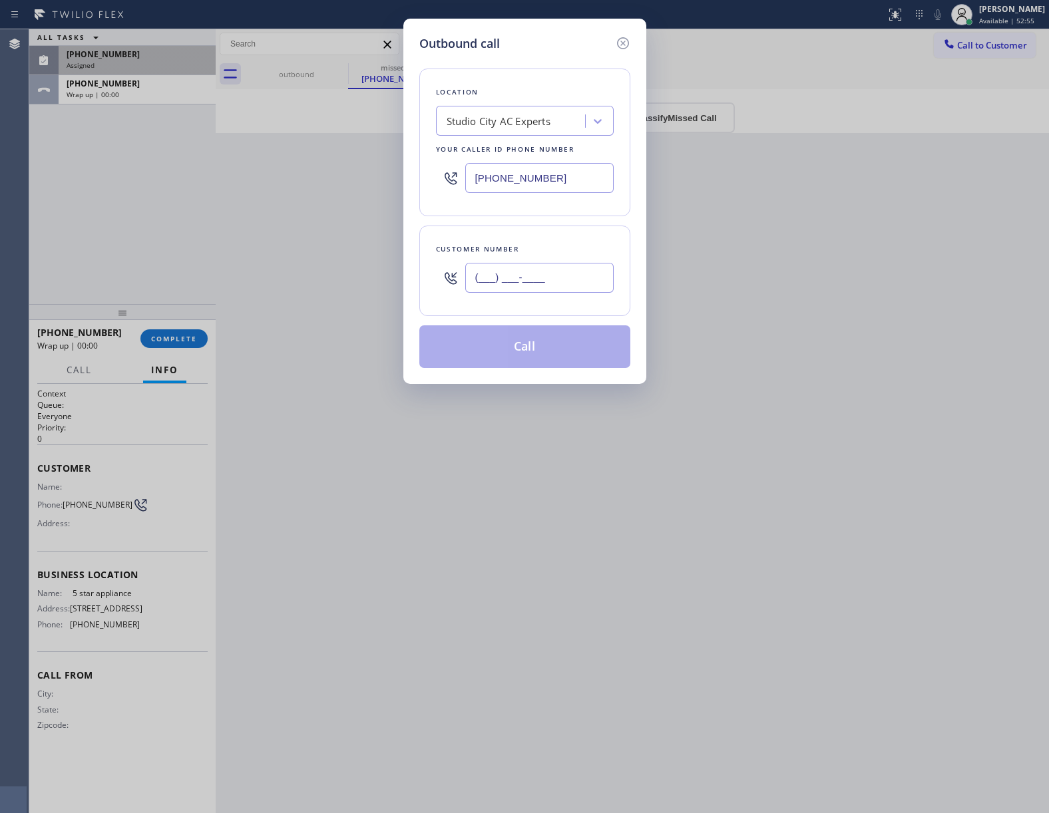
drag, startPoint x: 534, startPoint y: 271, endPoint x: 571, endPoint y: 301, distance: 47.4
click at [534, 271] on input "(___) ___-____" at bounding box center [539, 278] width 148 height 30
paste input "818) 984-9144"
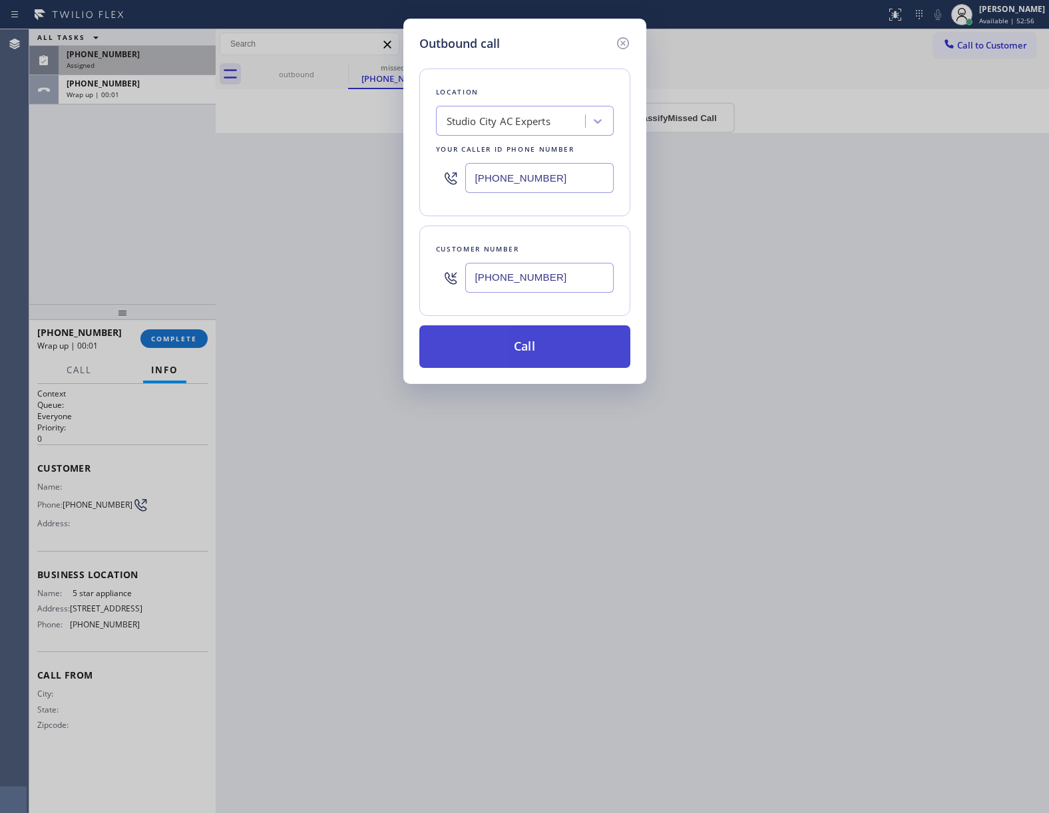
click at [533, 342] on button "Call" at bounding box center [524, 346] width 211 height 43
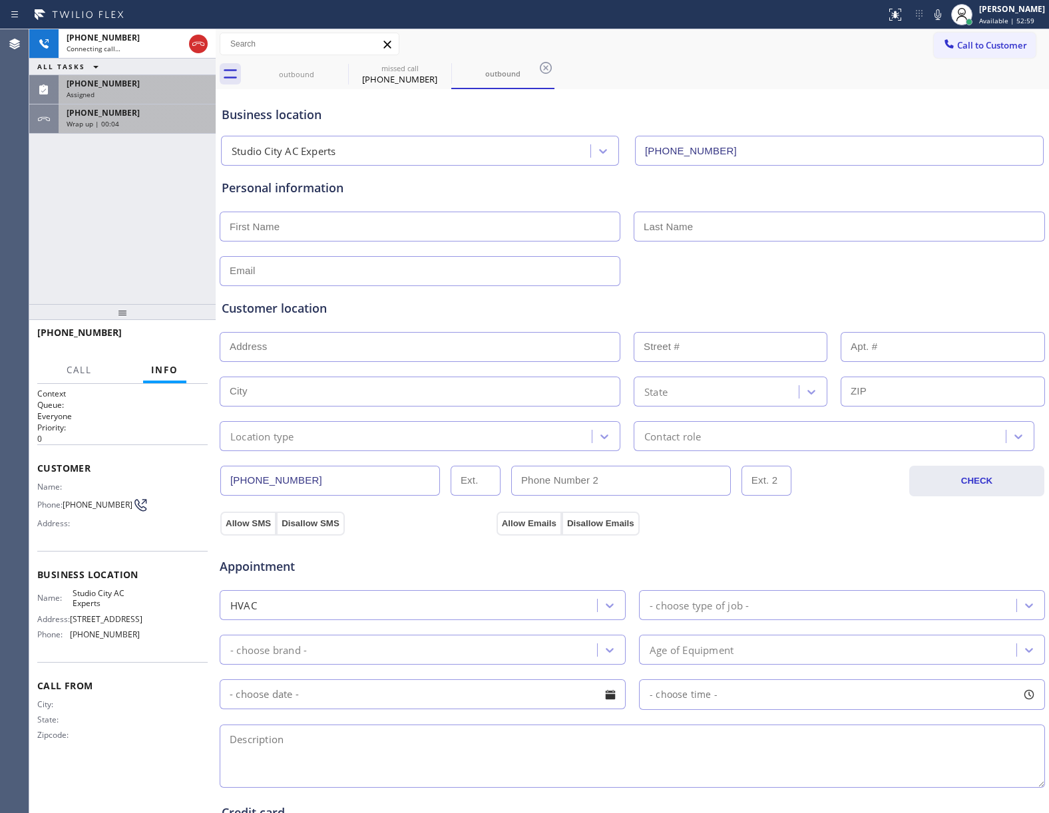
click at [125, 123] on div "Wrap up | 00:04" at bounding box center [137, 123] width 141 height 9
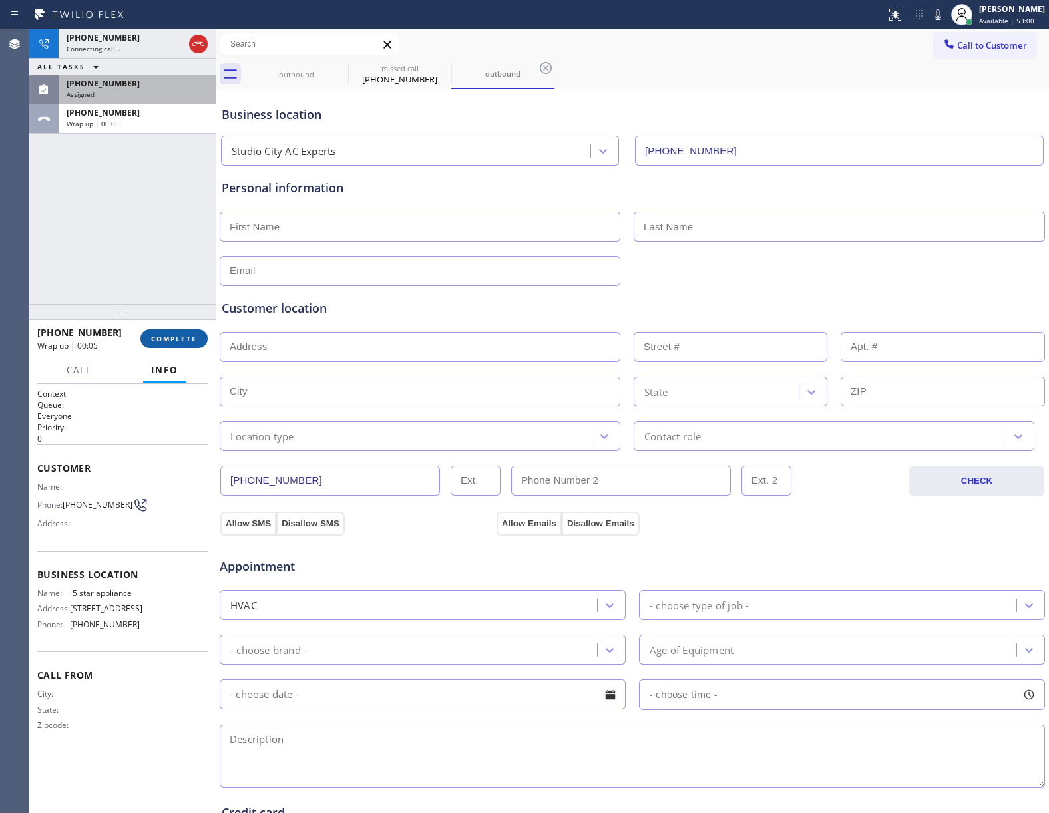
click at [192, 339] on span "COMPLETE" at bounding box center [174, 338] width 46 height 9
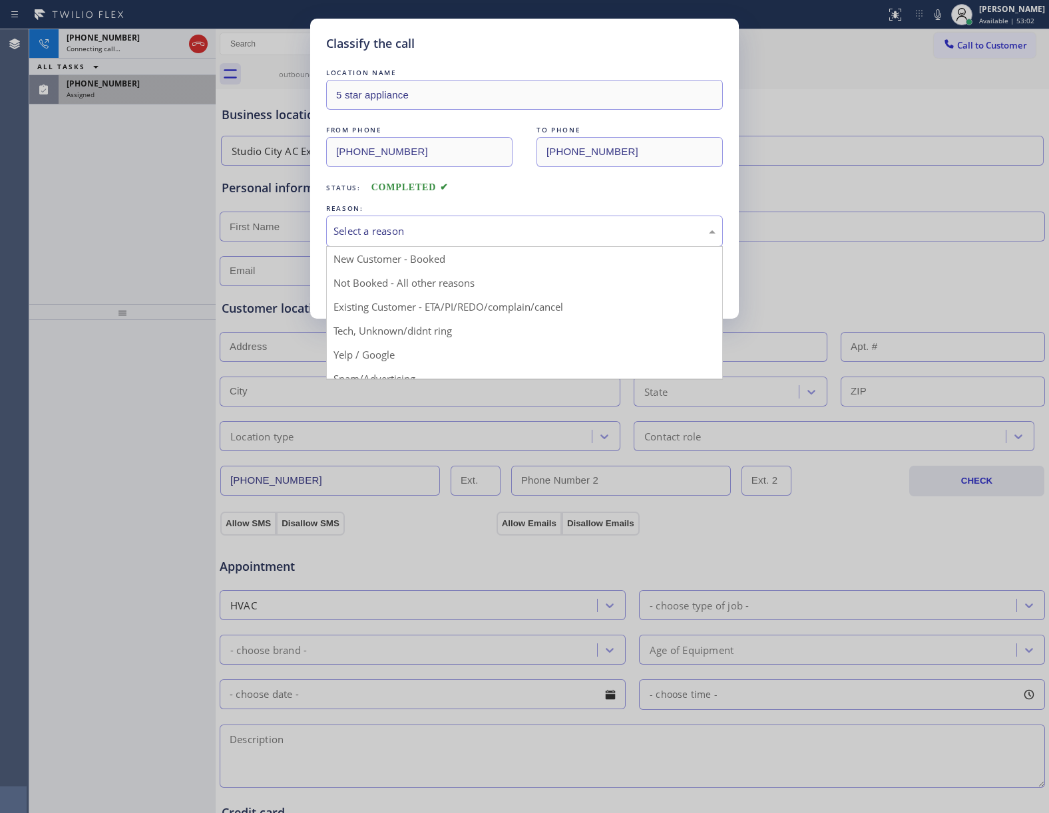
click at [458, 230] on div "Select a reason" at bounding box center [524, 231] width 382 height 15
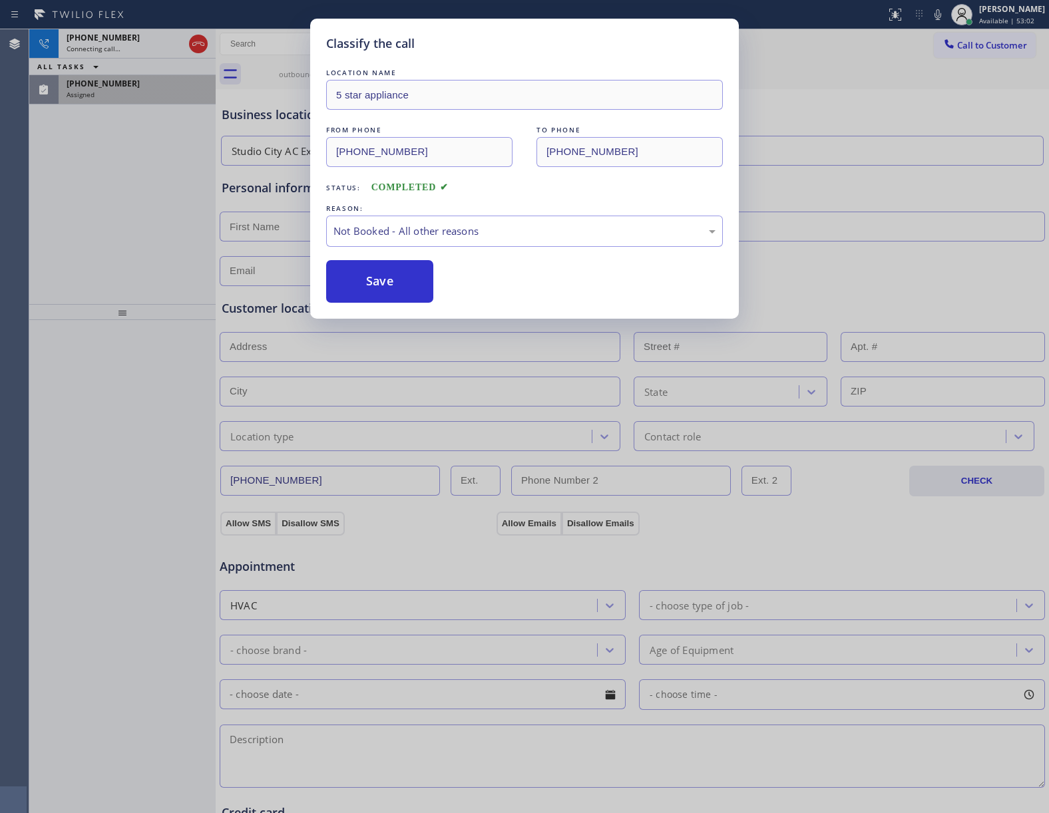
click at [416, 285] on button "Save" at bounding box center [379, 281] width 107 height 43
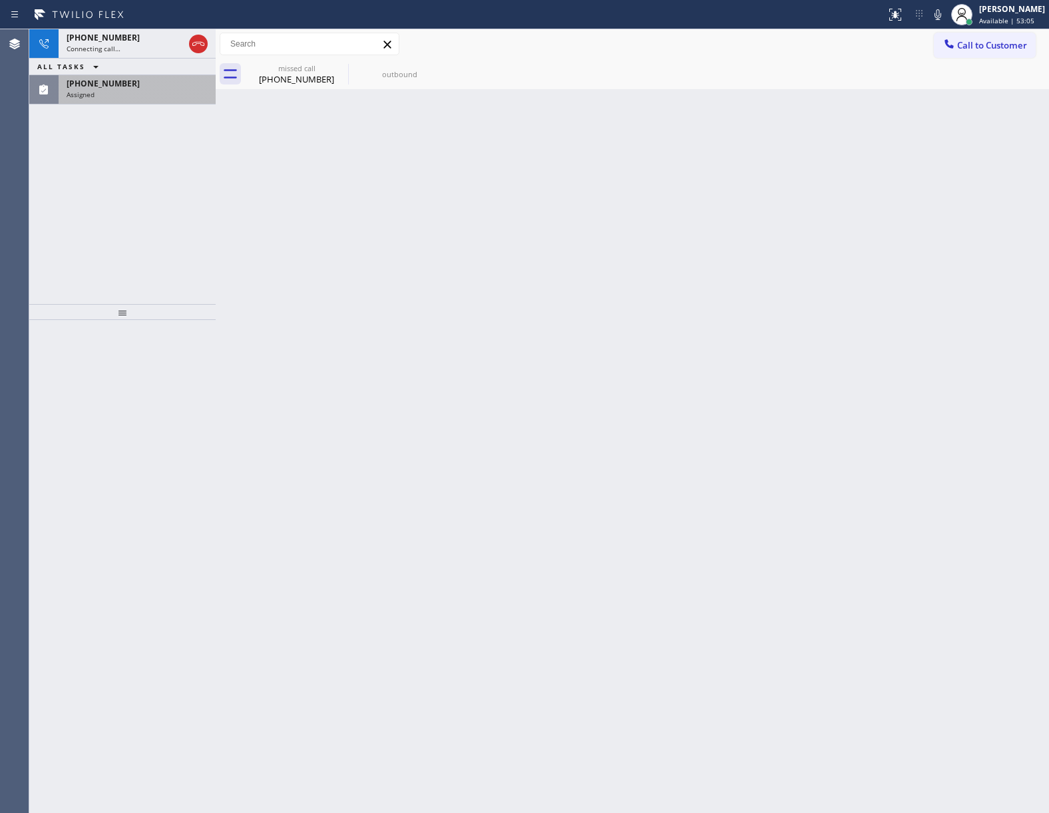
click at [142, 85] on div "[PHONE_NUMBER]" at bounding box center [137, 83] width 141 height 11
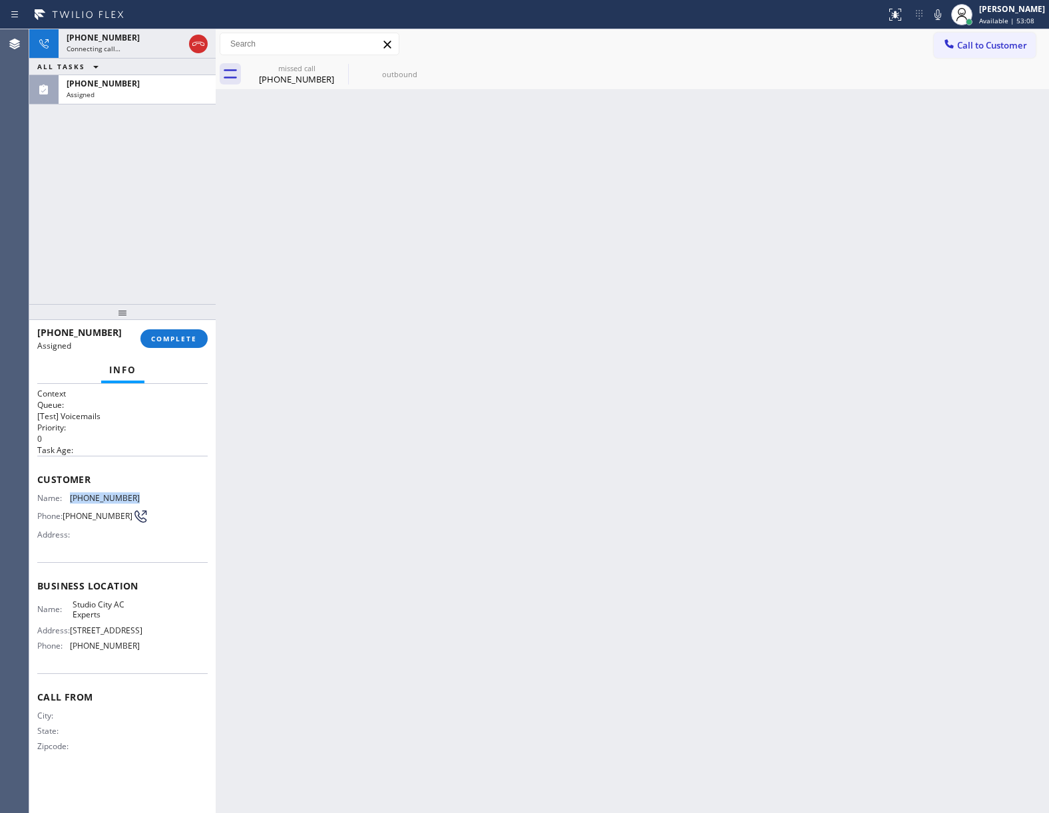
drag, startPoint x: 145, startPoint y: 496, endPoint x: 73, endPoint y: 491, distance: 72.7
click at [73, 491] on div "Customer Name: [PHONE_NUMBER] Phone: [PHONE_NUMBER] Address:" at bounding box center [122, 509] width 170 height 106
click at [166, 344] on button "COMPLETE" at bounding box center [173, 338] width 67 height 19
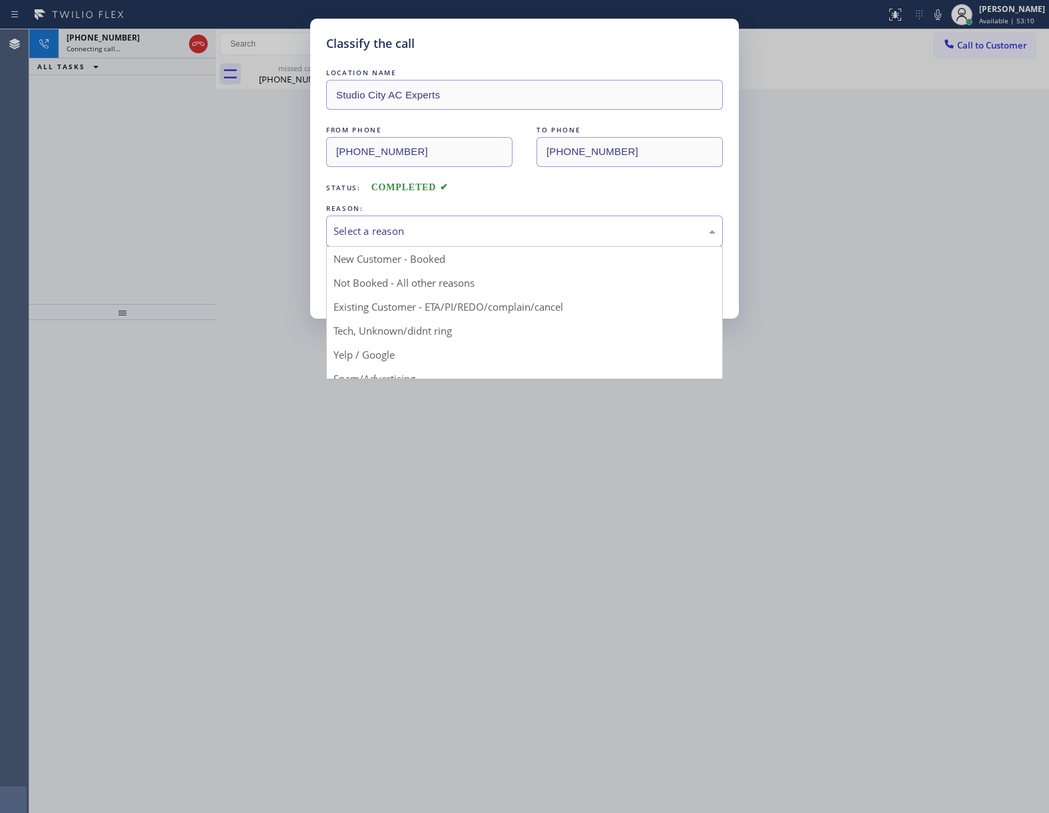
click at [421, 222] on div "Select a reason" at bounding box center [524, 231] width 397 height 31
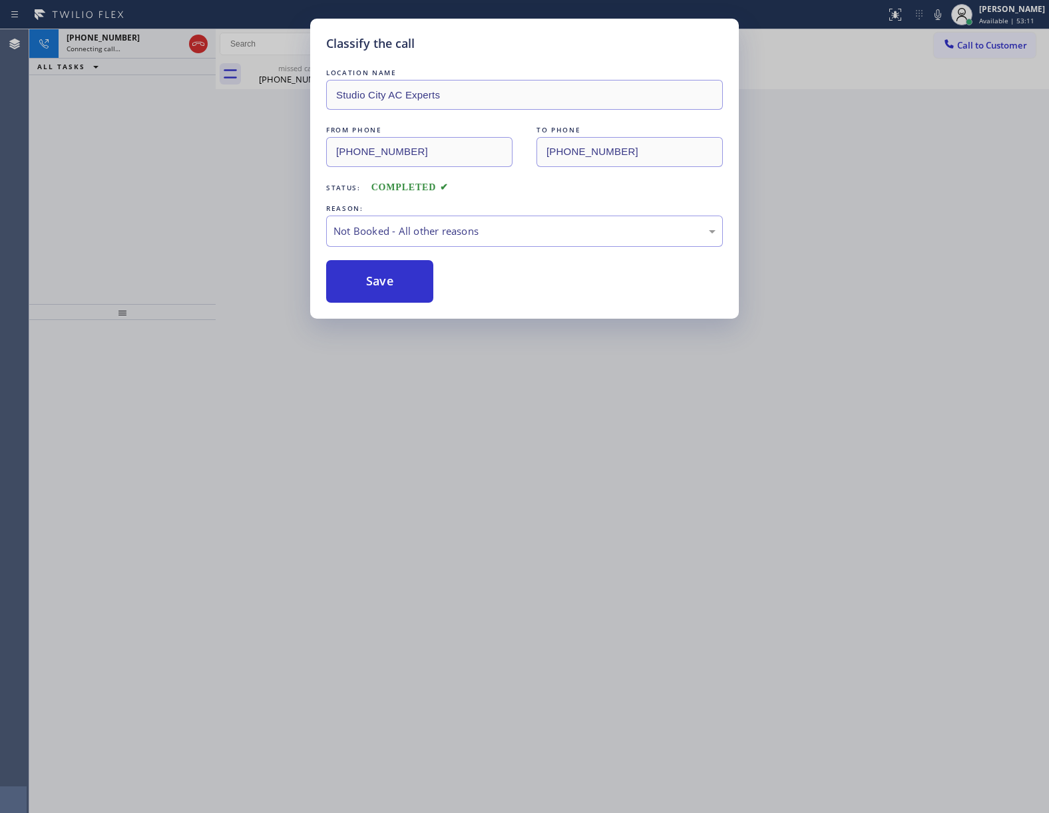
click at [391, 275] on button "Save" at bounding box center [379, 281] width 107 height 43
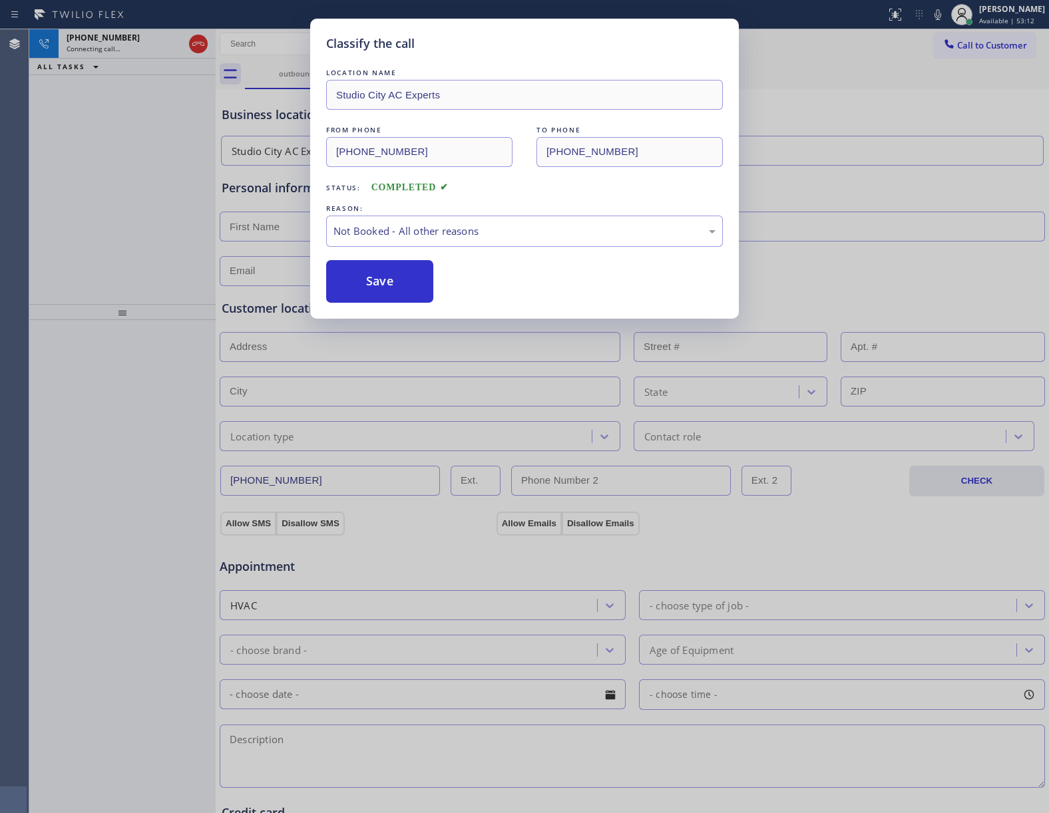
click at [190, 43] on div "Classify the call LOCATION NAME Studio City AC Experts FROM PHONE [PHONE_NUMBER…" at bounding box center [524, 406] width 1049 height 813
click at [193, 43] on icon at bounding box center [198, 44] width 16 height 16
click at [193, 43] on icon at bounding box center [198, 44] width 12 height 4
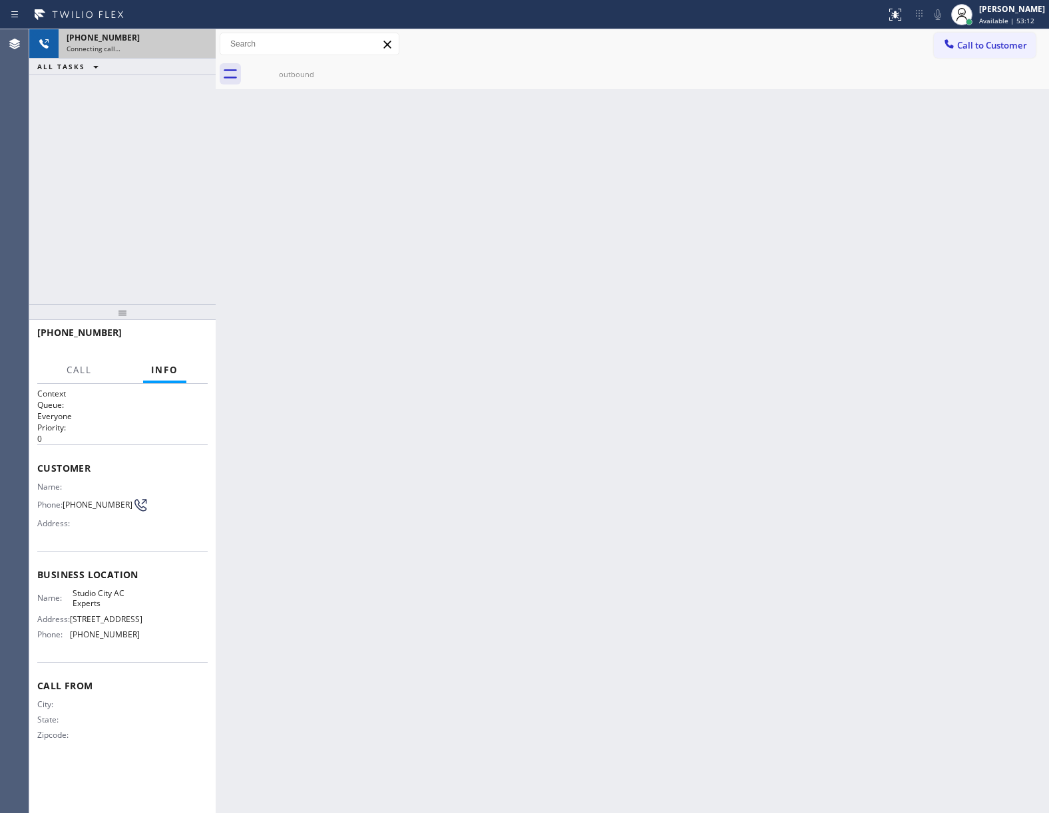
click at [193, 43] on div "[PHONE_NUMBER]" at bounding box center [137, 37] width 141 height 11
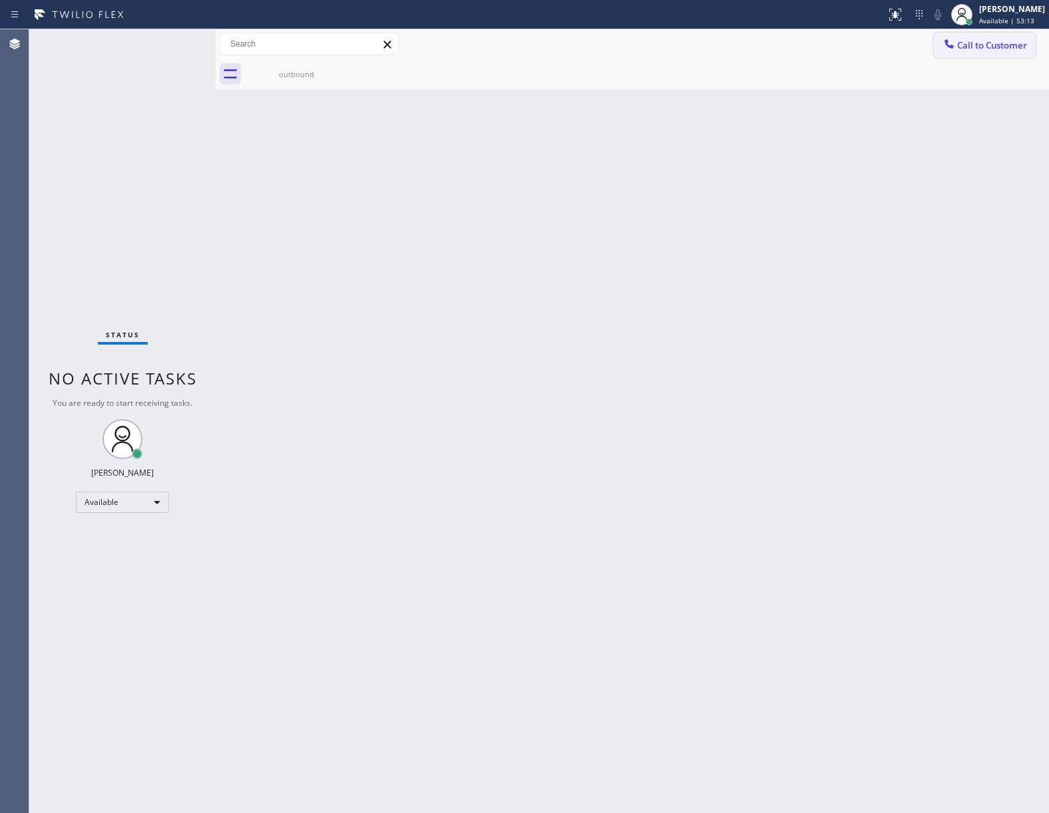
click at [937, 41] on button "Call to Customer" at bounding box center [985, 45] width 102 height 25
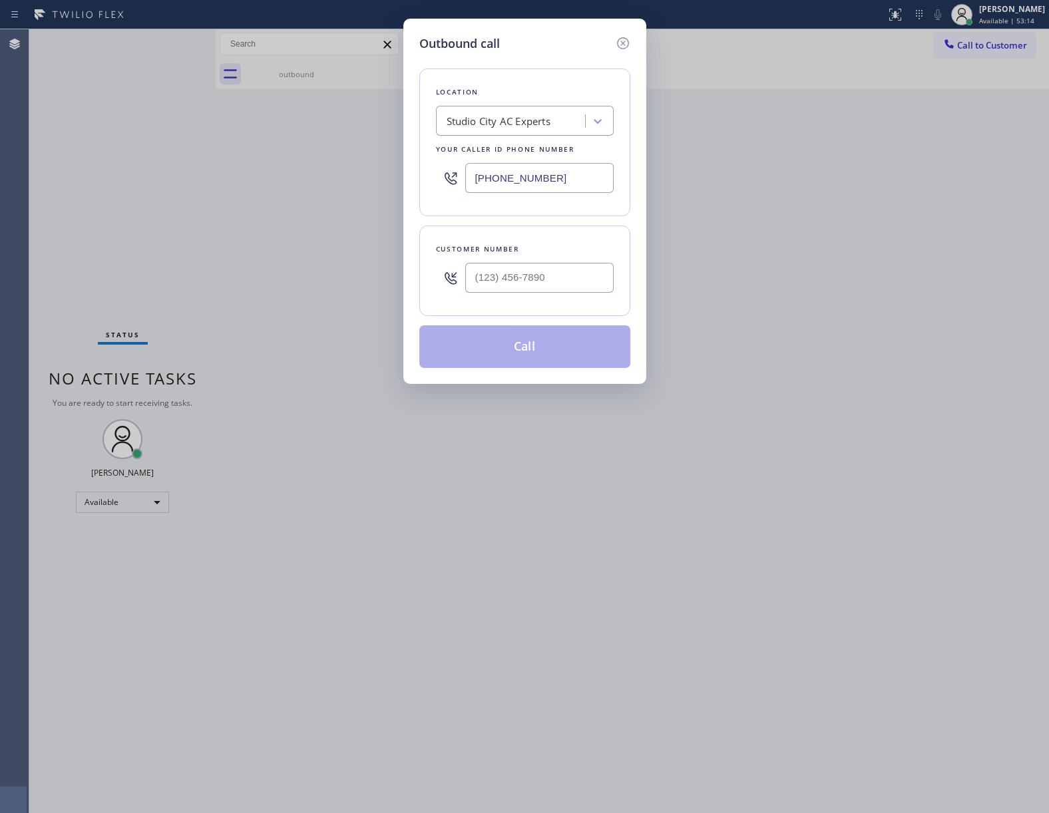
click at [584, 270] on div at bounding box center [539, 277] width 148 height 43
click at [579, 280] on input "(___) ___-____" at bounding box center [539, 278] width 148 height 30
paste input "818) 984-9144"
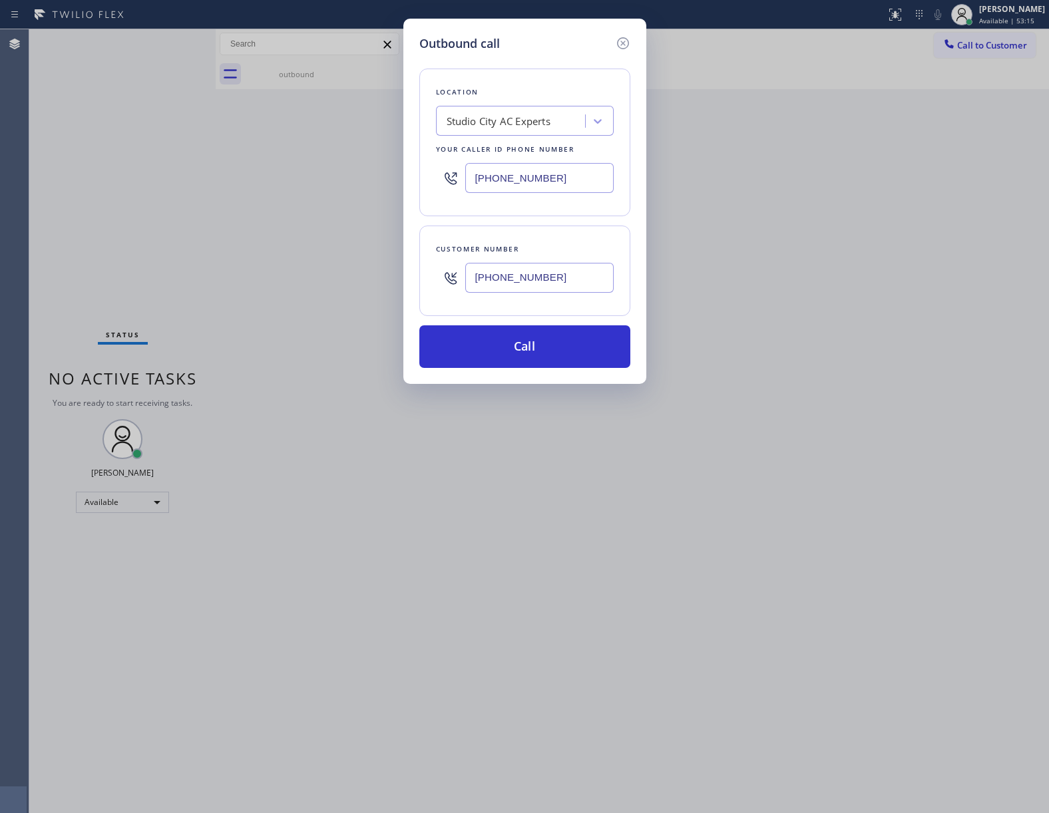
drag, startPoint x: 515, startPoint y: 342, endPoint x: 600, endPoint y: 325, distance: 86.8
click at [515, 341] on button "Call" at bounding box center [524, 346] width 211 height 43
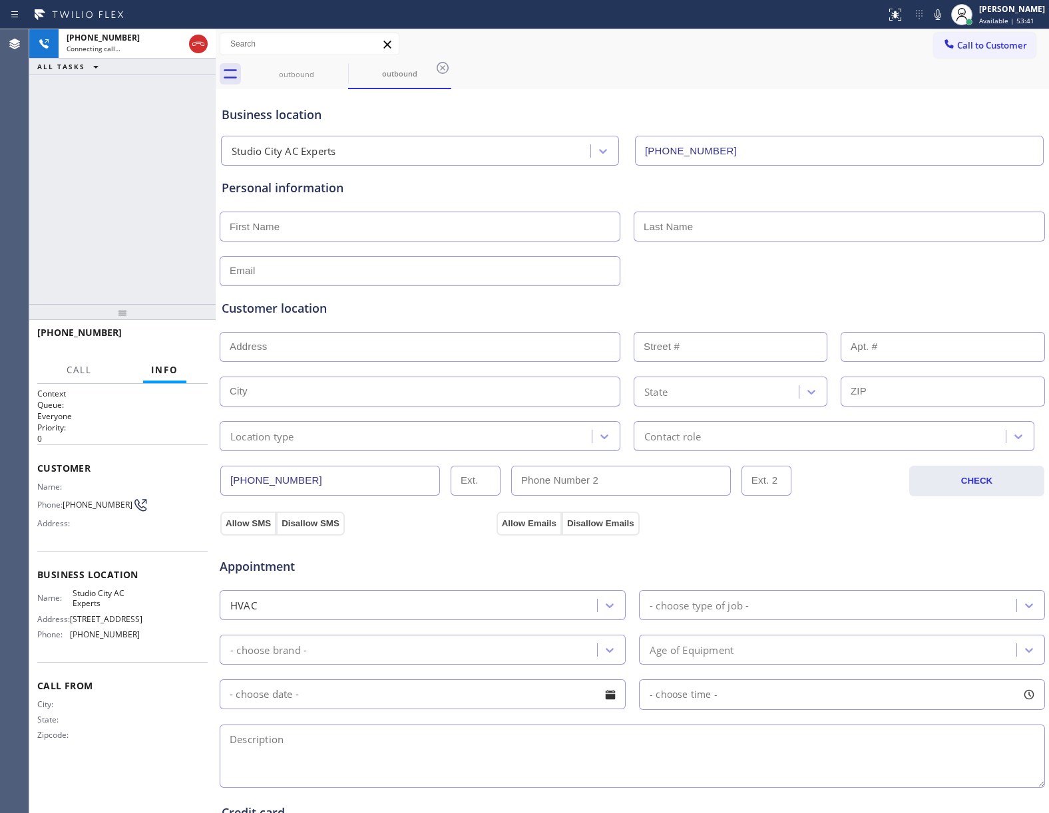
drag, startPoint x: 205, startPoint y: 46, endPoint x: 237, endPoint y: 184, distance: 142.0
click at [203, 45] on icon at bounding box center [198, 44] width 16 height 16
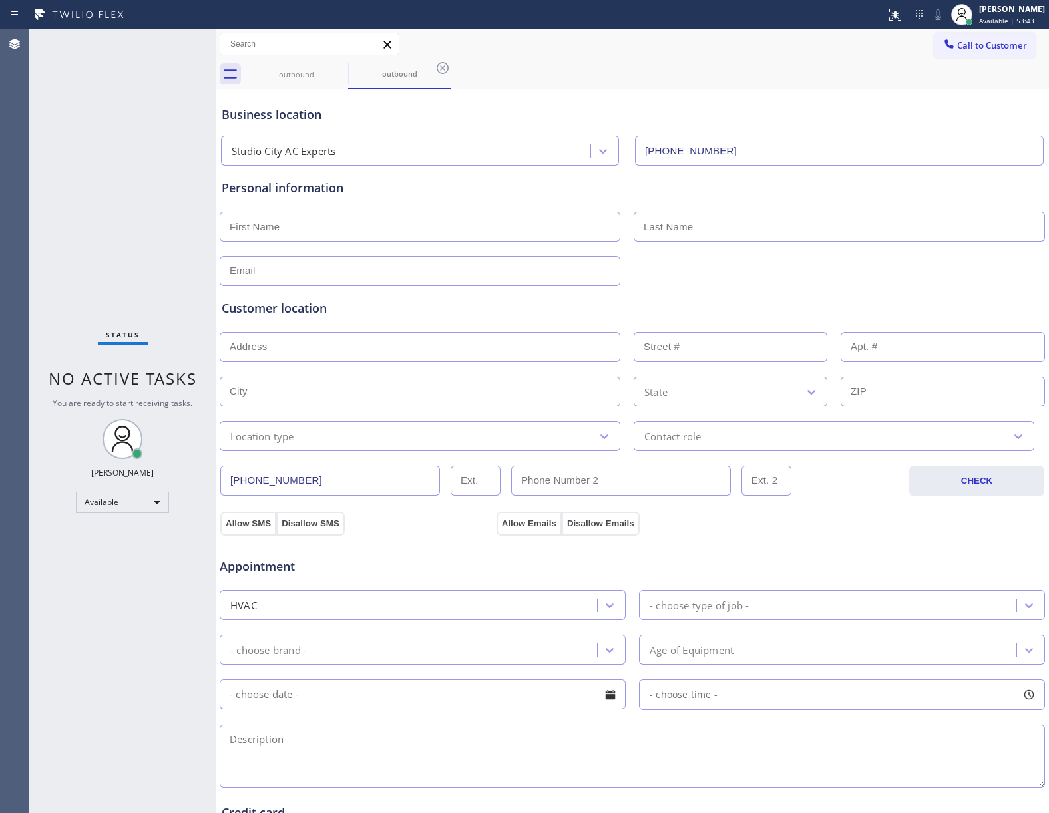
drag, startPoint x: 65, startPoint y: 506, endPoint x: 124, endPoint y: 510, distance: 58.7
click at [124, 510] on div "Status No active tasks You are ready to start receiving tasks. [PERSON_NAME] Av…" at bounding box center [122, 421] width 186 height 784
drag, startPoint x: 124, startPoint y: 509, endPoint x: 73, endPoint y: 506, distance: 50.7
click at [73, 506] on div "Status No active tasks You are ready to start receiving tasks. [PERSON_NAME] Av…" at bounding box center [122, 421] width 186 height 784
drag, startPoint x: 108, startPoint y: 197, endPoint x: 150, endPoint y: 184, distance: 43.8
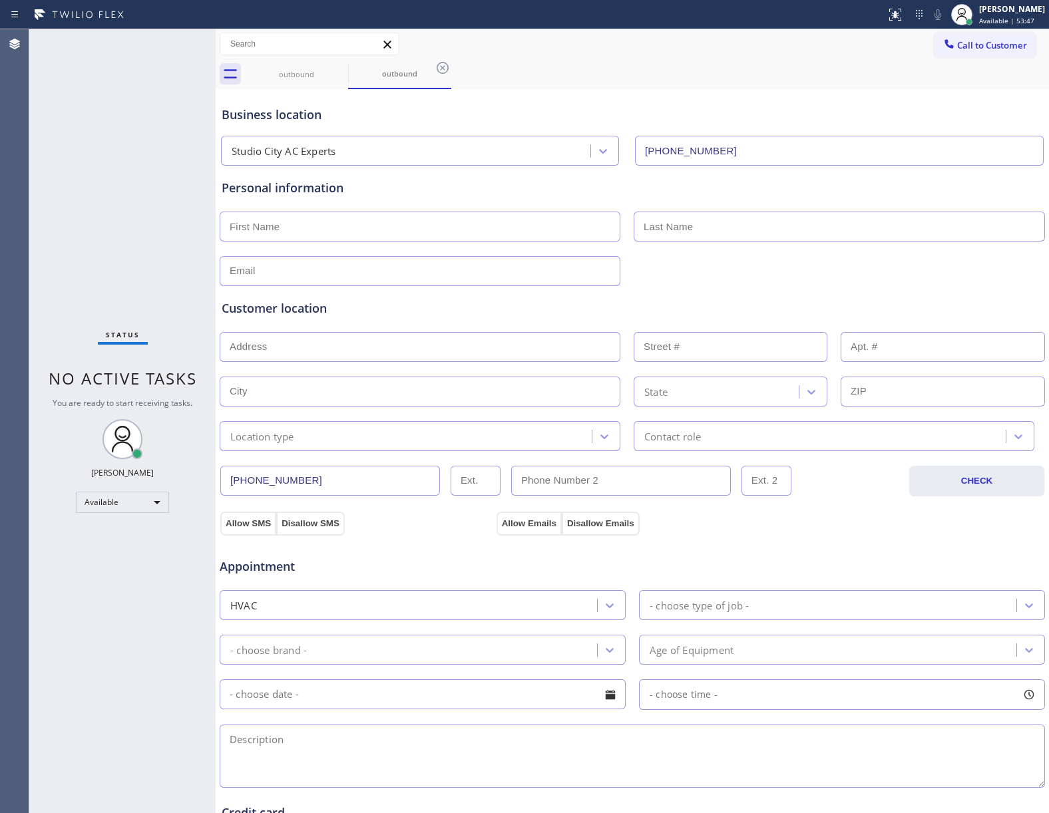
click at [124, 190] on div "Status No active tasks You are ready to start receiving tasks. [PERSON_NAME] Av…" at bounding box center [122, 421] width 186 height 784
click at [964, 44] on span "Call to Customer" at bounding box center [992, 45] width 70 height 12
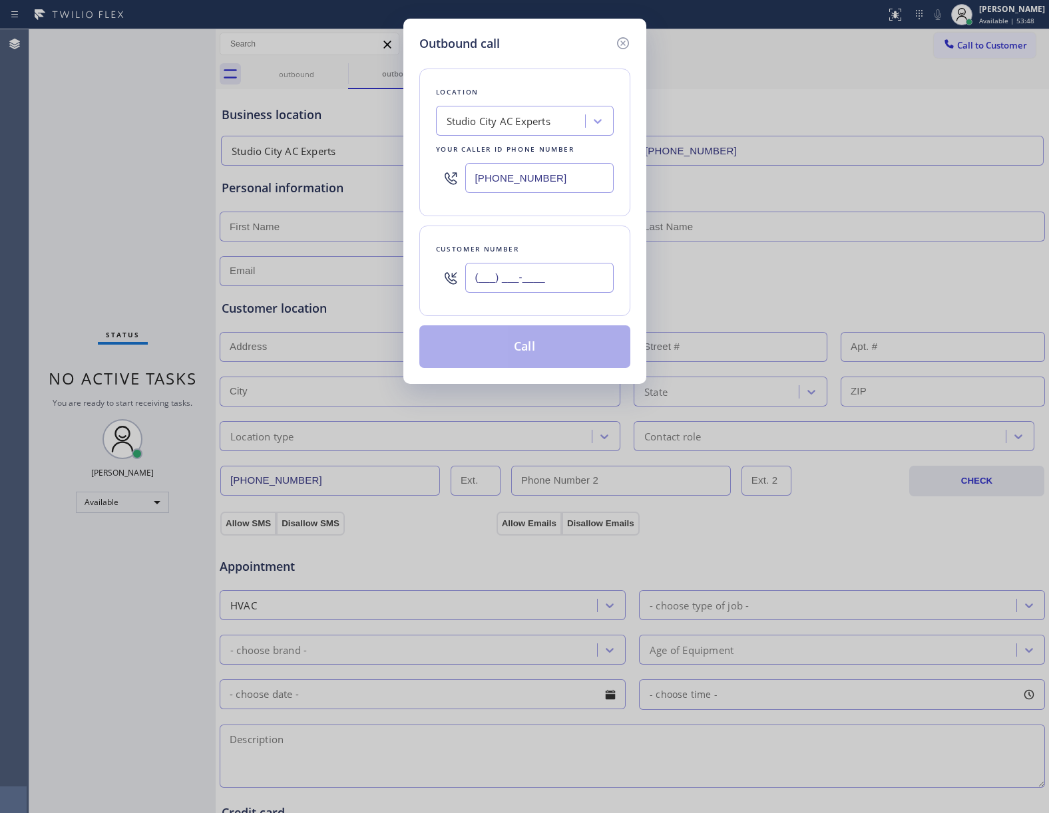
drag, startPoint x: 576, startPoint y: 281, endPoint x: 588, endPoint y: 303, distance: 25.9
click at [576, 282] on input "(___) ___-____" at bounding box center [539, 278] width 148 height 30
paste input "469) 551-0306"
click at [558, 359] on button "Call" at bounding box center [524, 346] width 211 height 43
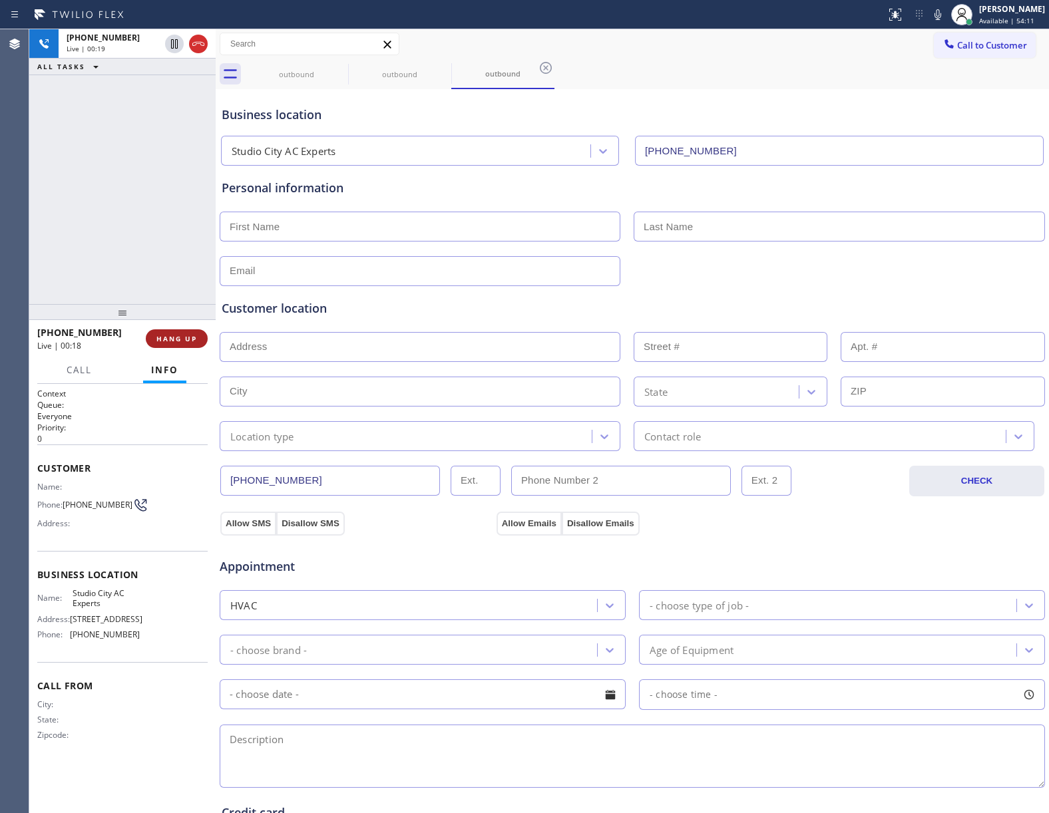
click at [182, 341] on span "HANG UP" at bounding box center [176, 338] width 41 height 9
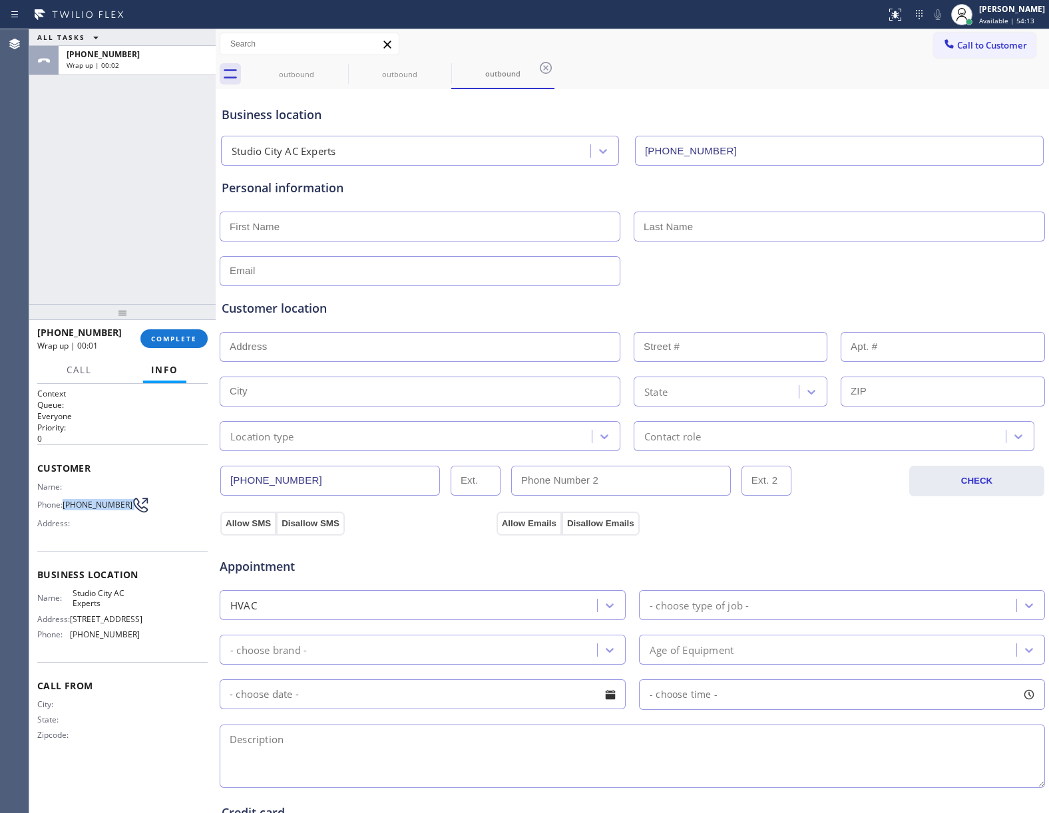
drag, startPoint x: 68, startPoint y: 506, endPoint x: 128, endPoint y: 507, distance: 59.9
click at [128, 507] on div "Phone: [PHONE_NUMBER]" at bounding box center [88, 505] width 102 height 16
click at [995, 51] on span "Call to Customer" at bounding box center [992, 45] width 70 height 12
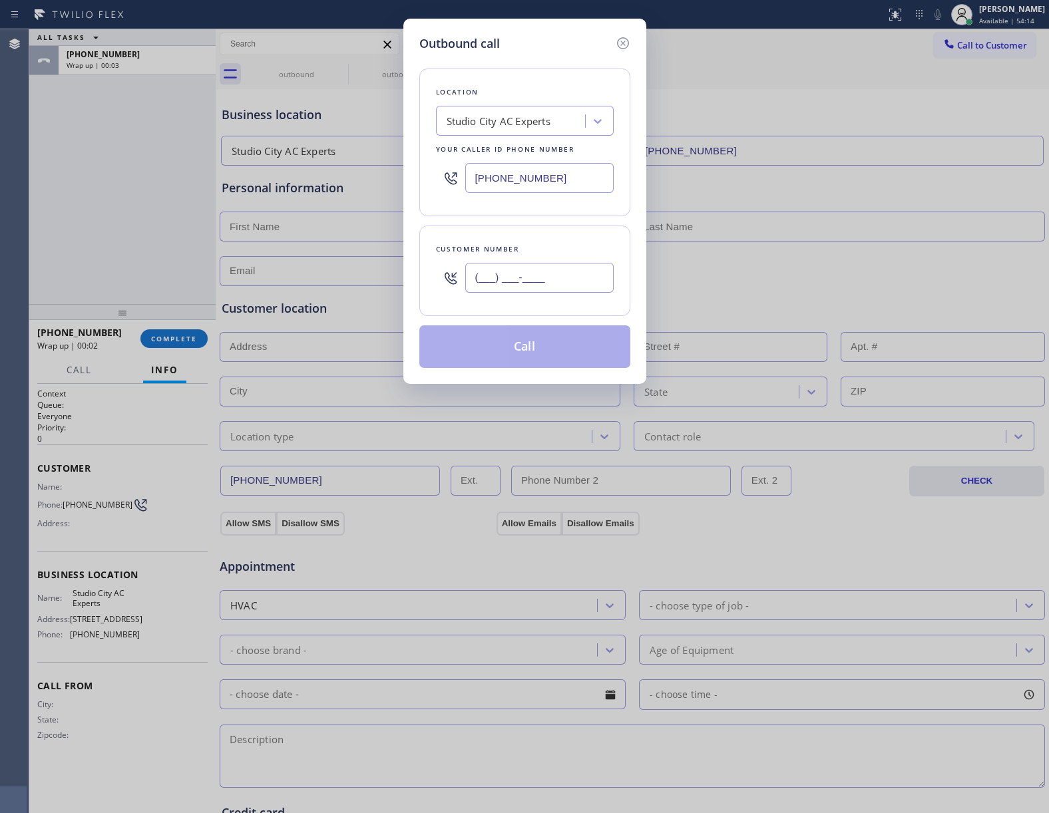
click at [568, 288] on input "(___) ___-____" at bounding box center [539, 278] width 148 height 30
paste input "469) 551-0306"
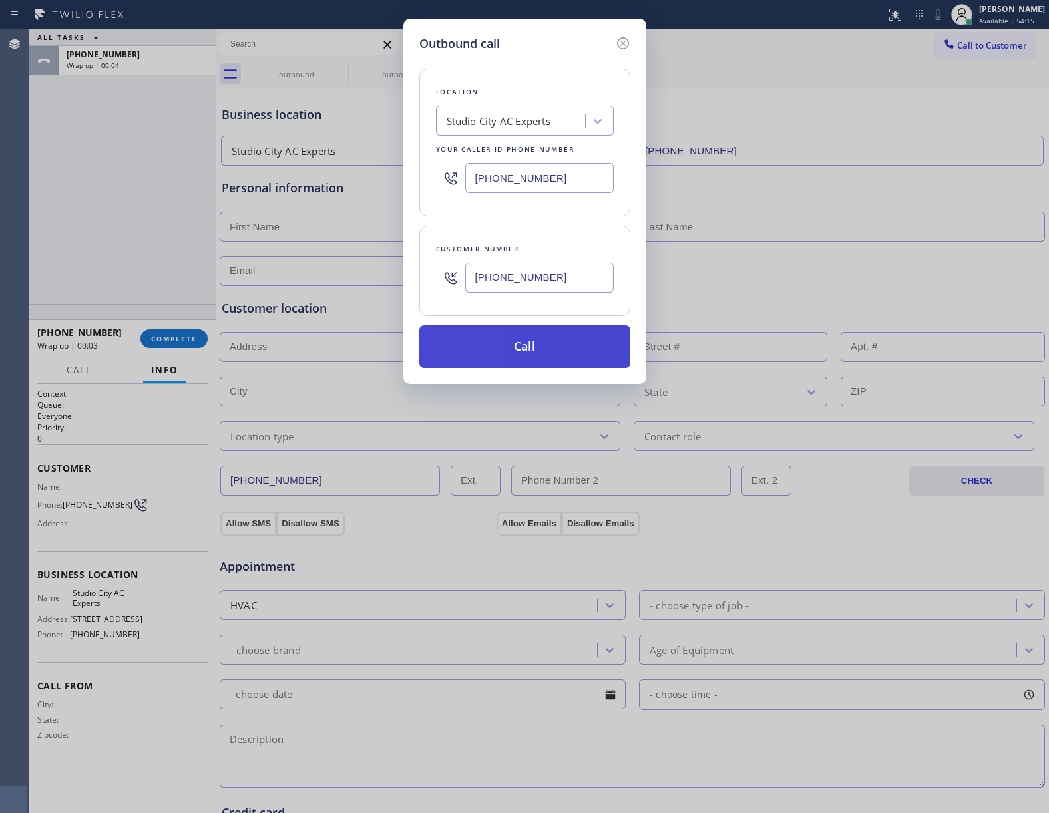
drag, startPoint x: 559, startPoint y: 353, endPoint x: 600, endPoint y: 280, distance: 83.4
click at [560, 351] on button "Call" at bounding box center [524, 346] width 211 height 43
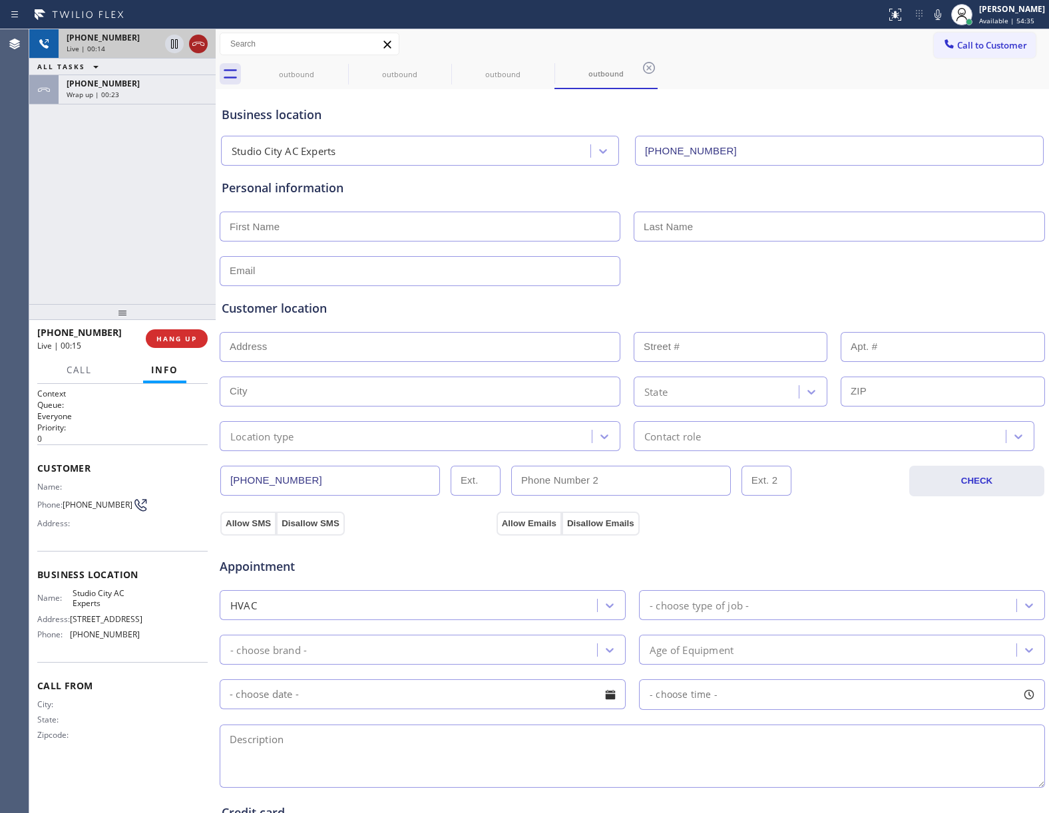
click at [193, 43] on icon at bounding box center [198, 44] width 12 height 4
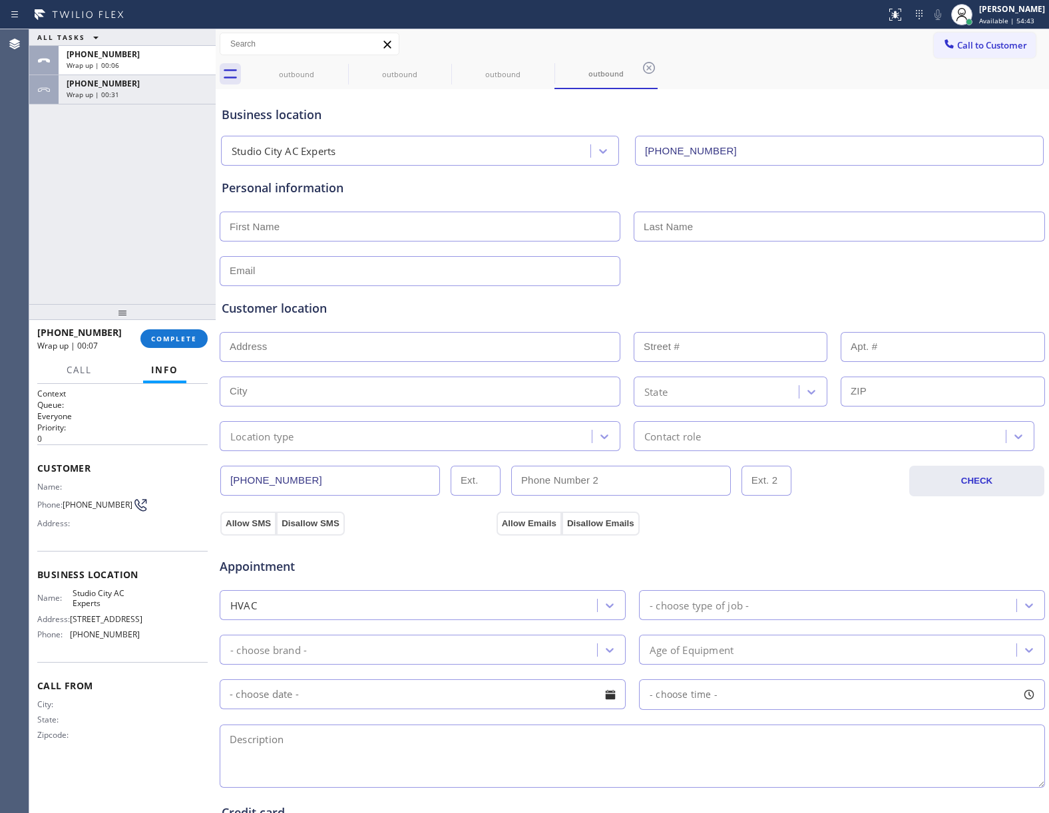
click at [172, 319] on div at bounding box center [122, 312] width 186 height 16
click at [174, 339] on span "COMPLETE" at bounding box center [174, 339] width 46 height 9
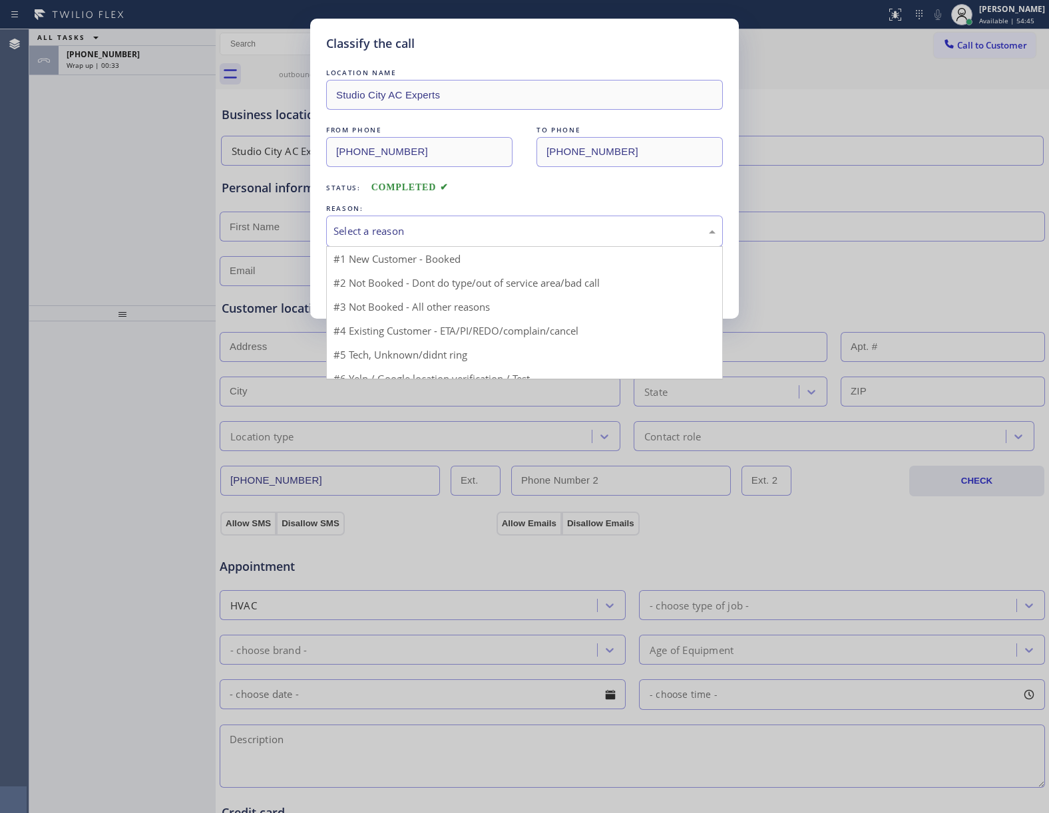
click at [393, 232] on div "Select a reason" at bounding box center [524, 231] width 382 height 15
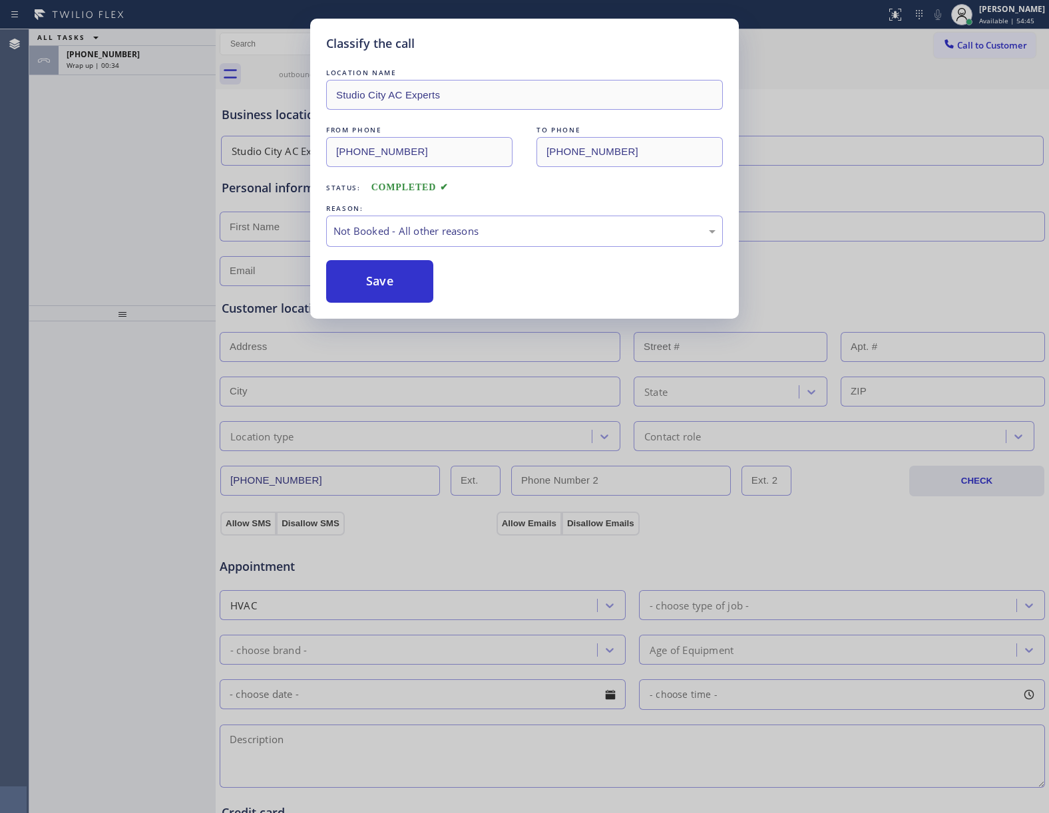
click at [370, 281] on button "Save" at bounding box center [379, 281] width 107 height 43
click at [134, 61] on div "Wrap up | 00:35" at bounding box center [137, 65] width 141 height 9
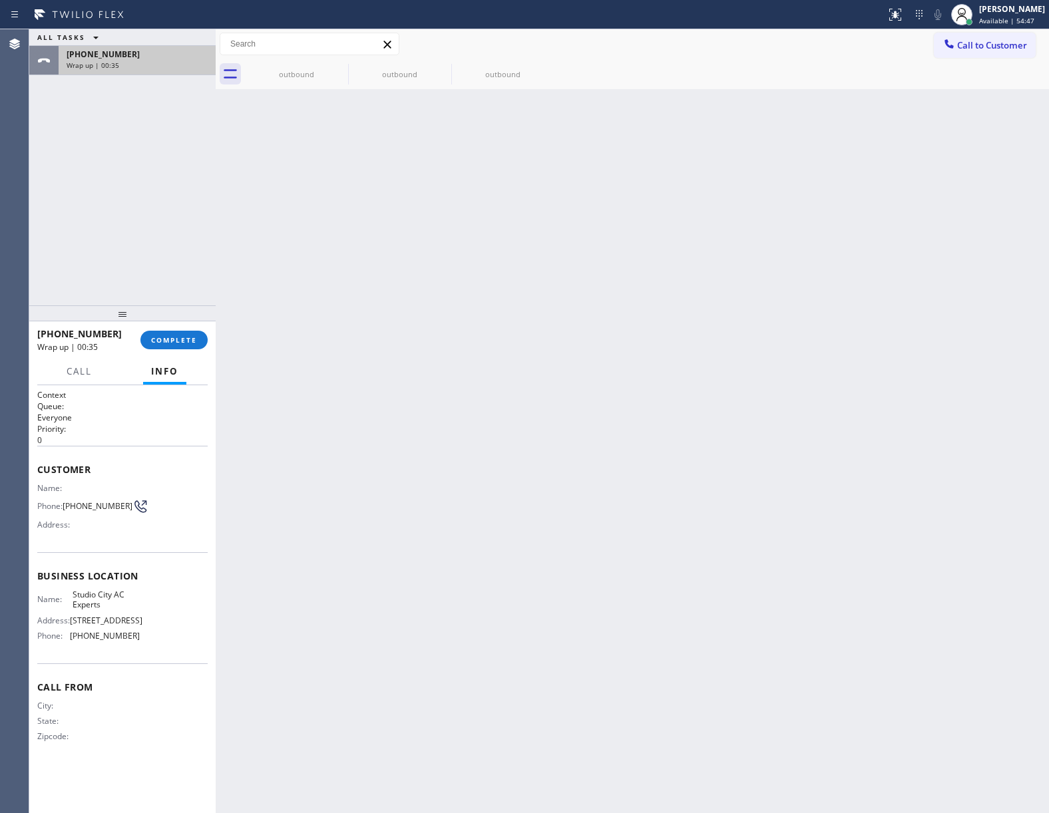
click at [134, 61] on div "Wrap up | 00:35" at bounding box center [137, 65] width 141 height 9
click at [176, 342] on span "COMPLETE" at bounding box center [174, 339] width 46 height 9
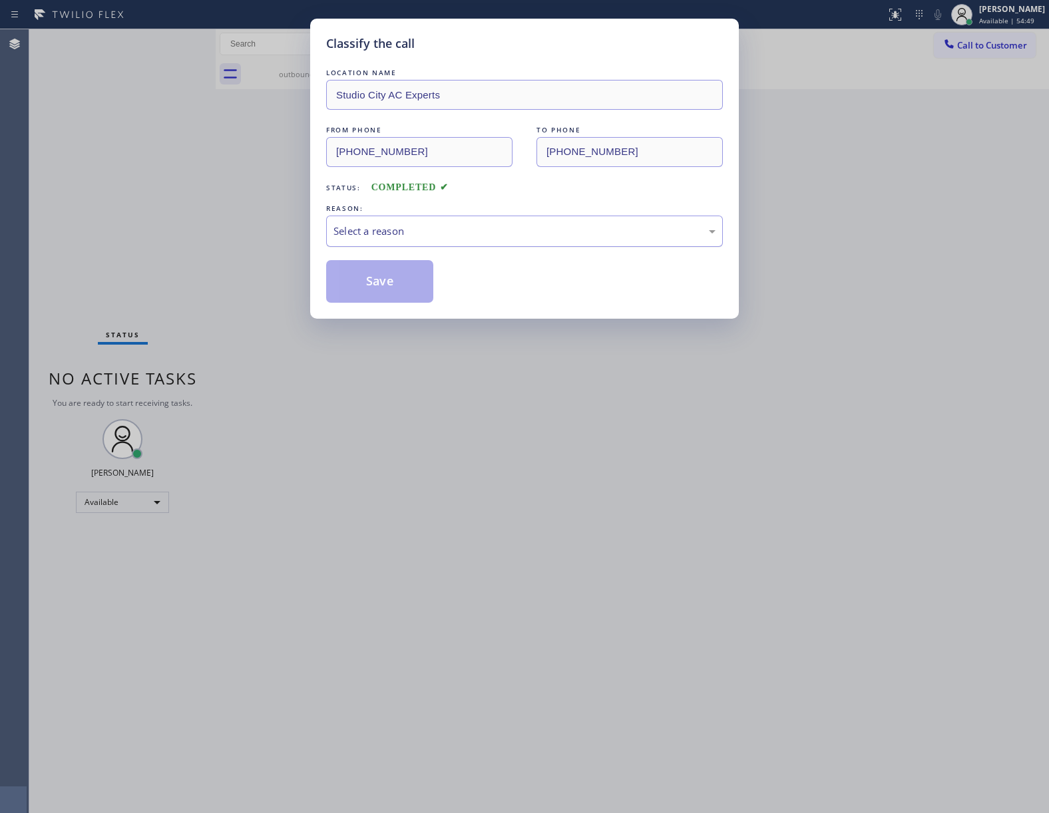
click at [416, 237] on div "Select a reason" at bounding box center [524, 231] width 382 height 15
click at [409, 288] on button "Save" at bounding box center [379, 281] width 107 height 43
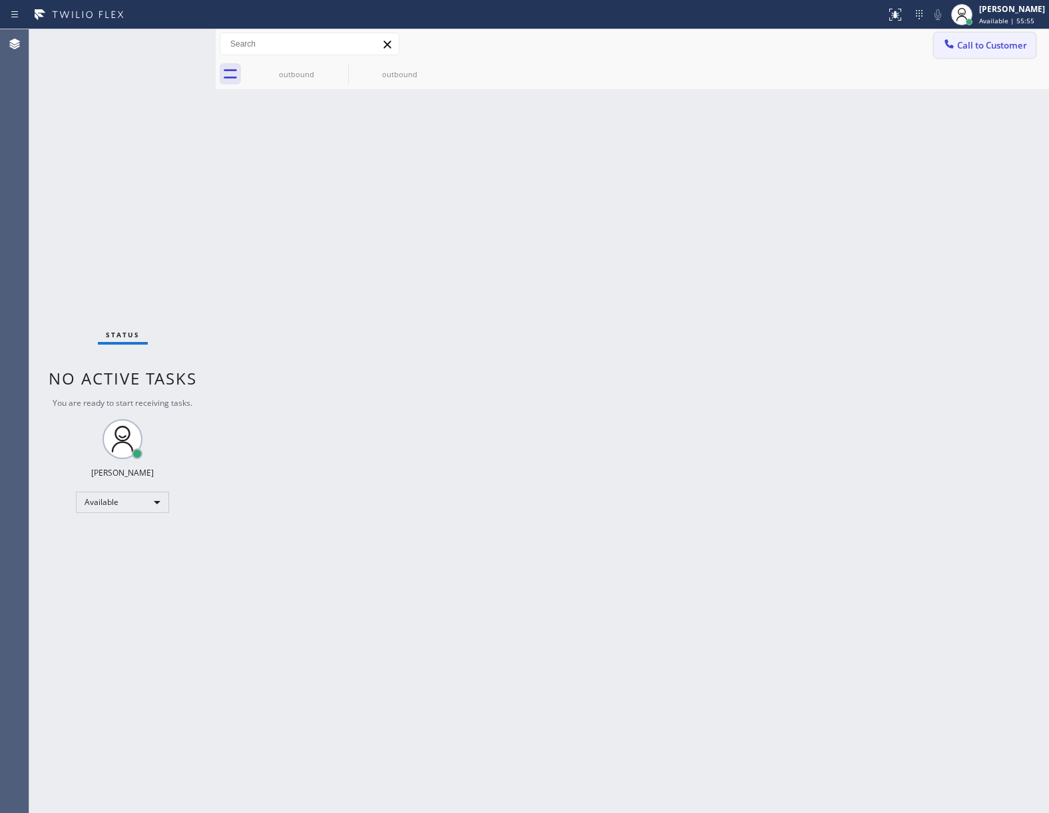
click at [964, 51] on span "Call to Customer" at bounding box center [992, 45] width 70 height 12
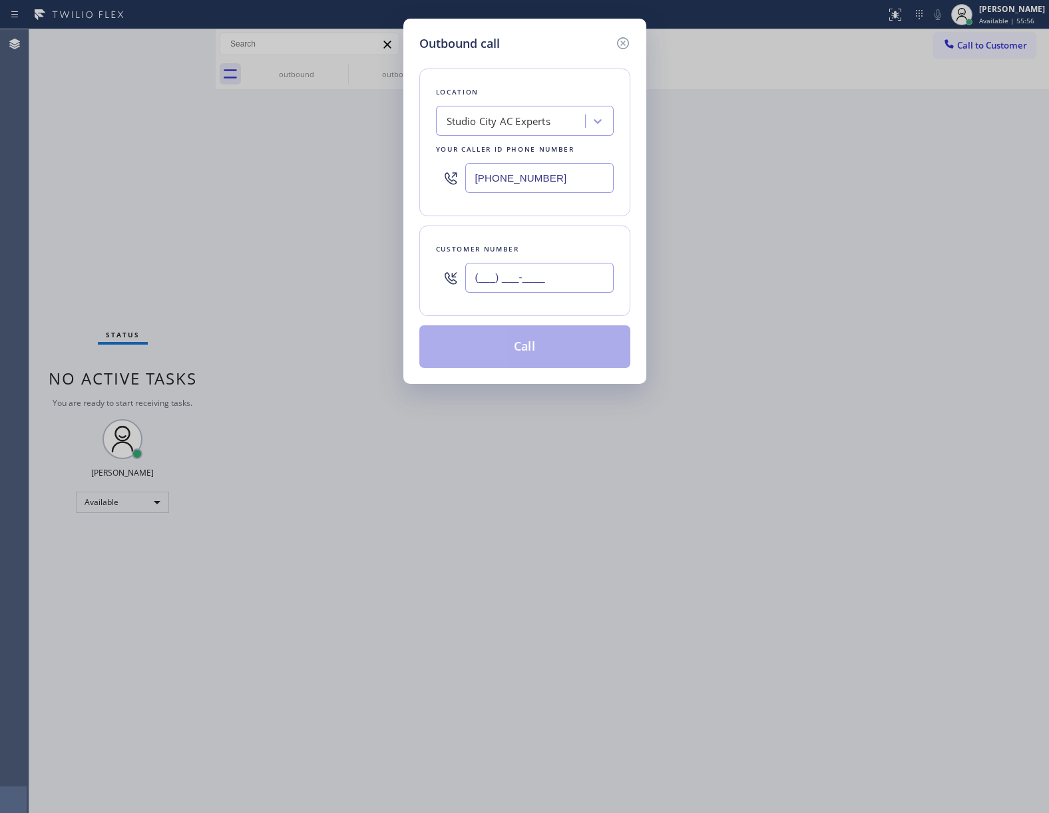
click at [494, 289] on input "(___) ___-____" at bounding box center [539, 278] width 148 height 30
paste input "363) 201-8087"
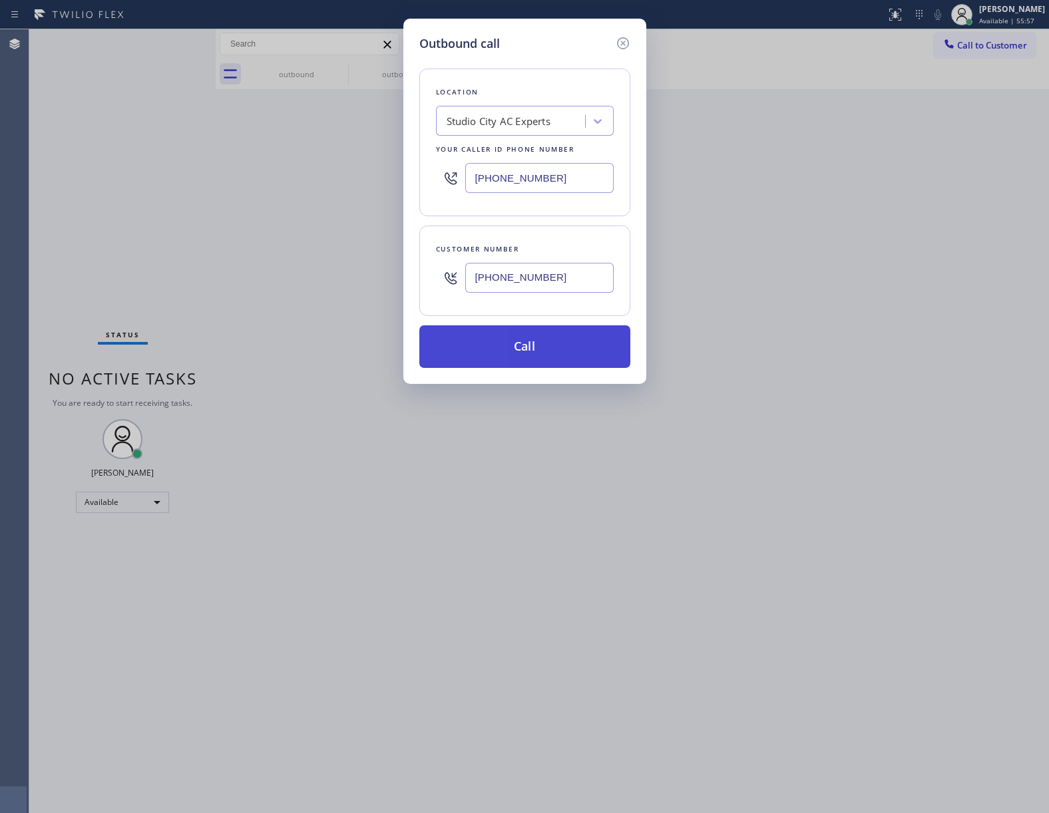
click at [541, 351] on button "Call" at bounding box center [524, 346] width 211 height 43
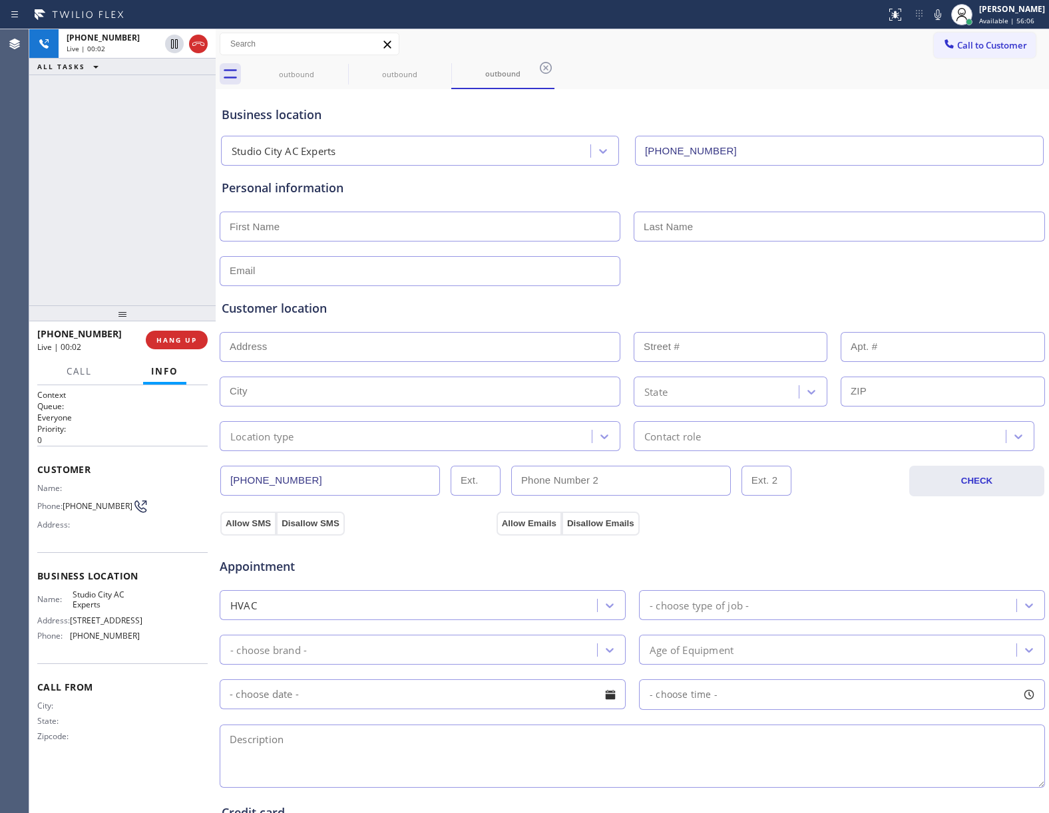
click at [49, 189] on div "[PHONE_NUMBER] Live | 00:02 ALL TASKS ALL TASKS ACTIVE TASKS TASKS IN WRAP UP" at bounding box center [122, 167] width 186 height 276
click at [203, 43] on icon at bounding box center [198, 44] width 12 height 4
click at [978, 48] on span "Call to Customer" at bounding box center [992, 45] width 70 height 12
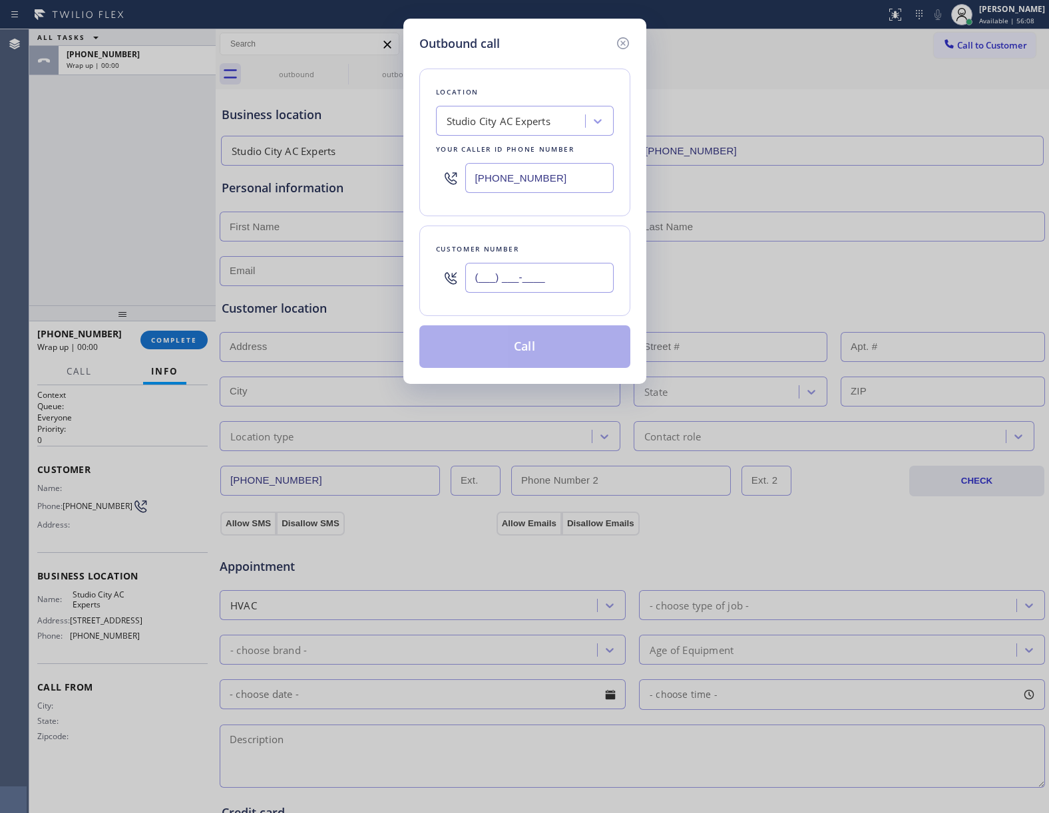
click at [528, 270] on input "(___) ___-____" at bounding box center [539, 278] width 148 height 30
paste input "363) 201-8087"
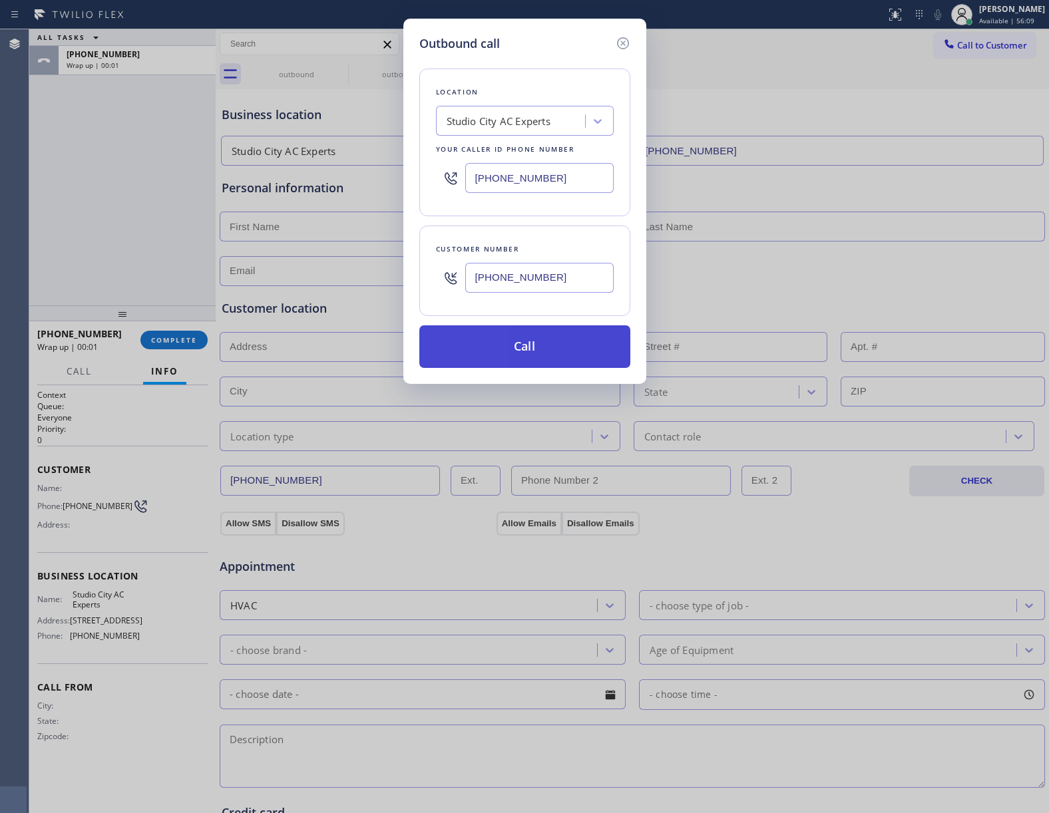
click at [557, 354] on button "Call" at bounding box center [524, 346] width 211 height 43
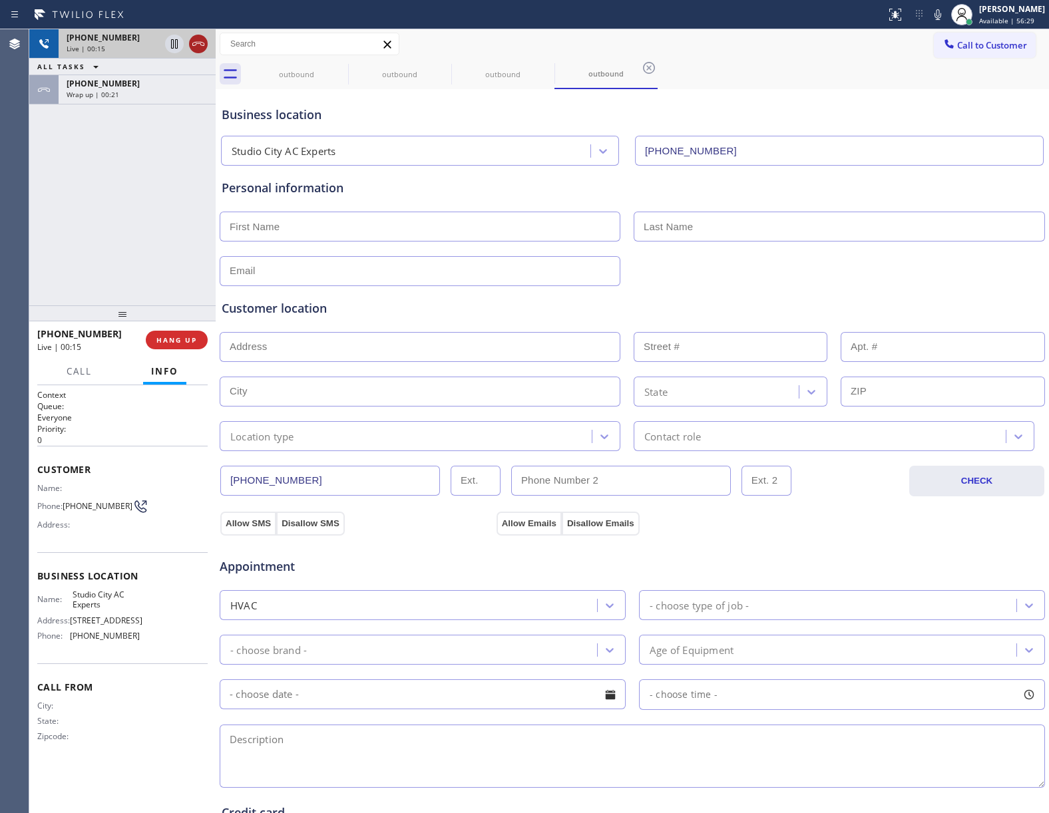
click at [198, 41] on icon at bounding box center [198, 44] width 16 height 16
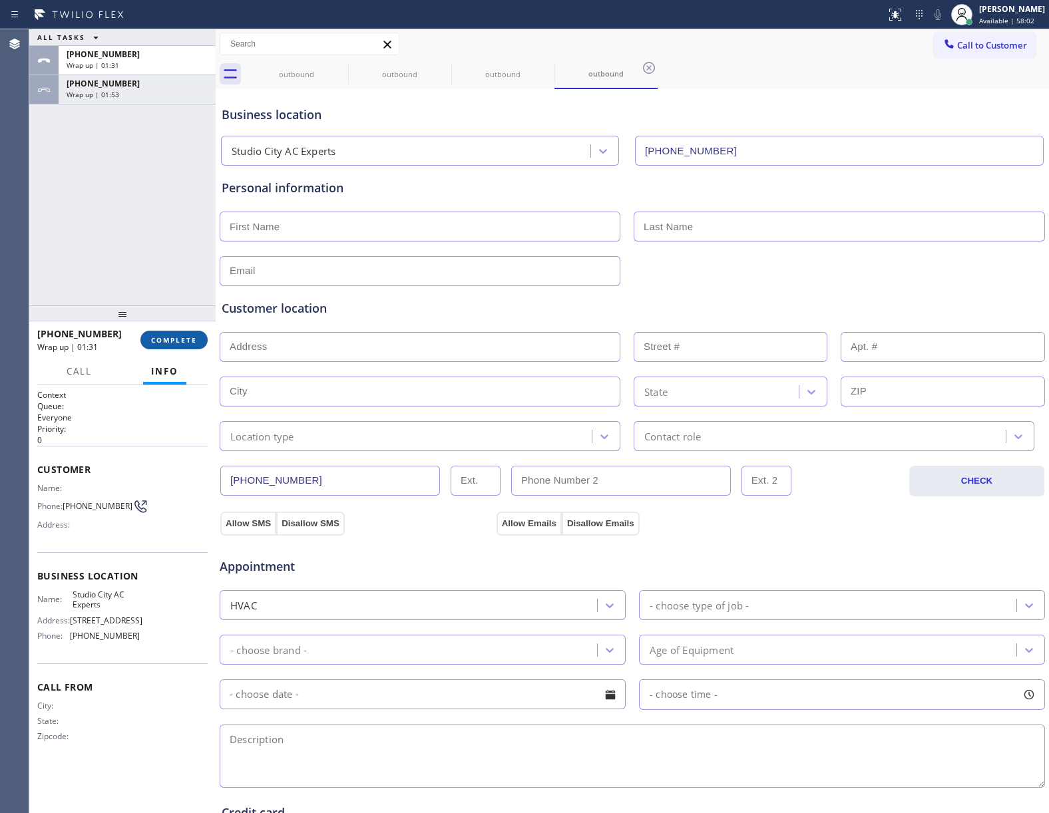
click at [170, 331] on button "COMPLETE" at bounding box center [173, 340] width 67 height 19
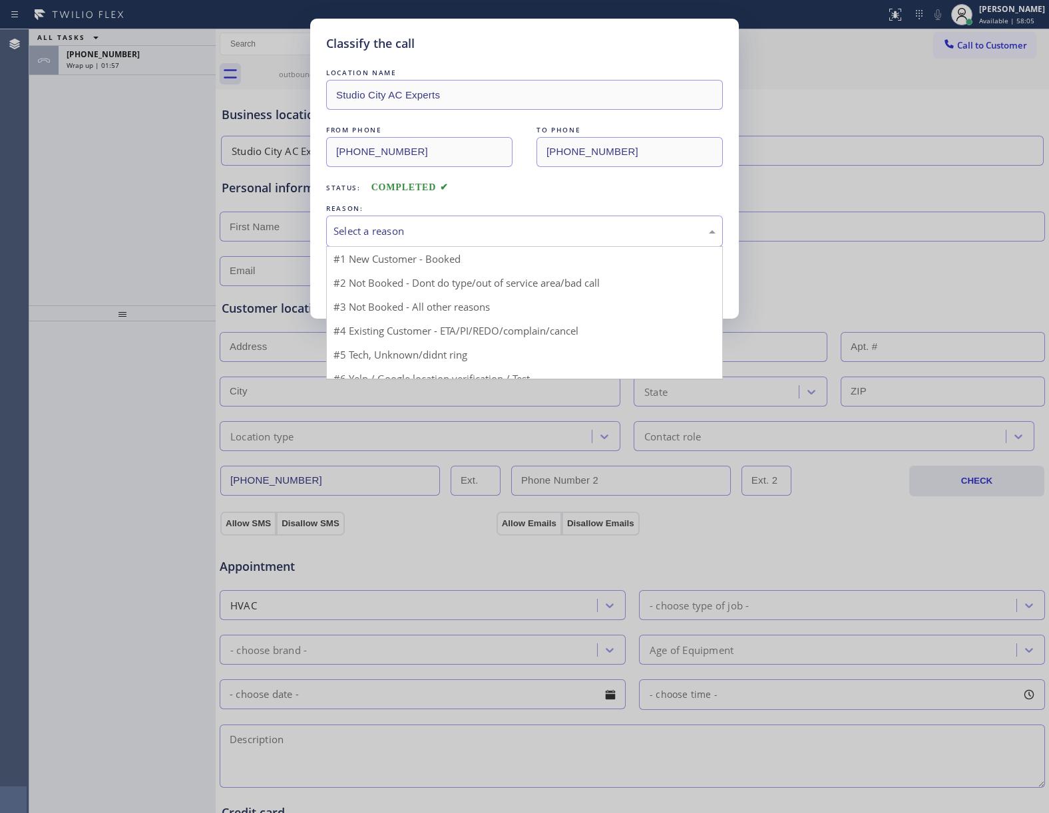
click at [344, 230] on div "Select a reason" at bounding box center [524, 231] width 382 height 15
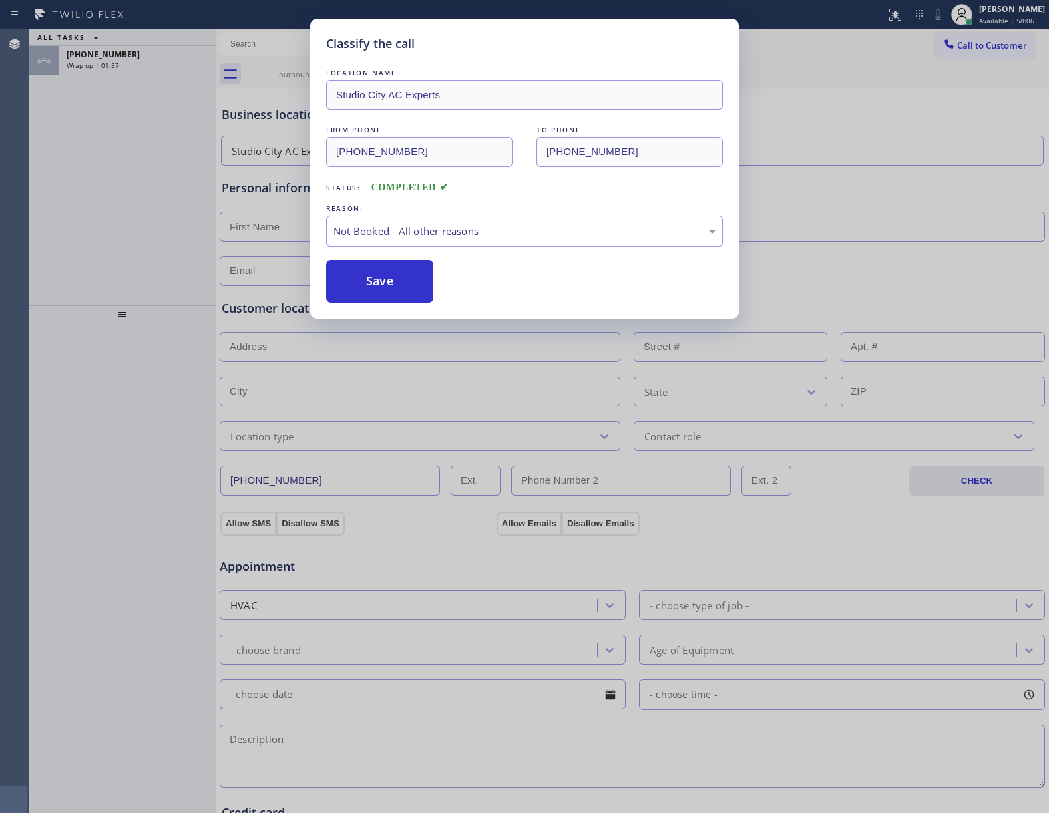
click at [367, 285] on button "Save" at bounding box center [379, 281] width 107 height 43
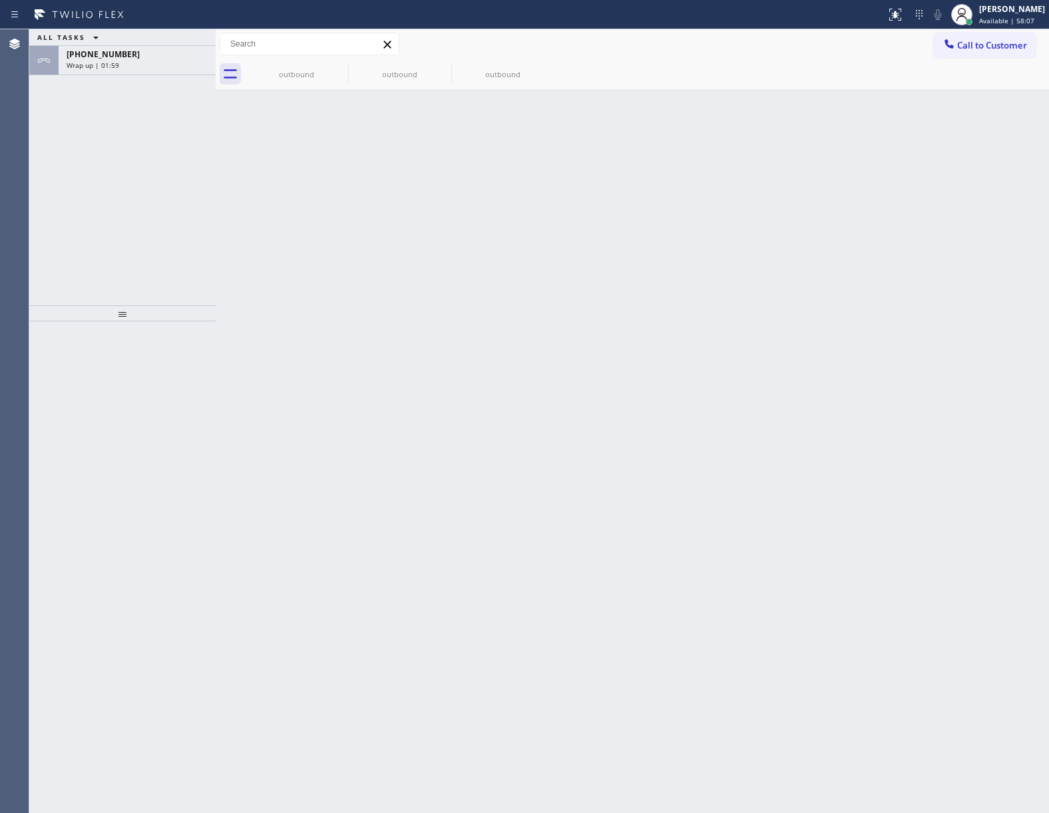
click at [104, 45] on button "ALL TASKS" at bounding box center [70, 37] width 83 height 16
click at [102, 45] on button "ALL TASKS" at bounding box center [70, 37] width 83 height 16
click at [106, 45] on button "ALL TASKS" at bounding box center [70, 37] width 83 height 16
drag, startPoint x: 298, startPoint y: 62, endPoint x: 156, endPoint y: 83, distance: 144.0
click at [294, 64] on div "outbound" at bounding box center [296, 74] width 100 height 30
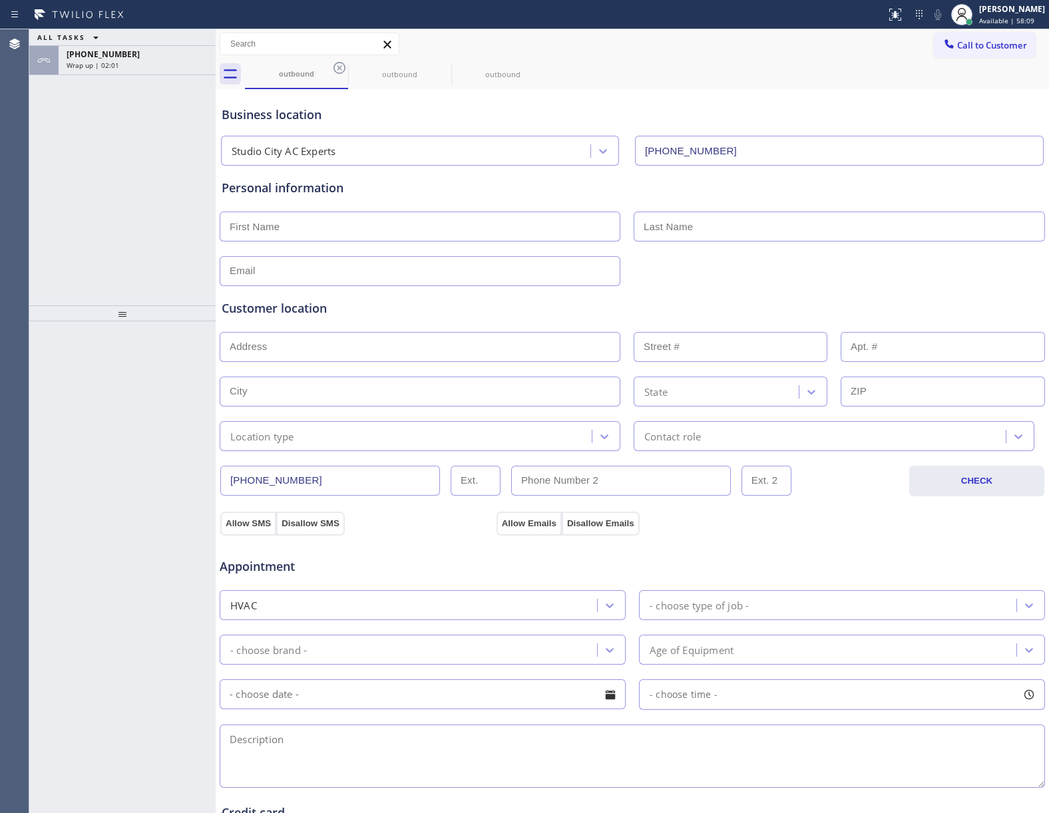
click at [145, 46] on div "ALL TASKS ALL TASKS ACTIVE TASKS TASKS IN WRAP UP" at bounding box center [122, 37] width 186 height 17
click at [162, 46] on div "ALL TASKS ALL TASKS ACTIVE TASKS TASKS IN WRAP UP" at bounding box center [122, 37] width 186 height 17
click at [158, 46] on div "ALL TASKS ALL TASKS ACTIVE TASKS TASKS IN WRAP UP" at bounding box center [122, 37] width 186 height 17
click at [150, 59] on div "ALL TASKS ALL TASKS ACTIVE TASKS TASKS IN WRAP UP [PHONE_NUMBER] Wrap up | 02:02" at bounding box center [122, 52] width 186 height 46
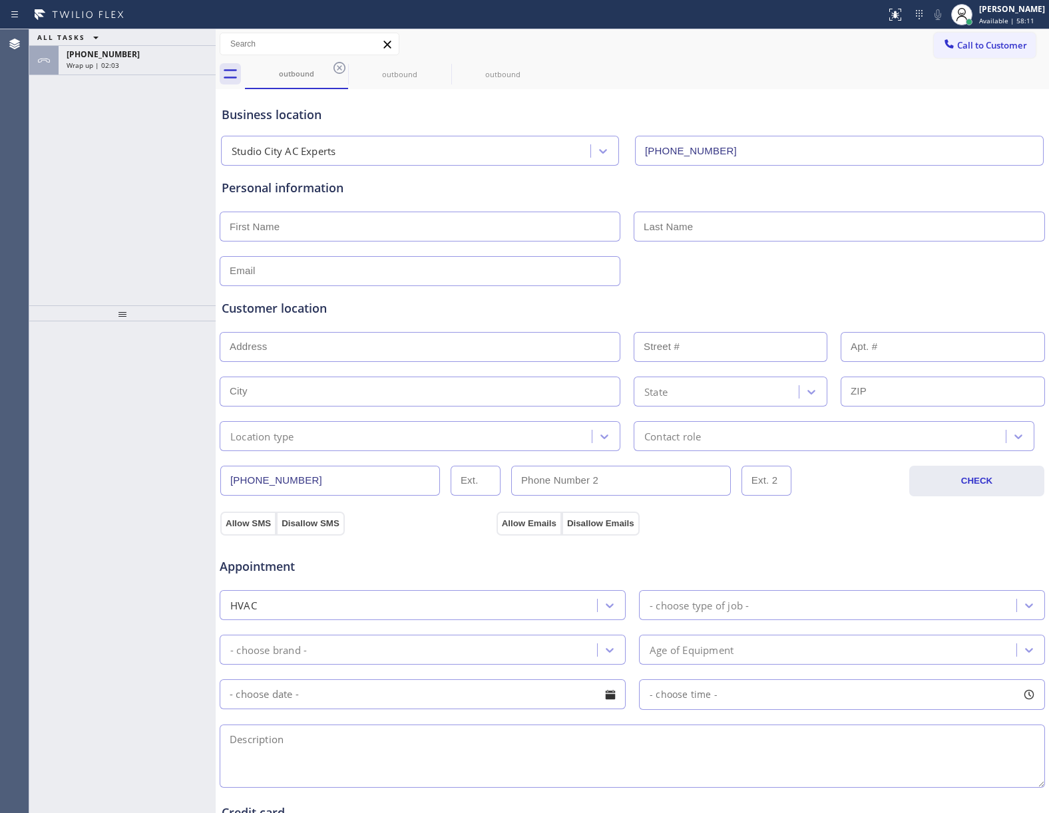
click at [150, 46] on div "ALL TASKS ALL TASKS ACTIVE TASKS TASKS IN WRAP UP" at bounding box center [122, 37] width 186 height 17
click at [72, 41] on div "ALL TASKS ALL TASKS ACTIVE TASKS TASKS IN WRAP UP [PHONE_NUMBER] Wrap up | 02:03" at bounding box center [122, 52] width 186 height 46
click at [326, 64] on div "outbound" at bounding box center [296, 73] width 100 height 29
click at [338, 64] on icon at bounding box center [339, 68] width 16 height 16
click at [0, 0] on icon at bounding box center [0, 0] width 0 height 0
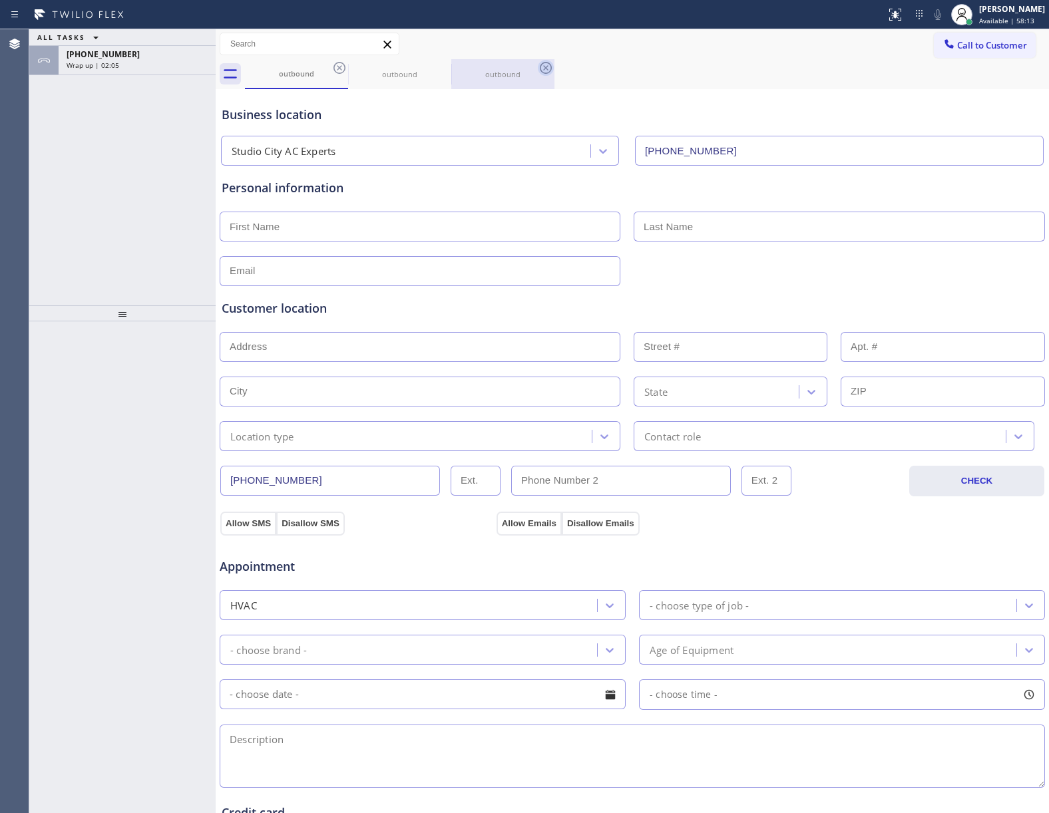
click at [538, 65] on icon at bounding box center [546, 68] width 16 height 16
click at [339, 65] on div "outbound outbound outbound" at bounding box center [647, 74] width 804 height 30
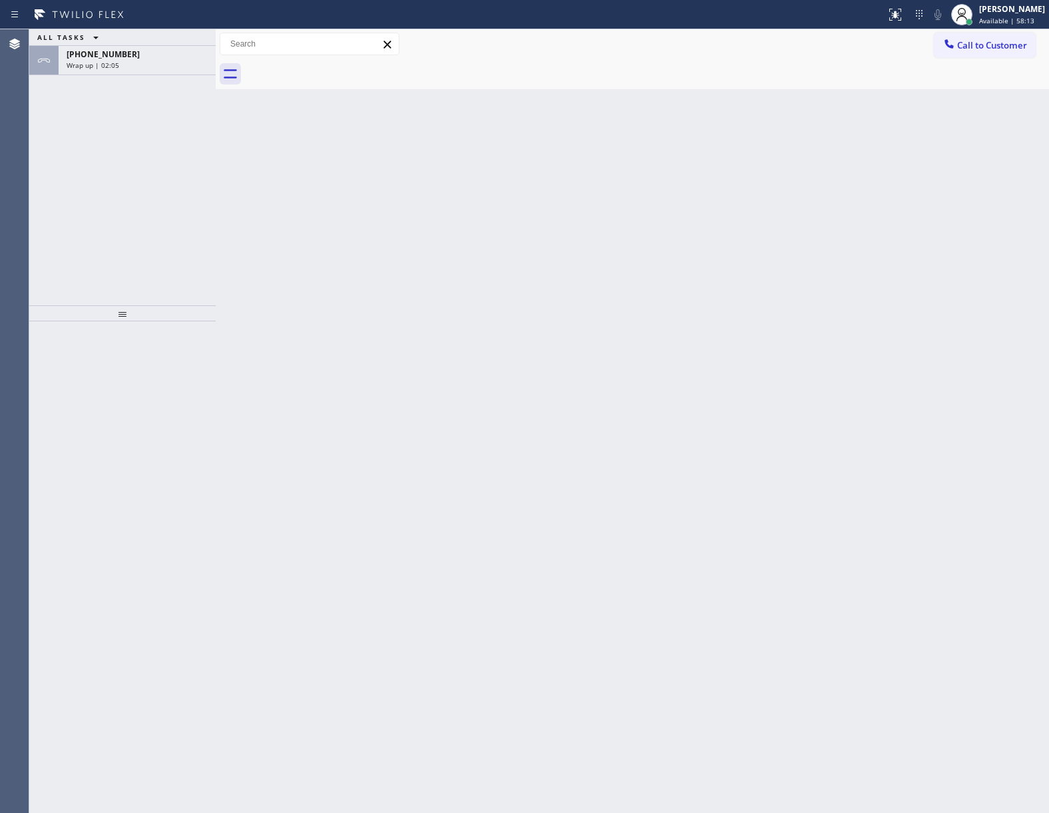
click at [339, 65] on div at bounding box center [647, 74] width 804 height 30
click at [94, 45] on icon at bounding box center [96, 37] width 16 height 16
click at [90, 116] on div "ALL TASKS ALL TASKS ACTIVE TASKS TASKS IN WRAP UP [PHONE_NUMBER] Wrap up | 02:08" at bounding box center [122, 167] width 186 height 276
click at [81, 36] on div "ALL TASKS ALL TASKS ACTIVE TASKS TASKS IN WRAP UP [PHONE_NUMBER] Wrap up | 02:08" at bounding box center [122, 52] width 186 height 46
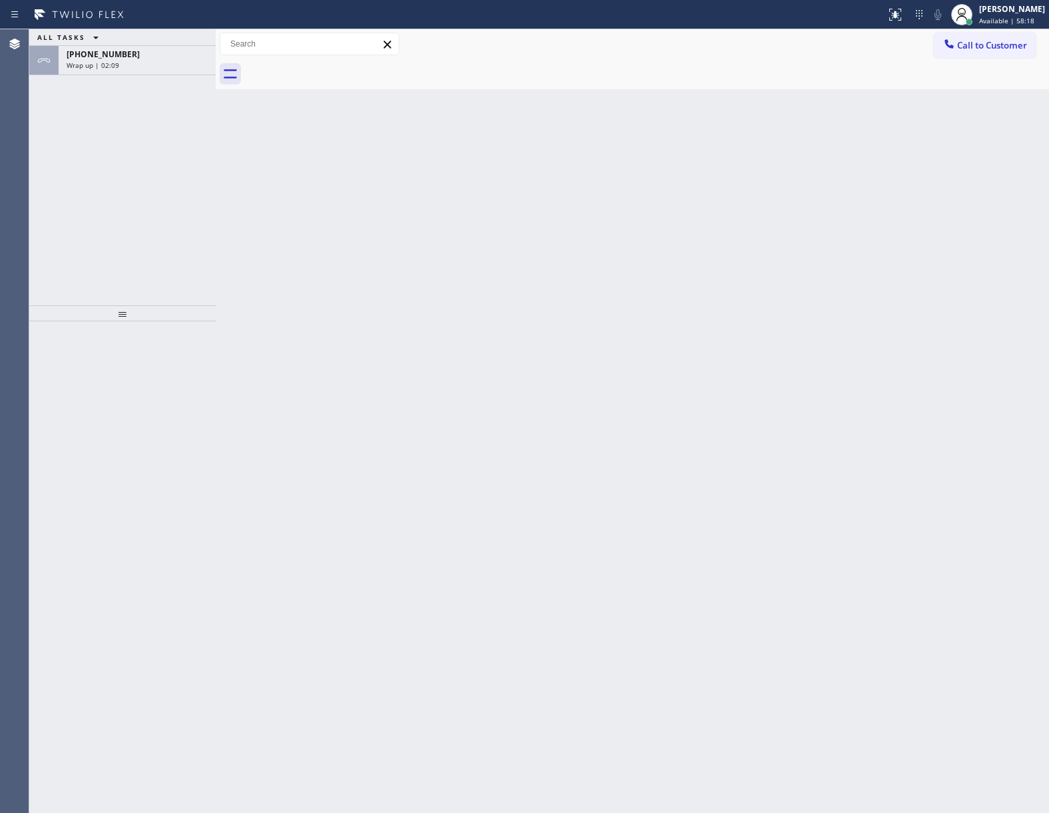
click at [89, 45] on icon at bounding box center [96, 37] width 16 height 16
click at [102, 45] on button "ALL TASKS" at bounding box center [70, 37] width 83 height 16
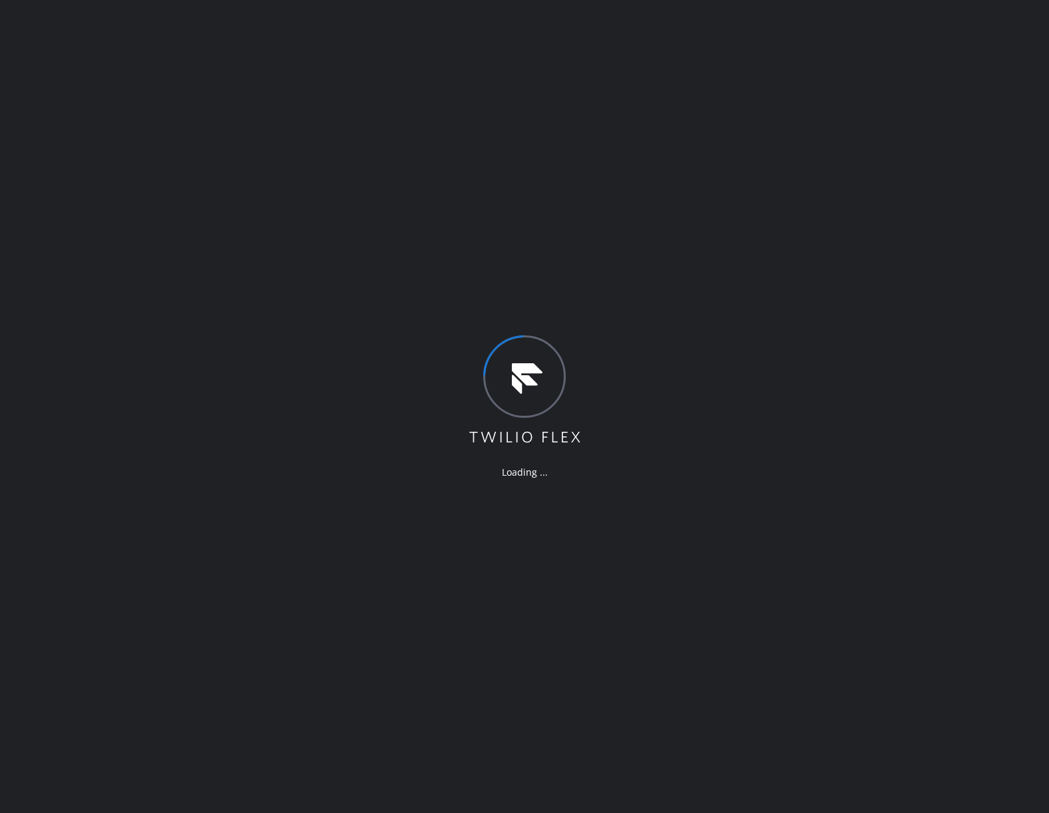
click at [469, 374] on icon at bounding box center [524, 390] width 115 height 110
click at [194, 354] on div "Loading ..." at bounding box center [524, 406] width 1049 height 813
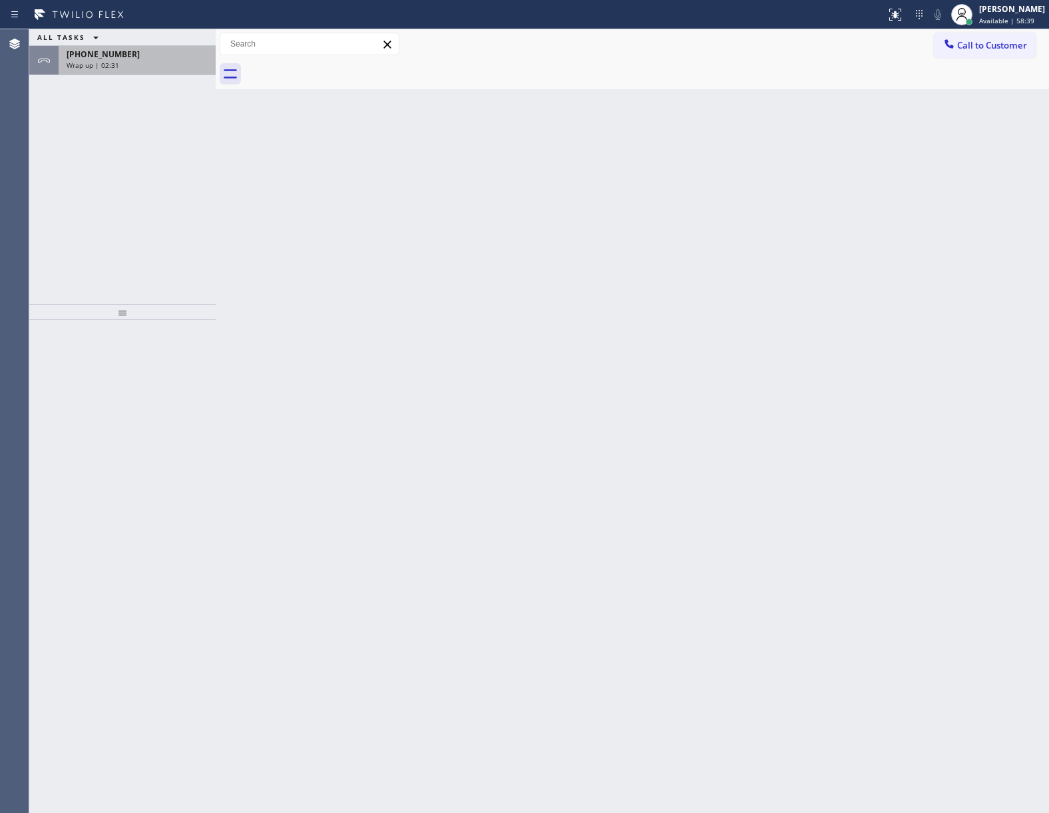
click at [152, 59] on div "+13632018087" at bounding box center [137, 54] width 141 height 11
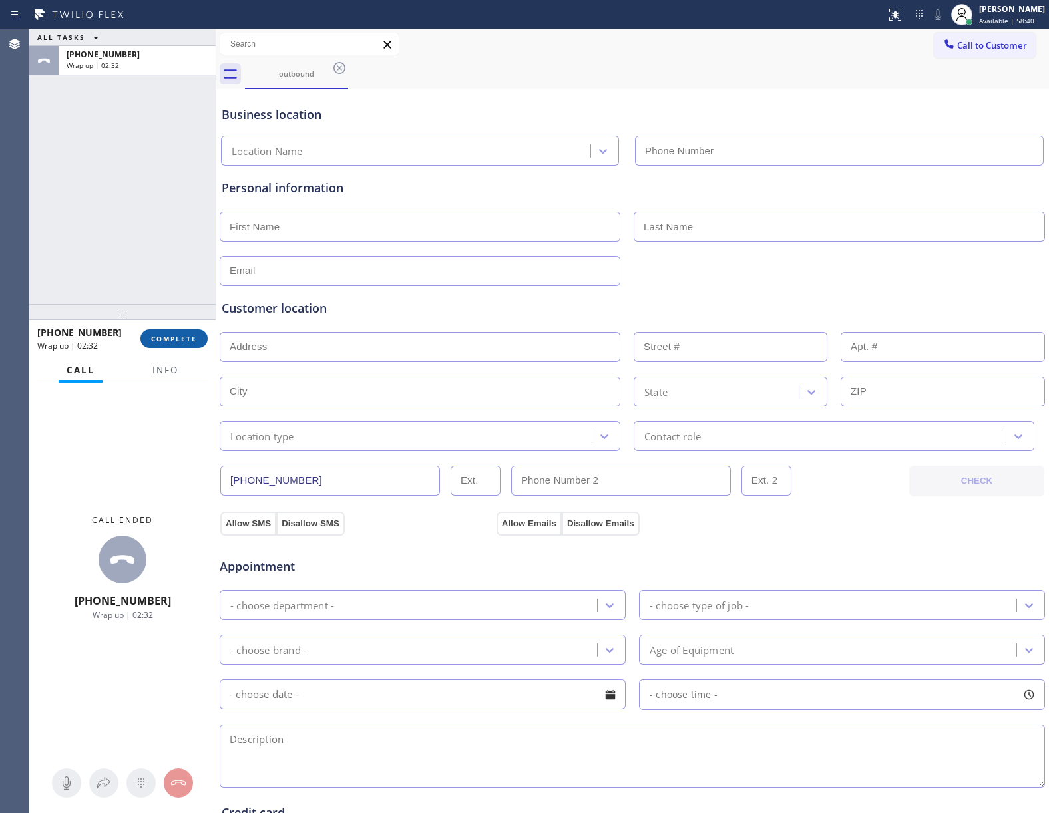
click at [160, 341] on span "COMPLETE" at bounding box center [174, 338] width 46 height 9
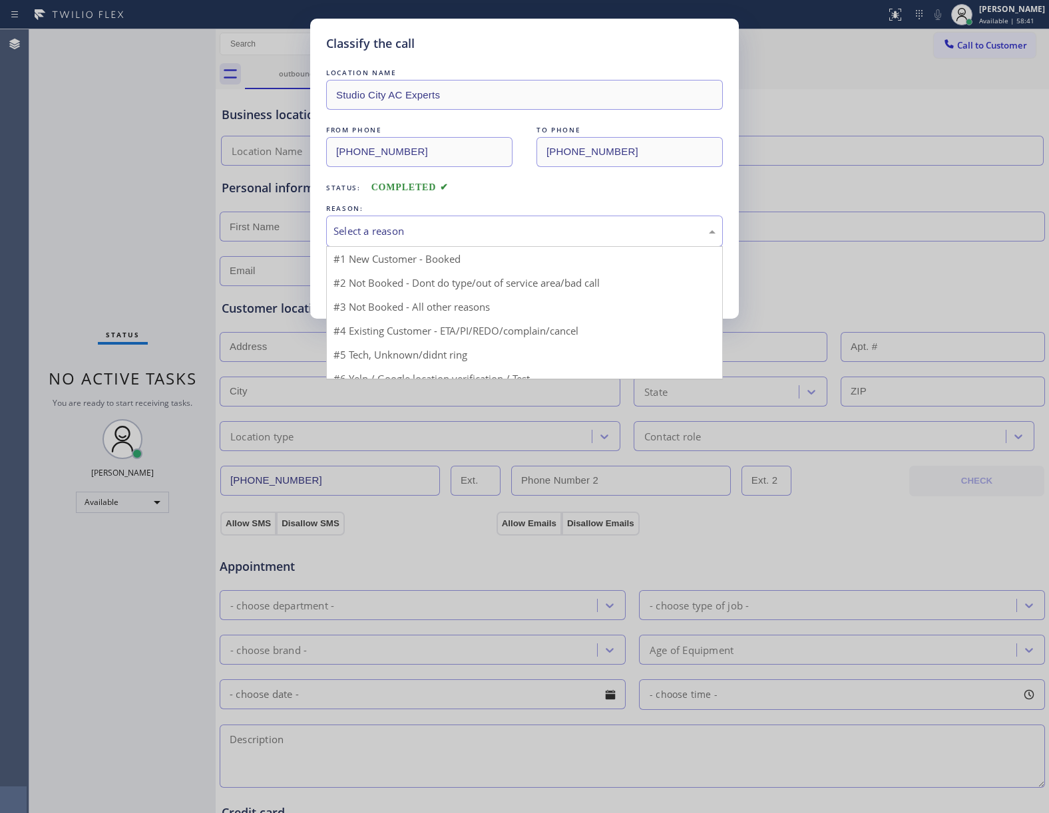
drag, startPoint x: 447, startPoint y: 221, endPoint x: 418, endPoint y: 277, distance: 63.1
click at [447, 224] on div "Select a reason" at bounding box center [524, 231] width 397 height 31
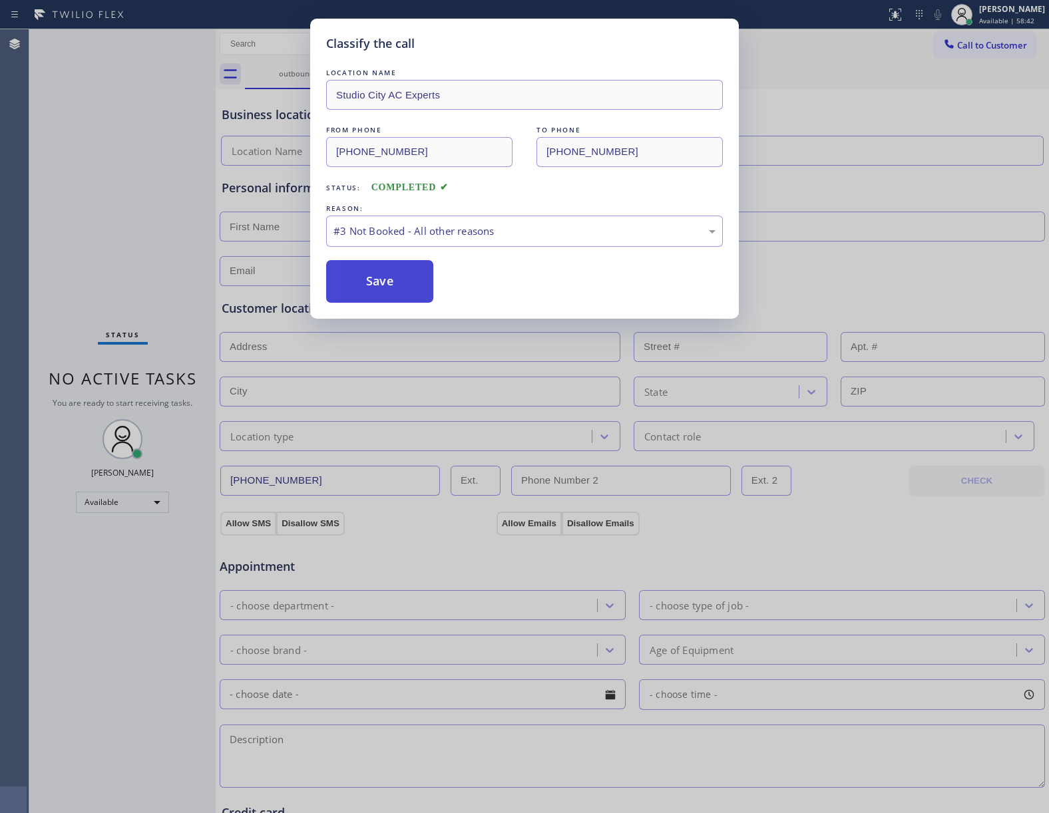
click at [355, 275] on button "Save" at bounding box center [379, 281] width 107 height 43
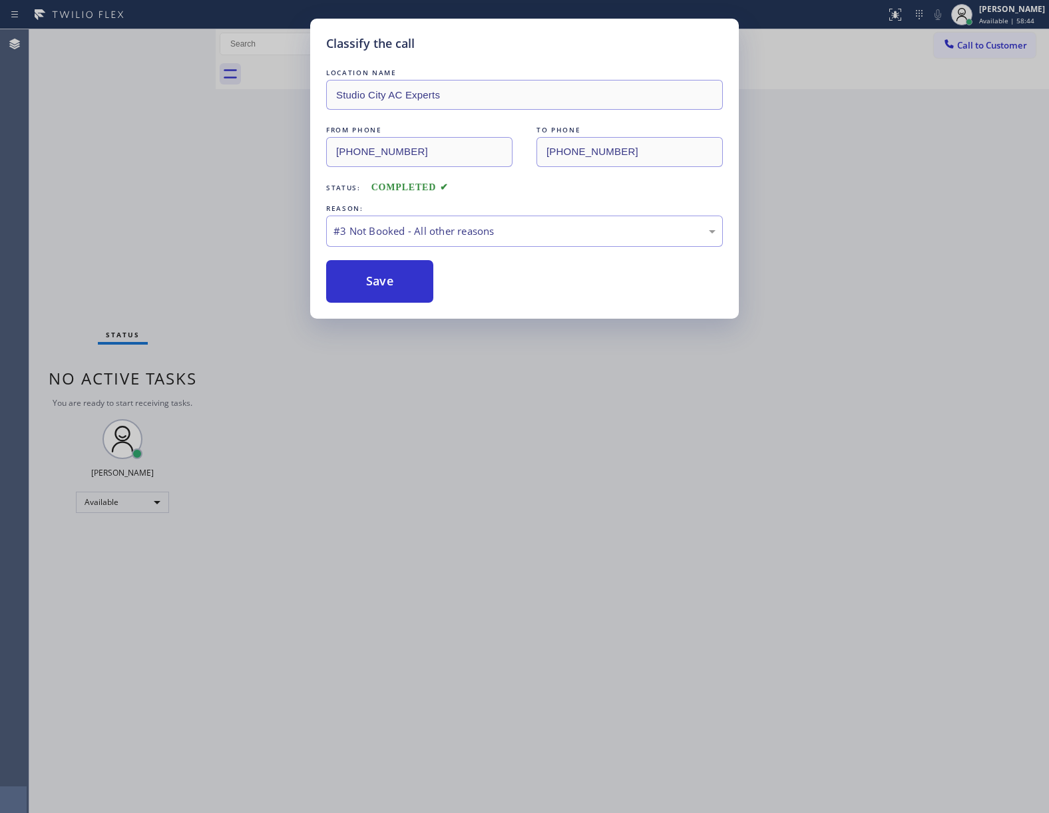
click at [978, 46] on div "Classify the call LOCATION NAME Studio City AC Experts FROM PHONE (818) 643-379…" at bounding box center [524, 406] width 1049 height 813
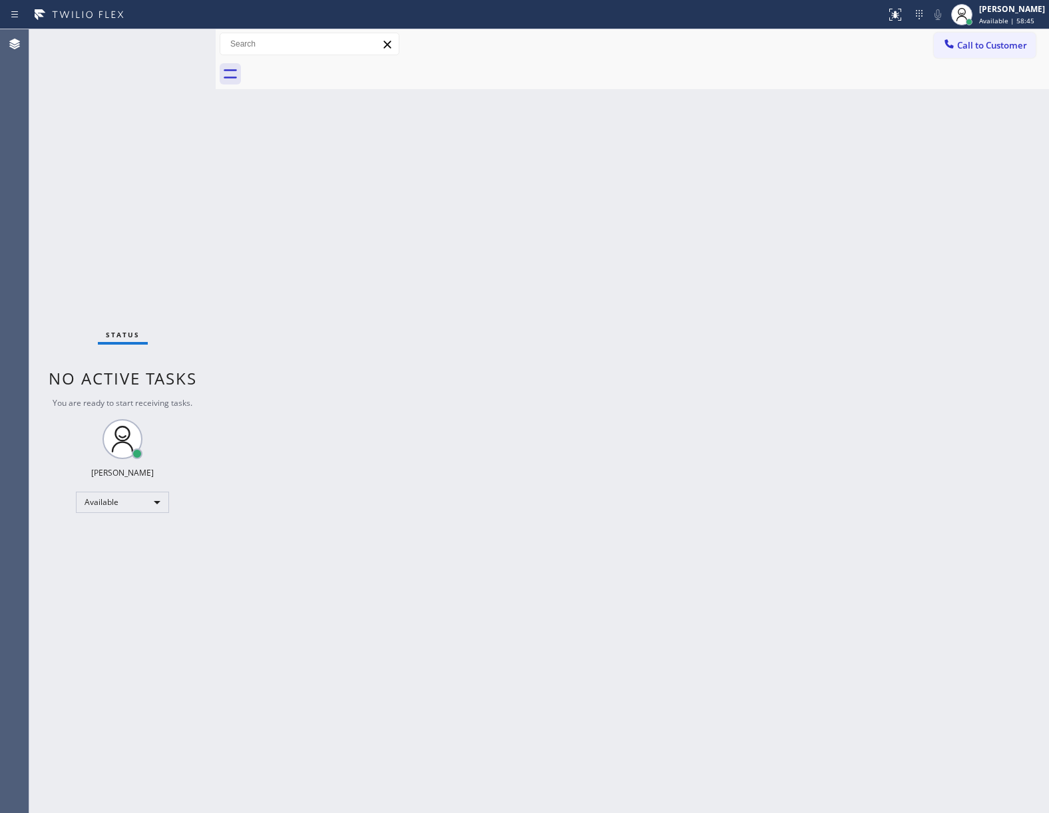
click at [978, 46] on span "Call to Customer" at bounding box center [992, 45] width 70 height 12
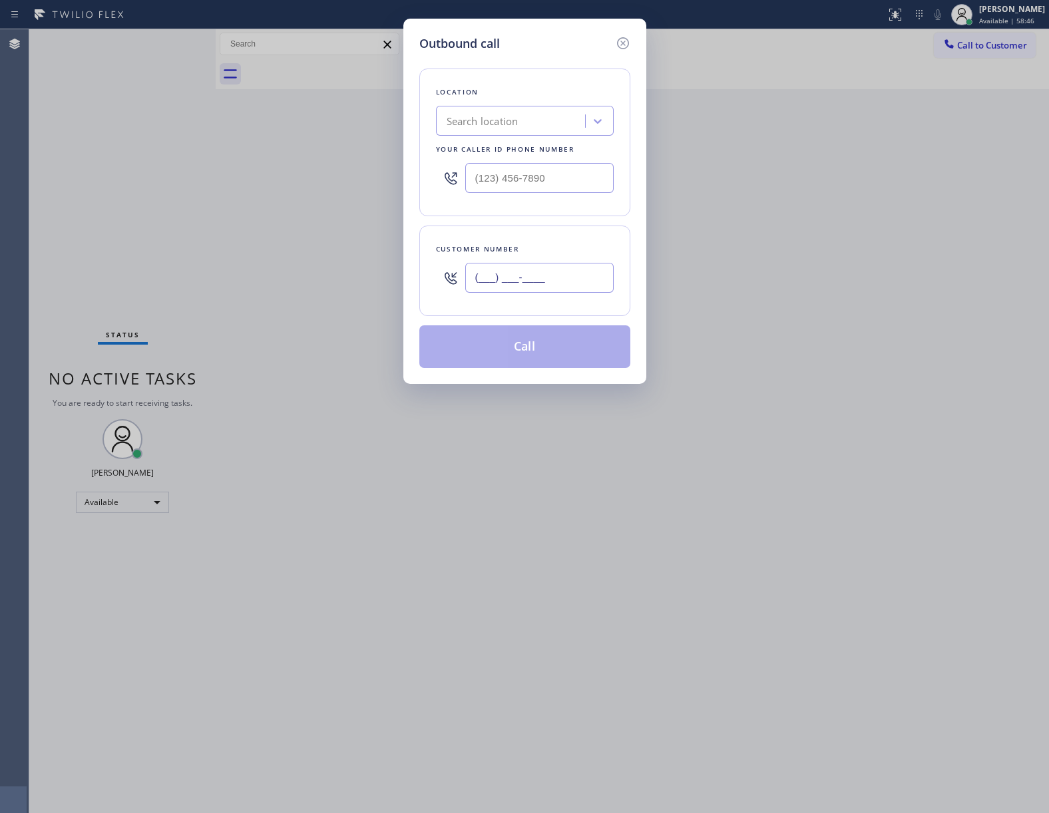
click at [543, 290] on input "(___) ___-____" at bounding box center [539, 278] width 148 height 30
paste input "363) 201-8087"
type input "[PHONE_NUMBER]"
click at [500, 110] on div "Search location" at bounding box center [512, 121] width 145 height 23
type input "5 Star Applian"
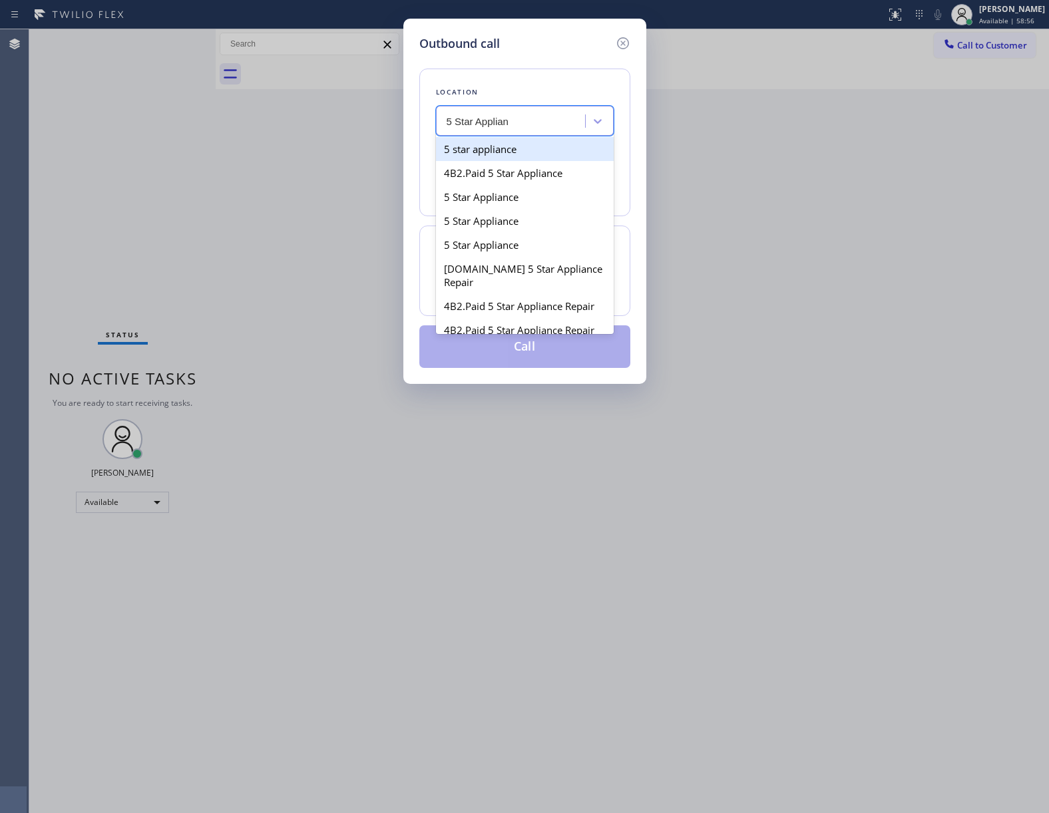
type input "[PHONE_NUMBER]"
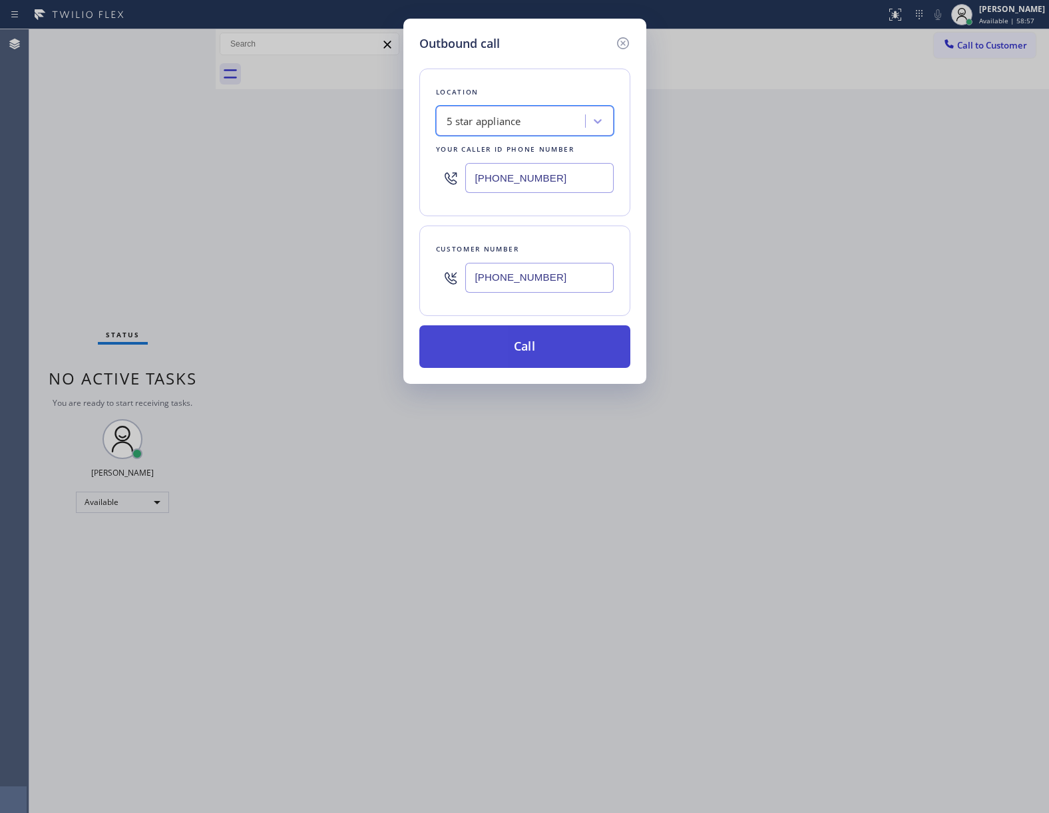
click at [503, 361] on button "Call" at bounding box center [524, 346] width 211 height 43
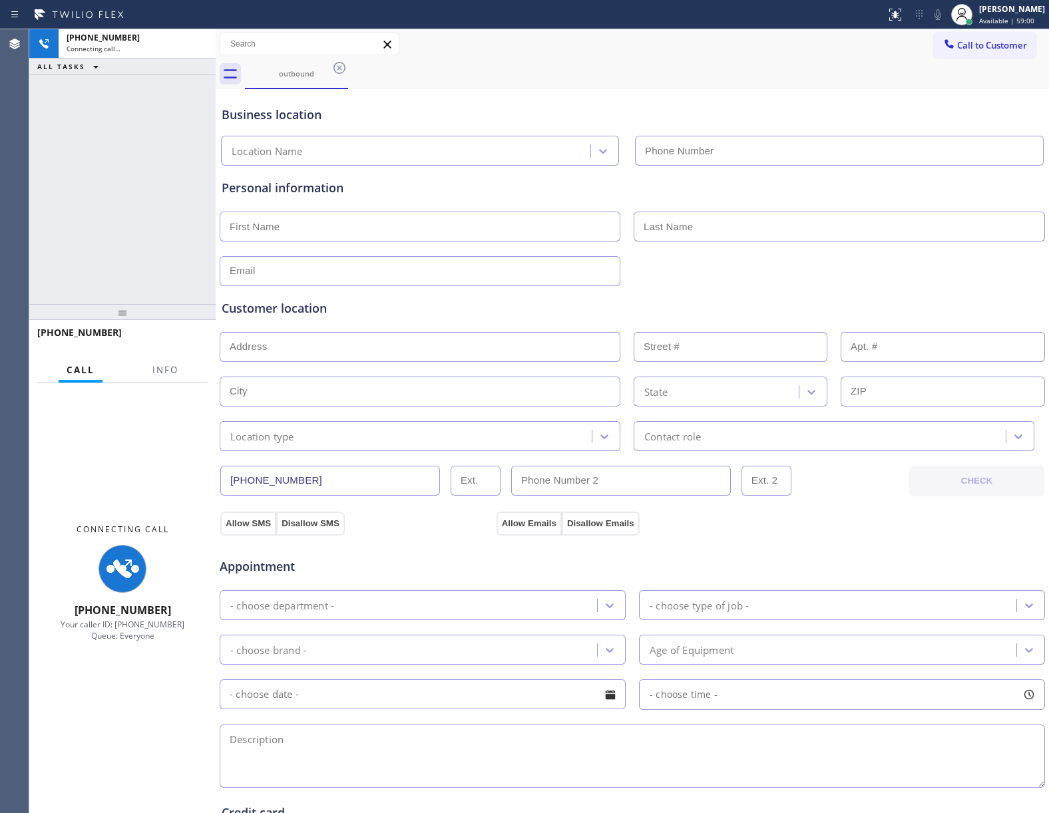
type input "[PHONE_NUMBER]"
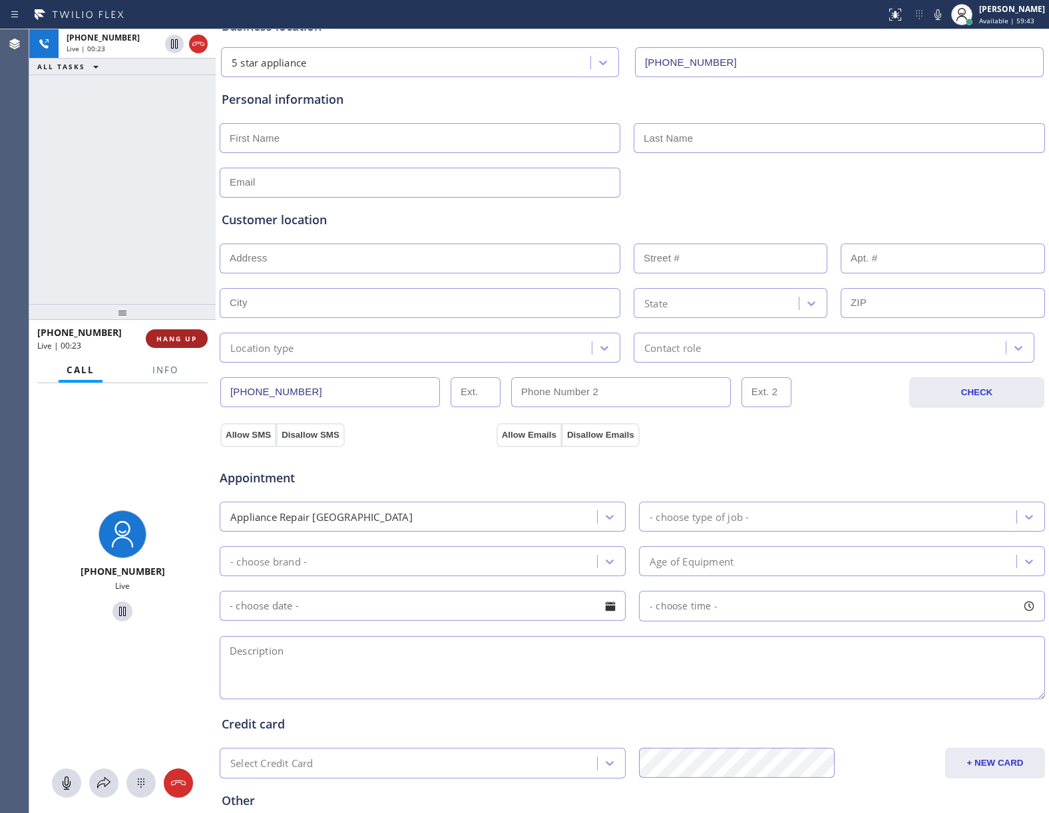
click at [168, 346] on button "HANG UP" at bounding box center [177, 338] width 62 height 19
click at [181, 370] on button "Info" at bounding box center [165, 370] width 42 height 26
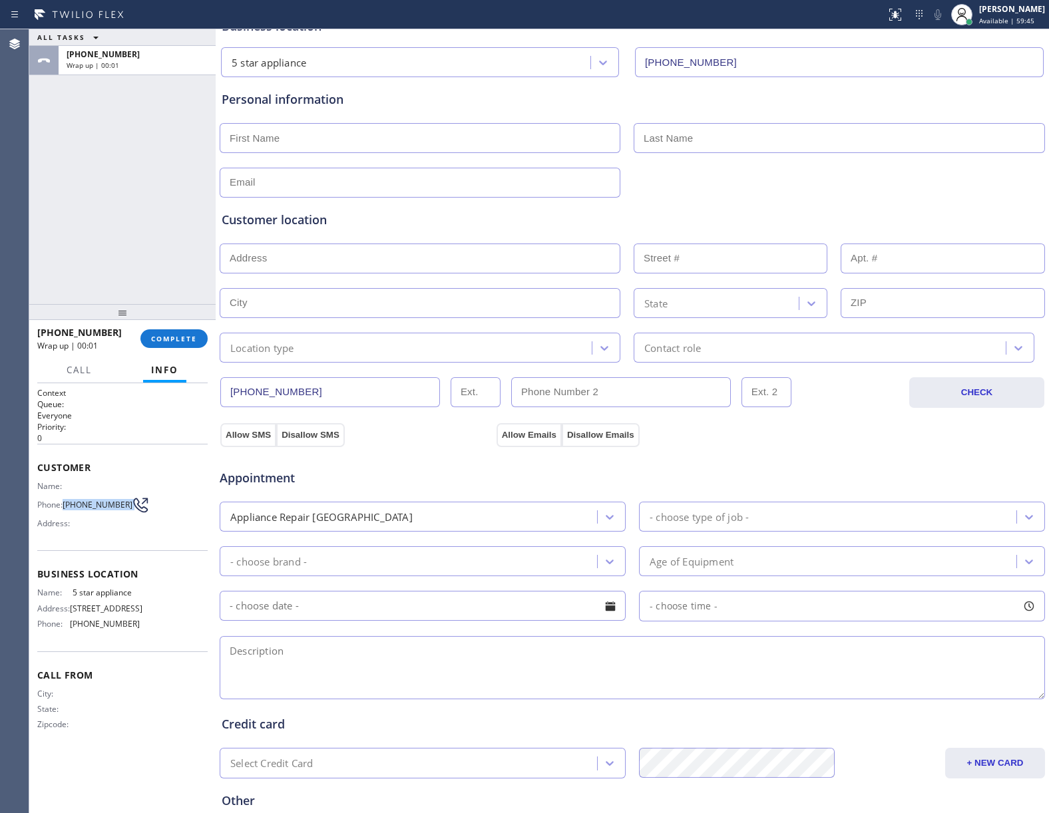
drag, startPoint x: 75, startPoint y: 507, endPoint x: 136, endPoint y: 509, distance: 61.9
click at [136, 509] on div "Phone: [PHONE_NUMBER]" at bounding box center [88, 505] width 102 height 16
copy div "[PHONE_NUMBER]"
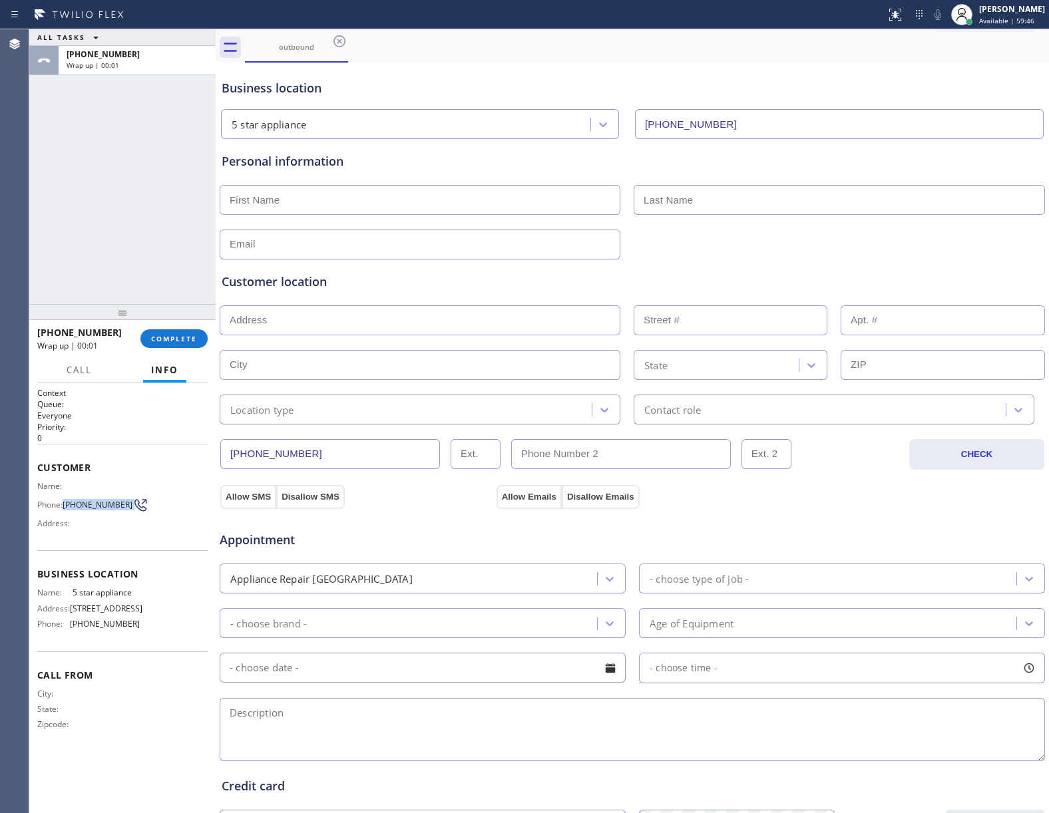
scroll to position [0, 0]
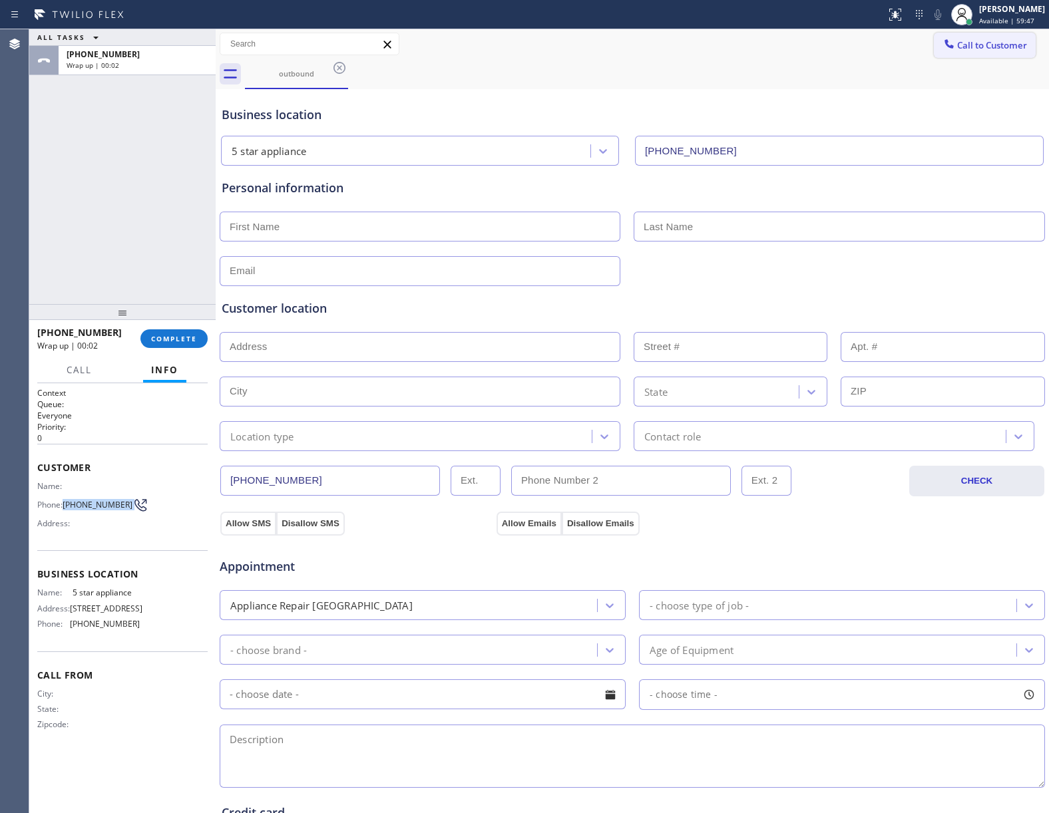
click at [982, 52] on button "Call to Customer" at bounding box center [985, 45] width 102 height 25
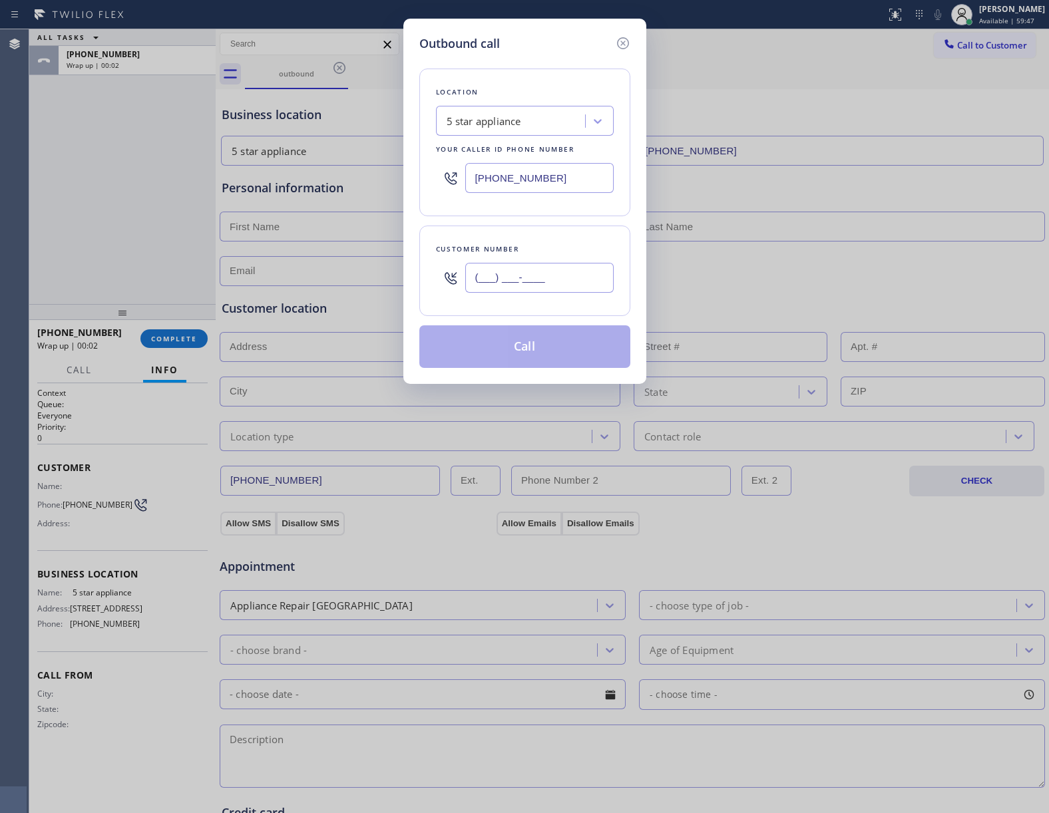
click at [516, 286] on input "(___) ___-____" at bounding box center [539, 278] width 148 height 30
paste input "363) 201-8087"
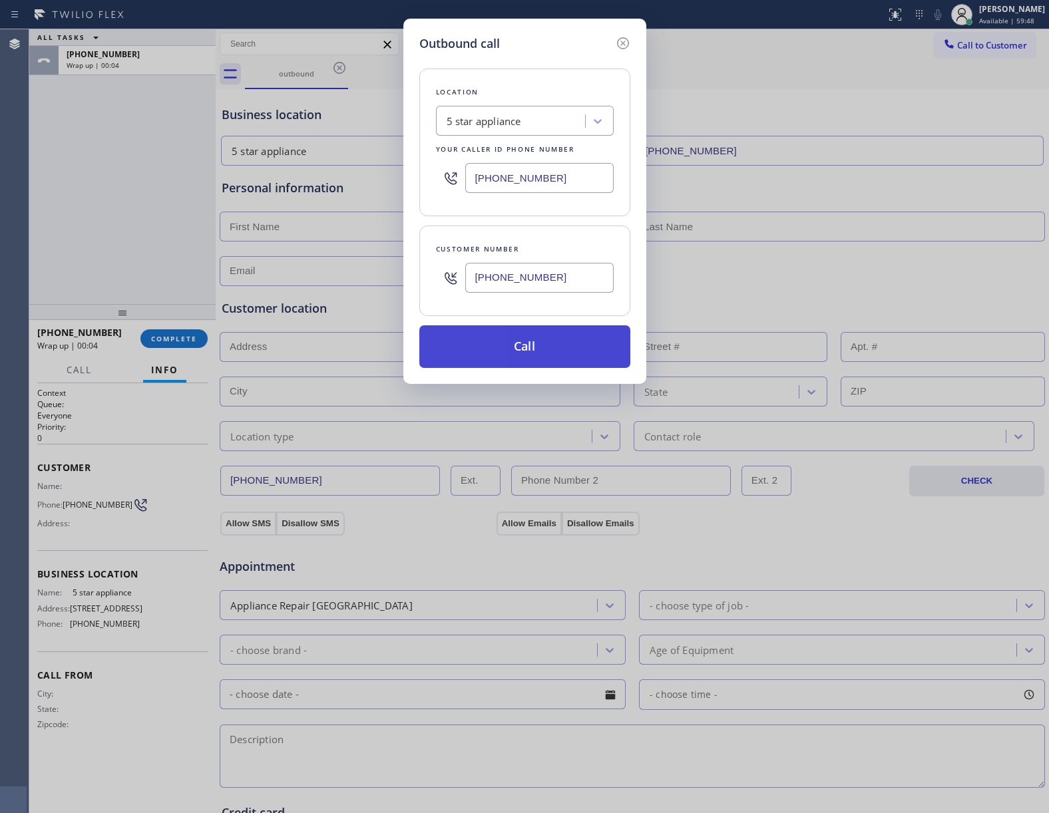
type input "[PHONE_NUMBER]"
click at [548, 357] on button "Call" at bounding box center [524, 346] width 211 height 43
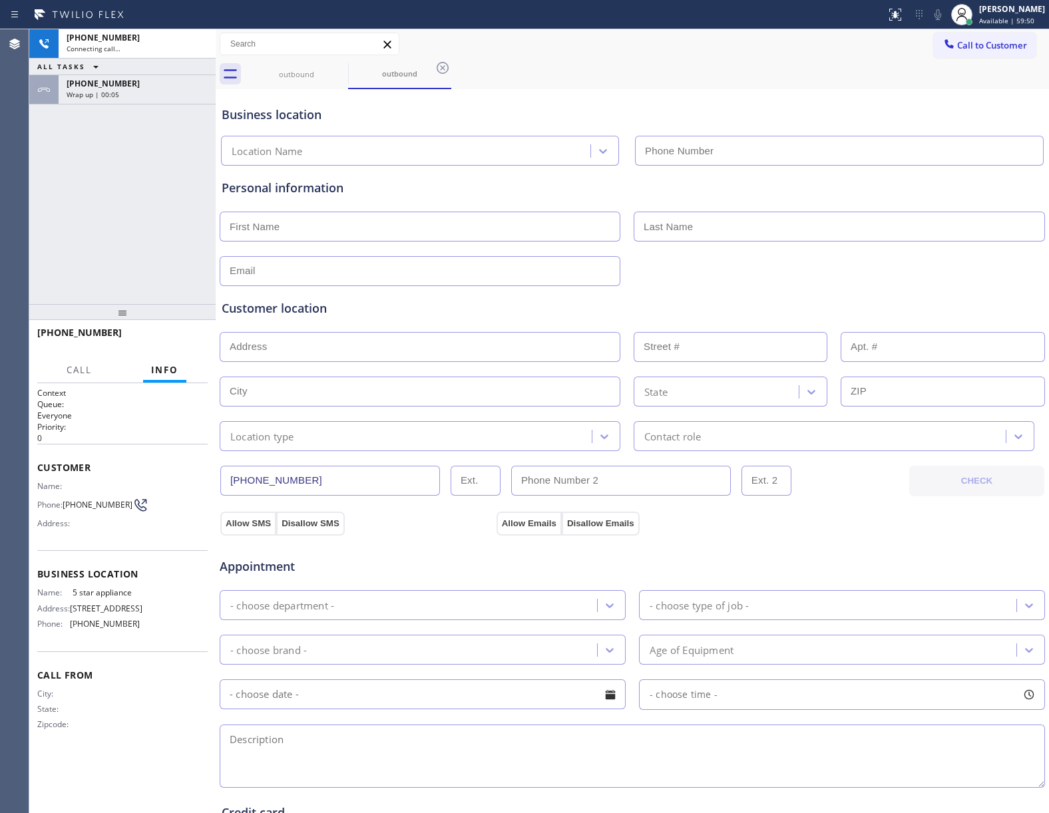
type input "[PHONE_NUMBER]"
click at [187, 334] on span "HANG UP" at bounding box center [176, 338] width 41 height 9
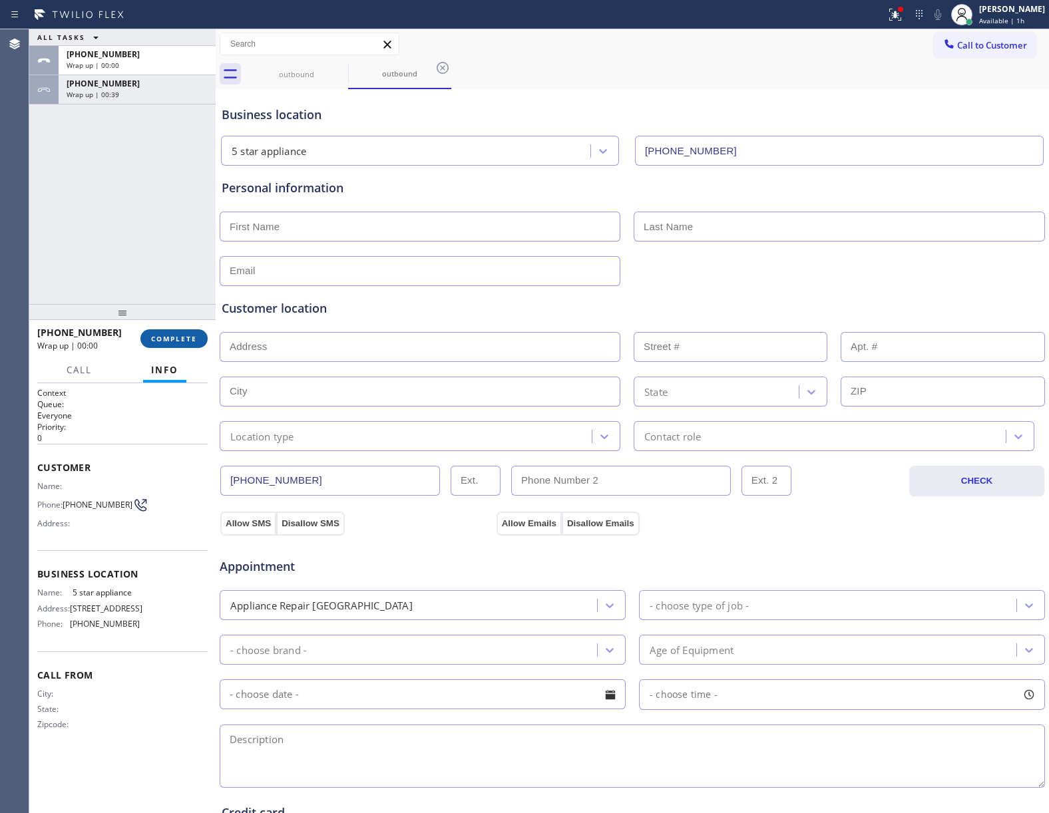
click at [186, 334] on span "COMPLETE" at bounding box center [174, 338] width 46 height 9
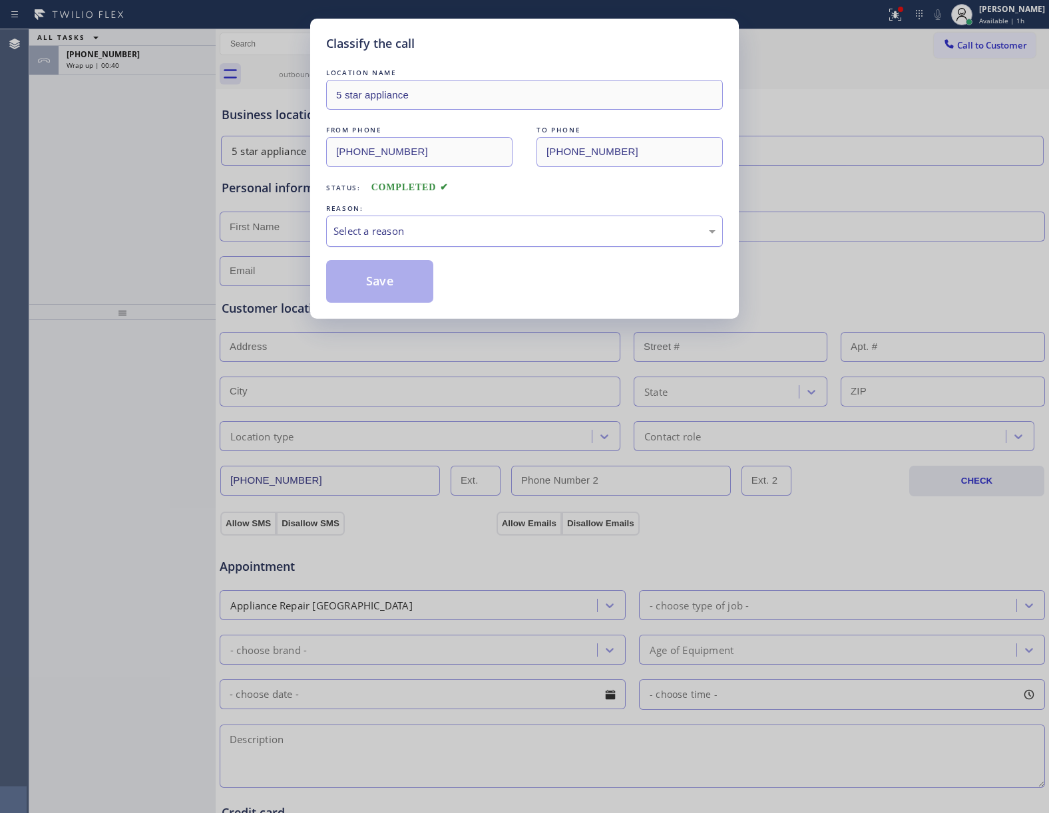
drag, startPoint x: 460, startPoint y: 209, endPoint x: 439, endPoint y: 242, distance: 39.5
click at [460, 210] on div "REASON:" at bounding box center [524, 209] width 397 height 14
click at [426, 236] on div "Select a reason" at bounding box center [524, 231] width 382 height 15
click at [394, 275] on button "Save" at bounding box center [379, 281] width 107 height 43
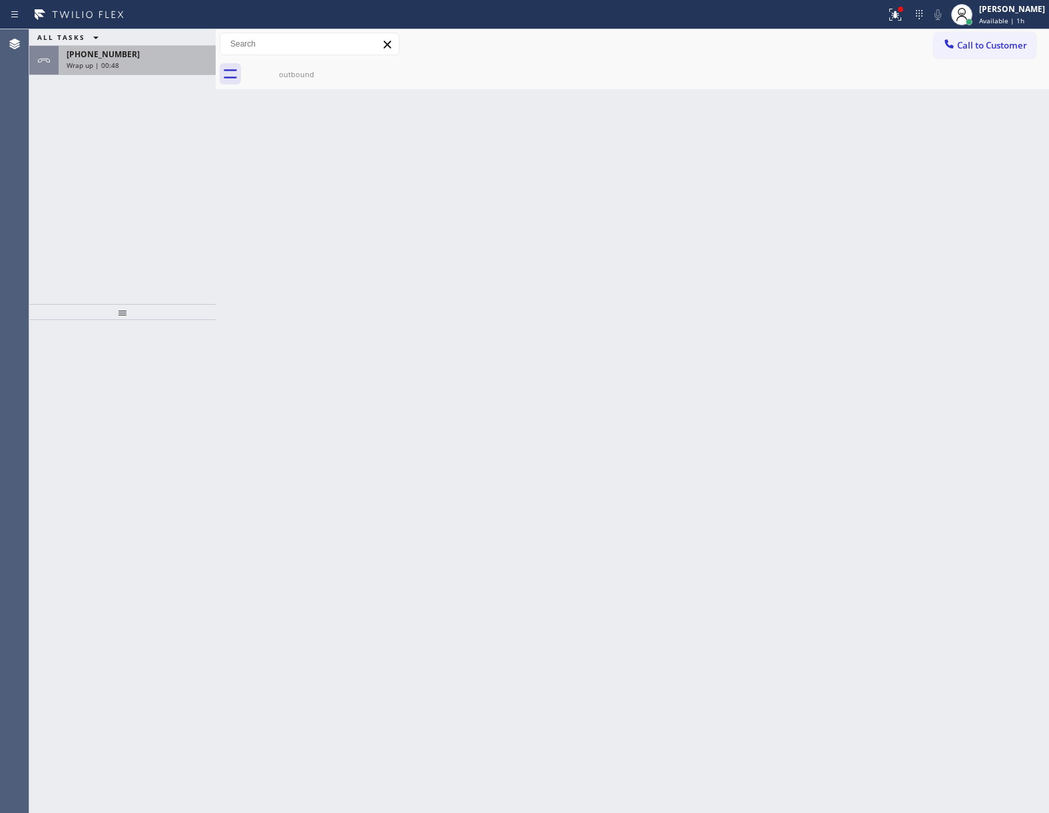
click at [142, 72] on div "+13632018087 Wrap up | 00:48" at bounding box center [135, 60] width 152 height 29
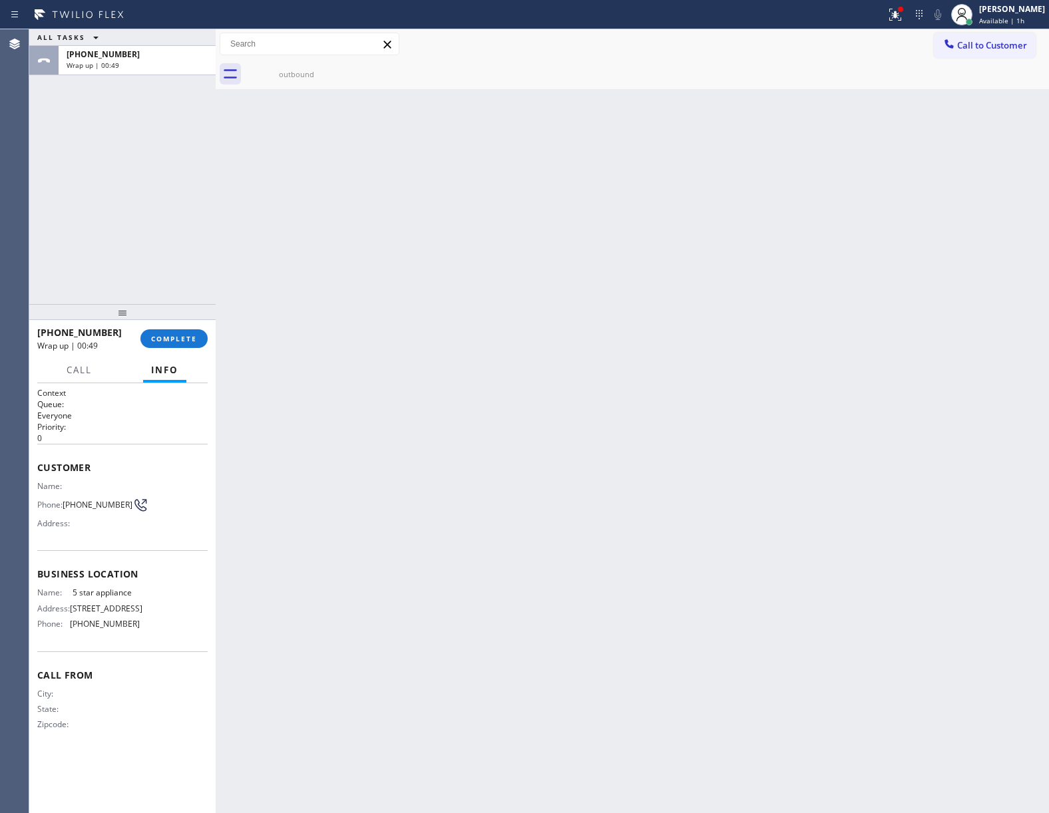
click at [182, 349] on div "+13632018087 Wrap up | 00:49 COMPLETE" at bounding box center [122, 338] width 170 height 35
click at [182, 345] on button "COMPLETE" at bounding box center [173, 338] width 67 height 19
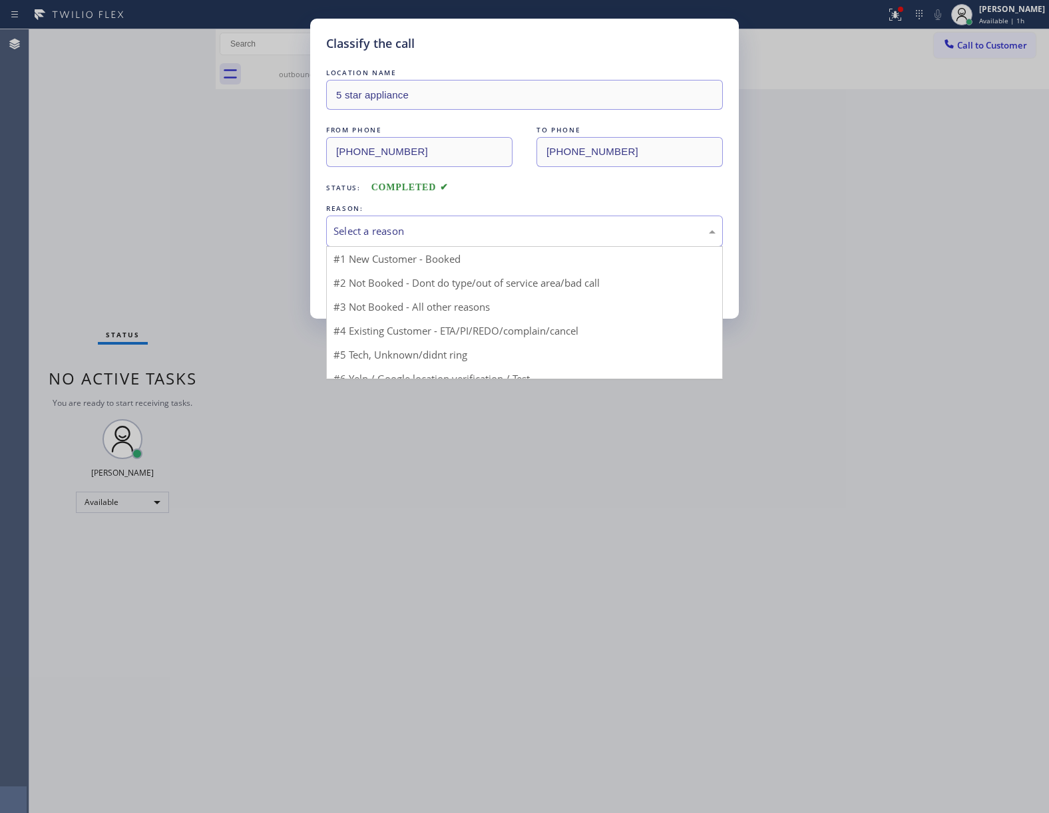
click at [393, 229] on div "Select a reason" at bounding box center [524, 231] width 382 height 15
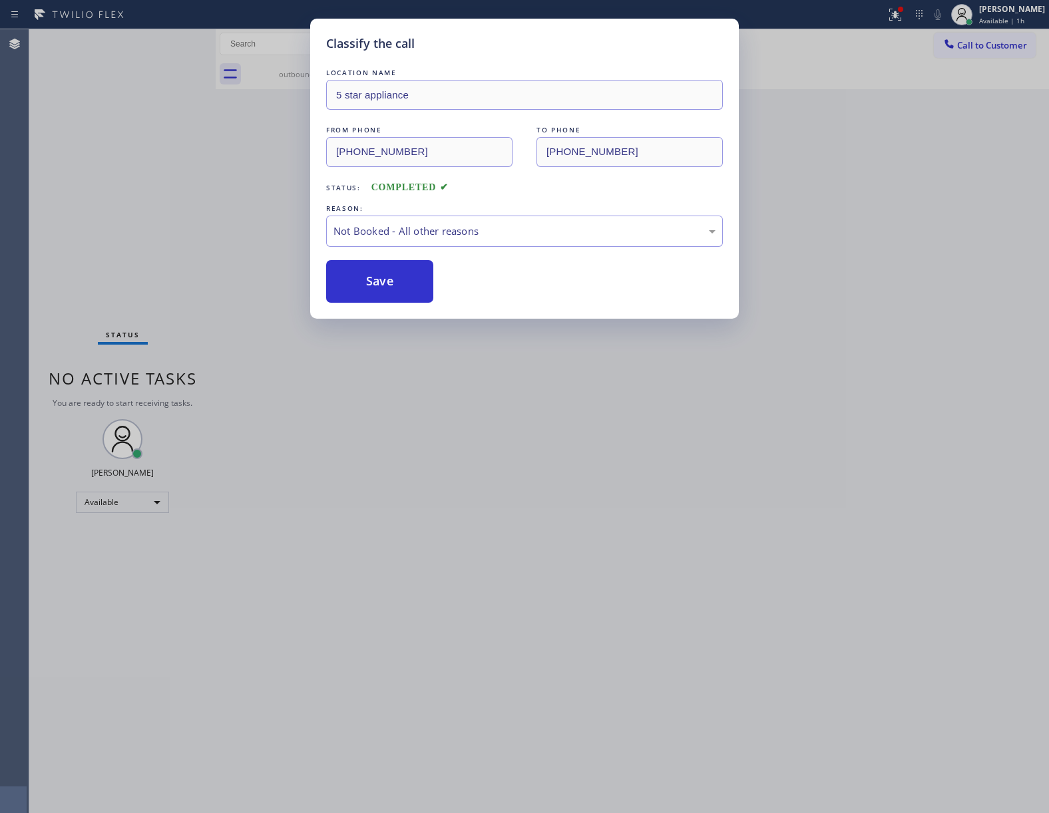
click at [376, 287] on button "Save" at bounding box center [379, 281] width 107 height 43
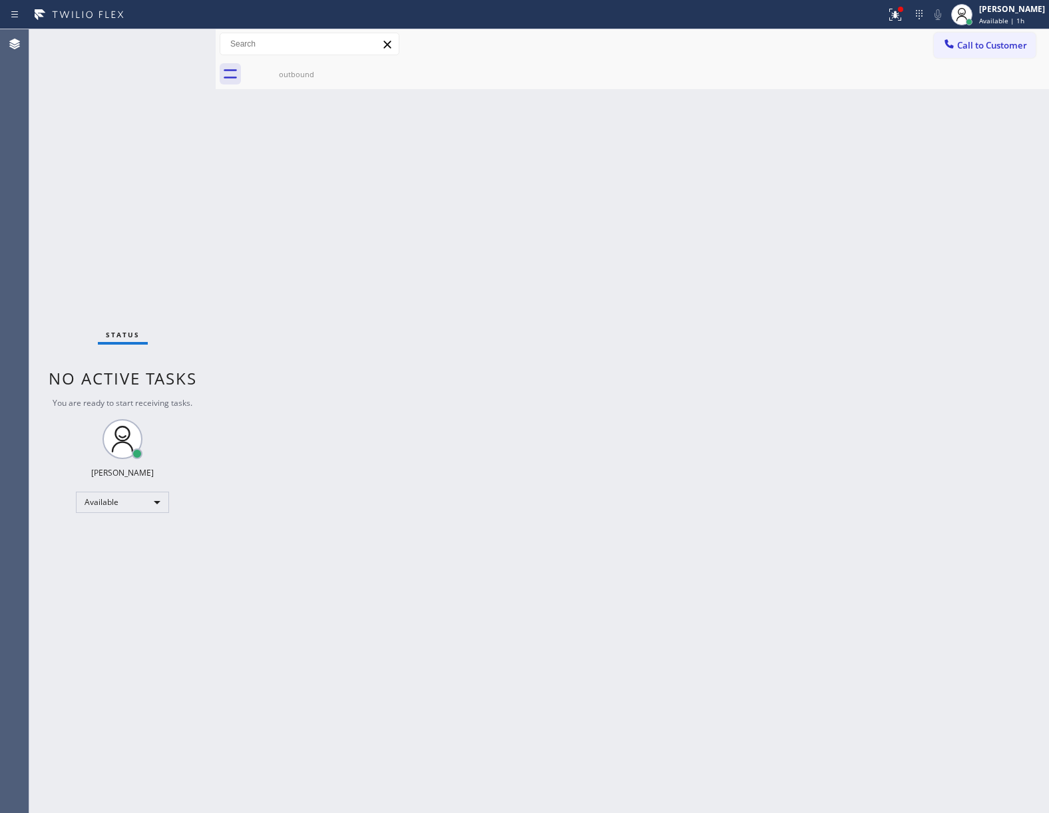
drag, startPoint x: 759, startPoint y: 350, endPoint x: 775, endPoint y: 334, distance: 22.6
click at [760, 347] on div "Back to Dashboard Change Sender ID Customers Technicians Select a contact Outbo…" at bounding box center [632, 421] width 833 height 784
click at [954, 48] on icon at bounding box center [948, 43] width 13 height 13
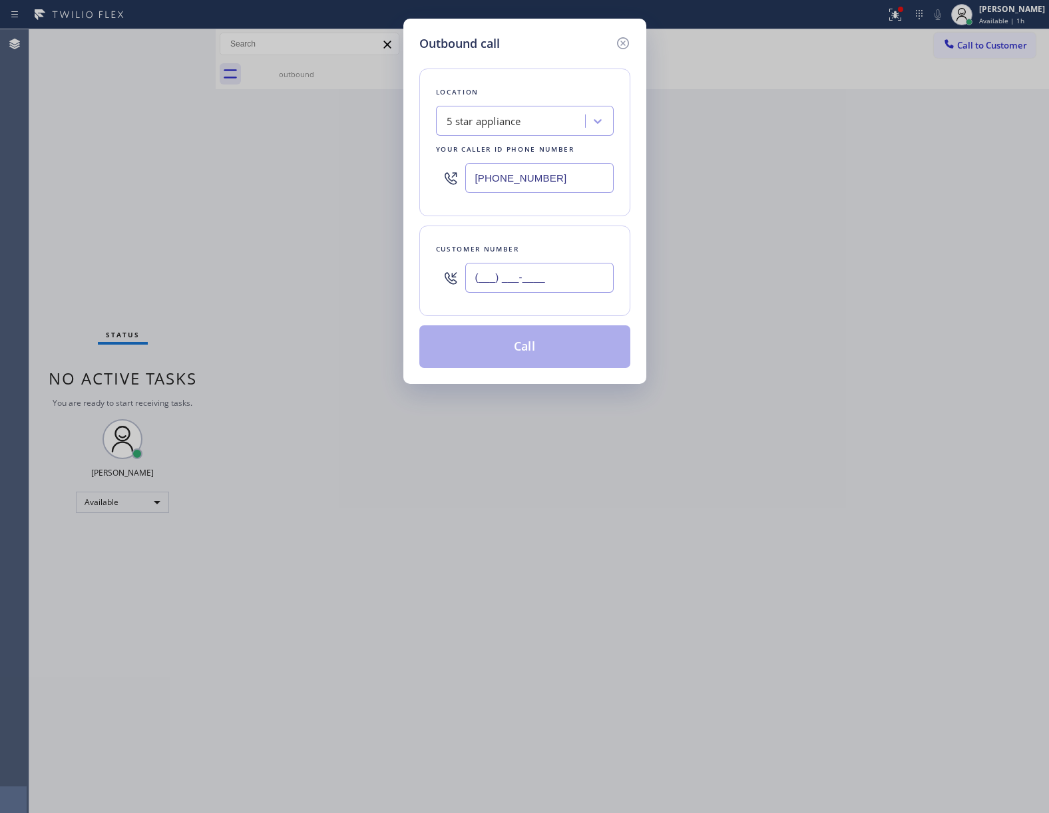
click at [530, 282] on input "(___) ___-____" at bounding box center [539, 278] width 148 height 30
paste input "469) 551-0306"
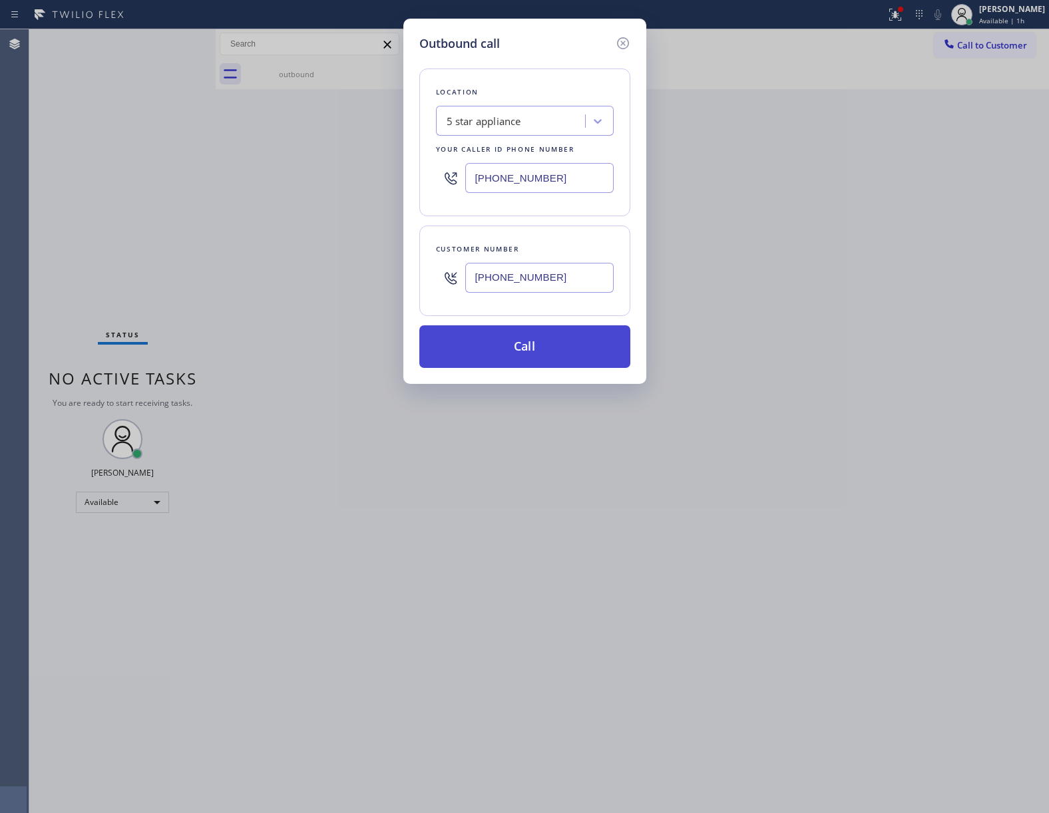
type input "[PHONE_NUMBER]"
click at [506, 352] on button "Call" at bounding box center [524, 346] width 211 height 43
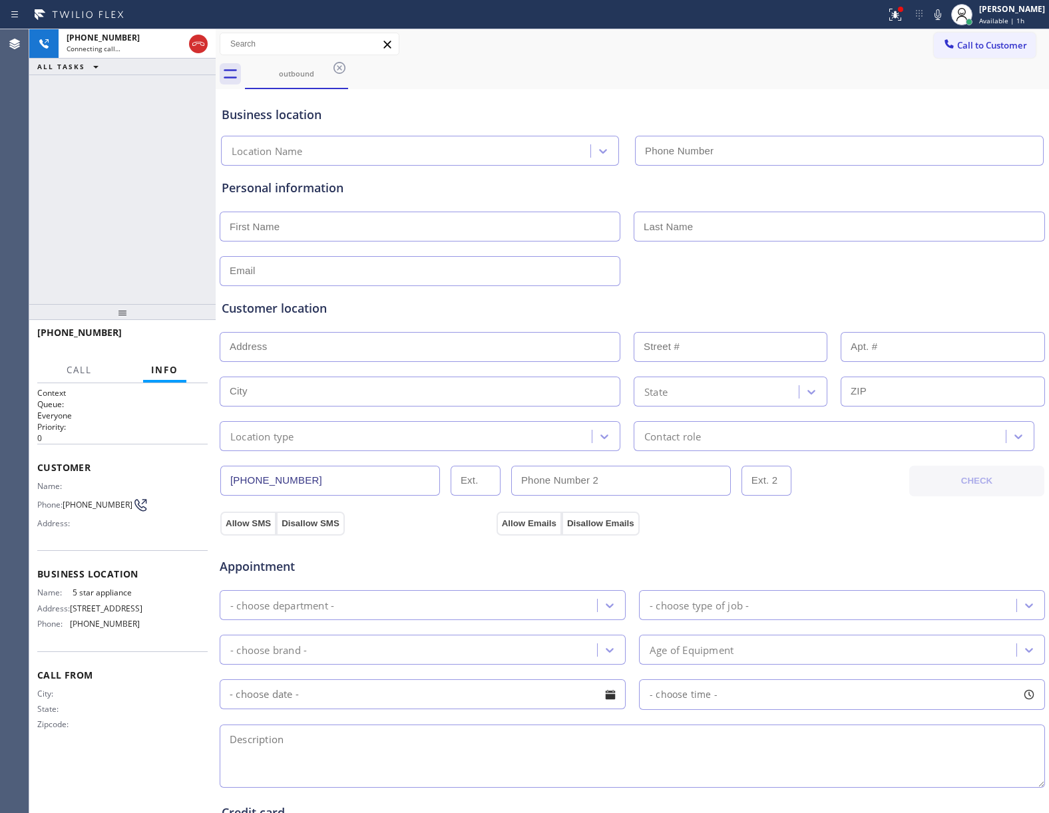
type input "[PHONE_NUMBER]"
drag, startPoint x: 65, startPoint y: 205, endPoint x: 200, endPoint y: 366, distance: 210.6
click at [69, 206] on div "+14695510306 Live | 00:10 ALL TASKS ALL TASKS ACTIVE TASKS TASKS IN WRAP UP" at bounding box center [122, 166] width 186 height 275
click at [178, 347] on button "HANG UP" at bounding box center [177, 338] width 62 height 19
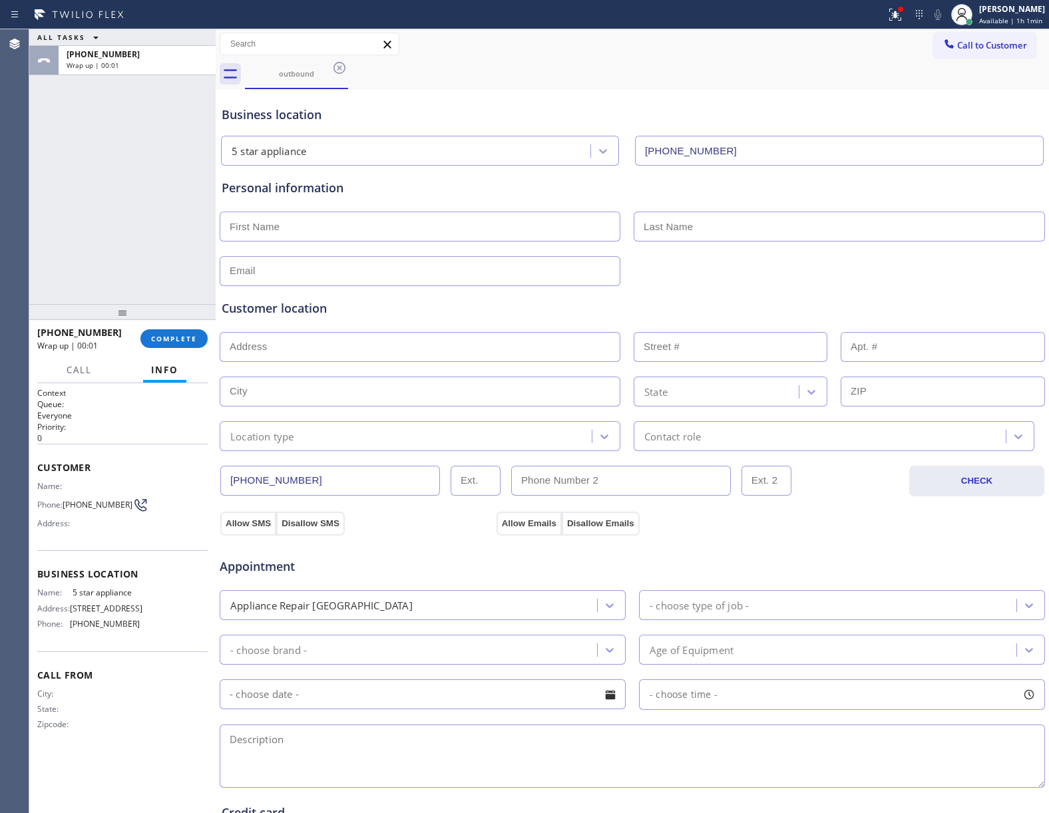
click at [970, 65] on div "outbound" at bounding box center [647, 74] width 804 height 30
click at [967, 59] on div "outbound" at bounding box center [647, 74] width 804 height 30
click at [935, 64] on div "outbound" at bounding box center [647, 74] width 804 height 30
click at [972, 62] on div "outbound" at bounding box center [647, 74] width 804 height 30
click at [972, 59] on div "outbound" at bounding box center [647, 74] width 804 height 30
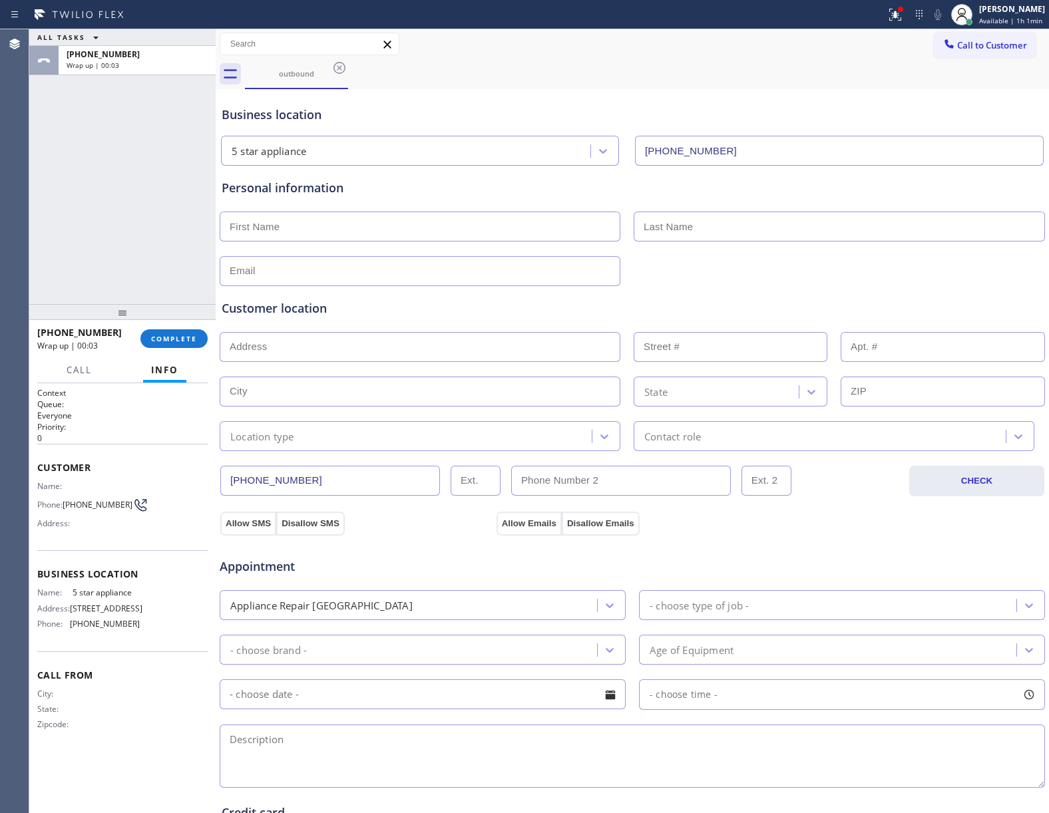
click at [966, 64] on div "outbound" at bounding box center [647, 74] width 804 height 30
click at [970, 52] on button "Call to Customer" at bounding box center [985, 45] width 102 height 25
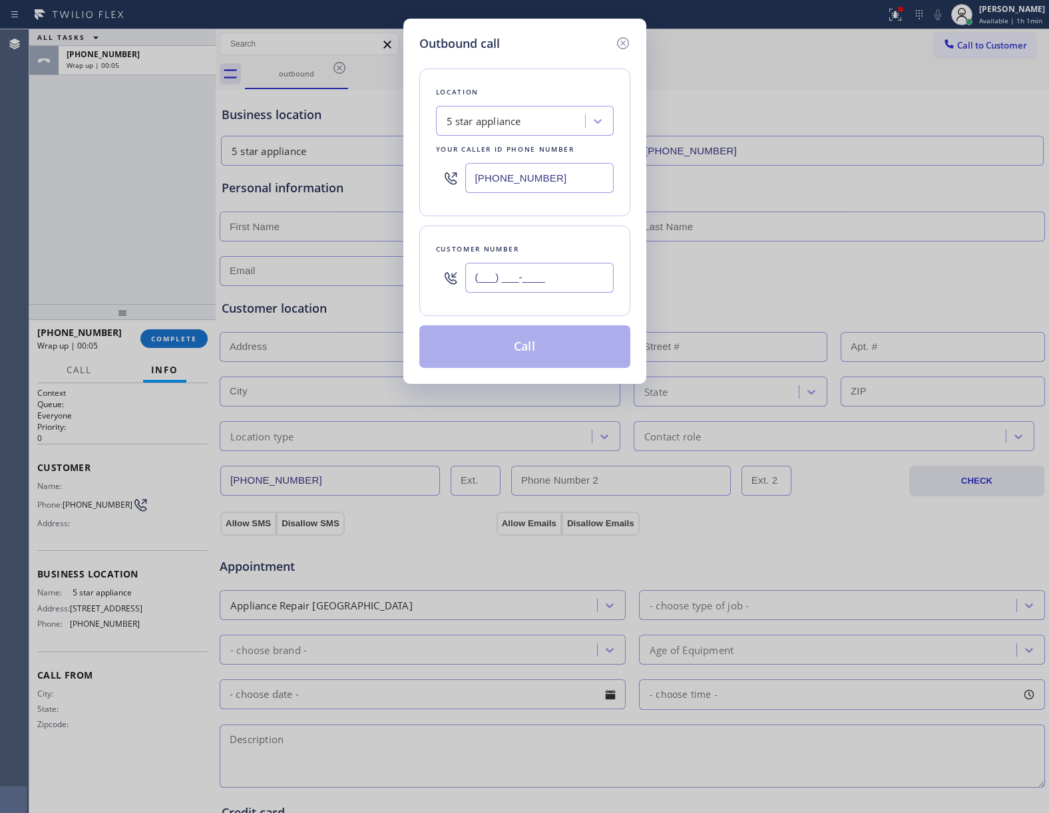
click at [522, 290] on input "(___) ___-____" at bounding box center [539, 278] width 148 height 30
paste input "469) 551-0306"
type input "[PHONE_NUMBER]"
click at [523, 349] on button "Call" at bounding box center [524, 346] width 211 height 43
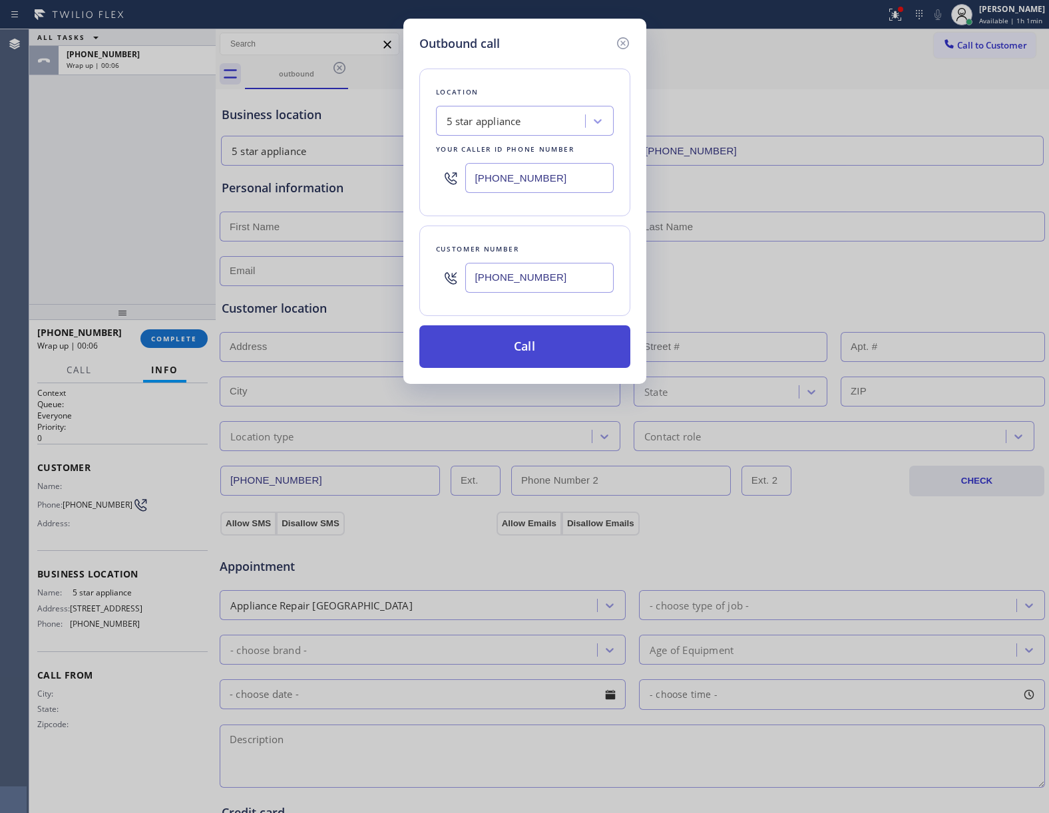
click at [522, 349] on button "Call" at bounding box center [524, 346] width 211 height 43
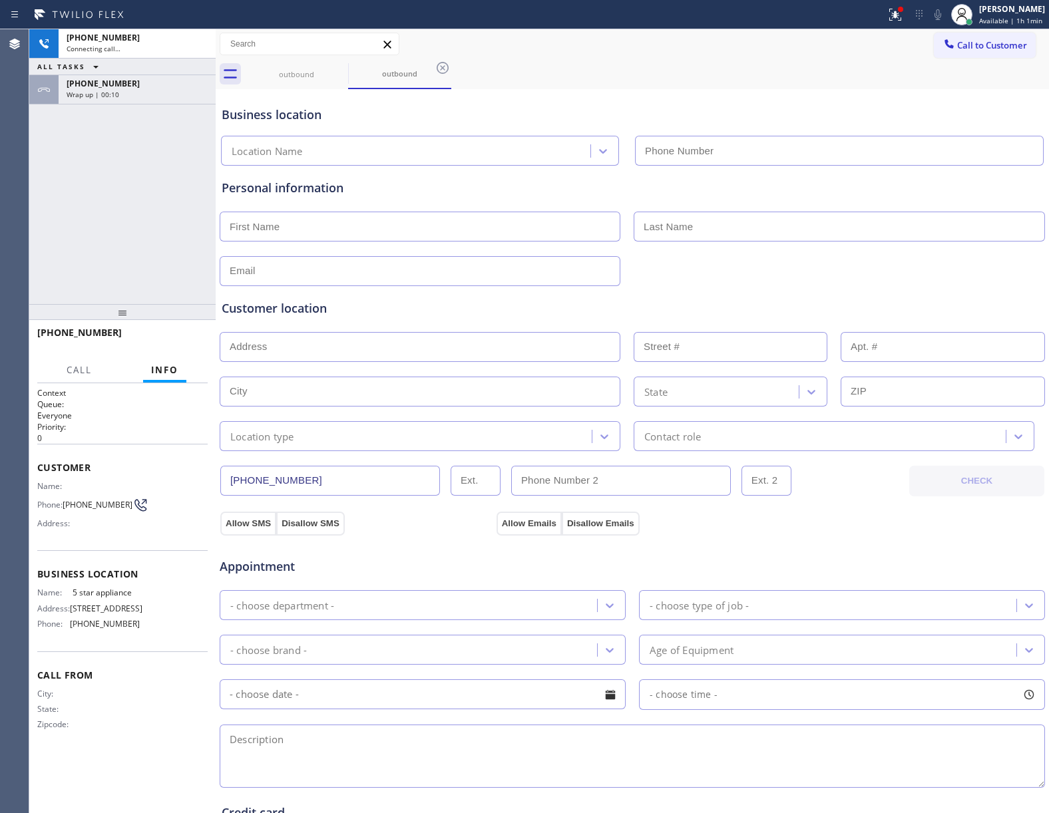
type input "[PHONE_NUMBER]"
click at [161, 334] on span "HANG UP" at bounding box center [176, 338] width 41 height 9
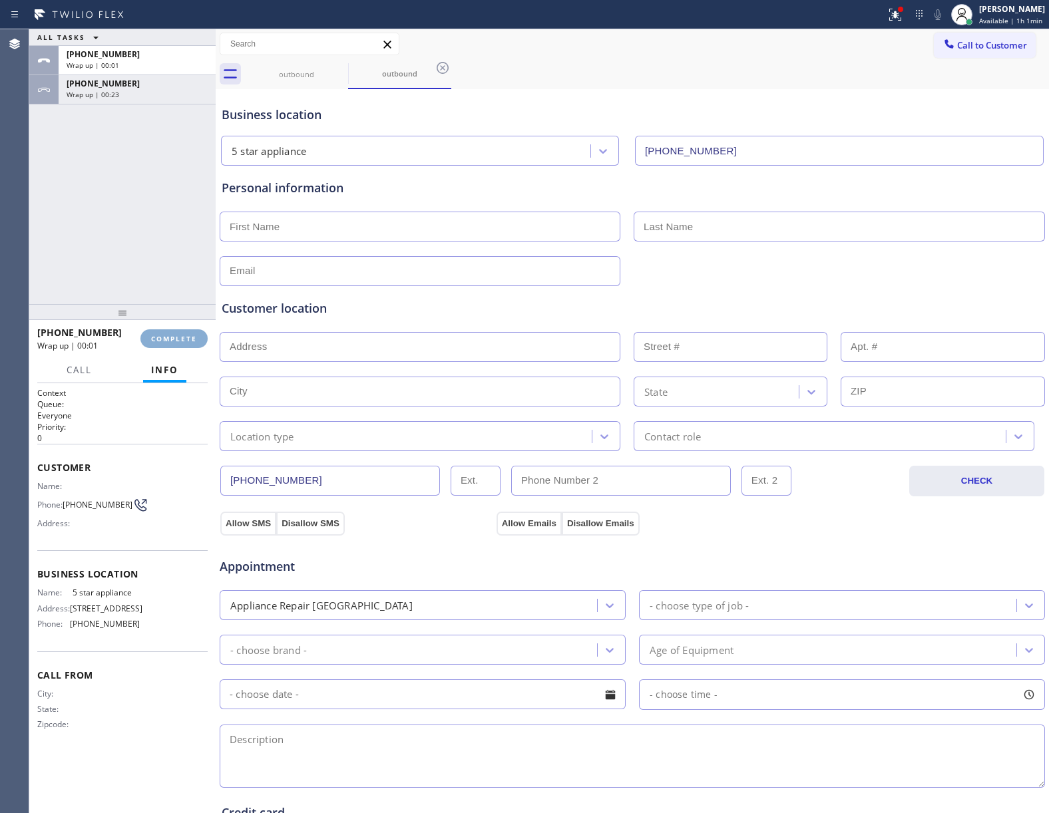
click at [161, 334] on span "COMPLETE" at bounding box center [174, 338] width 46 height 9
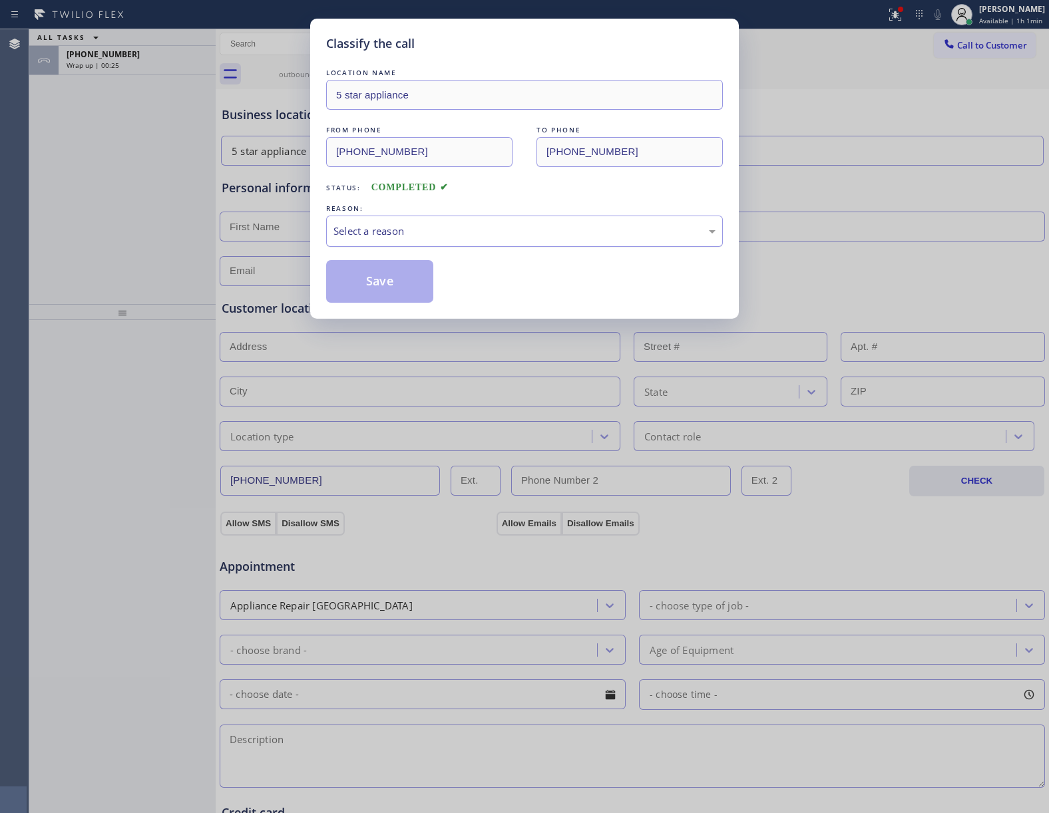
click at [336, 240] on div "Select a reason" at bounding box center [524, 231] width 397 height 31
click at [365, 289] on button "Save" at bounding box center [379, 281] width 107 height 43
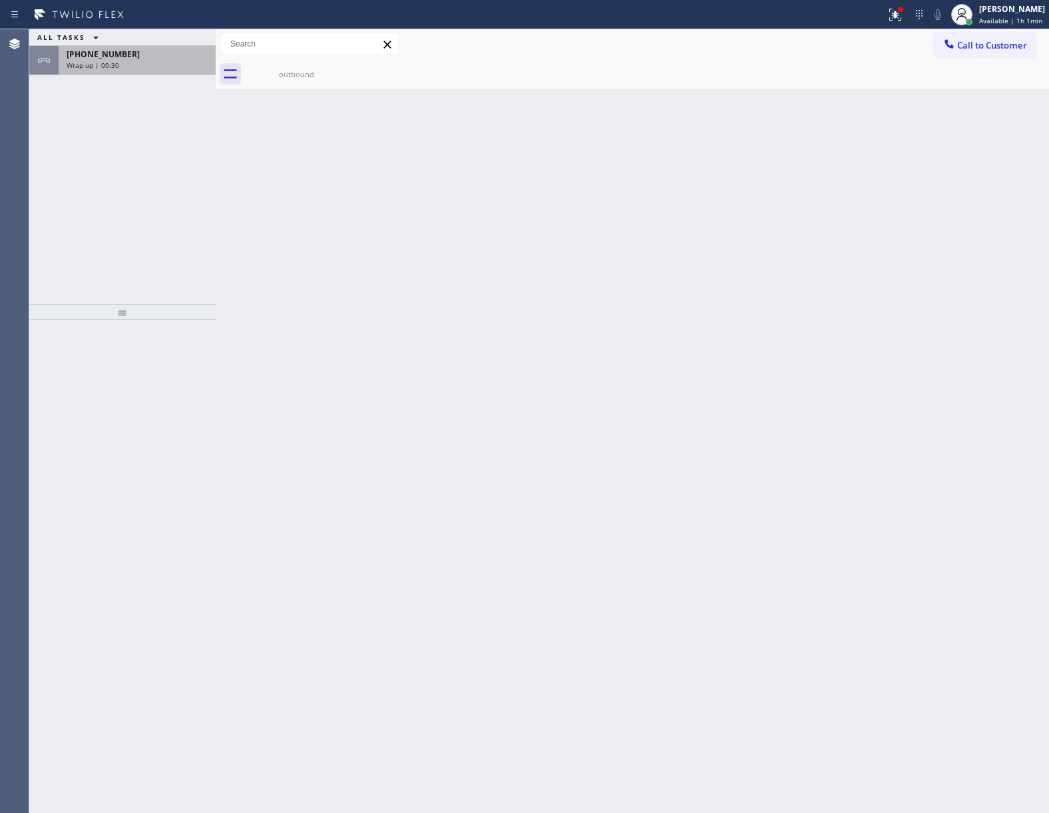
click at [139, 49] on div "[PHONE_NUMBER]" at bounding box center [137, 54] width 141 height 11
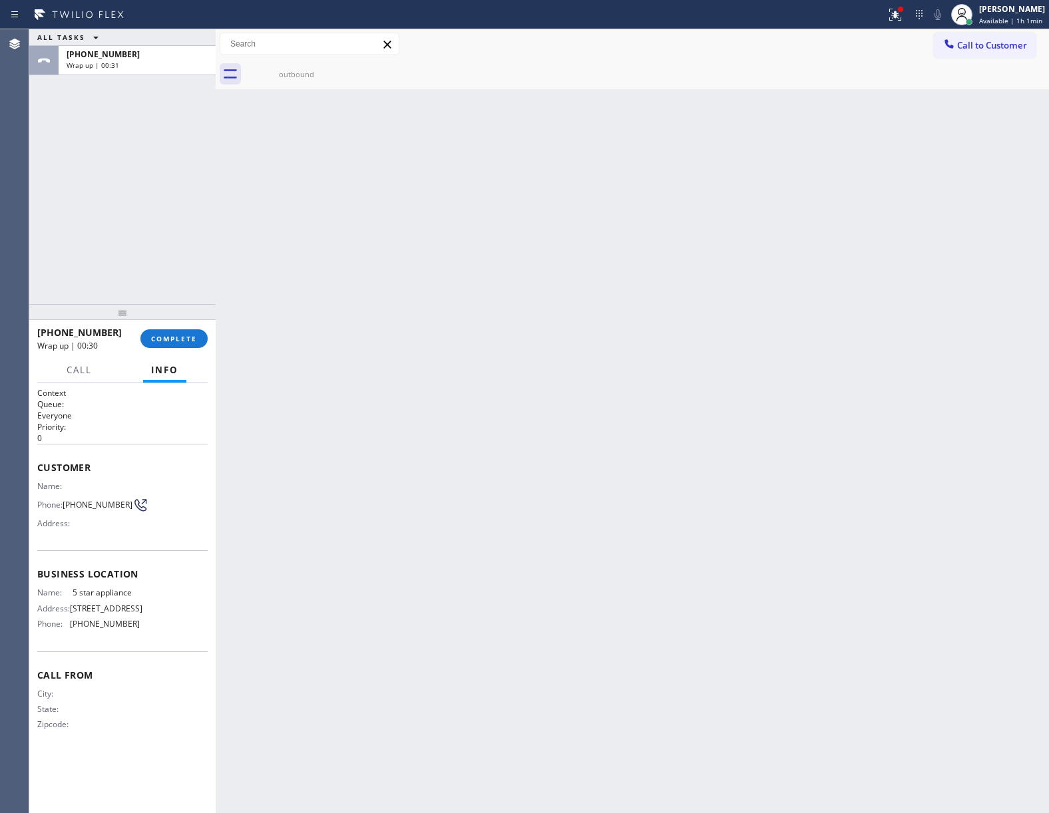
click at [170, 349] on div "+14695510306 Wrap up | 00:30 COMPLETE" at bounding box center [122, 338] width 170 height 35
click at [166, 343] on button "COMPLETE" at bounding box center [173, 338] width 67 height 19
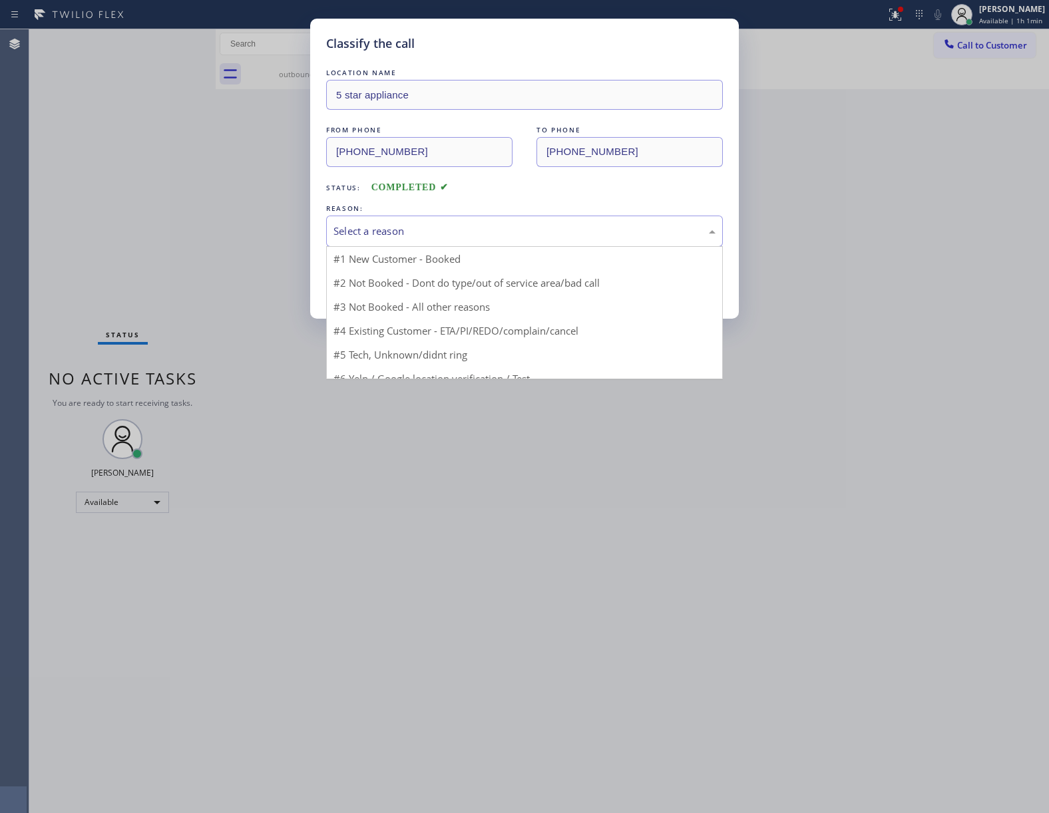
click at [411, 236] on div "Select a reason" at bounding box center [524, 231] width 382 height 15
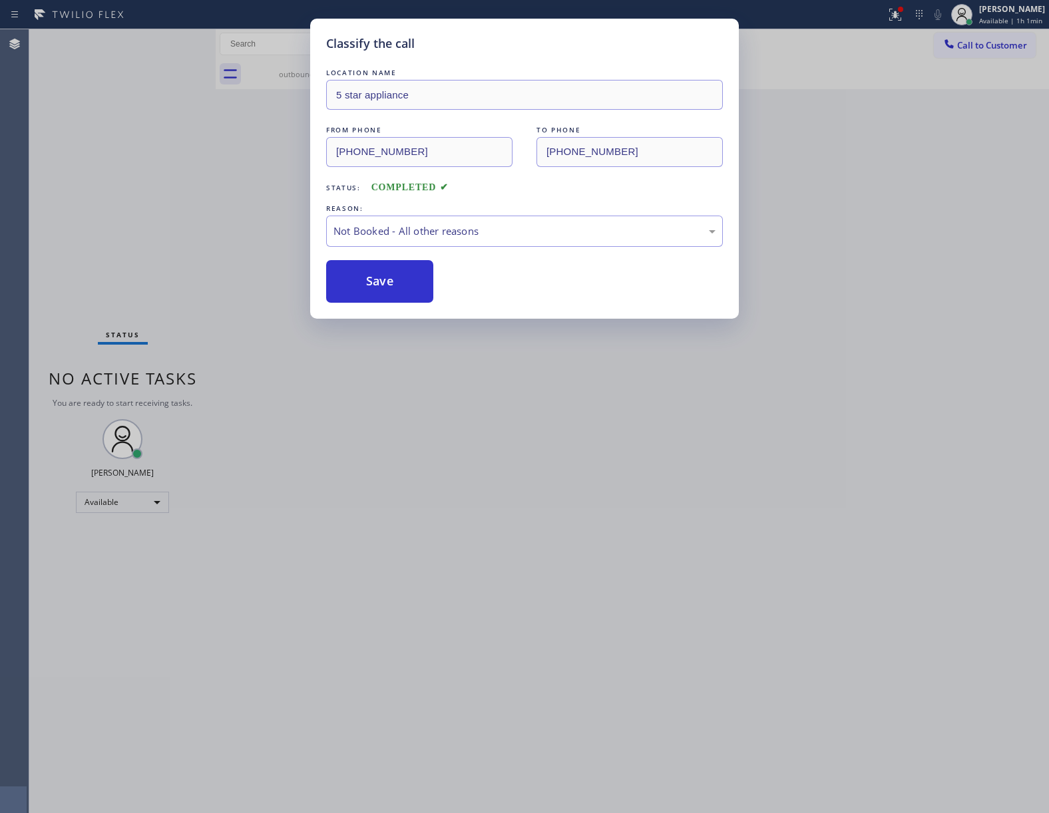
click at [383, 280] on button "Save" at bounding box center [379, 281] width 107 height 43
